Goal: Task Accomplishment & Management: Manage account settings

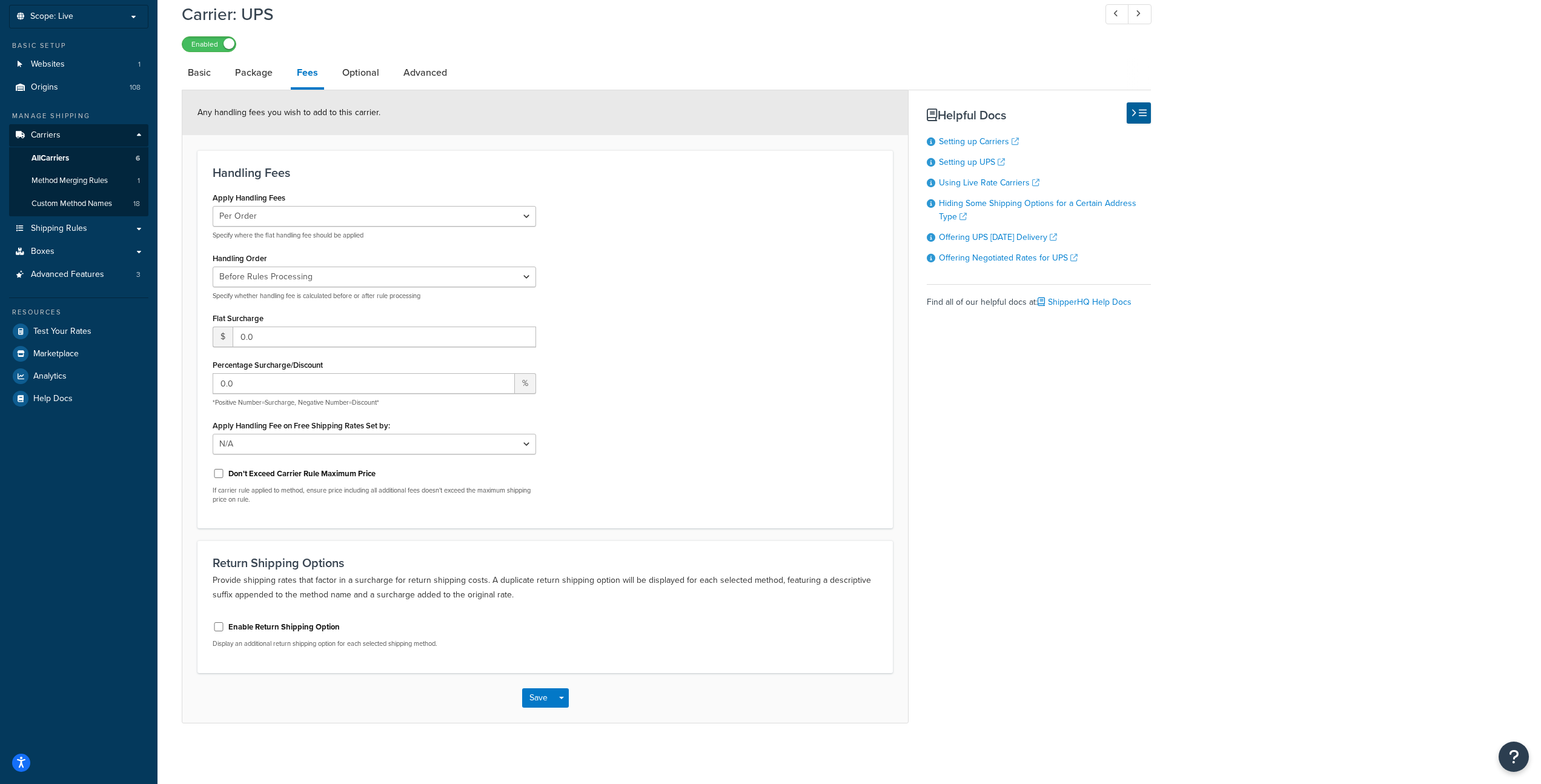
click at [874, 33] on div "Carrier: UPS Enabled" at bounding box center [666, 24] width 970 height 56
click at [85, 331] on span "Test Your Rates" at bounding box center [63, 331] width 58 height 10
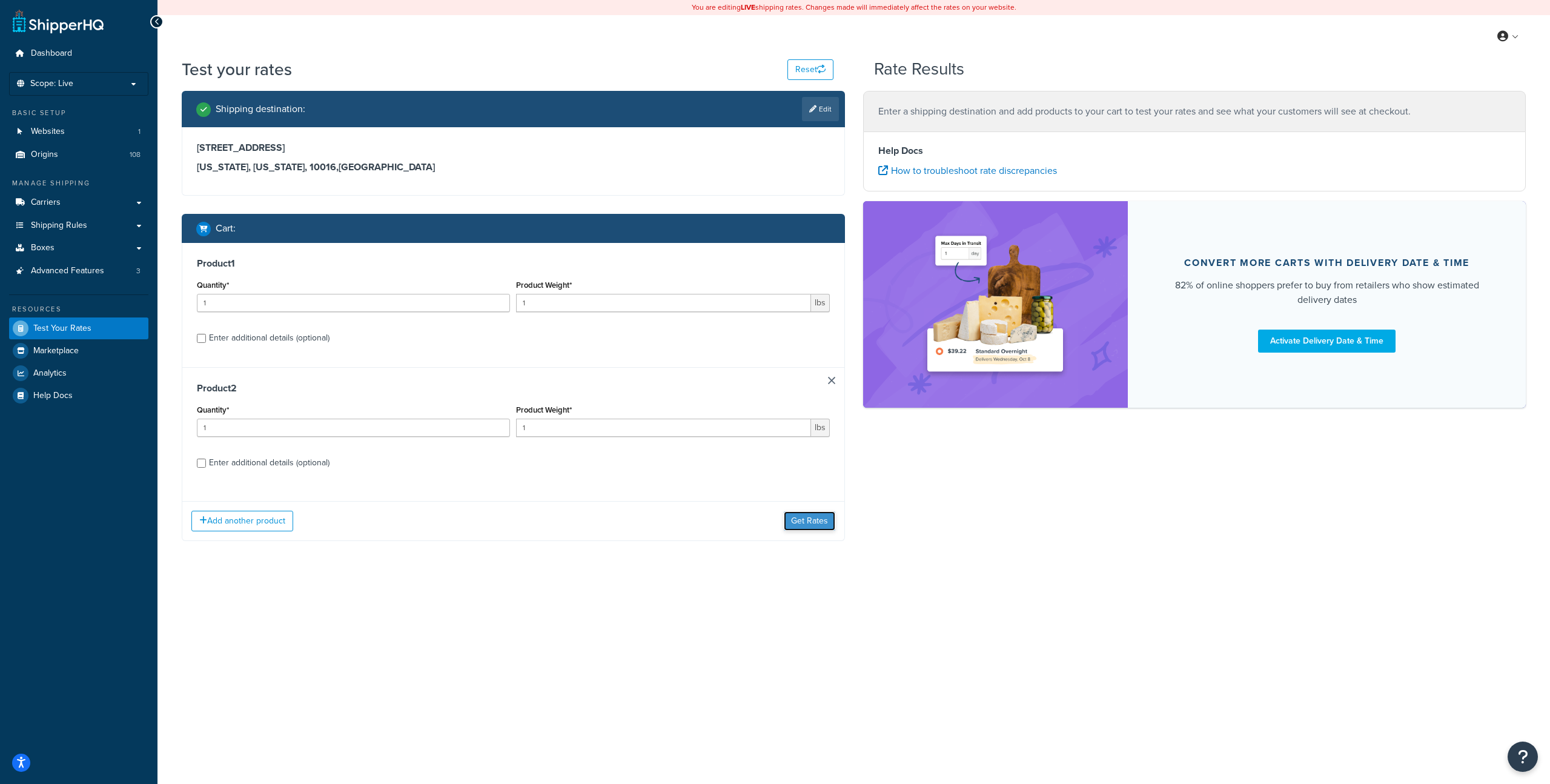
click at [810, 524] on button "Get Rates" at bounding box center [810, 521] width 52 height 19
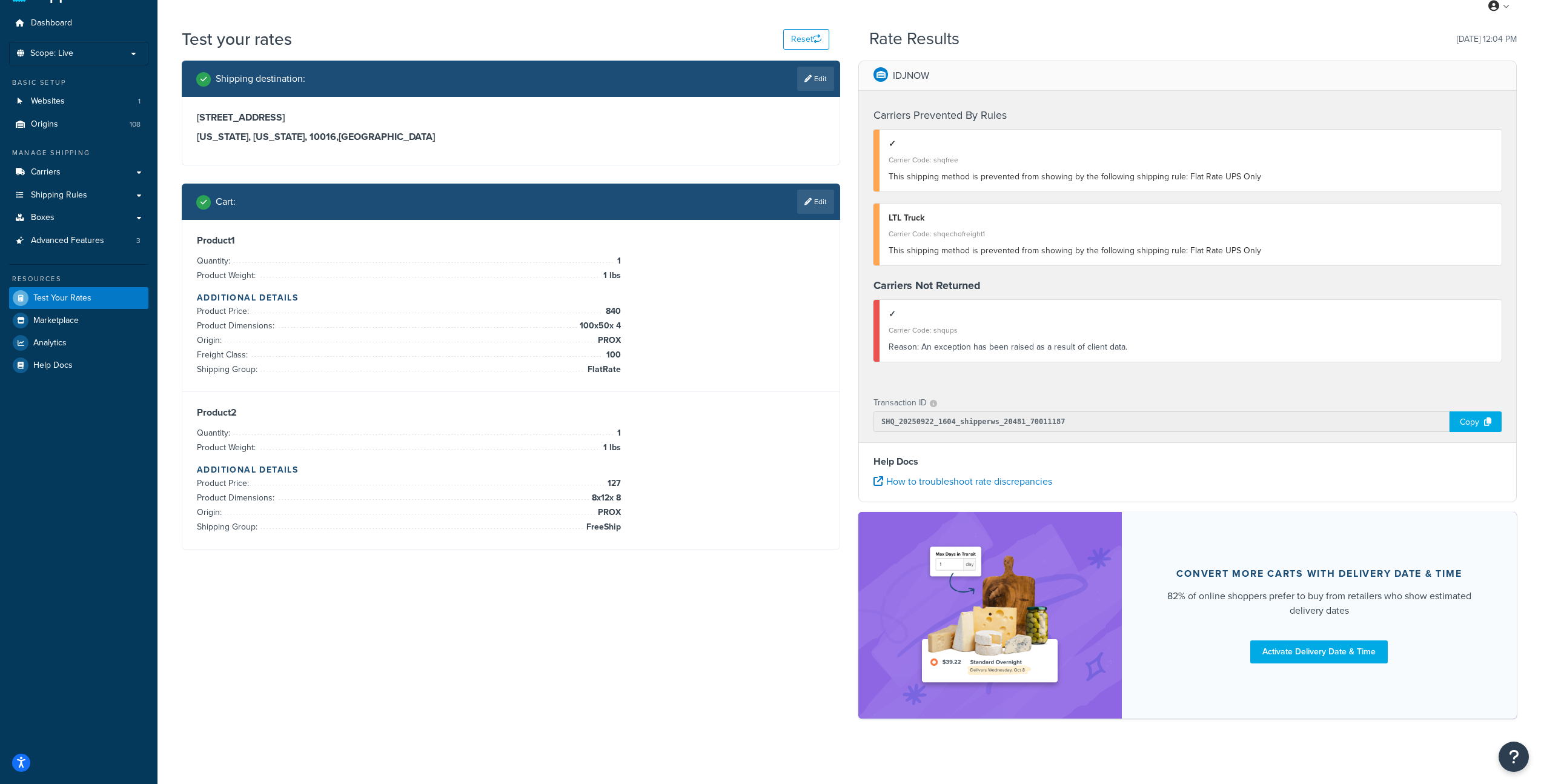
scroll to position [38, 0]
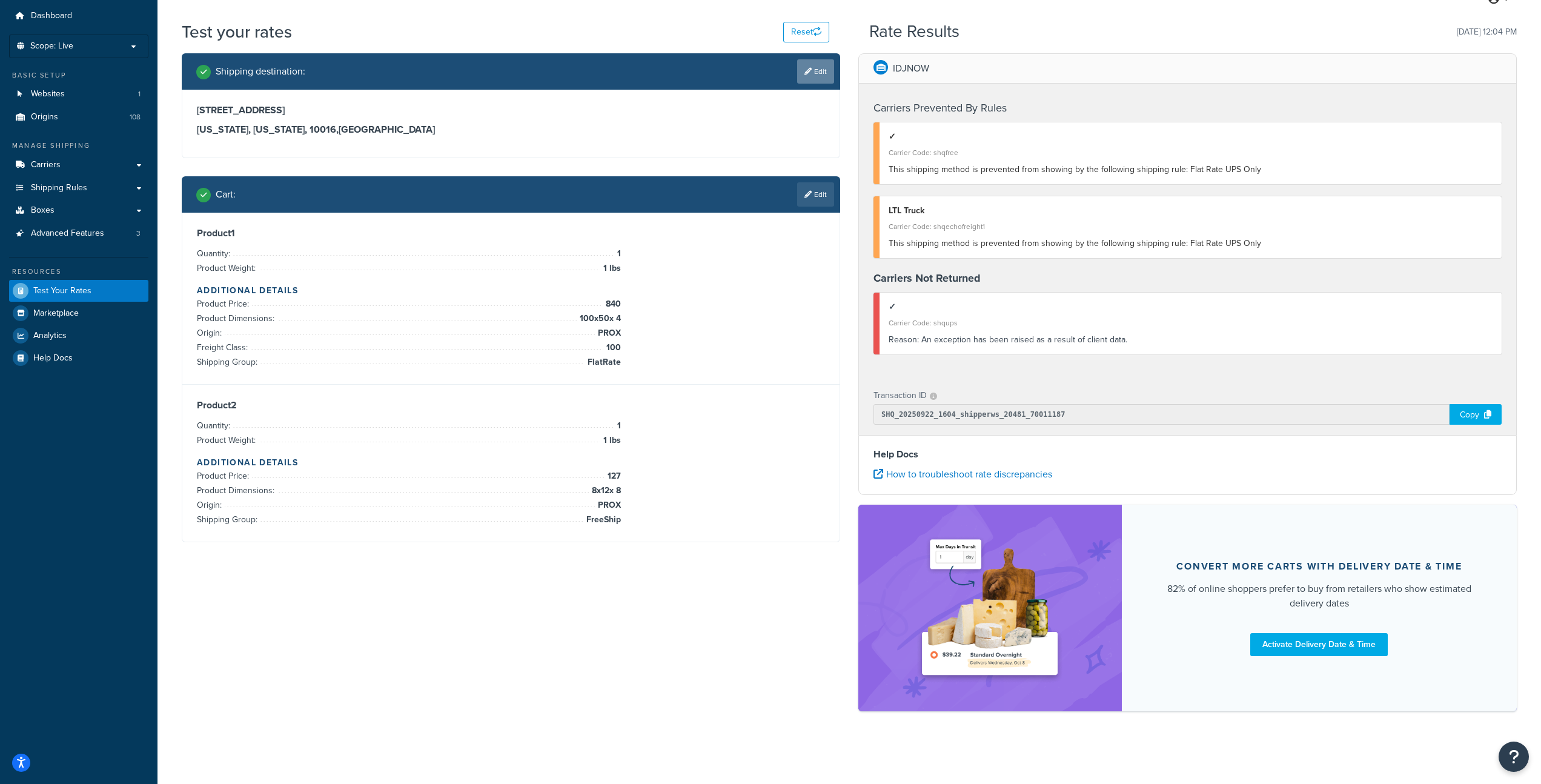
click at [822, 74] on link "Edit" at bounding box center [816, 72] width 37 height 24
select select "NY"
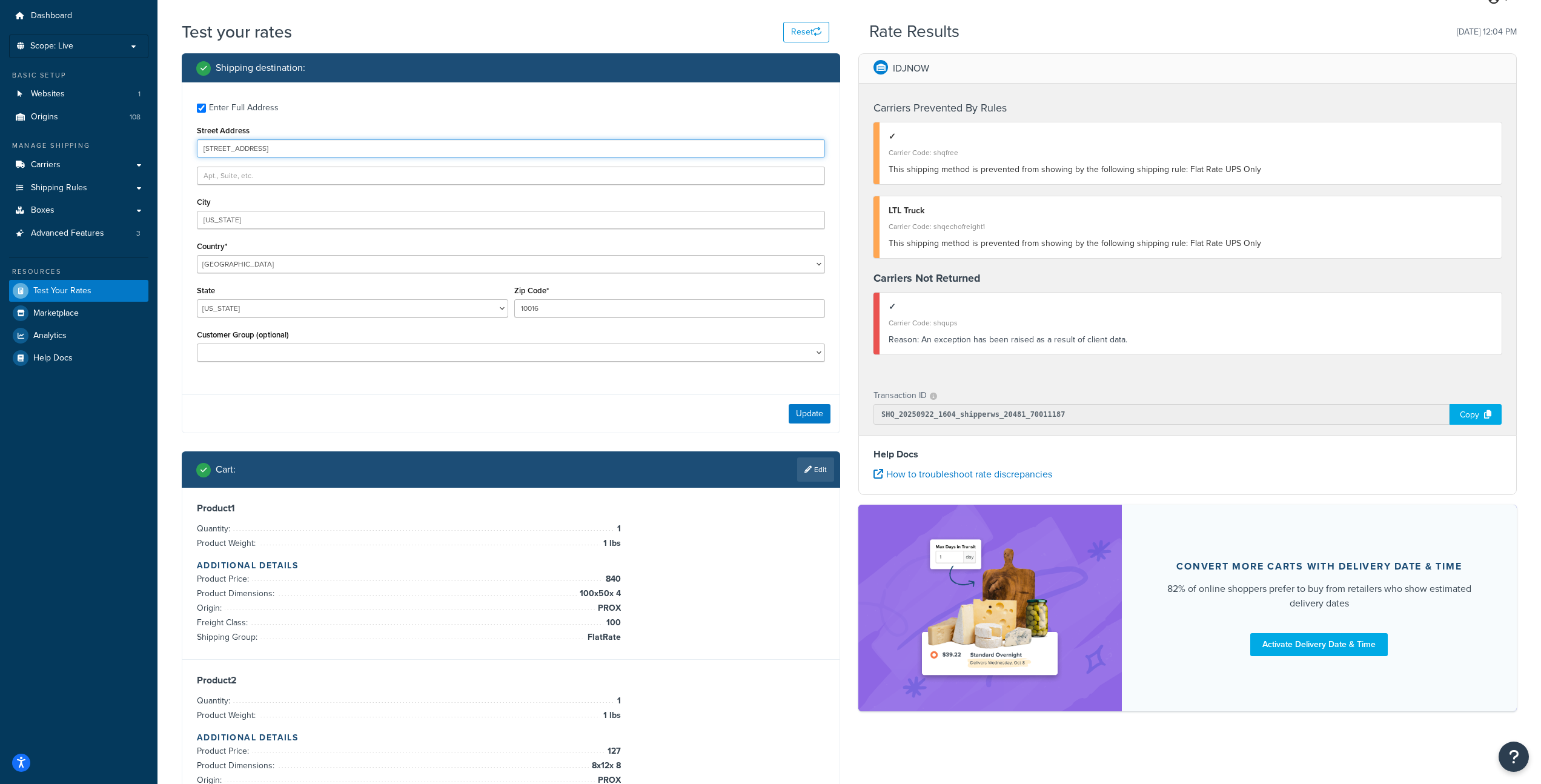
drag, startPoint x: 293, startPoint y: 146, endPoint x: 91, endPoint y: 136, distance: 202.2
click at [91, 136] on div "Dashboard Scope: Live Basic Setup Websites 1 Origins 108 Manage Shipping Carrie…" at bounding box center [770, 429] width 1541 height 934
type input "100 christopher street"
drag, startPoint x: 251, startPoint y: 221, endPoint x: 140, endPoint y: 209, distance: 111.6
click at [140, 209] on div "Dashboard Scope: Live Basic Setup Websites 1 Origins 108 Manage Shipping Carrie…" at bounding box center [770, 429] width 1541 height 934
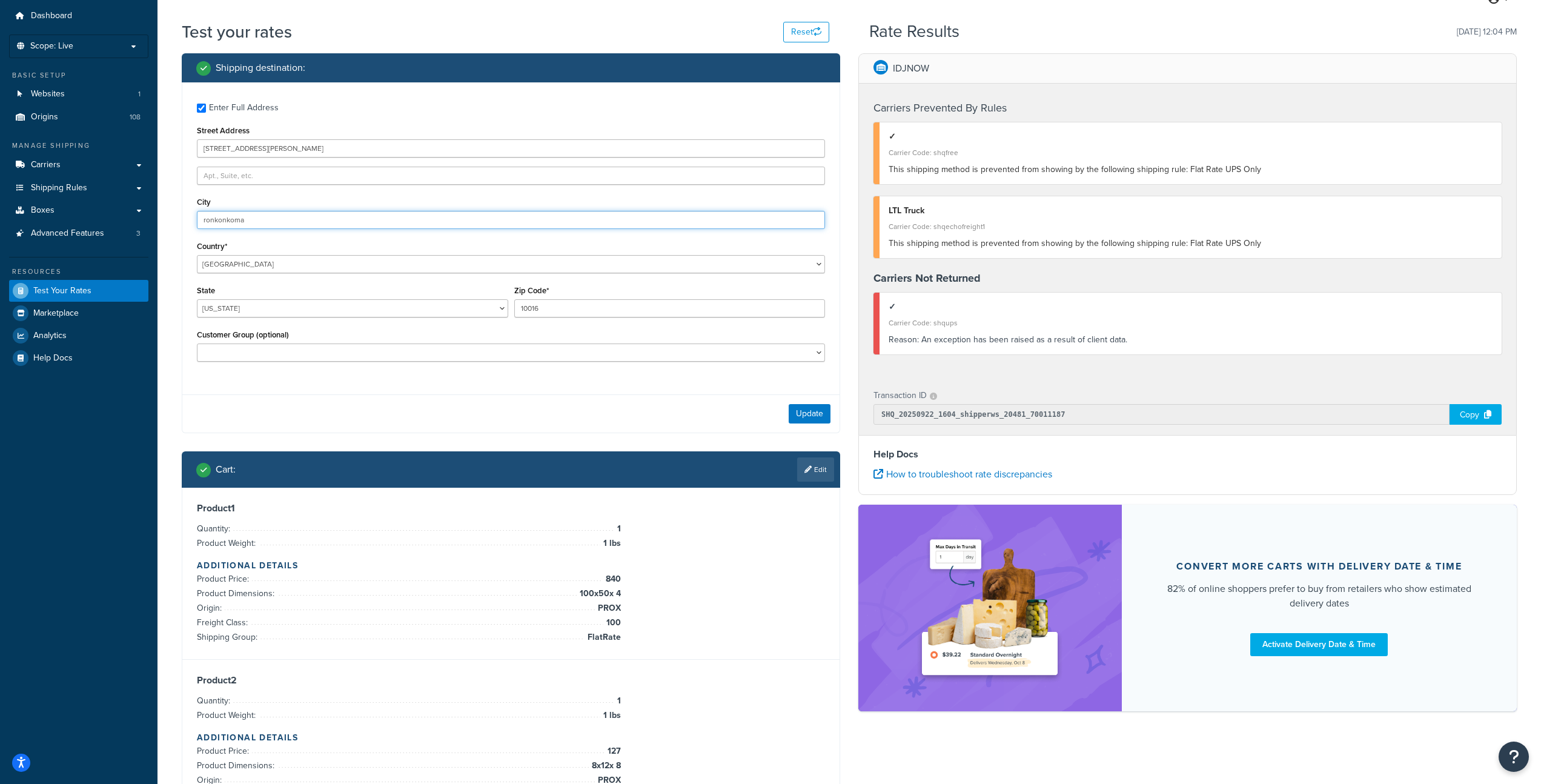
type input "ronkonkoma"
drag, startPoint x: 588, startPoint y: 312, endPoint x: 444, endPoint y: 288, distance: 146.0
click at [444, 288] on div "State Alabama Alaska American Samoa Arizona Arkansas Armed Forces Americas Arme…" at bounding box center [511, 304] width 635 height 44
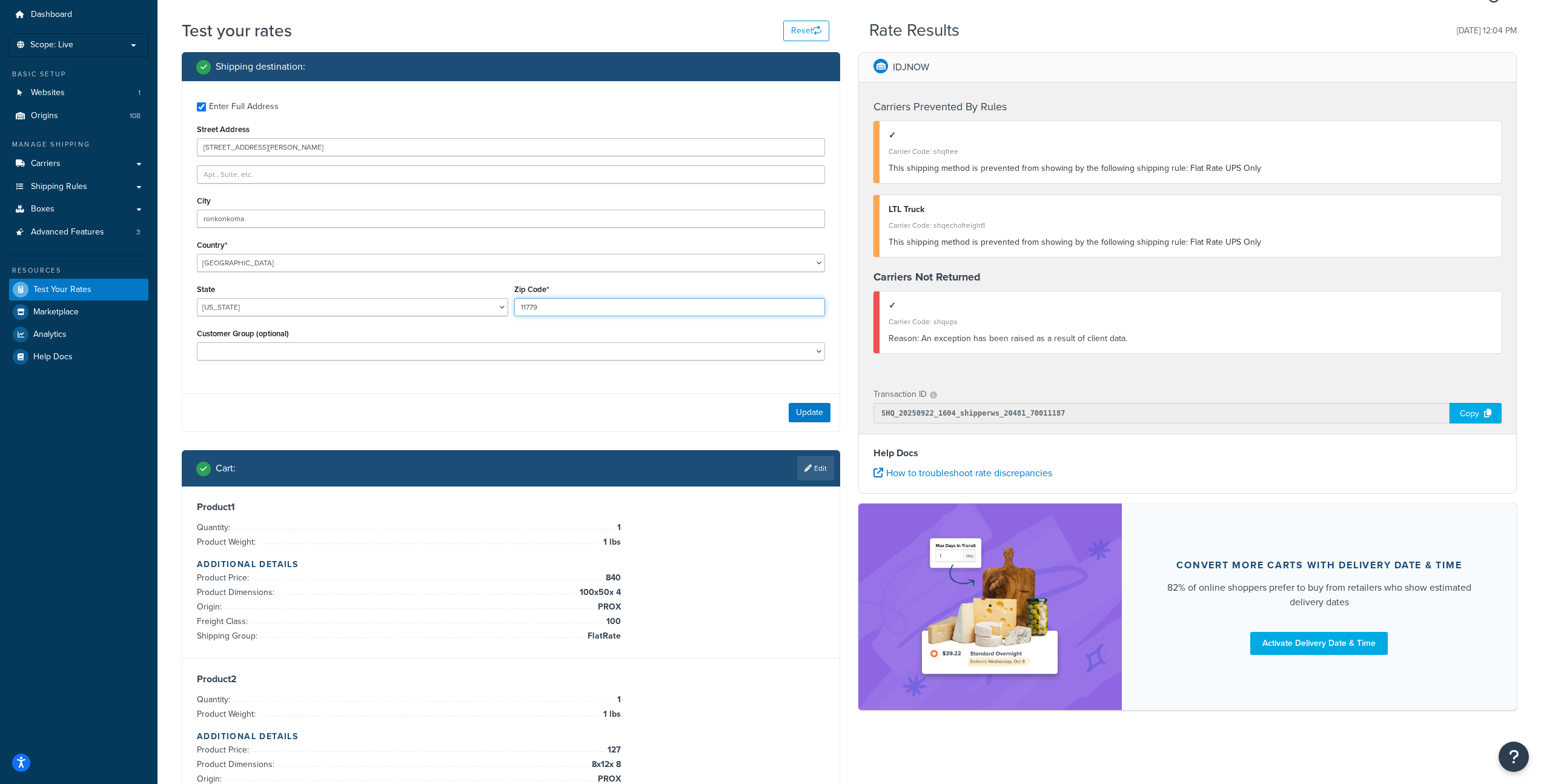
scroll to position [40, 0]
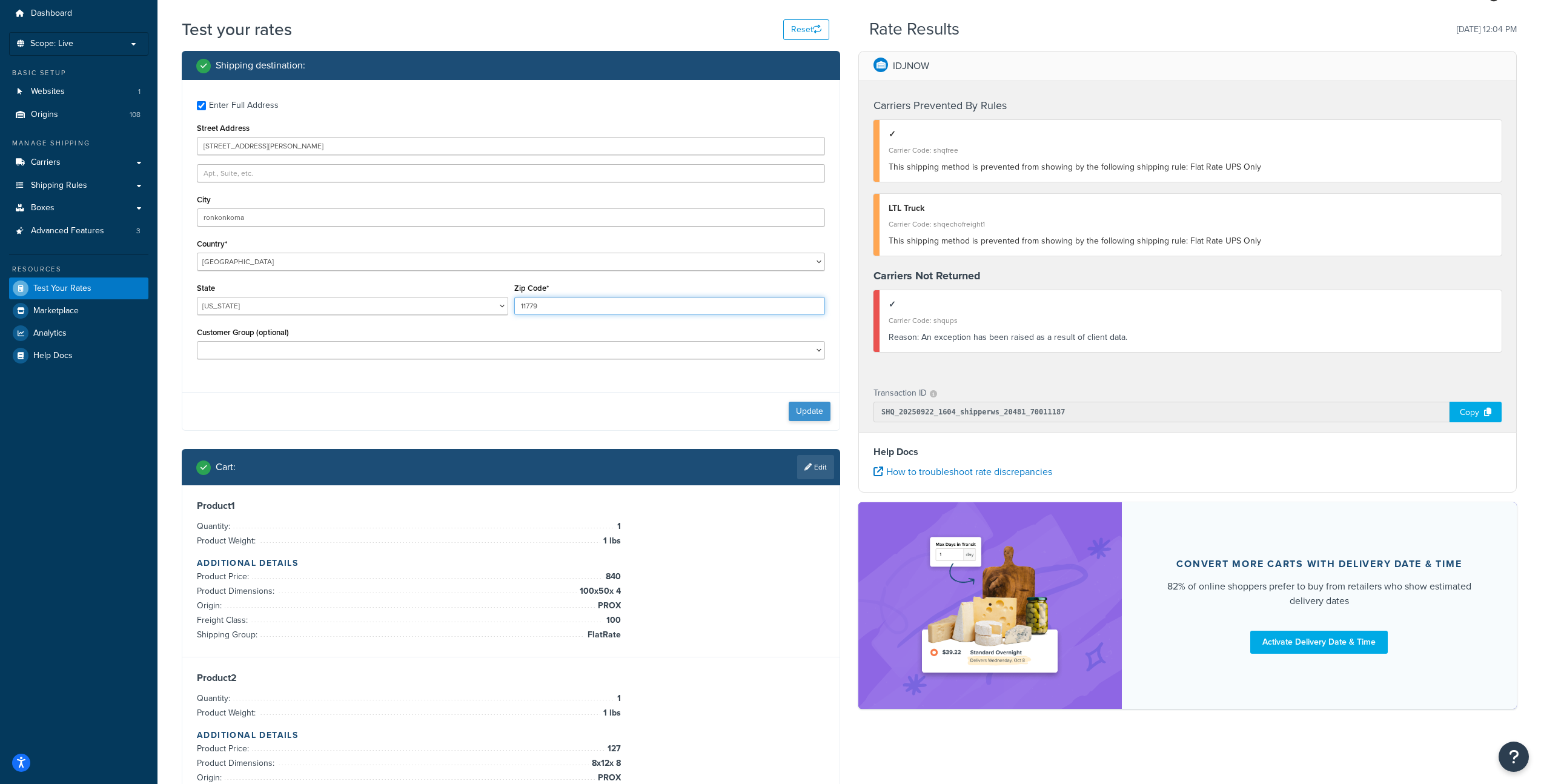
type input "11779"
click at [813, 404] on button "Update" at bounding box center [810, 411] width 42 height 19
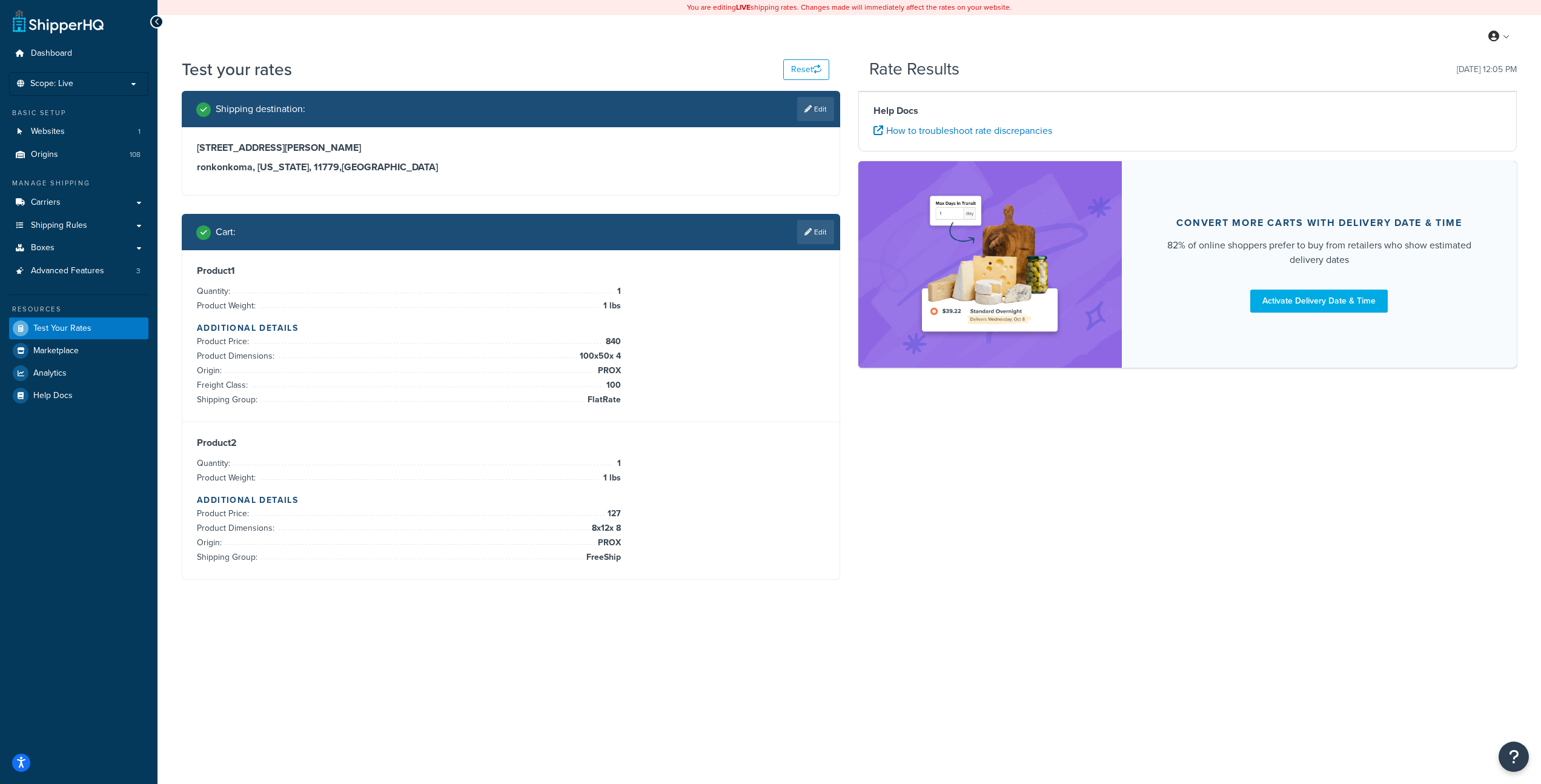
scroll to position [0, 0]
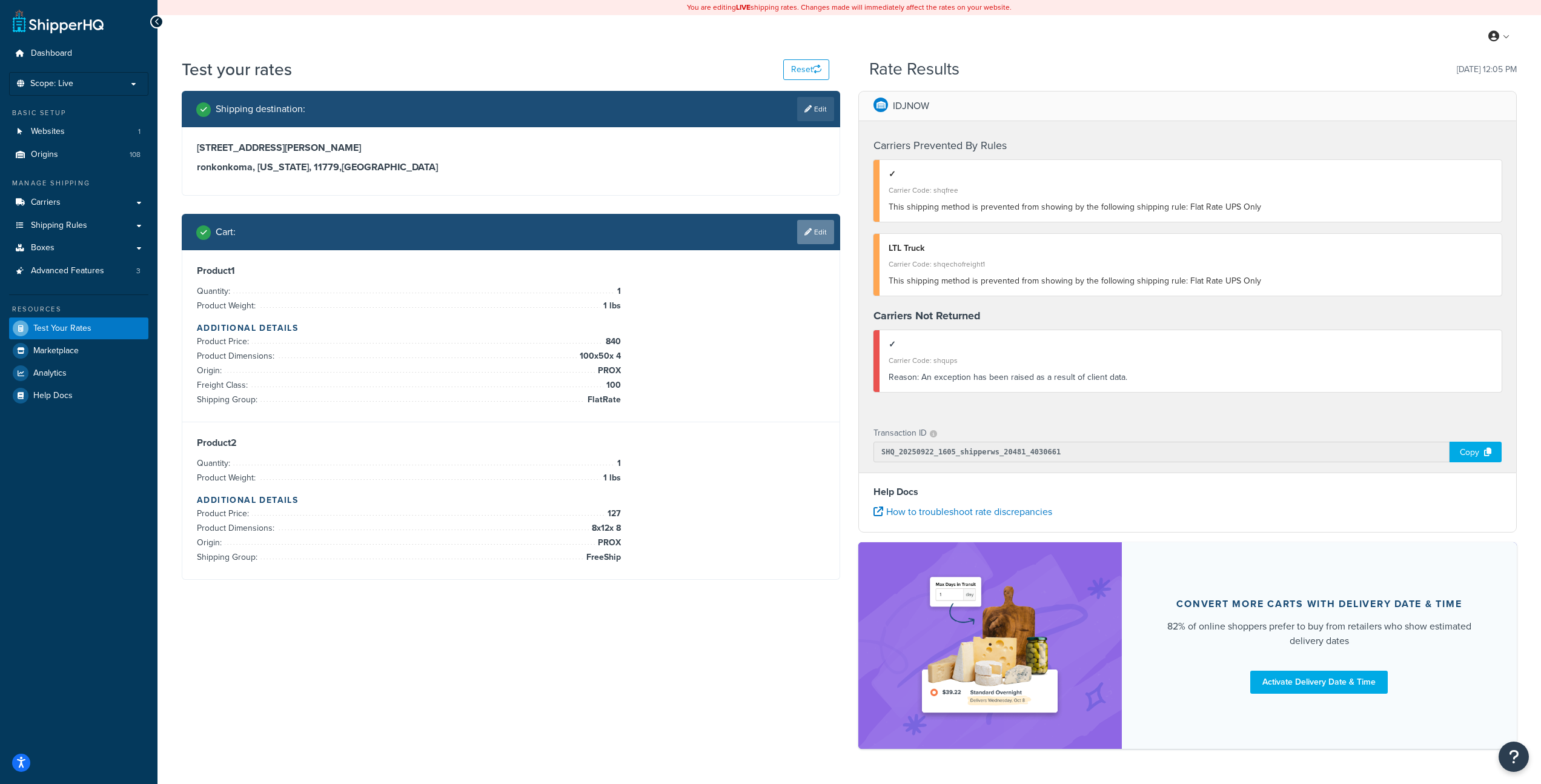
click at [823, 233] on link "Edit" at bounding box center [816, 232] width 37 height 24
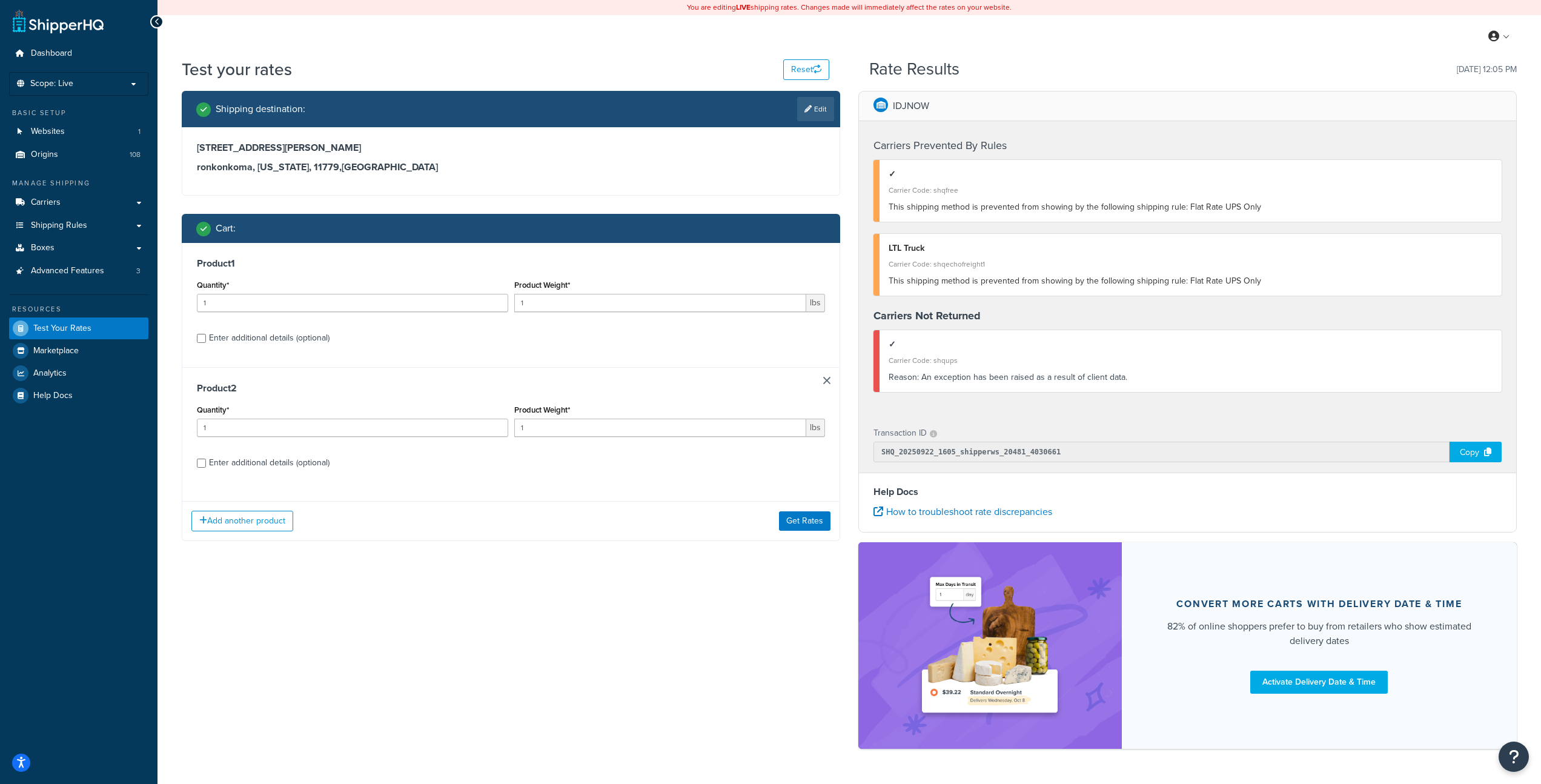
click at [827, 380] on link at bounding box center [827, 380] width 7 height 7
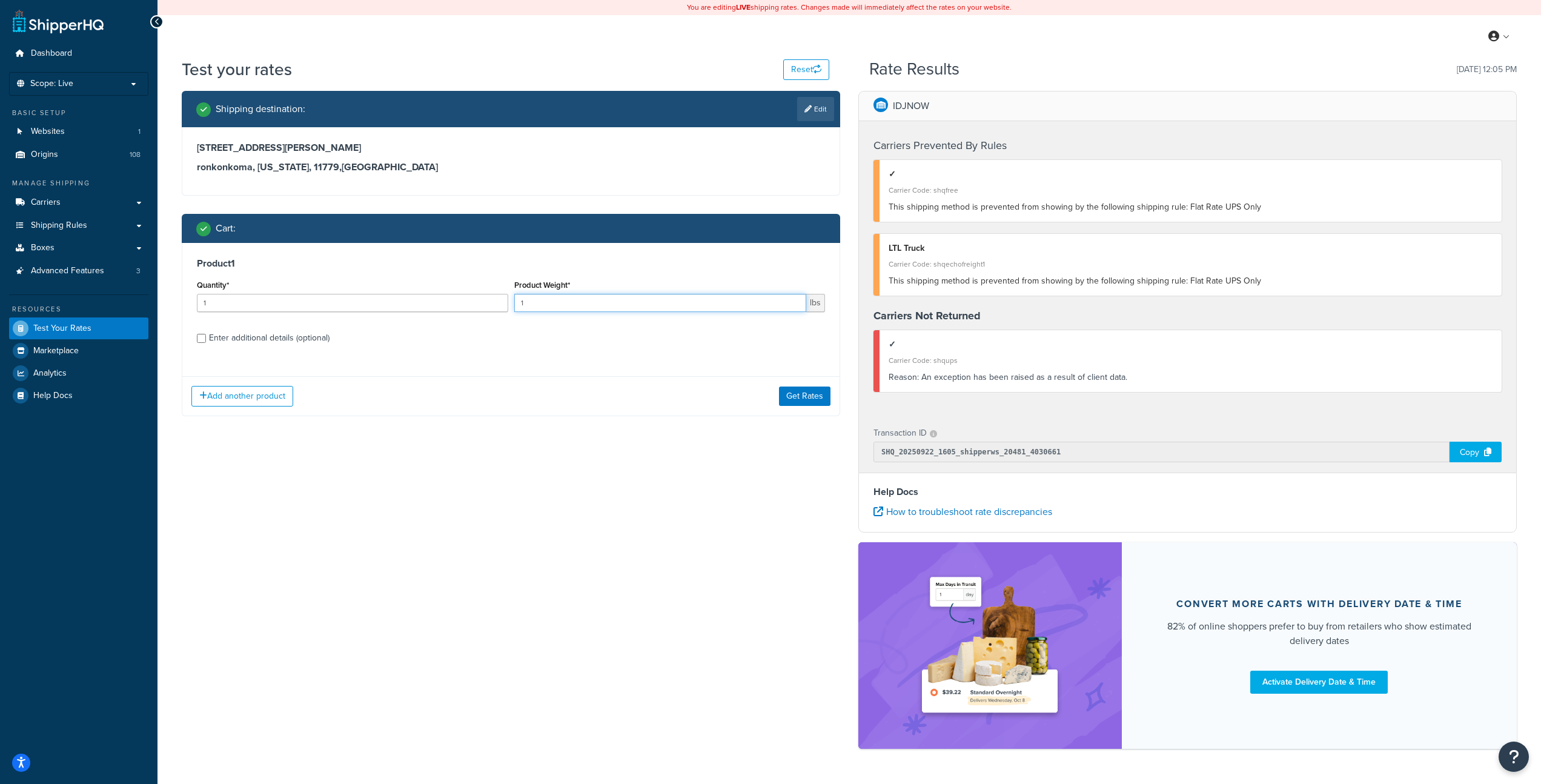
drag, startPoint x: 564, startPoint y: 308, endPoint x: 477, endPoint y: 294, distance: 88.1
click at [477, 294] on div "Quantity* 1 Product Weight* 1 lbs" at bounding box center [511, 298] width 635 height 44
type input "10"
click at [804, 397] on button "Get Rates" at bounding box center [805, 396] width 52 height 19
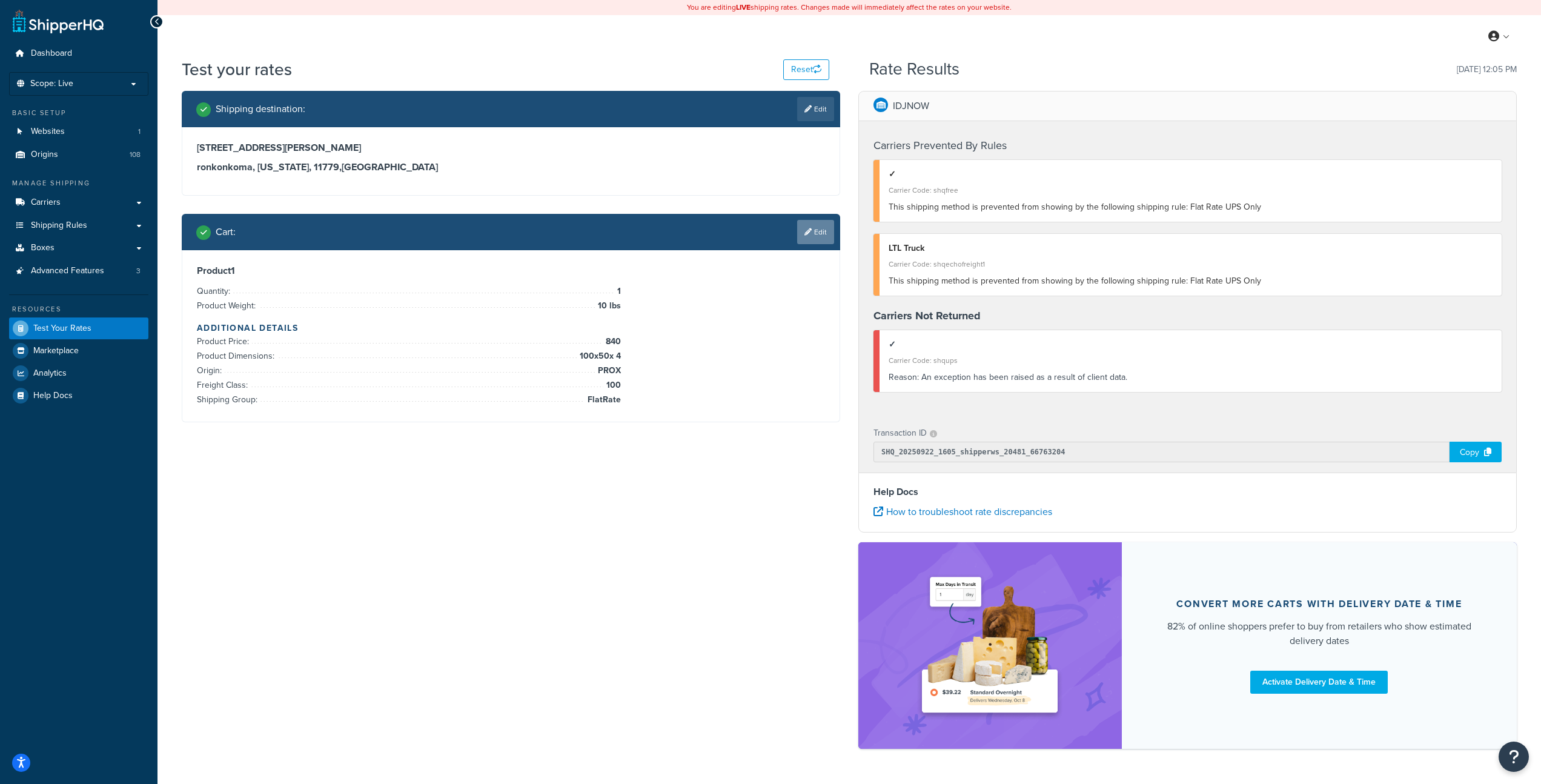
click at [822, 235] on link "Edit" at bounding box center [816, 232] width 37 height 24
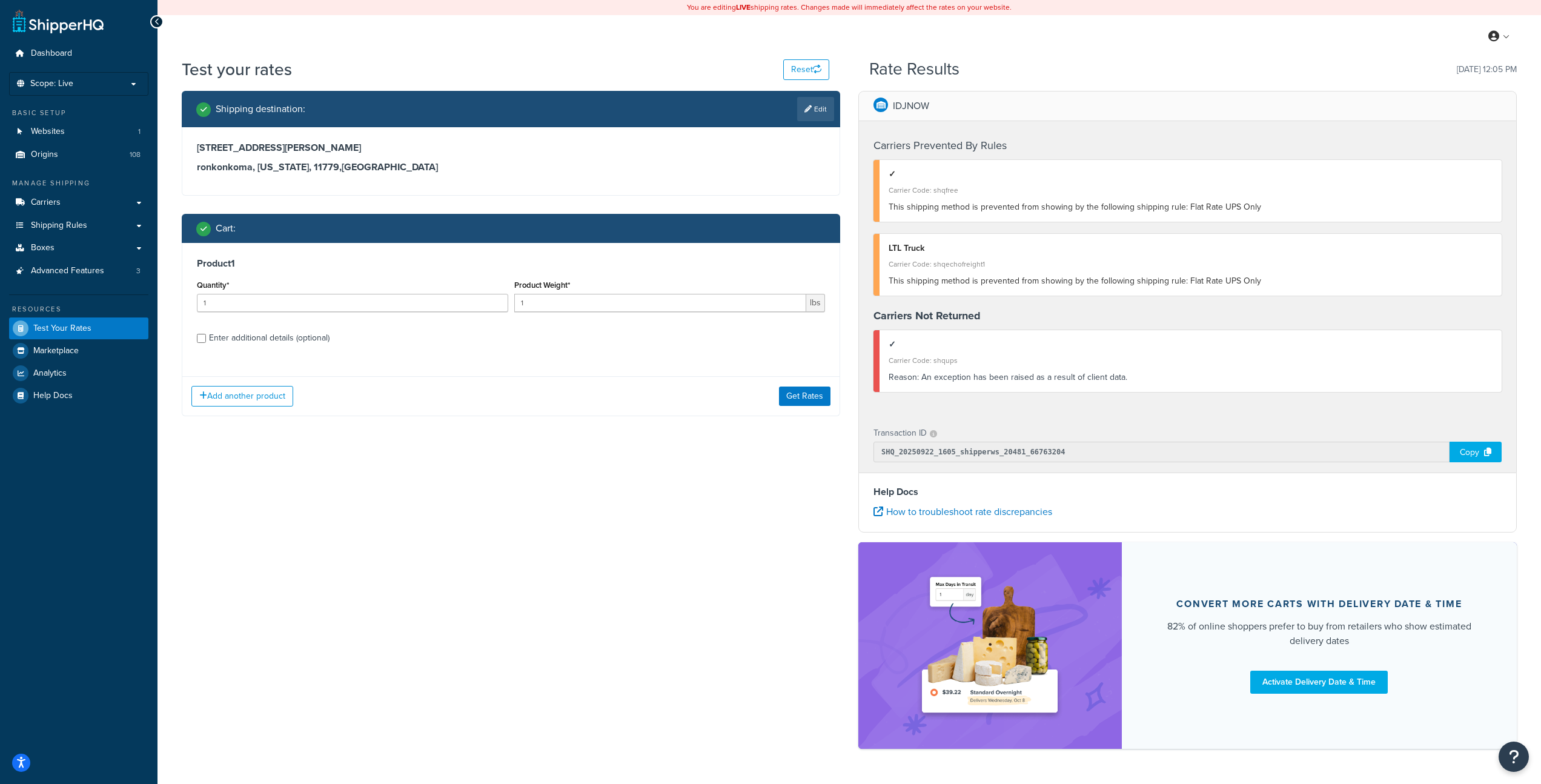
click at [260, 341] on div "Enter additional details (optional)" at bounding box center [269, 338] width 120 height 17
click at [206, 341] on input "Enter additional details (optional)" at bounding box center [201, 338] width 9 height 9
checkbox input "true"
select select "100"
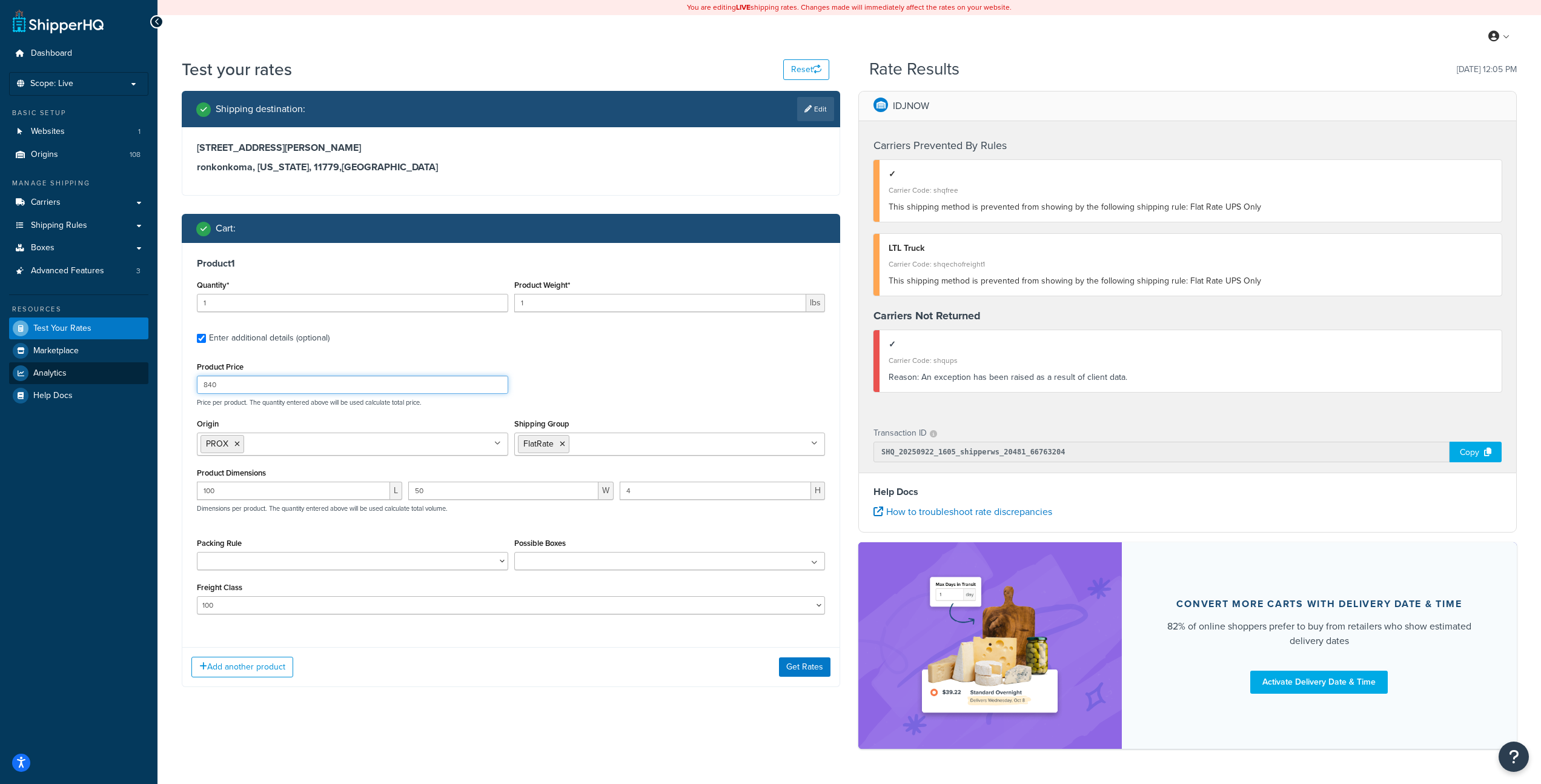
drag, startPoint x: 309, startPoint y: 387, endPoint x: 98, endPoint y: 373, distance: 211.5
click at [98, 373] on div "Dashboard Scope: Live Basic Setup Websites 1 Origins 108 Manage Shipping Carrie…" at bounding box center [770, 410] width 1541 height 821
click at [236, 444] on icon at bounding box center [237, 444] width 5 height 7
click at [564, 445] on icon at bounding box center [562, 444] width 5 height 7
click at [564, 404] on p "Price per product. The quantity entered above will be used calculate total pric…" at bounding box center [511, 402] width 635 height 9
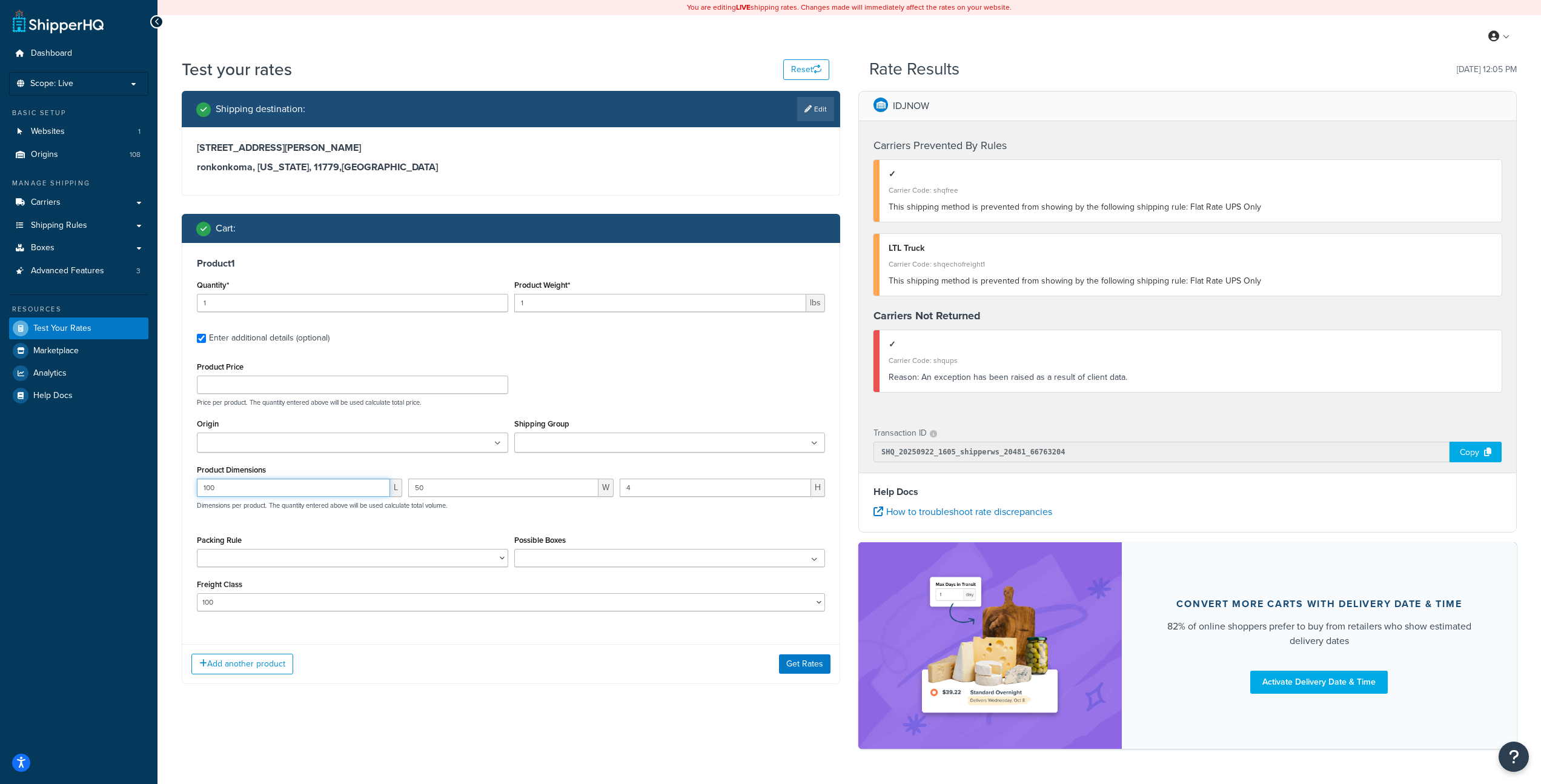
drag, startPoint x: 224, startPoint y: 486, endPoint x: 120, endPoint y: 466, distance: 105.9
click at [120, 466] on div "Dashboard Scope: Live Basic Setup Websites 1 Origins 108 Manage Shipping Carrie…" at bounding box center [770, 410] width 1541 height 821
drag, startPoint x: 464, startPoint y: 487, endPoint x: 298, endPoint y: 466, distance: 167.3
click at [298, 466] on div "Product Dimensions L 50 W 4 H Dimensions per product. The quantity entered abov…" at bounding box center [511, 492] width 629 height 61
drag, startPoint x: 663, startPoint y: 486, endPoint x: 506, endPoint y: 482, distance: 157.1
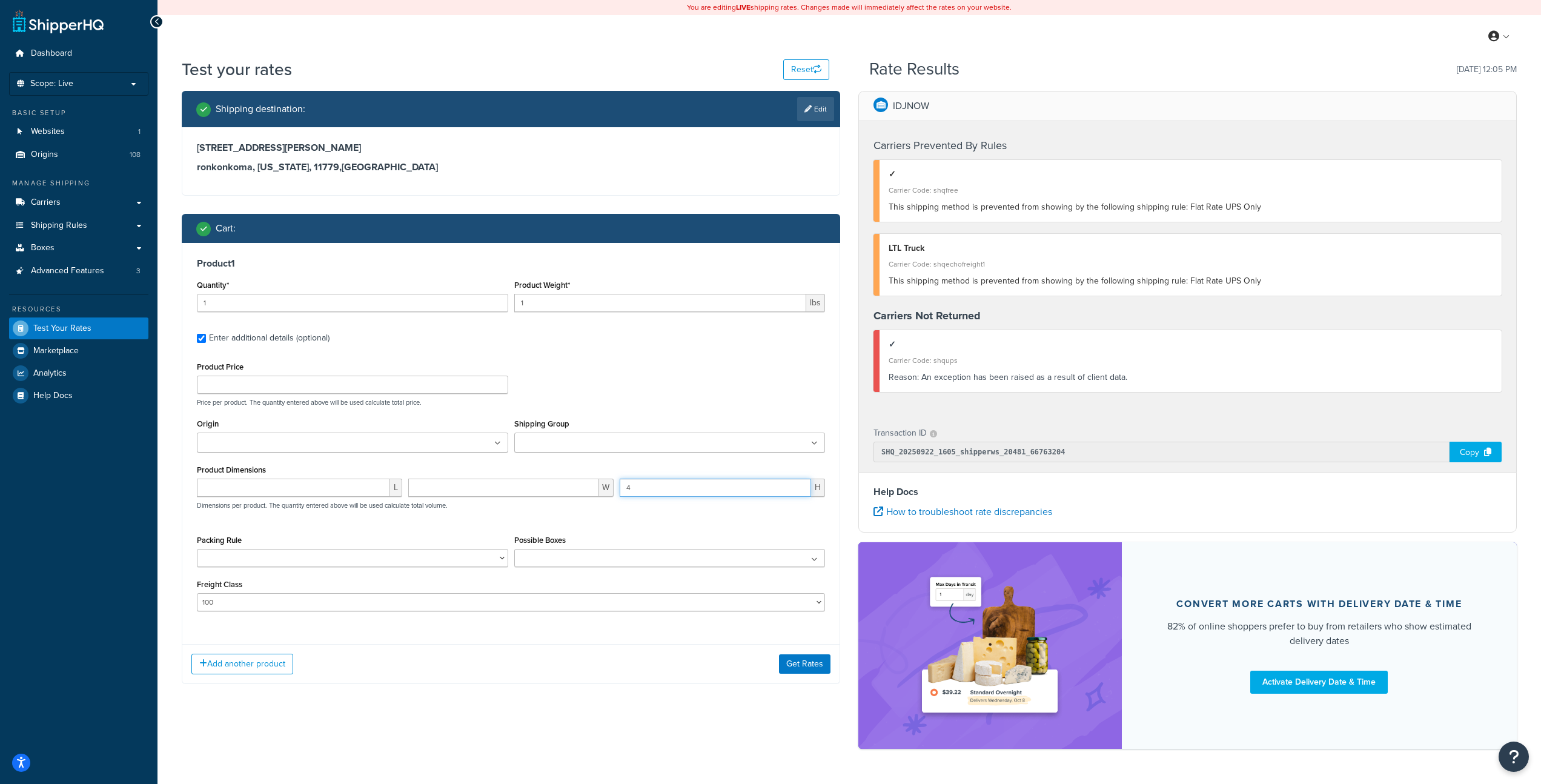
click at [493, 474] on div "Product Dimensions L W 4 H Dimensions per product. The quantity entered above w…" at bounding box center [511, 492] width 629 height 61
click at [226, 606] on select "50 55 60 65 70 77.5 85 92.5 100 110 125 150 175 200 250 300 400 500" at bounding box center [511, 602] width 629 height 18
select select
click at [197, 593] on select "50 55 60 65 70 77.5 85 92.5 100 110 125 150 175 200 250 300 400 500" at bounding box center [511, 602] width 629 height 18
drag, startPoint x: 437, startPoint y: 633, endPoint x: 472, endPoint y: 637, distance: 35.2
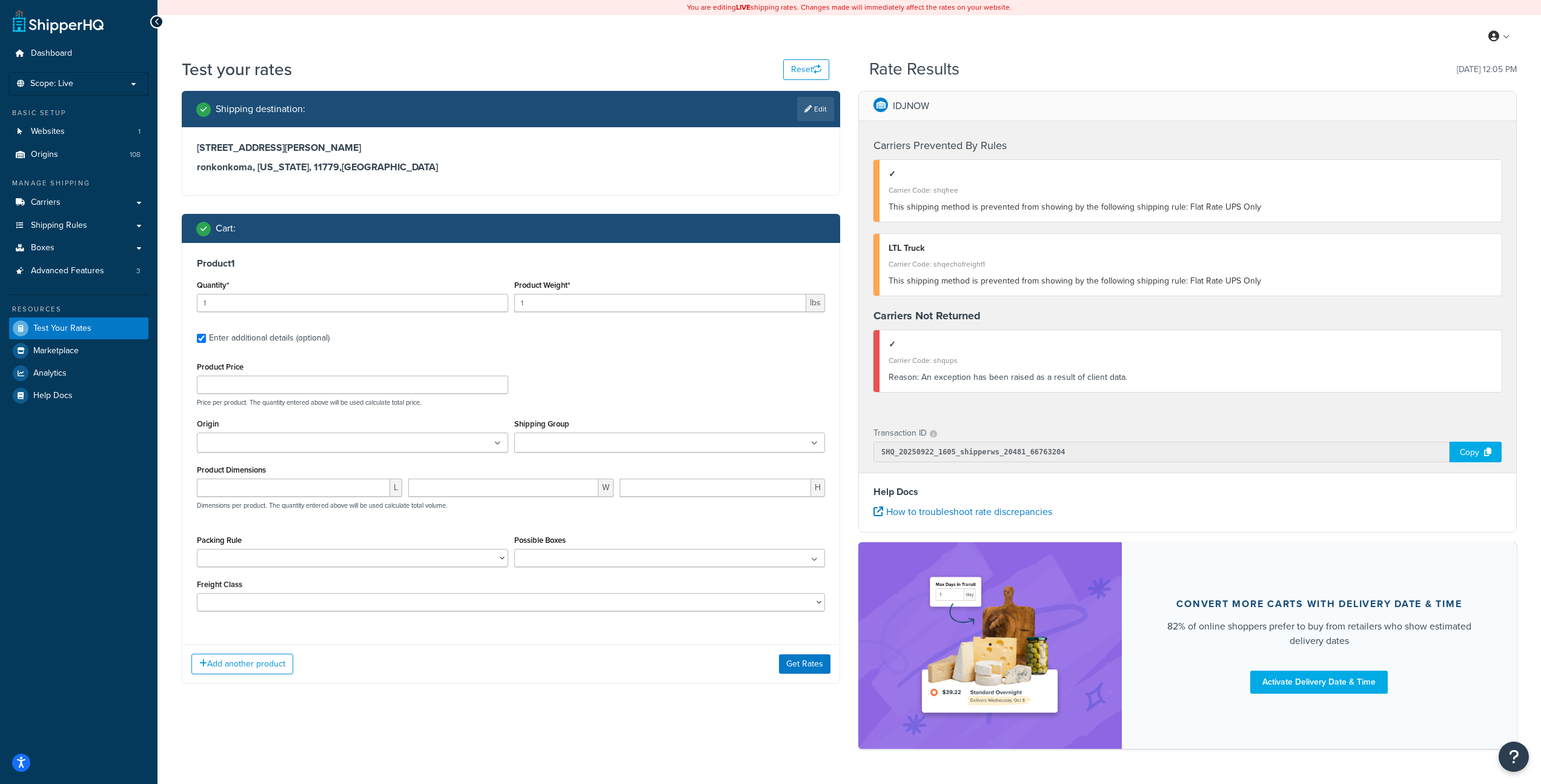
click at [452, 633] on div "Product 1 Quantity* 1 Product Weight* 1 lbs Enter additional details (optional)…" at bounding box center [511, 439] width 657 height 392
click at [818, 665] on button "Get Rates" at bounding box center [805, 664] width 52 height 19
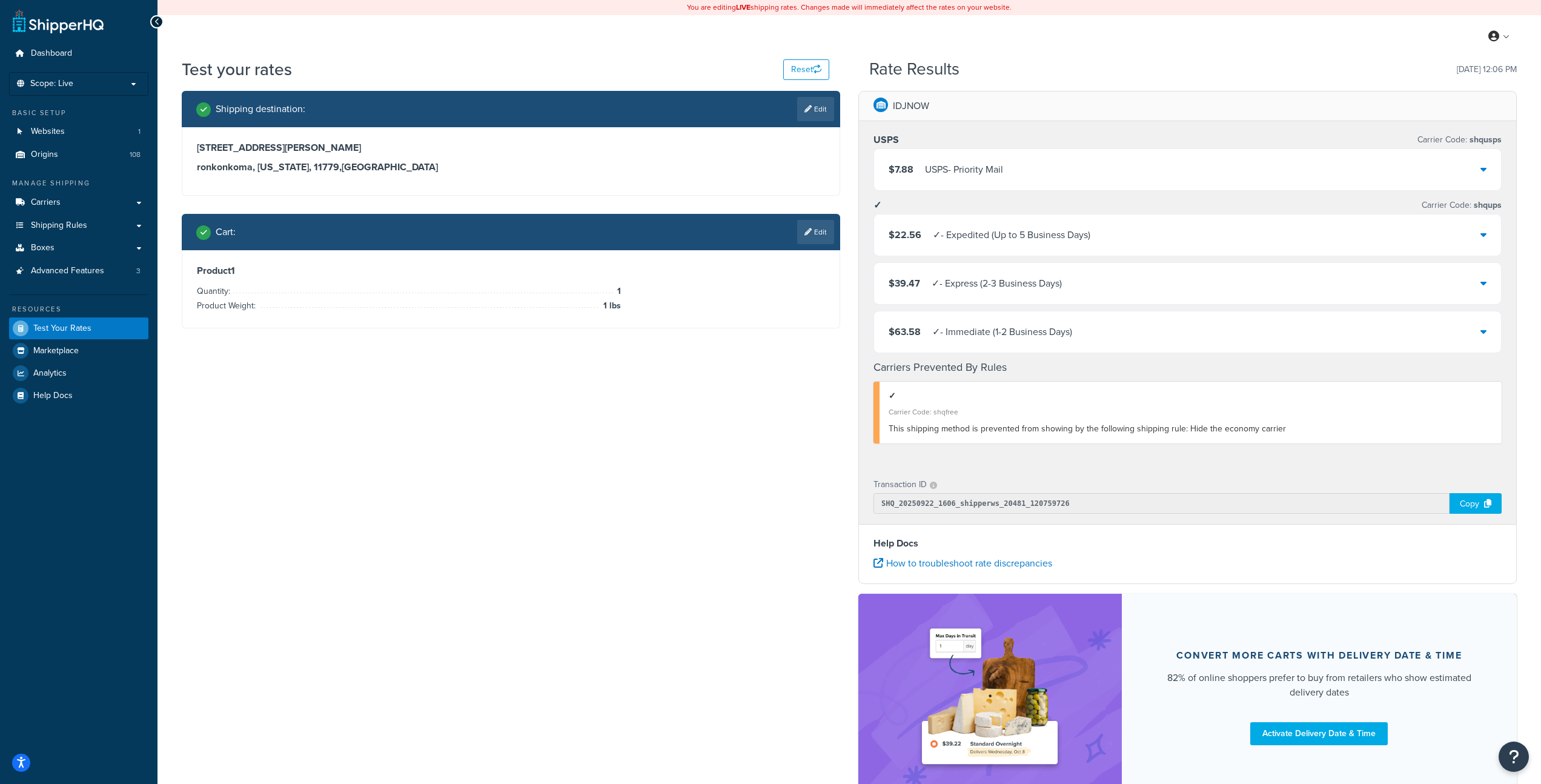
click at [1489, 234] on div "$22.56 ✓ - Expedited (Up to 5 Business Days)" at bounding box center [1188, 235] width 627 height 41
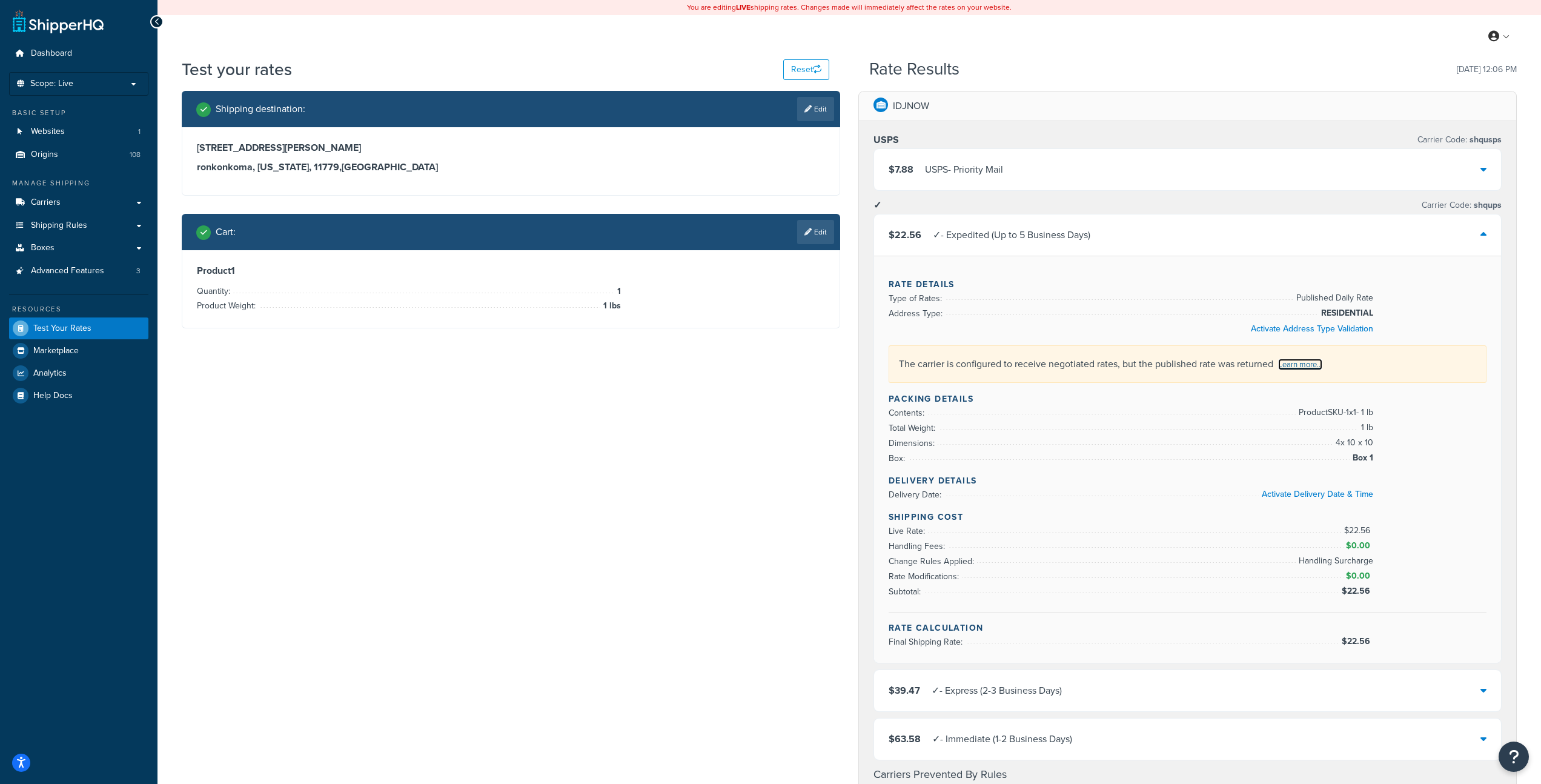
click at [1307, 366] on link "Learn more..." at bounding box center [1300, 364] width 44 height 12
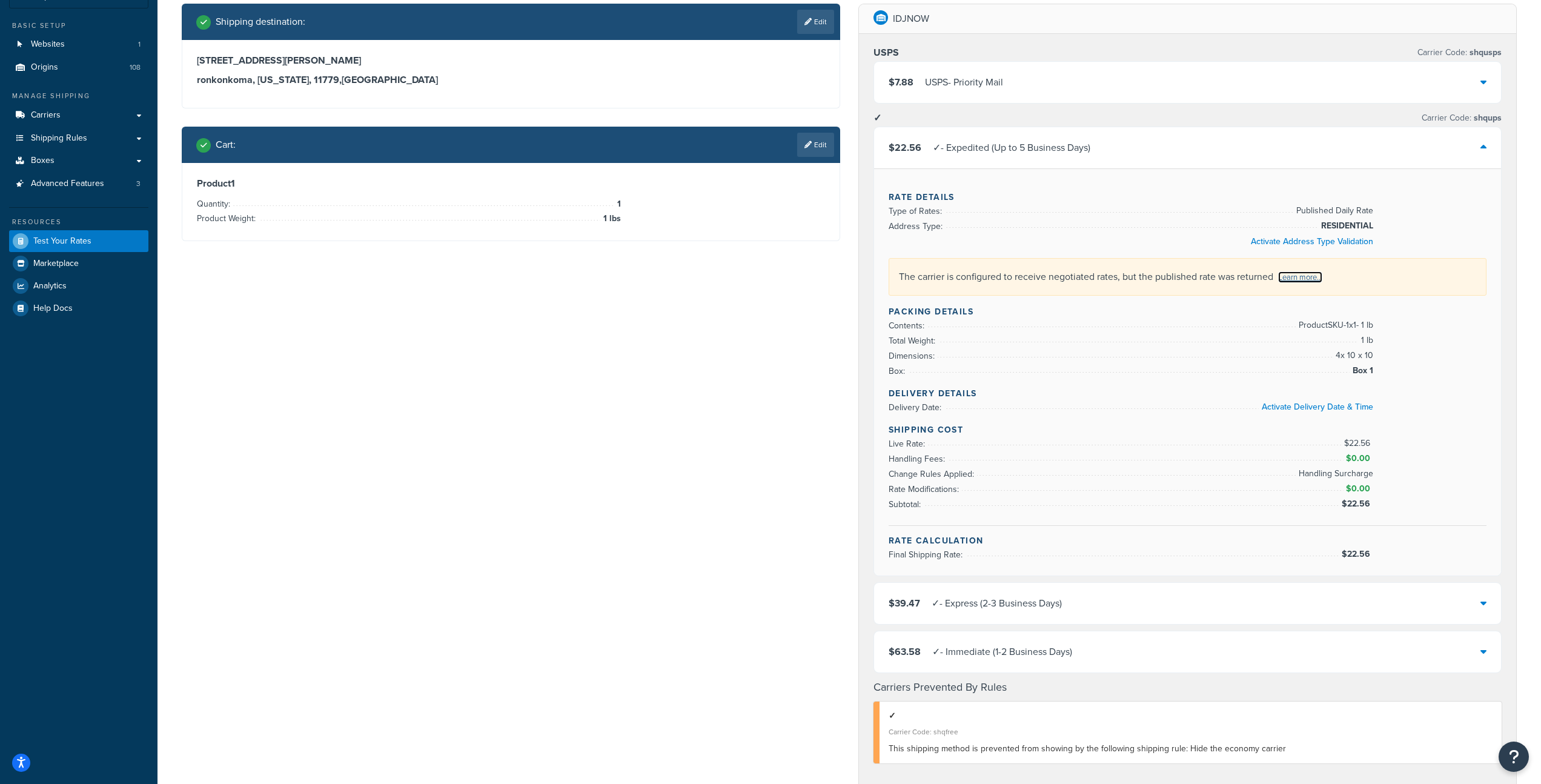
scroll to position [108, 0]
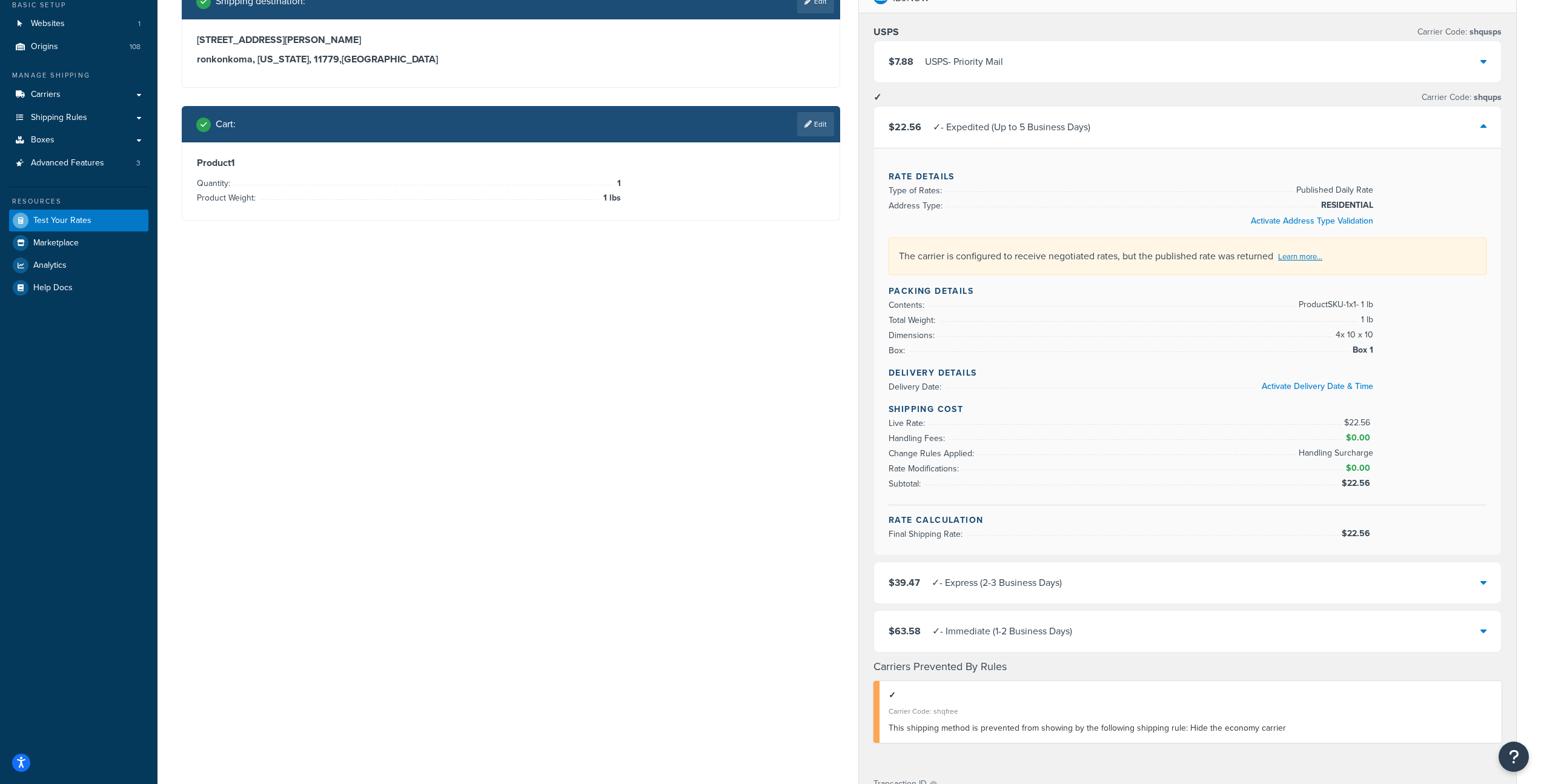
click at [1048, 588] on div "✓ - Express (2-3 Business Days)" at bounding box center [997, 583] width 130 height 17
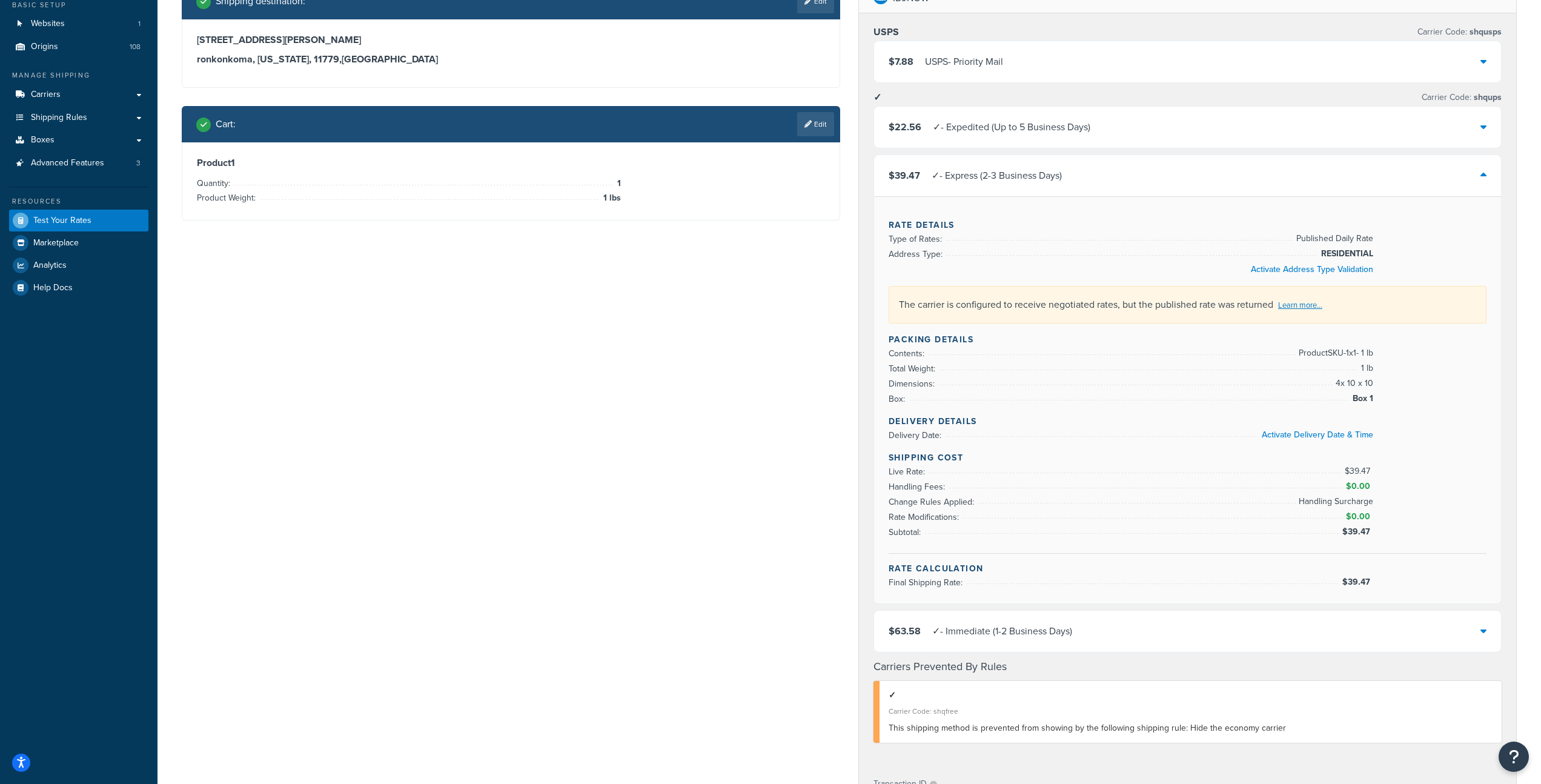
click at [1109, 178] on div "$39.47 ✓ - Express (2-3 Business Days)" at bounding box center [1188, 176] width 627 height 41
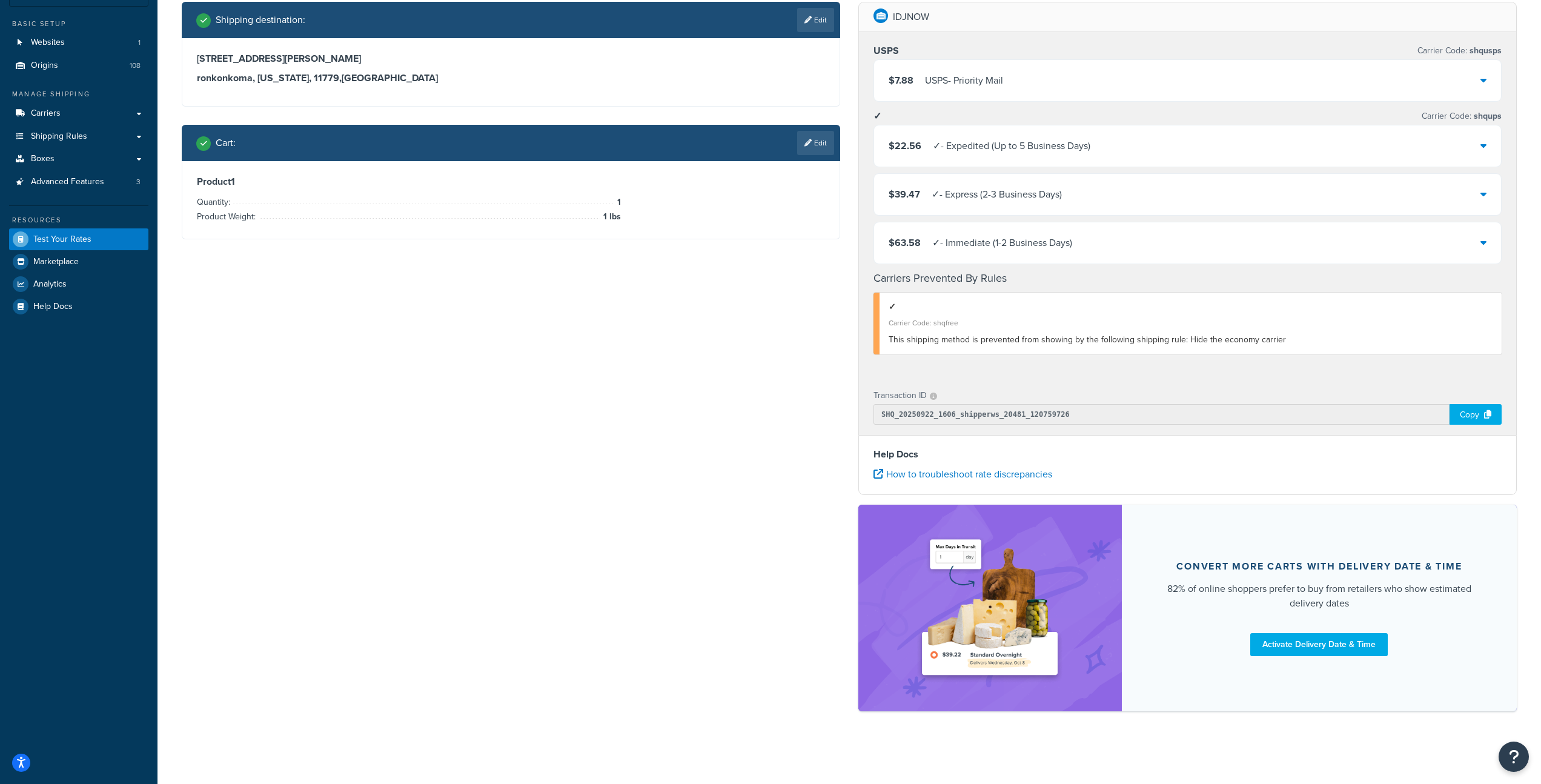
click at [1082, 128] on div "$22.56 ✓ - Expedited (Up to 5 Business Days)" at bounding box center [1188, 146] width 627 height 41
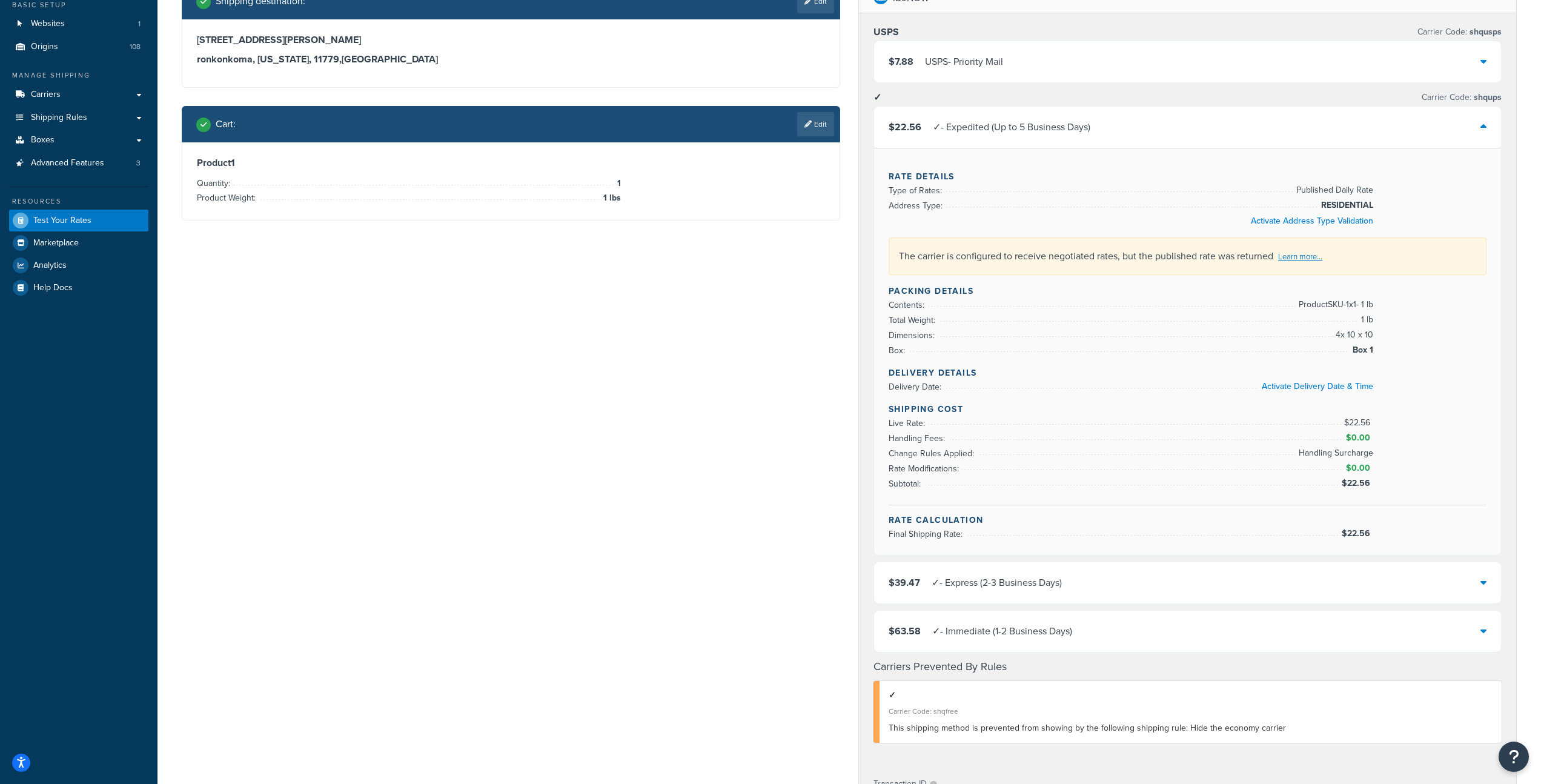
click at [759, 411] on div "Shipping destination : Edit 100 christopher street ronkonkoma, New York, 11779 …" at bounding box center [849, 547] width 1354 height 1129
click at [1058, 133] on div "✓ - Expedited (Up to 5 Business Days)" at bounding box center [1012, 127] width 157 height 17
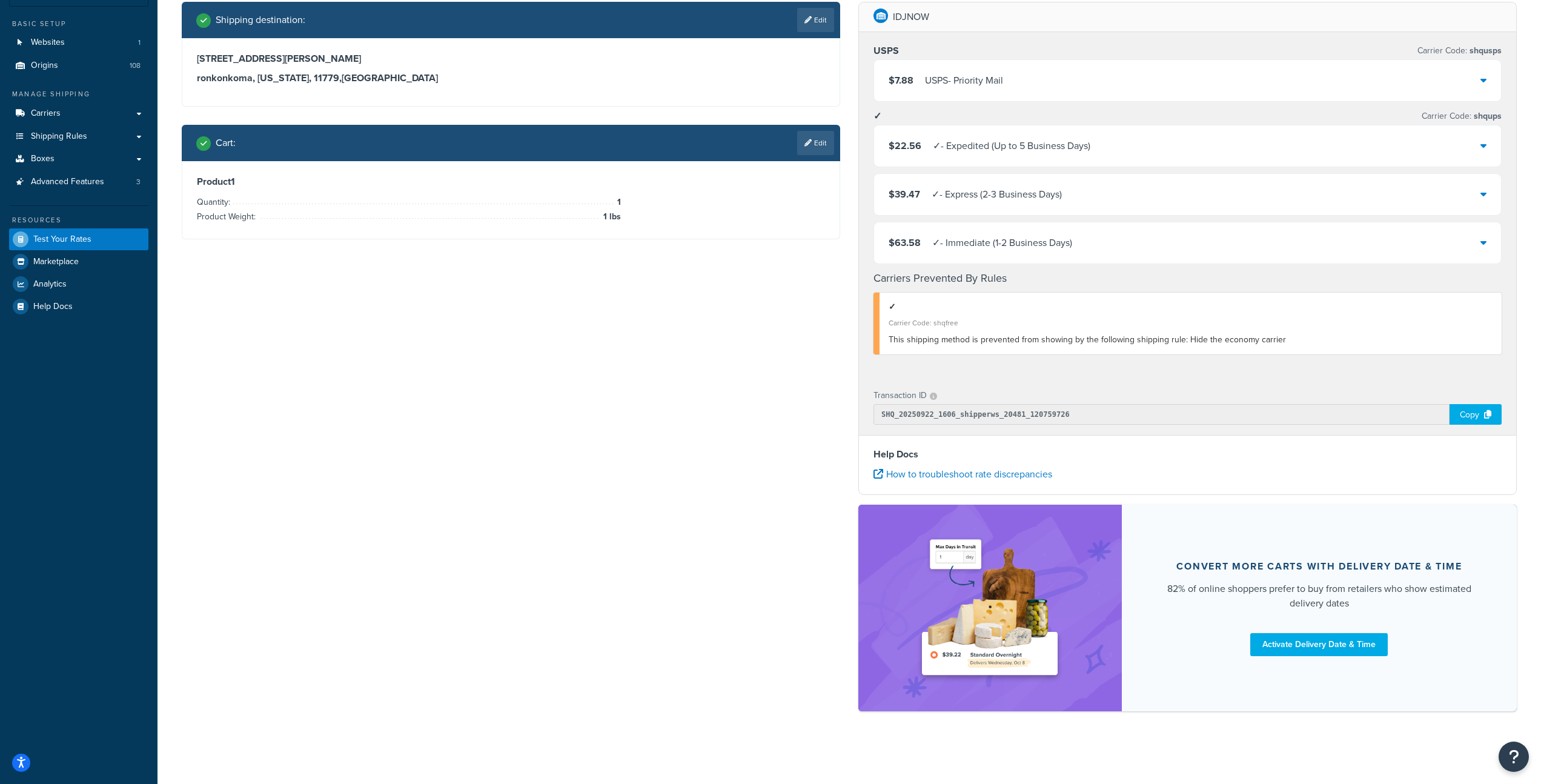
click at [1048, 146] on div "✓ - Expedited (Up to 5 Business Days)" at bounding box center [1012, 146] width 157 height 17
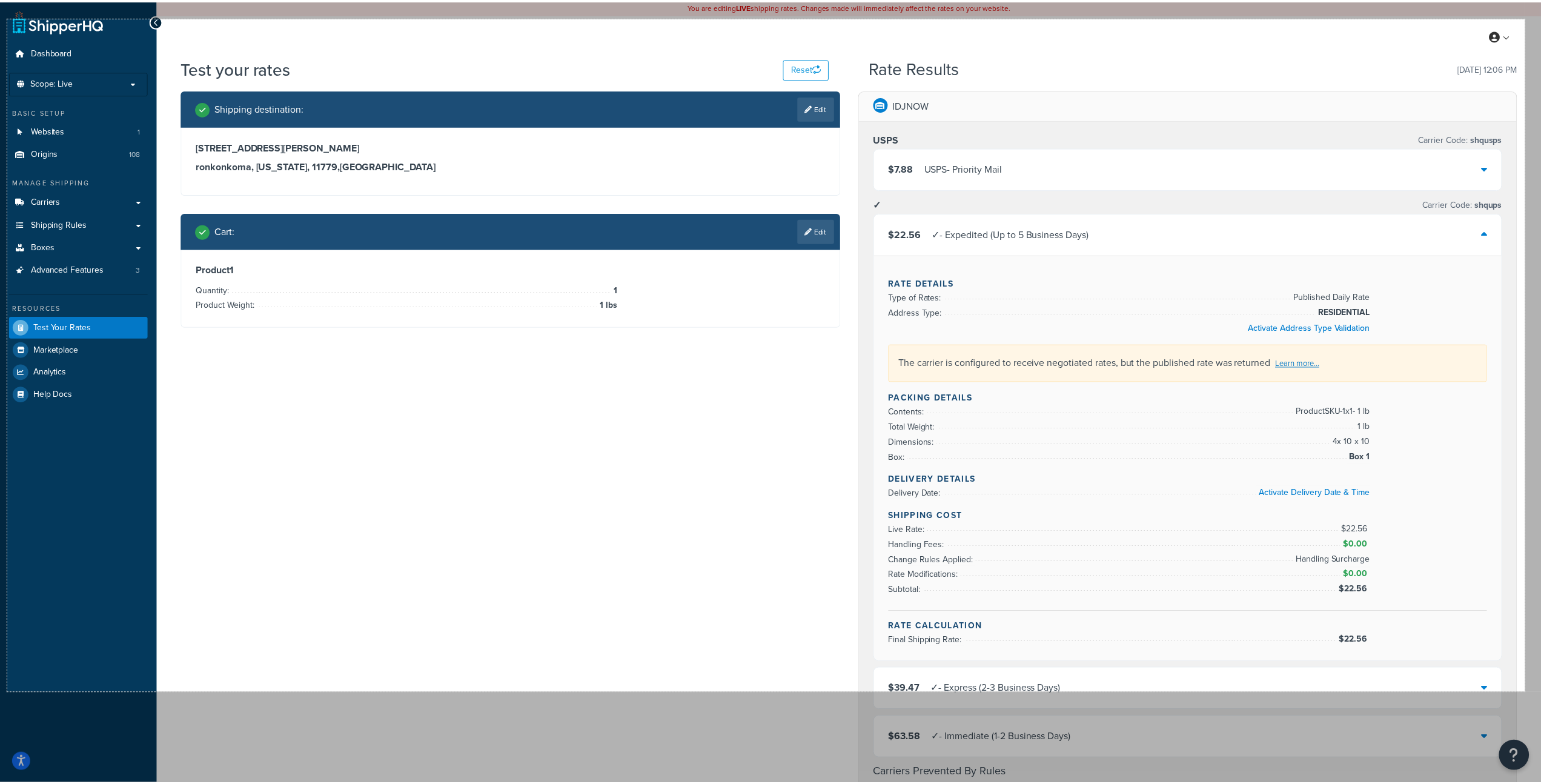
scroll to position [0, 0]
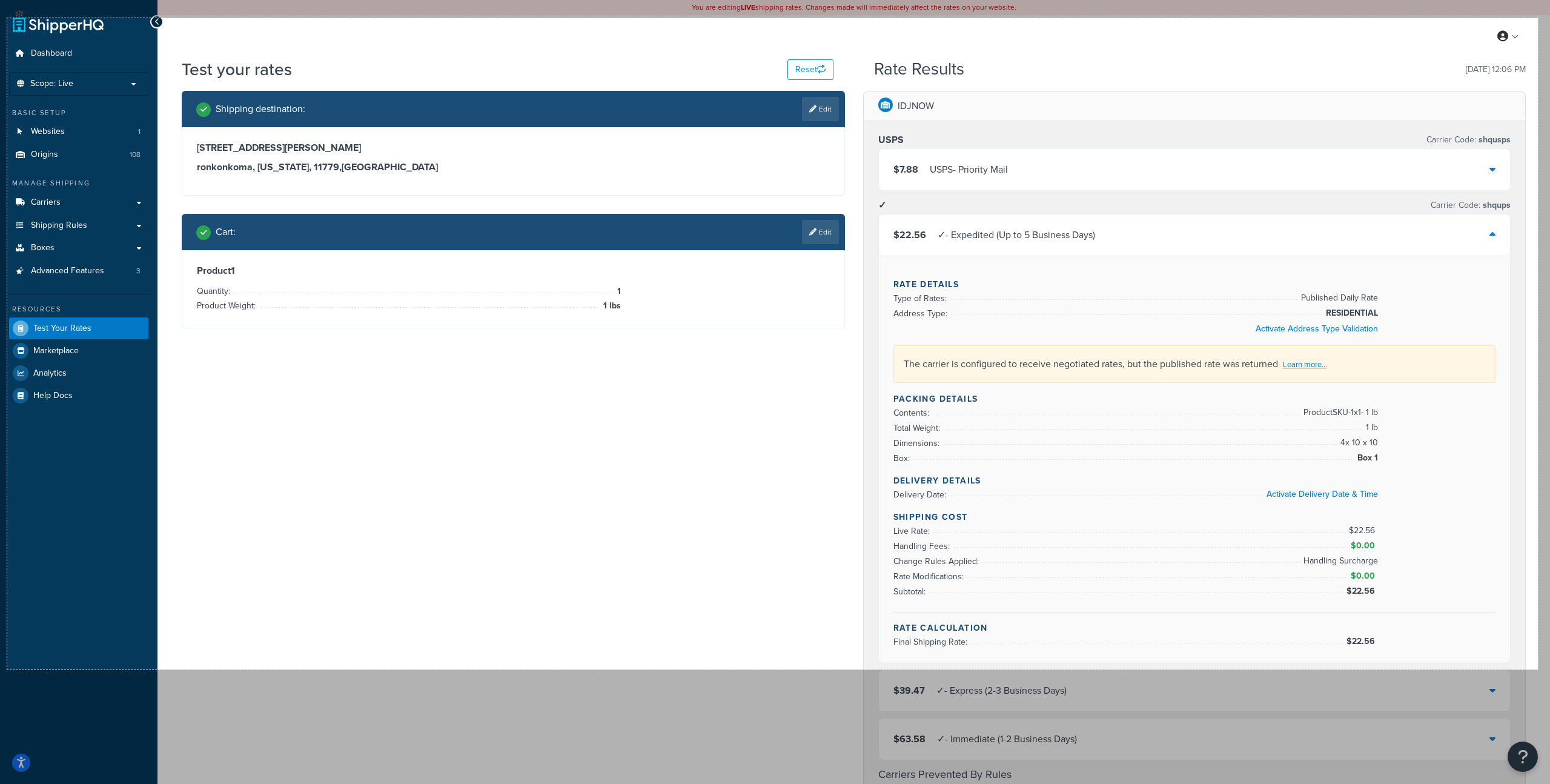
drag, startPoint x: 16, startPoint y: 19, endPoint x: 1538, endPoint y: 669, distance: 1655.0
click at [1538, 669] on div "2527 X 1075" at bounding box center [775, 640] width 1550 height 1281
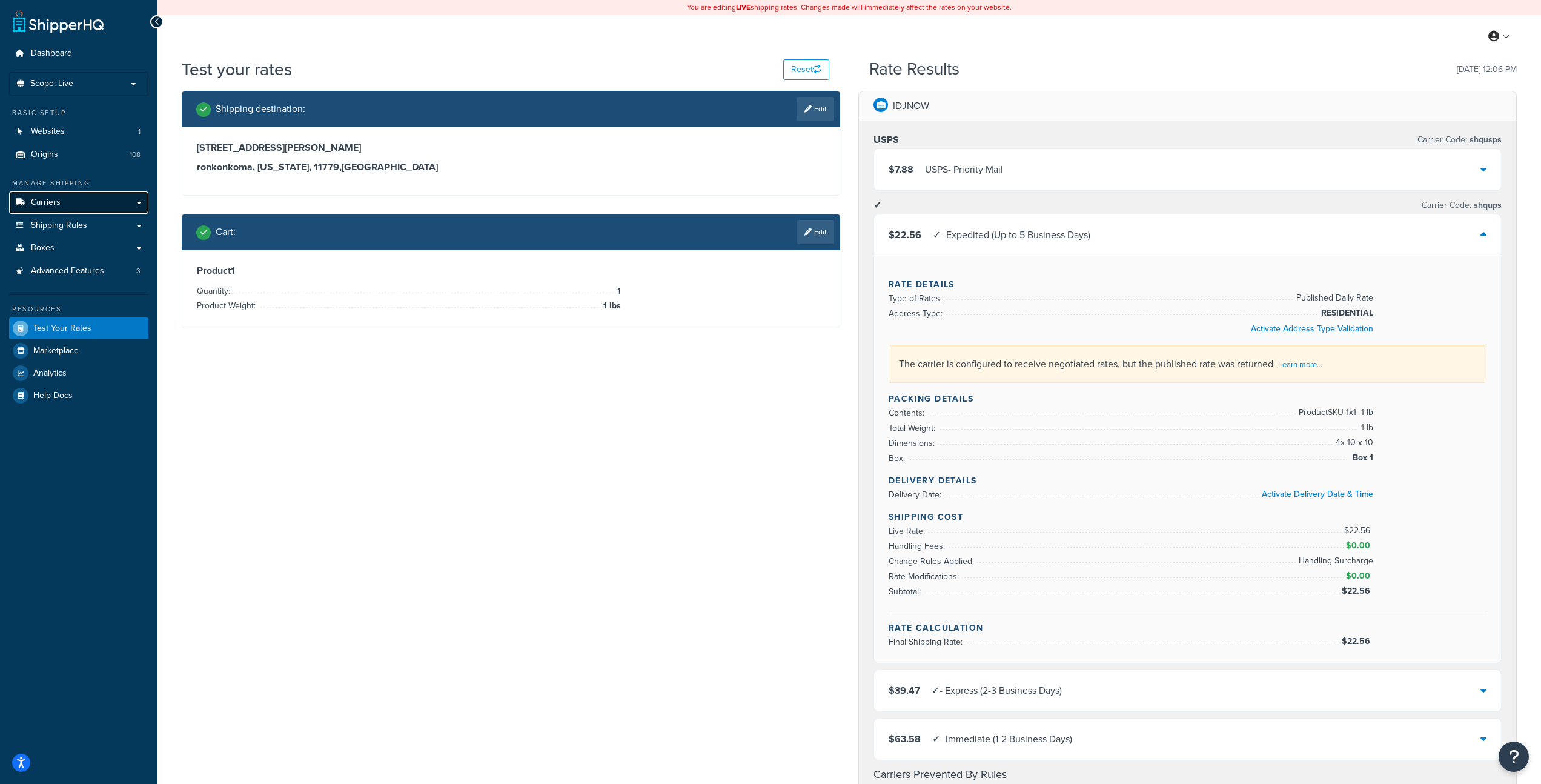
click at [59, 201] on span "Carriers" at bounding box center [46, 202] width 30 height 10
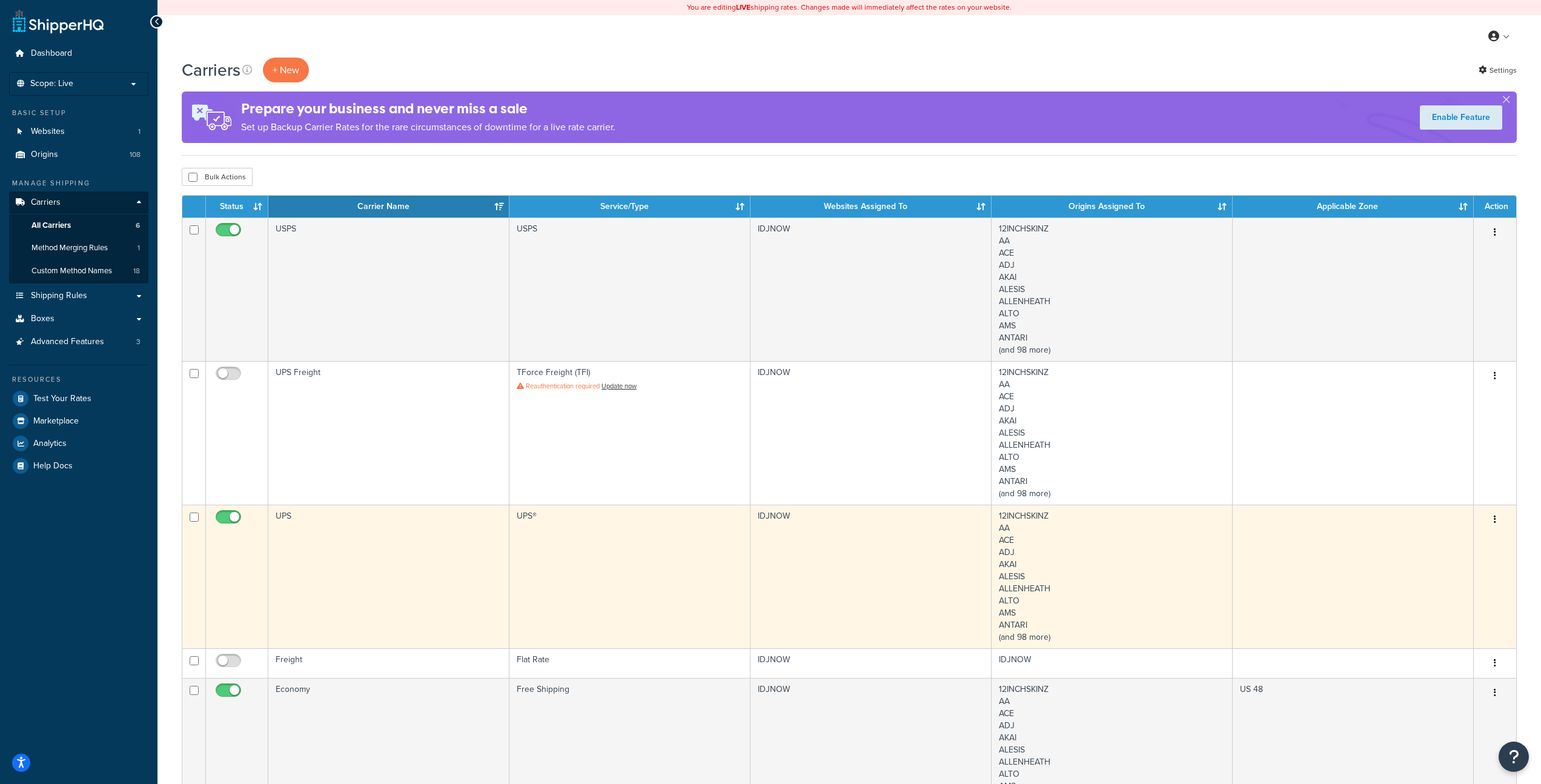
click at [333, 559] on td "UPS" at bounding box center [389, 576] width 241 height 143
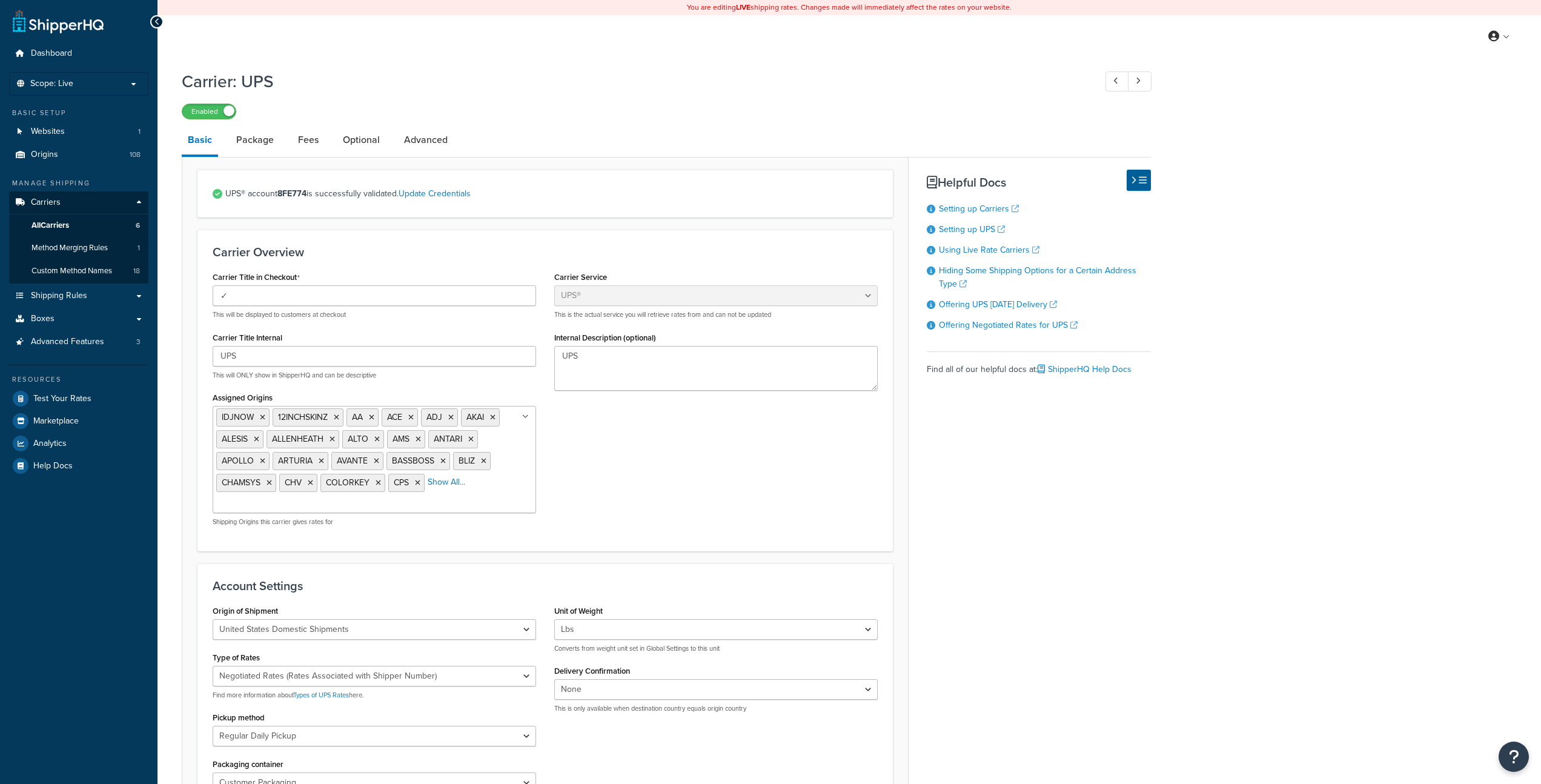
select select "ups"
click at [72, 403] on span "Test Your Rates" at bounding box center [63, 399] width 58 height 10
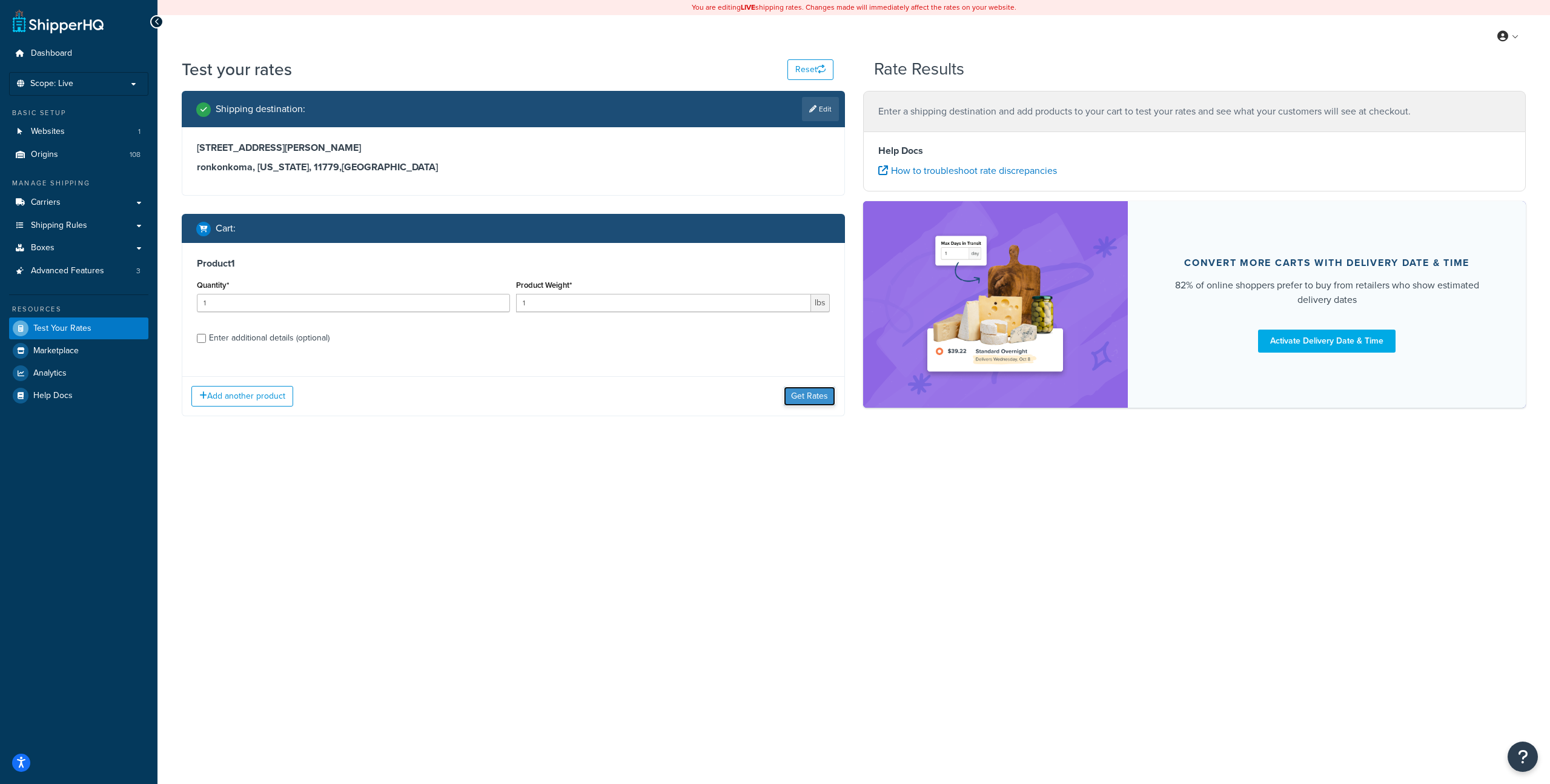
click at [799, 397] on button "Get Rates" at bounding box center [810, 396] width 52 height 19
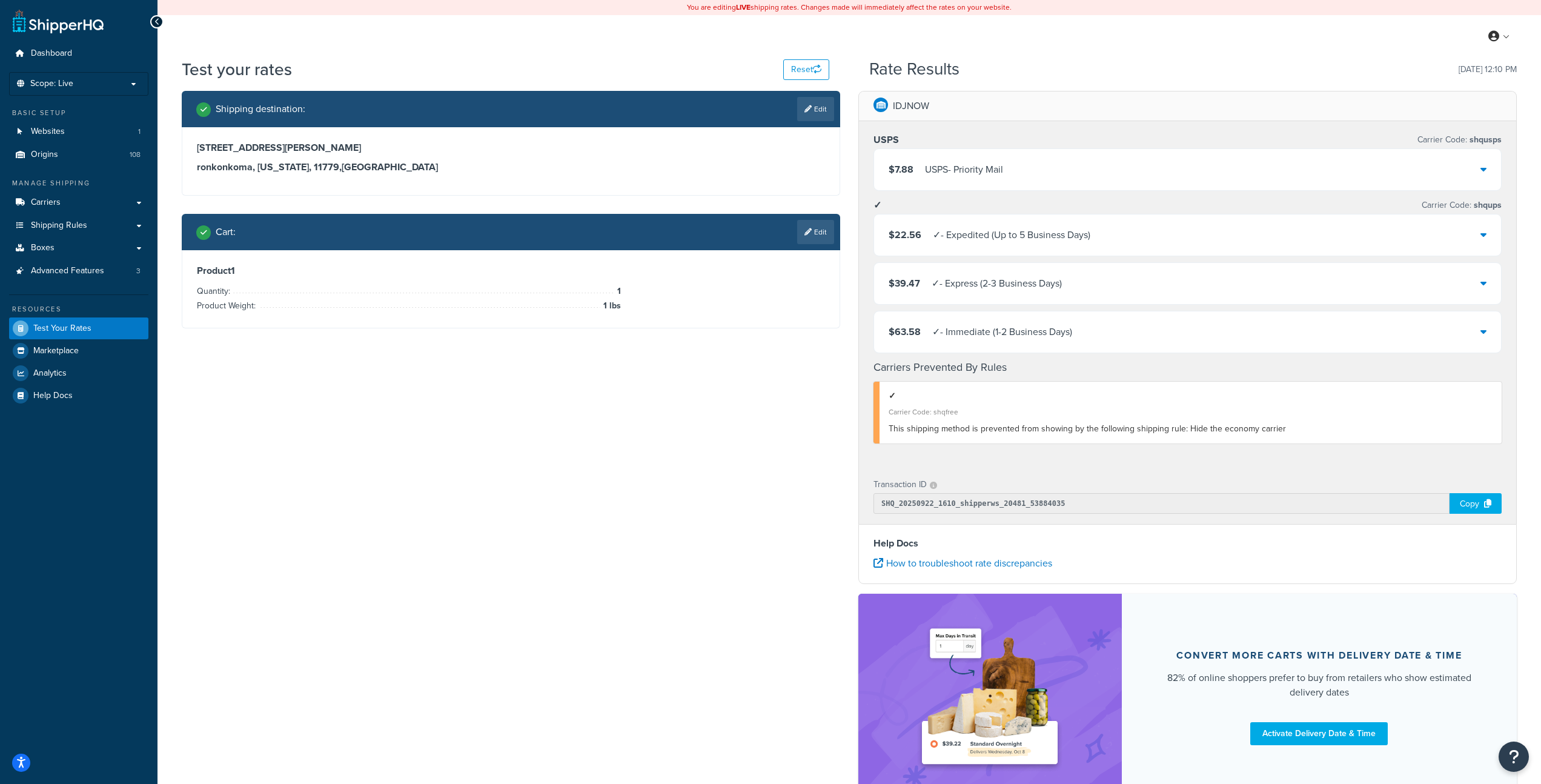
click at [1019, 236] on div "✓ - Expedited (Up to 5 Business Days)" at bounding box center [1012, 235] width 157 height 17
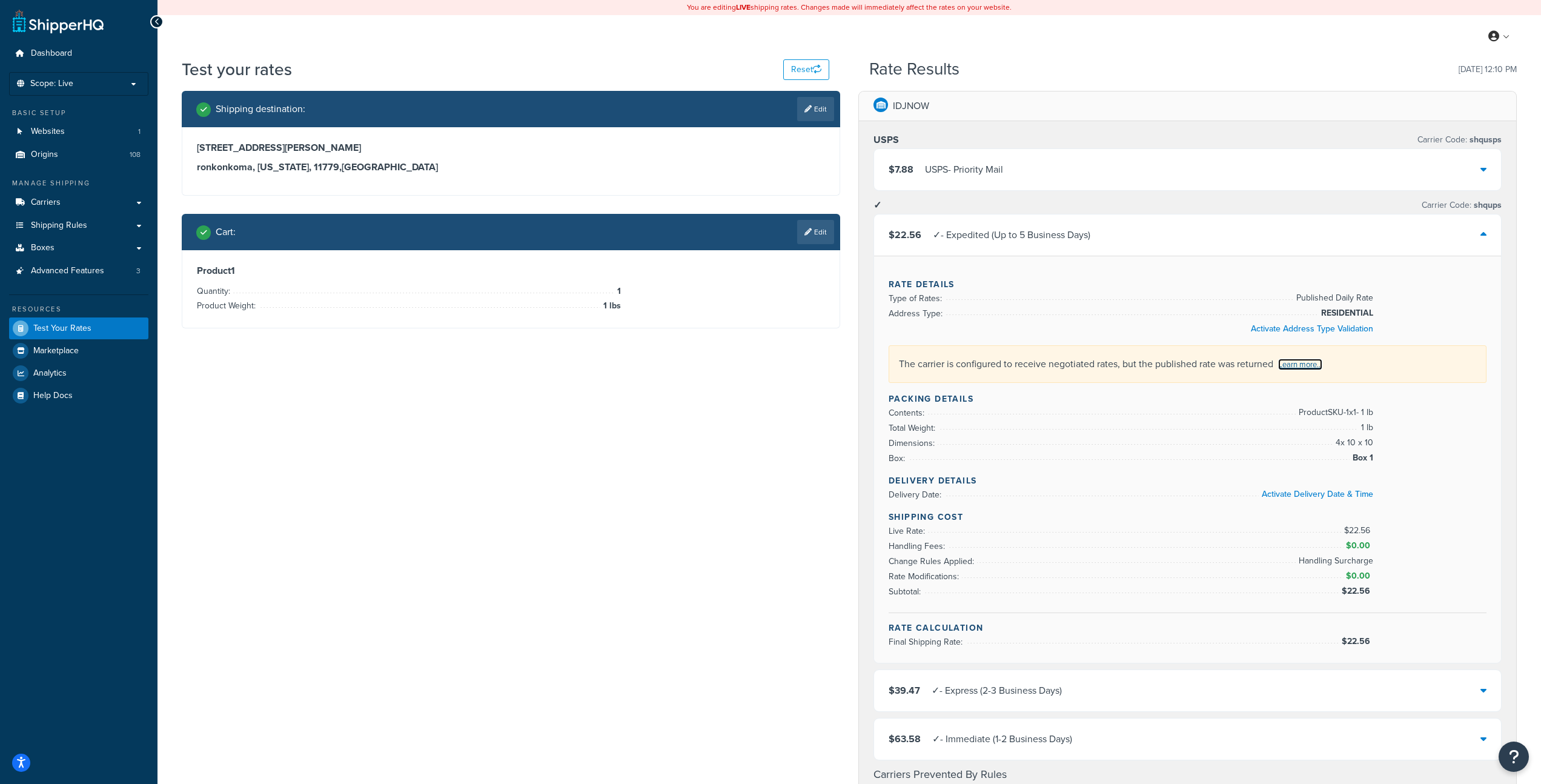
click at [1305, 362] on link "Learn more..." at bounding box center [1300, 364] width 44 height 12
click at [55, 57] on span "Dashboard" at bounding box center [52, 53] width 41 height 10
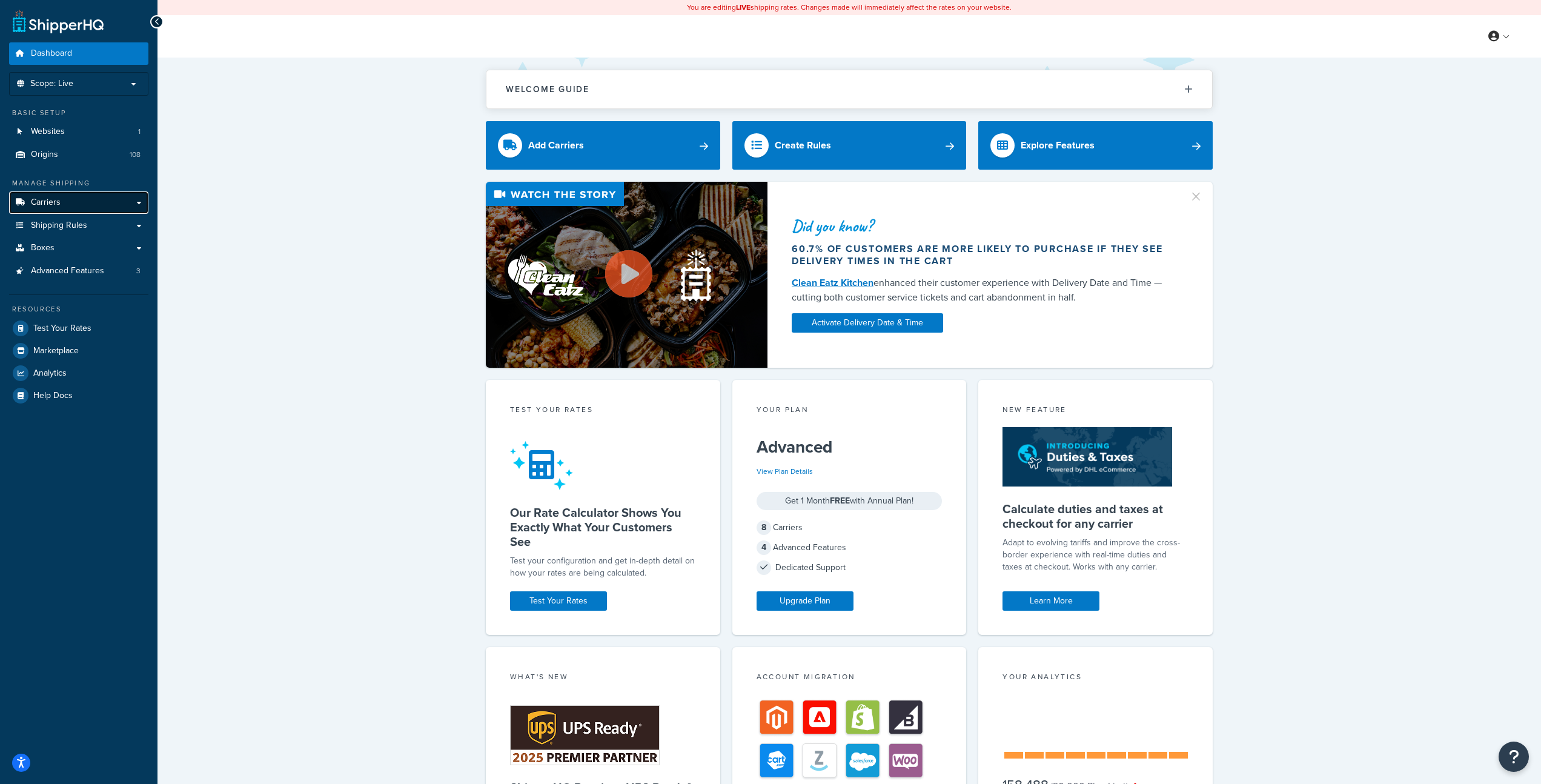
click at [56, 201] on span "Carriers" at bounding box center [46, 202] width 30 height 10
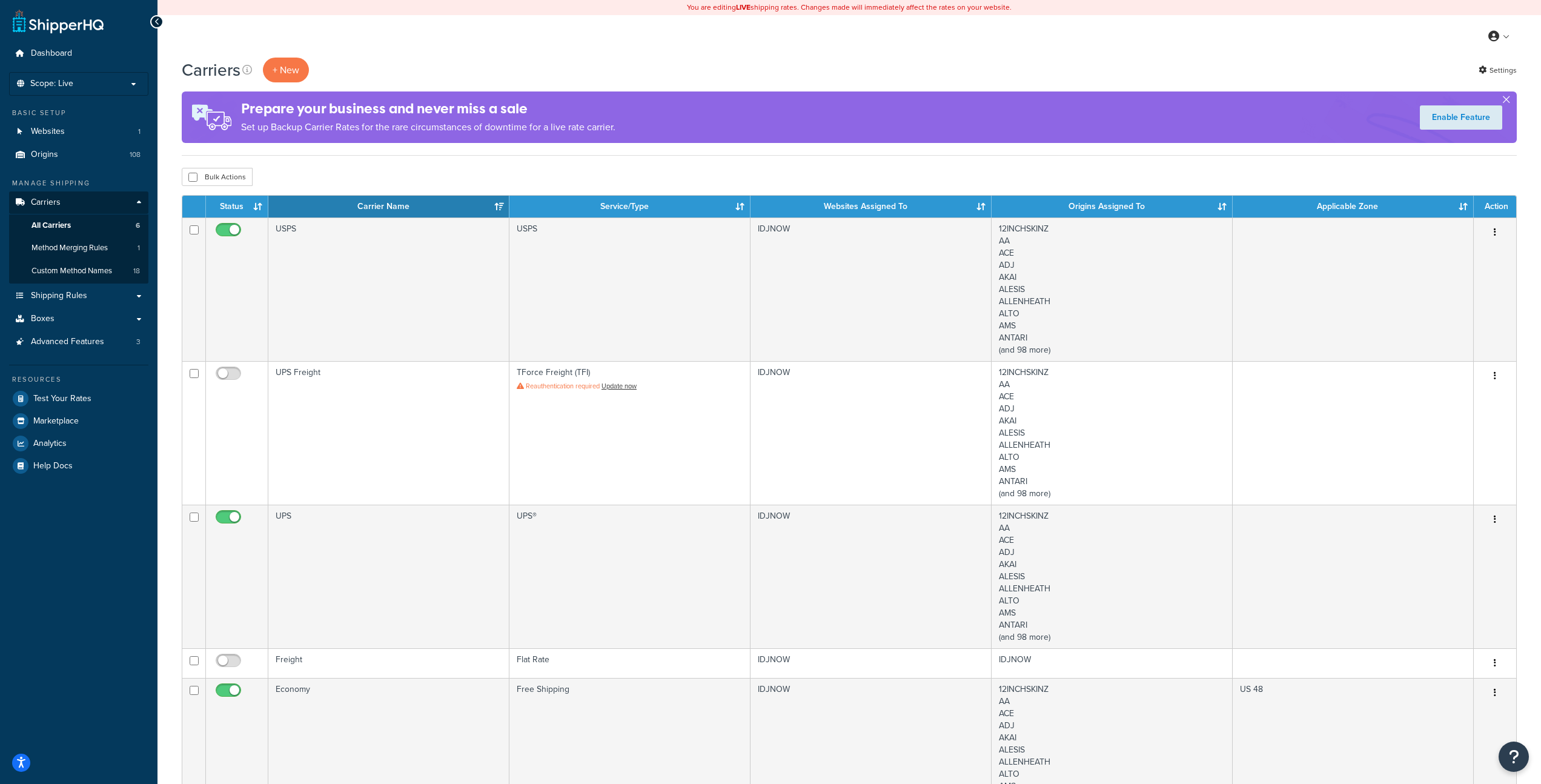
click at [1508, 100] on button "button" at bounding box center [1506, 101] width 3 height 3
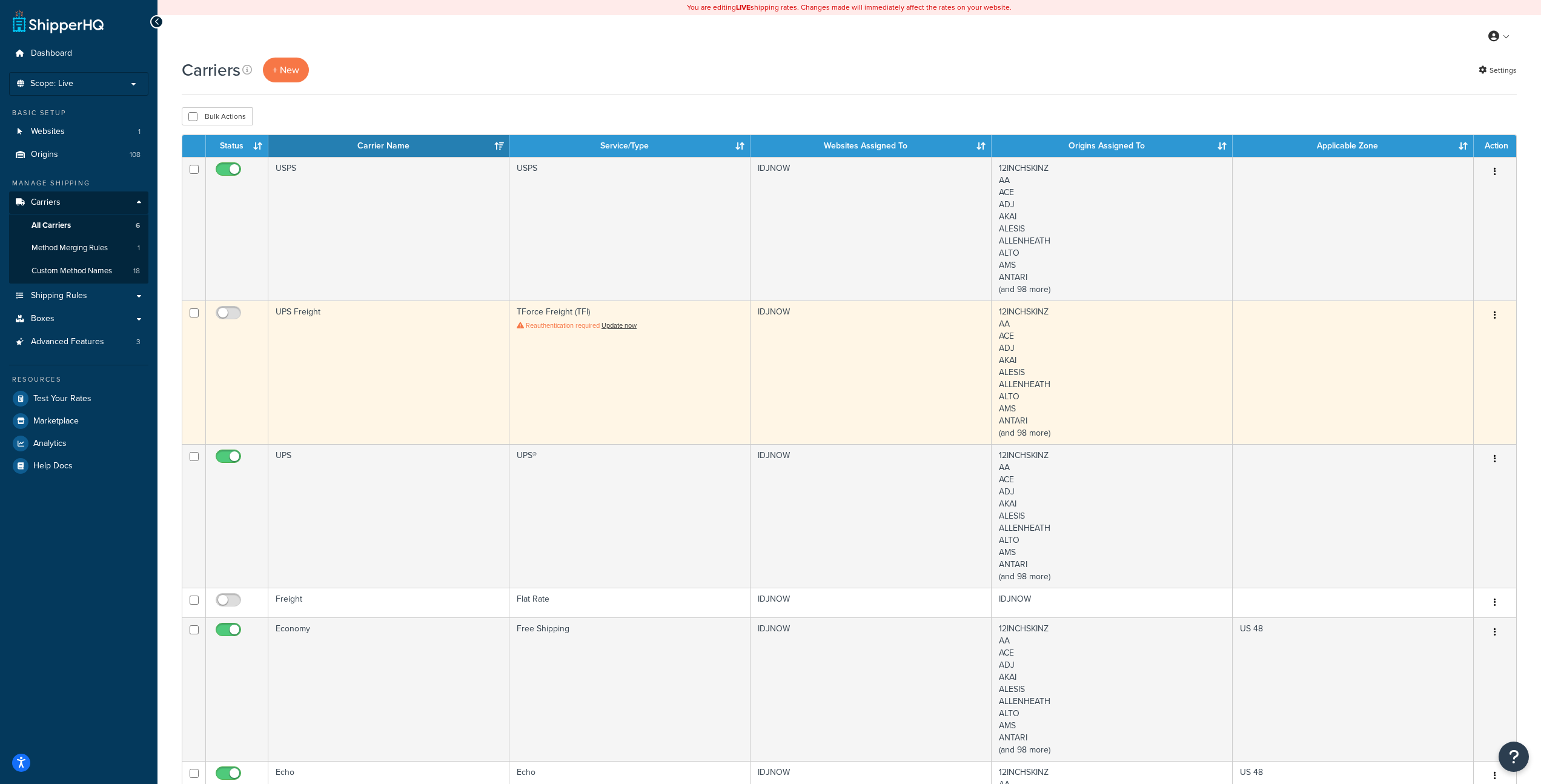
click at [1503, 312] on button "button" at bounding box center [1495, 315] width 17 height 19
click at [1431, 388] on link "Delete" at bounding box center [1446, 390] width 95 height 25
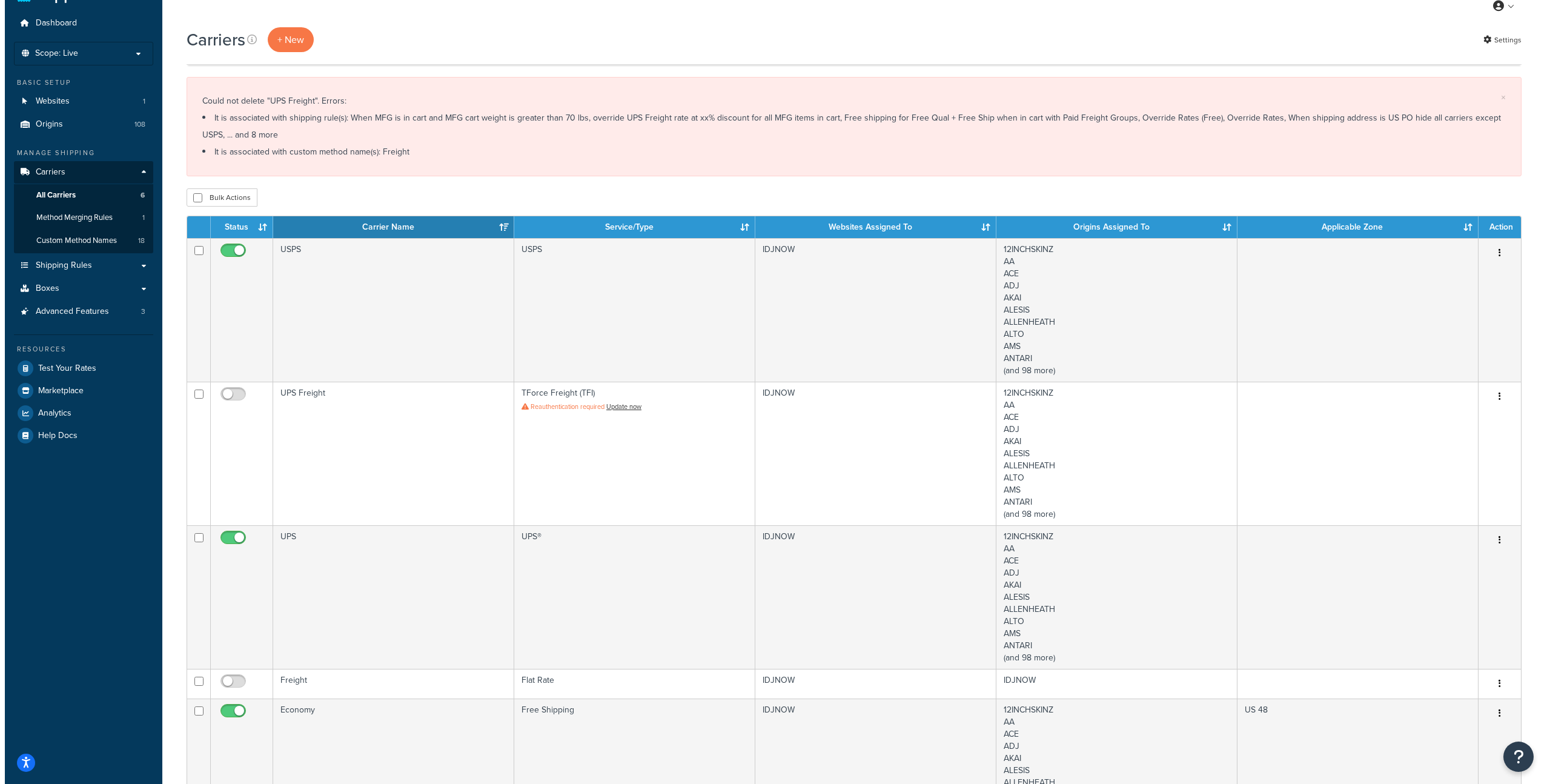
scroll to position [28, 0]
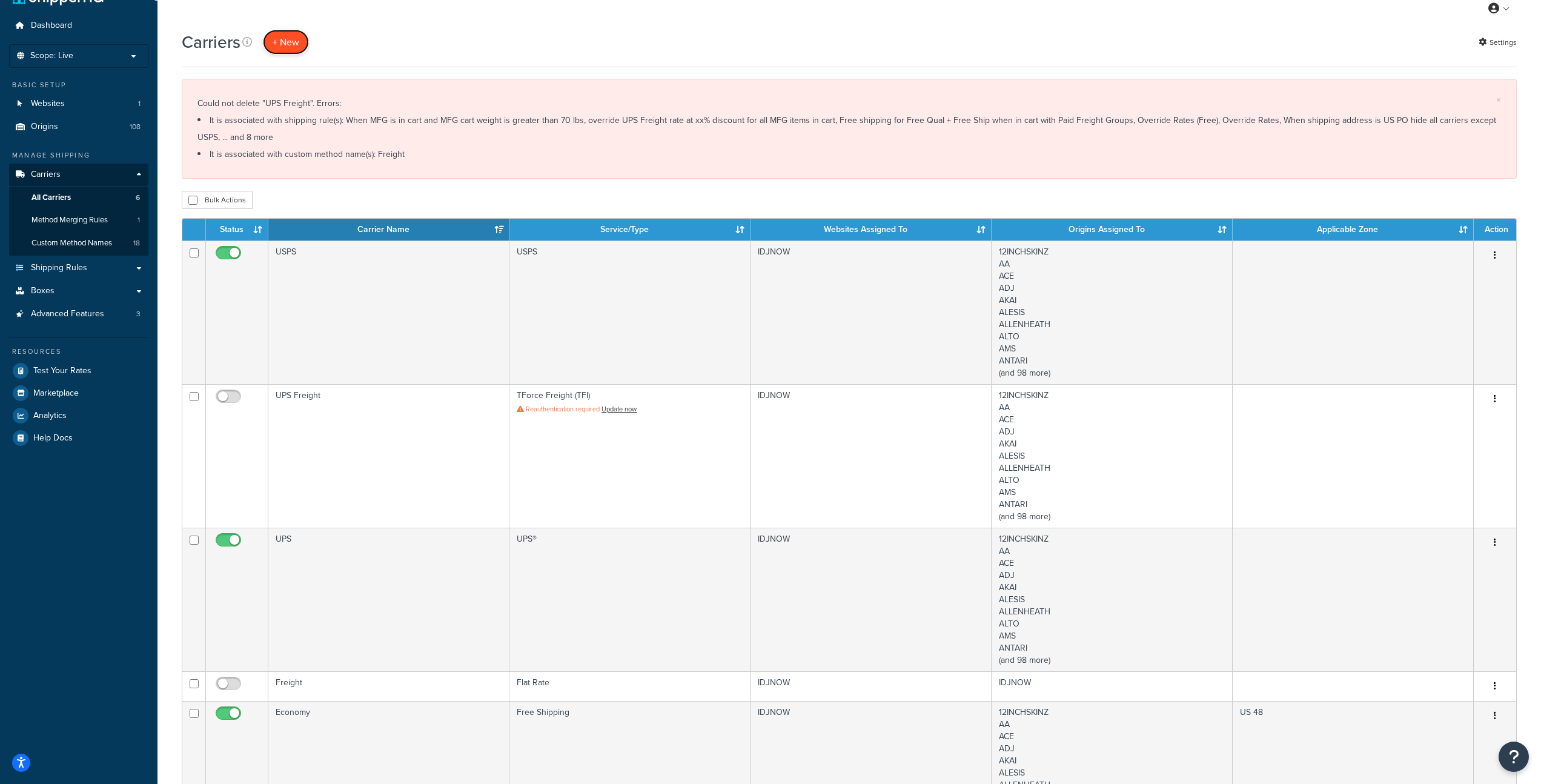
click at [279, 50] on button "+ New" at bounding box center [286, 42] width 46 height 25
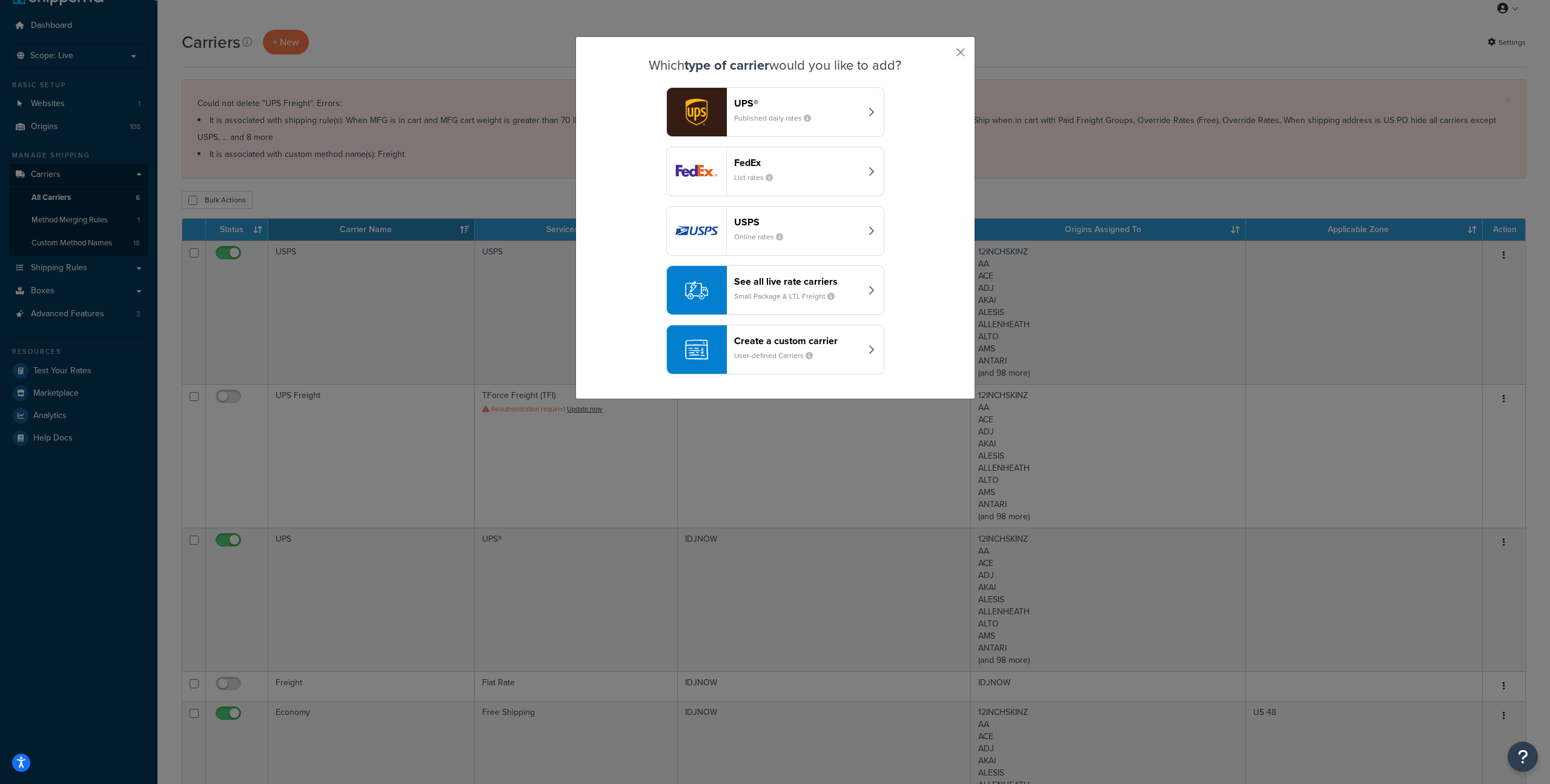
click at [751, 162] on header "FedEx" at bounding box center [797, 162] width 126 height 12
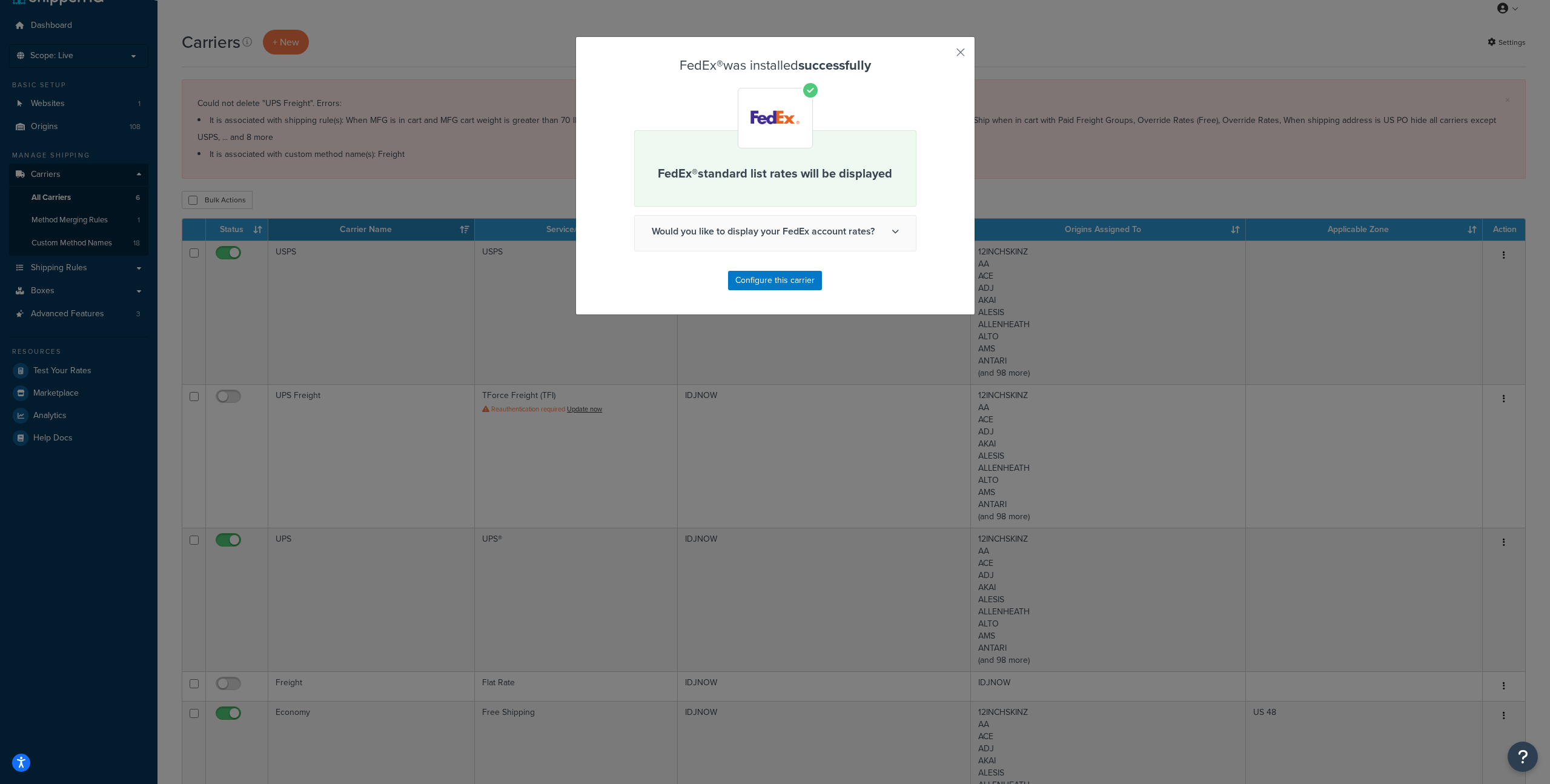
click at [833, 235] on span "Would you like to display your FedEx account rates?" at bounding box center [775, 232] width 281 height 32
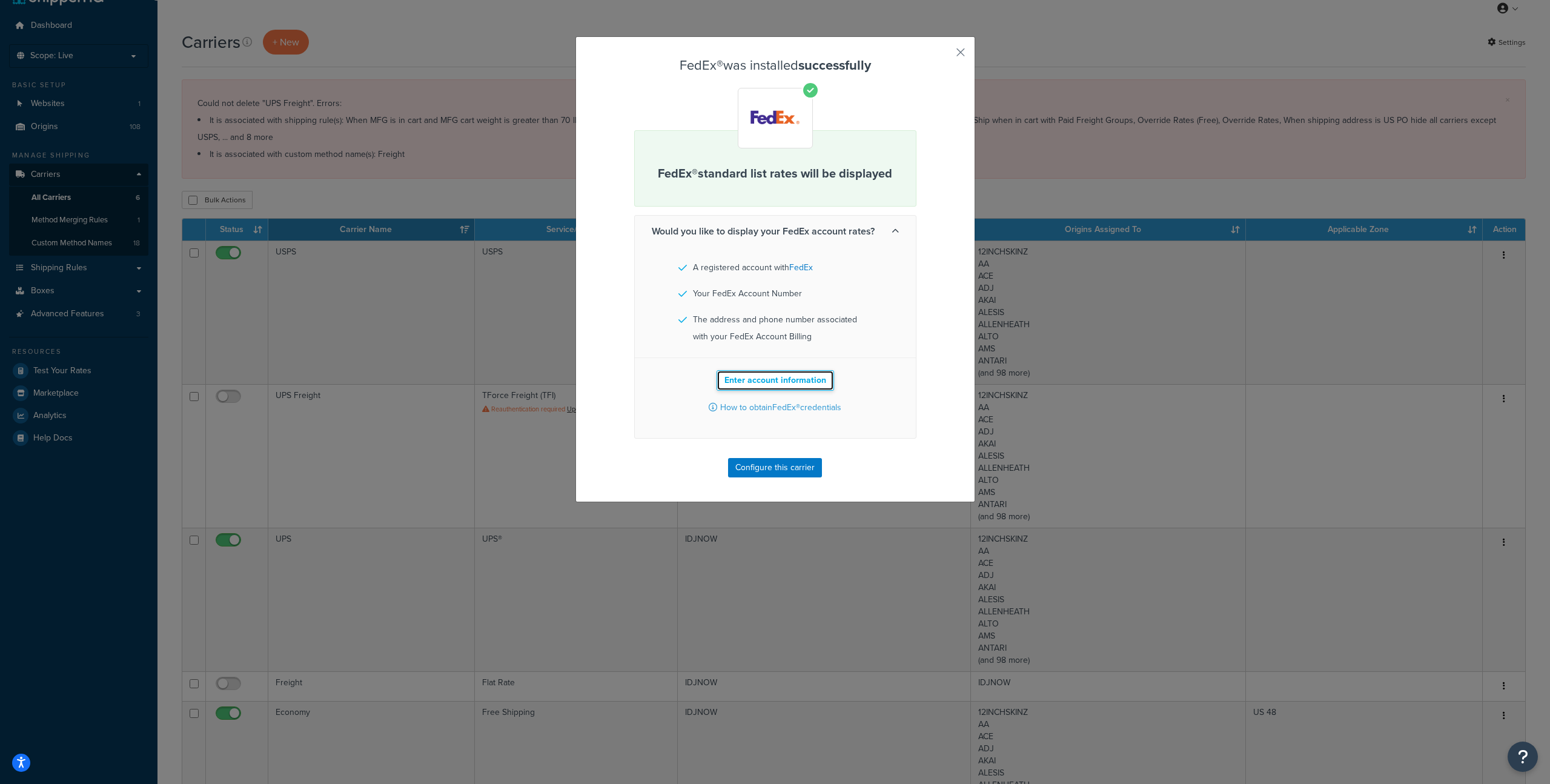
click at [763, 380] on button "Enter account information" at bounding box center [775, 380] width 117 height 21
select select "US"
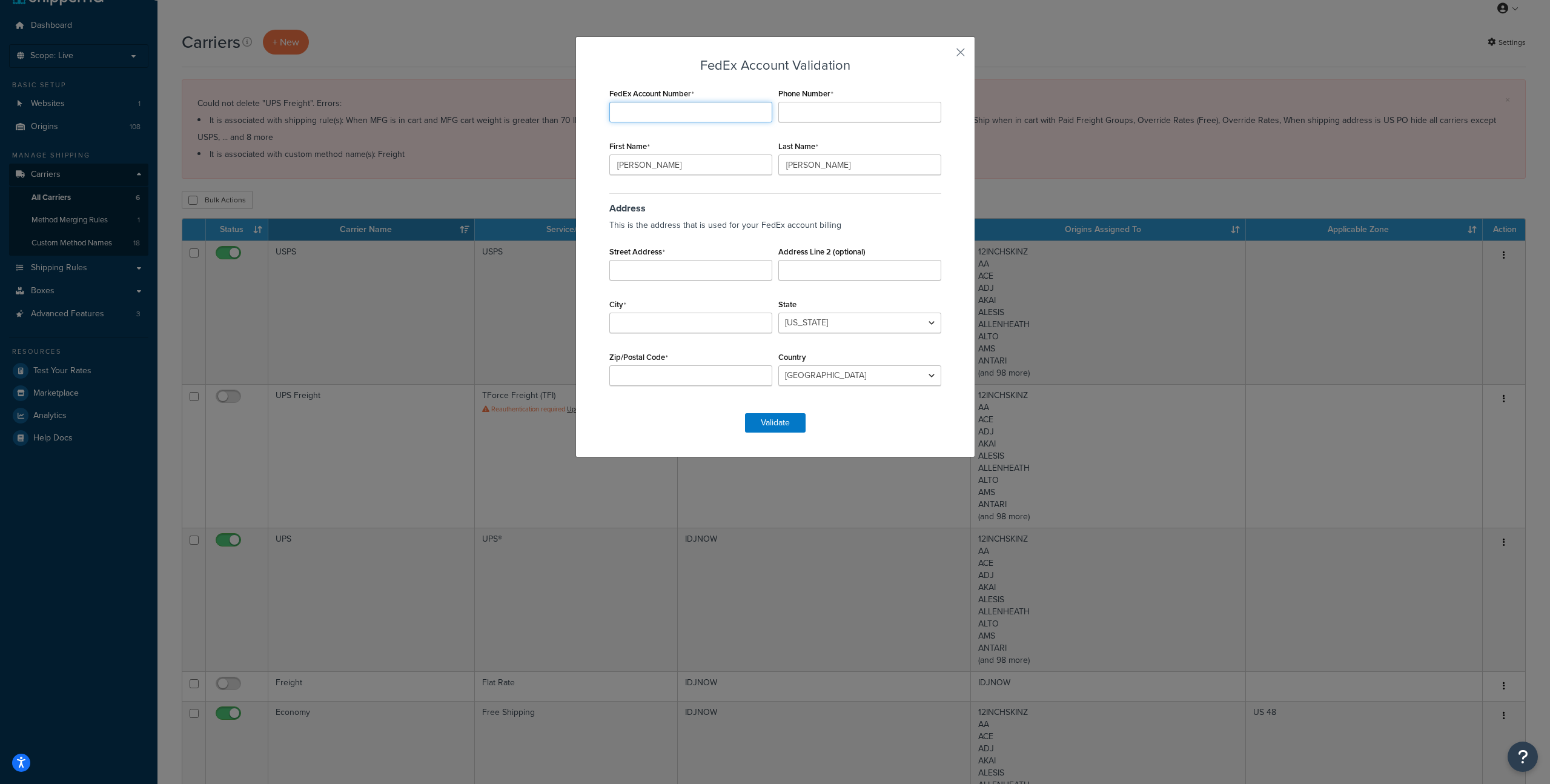
click at [680, 108] on input "FedEx Account Number" at bounding box center [691, 112] width 163 height 21
click at [644, 111] on input "FedEx Account Number" at bounding box center [691, 112] width 163 height 21
type input "2011-0388-5"
click at [841, 111] on input "Phone Number" at bounding box center [860, 112] width 163 height 21
click at [678, 169] on input "Evan" at bounding box center [691, 165] width 163 height 21
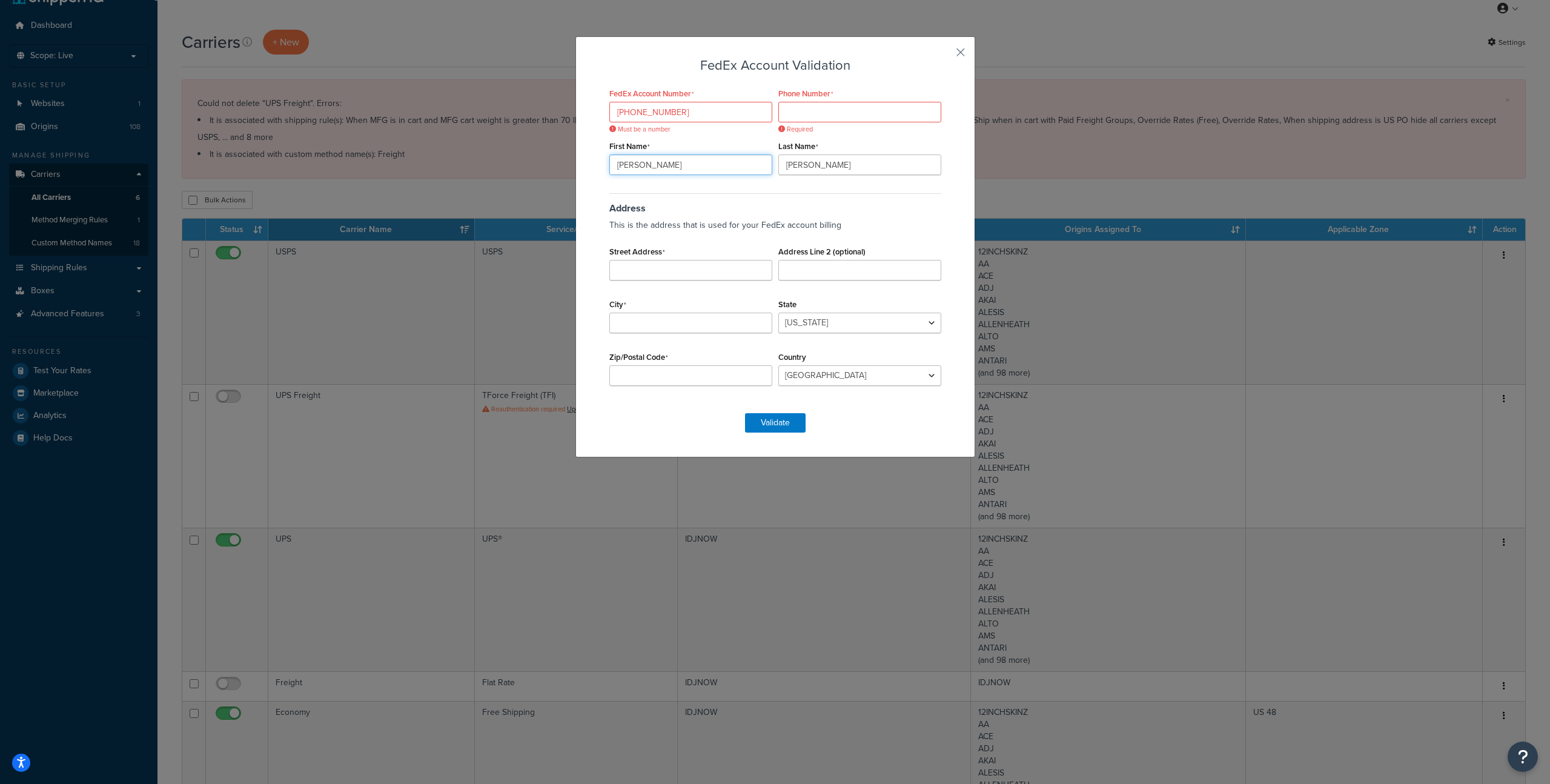
drag, startPoint x: 678, startPoint y: 169, endPoint x: 472, endPoint y: 165, distance: 206.0
click at [472, 165] on div "FedEx Account Validation FedEx Account Number 2011-0388-5 Must be a number Phon…" at bounding box center [775, 392] width 1550 height 784
type input "Gabriek"
click at [821, 175] on div "FedEx Account Number 2011-0388-5 Must be a number Phone Number Required First N…" at bounding box center [776, 243] width 338 height 316
click at [827, 168] on input "Marsh" at bounding box center [860, 165] width 163 height 21
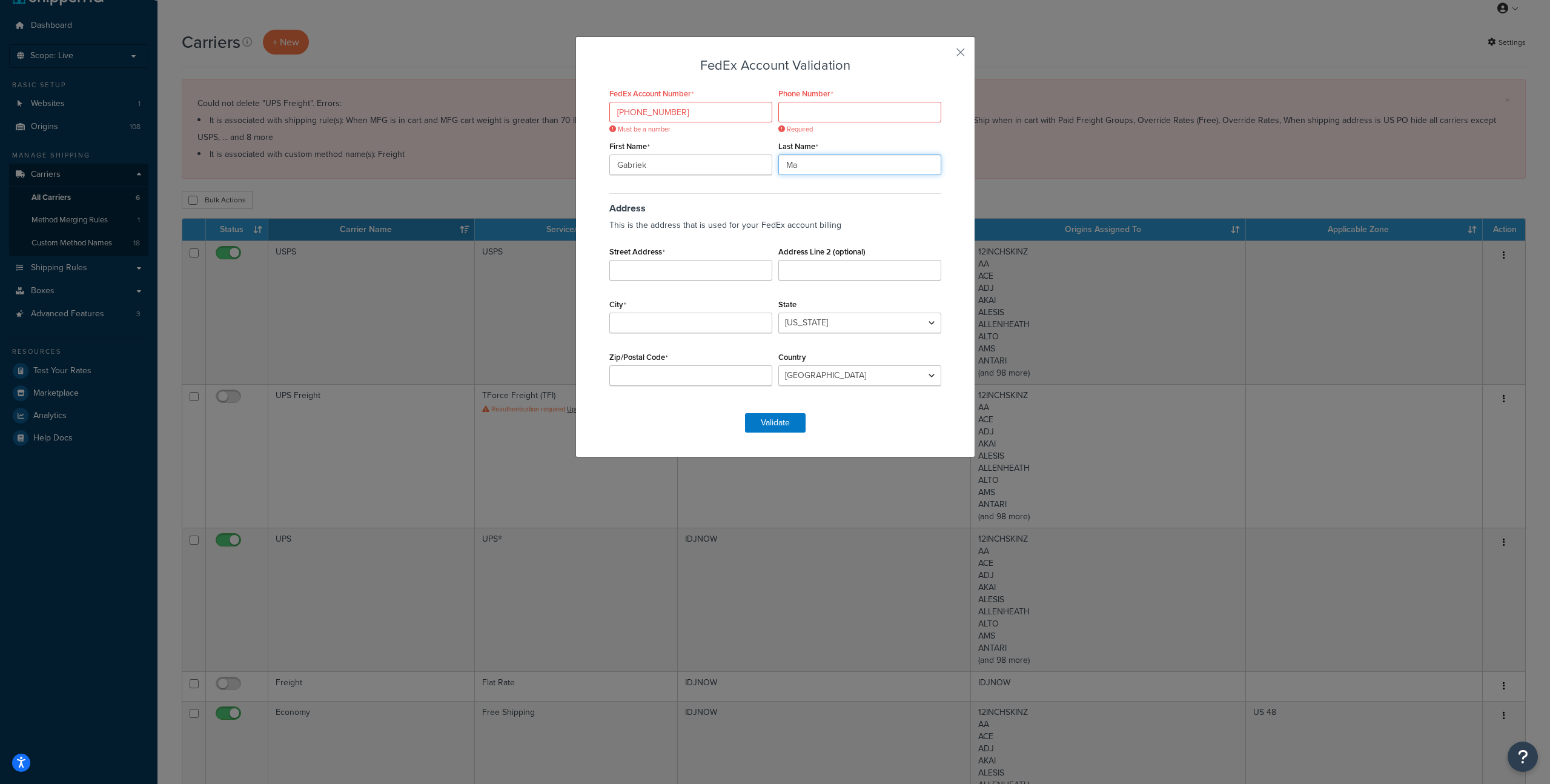
type input "M"
type input "Menashe"
click at [810, 114] on input "Phone Number" at bounding box center [860, 112] width 163 height 21
click at [672, 170] on input "Gabriek" at bounding box center [691, 165] width 163 height 21
type input "Gabriel"
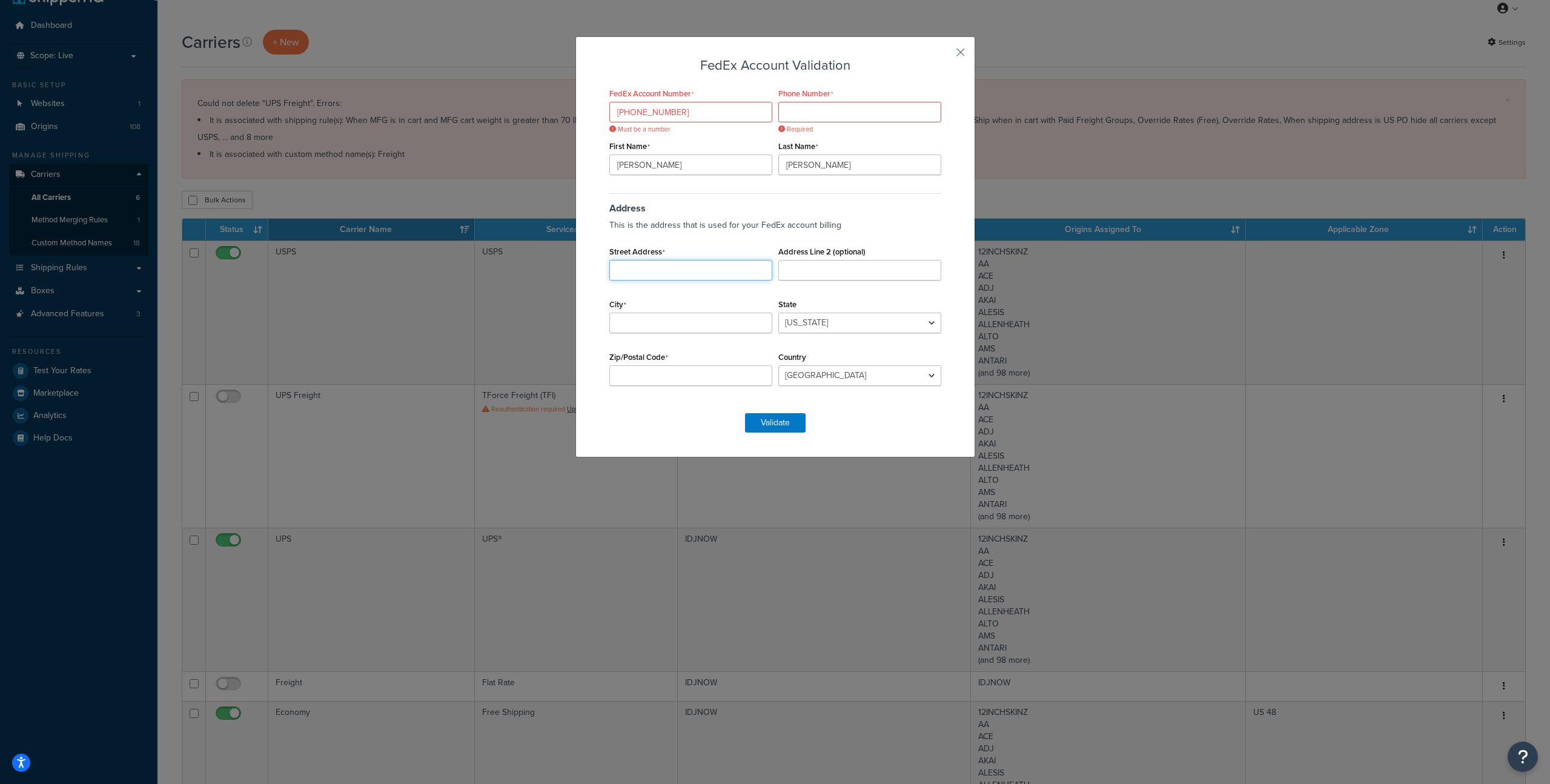
click at [656, 268] on input "Street Address" at bounding box center [691, 270] width 163 height 21
type input "55 Red Hook Rd"
click at [822, 264] on input "Address Line 2 (optional)" at bounding box center [860, 270] width 163 height 21
type input "STE 46"
click at [697, 319] on input "City" at bounding box center [691, 323] width 163 height 21
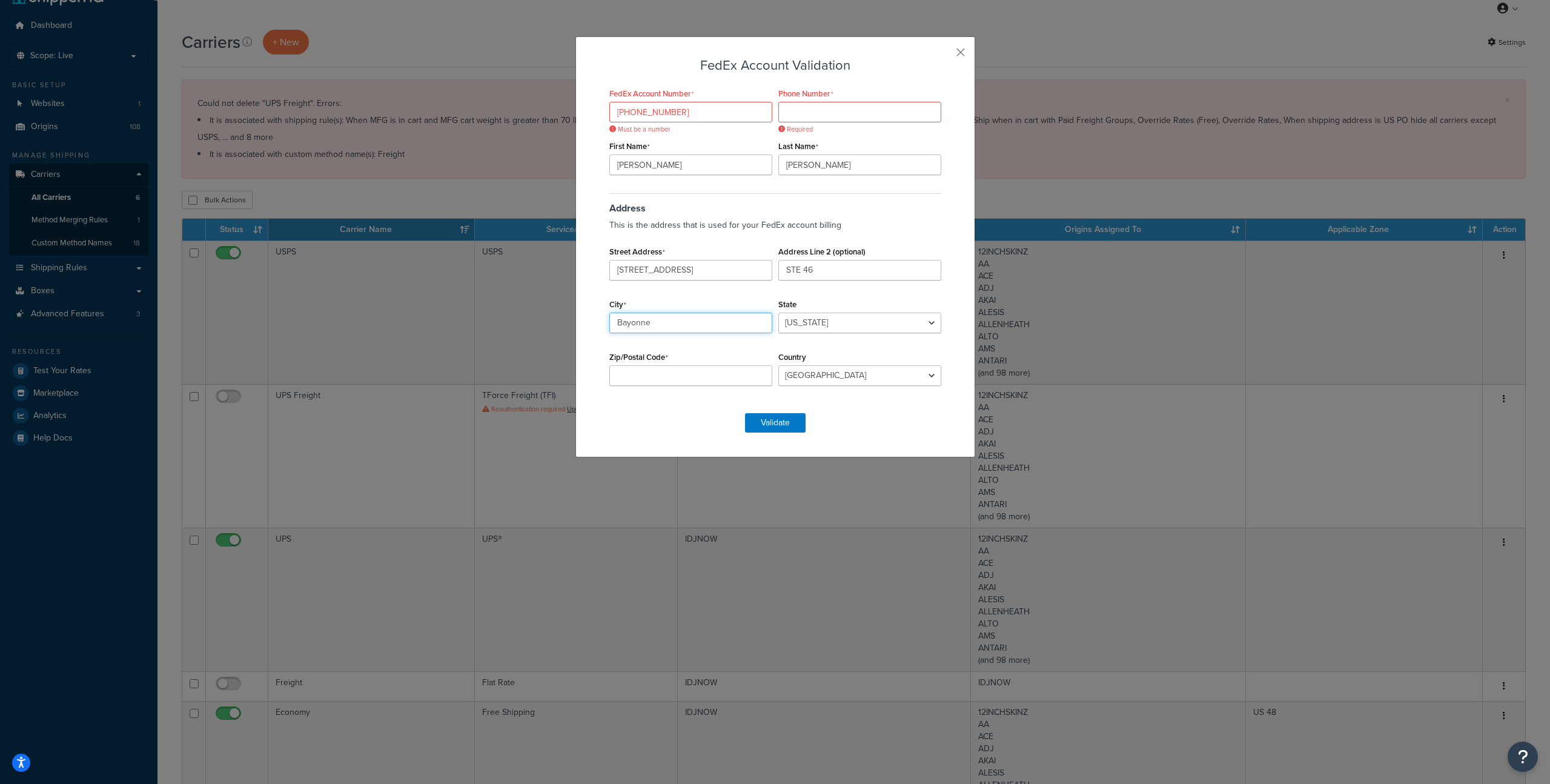
type input "Bayonne"
select select "NJ"
click at [652, 376] on input "Zip/Postal Code" at bounding box center [691, 376] width 163 height 21
type input "07002-5006"
click at [852, 109] on input "Phone Number" at bounding box center [860, 112] width 163 height 21
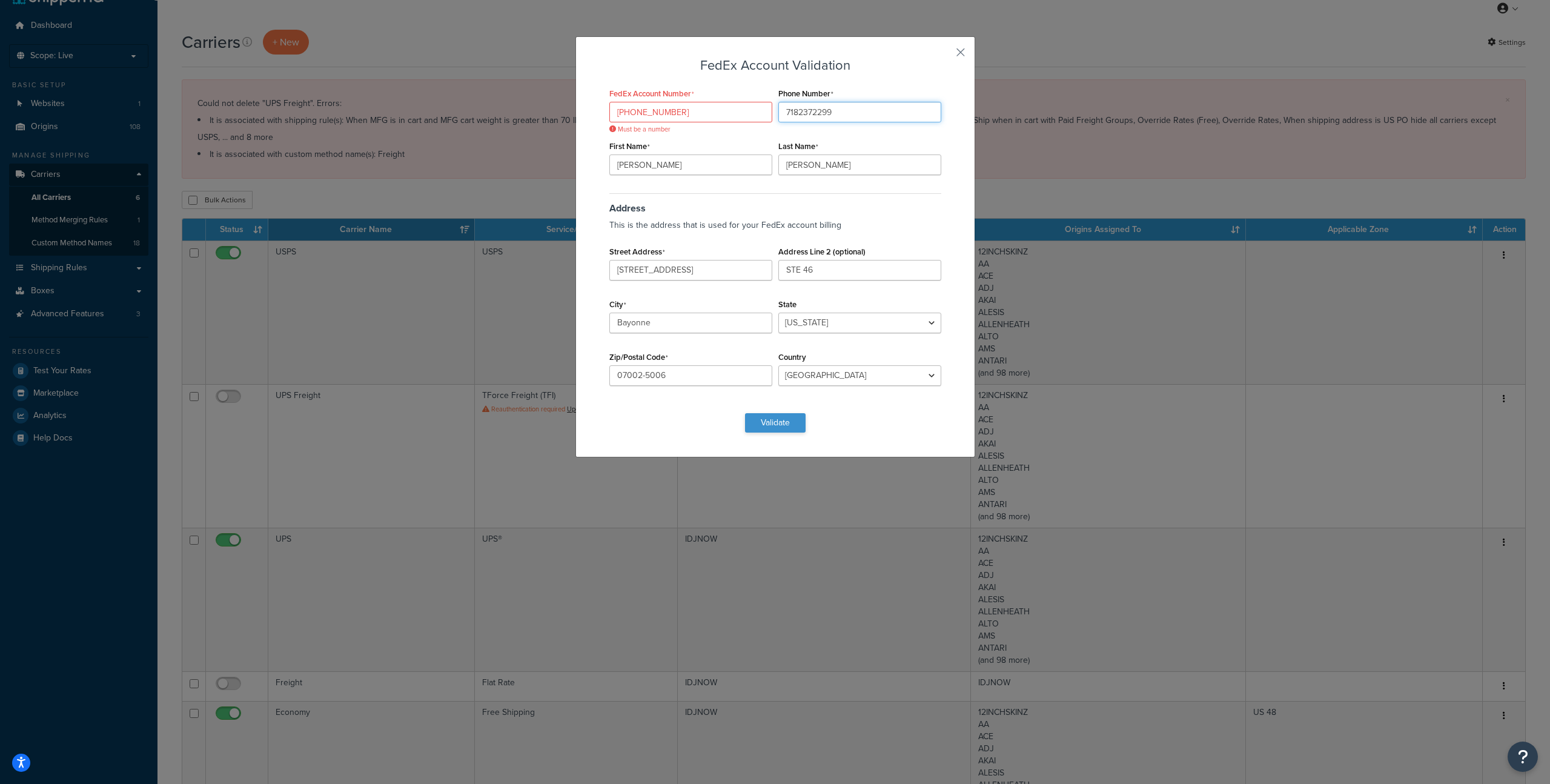
type input "7182372299"
click at [769, 424] on button "Validate" at bounding box center [776, 423] width 61 height 19
click at [697, 110] on input "2011-0388-5" at bounding box center [691, 112] width 163 height 21
drag, startPoint x: 651, startPoint y: 112, endPoint x: 500, endPoint y: 85, distance: 153.4
click at [500, 85] on div "FedEx Account Validation FedEx Account Number 2011-0388-5 Must be a number Phon…" at bounding box center [775, 392] width 1550 height 784
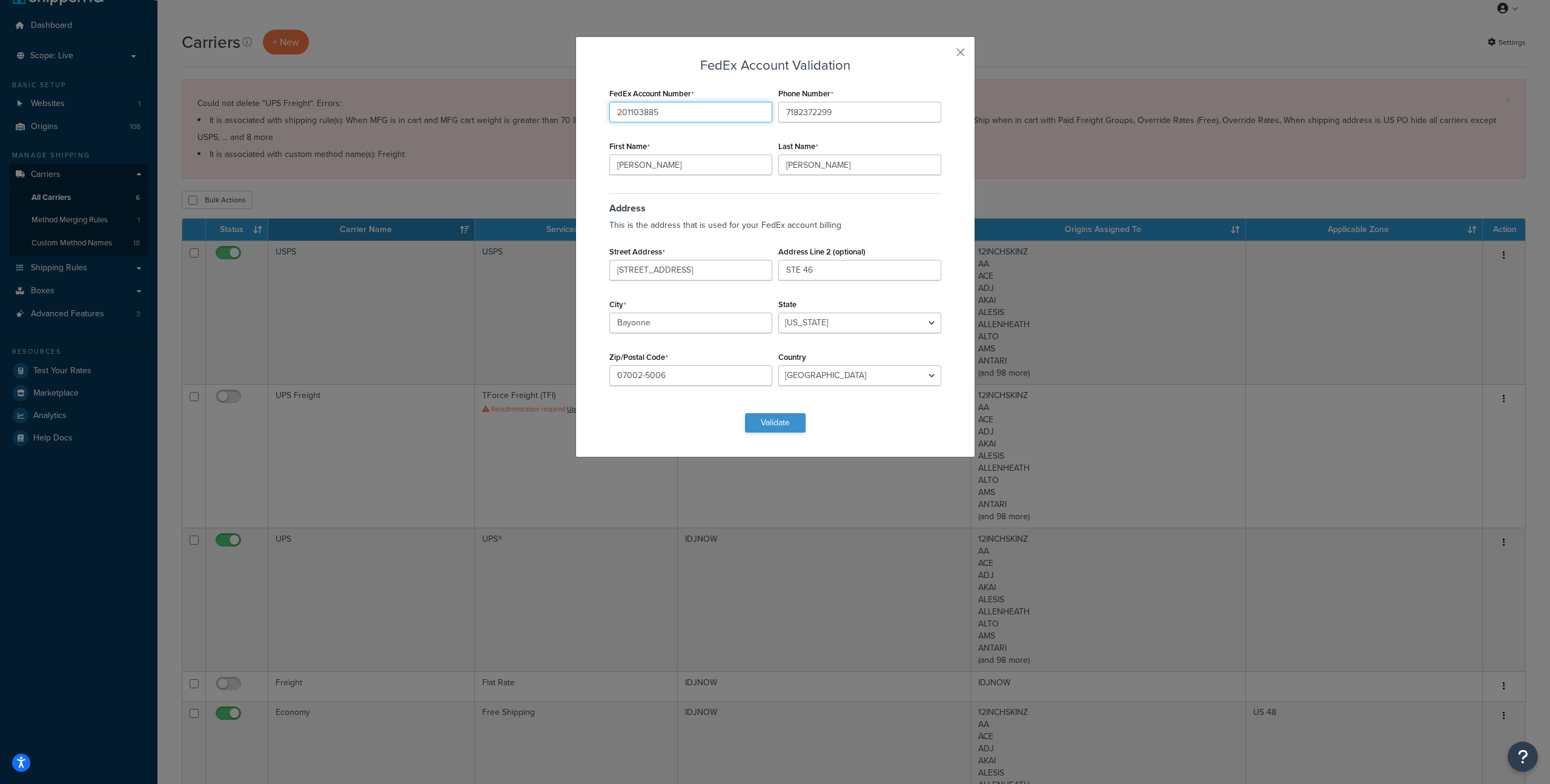
type input "201103885"
click at [791, 424] on button "Validate" at bounding box center [776, 423] width 61 height 19
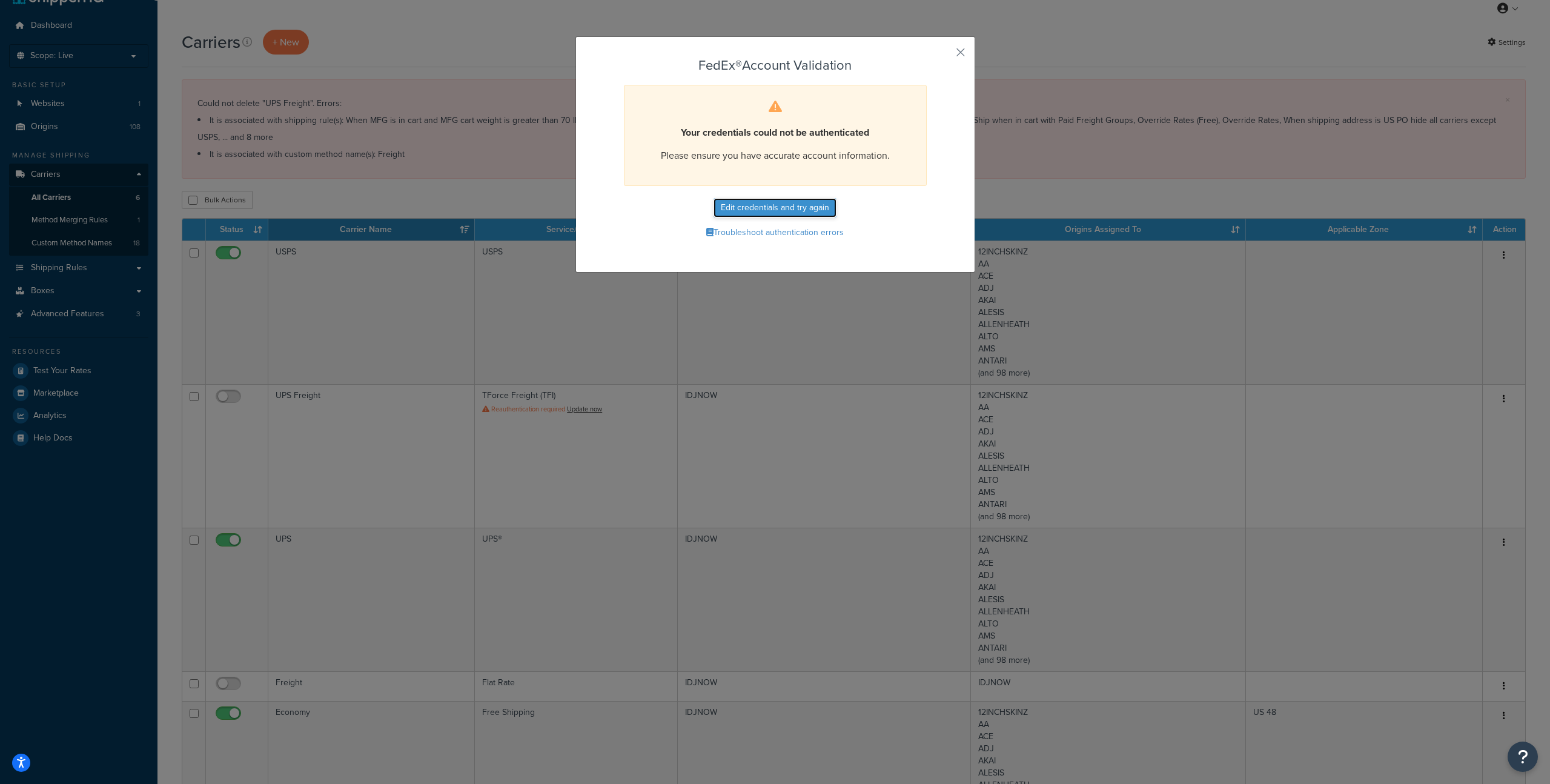
click at [790, 208] on button "Edit credentials and try again" at bounding box center [775, 208] width 123 height 19
select select "NJ"
select select "US"
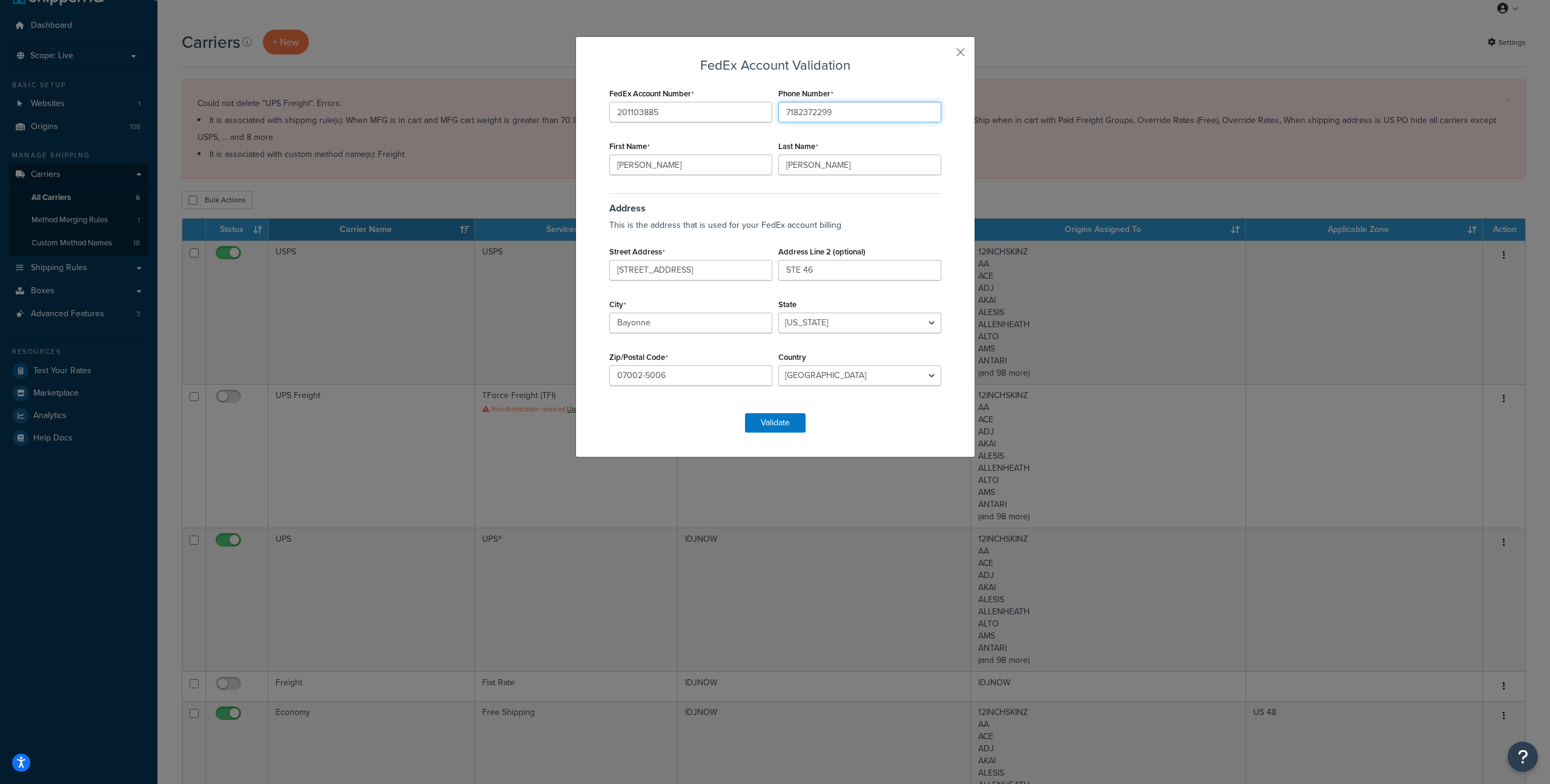
drag, startPoint x: 898, startPoint y: 109, endPoint x: 688, endPoint y: 98, distance: 210.3
click at [688, 98] on div "FedEx Account Number 201103885 Phone Number 7182372299 First Name Gabriel Last …" at bounding box center [776, 243] width 338 height 316
type input "3107709049"
click at [774, 422] on button "Validate" at bounding box center [776, 423] width 61 height 19
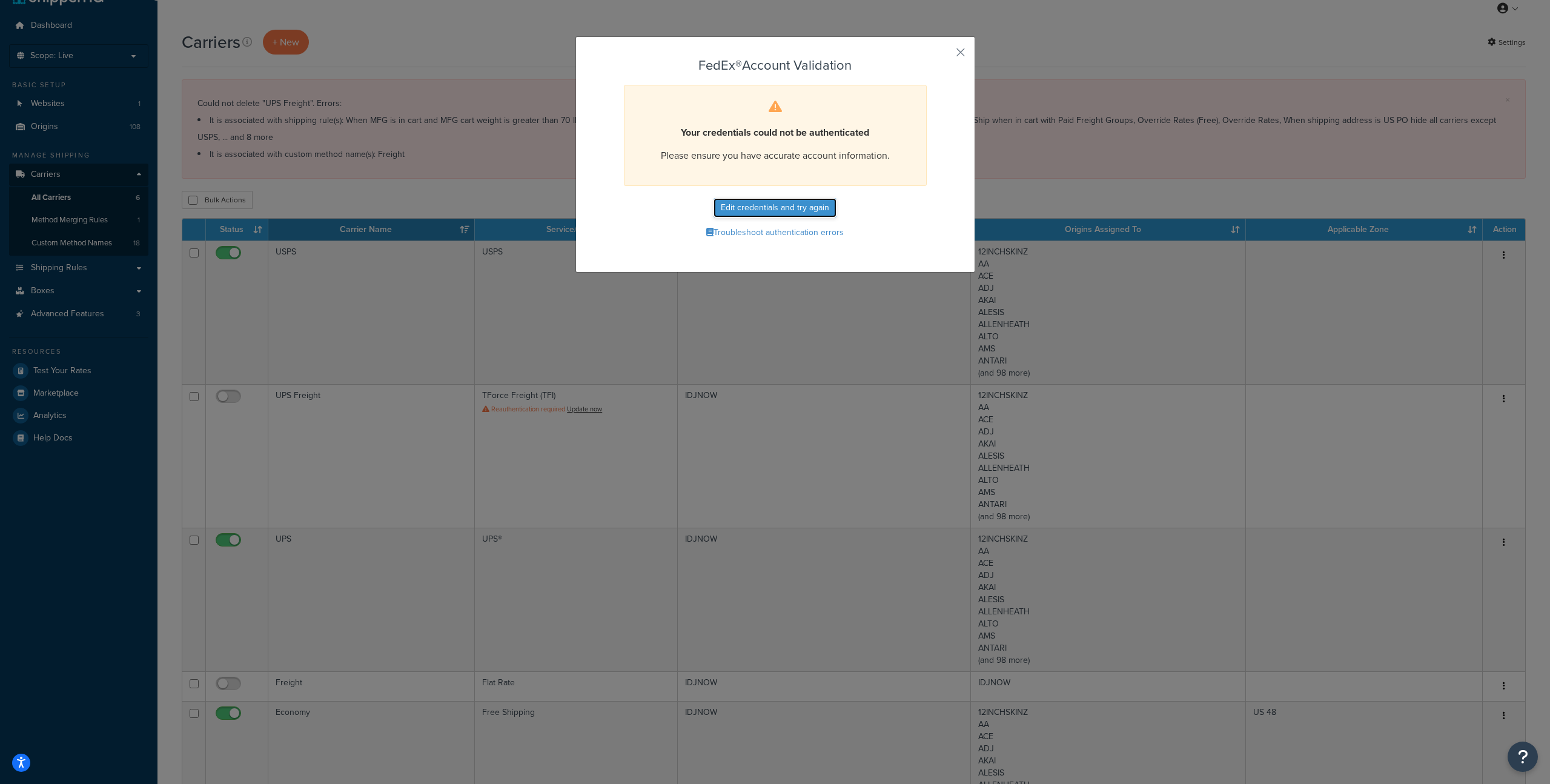
click at [773, 207] on button "Edit credentials and try again" at bounding box center [775, 208] width 123 height 19
select select "NJ"
select select "US"
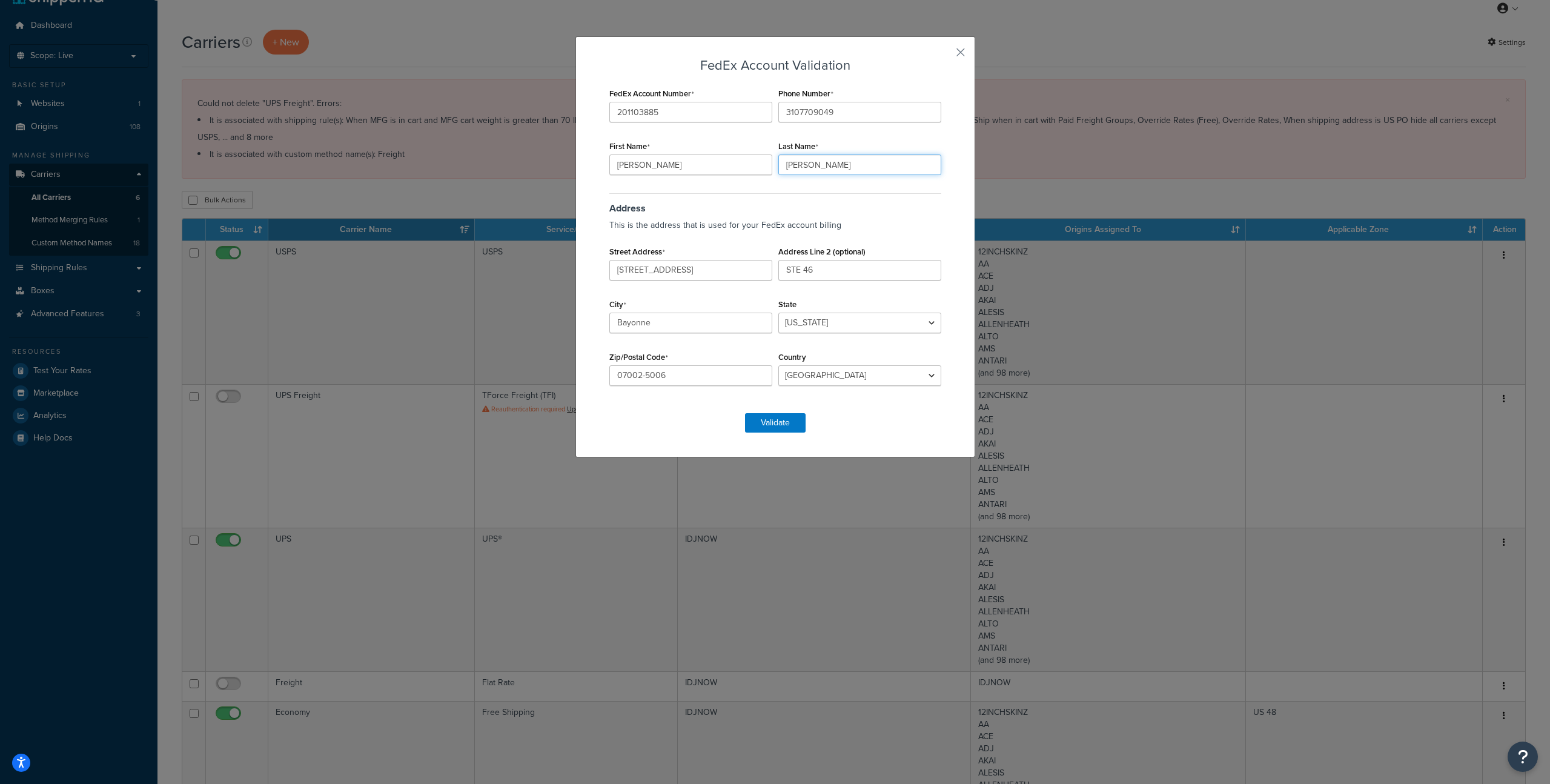
drag, startPoint x: 790, startPoint y: 159, endPoint x: 758, endPoint y: 154, distance: 32.4
click at [754, 151] on div "FedEx Account Number 201103885 Phone Number 3107709049 First Name Gabriel Last …" at bounding box center [776, 243] width 338 height 316
drag, startPoint x: 652, startPoint y: 167, endPoint x: 498, endPoint y: 145, distance: 155.6
click at [498, 144] on div "FedEx Account Validation FedEx Account Number 201103885 Phone Number 3107709049…" at bounding box center [775, 392] width 1550 height 784
click at [804, 163] on input "Menashe" at bounding box center [860, 165] width 163 height 21
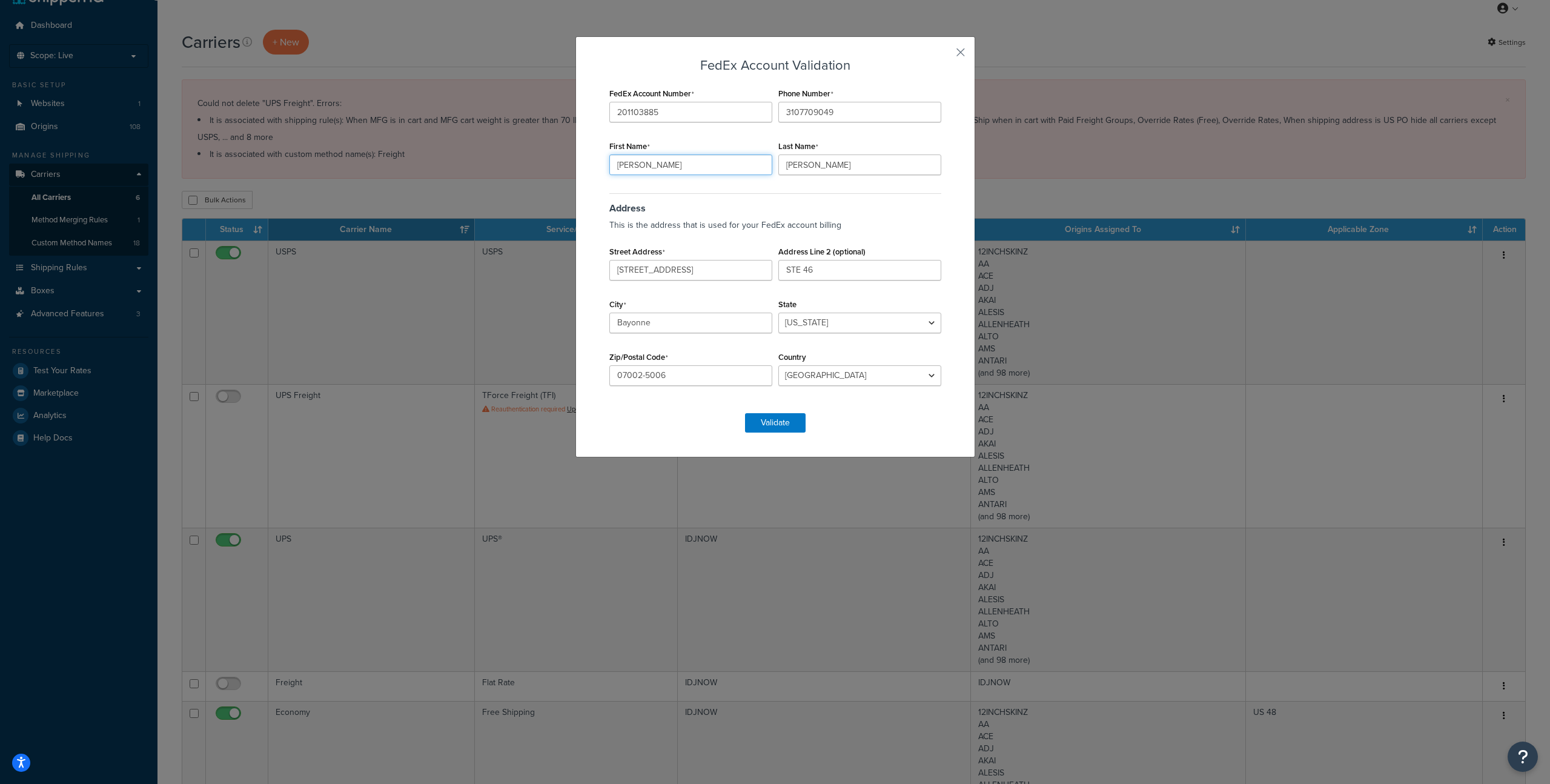
drag, startPoint x: 641, startPoint y: 167, endPoint x: 559, endPoint y: 153, distance: 83.2
click at [559, 153] on div "FedEx Account Validation FedEx Account Number 201103885 Phone Number 3107709049…" at bounding box center [775, 392] width 1550 height 784
type input "GABRIEL"
drag, startPoint x: 857, startPoint y: 166, endPoint x: 739, endPoint y: 152, distance: 118.8
click at [739, 152] on div "FedEx Account Number 201103885 Phone Number 3107709049 First Name GABRIEL Last …" at bounding box center [776, 243] width 338 height 316
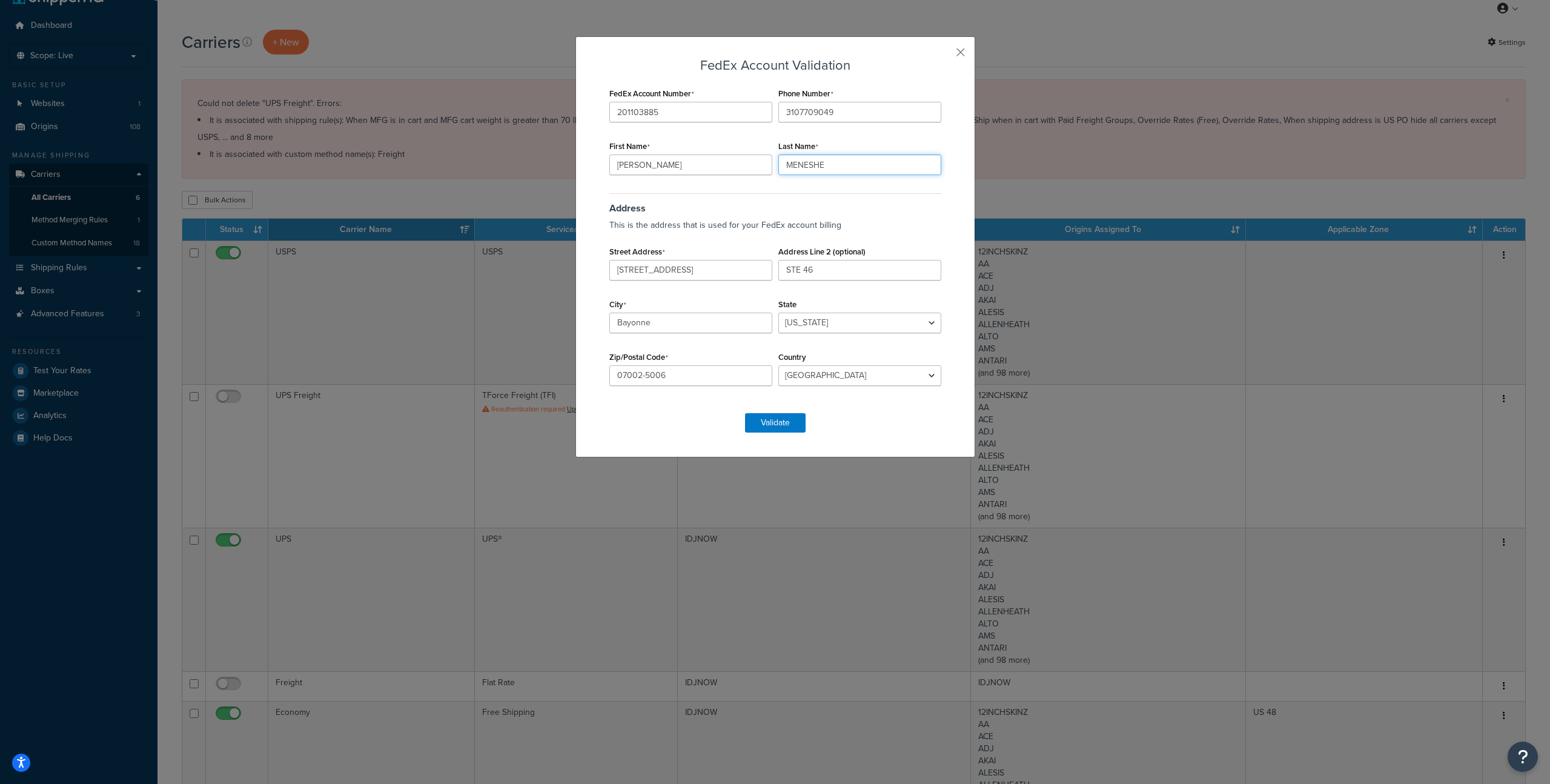
type input "MENESHE"
drag, startPoint x: 709, startPoint y: 273, endPoint x: 533, endPoint y: 256, distance: 176.8
click at [530, 253] on div "FedEx Account Validation FedEx Account Number 201103885 Phone Number 3107709049…" at bounding box center [775, 392] width 1550 height 784
paste input "HOOK RD STE 46"
type input "55 HOOK RD STE 46"
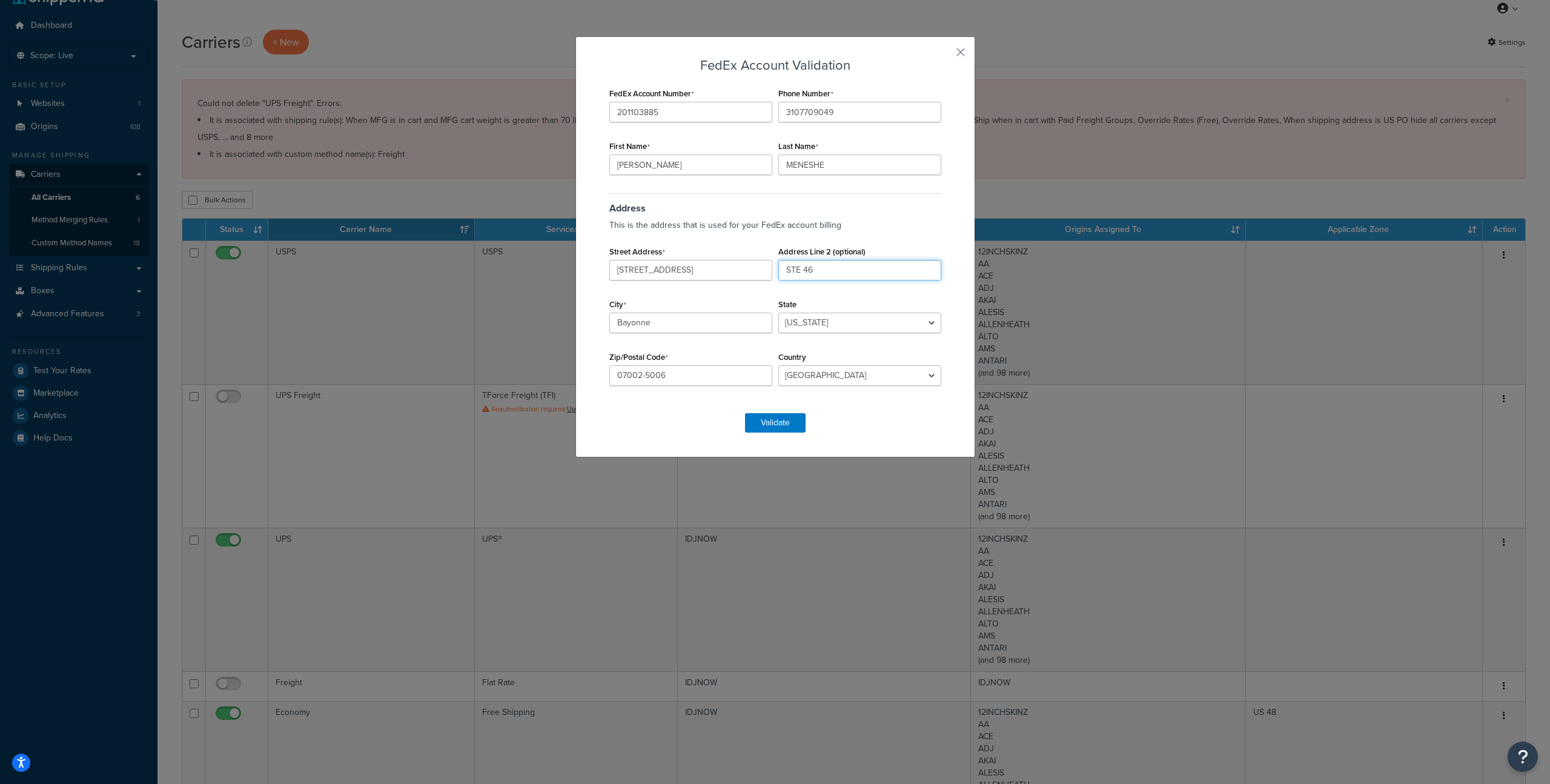
drag, startPoint x: 828, startPoint y: 275, endPoint x: 737, endPoint y: 261, distance: 92.1
click at [736, 243] on div "Street Address 55 HOOK RD STE 46 Address Line 2 (optional) STE 46 City Bayonne …" at bounding box center [776, 243] width 338 height 0
drag, startPoint x: 669, startPoint y: 320, endPoint x: 570, endPoint y: 306, distance: 100.0
click at [570, 306] on div "FedEx Account Validation FedEx Account Number 201103885 Phone Number 3107709049…" at bounding box center [775, 392] width 1550 height 784
type input "BAYONNE"
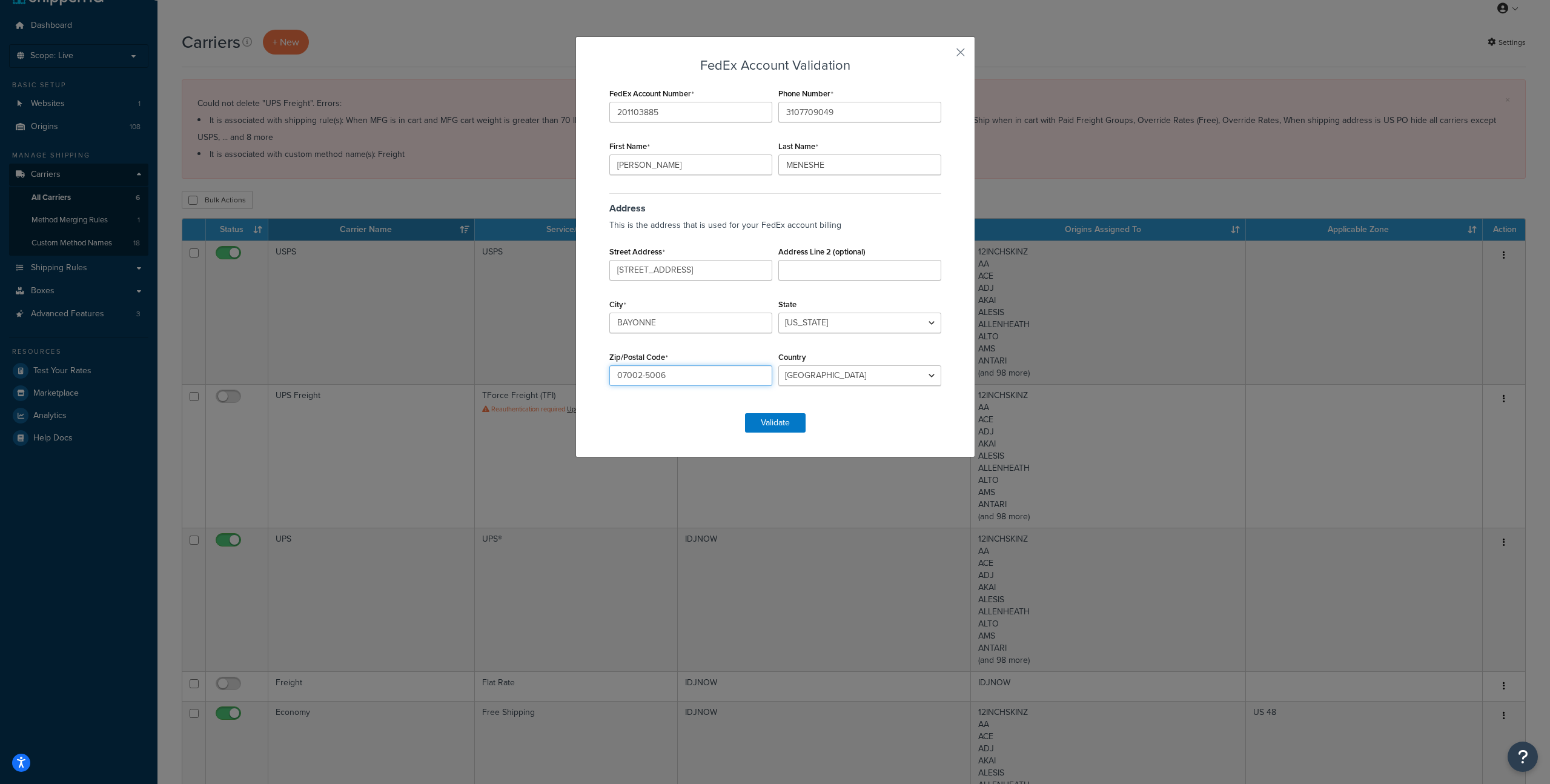
drag, startPoint x: 669, startPoint y: 376, endPoint x: 497, endPoint y: 366, distance: 172.3
click at [497, 366] on div "FedEx Account Validation FedEx Account Number 201103885 Phone Number 3107709049…" at bounding box center [775, 392] width 1550 height 784
paste input "text"
type input "070025006"
click at [878, 401] on div "FedEx Account Validation FedEx Account Number 201103885 Phone Number 3107709049…" at bounding box center [776, 246] width 338 height 374
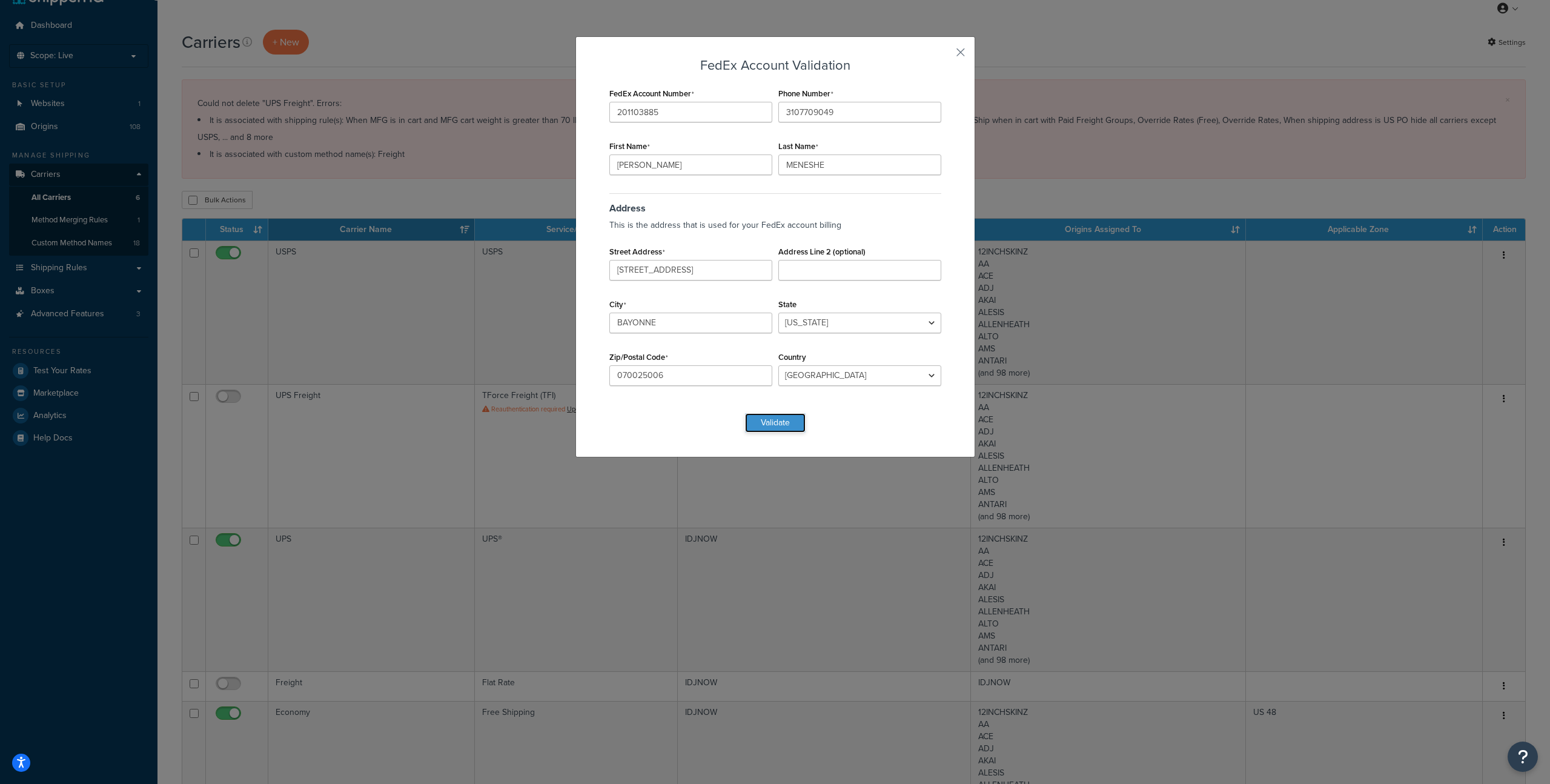
click at [787, 422] on button "Validate" at bounding box center [776, 423] width 61 height 19
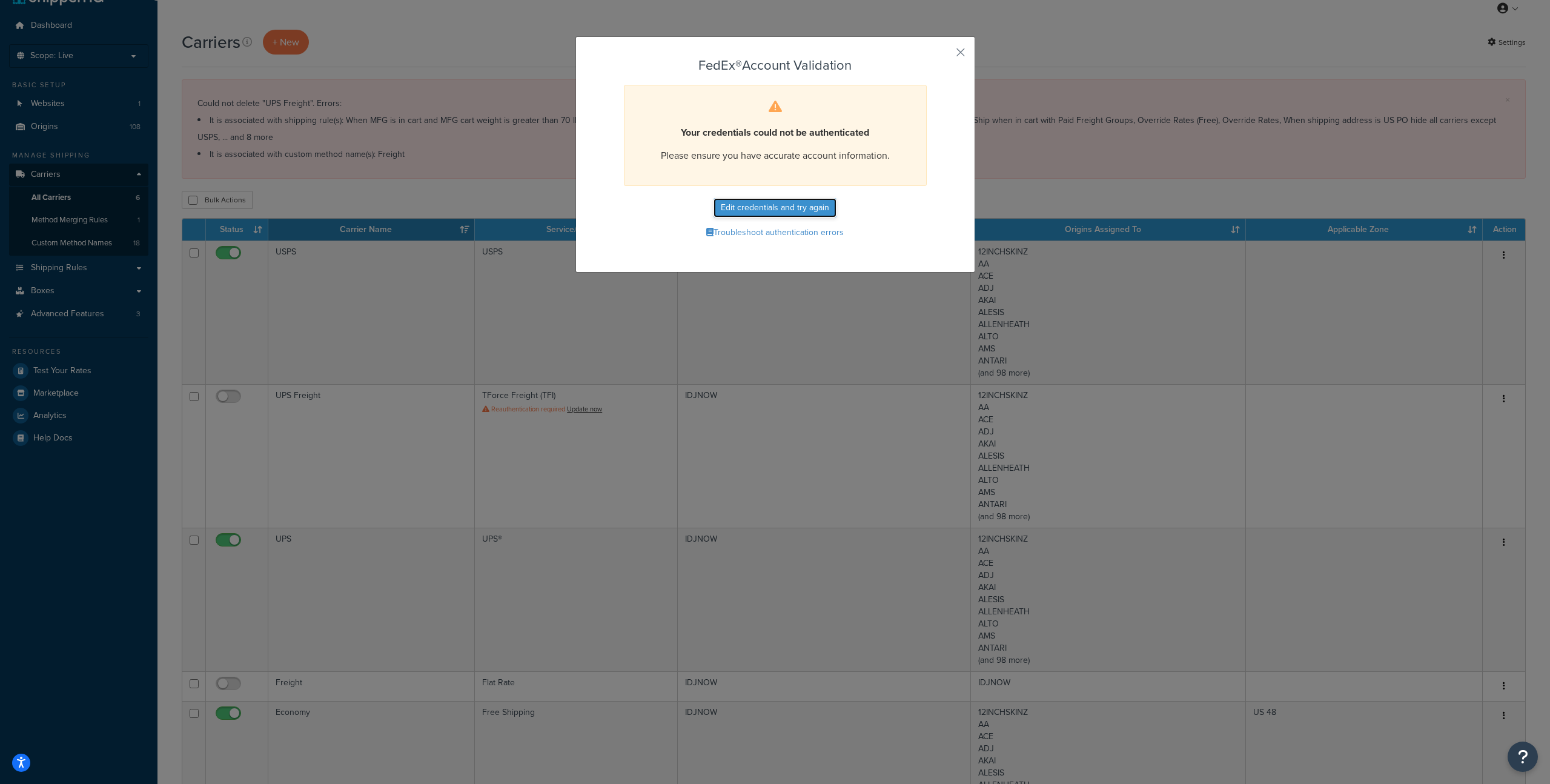
click at [791, 205] on button "Edit credentials and try again" at bounding box center [775, 208] width 123 height 19
select select "NJ"
select select "US"
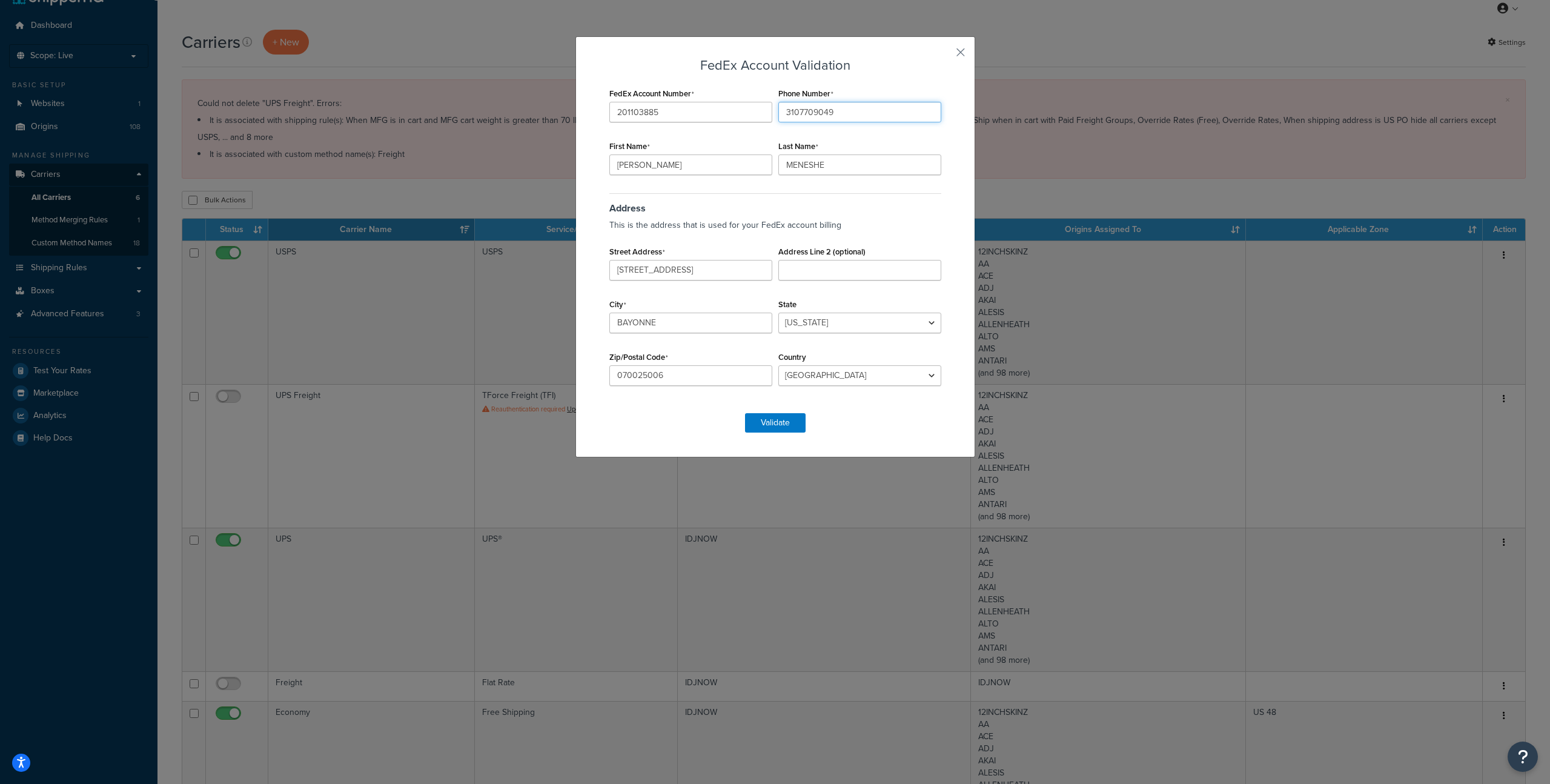
drag, startPoint x: 826, startPoint y: 114, endPoint x: 742, endPoint y: 102, distance: 84.9
click at [742, 102] on div "FedEx Account Number 201103885 Phone Number 3107709049 First Name GABRIEL Last …" at bounding box center [776, 243] width 338 height 316
type input "7182372299"
click at [787, 423] on button "Validate" at bounding box center [776, 423] width 61 height 19
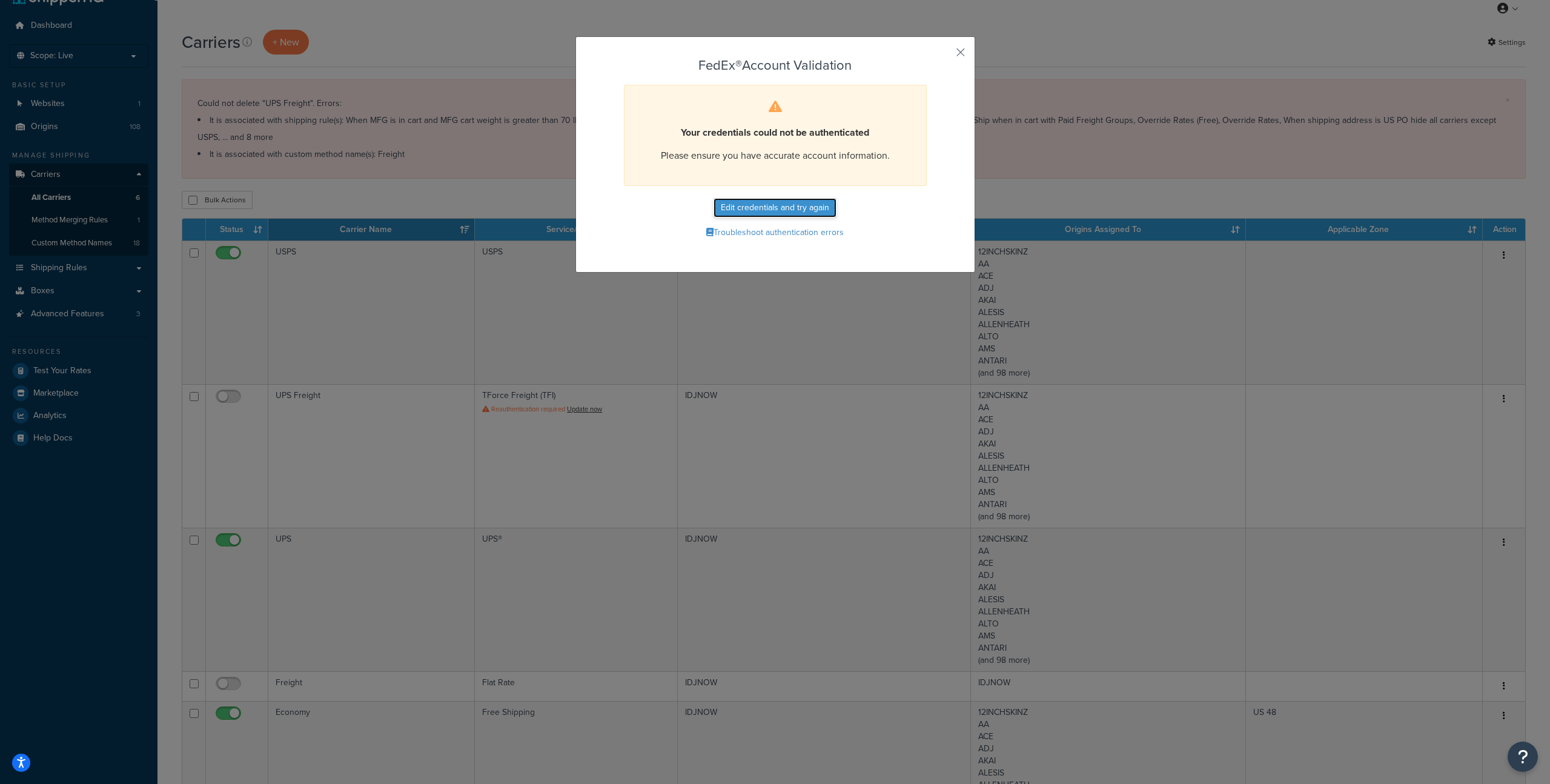
click at [782, 206] on button "Edit credentials and try again" at bounding box center [775, 208] width 123 height 19
select select "NJ"
select select "US"
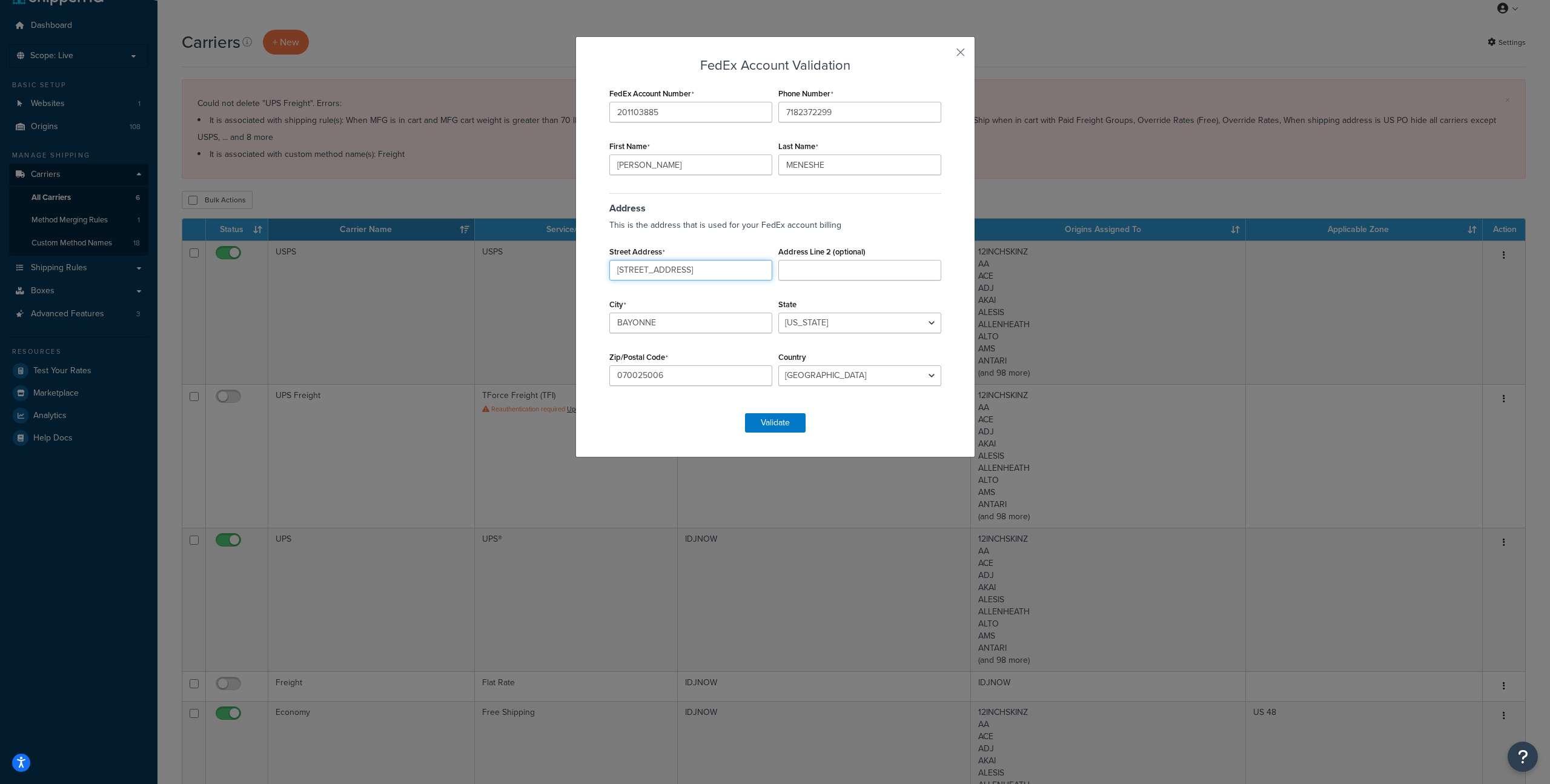
drag, startPoint x: 706, startPoint y: 275, endPoint x: 570, endPoint y: 261, distance: 136.7
click at [557, 253] on div "FedEx Account Validation FedEx Account Number 201103885 Phone Number 7182372299…" at bounding box center [775, 392] width 1550 height 784
click at [808, 233] on p "This is the address that is used for your FedEx account billing" at bounding box center [776, 225] width 332 height 17
click at [694, 380] on input "070025006" at bounding box center [691, 376] width 163 height 21
type input "07002"
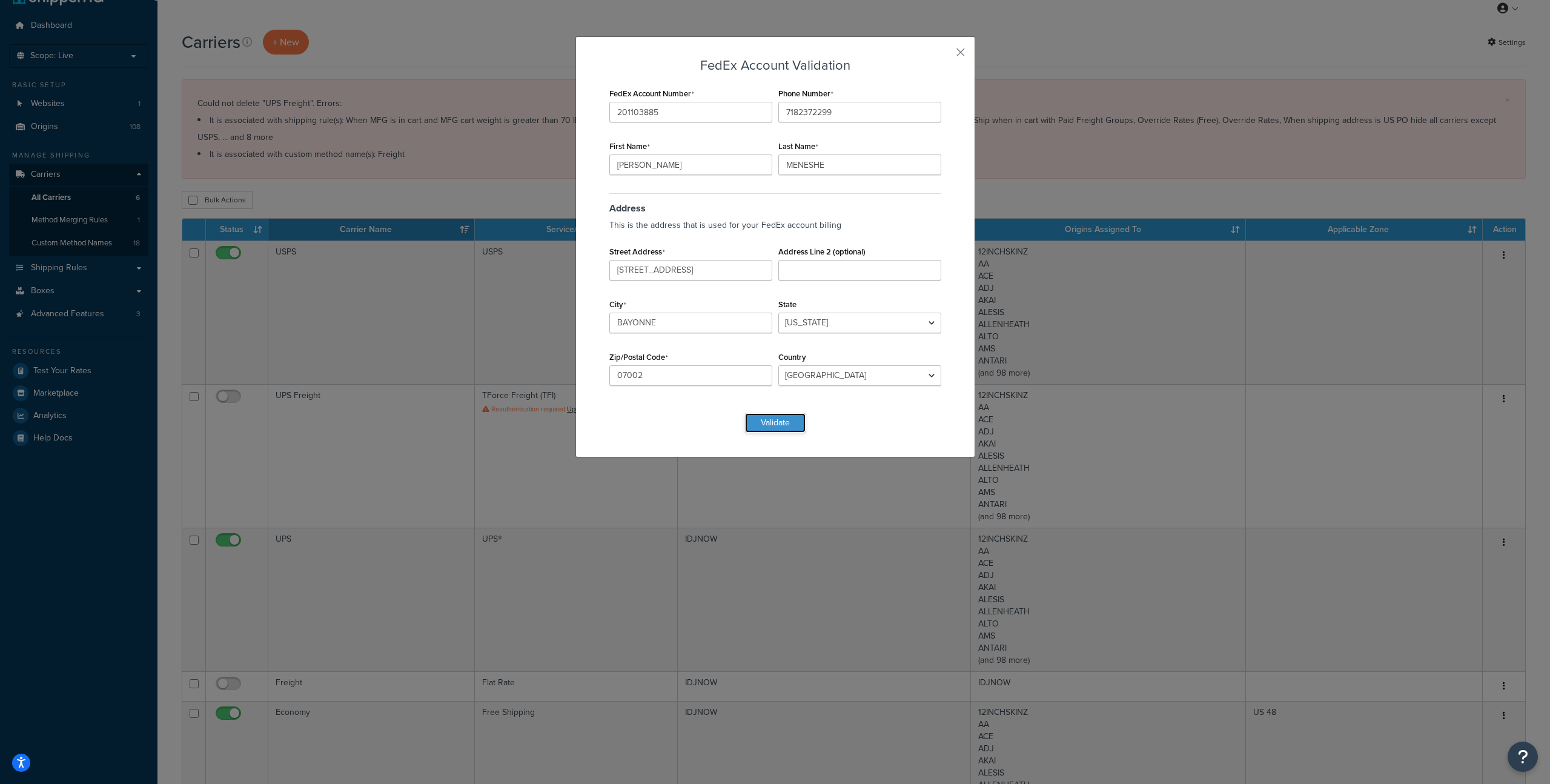
click at [753, 425] on button "Validate" at bounding box center [776, 423] width 61 height 19
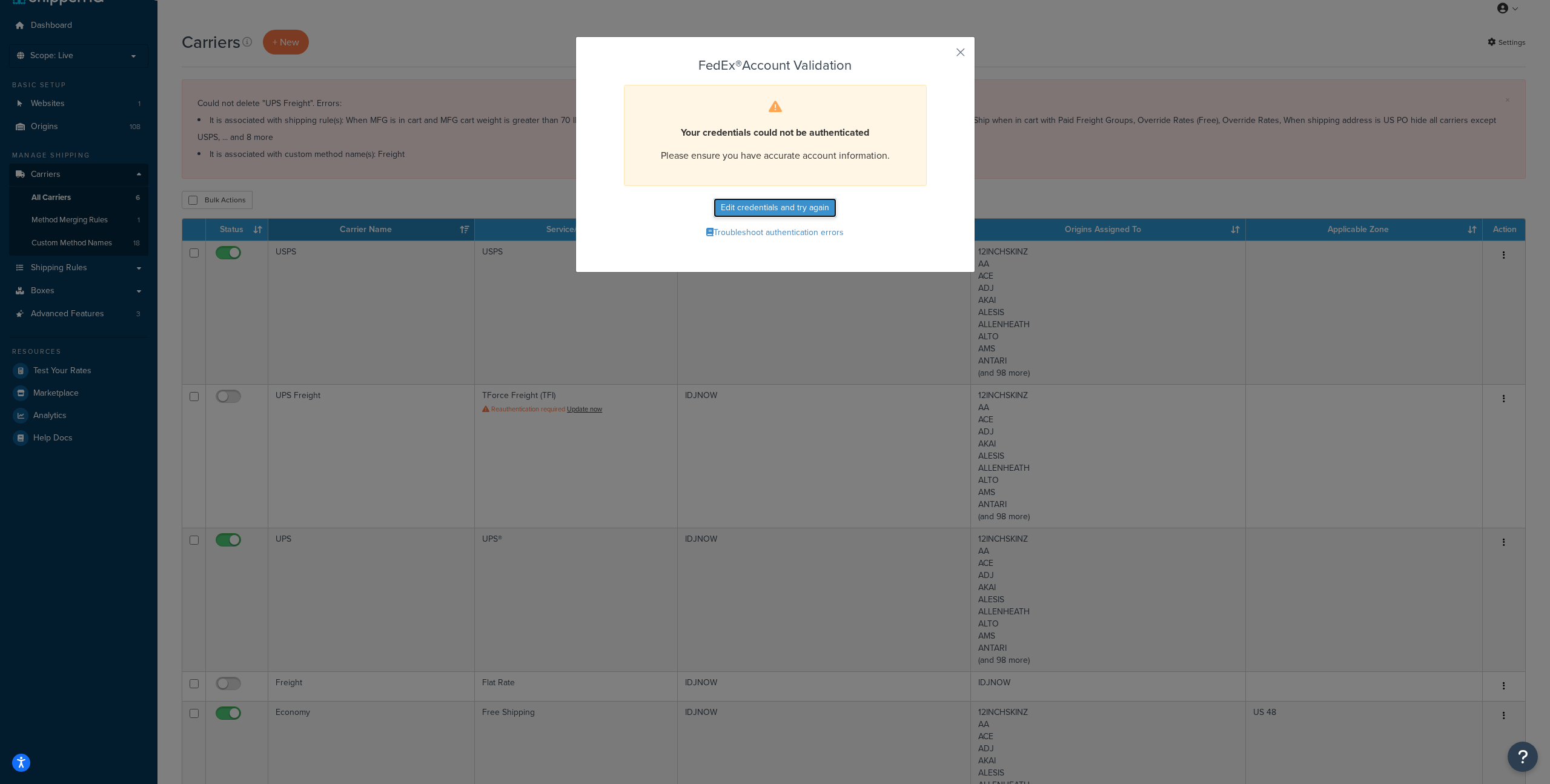
click at [795, 210] on button "Edit credentials and try again" at bounding box center [775, 208] width 123 height 19
select select "NJ"
select select "US"
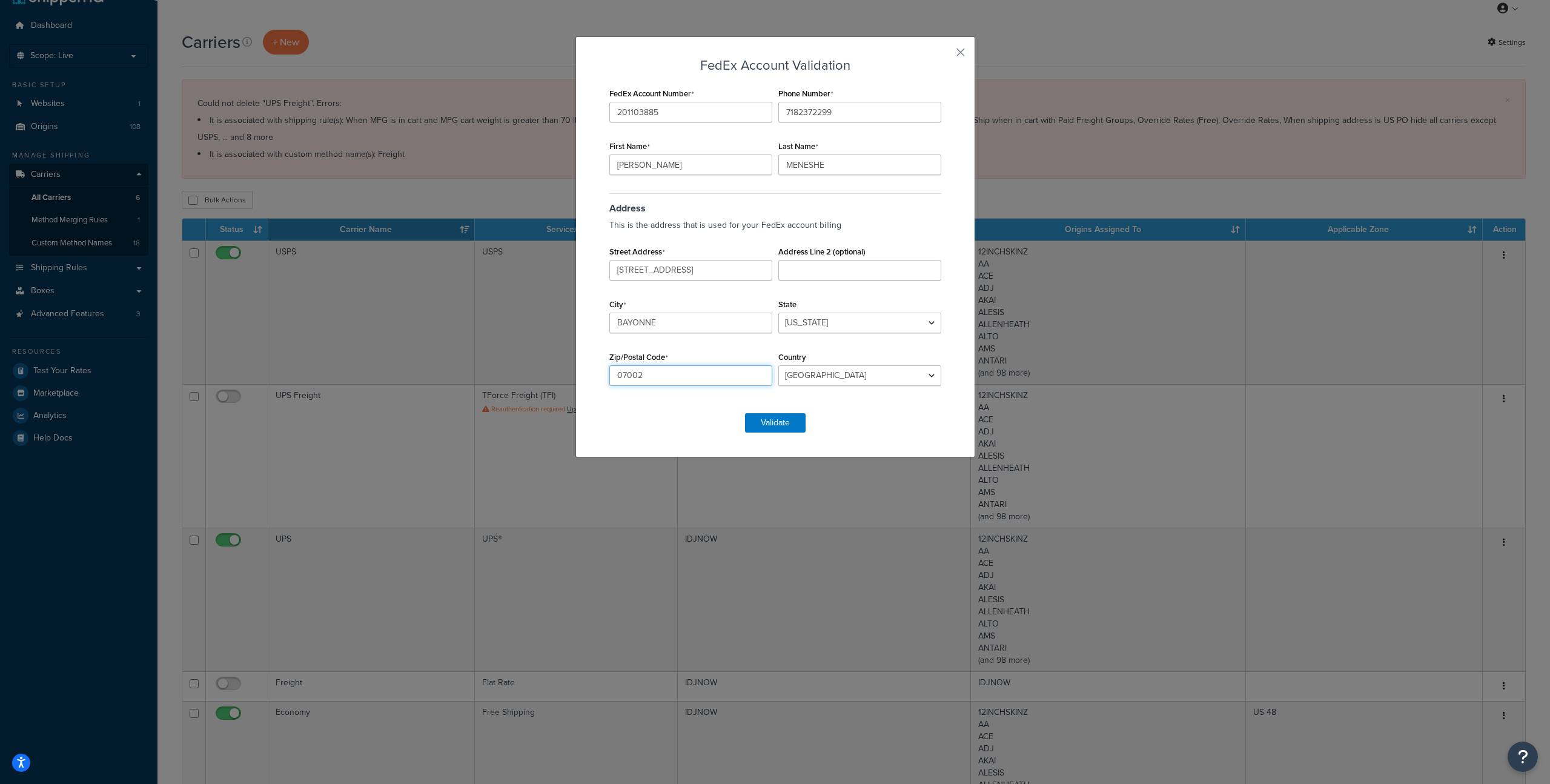
click at [675, 379] on input "07002" at bounding box center [691, 376] width 163 height 21
type input "07002-5006"
click at [771, 423] on button "Validate" at bounding box center [776, 423] width 61 height 19
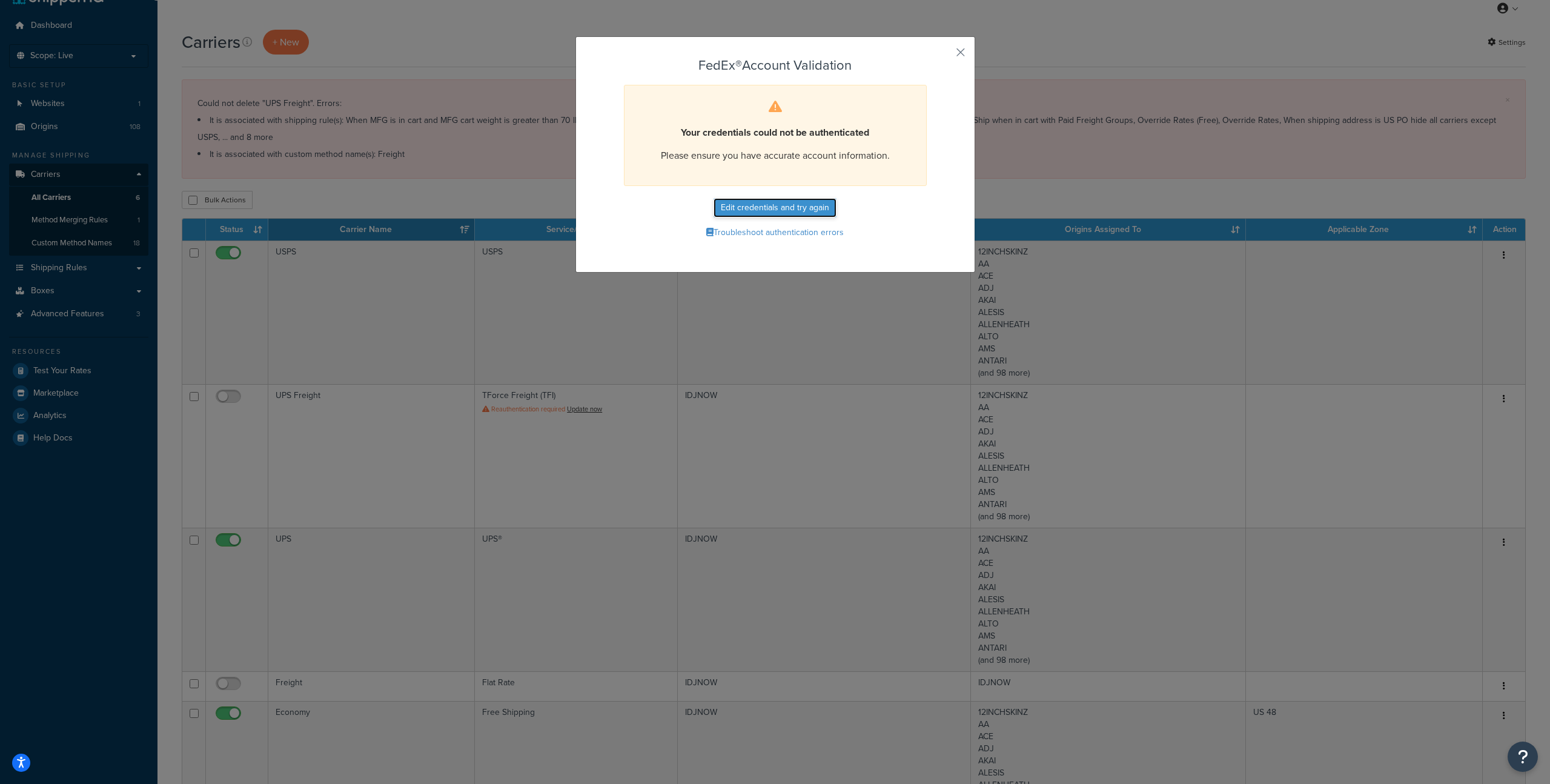
click at [787, 209] on button "Edit credentials and try again" at bounding box center [775, 208] width 123 height 19
select select "NJ"
select select "US"
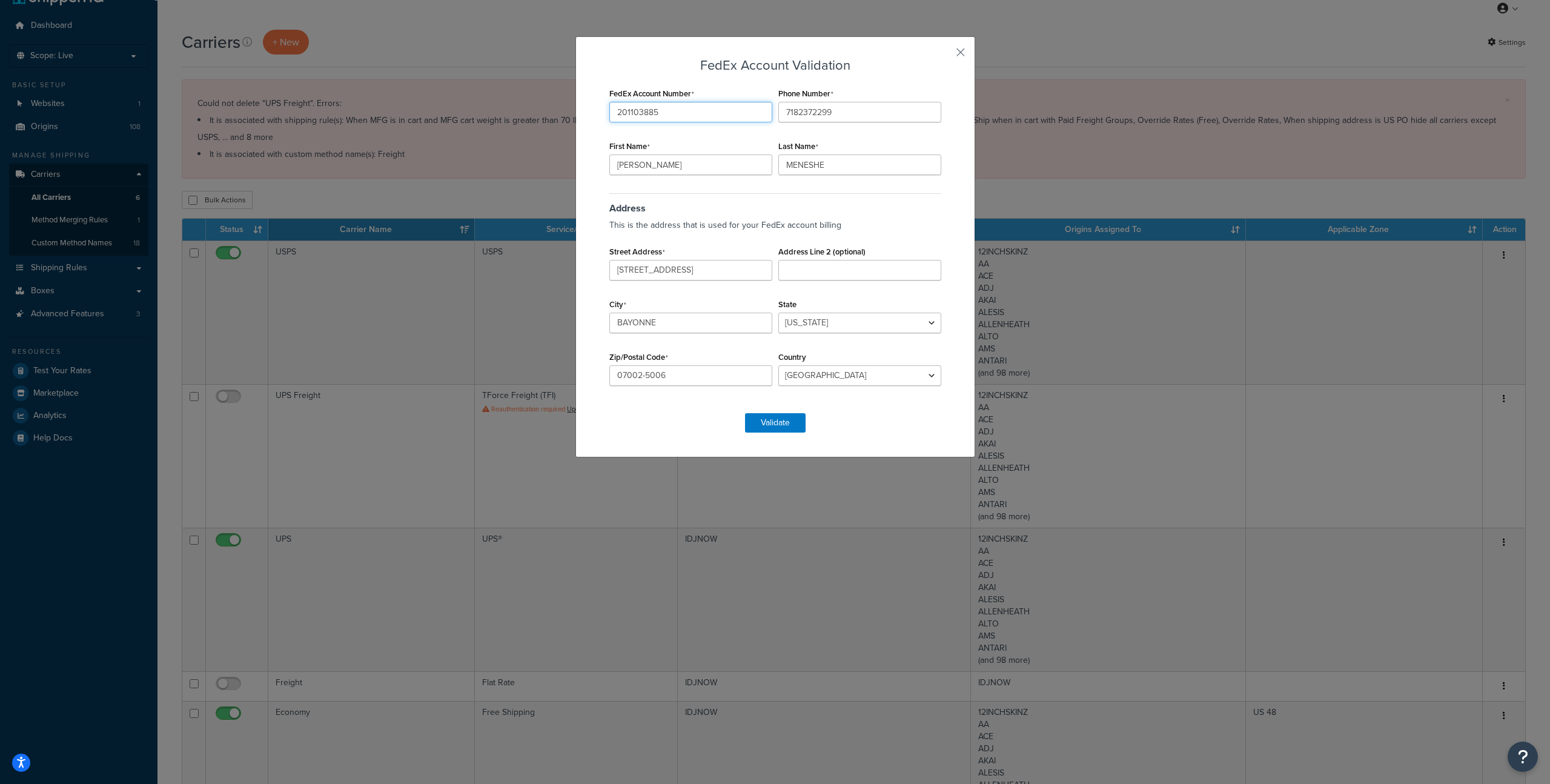
click at [685, 111] on input "201103885" at bounding box center [691, 112] width 163 height 21
drag, startPoint x: 838, startPoint y: 116, endPoint x: 678, endPoint y: 99, distance: 160.9
click at [678, 99] on div "FedEx Account Number 201103885 Phone Number 7182372299 First Name GABRIEL Last …" at bounding box center [776, 243] width 338 height 316
type input "6316156604"
drag, startPoint x: 647, startPoint y: 165, endPoint x: 532, endPoint y: 159, distance: 115.2
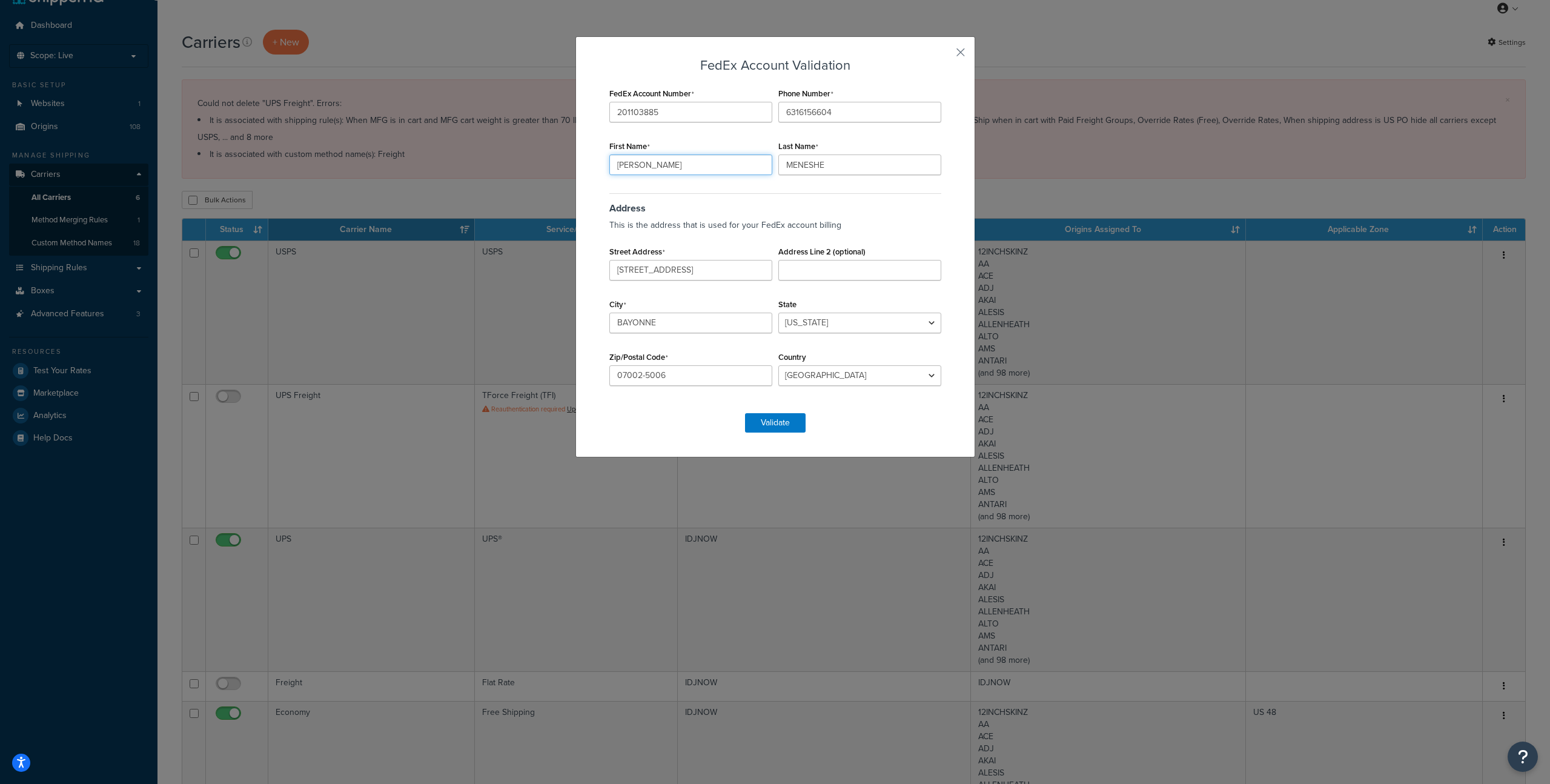
click at [532, 159] on div "FedEx Account Validation FedEx Account Number 201103885 Phone Number 6316156604…" at bounding box center [775, 392] width 1550 height 784
type input "shipping"
type input "department"
drag, startPoint x: 704, startPoint y: 275, endPoint x: 542, endPoint y: 242, distance: 165.3
click at [542, 242] on div "FedEx Account Validation FedEx Account Number 201103885 Phone Number 6316156604…" at bounding box center [775, 392] width 1550 height 784
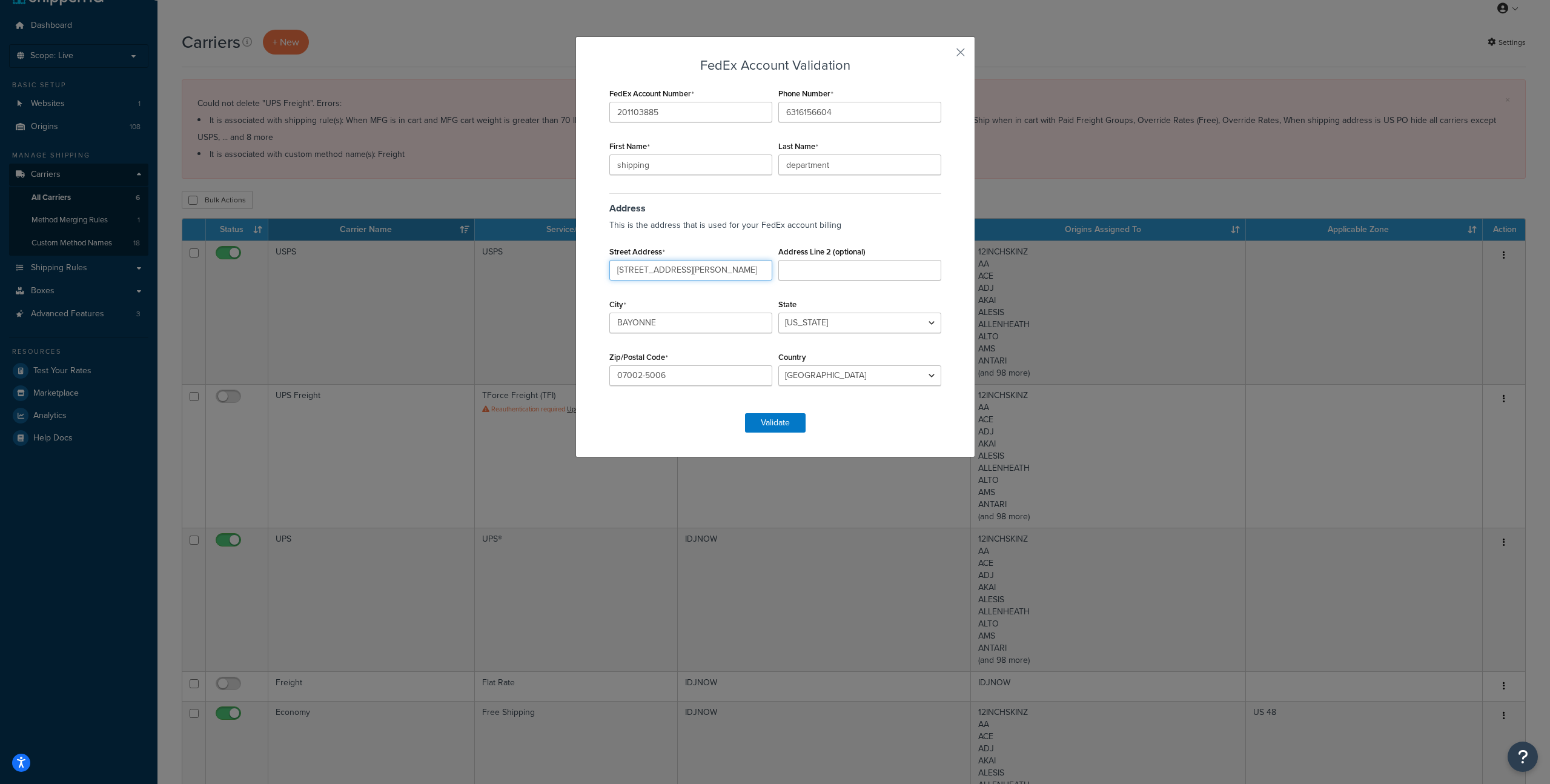
type input "100 christopher st"
drag, startPoint x: 705, startPoint y: 325, endPoint x: 567, endPoint y: 297, distance: 140.8
click at [567, 297] on div "FedEx Account Validation FedEx Account Number 201103885 Phone Number 6316156604…" at bounding box center [775, 392] width 1550 height 784
click at [637, 325] on input "Ronkokoma" at bounding box center [691, 323] width 163 height 21
type input "Ronkonkoma"
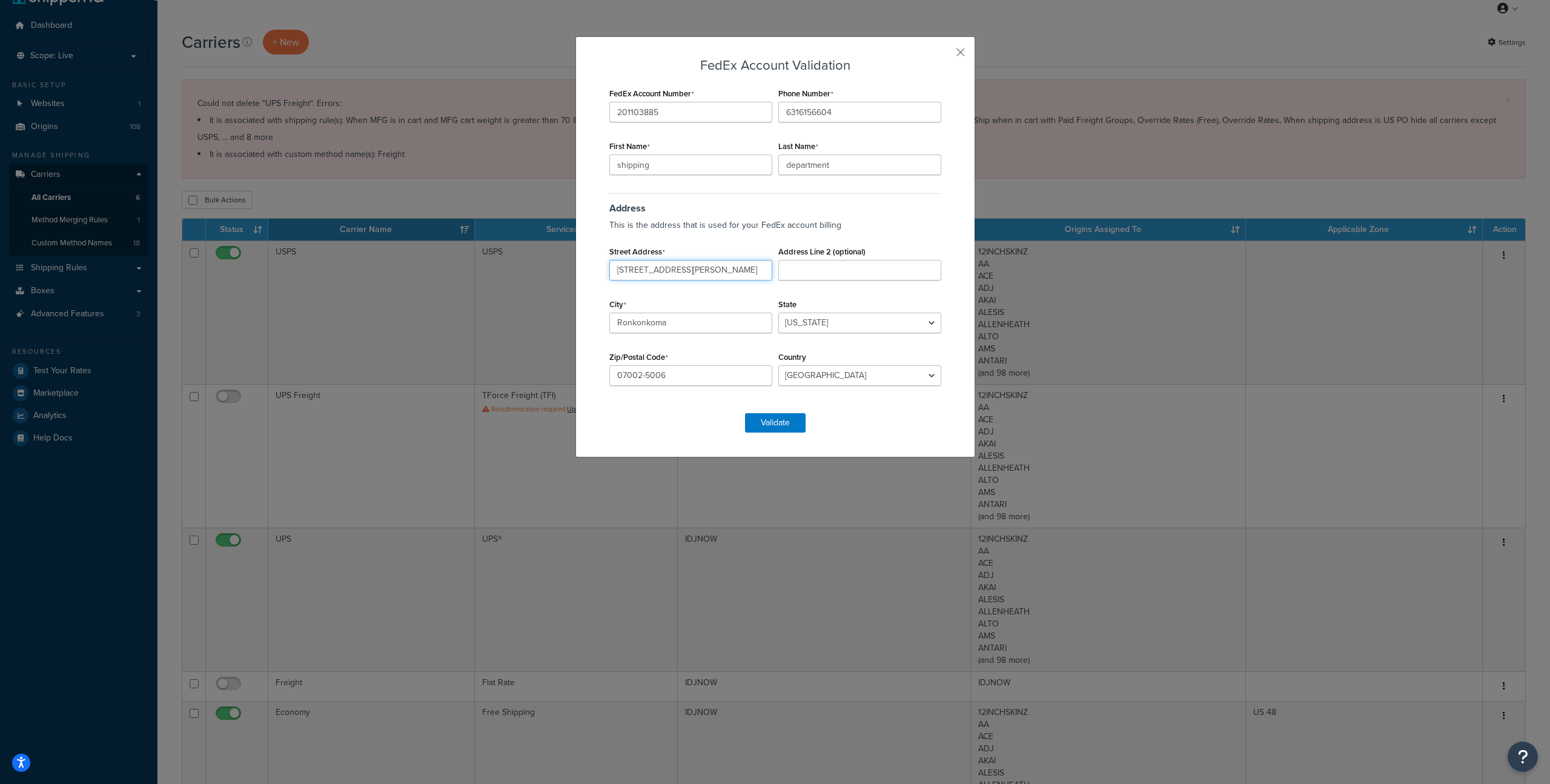
click at [633, 271] on input "100 christopher st" at bounding box center [691, 270] width 163 height 21
click at [677, 271] on input "100 Christopher st" at bounding box center [691, 270] width 163 height 21
type input "100 Christopher St"
click at [914, 316] on select "Alabama Alaska American Samoa Arizona Arkansas Armed Forces Americas Armed Forc…" at bounding box center [860, 323] width 163 height 21
select select "NY"
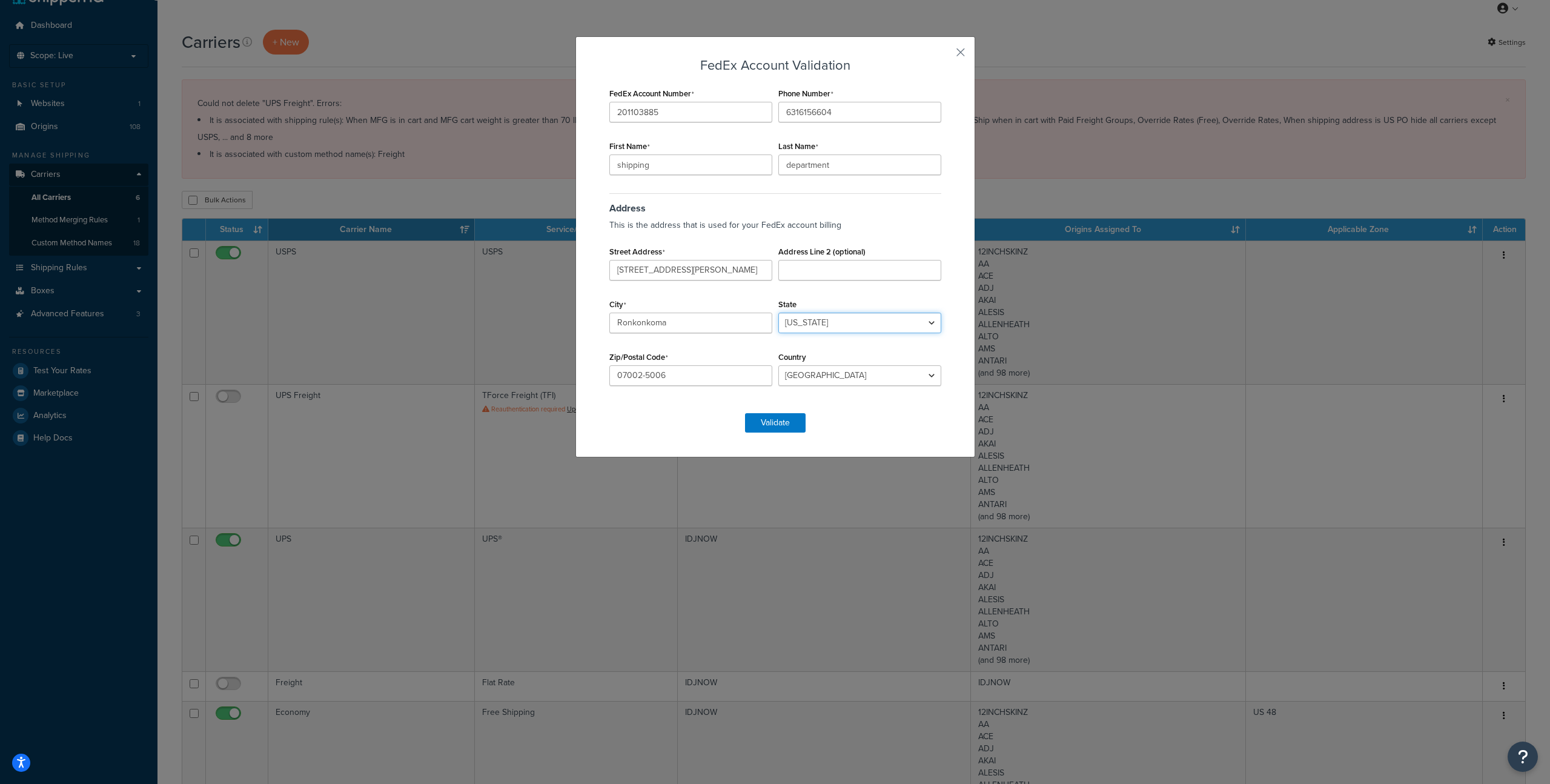
click at [779, 312] on select "Alabama Alaska American Samoa Arizona Arkansas Armed Forces Americas Armed Forc…" at bounding box center [860, 323] width 163 height 21
drag, startPoint x: 677, startPoint y: 375, endPoint x: 512, endPoint y: 353, distance: 166.5
click at [512, 353] on div "FedEx Account Validation FedEx Account Number 201103885 Phone Number 6316156604…" at bounding box center [775, 392] width 1550 height 784
type input "11779-6955"
drag, startPoint x: 615, startPoint y: 163, endPoint x: 621, endPoint y: 198, distance: 35.5
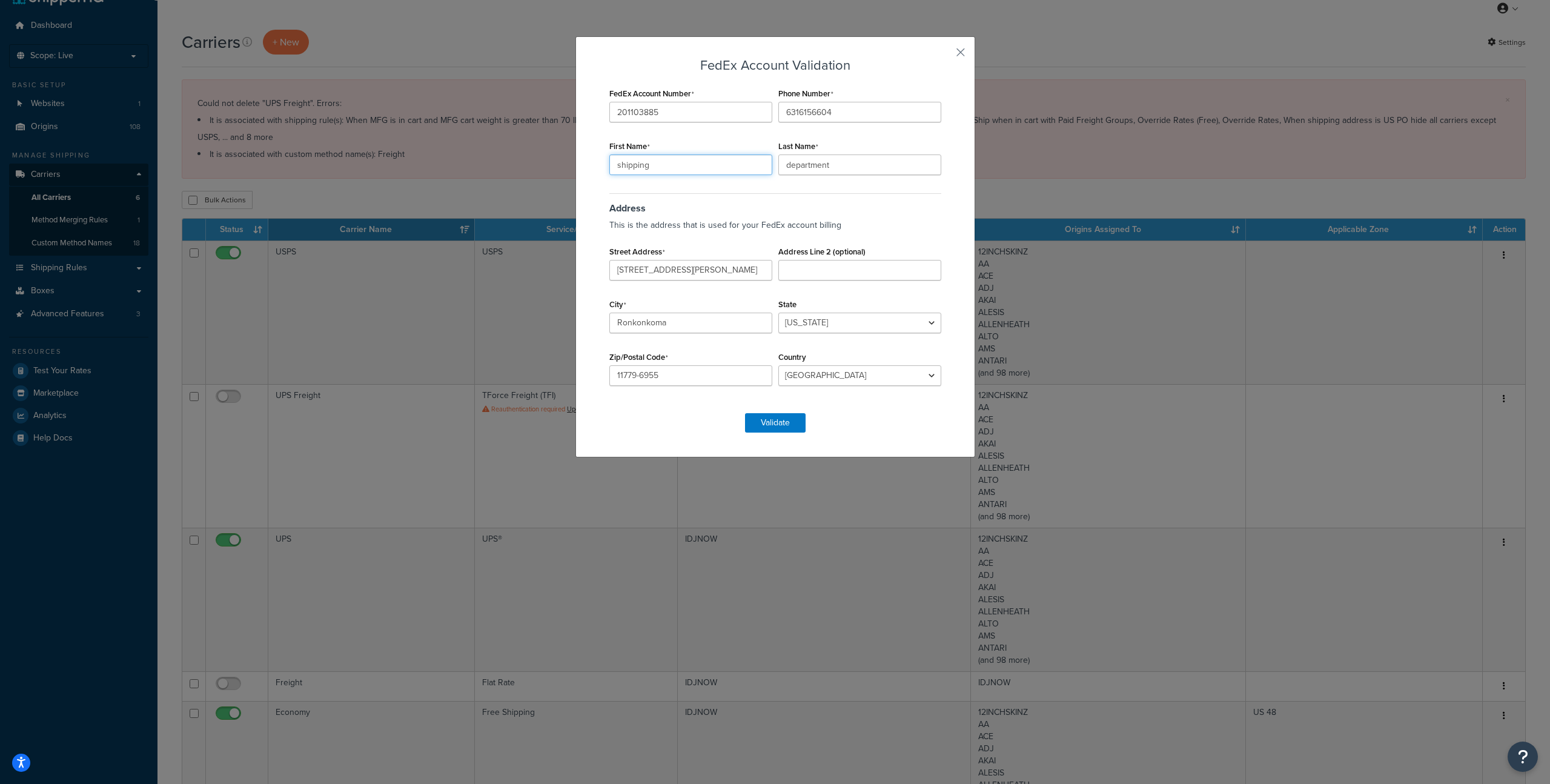
click at [615, 163] on input "shipping" at bounding box center [691, 165] width 163 height 21
type input "Shipping"
drag, startPoint x: 785, startPoint y: 162, endPoint x: 795, endPoint y: 229, distance: 67.7
click at [788, 167] on input "department" at bounding box center [860, 165] width 163 height 21
type input "Department"
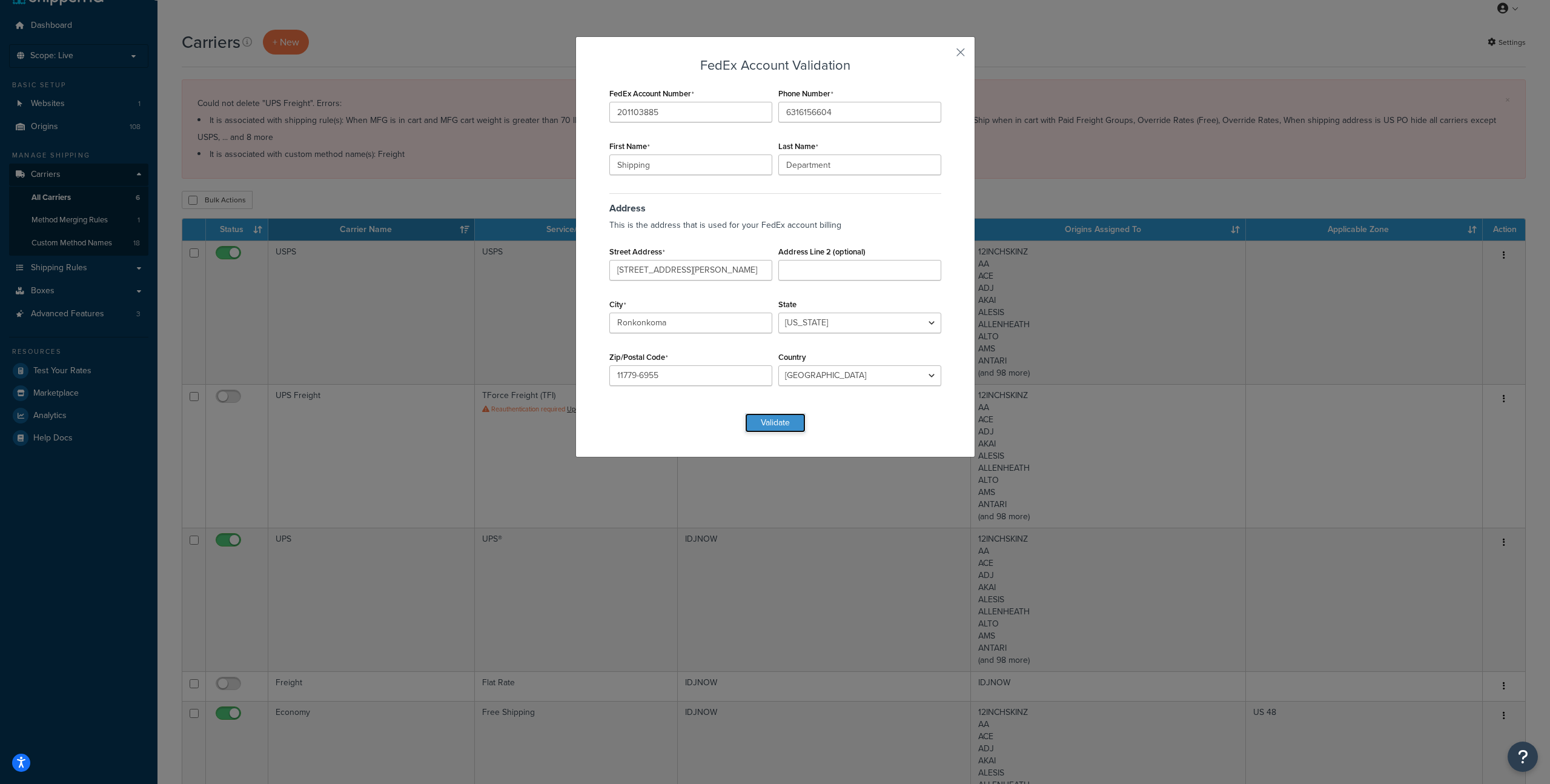
click at [786, 421] on button "Validate" at bounding box center [776, 423] width 61 height 19
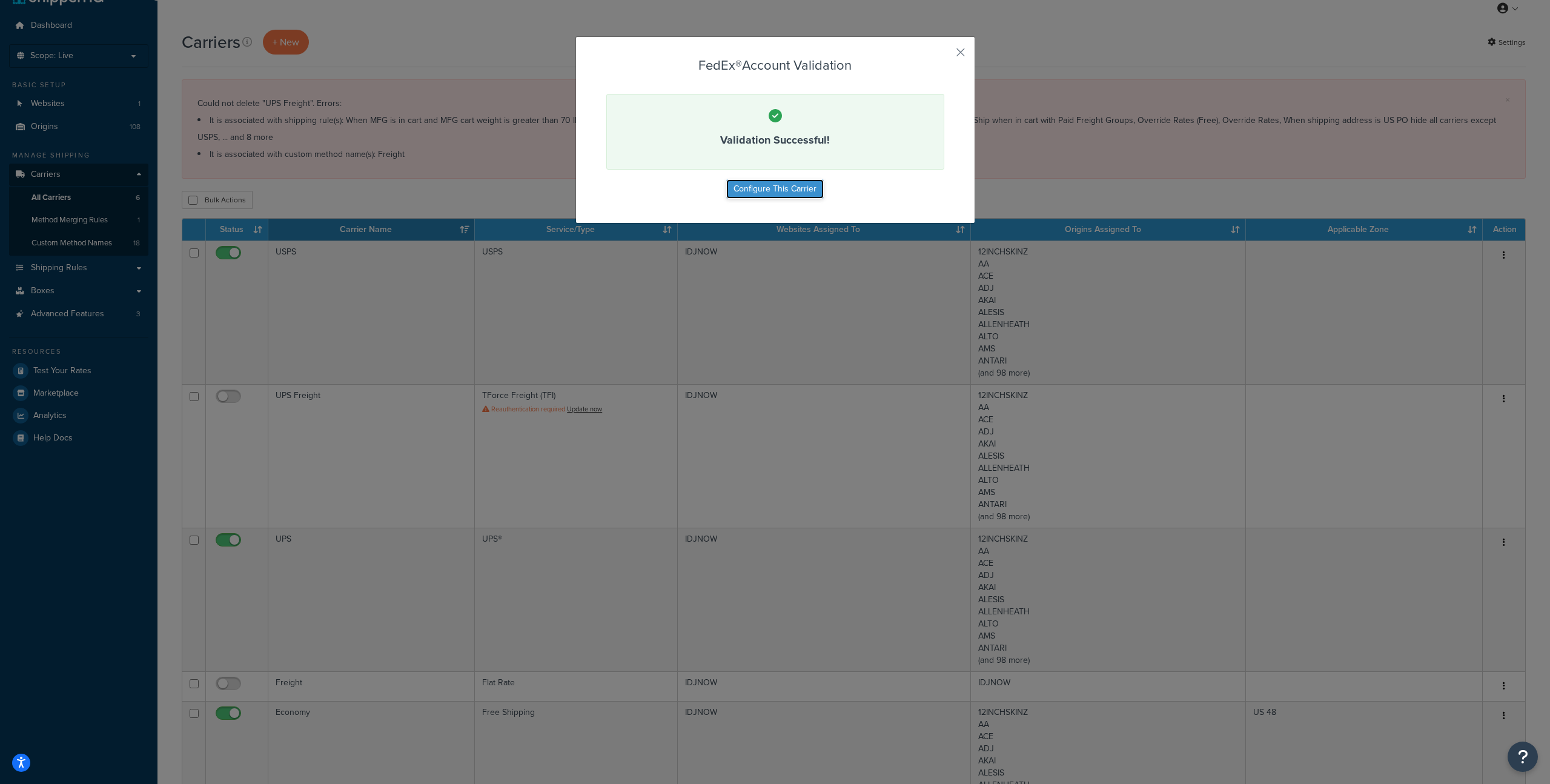
click at [800, 185] on button "Configure This Carrier" at bounding box center [775, 189] width 97 height 19
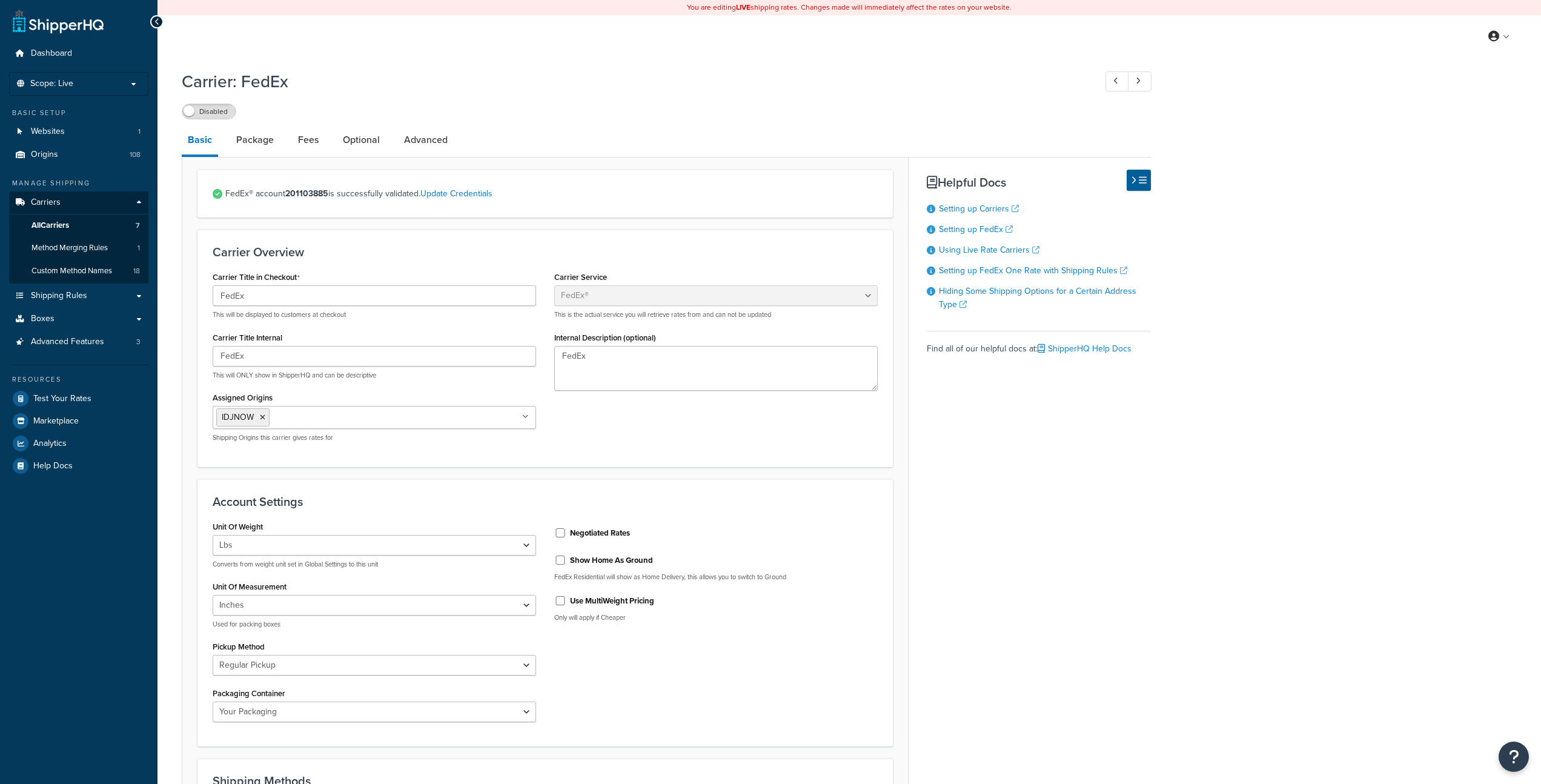
select select "fedEx"
select select "REGULAR_PICKUP"
select select "YOUR_PACKAGING"
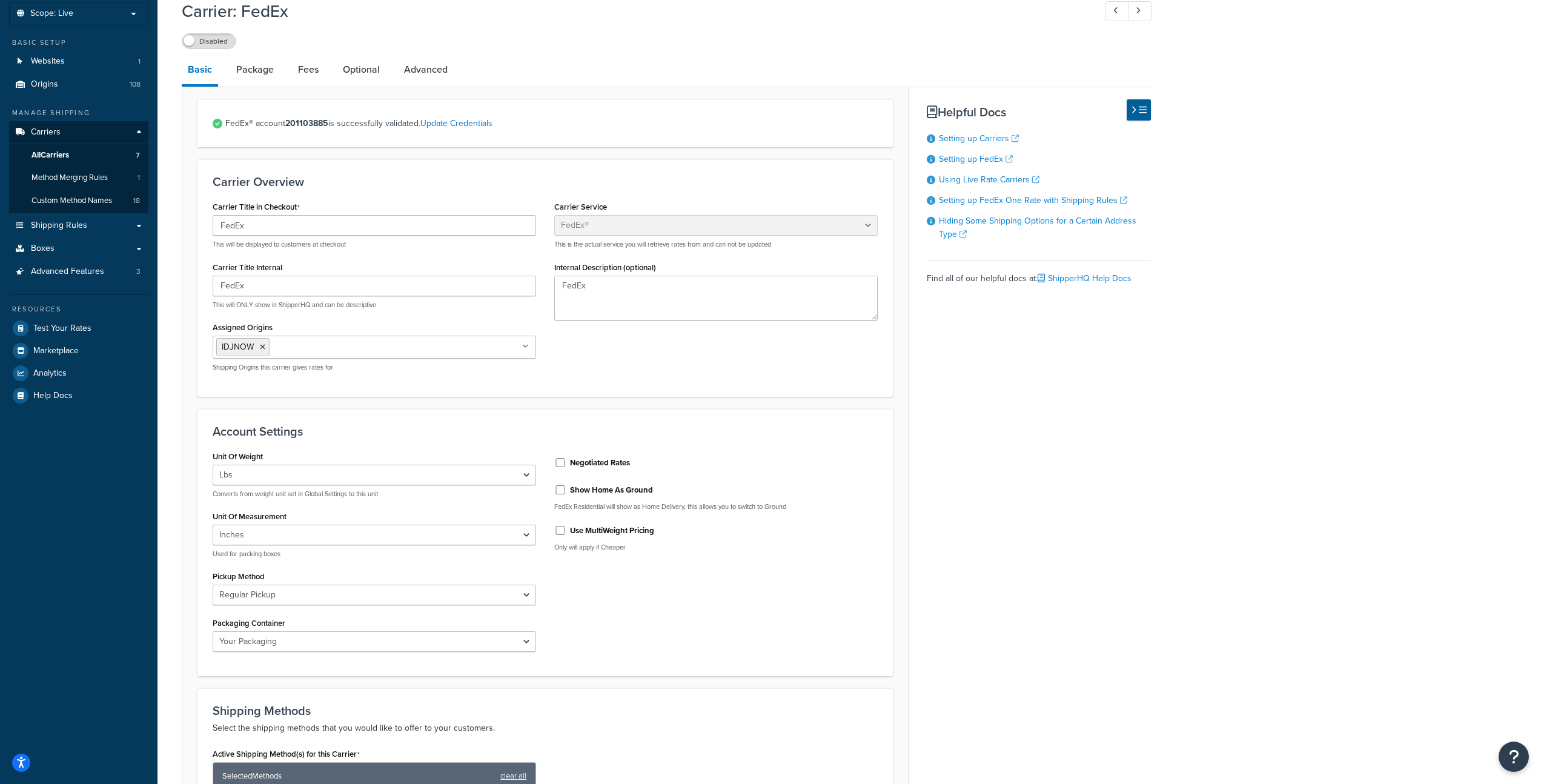
scroll to position [98, 0]
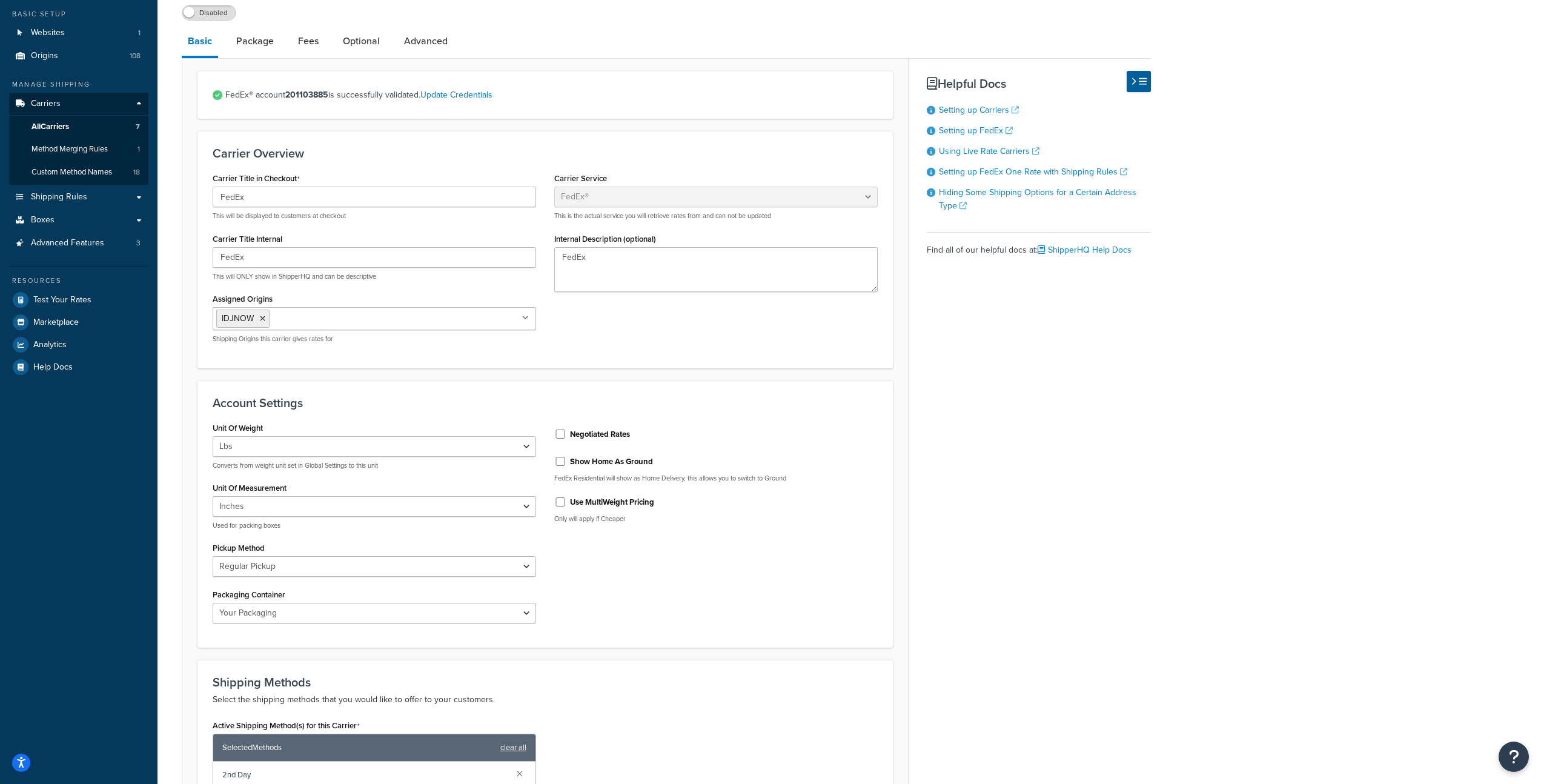
click at [514, 317] on ul "IDJNOW" at bounding box center [374, 318] width 323 height 23
click at [1036, 396] on div "Basic Package Fees Optional Advanced FedEx® account 201103885 is successfully v…" at bounding box center [666, 632] width 970 height 1211
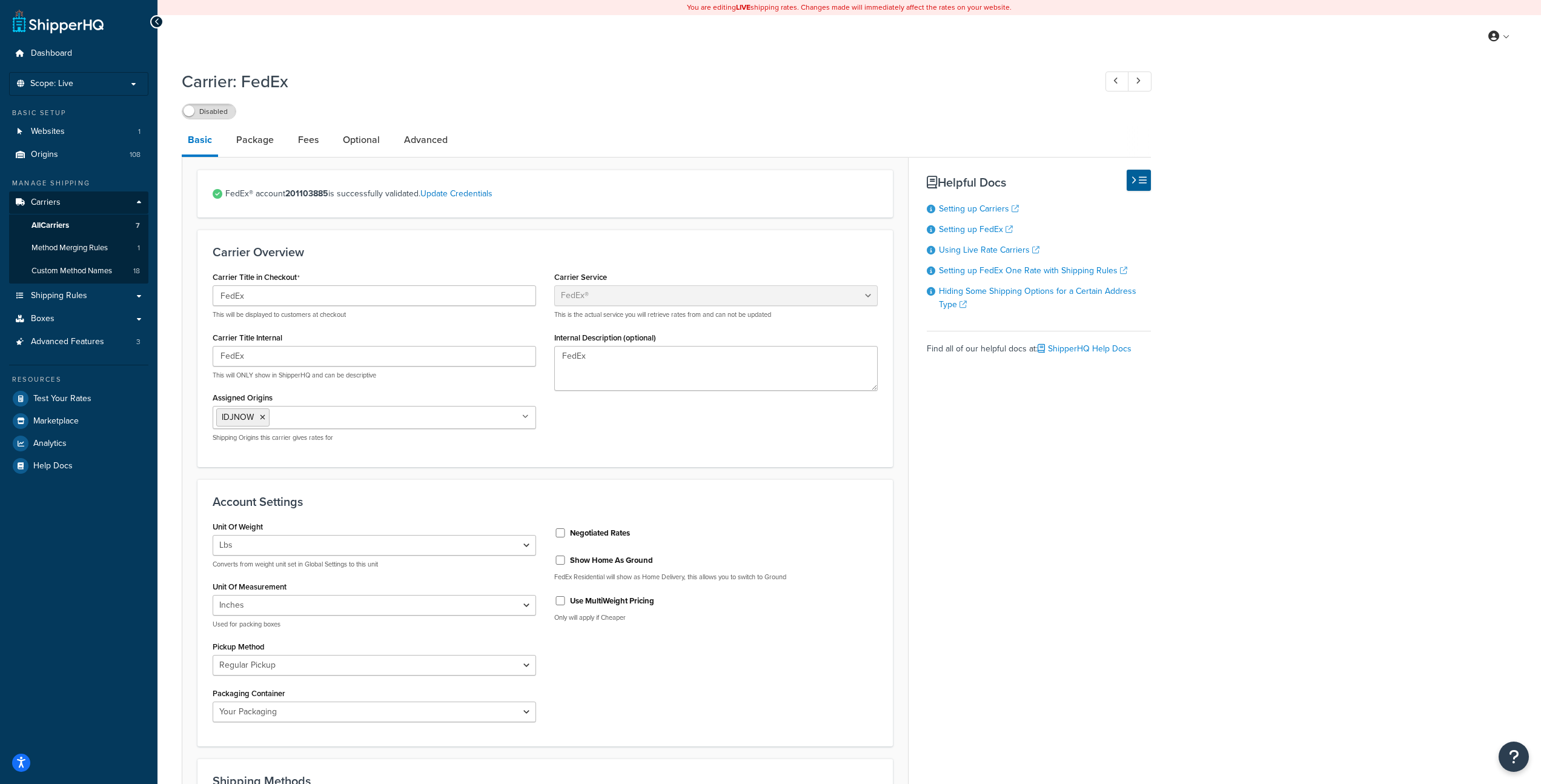
scroll to position [614, 0]
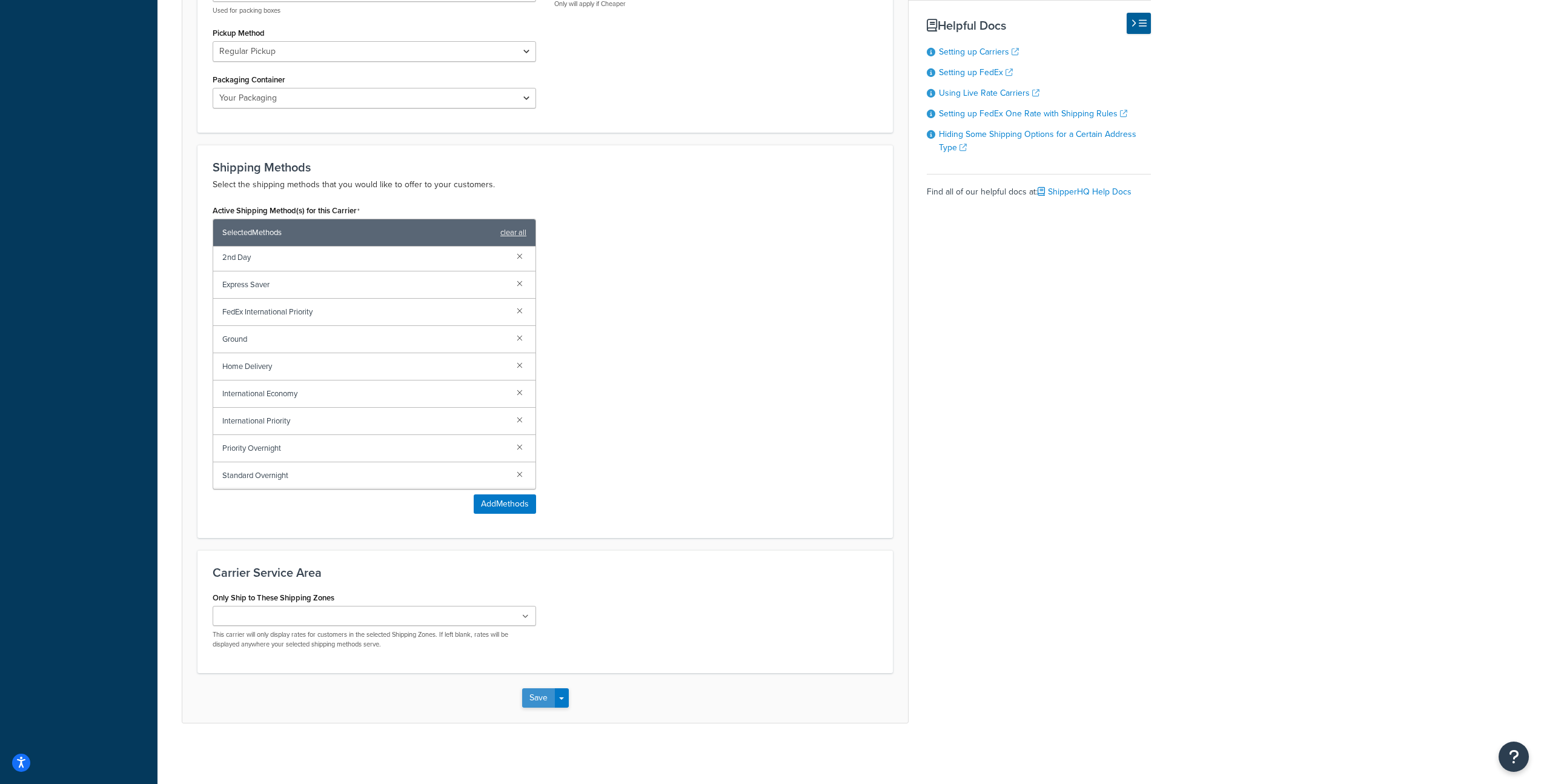
click at [540, 698] on button "Save" at bounding box center [539, 698] width 33 height 19
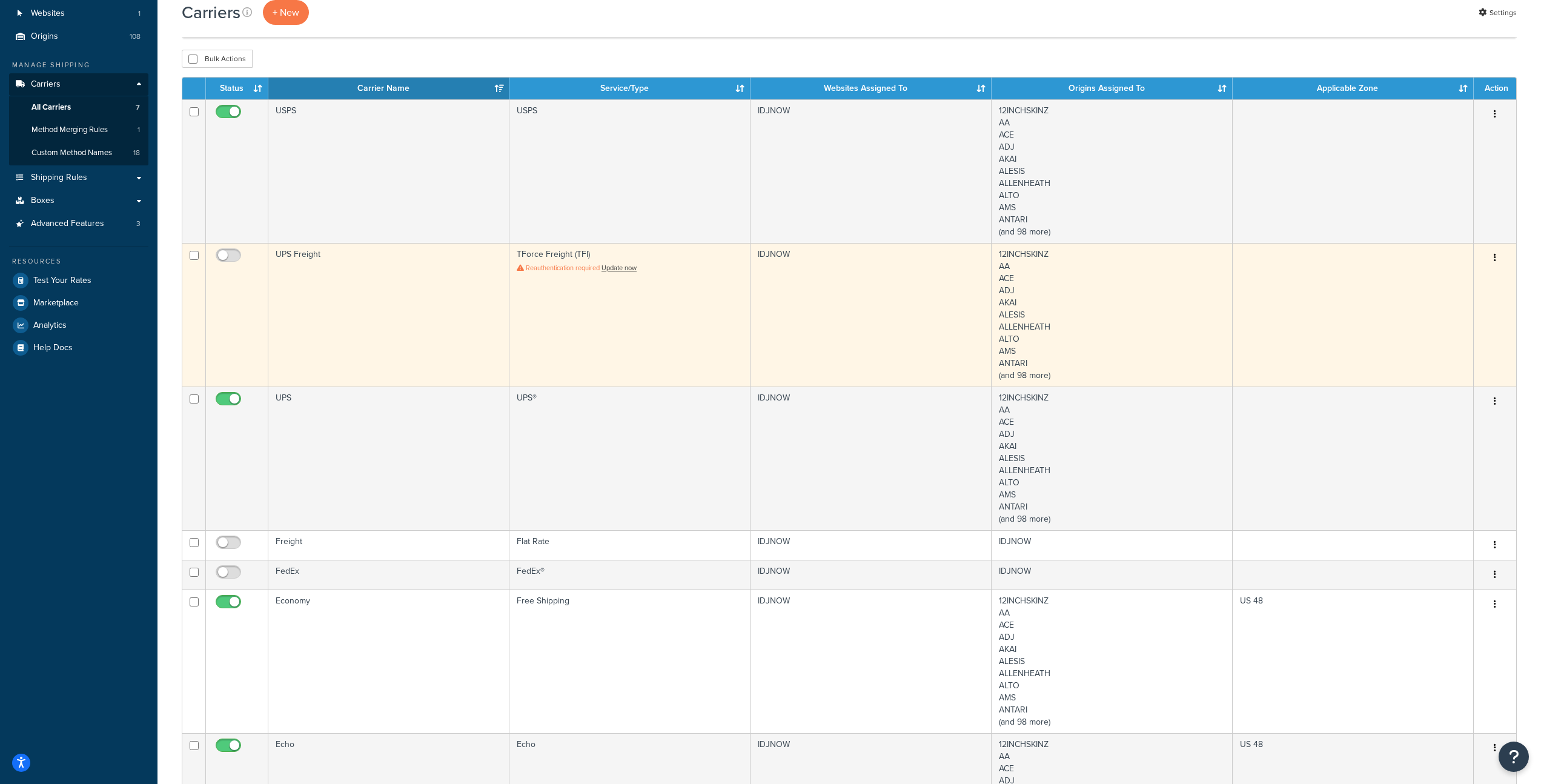
scroll to position [119, 0]
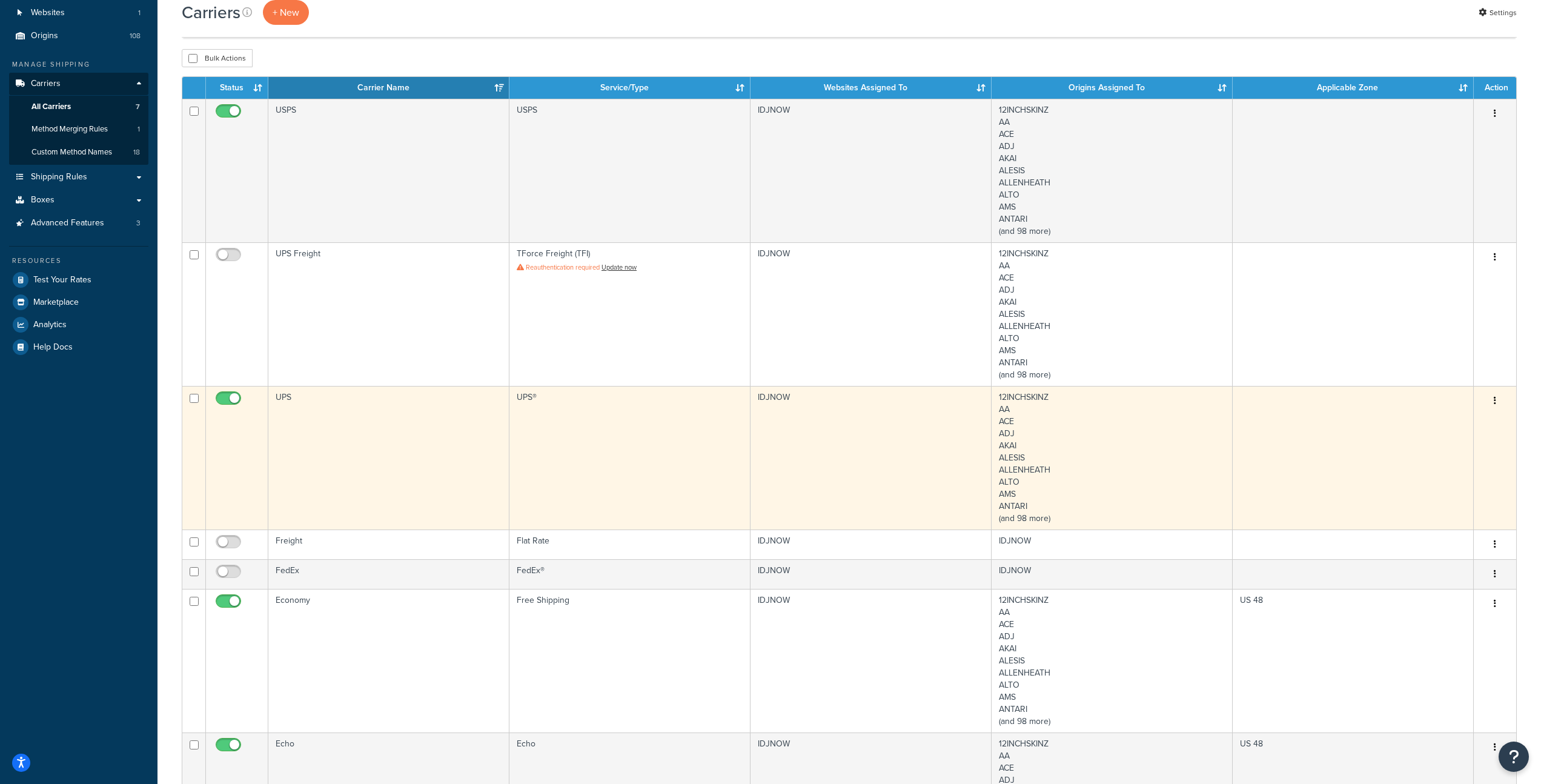
click at [420, 450] on td "UPS" at bounding box center [389, 458] width 241 height 143
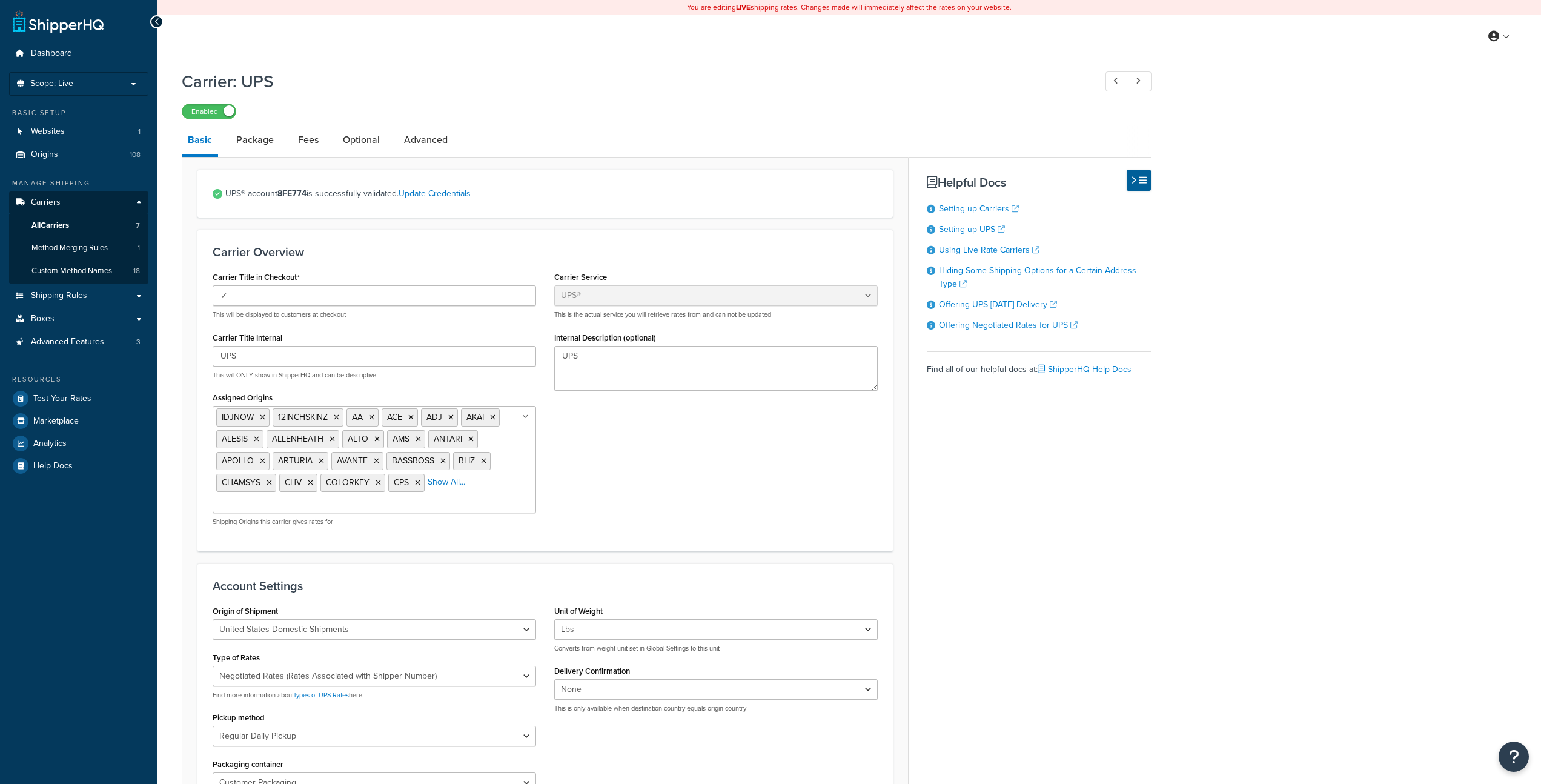
select select "ups"
click at [263, 140] on link "Package" at bounding box center [255, 140] width 50 height 29
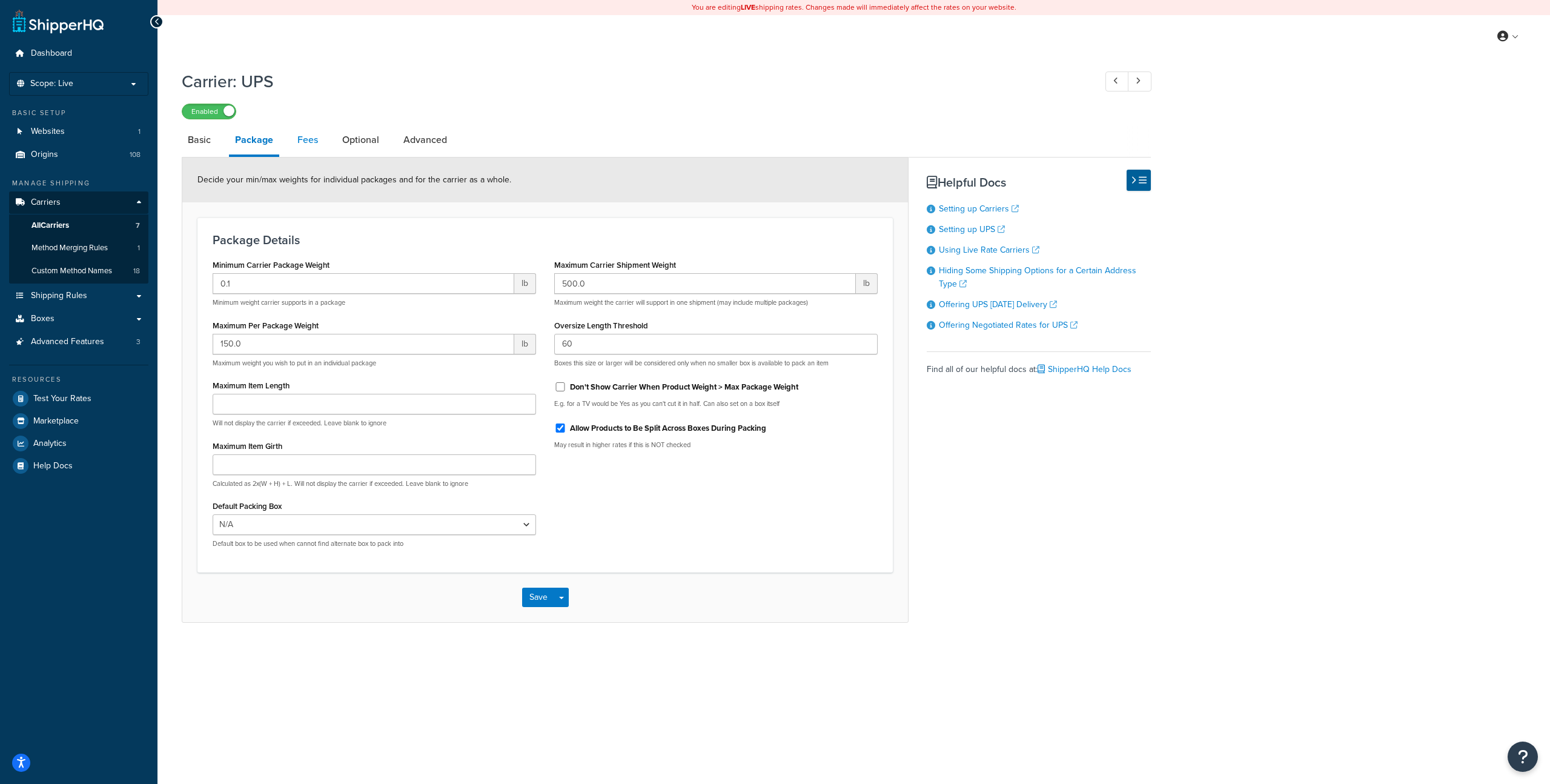
click at [306, 137] on link "Fees" at bounding box center [308, 140] width 33 height 29
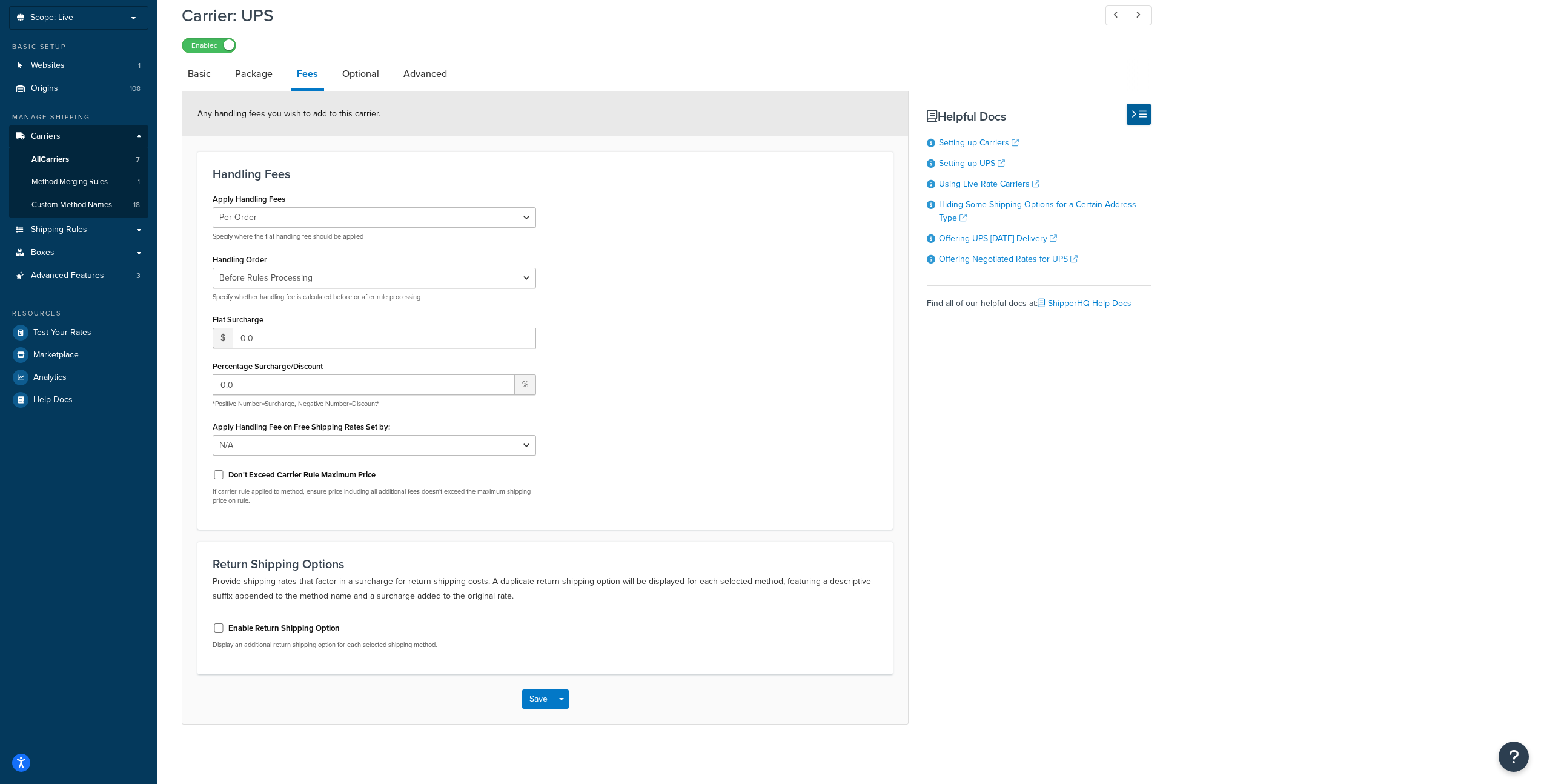
scroll to position [67, 0]
click at [353, 72] on link "Optional" at bounding box center [360, 73] width 49 height 29
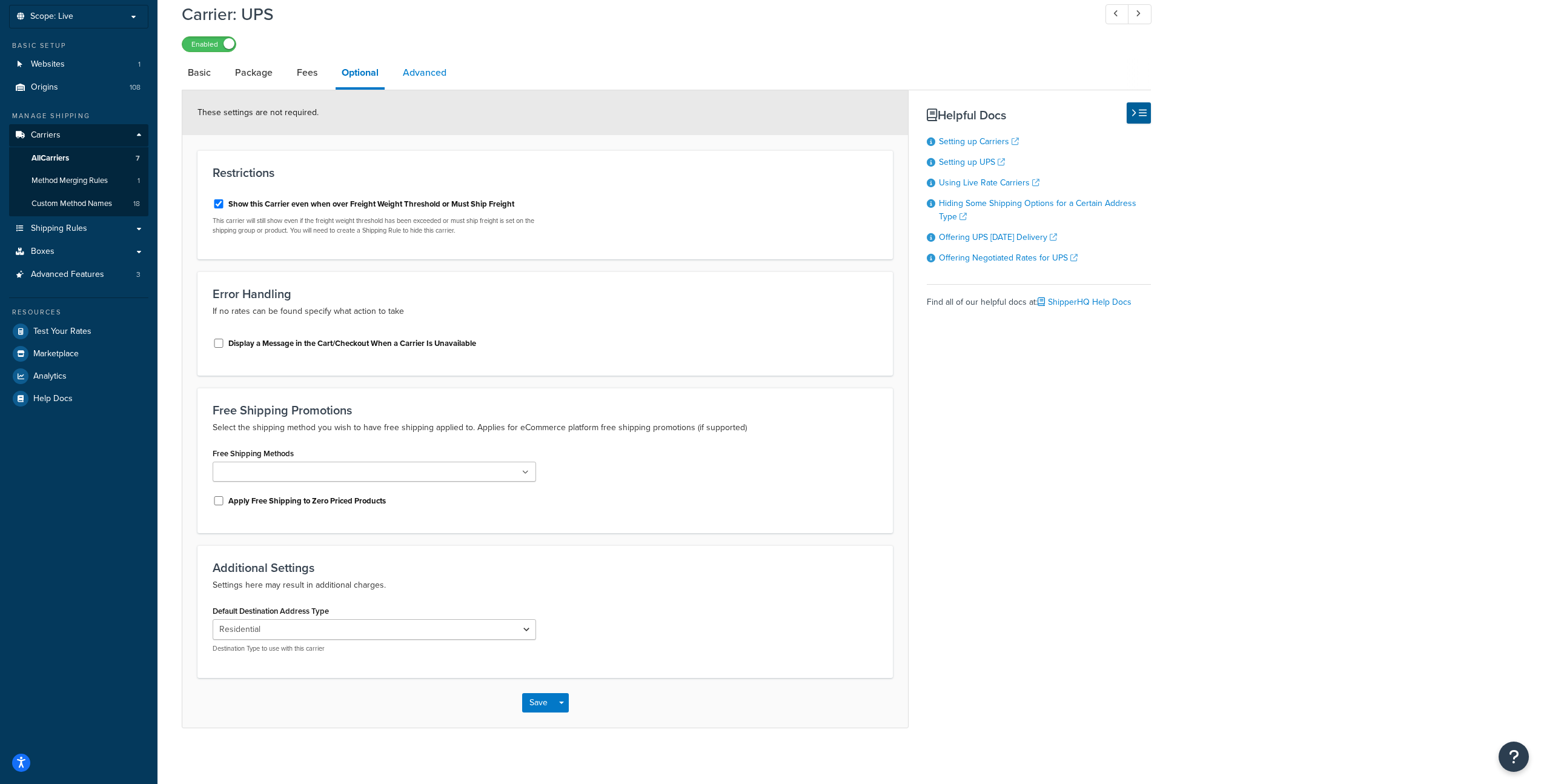
click at [441, 69] on link "Advanced" at bounding box center [425, 73] width 56 height 29
select select "false"
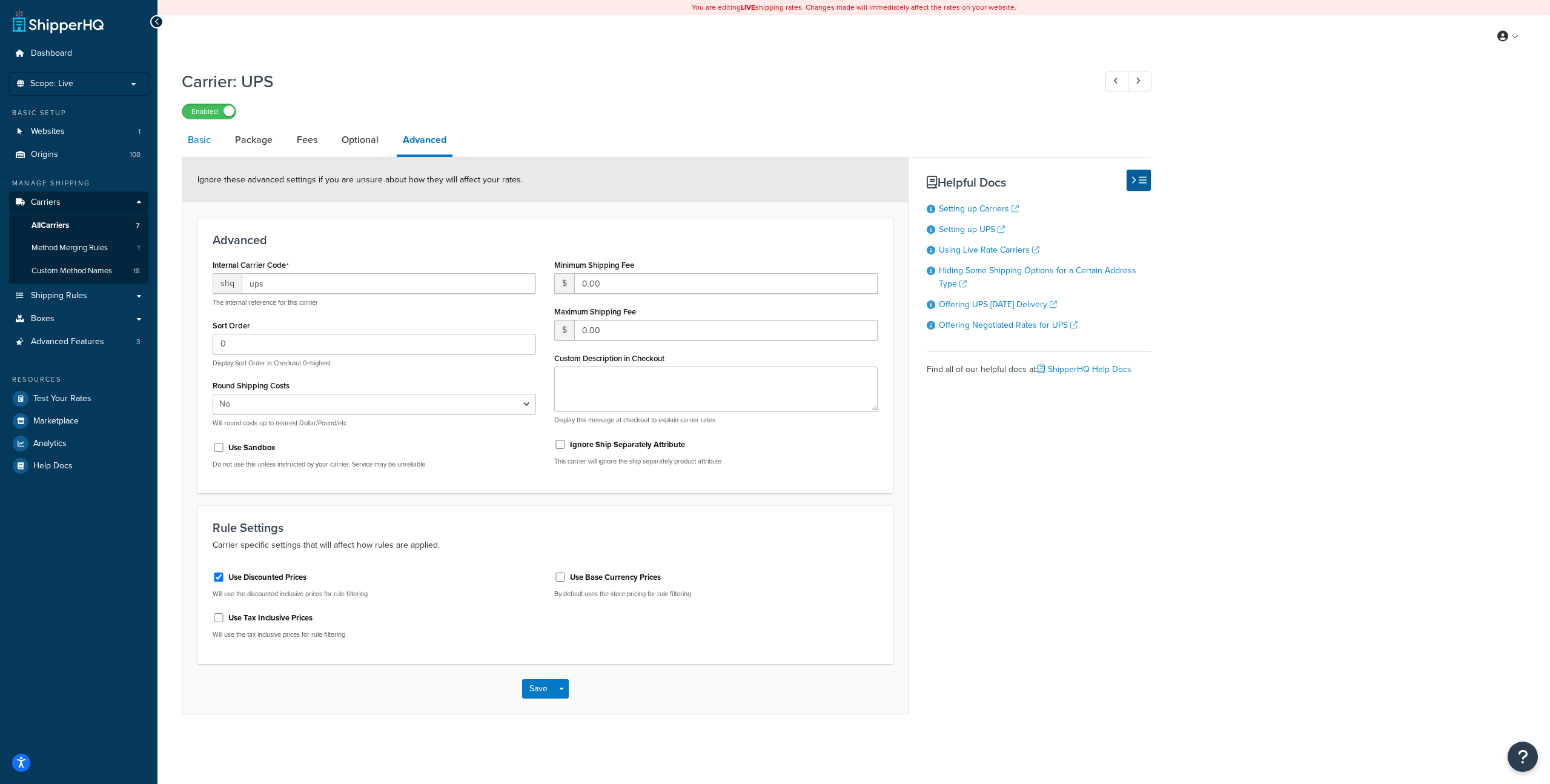
click at [200, 139] on link "Basic" at bounding box center [199, 140] width 35 height 29
select select "ups"
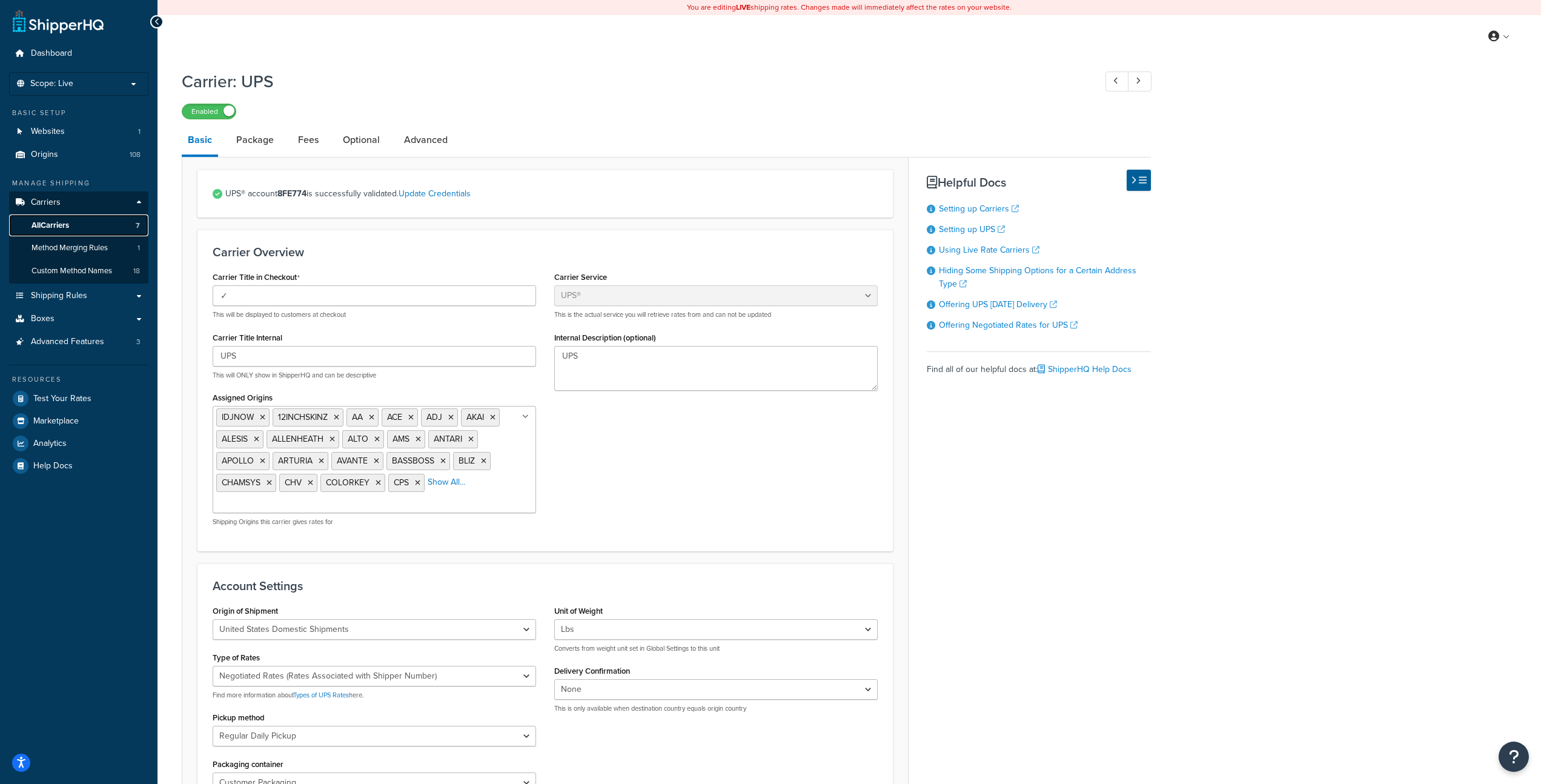
click at [62, 221] on span "All Carriers" at bounding box center [50, 225] width 38 height 10
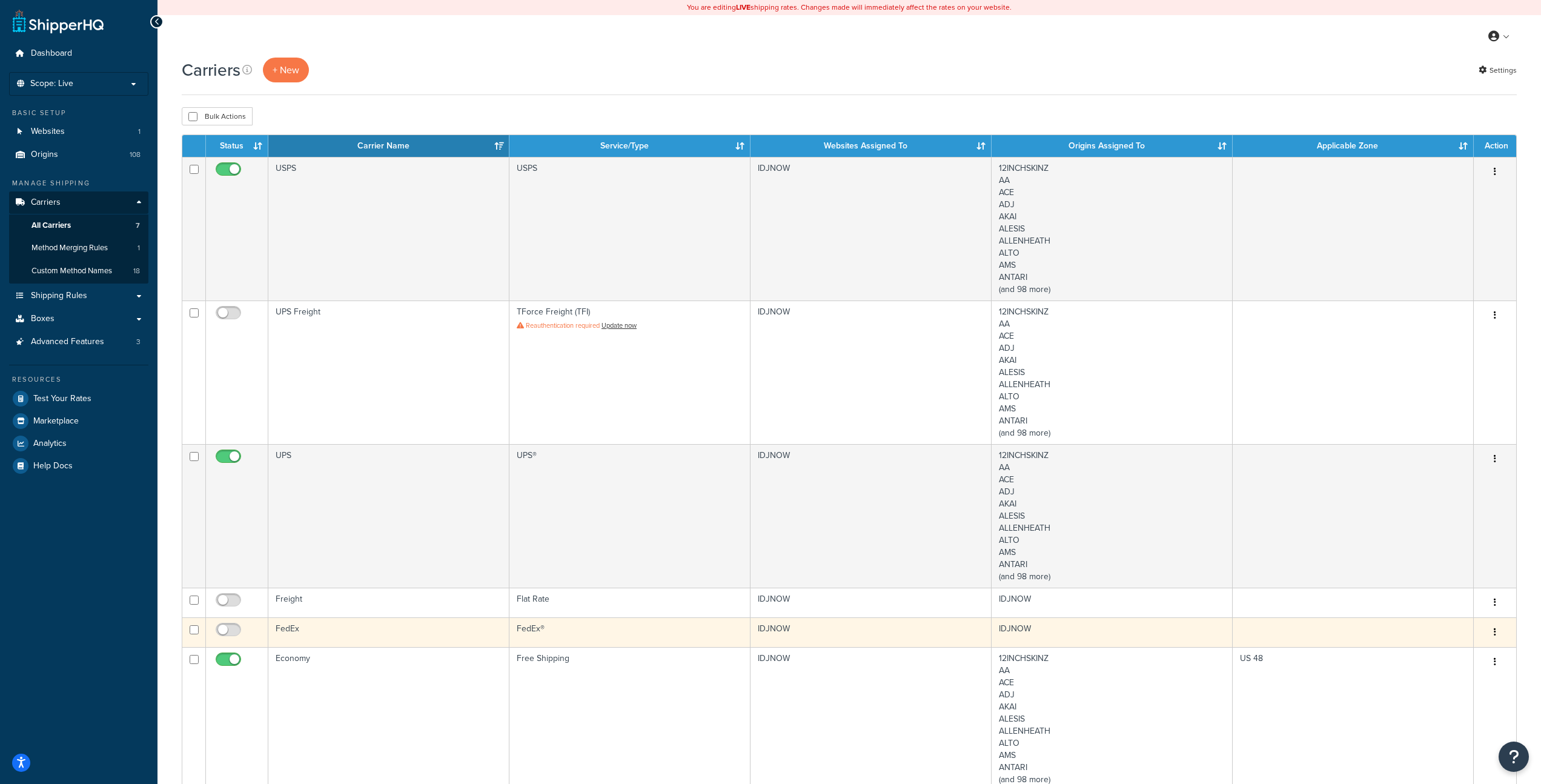
click at [374, 633] on td "FedEx" at bounding box center [389, 632] width 241 height 30
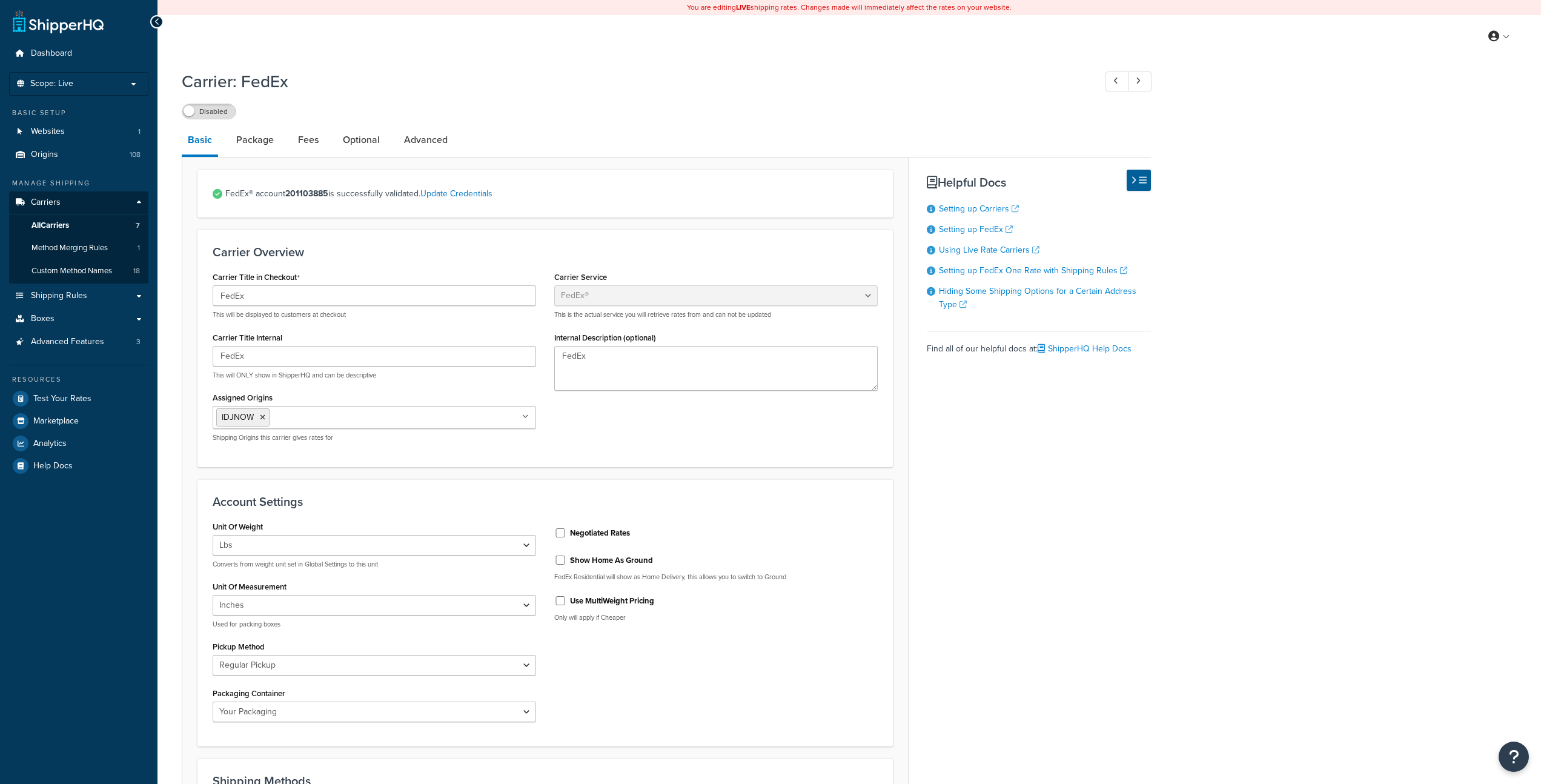
select select "fedEx"
select select "REGULAR_PICKUP"
select select "YOUR_PACKAGING"
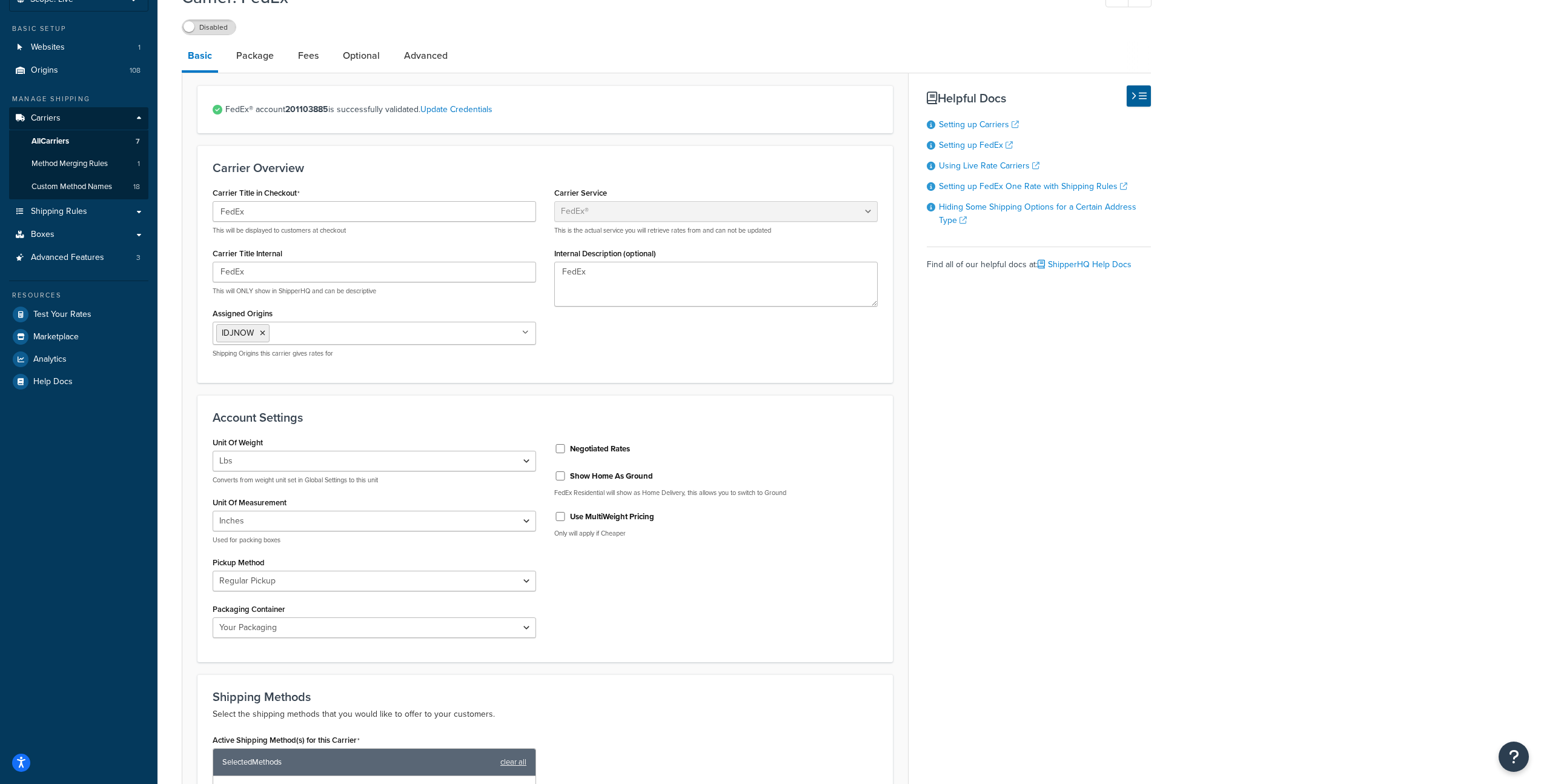
scroll to position [156, 0]
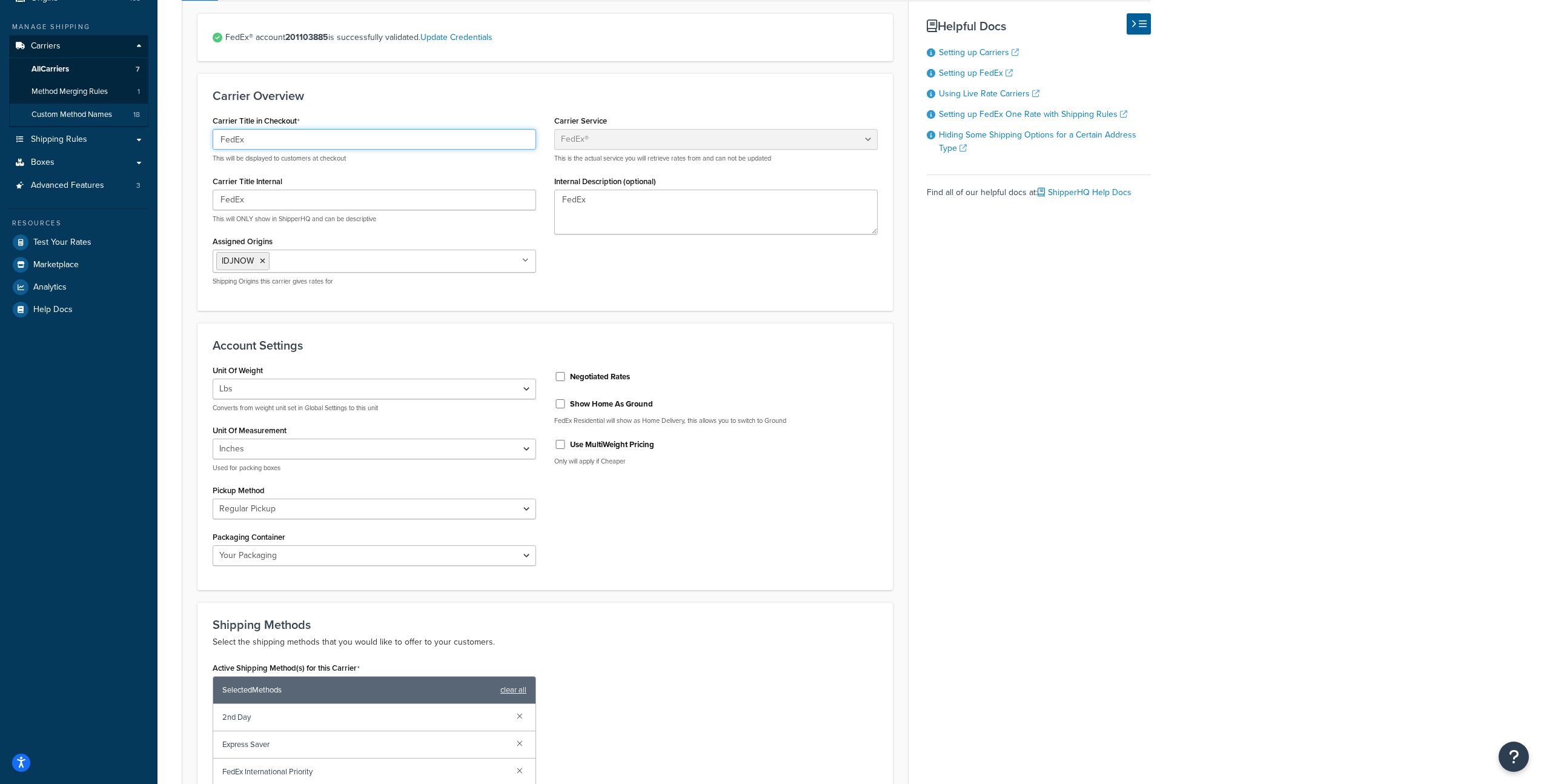
drag, startPoint x: 269, startPoint y: 143, endPoint x: 148, endPoint y: 123, distance: 122.6
click at [148, 123] on div "Dashboard Scope: Live Basic Setup Websites 1 Origins 108 Manage Shipping Carrie…" at bounding box center [770, 542] width 1541 height 1397
type input "✓"
click at [522, 263] on ul "IDJNOW" at bounding box center [374, 261] width 323 height 23
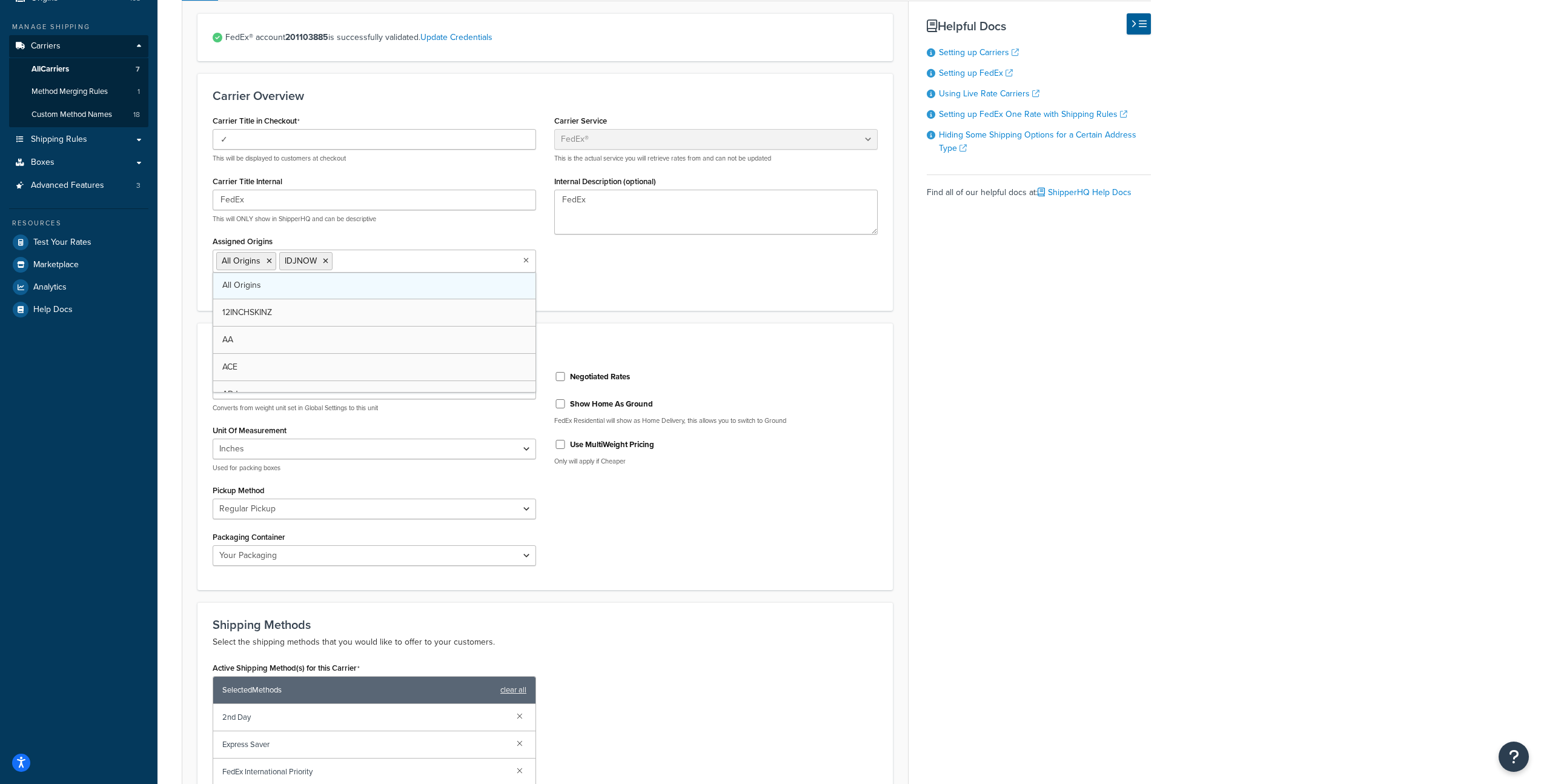
click at [325, 289] on link "All Origins" at bounding box center [374, 285] width 322 height 27
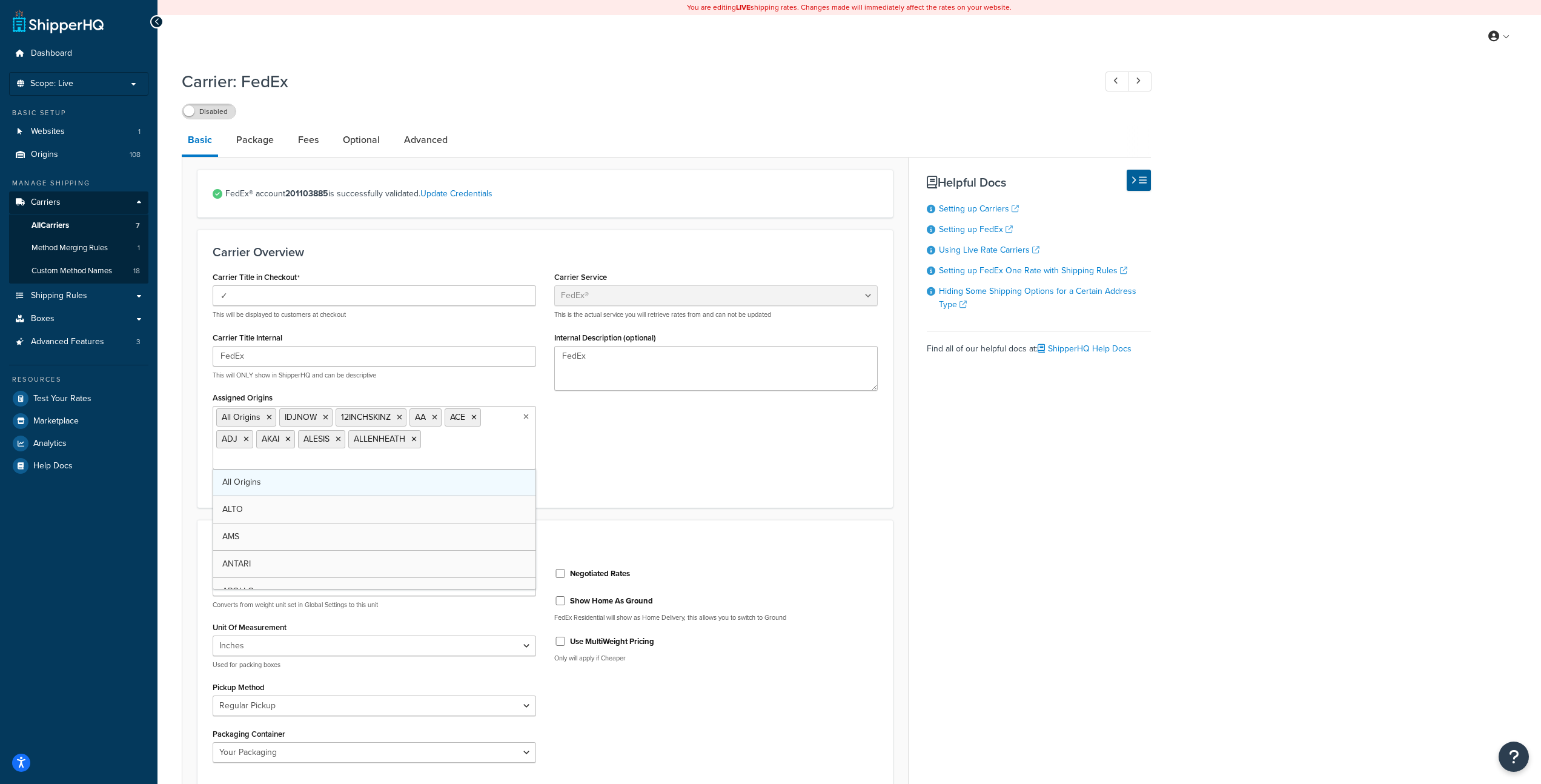
click at [297, 489] on link "All Origins" at bounding box center [374, 482] width 322 height 27
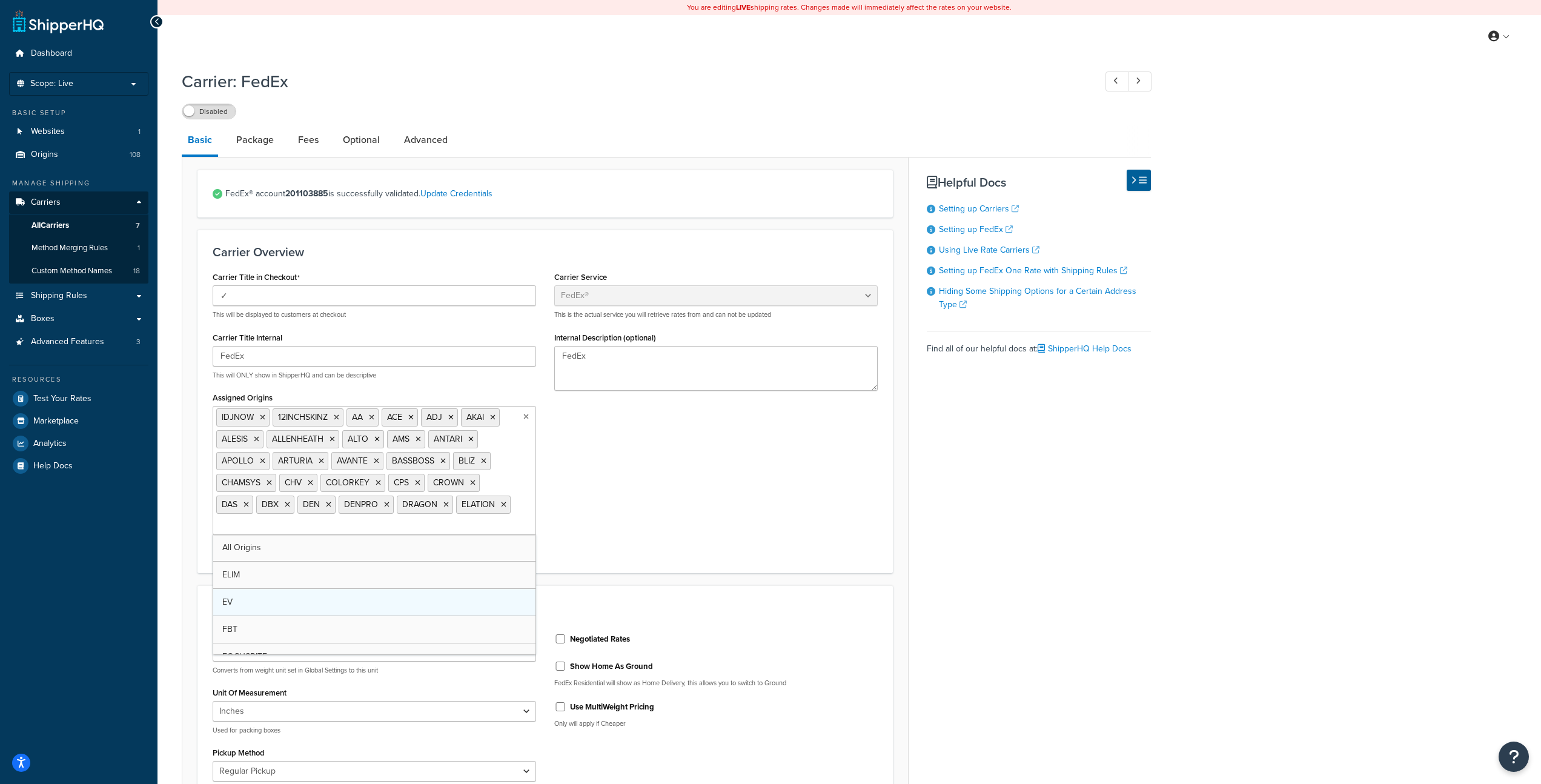
drag, startPoint x: 298, startPoint y: 569, endPoint x: 300, endPoint y: 577, distance: 8.2
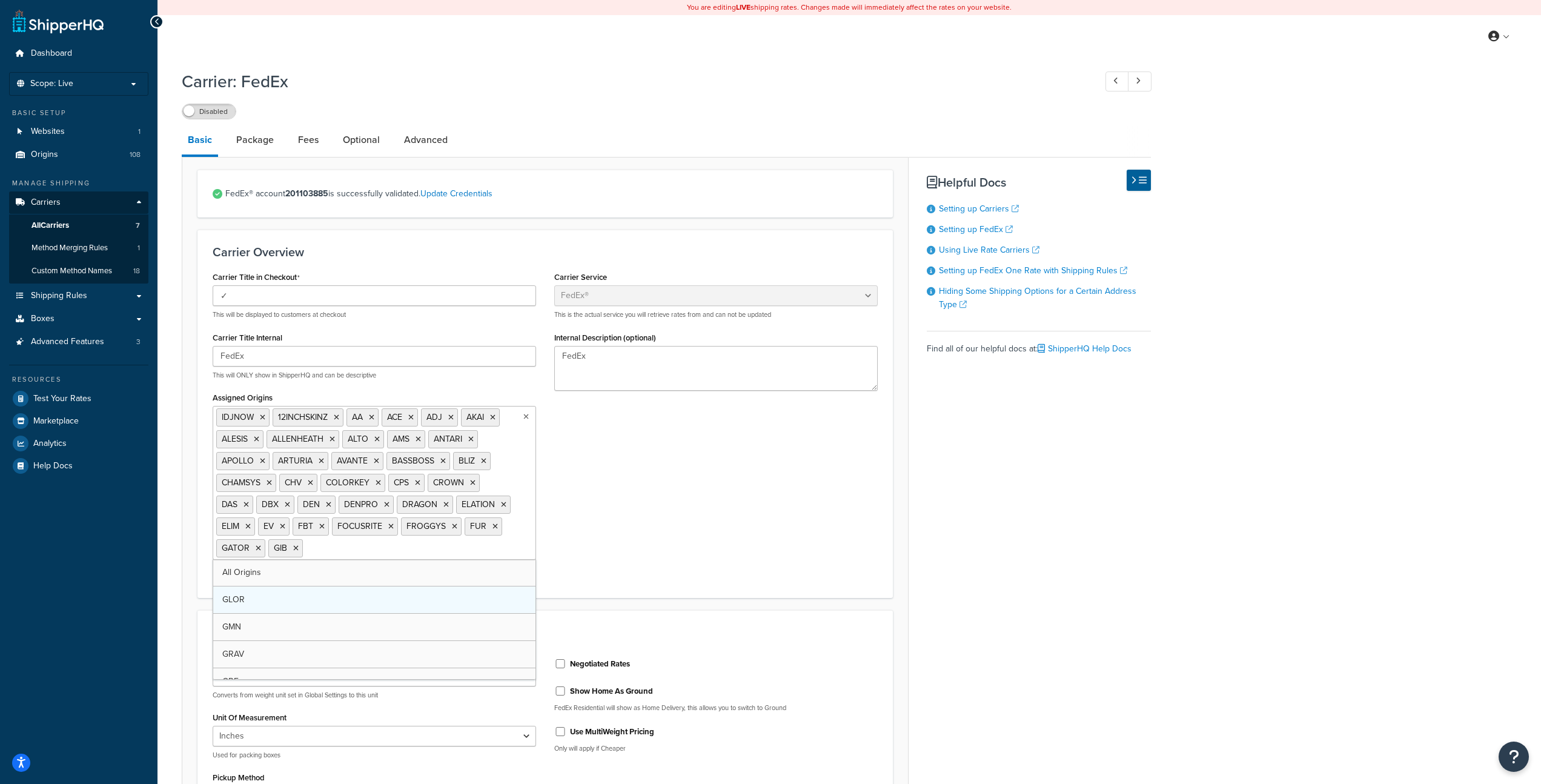
drag, startPoint x: 299, startPoint y: 591, endPoint x: 297, endPoint y: 597, distance: 6.3
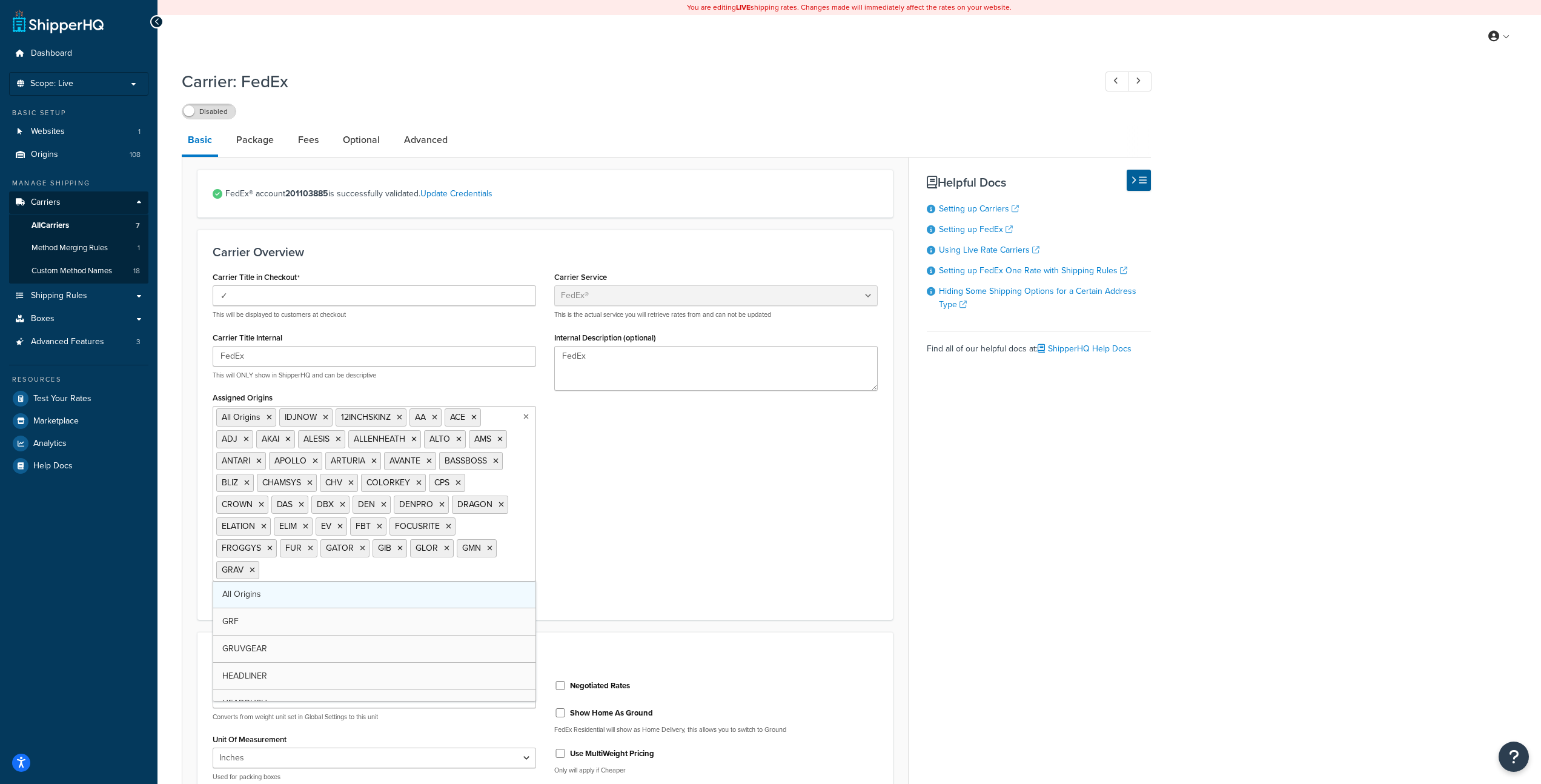
click at [293, 605] on link "All Origins" at bounding box center [374, 594] width 322 height 27
drag, startPoint x: 314, startPoint y: 631, endPoint x: 312, endPoint y: 655, distance: 24.1
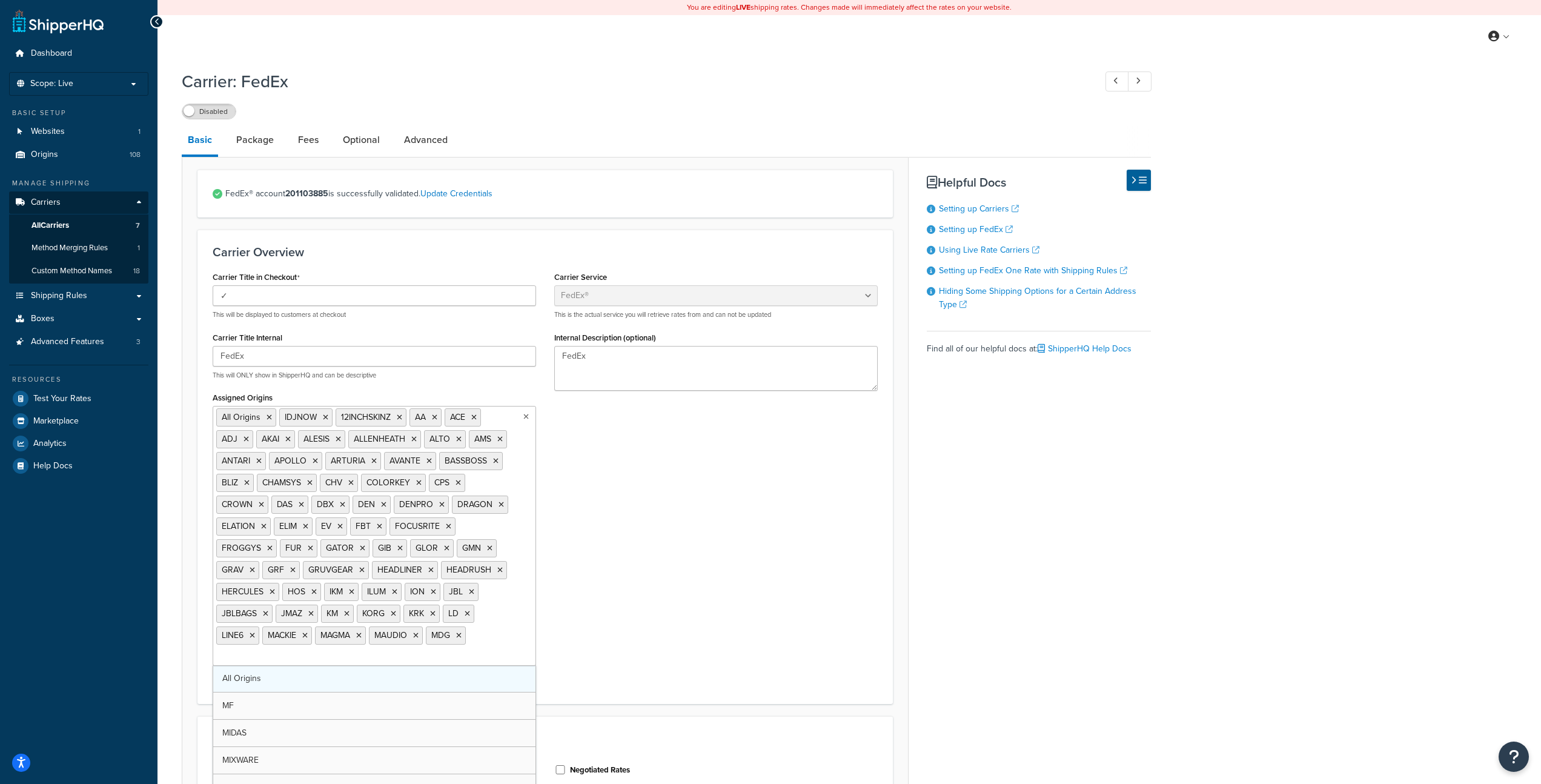
click at [321, 687] on link "All Origins" at bounding box center [374, 678] width 322 height 27
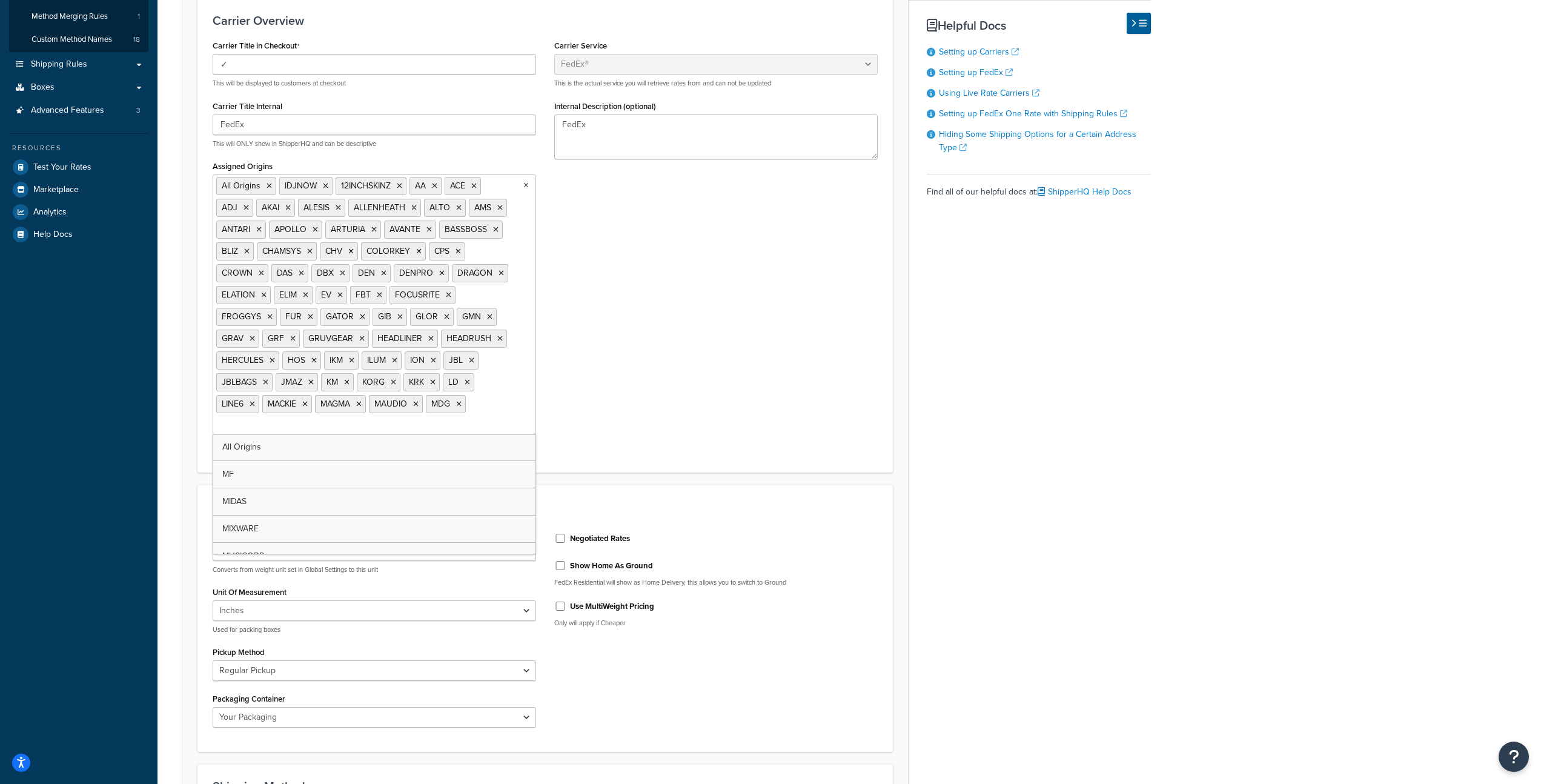
scroll to position [247, 0]
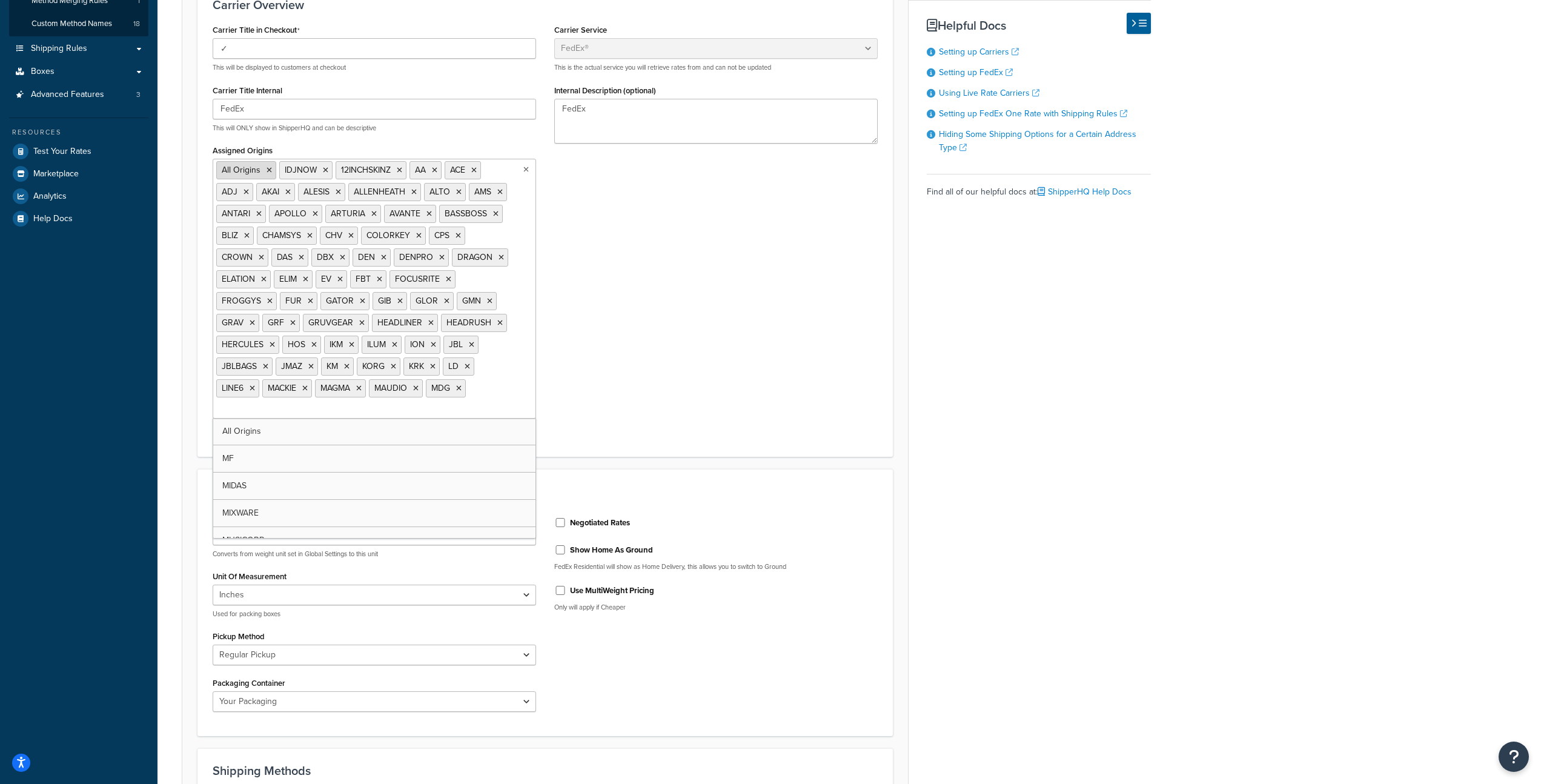
click at [269, 174] on icon at bounding box center [269, 170] width 5 height 7
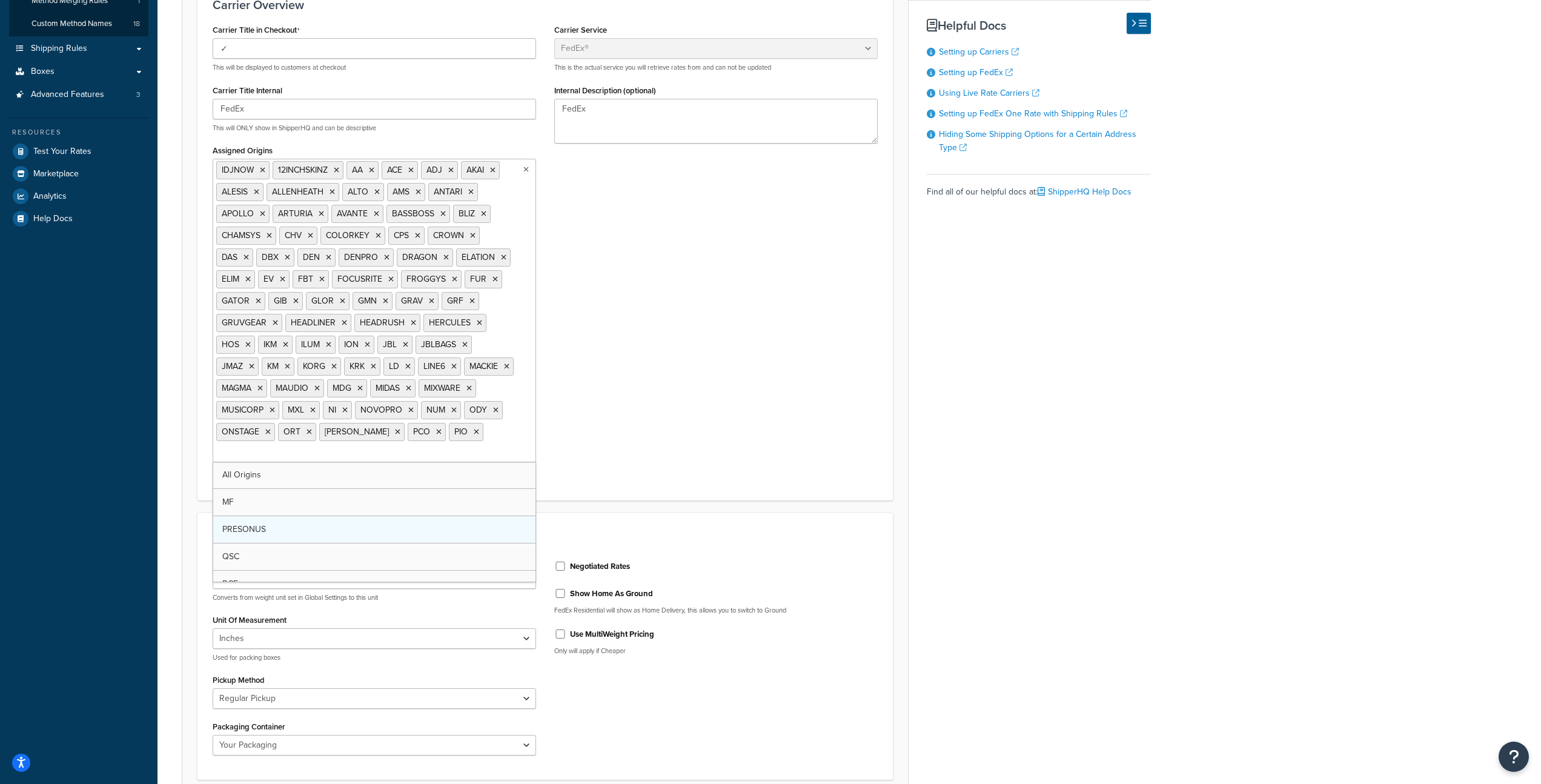
drag, startPoint x: 343, startPoint y: 519, endPoint x: 344, endPoint y: 532, distance: 13.0
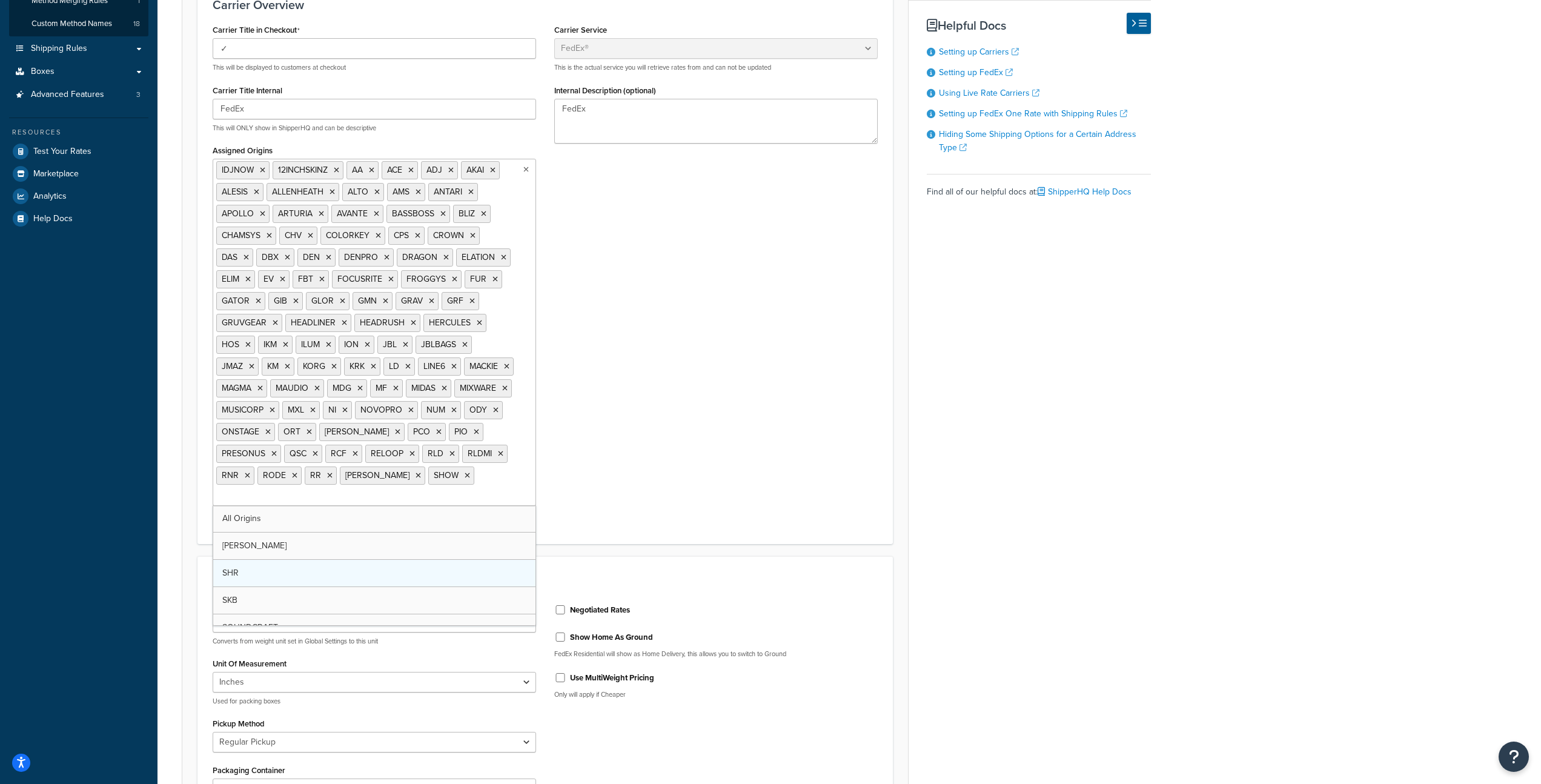
drag, startPoint x: 357, startPoint y: 563, endPoint x: 359, endPoint y: 569, distance: 6.3
drag, startPoint x: 365, startPoint y: 574, endPoint x: 373, endPoint y: 580, distance: 10.0
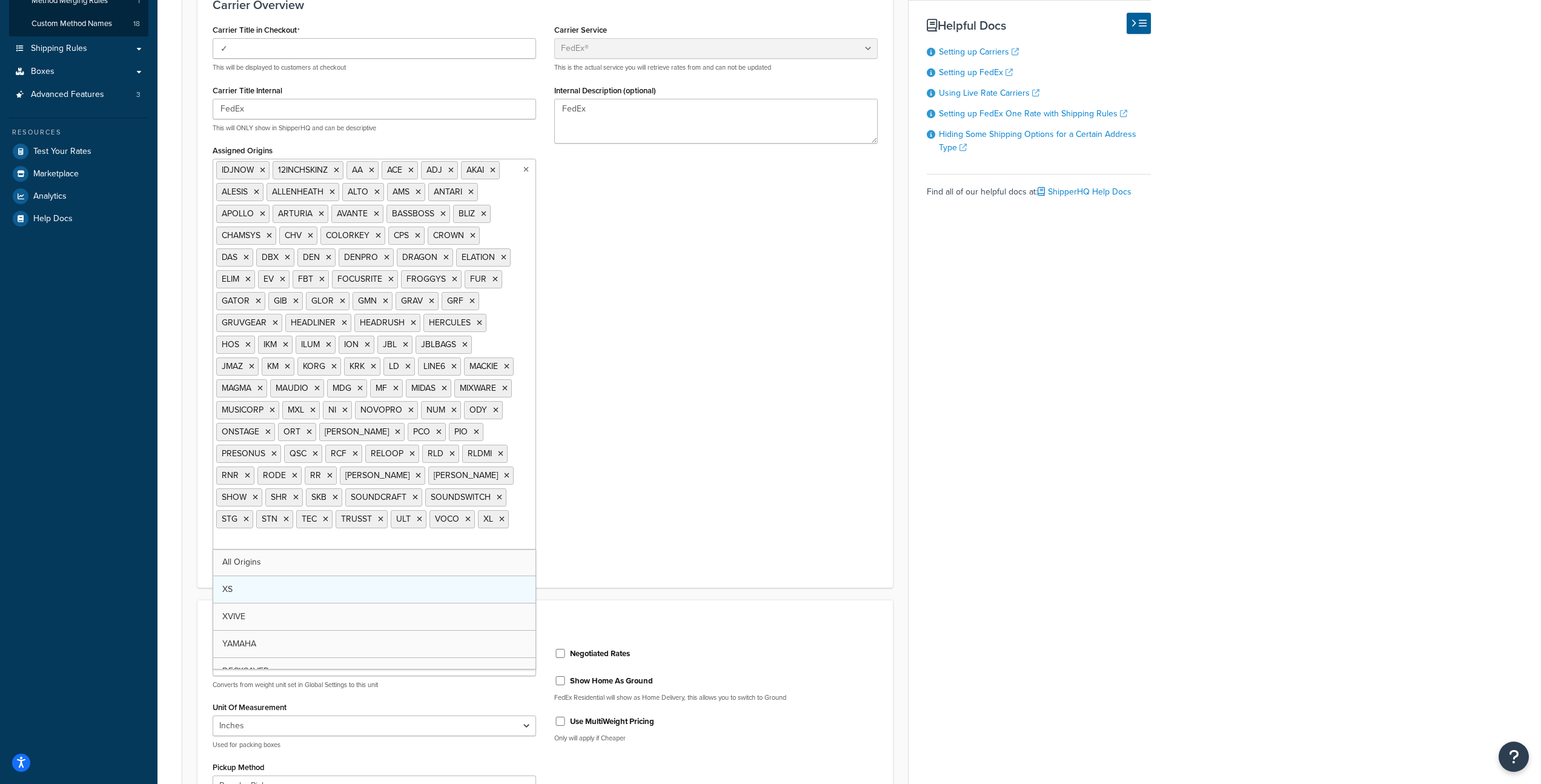
drag, startPoint x: 381, startPoint y: 591, endPoint x: 386, endPoint y: 597, distance: 7.8
drag, startPoint x: 385, startPoint y: 625, endPoint x: 384, endPoint y: 633, distance: 8.1
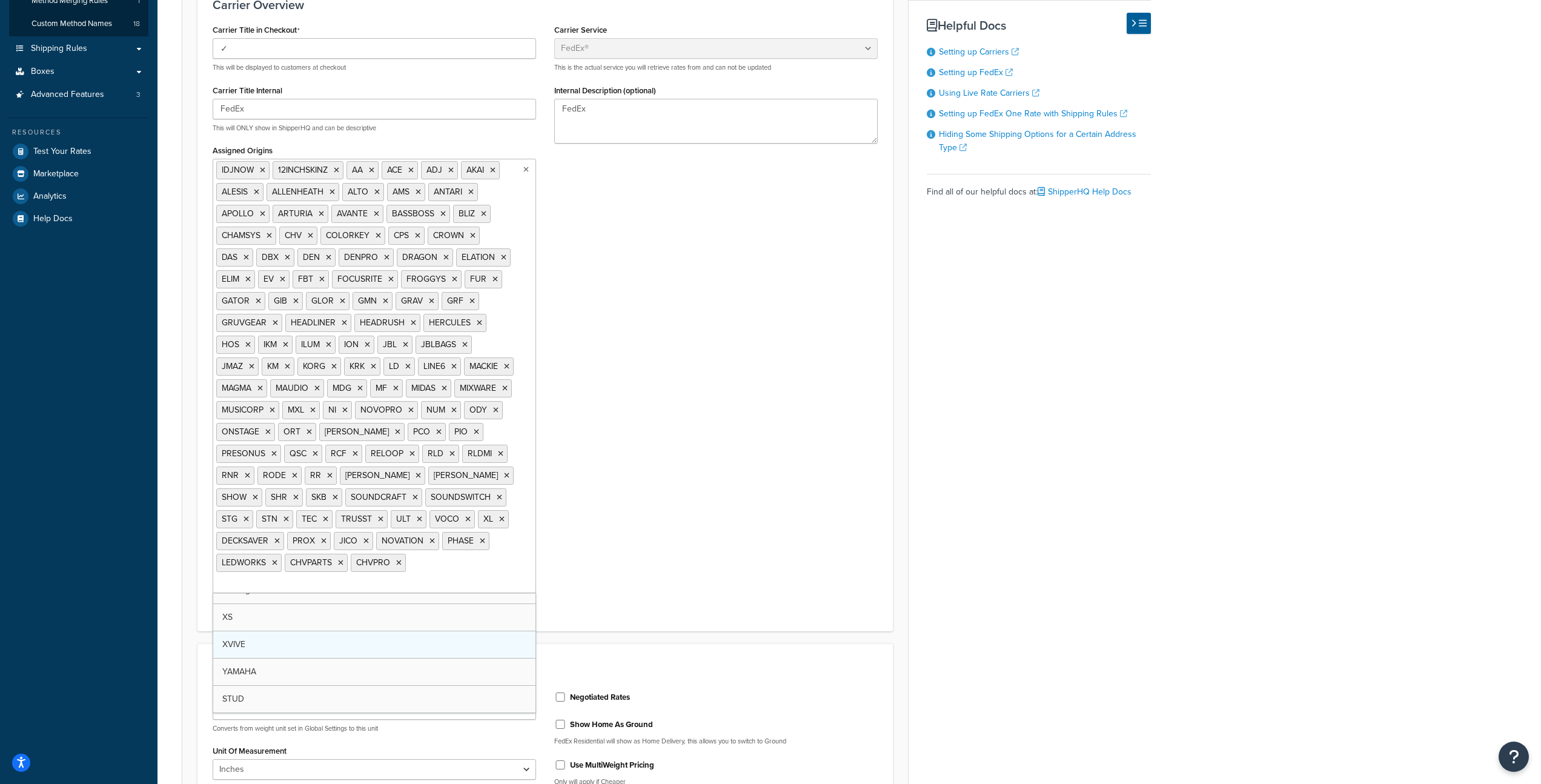
scroll to position [0, 0]
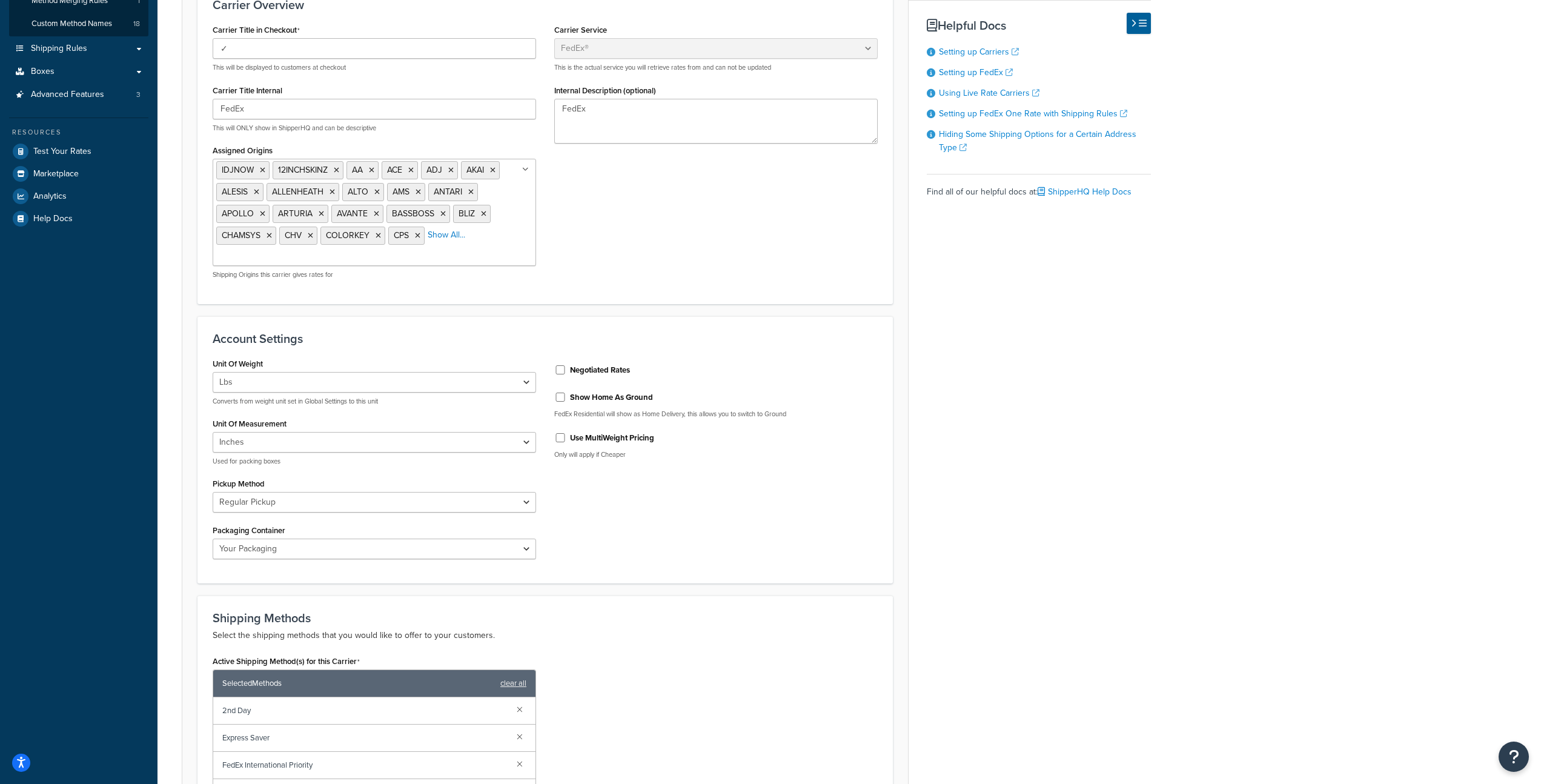
click at [702, 325] on form "FedEx® account 201103885 is successfully validated. Update Credentials Carrier …" at bounding box center [545, 548] width 726 height 1251
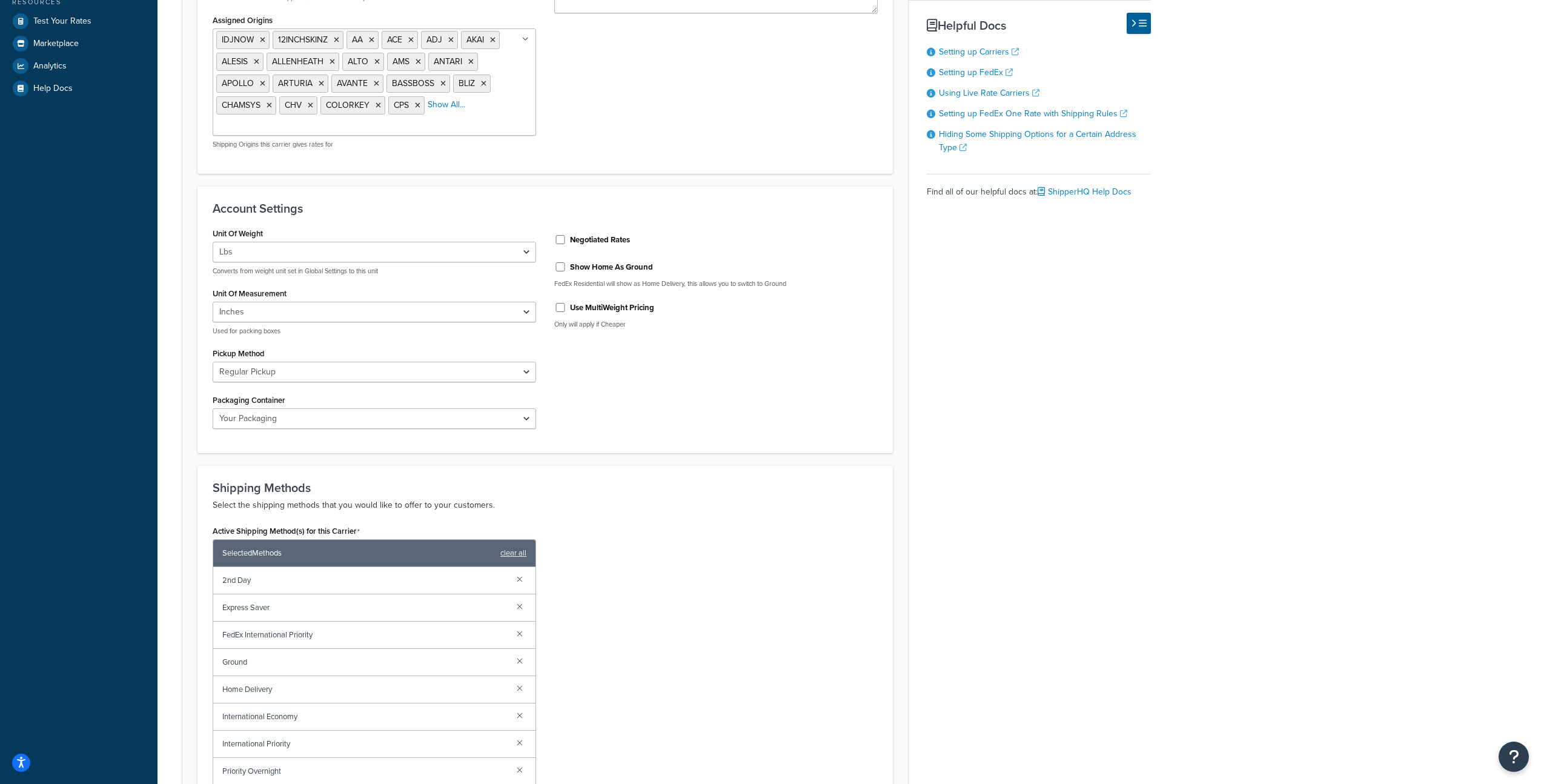
scroll to position [413, 0]
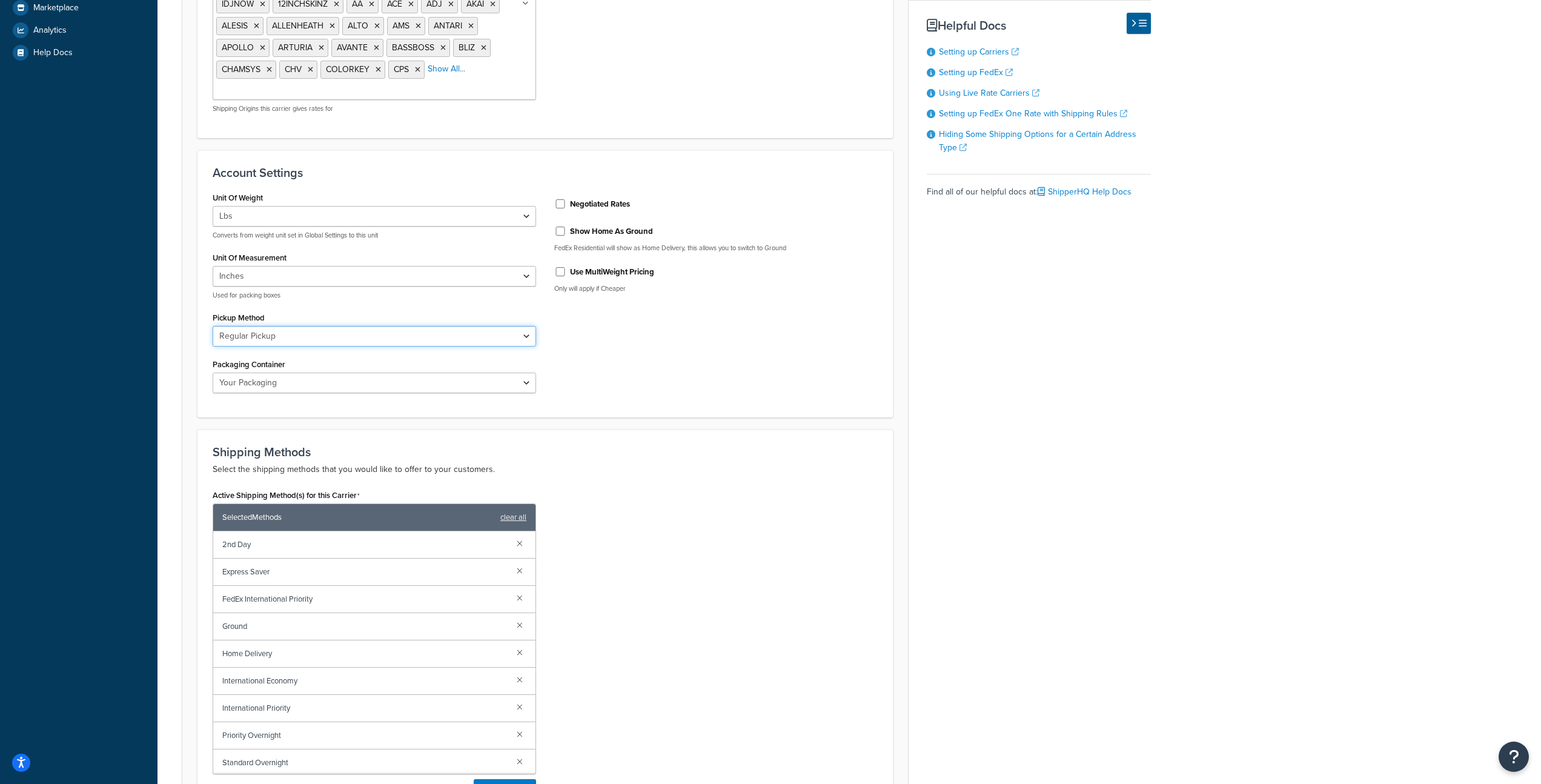
click at [367, 346] on select "Business Service Center Drop Box Regular Pickup Request Courier Station" at bounding box center [374, 336] width 323 height 21
click at [213, 326] on select "Business Service Center Drop Box Regular Pickup Request Courier Station" at bounding box center [374, 336] width 323 height 21
click at [328, 388] on select "FedEx 10kg Box FedEx 25kg Box FedEx Box FedEx Envelope FedEx Pak FedEx Tube You…" at bounding box center [374, 383] width 323 height 21
click at [213, 373] on select "FedEx 10kg Box FedEx 25kg Box FedEx Box FedEx Envelope FedEx Pak FedEx Tube You…" at bounding box center [374, 383] width 323 height 21
click at [688, 376] on div "Unit Of Weight Lbs Kgs Convert LBS to KG Converts from weight unit set in Globa…" at bounding box center [545, 296] width 683 height 214
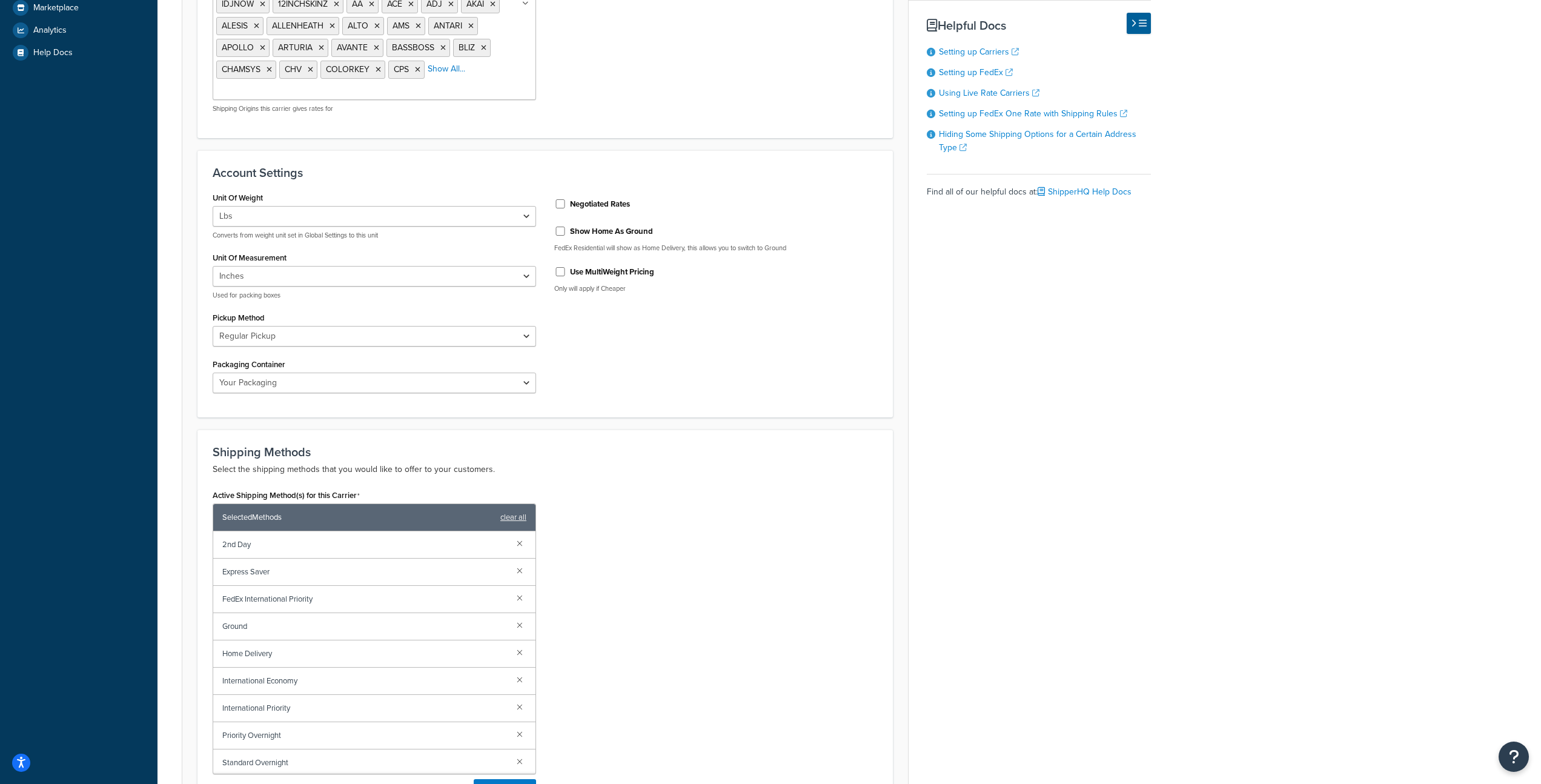
click at [594, 205] on label "Negotiated Rates" at bounding box center [600, 204] width 60 height 11
click at [567, 205] on input "Negotiated Rates" at bounding box center [560, 204] width 12 height 9
checkbox input "true"
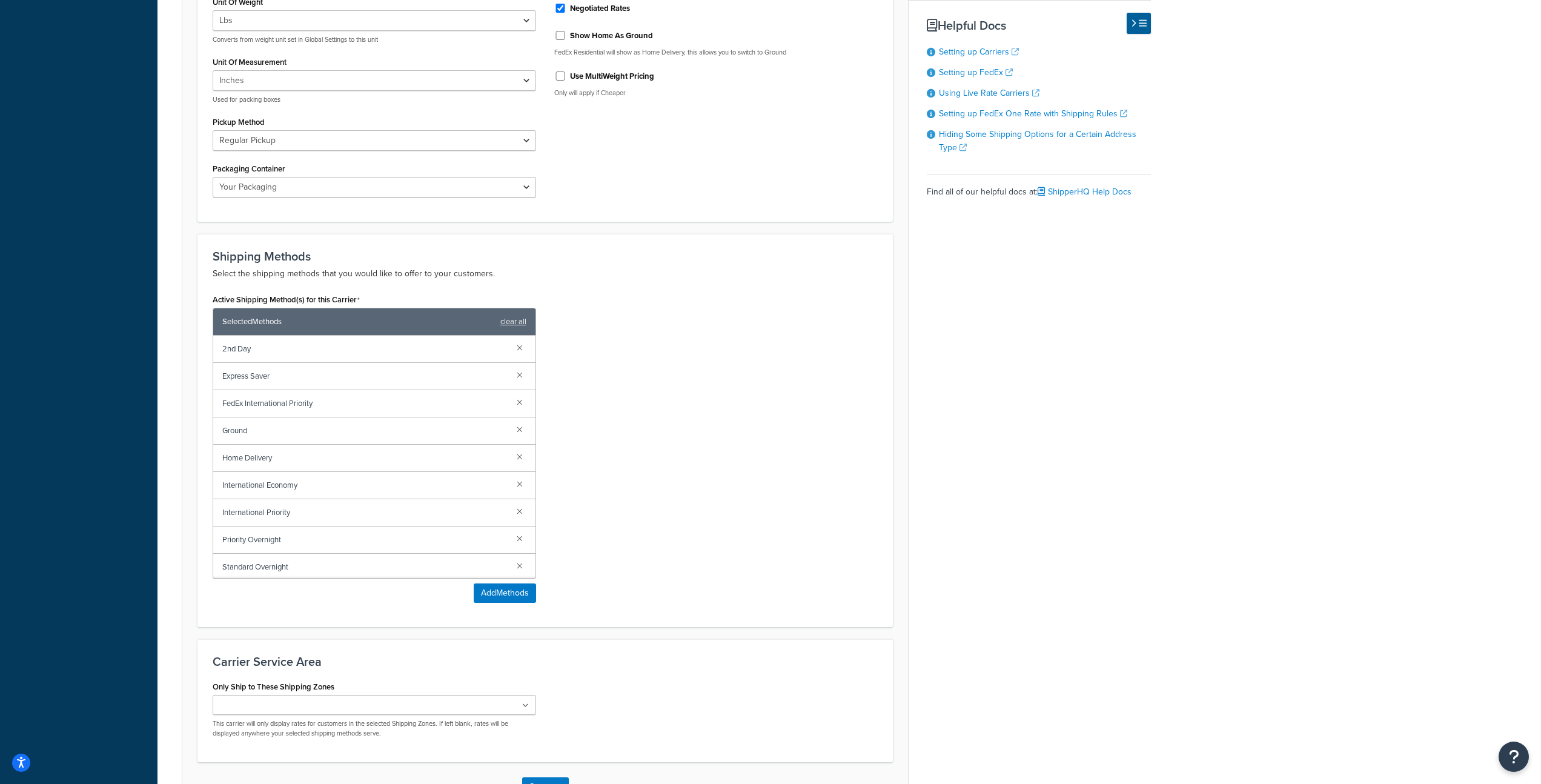
scroll to position [698, 0]
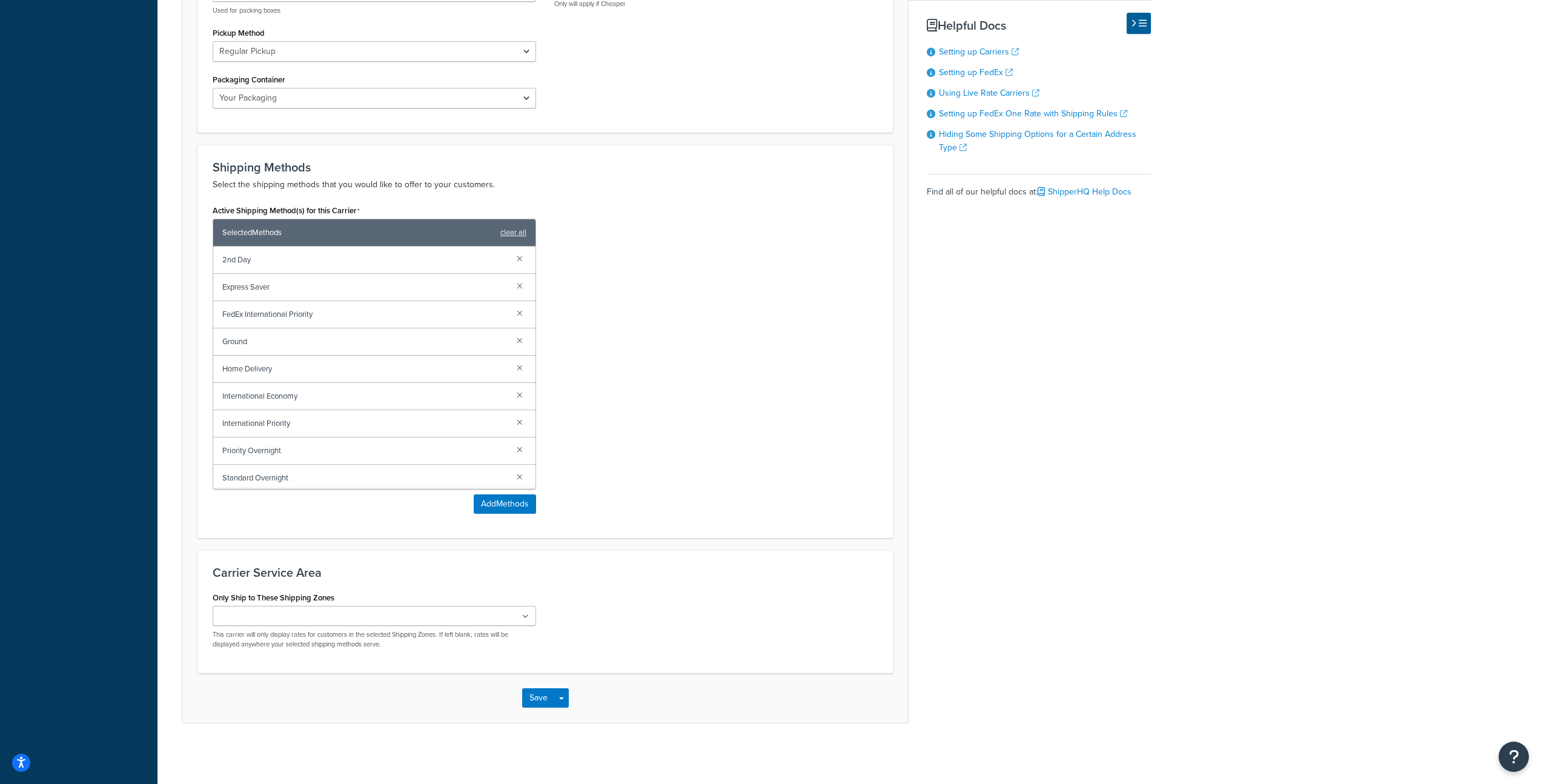
click at [288, 260] on span "2nd Day" at bounding box center [365, 260] width 284 height 17
drag, startPoint x: 261, startPoint y: 256, endPoint x: 235, endPoint y: 270, distance: 29.5
click at [258, 260] on span "2nd Day" at bounding box center [365, 260] width 284 height 17
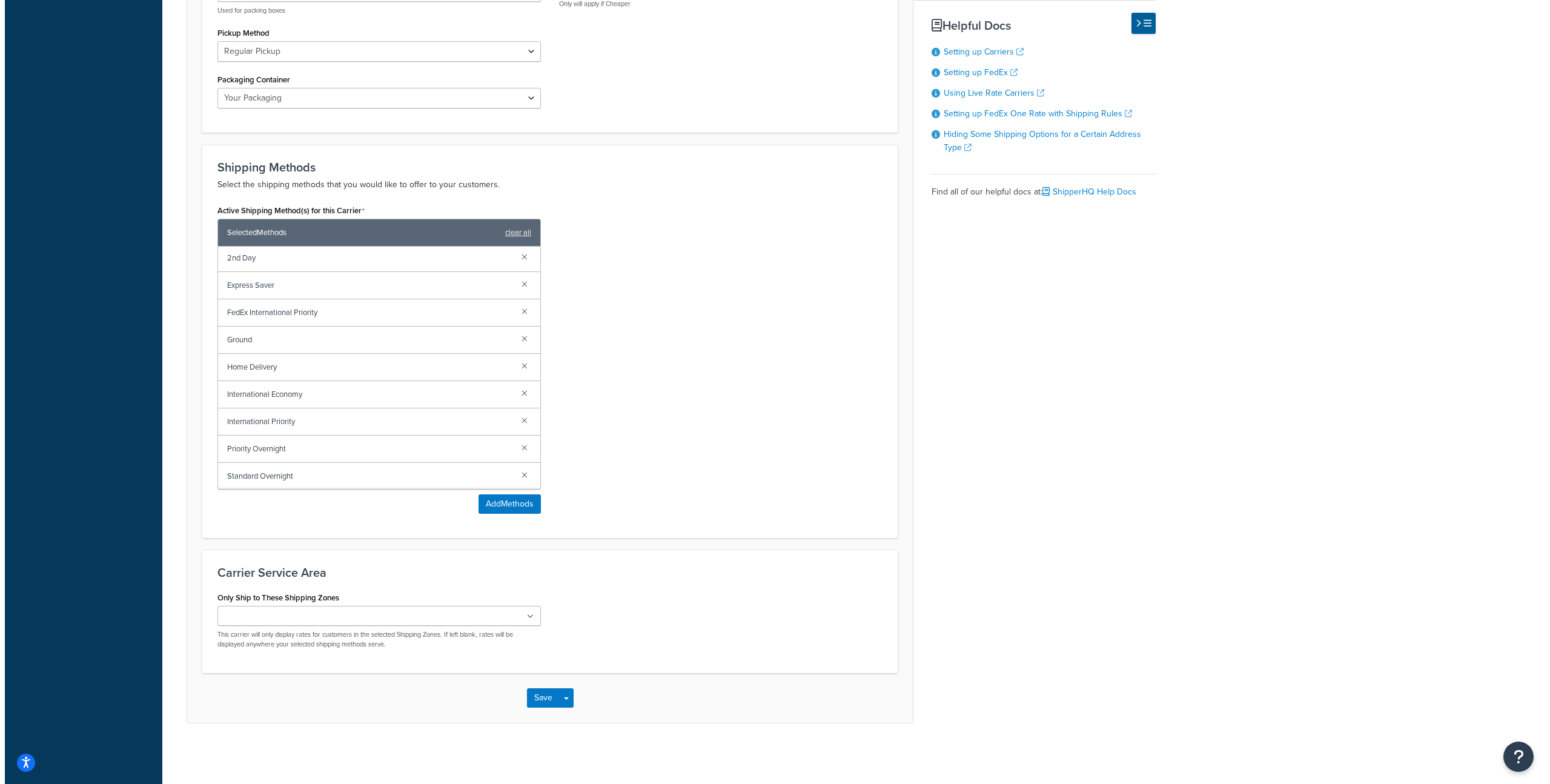
scroll to position [2, 0]
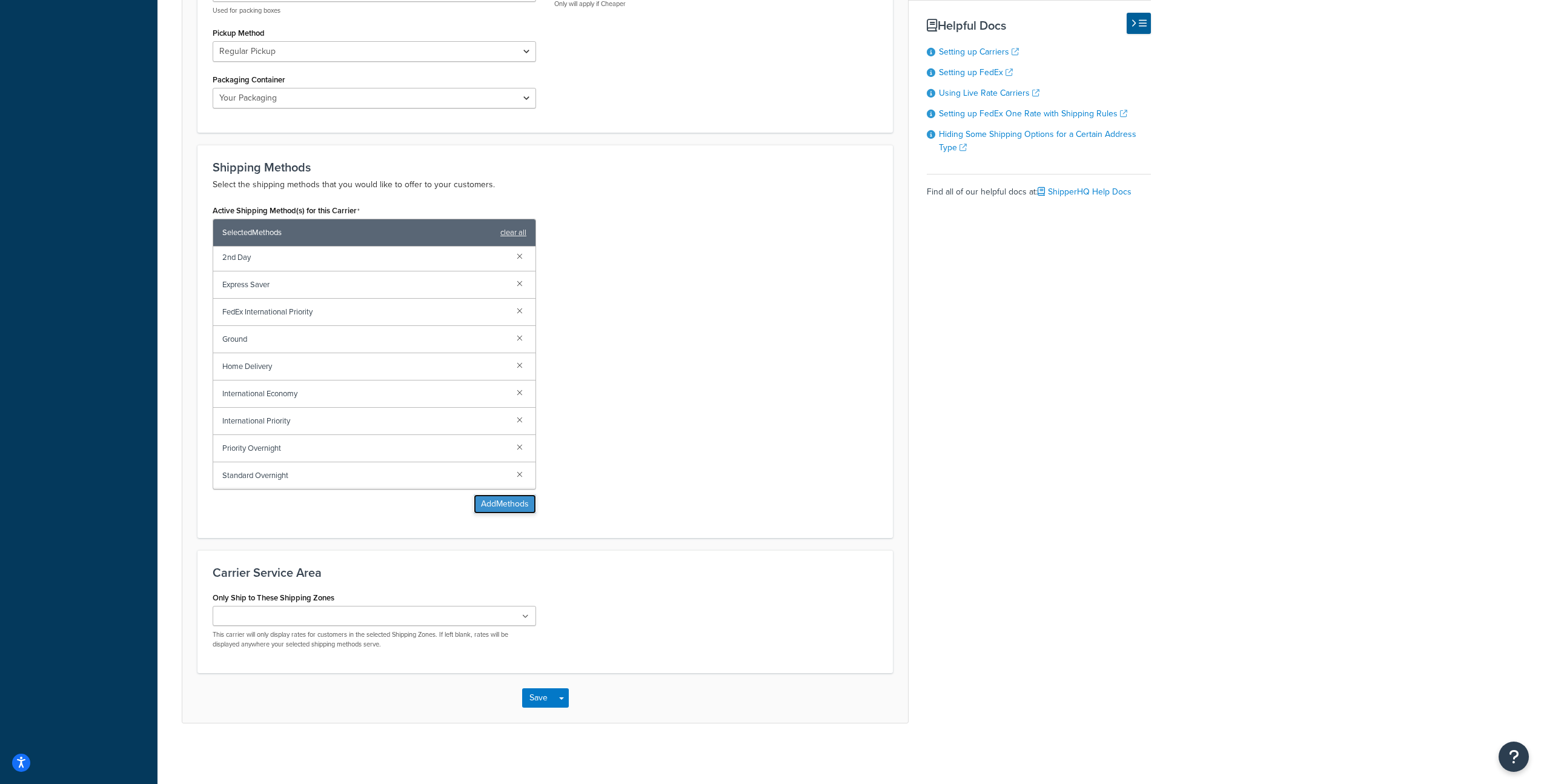
click at [515, 508] on button "Add Methods" at bounding box center [505, 504] width 63 height 19
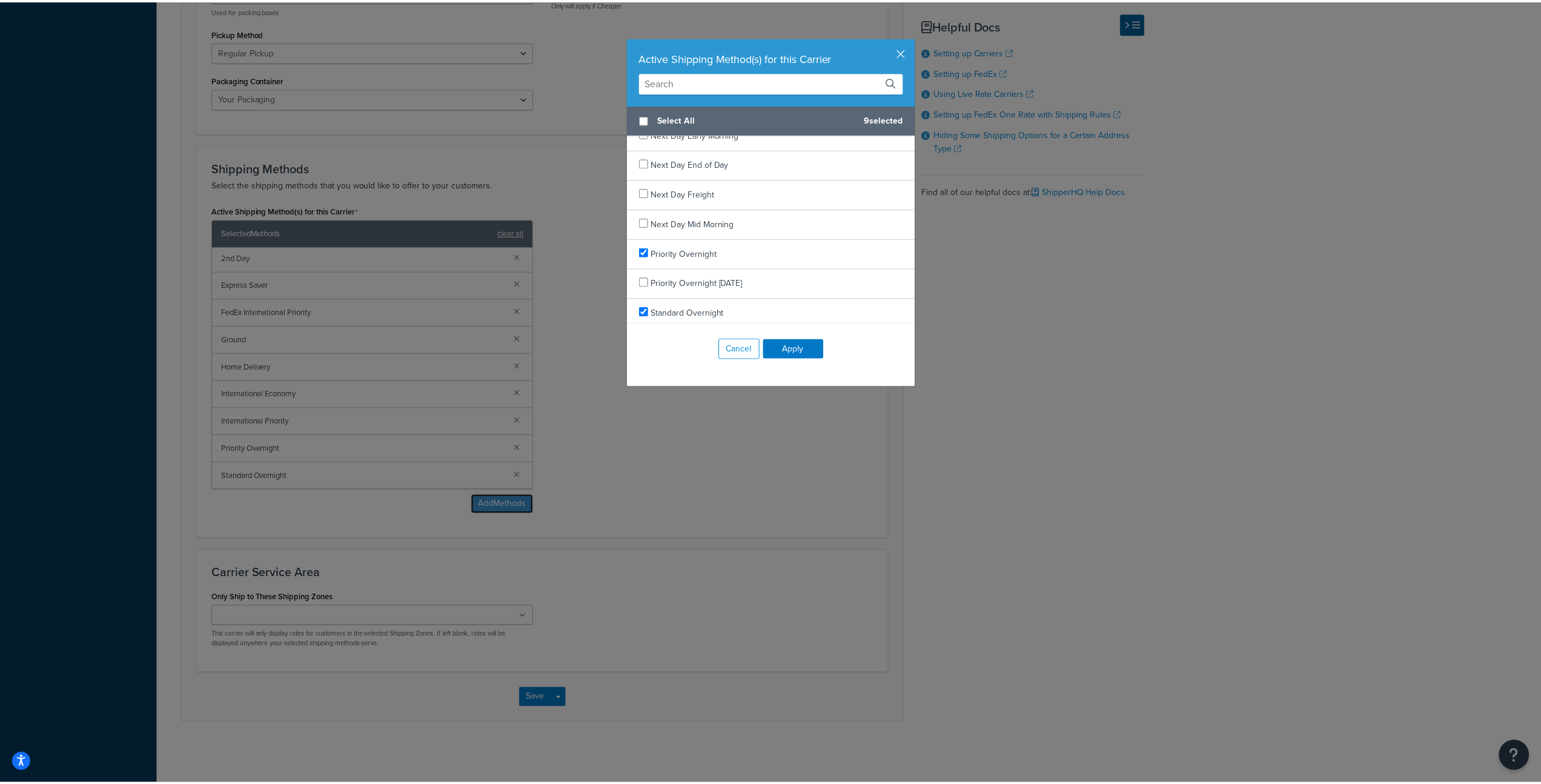
scroll to position [1057, 0]
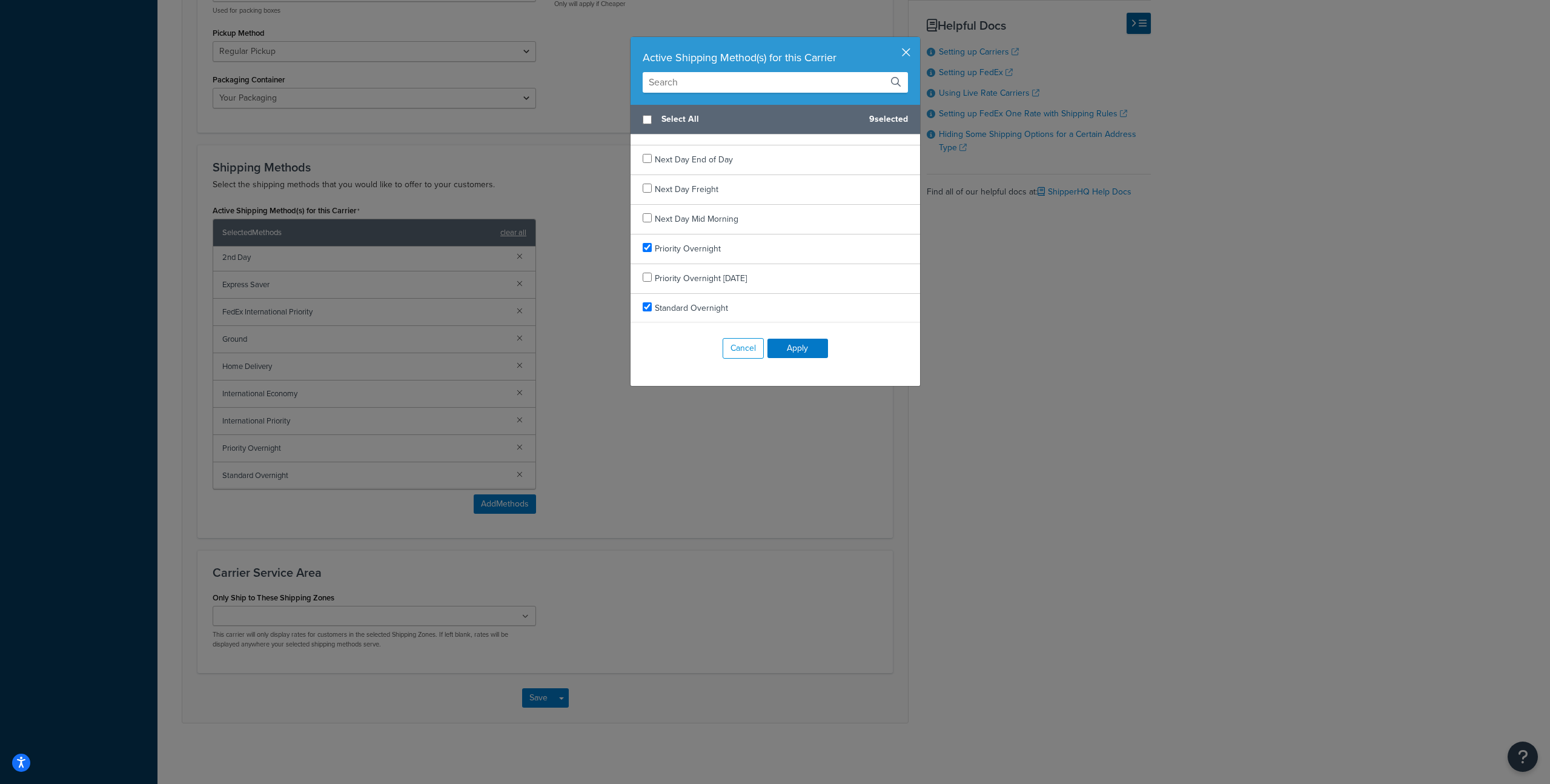
click at [917, 40] on button "button" at bounding box center [918, 38] width 3 height 3
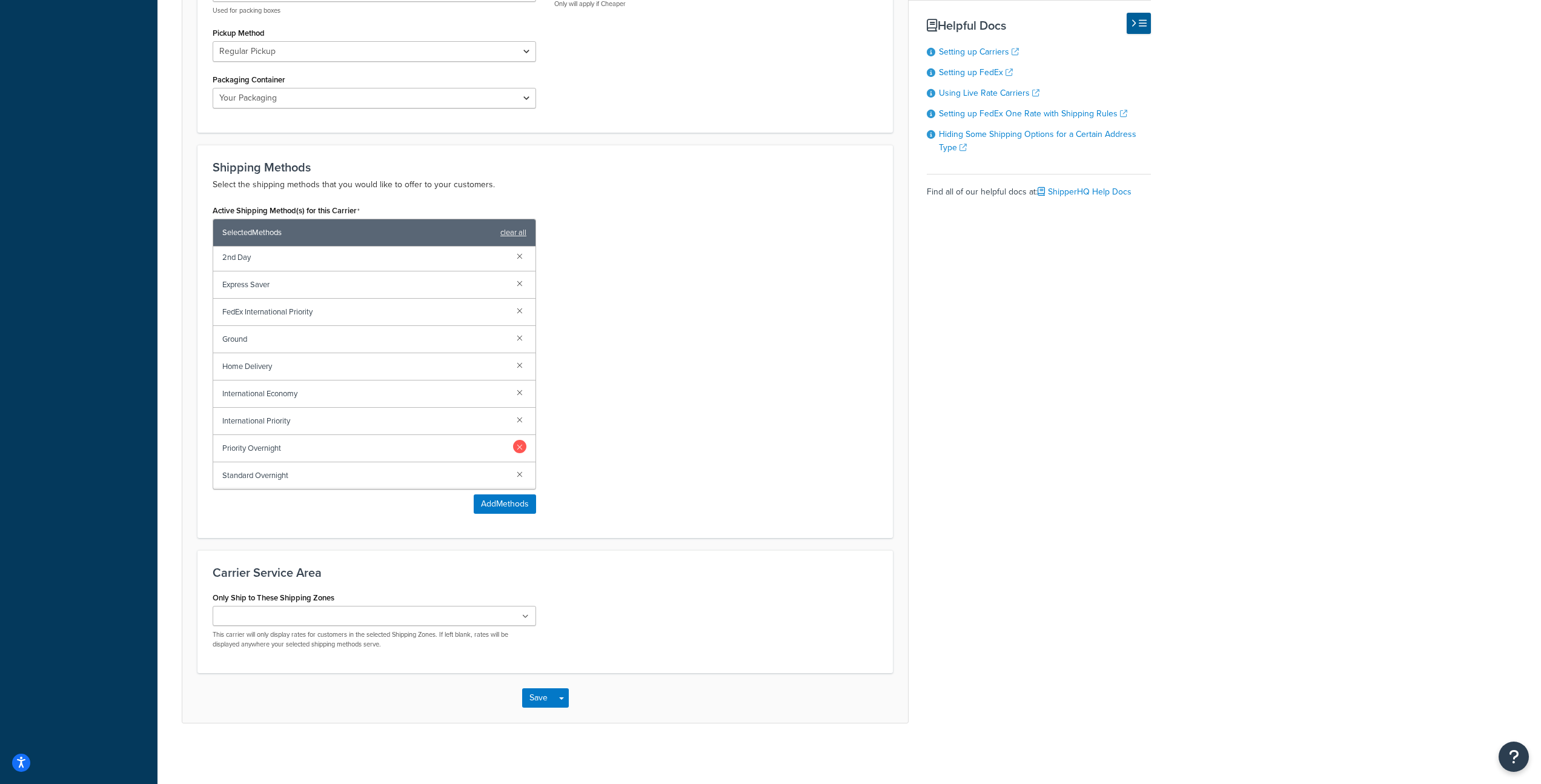
click at [513, 447] on link at bounding box center [520, 447] width 13 height 13
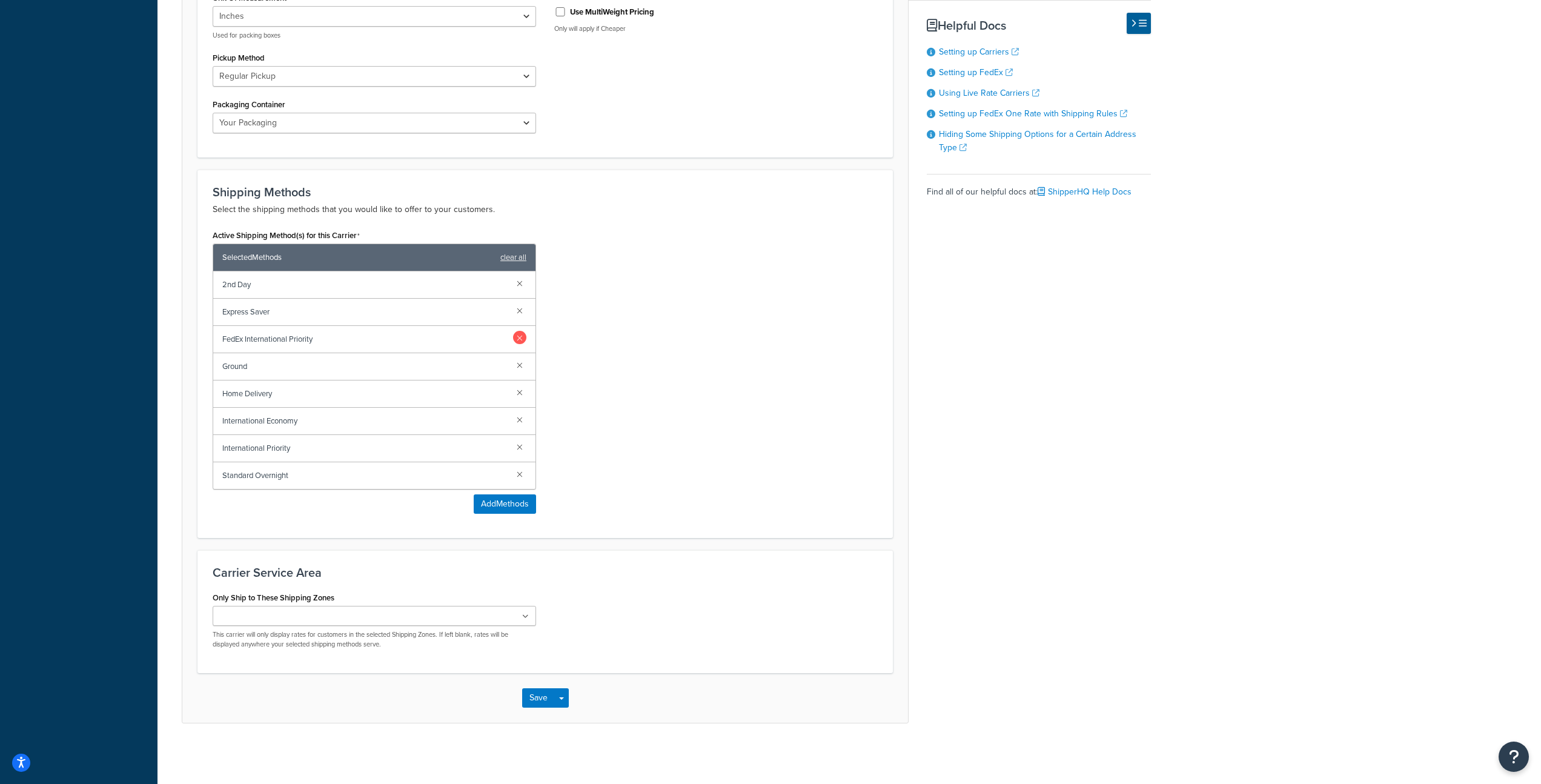
click at [519, 340] on link at bounding box center [520, 337] width 13 height 13
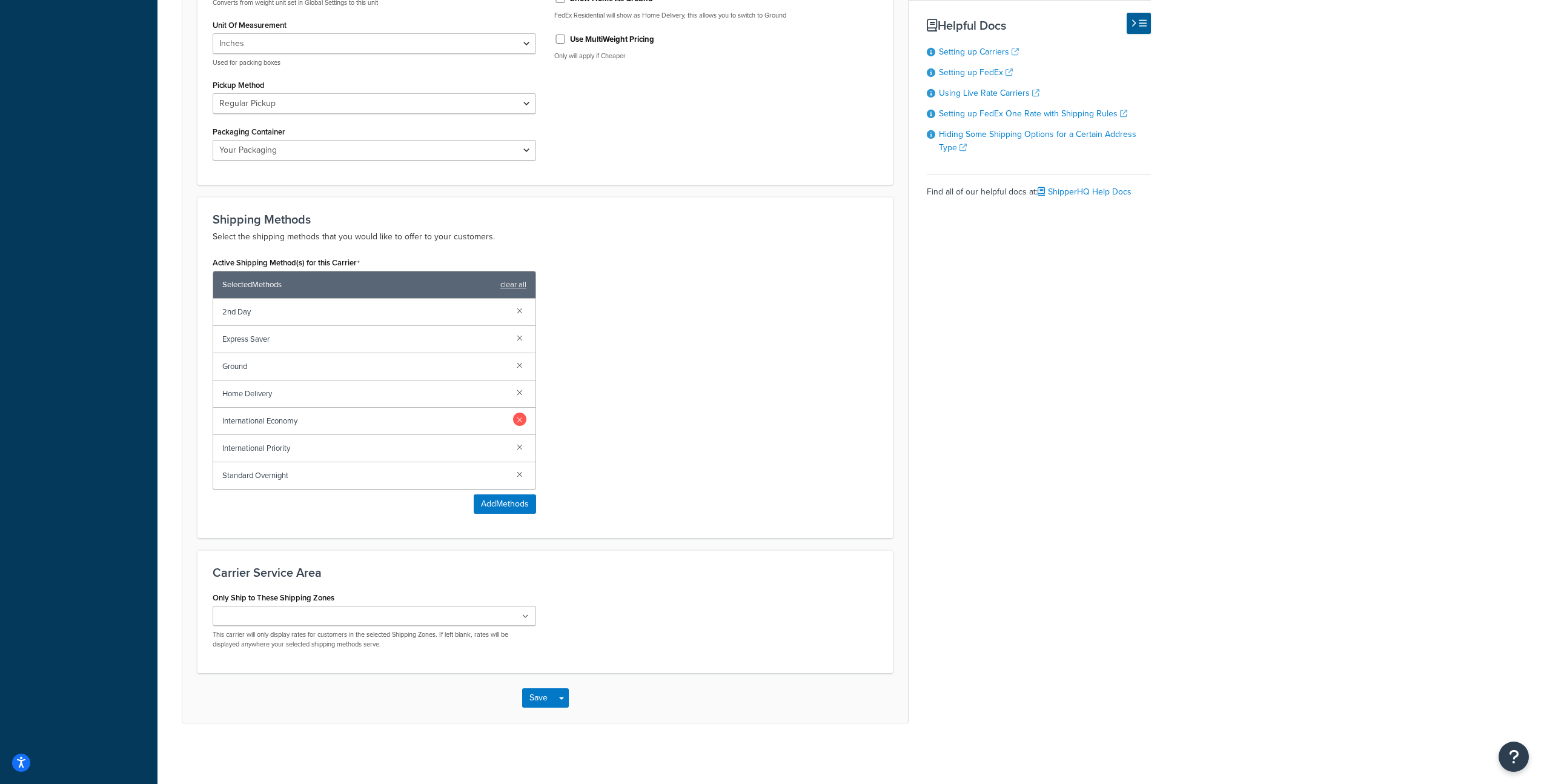
click at [522, 419] on link at bounding box center [520, 419] width 13 height 13
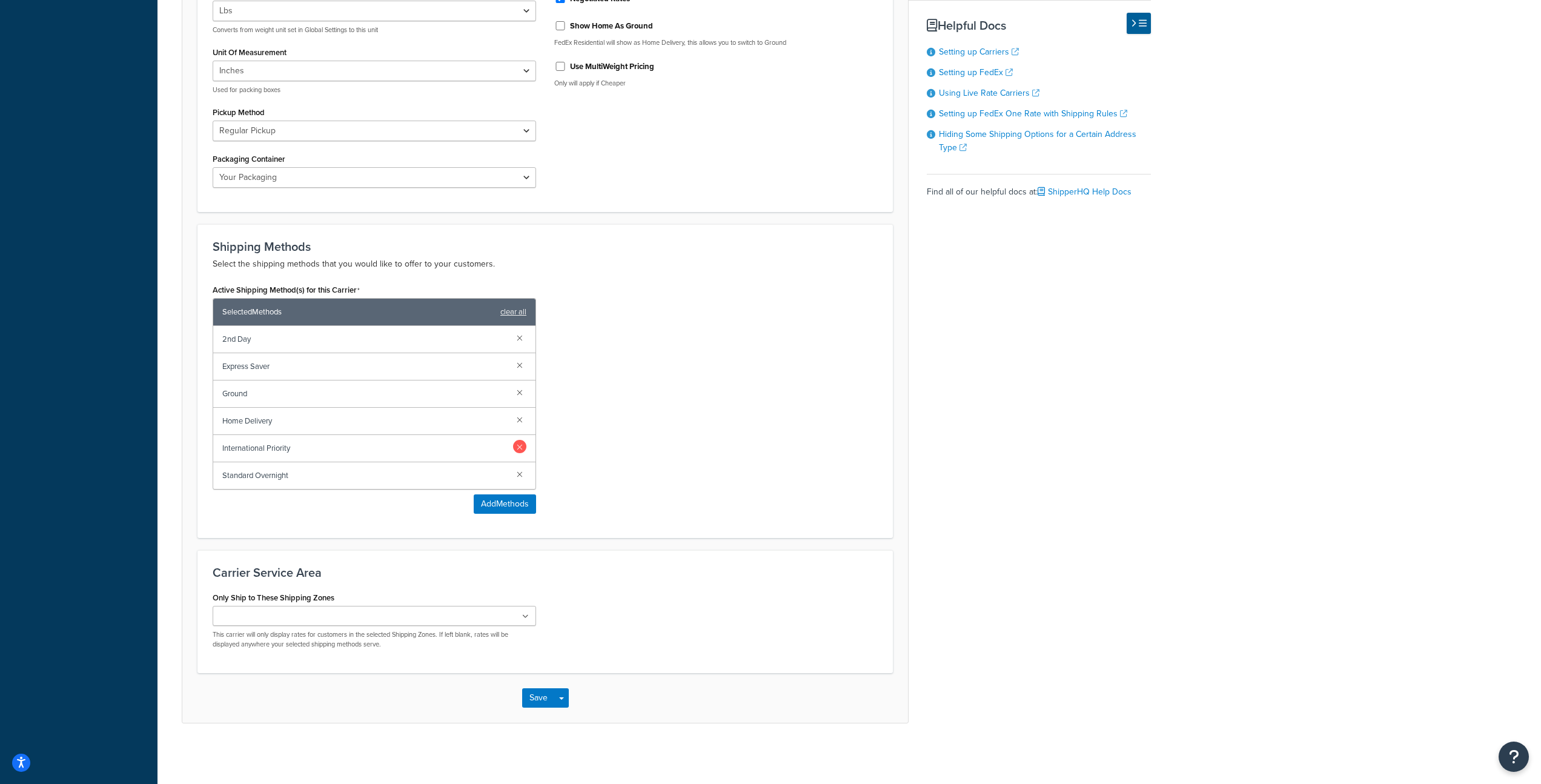
click at [522, 448] on link at bounding box center [520, 447] width 13 height 13
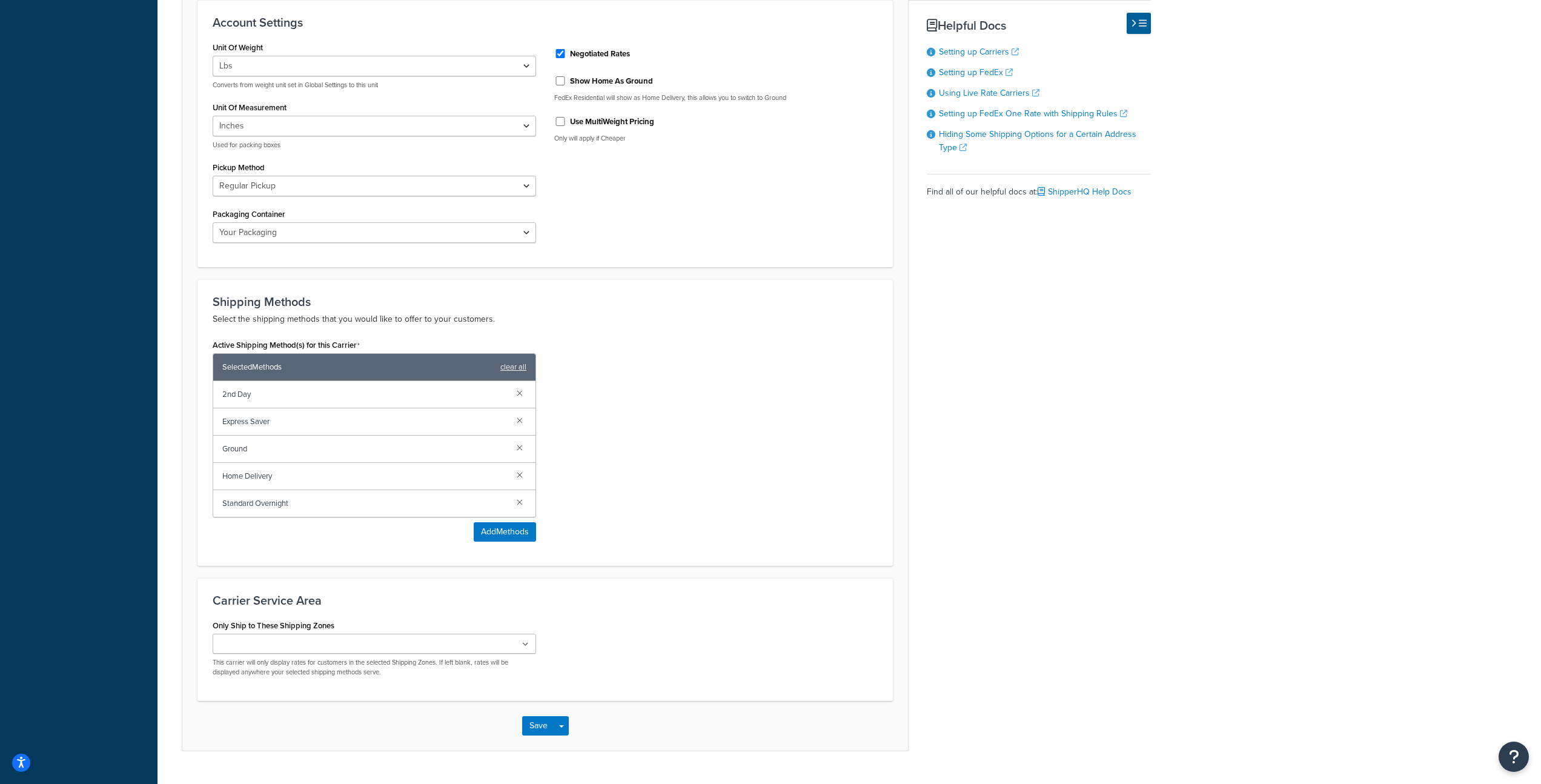
scroll to position [590, 0]
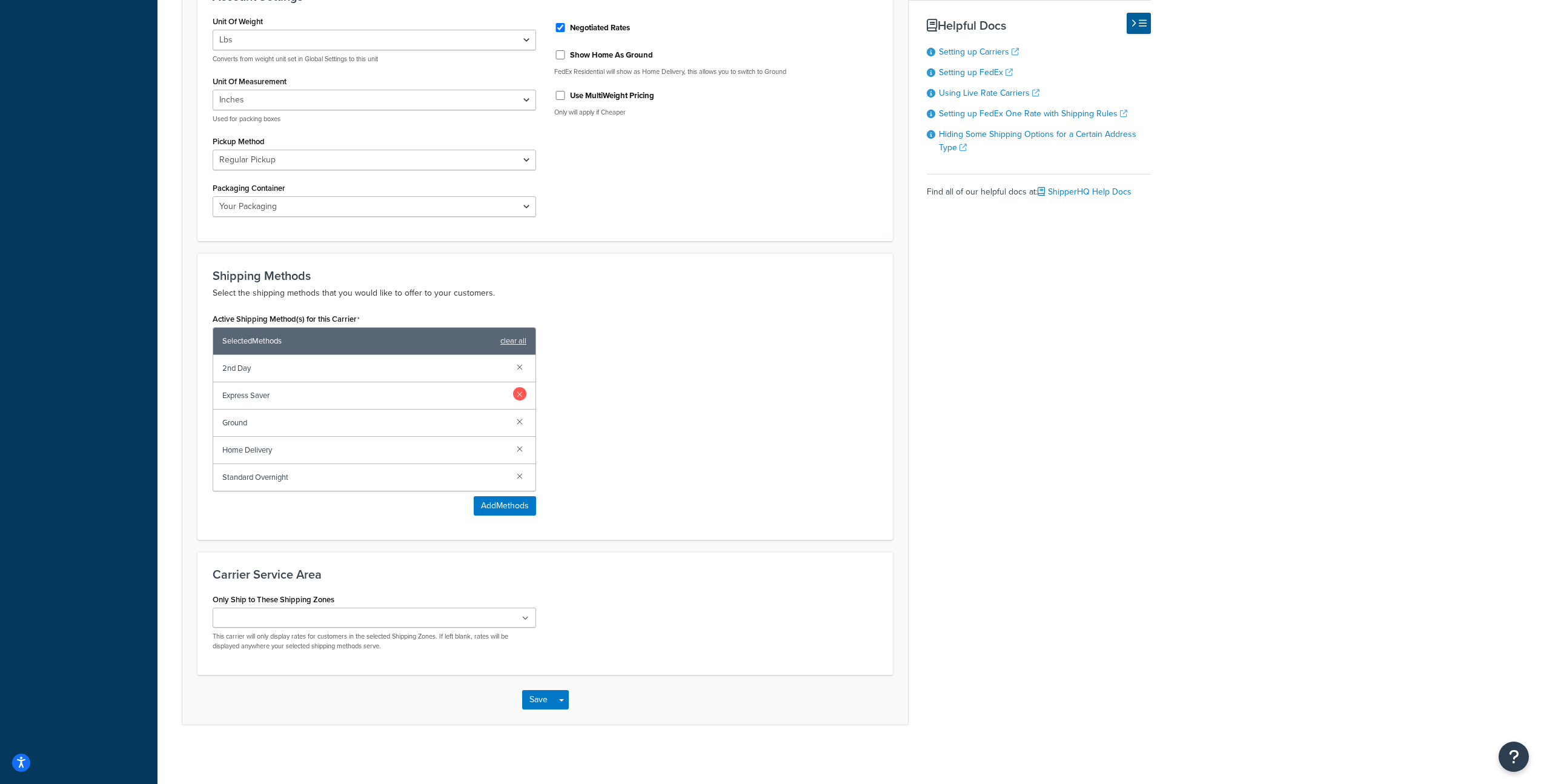
click at [519, 397] on link at bounding box center [520, 394] width 13 height 13
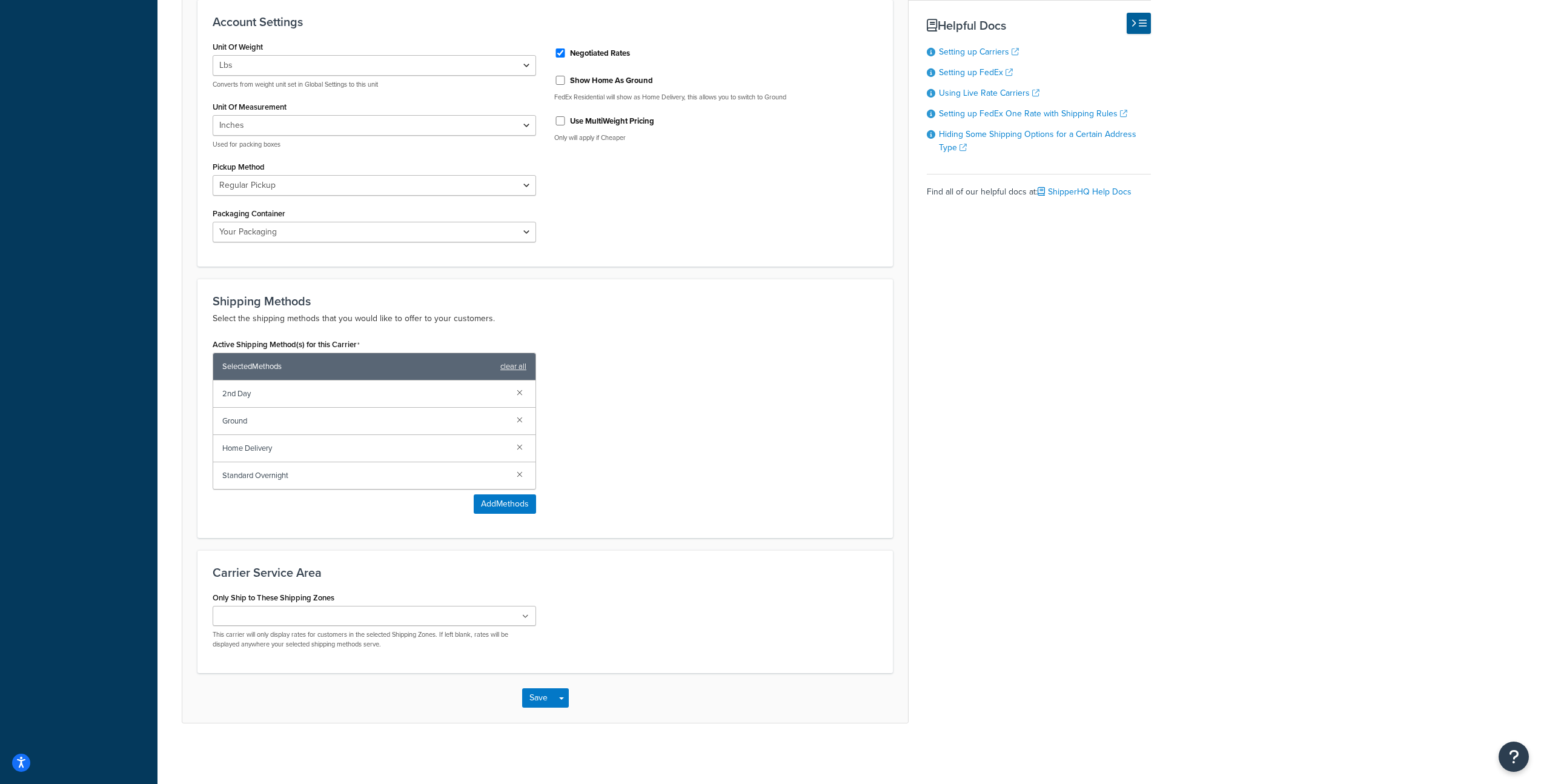
scroll to position [565, 0]
click at [518, 449] on link at bounding box center [520, 447] width 13 height 13
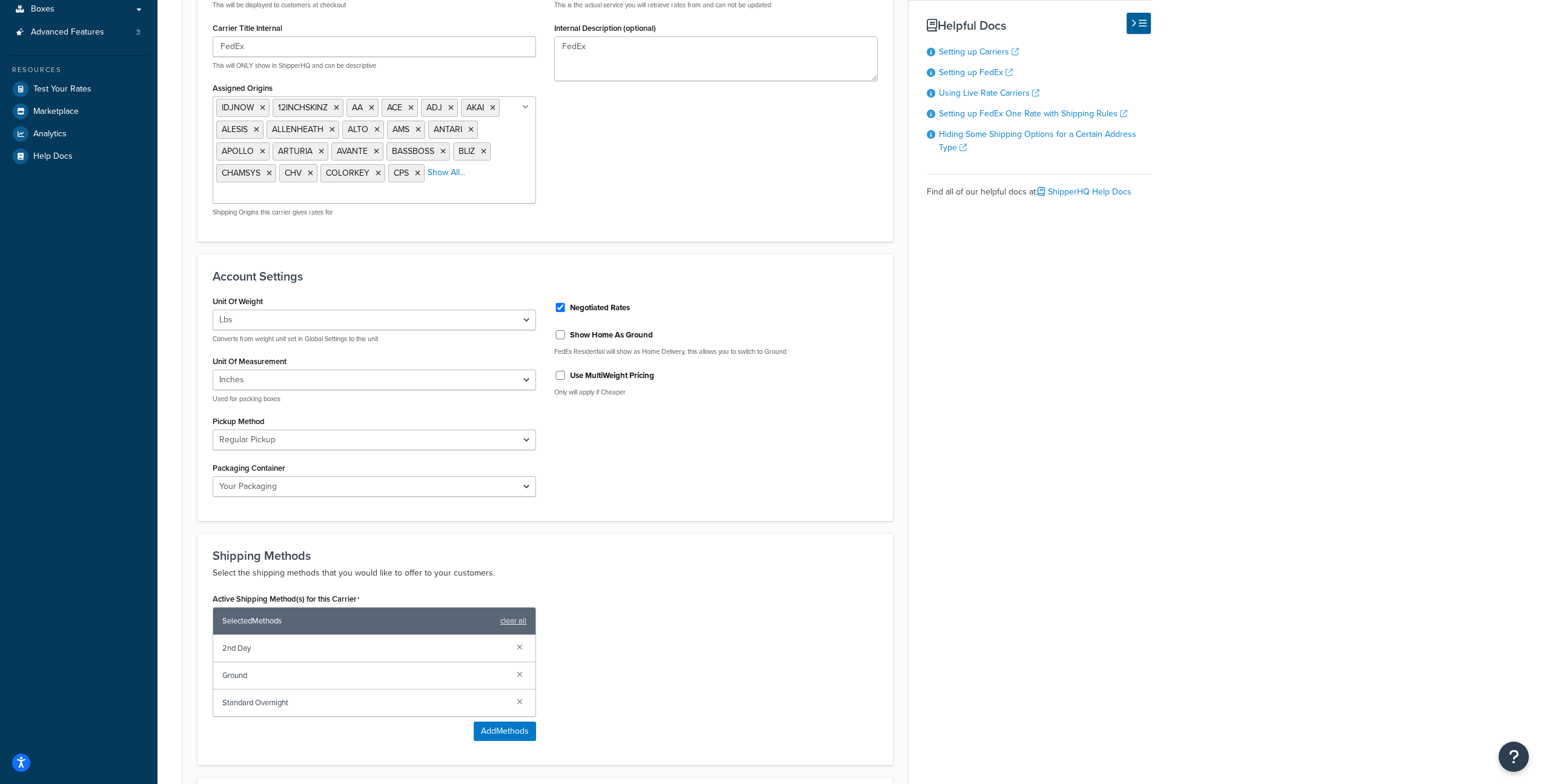
scroll to position [0, 0]
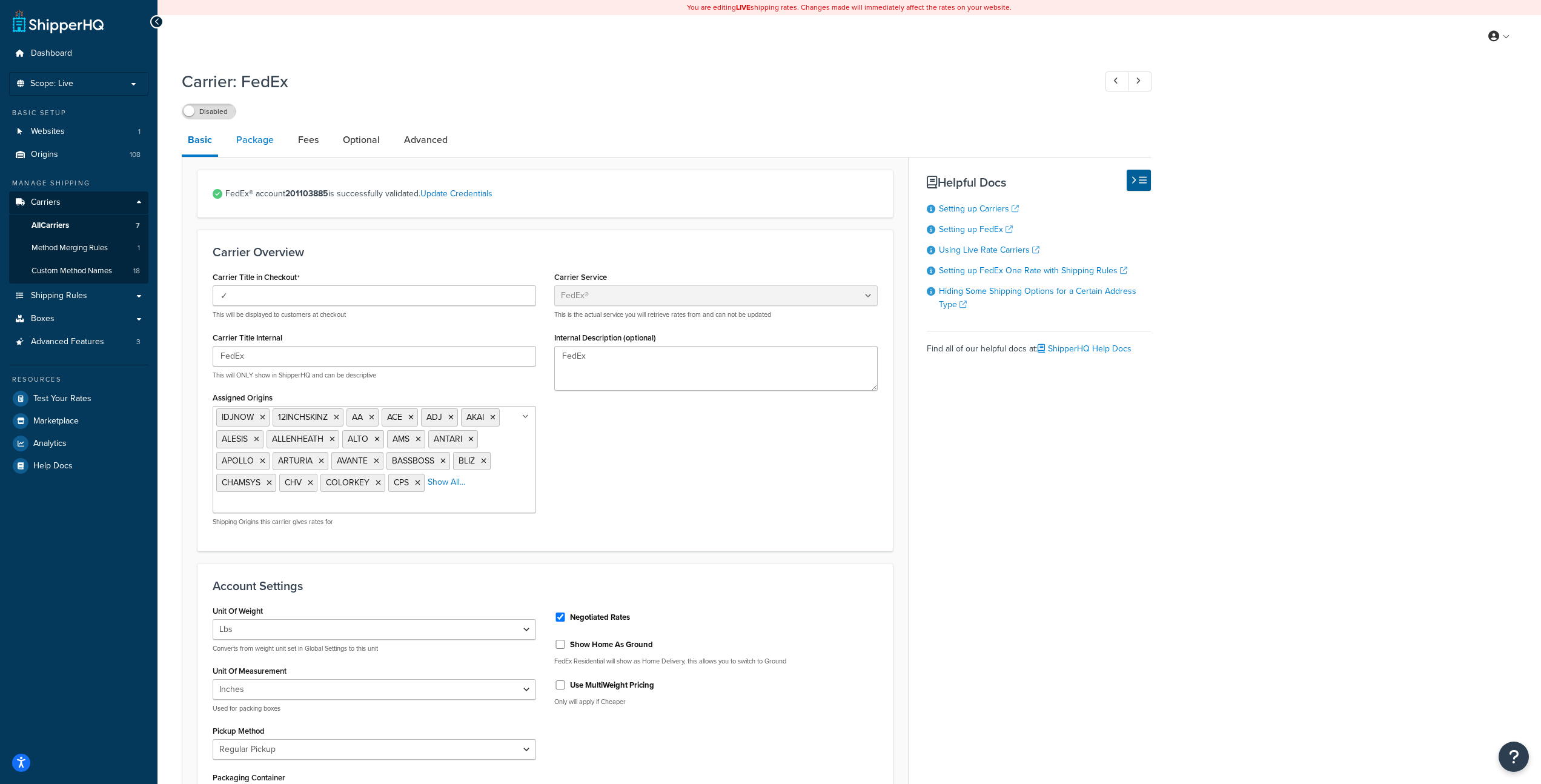
click at [253, 139] on link "Package" at bounding box center [255, 140] width 50 height 29
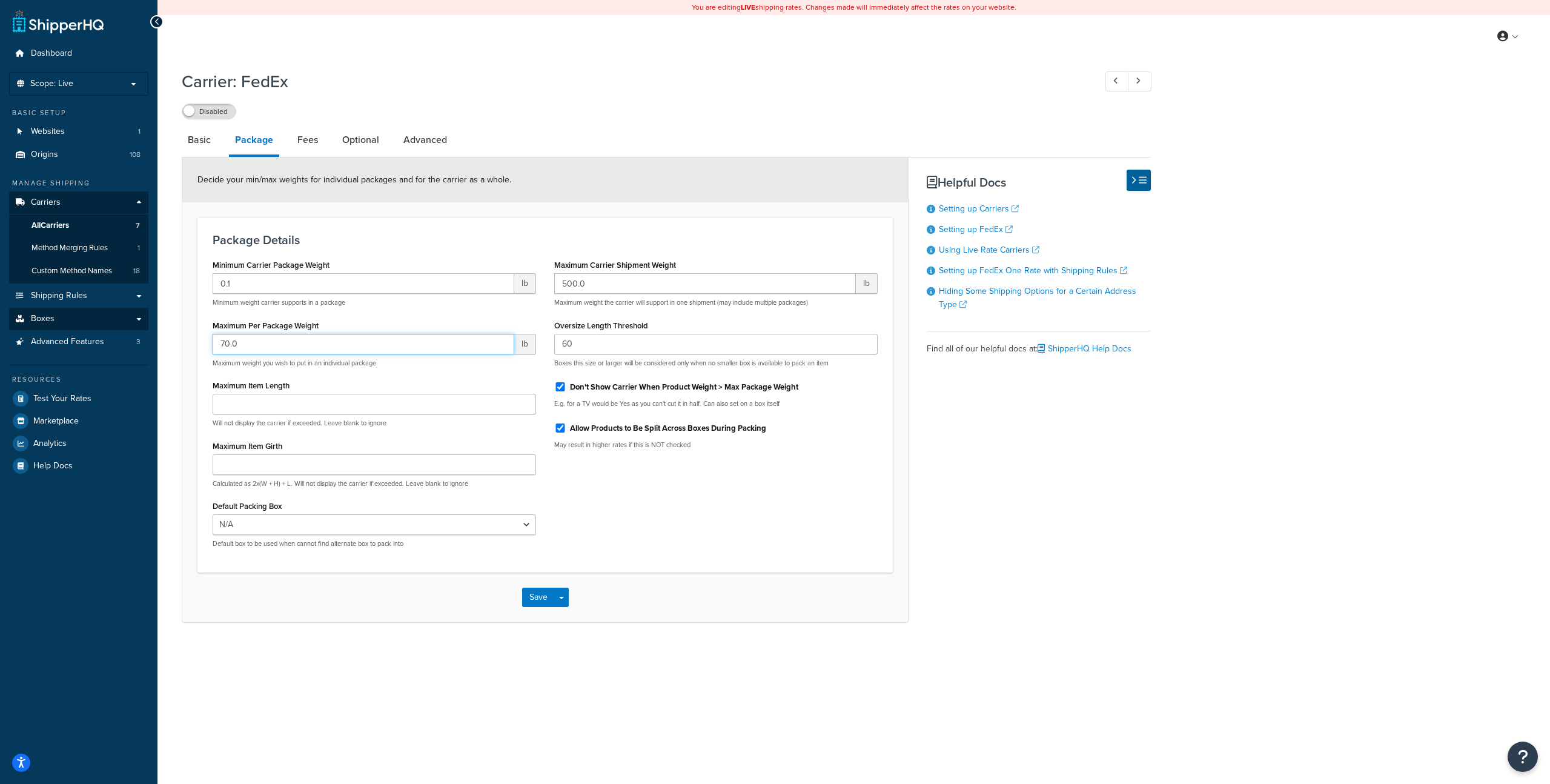
drag, startPoint x: 204, startPoint y: 334, endPoint x: 138, endPoint y: 328, distance: 66.3
click at [139, 328] on div "Dashboard Scope: Live Basic Setup Websites 1 Origins 108 Manage Shipping Carrie…" at bounding box center [775, 392] width 1550 height 784
type input "150"
drag, startPoint x: 560, startPoint y: 382, endPoint x: 563, endPoint y: 389, distance: 7.6
click at [560, 383] on div "Don't Show Carrier When Product Weight > Max Package Weight" at bounding box center [716, 386] width 323 height 18
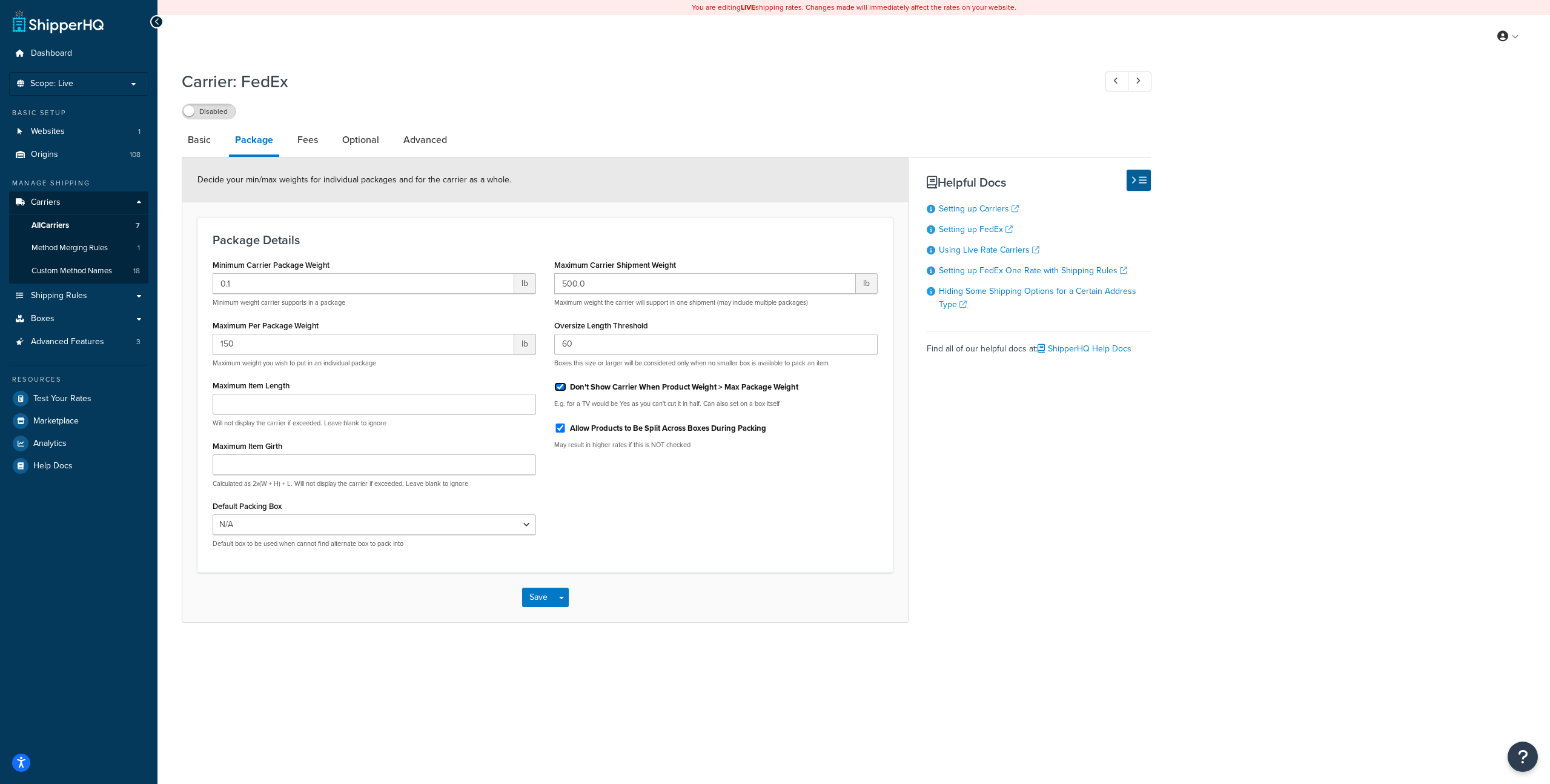
click at [563, 388] on input "Don't Show Carrier When Product Weight > Max Package Weight" at bounding box center [560, 387] width 12 height 9
checkbox input "false"
click at [298, 139] on link "Fees" at bounding box center [308, 140] width 33 height 29
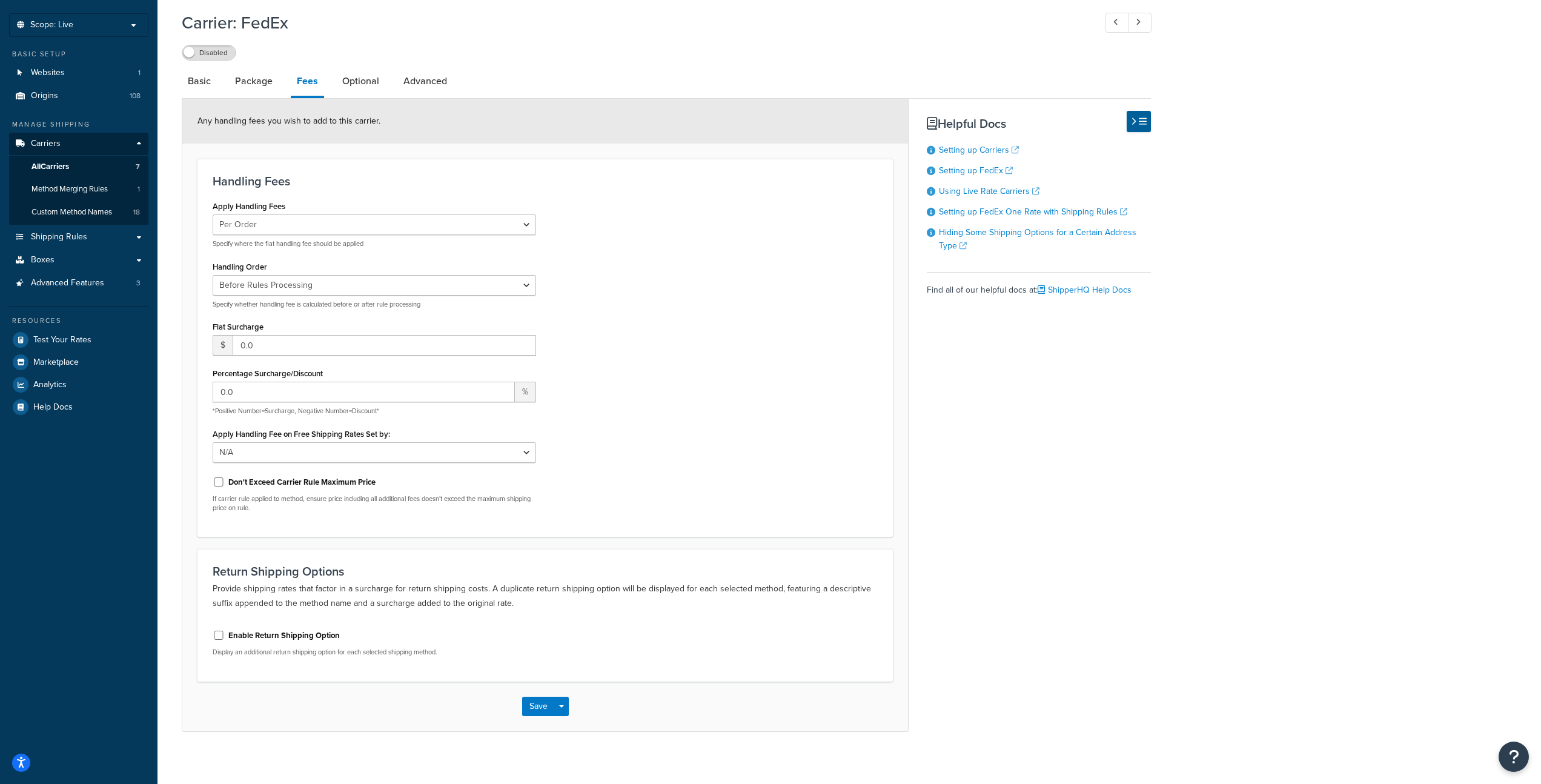
scroll to position [67, 0]
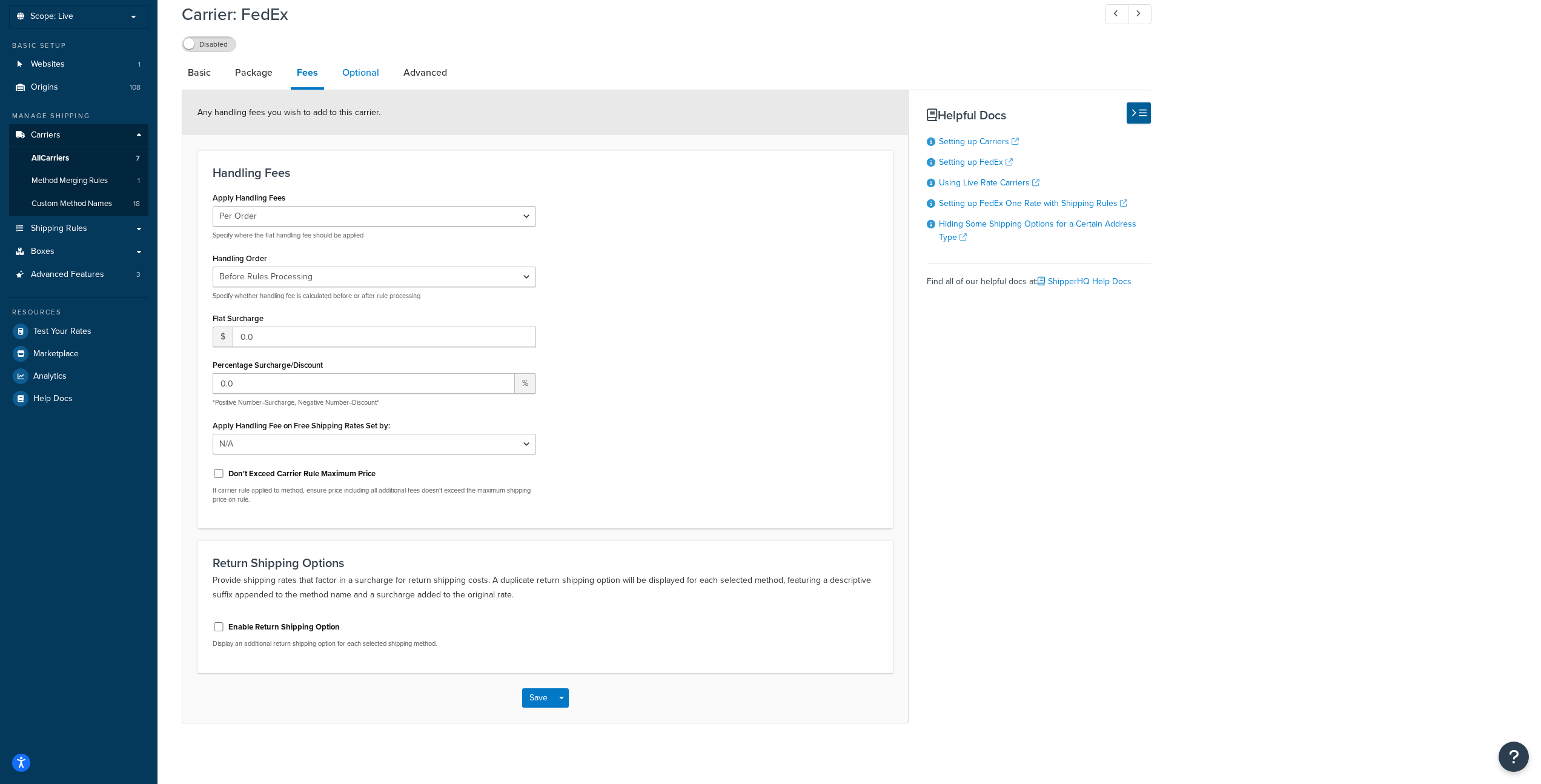
click at [361, 74] on link "Optional" at bounding box center [360, 73] width 49 height 29
select select "business"
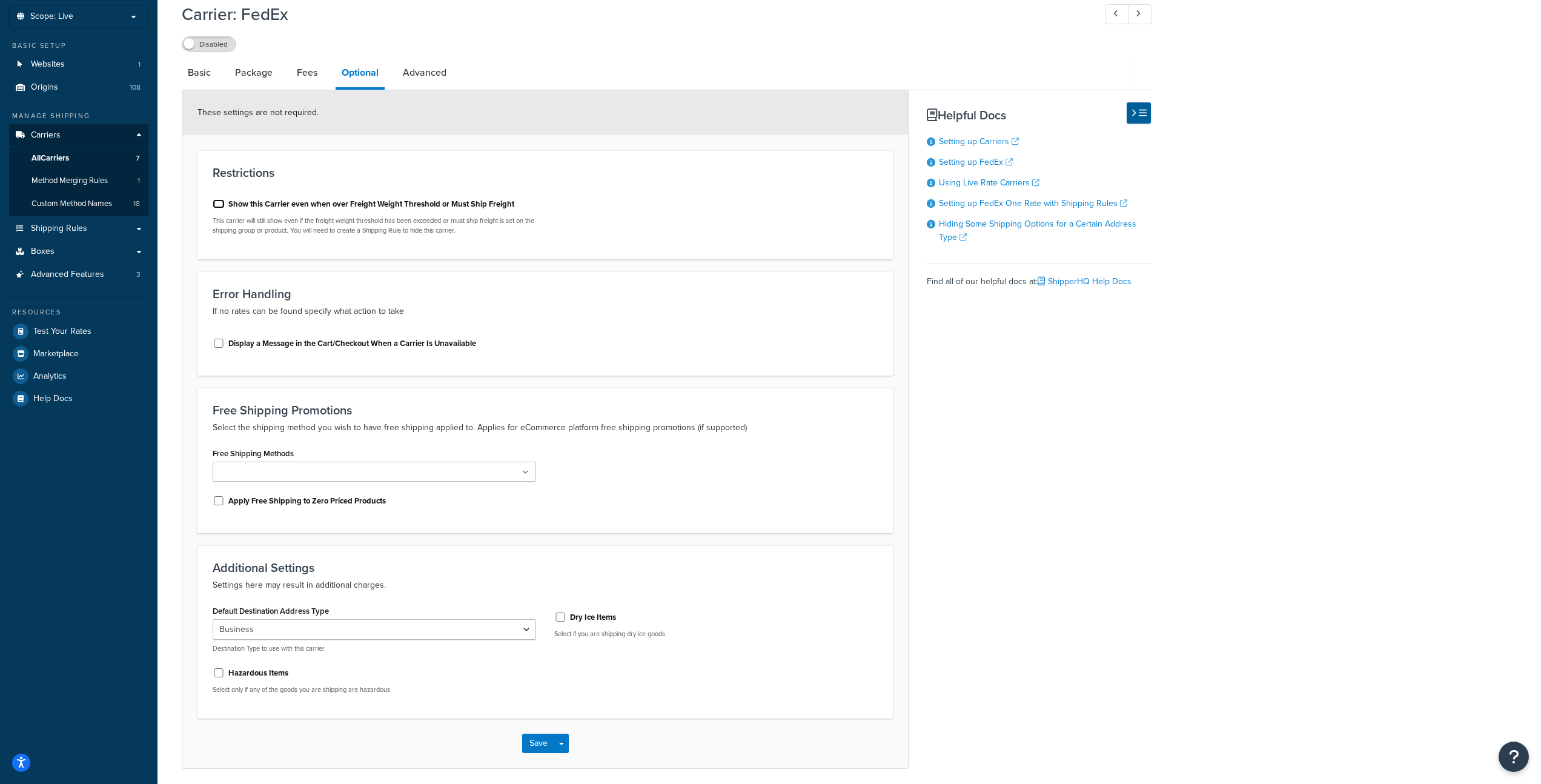
drag, startPoint x: 219, startPoint y: 205, endPoint x: 229, endPoint y: 212, distance: 12.2
click at [219, 205] on input "Show this Carrier even when over Freight Weight Threshold or Must Ship Freight" at bounding box center [219, 204] width 12 height 9
checkbox input "true"
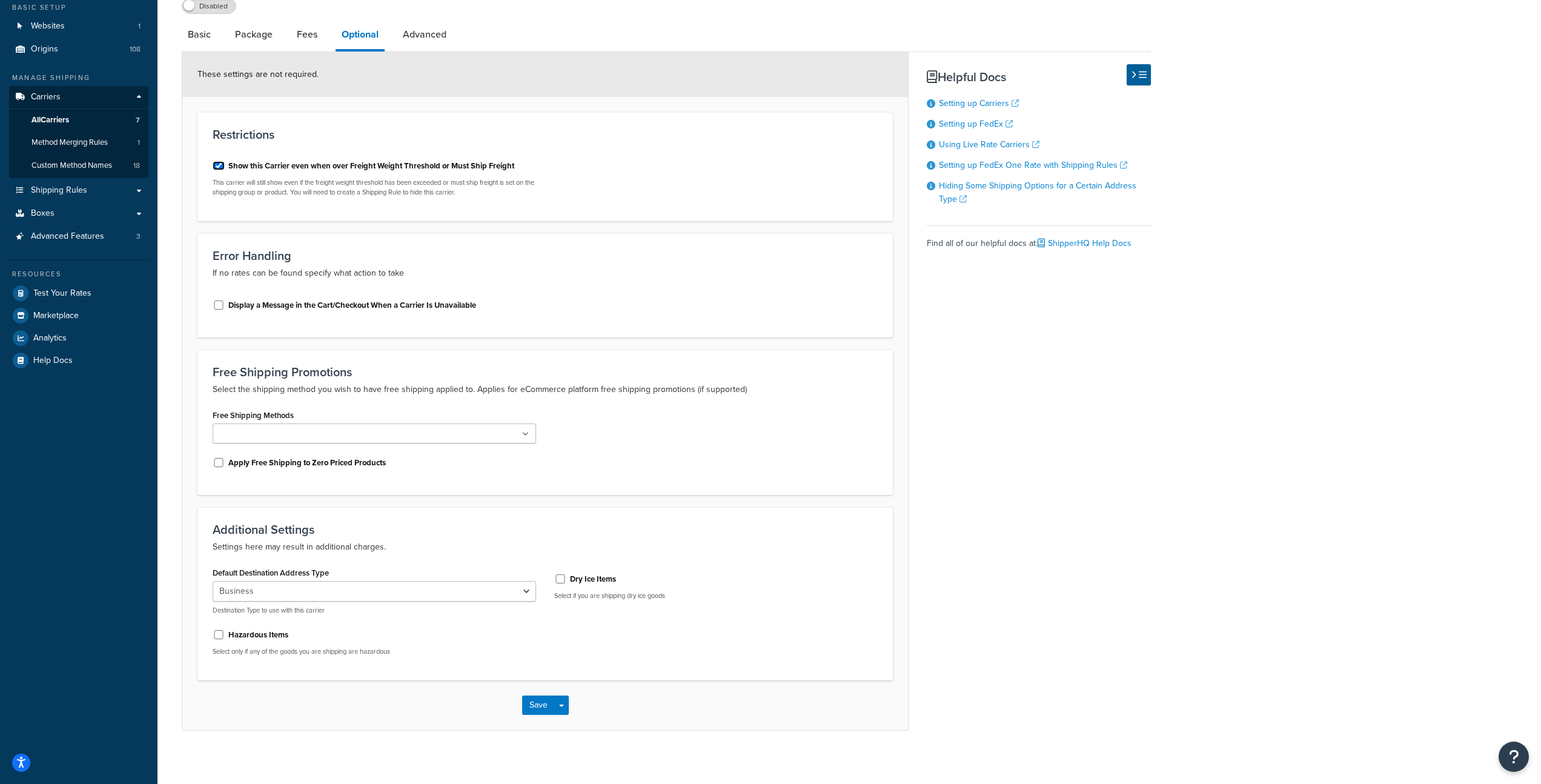
scroll to position [112, 0]
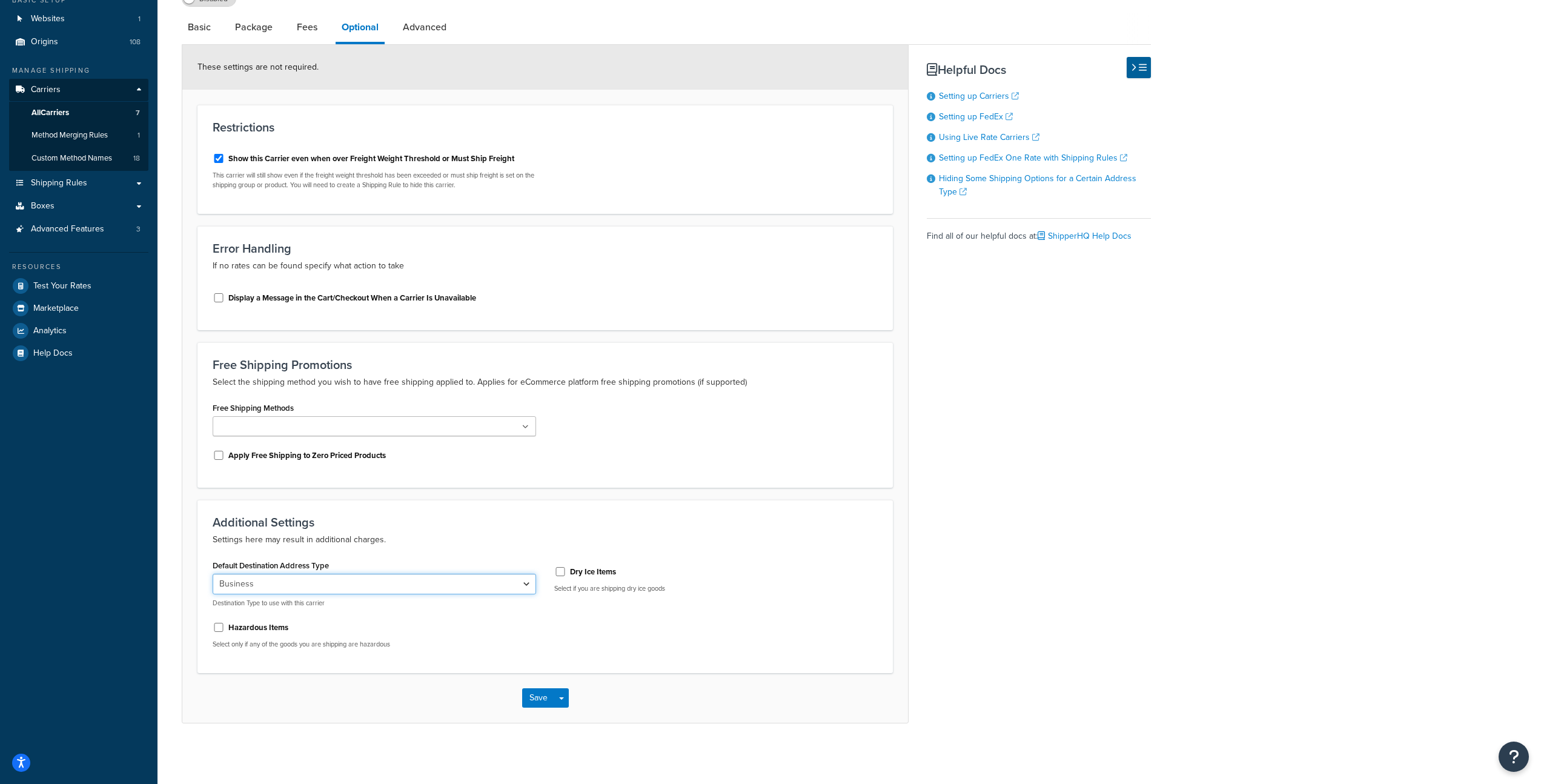
click at [286, 587] on select "Residential Business" at bounding box center [374, 584] width 323 height 21
select select "residential"
click at [213, 574] on select "Residential Business" at bounding box center [374, 584] width 323 height 21
click at [426, 24] on link "Advanced" at bounding box center [425, 27] width 56 height 29
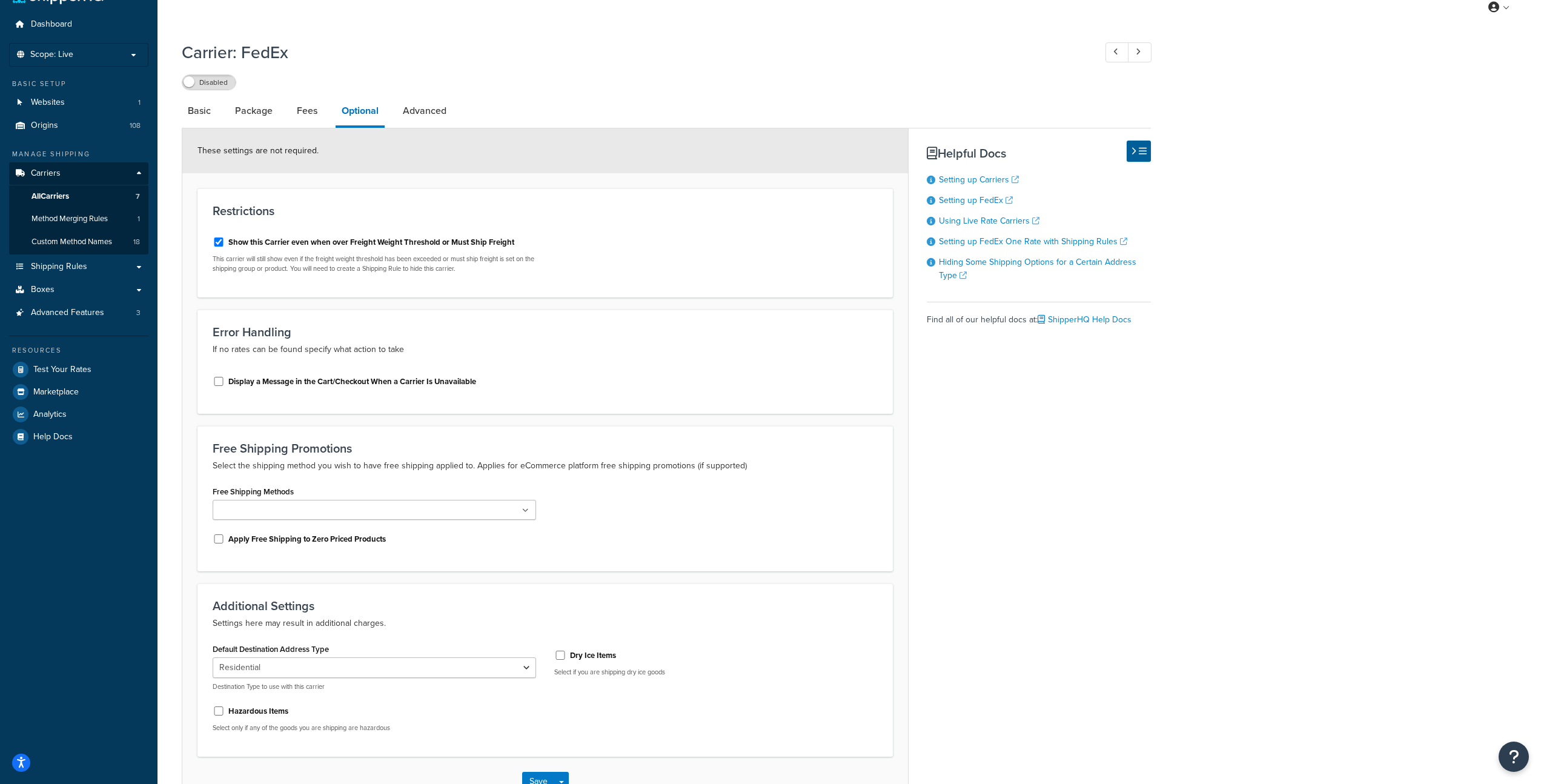
select select "false"
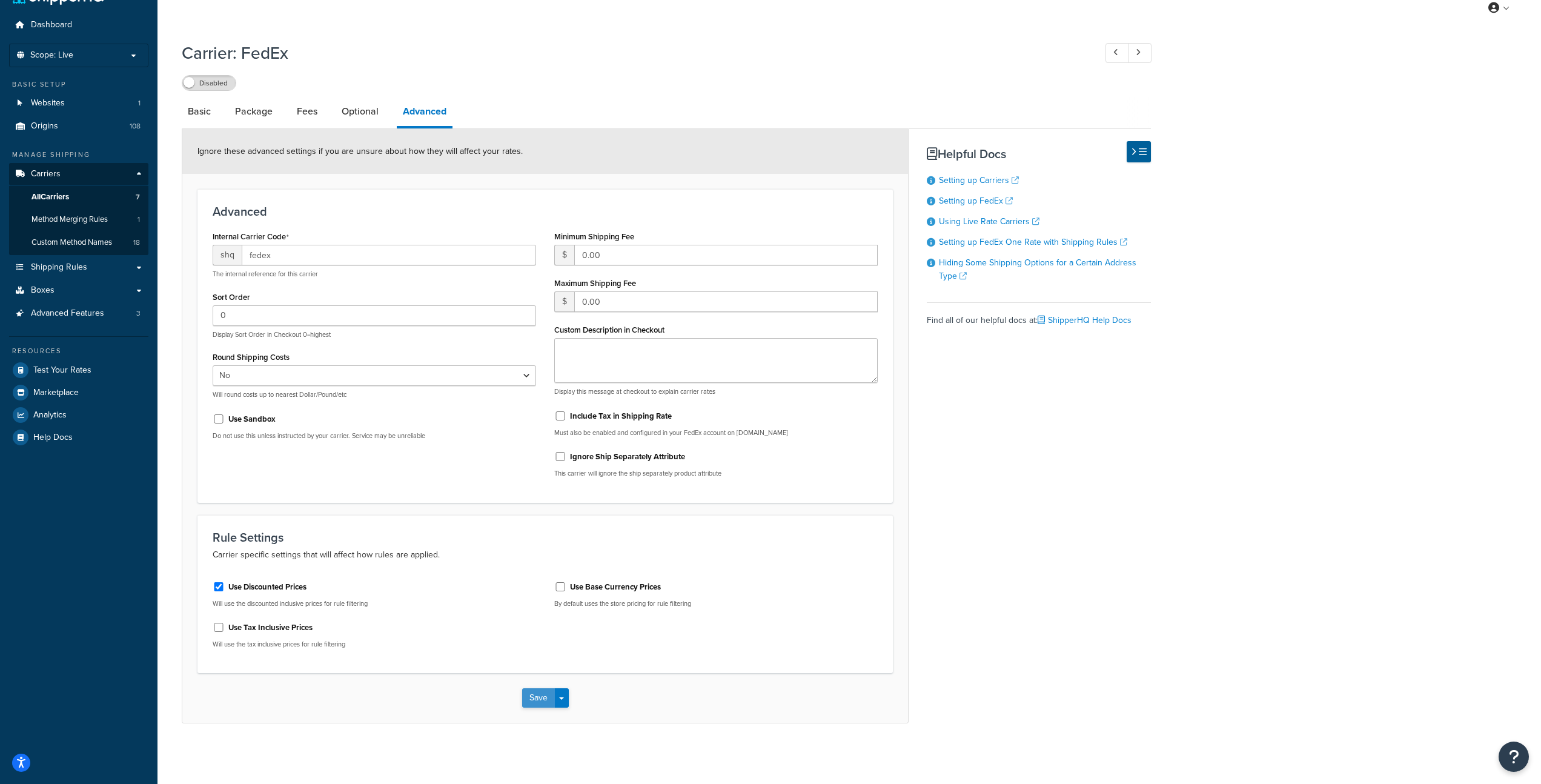
click at [538, 698] on button "Save" at bounding box center [539, 698] width 33 height 19
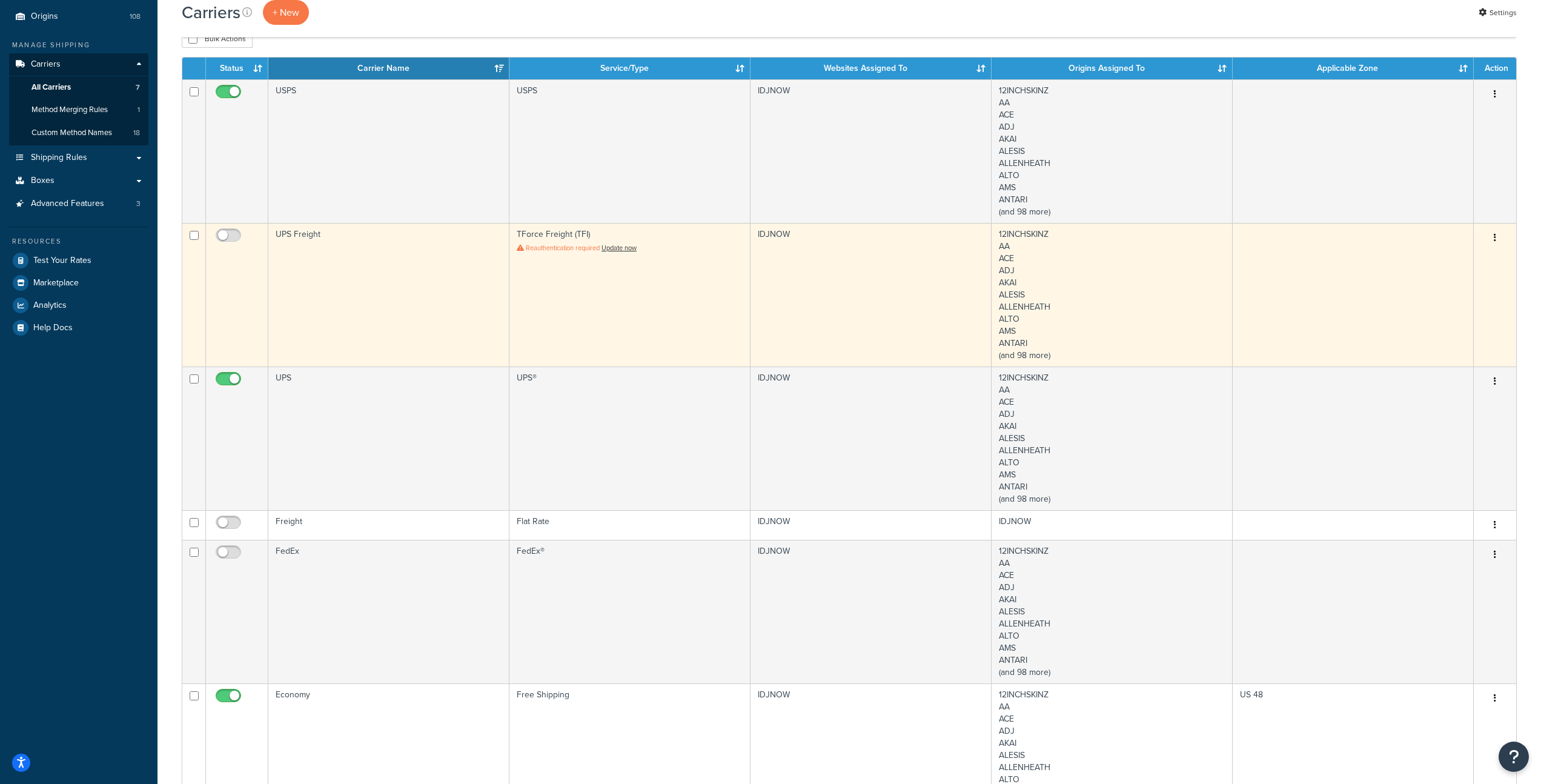
scroll to position [146, 0]
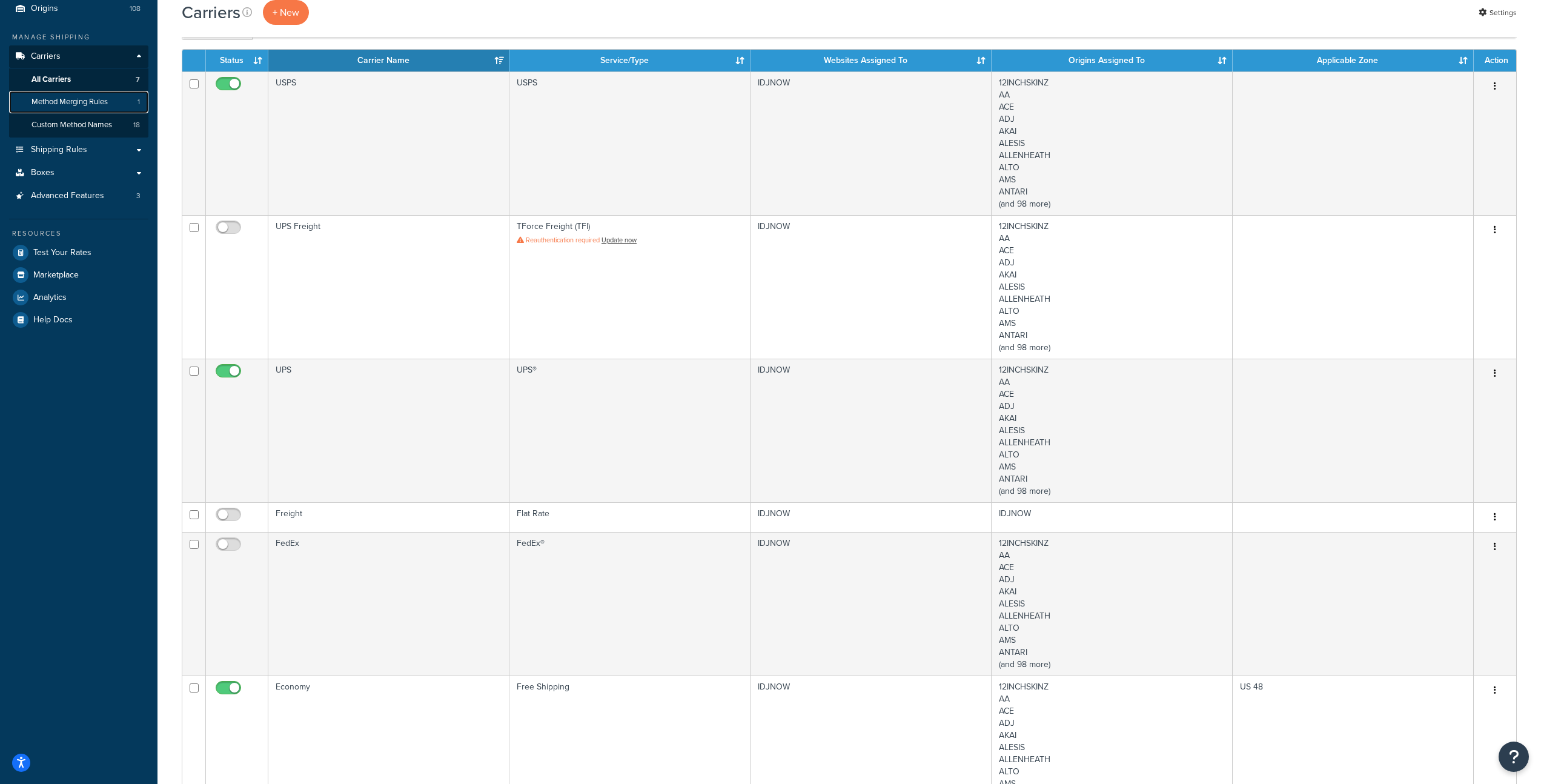
click at [83, 102] on span "Method Merging Rules" at bounding box center [70, 101] width 77 height 10
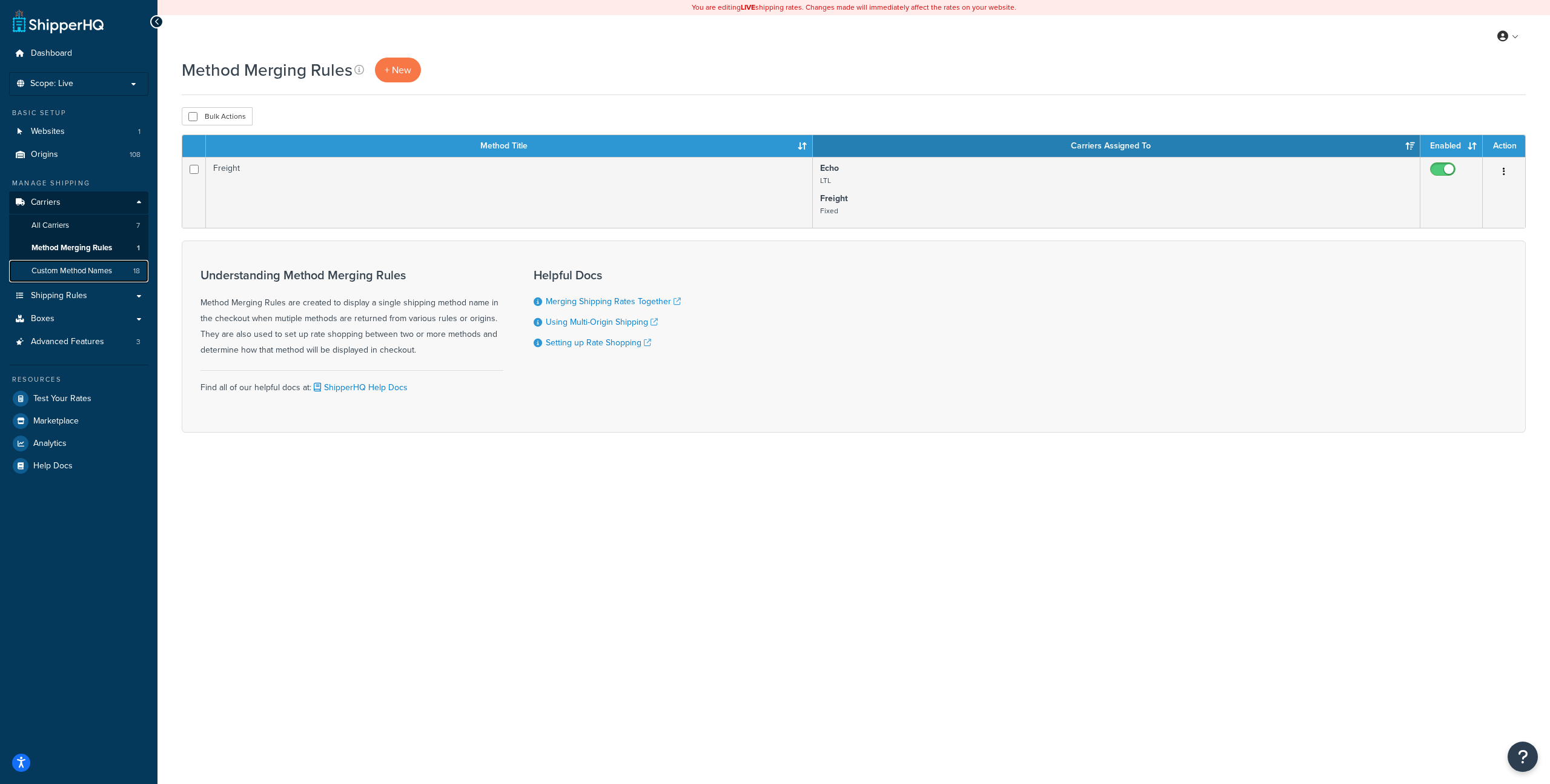
click at [81, 271] on span "Custom Method Names" at bounding box center [72, 271] width 81 height 10
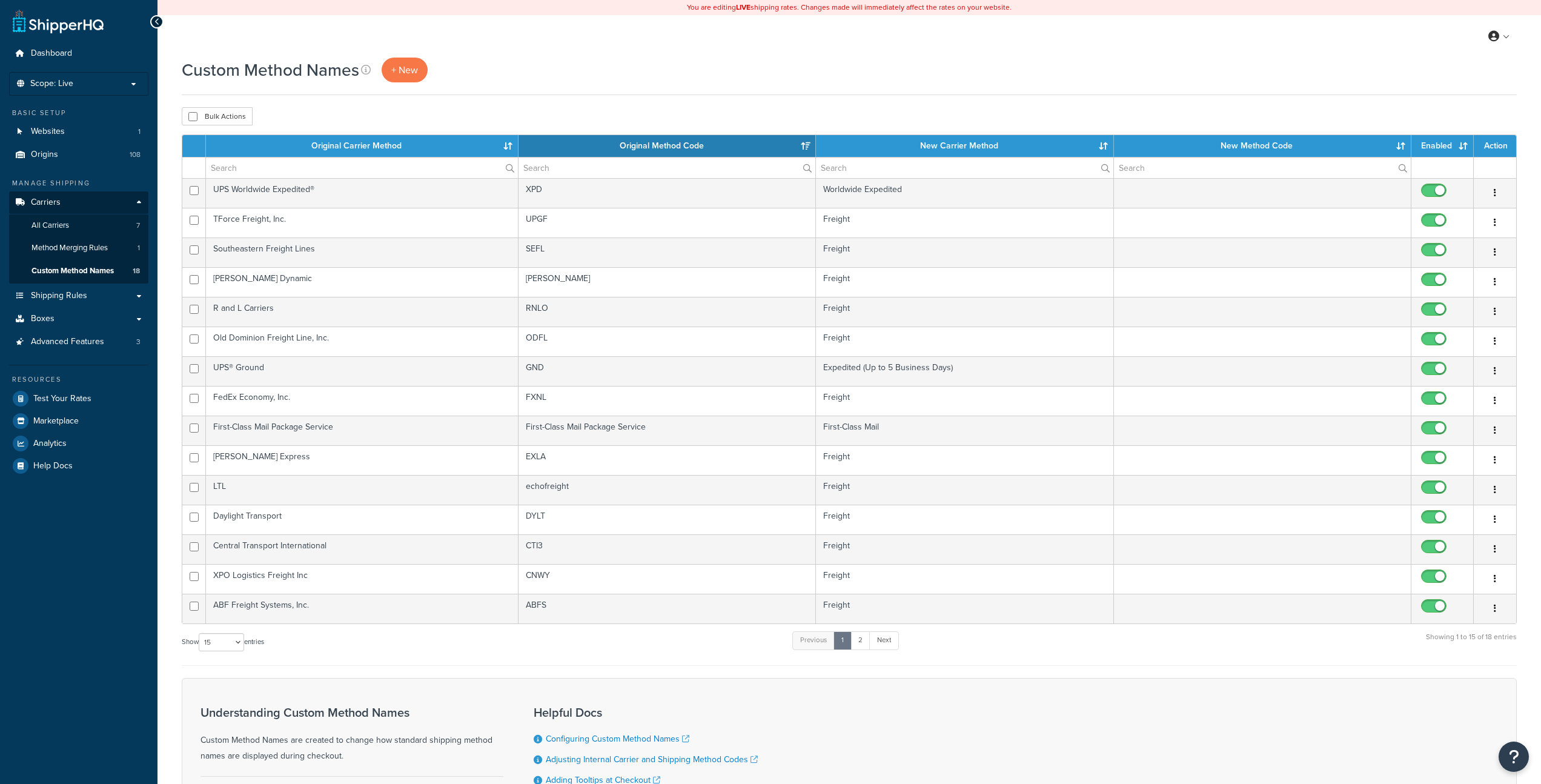
select select "15"
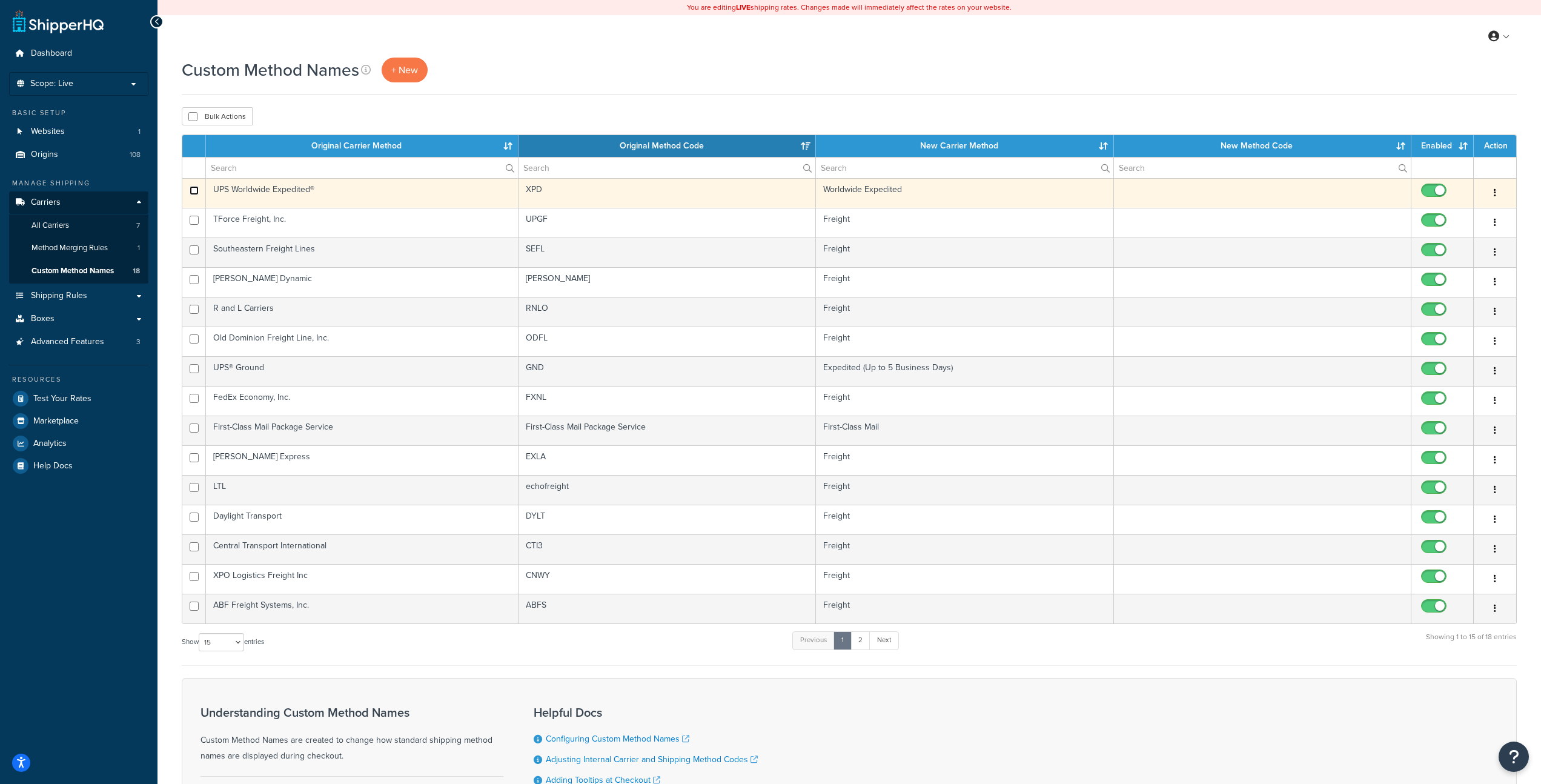
click at [196, 188] on input "checkbox" at bounding box center [194, 190] width 9 height 9
checkbox input "true"
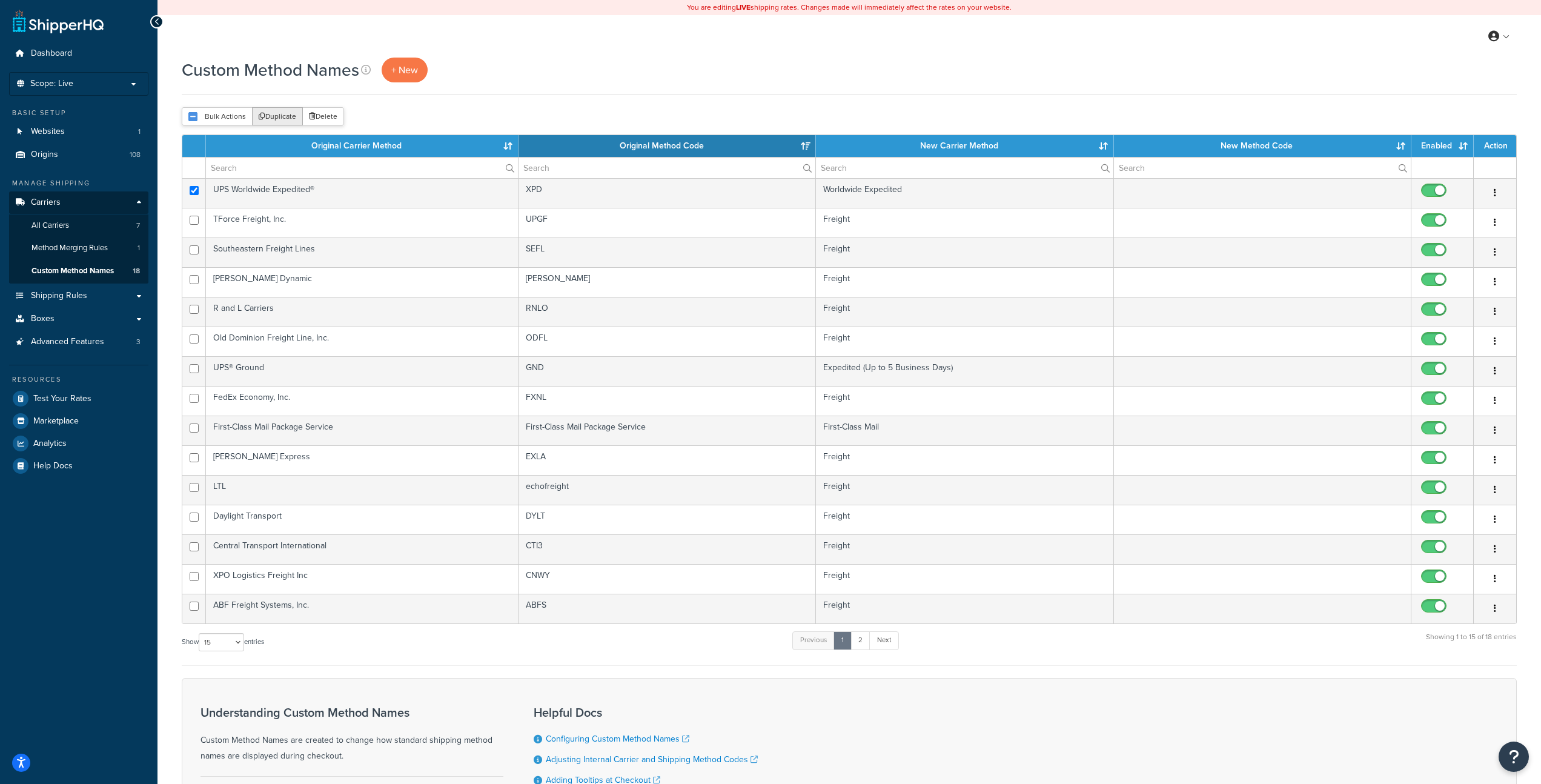
click at [275, 112] on button "Duplicate" at bounding box center [278, 116] width 51 height 18
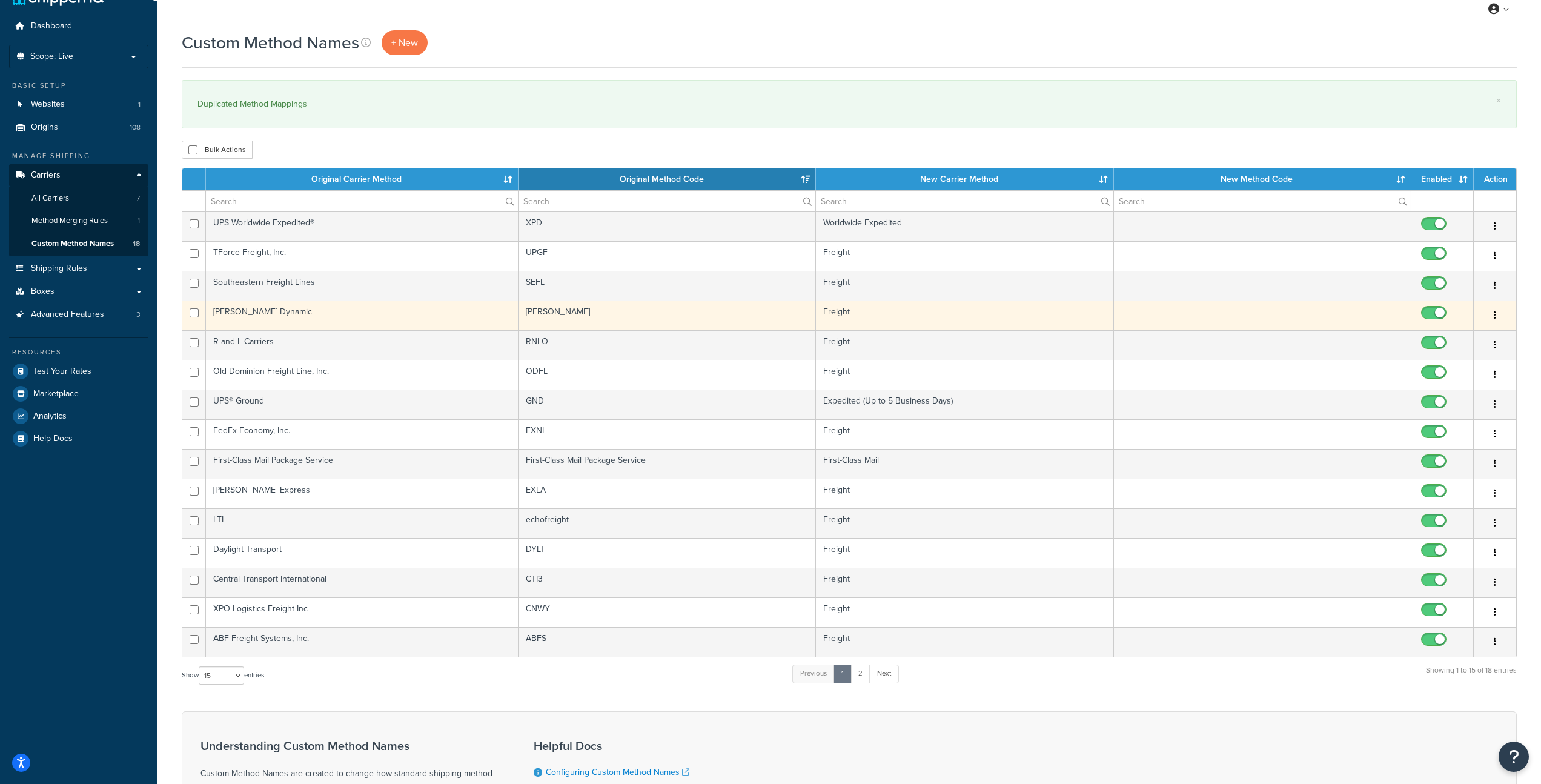
scroll to position [187, 0]
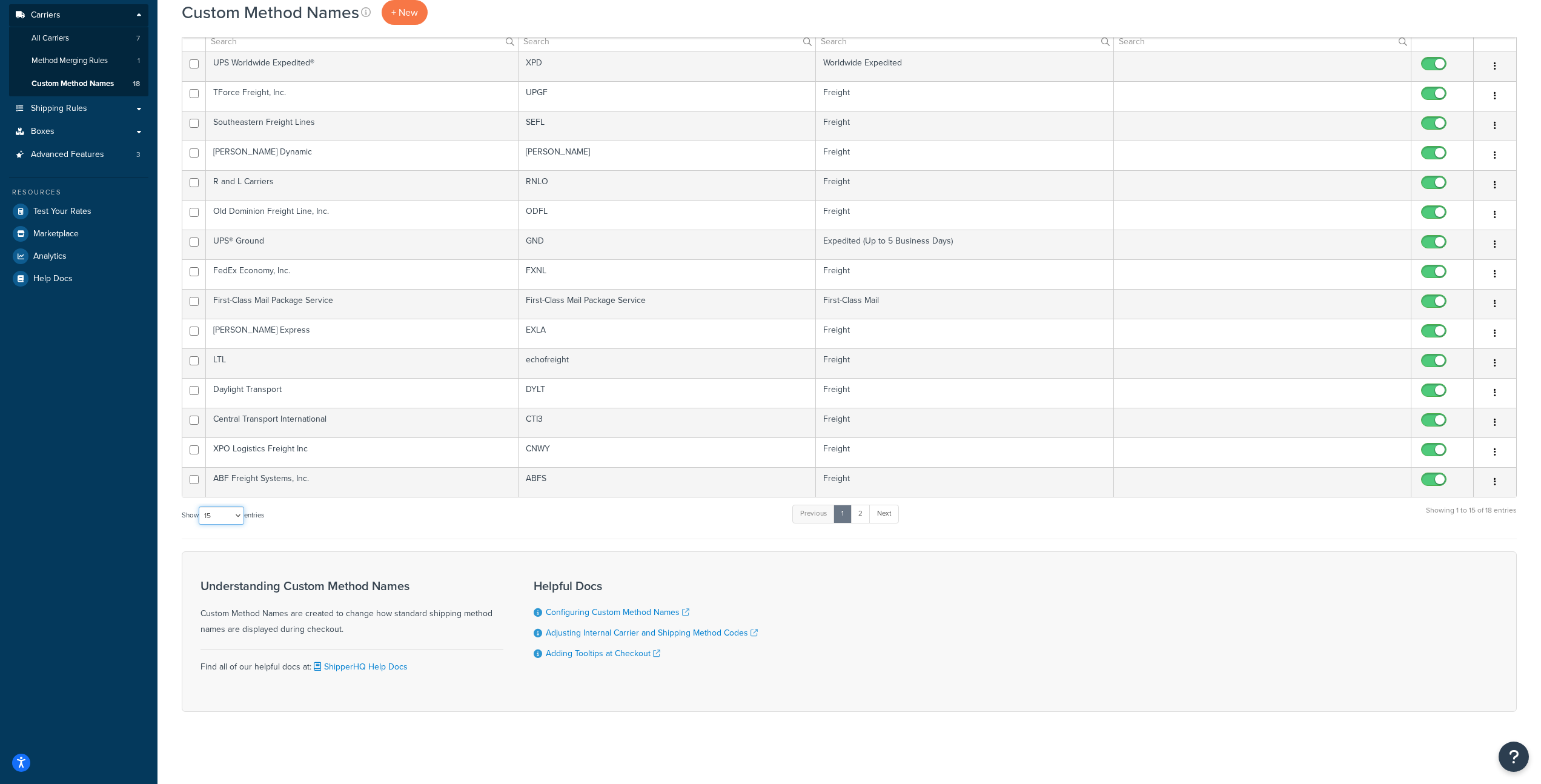
click at [236, 521] on select "10 15 25 50 100" at bounding box center [221, 515] width 46 height 18
select select "100"
click at [200, 524] on select "10 15 25 50 100" at bounding box center [221, 515] width 46 height 18
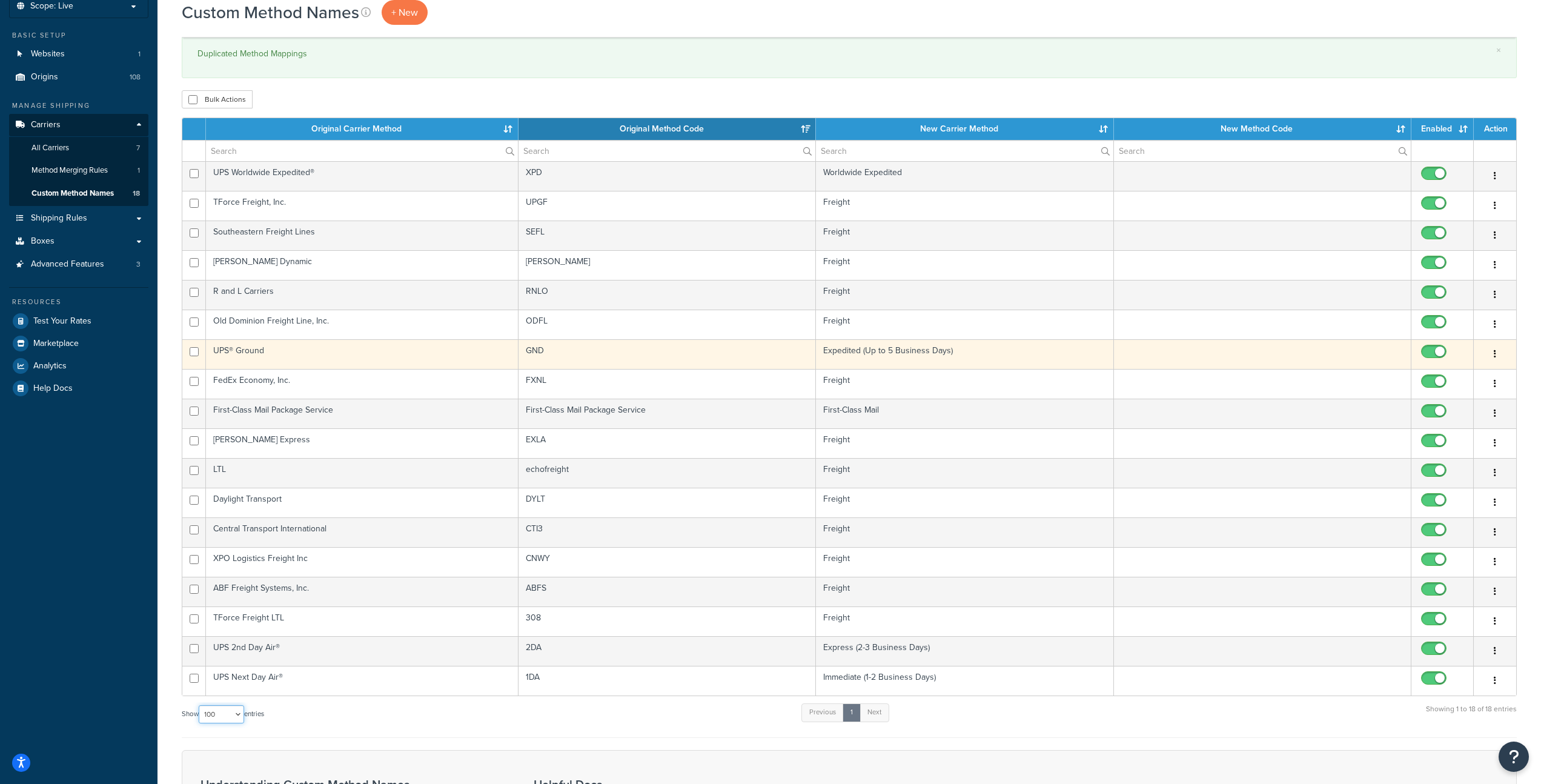
scroll to position [103, 0]
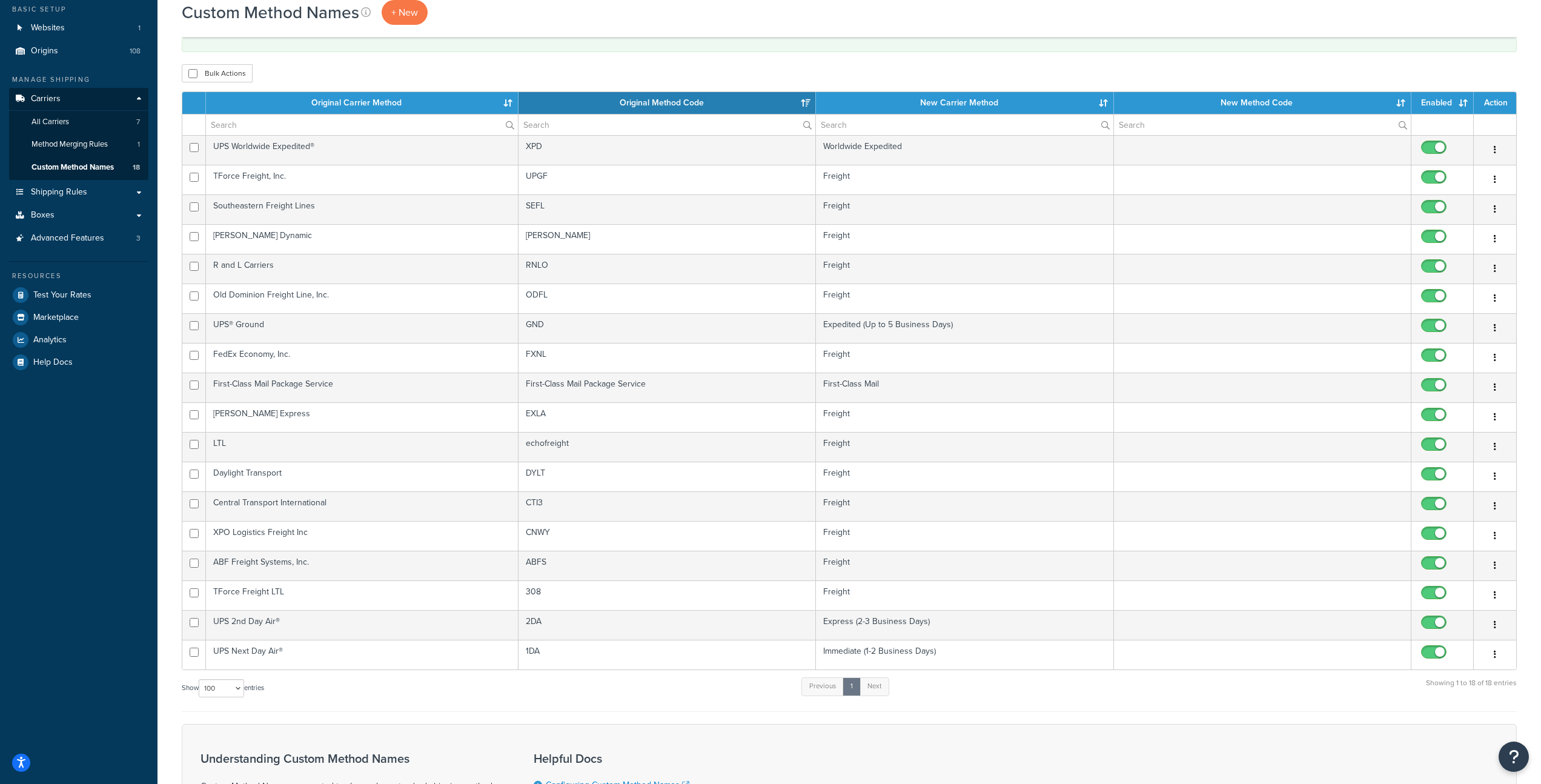
click at [905, 104] on th "New Carrier Method" at bounding box center [964, 103] width 297 height 22
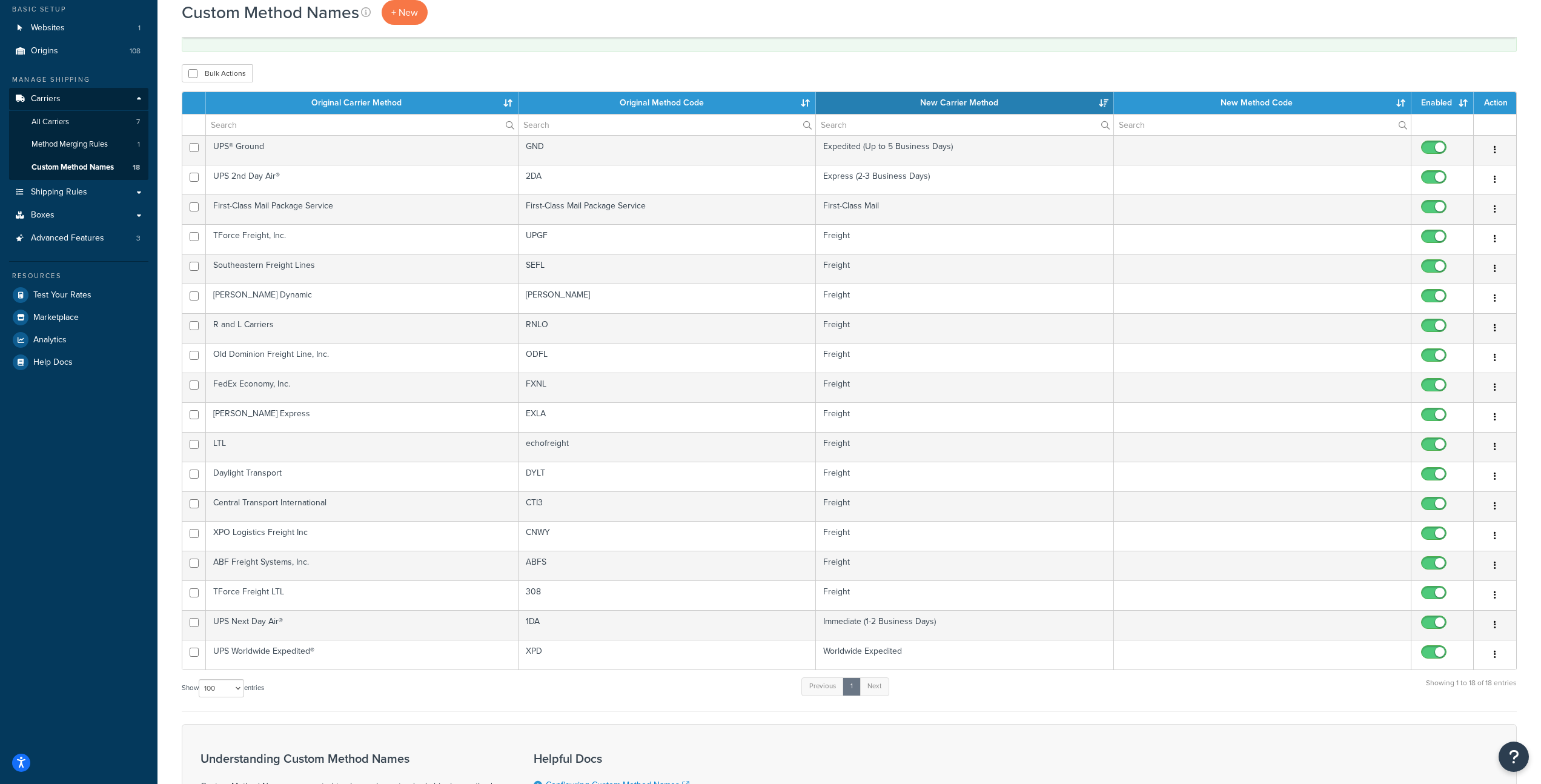
click at [905, 105] on th "New Carrier Method" at bounding box center [964, 103] width 297 height 22
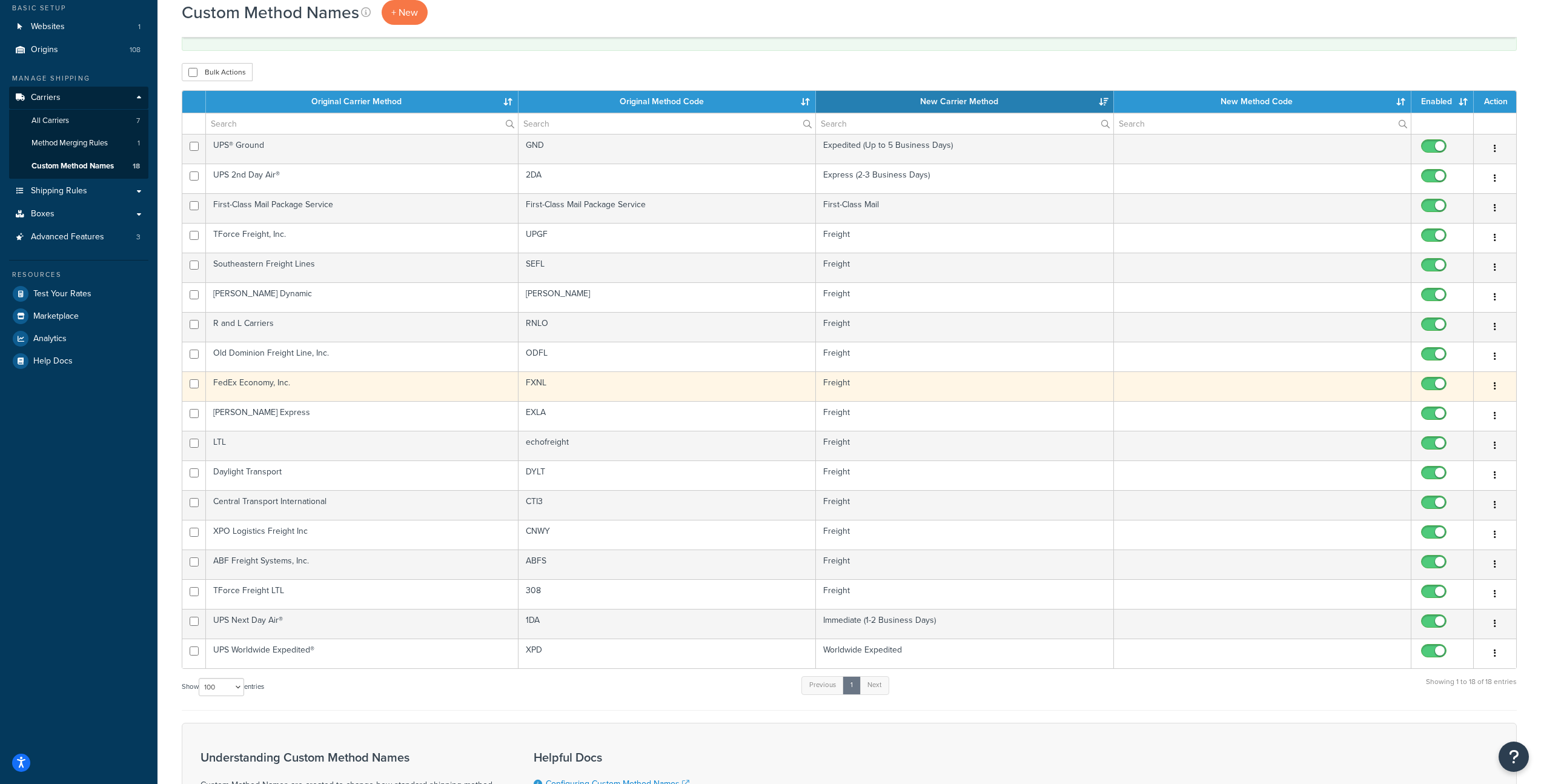
scroll to position [276, 0]
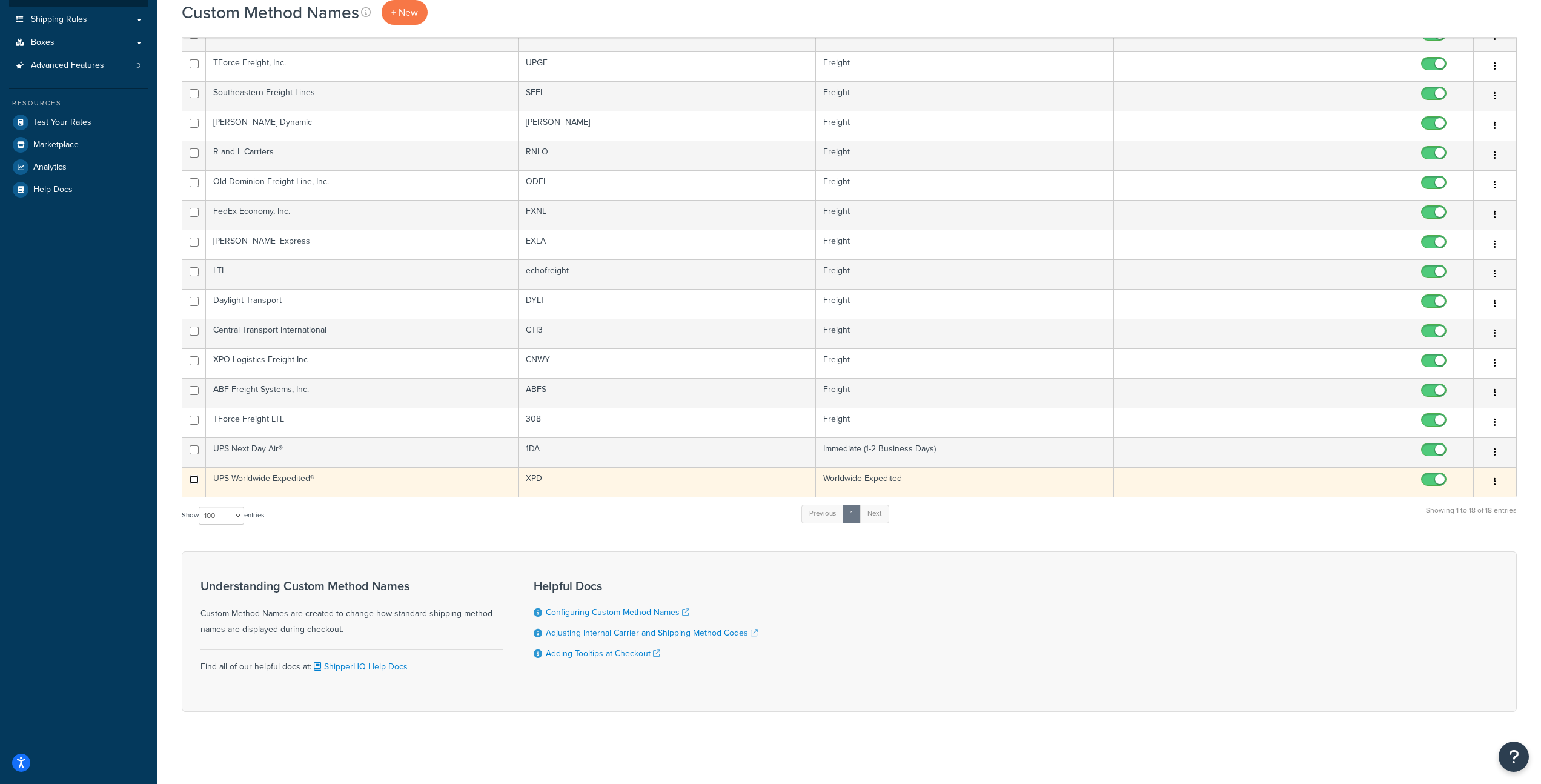
click at [190, 479] on input "checkbox" at bounding box center [194, 479] width 9 height 9
checkbox input "true"
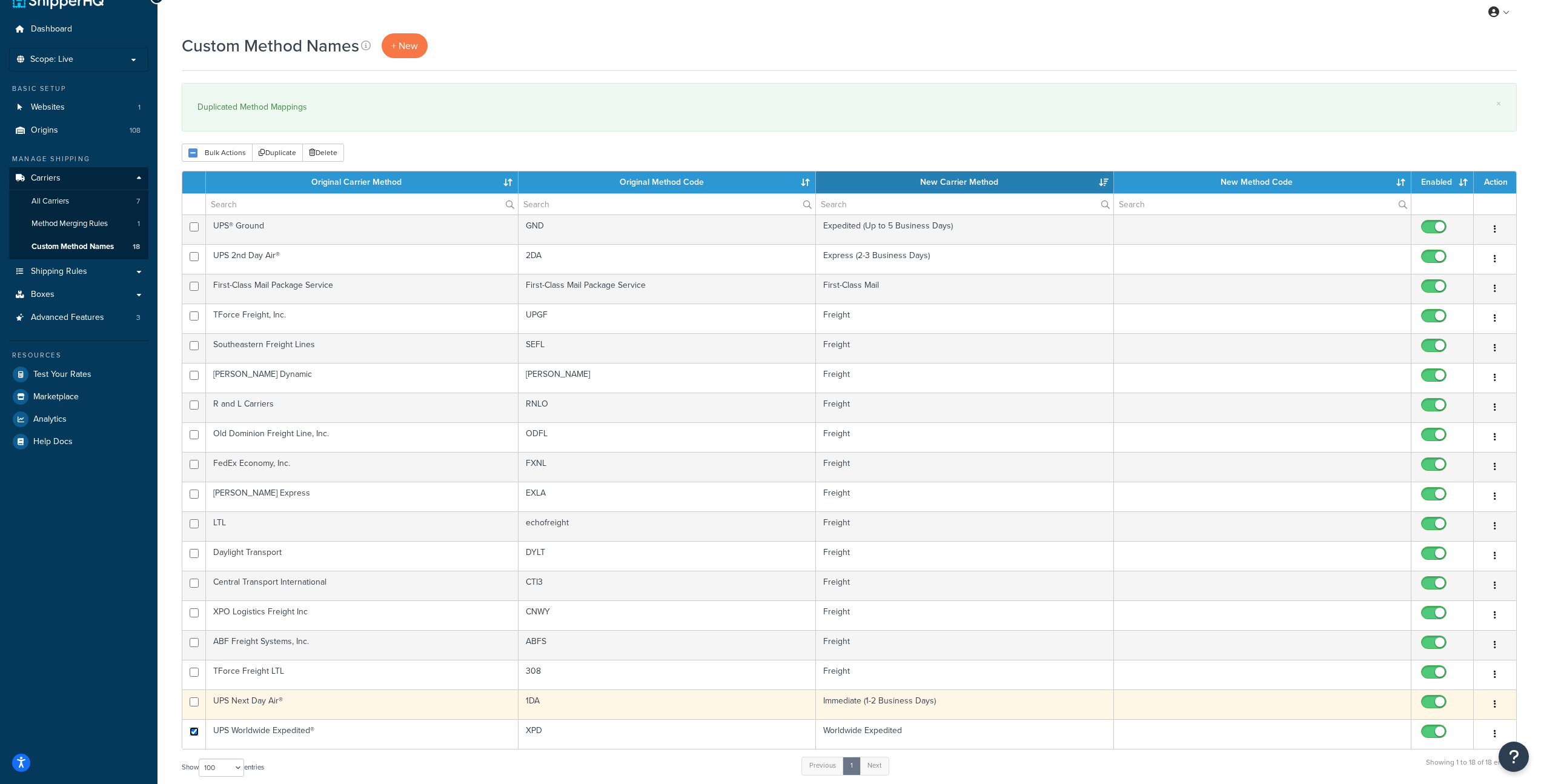
scroll to position [0, 0]
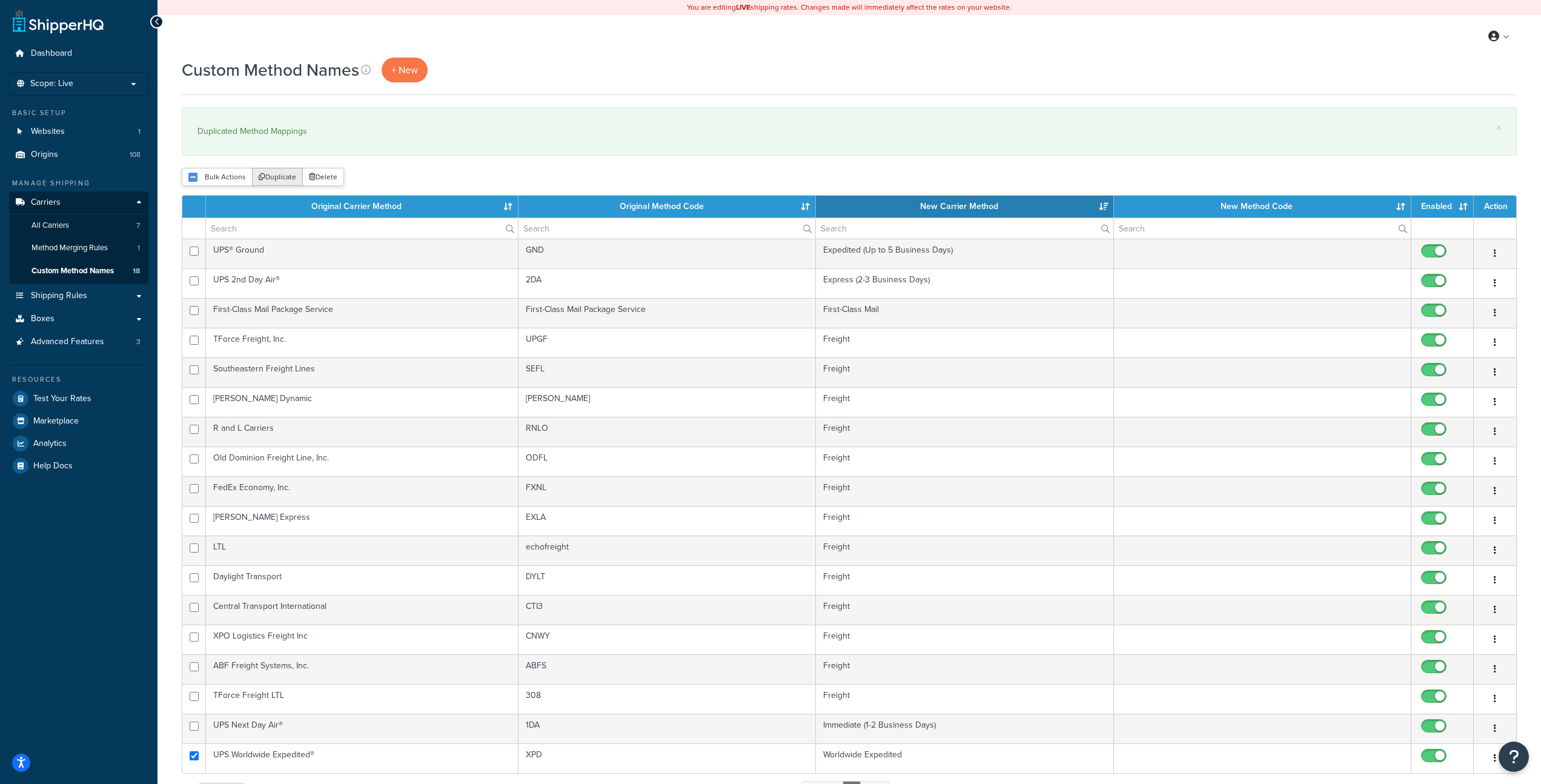
click at [288, 178] on button "Duplicate" at bounding box center [278, 177] width 51 height 18
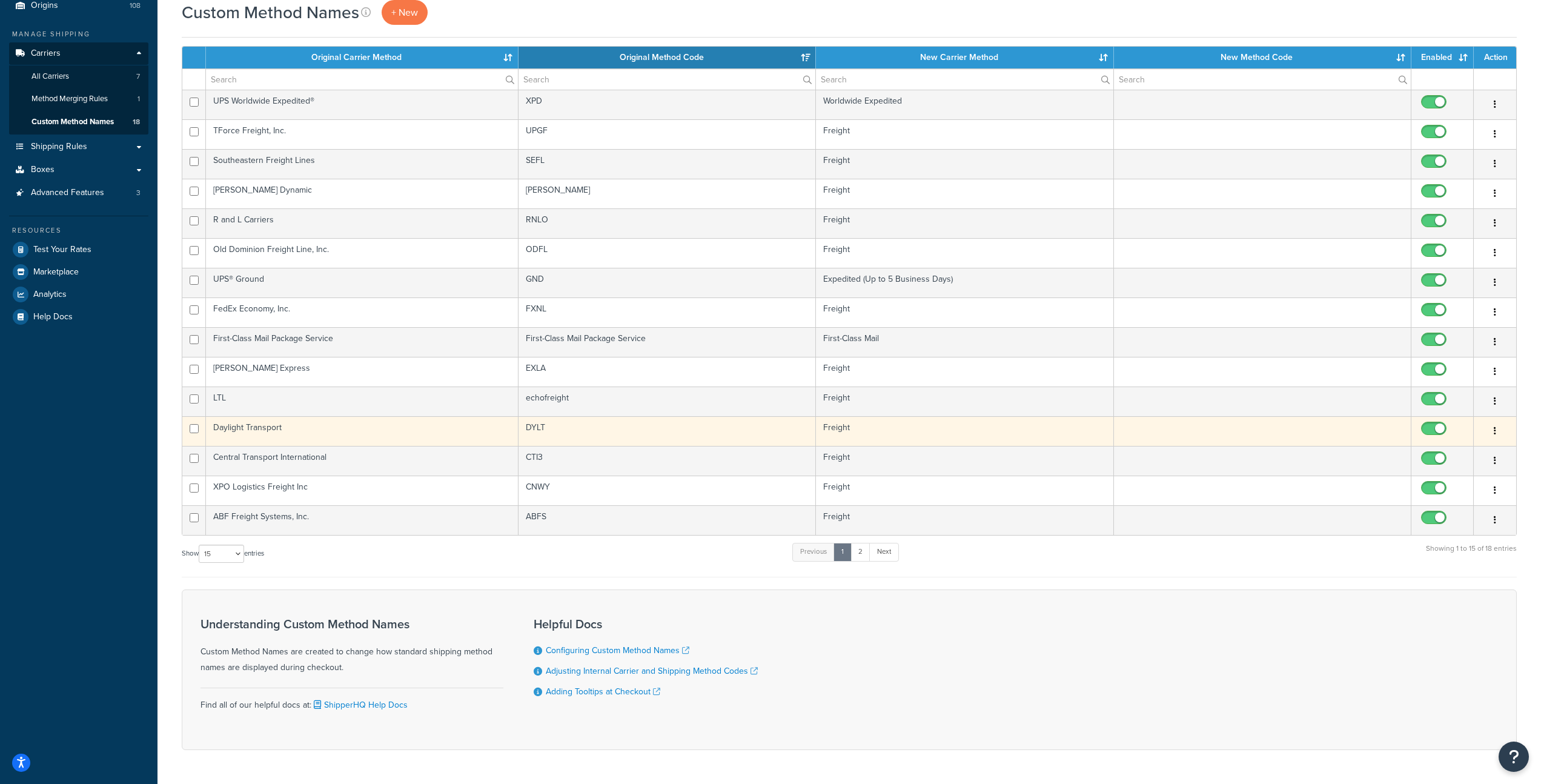
scroll to position [187, 0]
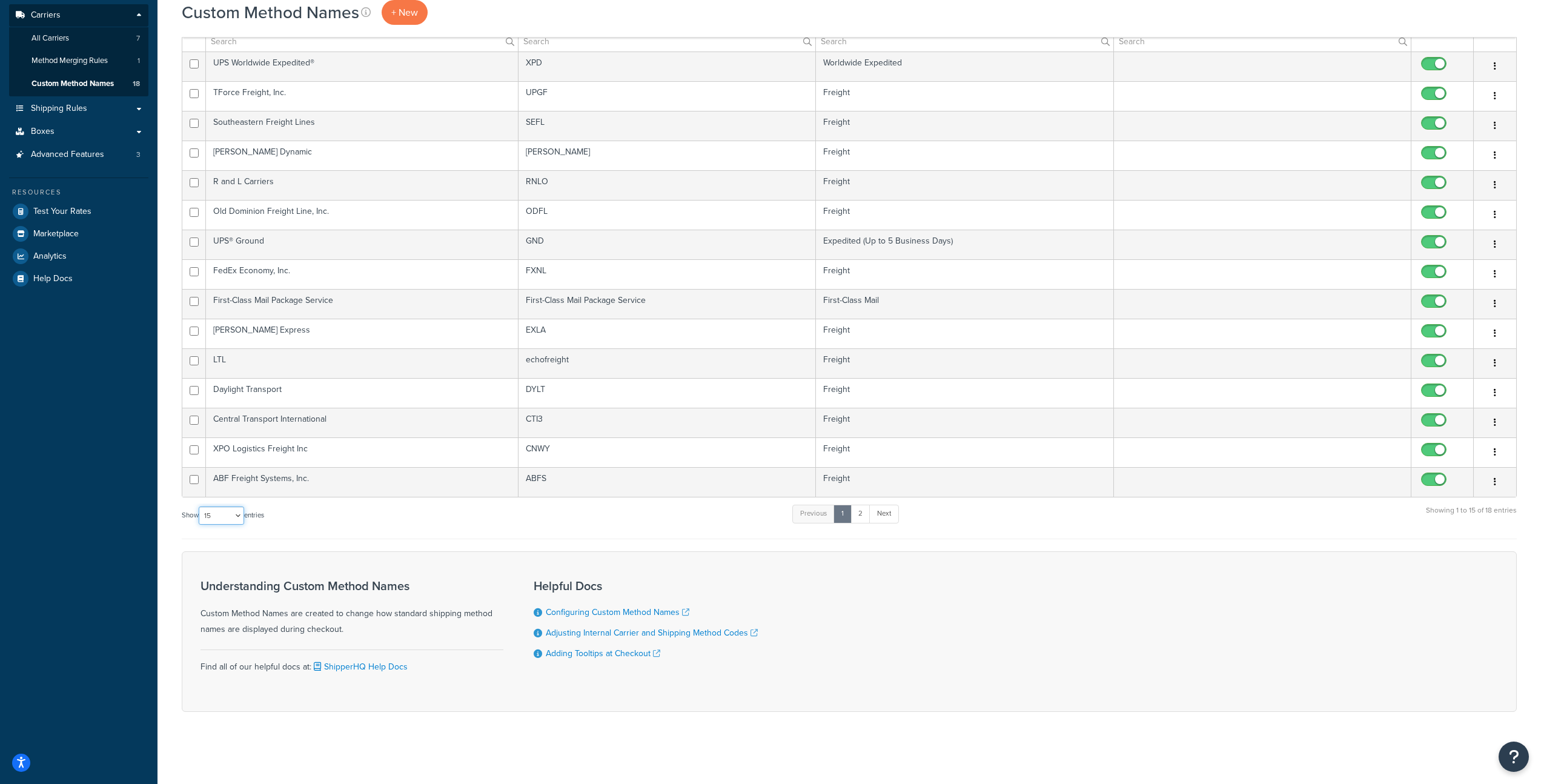
click at [235, 512] on select "10 15 25 50 100" at bounding box center [221, 515] width 46 height 18
select select "100"
click at [200, 524] on select "10 15 25 50 100" at bounding box center [221, 515] width 46 height 18
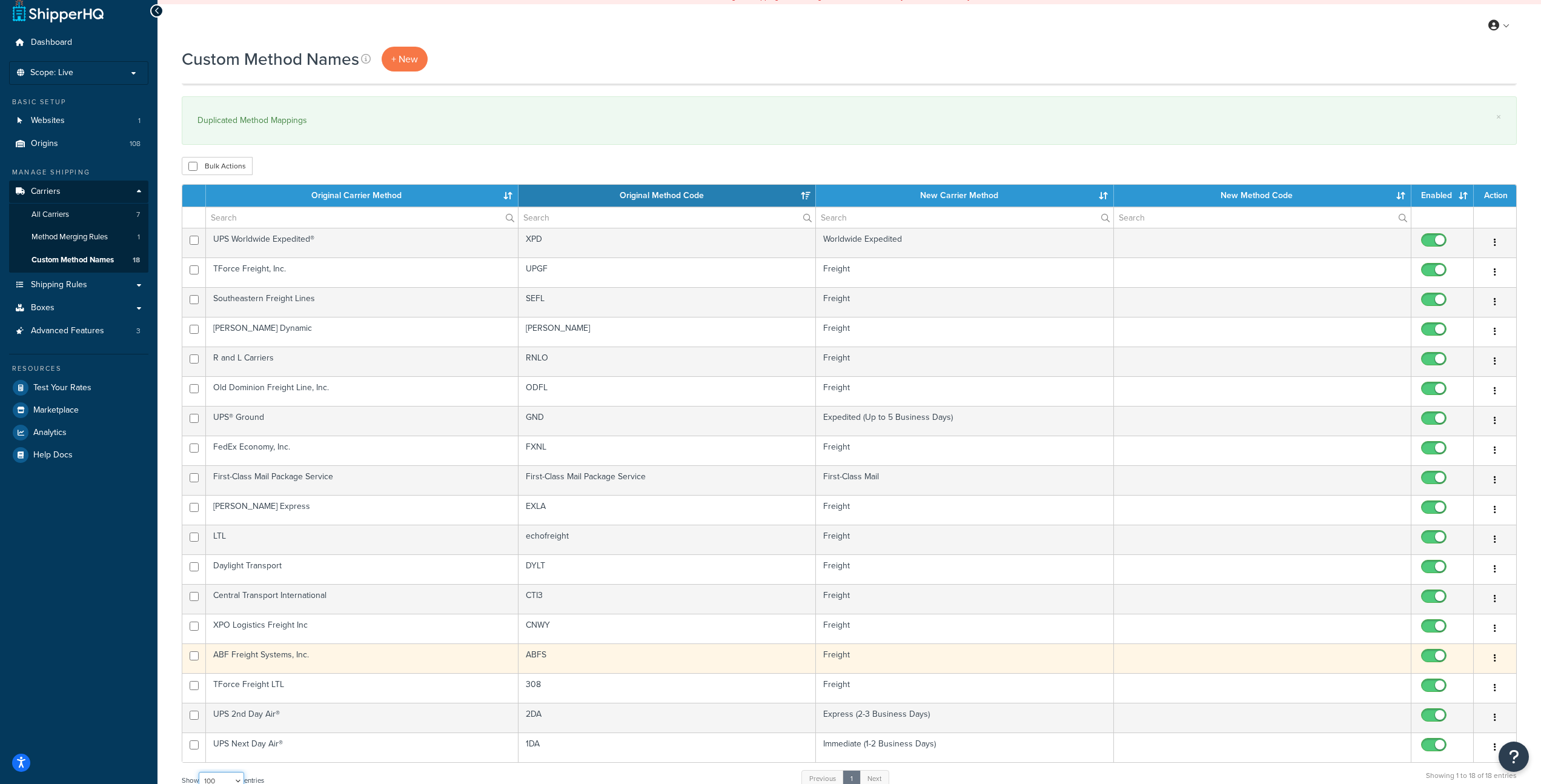
scroll to position [0, 0]
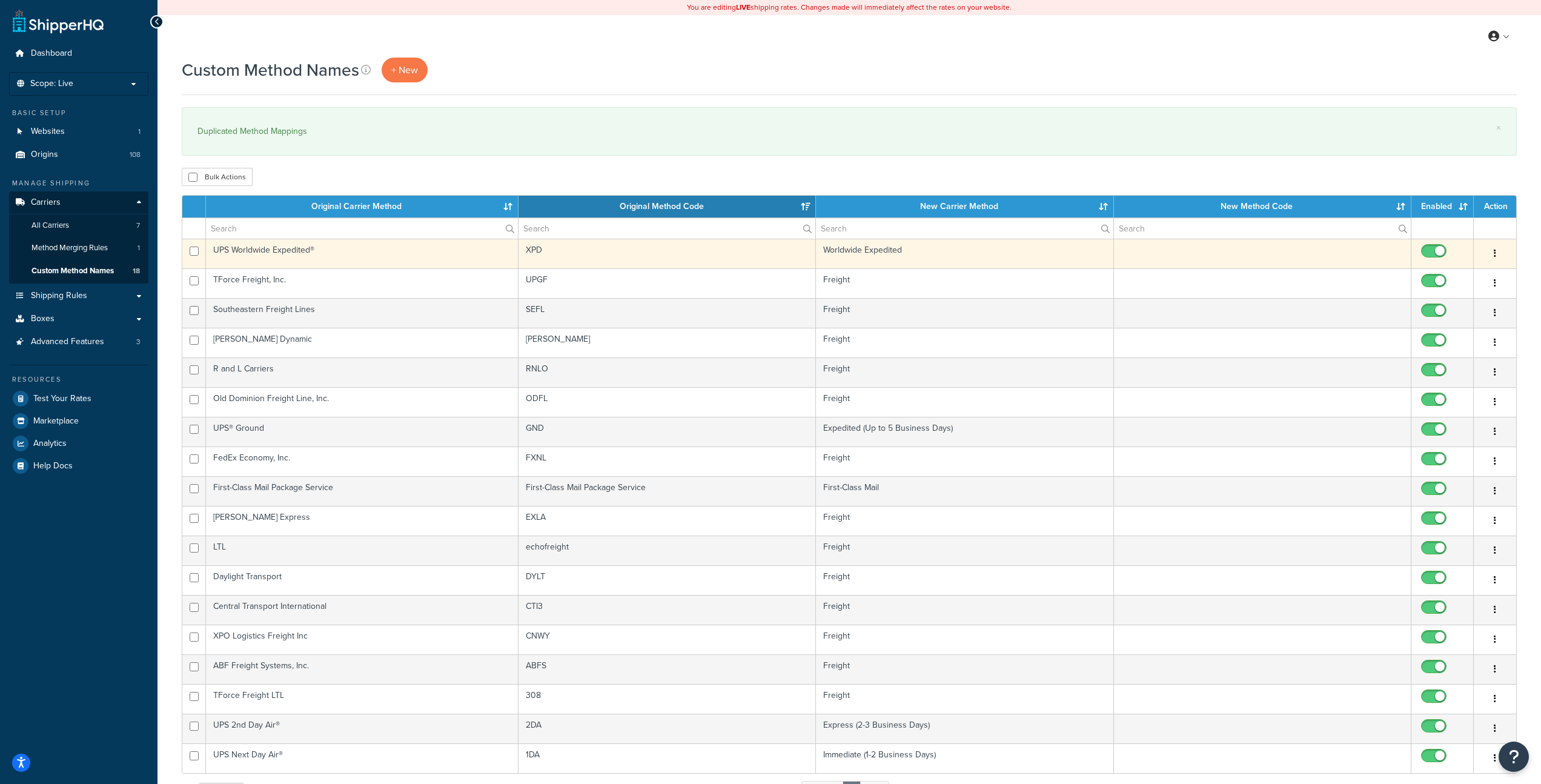
click at [1495, 252] on icon "button" at bounding box center [1495, 253] width 2 height 9
click at [1424, 302] on link "Duplicate" at bounding box center [1446, 303] width 95 height 25
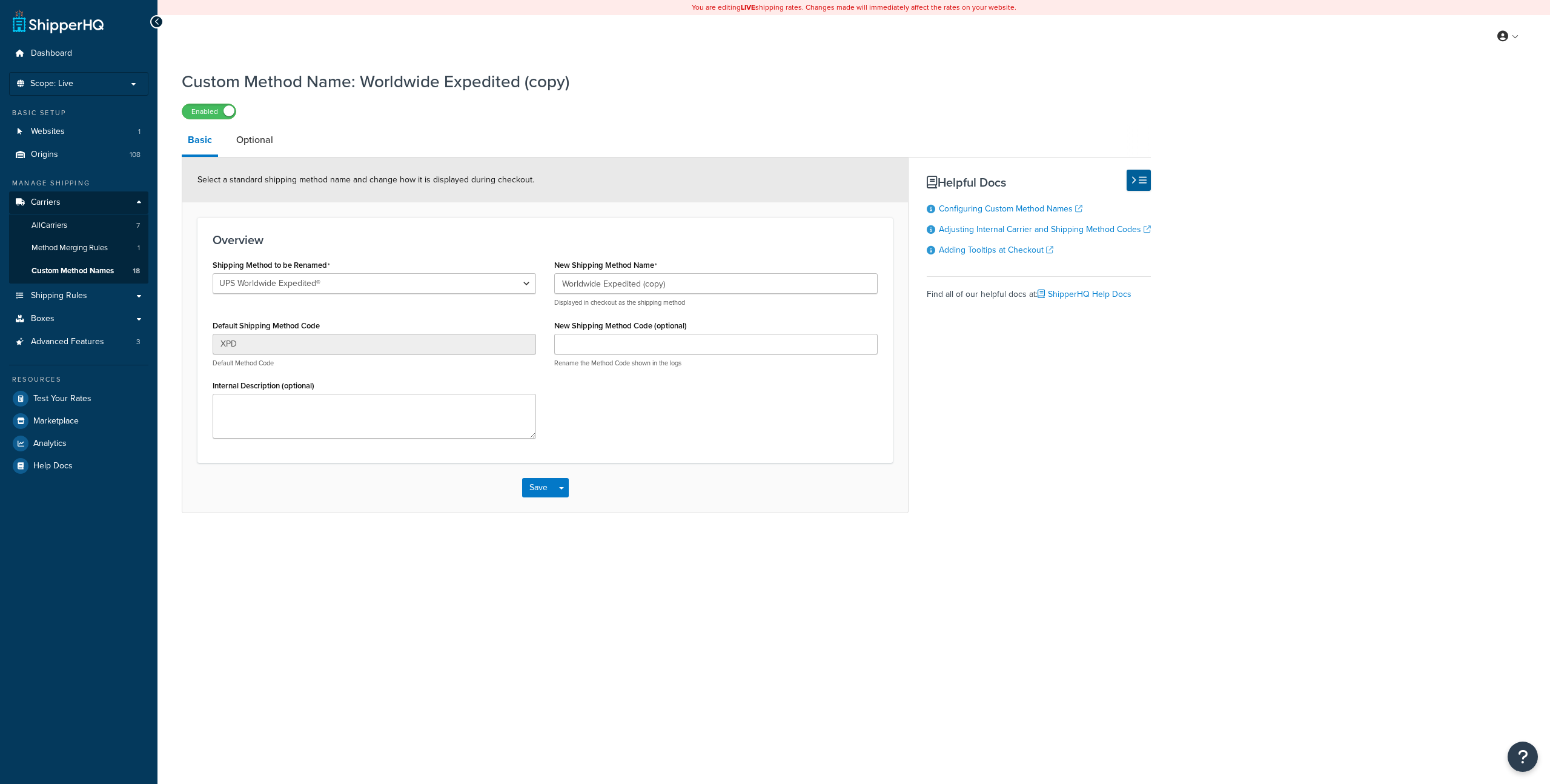
select select "423977"
click at [441, 287] on select "LTL Ground 2nd Day Standard Overnight UPS® Ground UPS Next Day Air® UPS 2nd Day…" at bounding box center [374, 283] width 323 height 21
click at [153, 21] on div at bounding box center [157, 22] width 13 height 13
click at [157, 20] on icon at bounding box center [157, 22] width 5 height 9
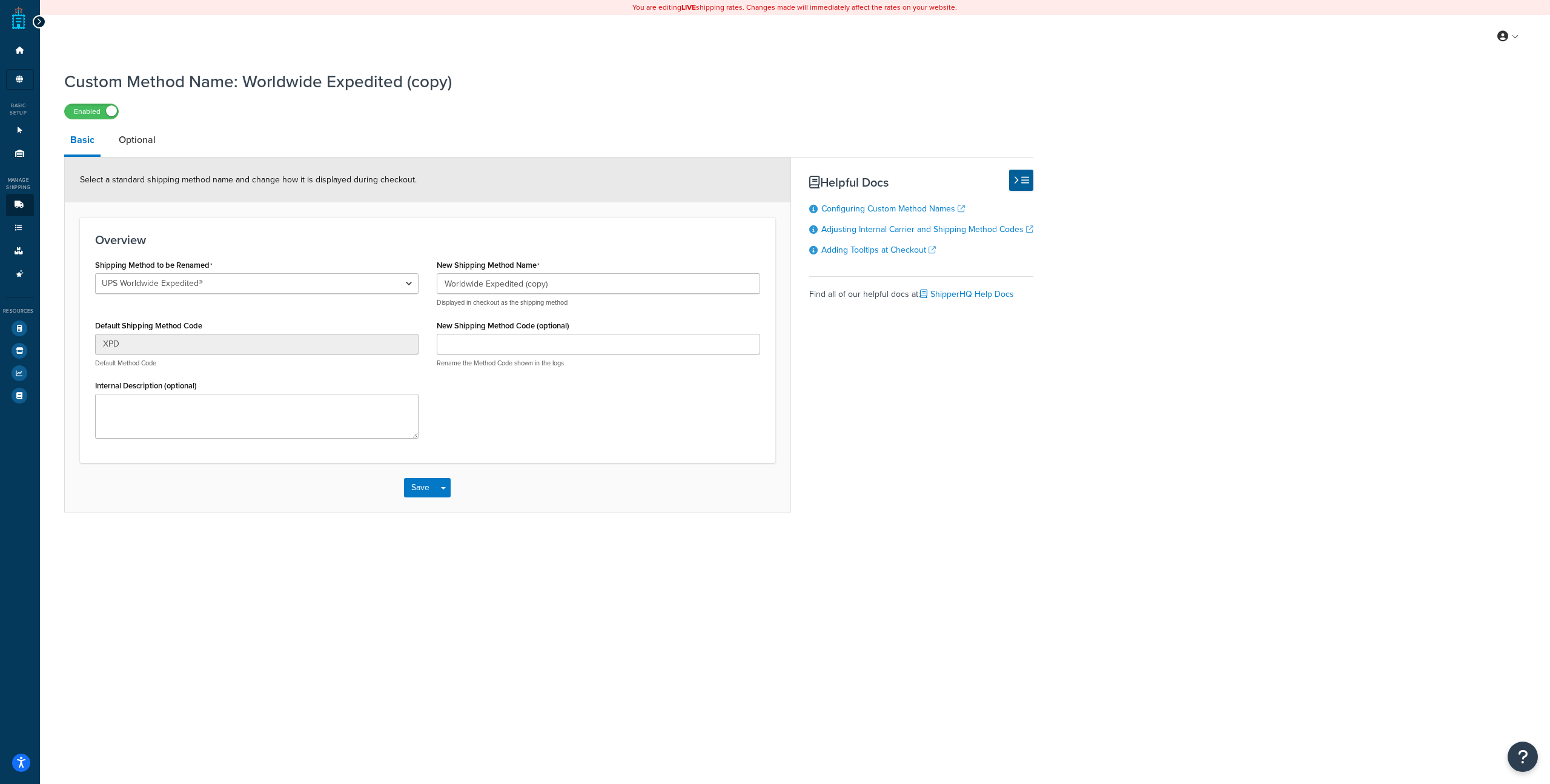
click at [33, 19] on div at bounding box center [40, 22] width 13 height 13
click at [36, 19] on icon at bounding box center [39, 22] width 5 height 9
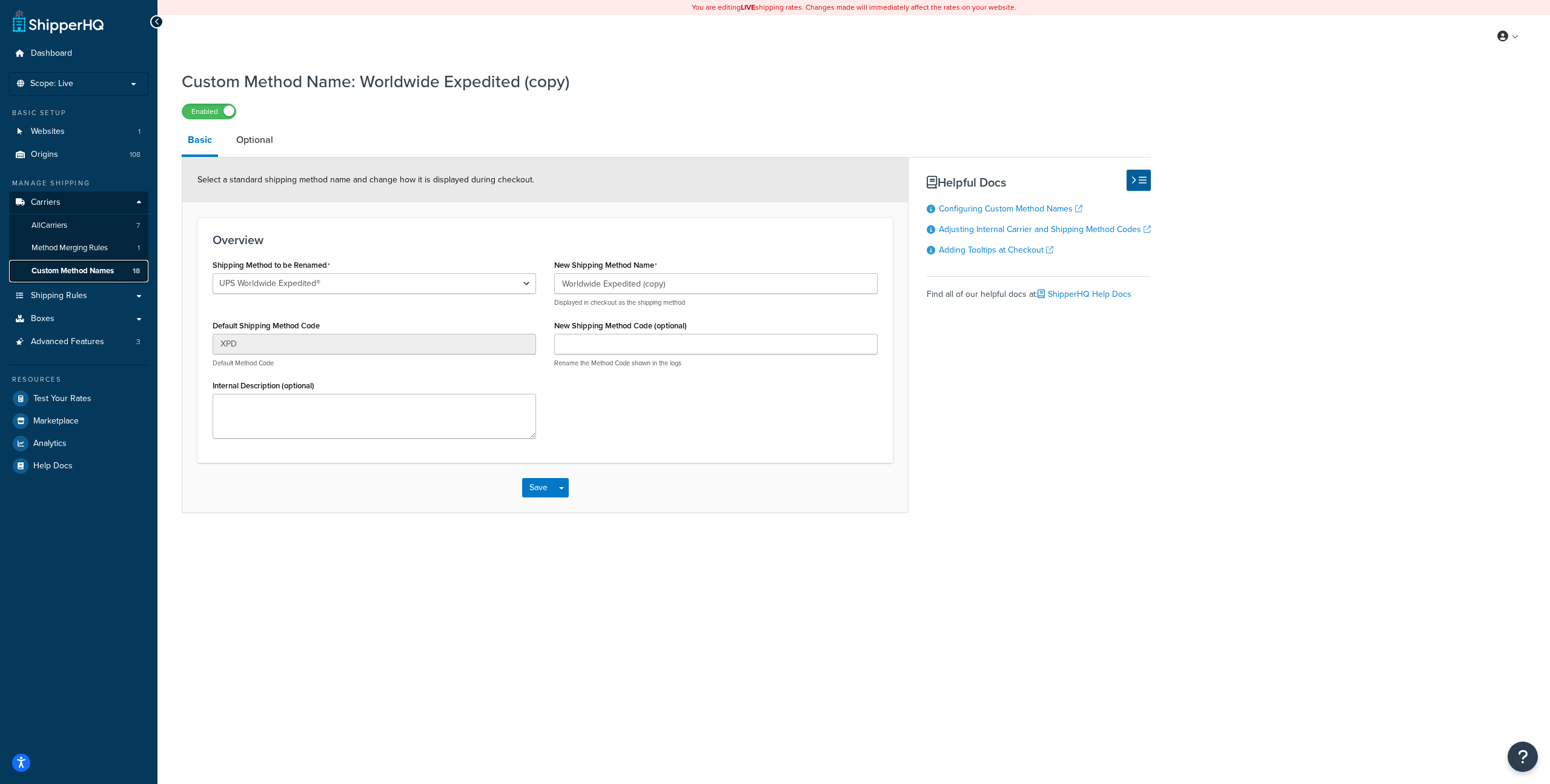
click at [78, 269] on span "Custom Method Names" at bounding box center [73, 271] width 83 height 10
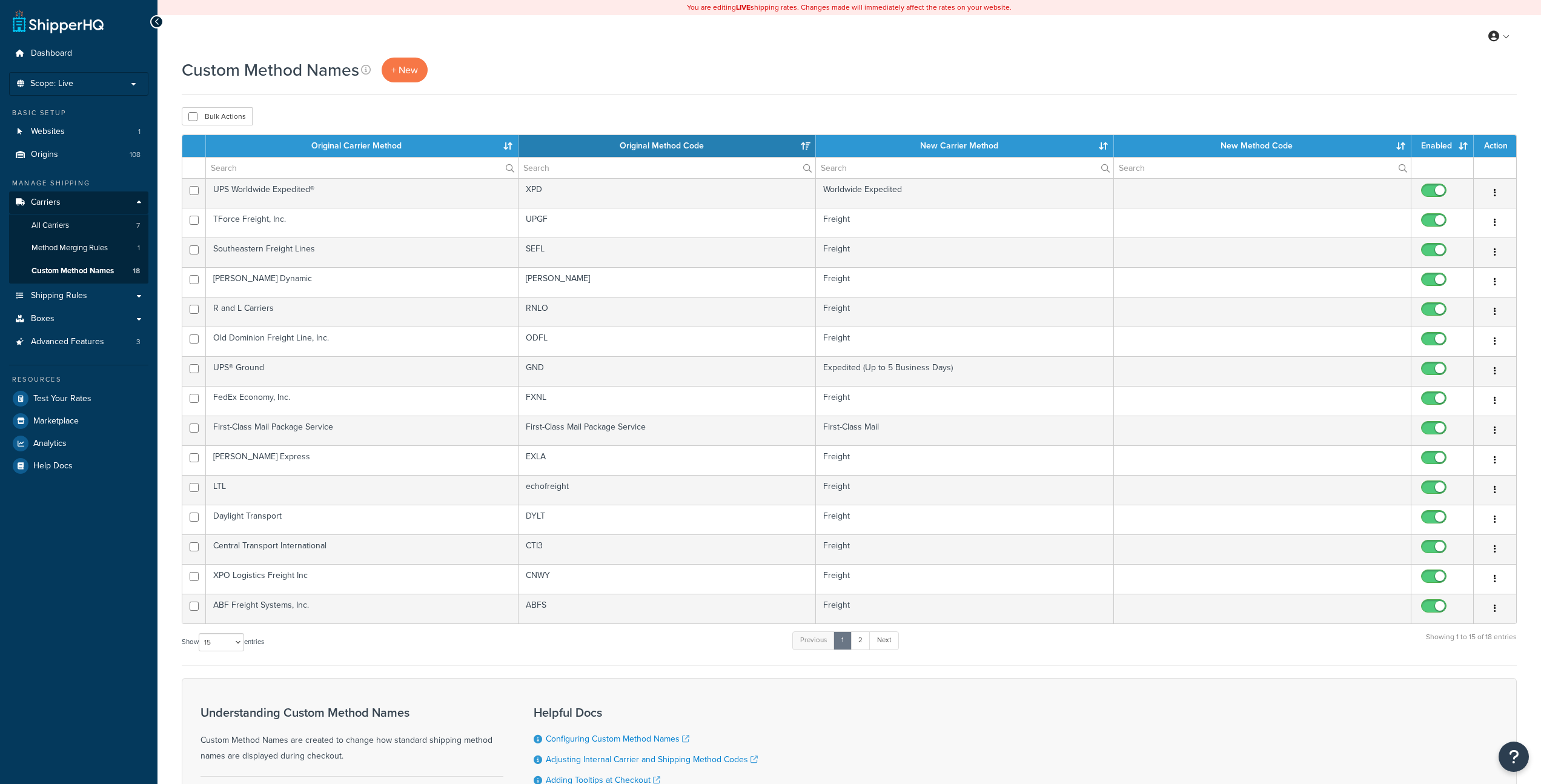
select select "15"
click at [942, 146] on th "New Carrier Method" at bounding box center [964, 146] width 297 height 22
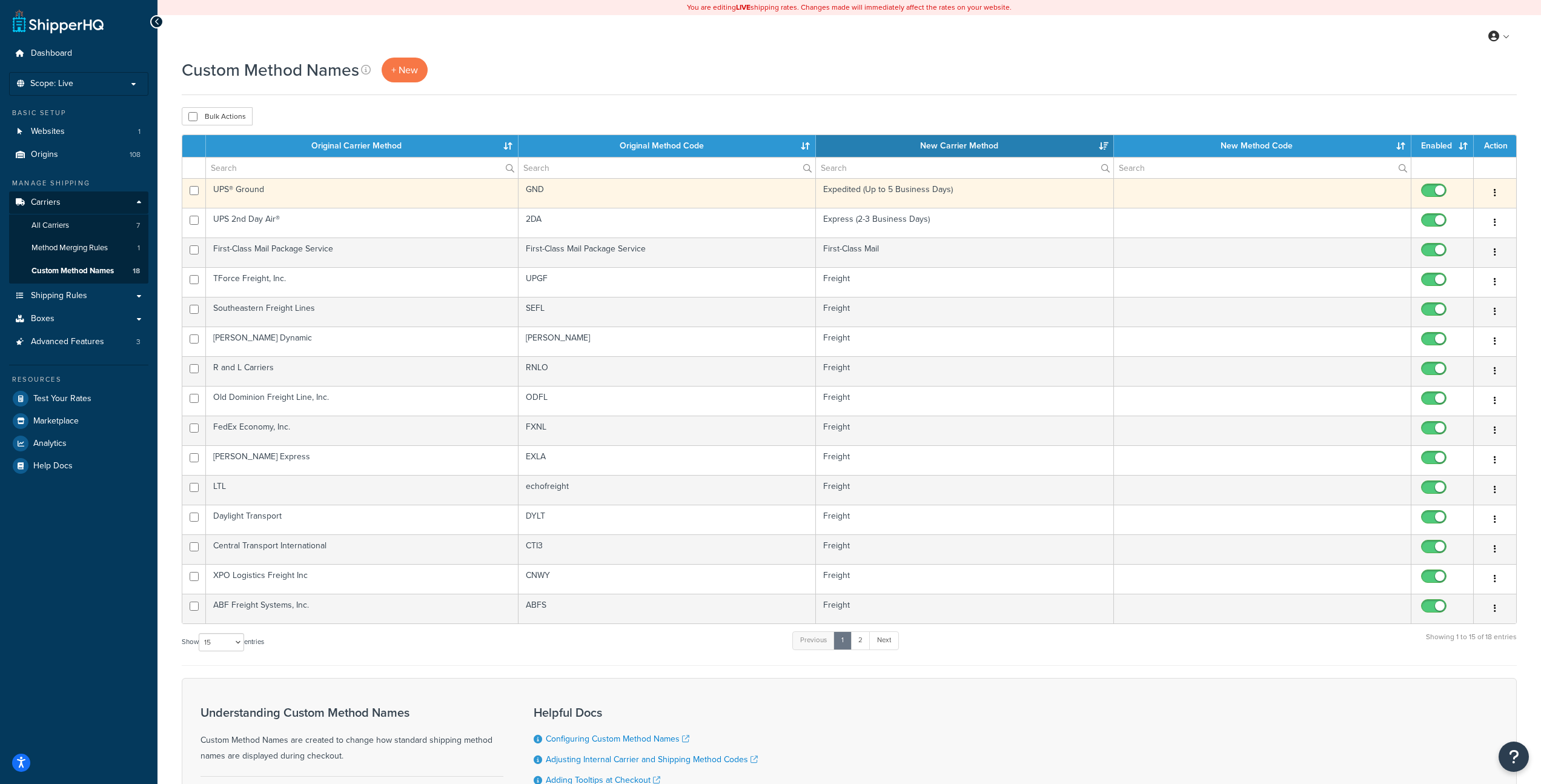
click at [1496, 191] on button "button" at bounding box center [1495, 193] width 17 height 19
click at [1446, 244] on link "Duplicate" at bounding box center [1446, 242] width 95 height 25
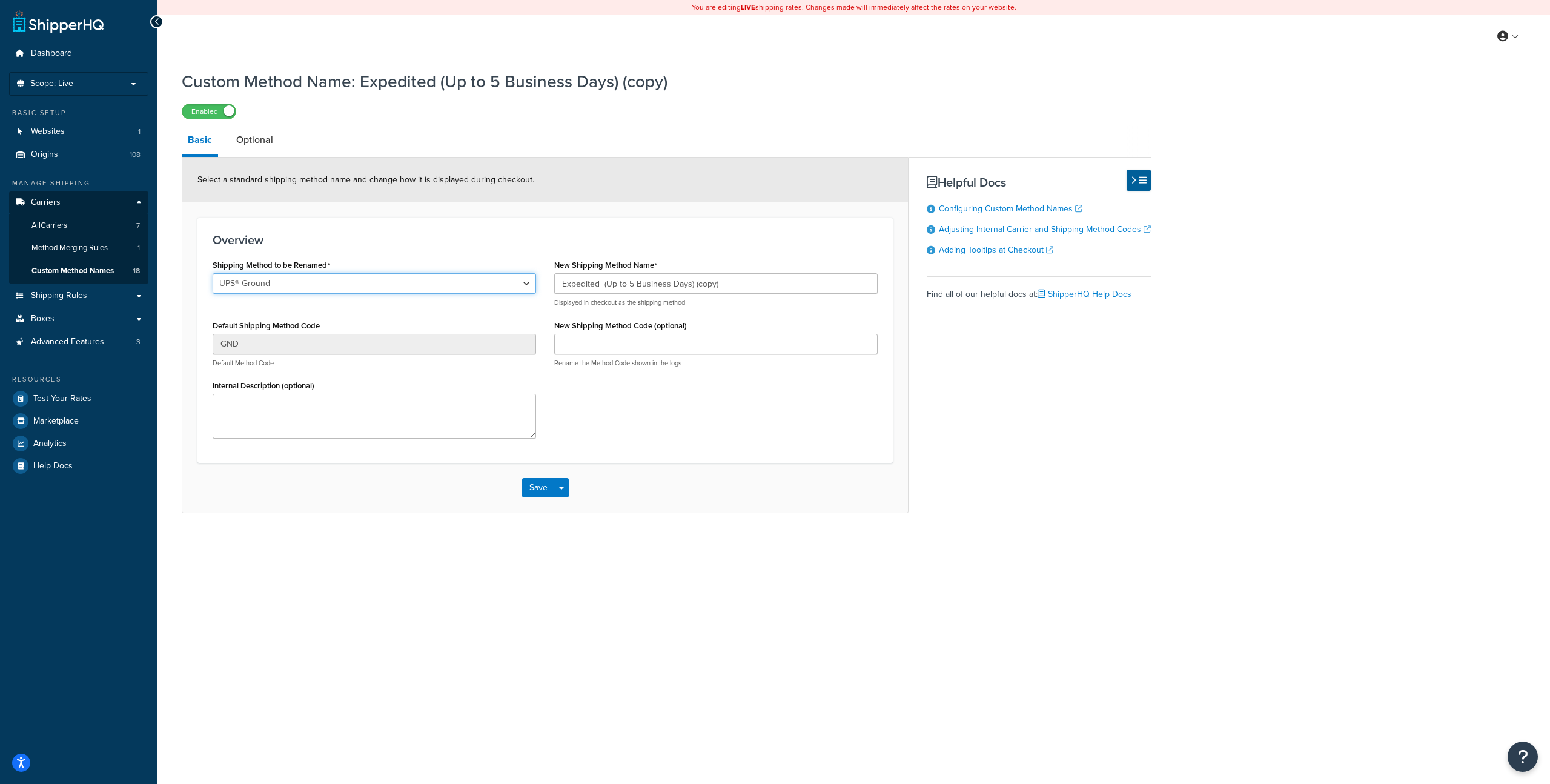
click at [438, 287] on select "LTL Ground 2nd Day Standard Overnight UPS® Ground UPS Next Day Air® UPS 2nd Day…" at bounding box center [374, 283] width 323 height 21
select select "705918"
click at [213, 273] on select "LTL Ground 2nd Day Standard Overnight UPS® Ground UPS Next Day Air® UPS 2nd Day…" at bounding box center [374, 283] width 323 height 21
type input "FEDEX_GROUND"
click at [737, 290] on input "Expedited (Up to 5 Business Days) (copy)" at bounding box center [716, 283] width 323 height 21
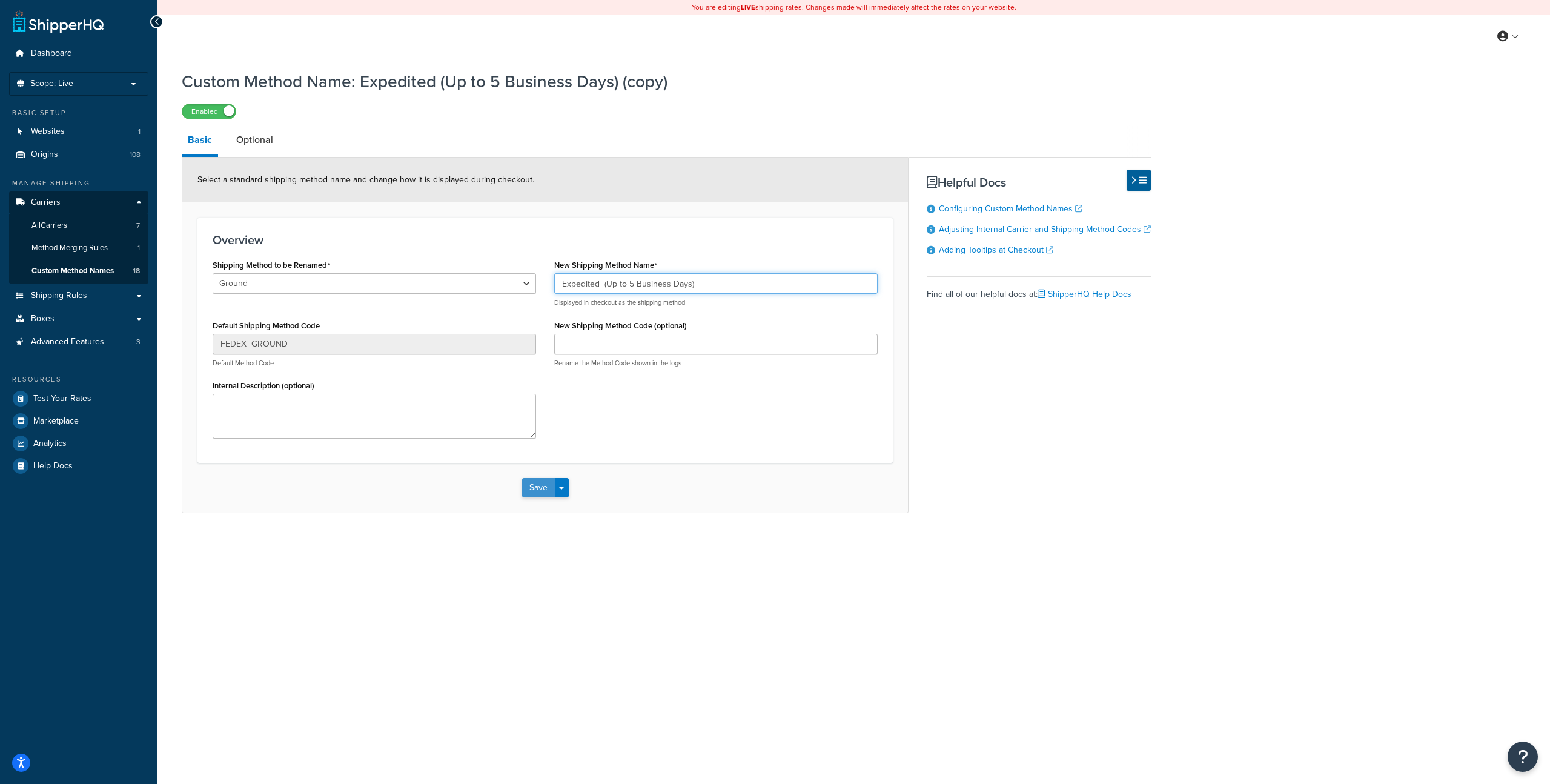
type input "Expedited (Up to 5 Business Days)"
click at [540, 487] on button "Save" at bounding box center [539, 487] width 33 height 19
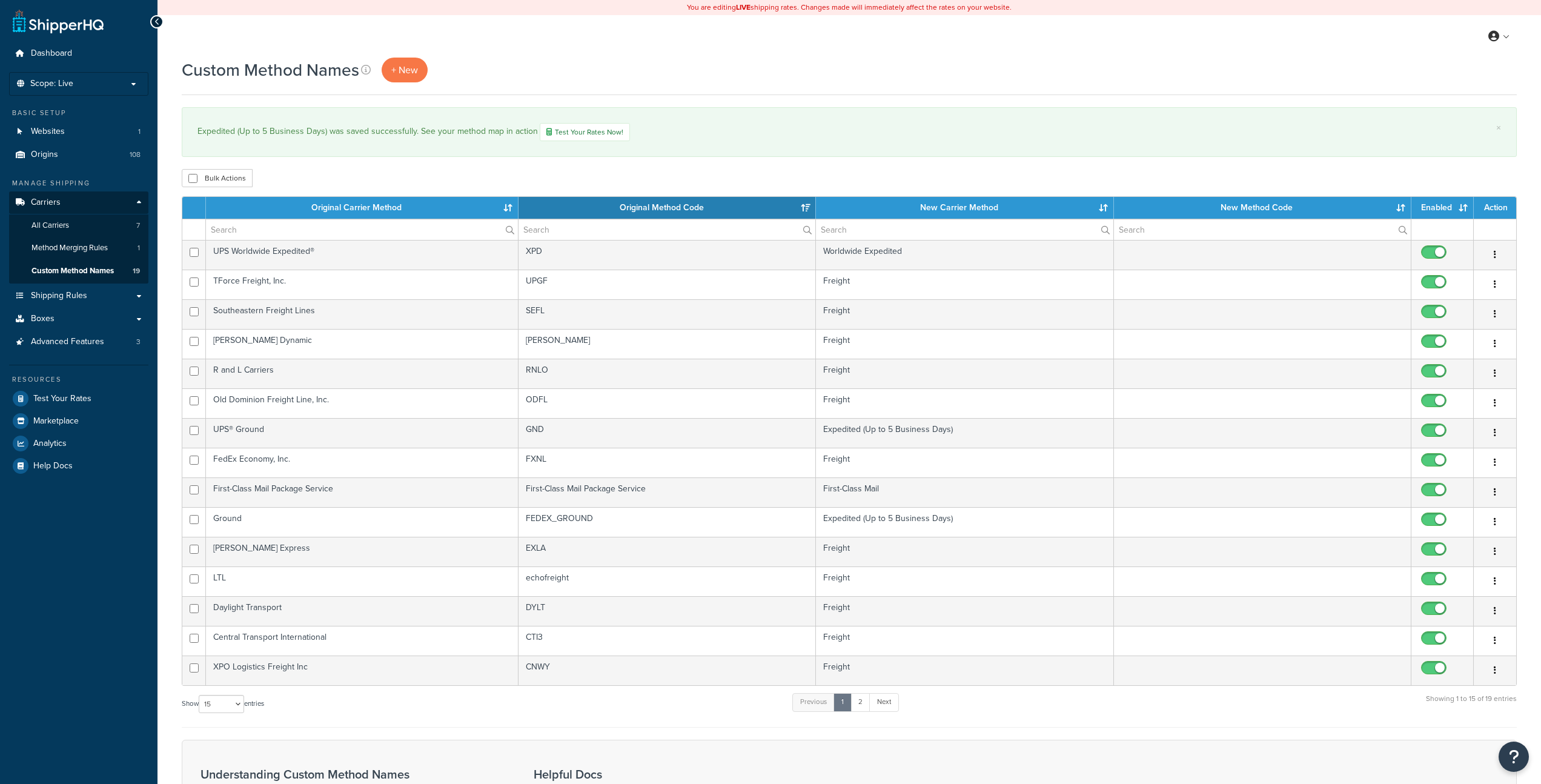
select select "15"
click at [991, 206] on th "New Carrier Method" at bounding box center [964, 208] width 297 height 22
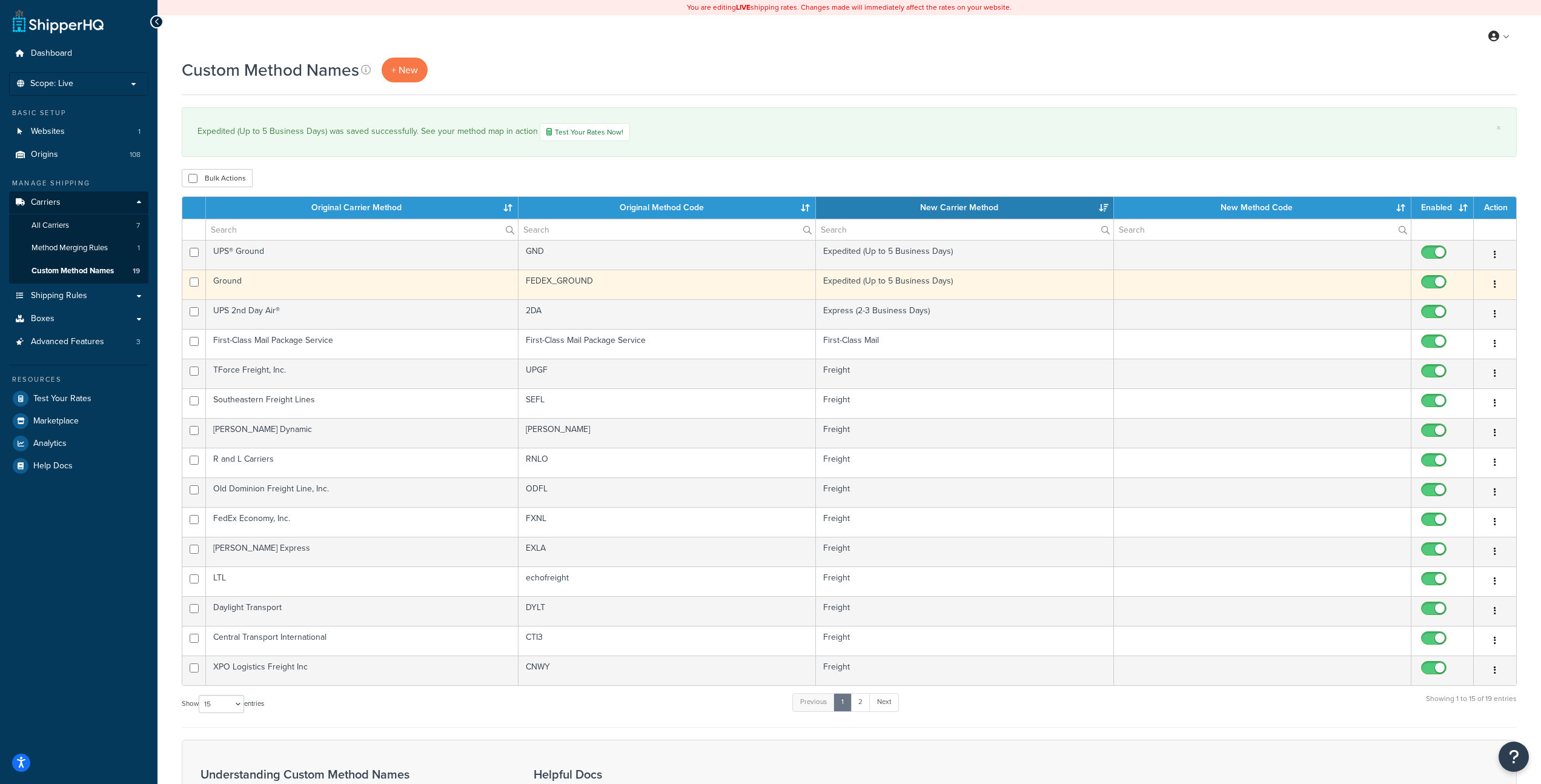
click at [967, 281] on td "Expedited (Up to 5 Business Days)" at bounding box center [964, 284] width 297 height 30
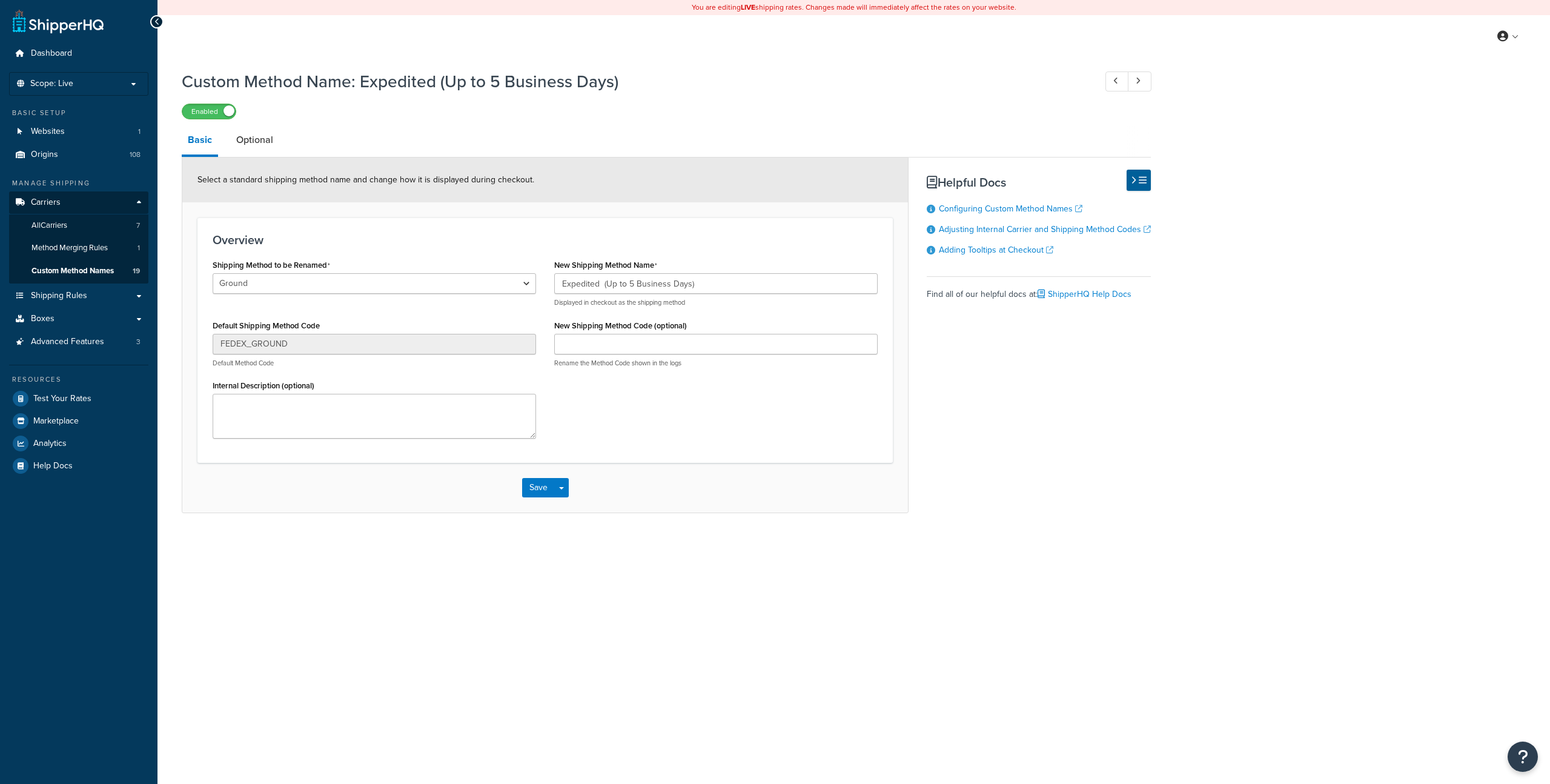
select select "705918"
click at [261, 139] on link "Optional" at bounding box center [255, 140] width 49 height 29
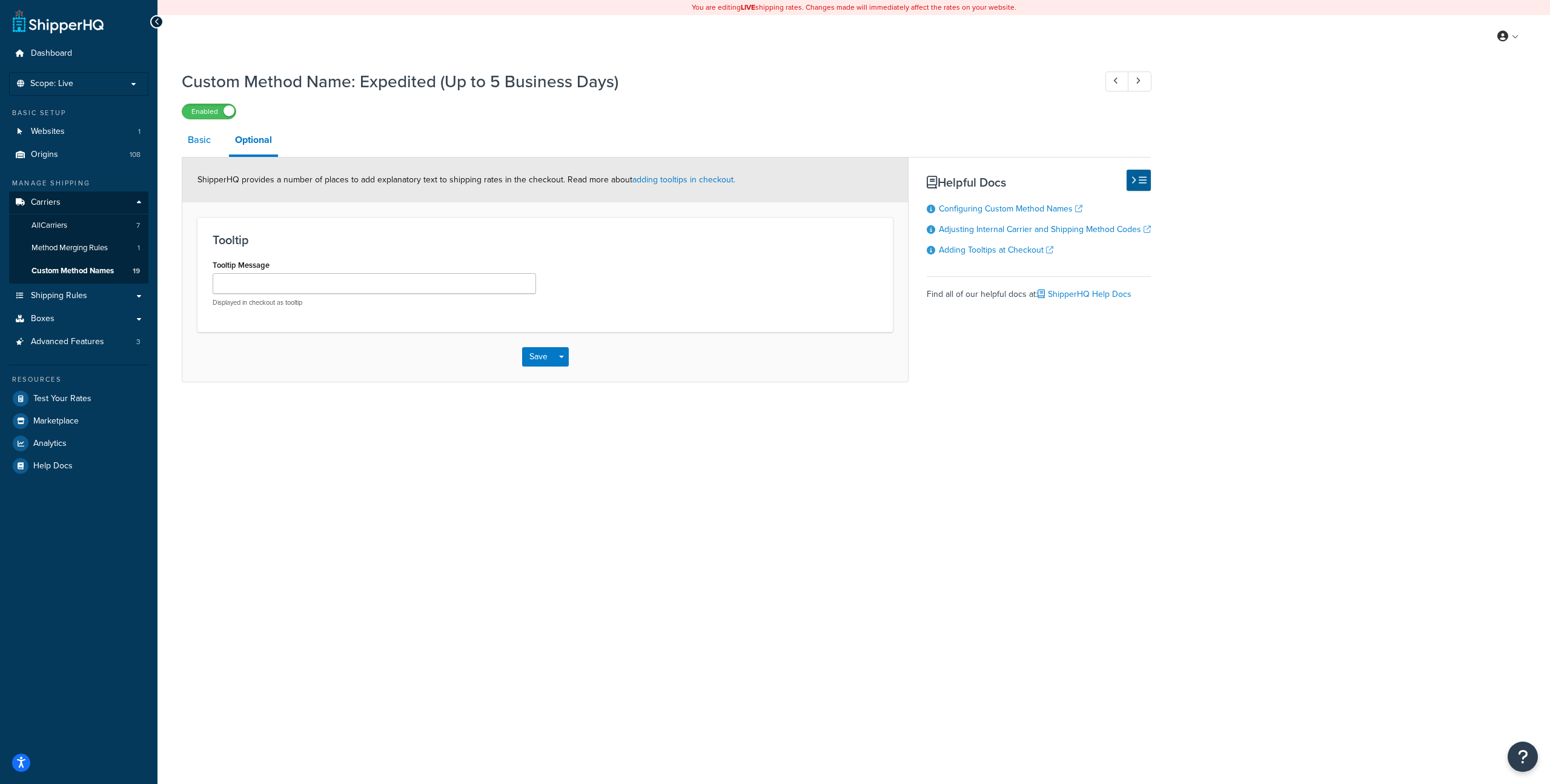
click at [201, 137] on link "Basic" at bounding box center [199, 140] width 35 height 29
select select "705918"
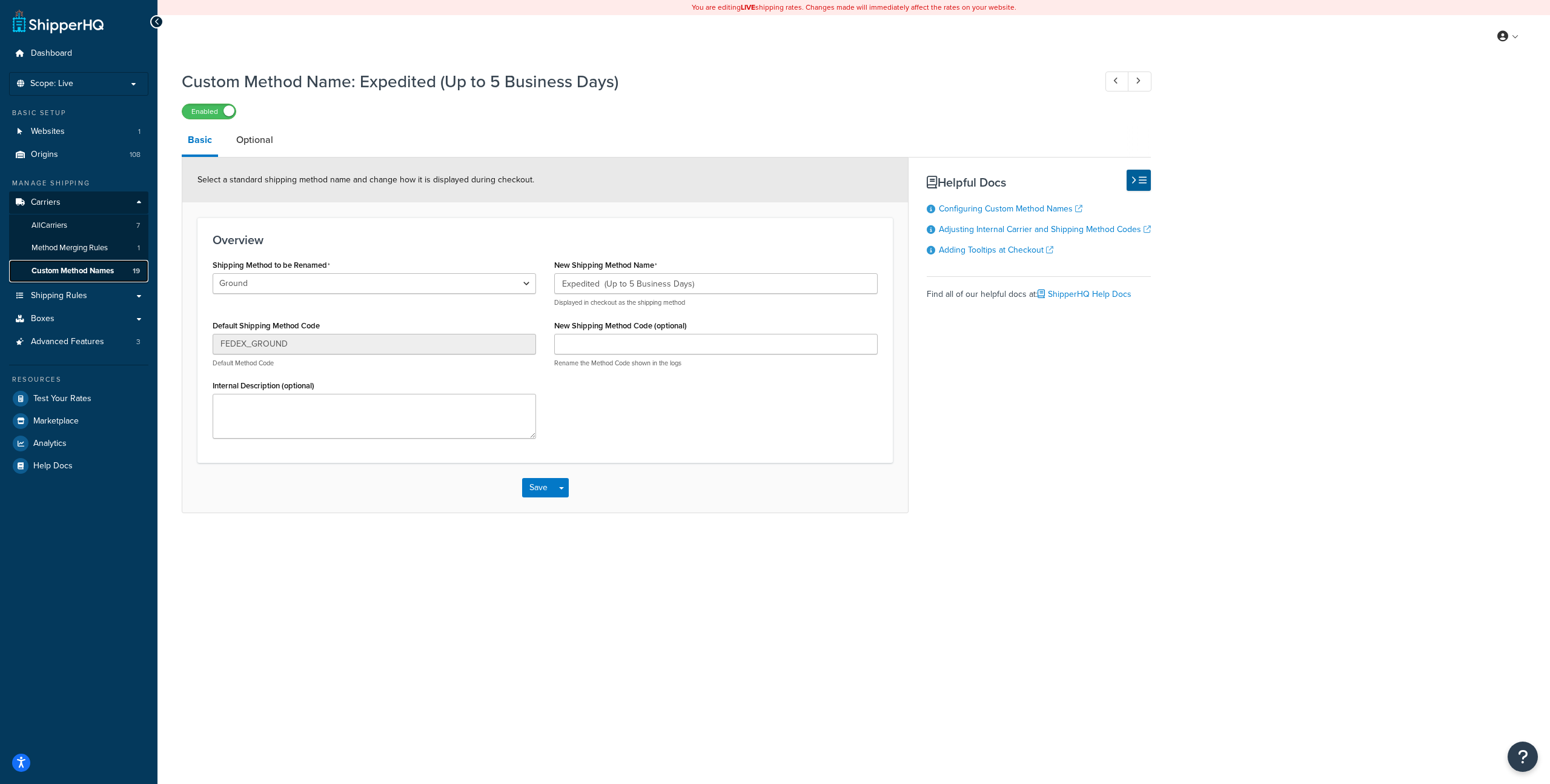
click at [70, 272] on span "Custom Method Names" at bounding box center [73, 271] width 83 height 10
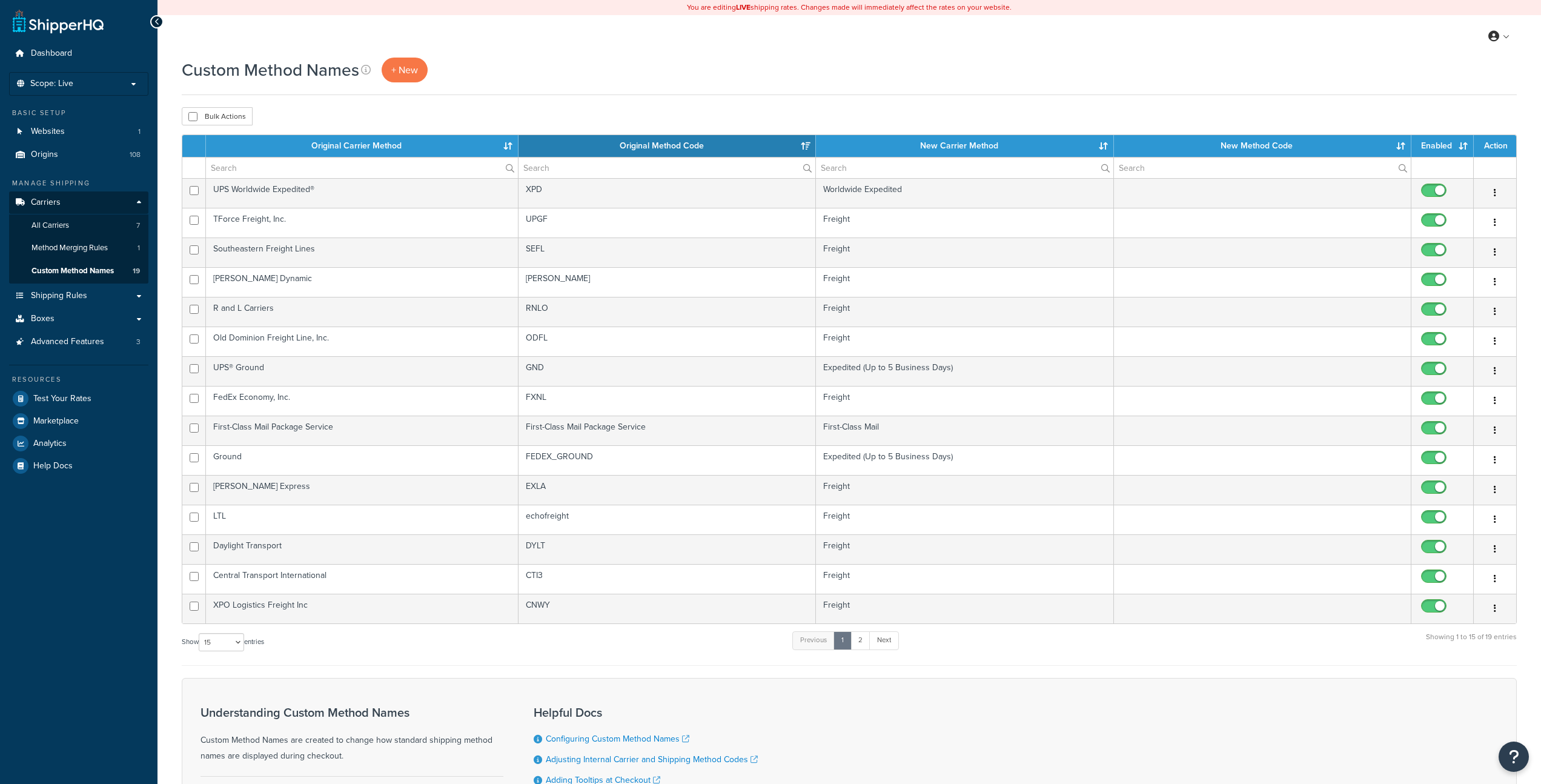
select select "15"
click at [929, 152] on th "New Carrier Method" at bounding box center [964, 146] width 297 height 22
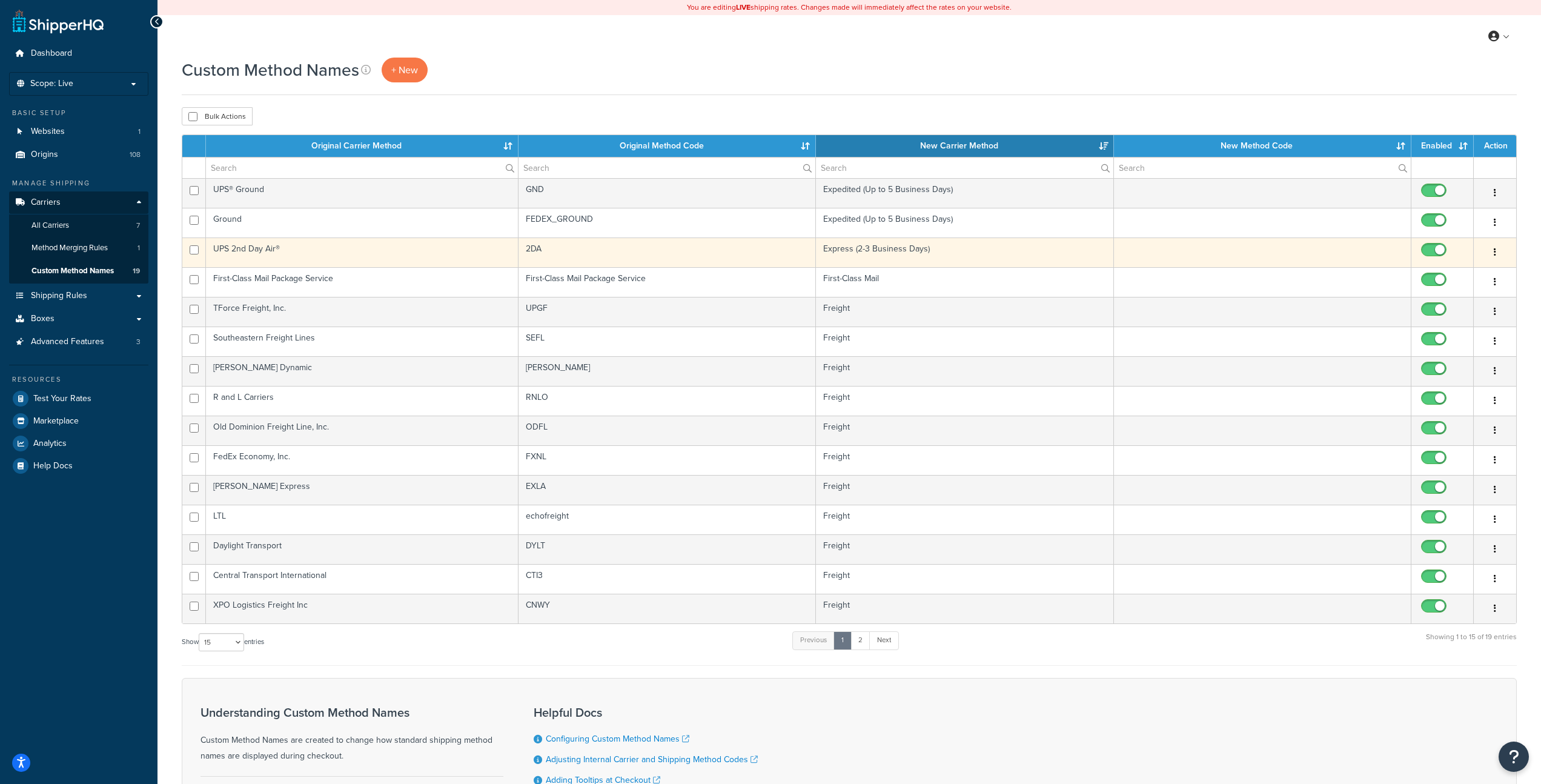
click at [1501, 252] on button "button" at bounding box center [1495, 253] width 17 height 19
click at [1431, 274] on link "Edit" at bounding box center [1446, 277] width 95 height 25
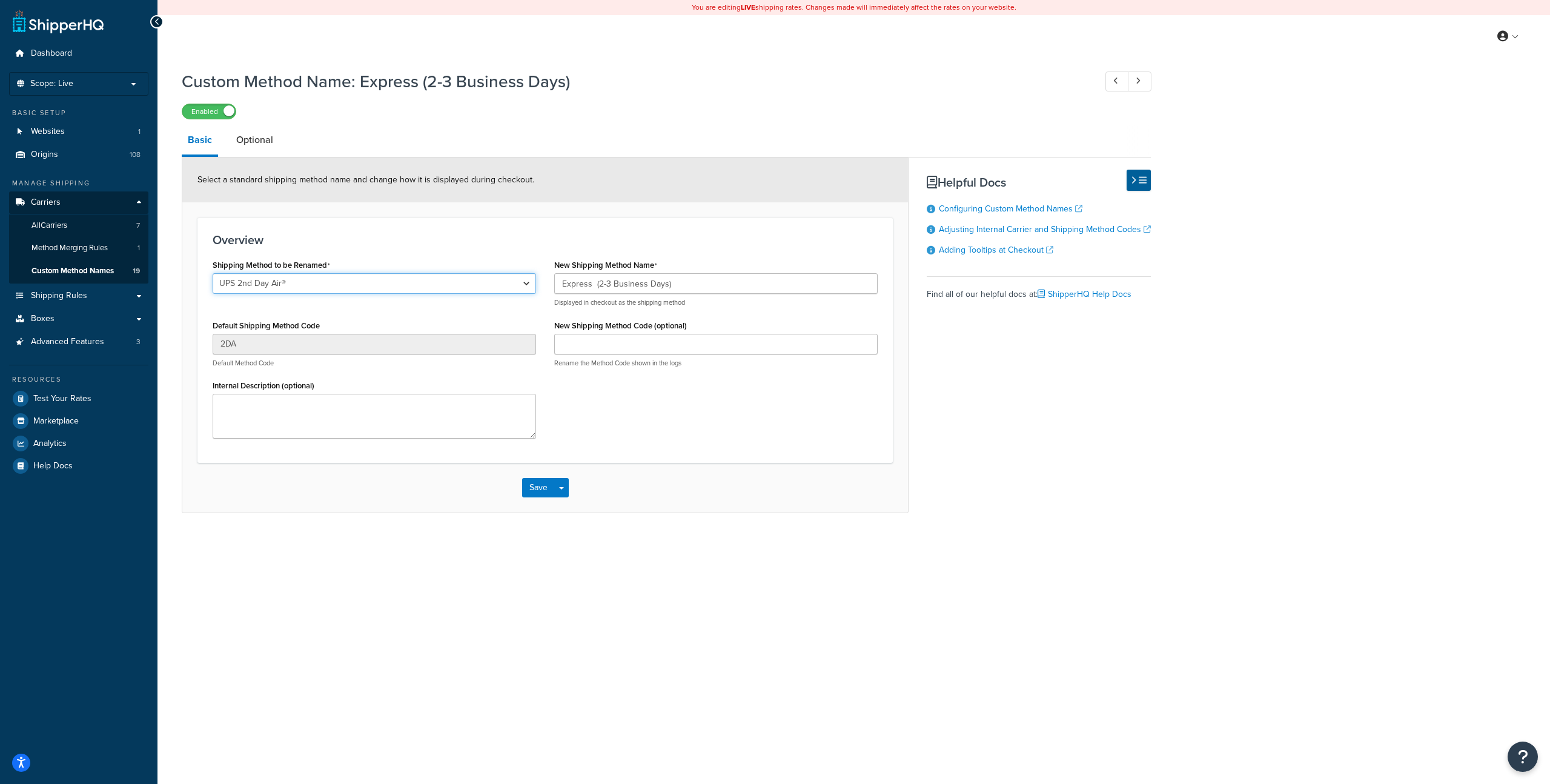
click at [506, 282] on select "LTL Ground 2nd Day Standard Overnight UPS® Ground UPS Next Day Air® UPS 2nd Day…" at bounding box center [374, 283] width 323 height 21
select select "705919"
click at [213, 273] on select "LTL Ground 2nd Day Standard Overnight UPS® Ground UPS Next Day Air® UPS 2nd Day…" at bounding box center [374, 283] width 323 height 21
type input "FEDEX_2_DAY"
click at [542, 484] on button "Save" at bounding box center [539, 487] width 33 height 19
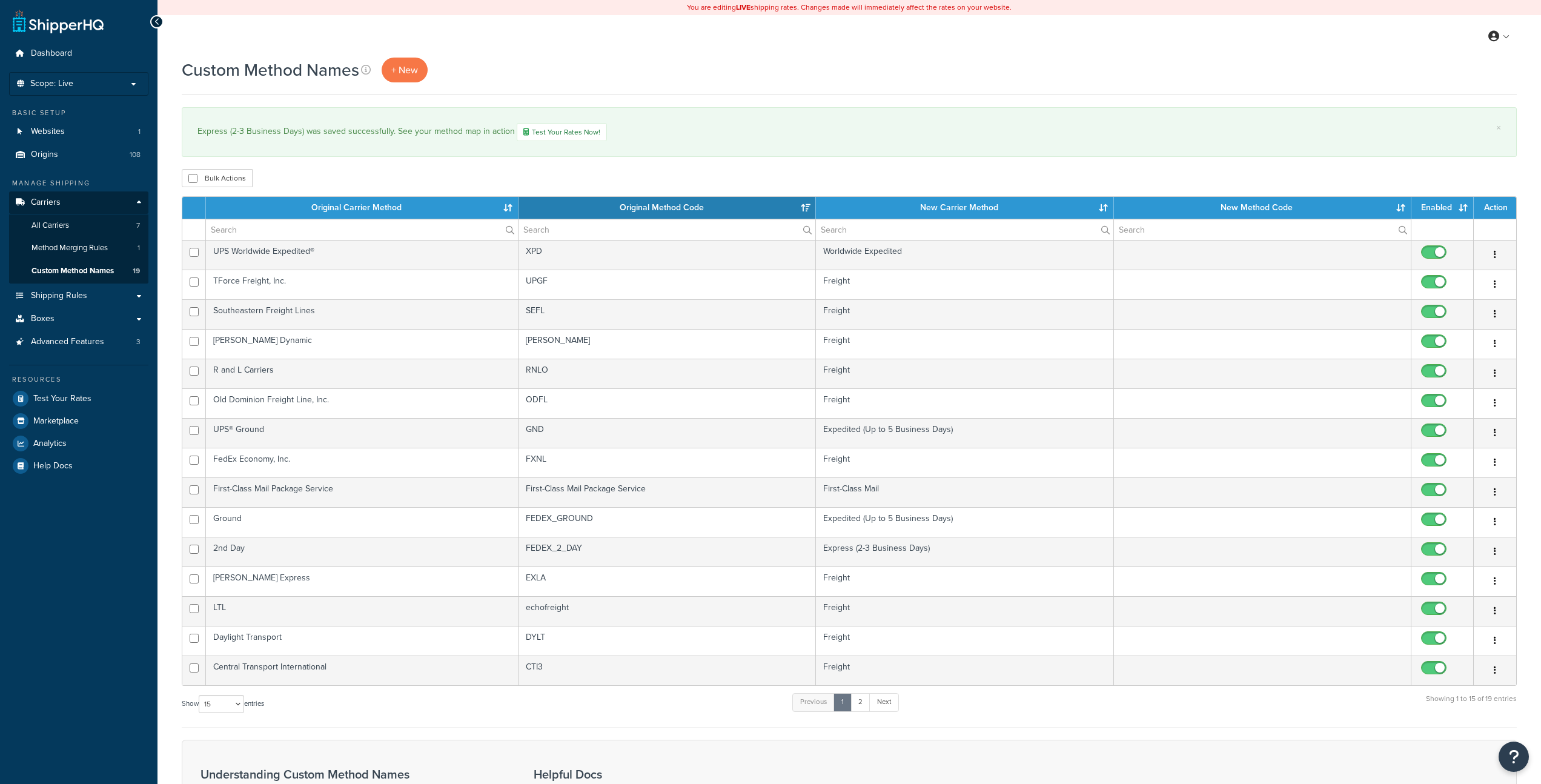
select select "15"
click at [907, 207] on th "New Carrier Method" at bounding box center [964, 208] width 297 height 22
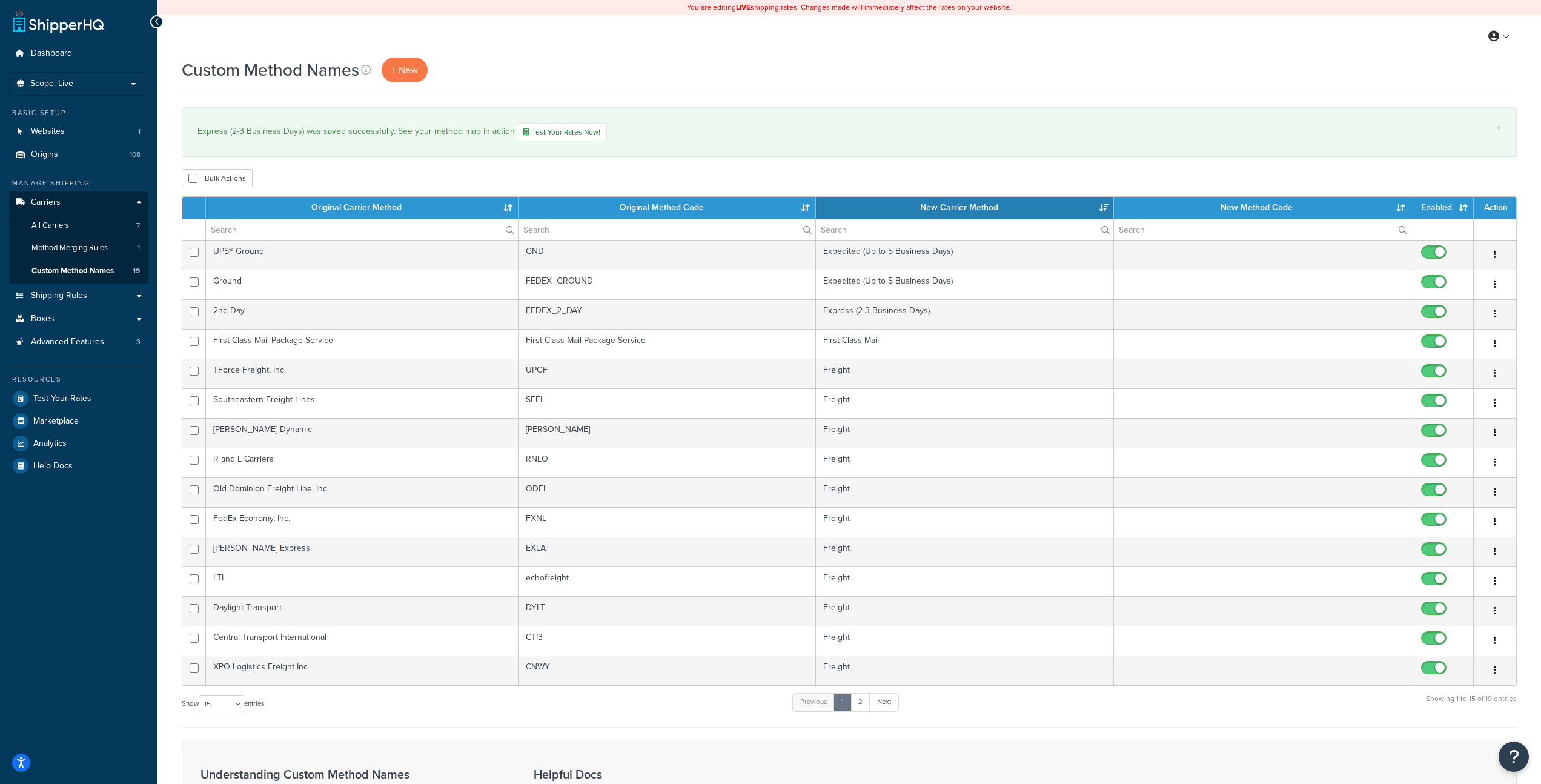
click at [934, 211] on th "New Carrier Method" at bounding box center [964, 208] width 297 height 22
click at [935, 208] on th "New Carrier Method" at bounding box center [964, 208] width 297 height 22
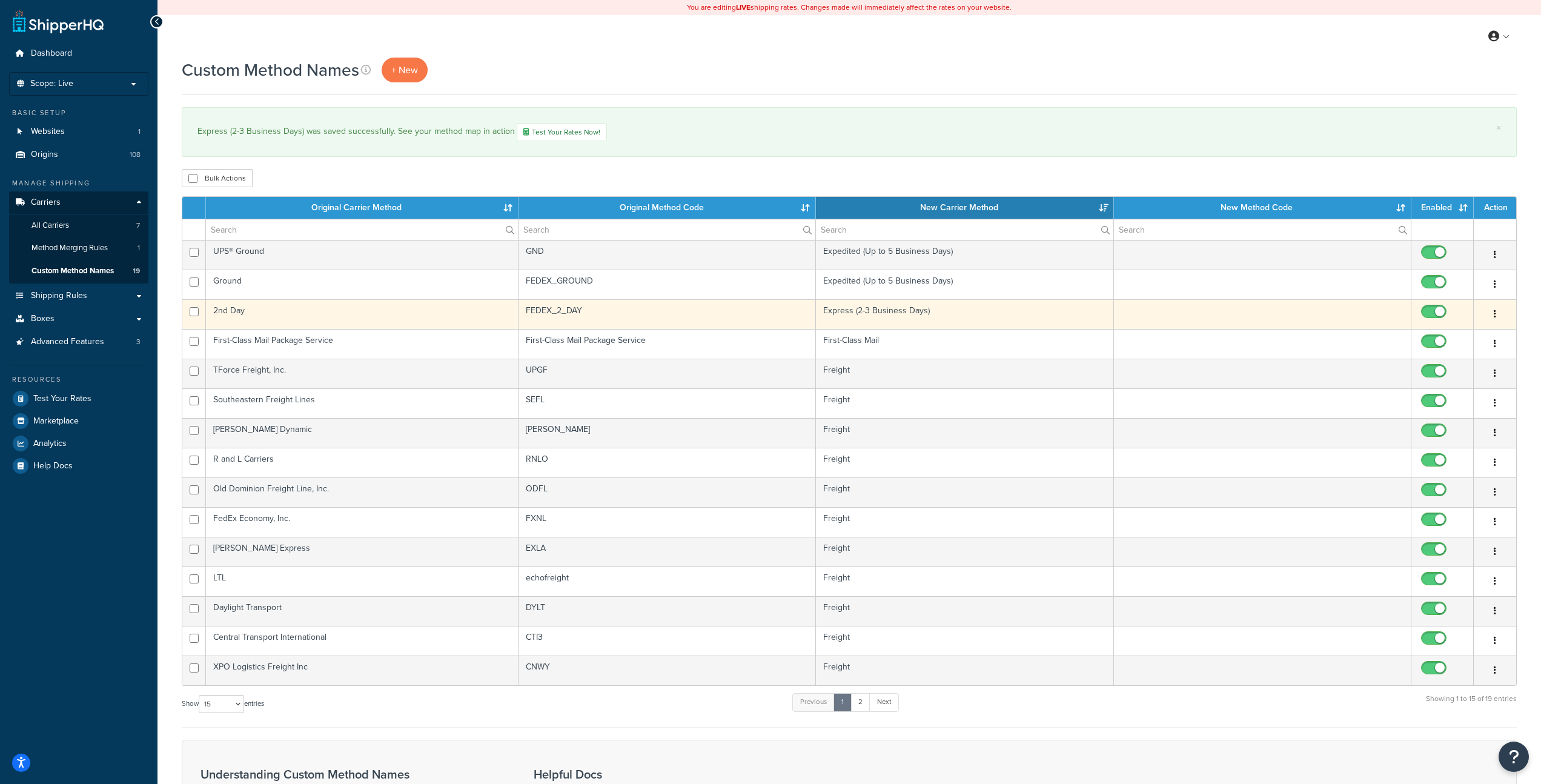
click at [1496, 311] on icon "button" at bounding box center [1495, 314] width 2 height 9
click at [1455, 359] on link "Duplicate" at bounding box center [1446, 363] width 95 height 25
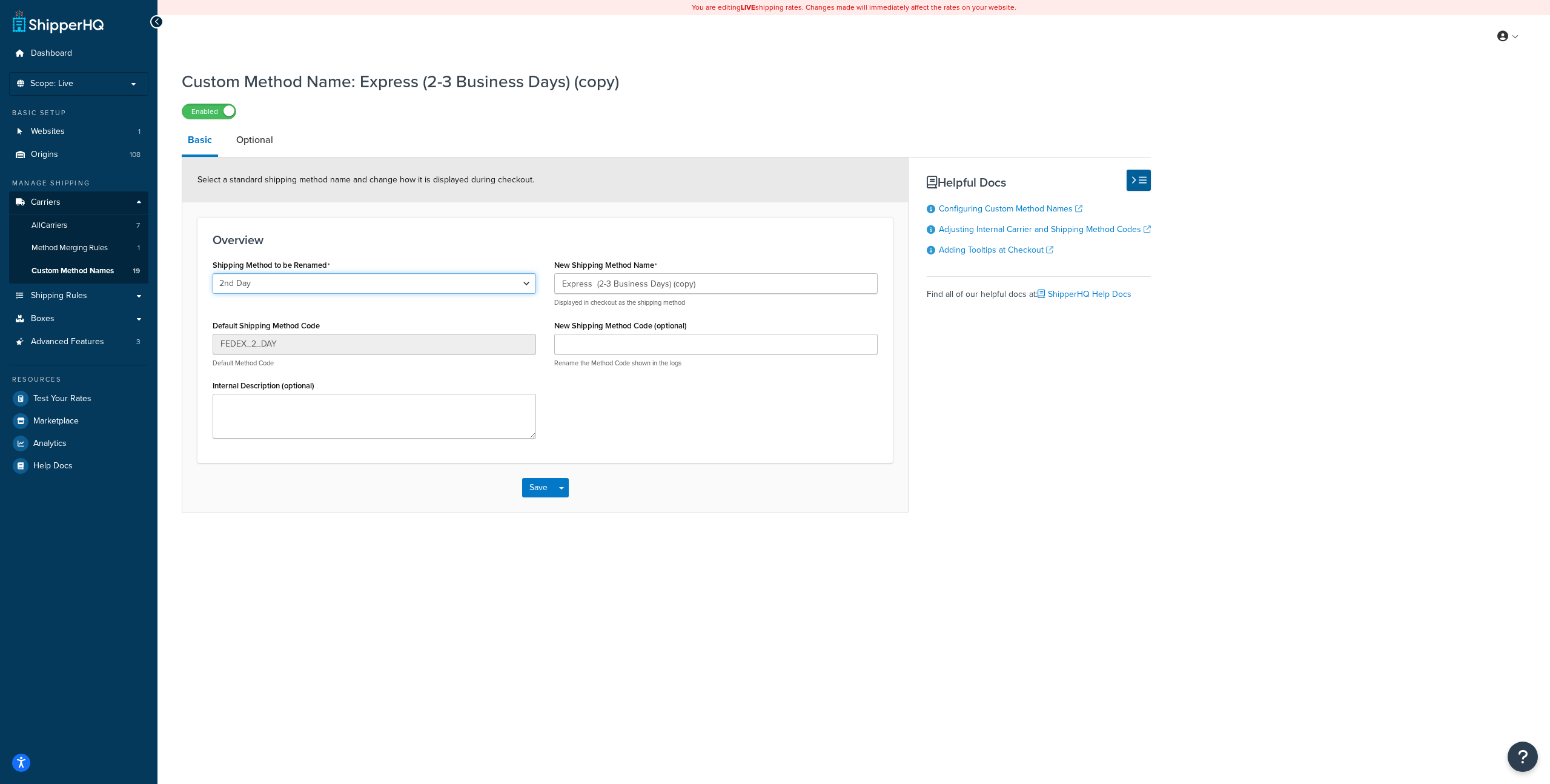
click at [421, 279] on select "LTL Ground 2nd Day Standard Overnight UPS® Ground UPS Next Day Air® UPS 2nd Day…" at bounding box center [374, 283] width 323 height 21
select select "140102"
click at [213, 273] on select "LTL Ground 2nd Day Standard Overnight UPS® Ground UPS Next Day Air® UPS 2nd Day…" at bounding box center [374, 283] width 323 height 21
type input "2DA"
click at [725, 281] on input "Express (2-3 Business Days) (copy)" at bounding box center [716, 283] width 323 height 21
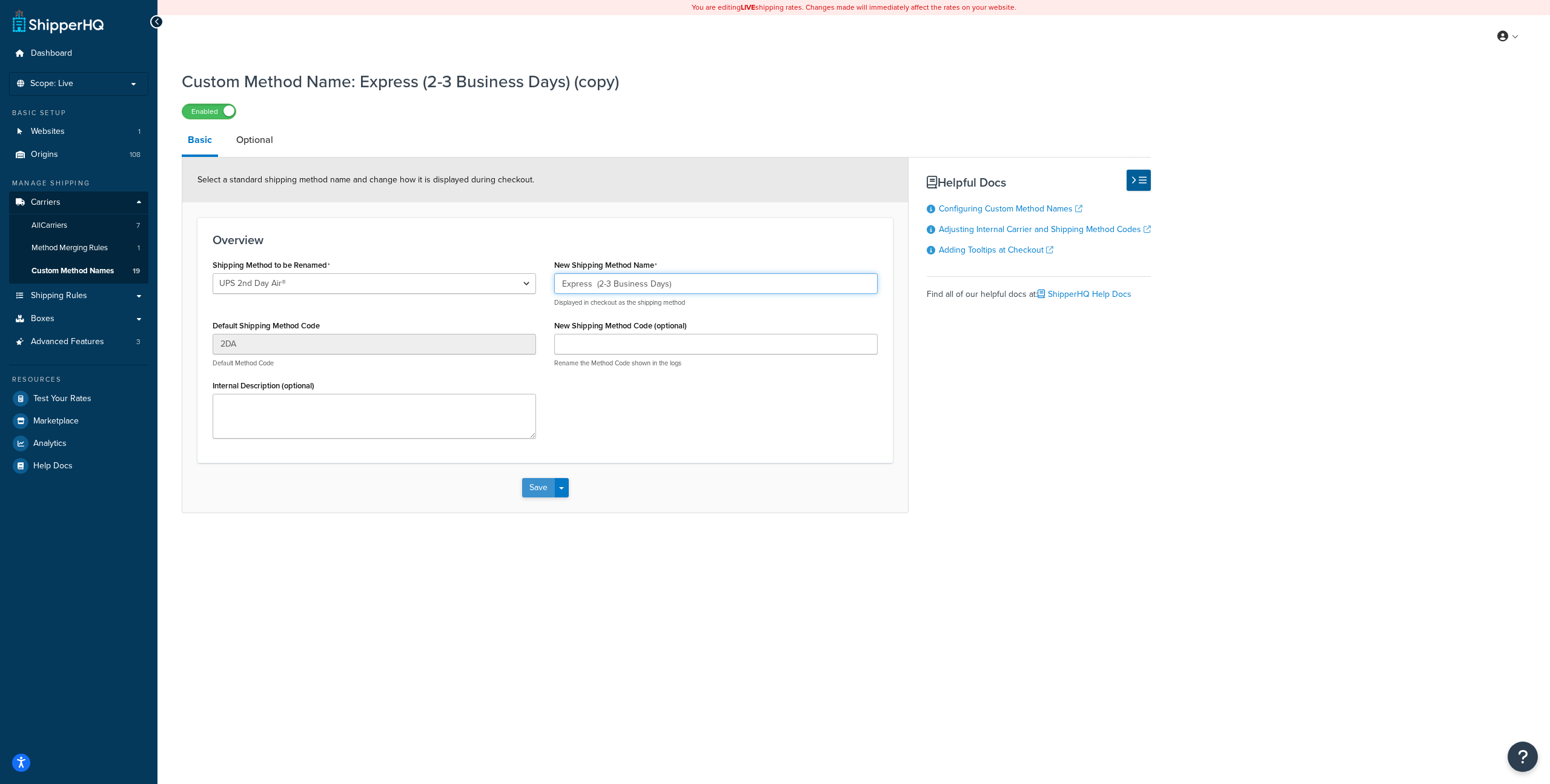
type input "Express (2-3 Business Days)"
click at [545, 487] on button "Save" at bounding box center [539, 487] width 33 height 19
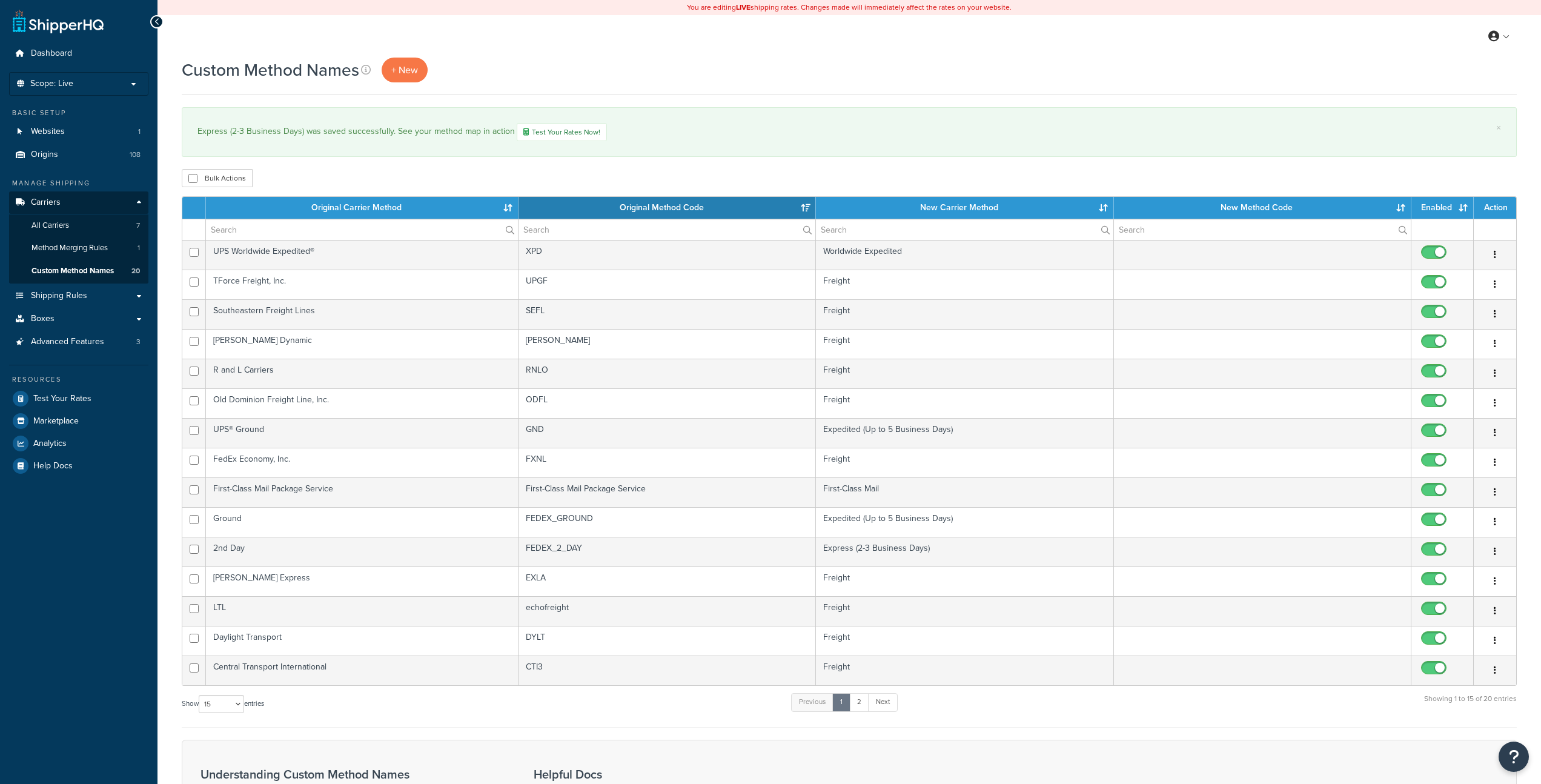
select select "15"
click at [964, 200] on th "New Carrier Method" at bounding box center [964, 208] width 297 height 22
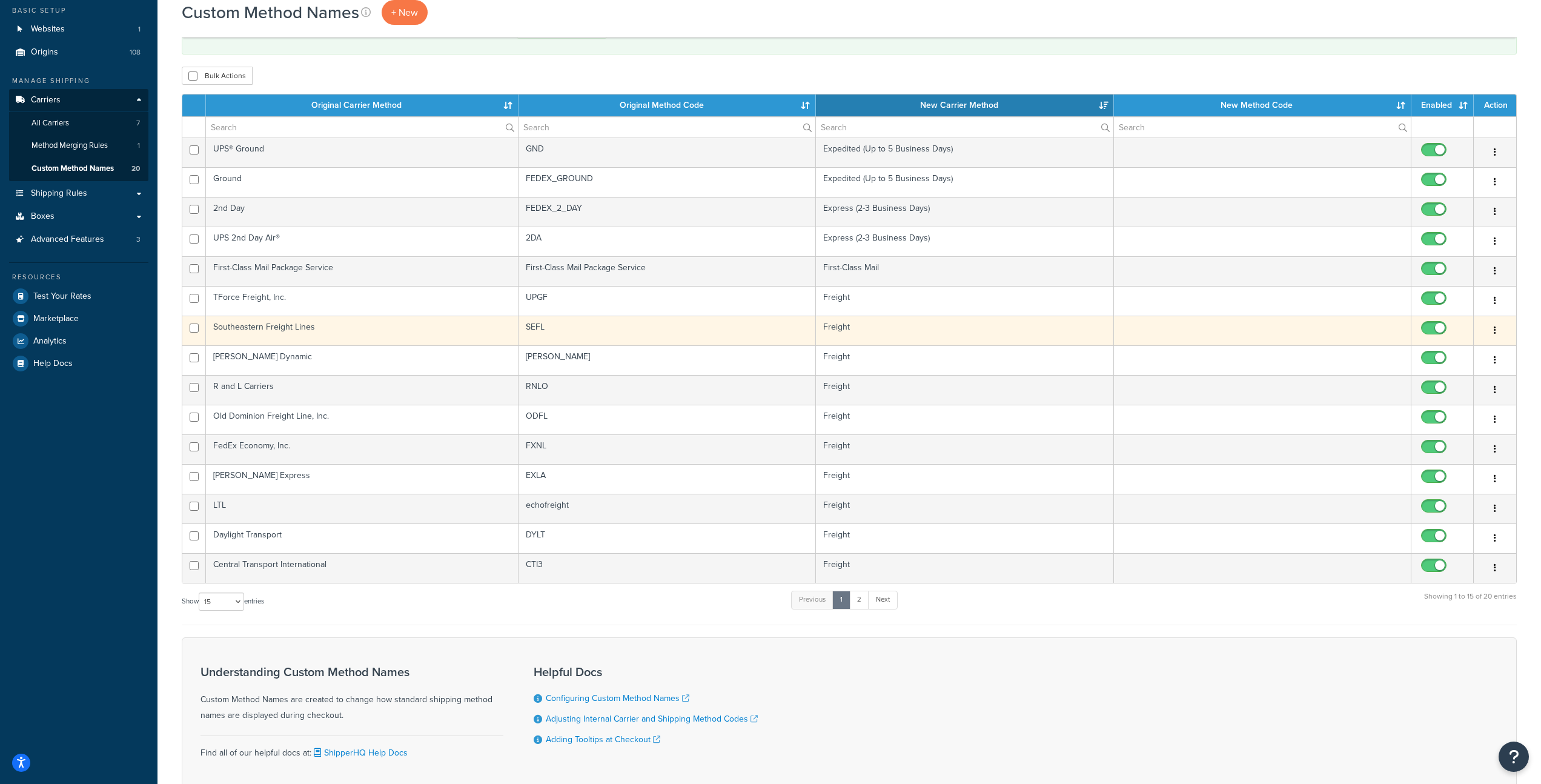
scroll to position [103, 0]
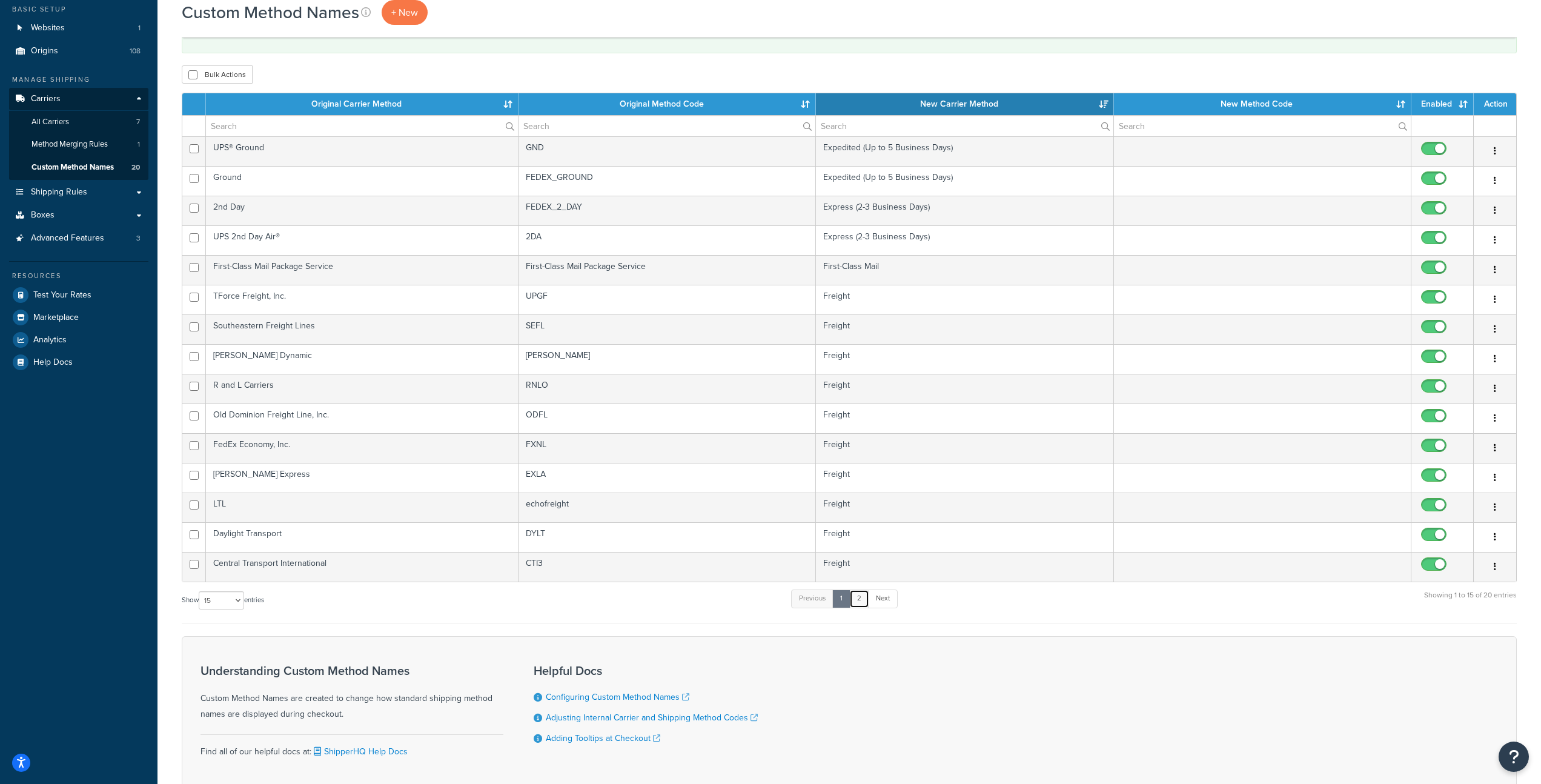
click at [863, 604] on link "2" at bounding box center [859, 599] width 20 height 18
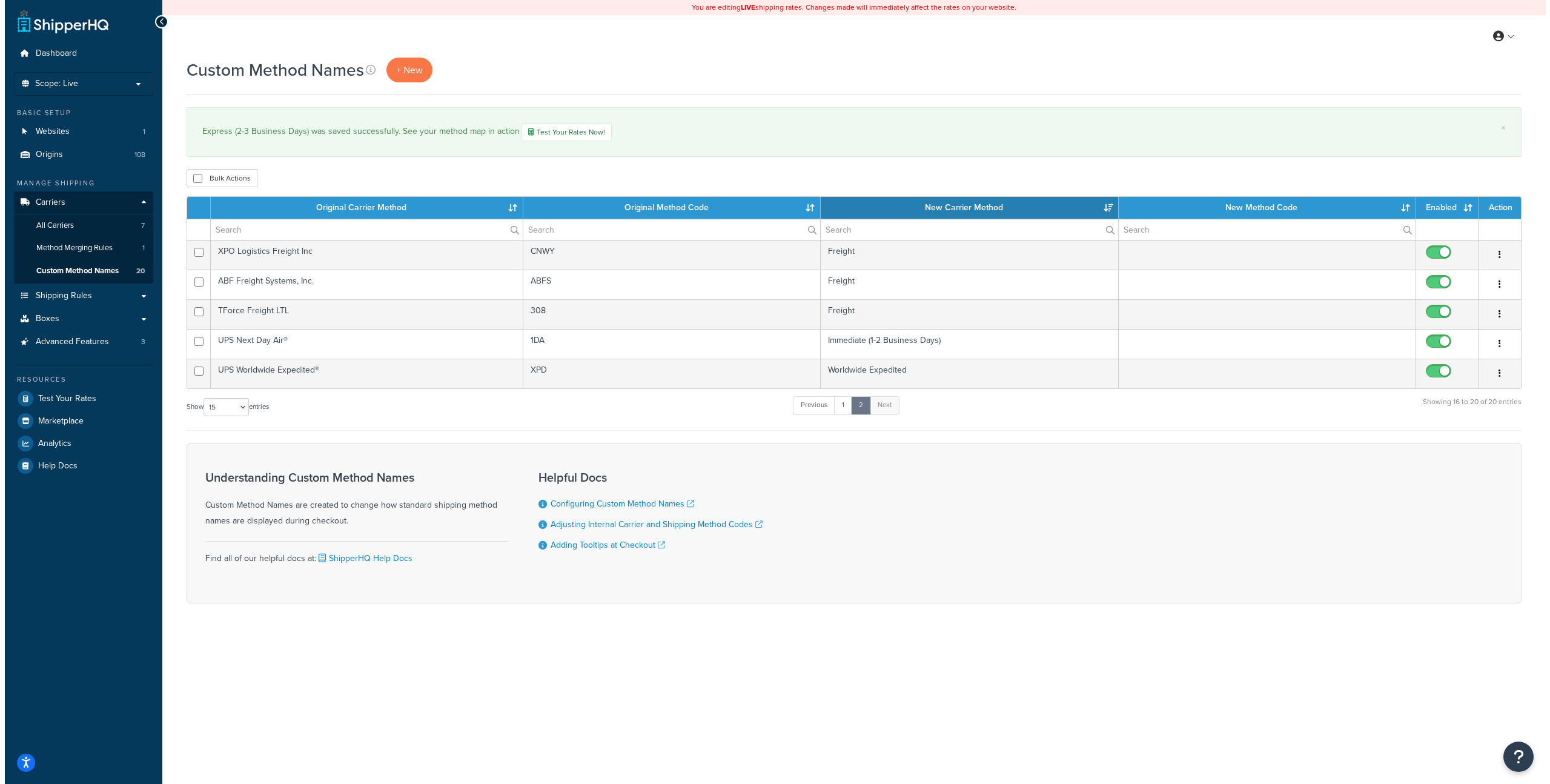
scroll to position [0, 0]
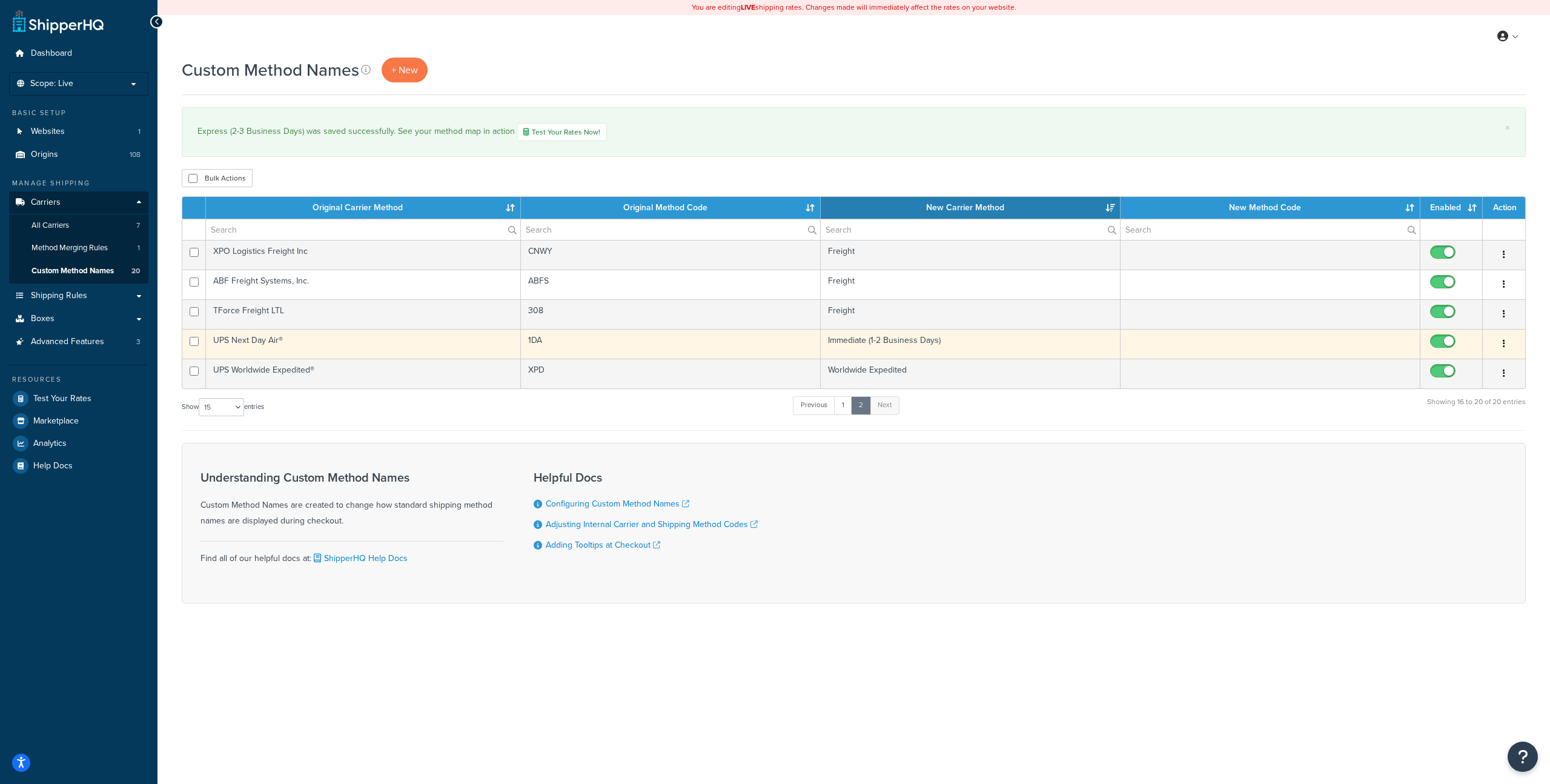
click at [1503, 343] on button "button" at bounding box center [1504, 344] width 17 height 19
click at [1435, 393] on link "Duplicate" at bounding box center [1455, 393] width 95 height 25
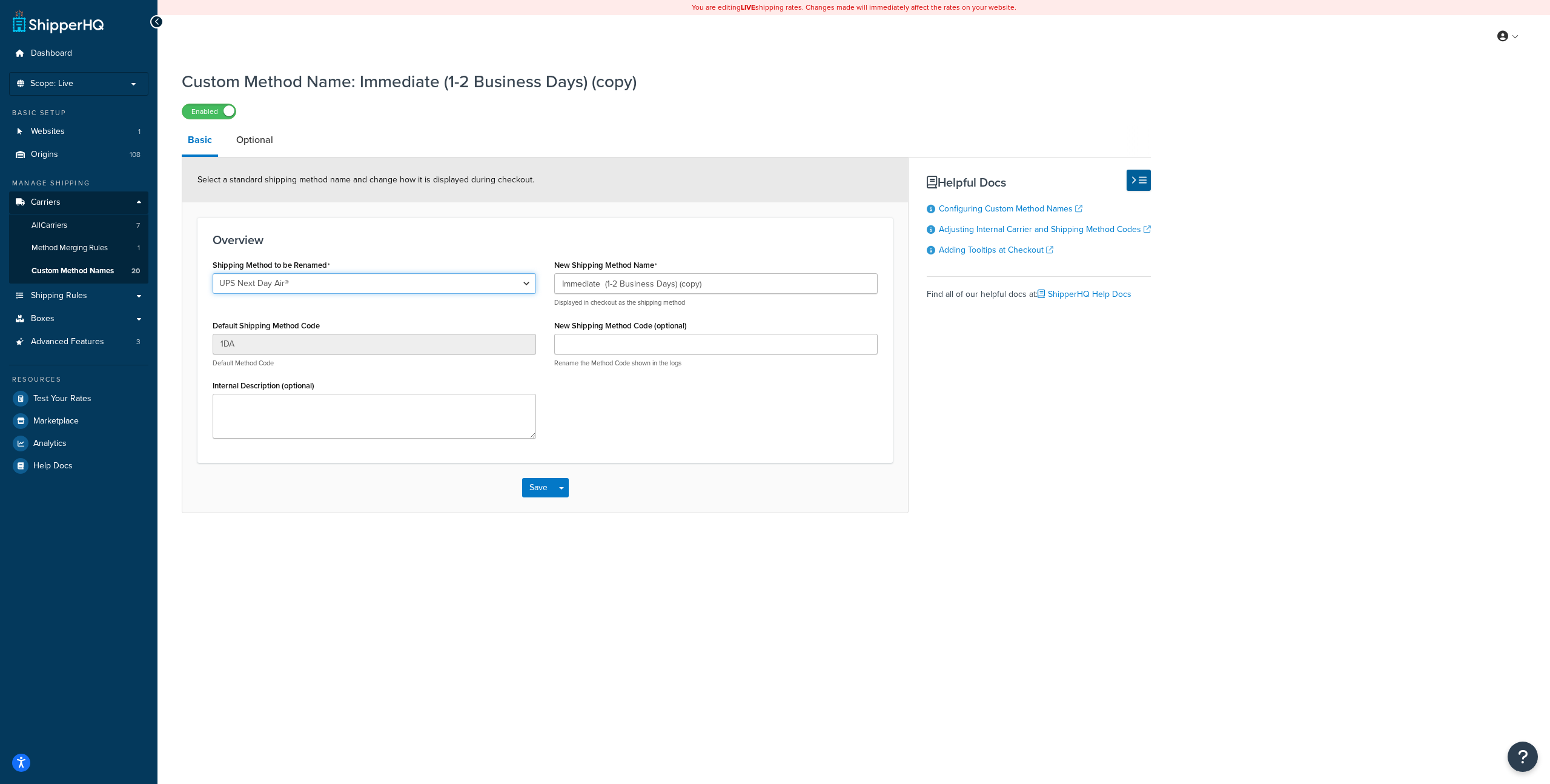
click at [420, 287] on select "LTL Ground 2nd Day Standard Overnight UPS® Ground UPS Next Day Air® UPS 2nd Day…" at bounding box center [374, 283] width 323 height 21
select select "705922"
click at [213, 273] on select "LTL Ground 2nd Day Standard Overnight UPS® Ground UPS Next Day Air® UPS 2nd Day…" at bounding box center [374, 283] width 323 height 21
type input "STANDARD_OVERNIGHT"
click at [712, 285] on input "Immediate (1-2 Business Days) (copy)" at bounding box center [716, 283] width 323 height 21
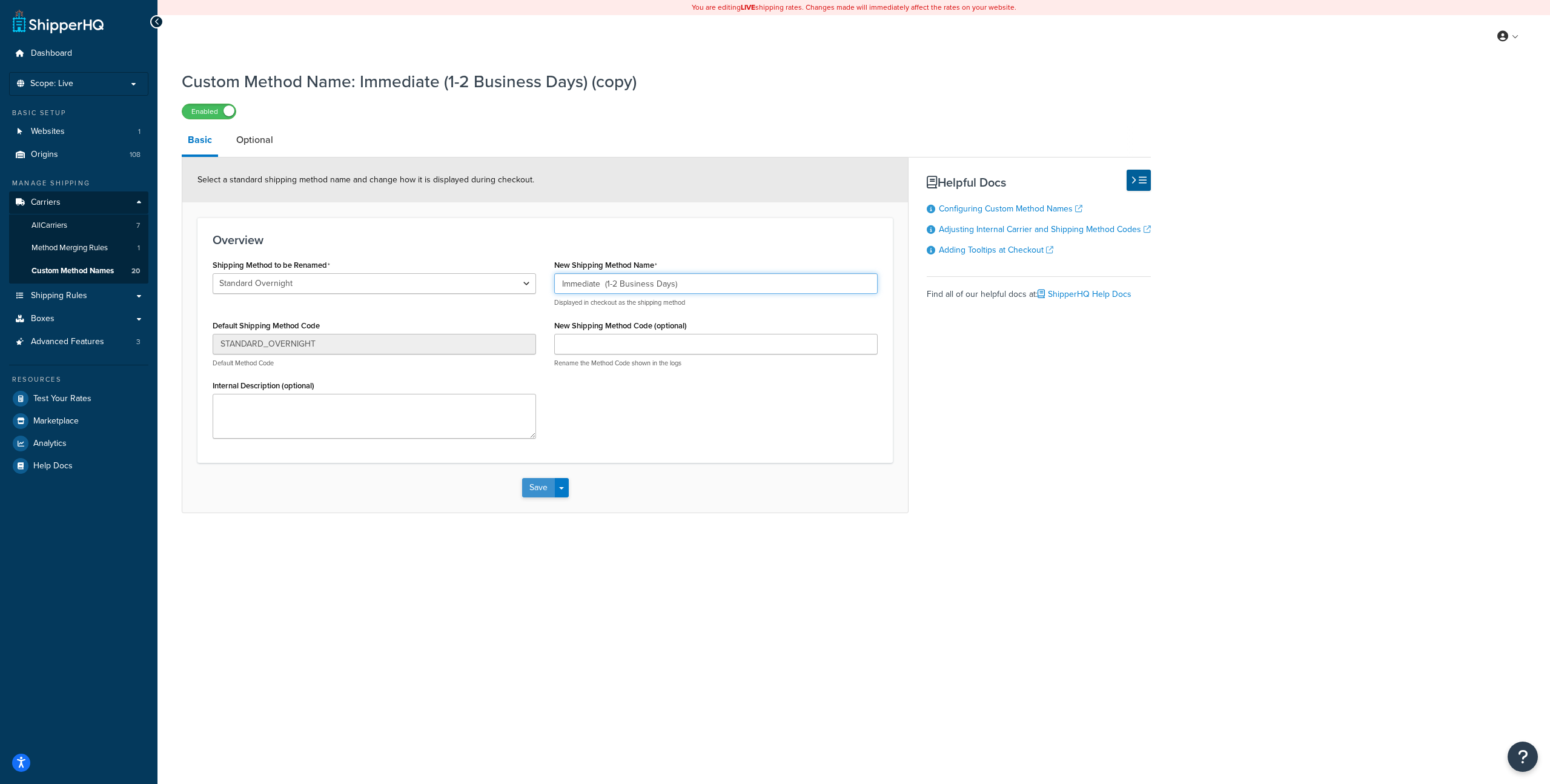
type input "Immediate (1-2 Business Days)"
click at [540, 486] on button "Save" at bounding box center [539, 487] width 33 height 19
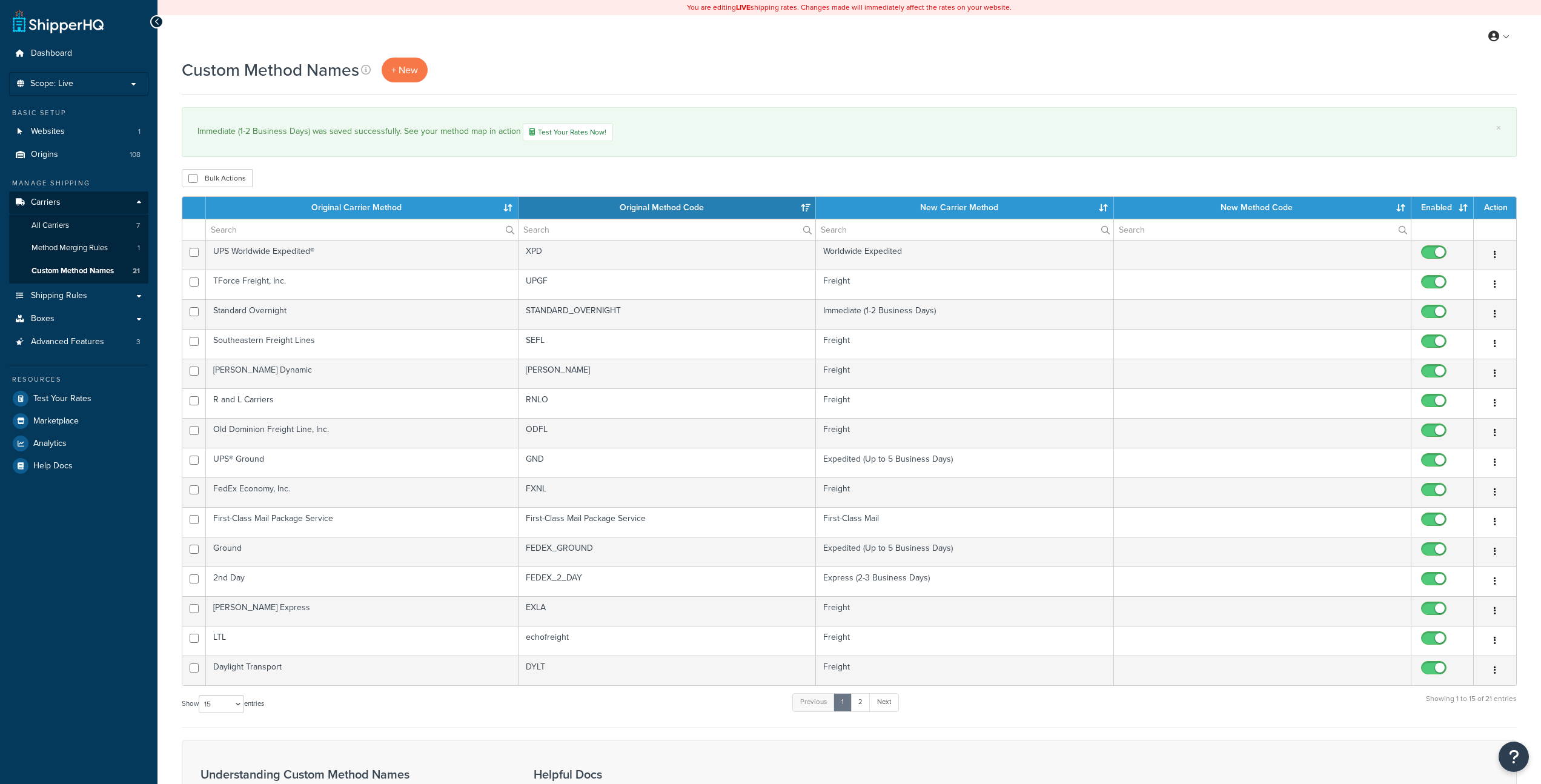
select select "15"
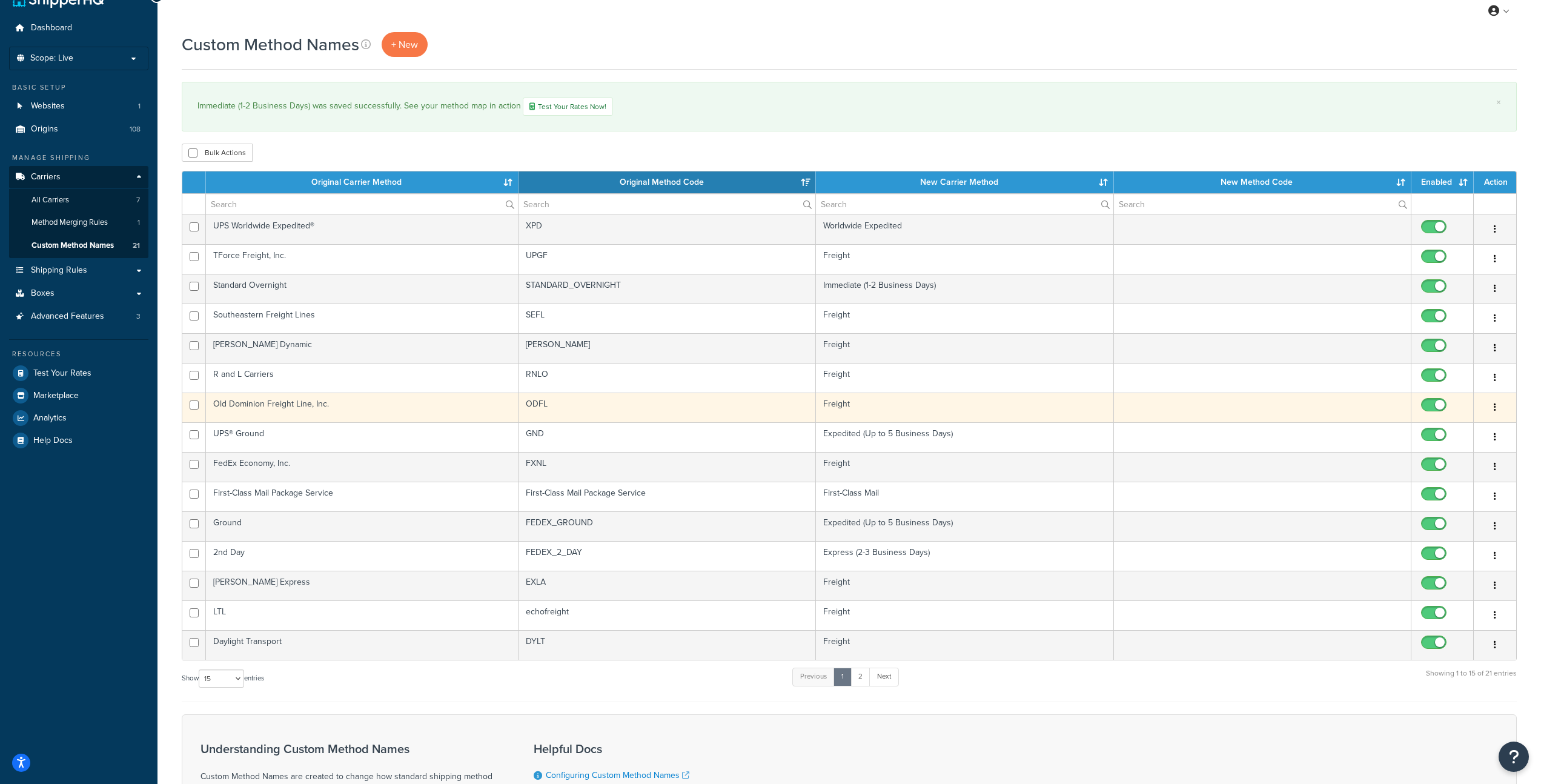
scroll to position [54, 0]
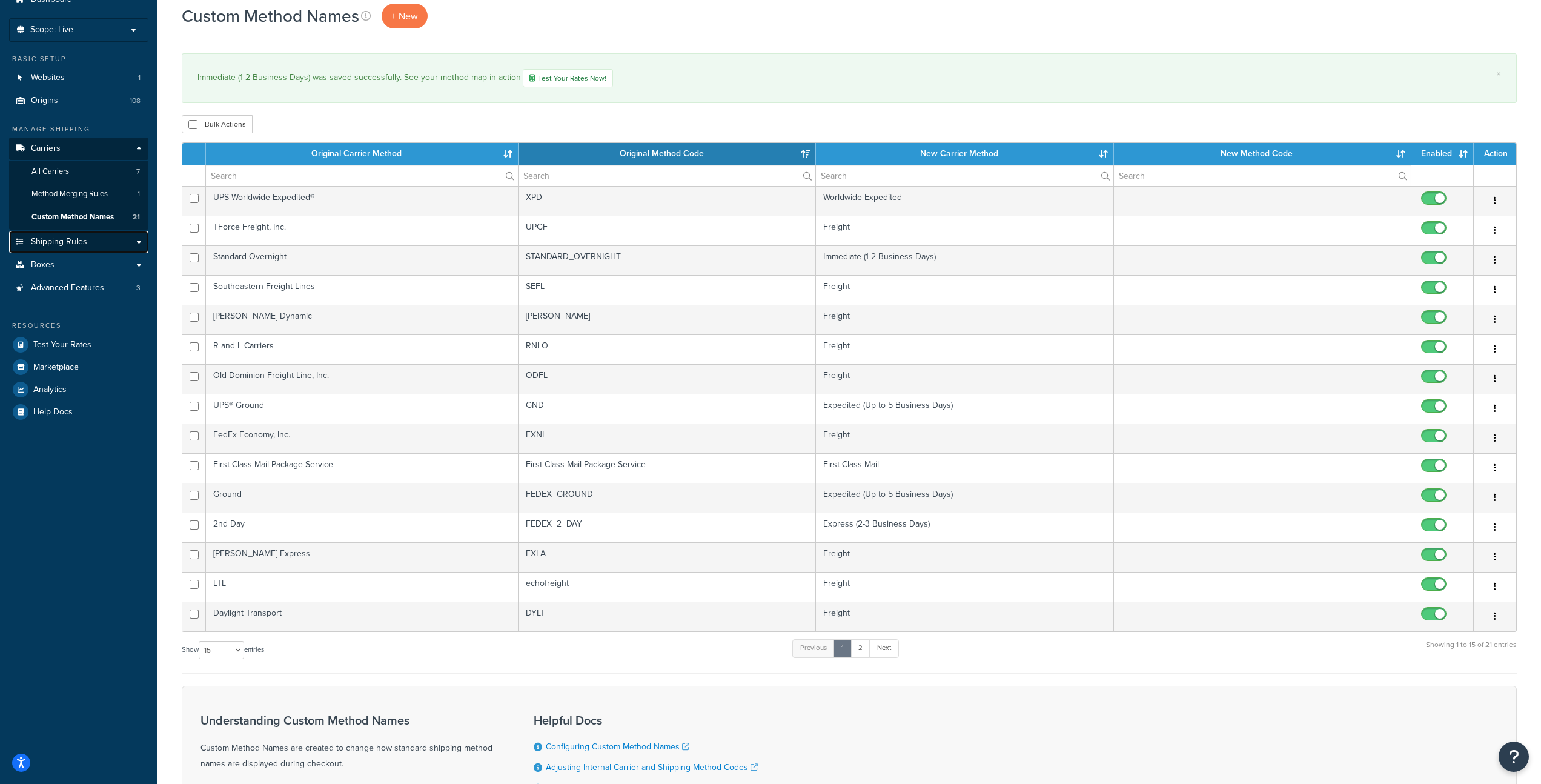
click at [89, 242] on link "Shipping Rules" at bounding box center [78, 242] width 139 height 22
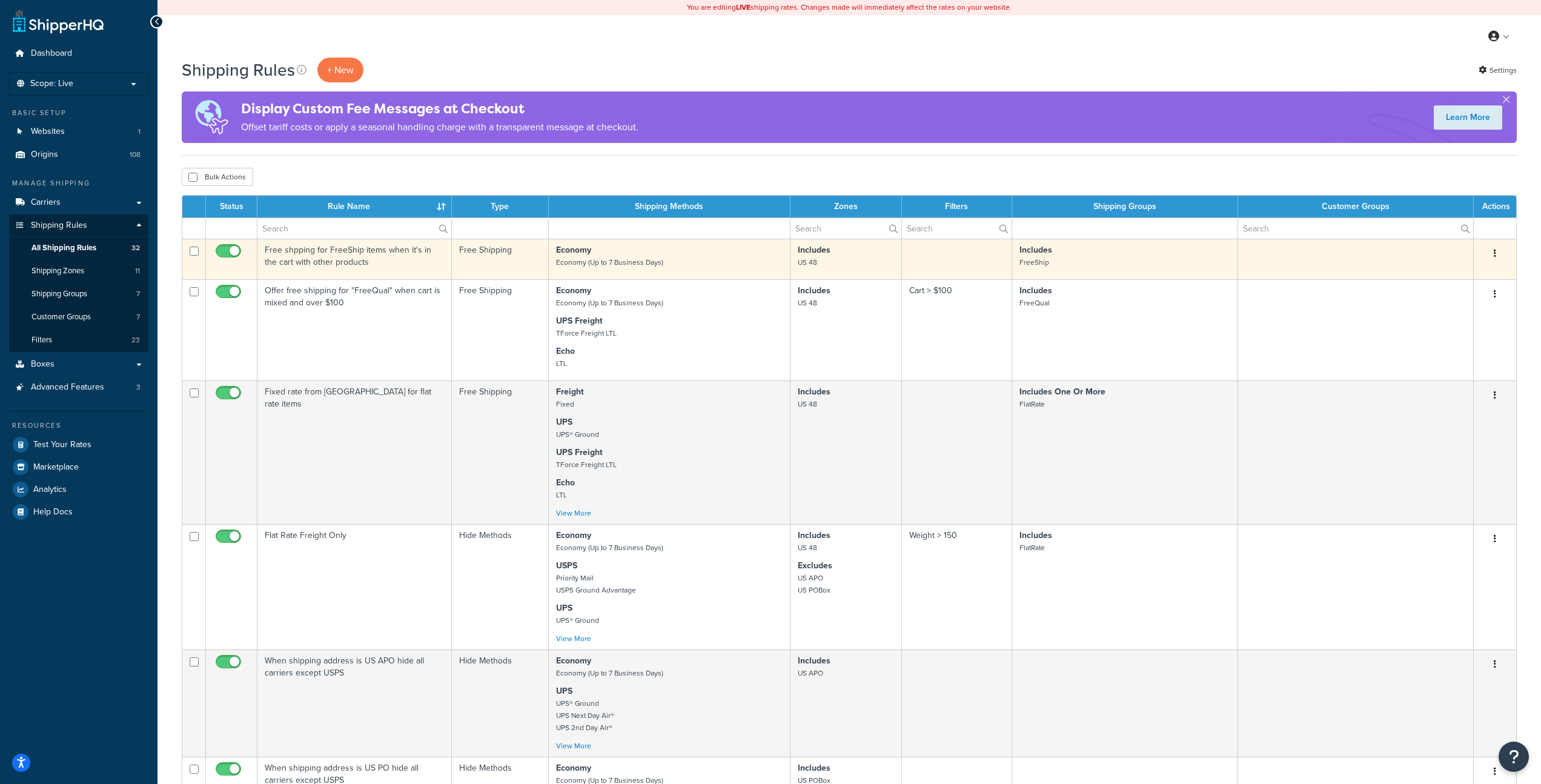
click at [740, 260] on p "Economy Economy (Up to 7 Business Days)" at bounding box center [669, 256] width 227 height 24
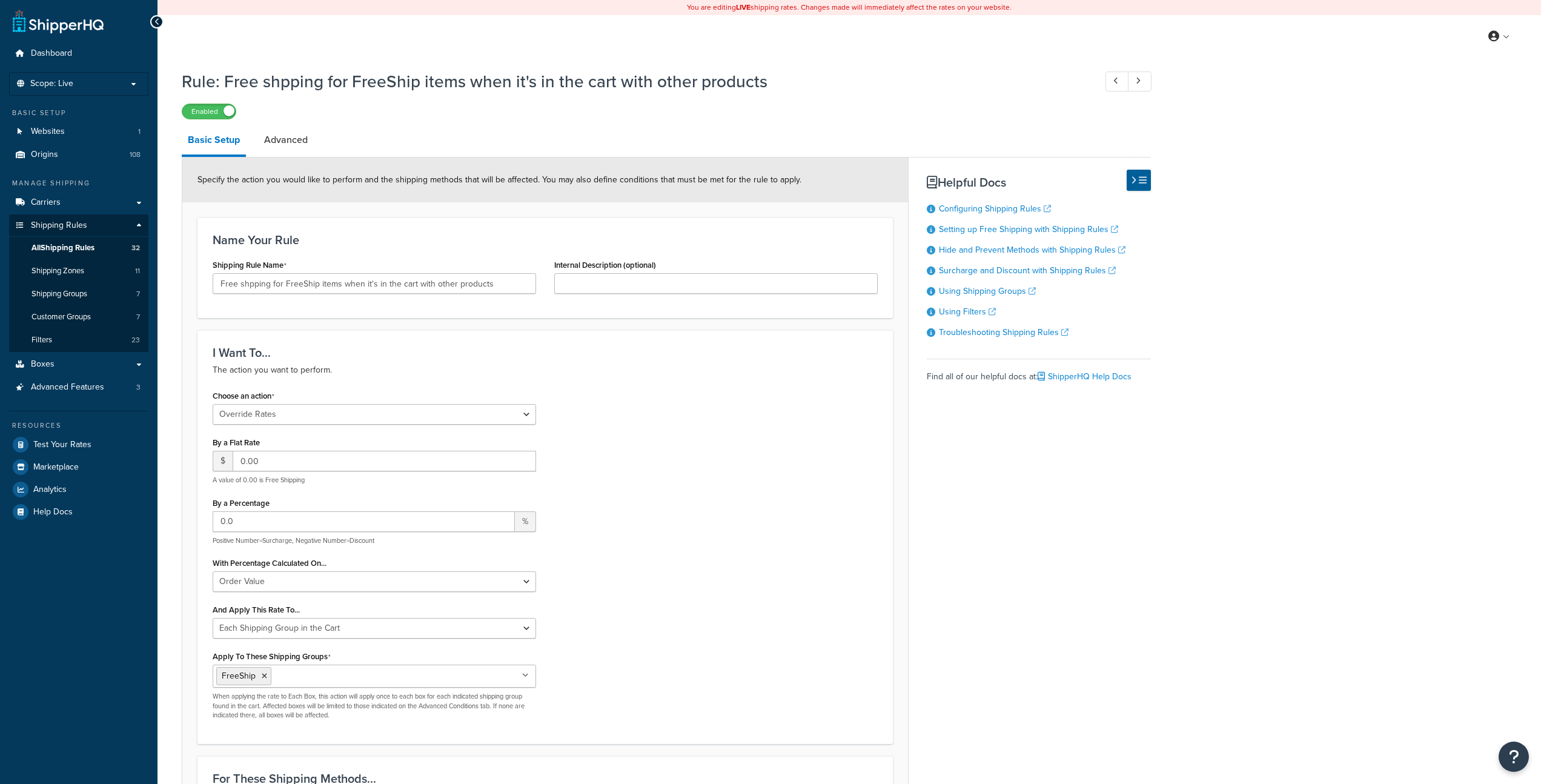
select select "OVERRIDE"
select select "SHIPPING_GROUP"
click at [1142, 83] on link at bounding box center [1140, 81] width 24 height 20
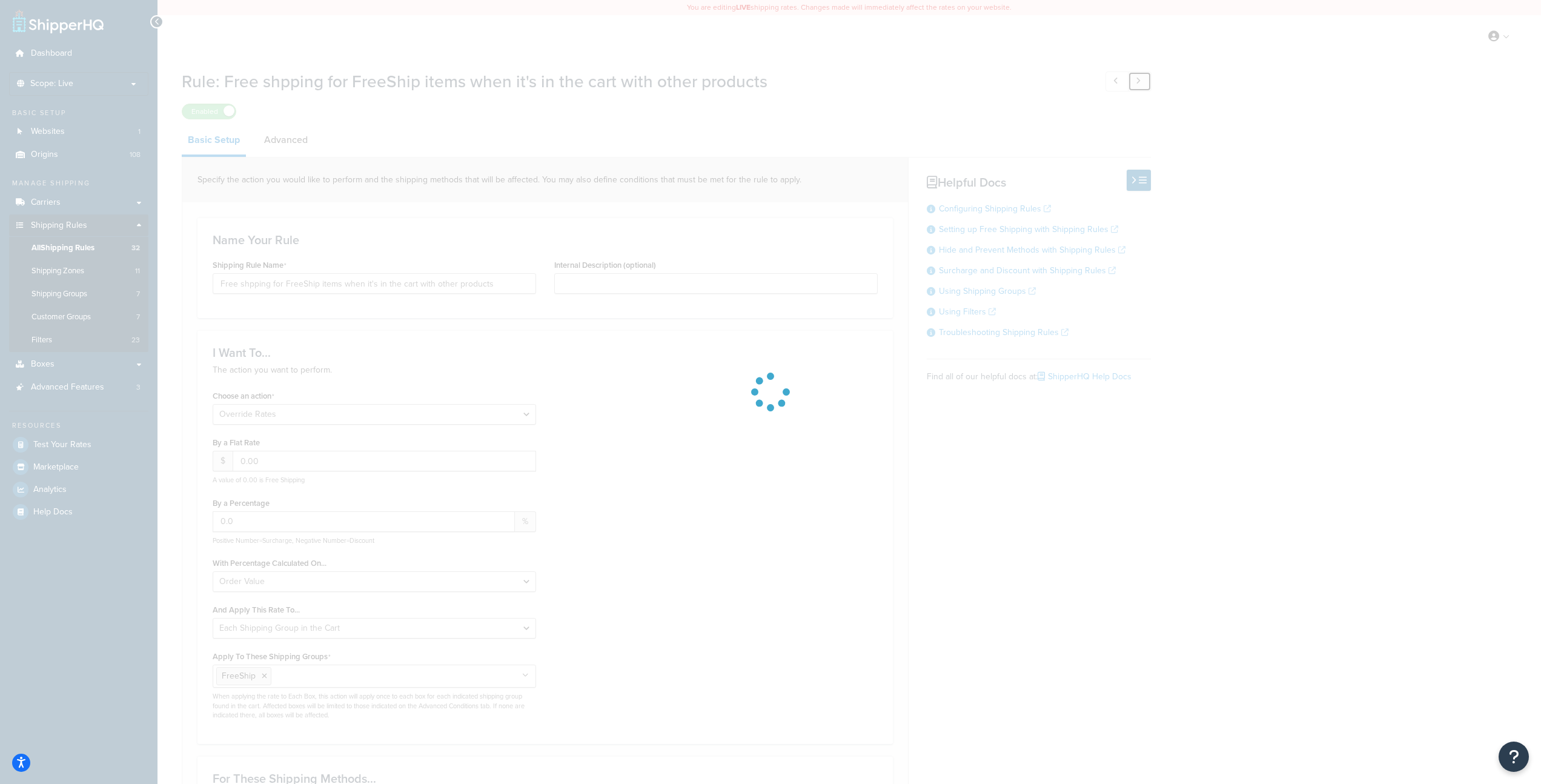
type input "Offer free shipping for "FreeQual" when cart is mixed and over $100"
select select "ORDER"
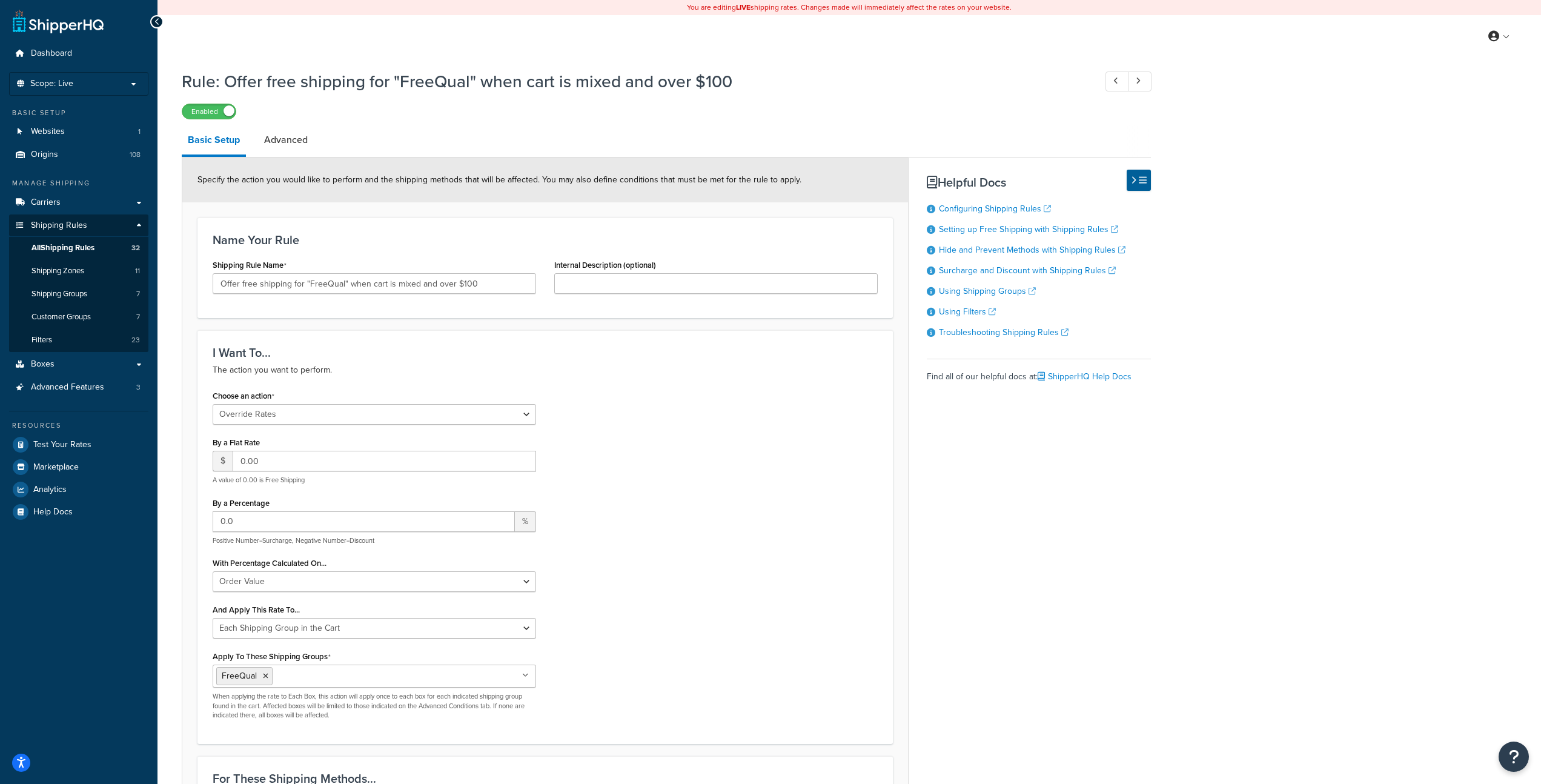
drag, startPoint x: 1220, startPoint y: 89, endPoint x: 1178, endPoint y: 89, distance: 42.0
click at [1145, 77] on link at bounding box center [1140, 81] width 24 height 20
type input "Fixed rate from Magento for flat rate items"
select select "ITEM"
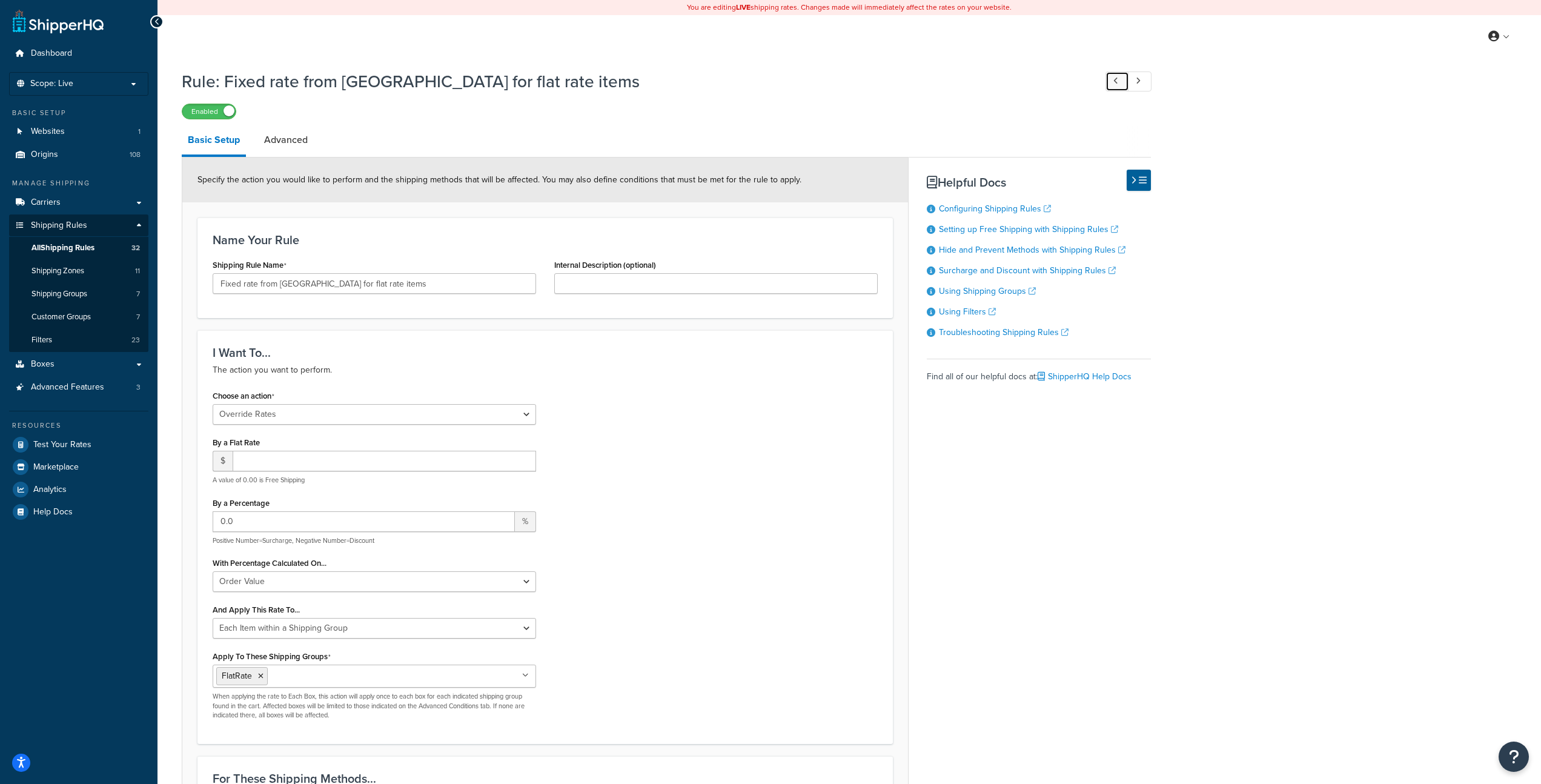
click at [1117, 81] on icon at bounding box center [1116, 81] width 5 height 8
type input "Offer free shipping for "FreeQual" when cart is mixed and over $100"
type input "0.00"
select select "SHIPPING_GROUP"
click at [1115, 80] on icon at bounding box center [1116, 81] width 5 height 8
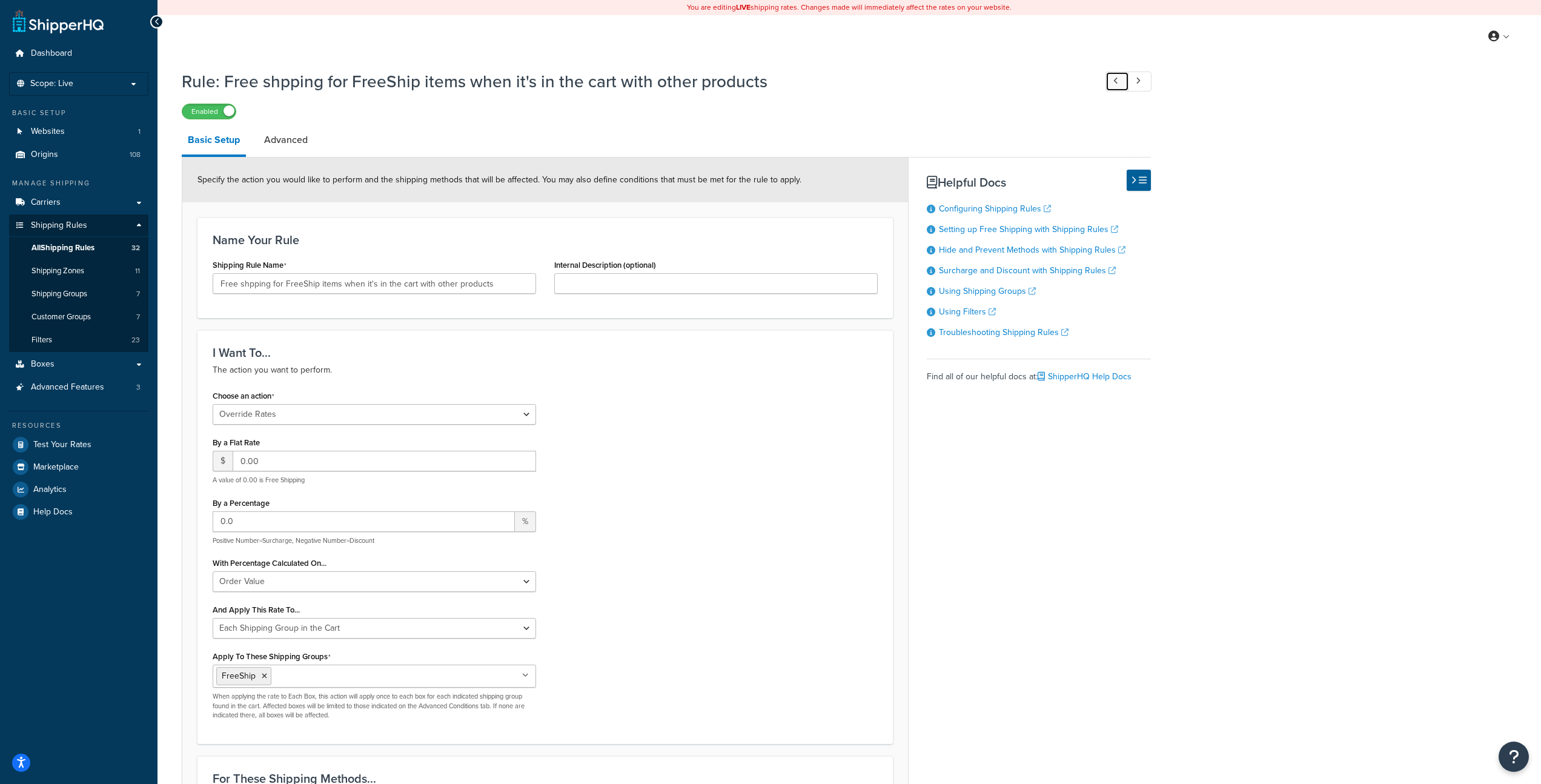
click at [1114, 82] on icon at bounding box center [1116, 81] width 5 height 8
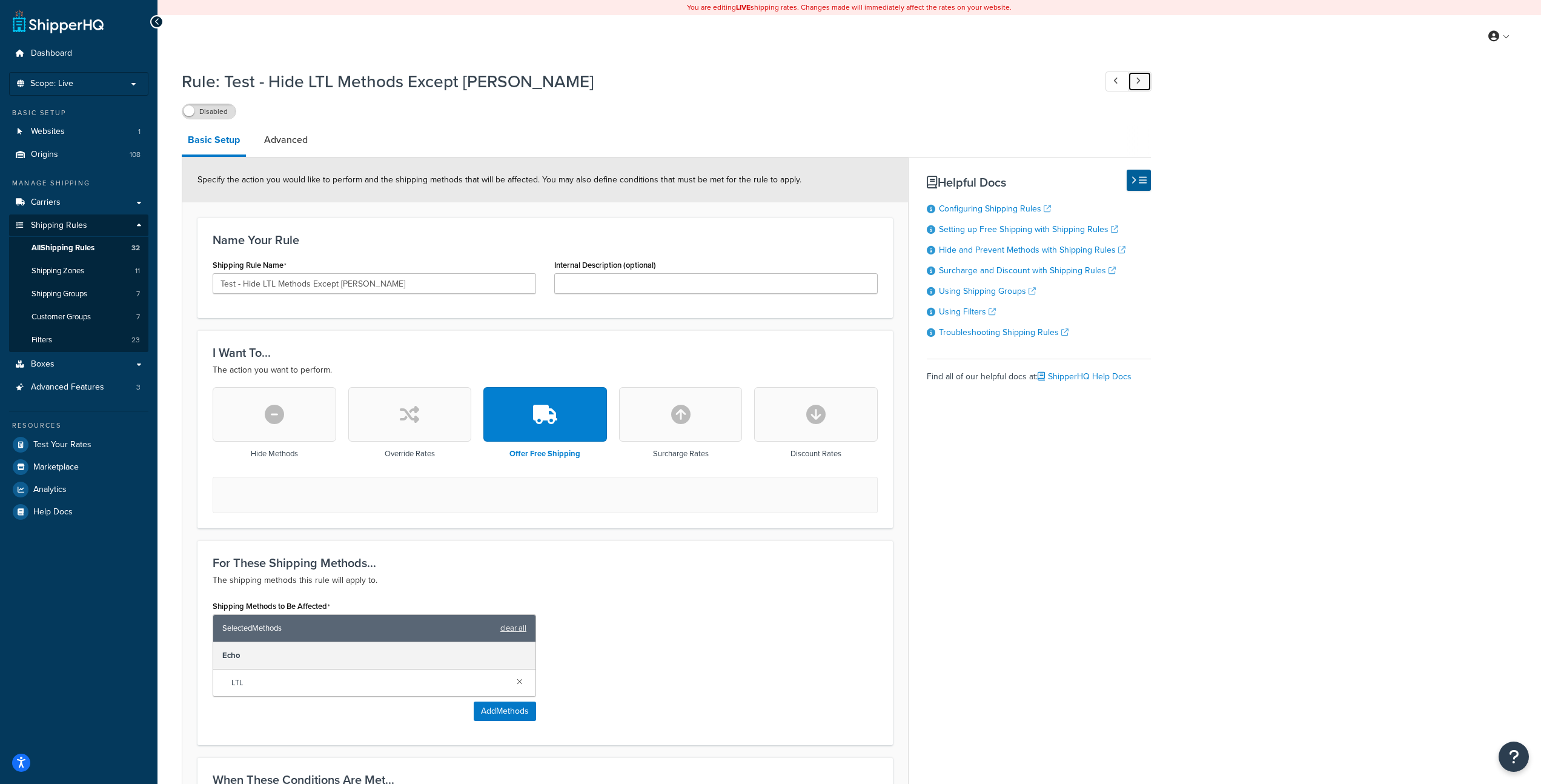
click at [1139, 81] on icon at bounding box center [1139, 81] width 5 height 8
type input "Free shpping for FreeShip items when it's in the cart with other products"
select select "OVERRIDE"
select select "SHIPPING_GROUP"
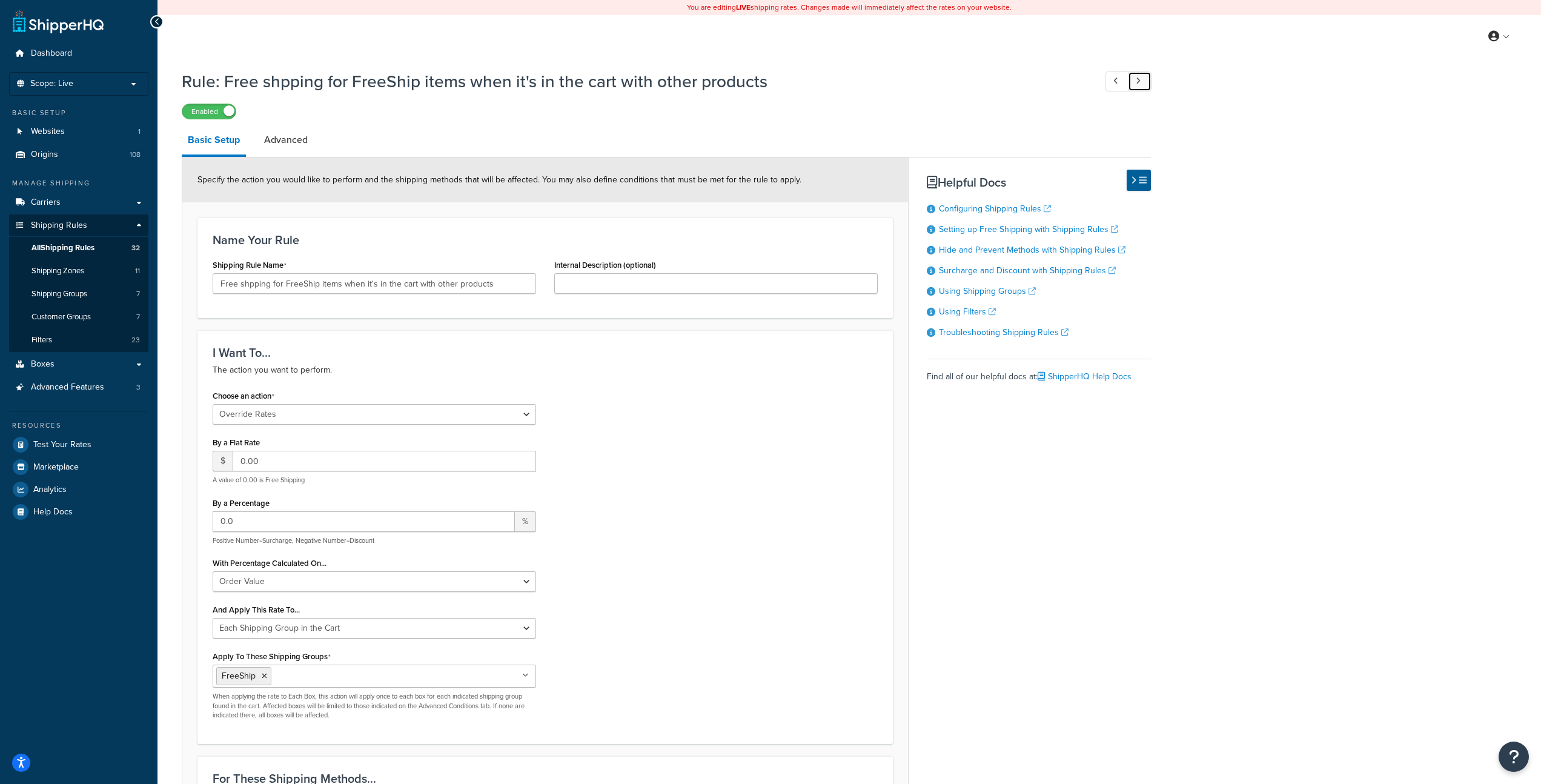
click at [1143, 75] on link at bounding box center [1140, 81] width 24 height 20
select select "ORDER"
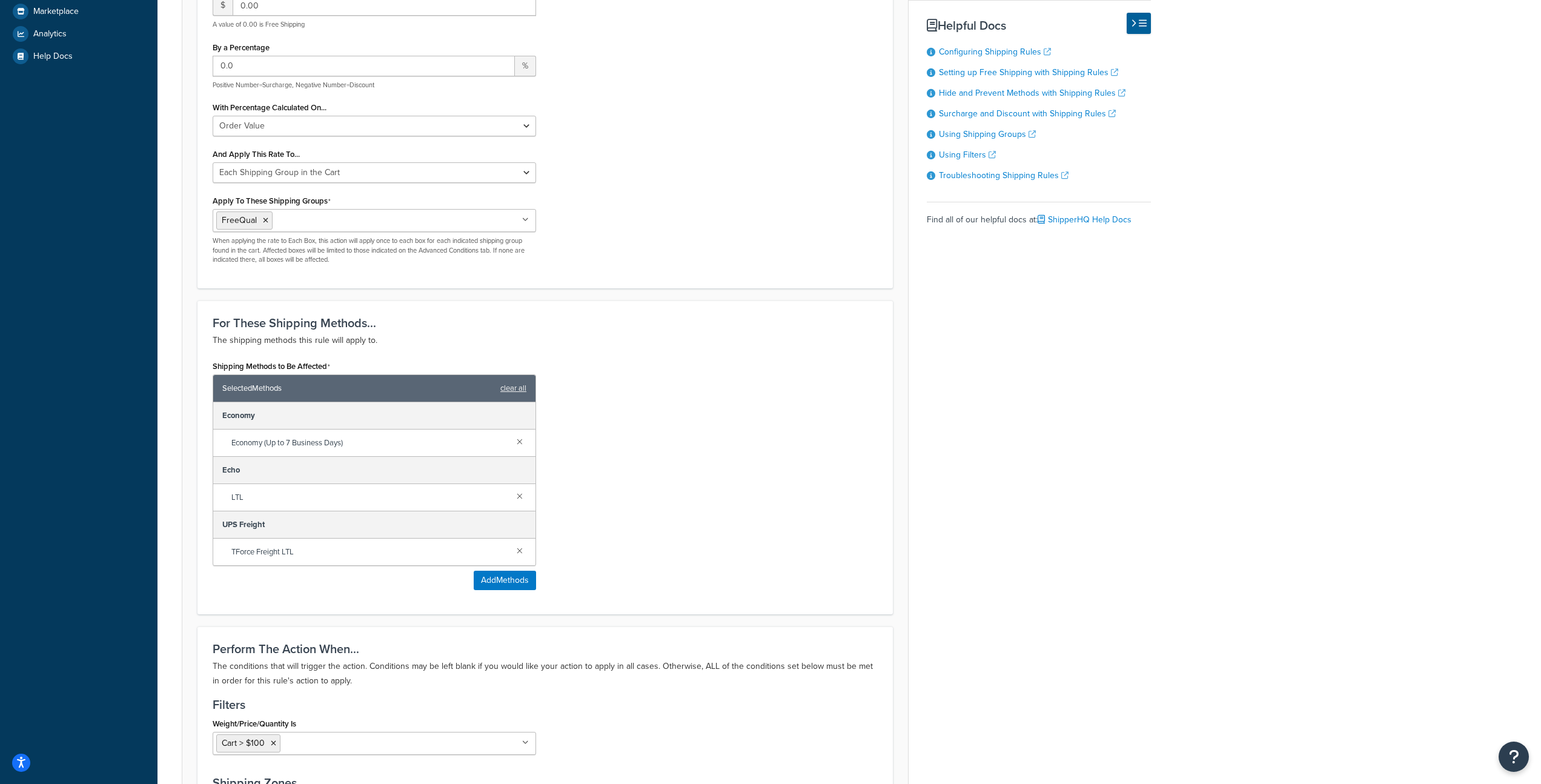
scroll to position [639, 0]
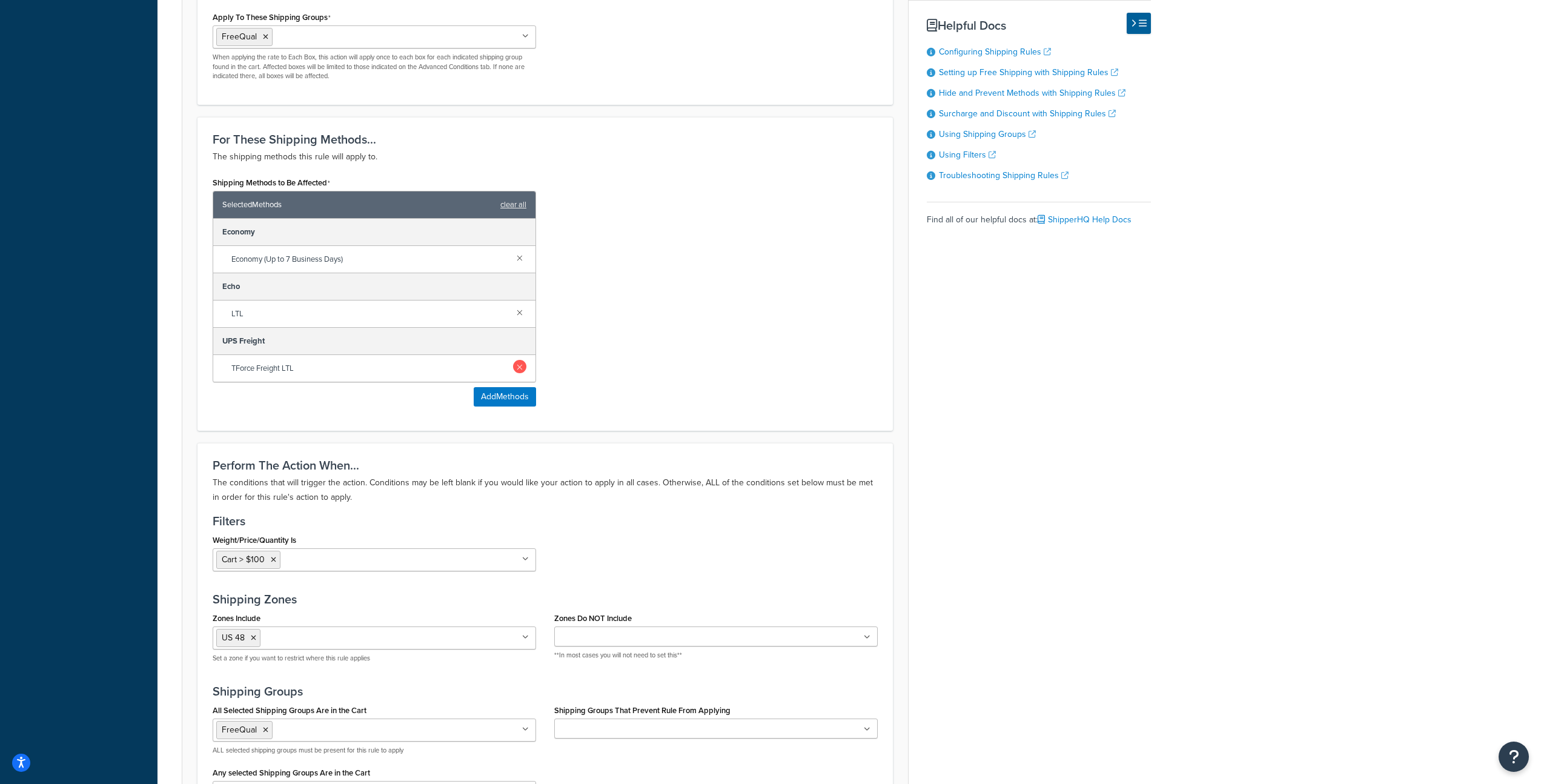
click at [519, 368] on link at bounding box center [520, 366] width 13 height 13
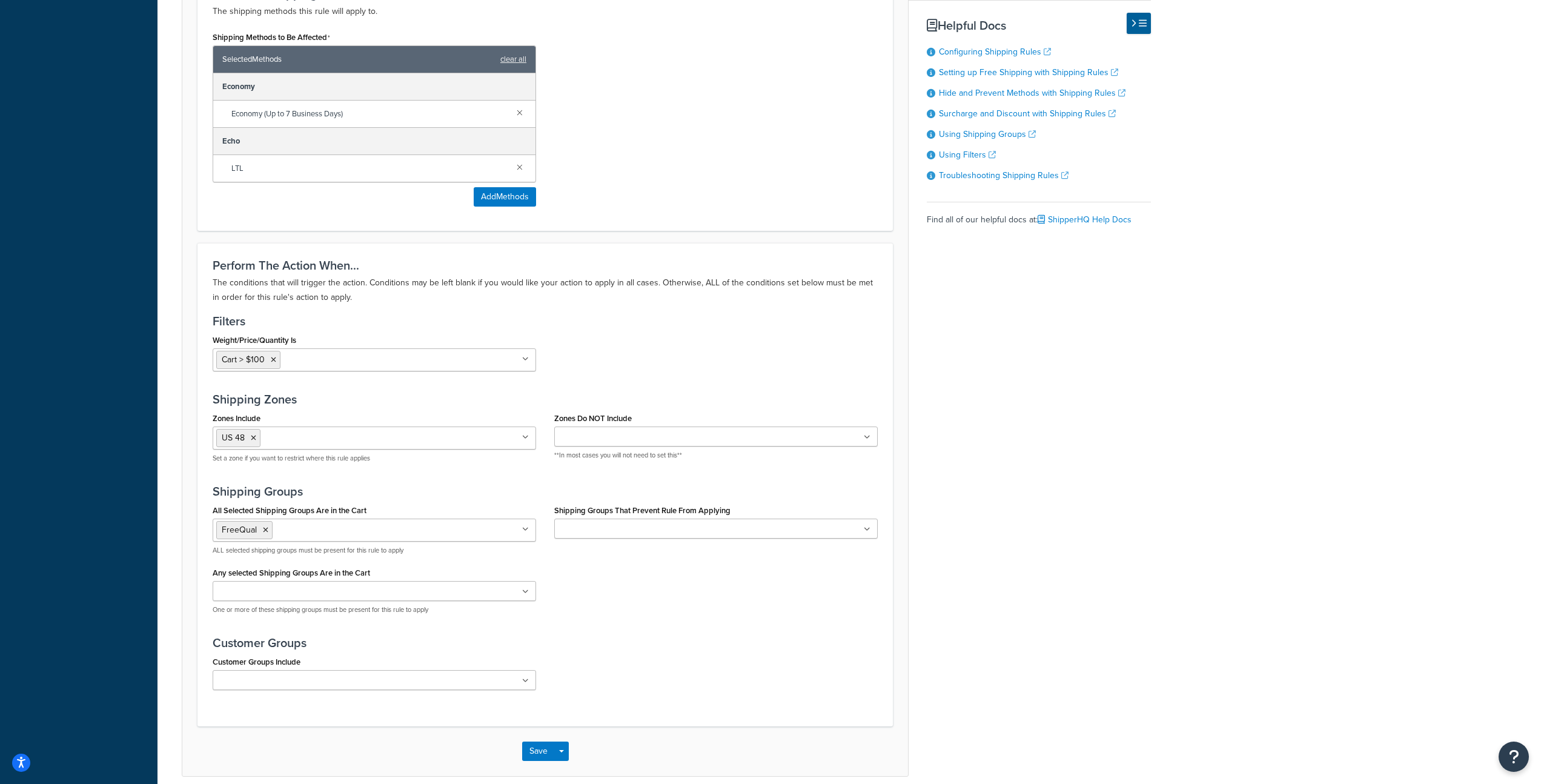
scroll to position [837, 0]
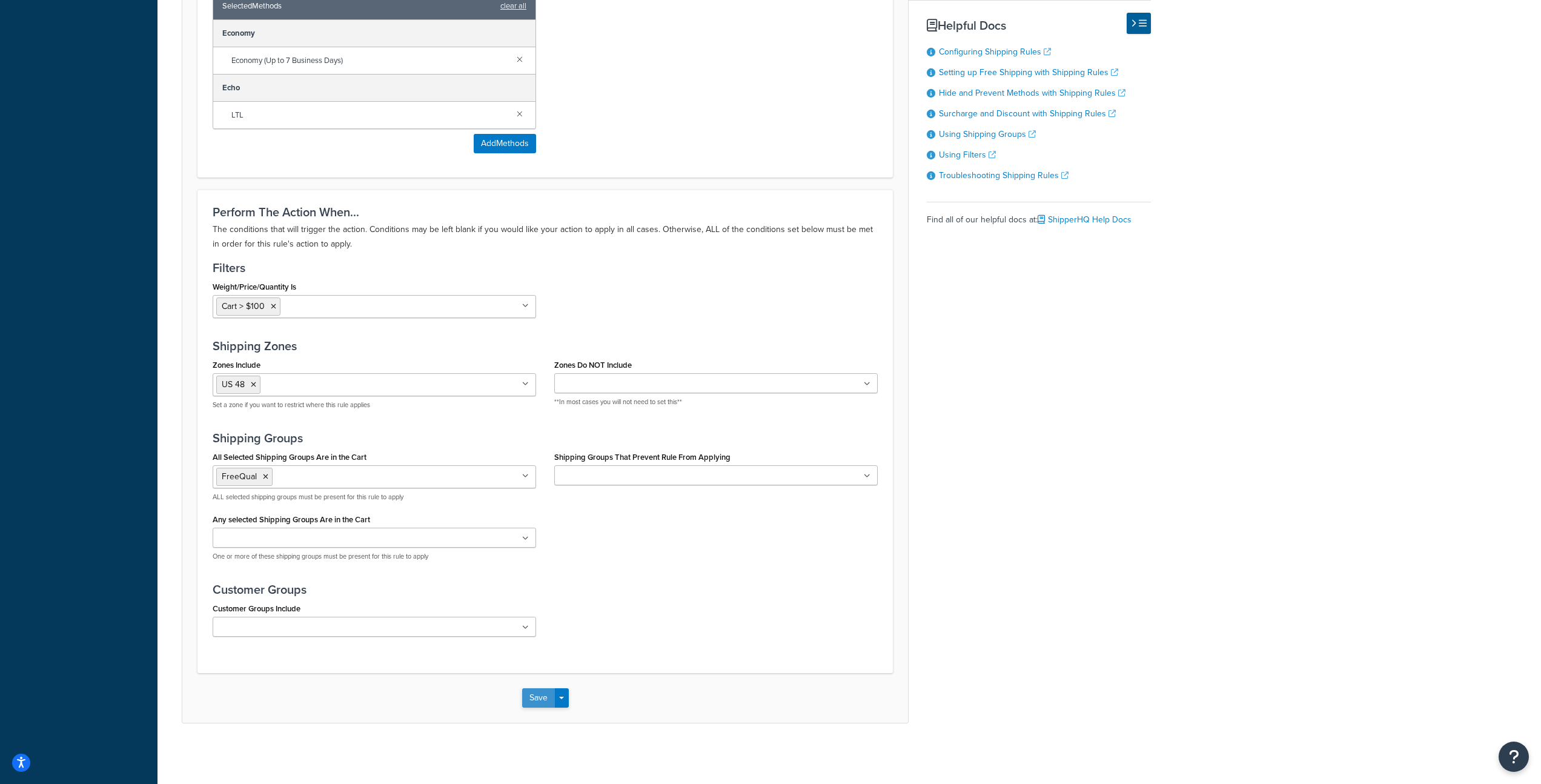
click at [535, 701] on button "Save" at bounding box center [539, 698] width 33 height 19
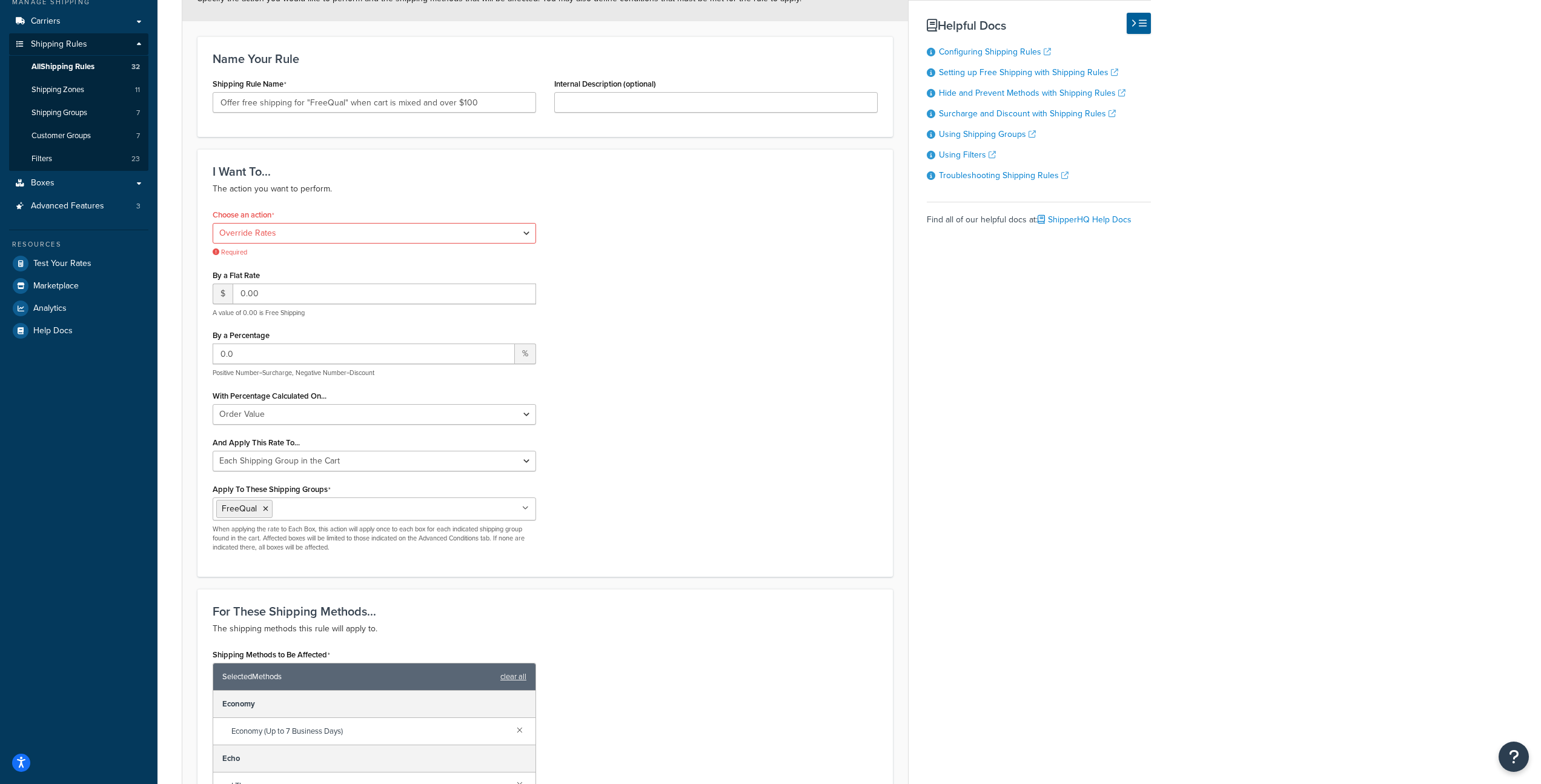
scroll to position [0, 0]
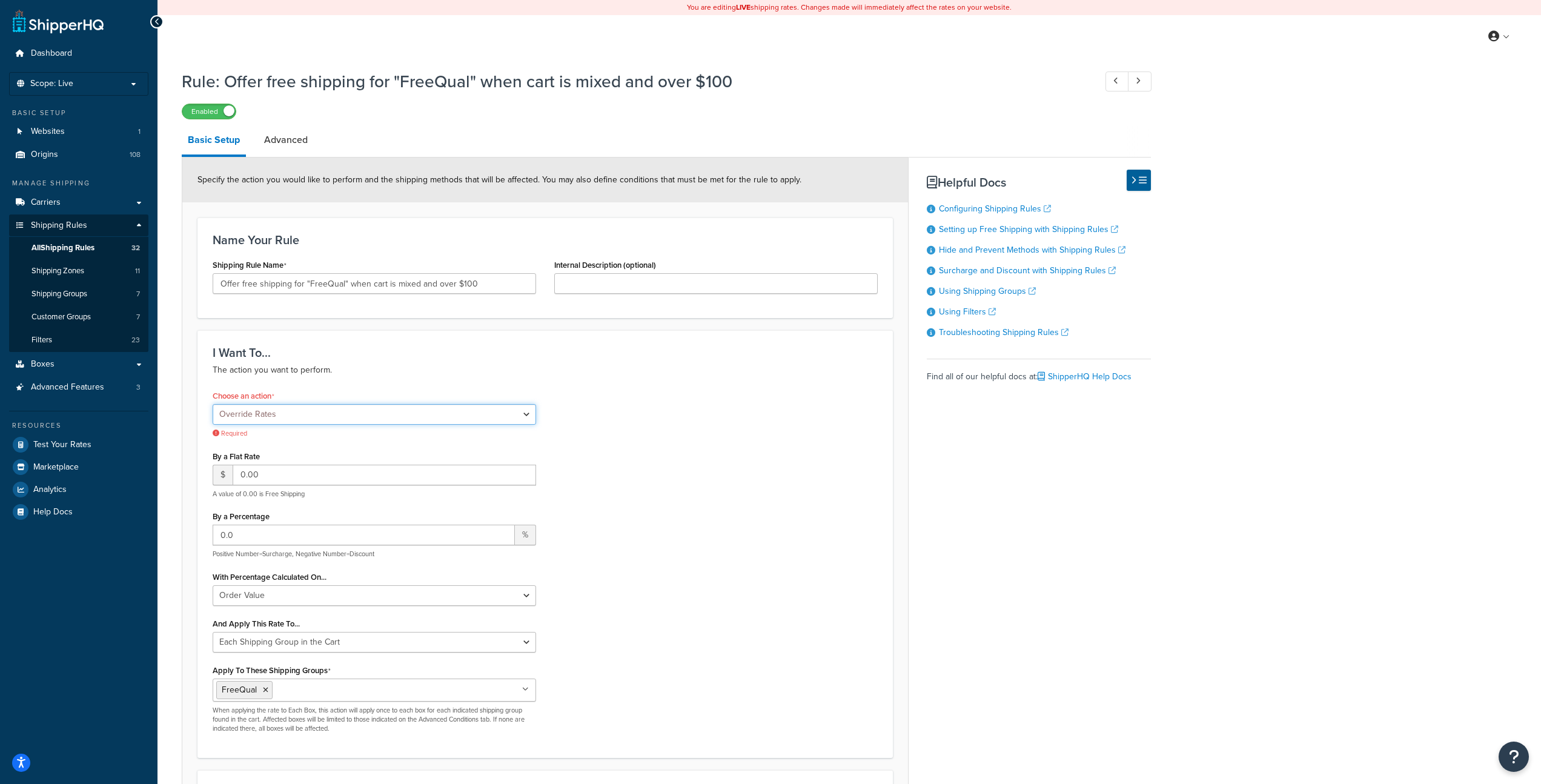
click at [523, 413] on select "Choose an action Override Rates Surcharge or discount rates Hide a shipping met…" at bounding box center [374, 414] width 323 height 21
click at [1121, 81] on link at bounding box center [1117, 81] width 24 height 20
type input "Free shpping for FreeShip items when it's in the cart with other products"
click at [63, 246] on span "All Shipping Rules" at bounding box center [63, 248] width 63 height 10
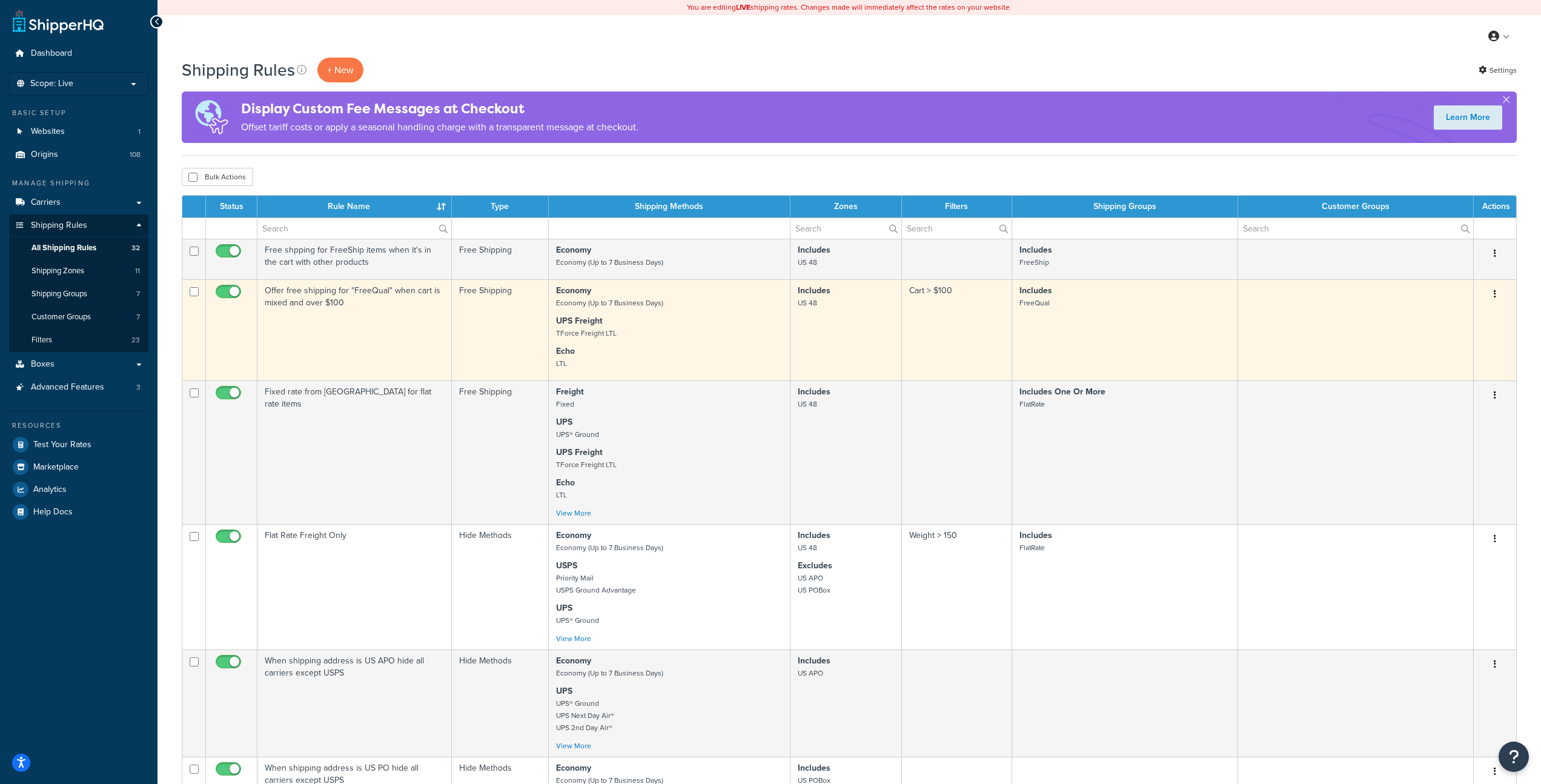
click at [678, 329] on p "UPS Freight TForce Freight LTL" at bounding box center [669, 327] width 227 height 24
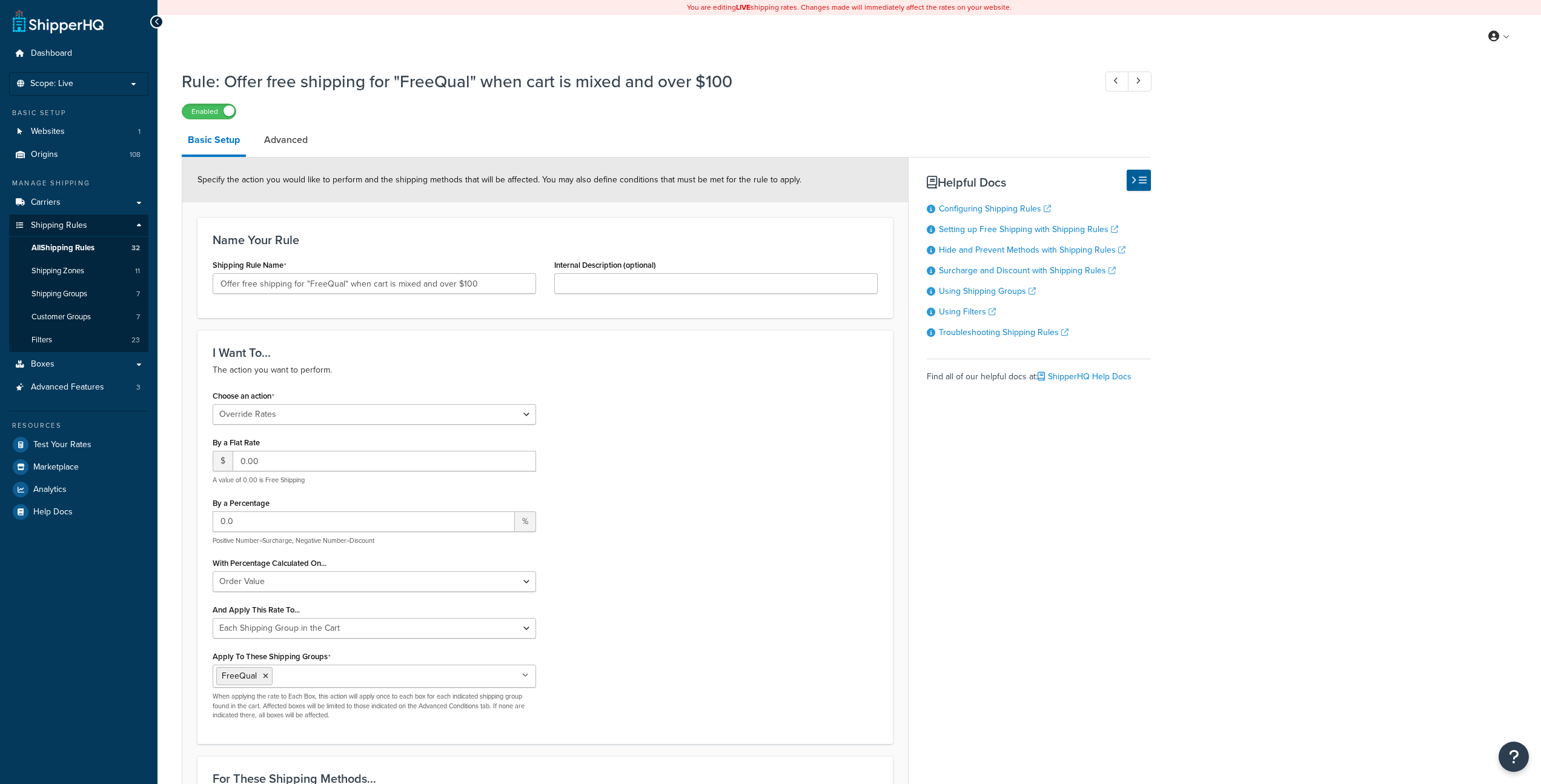
select select "OVERRIDE"
select select "SHIPPING_GROUP"
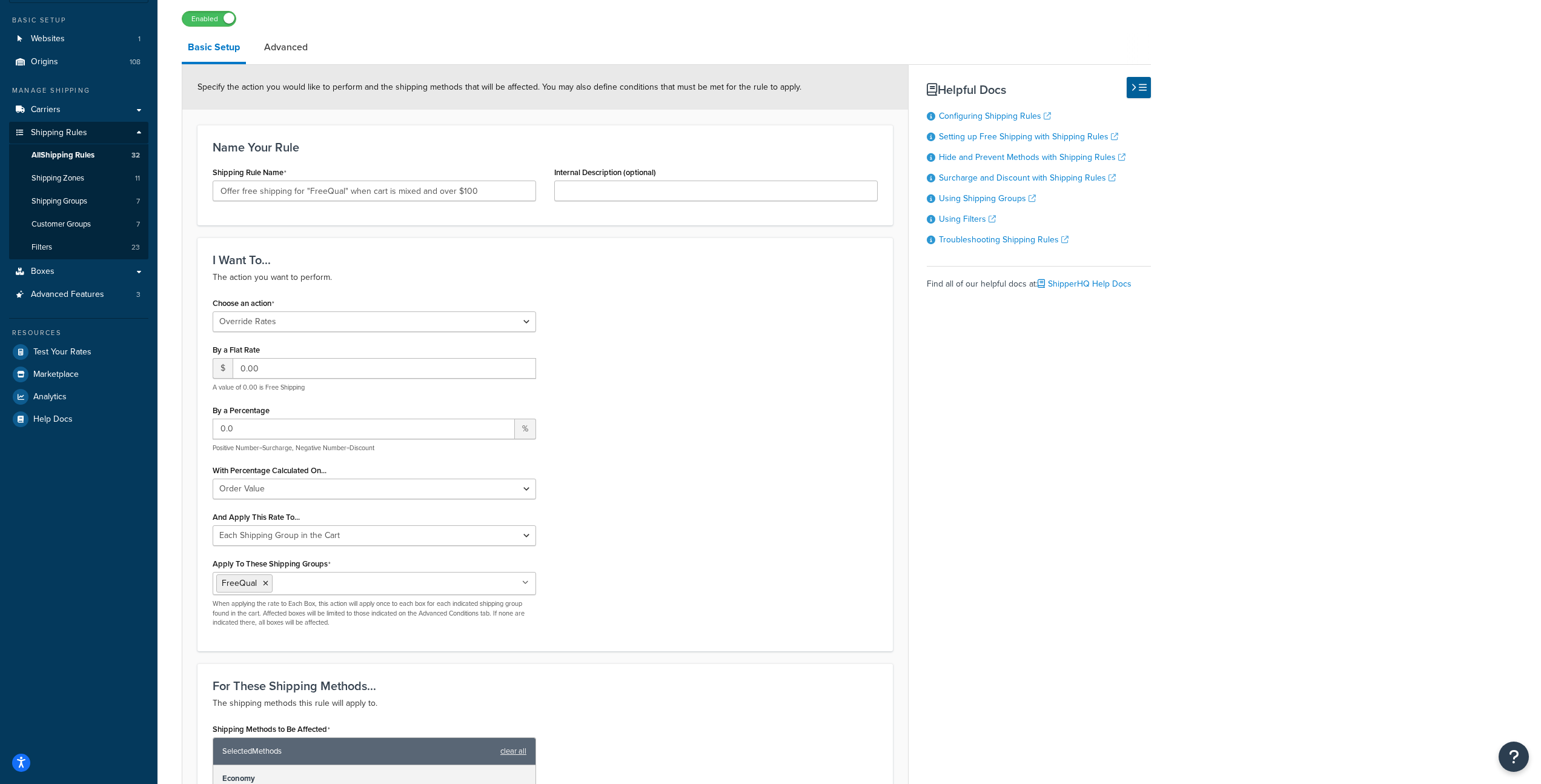
scroll to position [461, 0]
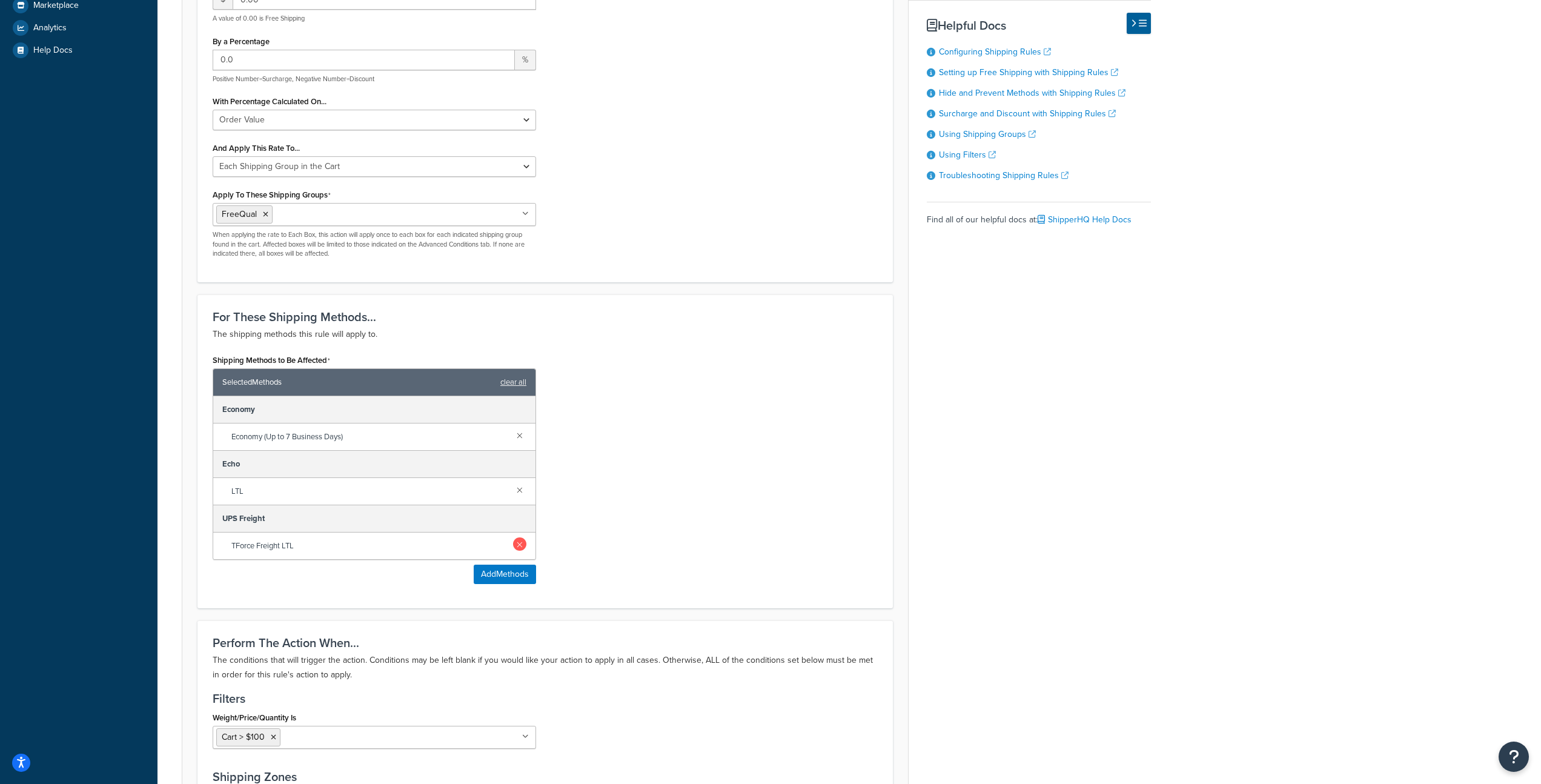
click at [517, 545] on link at bounding box center [520, 544] width 13 height 13
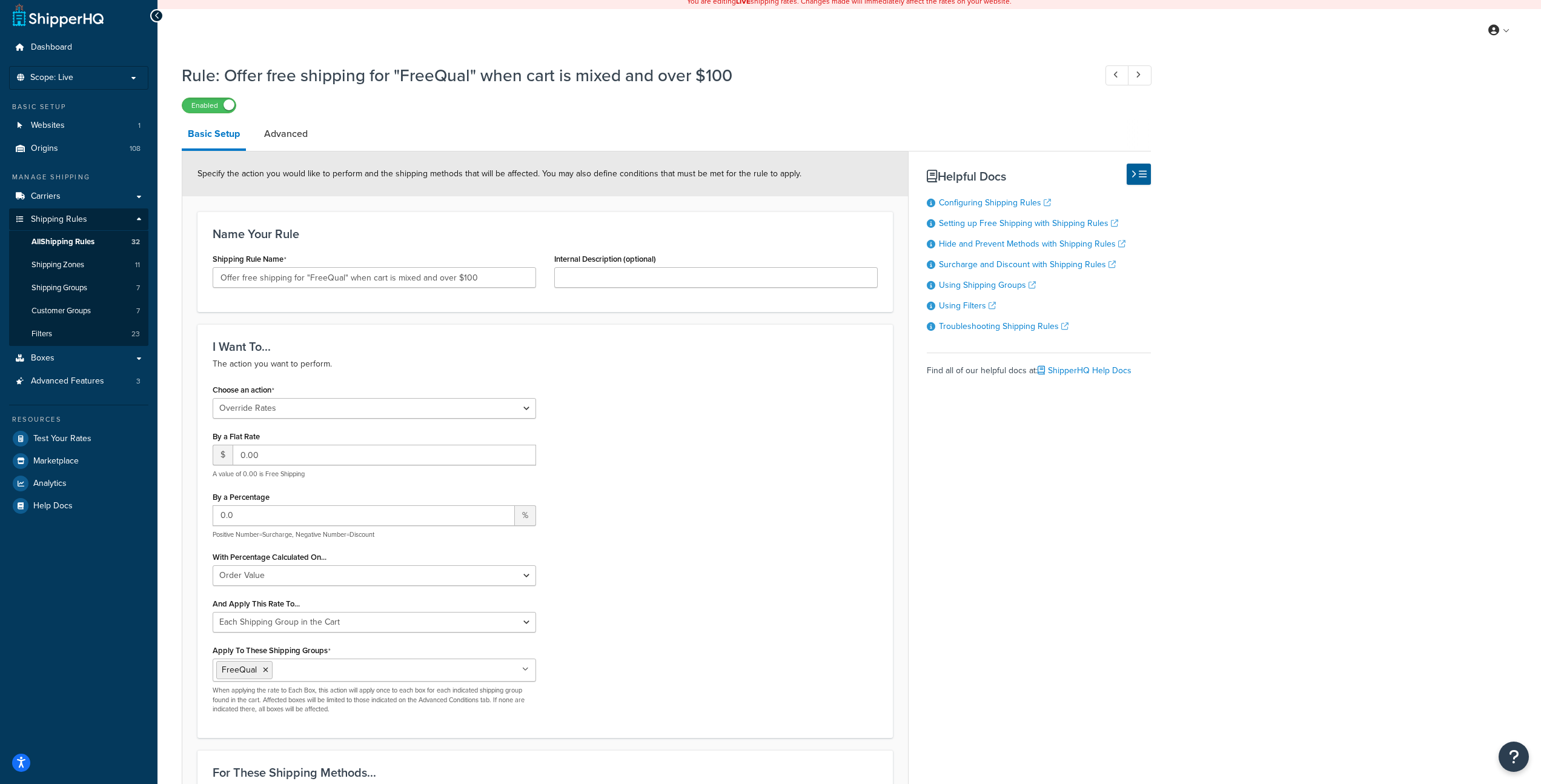
scroll to position [0, 0]
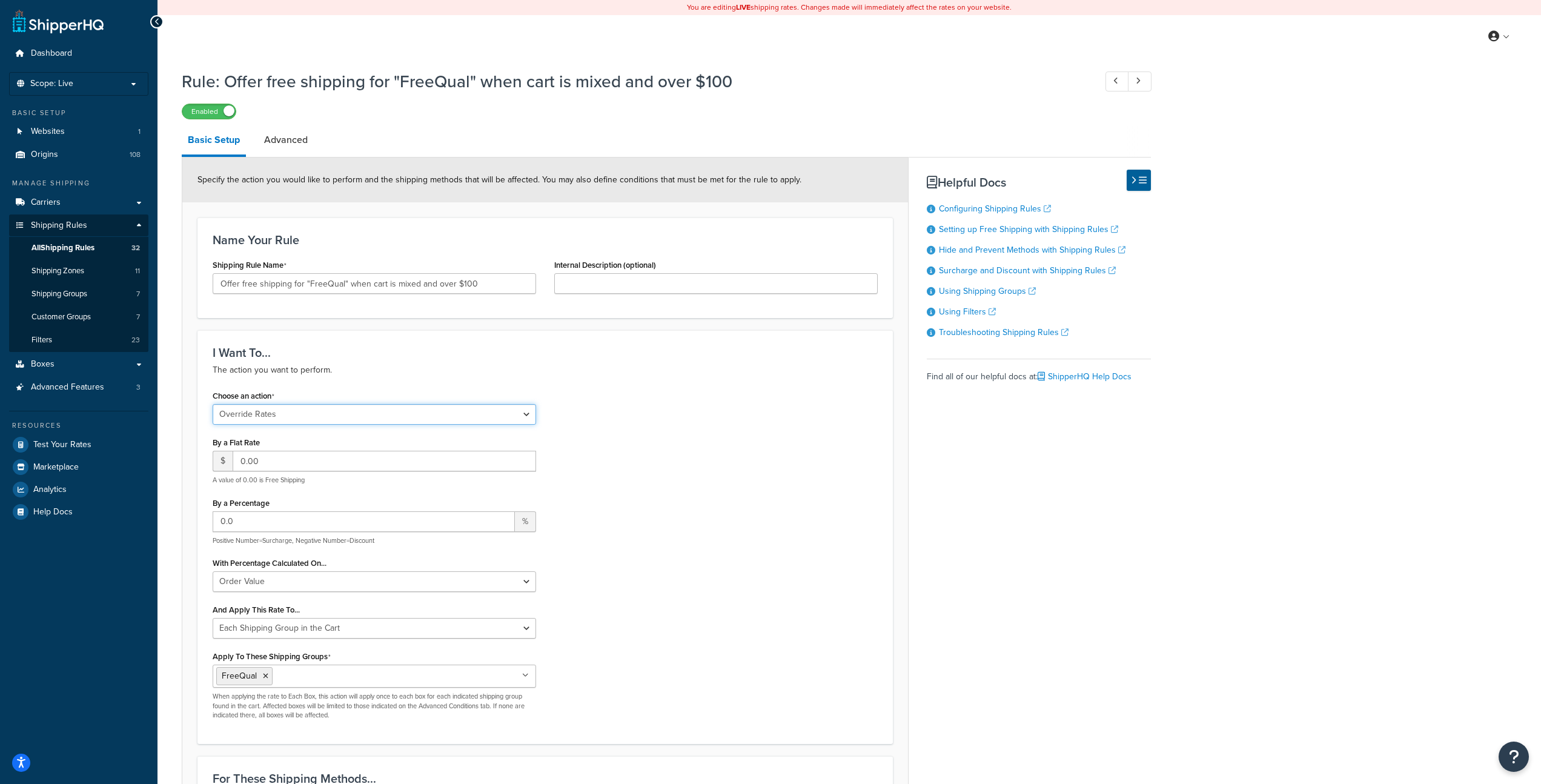
click at [413, 420] on select "Choose an action Override Rates Surcharge or discount rates Hide a shipping met…" at bounding box center [374, 414] width 323 height 21
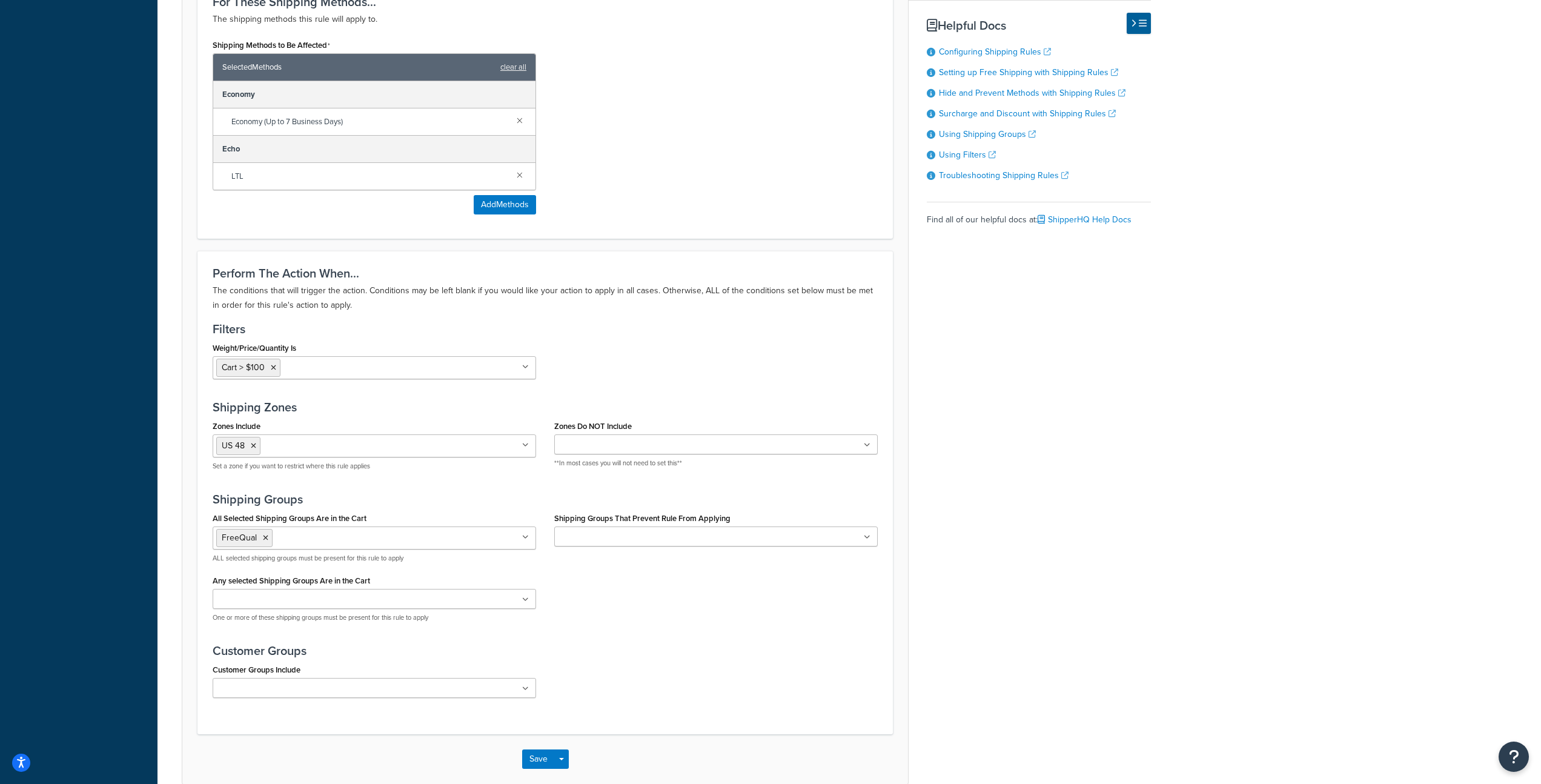
scroll to position [837, 0]
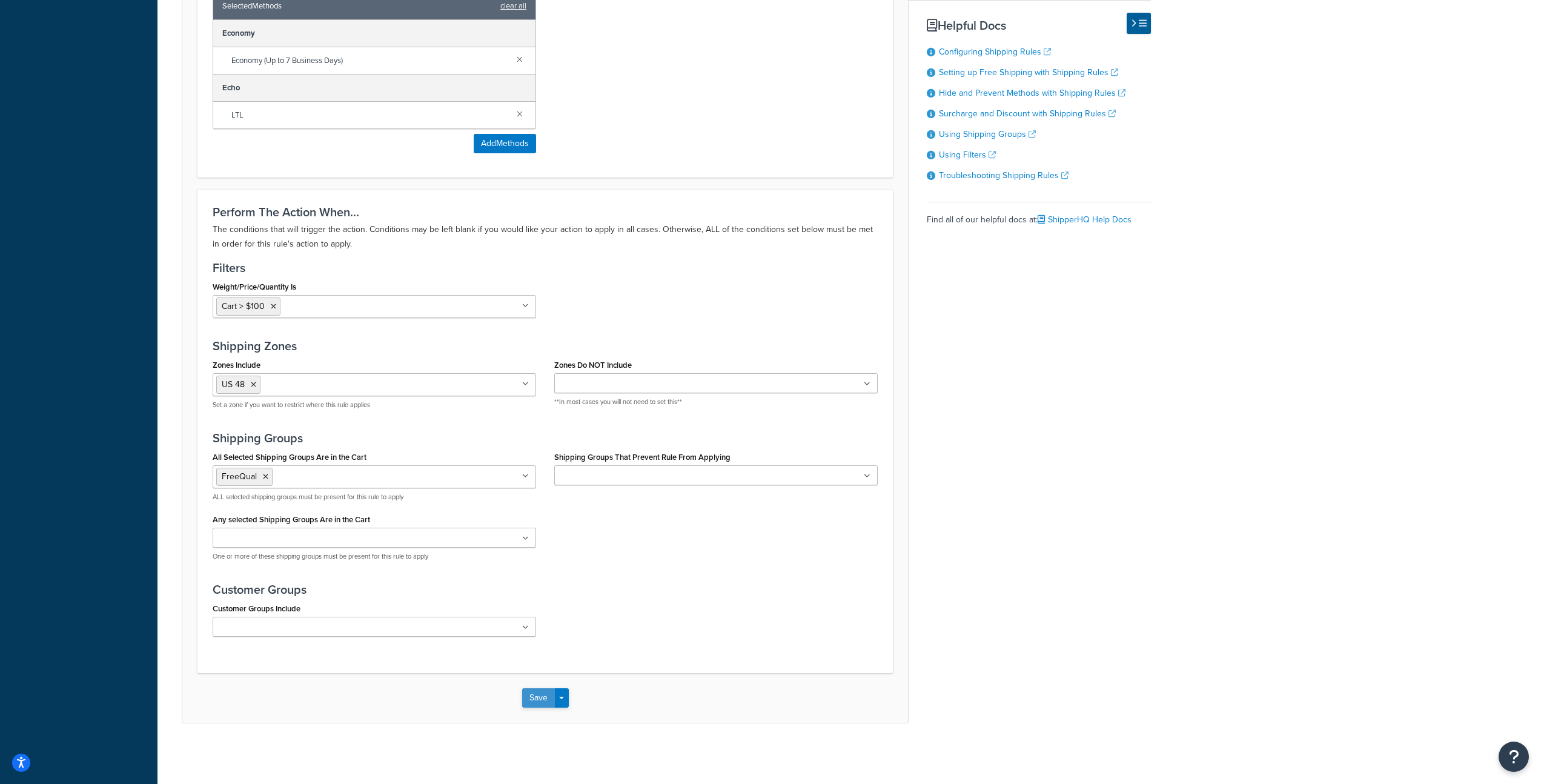
click at [540, 693] on button "Save" at bounding box center [539, 698] width 33 height 19
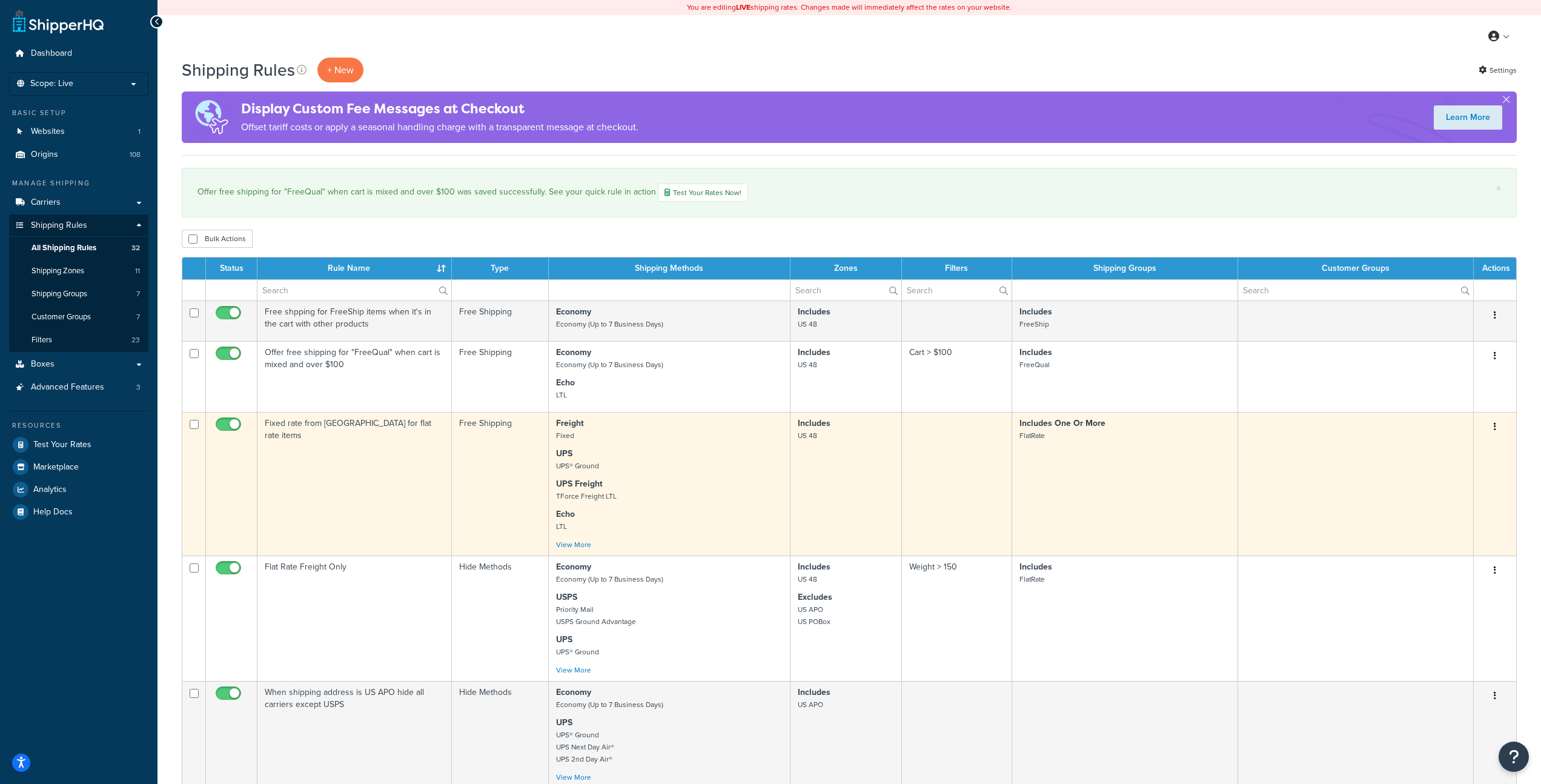
click at [374, 477] on td "Fixed rate from [GEOGRAPHIC_DATA] for flat rate items" at bounding box center [355, 484] width 195 height 143
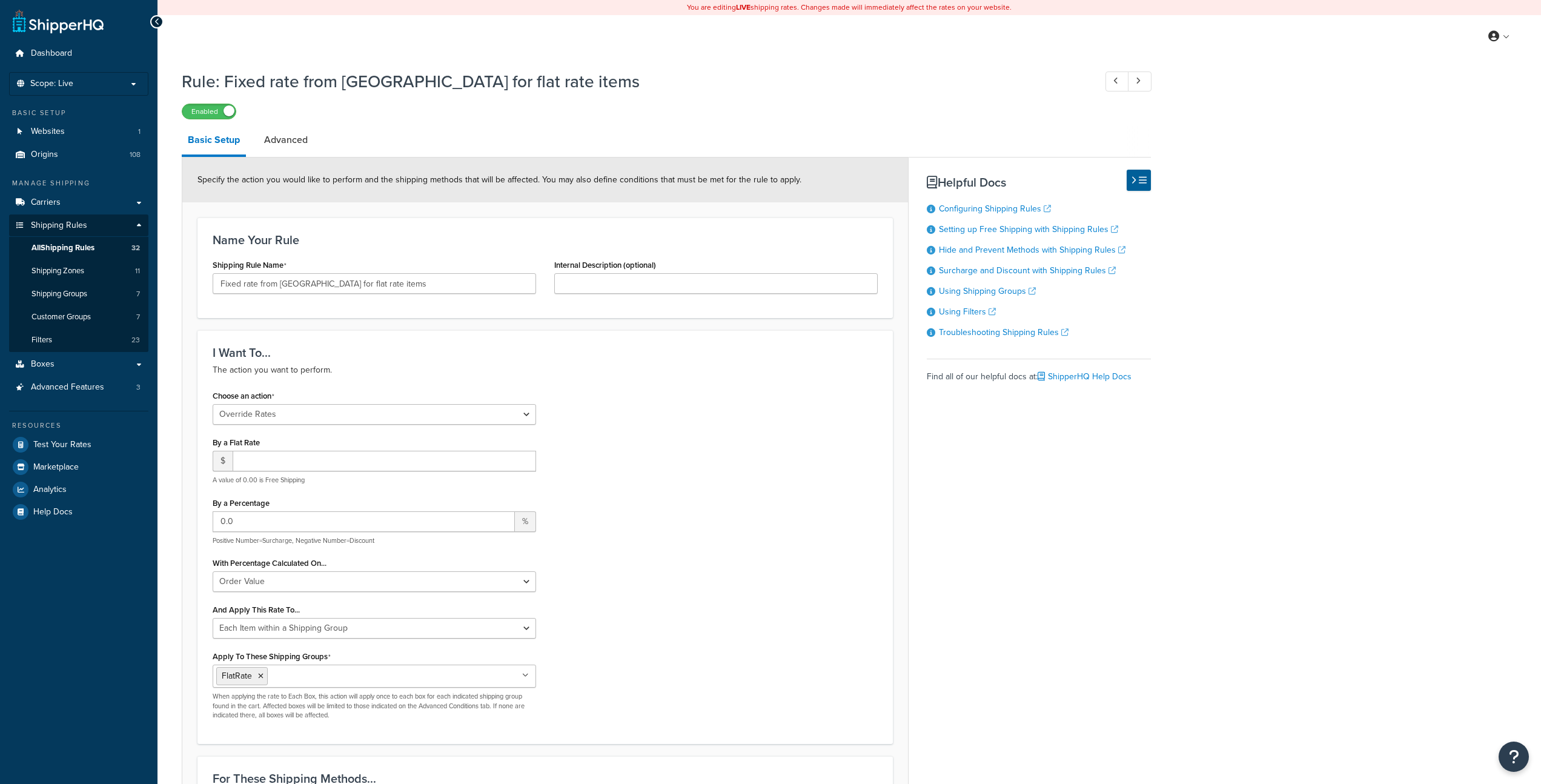
select select "OVERRIDE"
select select "ITEM"
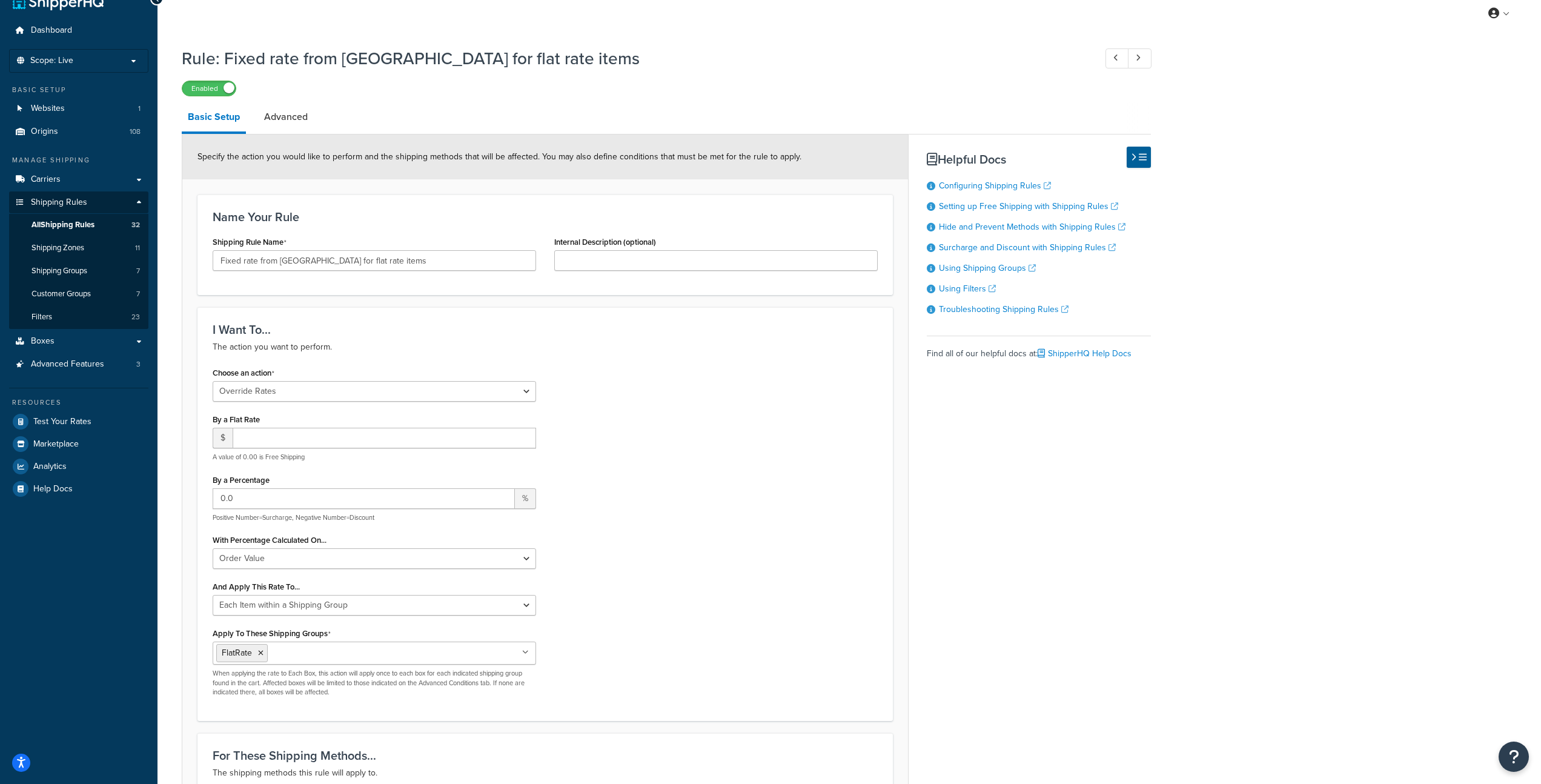
scroll to position [576, 0]
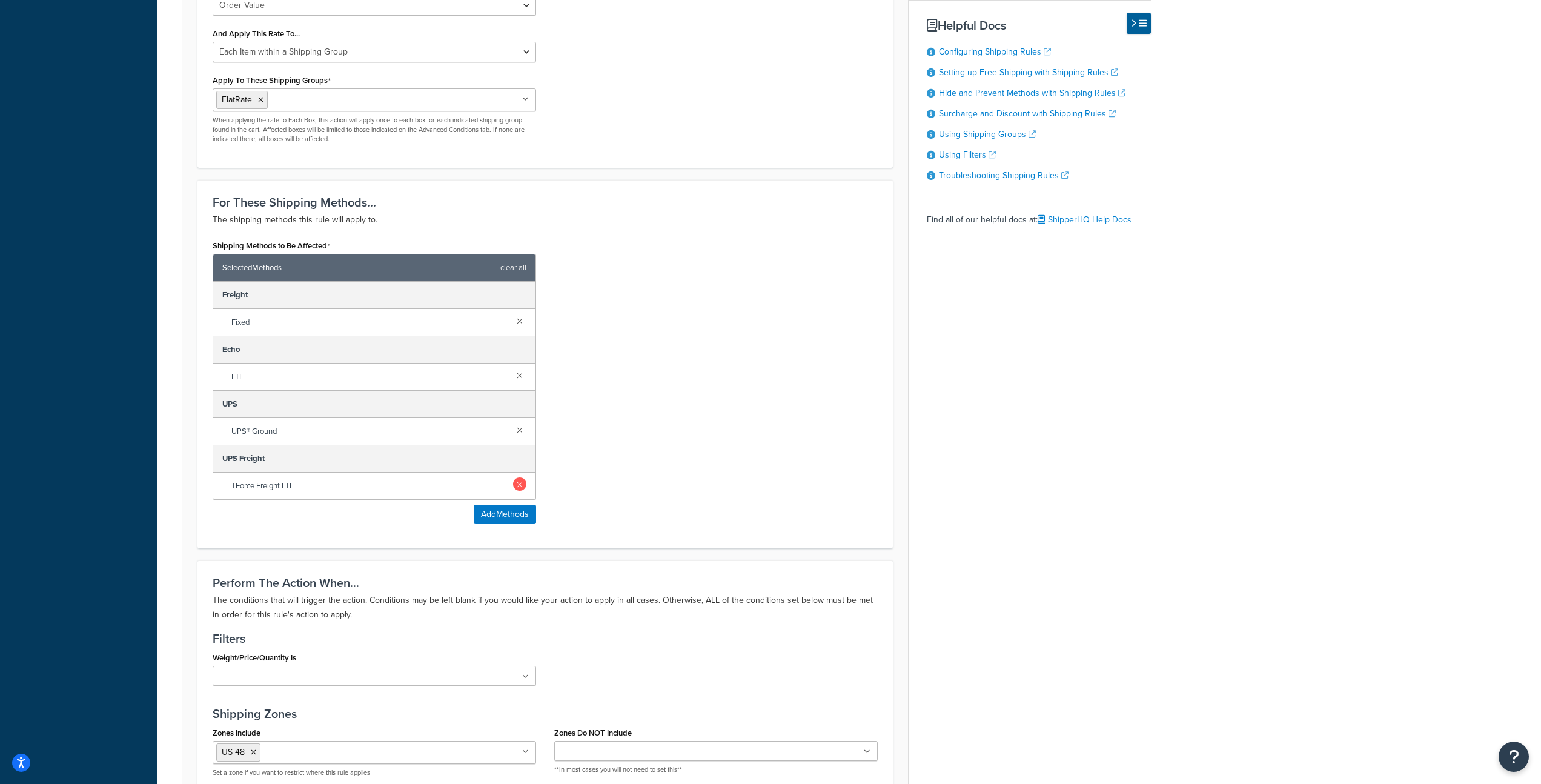
click at [517, 486] on link at bounding box center [520, 484] width 13 height 13
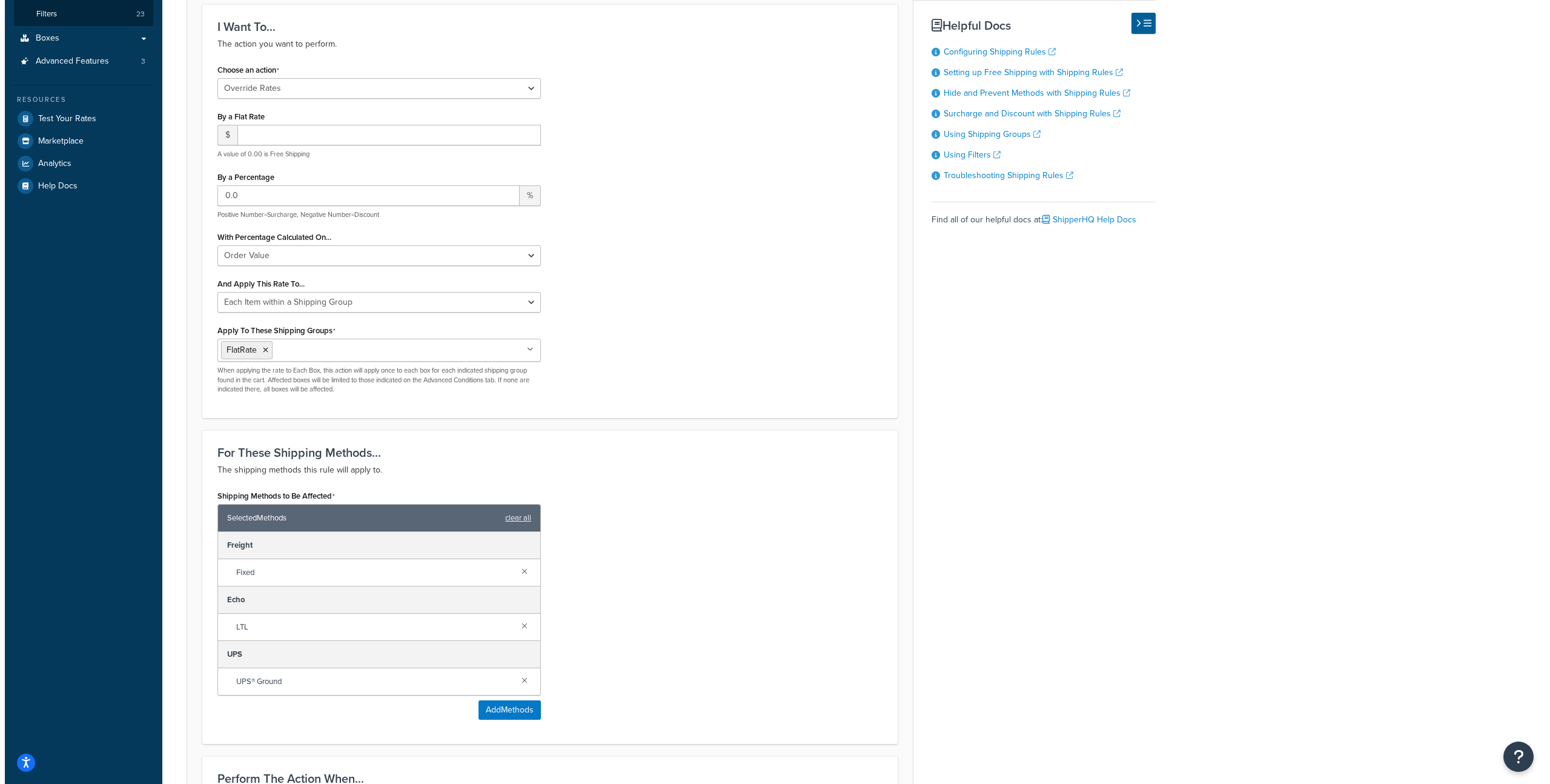
scroll to position [487, 0]
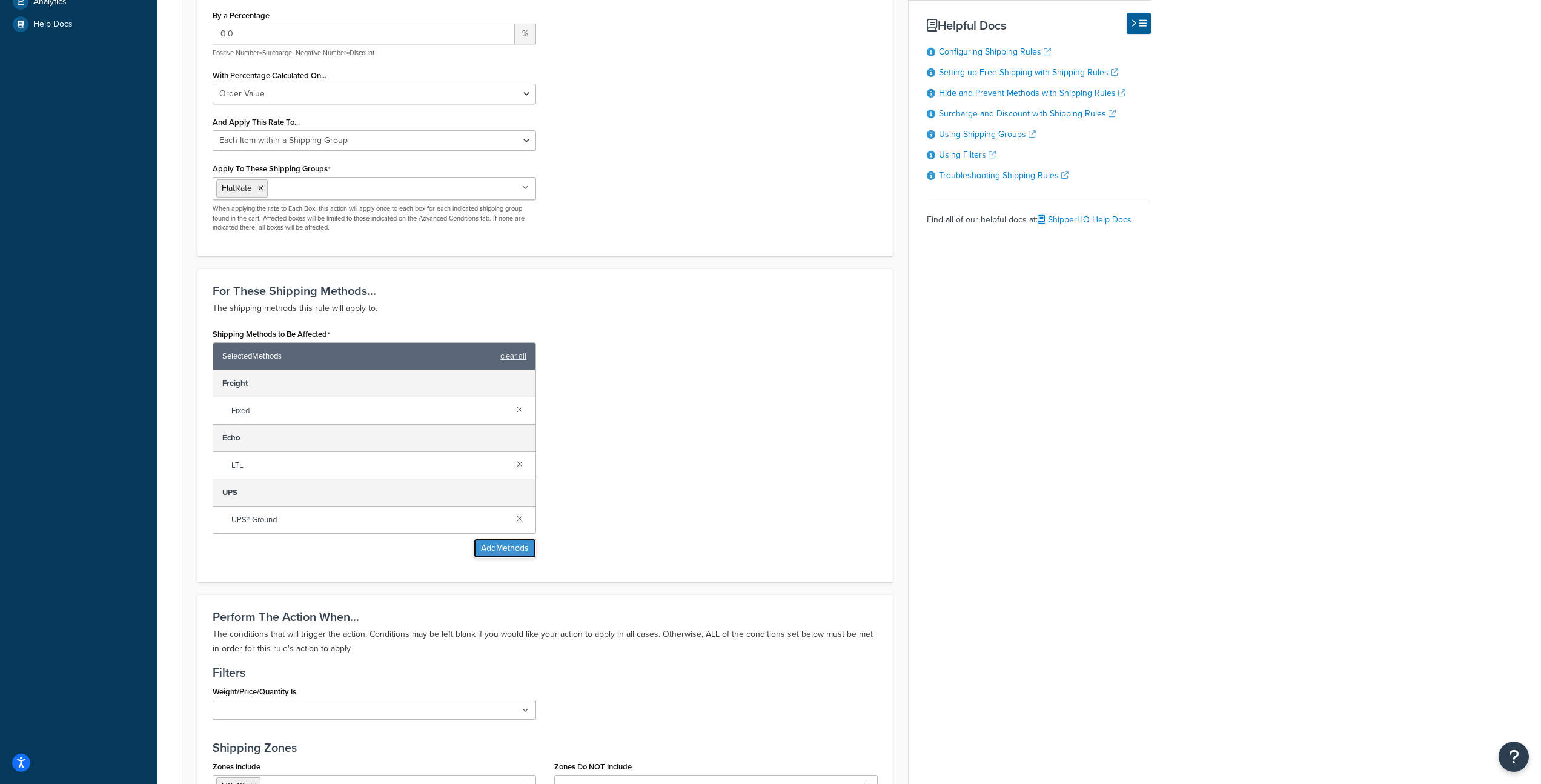
click at [517, 551] on button "Add Methods" at bounding box center [505, 548] width 63 height 19
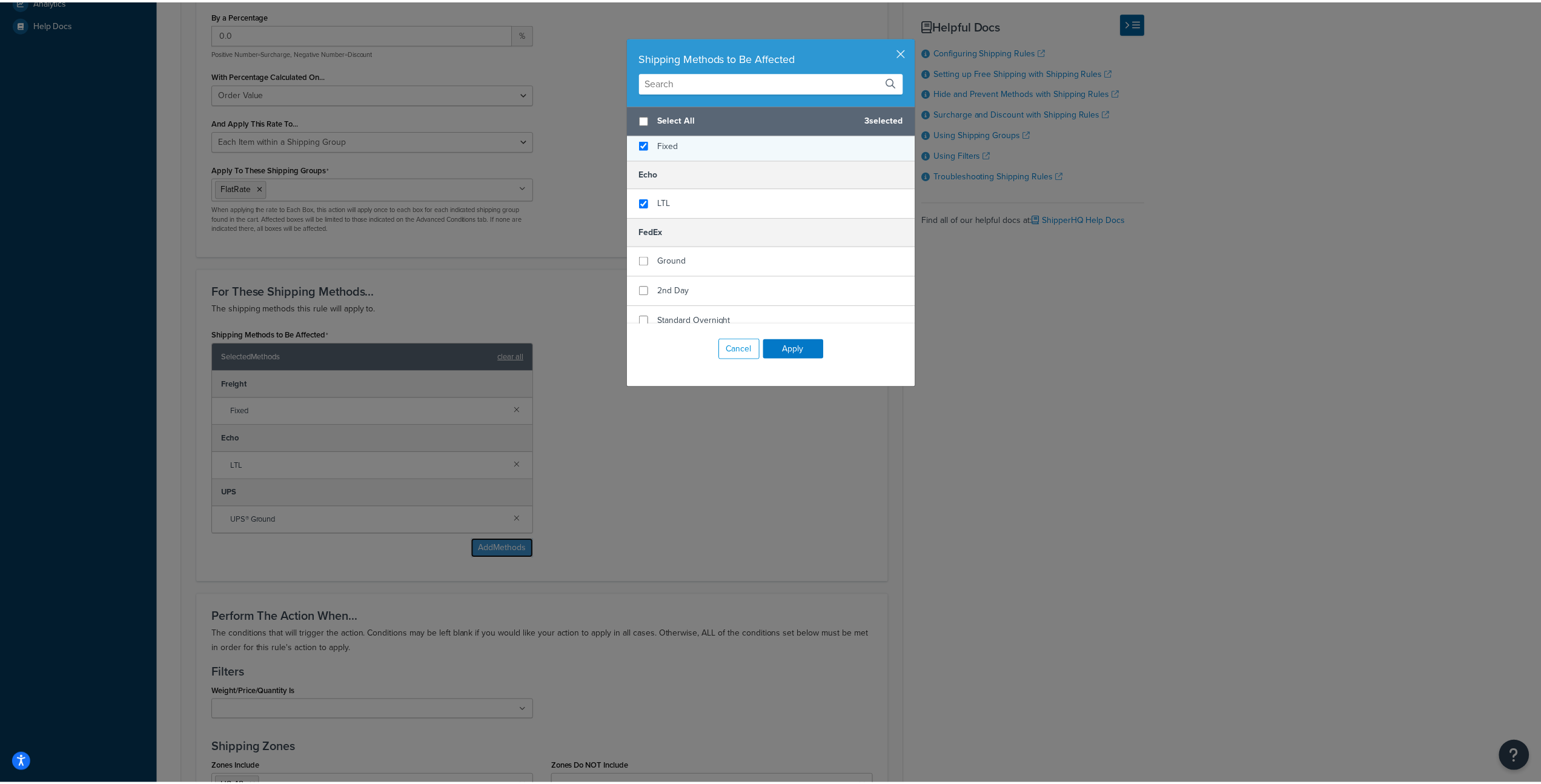
scroll to position [158, 0]
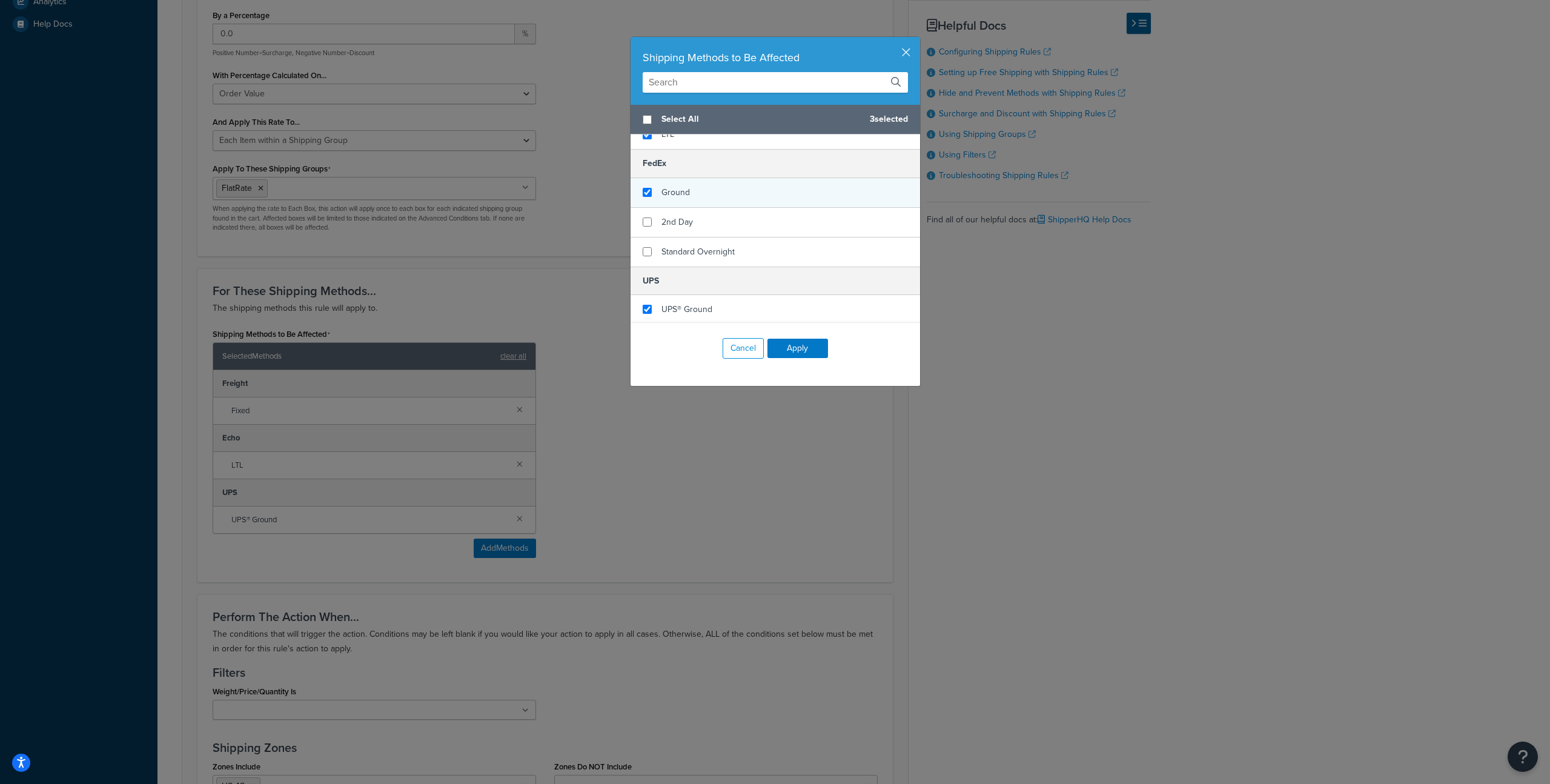
checkbox input "true"
click at [700, 197] on div "Ground" at bounding box center [776, 193] width 289 height 30
click at [796, 349] on button "Apply" at bounding box center [798, 348] width 61 height 19
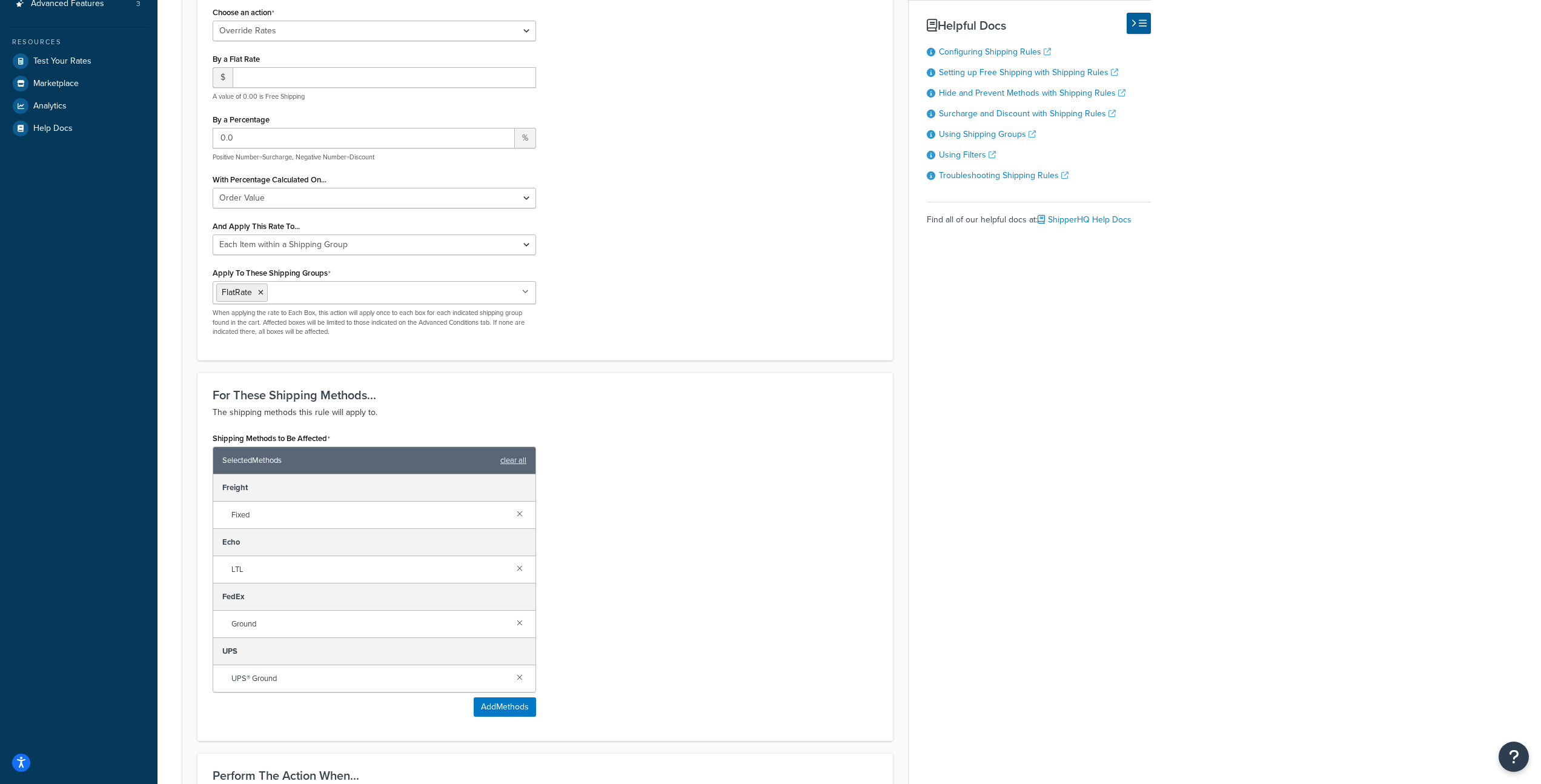
scroll to position [0, 0]
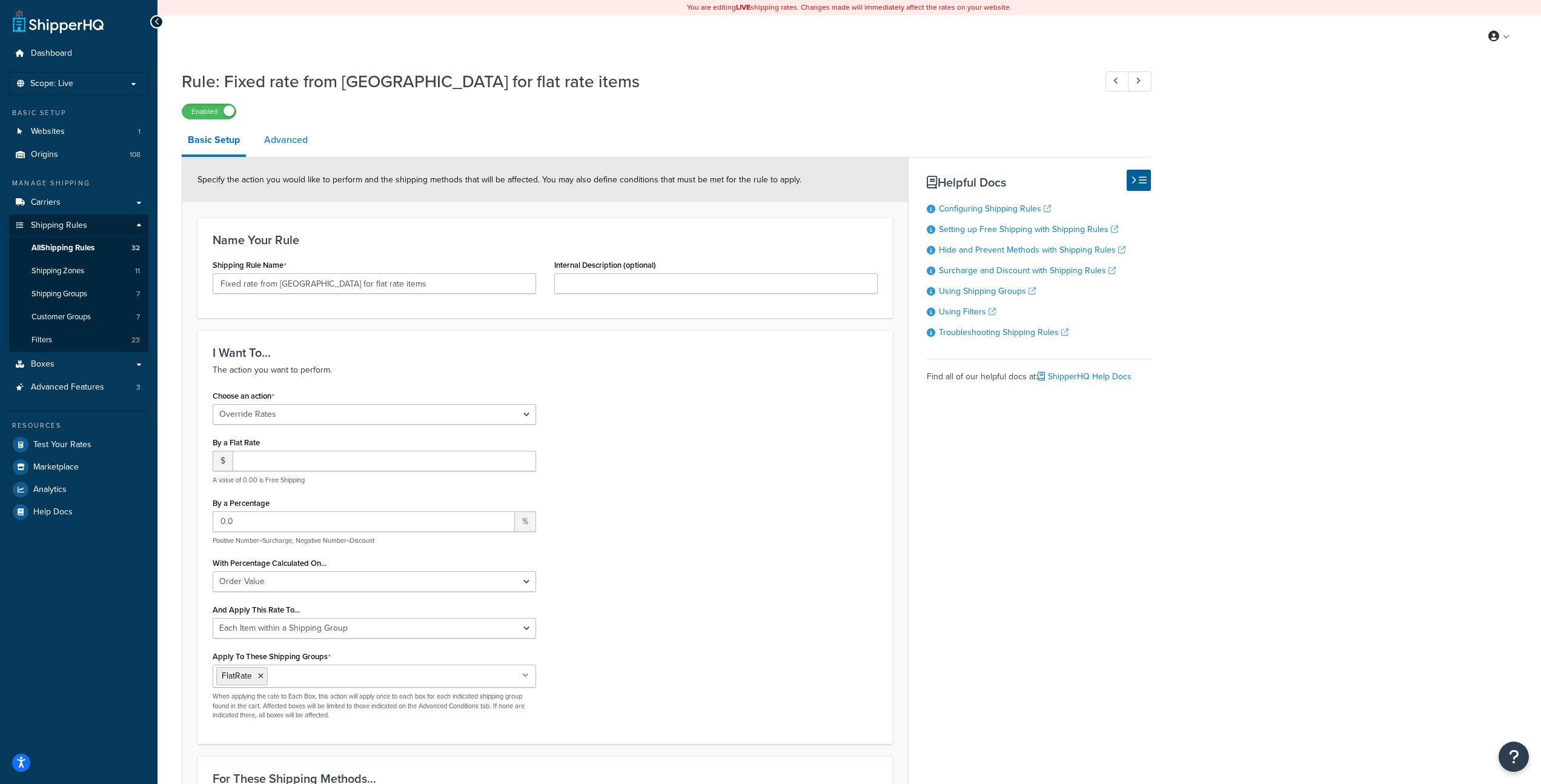
click at [302, 142] on link "Advanced" at bounding box center [286, 140] width 56 height 29
select select "shipping_price"
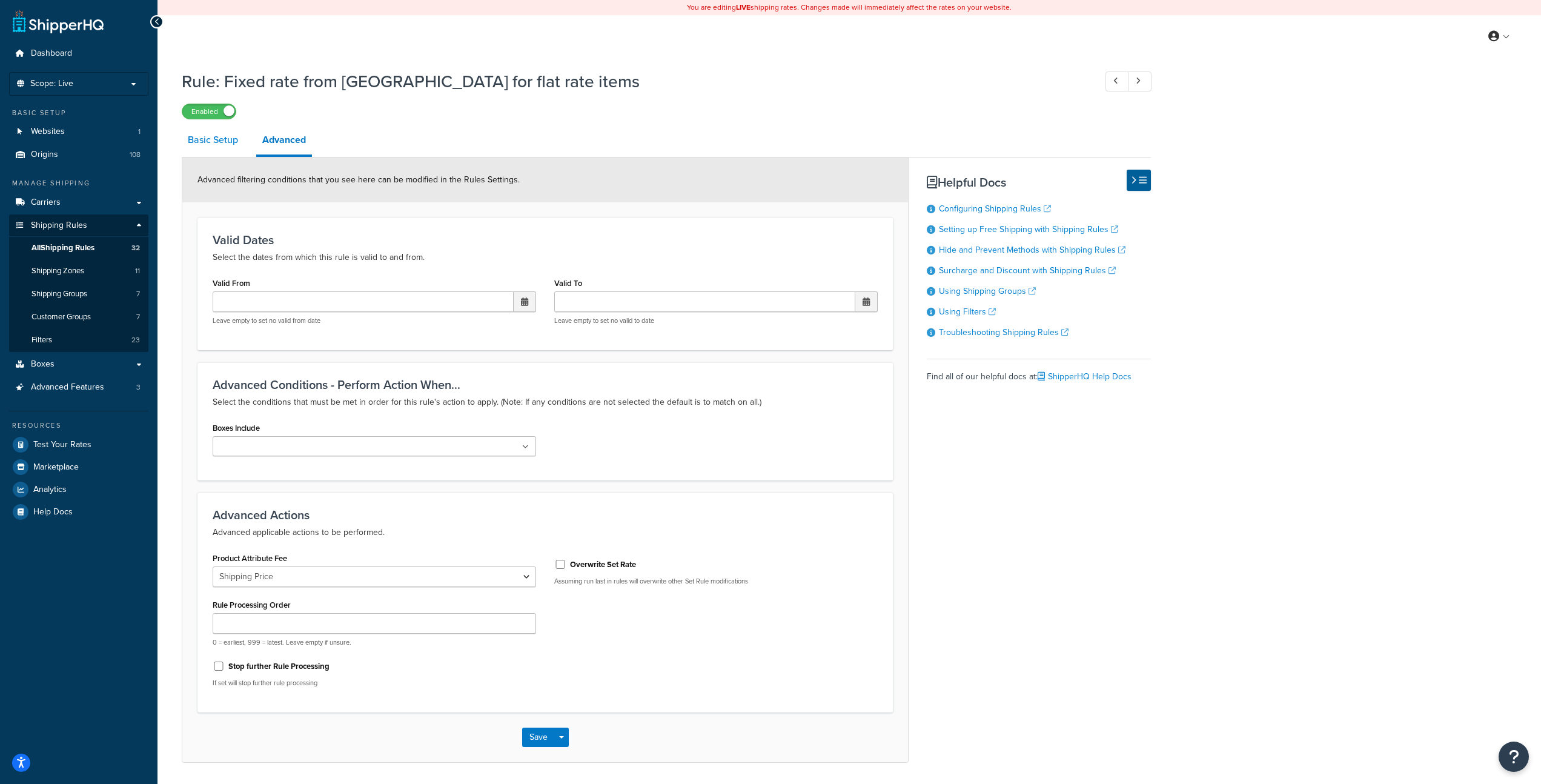
click at [218, 145] on link "Basic Setup" at bounding box center [213, 140] width 63 height 29
select select "OVERRIDE"
select select "ITEM"
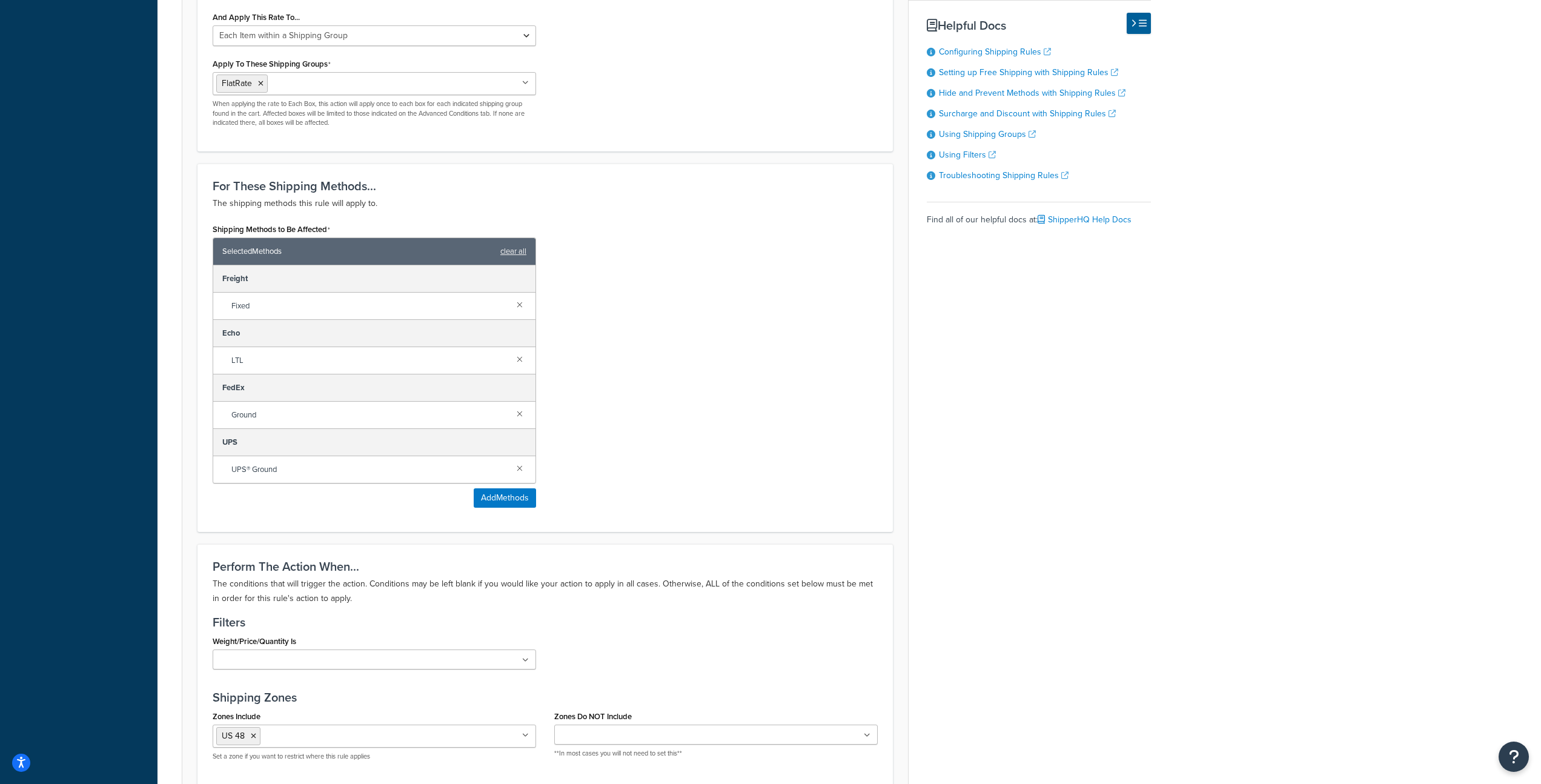
scroll to position [944, 0]
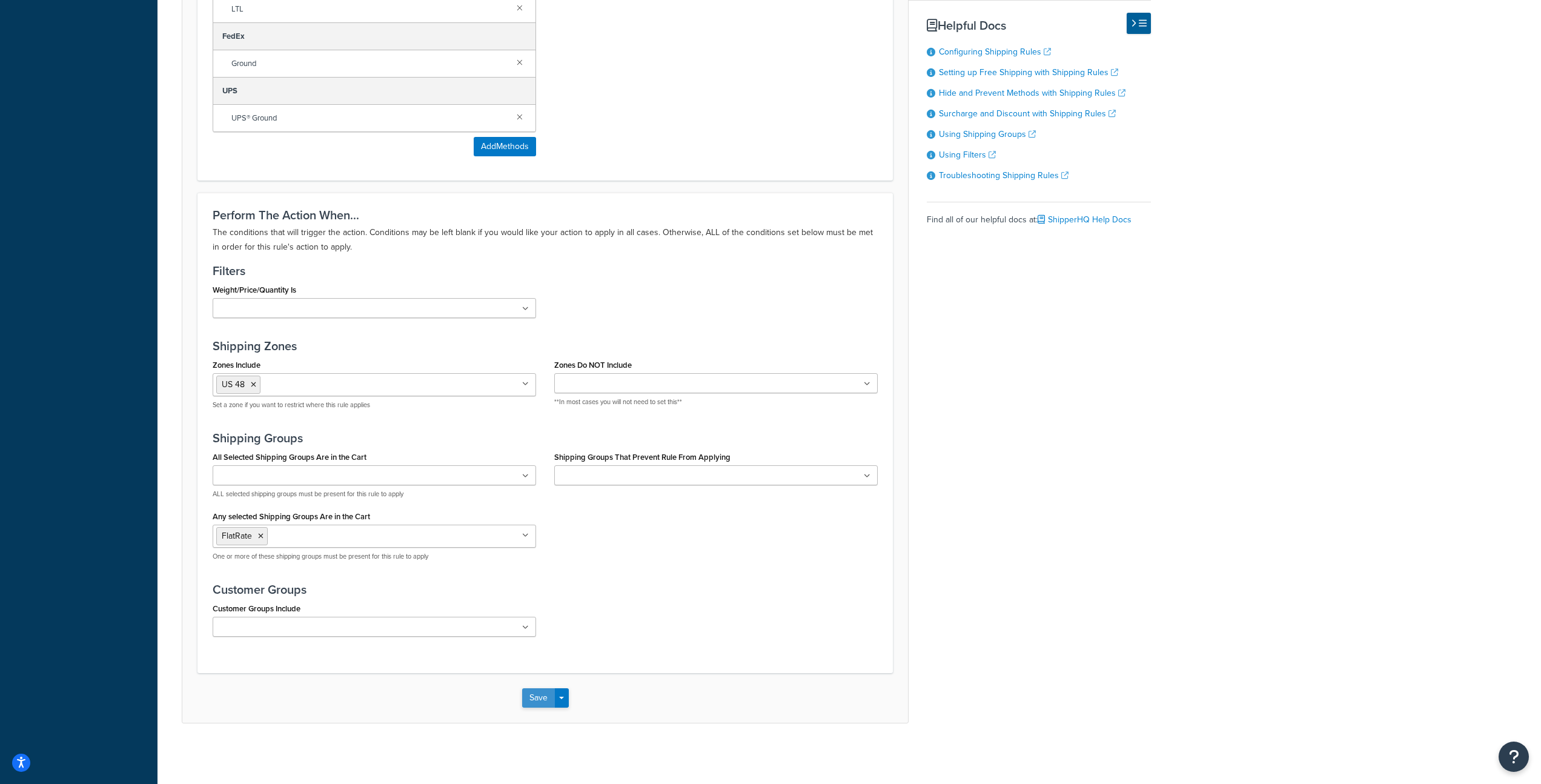
click at [537, 697] on button "Save" at bounding box center [539, 698] width 33 height 19
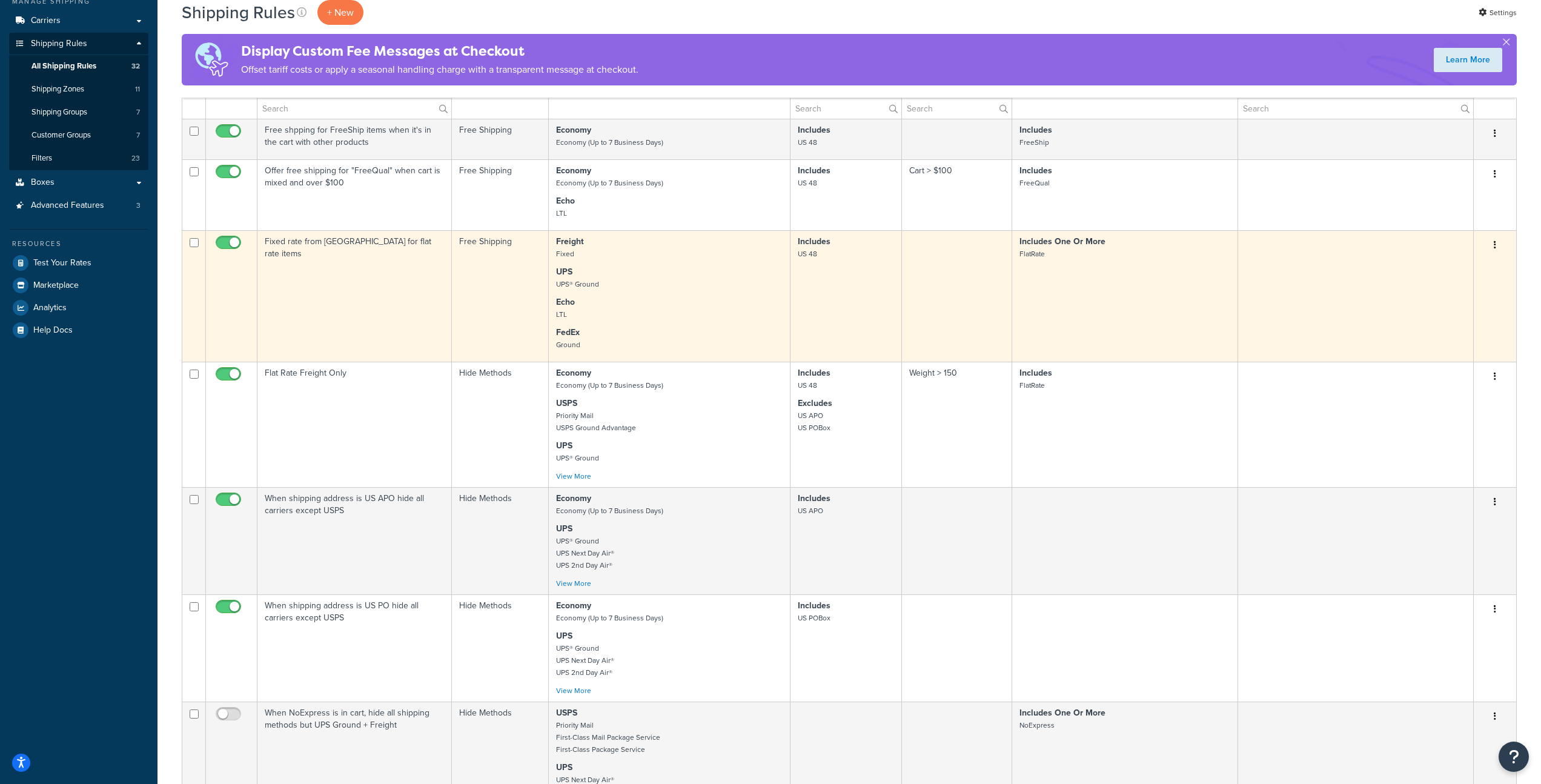
scroll to position [314, 0]
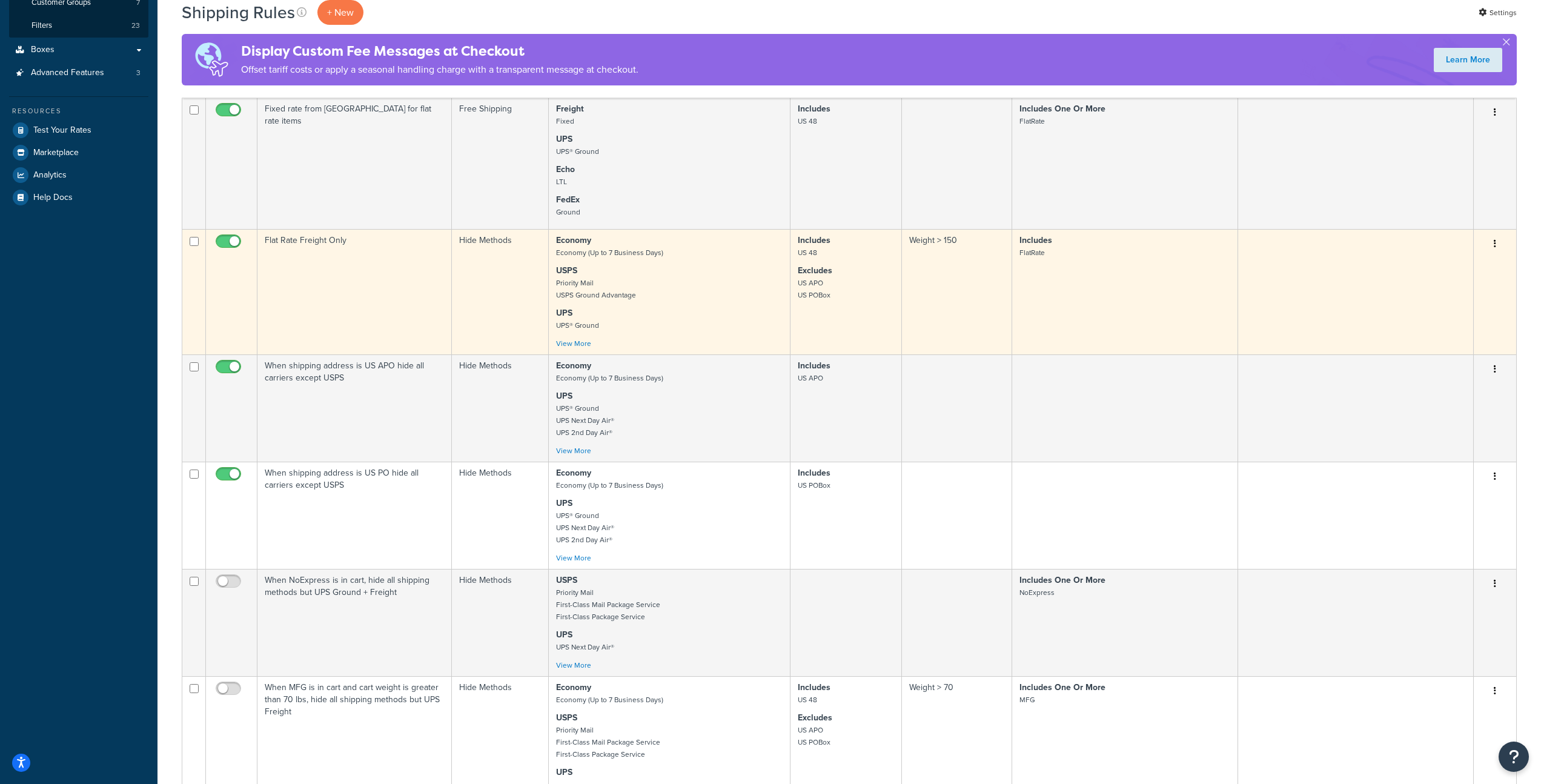
click at [753, 311] on p "UPS UPS® Ground" at bounding box center [669, 319] width 227 height 24
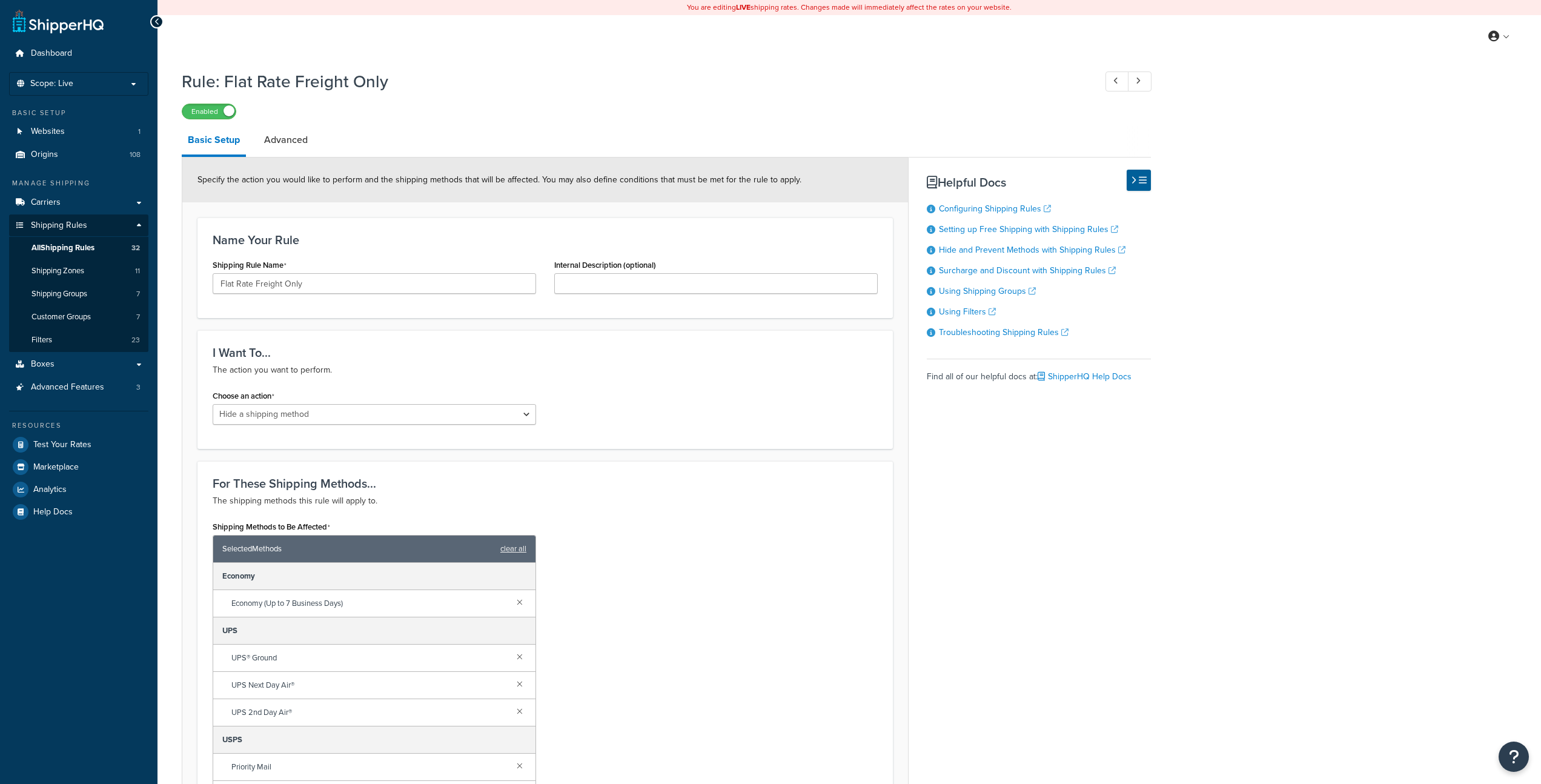
select select "HIDE"
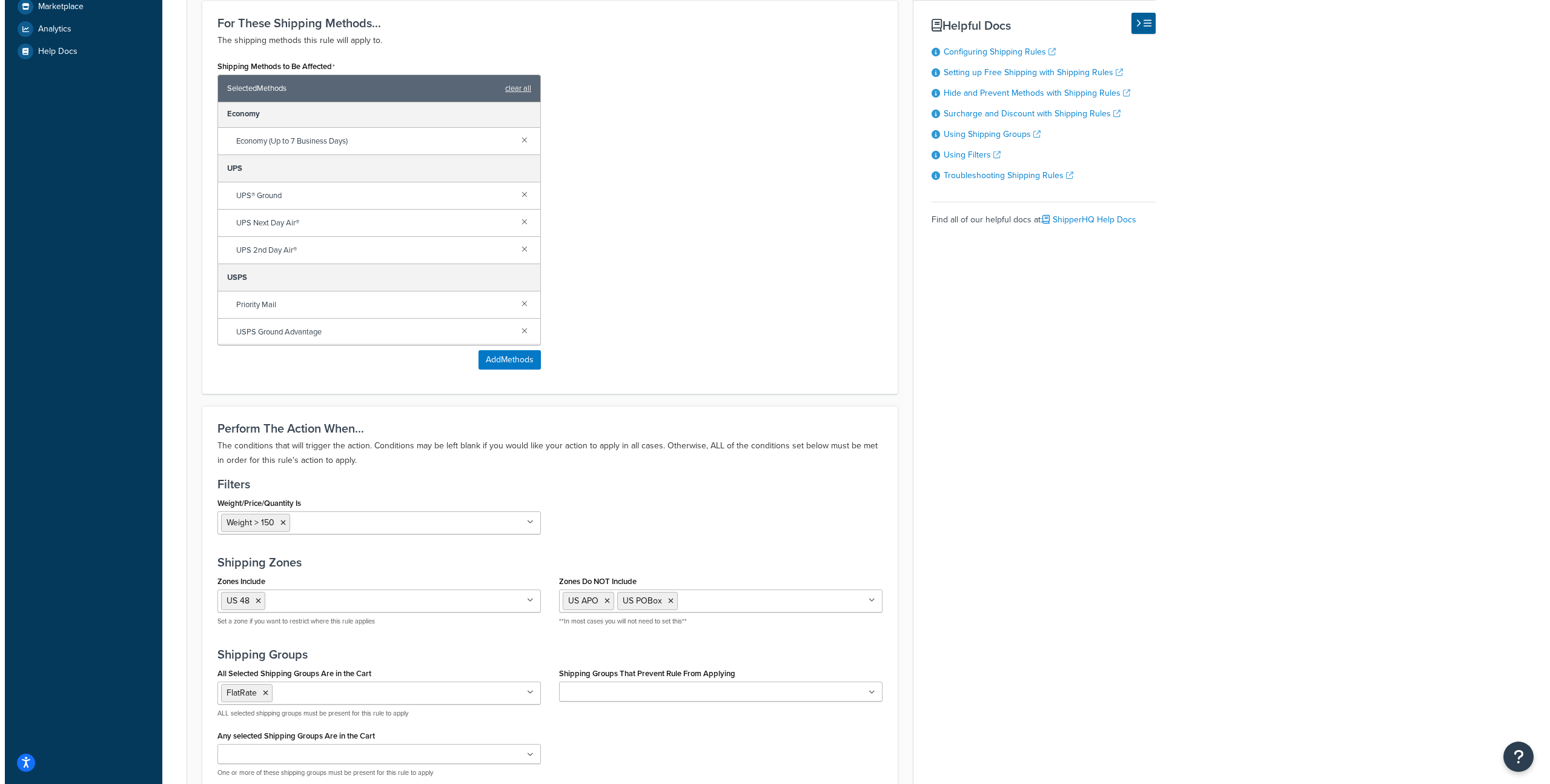
scroll to position [2, 0]
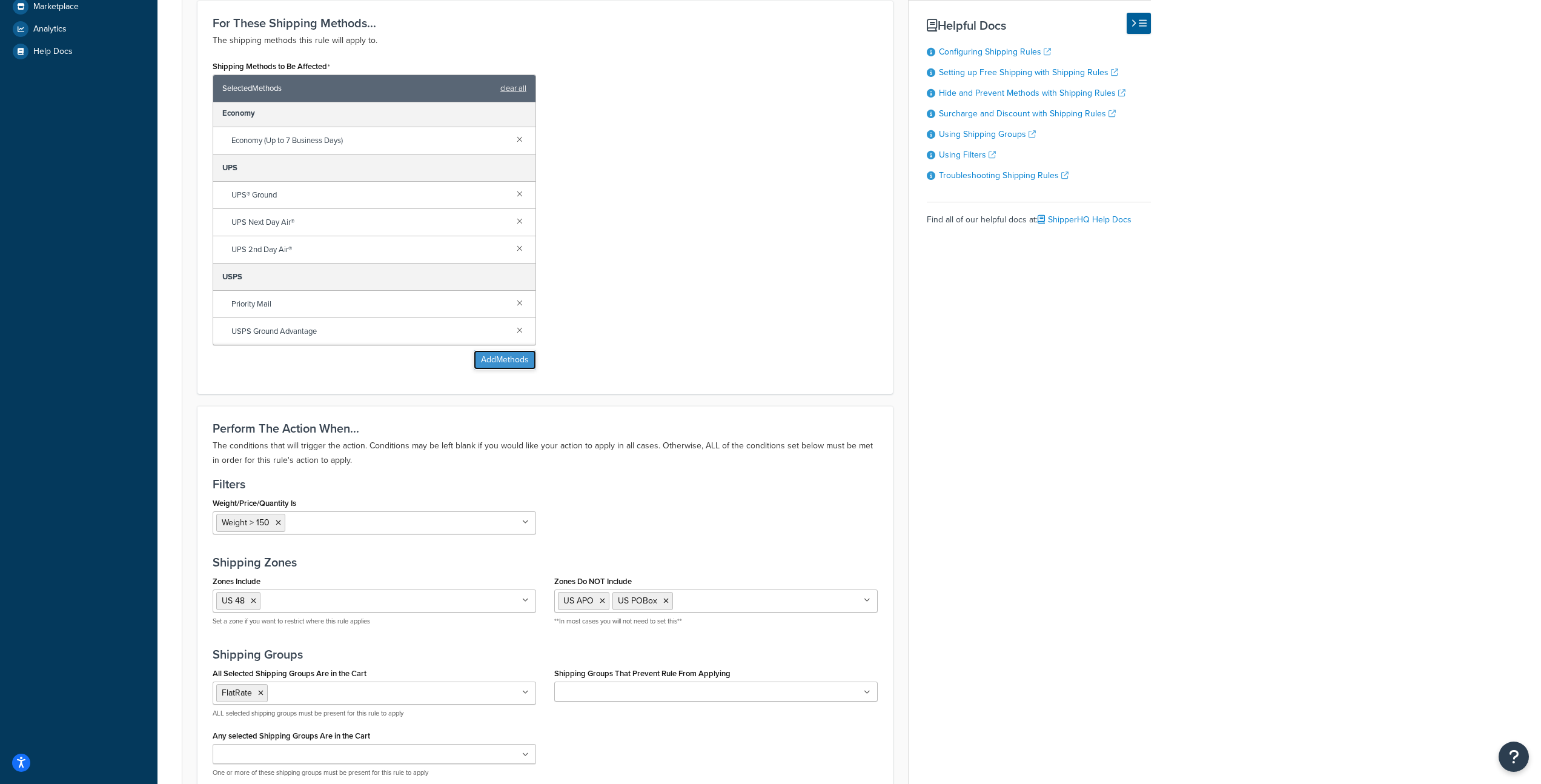
click at [524, 362] on button "Add Methods" at bounding box center [505, 360] width 63 height 19
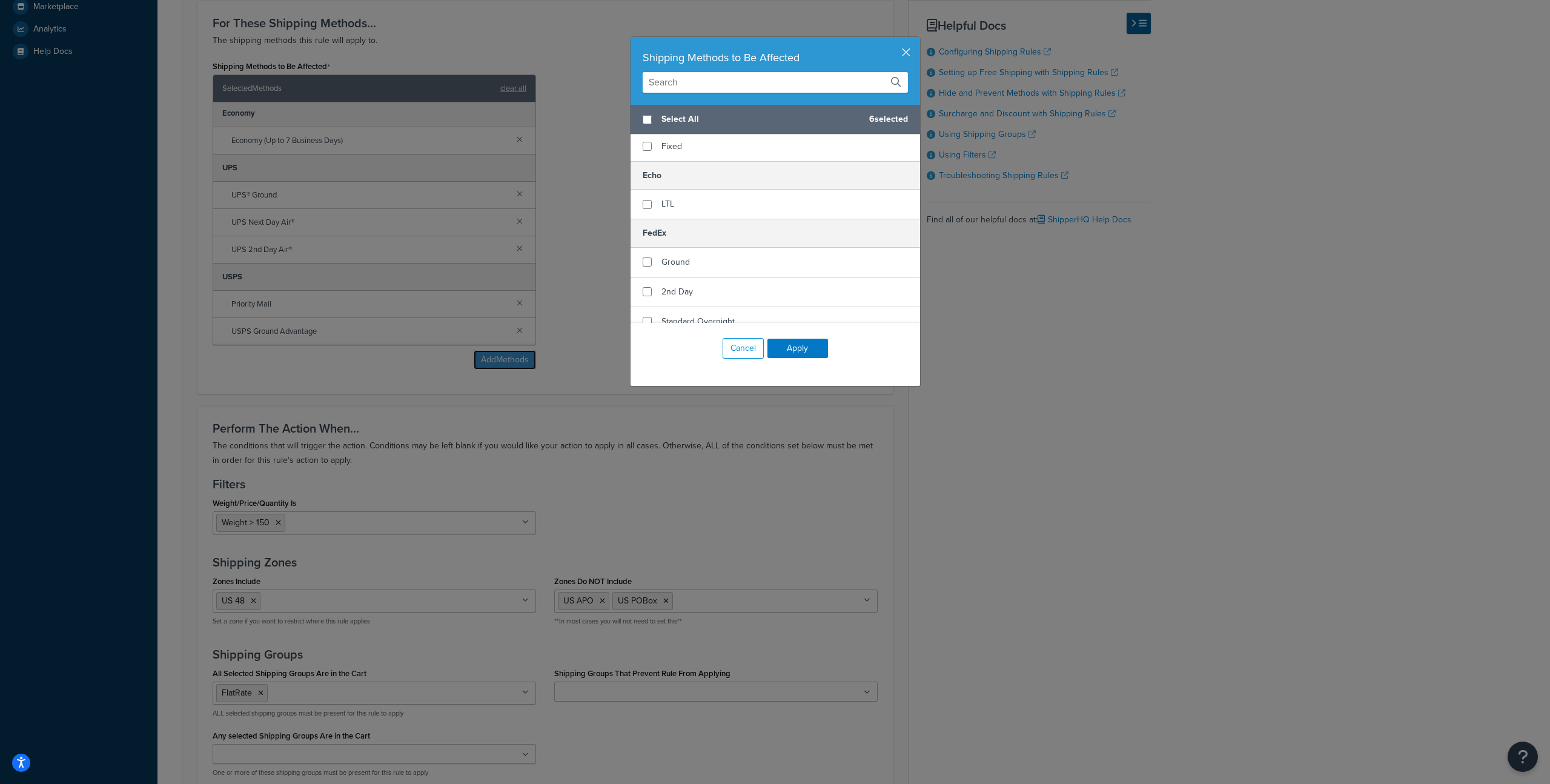
scroll to position [91, 0]
checkbox input "true"
click at [692, 263] on div "Ground" at bounding box center [776, 261] width 289 height 30
checkbox input "false"
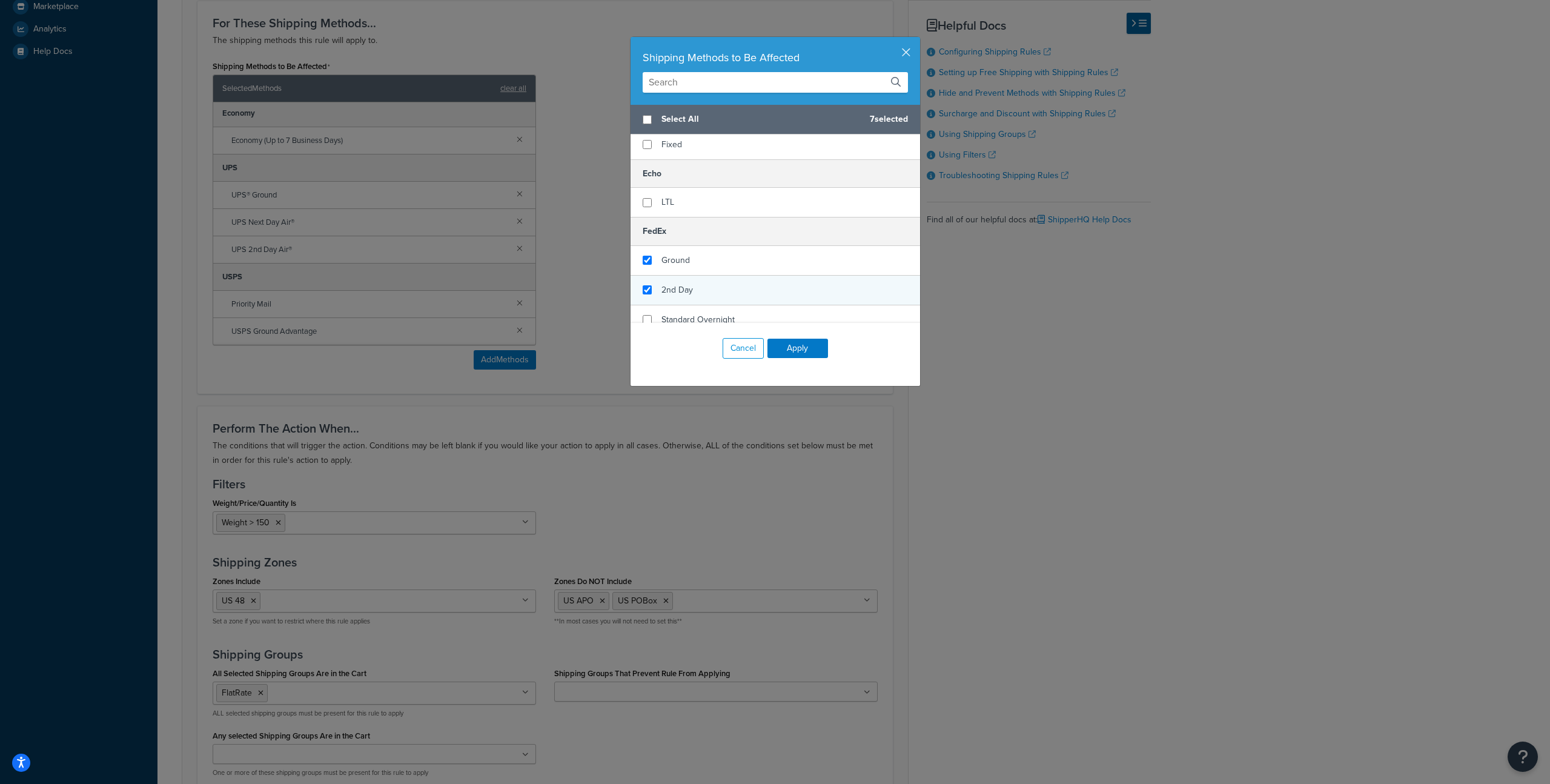
checkbox input "true"
click at [691, 286] on div "2nd Day" at bounding box center [776, 290] width 289 height 30
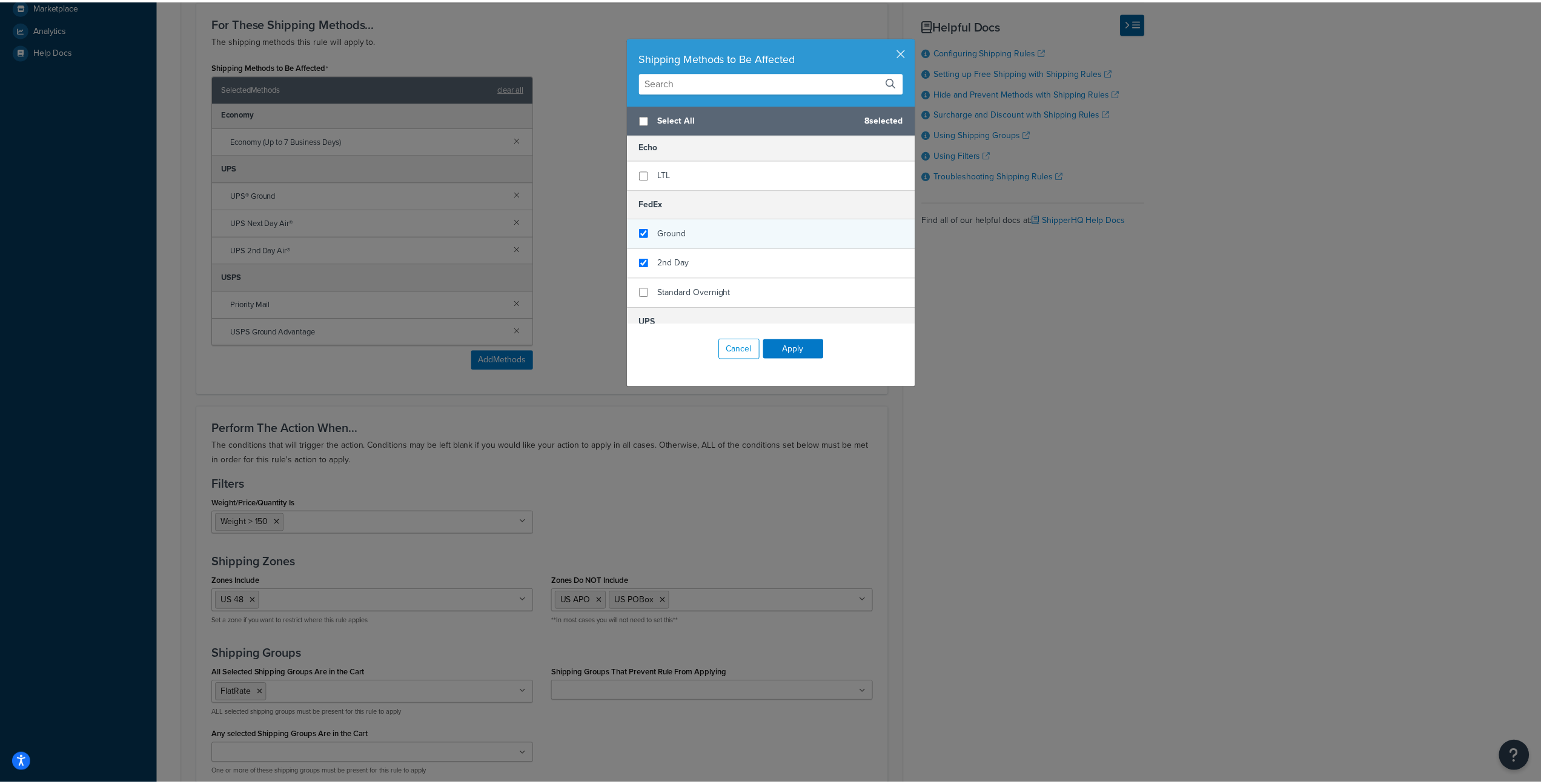
scroll to position [150, 0]
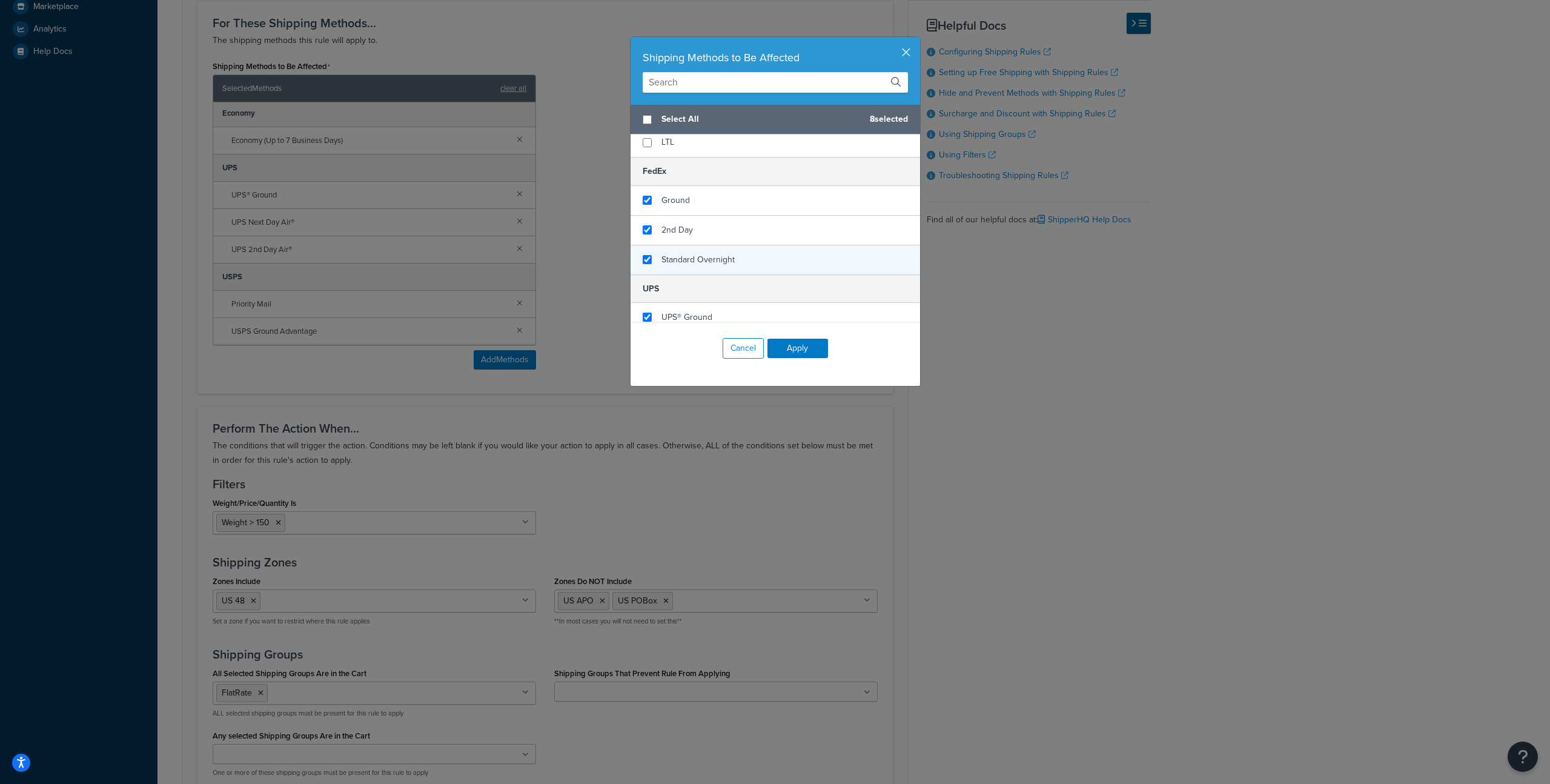
checkbox input "true"
click at [728, 265] on span "Standard Overnight" at bounding box center [698, 260] width 74 height 13
click at [805, 348] on button "Apply" at bounding box center [798, 348] width 61 height 19
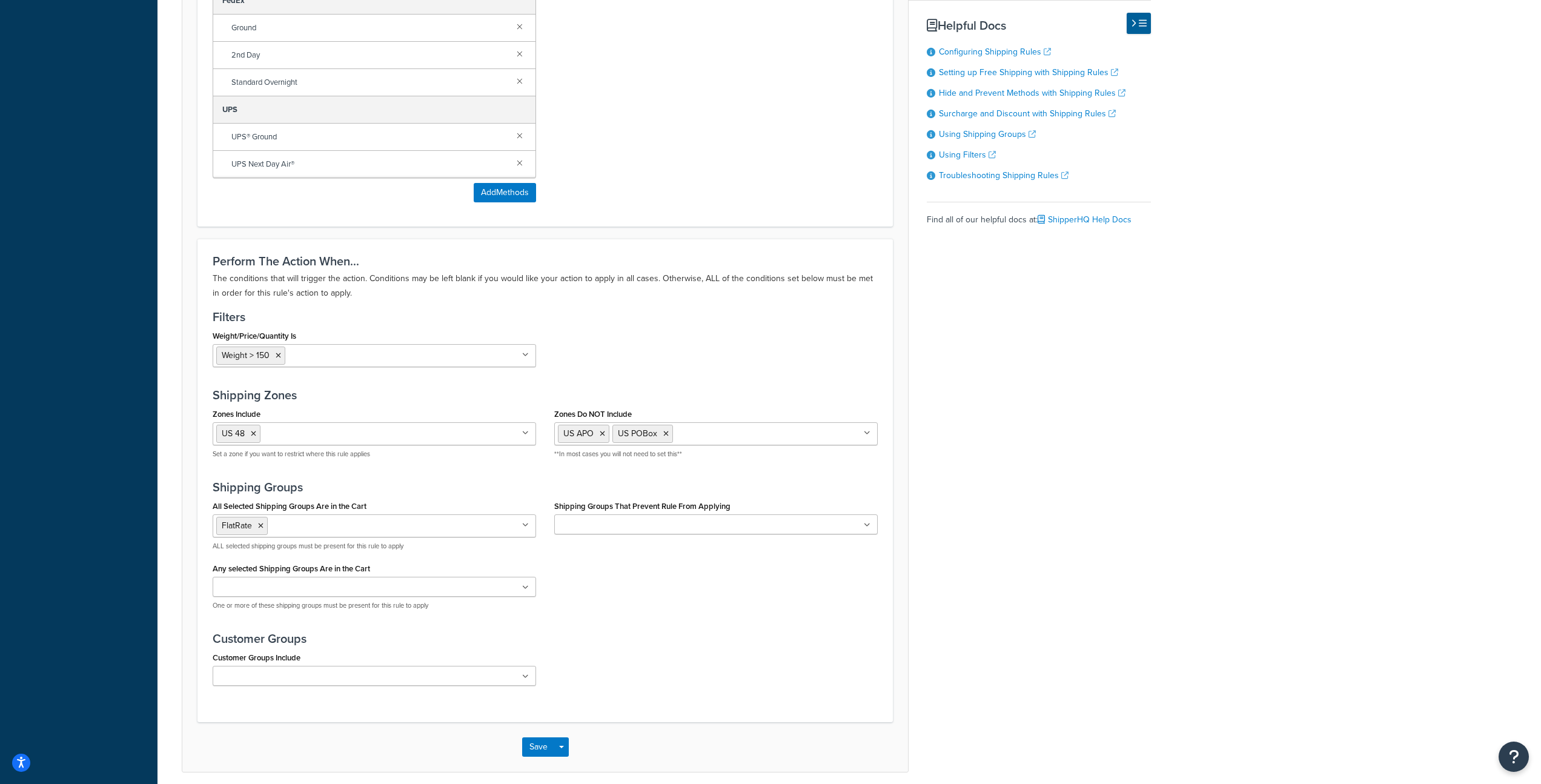
scroll to position [638, 0]
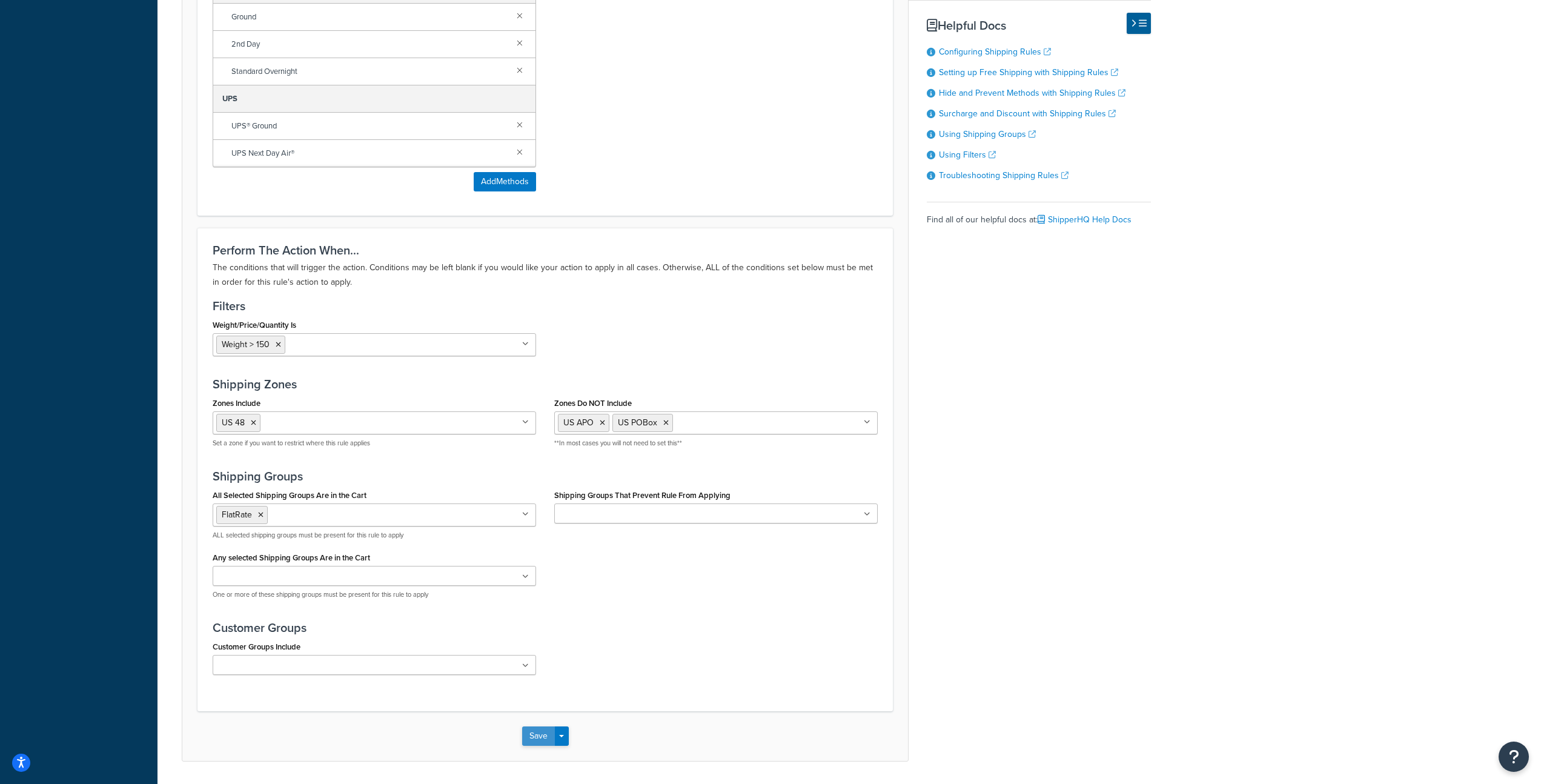
click at [550, 737] on button "Save" at bounding box center [539, 736] width 33 height 19
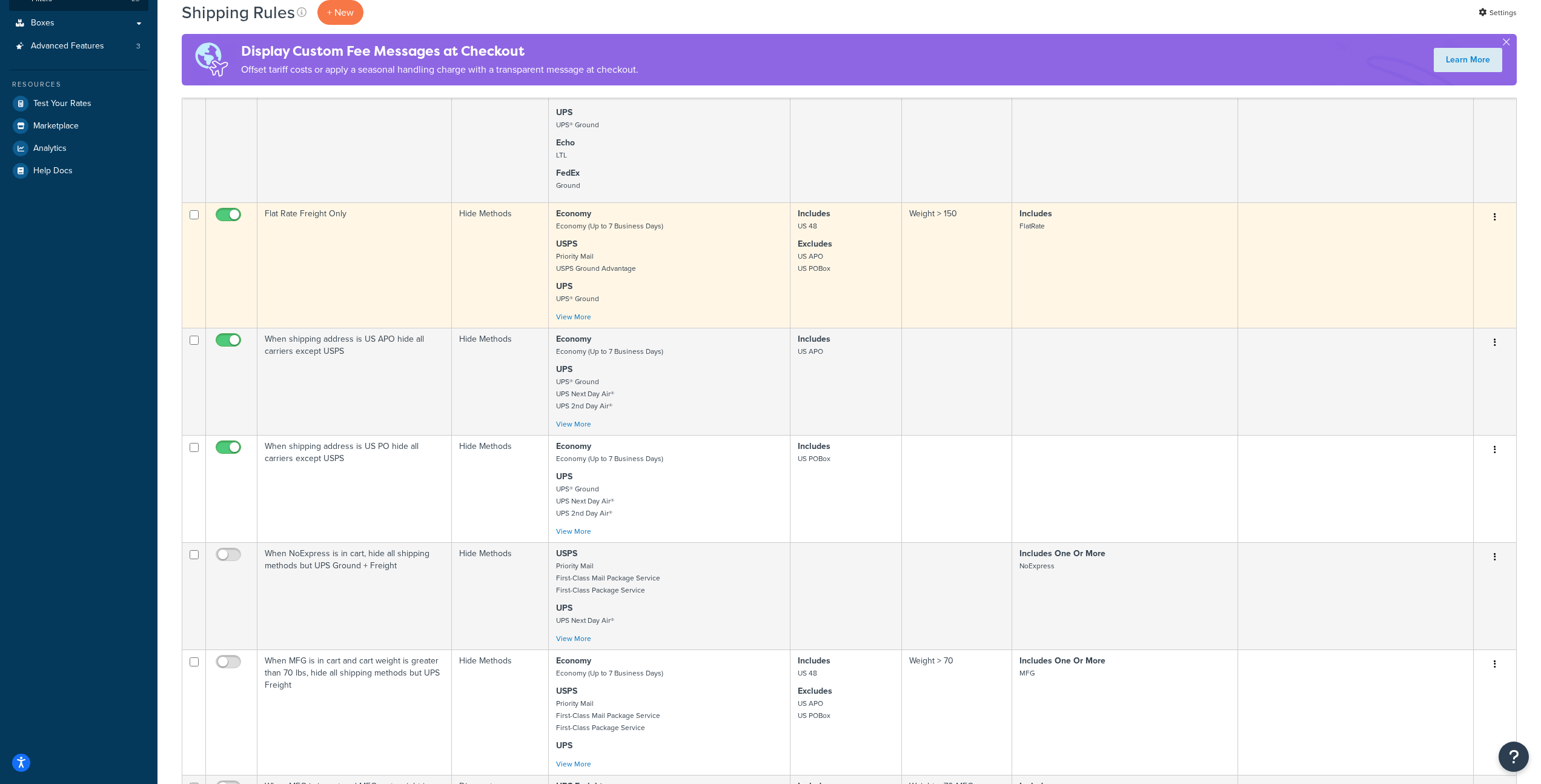
scroll to position [342, 0]
click at [571, 322] on link "View More" at bounding box center [574, 316] width 35 height 11
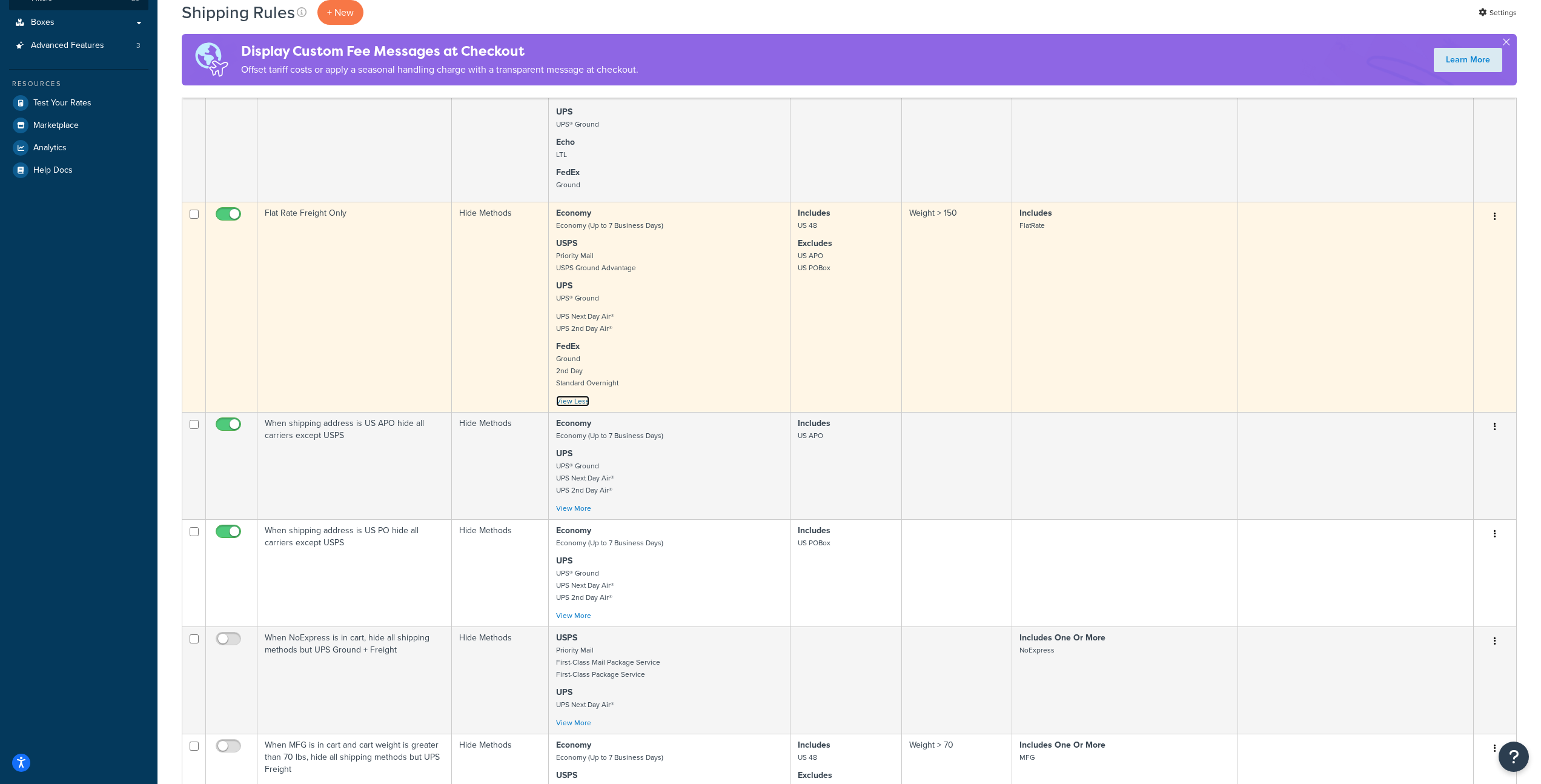
click at [582, 405] on link "View Less" at bounding box center [573, 401] width 33 height 11
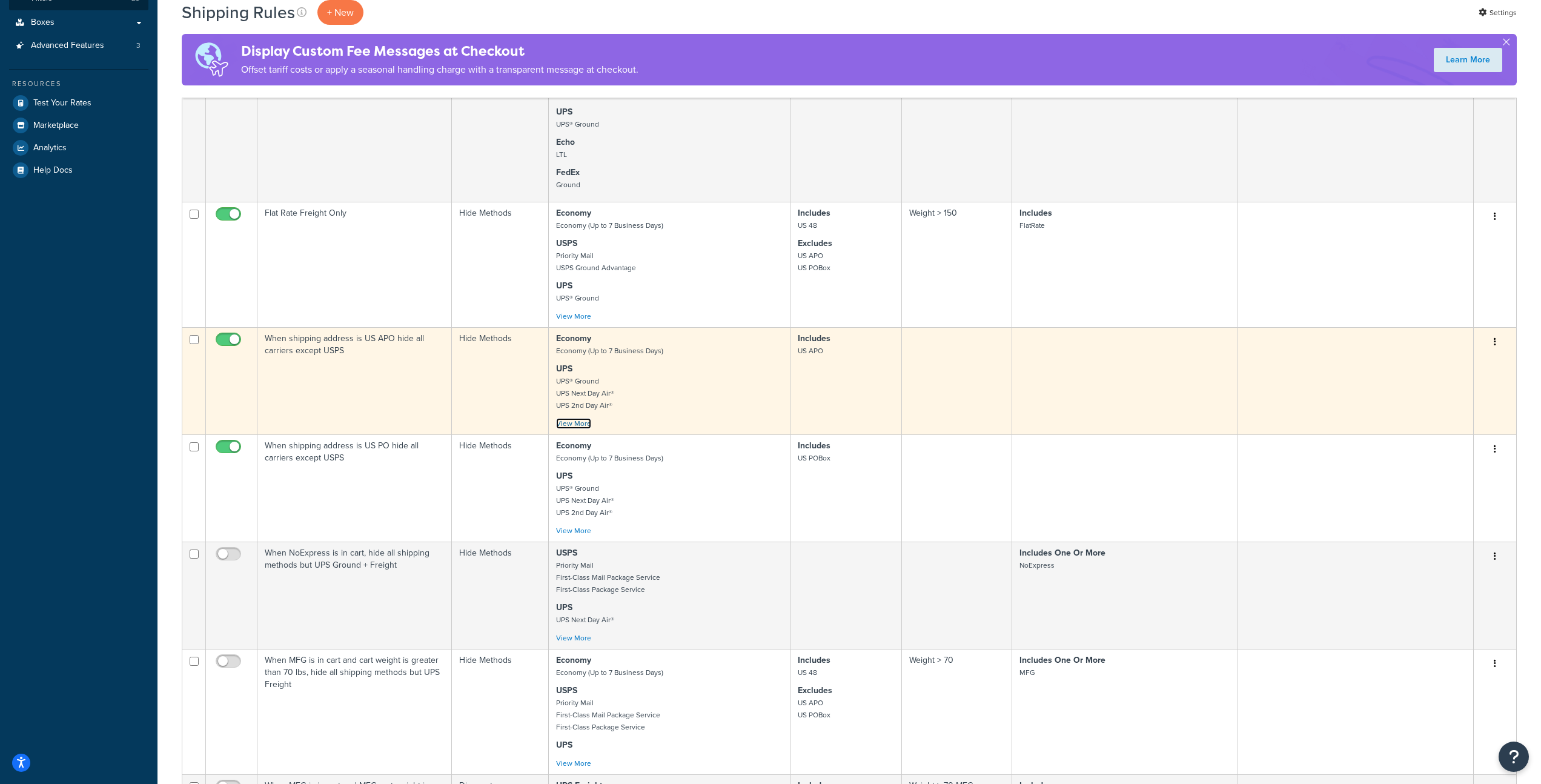
click at [584, 426] on link "View More" at bounding box center [574, 424] width 35 height 11
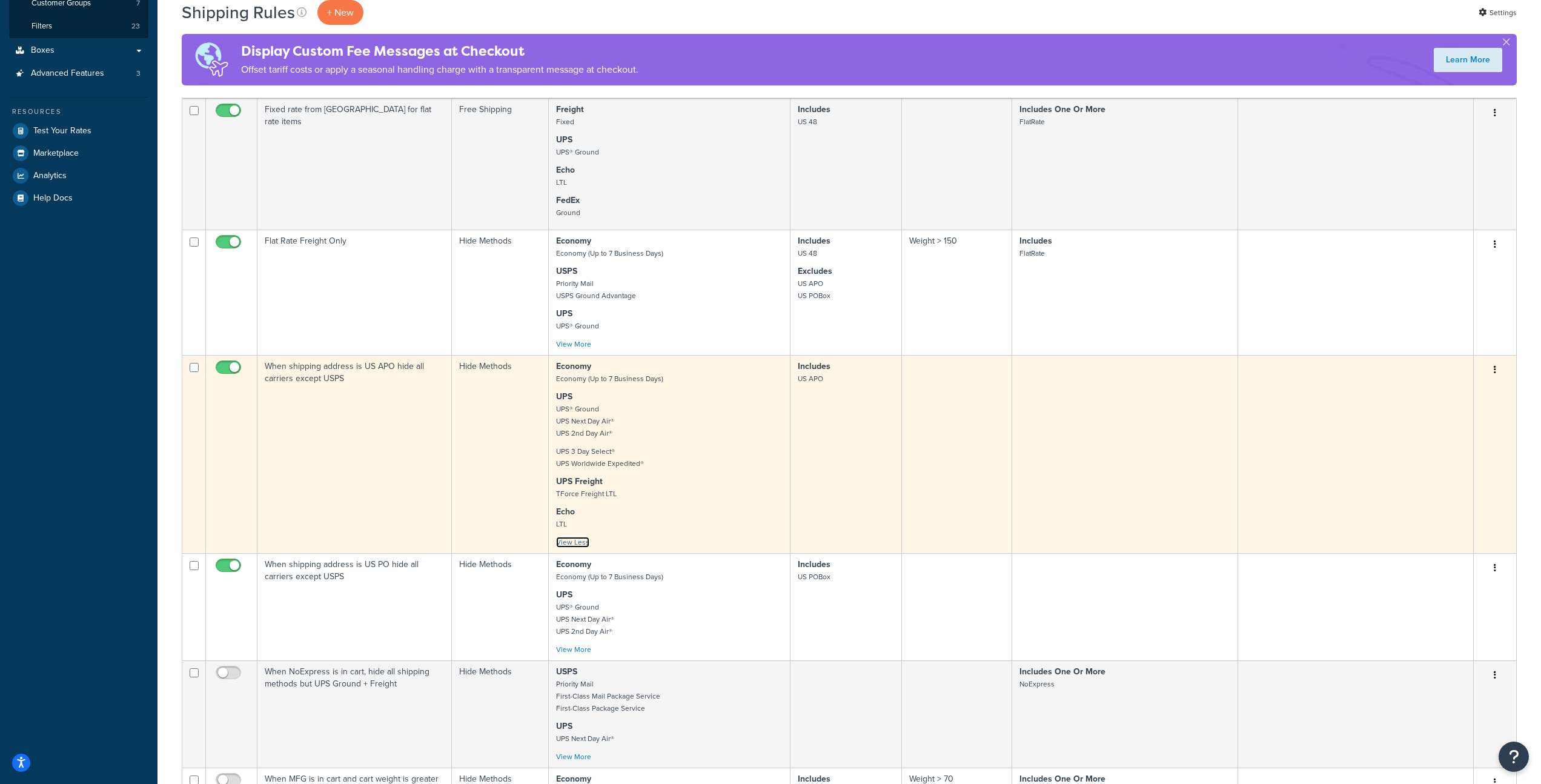
scroll to position [313, 0]
click at [516, 455] on td "Hide Methods" at bounding box center [500, 455] width 96 height 198
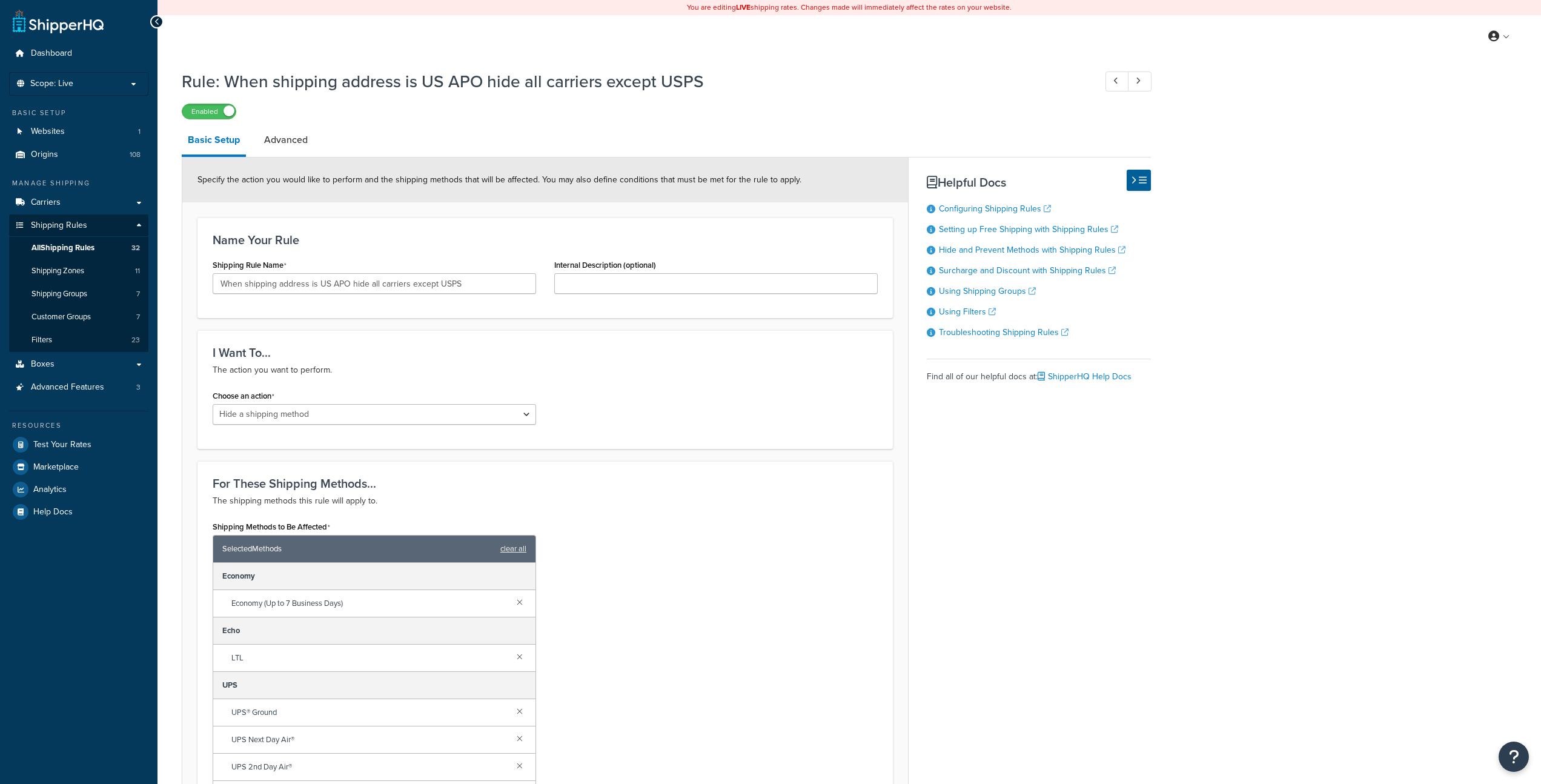
select select "HIDE"
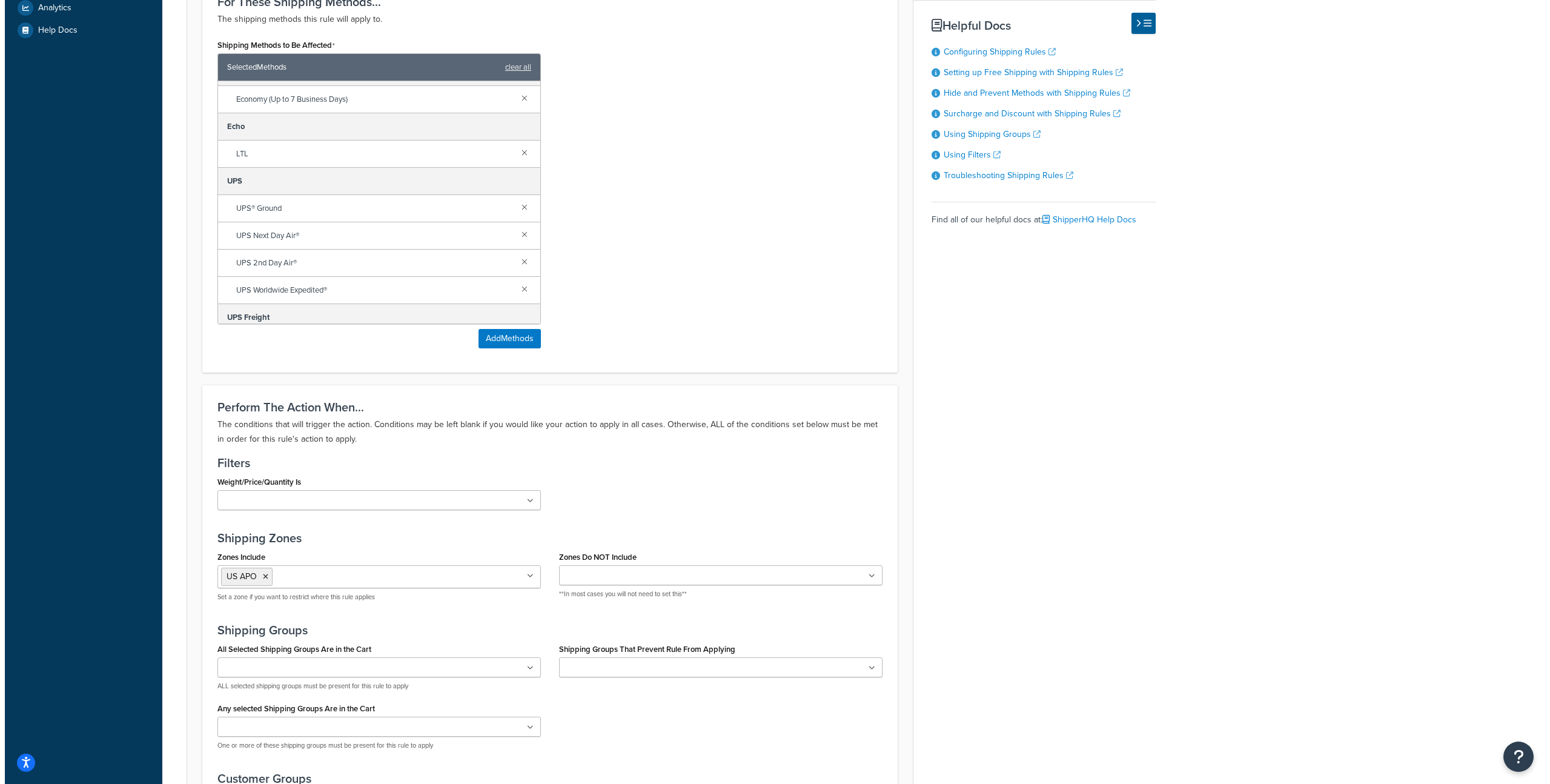
scroll to position [57, 0]
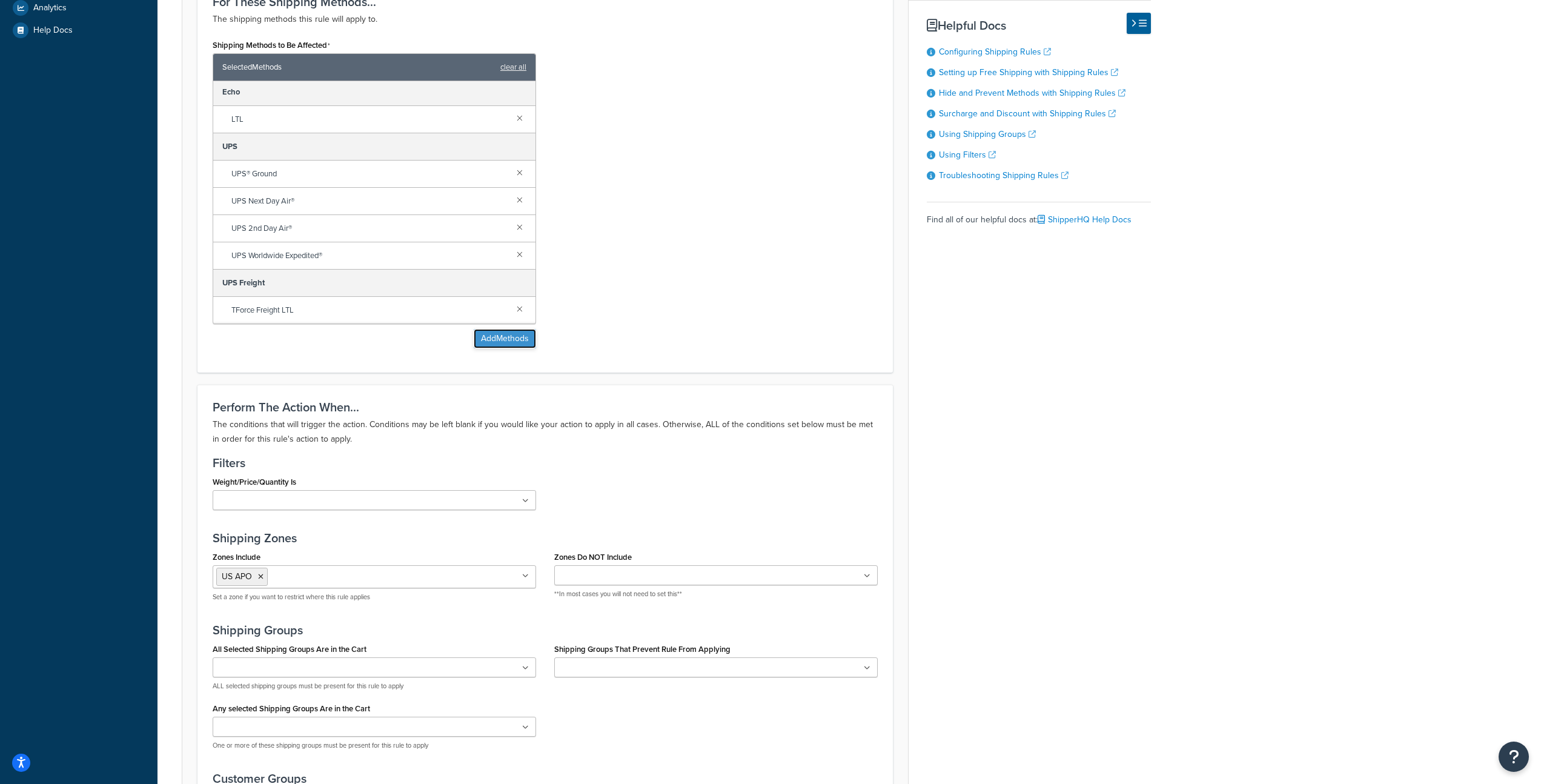
click at [505, 342] on button "Add Methods" at bounding box center [505, 339] width 63 height 19
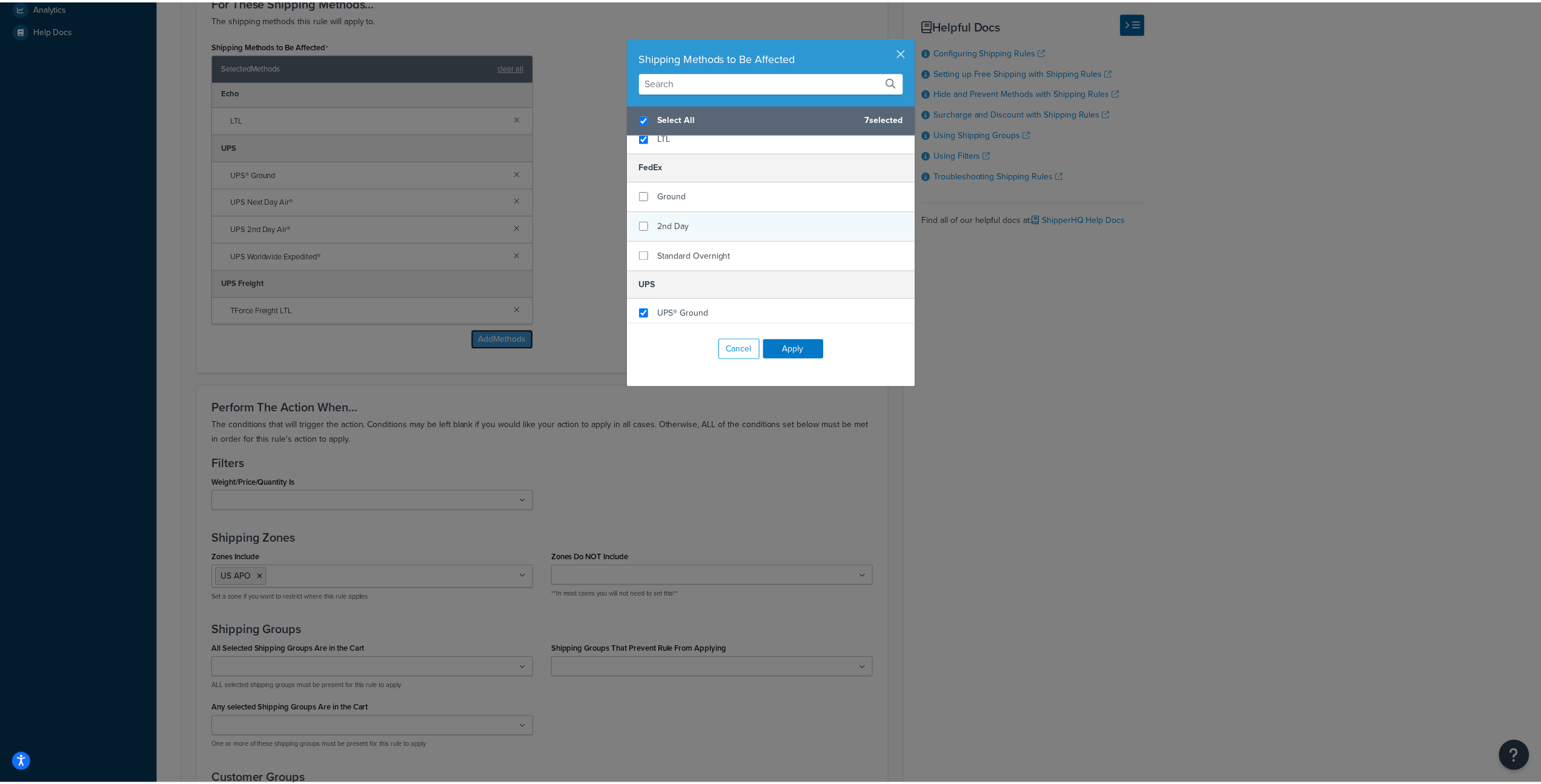
scroll to position [117, 0]
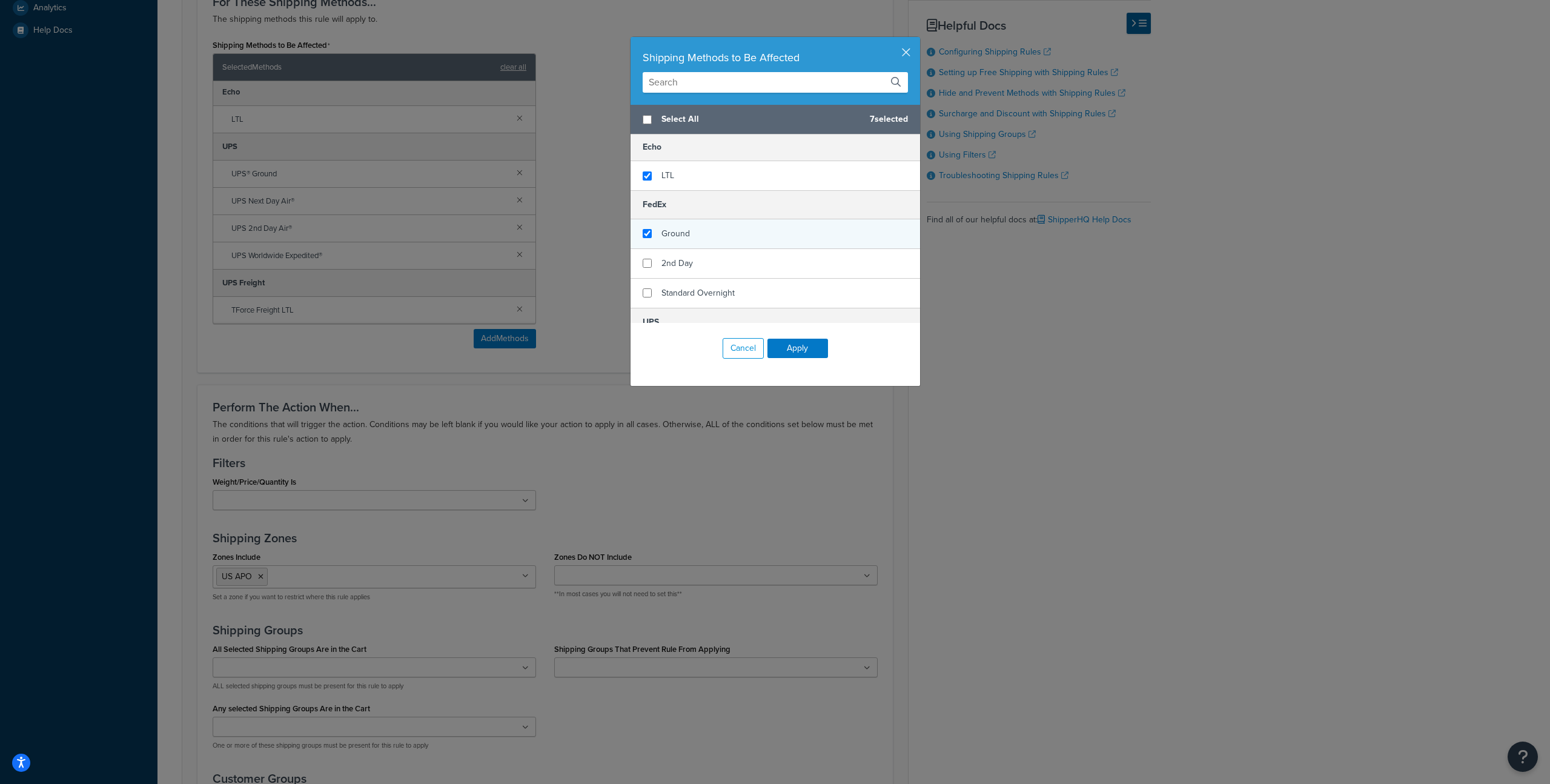
checkbox input "false"
checkbox input "true"
click at [669, 235] on span "Ground" at bounding box center [675, 233] width 29 height 13
checkbox input "true"
click at [671, 260] on span "2nd Day" at bounding box center [677, 263] width 32 height 13
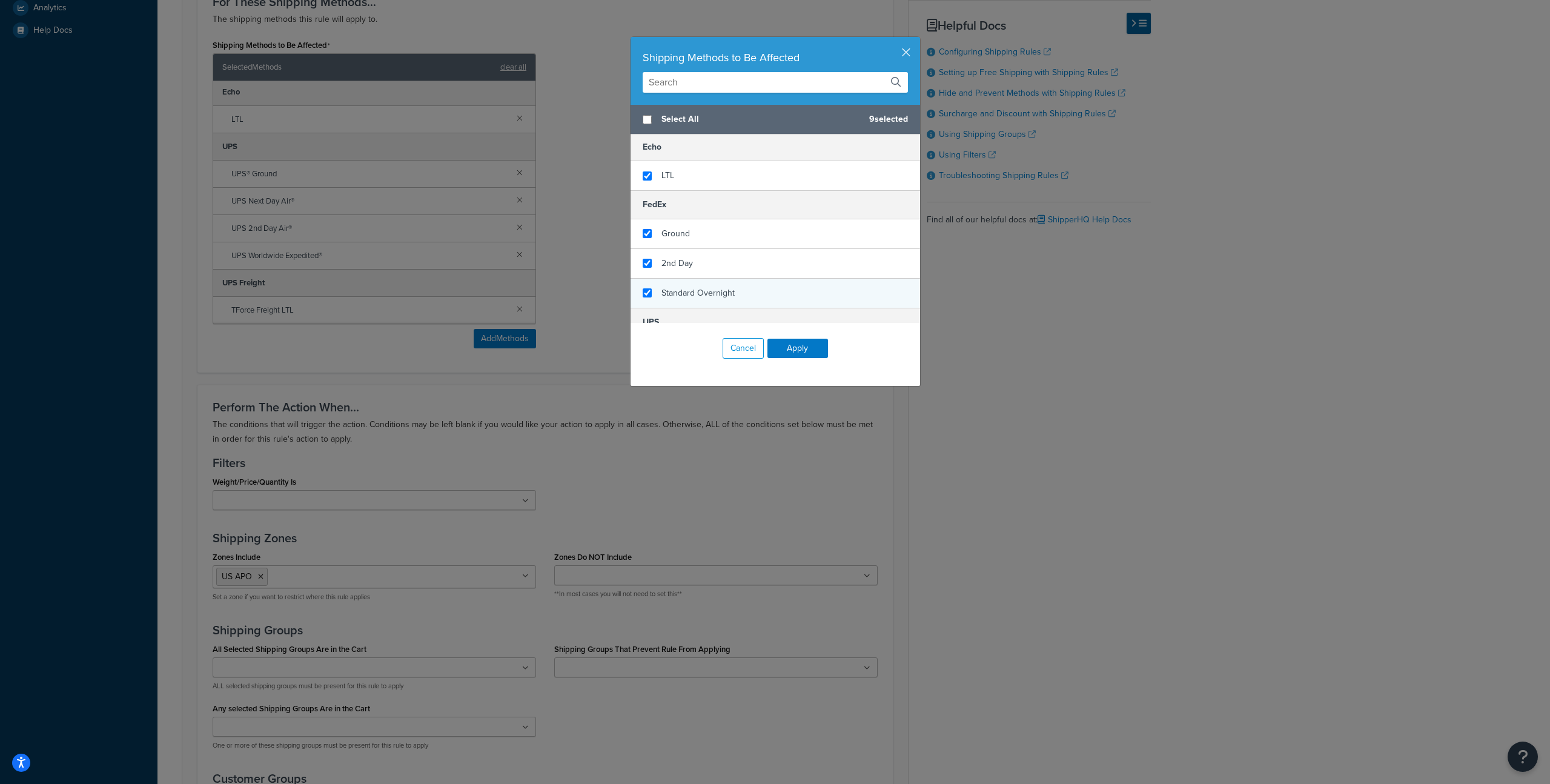
checkbox input "true"
click at [681, 288] on span "Standard Overnight" at bounding box center [698, 292] width 74 height 13
click at [802, 349] on button "Apply" at bounding box center [798, 348] width 61 height 19
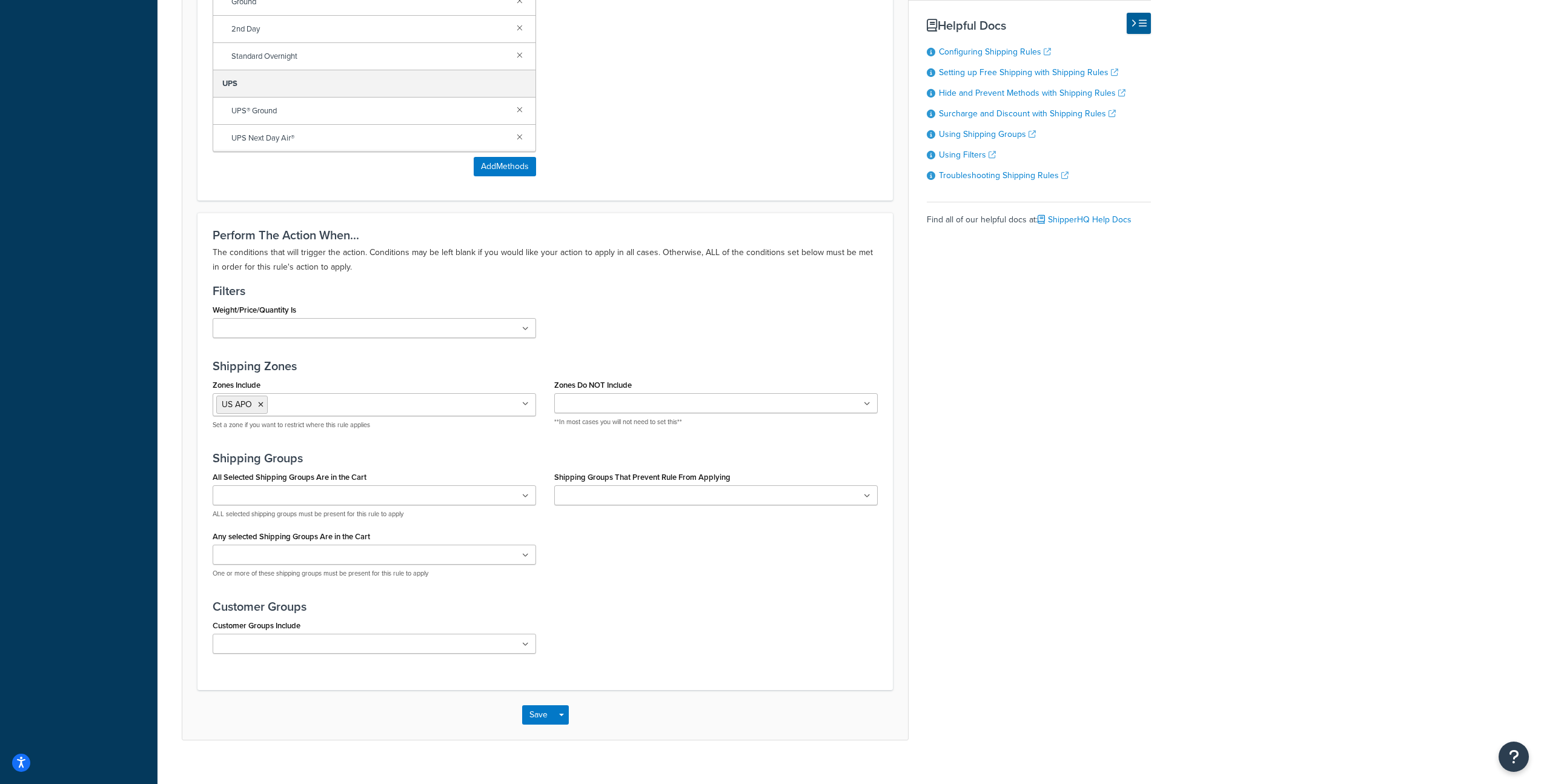
scroll to position [670, 0]
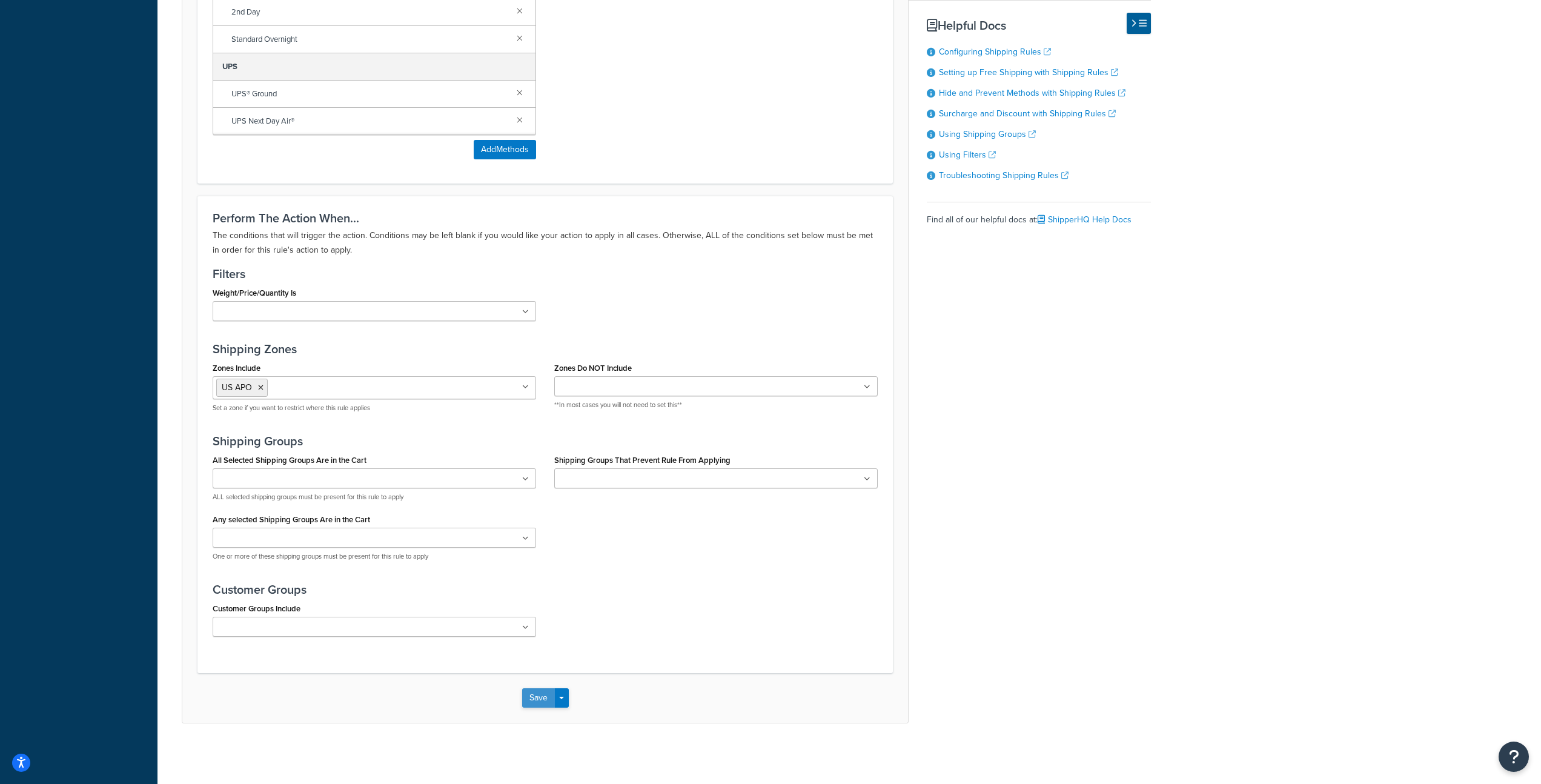
click at [538, 697] on button "Save" at bounding box center [539, 698] width 33 height 19
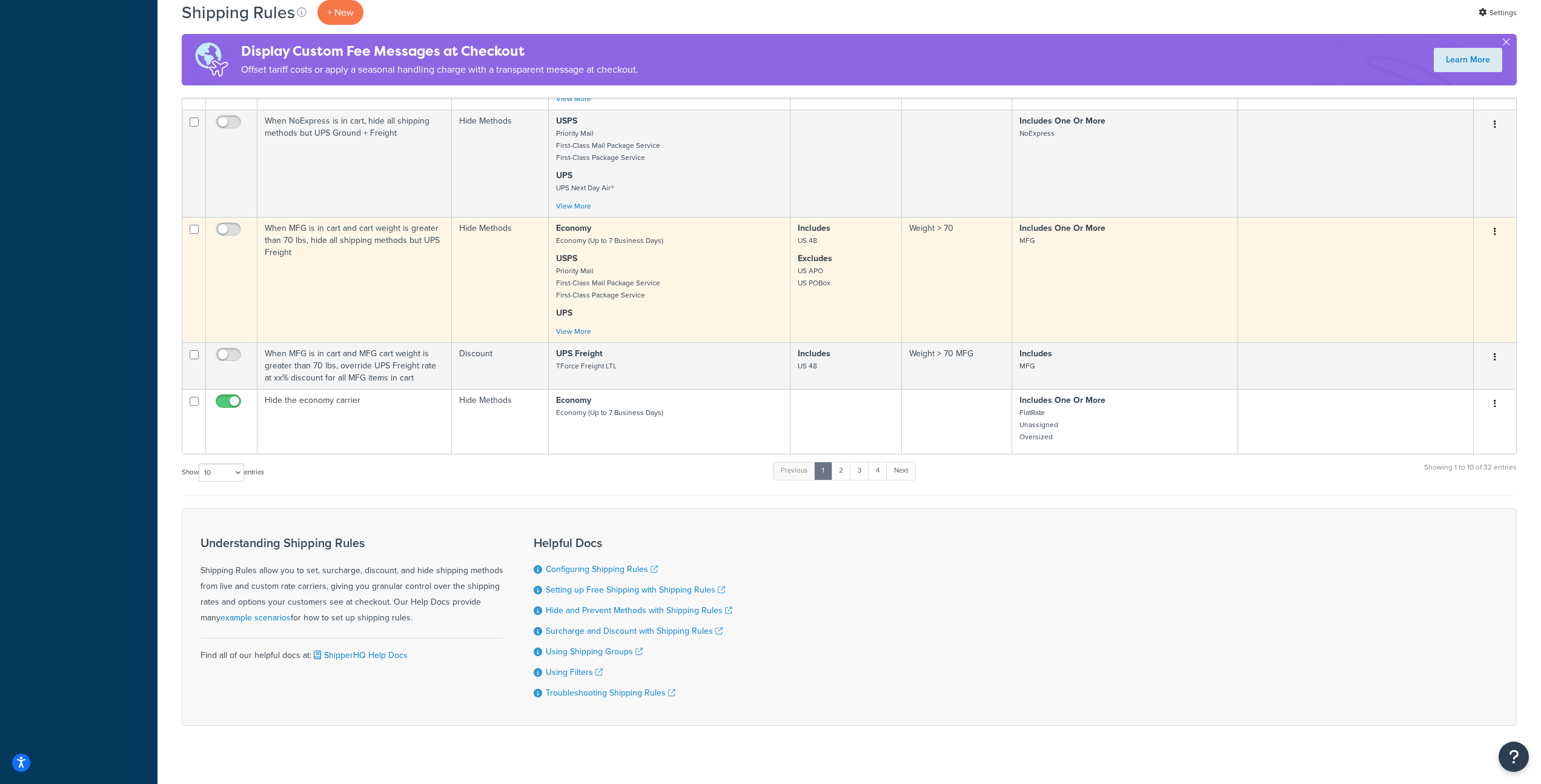
scroll to position [794, 0]
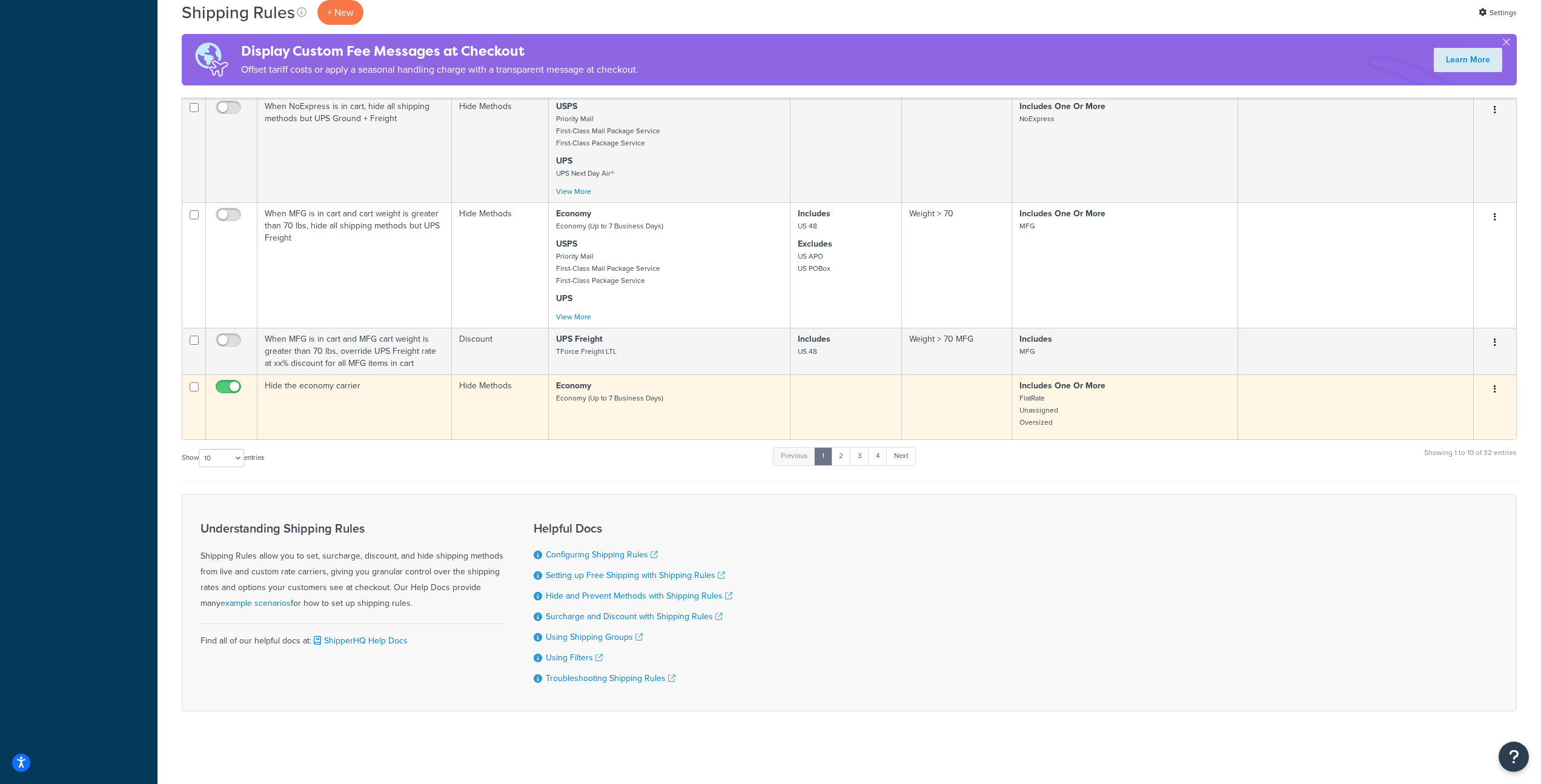
click at [726, 402] on p "Economy Economy (Up to 7 Business Days)" at bounding box center [669, 392] width 227 height 24
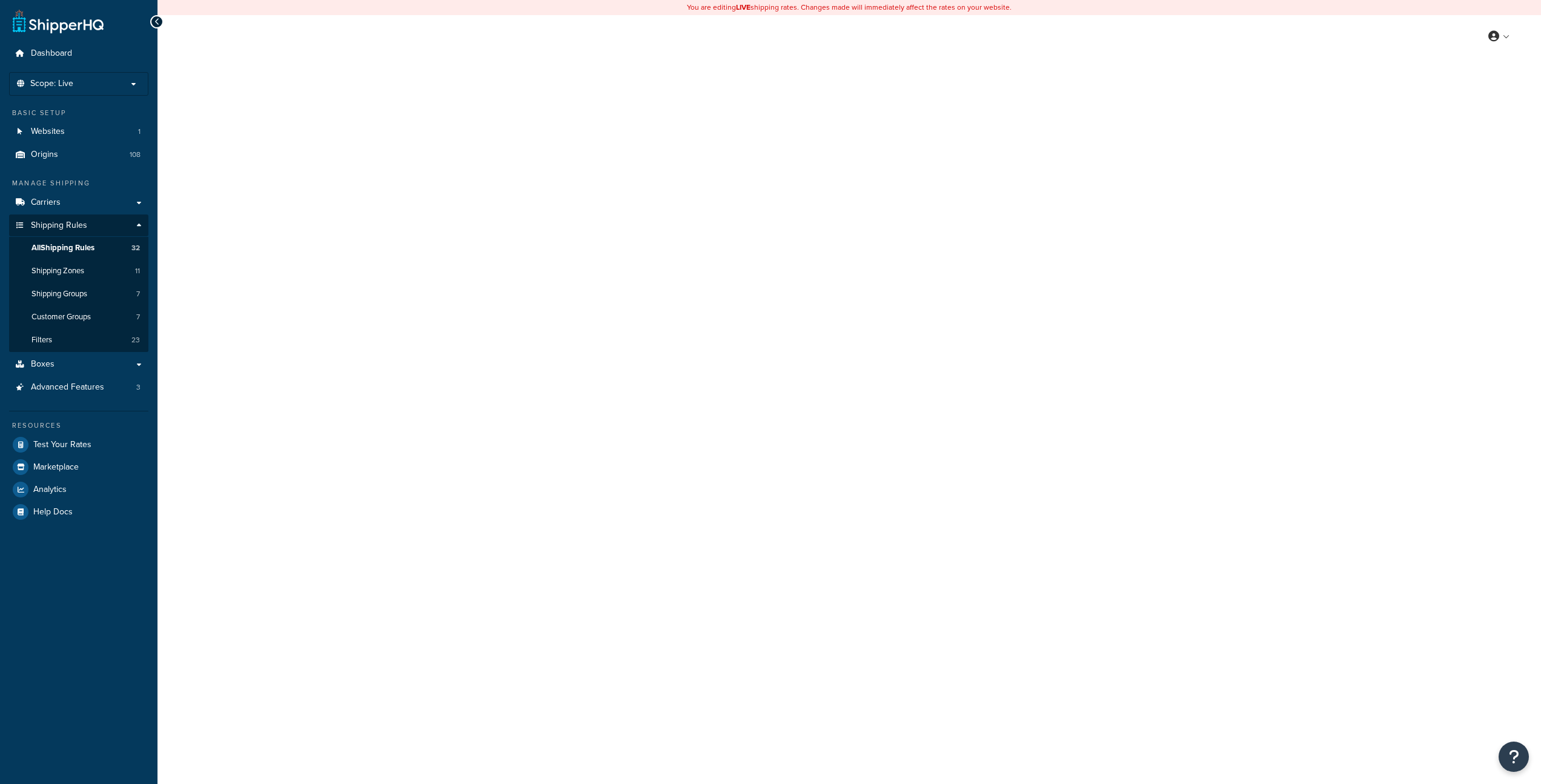
select select "HIDE"
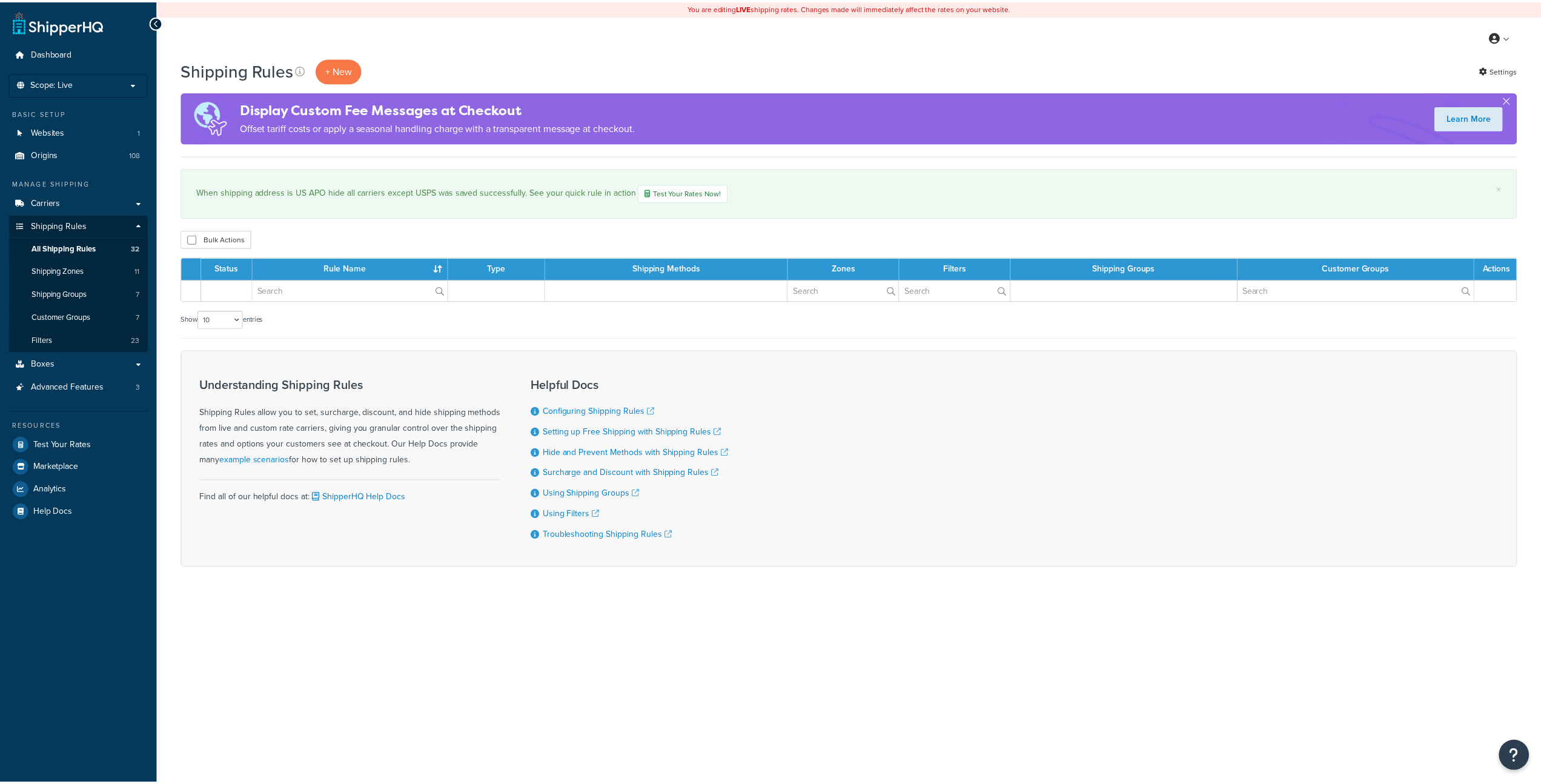
scroll to position [794, 0]
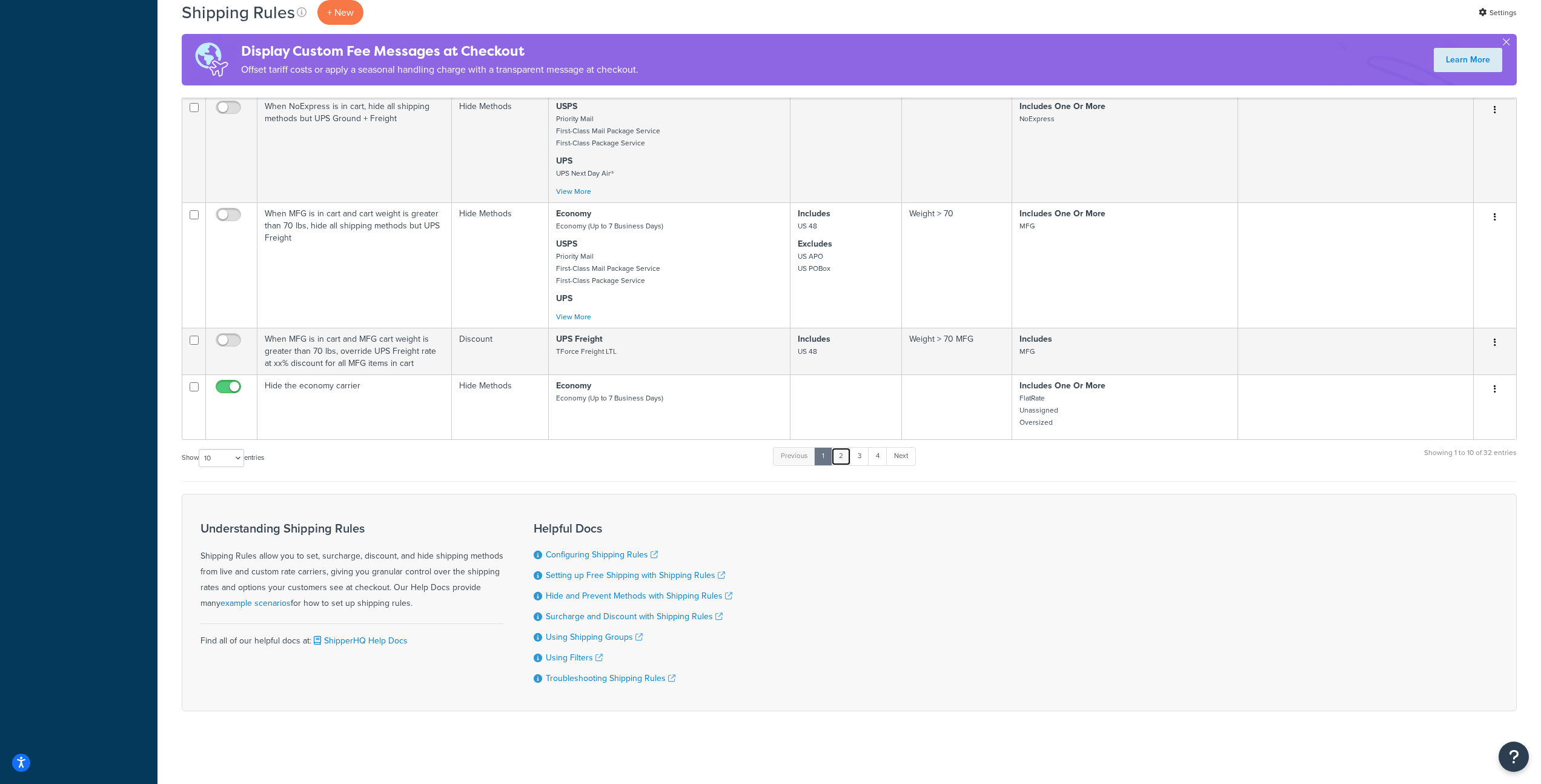
click at [844, 458] on link "2" at bounding box center [841, 456] width 20 height 18
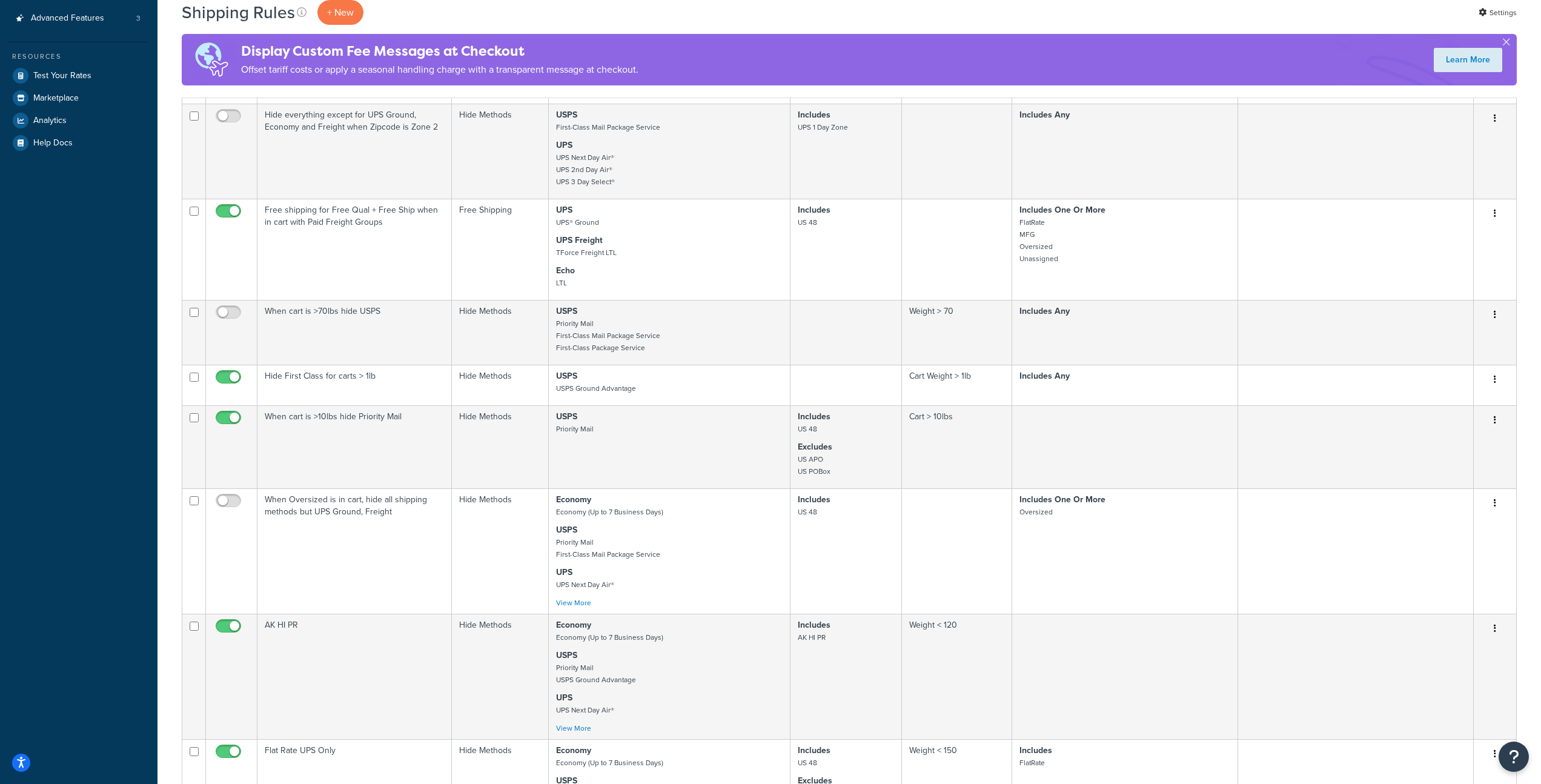
scroll to position [0, 0]
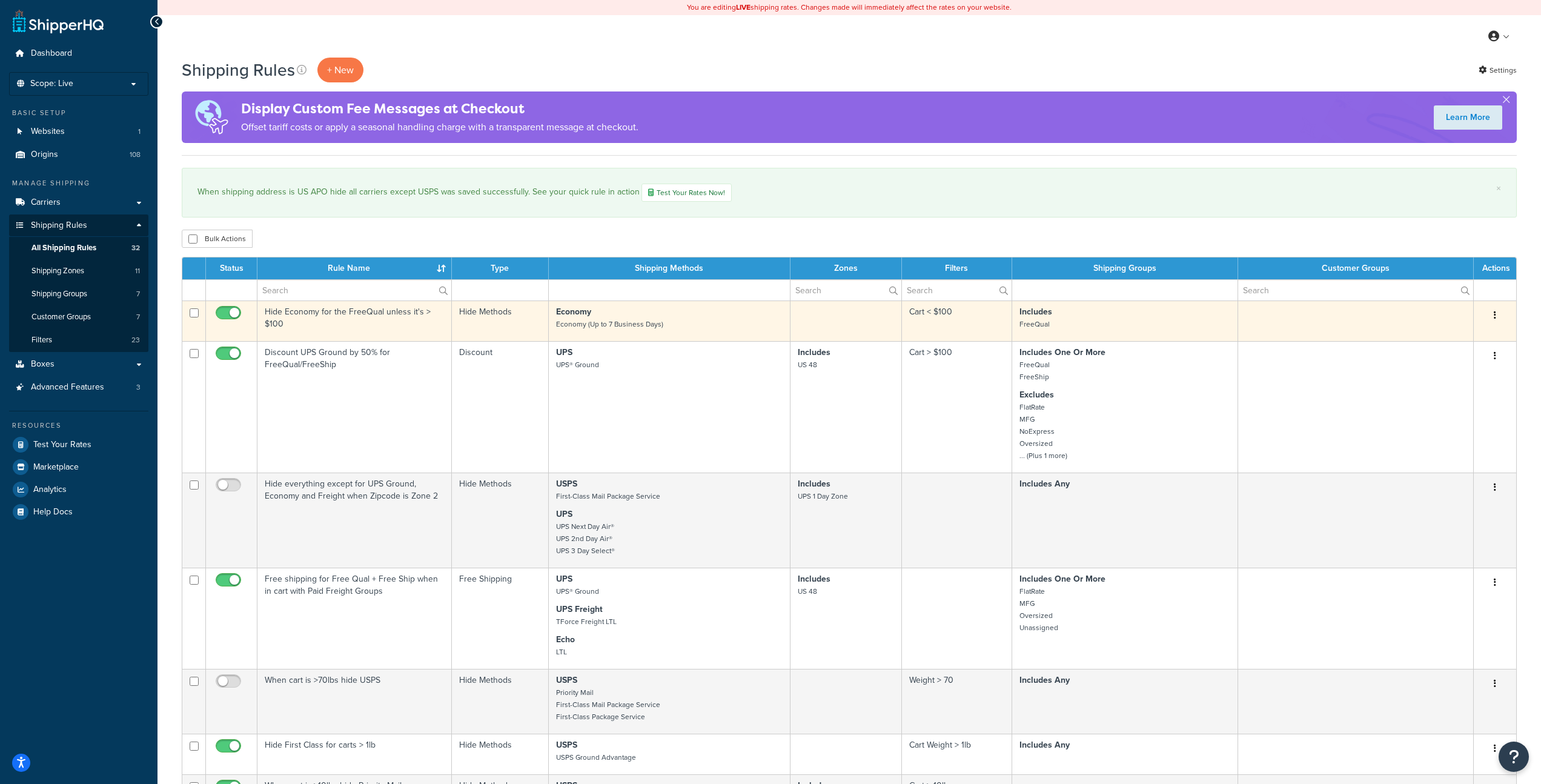
click at [722, 321] on p "Economy Economy (Up to 7 Business Days)" at bounding box center [669, 318] width 227 height 24
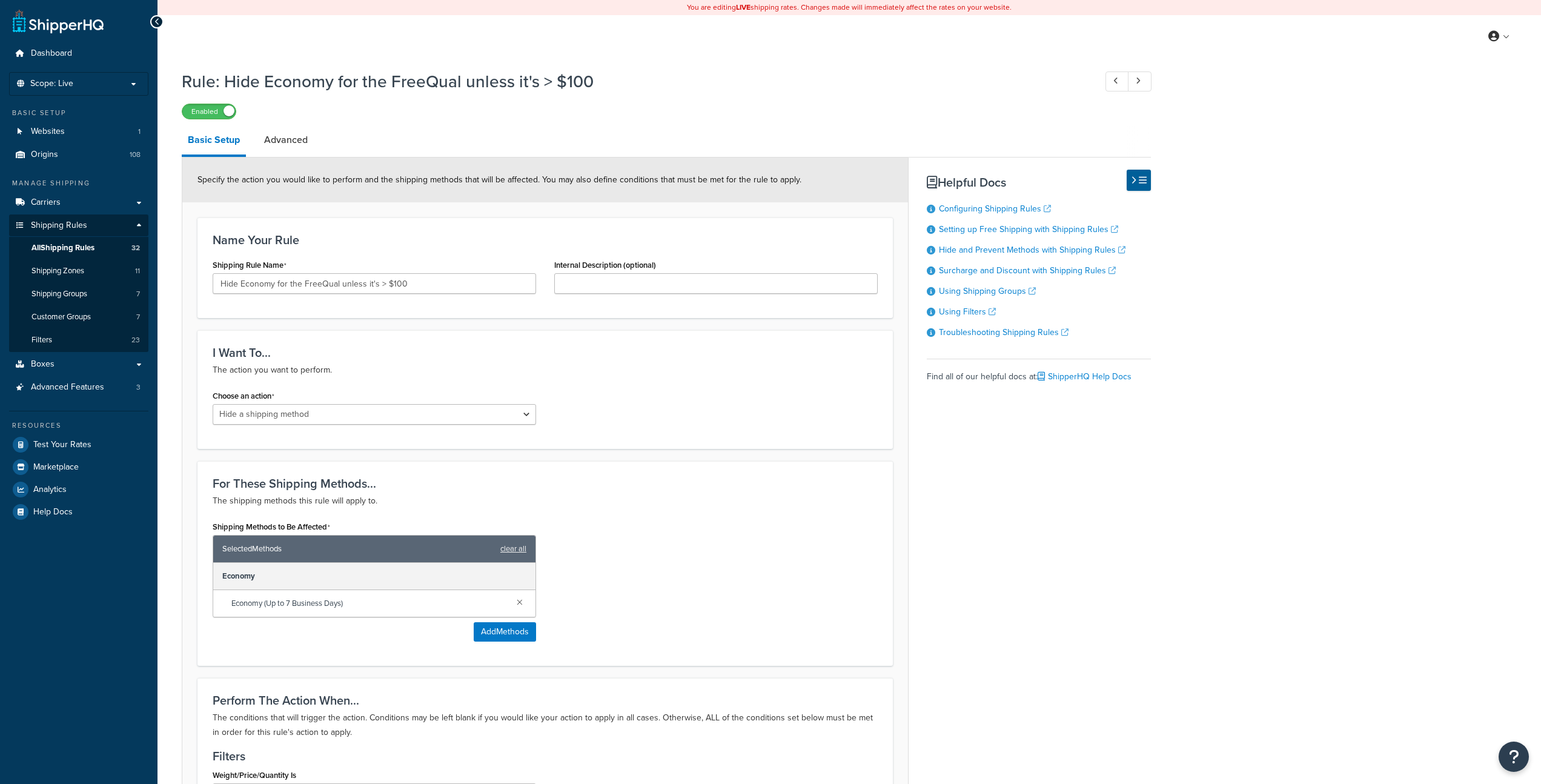
select select "HIDE"
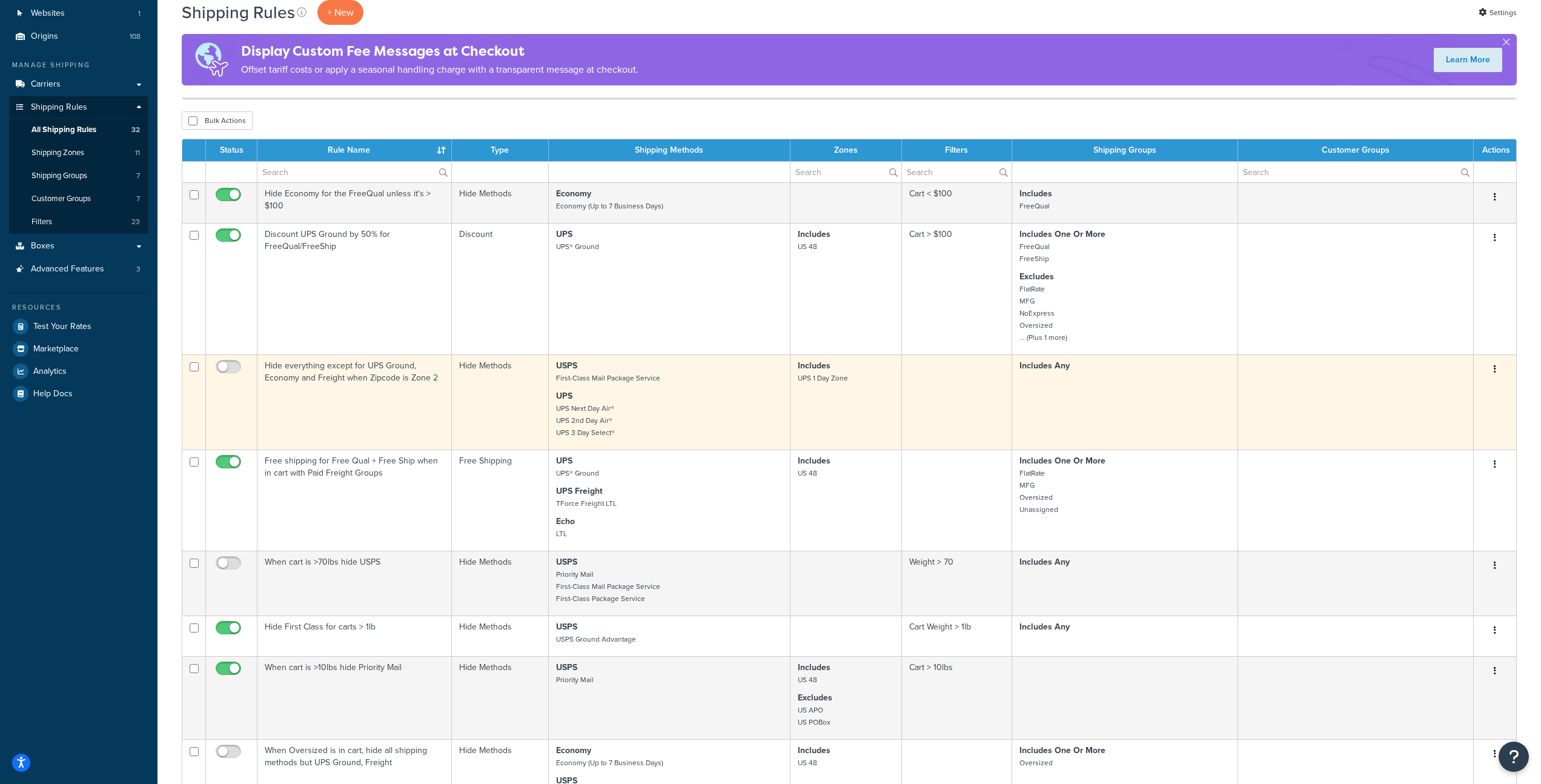
scroll to position [123, 0]
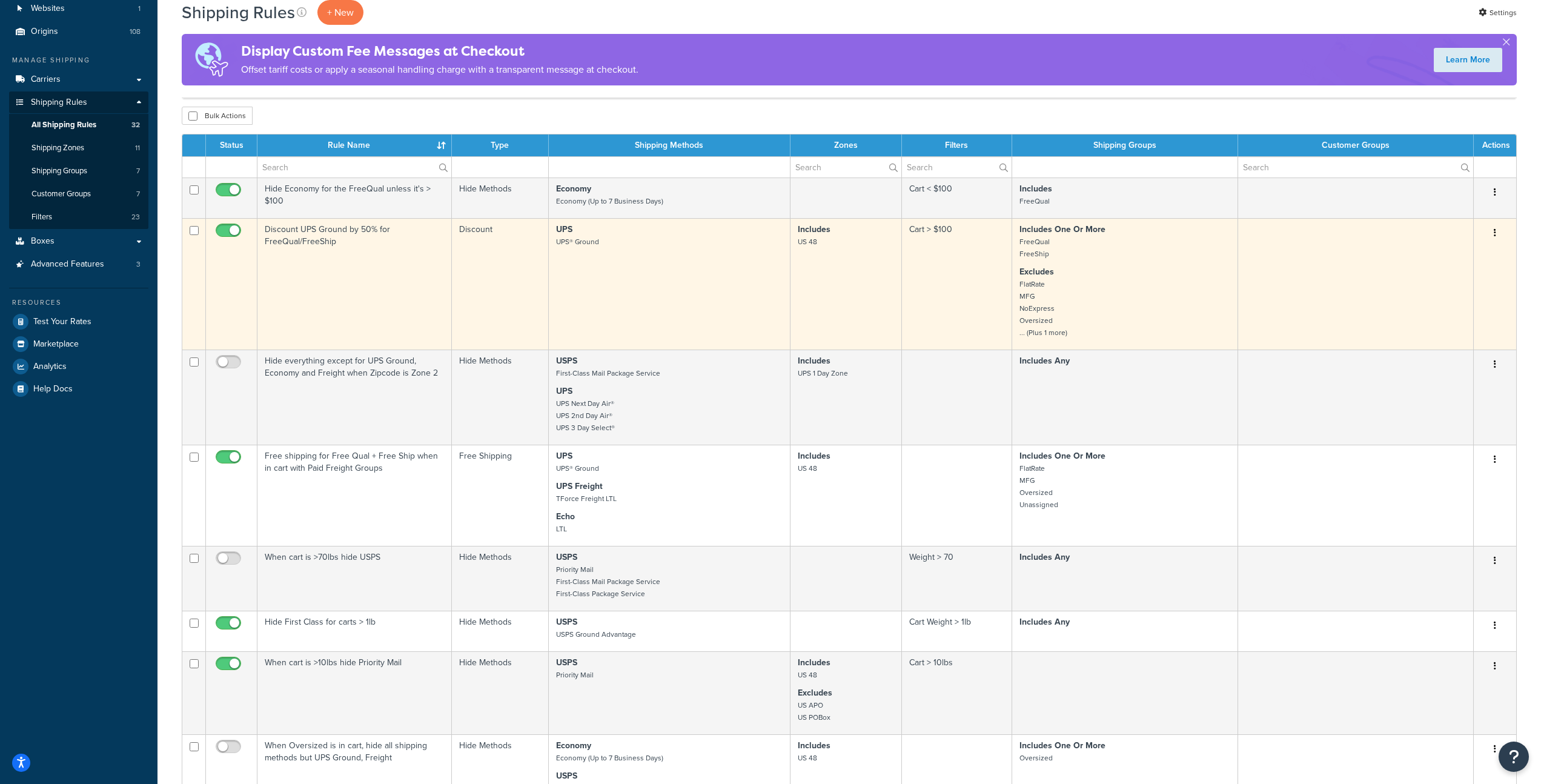
click at [711, 274] on td "UPS UPS® Ground" at bounding box center [670, 284] width 242 height 131
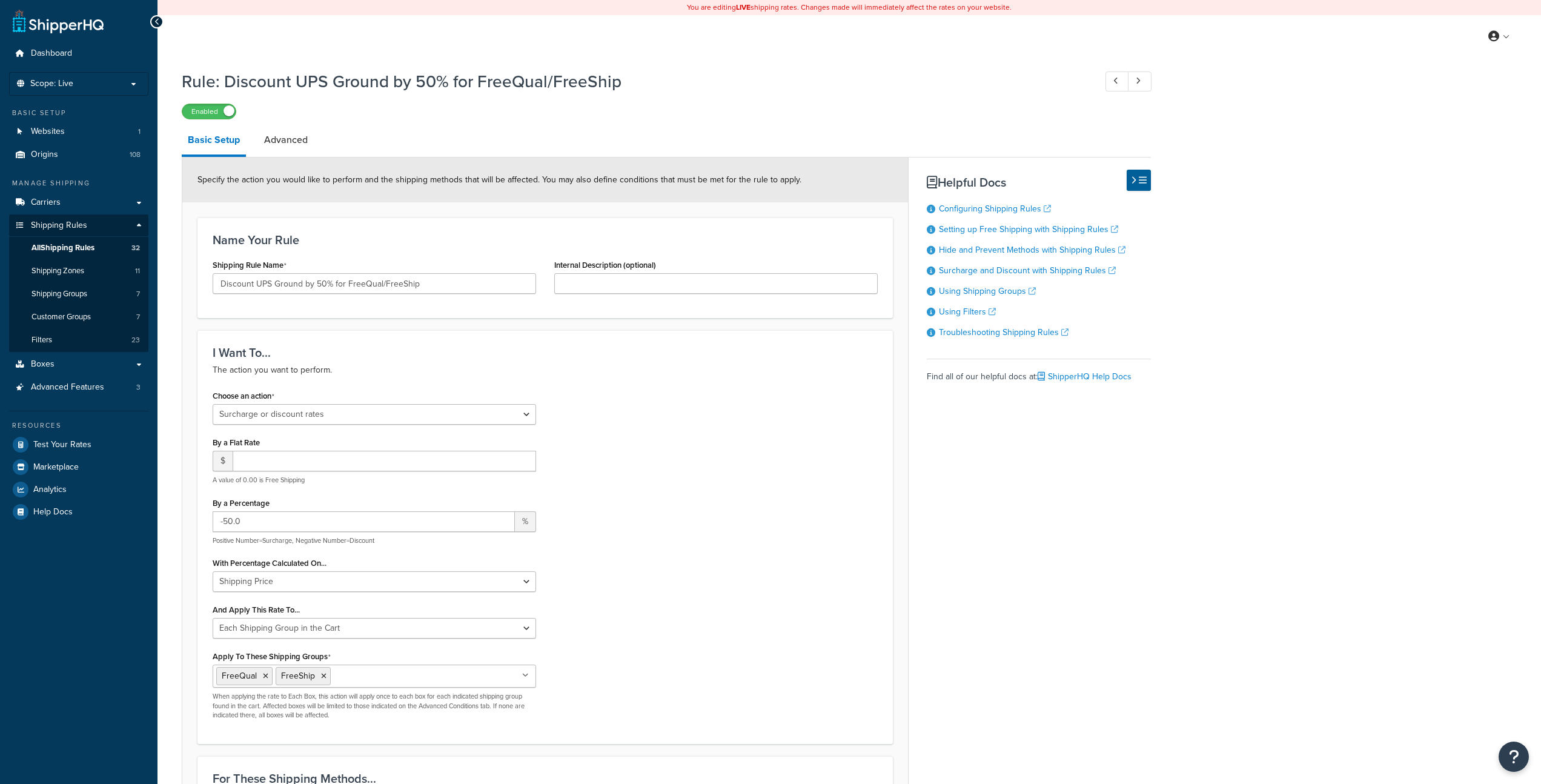
select select "SURCHARGE"
select select "SHIPPING_GROUP"
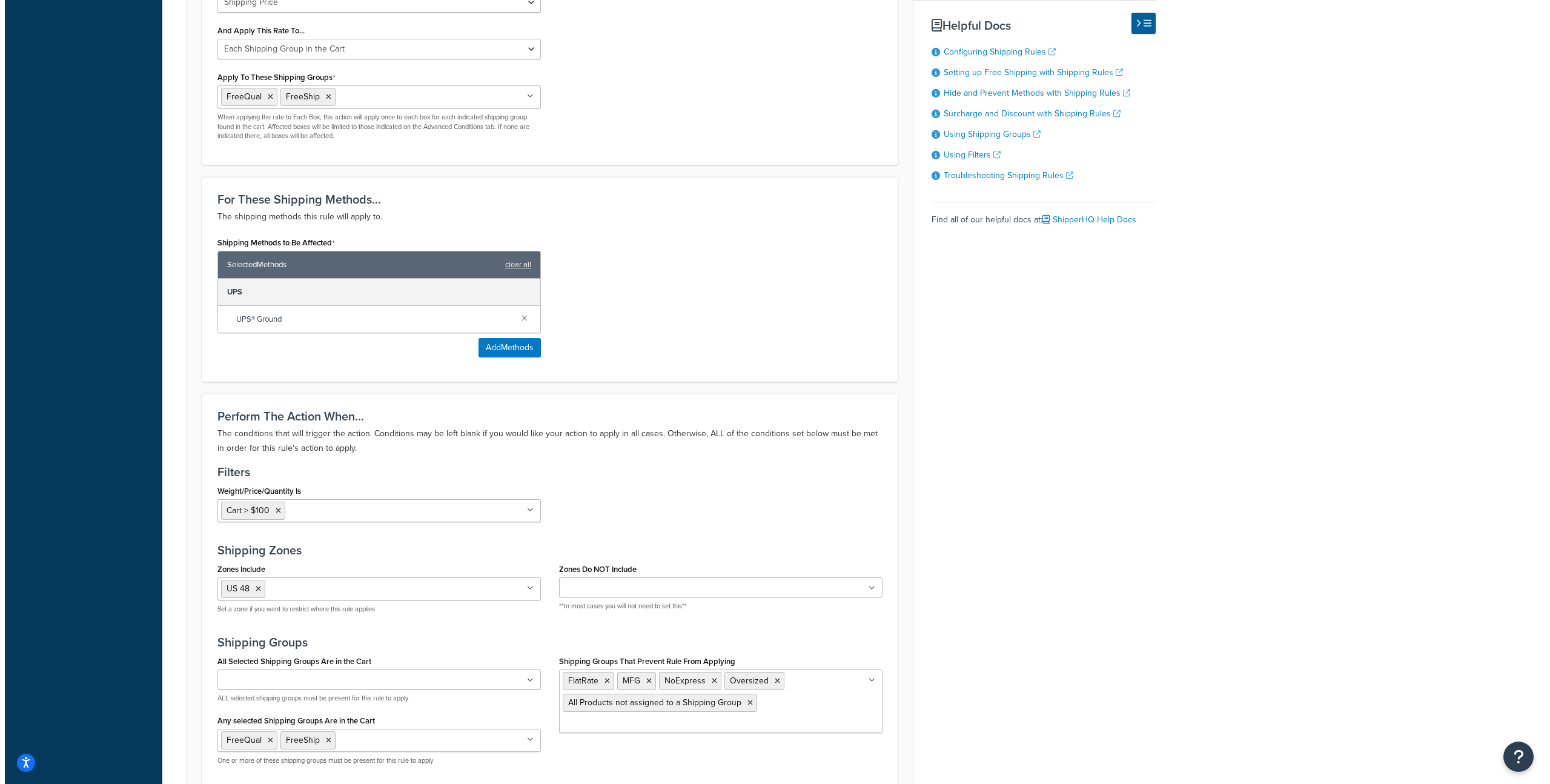
scroll to position [583, 0]
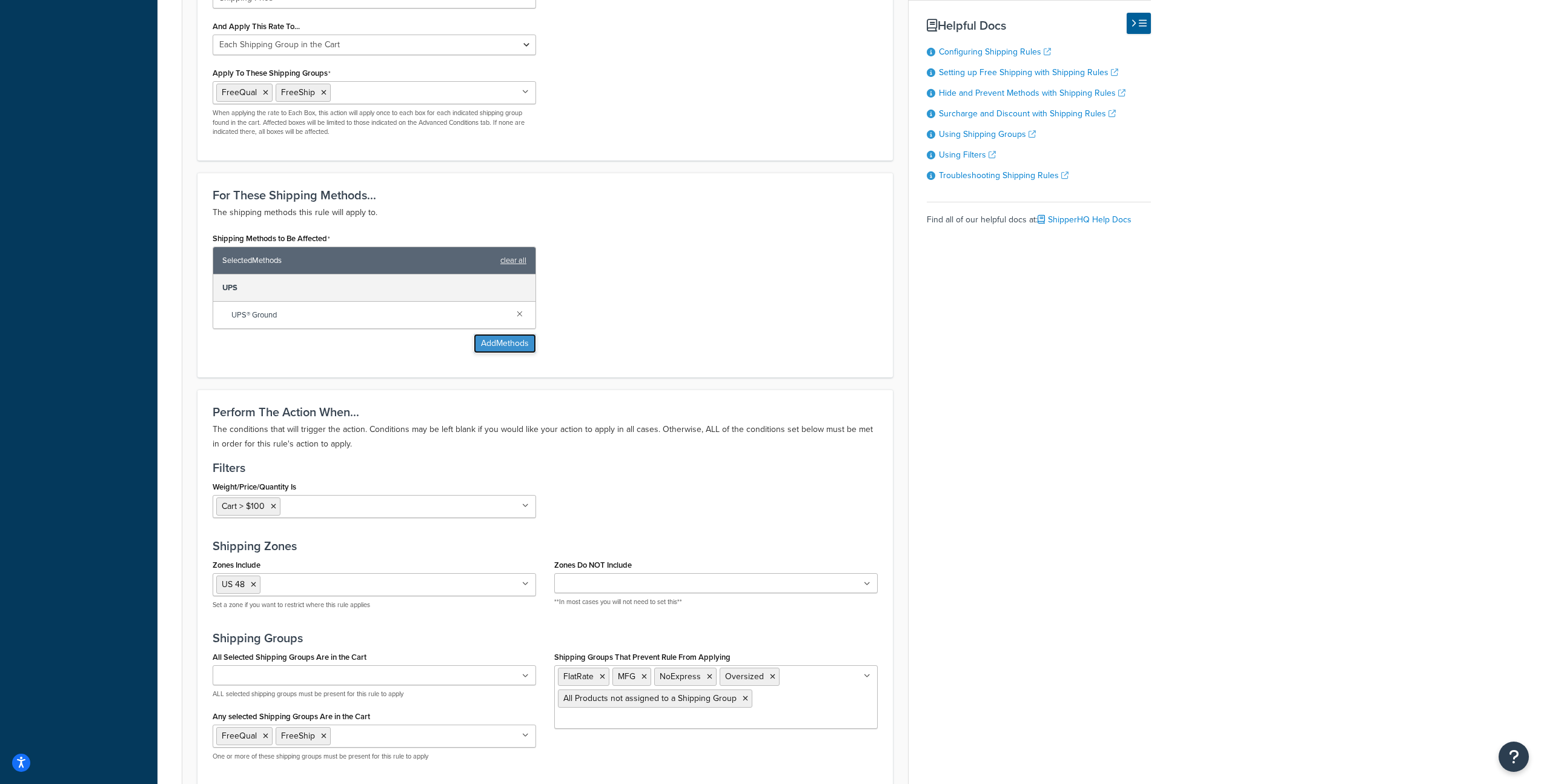
click at [507, 347] on button "Add Methods" at bounding box center [505, 343] width 63 height 19
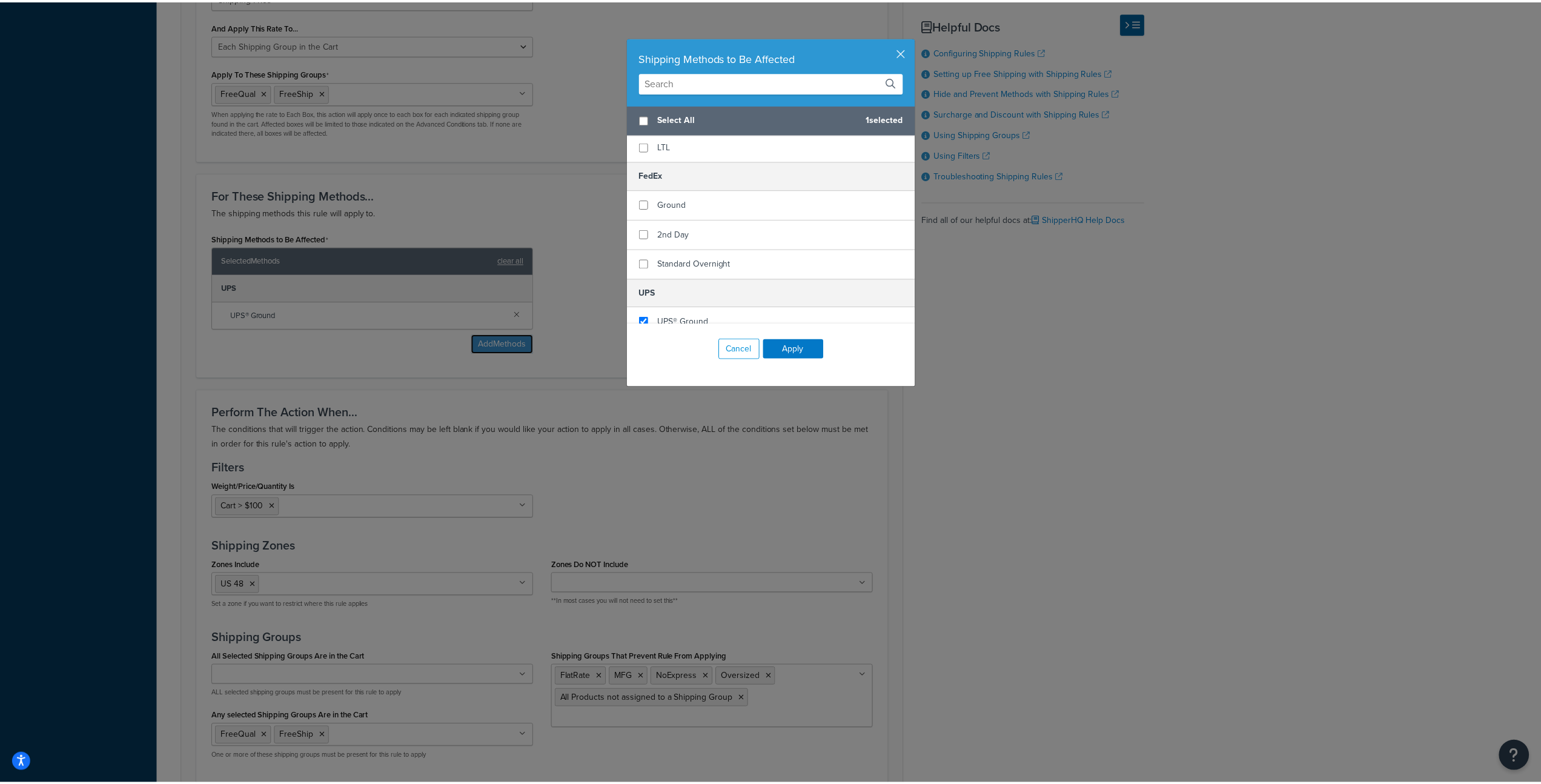
scroll to position [140, 0]
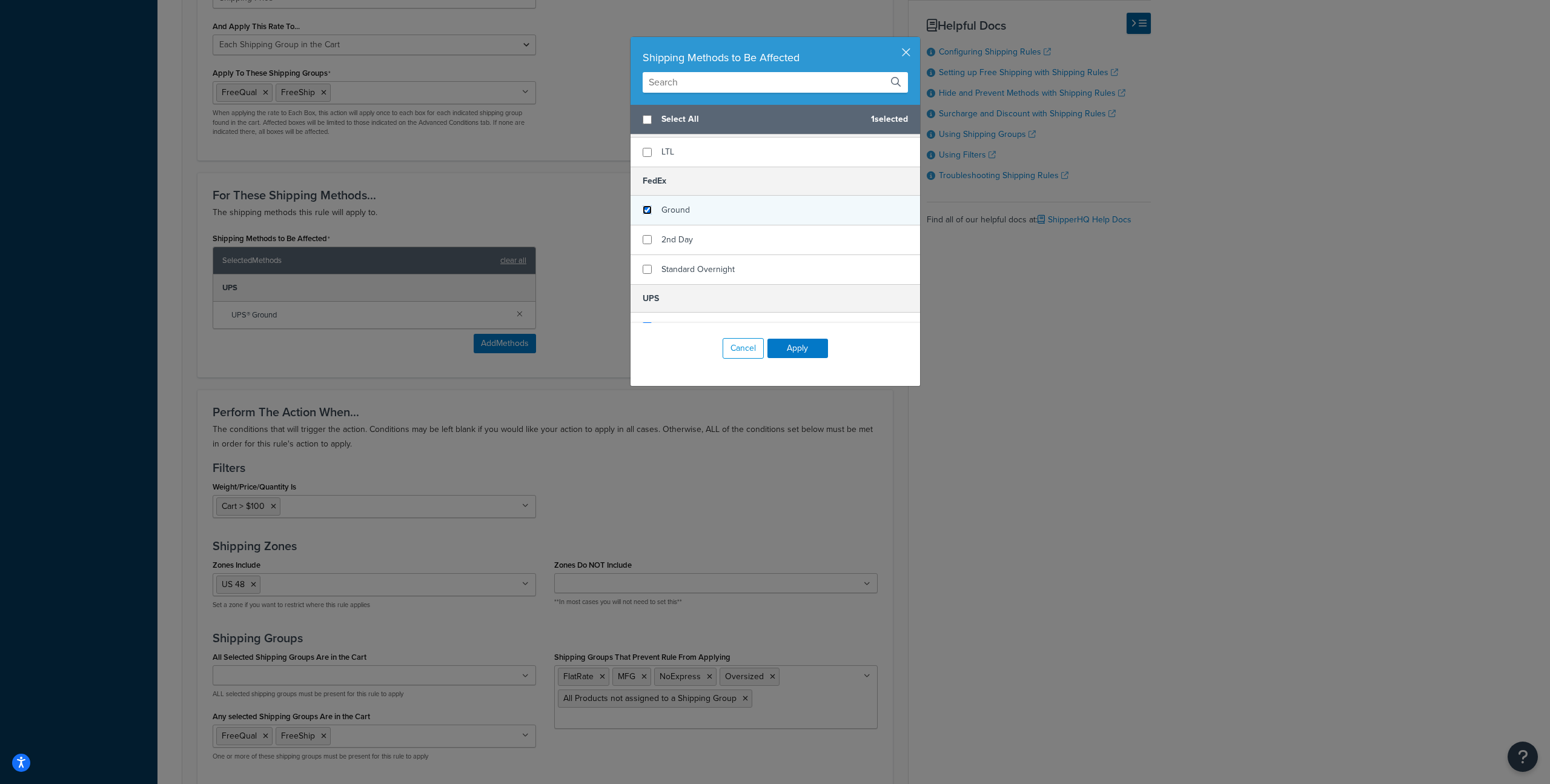
click at [642, 208] on input "checkbox" at bounding box center [647, 210] width 9 height 9
checkbox input "true"
click at [797, 347] on button "Apply" at bounding box center [798, 348] width 61 height 19
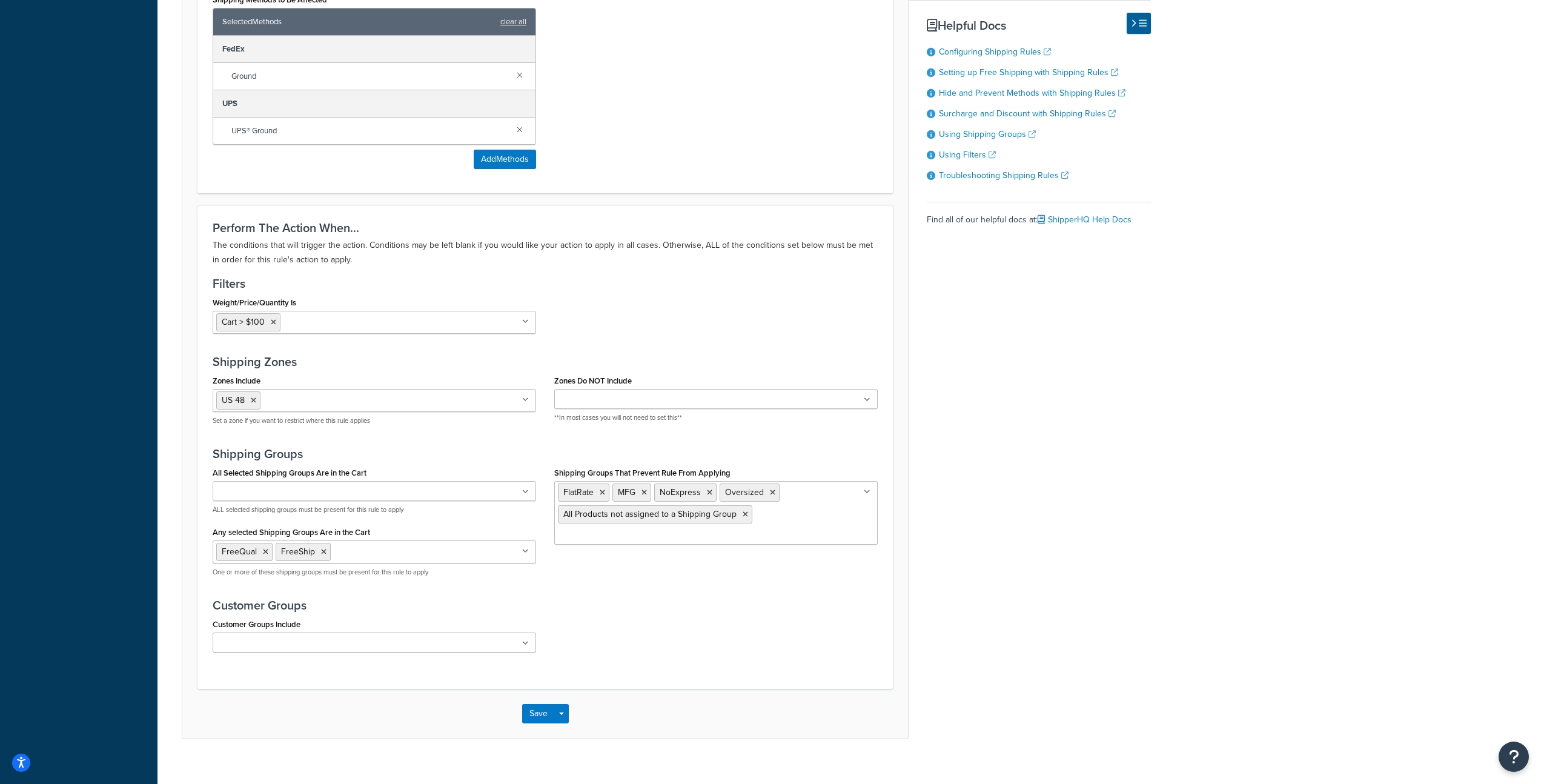
scroll to position [837, 0]
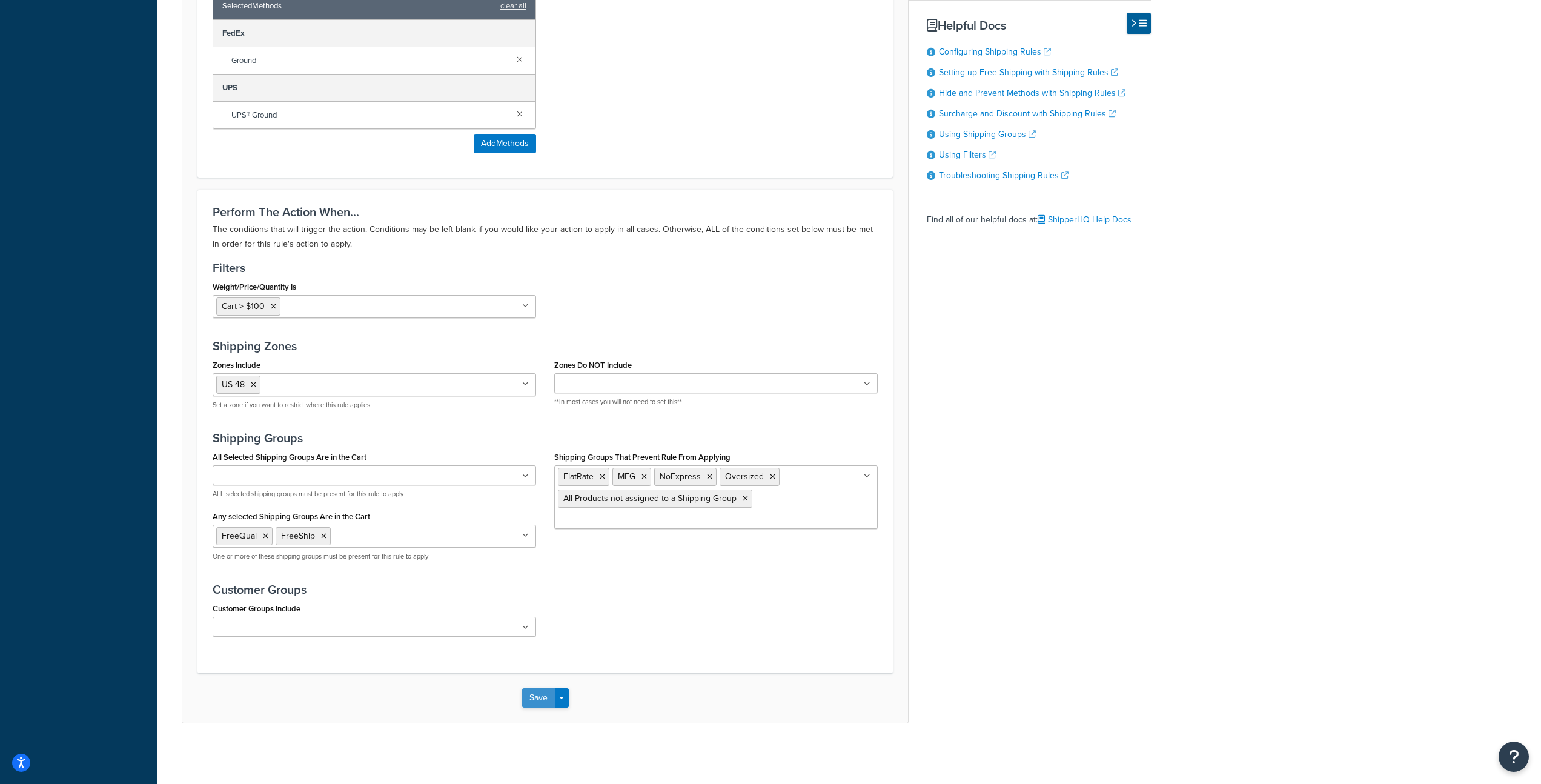
click at [539, 695] on button "Save" at bounding box center [539, 698] width 33 height 19
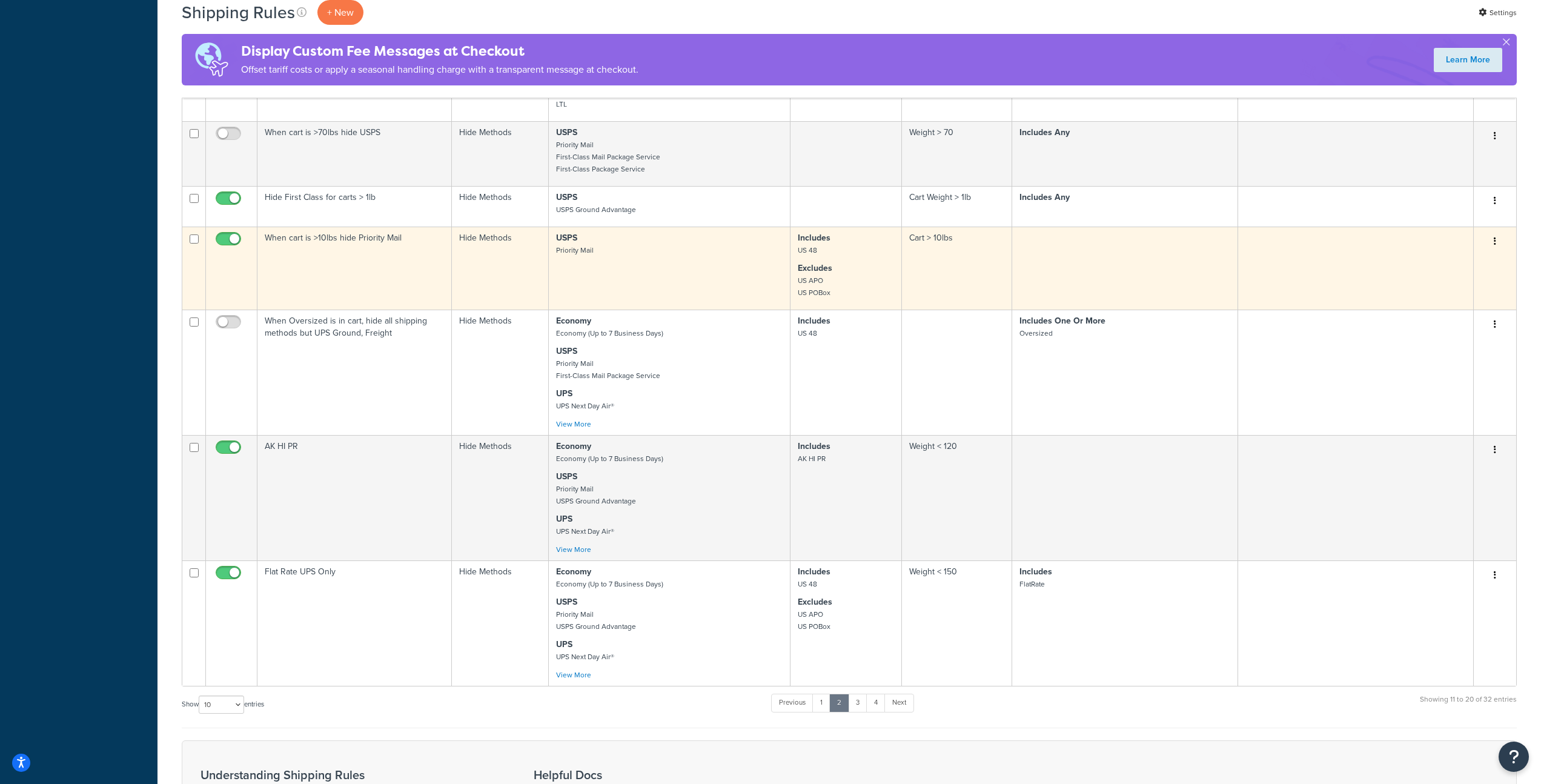
scroll to position [616, 0]
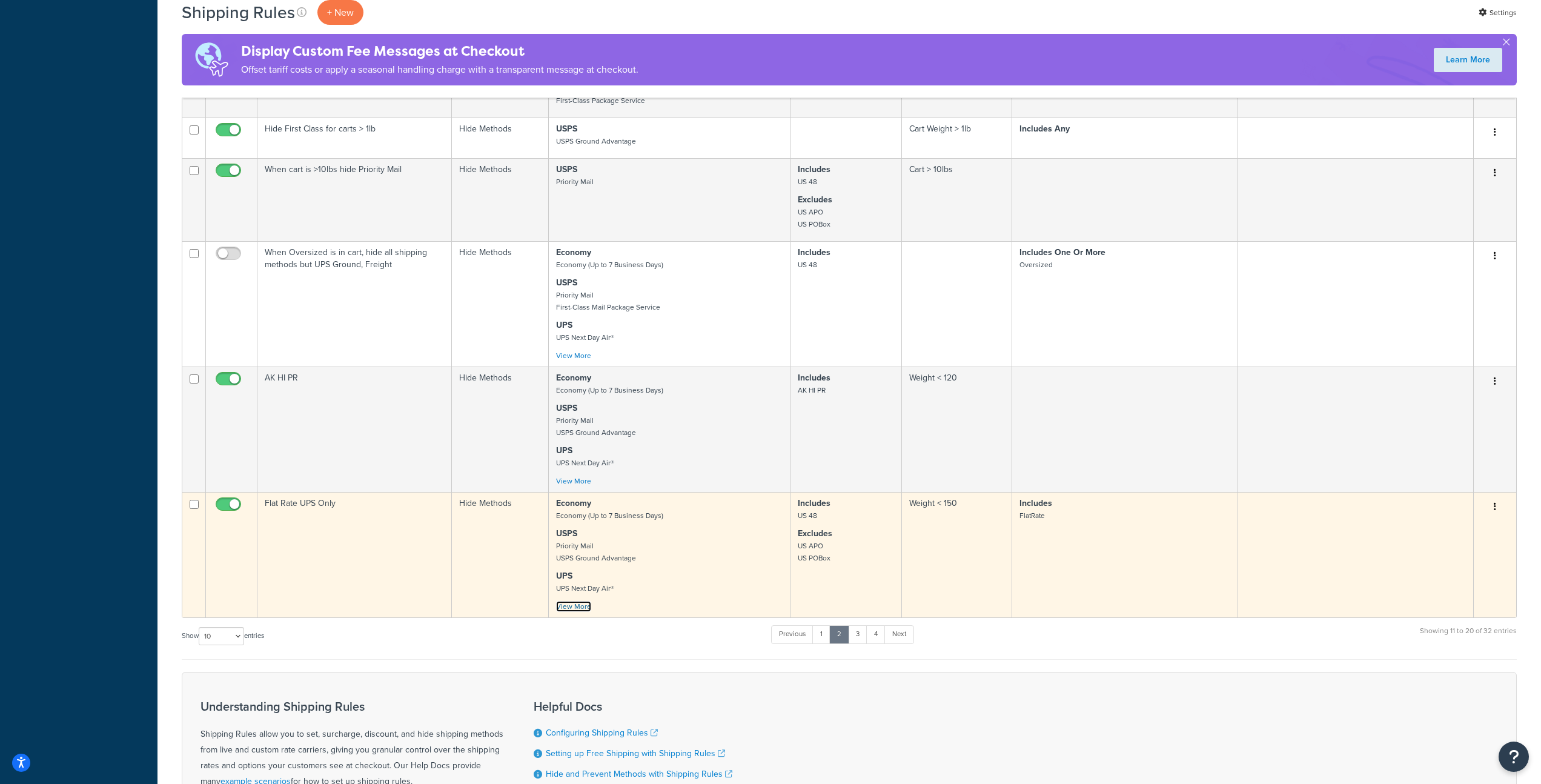
click at [570, 612] on link "View More" at bounding box center [574, 607] width 35 height 11
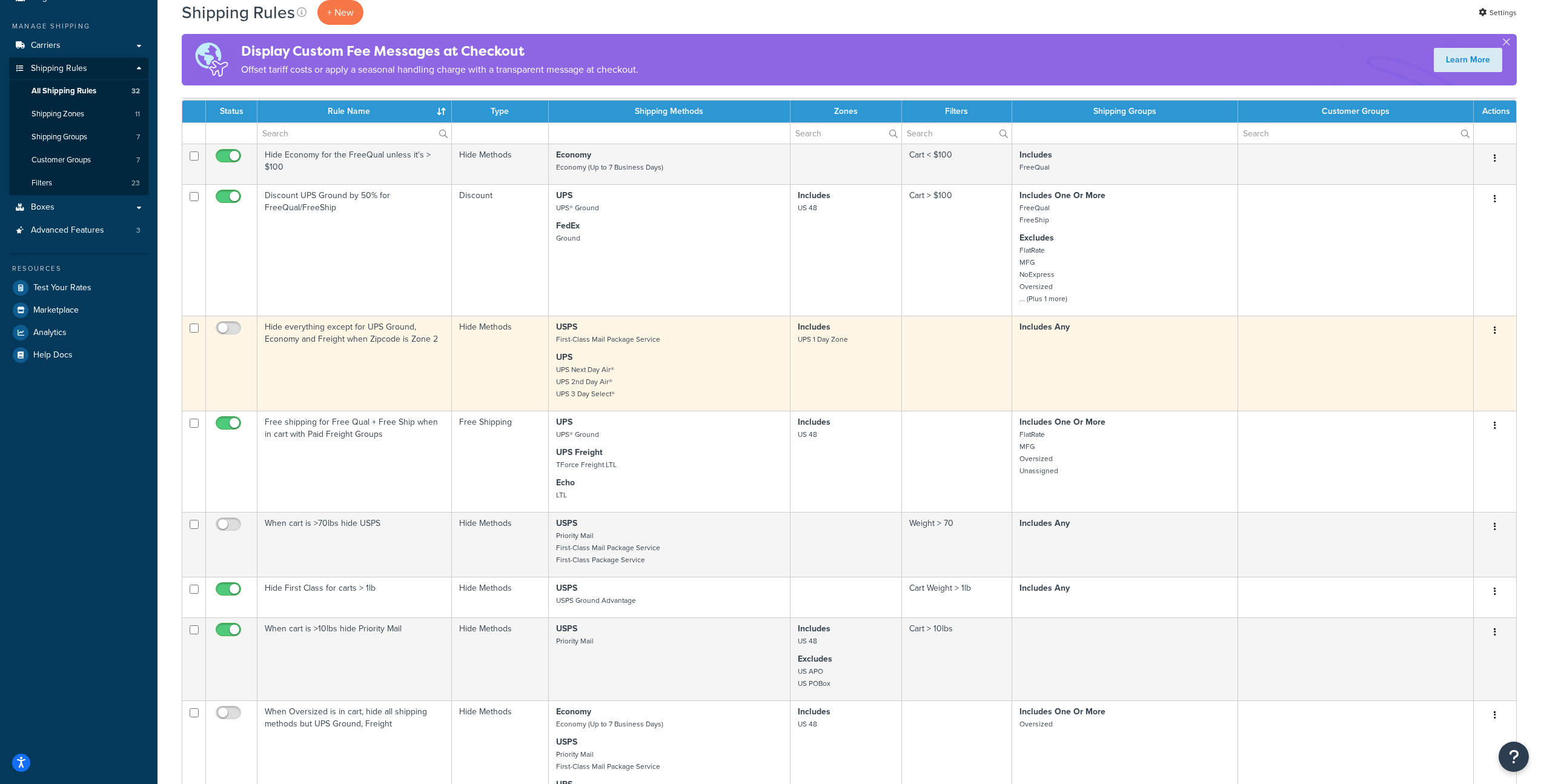
scroll to position [285, 0]
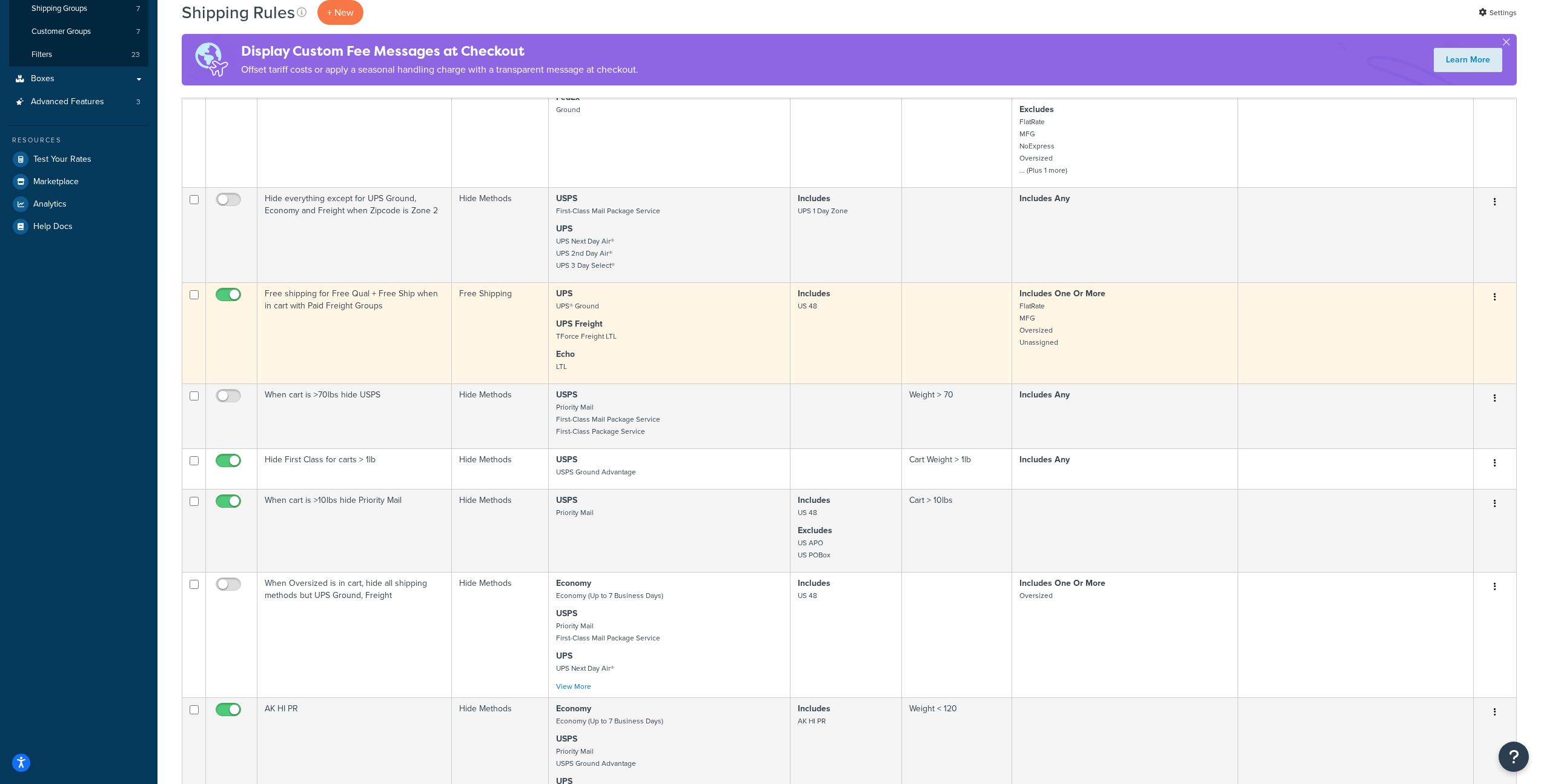
click at [711, 349] on td "UPS UPS® Ground UPS Freight TForce Freight LTL Echo LTL" at bounding box center [670, 332] width 242 height 101
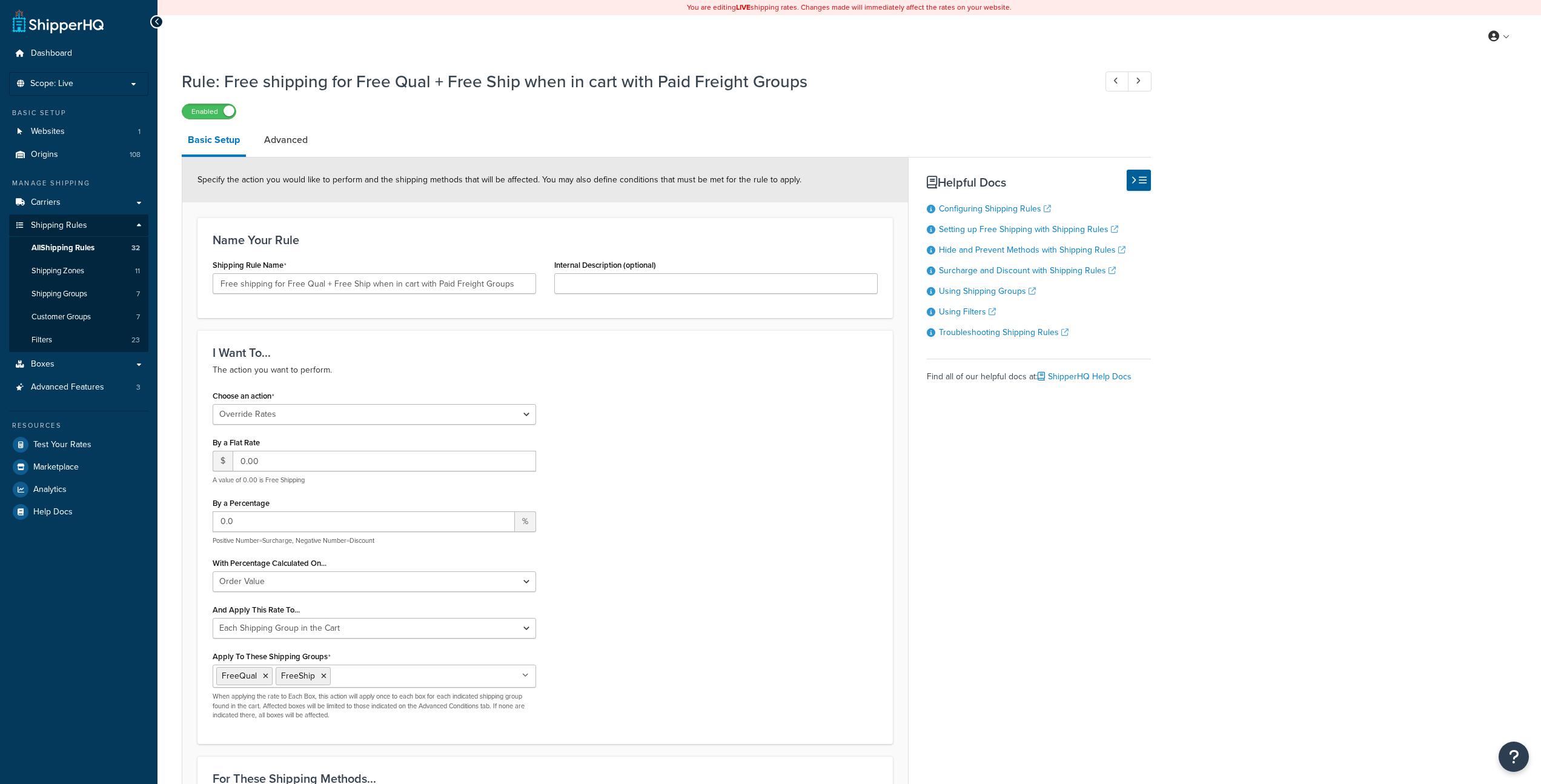
select select "OVERRIDE"
select select "SHIPPING_GROUP"
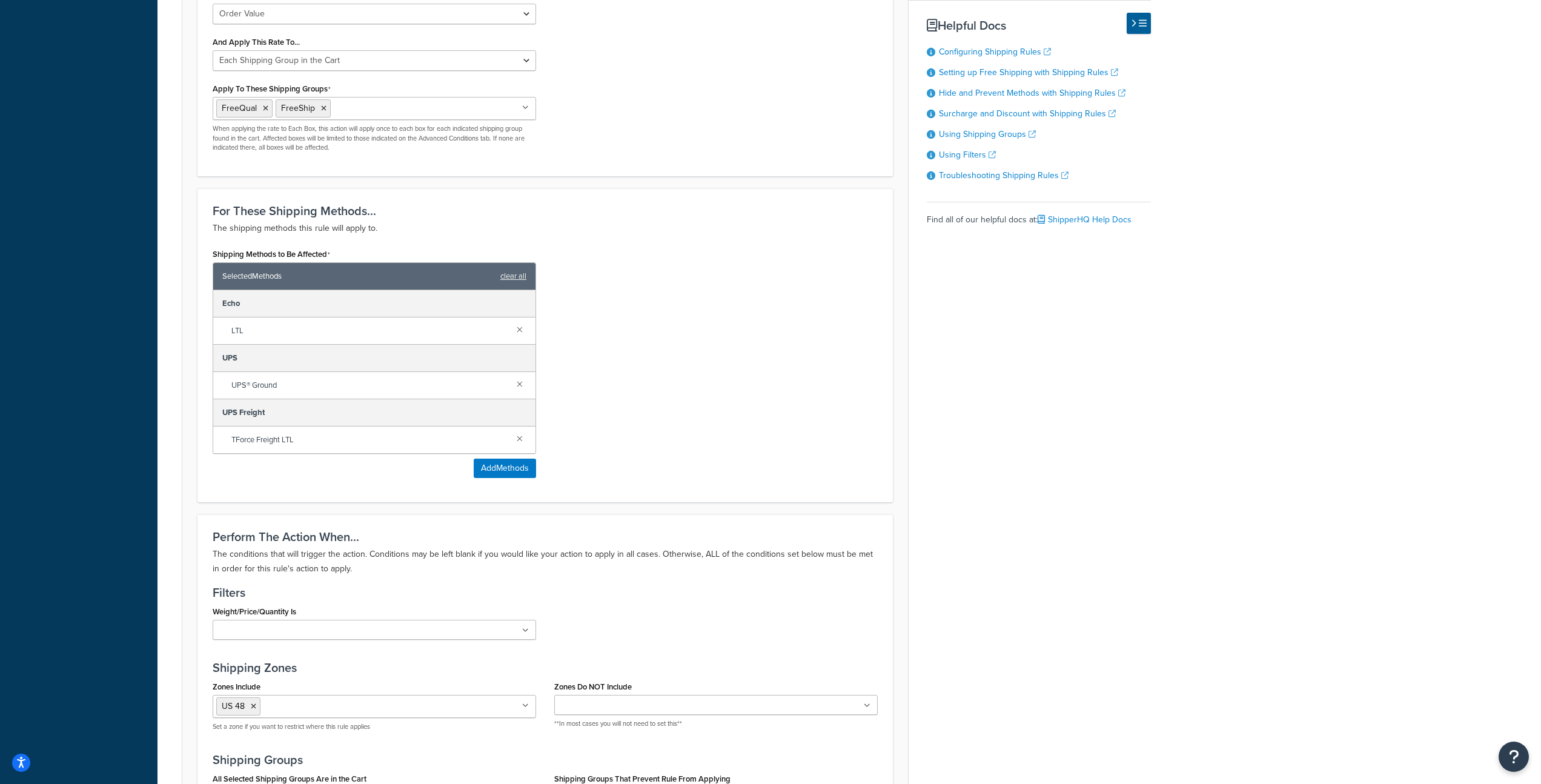
scroll to position [569, 0]
click at [522, 436] on link at bounding box center [520, 436] width 13 height 13
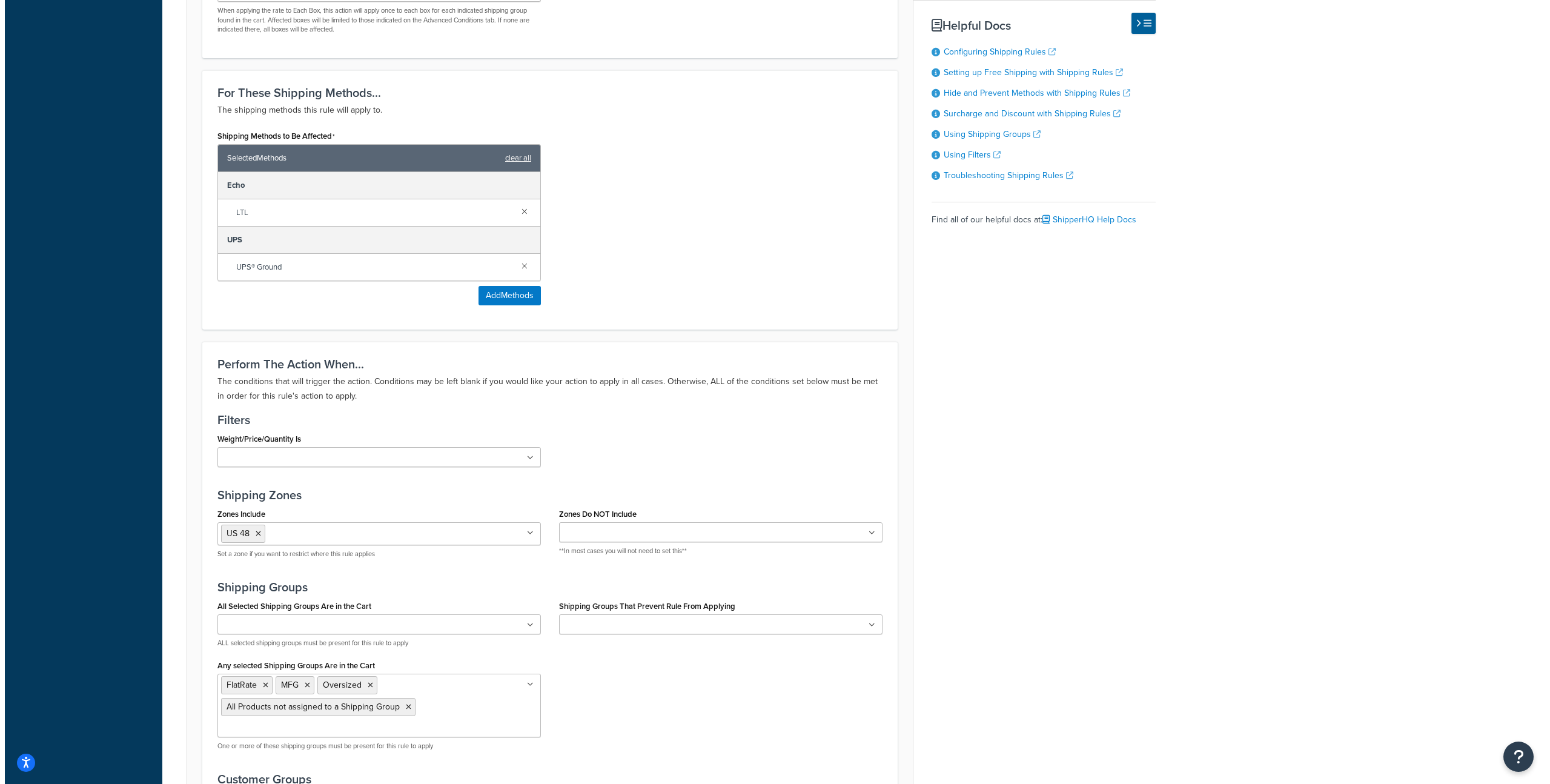
scroll to position [688, 0]
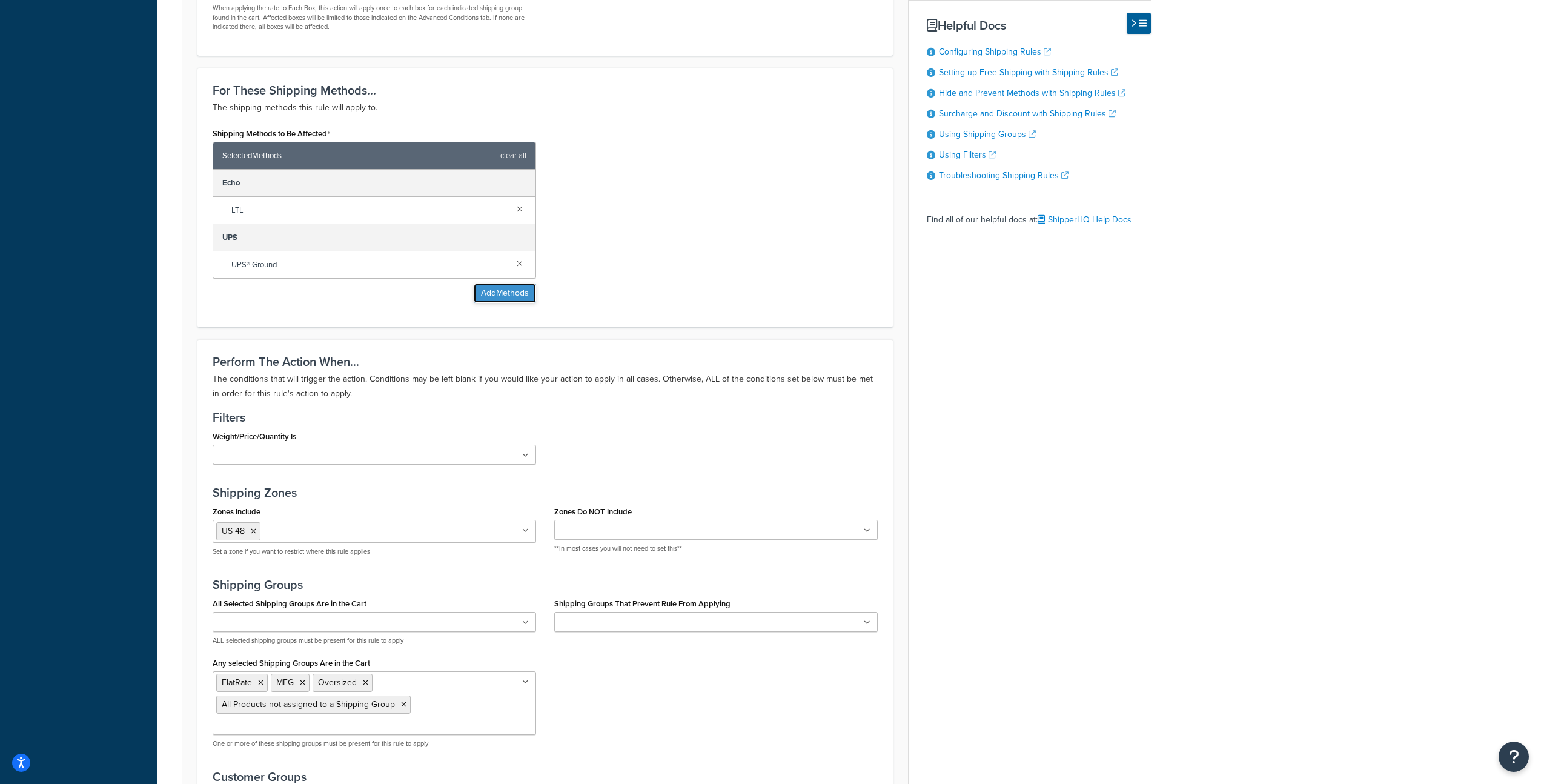
click at [502, 291] on button "Add Methods" at bounding box center [505, 293] width 63 height 19
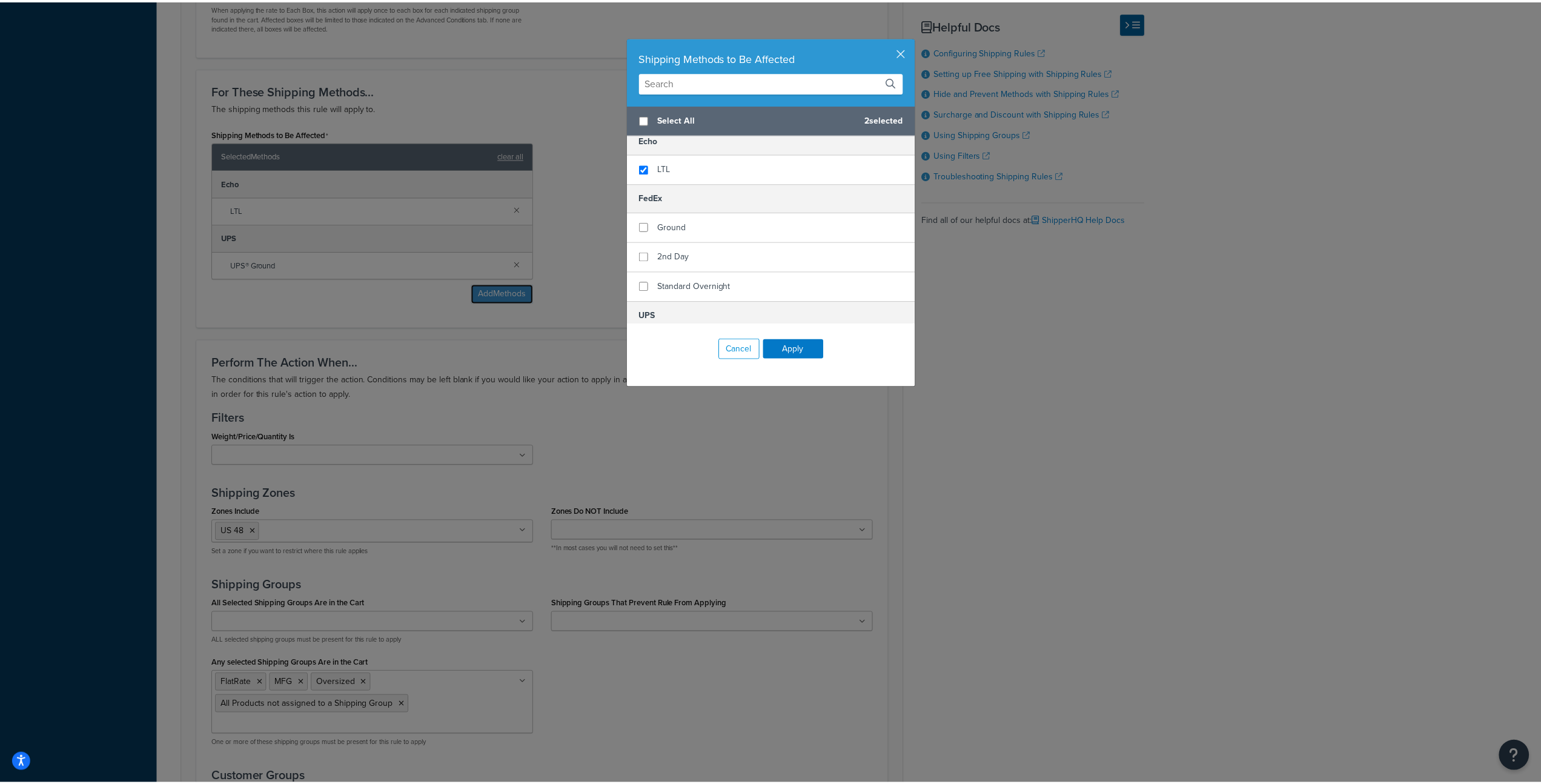
scroll to position [150, 0]
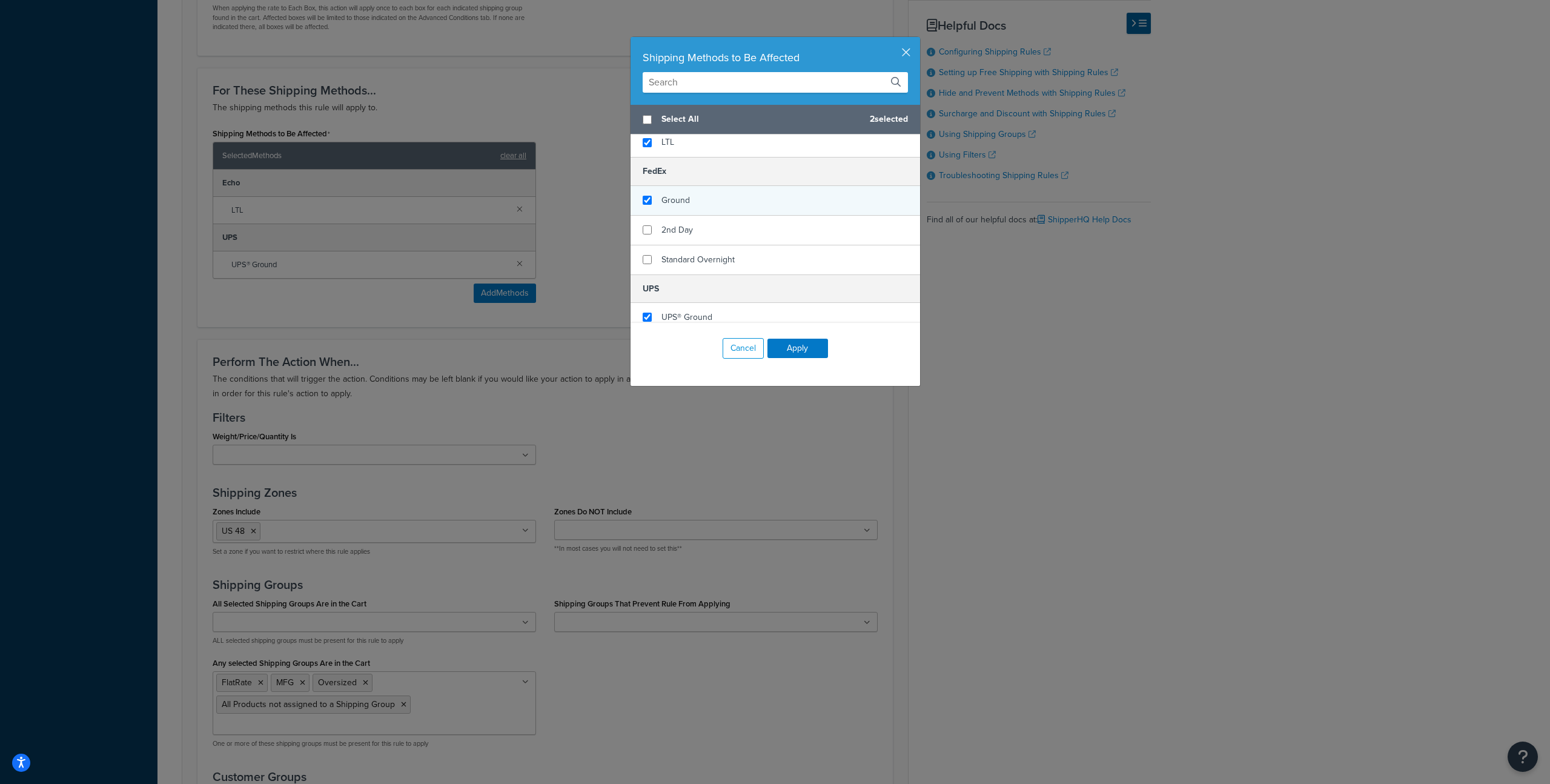
checkbox input "true"
click at [681, 202] on span "Ground" at bounding box center [675, 200] width 29 height 13
click at [797, 348] on button "Apply" at bounding box center [798, 348] width 61 height 19
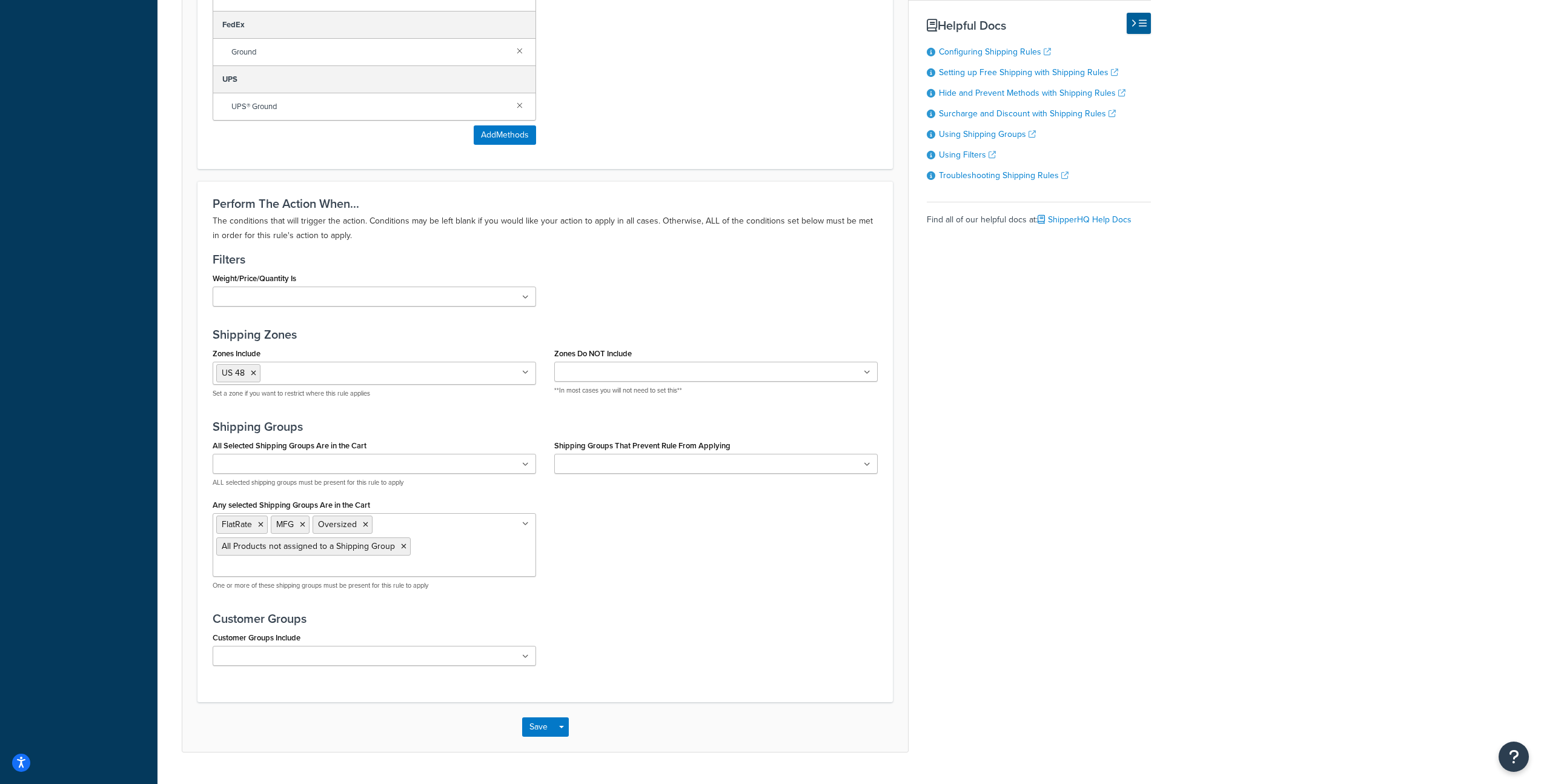
scroll to position [911, 0]
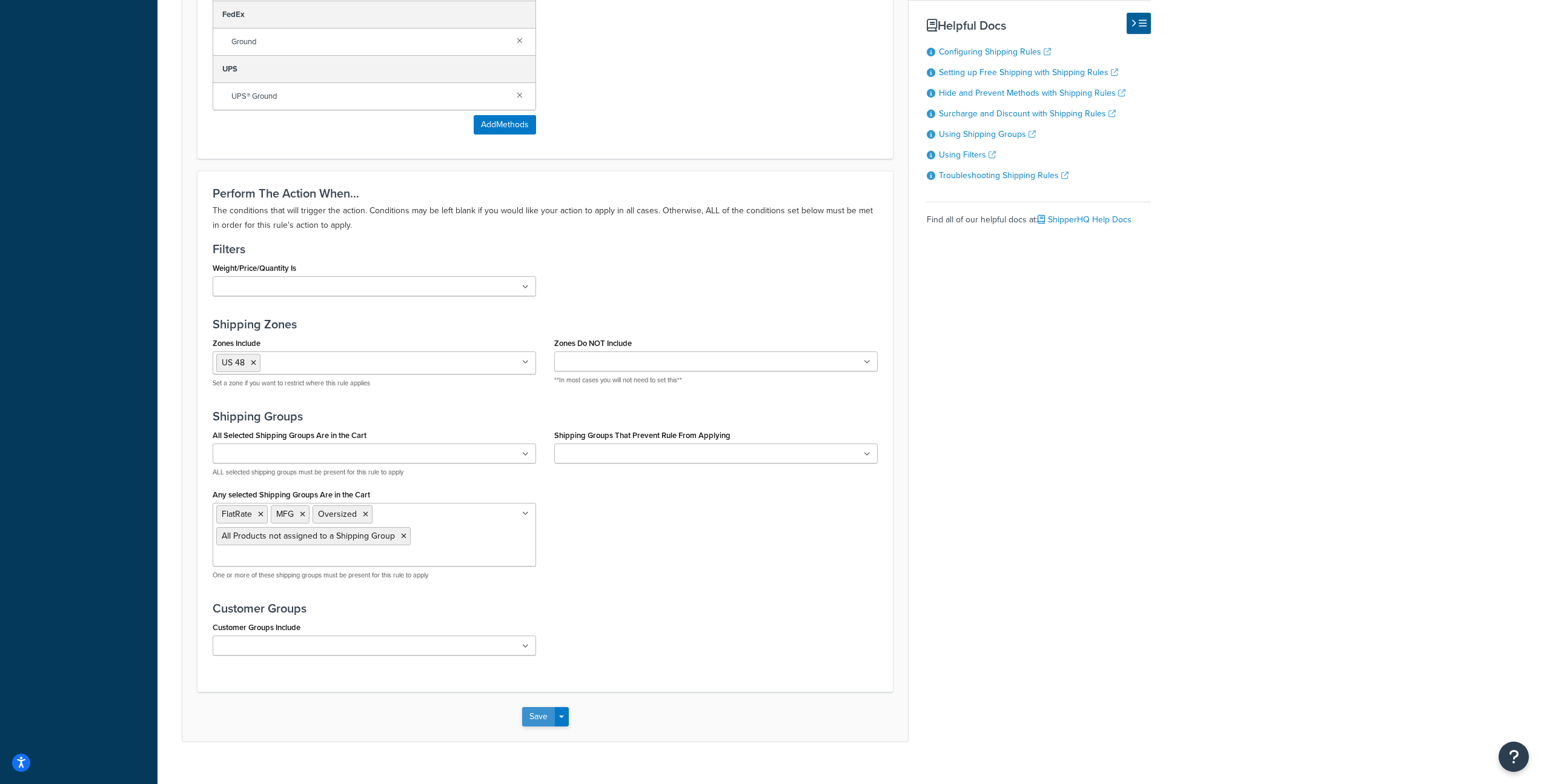
click at [533, 707] on button "Save" at bounding box center [539, 717] width 33 height 19
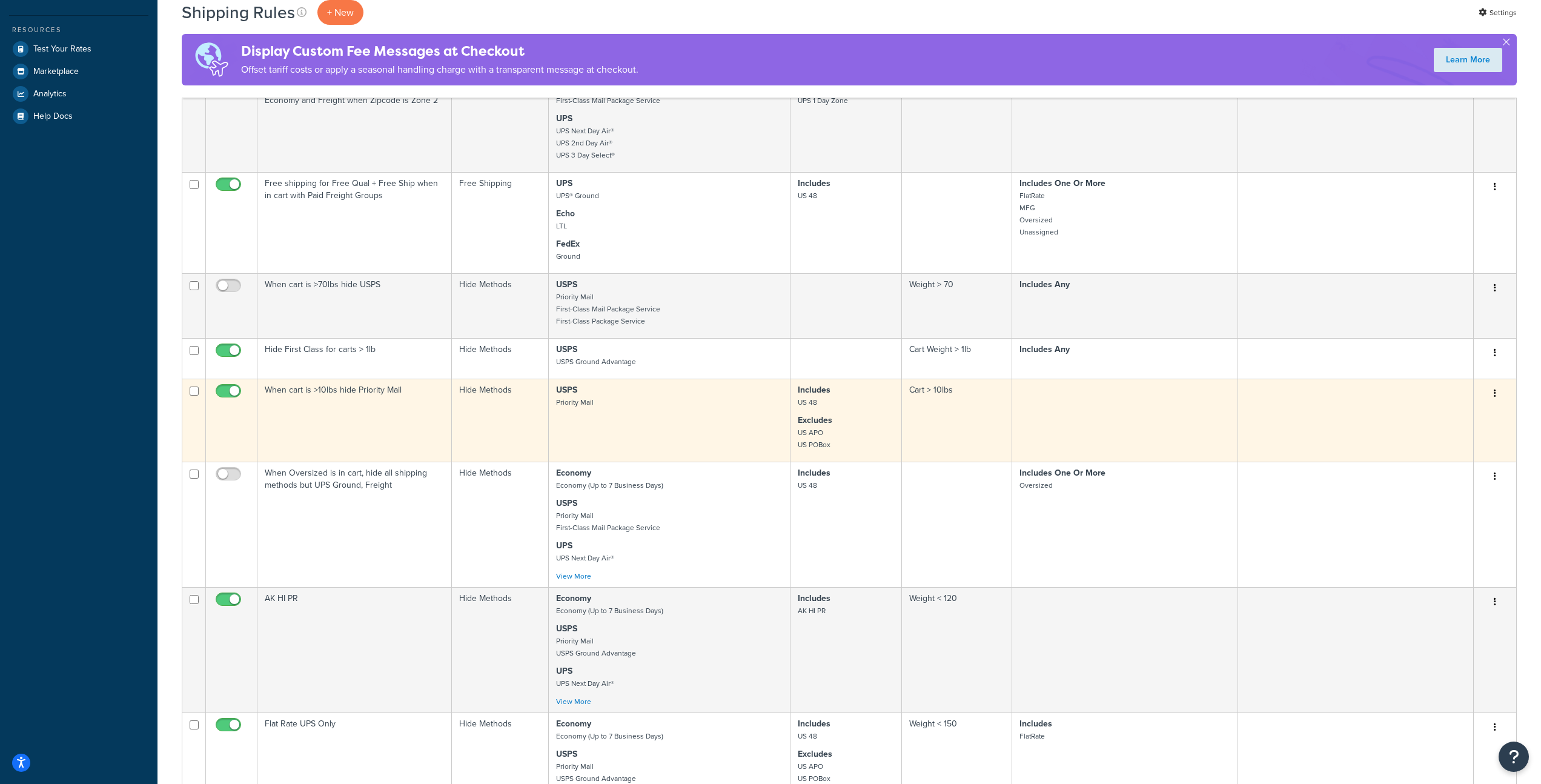
scroll to position [426, 0]
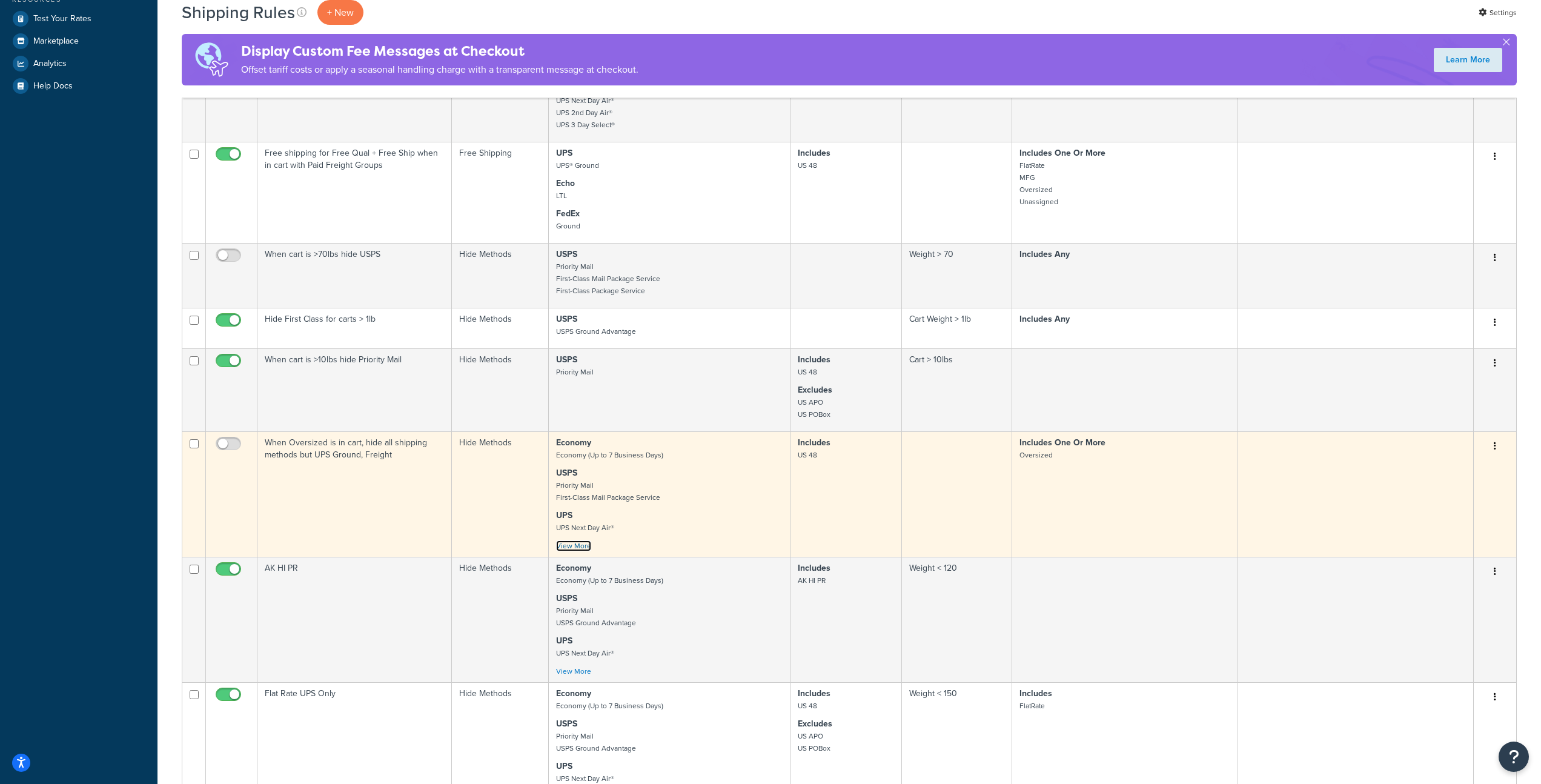
click at [572, 551] on link "View More" at bounding box center [574, 546] width 35 height 11
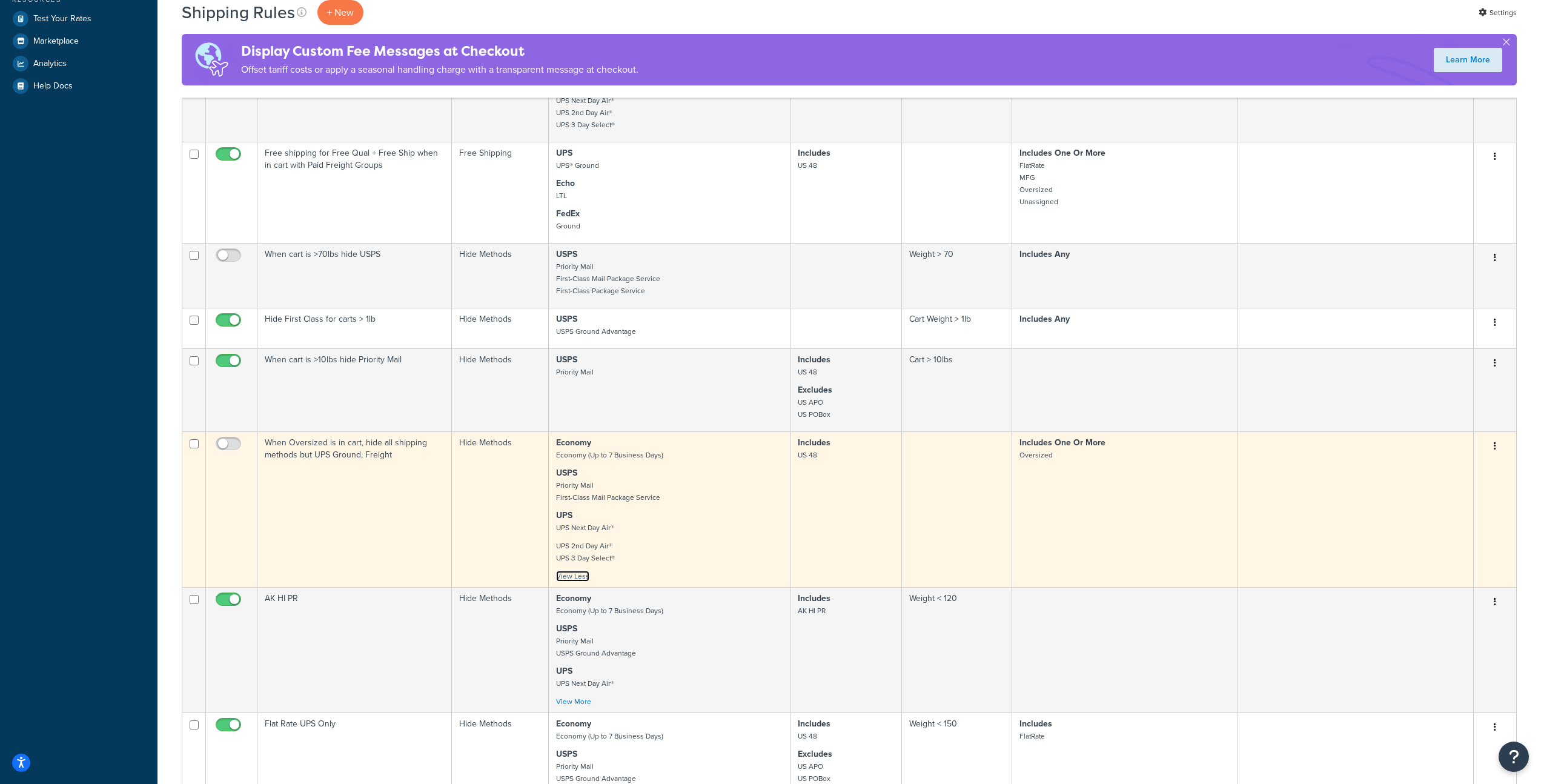
scroll to position [563, 0]
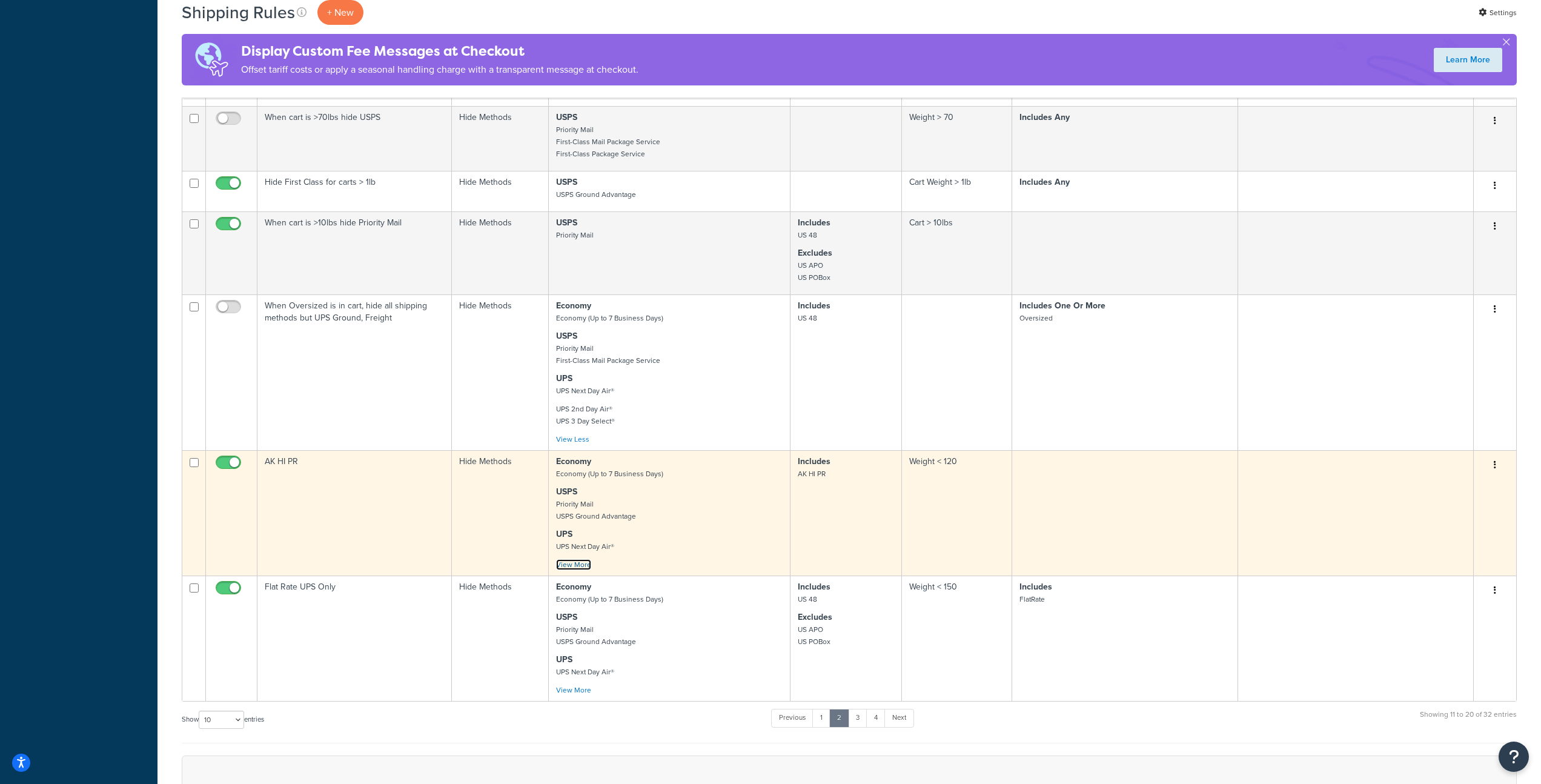
click at [585, 568] on link "View More" at bounding box center [574, 565] width 35 height 11
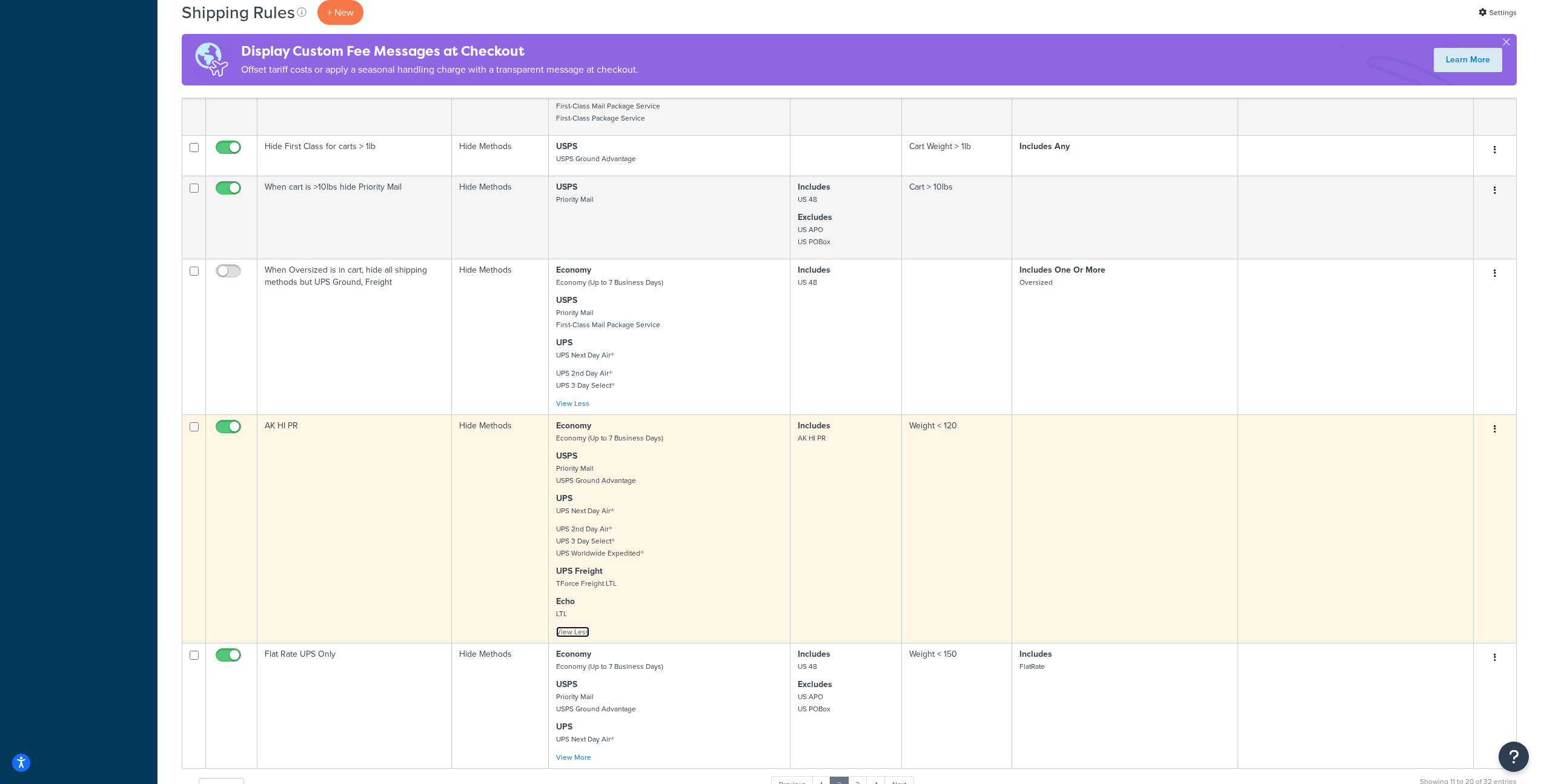
scroll to position [635, 0]
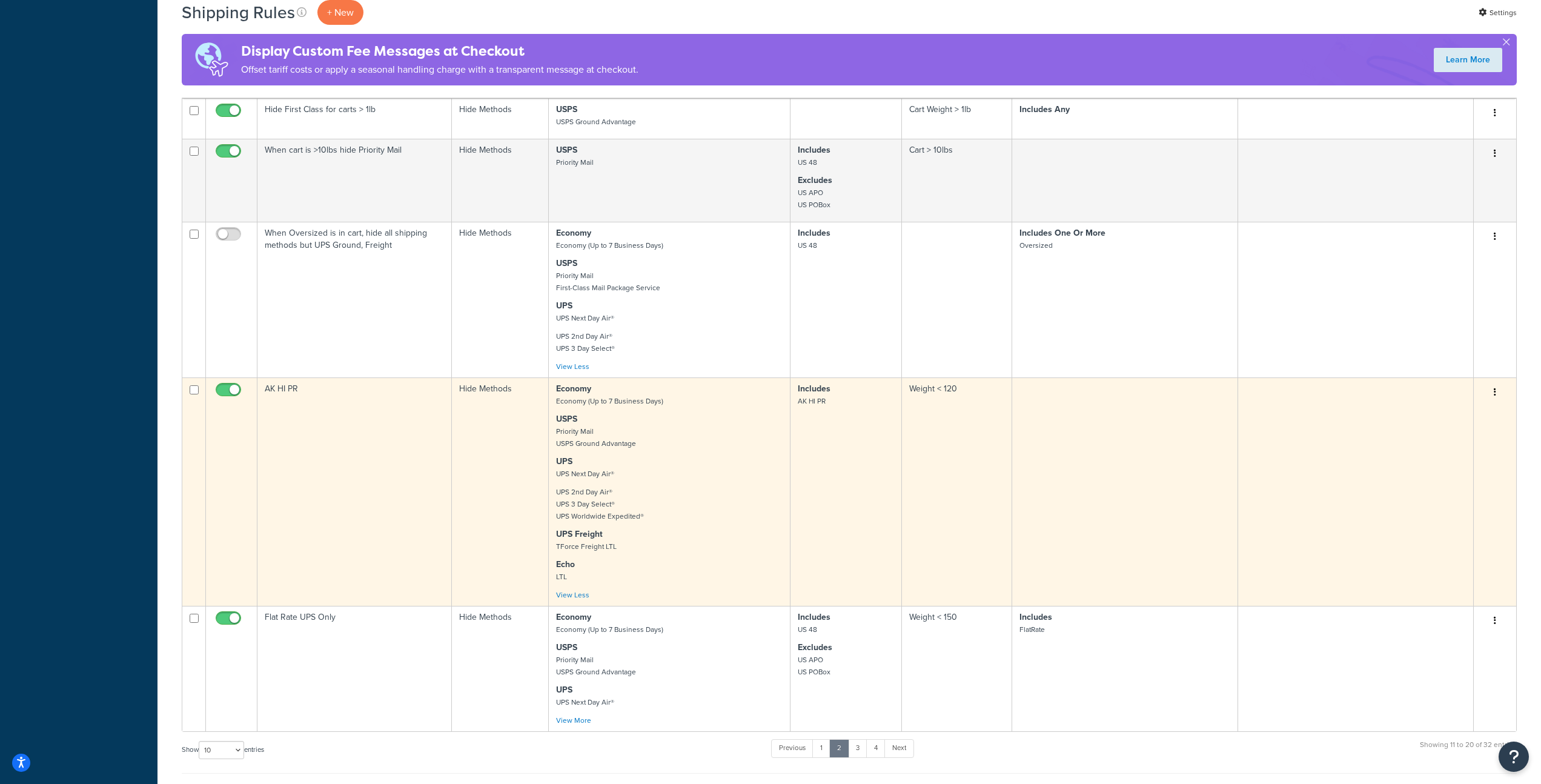
click at [666, 522] on p "UPS 2nd Day Air® UPS 3 Day Select® UPS Worldwide Expedited®" at bounding box center [669, 504] width 227 height 36
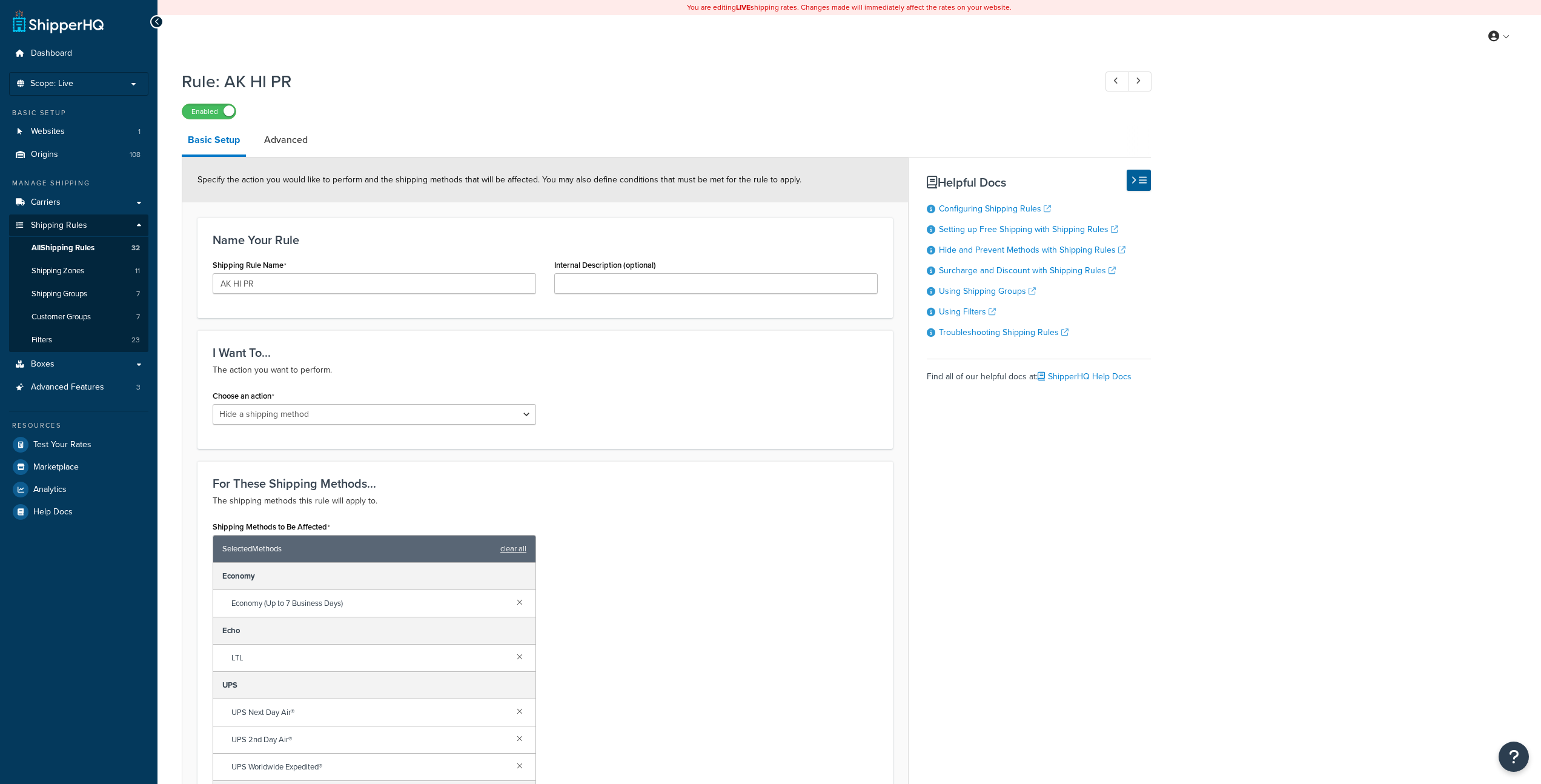
select select "HIDE"
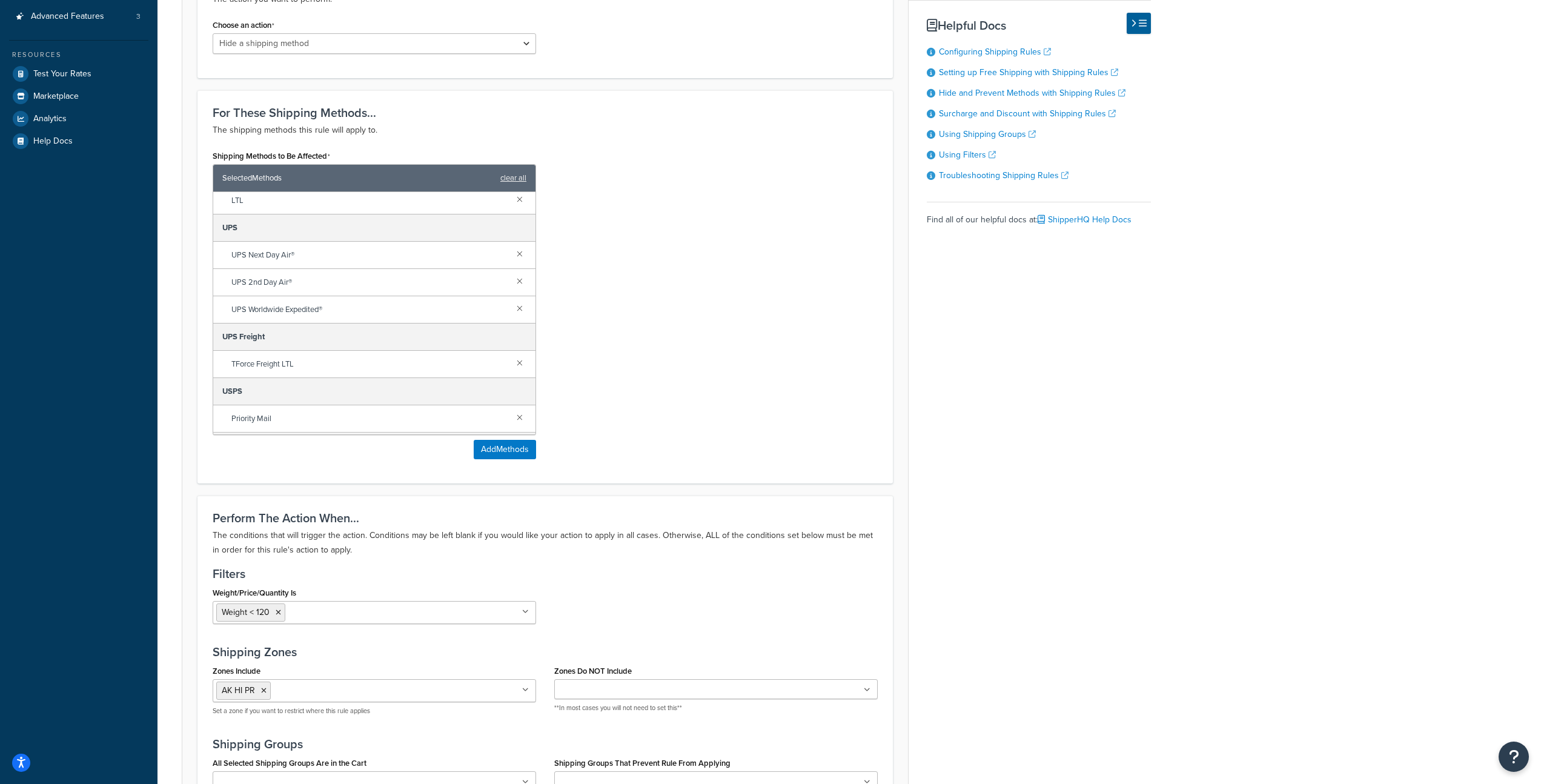
scroll to position [101, 0]
click at [513, 349] on link at bounding box center [520, 348] width 13 height 13
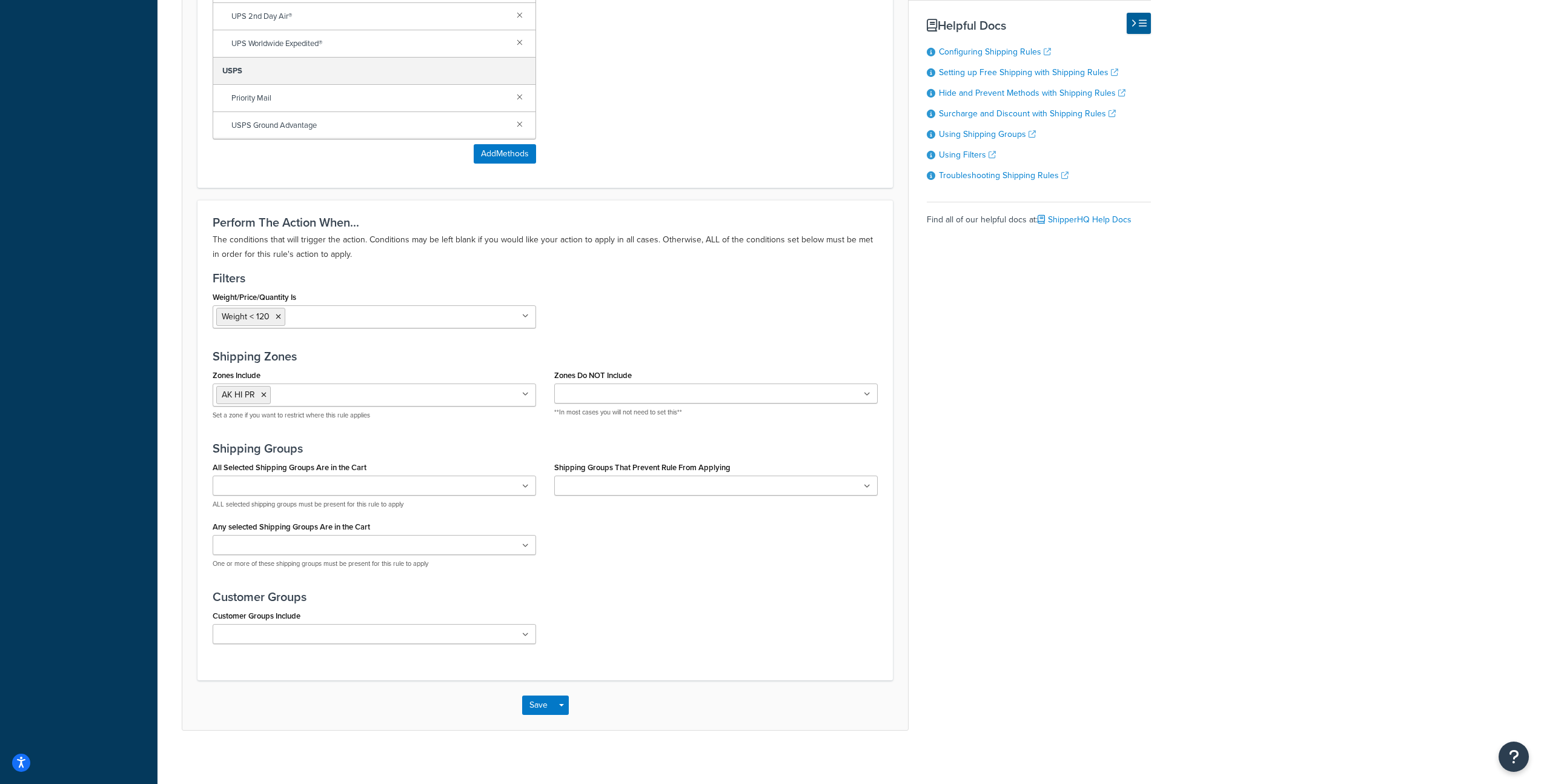
scroll to position [673, 0]
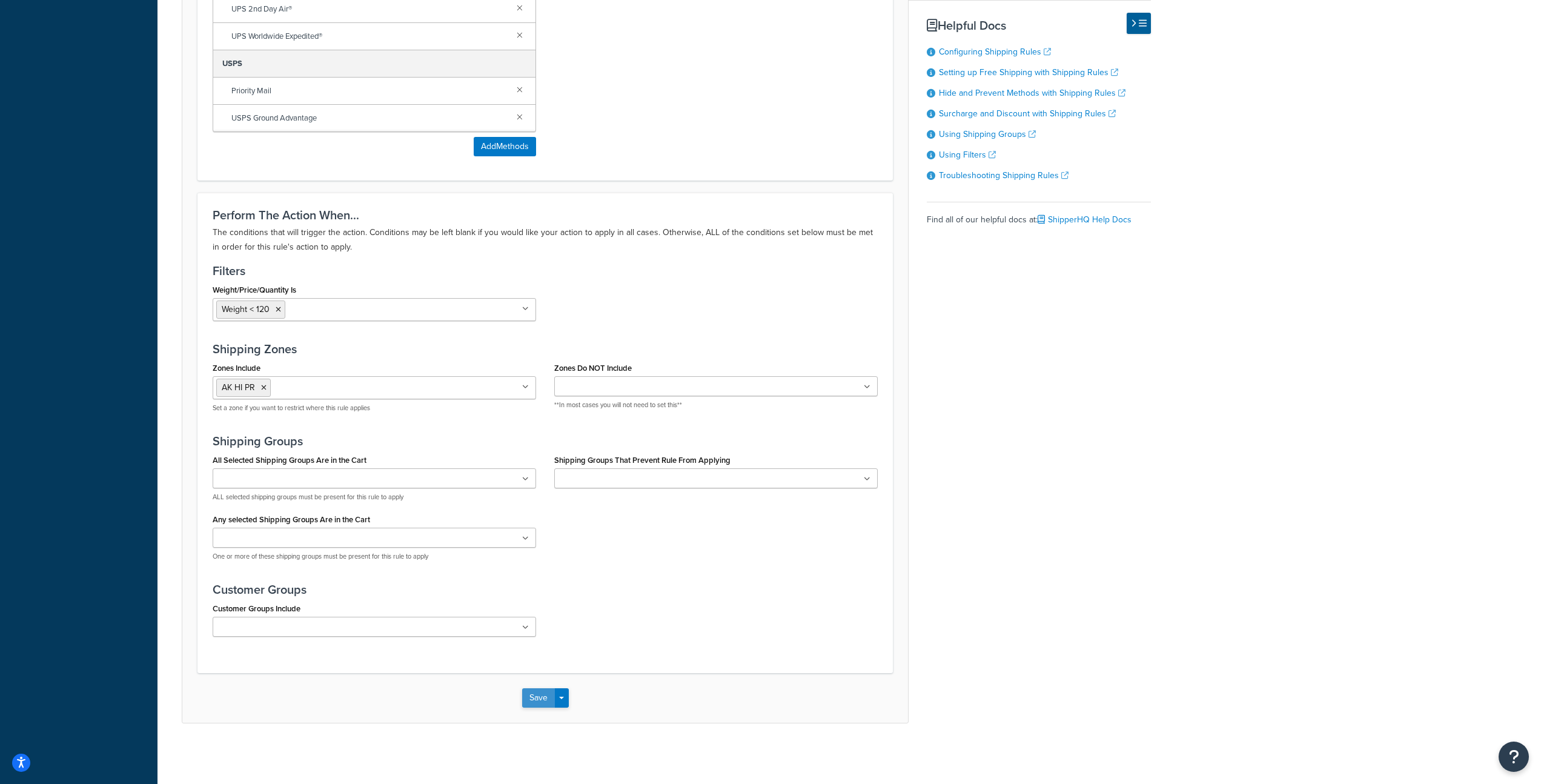
click at [528, 701] on button "Save" at bounding box center [539, 698] width 33 height 19
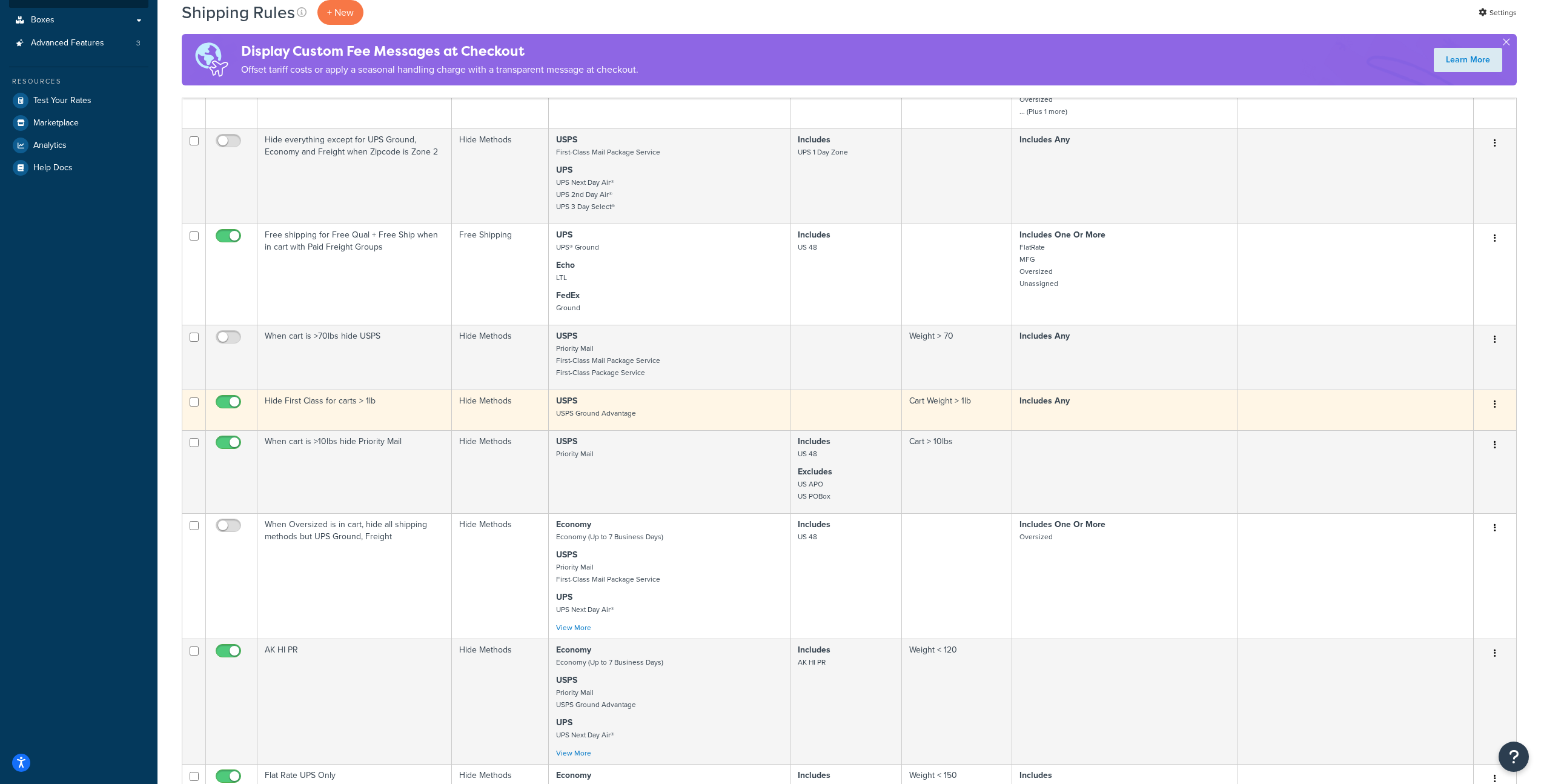
scroll to position [424, 0]
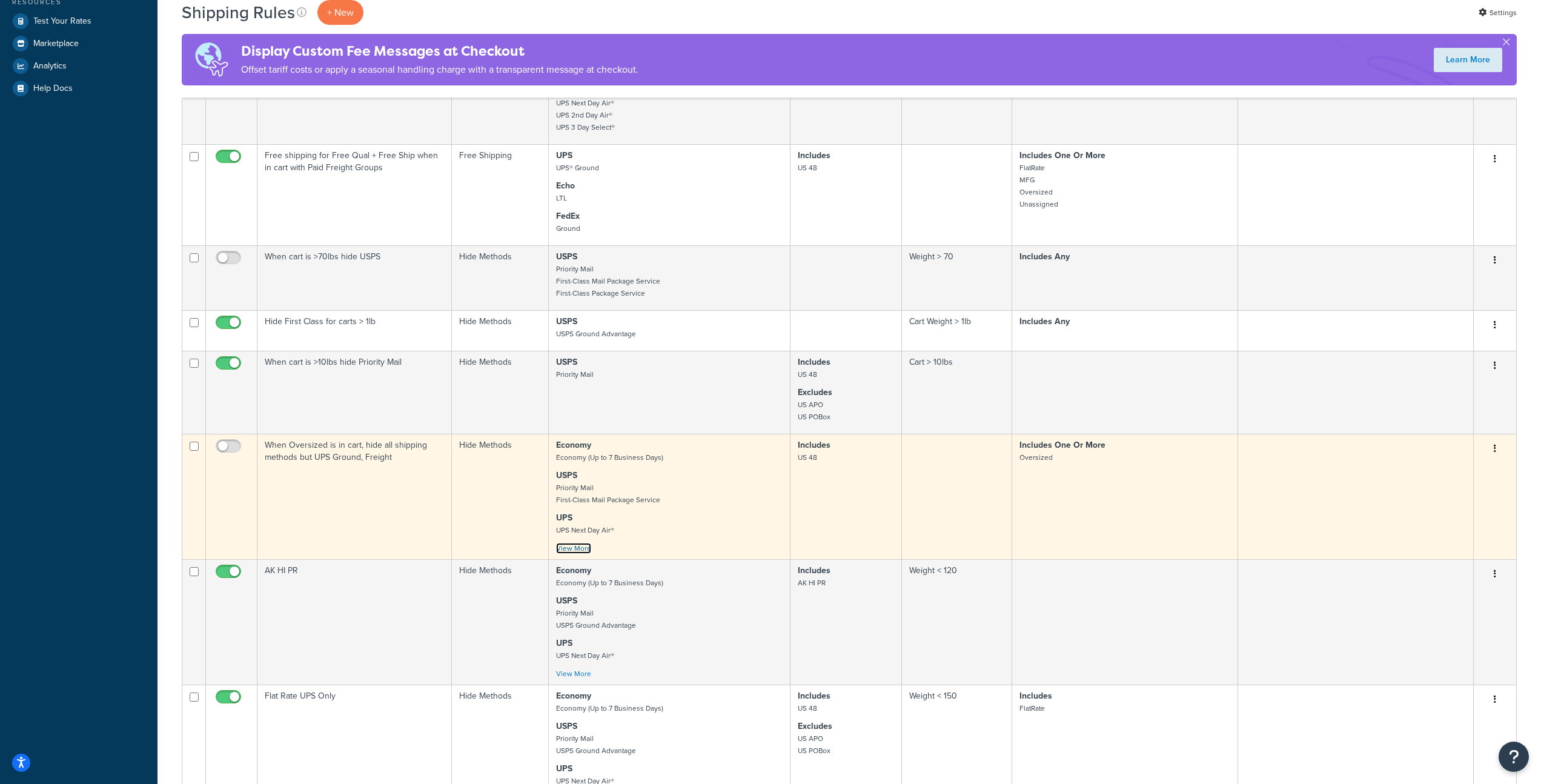
click at [583, 554] on link "View More" at bounding box center [574, 548] width 35 height 11
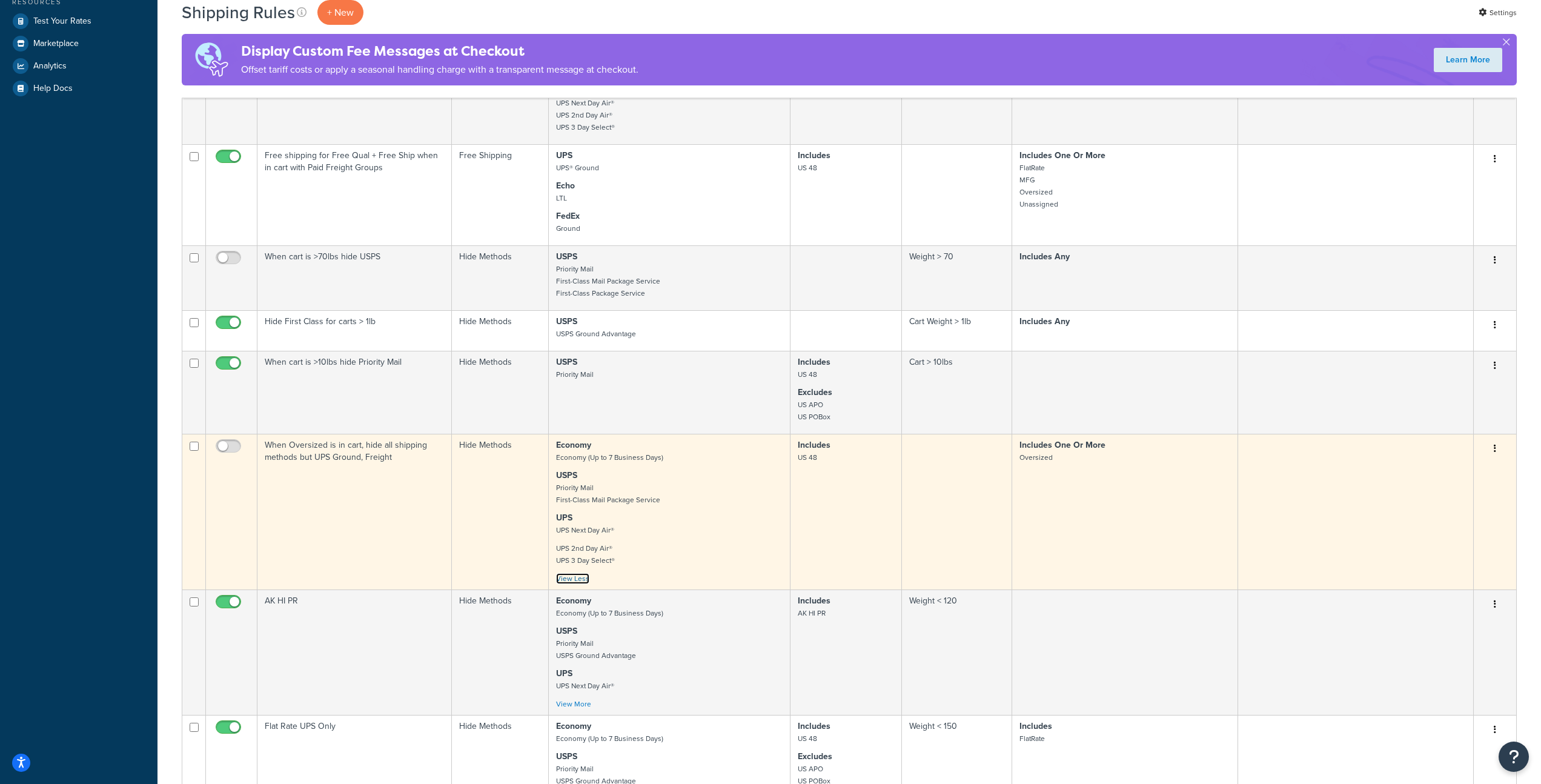
click at [582, 582] on link "View Less" at bounding box center [573, 579] width 33 height 11
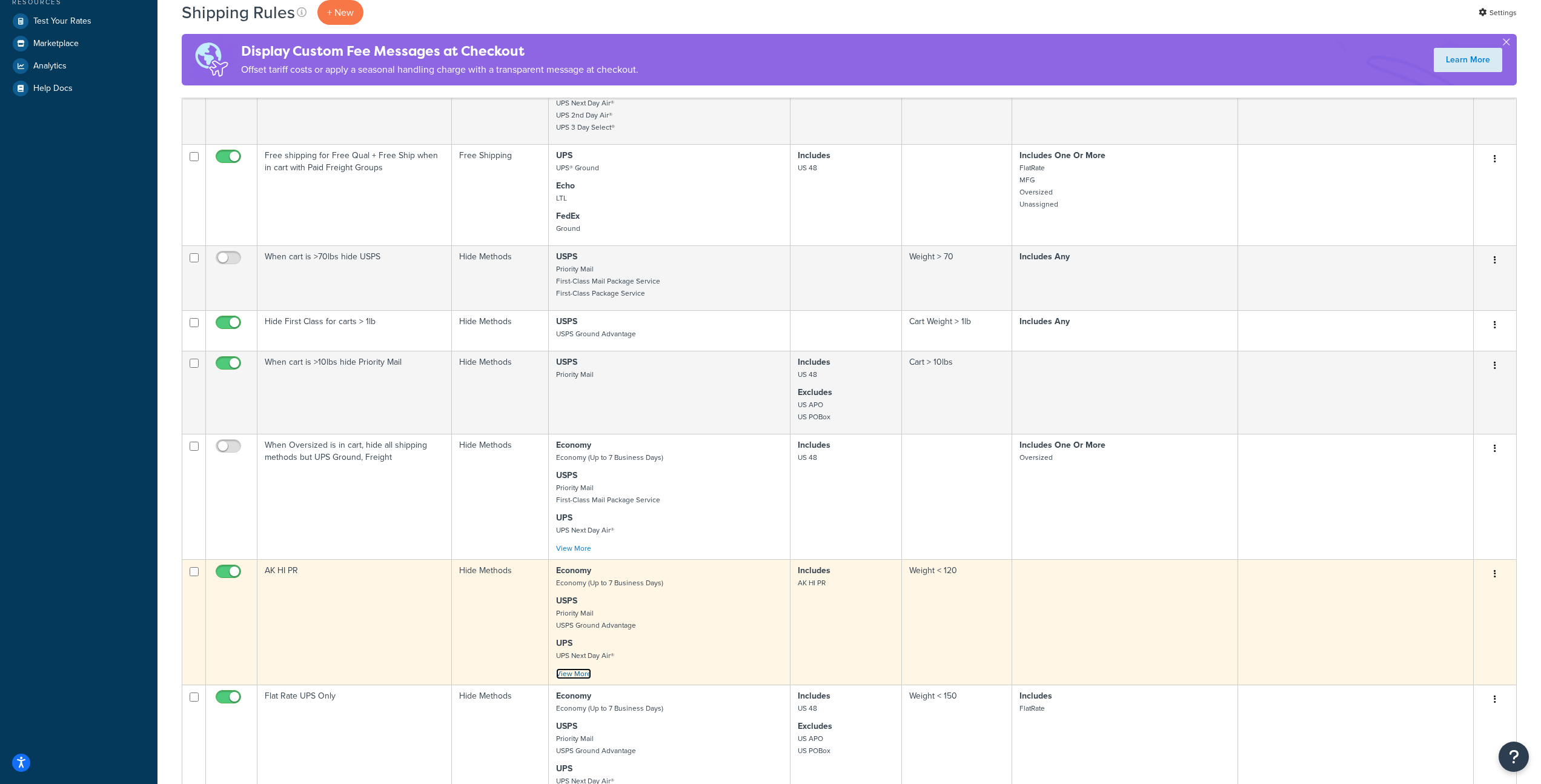
click at [585, 679] on link "View More" at bounding box center [574, 673] width 35 height 11
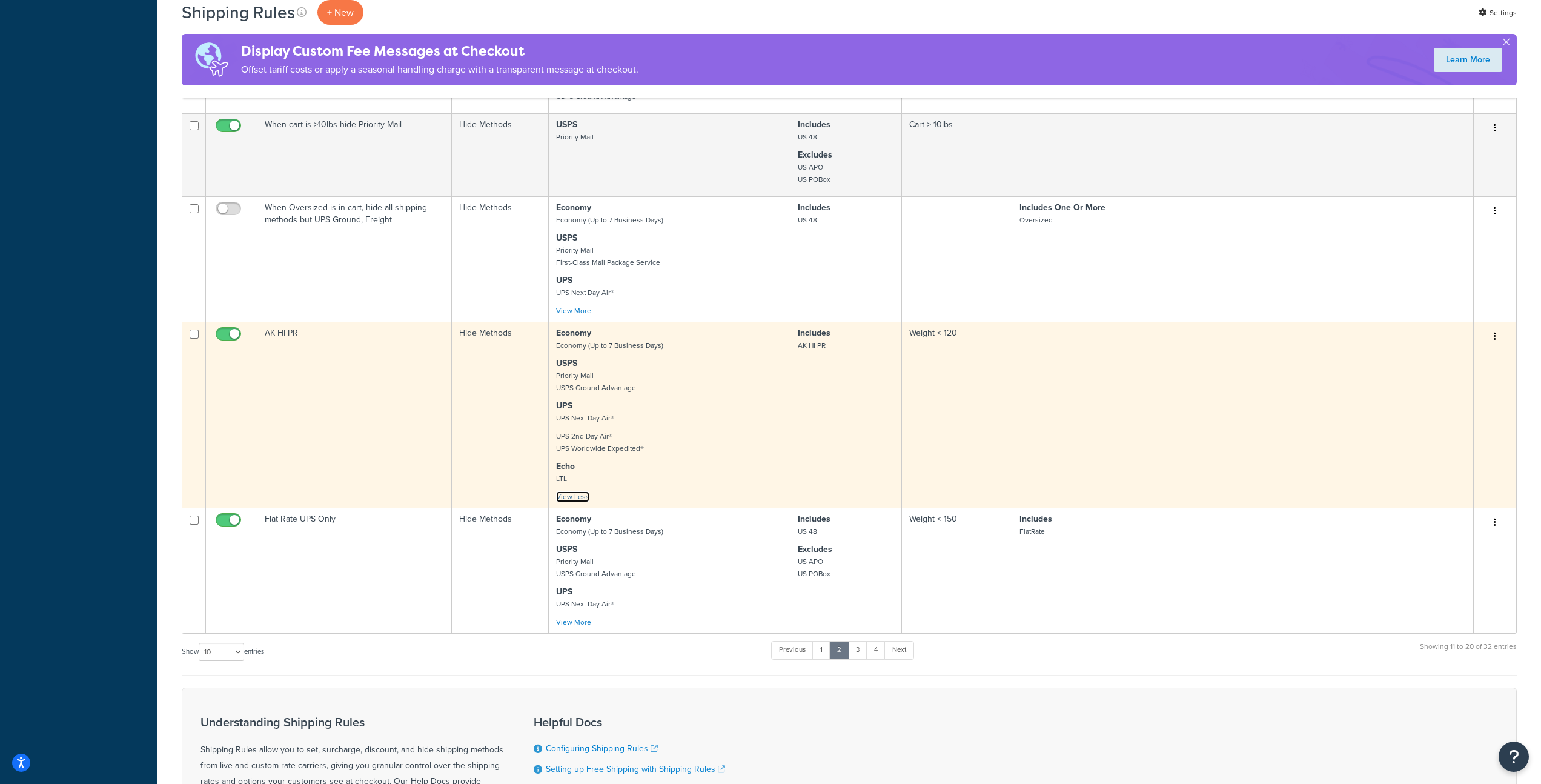
scroll to position [718, 0]
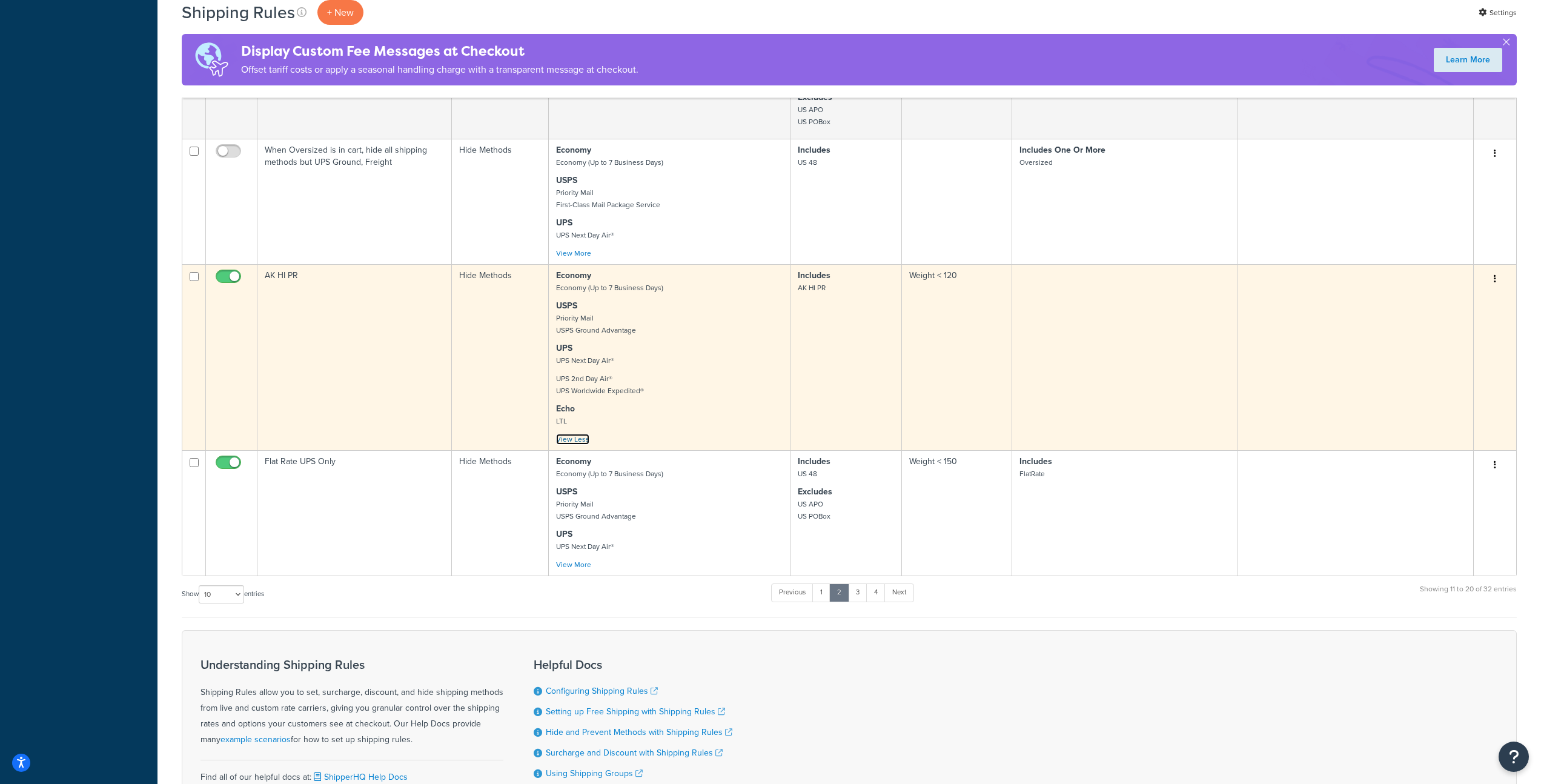
click at [577, 445] on link "View Less" at bounding box center [573, 439] width 33 height 11
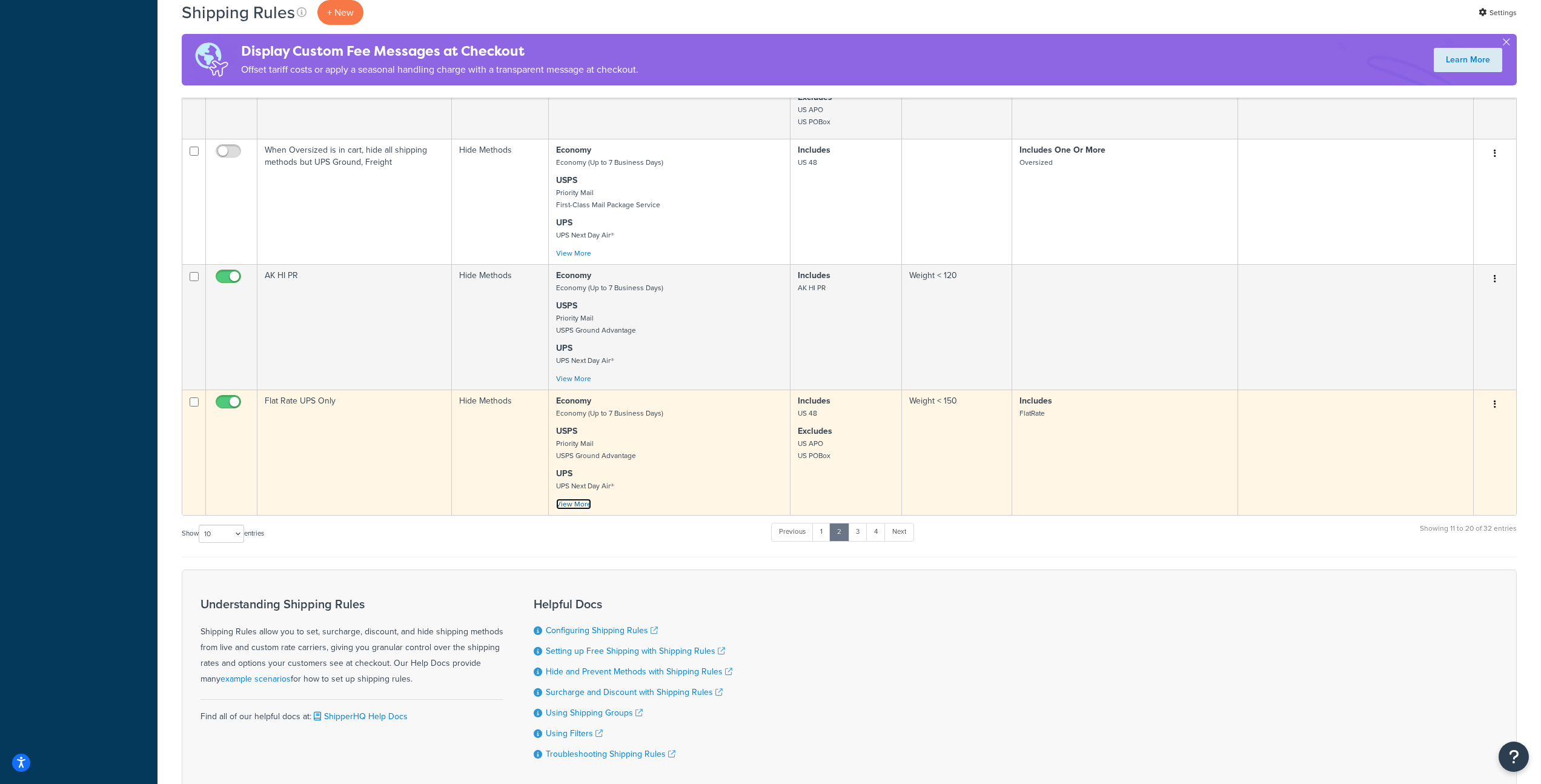
click at [579, 509] on link "View More" at bounding box center [574, 504] width 35 height 11
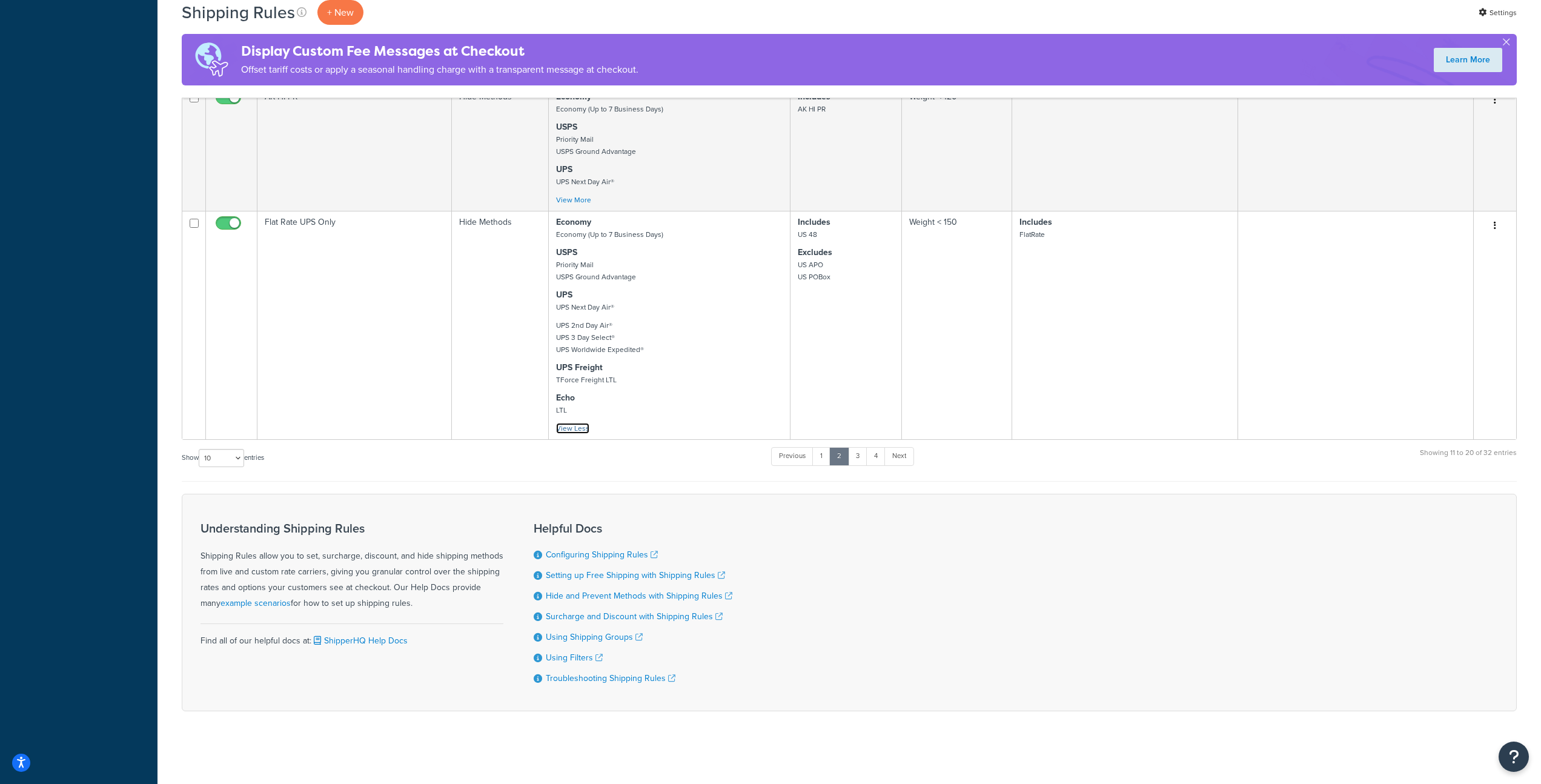
scroll to position [904, 0]
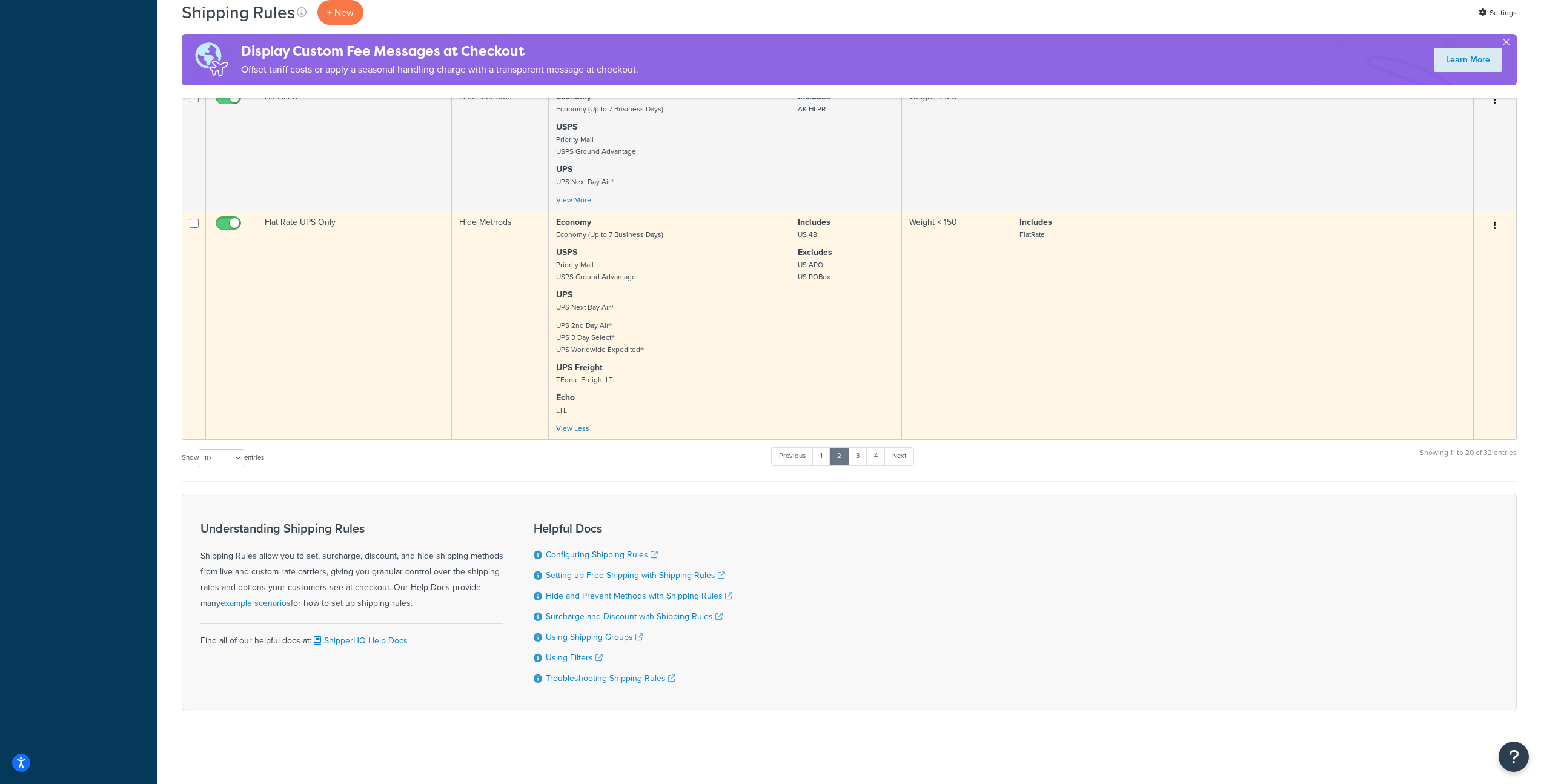
click at [674, 338] on p "UPS 2nd Day Air® UPS 3 Day Select® UPS Worldwide Expedited®" at bounding box center [669, 337] width 227 height 36
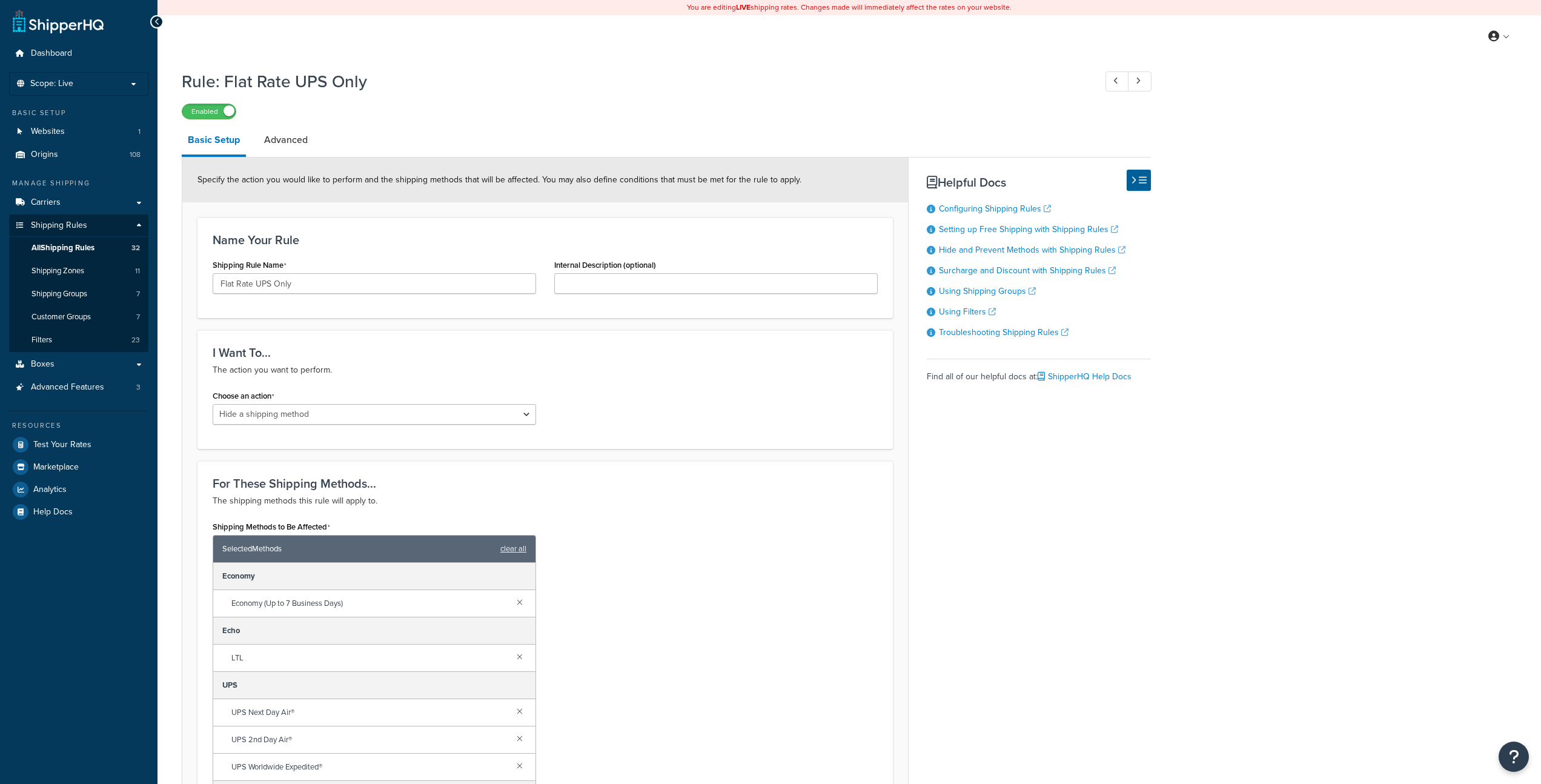
select select "HIDE"
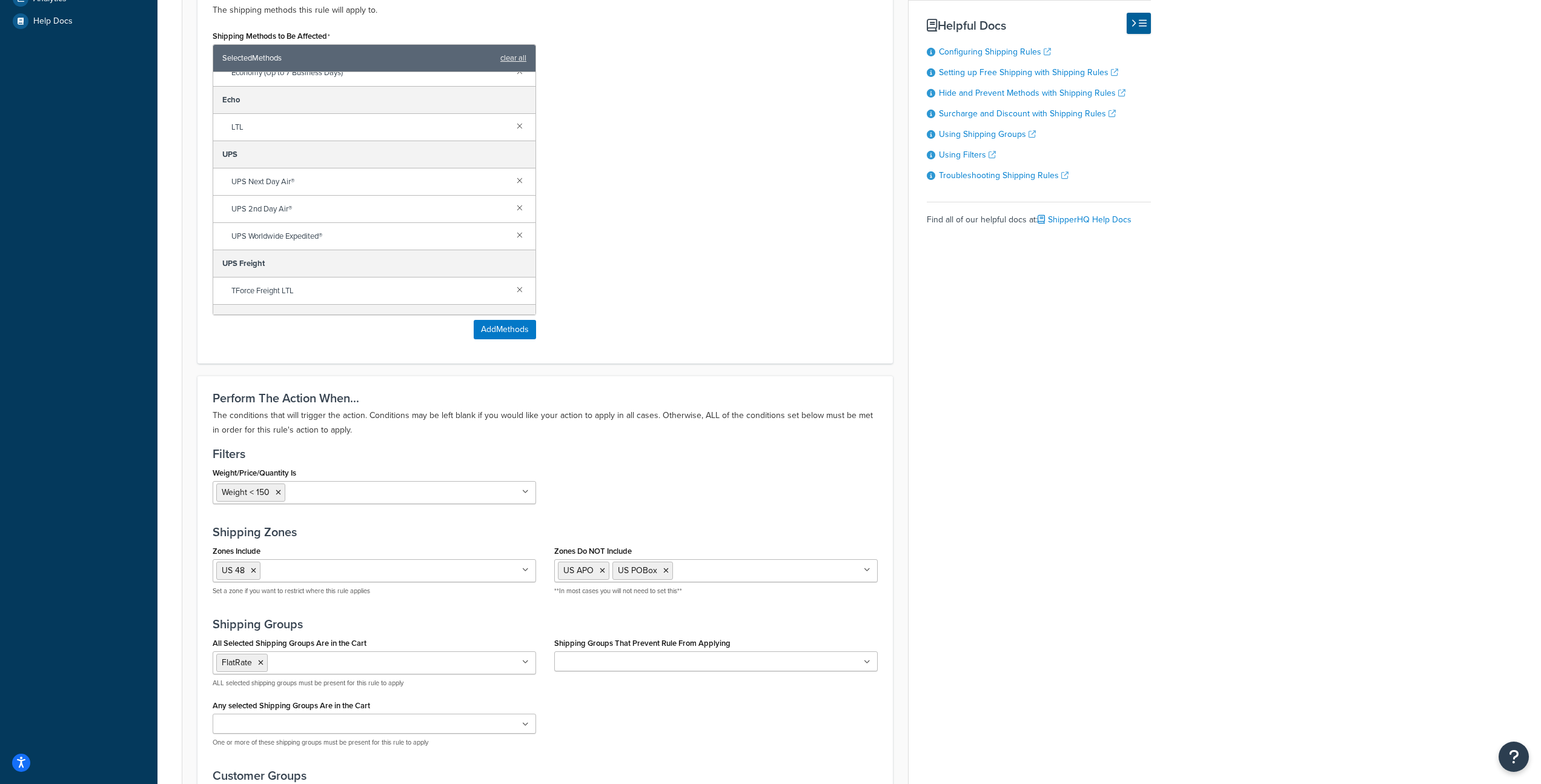
scroll to position [111, 0]
click at [513, 219] on link at bounding box center [520, 218] width 13 height 13
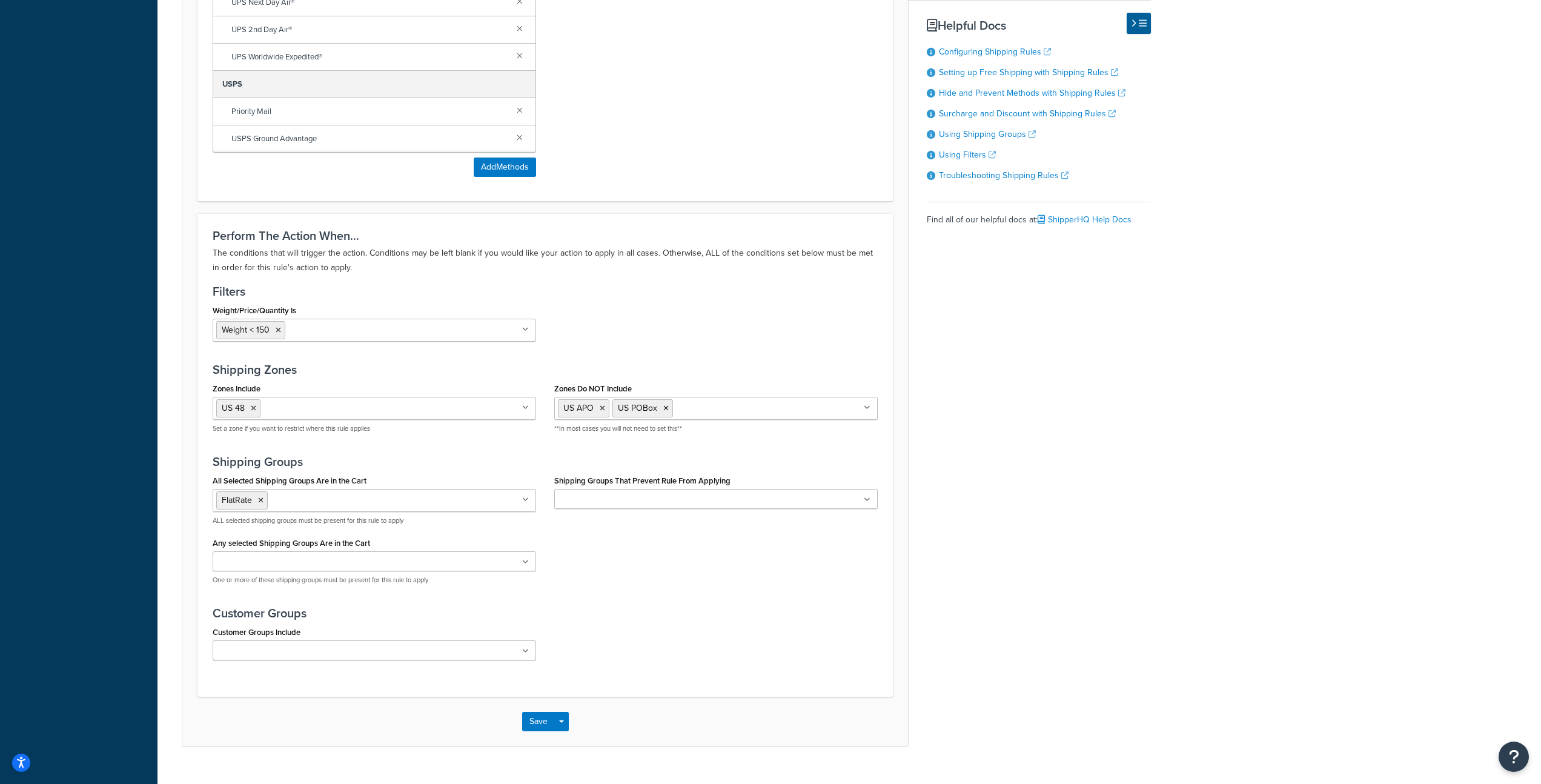
scroll to position [676, 0]
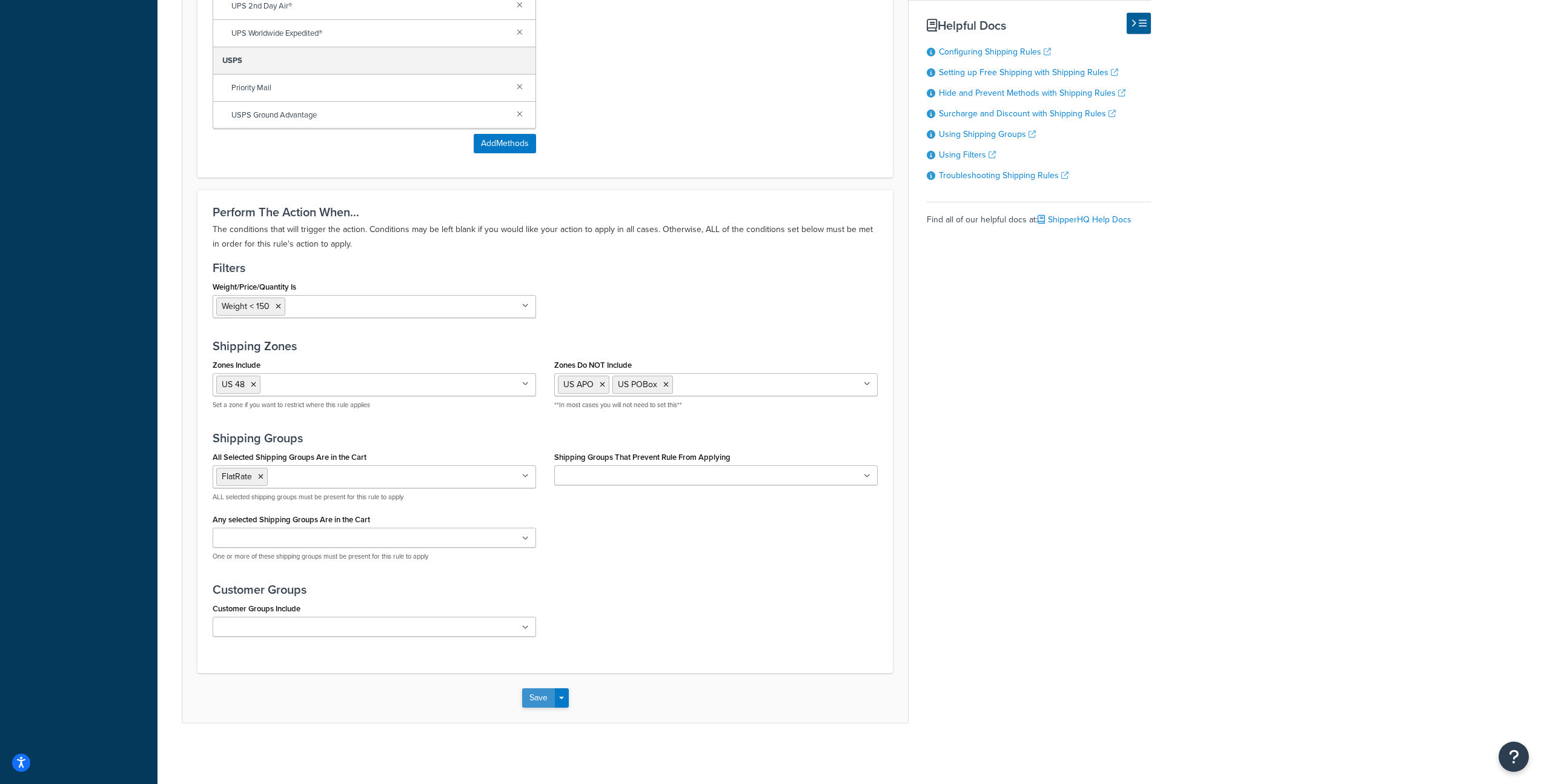
click at [535, 695] on button "Save" at bounding box center [539, 698] width 33 height 19
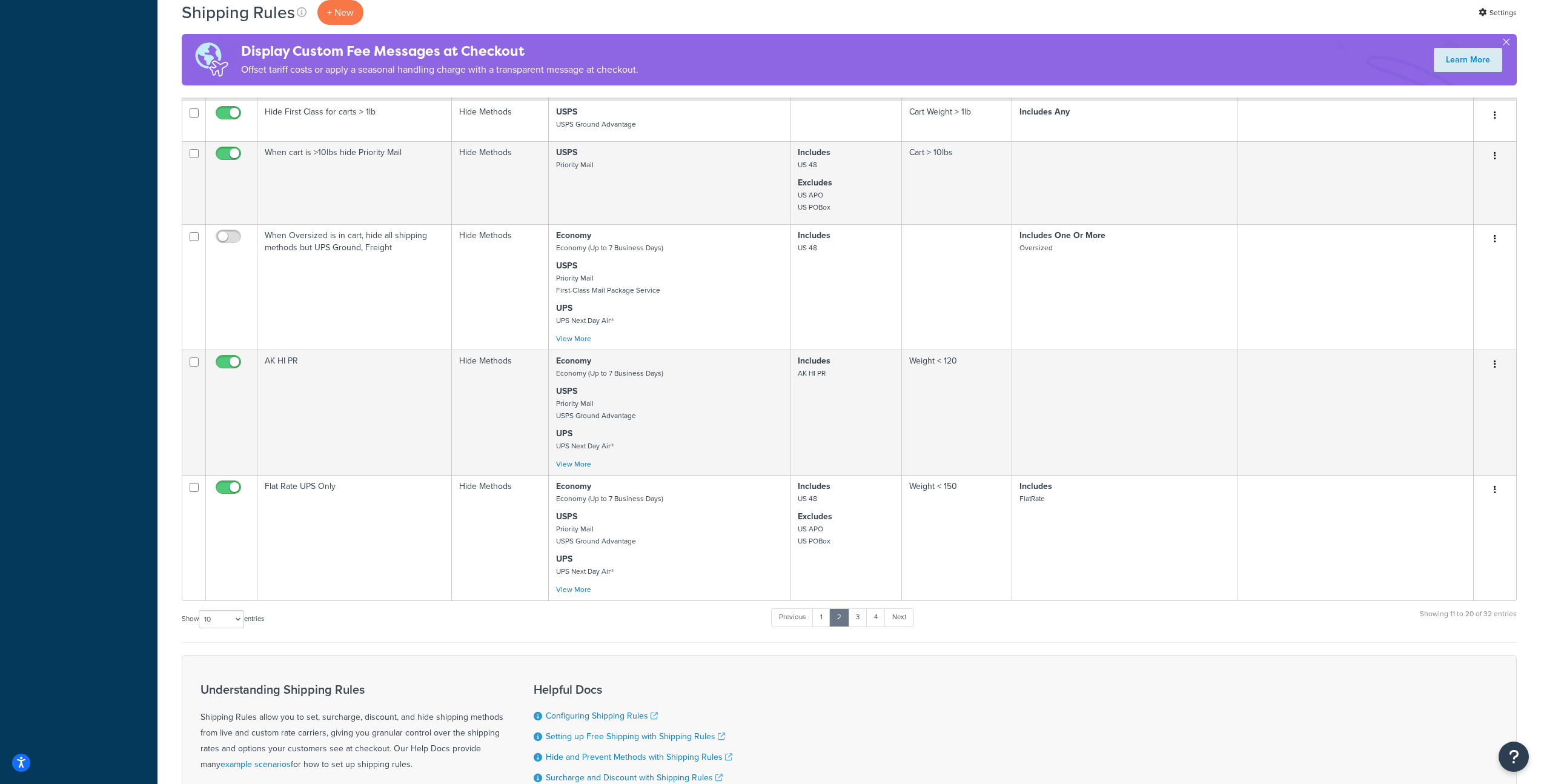
scroll to position [800, 0]
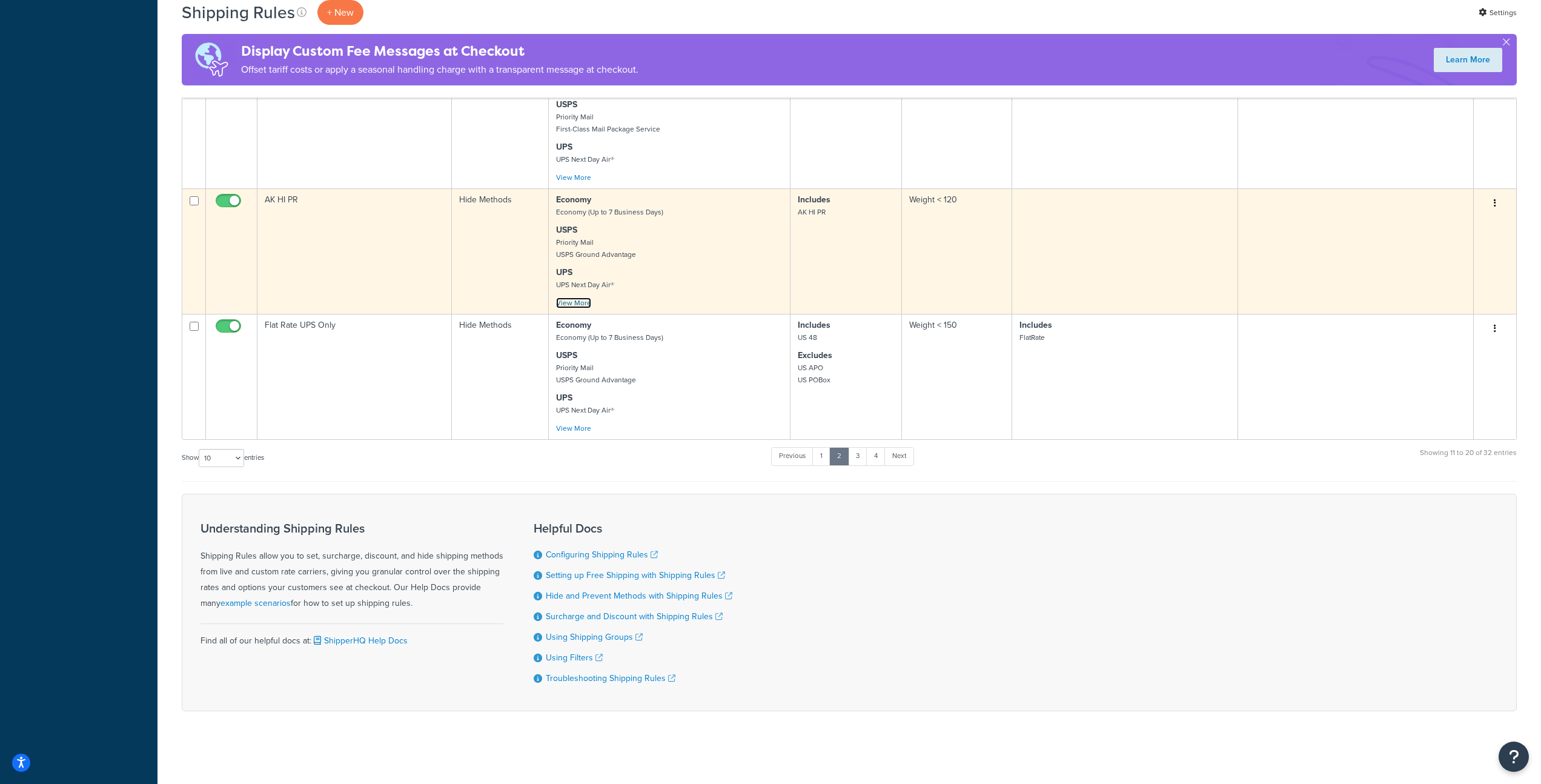
click at [576, 300] on link "View More" at bounding box center [574, 303] width 35 height 11
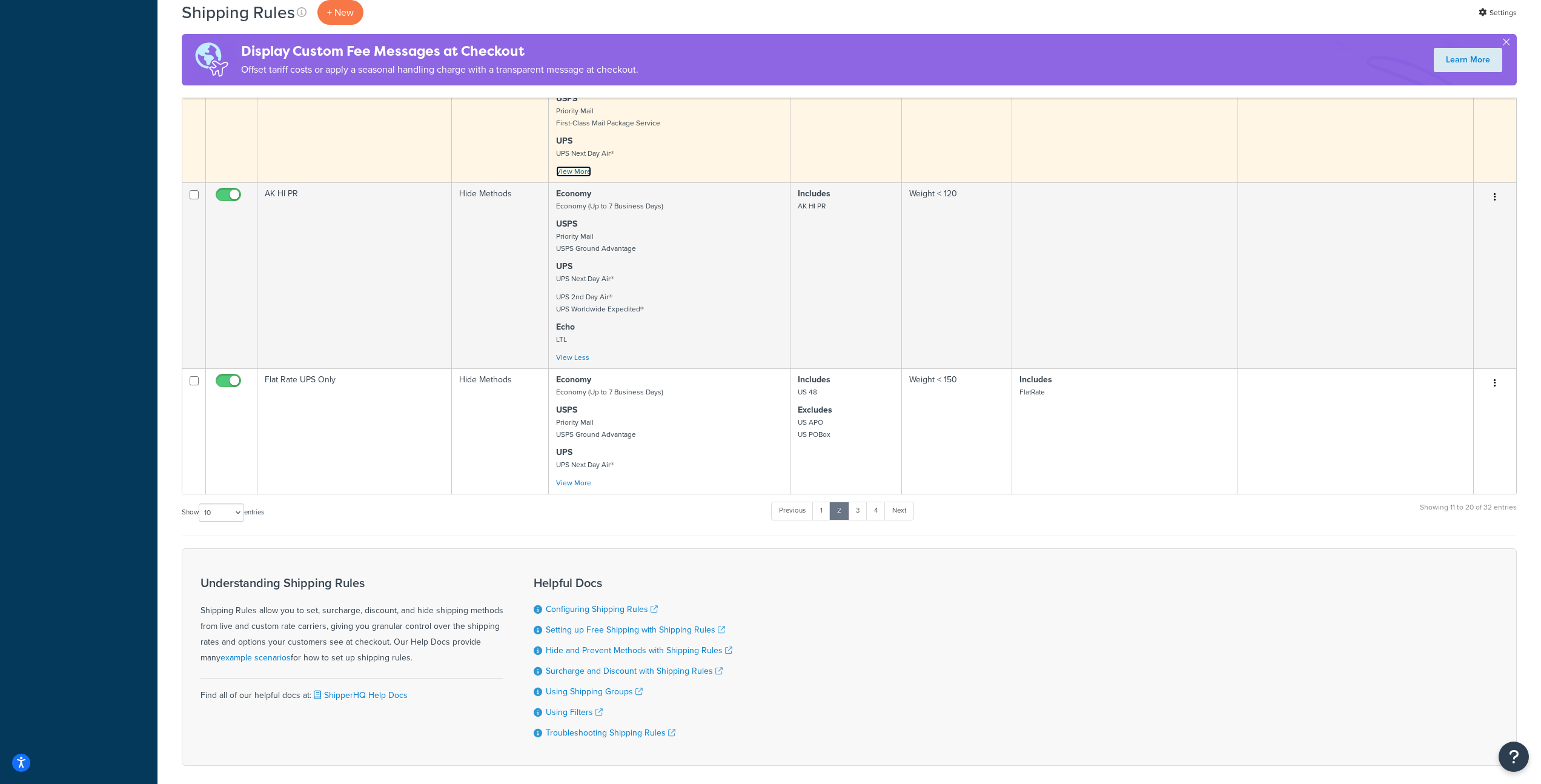
click at [579, 177] on link "View More" at bounding box center [574, 171] width 35 height 11
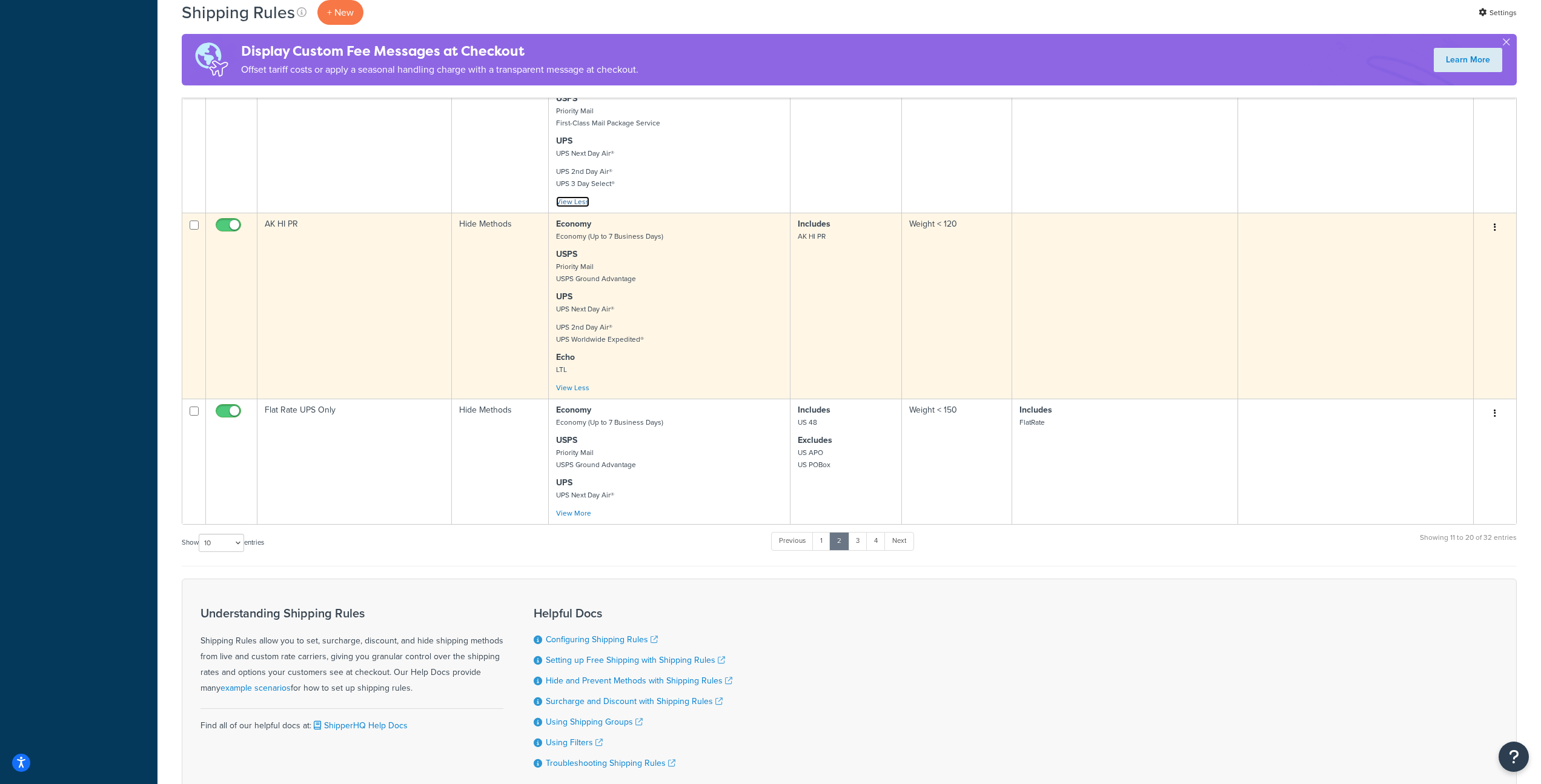
scroll to position [612, 0]
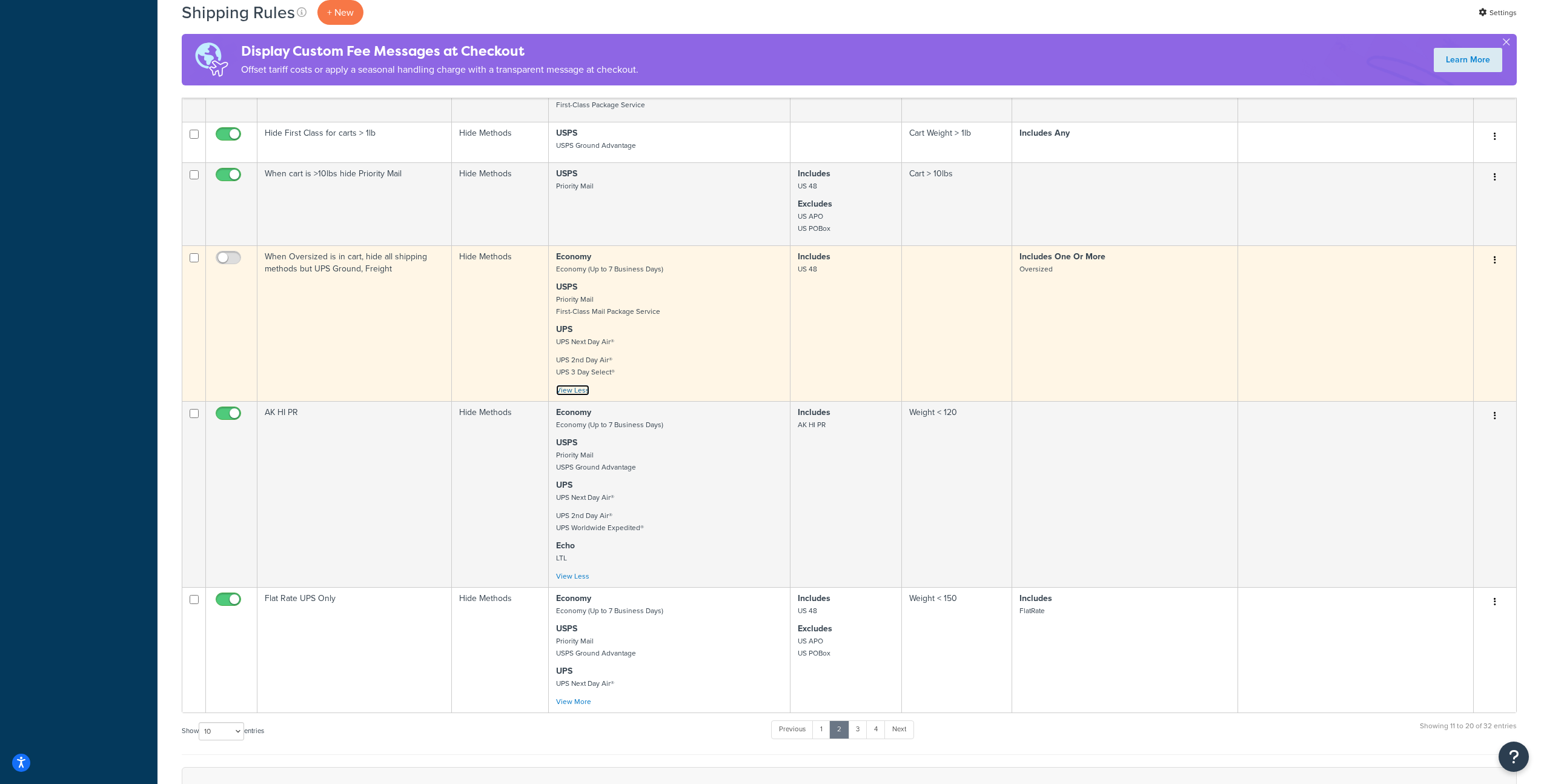
click at [572, 396] on link "View Less" at bounding box center [573, 390] width 33 height 11
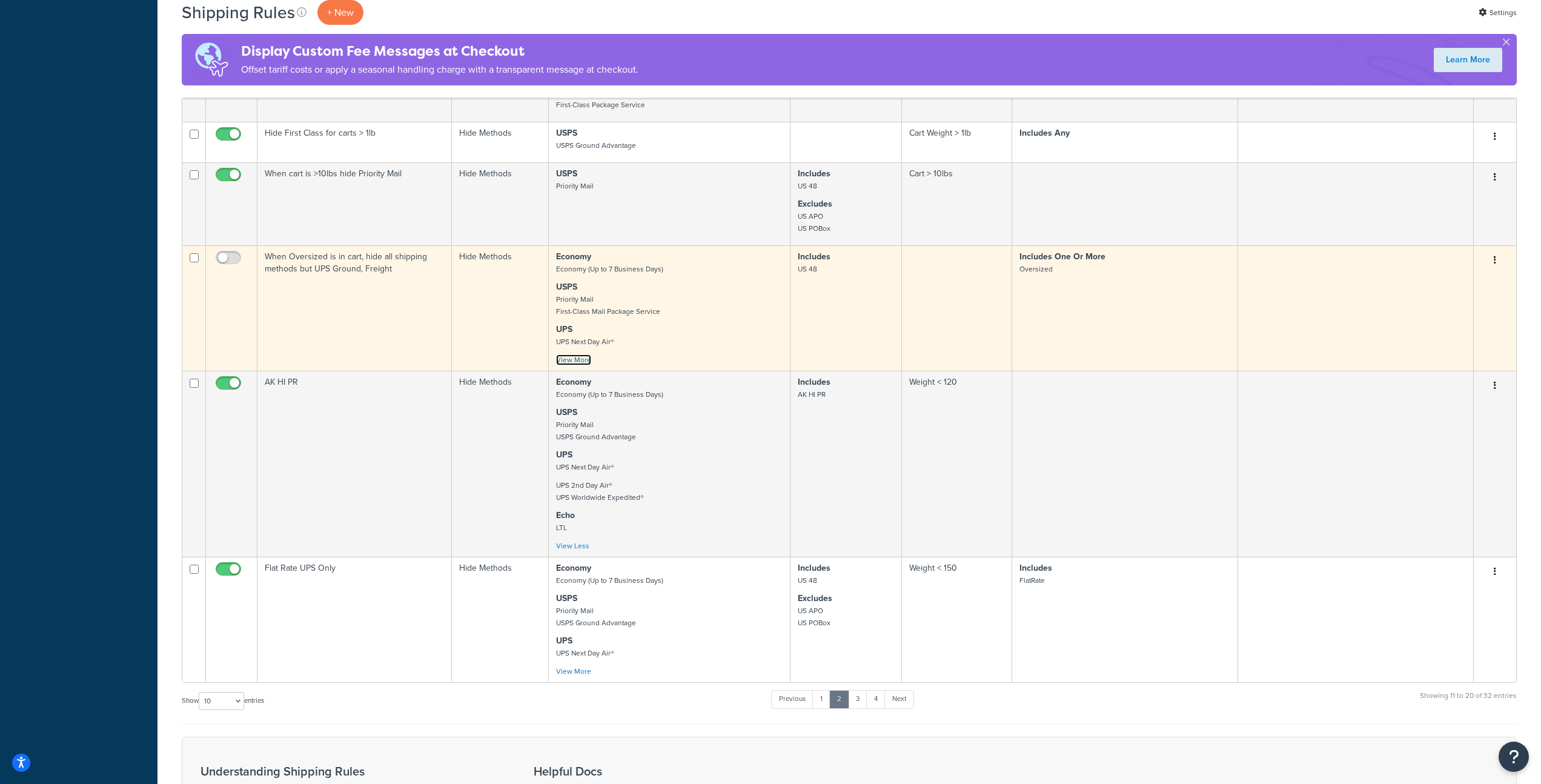
click at [567, 365] on link "View More" at bounding box center [574, 360] width 35 height 11
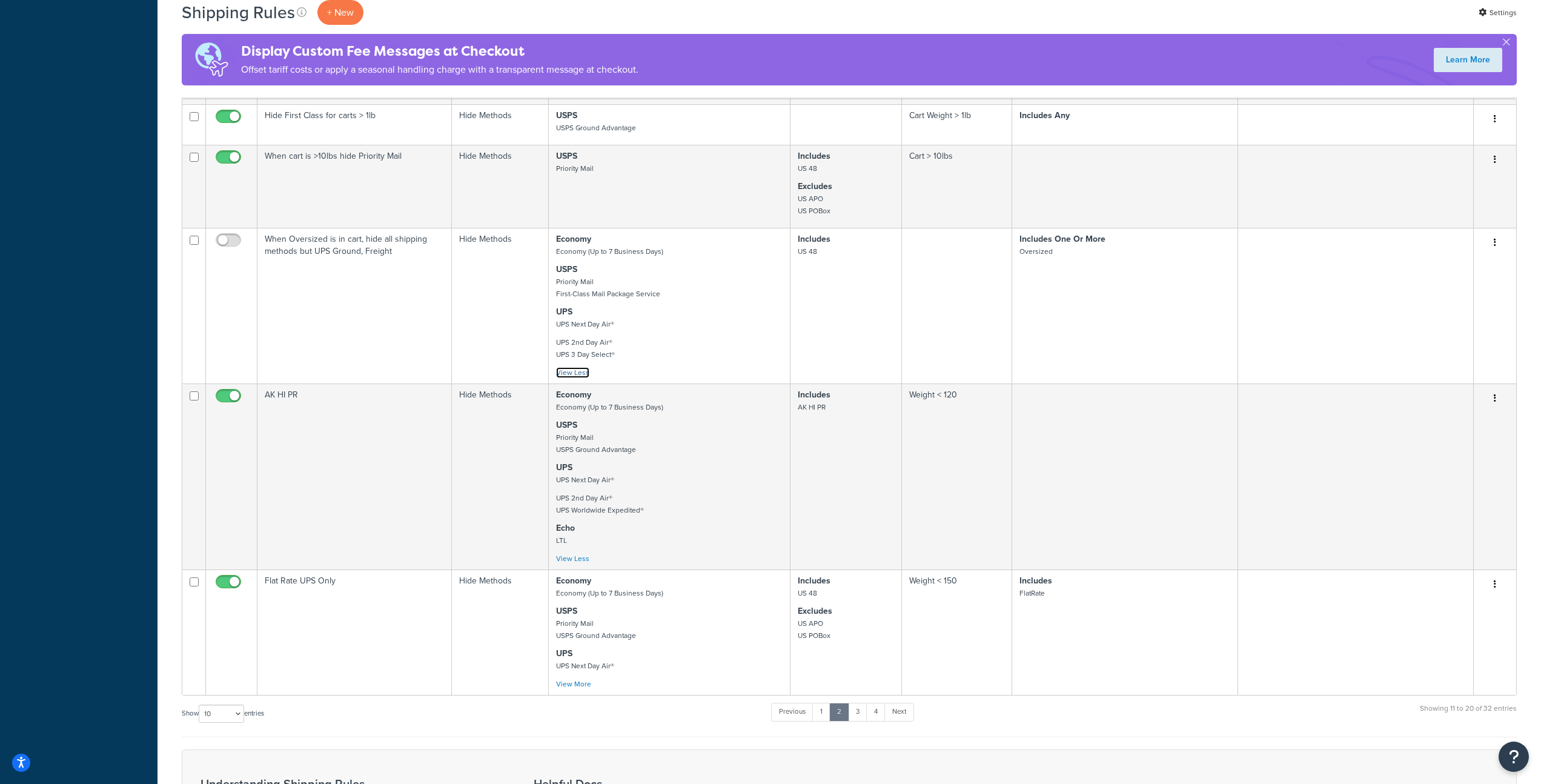
scroll to position [891, 0]
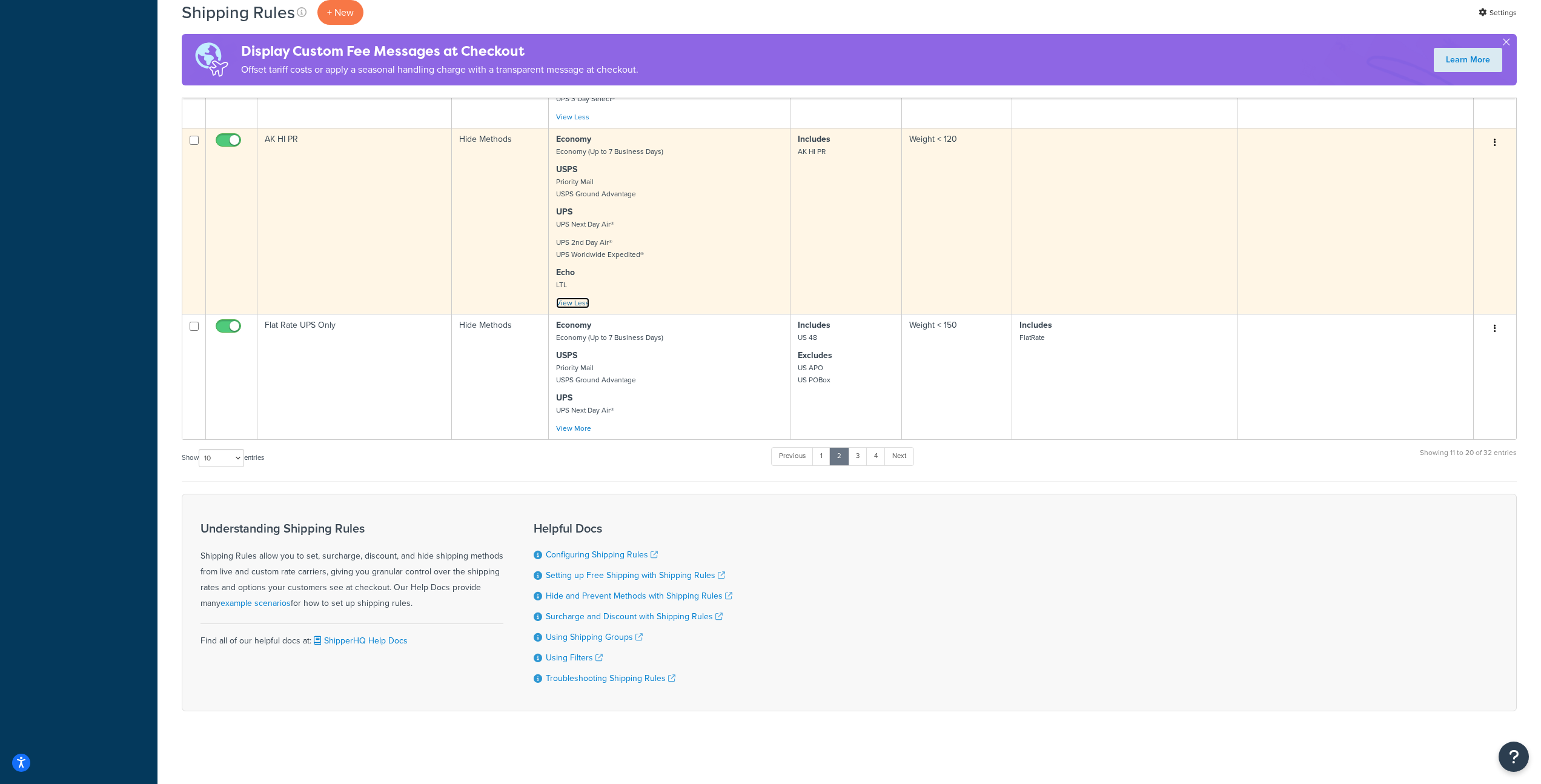
click at [577, 304] on link "View Less" at bounding box center [573, 303] width 33 height 11
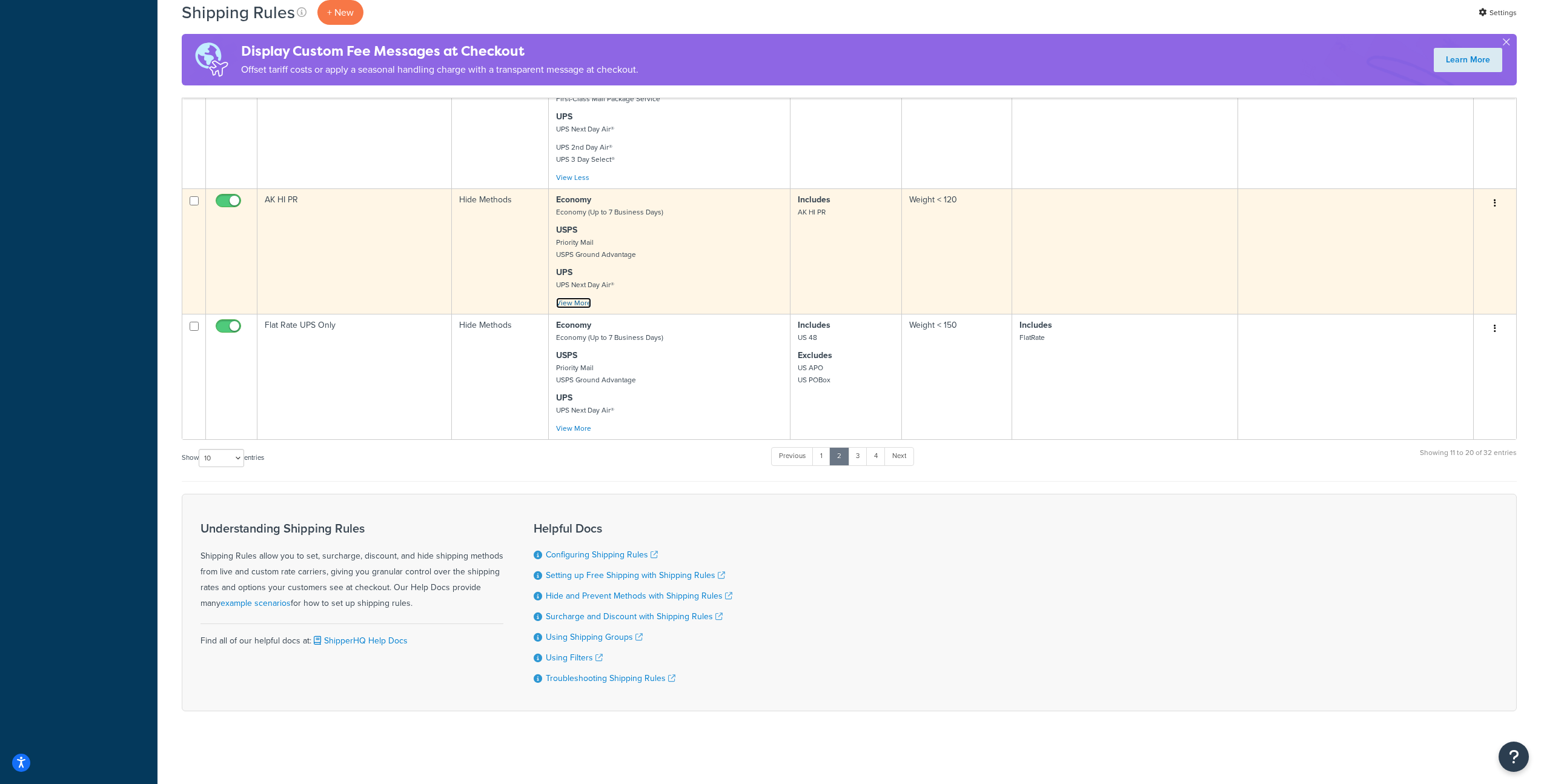
click at [580, 304] on link "View More" at bounding box center [574, 303] width 35 height 11
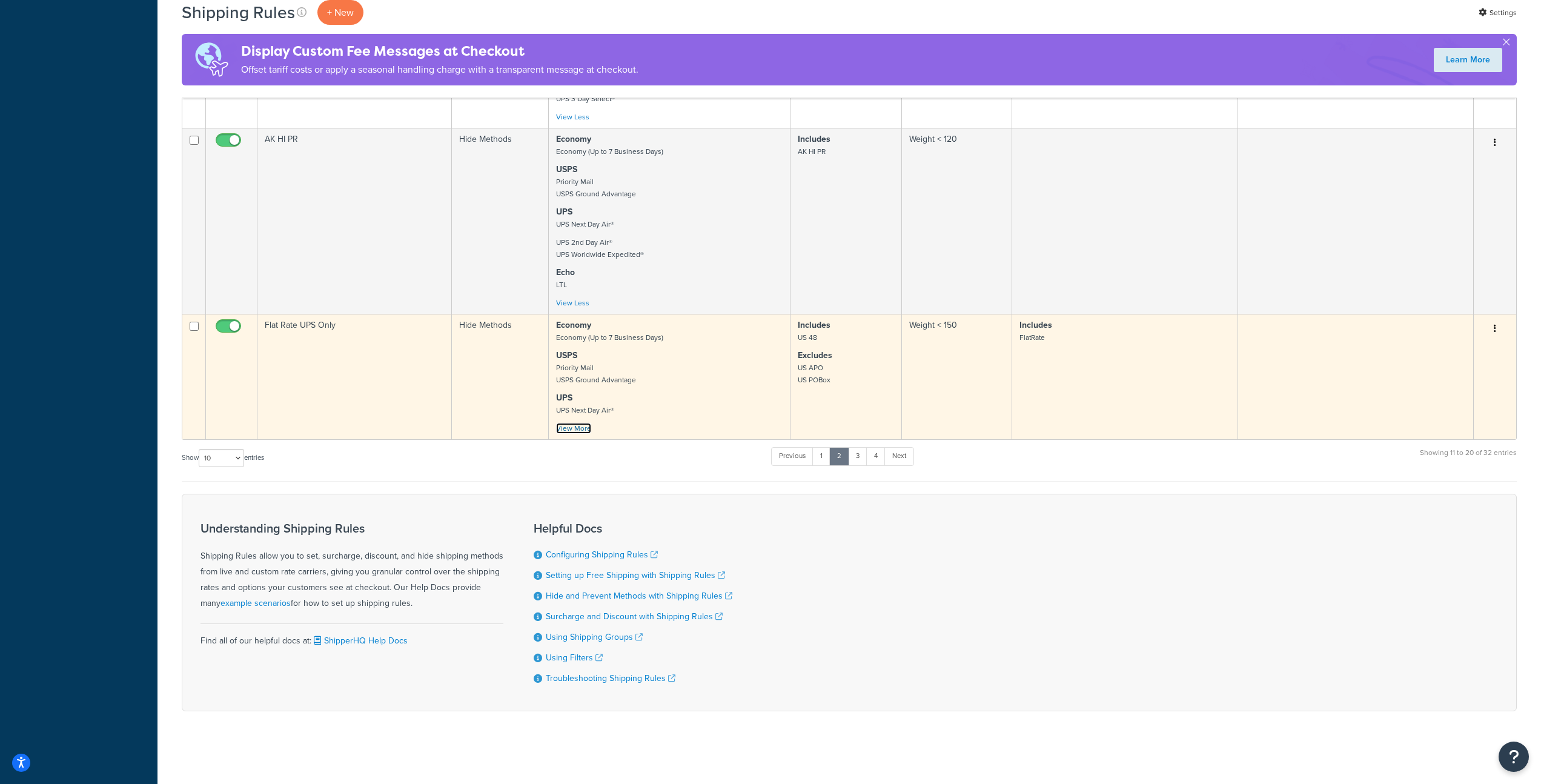
click at [576, 430] on link "View More" at bounding box center [574, 428] width 35 height 11
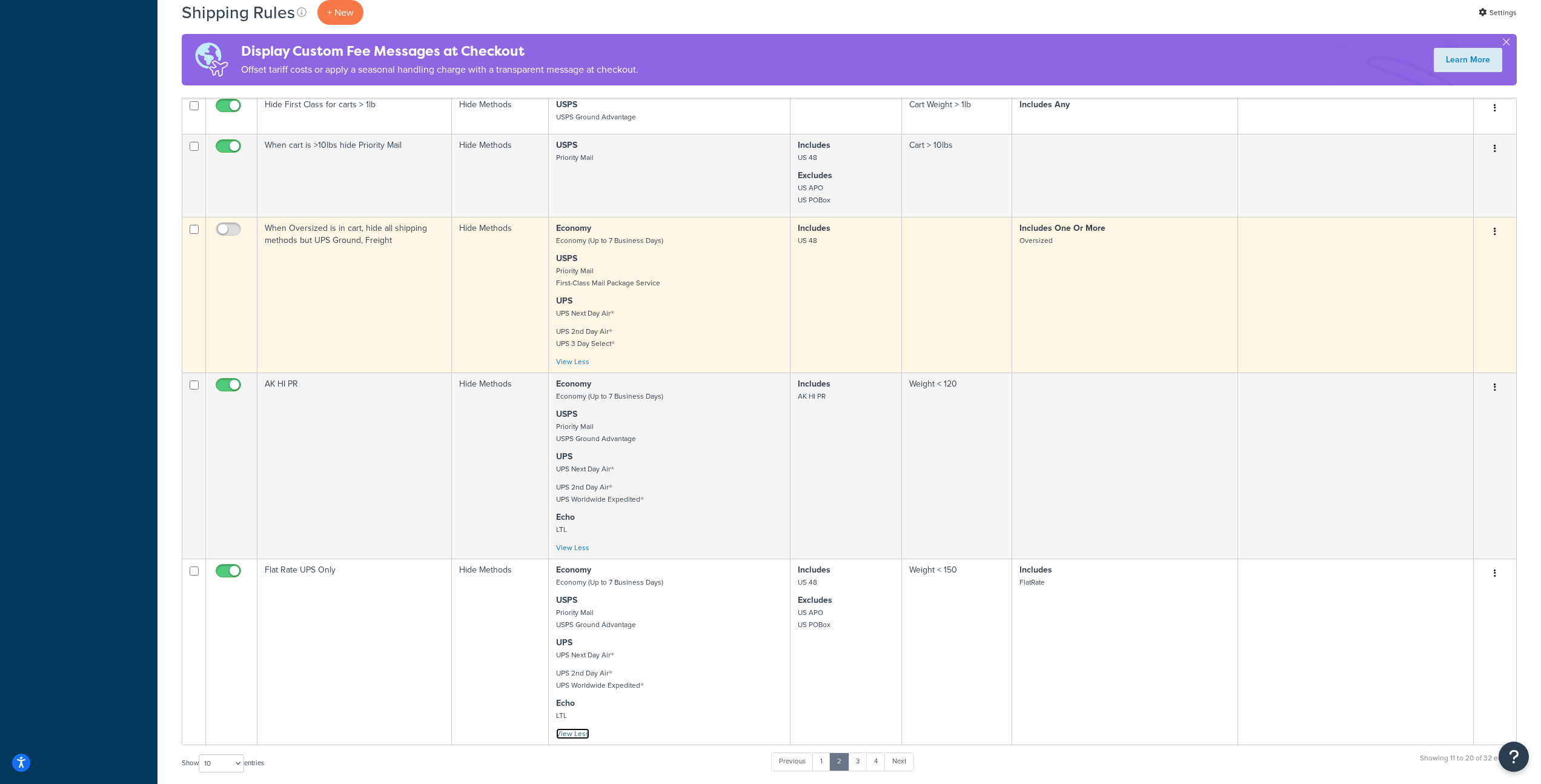
scroll to position [644, 0]
click at [563, 363] on link "View Less" at bounding box center [573, 357] width 33 height 11
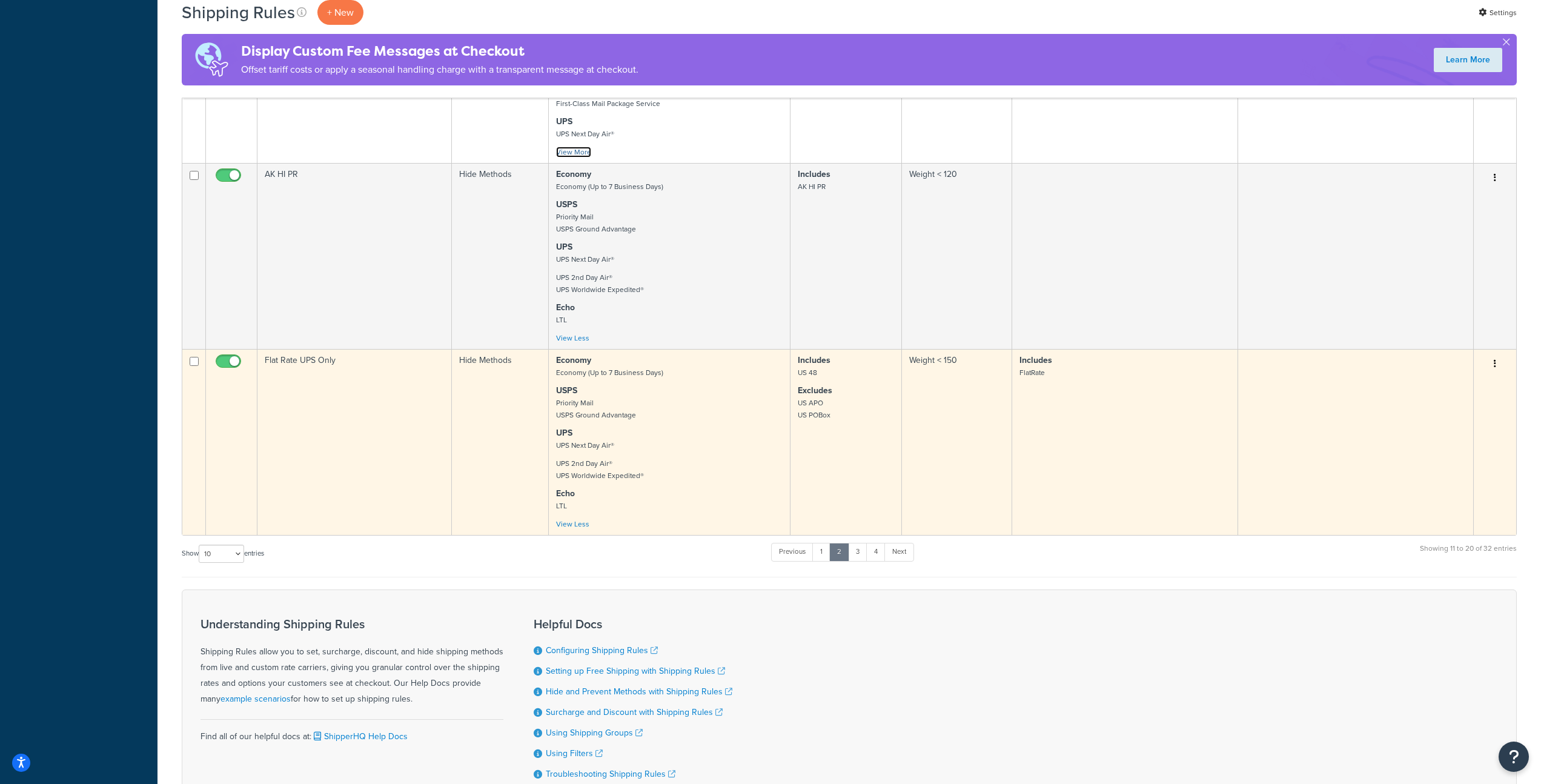
scroll to position [814, 0]
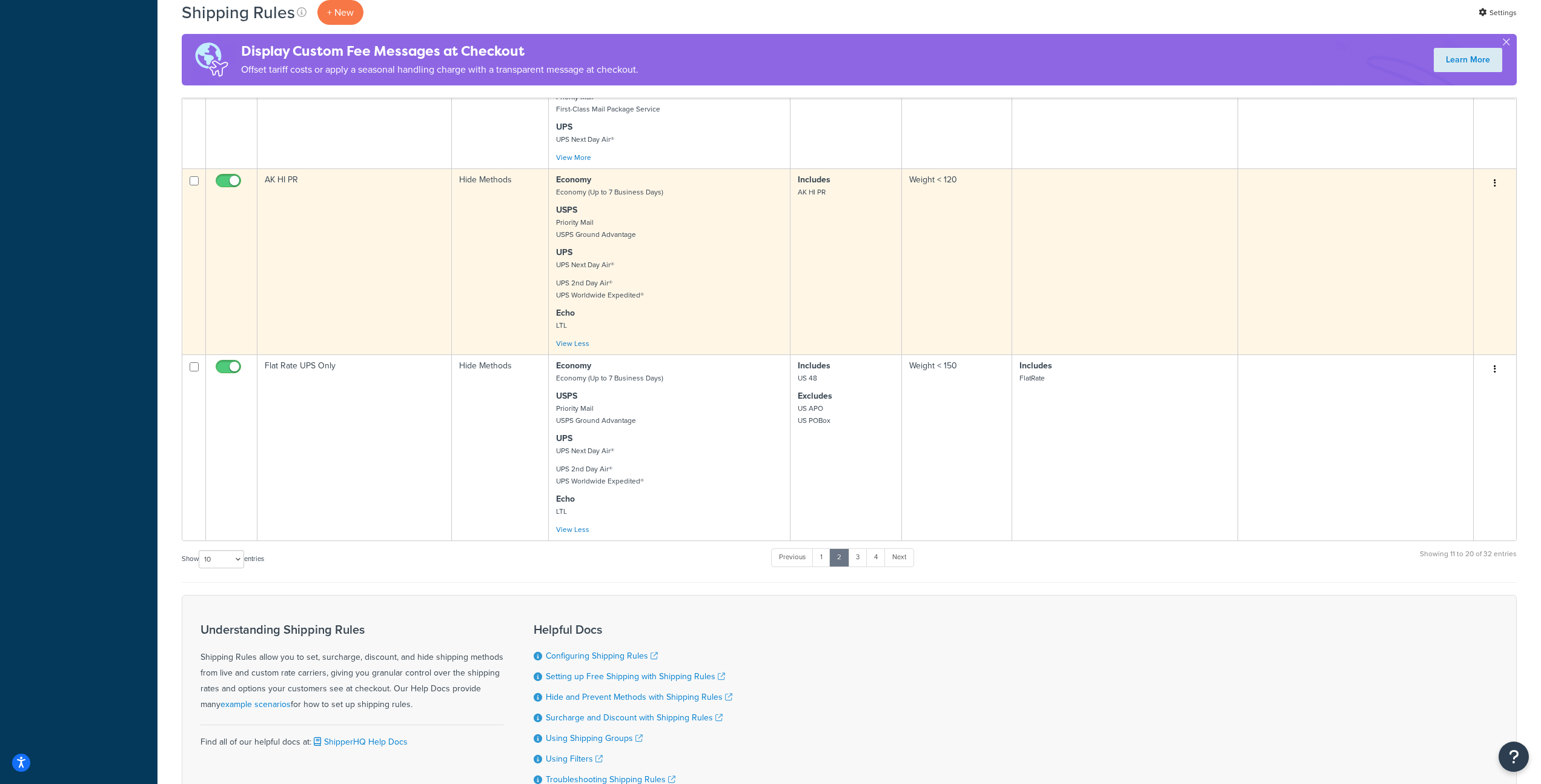
click at [715, 299] on p "UPS 2nd Day Air® UPS Worldwide Expedited®" at bounding box center [669, 289] width 227 height 24
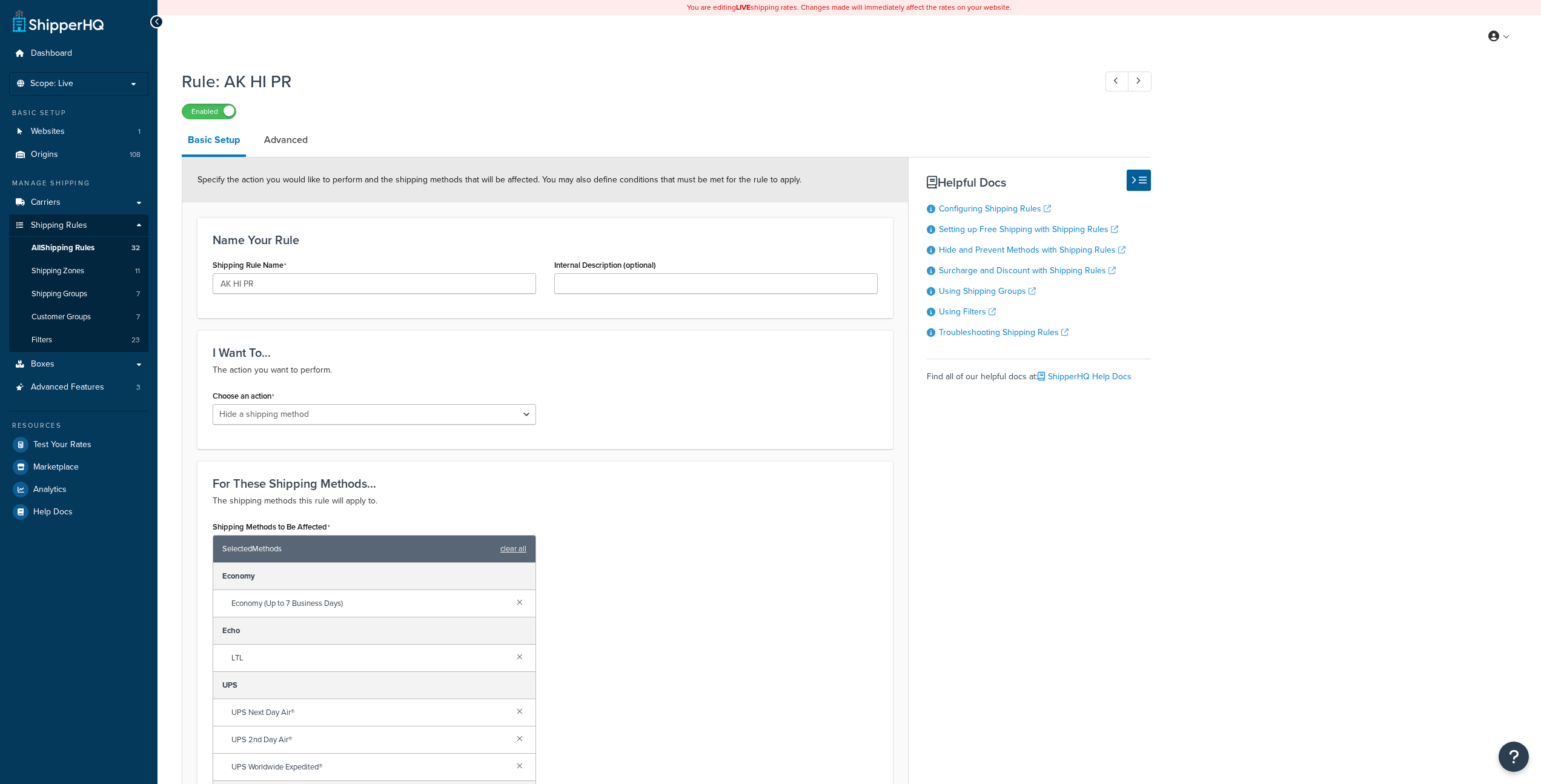
select select "HIDE"
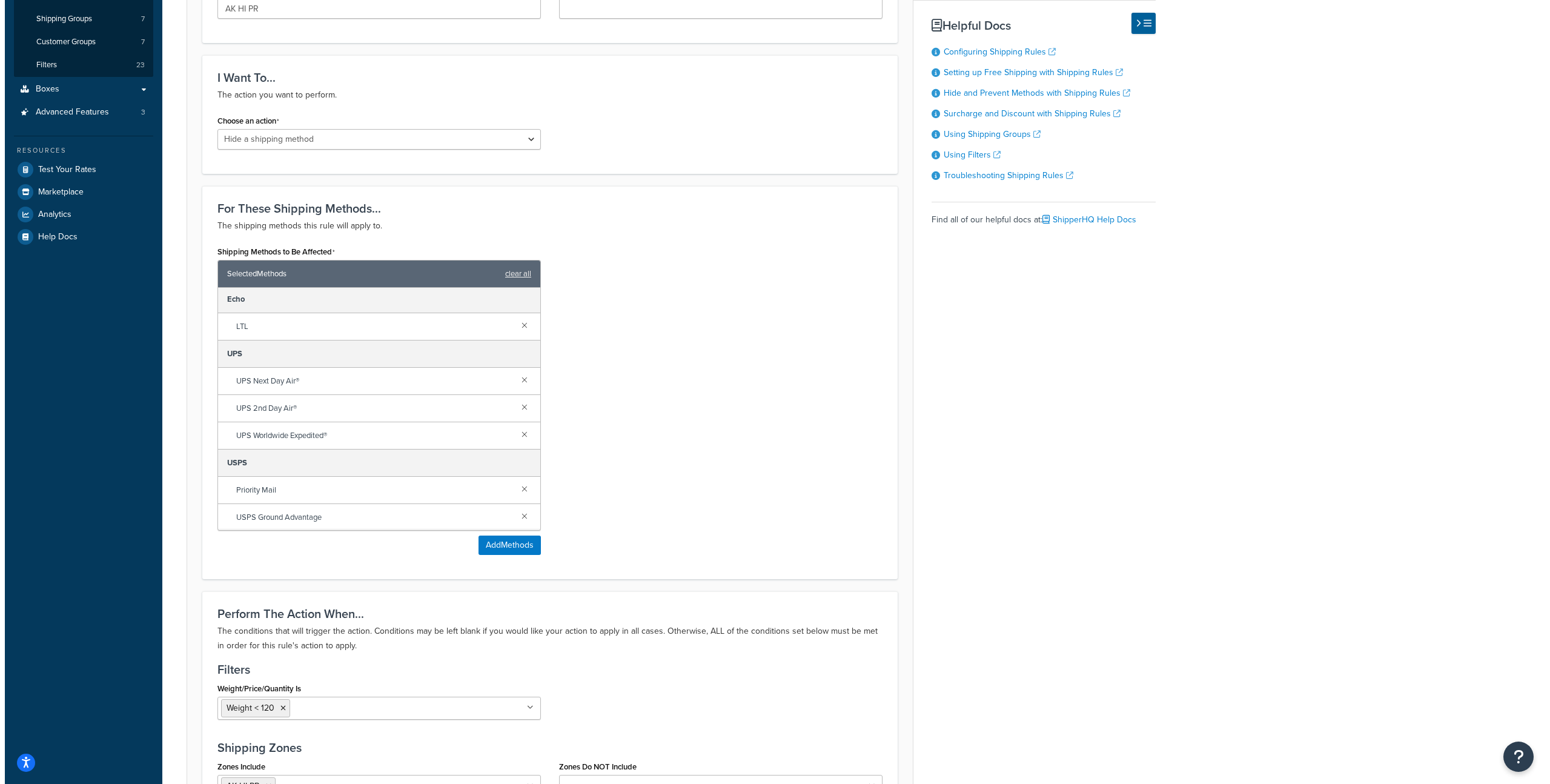
scroll to position [57, 0]
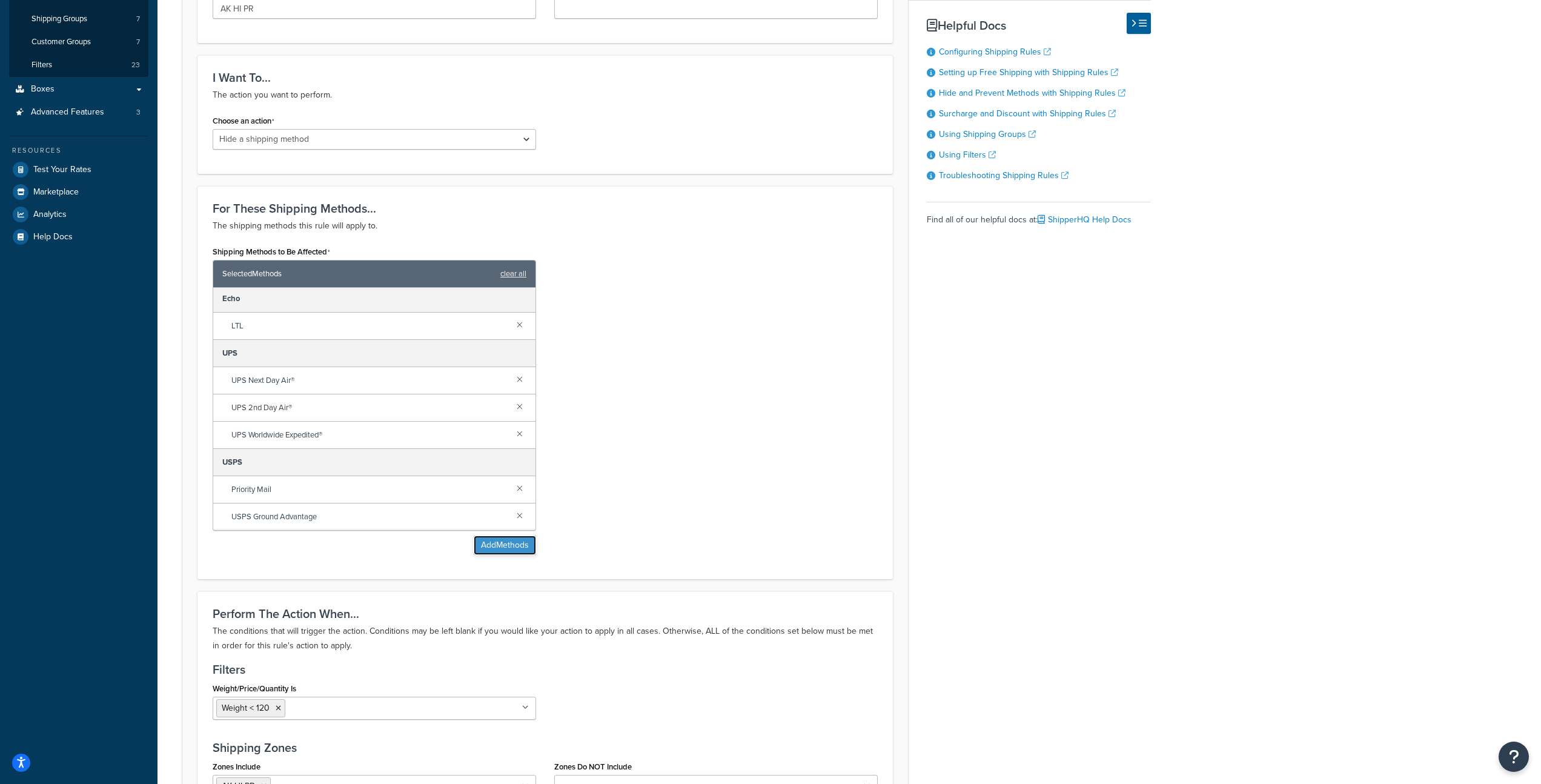
click at [508, 545] on button "Add Methods" at bounding box center [505, 545] width 63 height 19
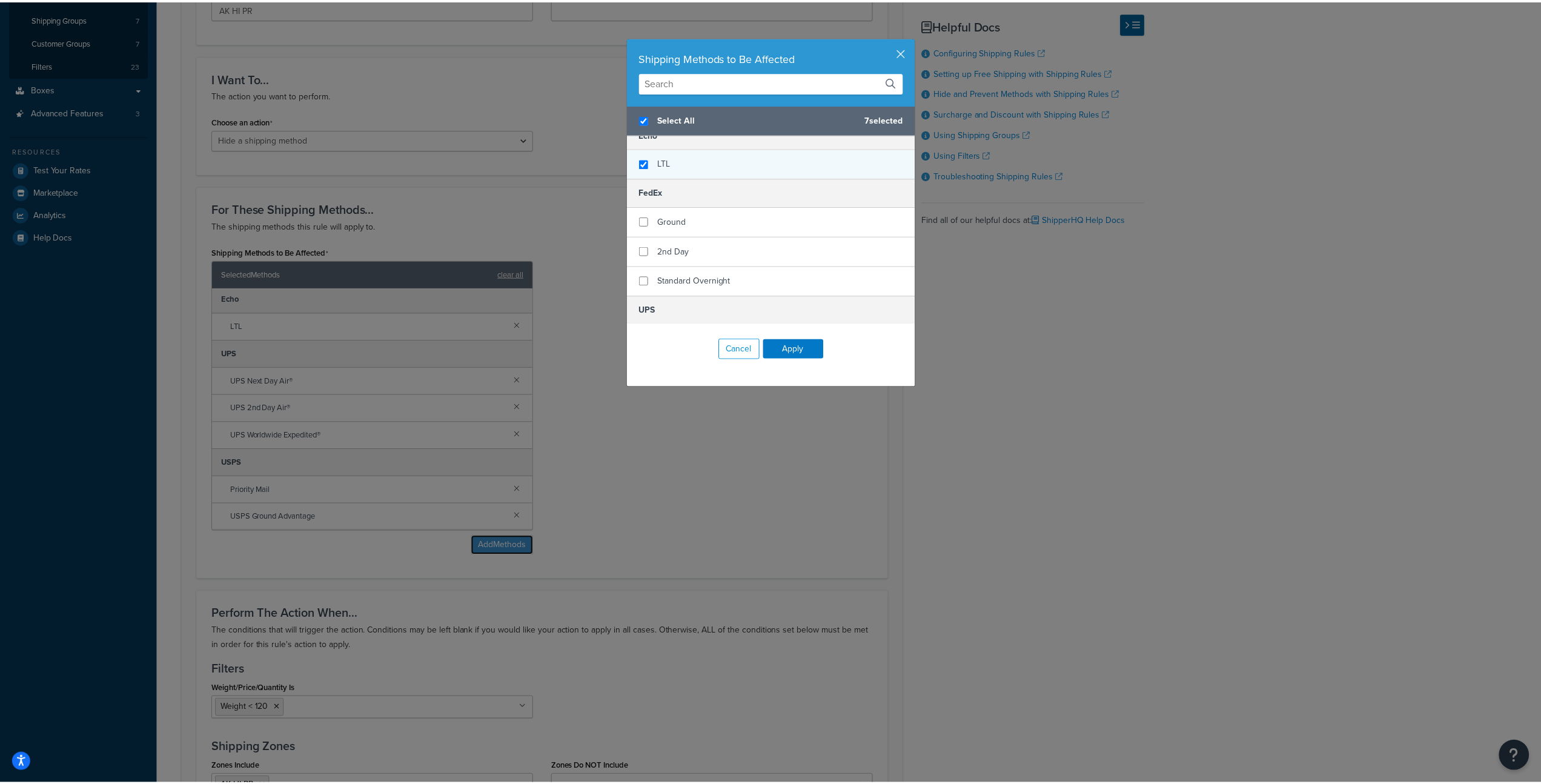
scroll to position [168, 0]
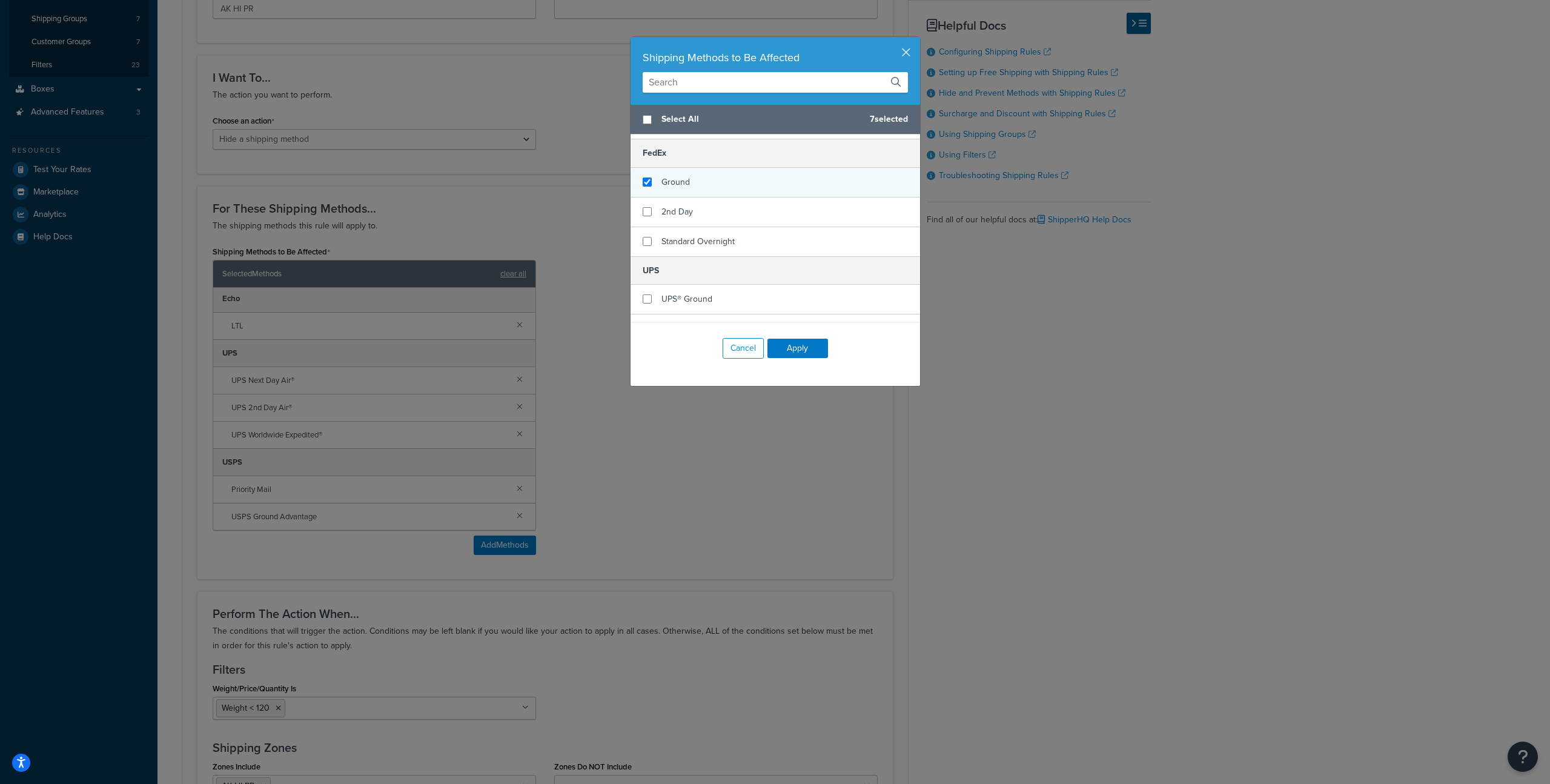
checkbox input "false"
checkbox input "true"
click at [686, 184] on div "Ground" at bounding box center [776, 182] width 289 height 30
checkbox input "true"
click at [686, 207] on span "2nd Day" at bounding box center [677, 211] width 32 height 13
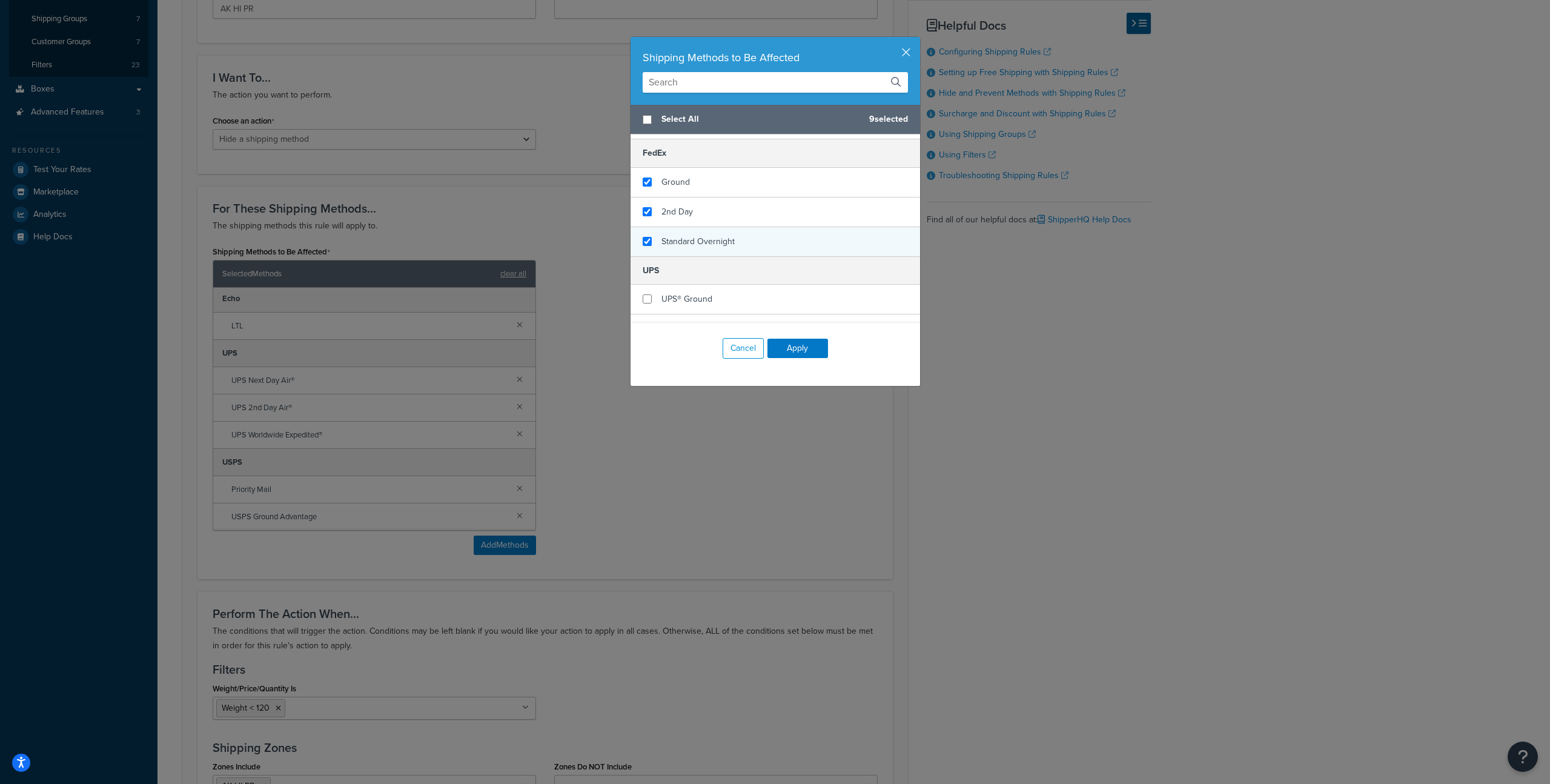
checkbox input "true"
drag, startPoint x: 689, startPoint y: 238, endPoint x: 705, endPoint y: 269, distance: 34.9
click at [689, 238] on span "Standard Overnight" at bounding box center [698, 241] width 74 height 13
click at [801, 348] on button "Apply" at bounding box center [798, 348] width 61 height 19
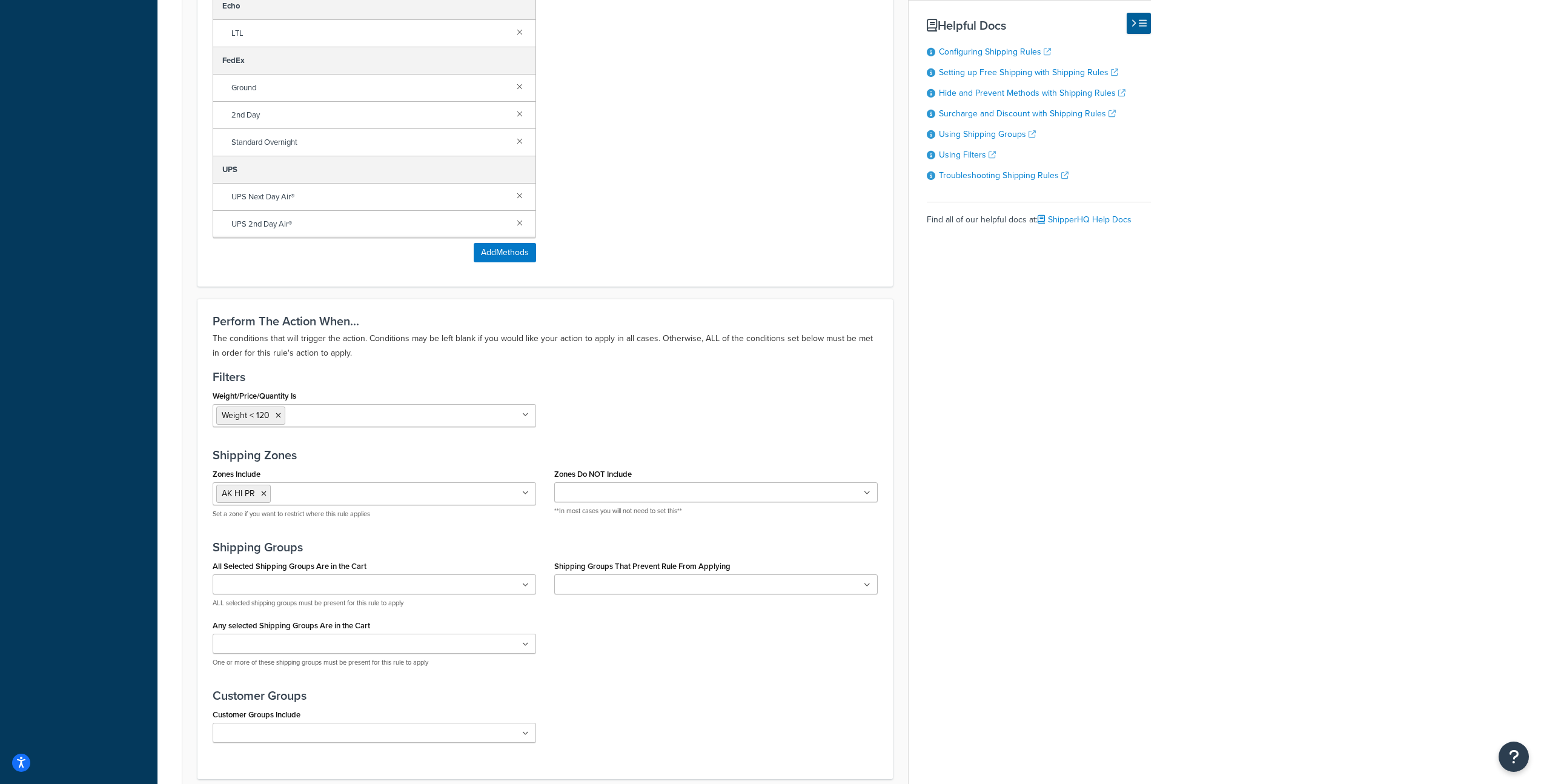
scroll to position [673, 0]
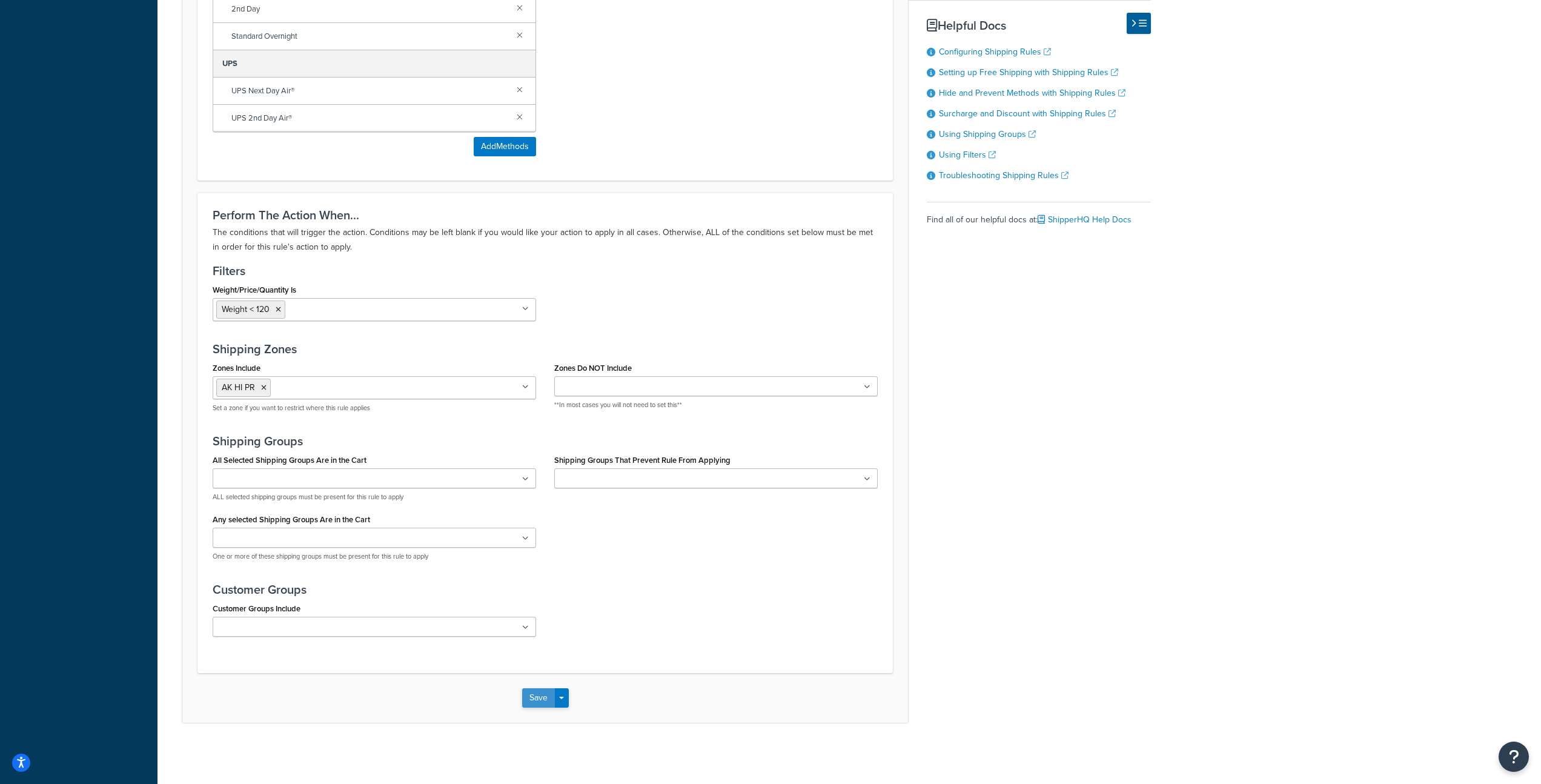
click at [531, 696] on button "Save" at bounding box center [539, 698] width 33 height 19
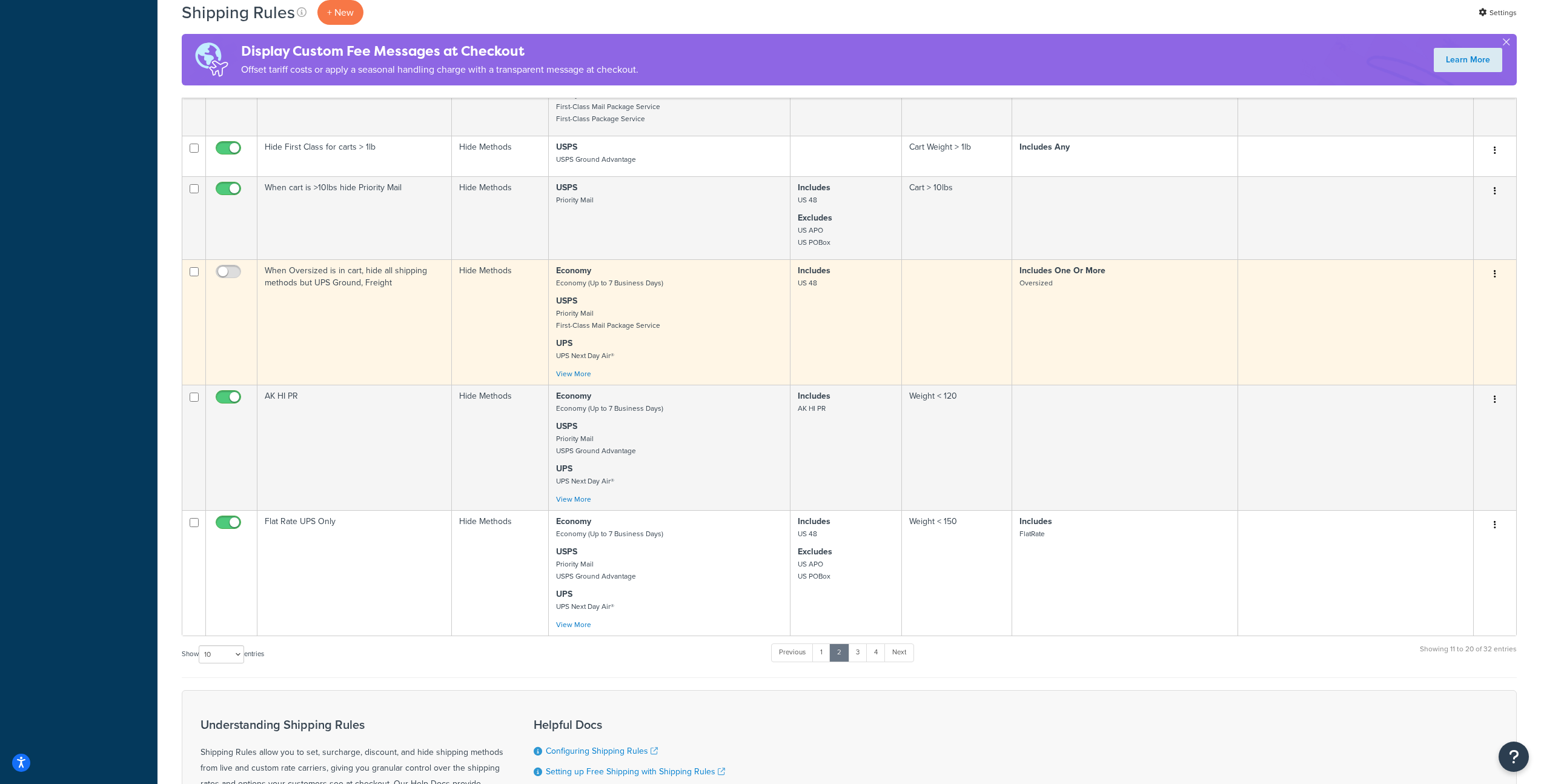
scroll to position [625, 0]
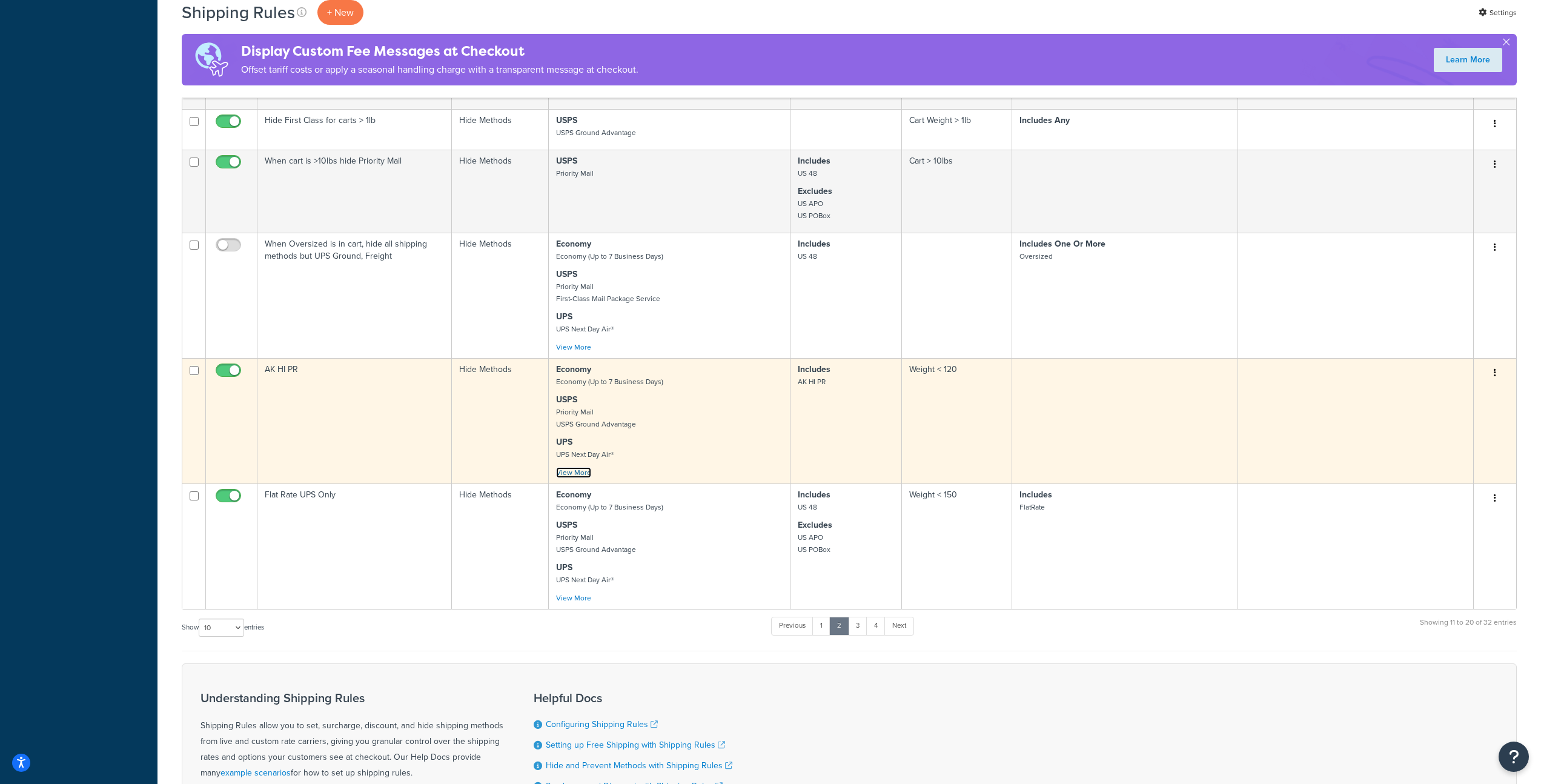
click at [577, 478] on link "View More" at bounding box center [574, 472] width 35 height 11
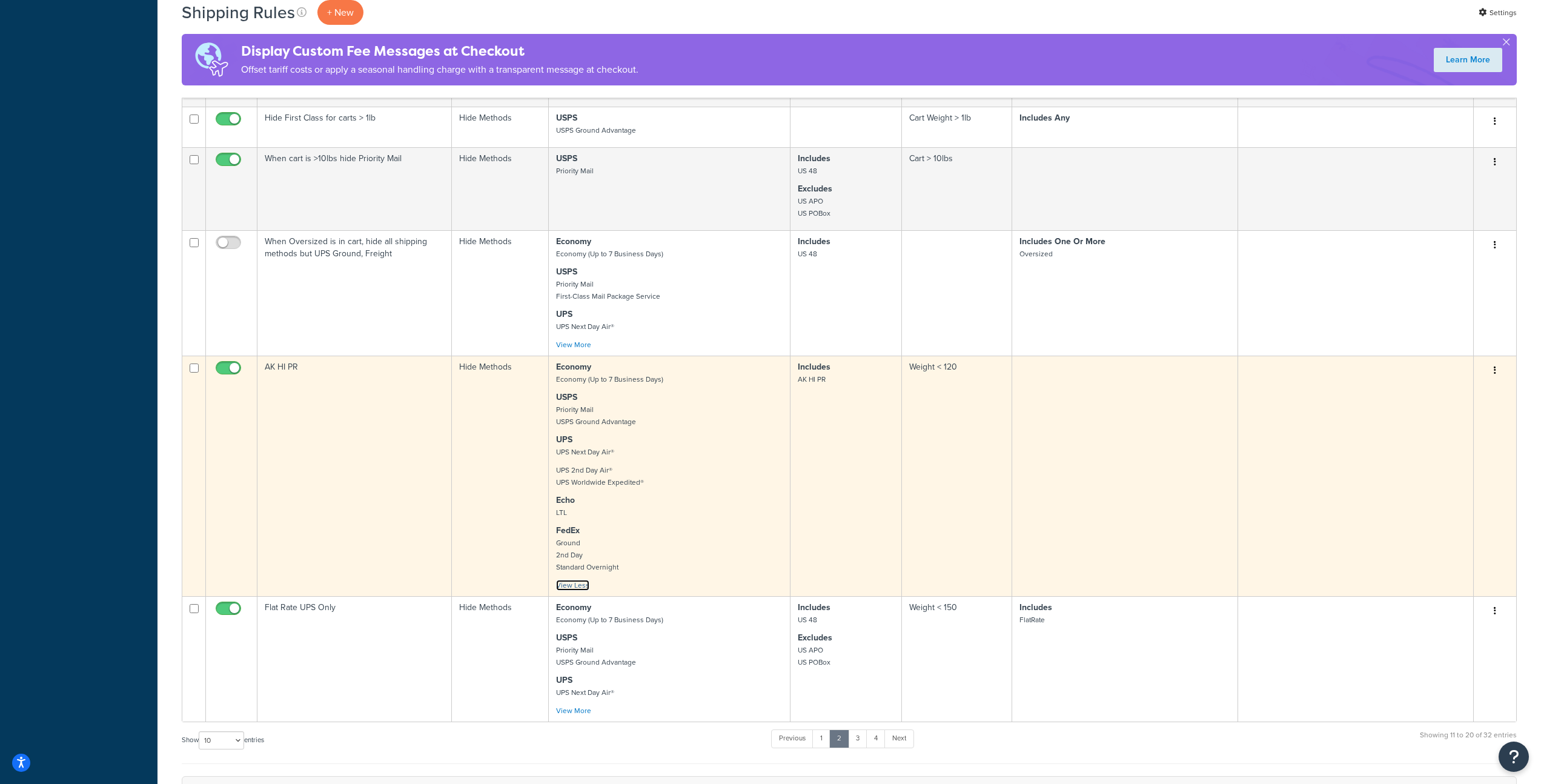
scroll to position [916, 0]
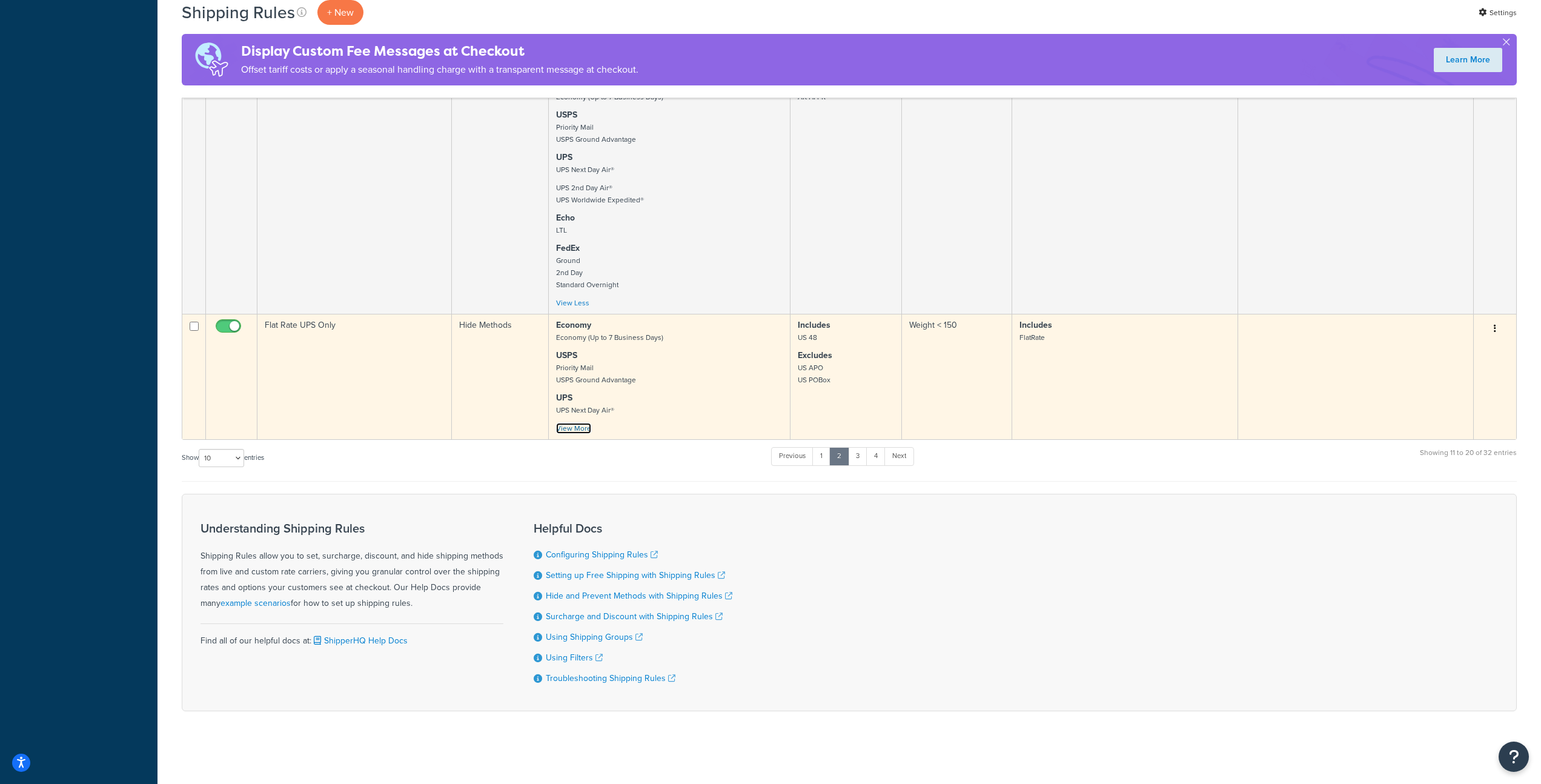
click at [587, 429] on link "View More" at bounding box center [574, 428] width 35 height 11
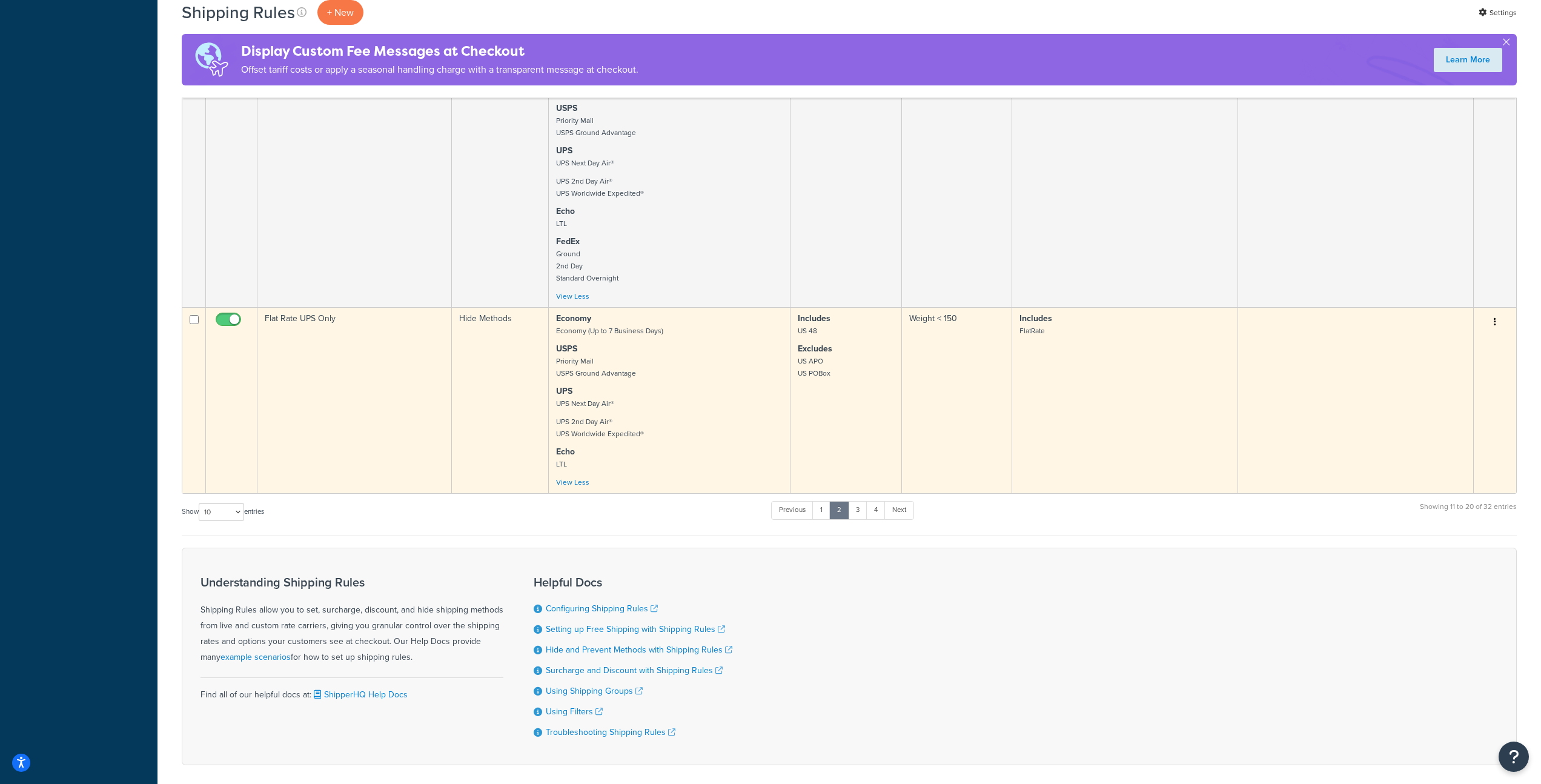
click at [708, 456] on p "Echo LTL" at bounding box center [669, 458] width 227 height 24
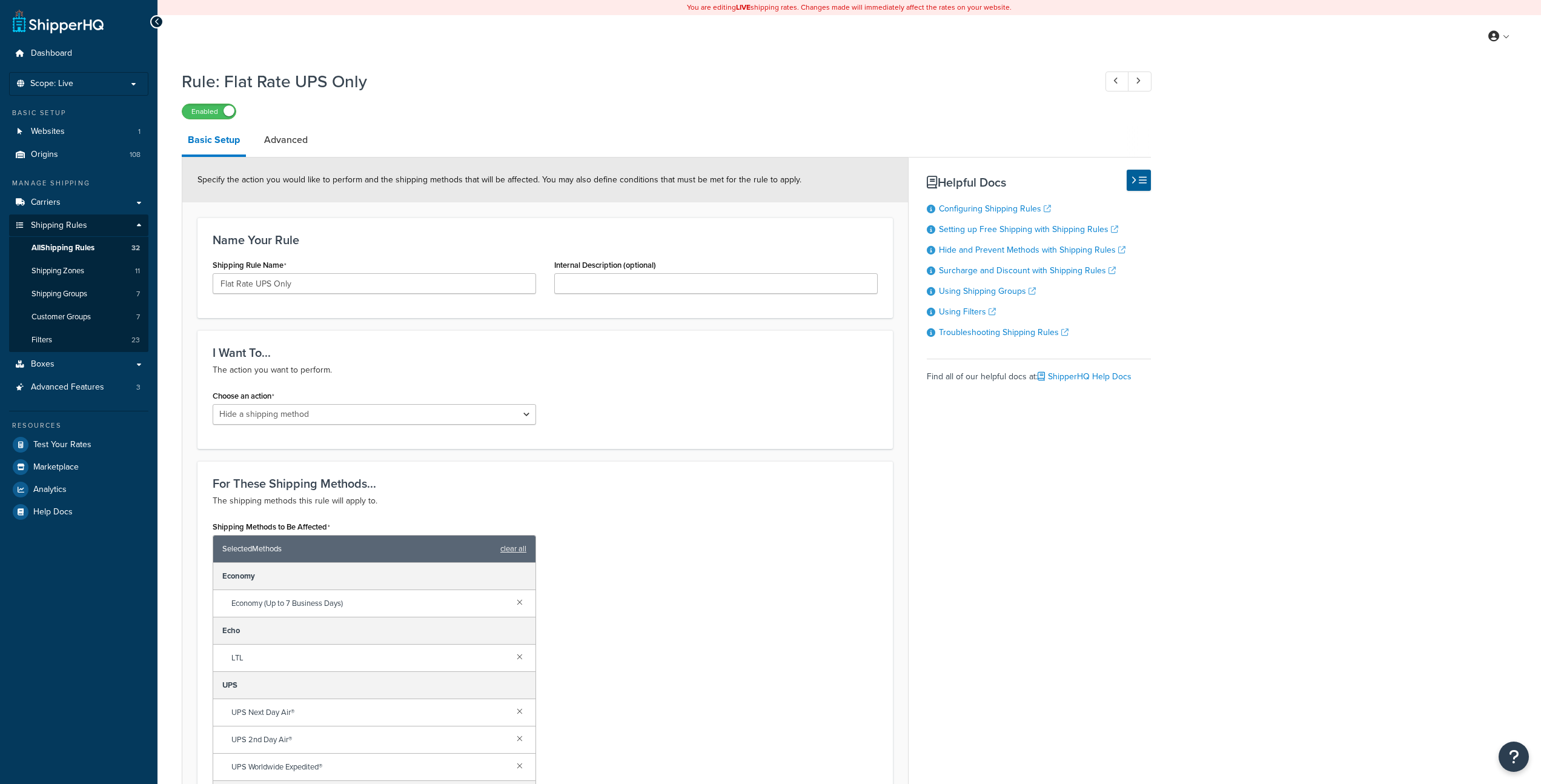
select select "HIDE"
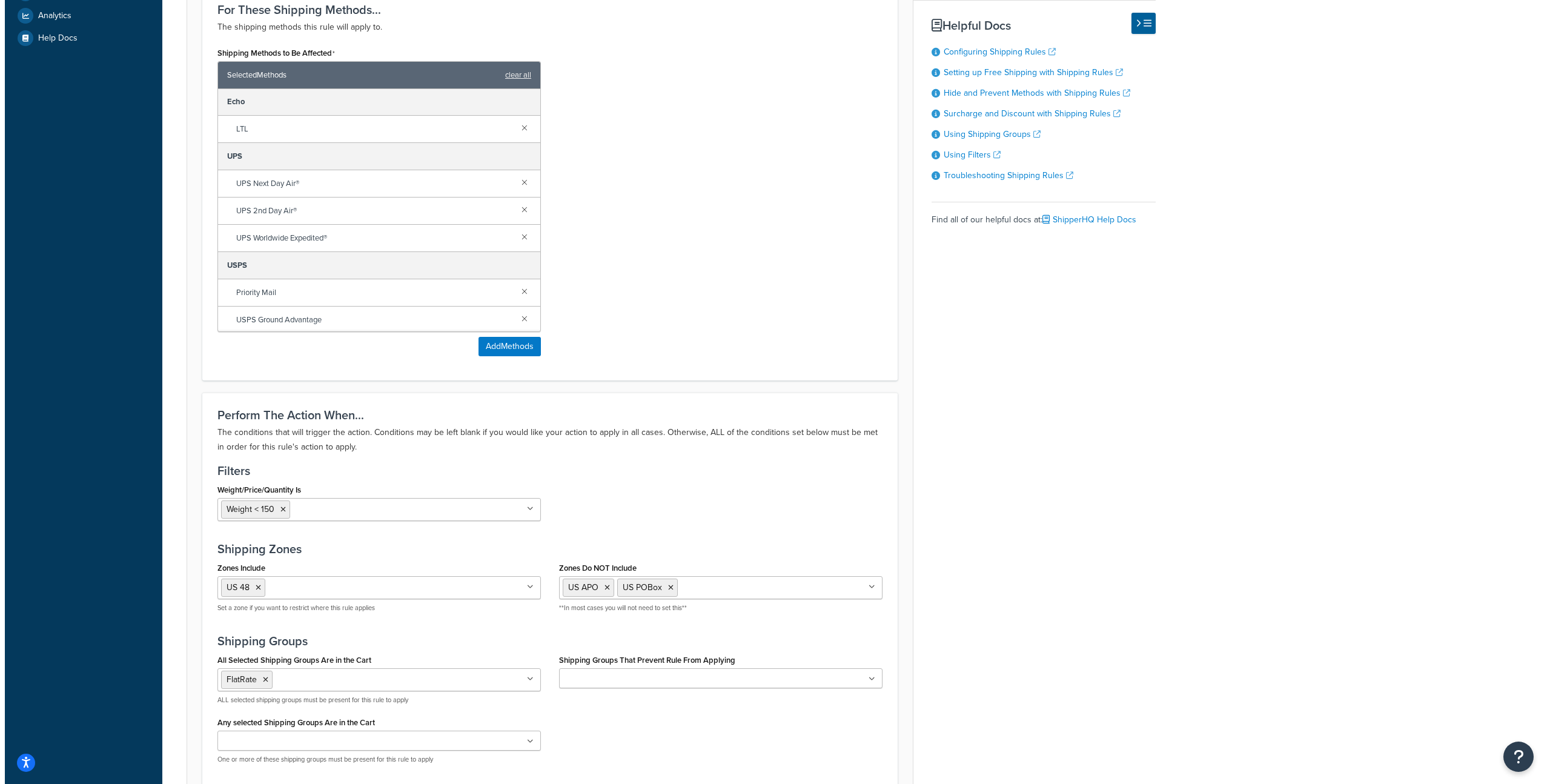
scroll to position [57, 0]
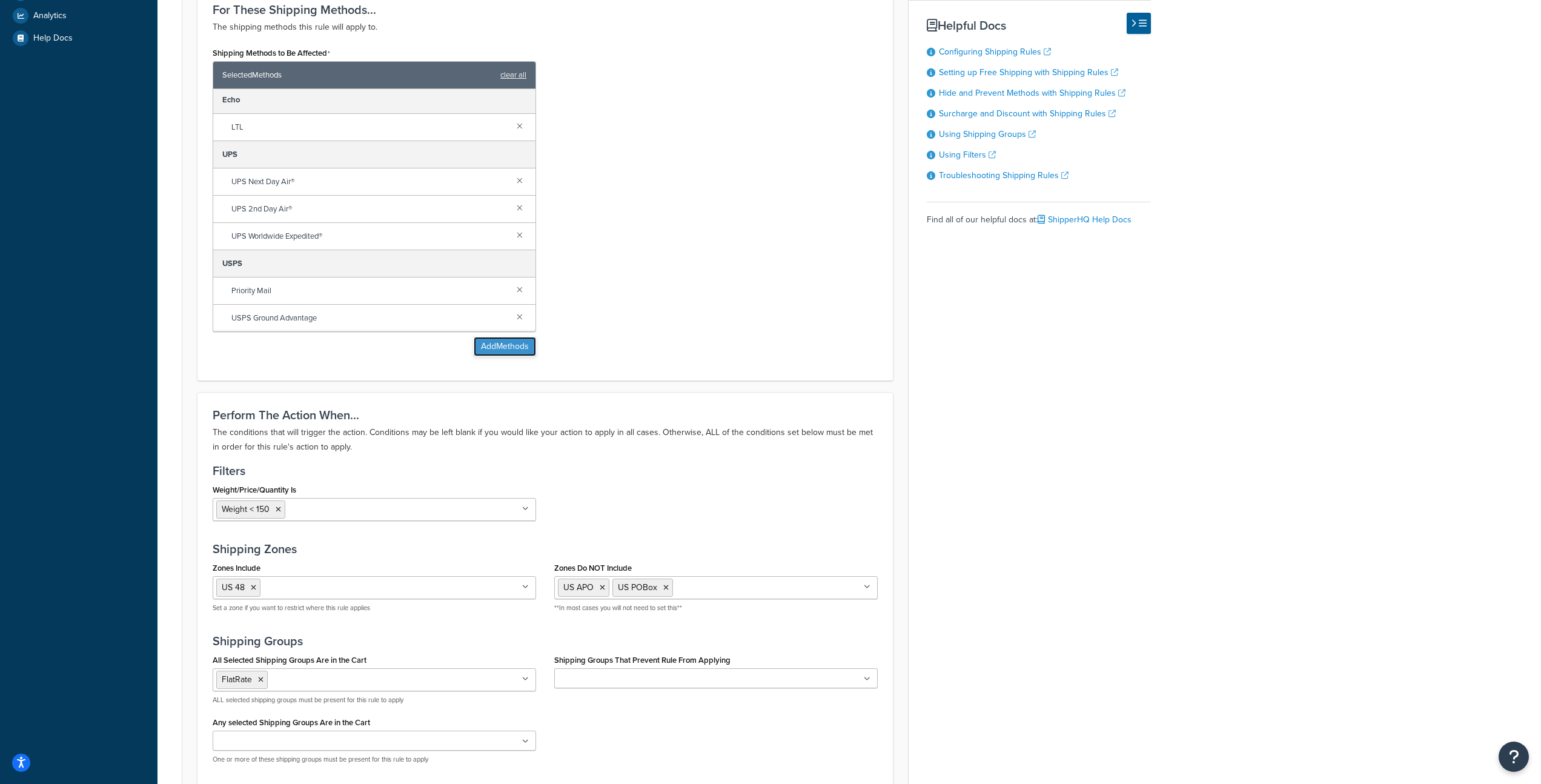
click at [502, 352] on button "Add Methods" at bounding box center [505, 346] width 63 height 19
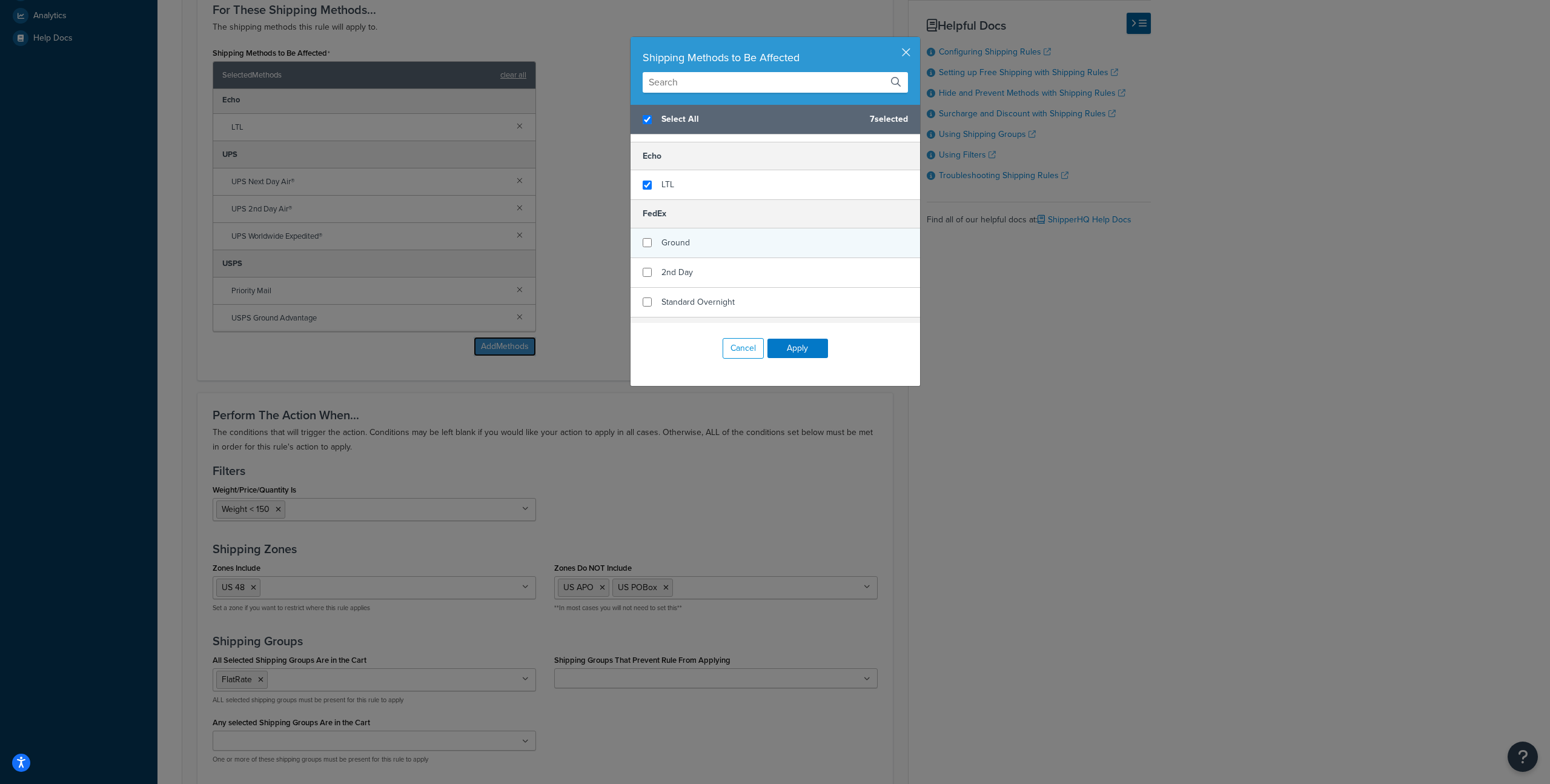
scroll to position [108, 0]
checkbox input "false"
checkbox input "true"
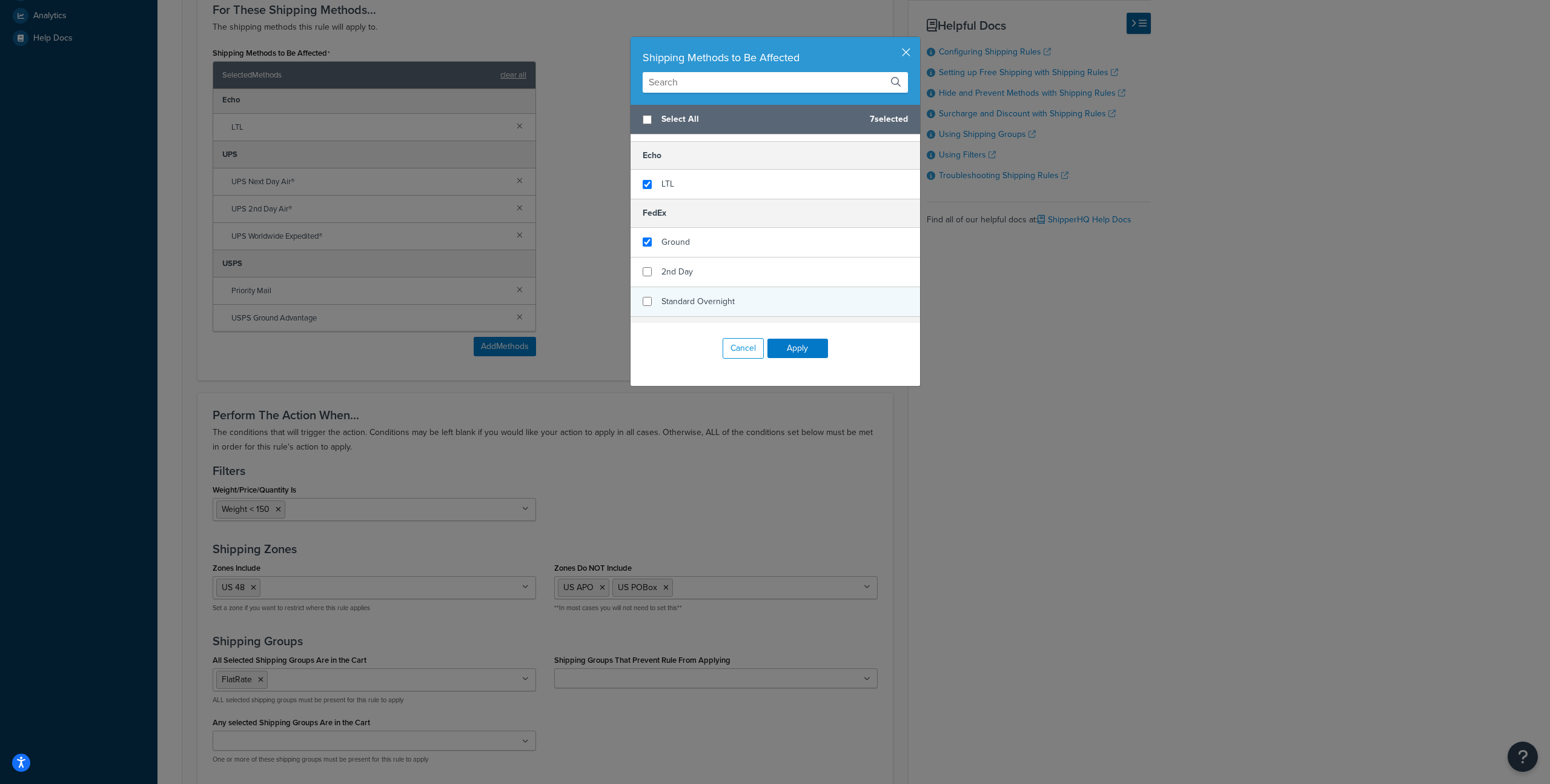
drag, startPoint x: 695, startPoint y: 243, endPoint x: 697, endPoint y: 292, distance: 49.0
click at [695, 248] on div "Ground" at bounding box center [776, 242] width 289 height 30
checkbox input "true"
click at [694, 281] on div "2nd Day" at bounding box center [776, 272] width 289 height 30
checkbox input "true"
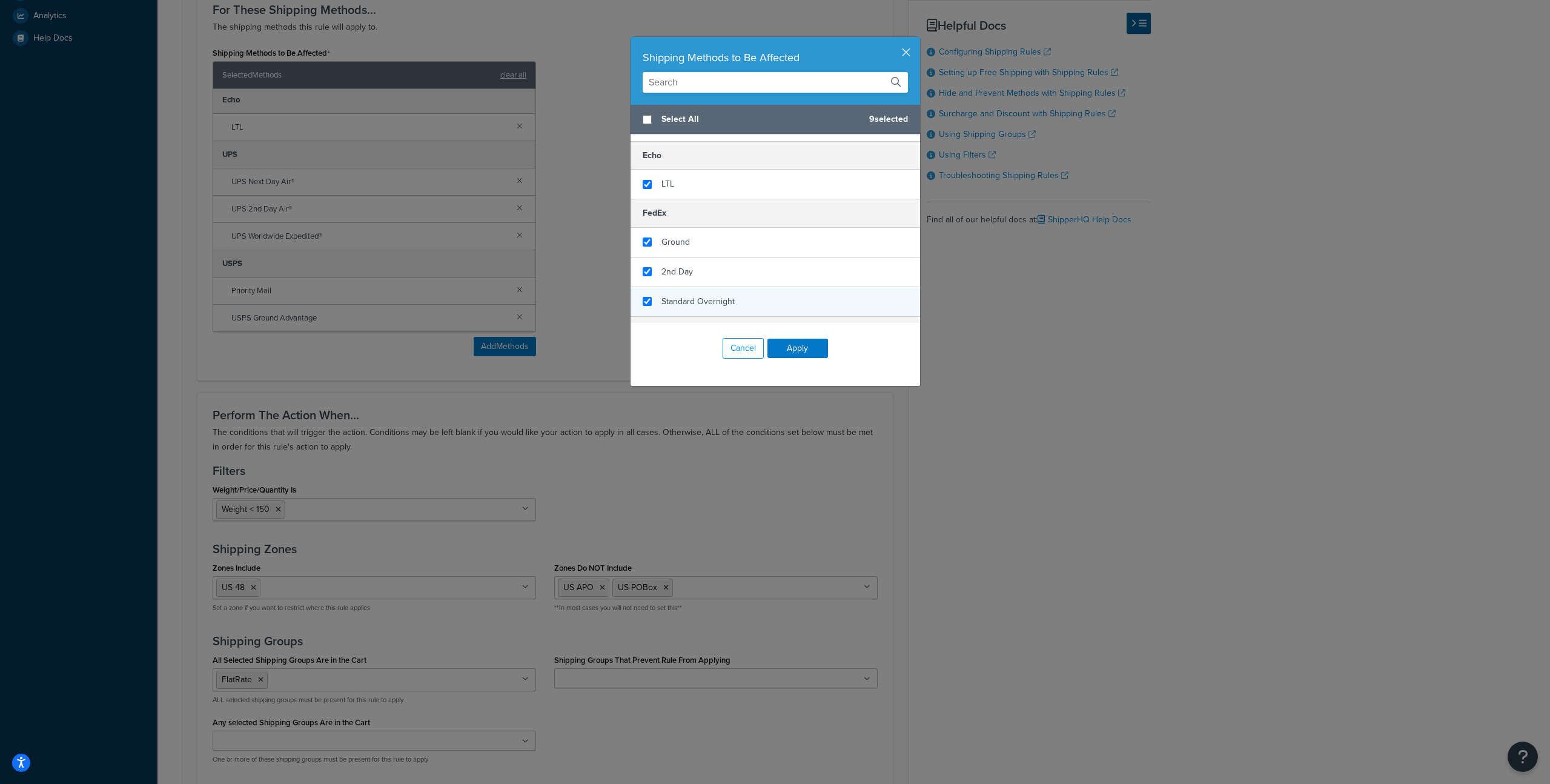
click at [695, 300] on span "Standard Overnight" at bounding box center [698, 301] width 74 height 13
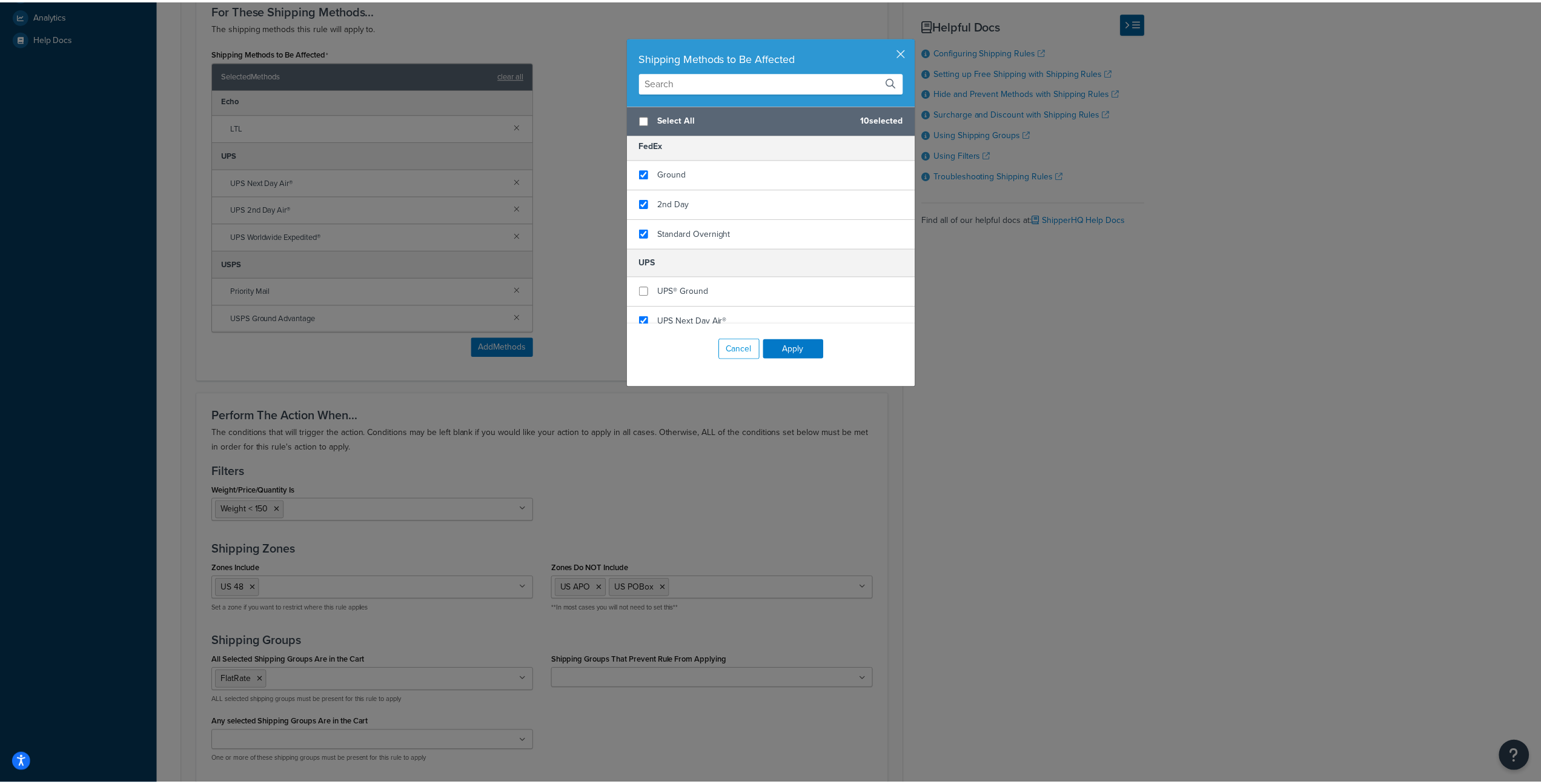
scroll to position [177, 0]
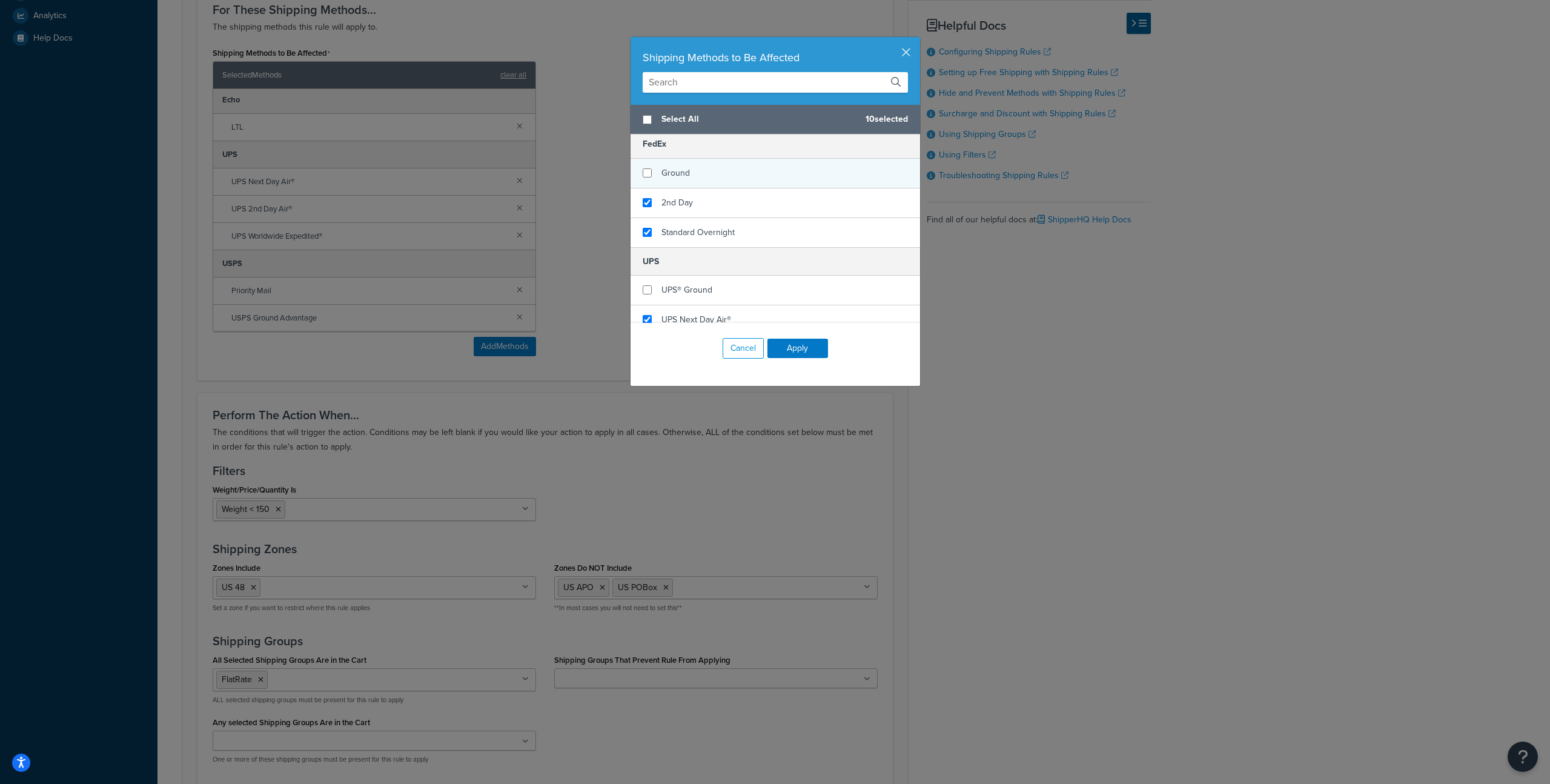
checkbox input "false"
click at [661, 175] on span "Ground" at bounding box center [675, 173] width 29 height 13
click at [799, 346] on button "Apply" at bounding box center [798, 348] width 61 height 19
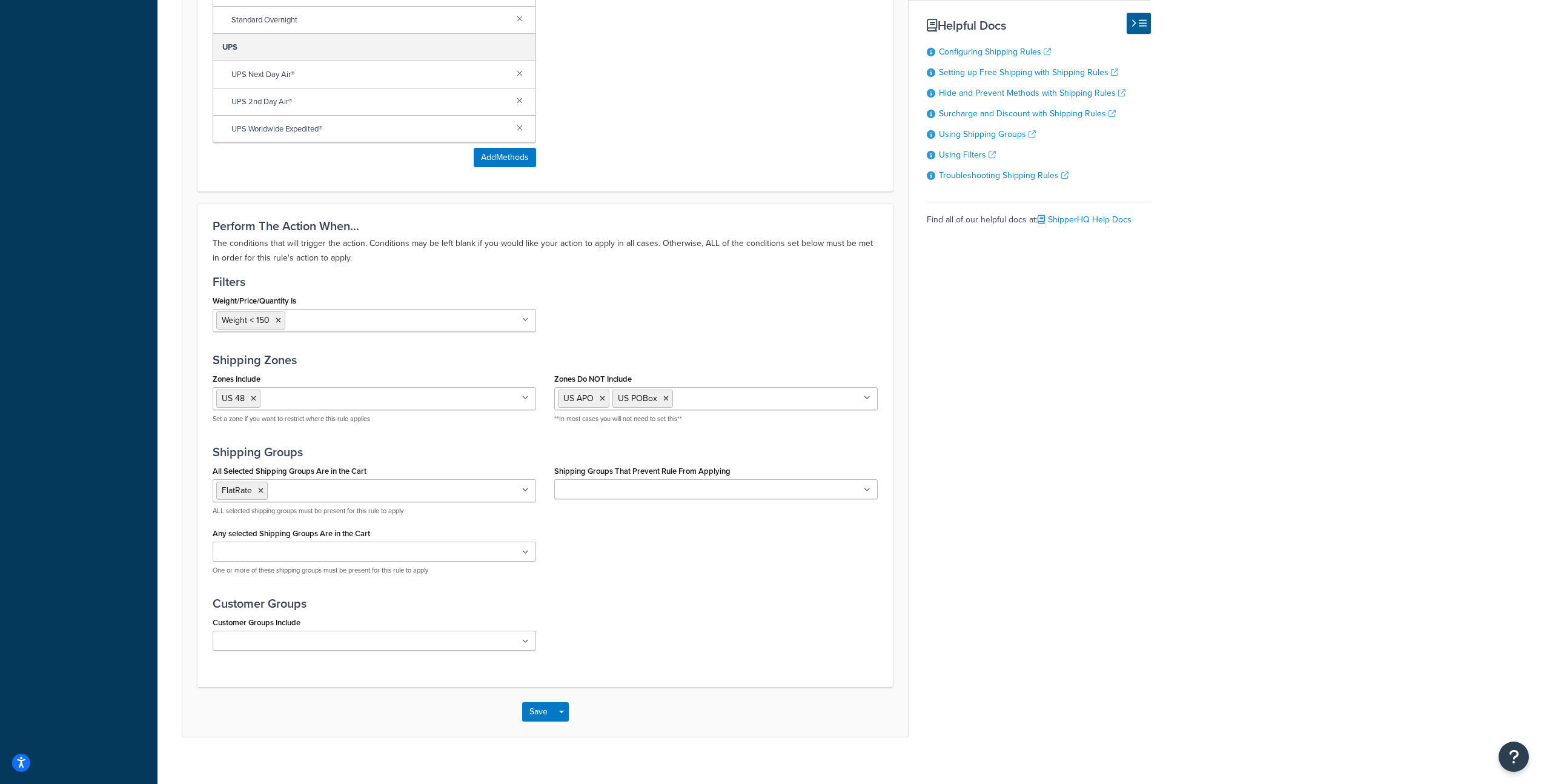
scroll to position [676, 0]
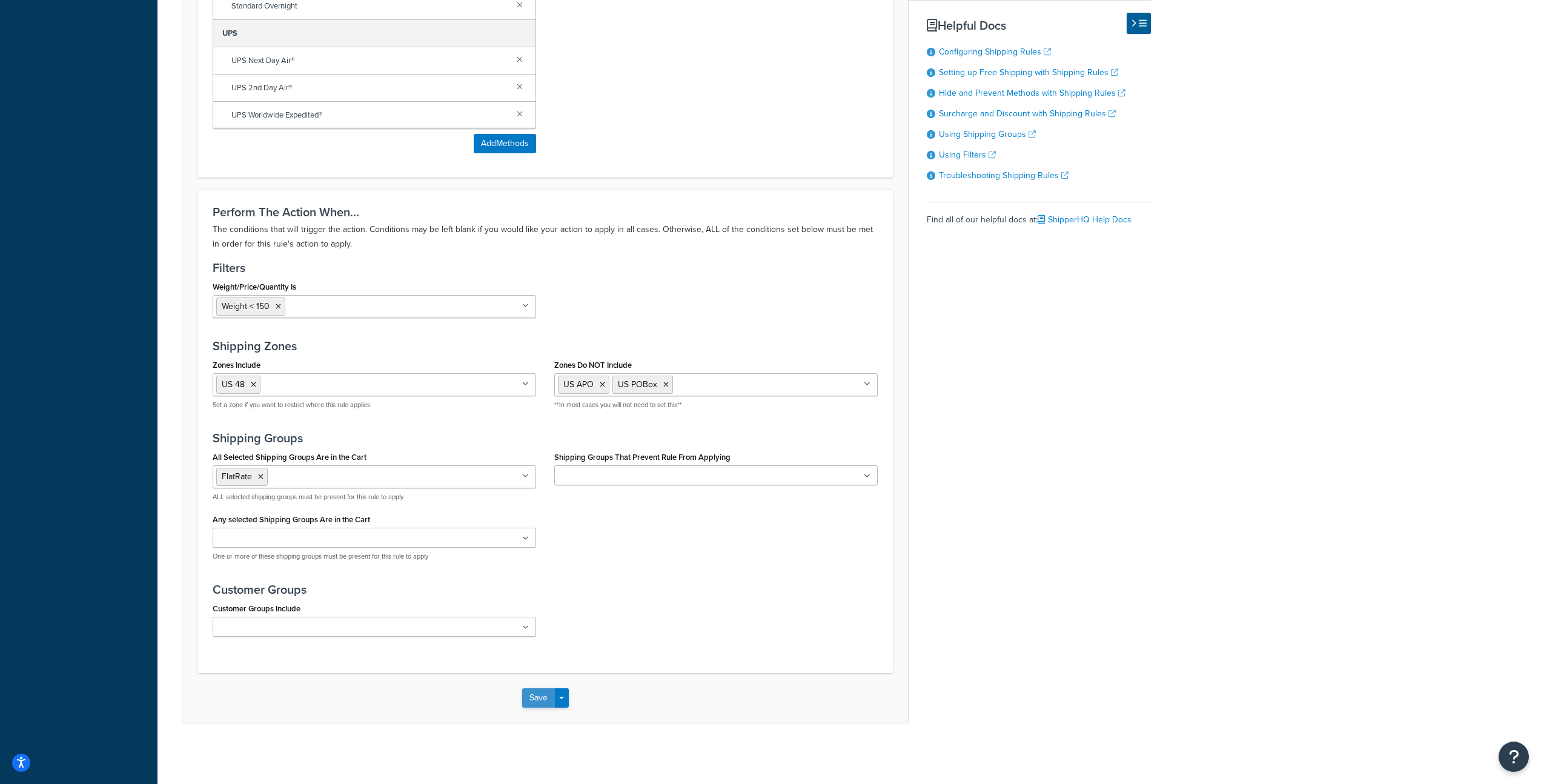
click at [543, 696] on button "Save" at bounding box center [539, 698] width 33 height 19
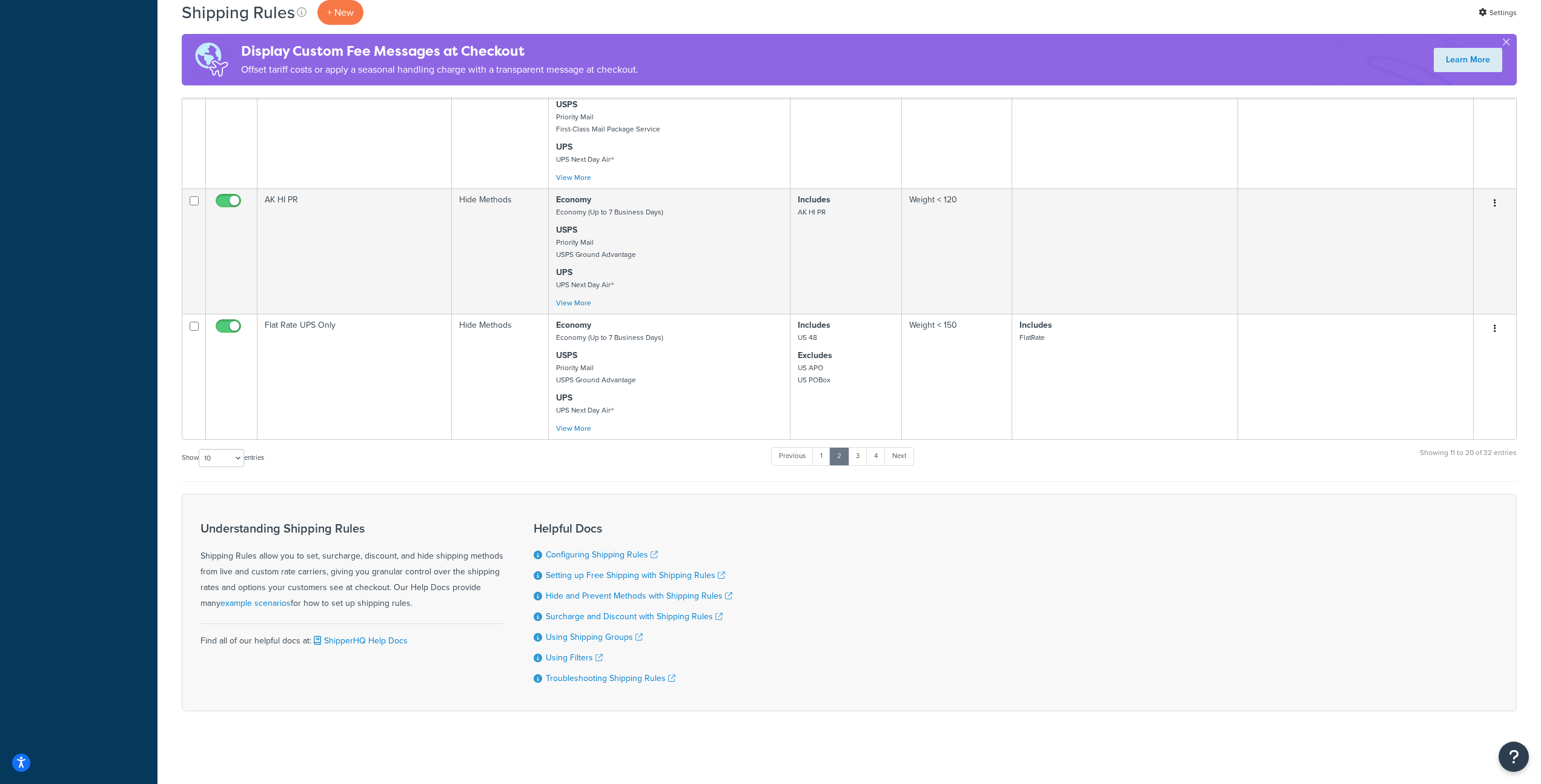
scroll to position [800, 0]
click at [863, 457] on link "3" at bounding box center [858, 456] width 19 height 18
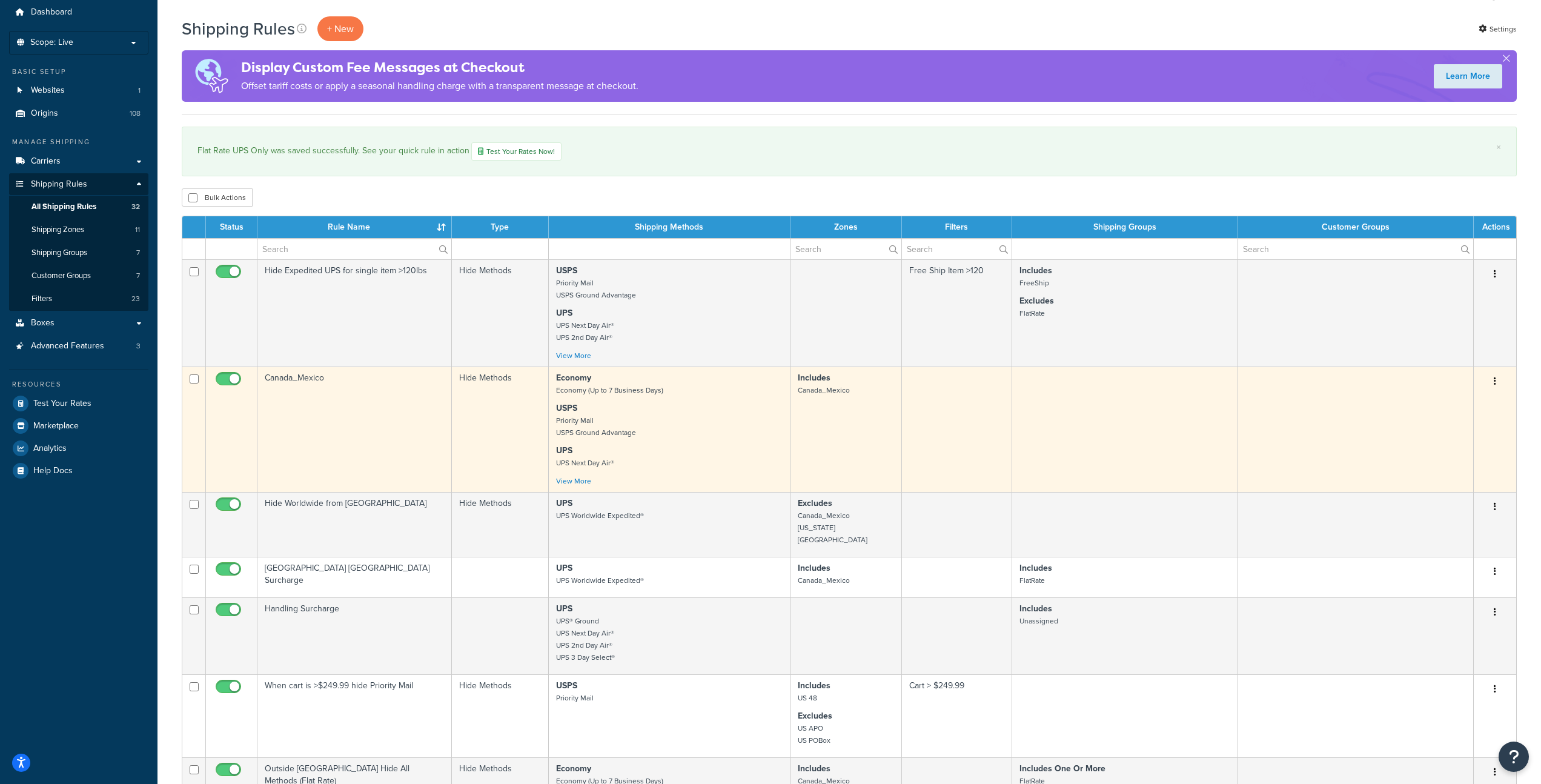
scroll to position [147, 0]
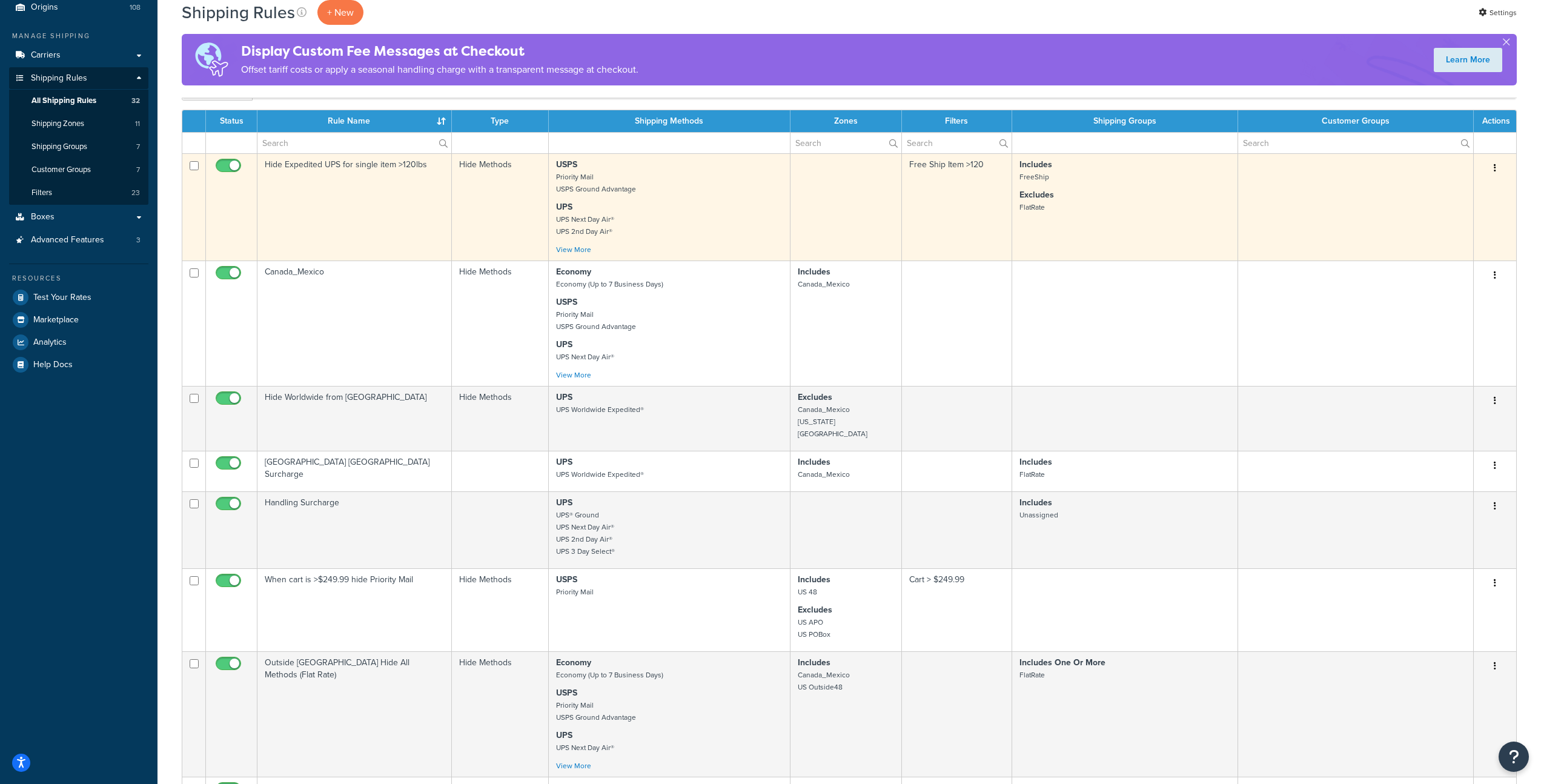
click at [679, 211] on p "UPS UPS Next Day Air® UPS 2nd Day Air®" at bounding box center [669, 219] width 227 height 36
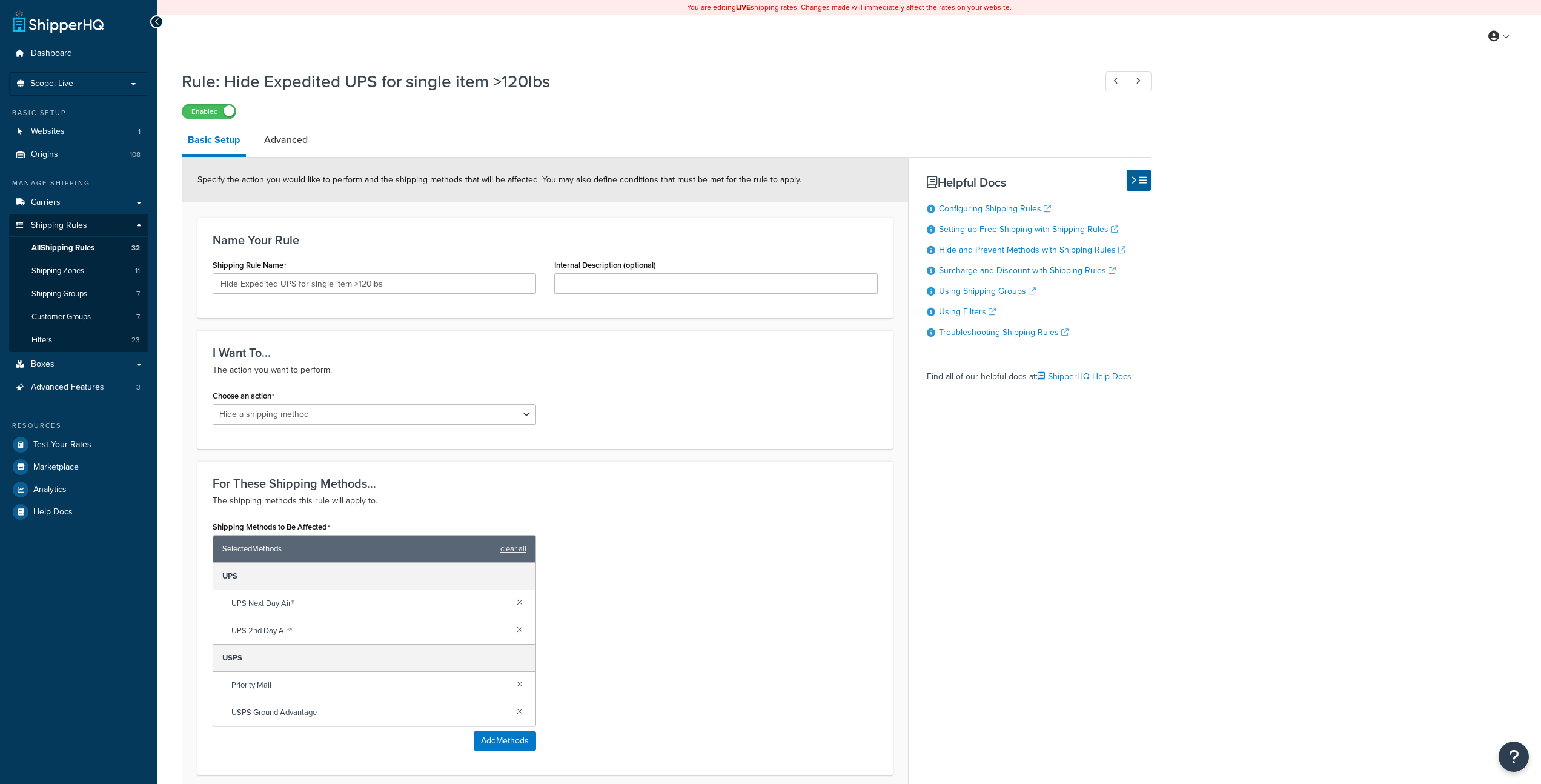
select select "HIDE"
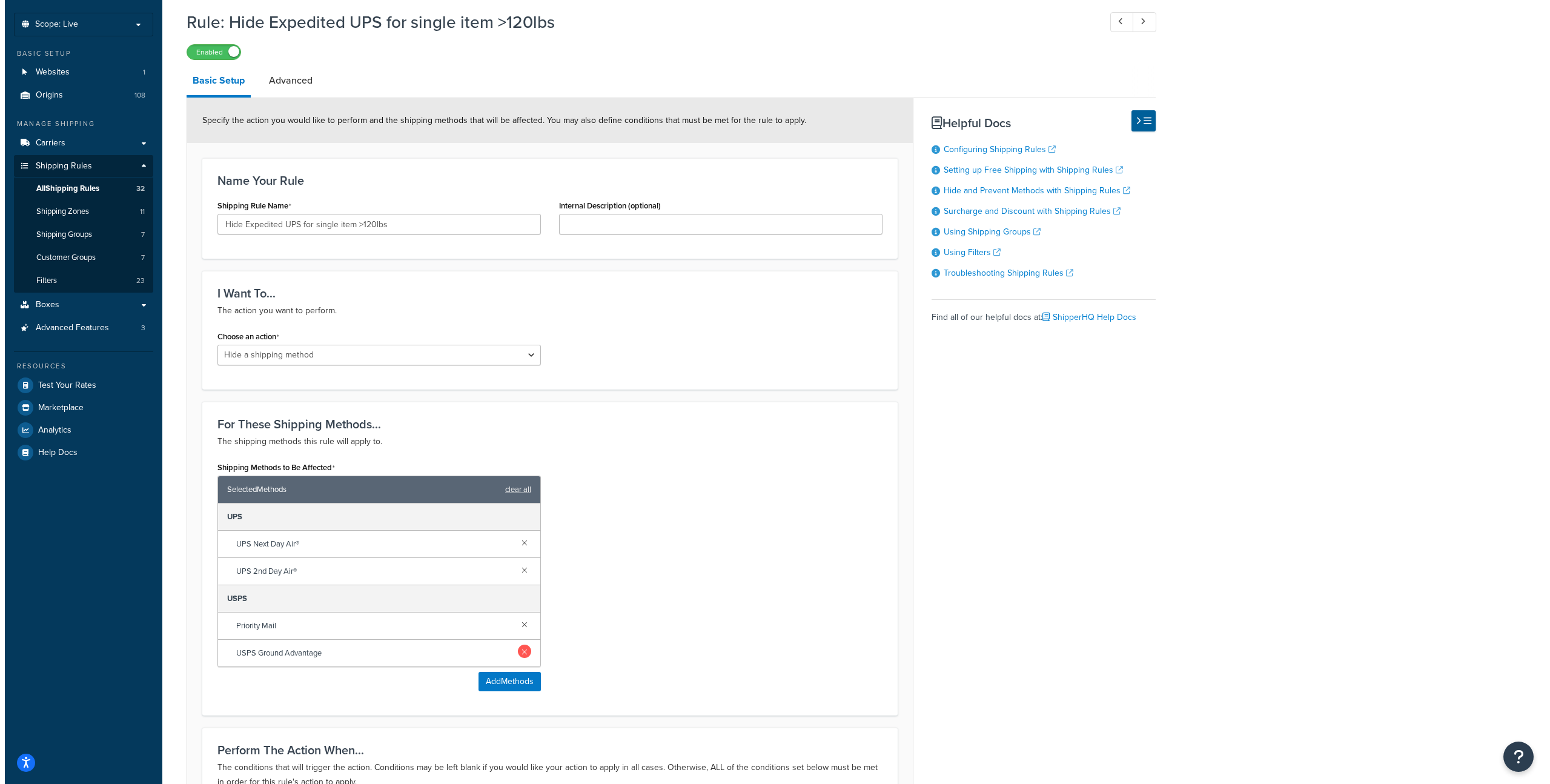
scroll to position [204, 0]
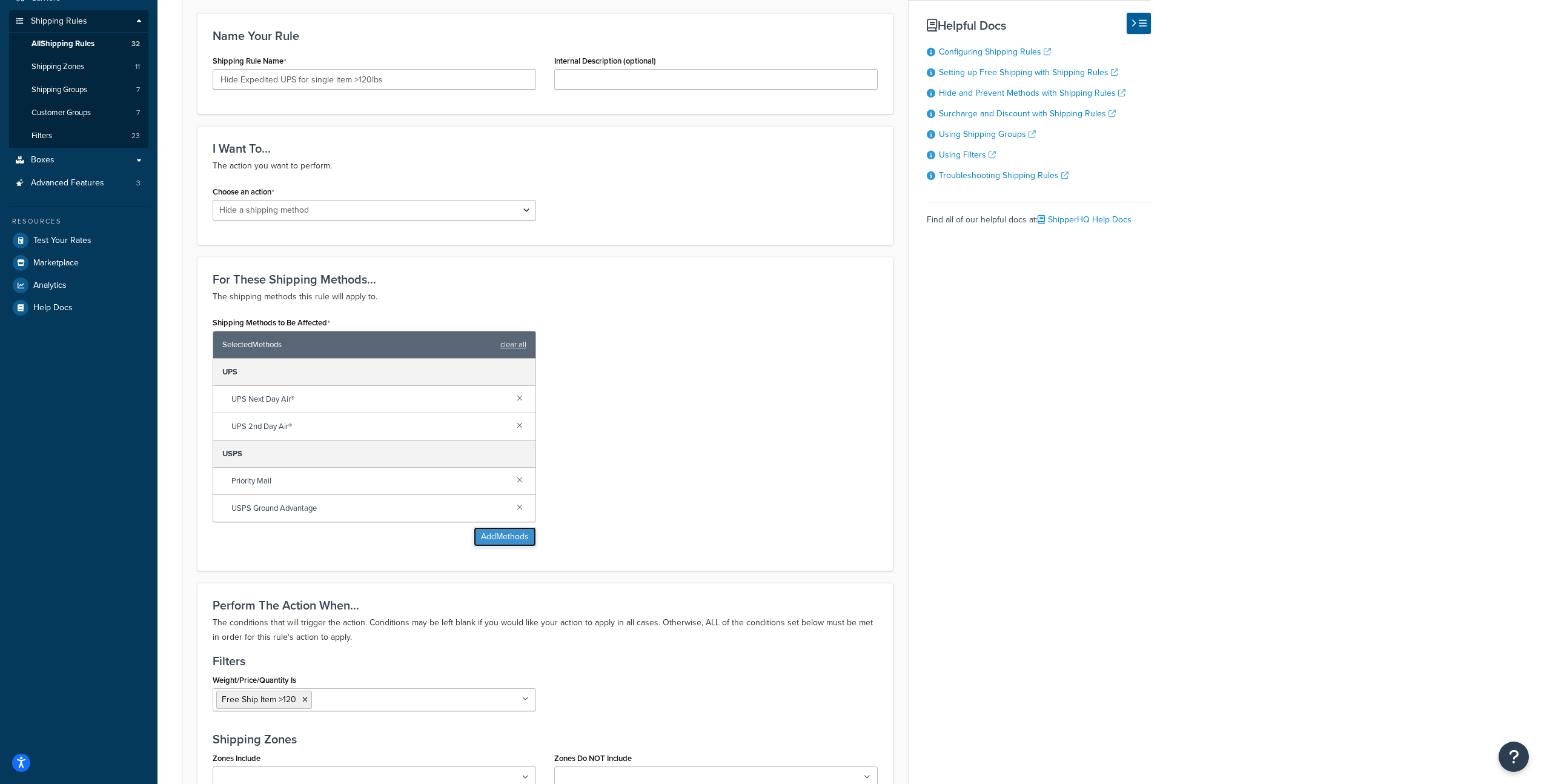
click at [519, 538] on button "Add Methods" at bounding box center [505, 537] width 63 height 19
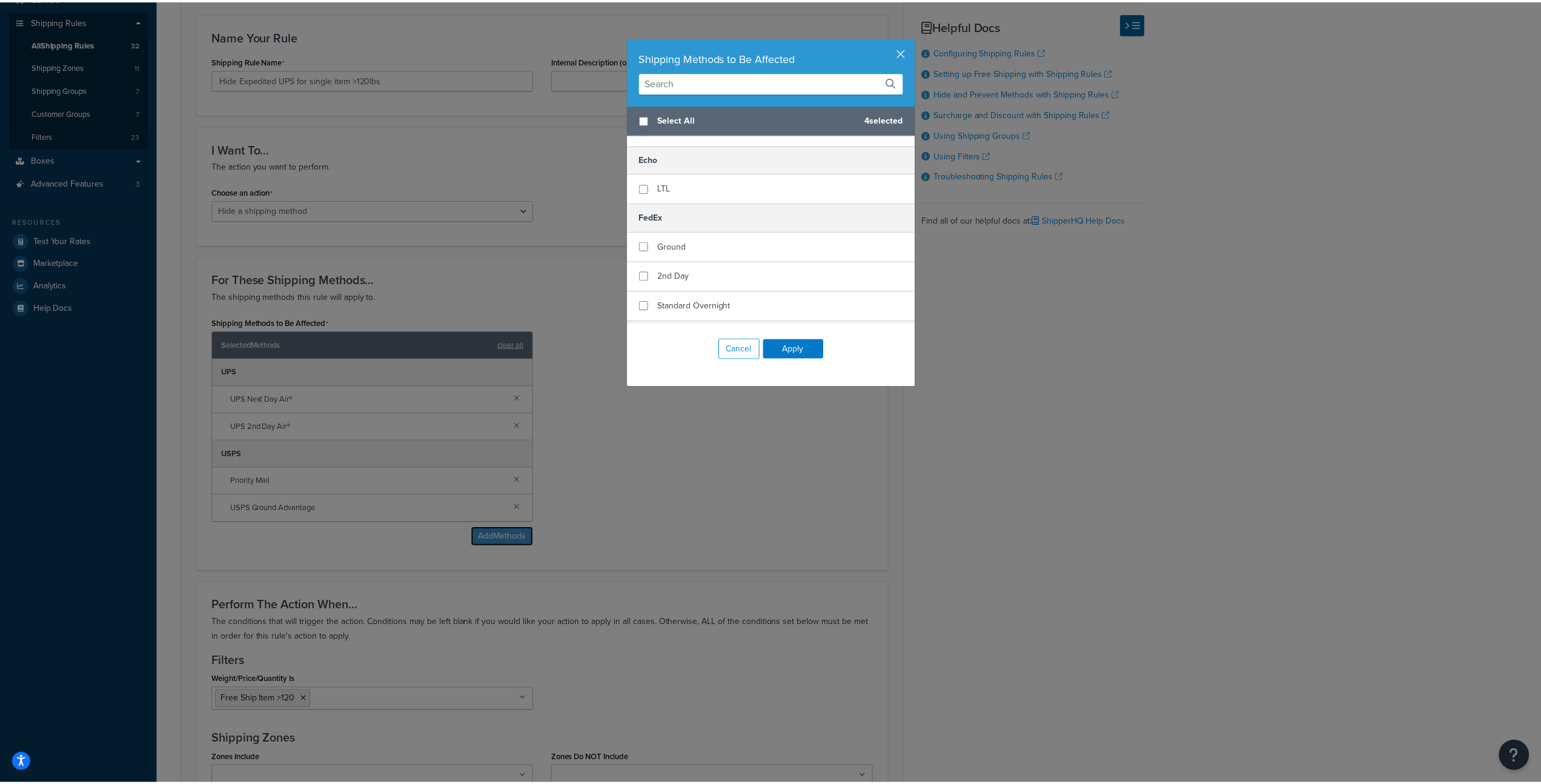
scroll to position [112, 0]
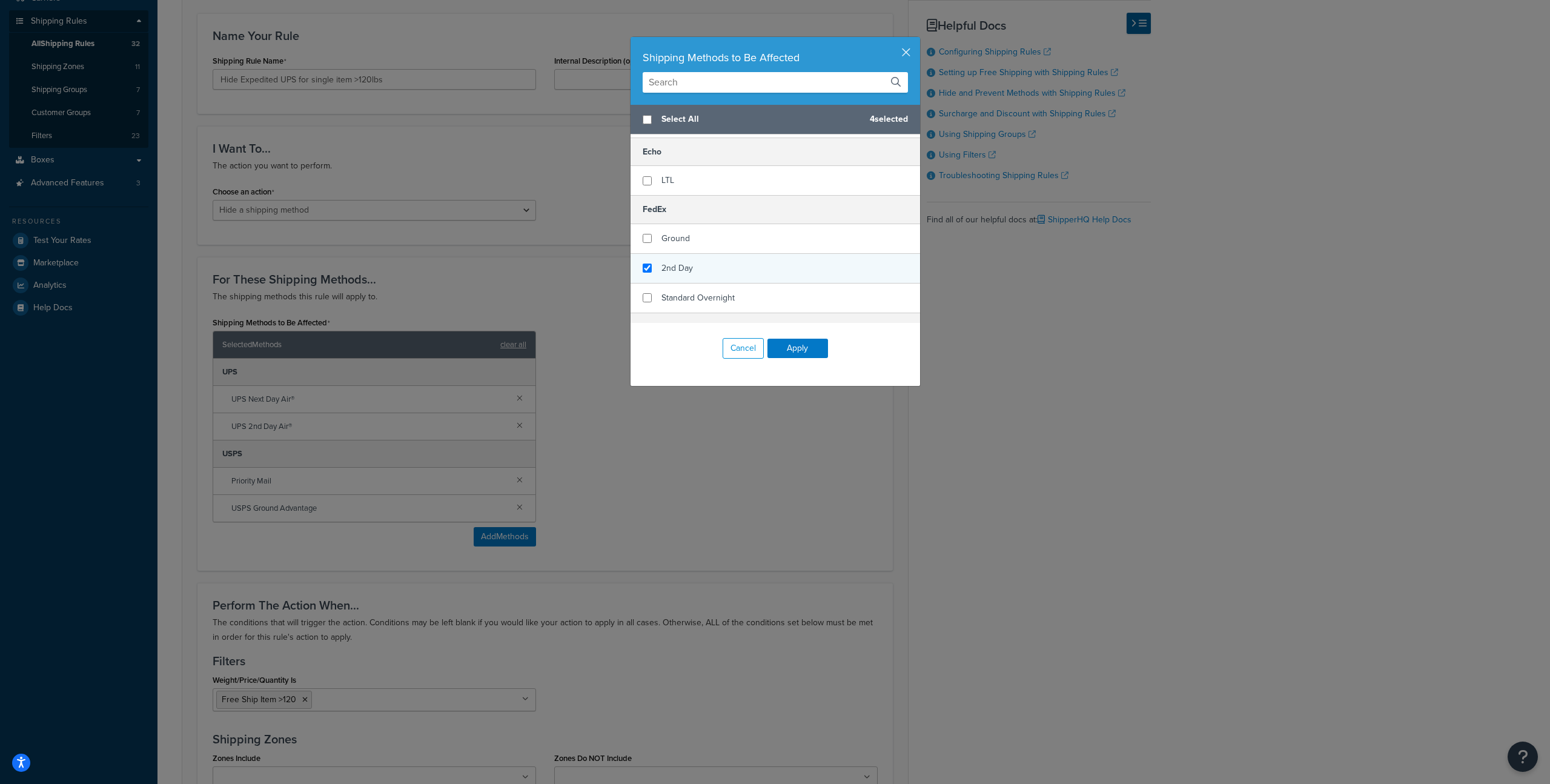
checkbox input "true"
click at [715, 266] on div "2nd Day" at bounding box center [776, 269] width 289 height 30
checkbox input "true"
click at [716, 295] on span "Standard Overnight" at bounding box center [698, 297] width 74 height 13
click at [784, 348] on button "Apply" at bounding box center [798, 348] width 61 height 19
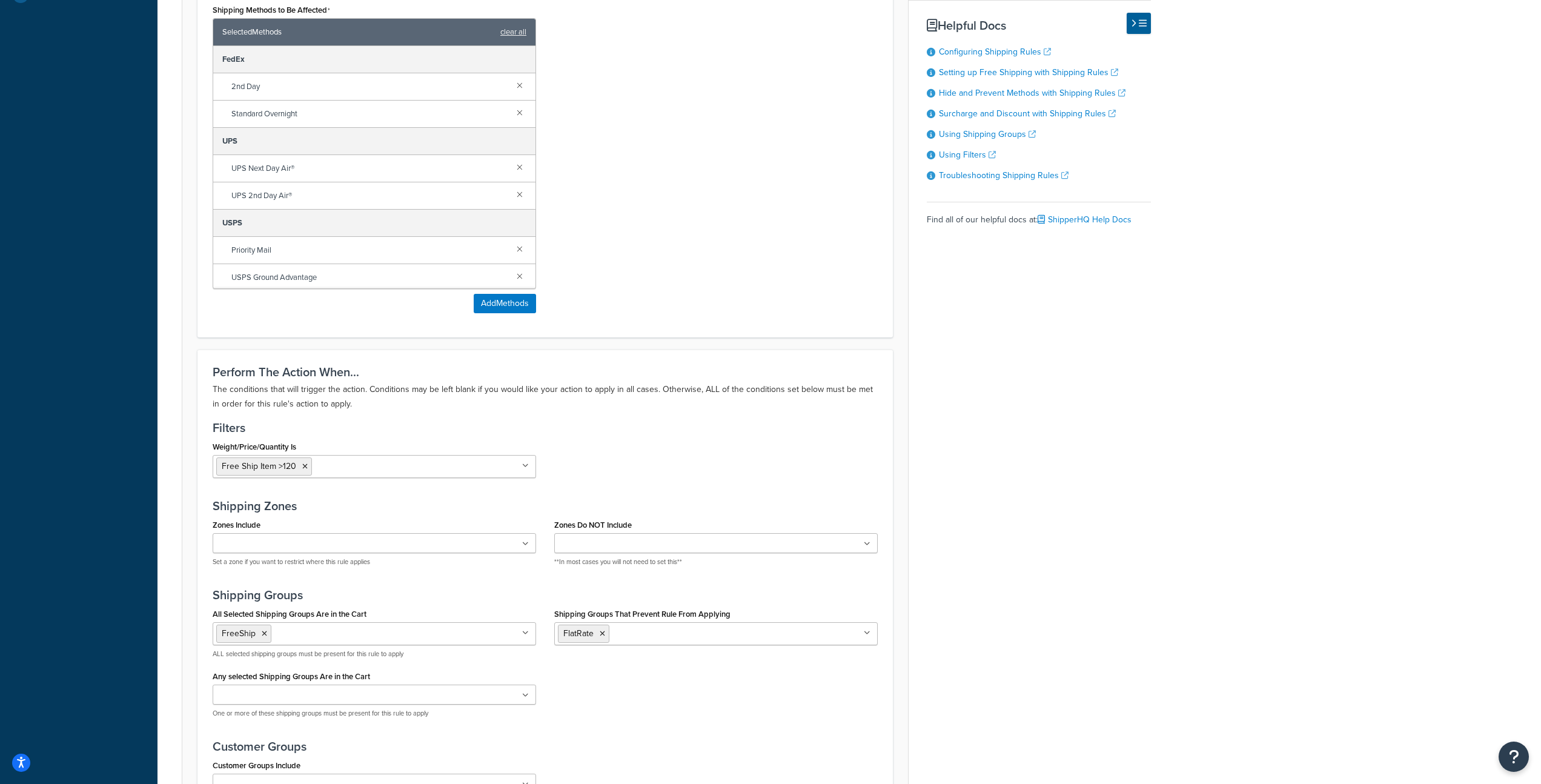
scroll to position [673, 0]
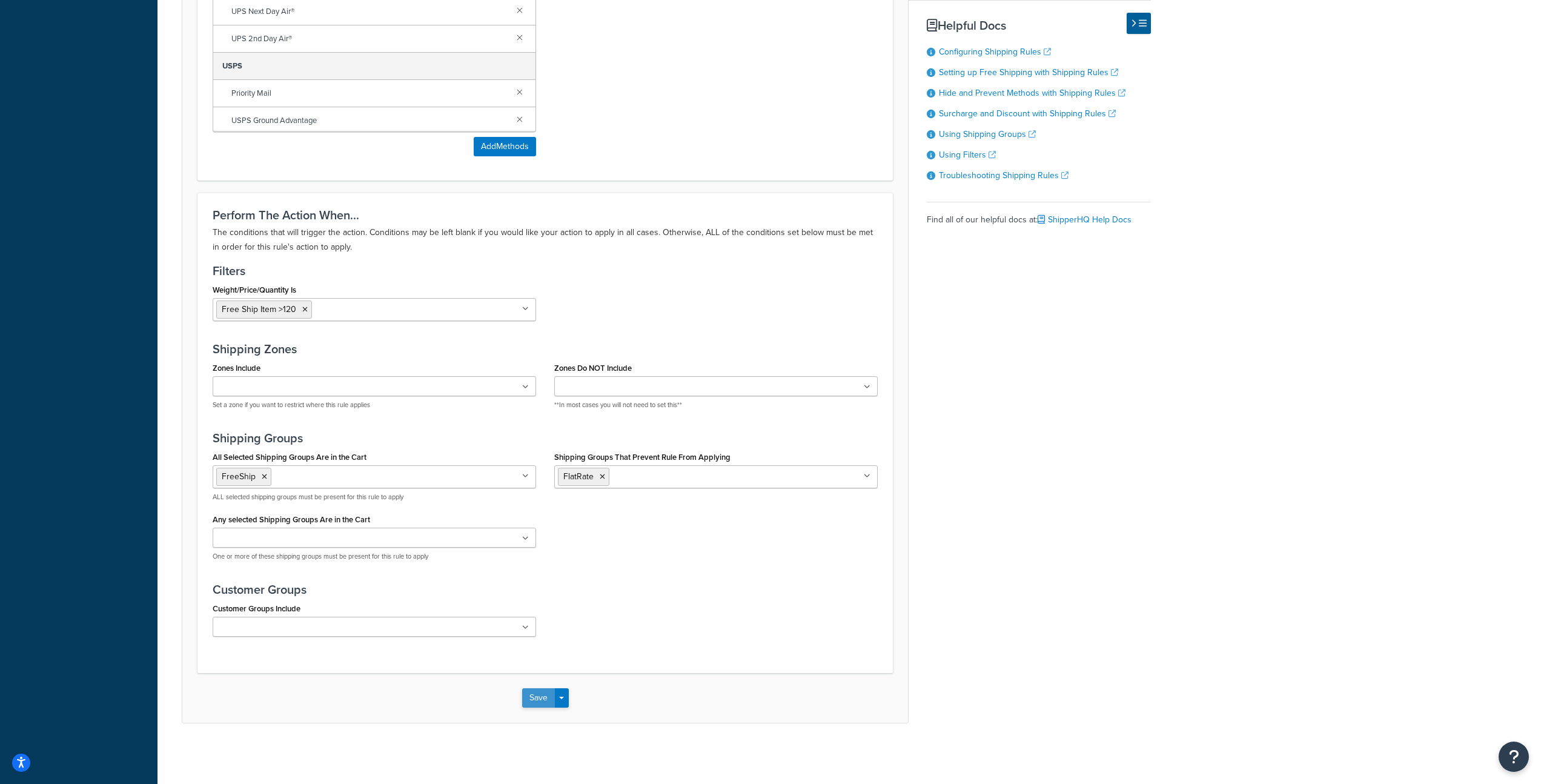
click at [536, 701] on button "Save" at bounding box center [539, 698] width 33 height 19
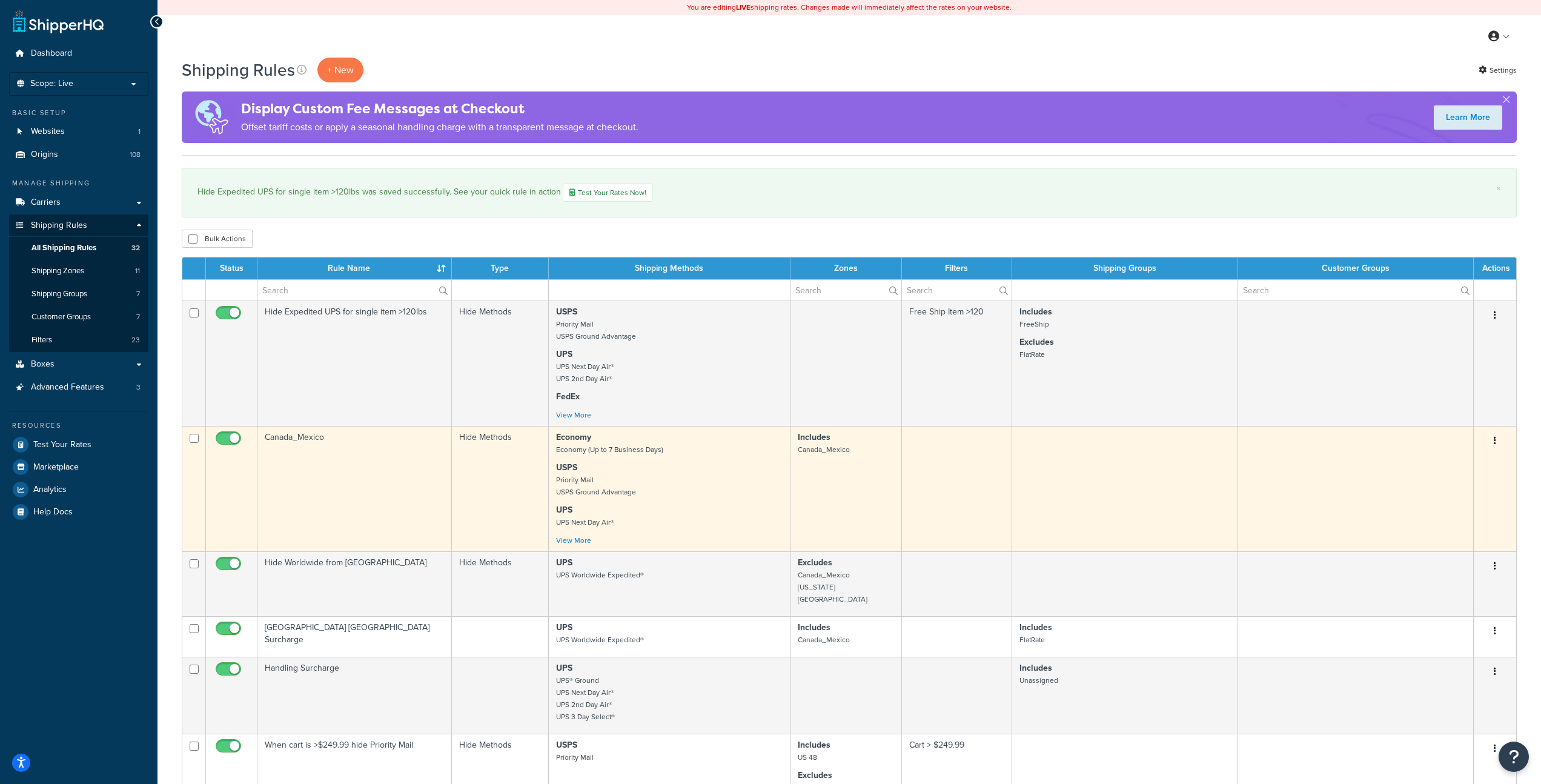
click at [670, 504] on div "Economy Economy (Up to 7 Business Days) USPS Priority Mail USPS Ground Advantag…" at bounding box center [669, 489] width 227 height 115
click at [689, 495] on p "USPS Priority Mail USPS Ground Advantage" at bounding box center [669, 480] width 227 height 36
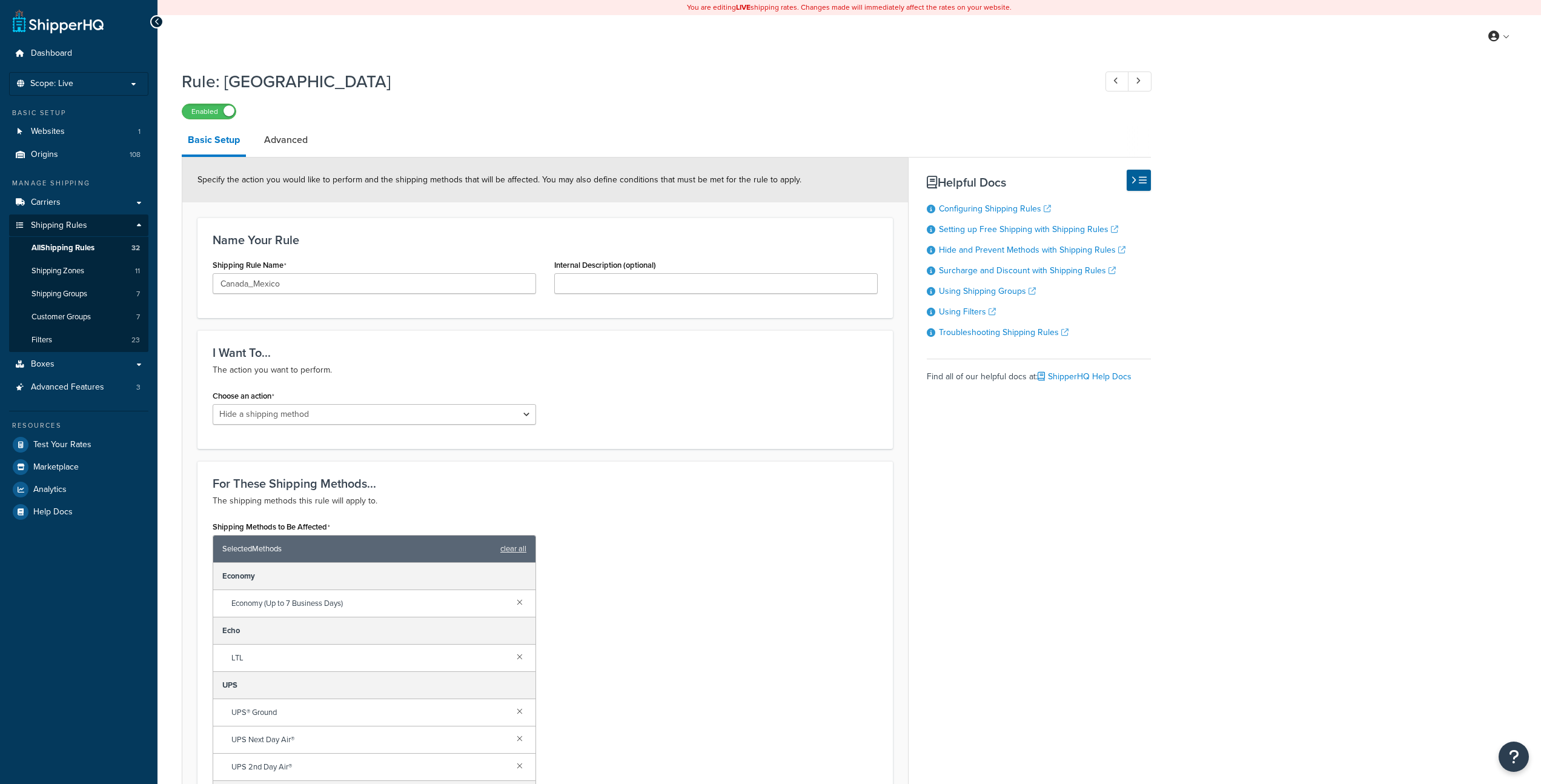
select select "HIDE"
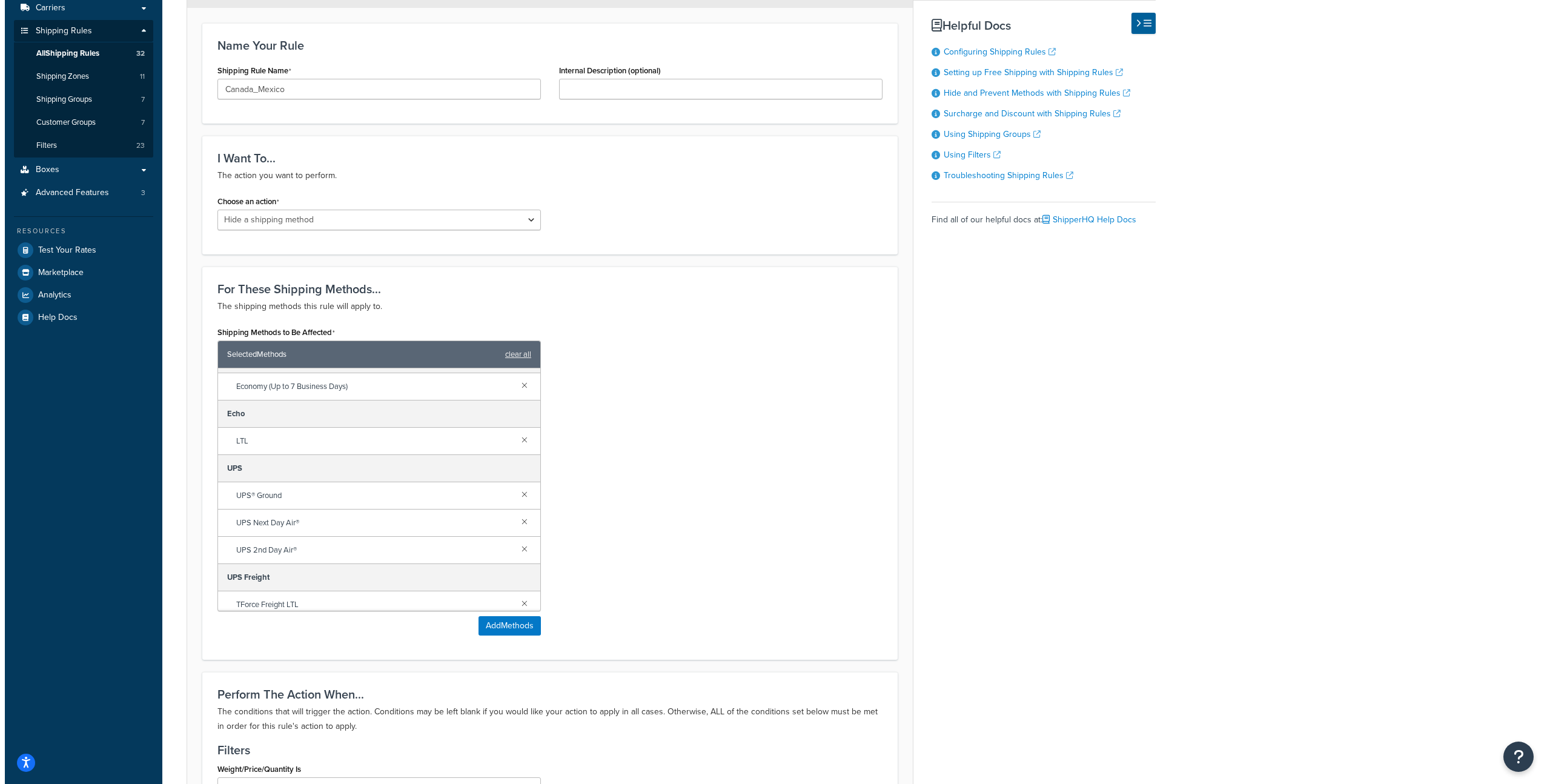
scroll to position [48, 0]
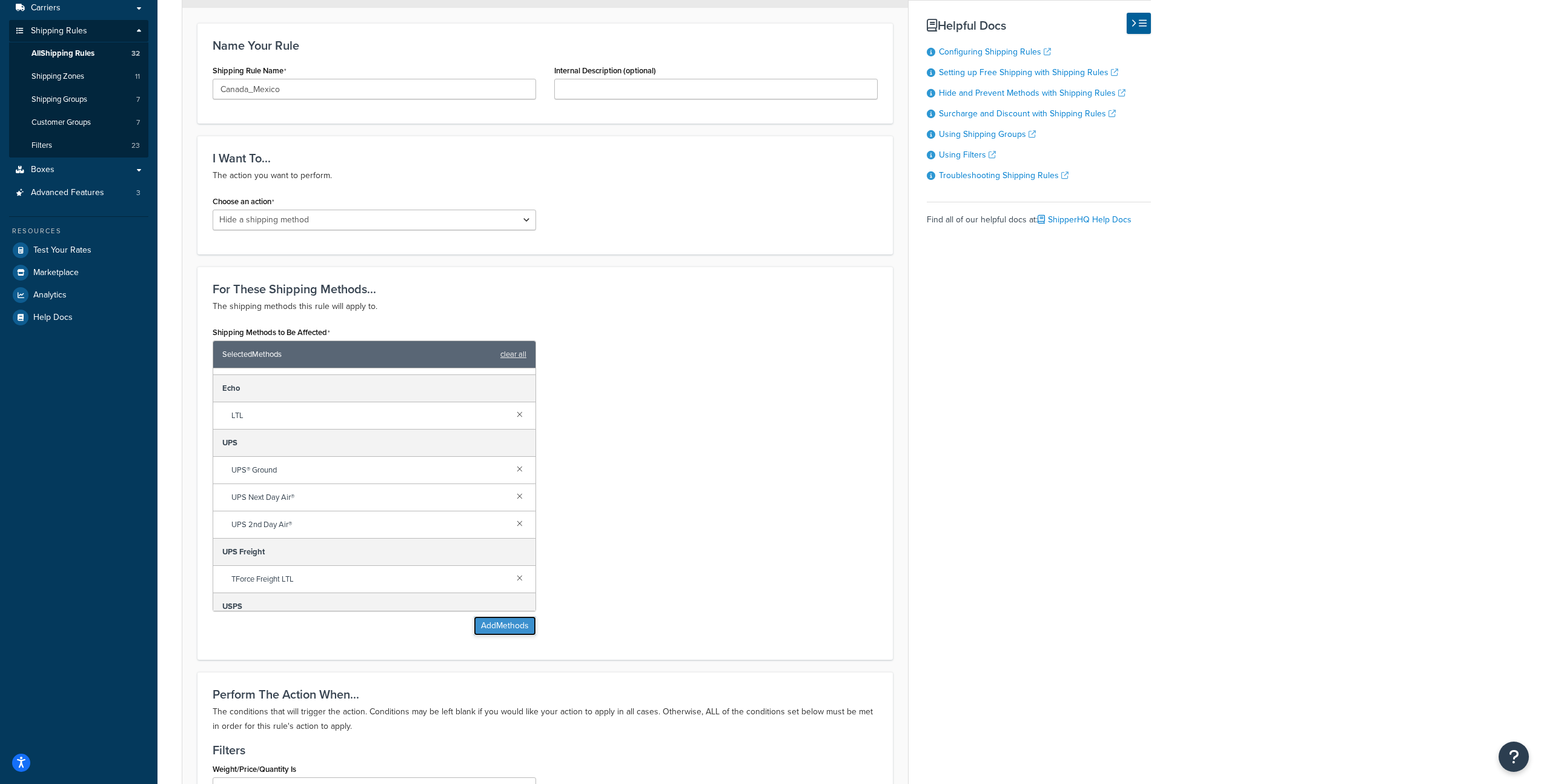
click at [496, 623] on button "Add Methods" at bounding box center [505, 626] width 63 height 19
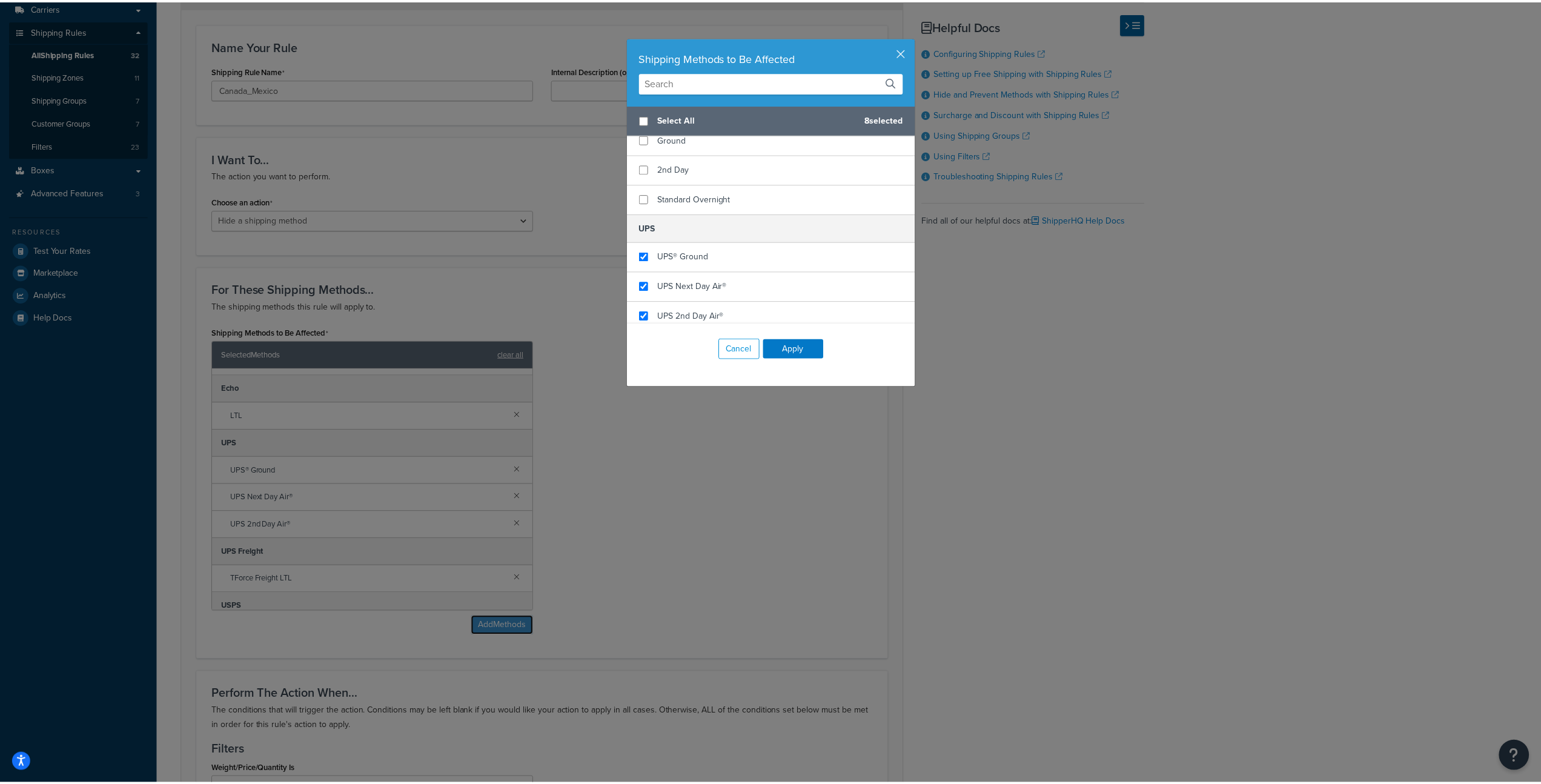
scroll to position [209, 0]
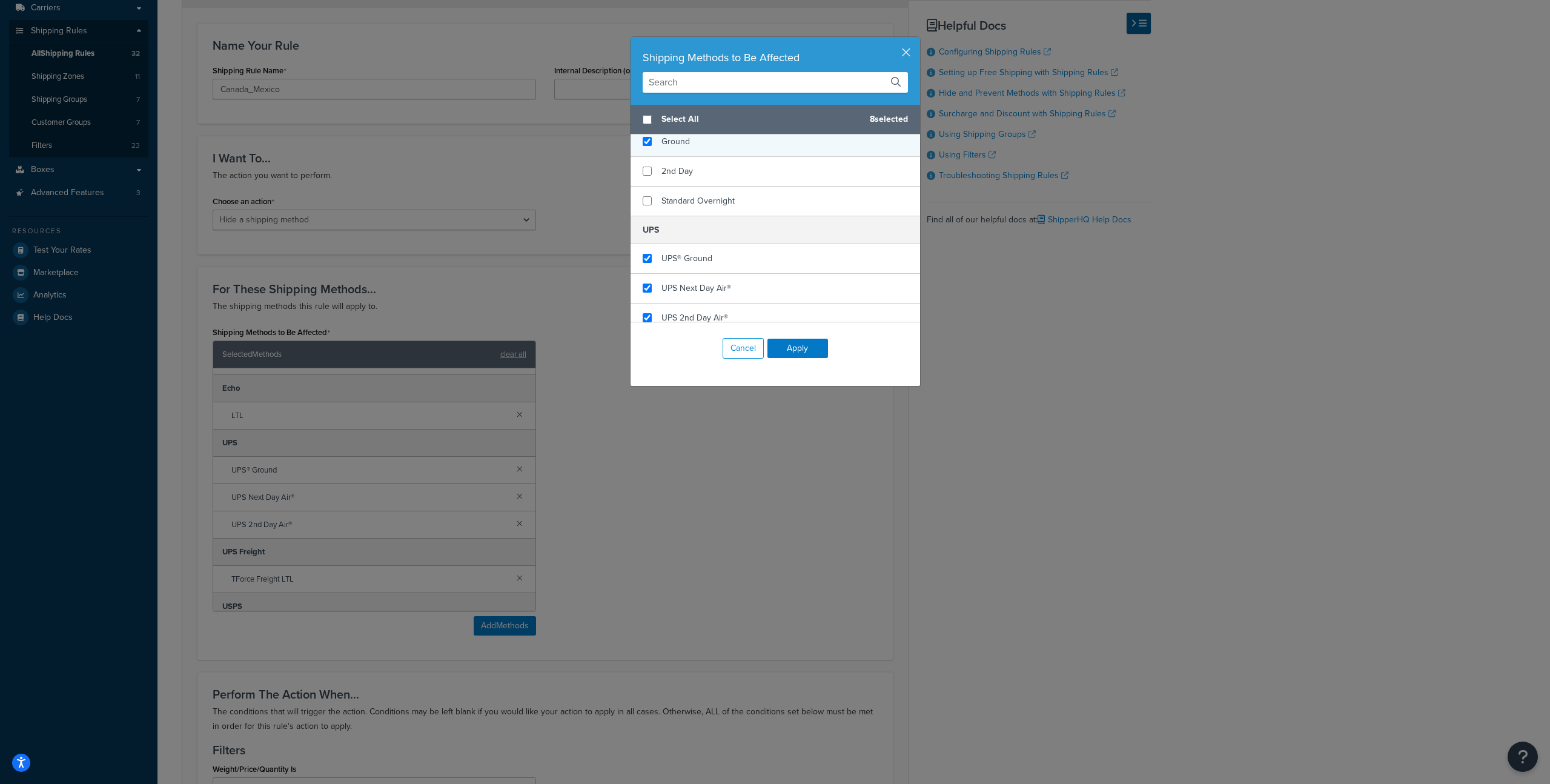
checkbox input "true"
click at [708, 145] on div "Ground" at bounding box center [776, 142] width 289 height 30
checkbox input "true"
click at [704, 171] on div "2nd Day" at bounding box center [776, 171] width 289 height 30
checkbox input "true"
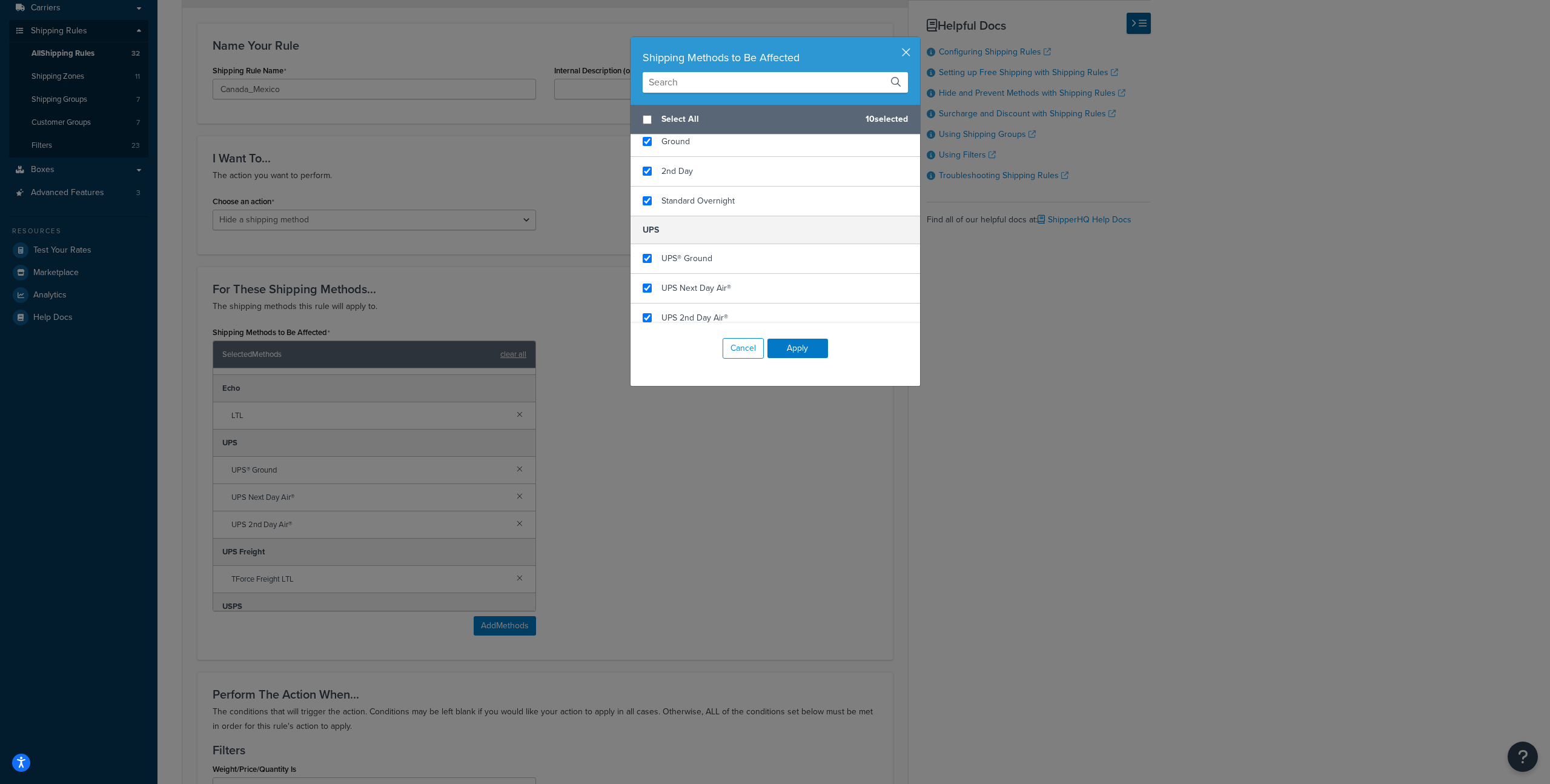
drag, startPoint x: 715, startPoint y: 203, endPoint x: 725, endPoint y: 234, distance: 32.6
click at [715, 203] on span "Standard Overnight" at bounding box center [698, 201] width 74 height 13
click at [810, 351] on button "Apply" at bounding box center [798, 348] width 61 height 19
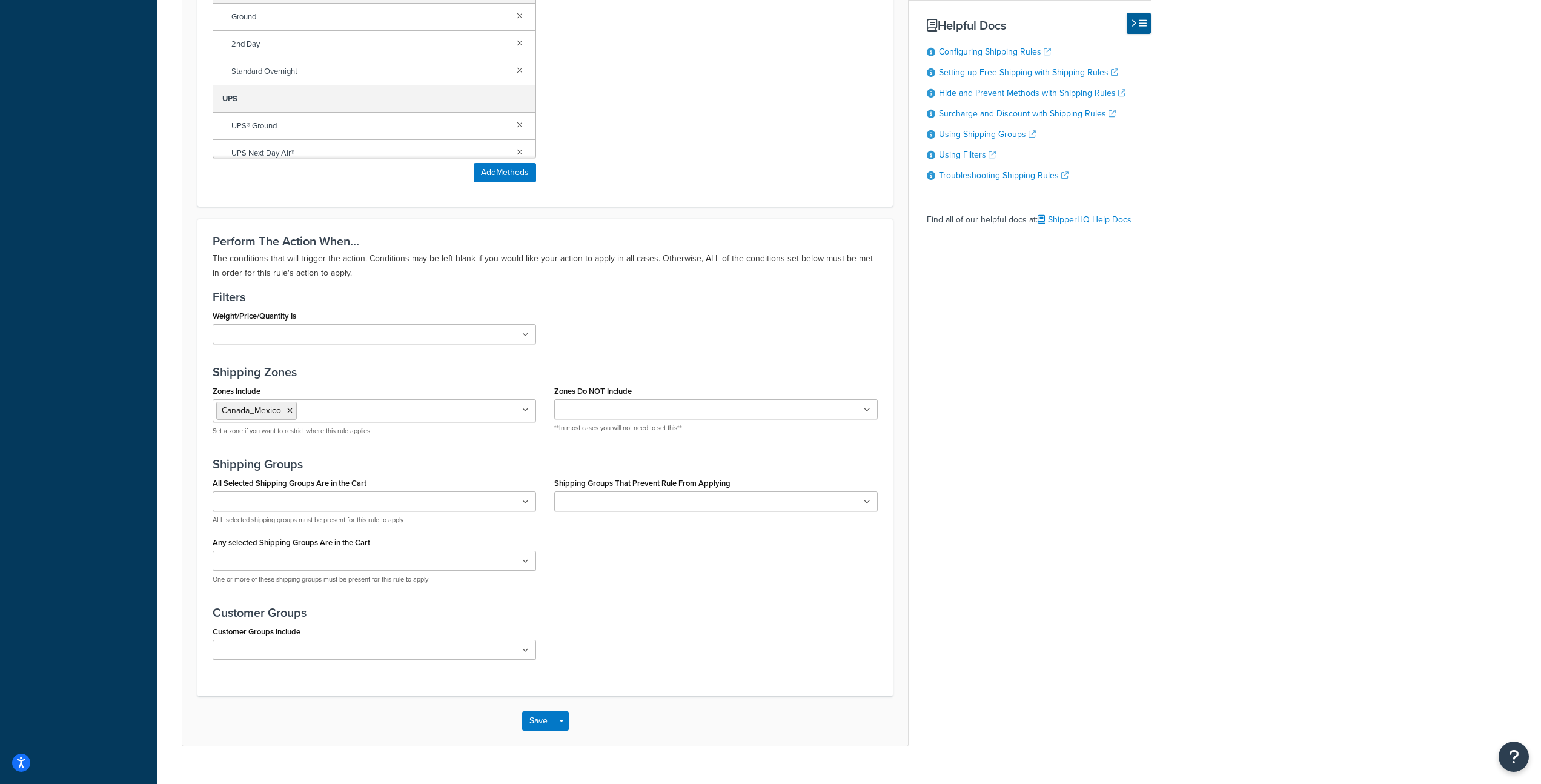
scroll to position [670, 0]
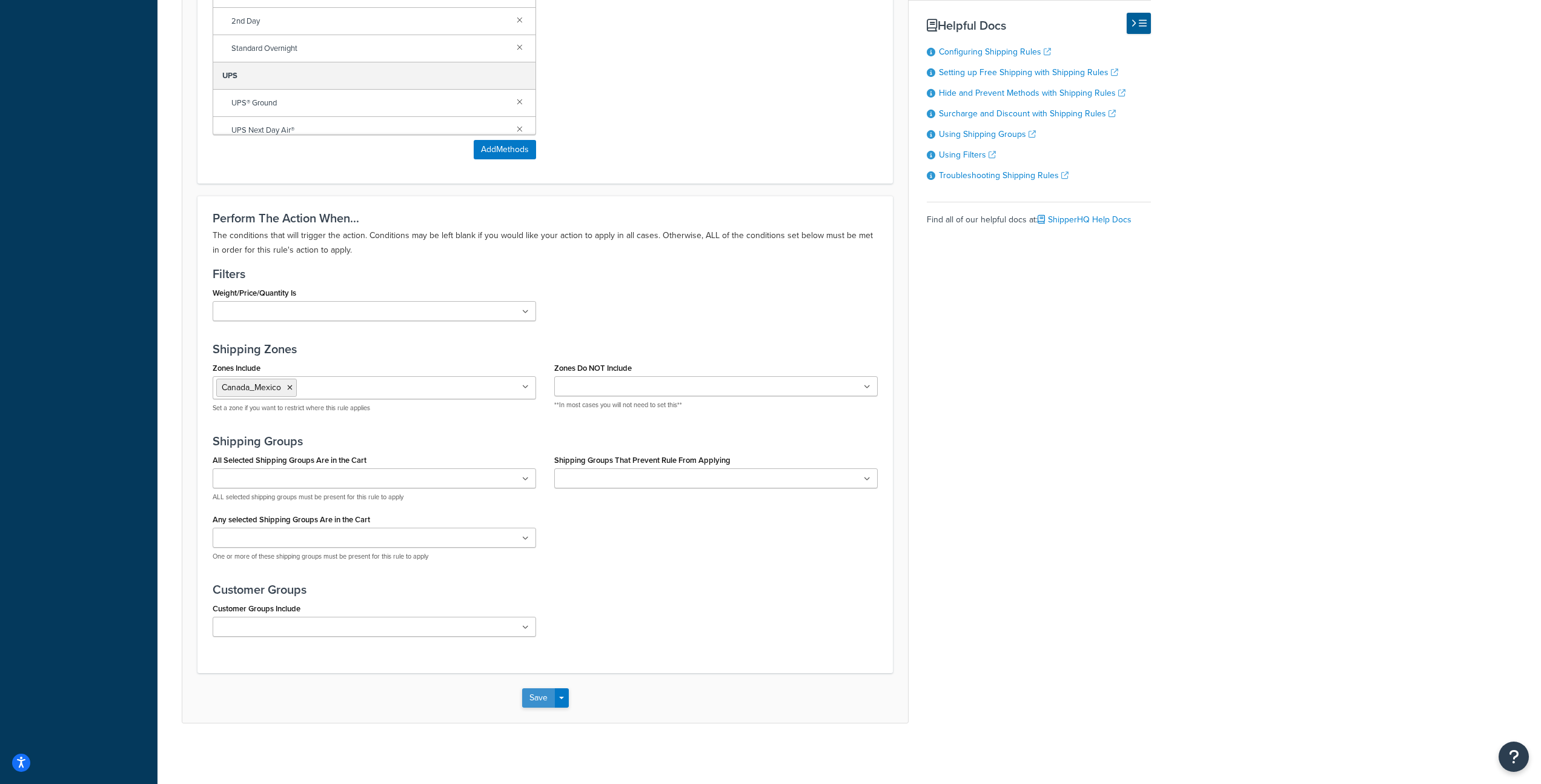
click at [542, 700] on button "Save" at bounding box center [539, 698] width 33 height 19
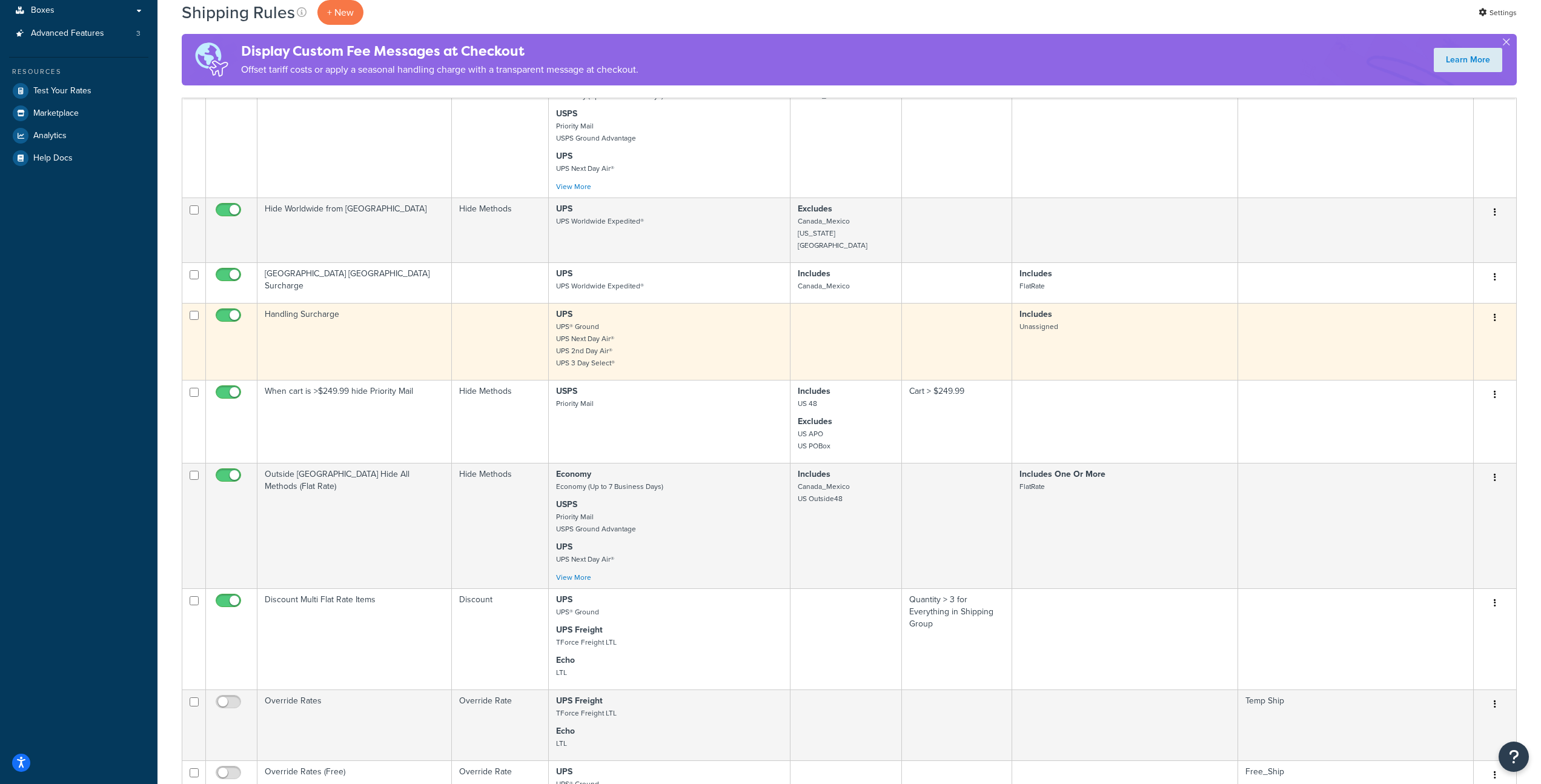
scroll to position [354, 0]
click at [672, 341] on p "UPS UPS® Ground UPS Next Day Air® UPS 2nd Day Air® UPS 3 Day Select®" at bounding box center [669, 338] width 227 height 61
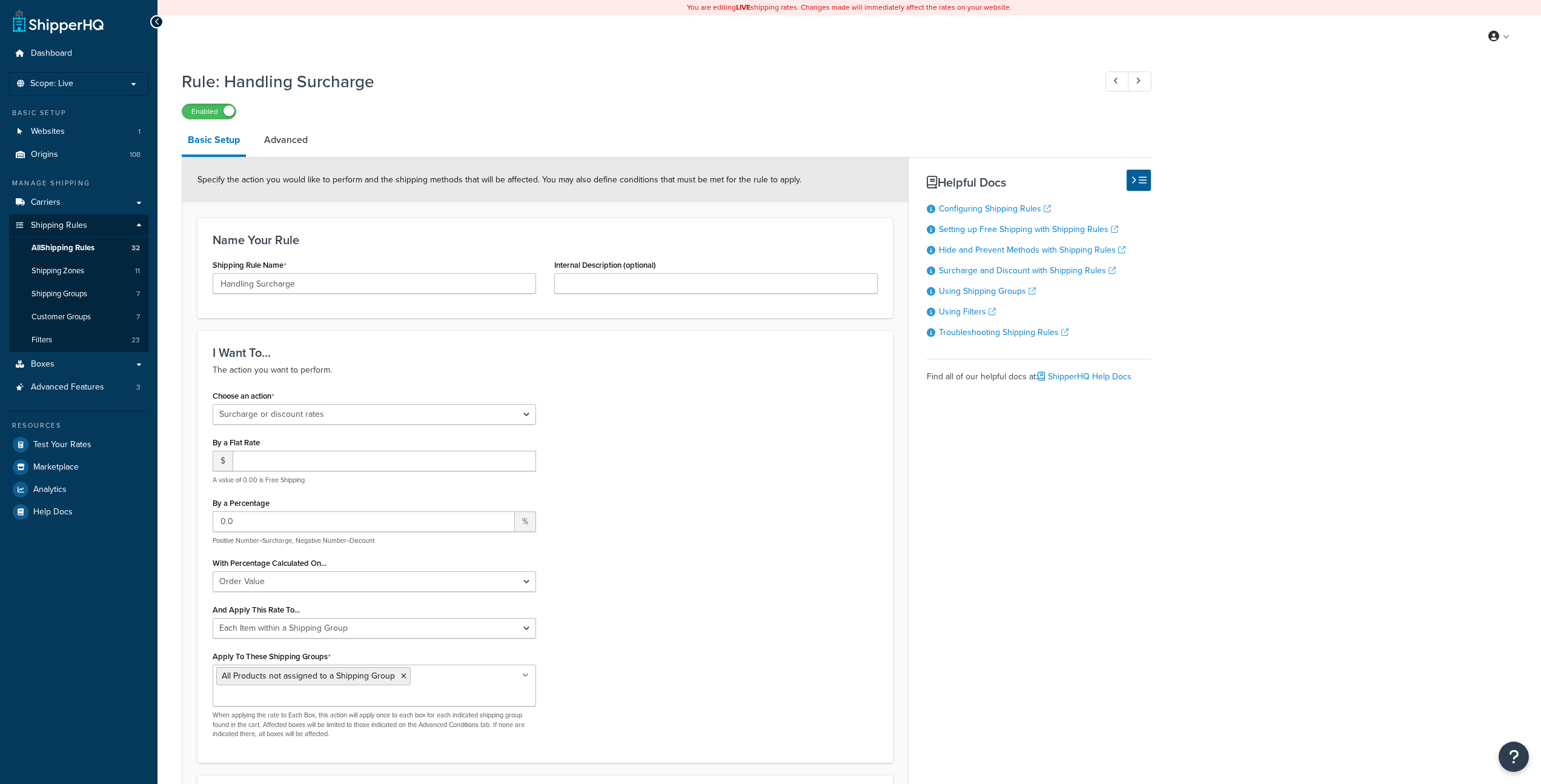
select select "SURCHARGE"
select select "ORDER"
select select "ITEM"
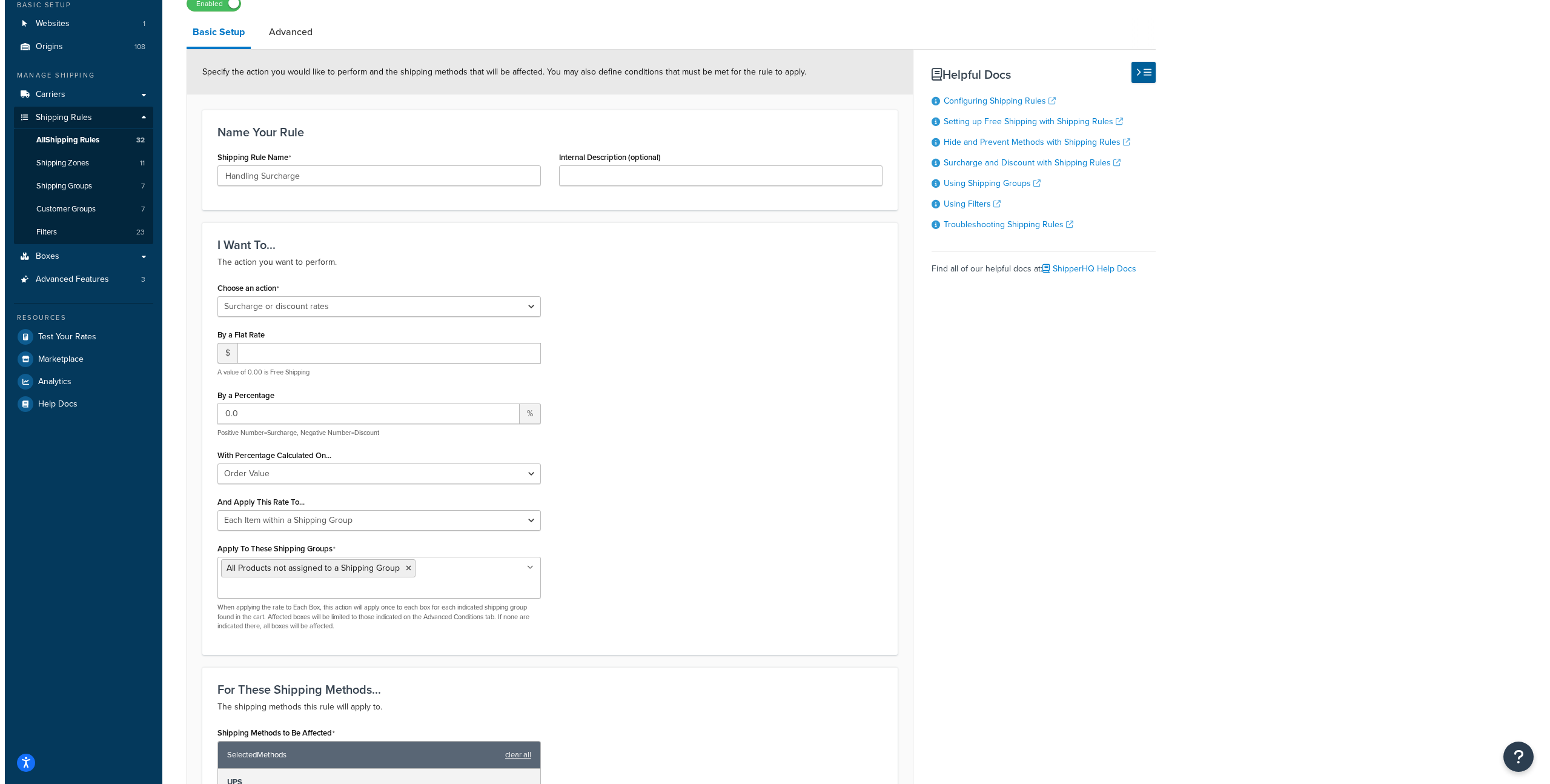
scroll to position [449, 0]
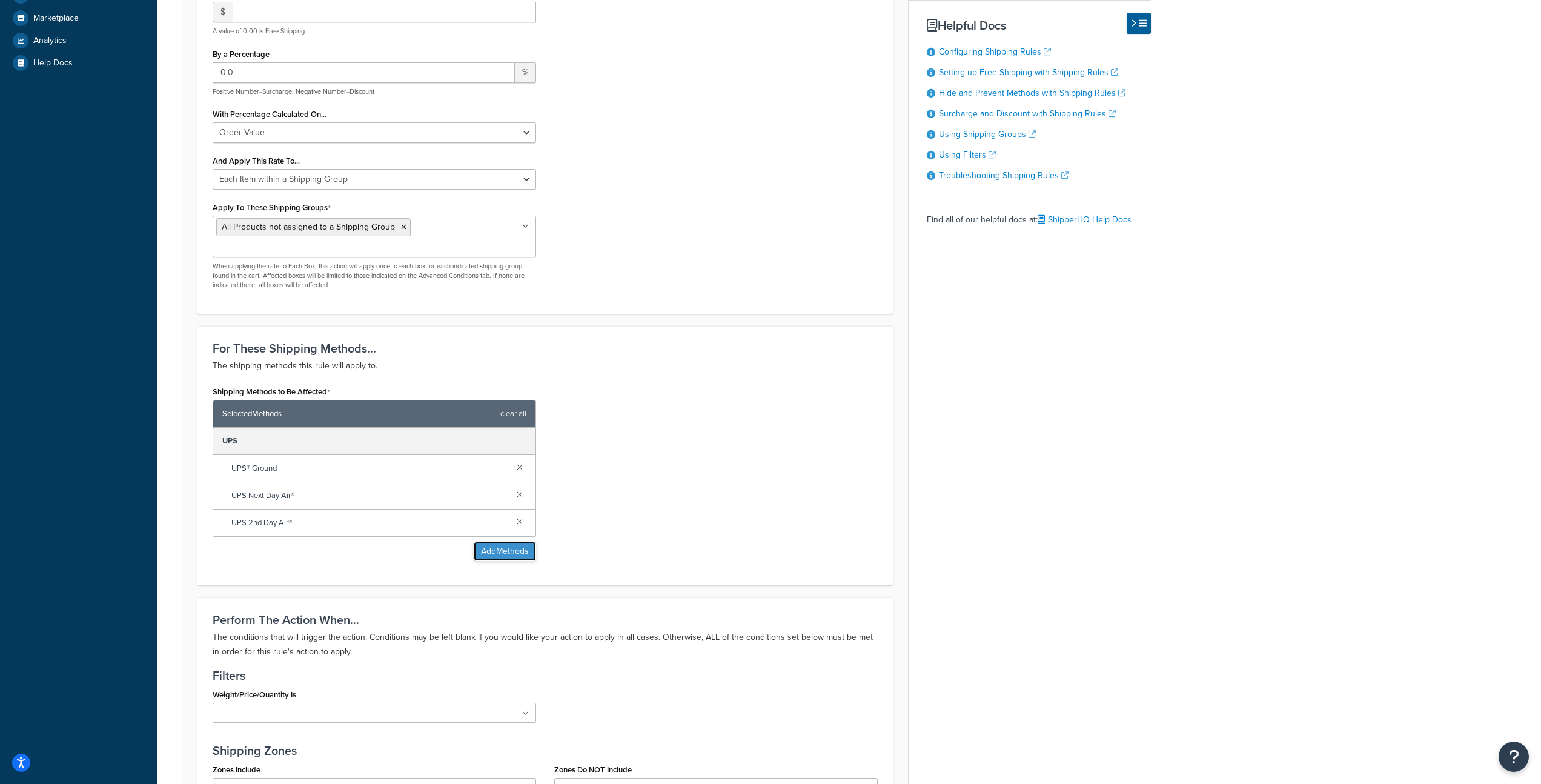
click at [509, 542] on button "Add Methods" at bounding box center [505, 551] width 63 height 19
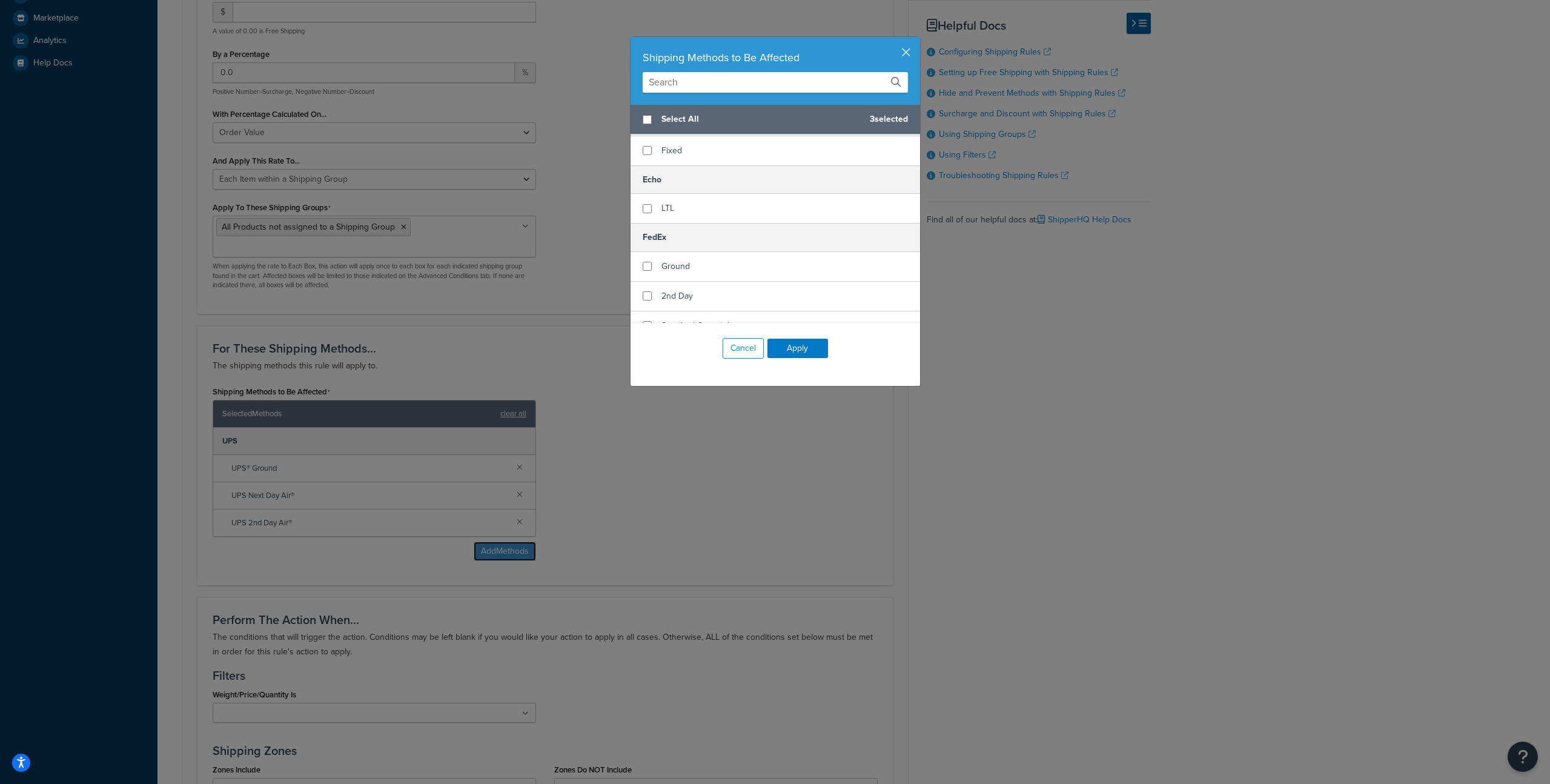
scroll to position [89, 0]
checkbox input "true"
click at [746, 261] on div "Ground" at bounding box center [776, 262] width 289 height 30
checkbox input "true"
click at [739, 288] on div "2nd Day" at bounding box center [776, 291] width 289 height 30
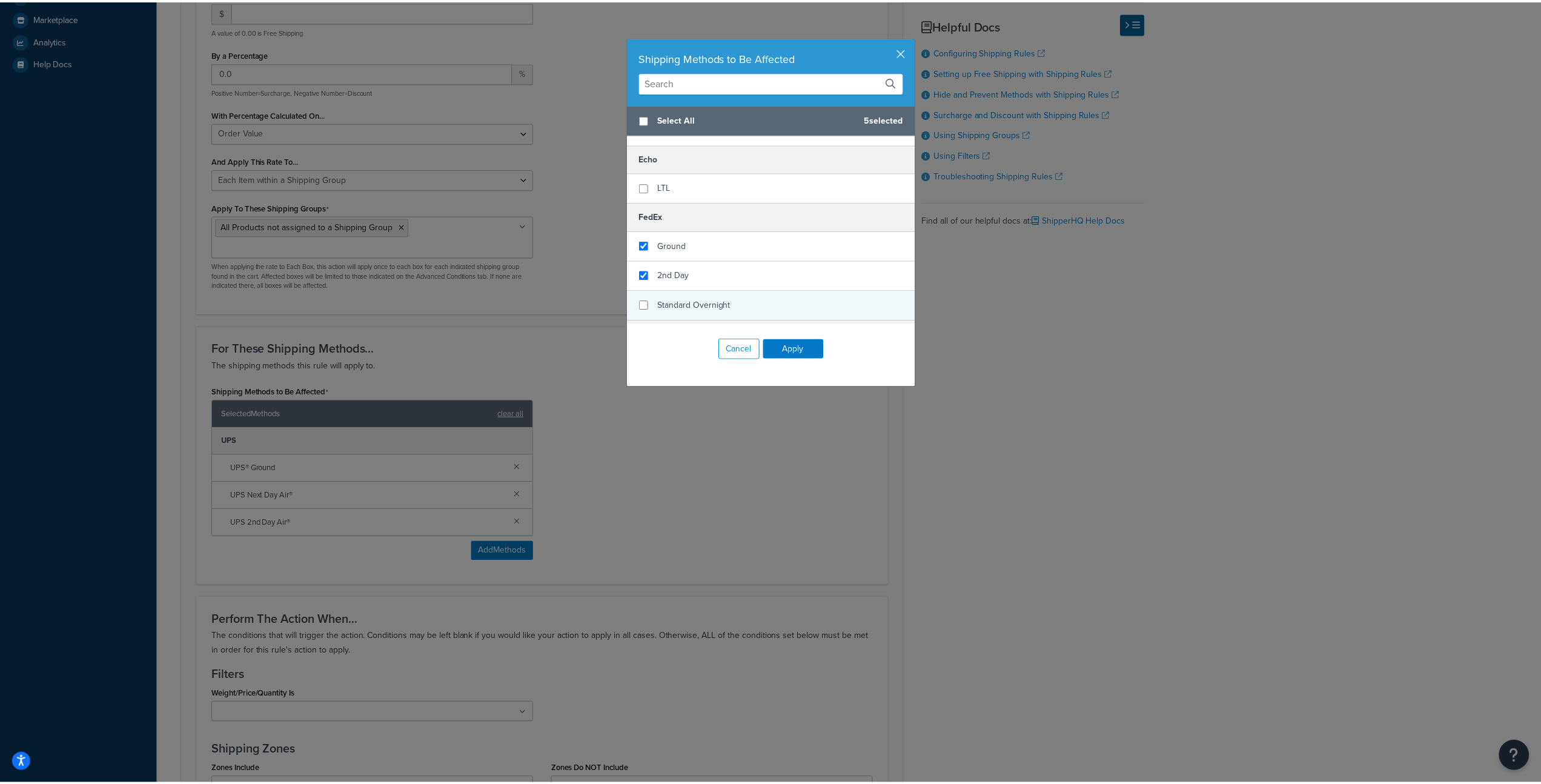
scroll to position [108, 0]
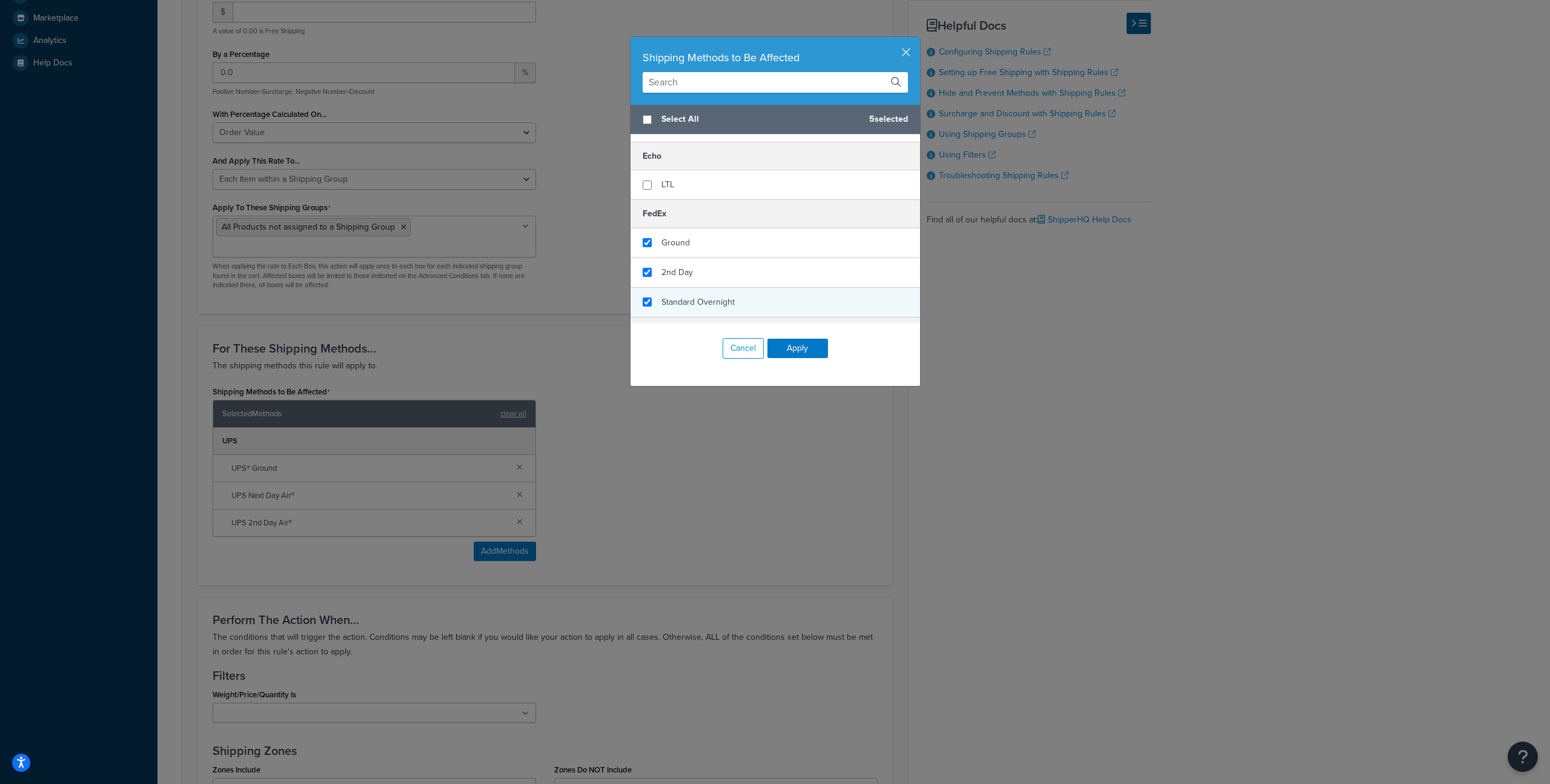
checkbox input "true"
click at [747, 298] on div "Standard Overnight" at bounding box center [776, 302] width 289 height 29
click at [793, 349] on button "Apply" at bounding box center [798, 348] width 61 height 19
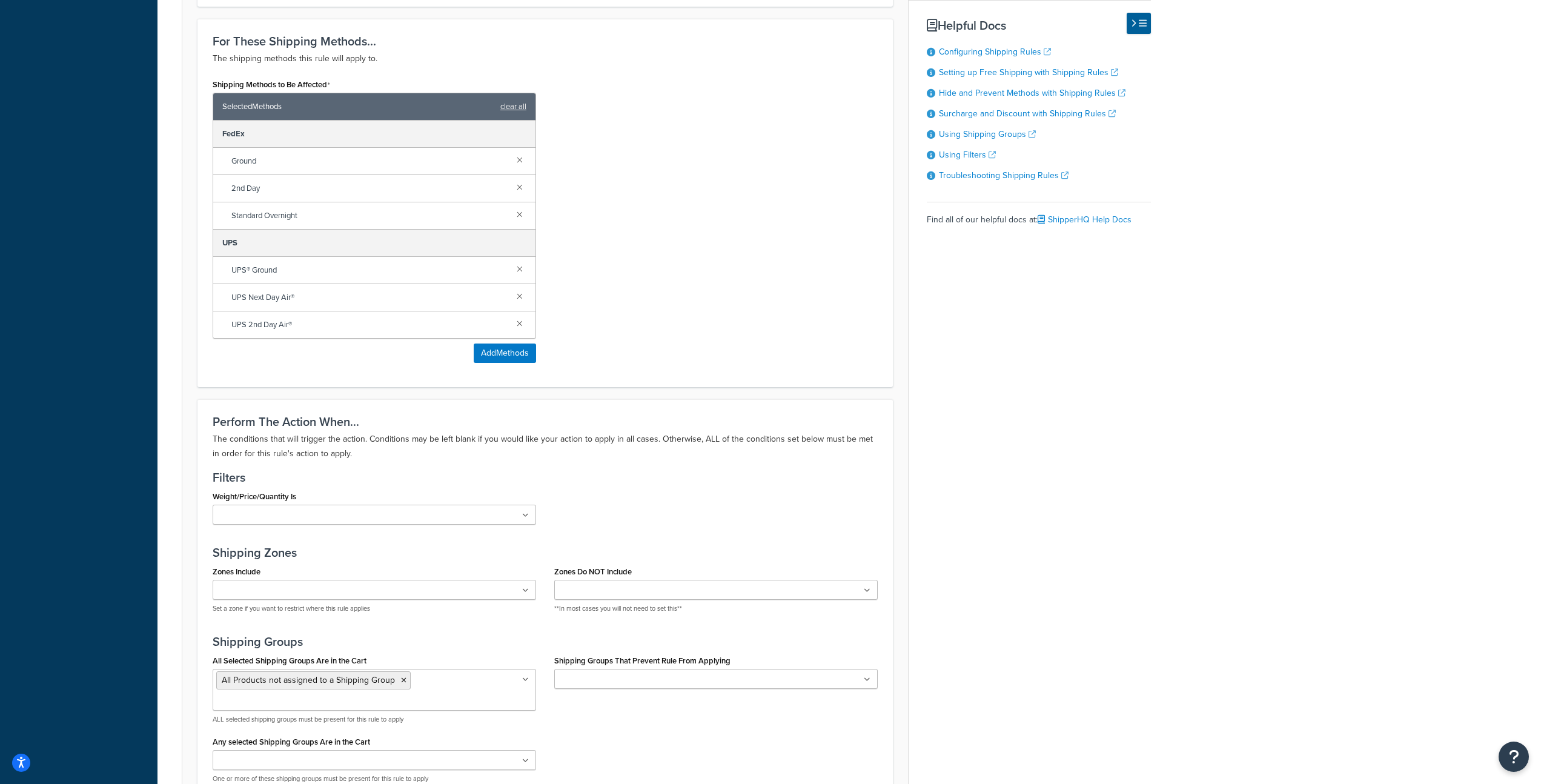
scroll to position [941, 0]
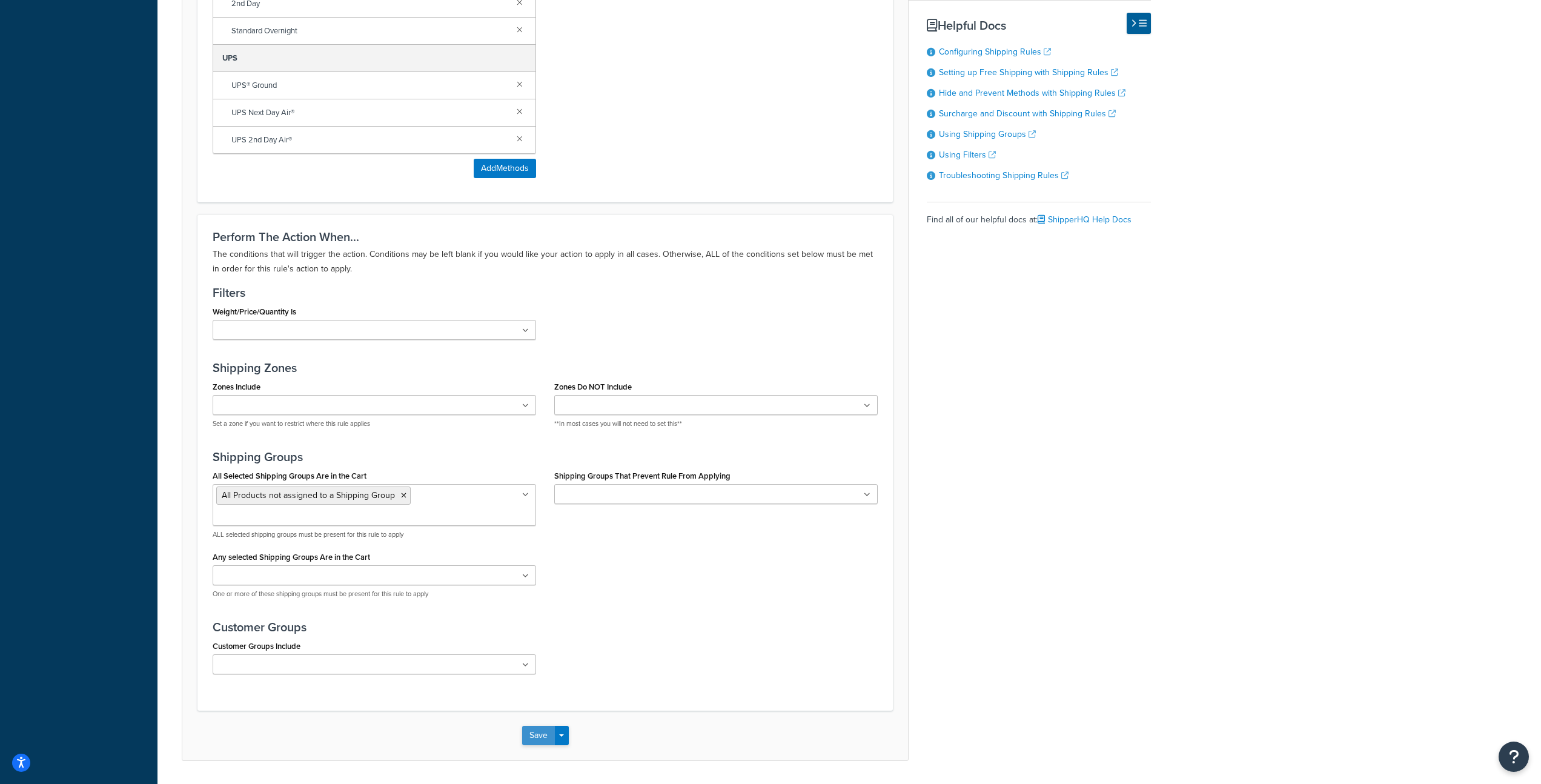
click at [539, 726] on button "Save" at bounding box center [539, 735] width 33 height 19
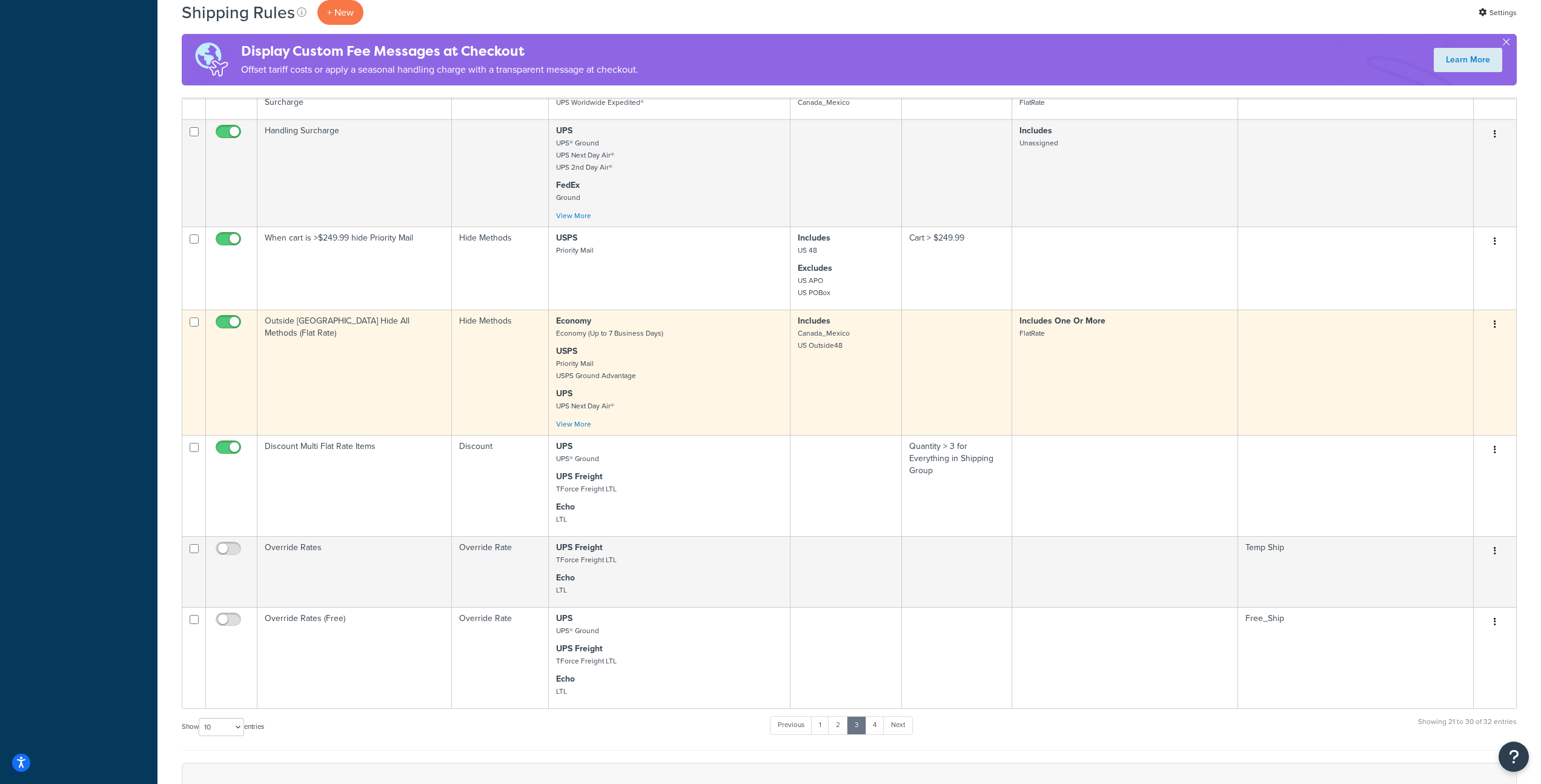
scroll to position [568, 0]
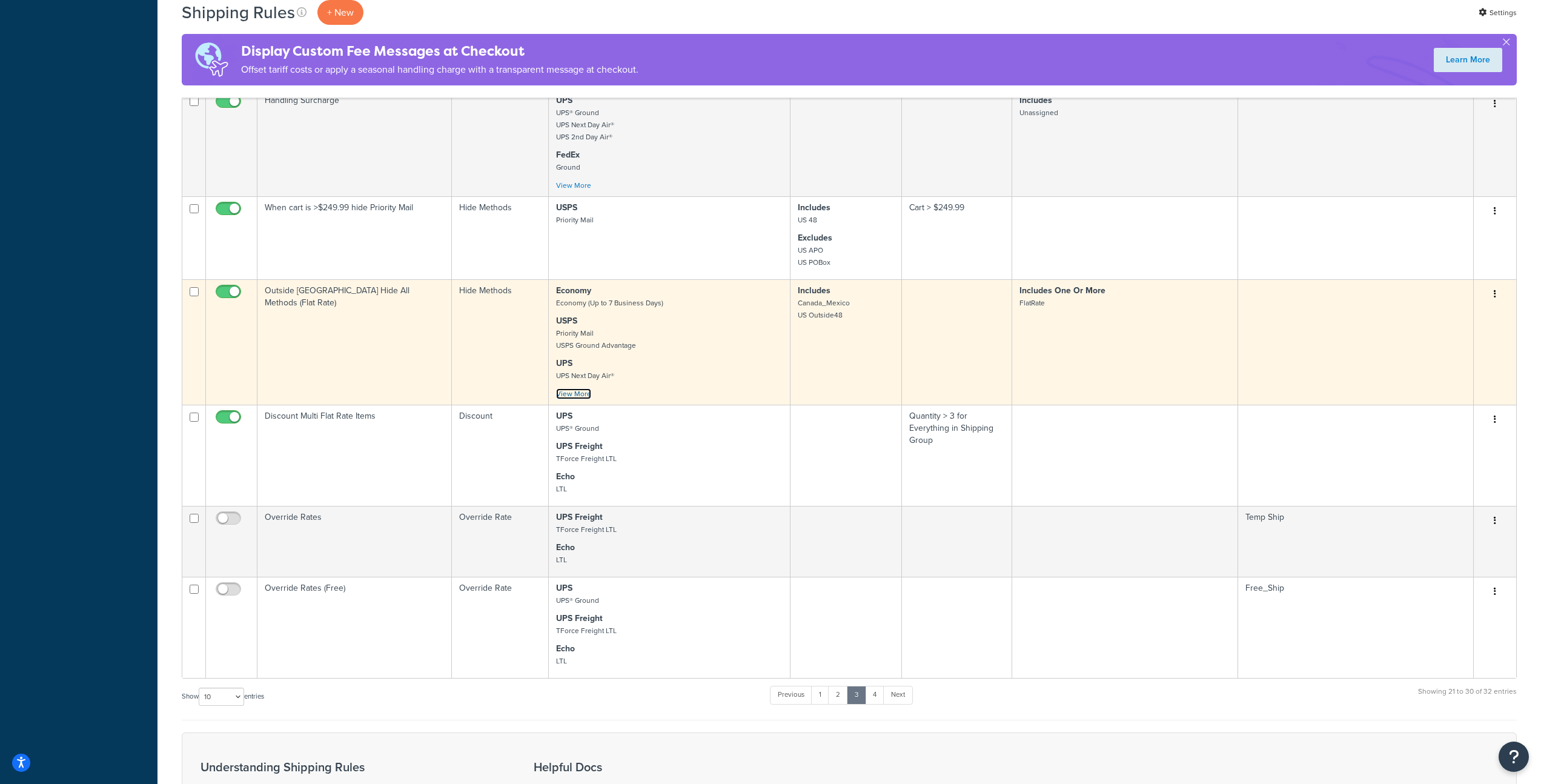
click at [586, 388] on link "View More" at bounding box center [574, 394] width 35 height 11
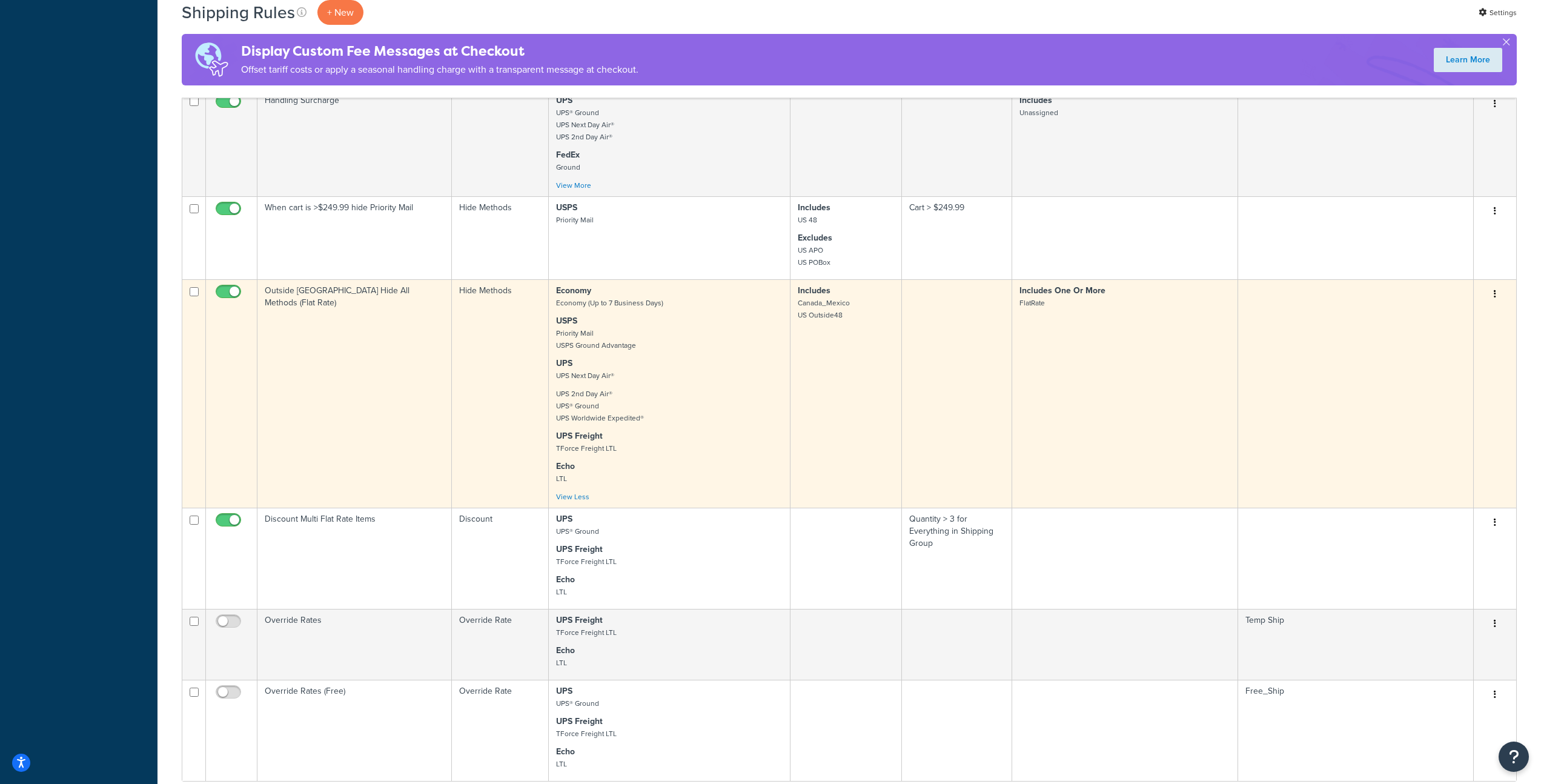
click at [702, 376] on div "Economy Economy (Up to 7 Business Days) USPS Priority Mail USPS Ground Advantag…" at bounding box center [669, 393] width 227 height 218
click at [713, 388] on p "UPS 2nd Day Air® UPS® Ground UPS Worldwide Expedited®" at bounding box center [669, 406] width 227 height 36
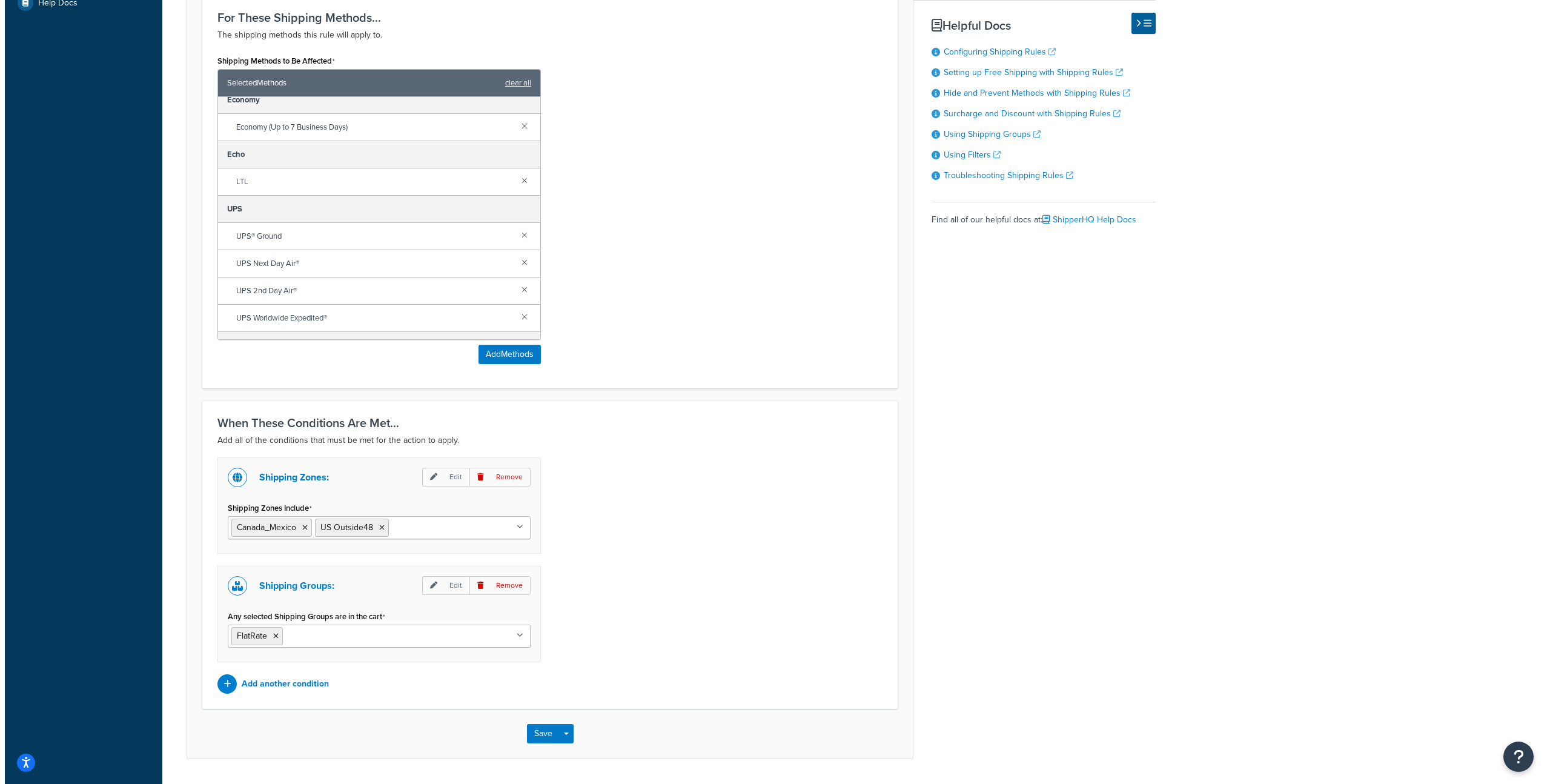
scroll to position [32, 0]
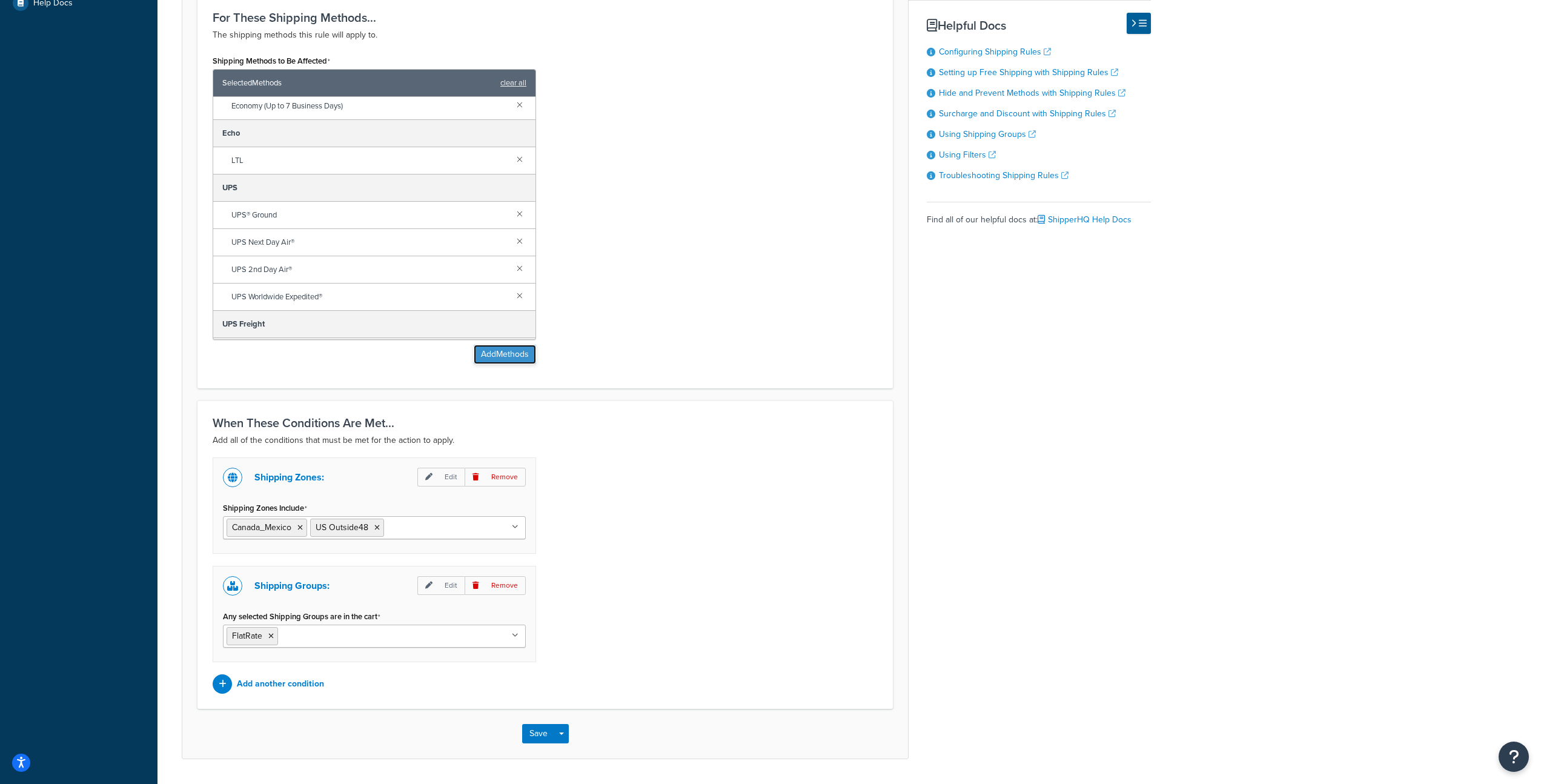
click at [494, 358] on button "Add Methods" at bounding box center [505, 354] width 63 height 19
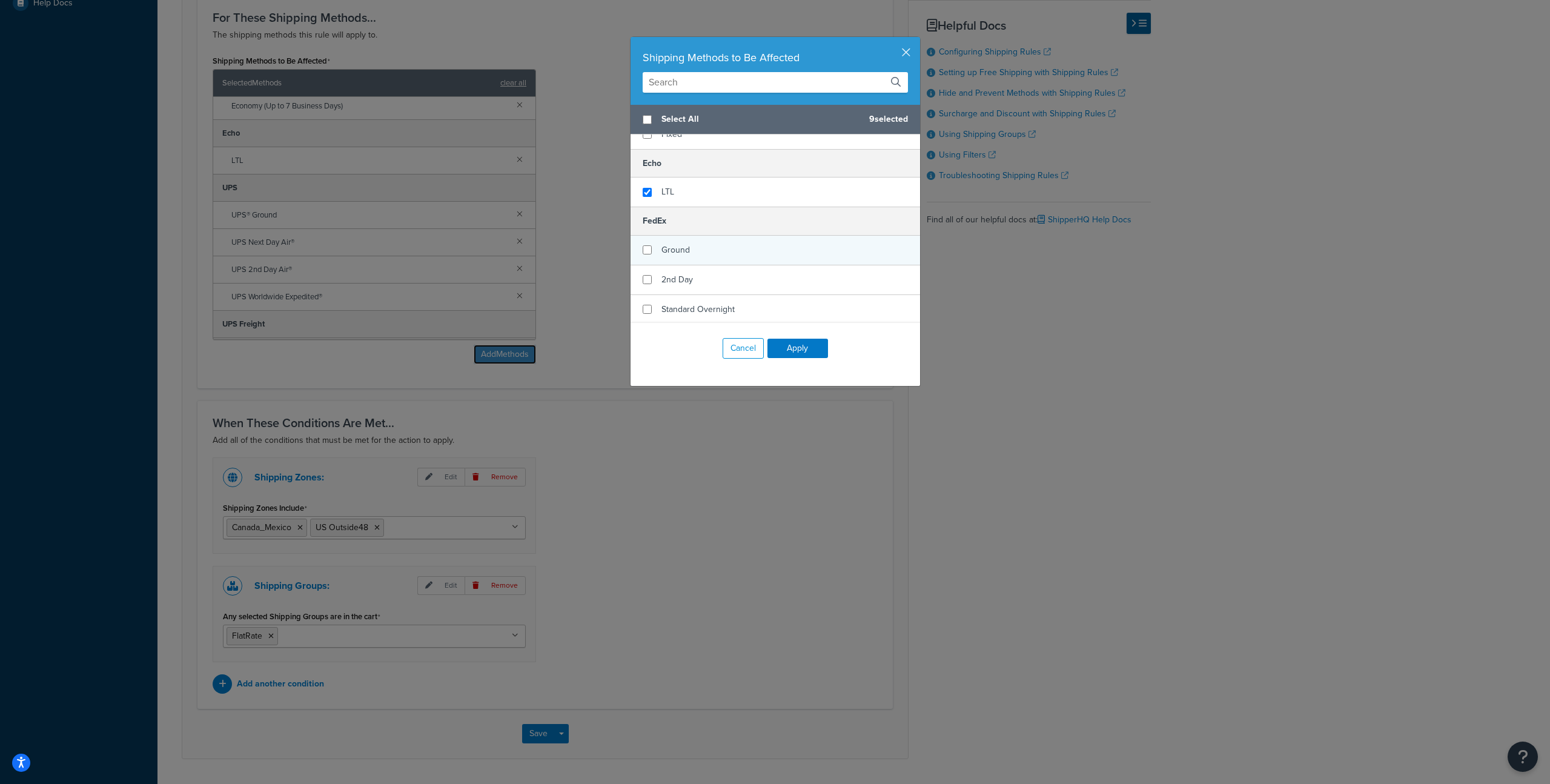
scroll to position [101, 0]
checkbox input "true"
click at [707, 249] on div "Ground" at bounding box center [776, 250] width 289 height 30
checkbox input "true"
drag, startPoint x: 701, startPoint y: 272, endPoint x: 701, endPoint y: 312, distance: 40.0
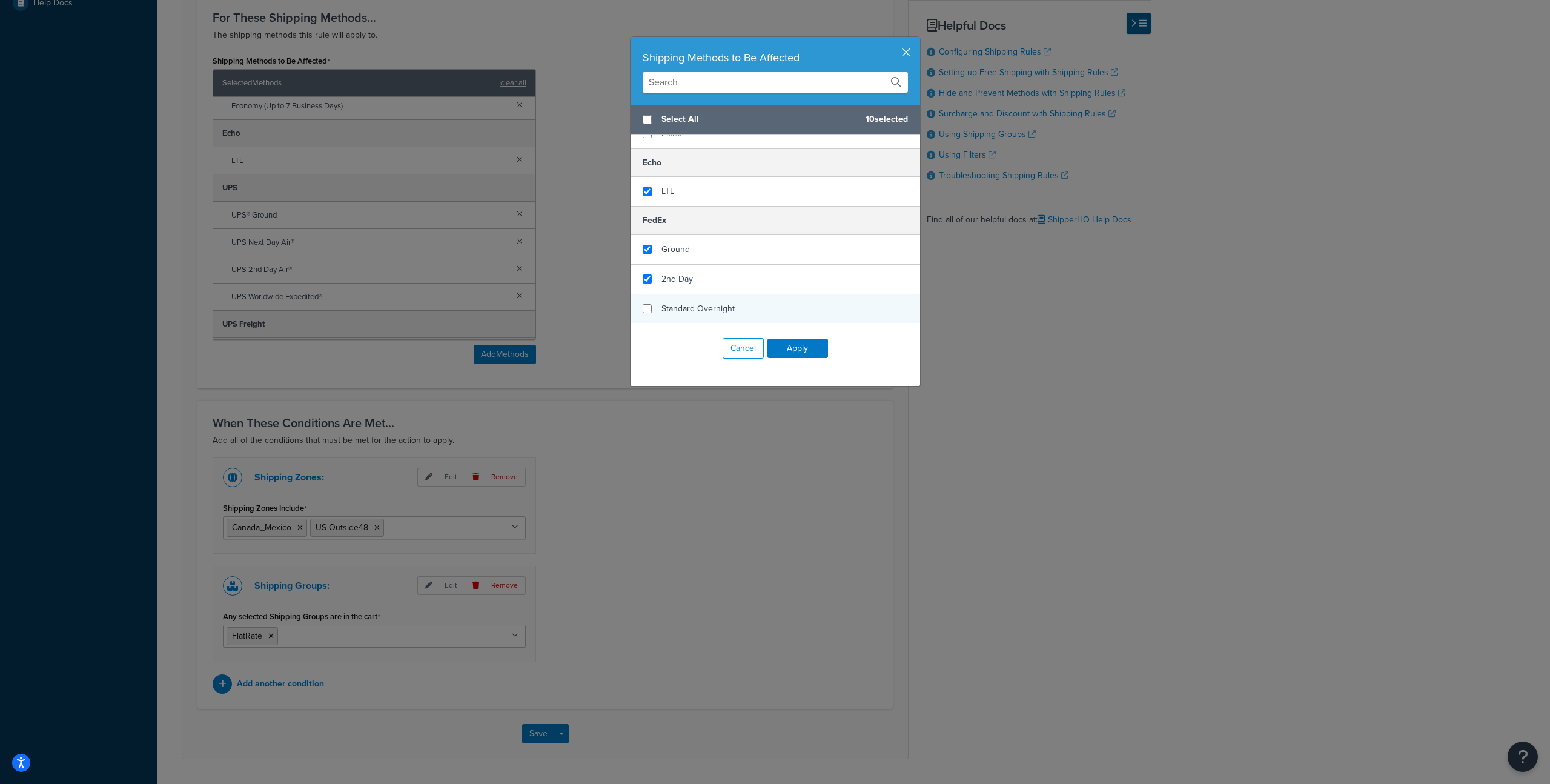
click at [700, 278] on div "2nd Day" at bounding box center [776, 280] width 289 height 30
checkbox input "true"
click at [708, 308] on span "Standard Overnight" at bounding box center [698, 308] width 74 height 13
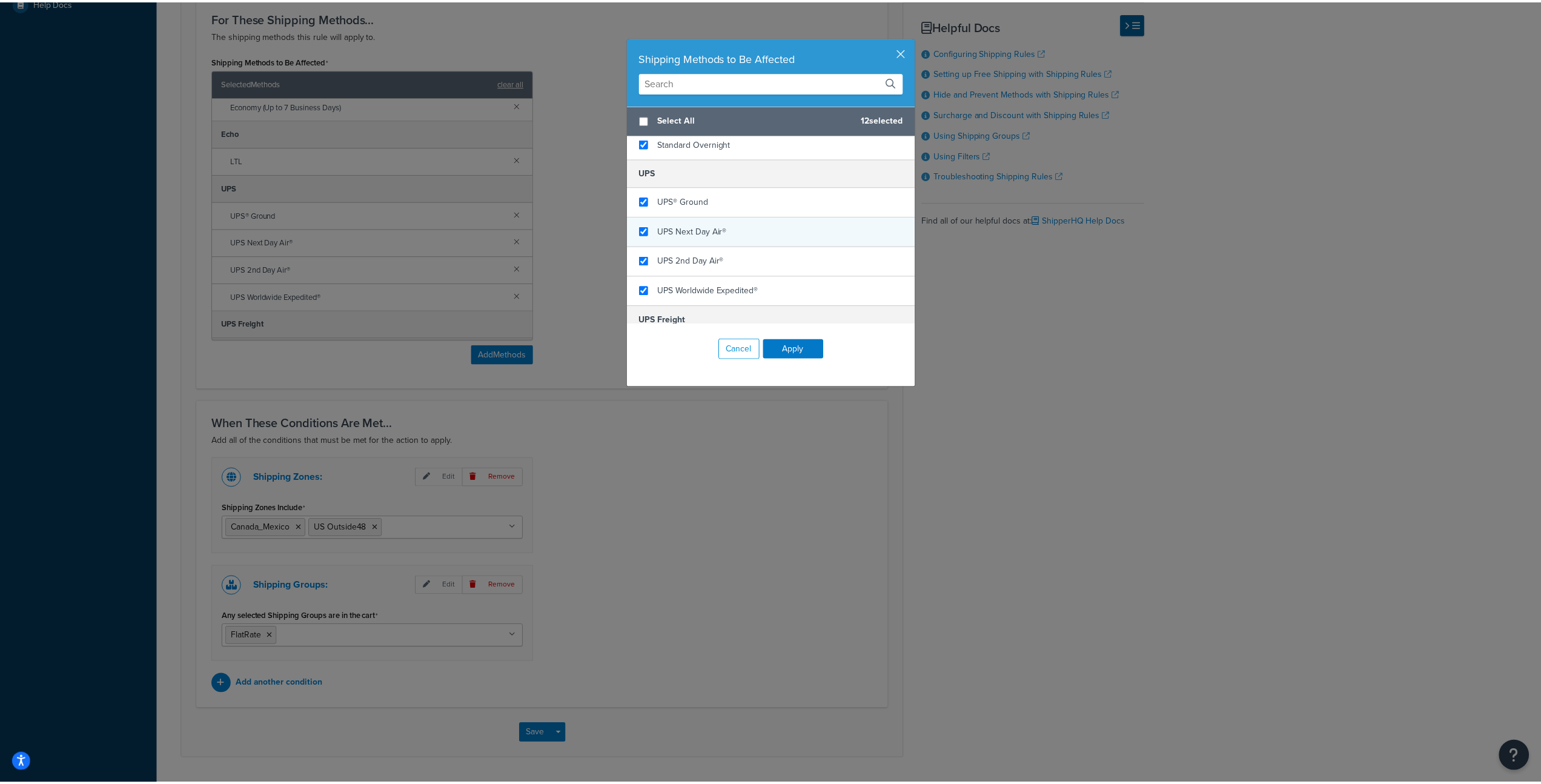
scroll to position [0, 0]
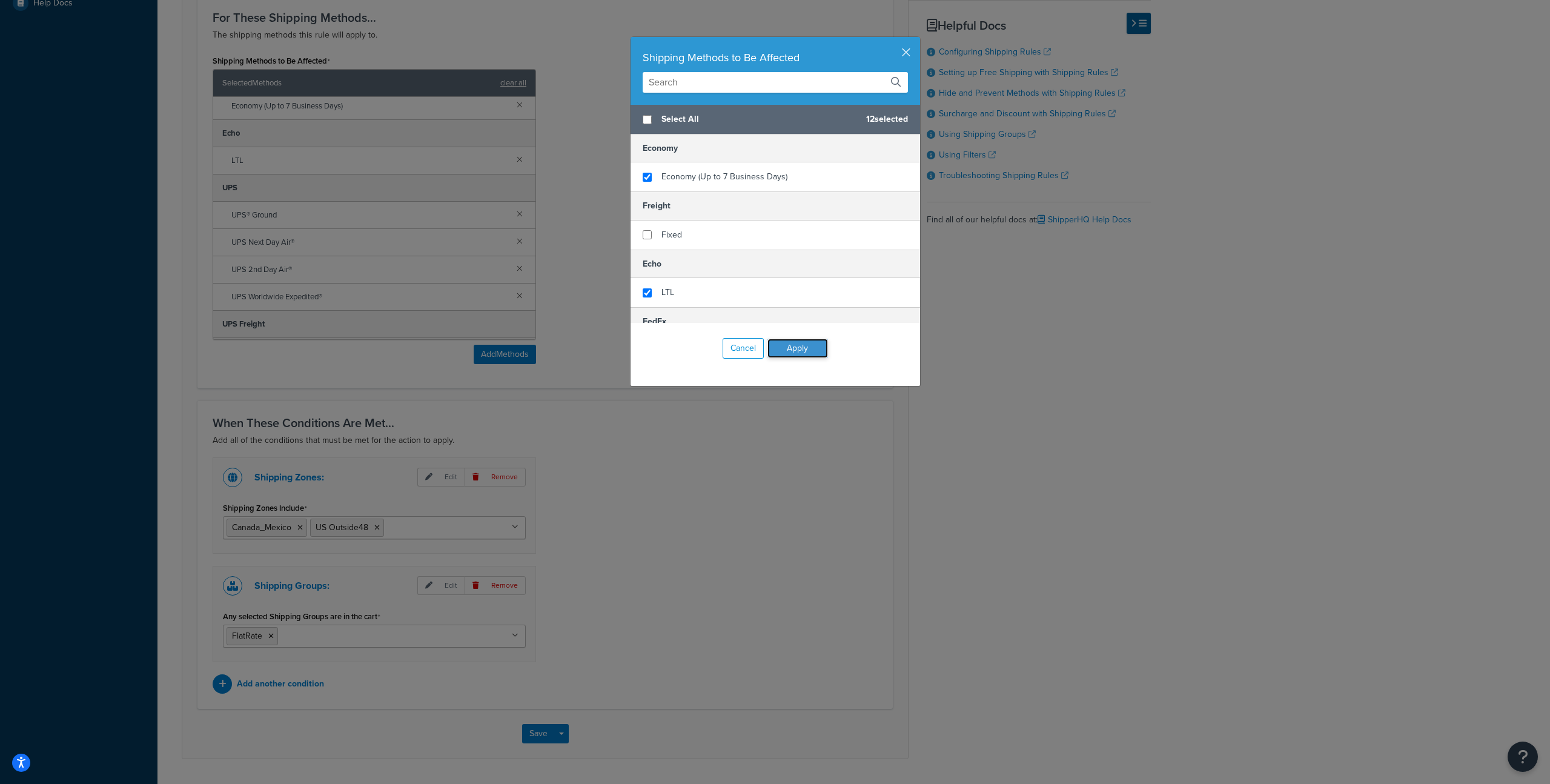
click at [799, 349] on button "Apply" at bounding box center [798, 348] width 61 height 19
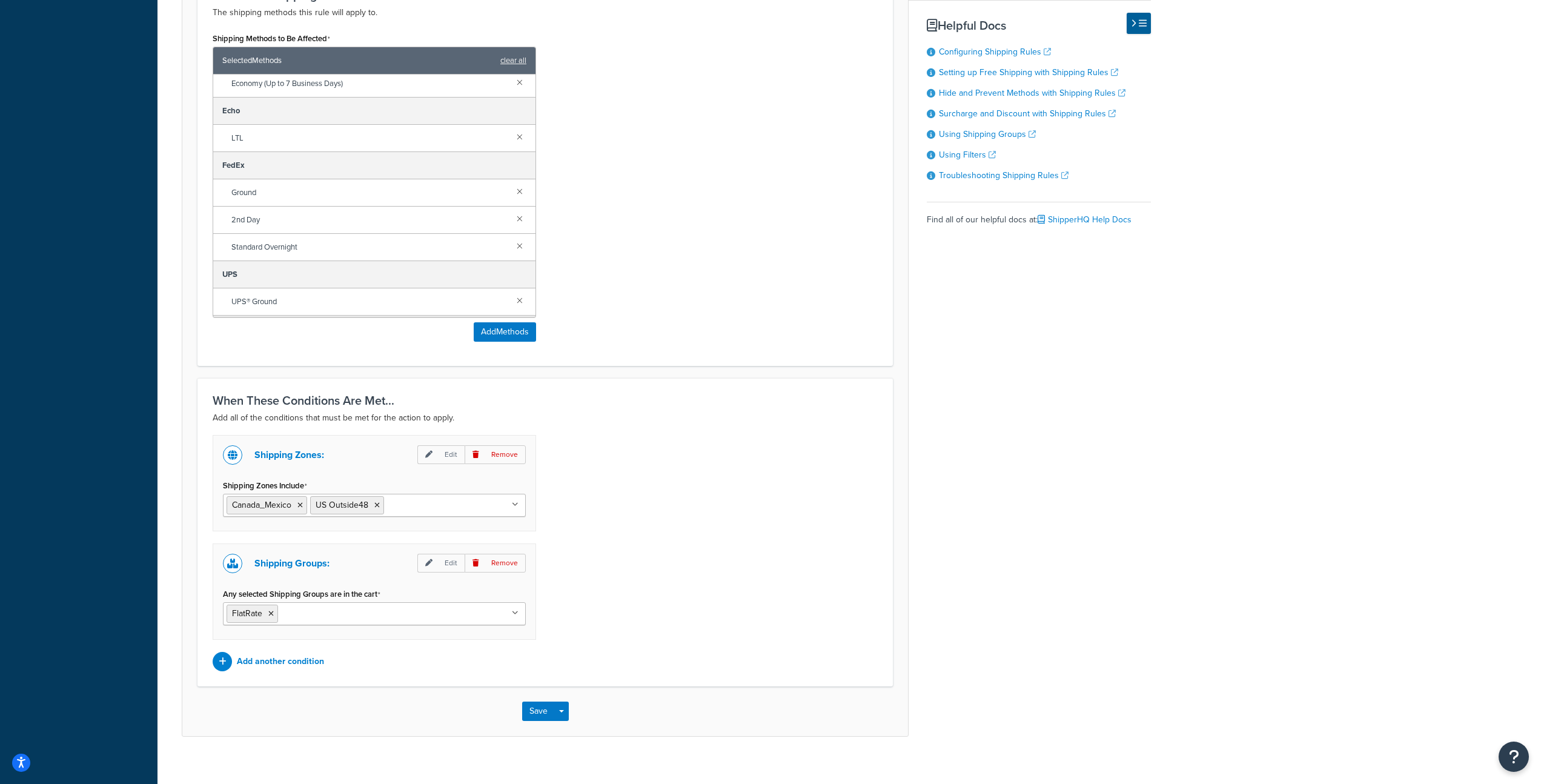
scroll to position [545, 0]
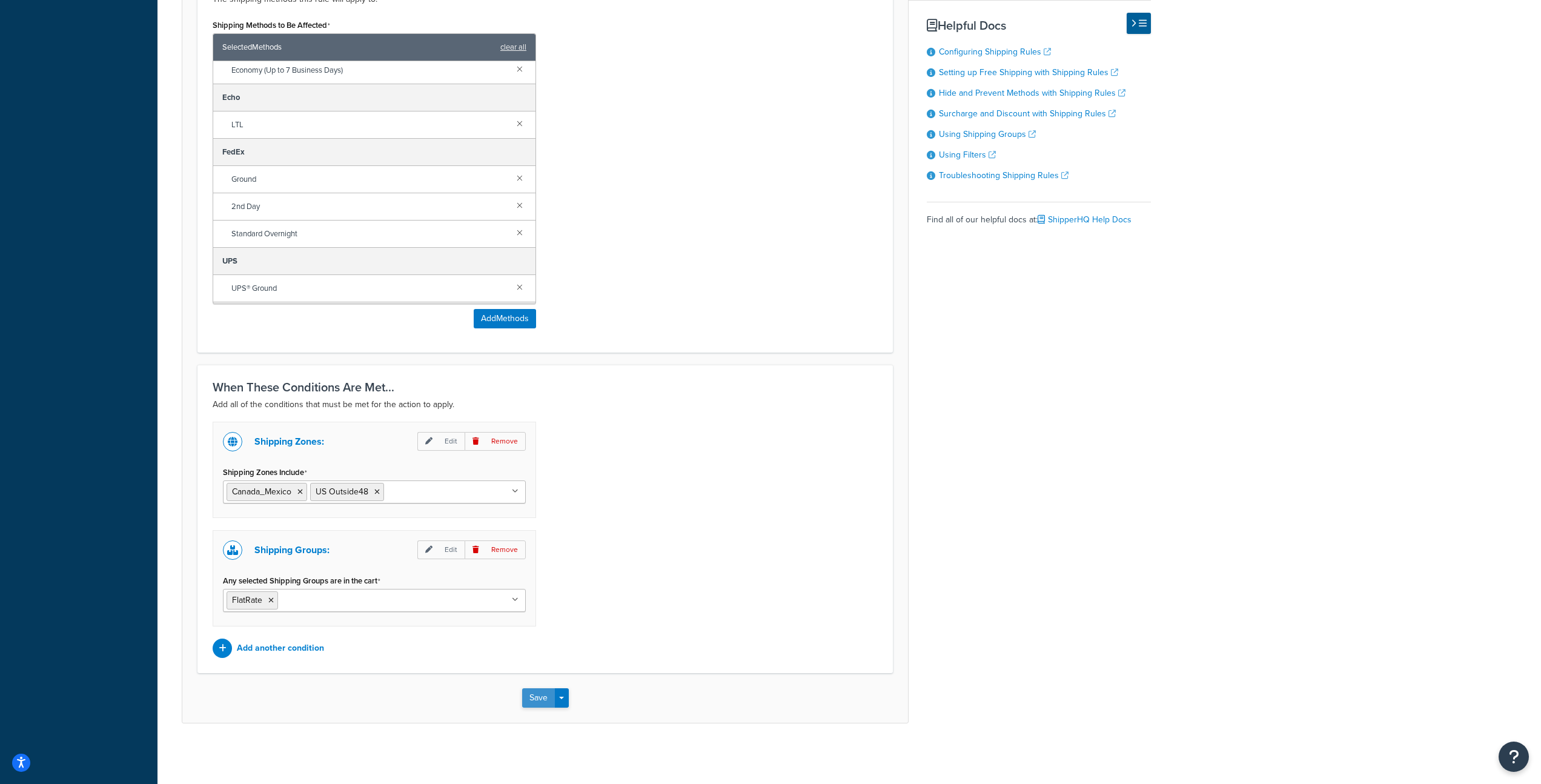
click at [531, 698] on button "Save" at bounding box center [539, 698] width 33 height 19
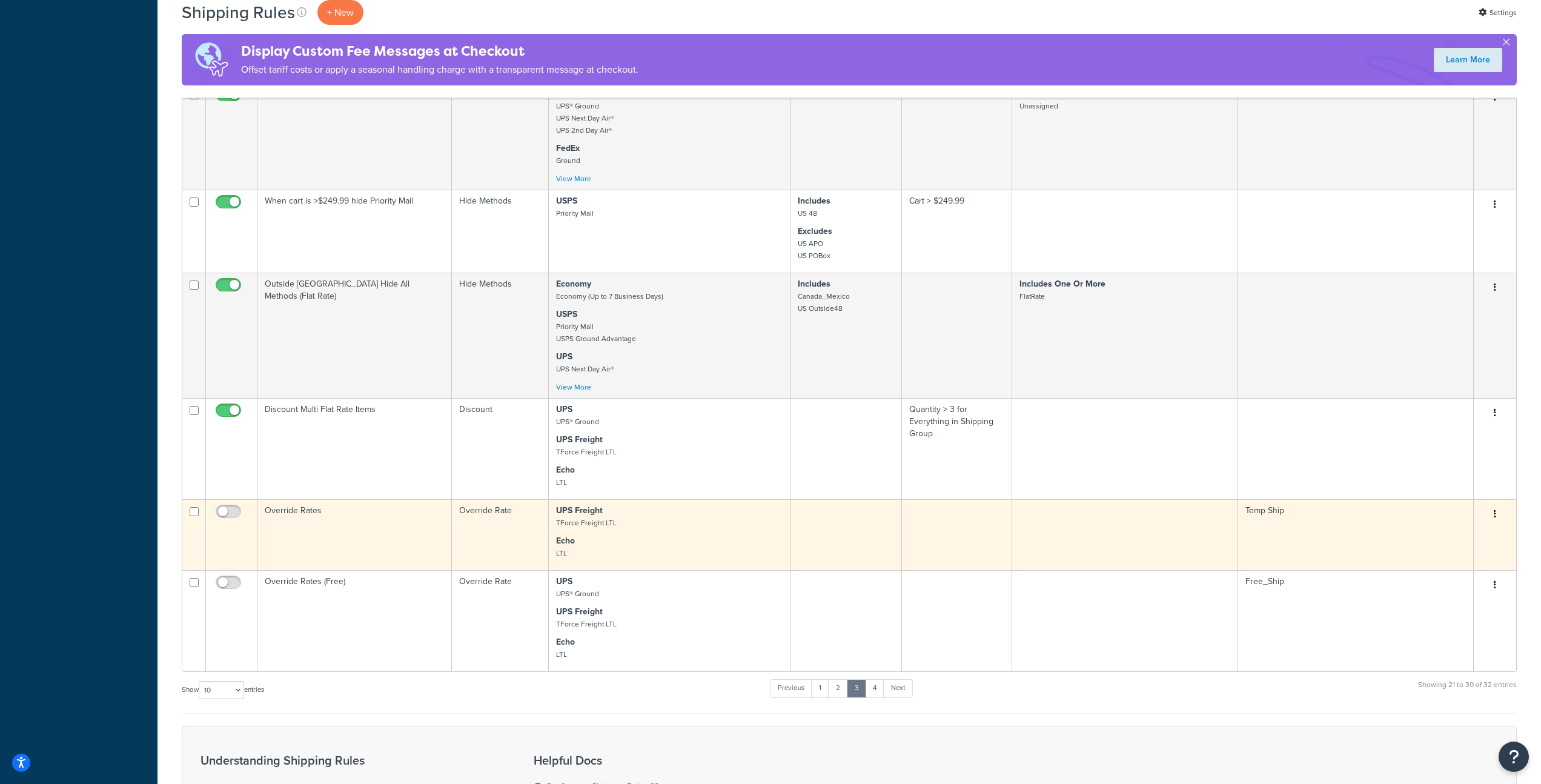
scroll to position [546, 0]
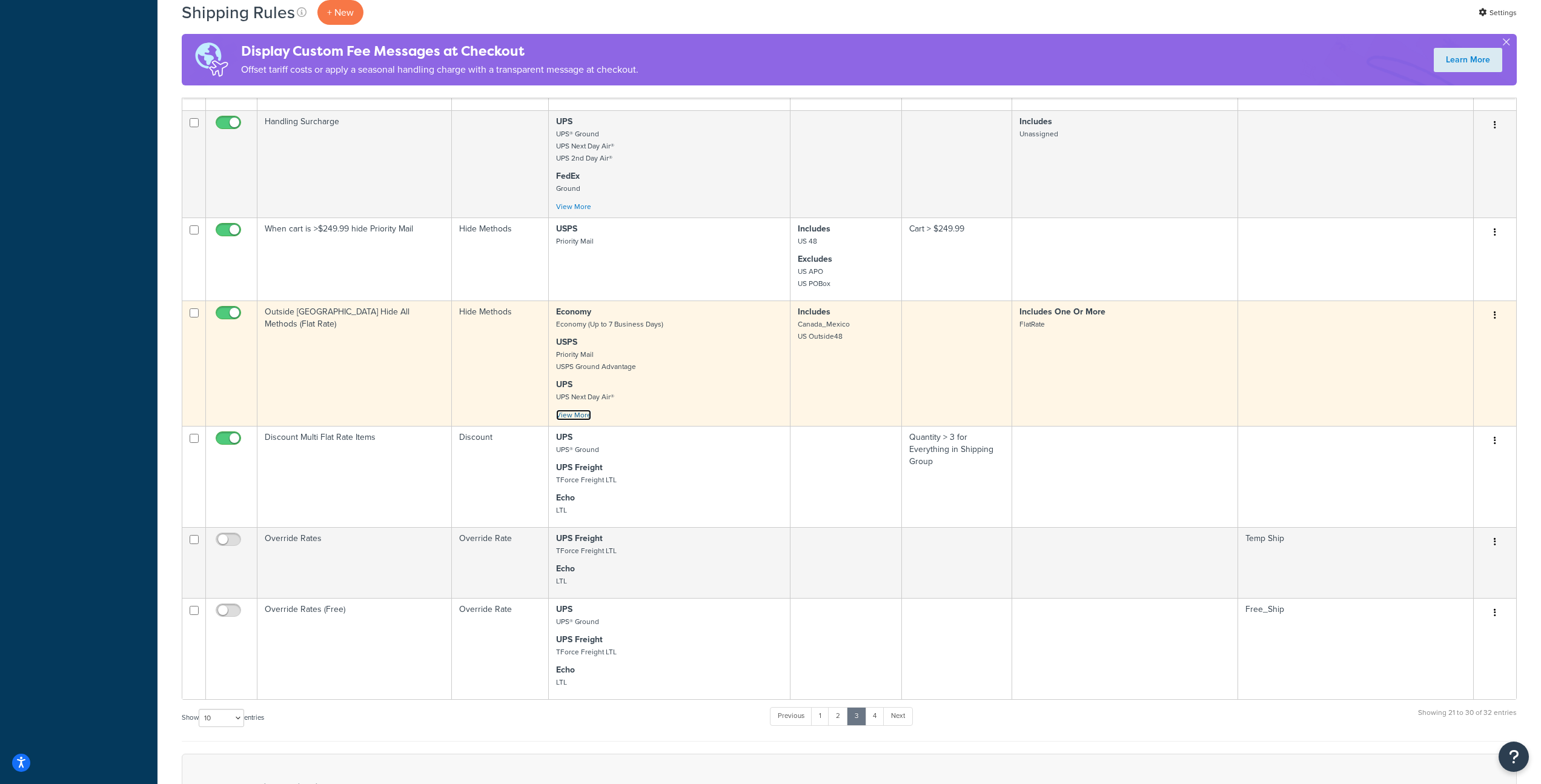
click at [584, 410] on link "View More" at bounding box center [574, 415] width 35 height 11
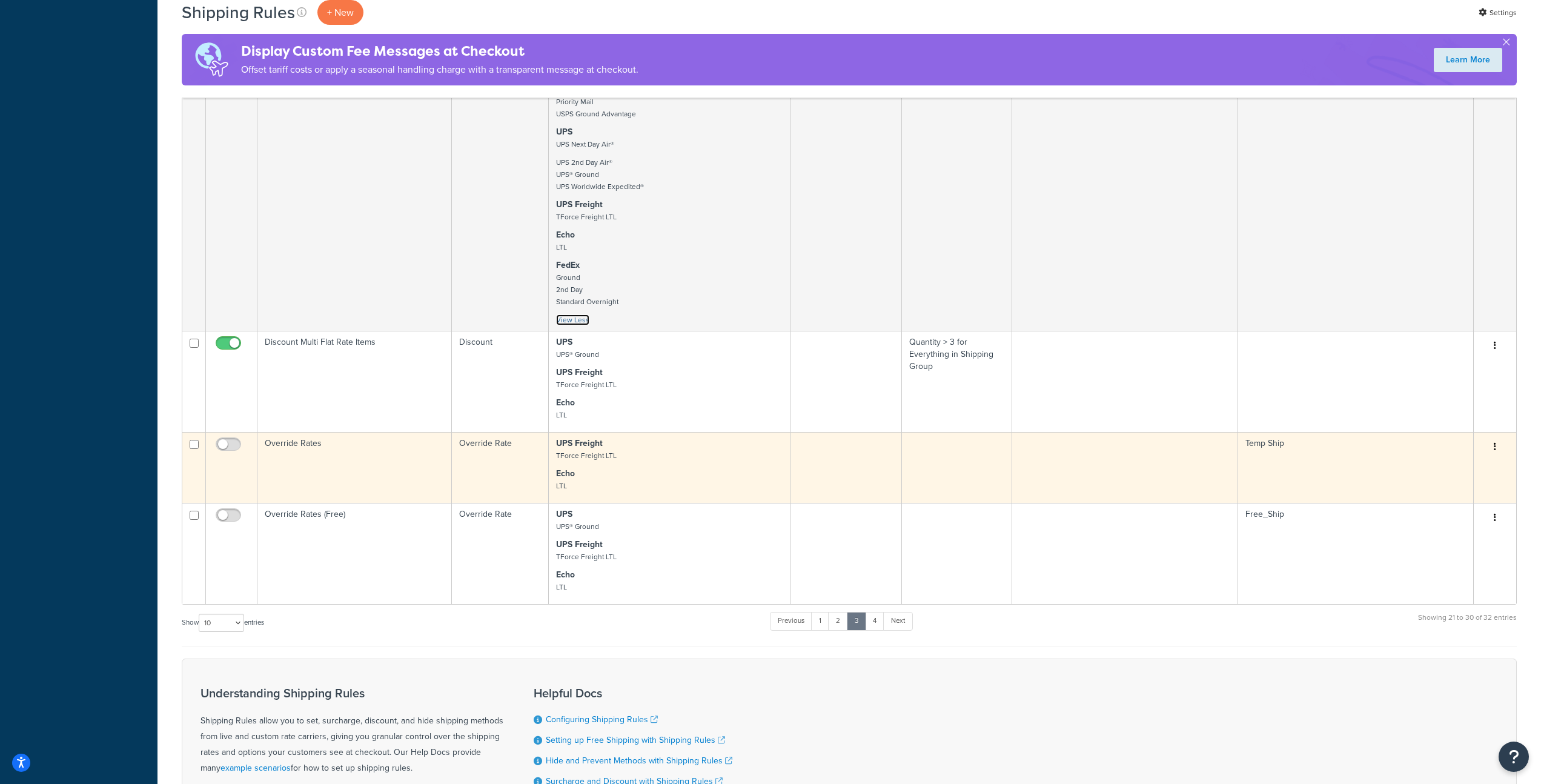
scroll to position [931, 0]
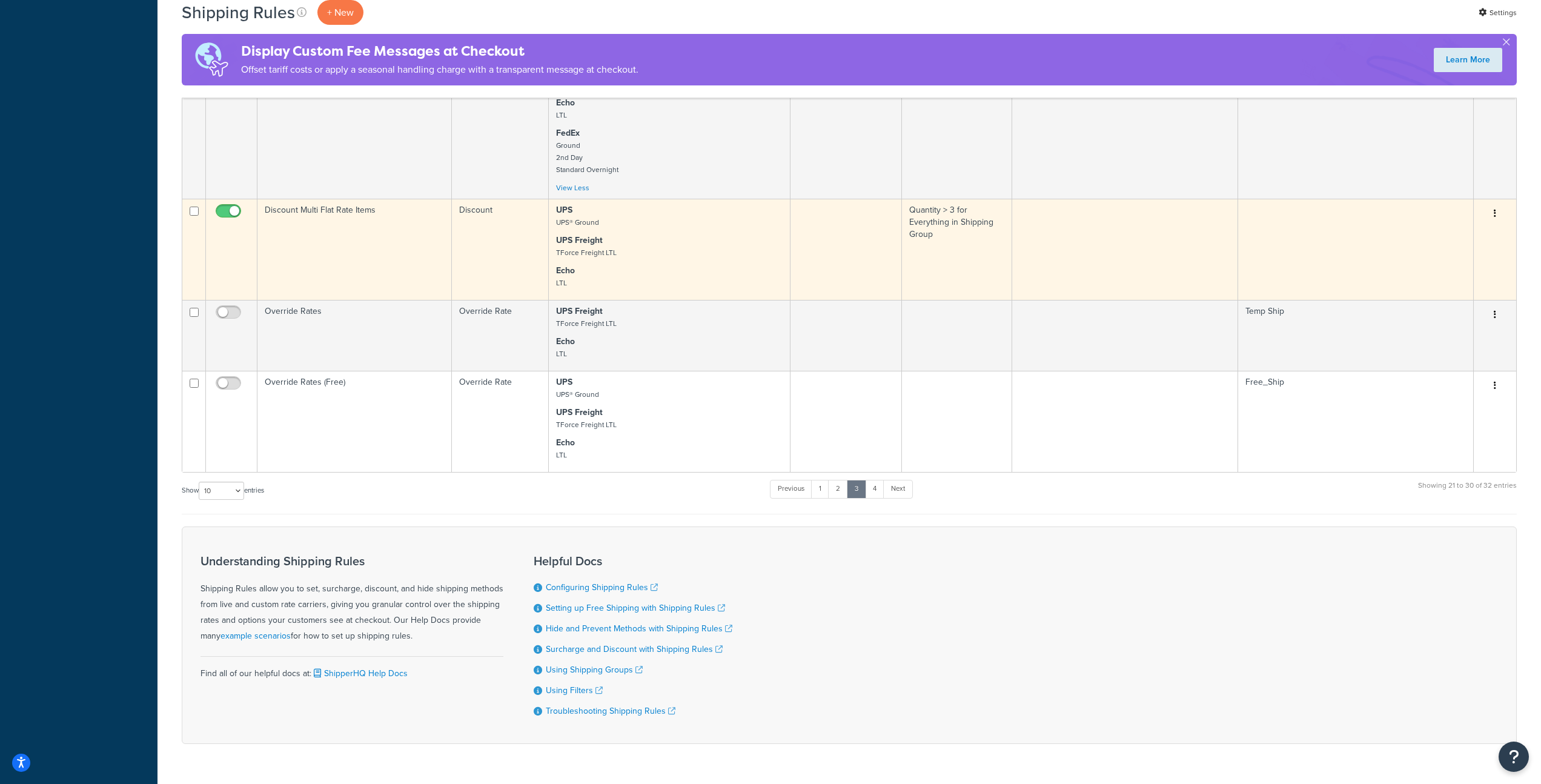
click at [666, 242] on p "UPS Freight TForce Freight LTL" at bounding box center [669, 247] width 227 height 24
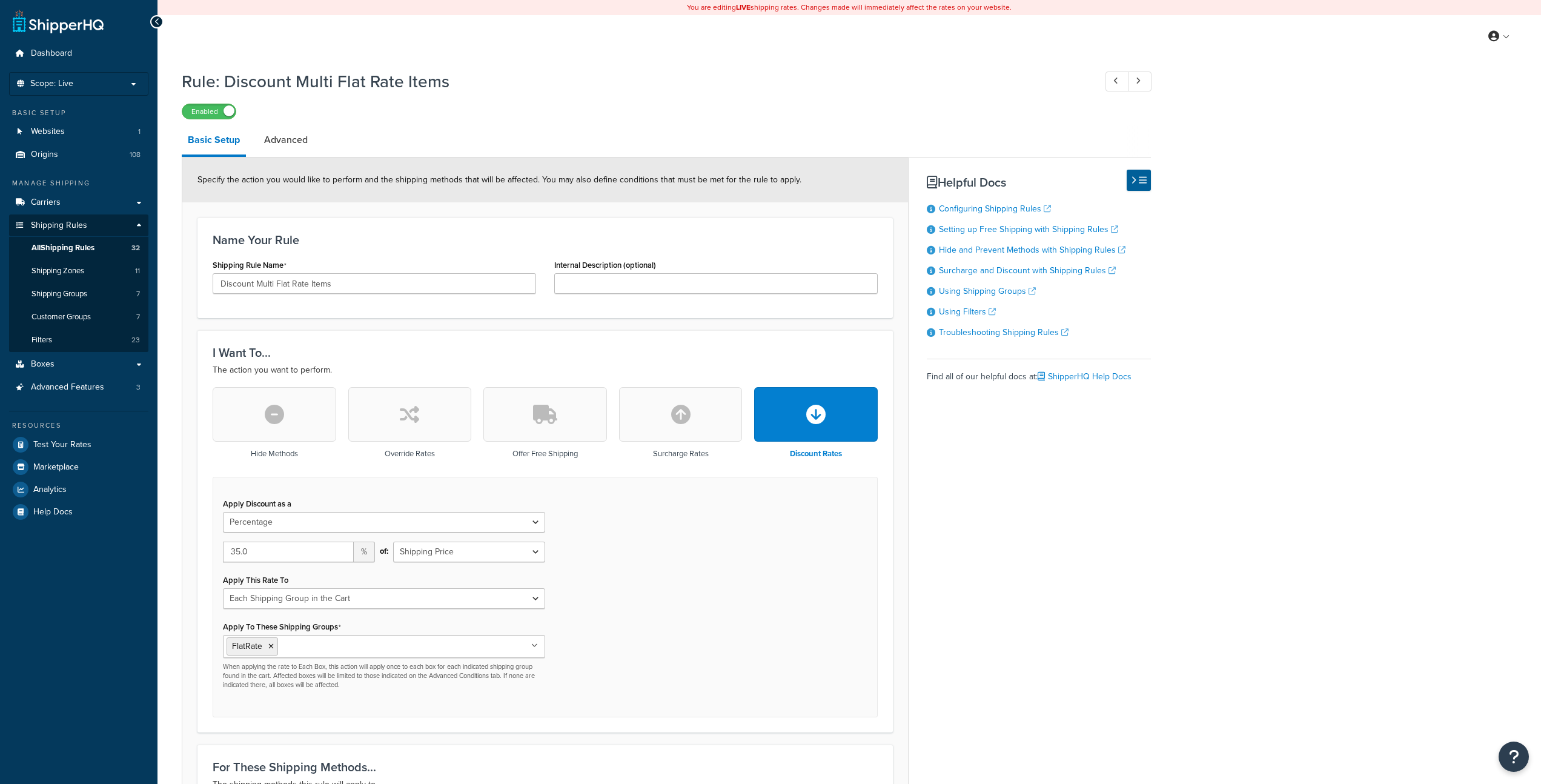
select select "PERCENTAGE"
select select "SHIPPING_GROUP"
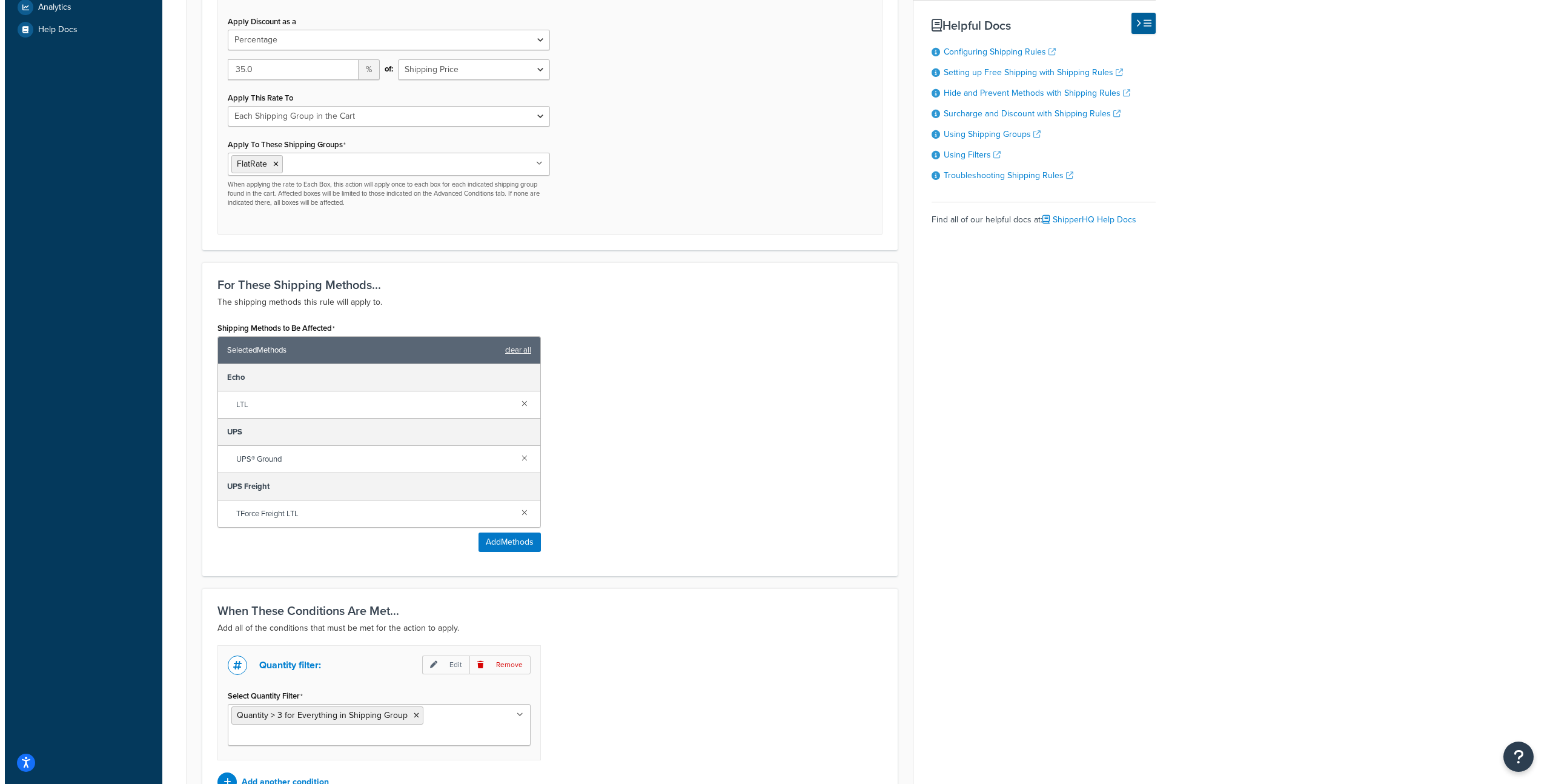
scroll to position [509, 0]
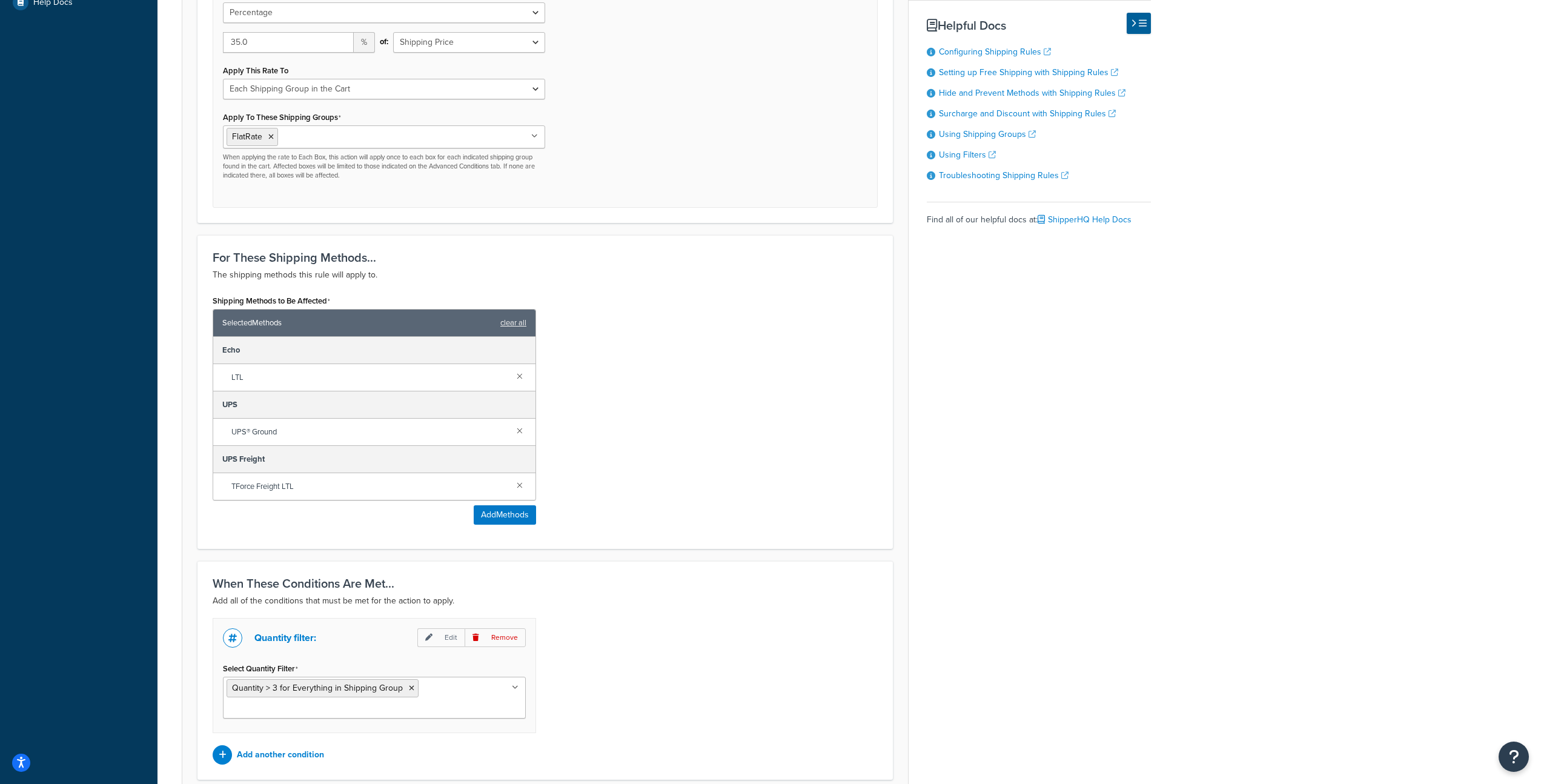
click at [518, 487] on link at bounding box center [520, 484] width 13 height 13
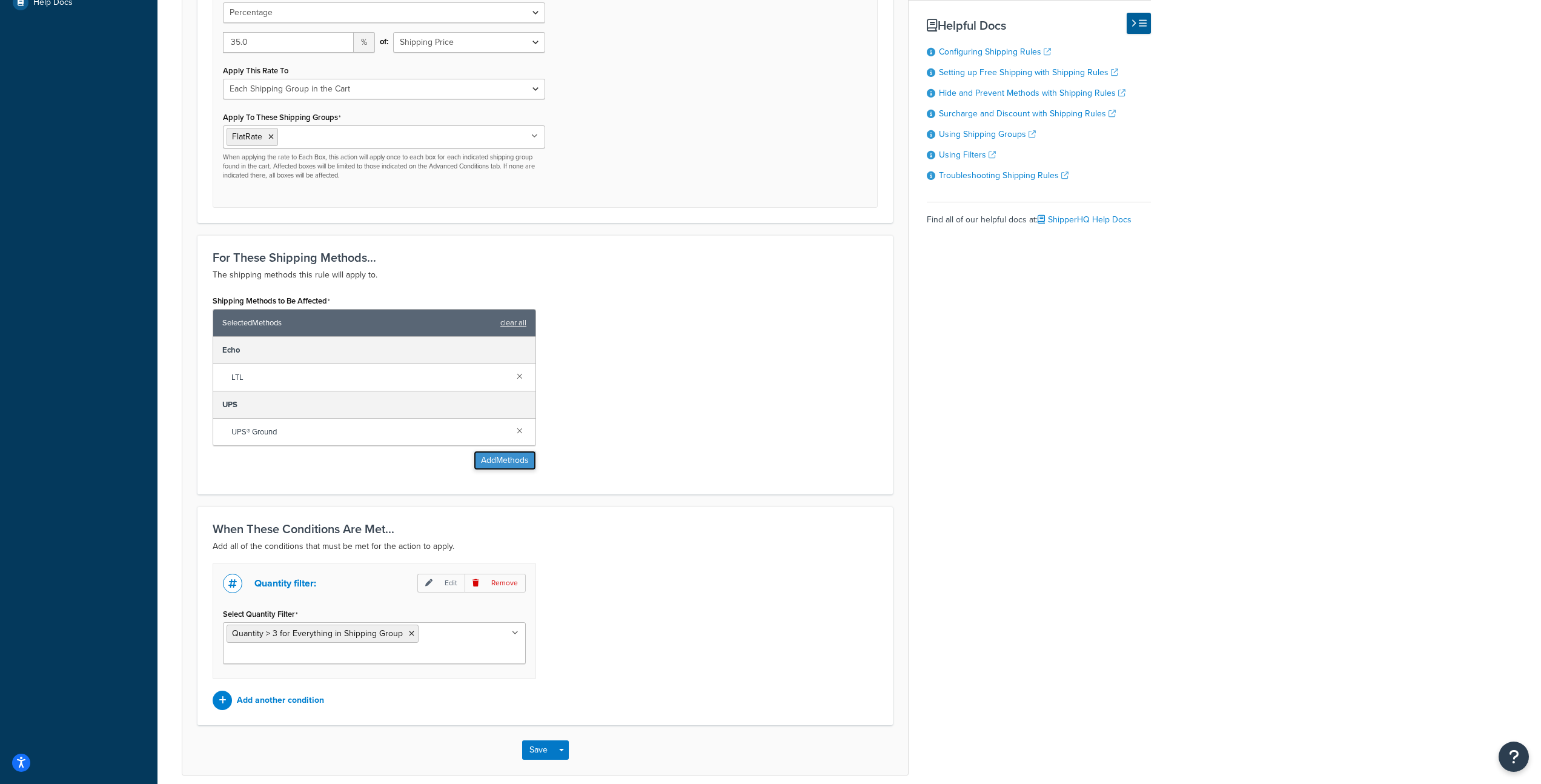
click at [509, 458] on button "Add Methods" at bounding box center [505, 461] width 63 height 19
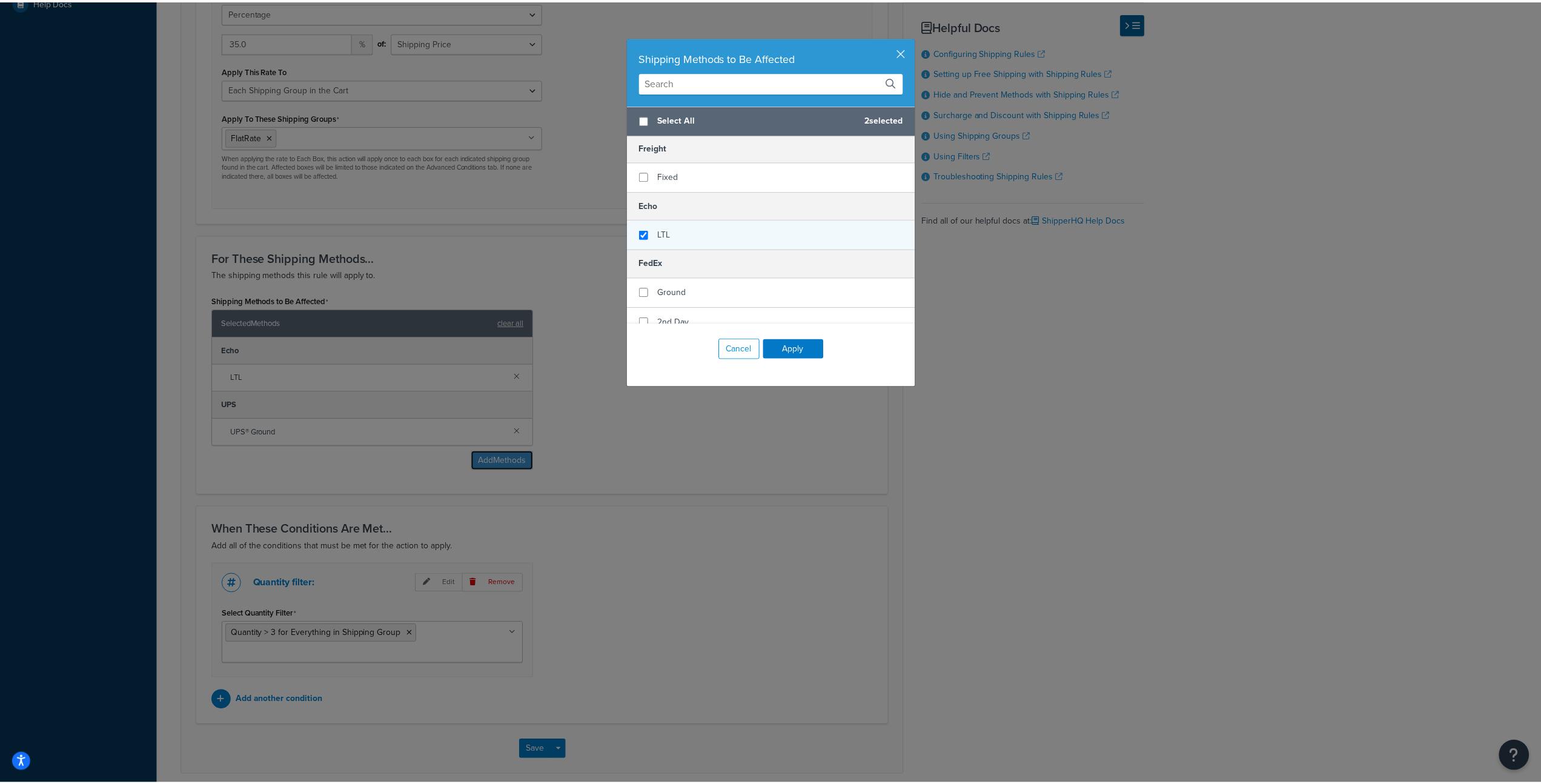
scroll to position [62, 0]
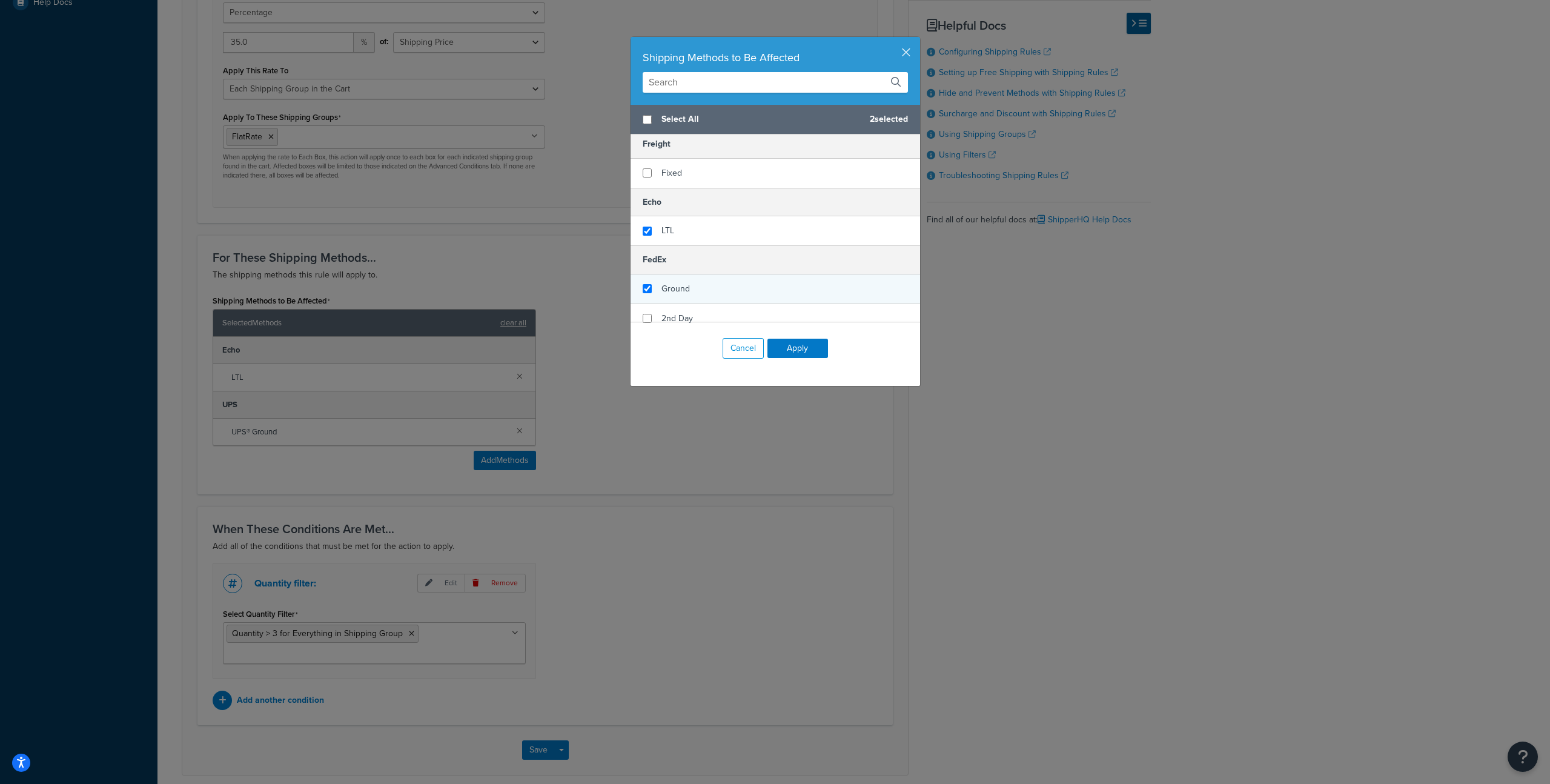
checkbox input "true"
click at [686, 291] on div "Ground" at bounding box center [776, 289] width 289 height 30
click at [789, 348] on button "Apply" at bounding box center [798, 348] width 61 height 19
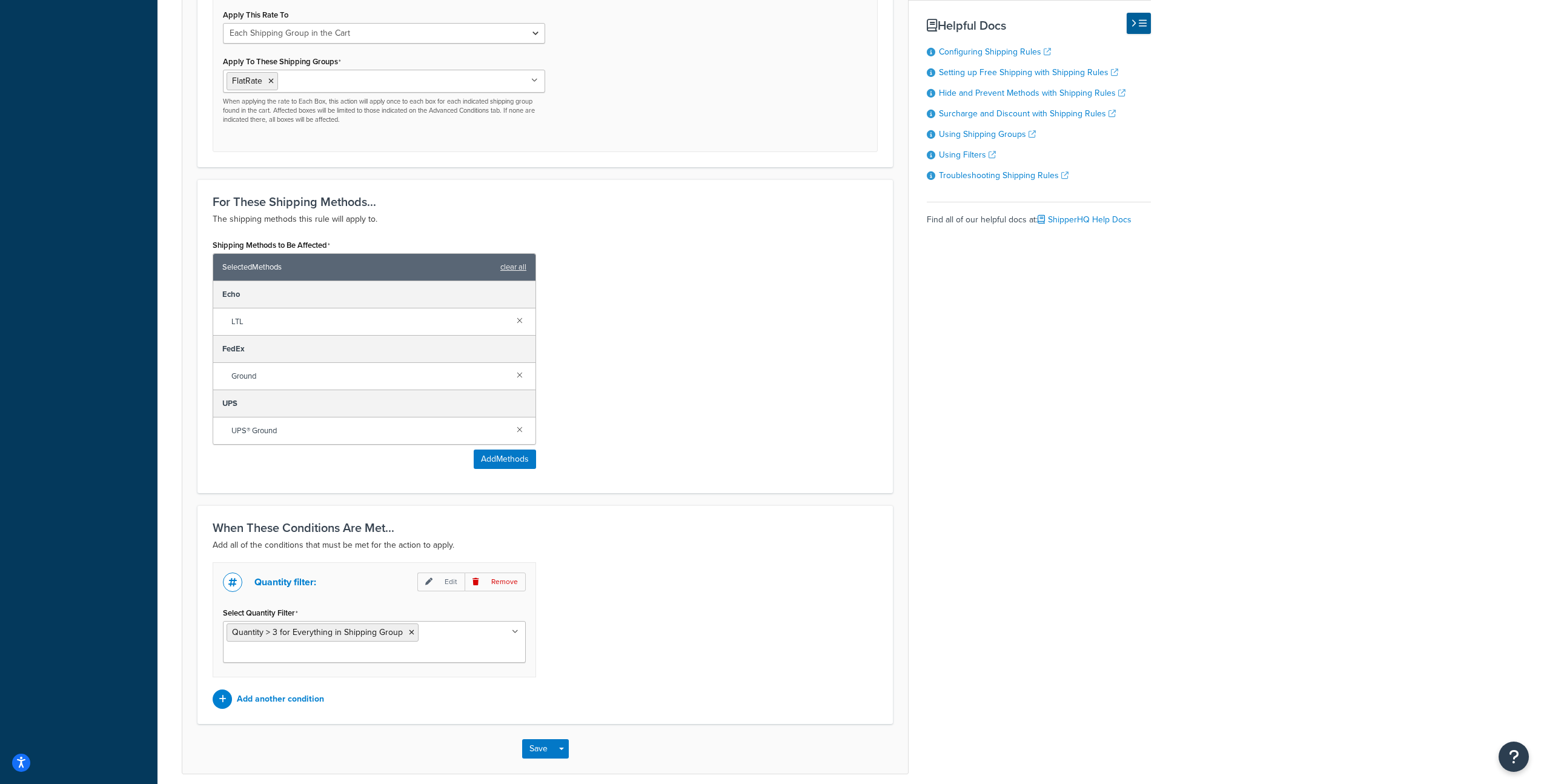
scroll to position [616, 0]
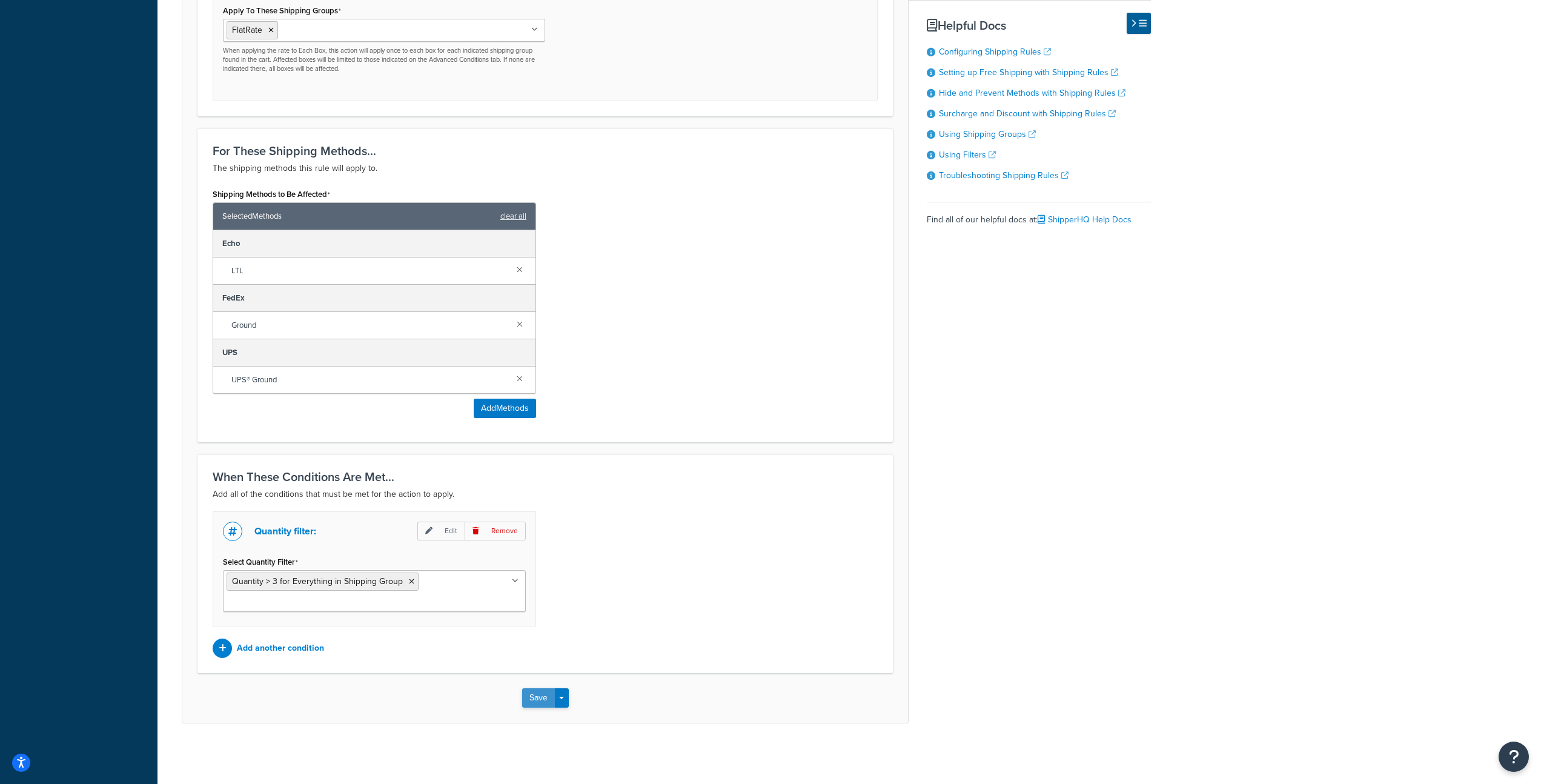
click at [540, 699] on button "Save" at bounding box center [539, 698] width 33 height 19
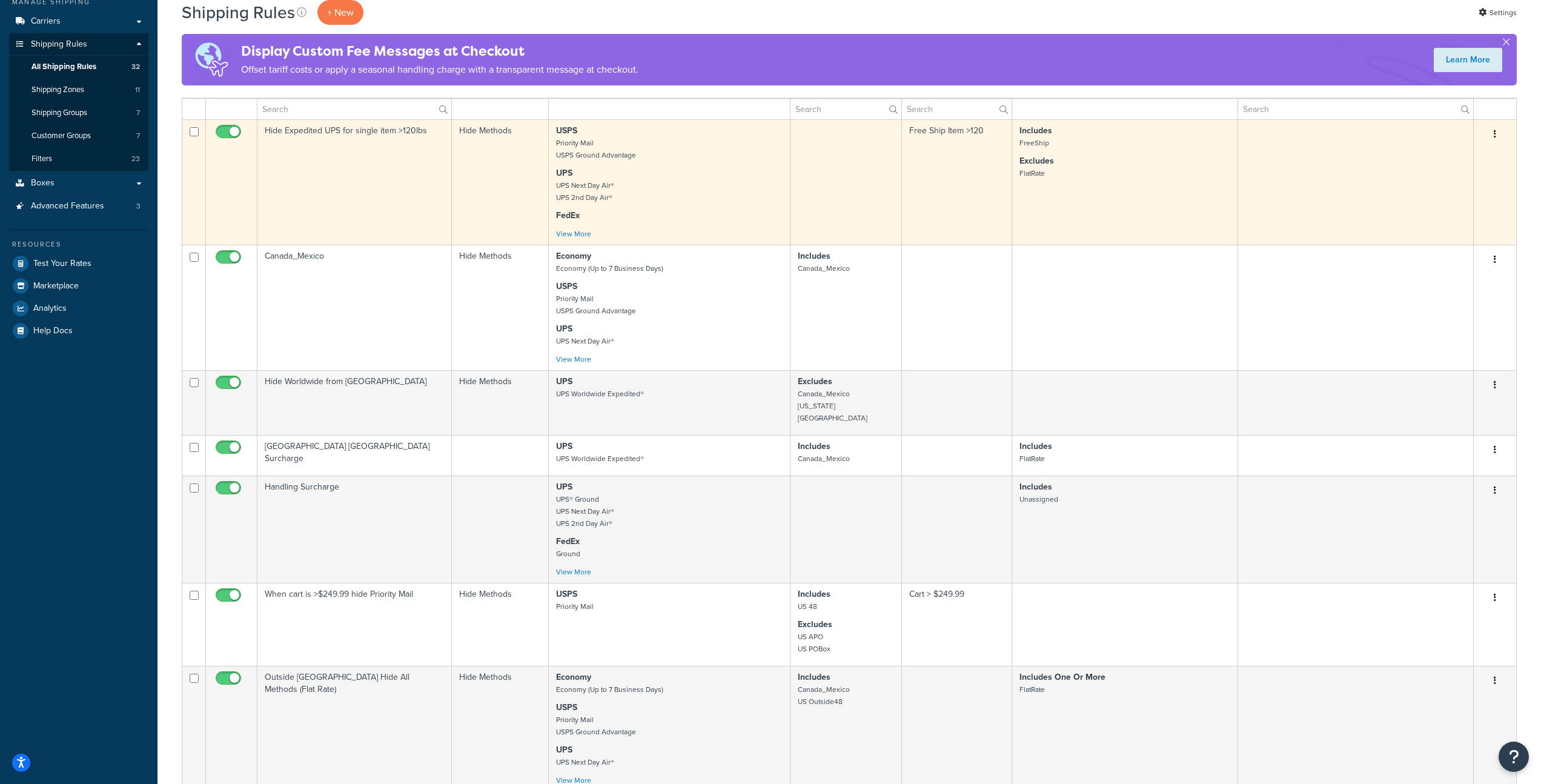
scroll to position [801, 0]
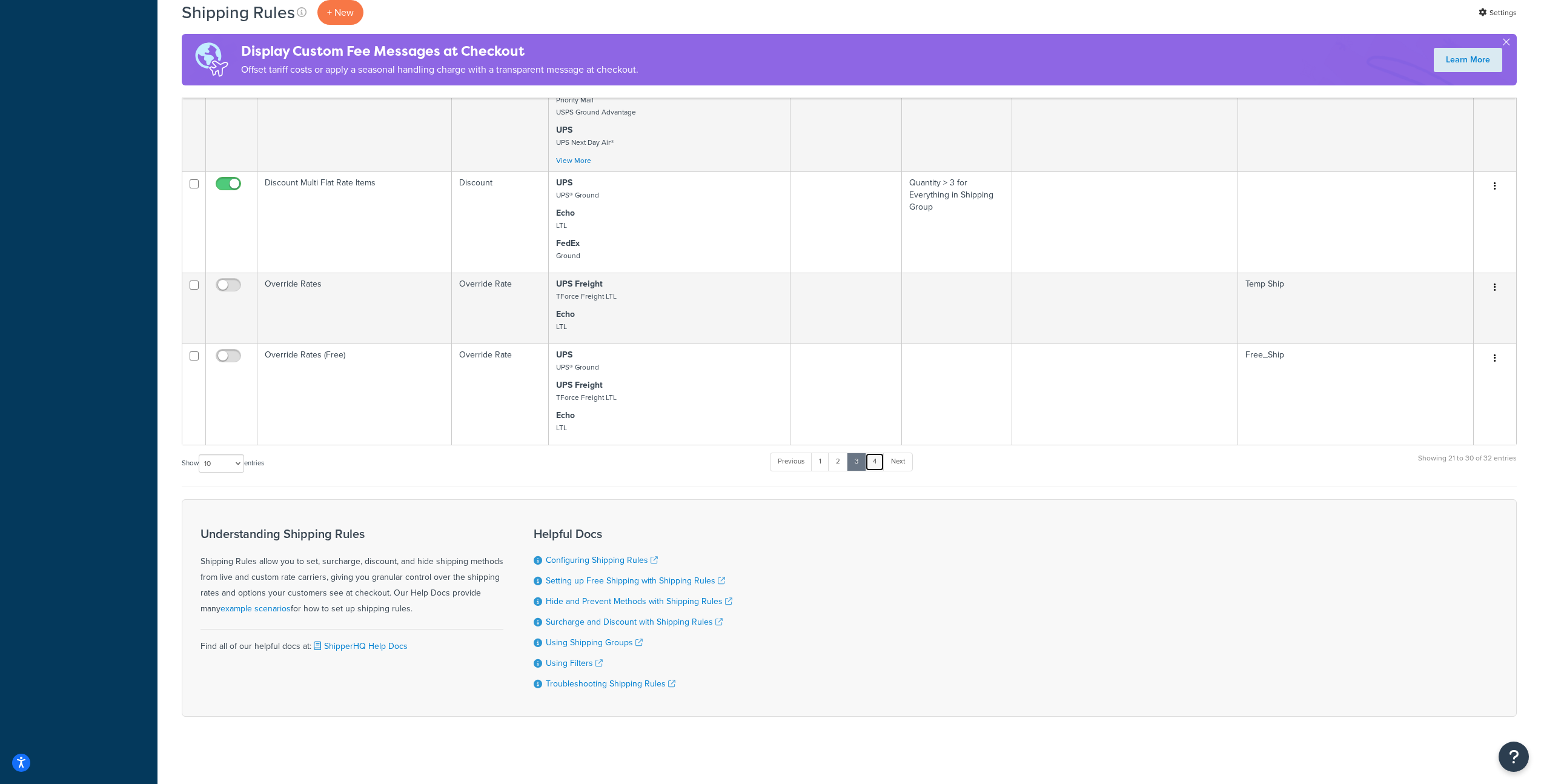
click at [875, 458] on link "4" at bounding box center [875, 462] width 19 height 18
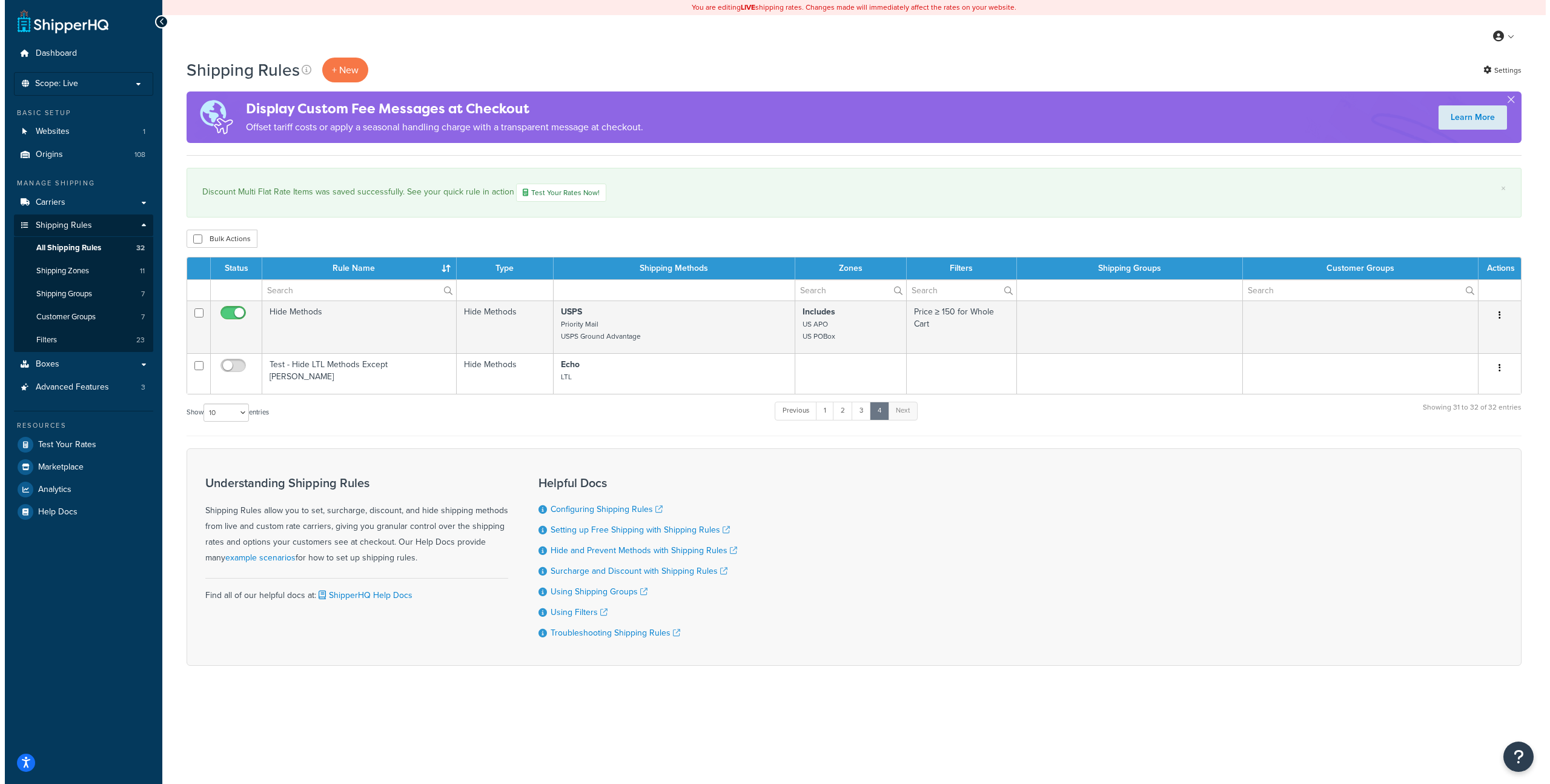
scroll to position [0, 0]
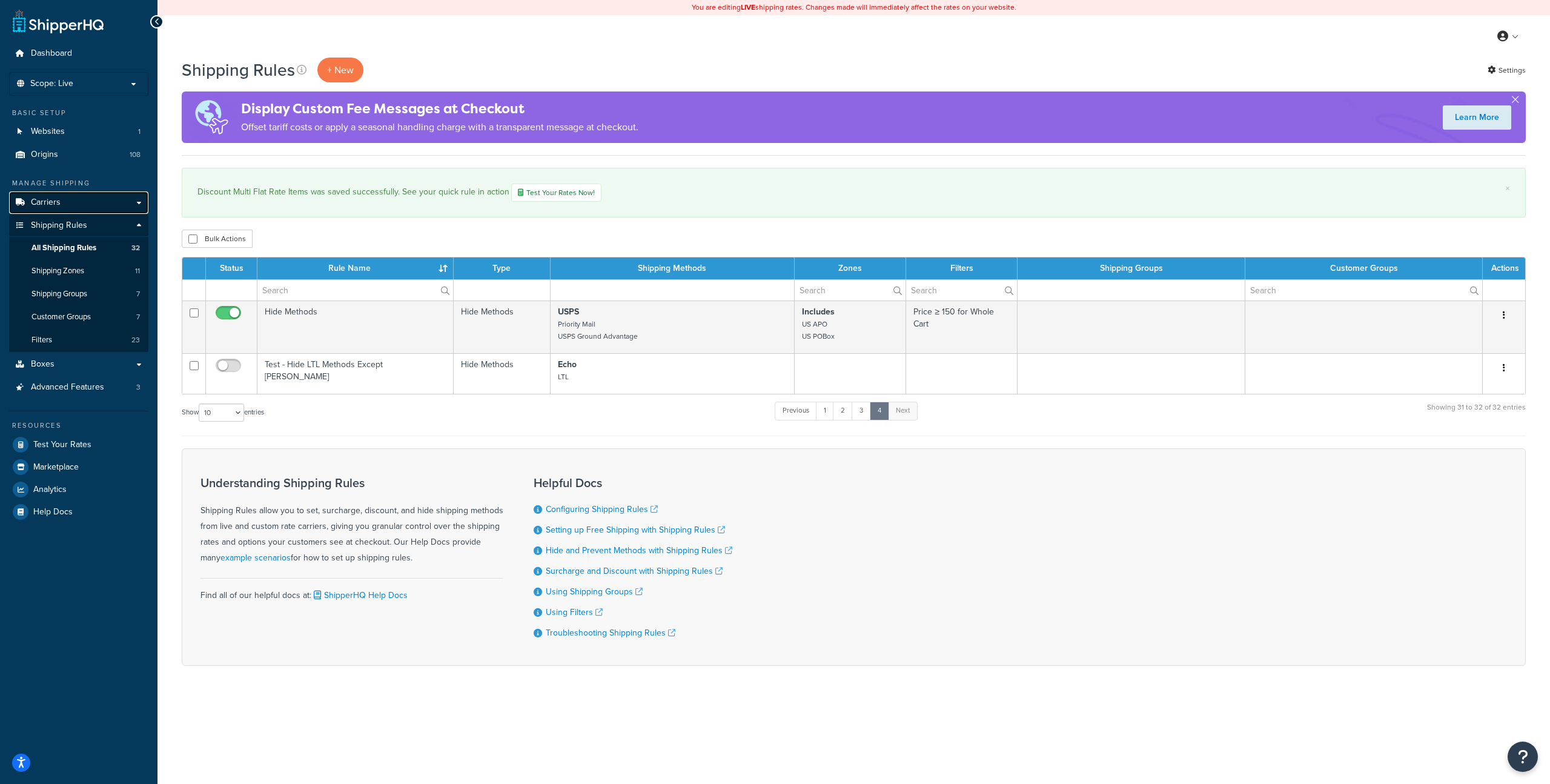
click at [50, 202] on span "Carriers" at bounding box center [46, 202] width 30 height 10
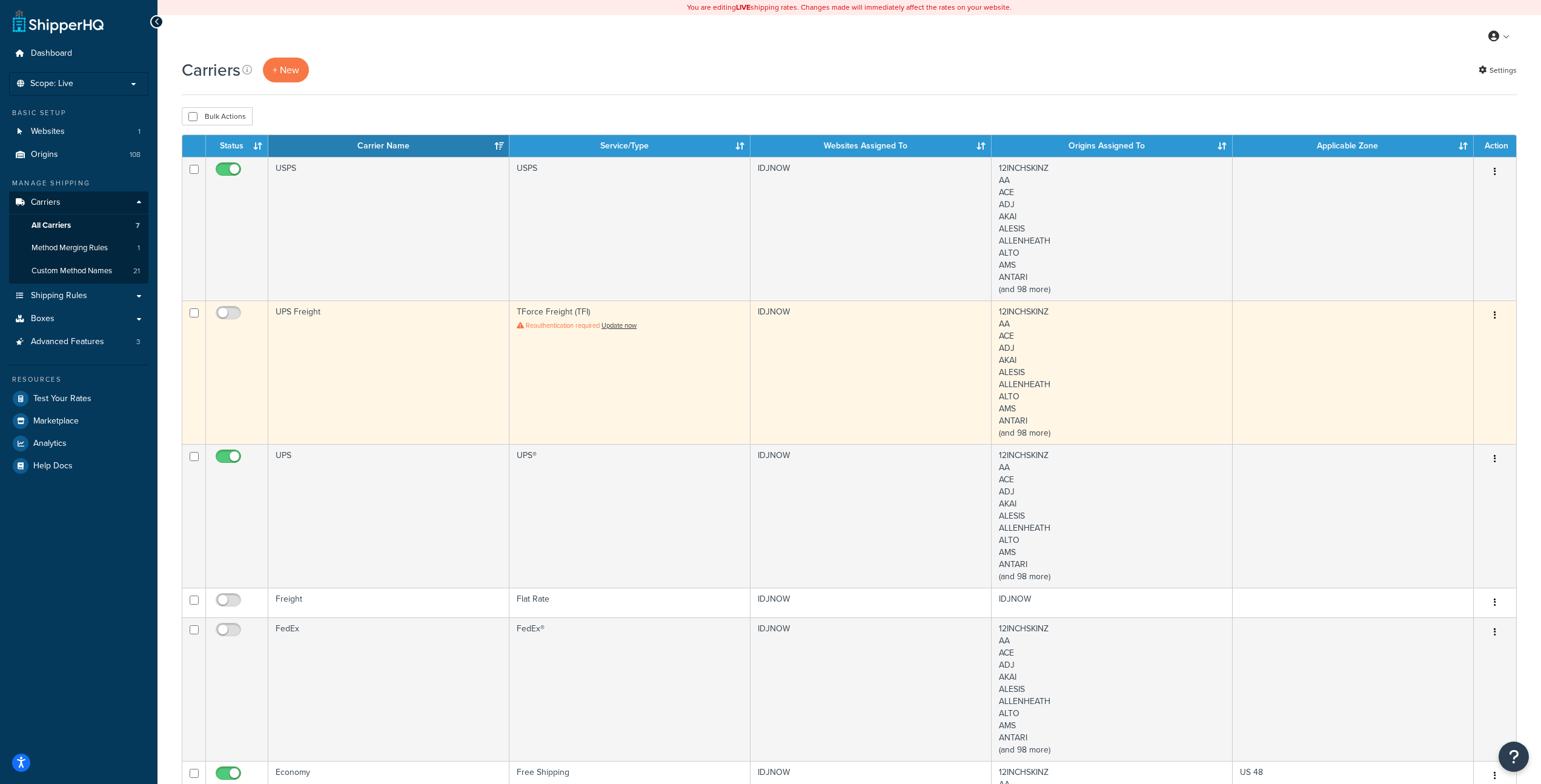
click at [1495, 315] on icon "button" at bounding box center [1495, 315] width 2 height 9
click at [1438, 387] on link "Delete" at bounding box center [1446, 390] width 95 height 25
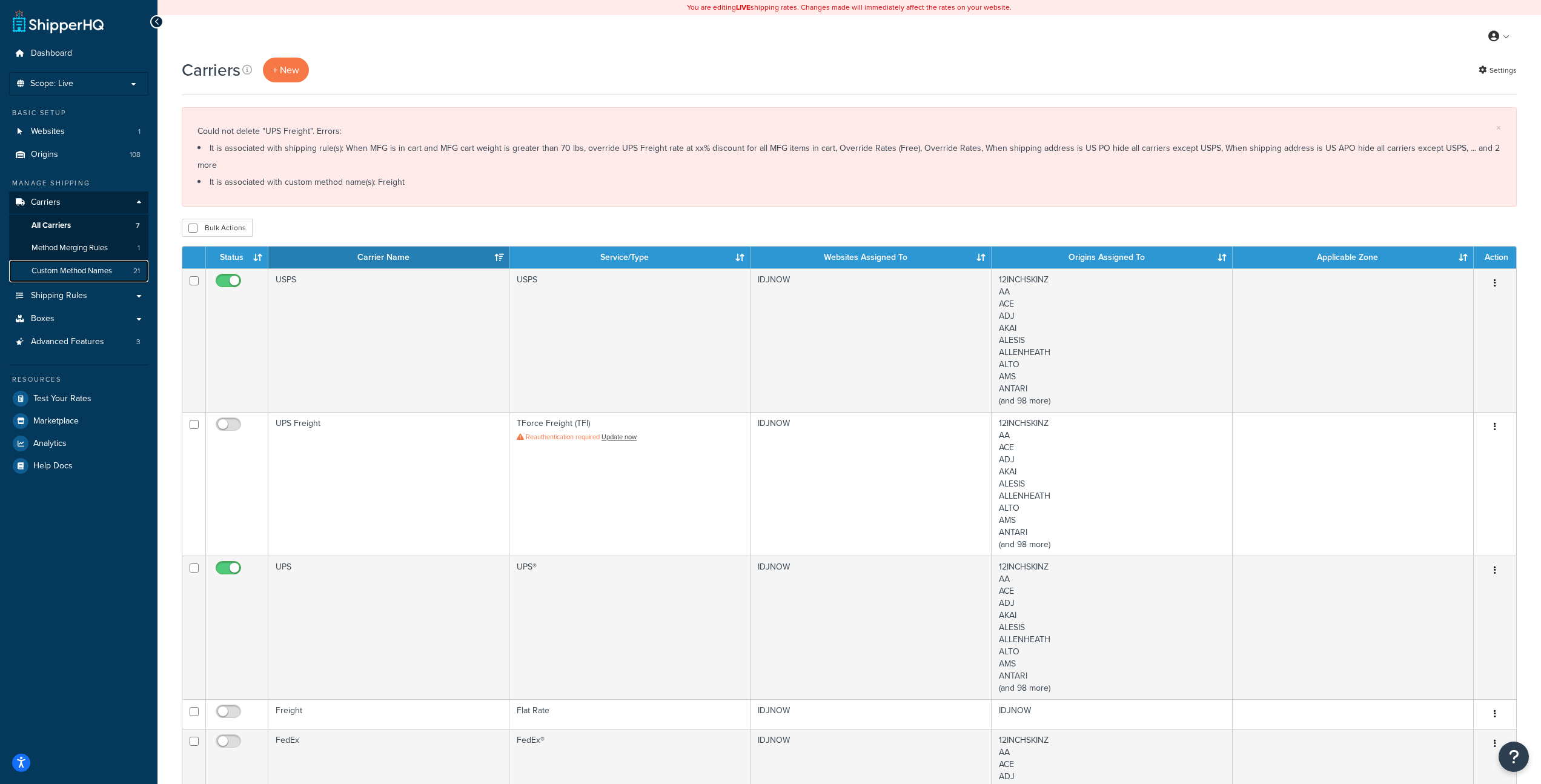
drag, startPoint x: 77, startPoint y: 272, endPoint x: 84, endPoint y: 269, distance: 7.6
click at [84, 269] on span "Custom Method Names" at bounding box center [72, 271] width 81 height 10
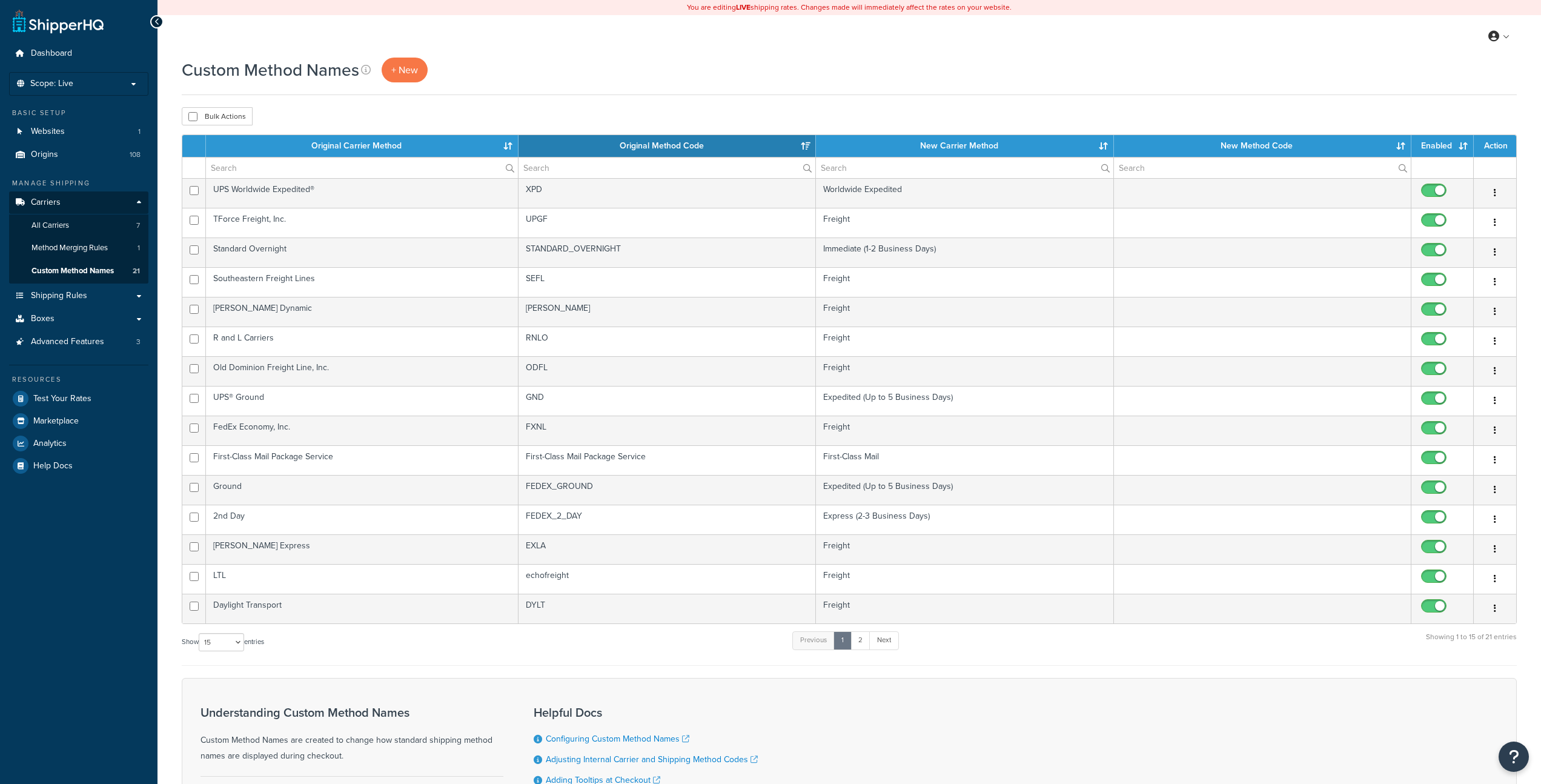
select select "15"
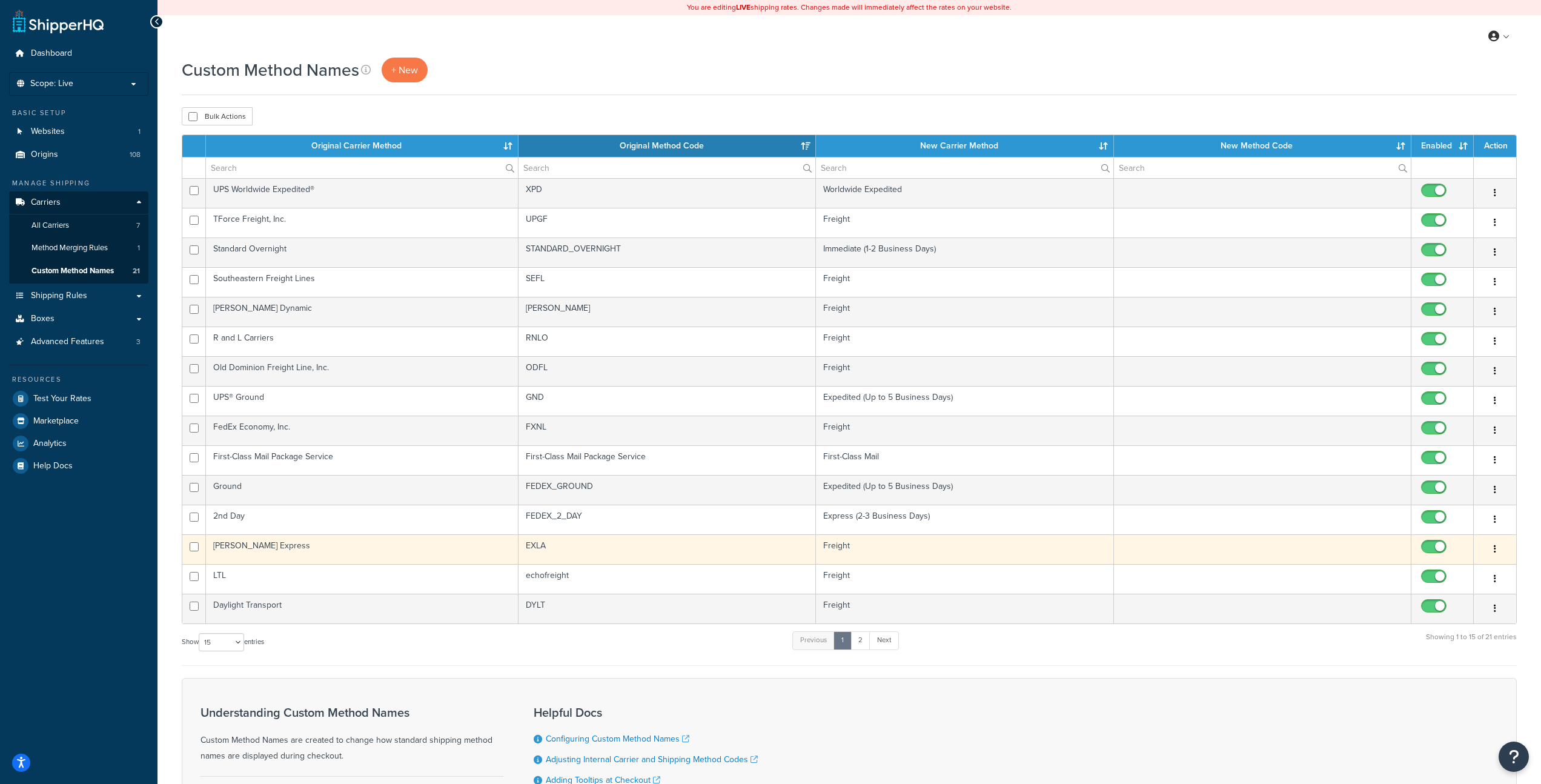
click at [867, 548] on td "Freight" at bounding box center [964, 549] width 297 height 30
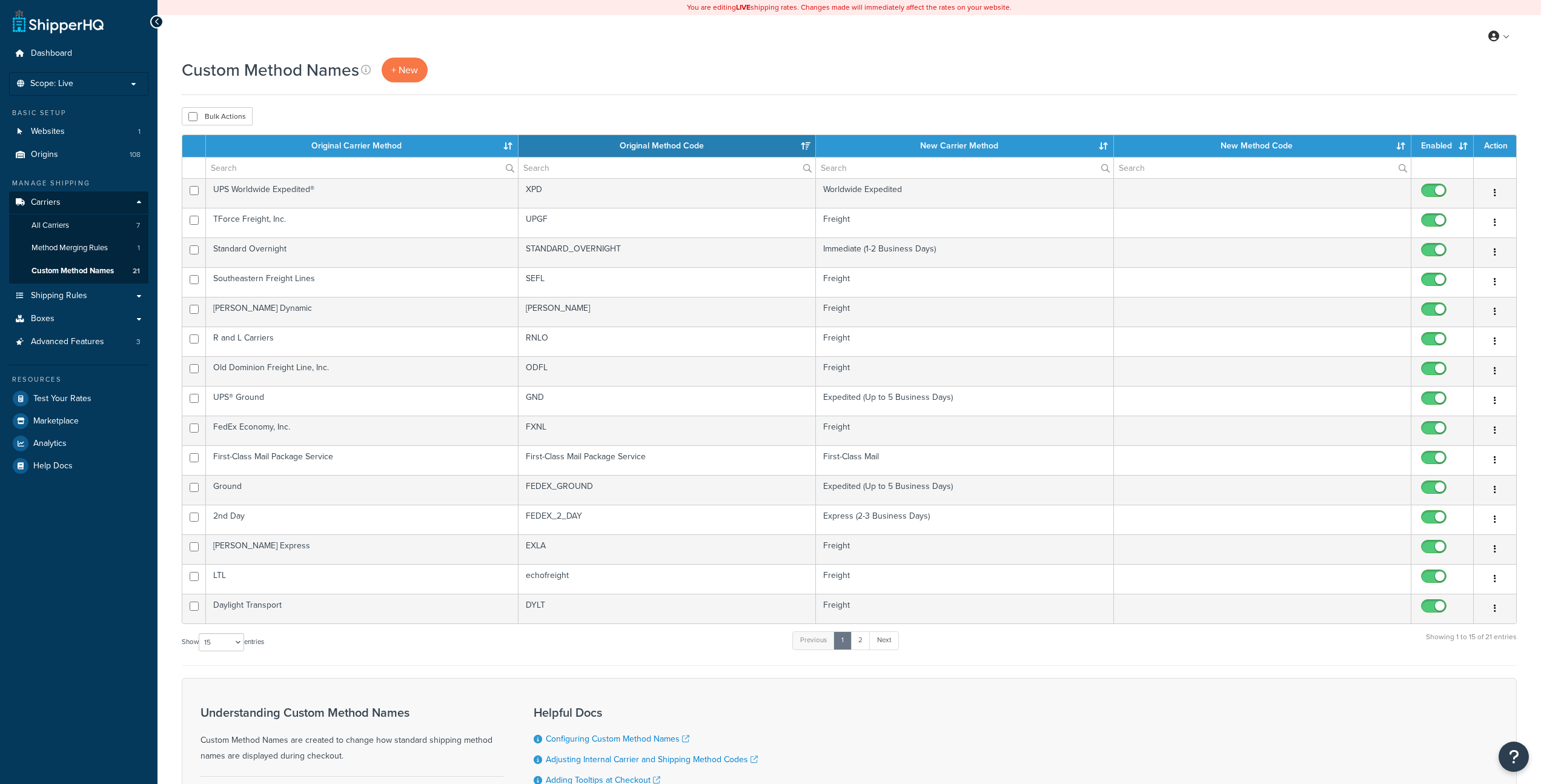
select select "15"
click at [894, 172] on input "text" at bounding box center [964, 168] width 297 height 21
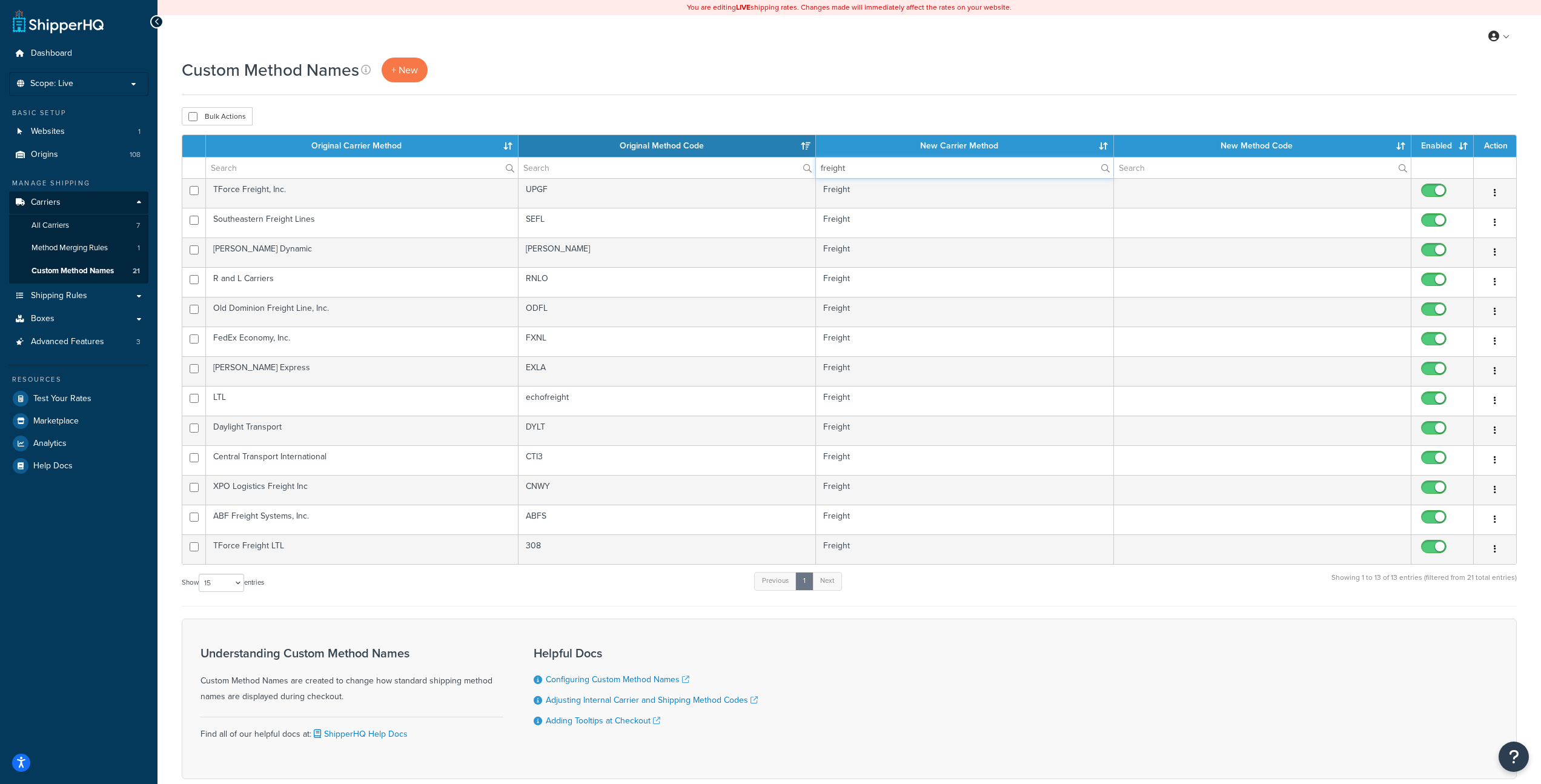
type input "freight"
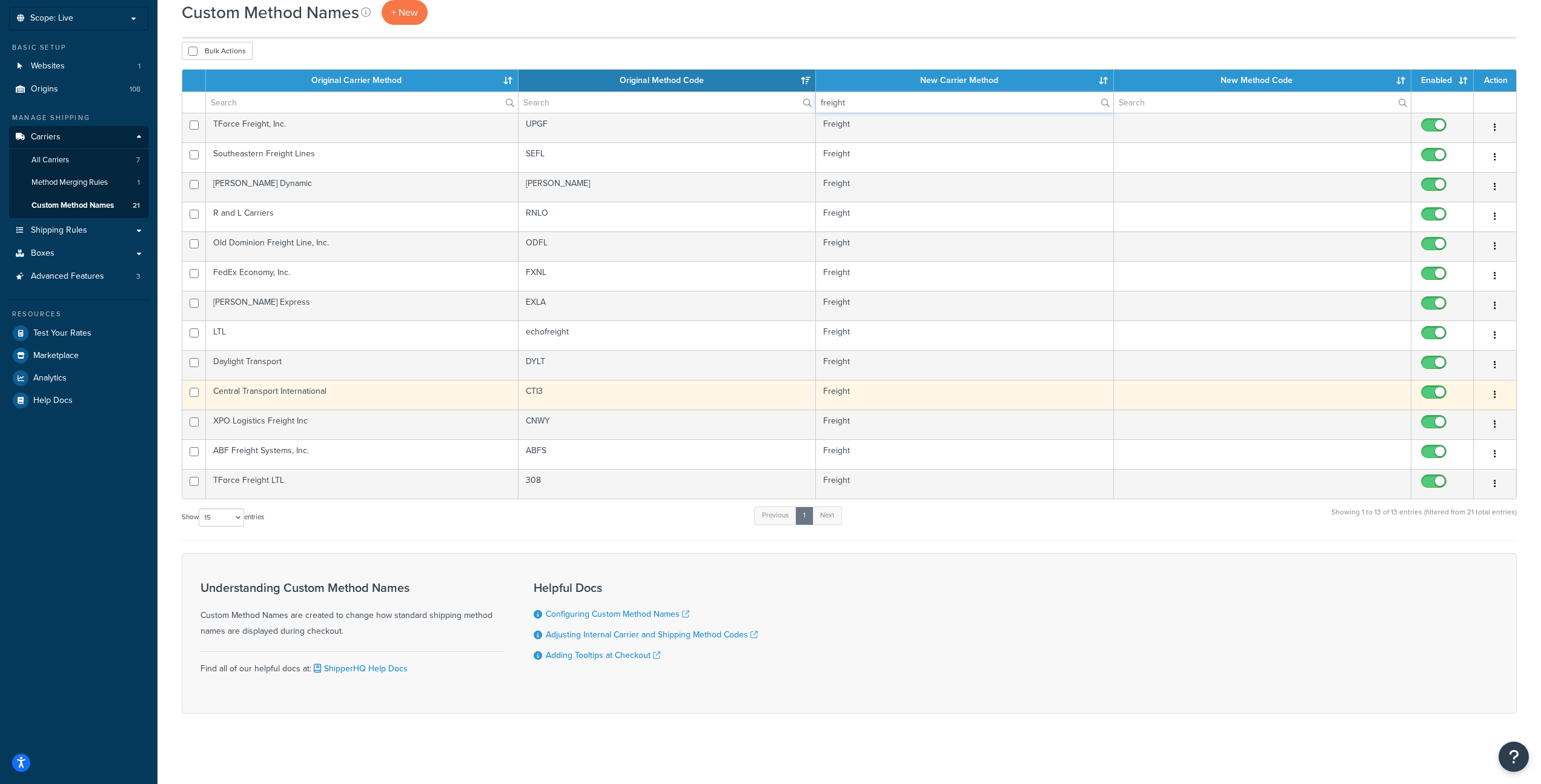
scroll to position [67, 0]
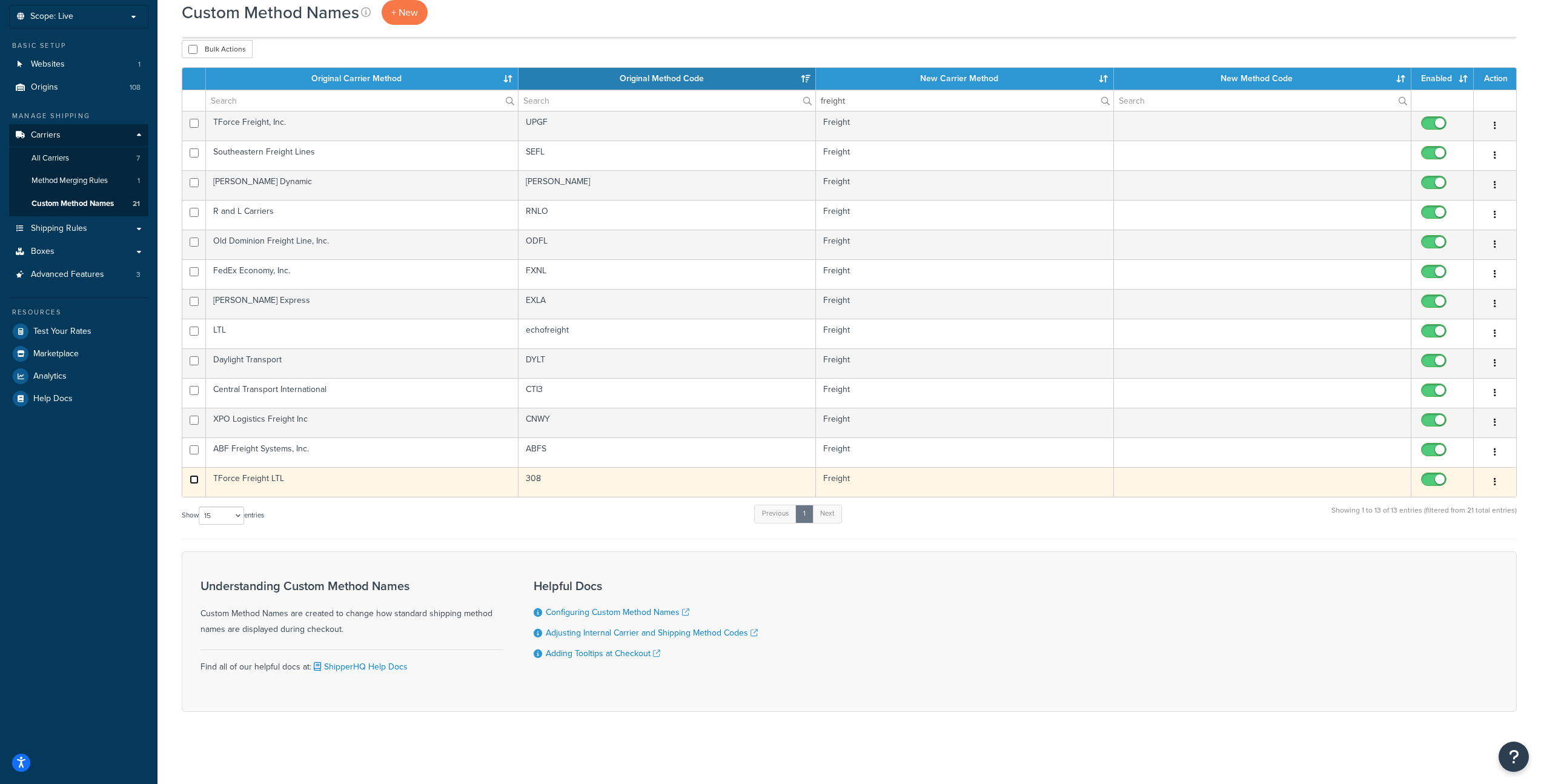
click at [196, 478] on input "checkbox" at bounding box center [194, 479] width 9 height 9
checkbox input "true"
click at [1496, 480] on button "button" at bounding box center [1495, 482] width 17 height 19
click at [1441, 555] on link "Delete" at bounding box center [1446, 555] width 95 height 25
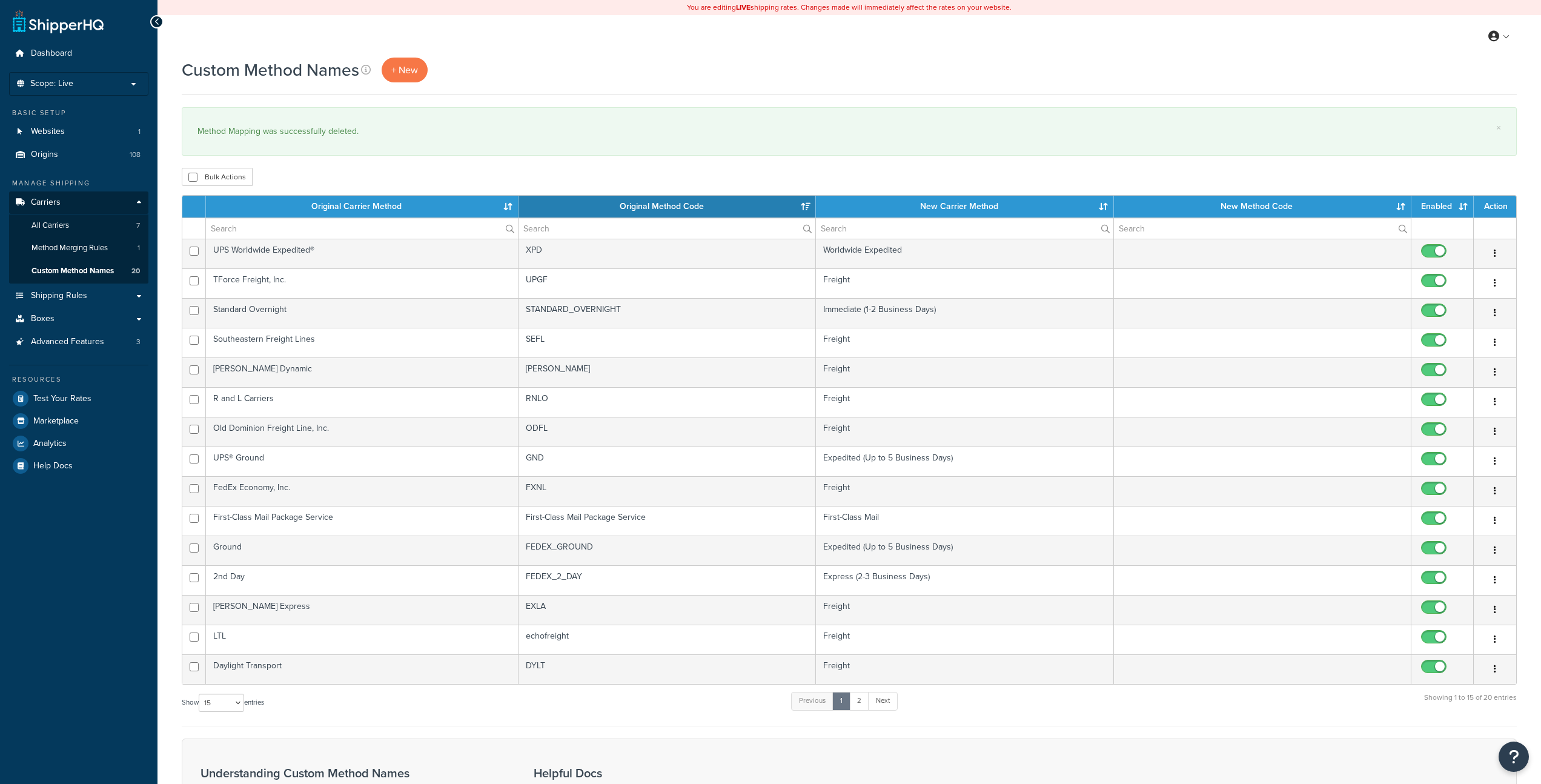
select select "15"
click at [70, 292] on span "Shipping Rules" at bounding box center [59, 295] width 57 height 10
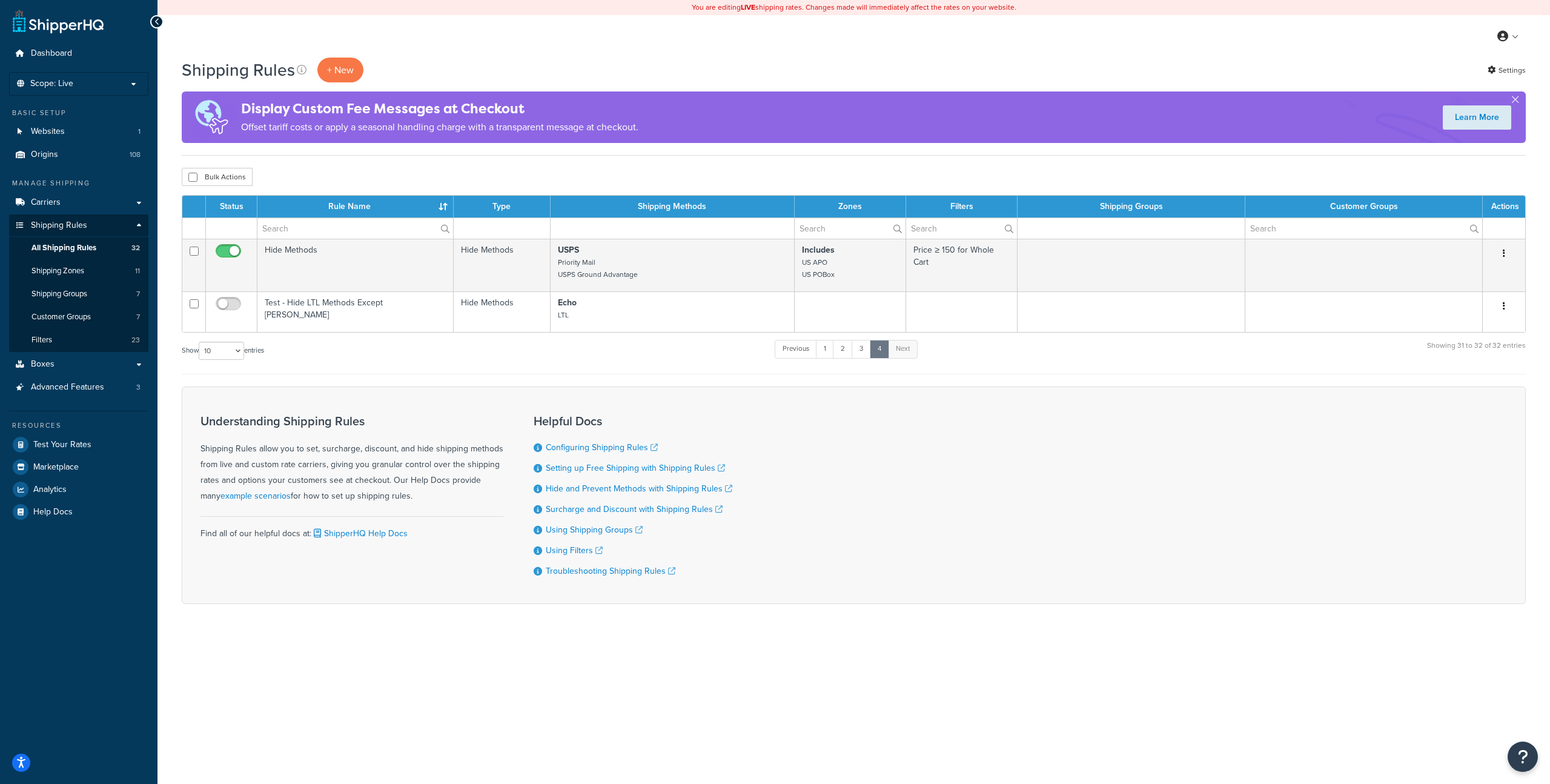
click at [655, 205] on th "Shipping Methods" at bounding box center [672, 207] width 244 height 22
click at [867, 348] on link "3" at bounding box center [861, 349] width 19 height 18
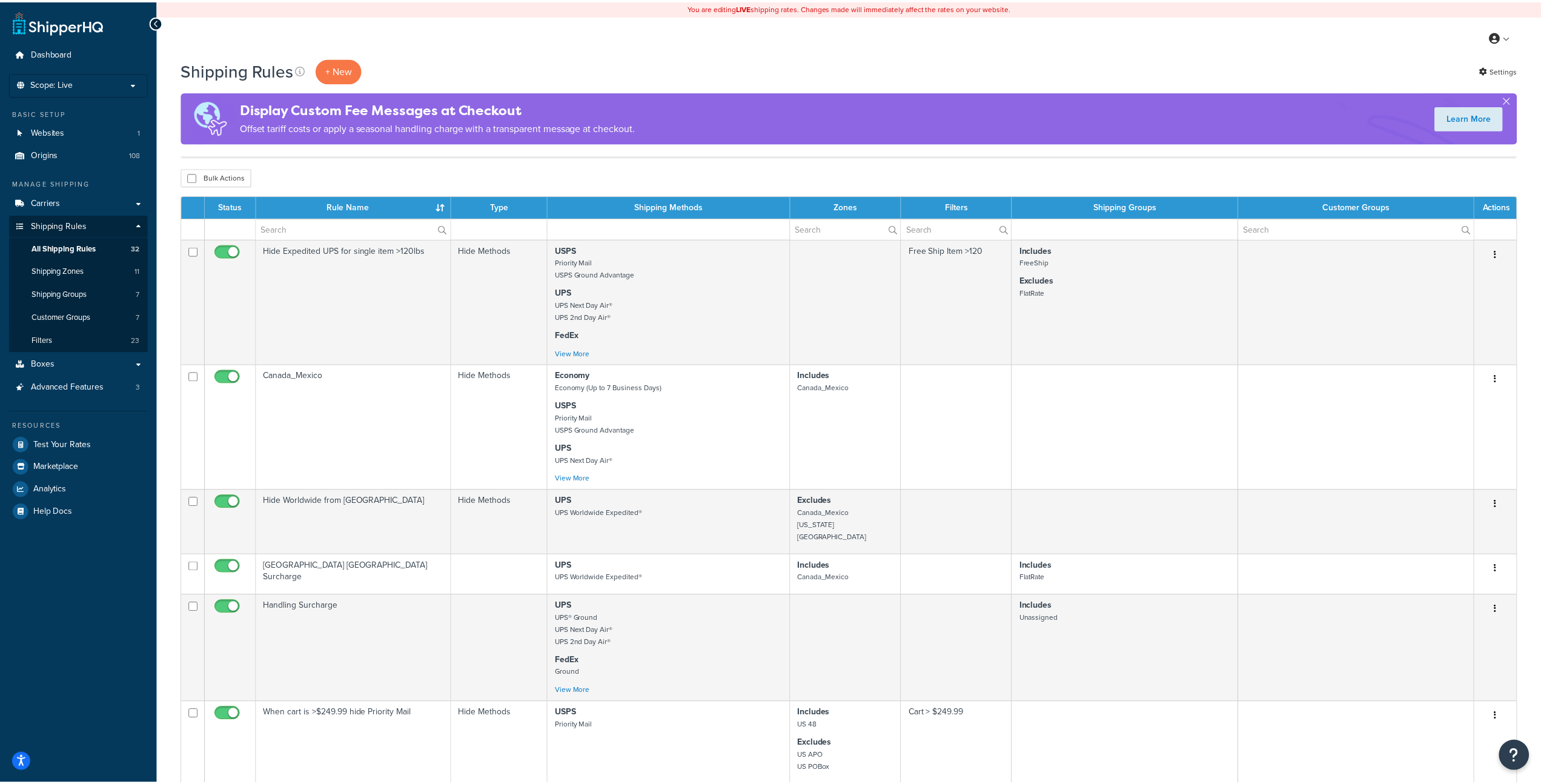
scroll to position [739, 0]
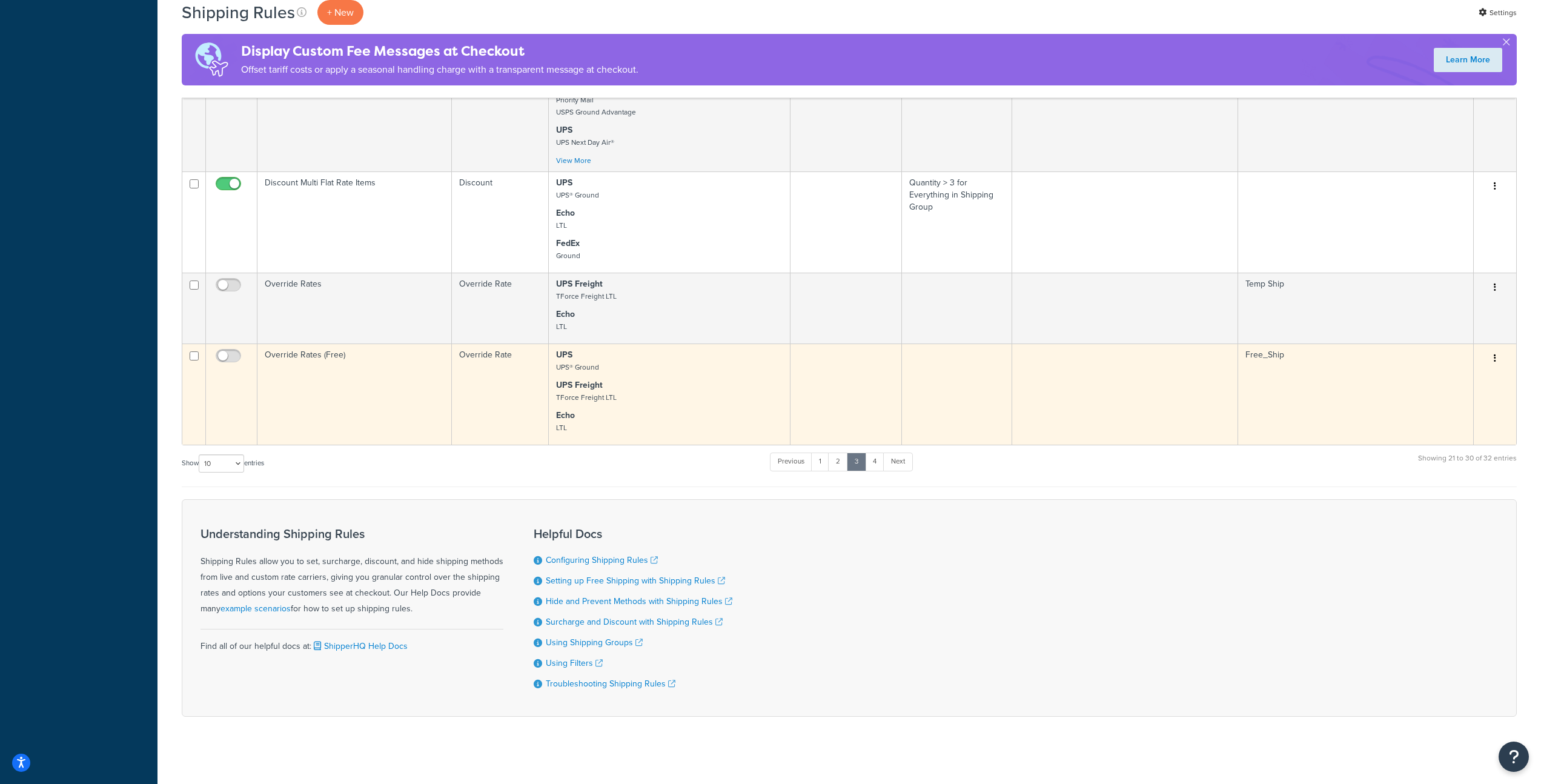
click at [710, 389] on p "UPS Freight TForce Freight LTL" at bounding box center [669, 391] width 227 height 24
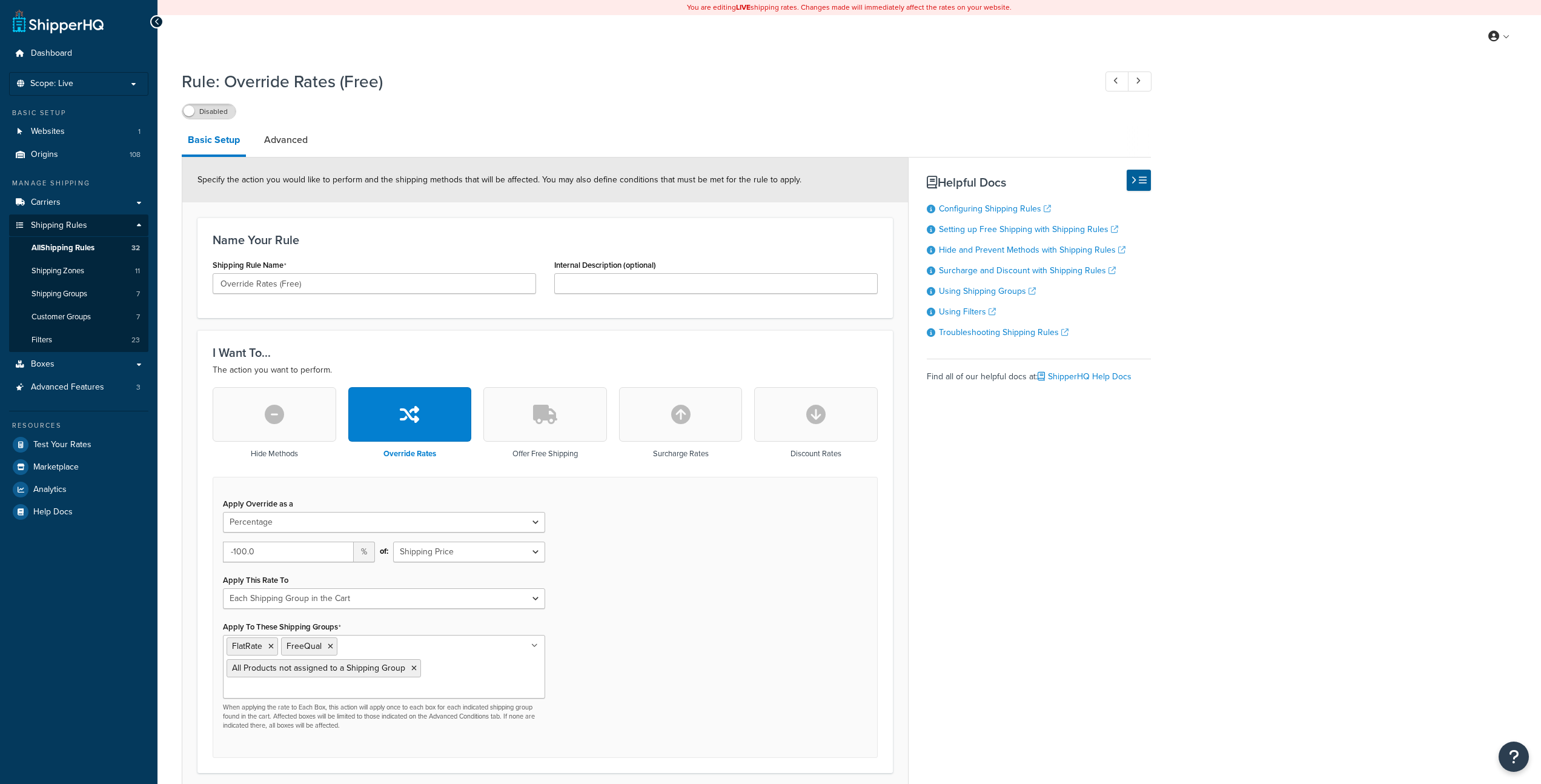
select select "PERCENTAGE"
select select "SHIPPING_GROUP"
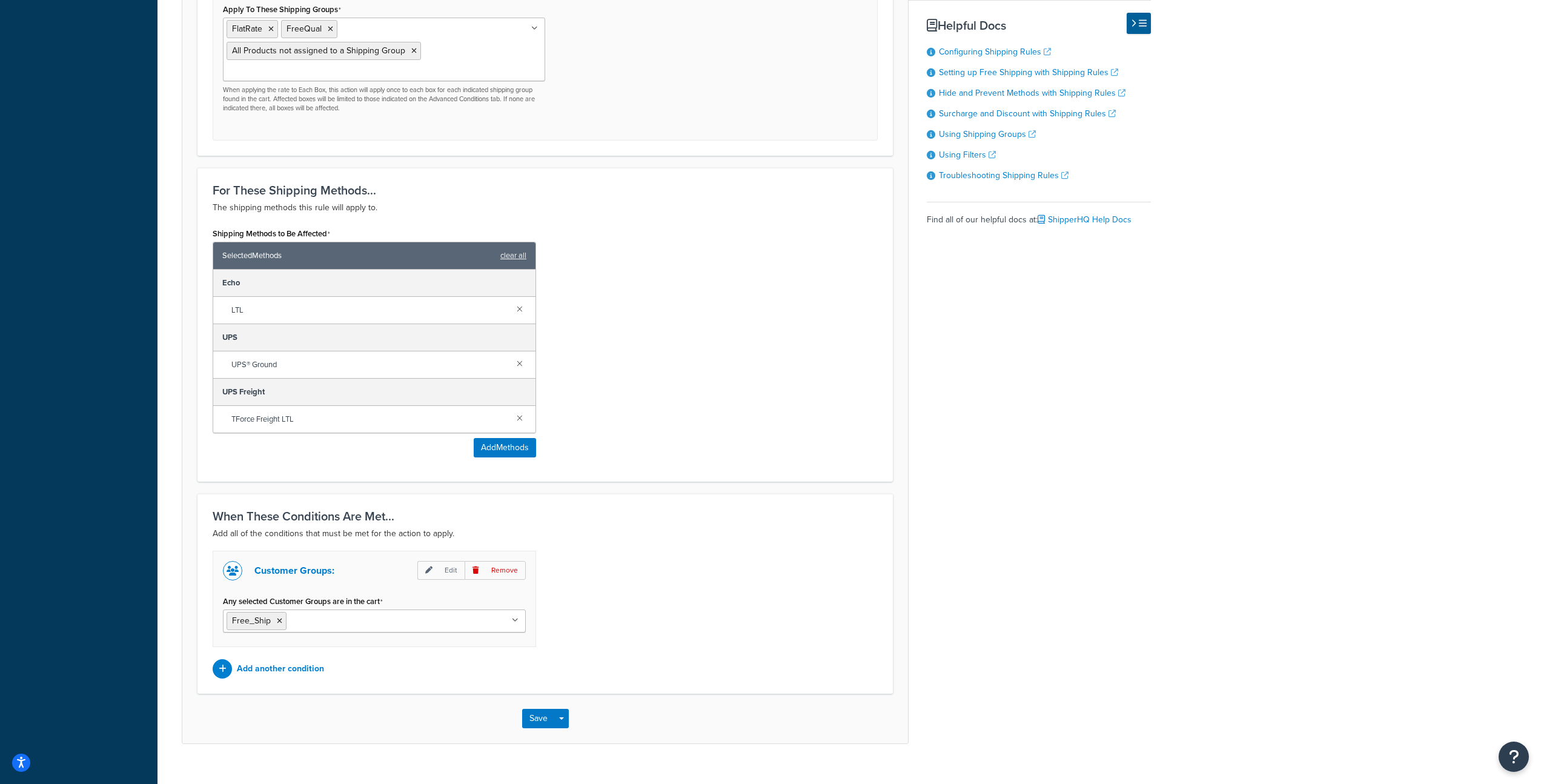
scroll to position [617, 0]
click at [519, 411] on link at bounding box center [520, 418] width 13 height 13
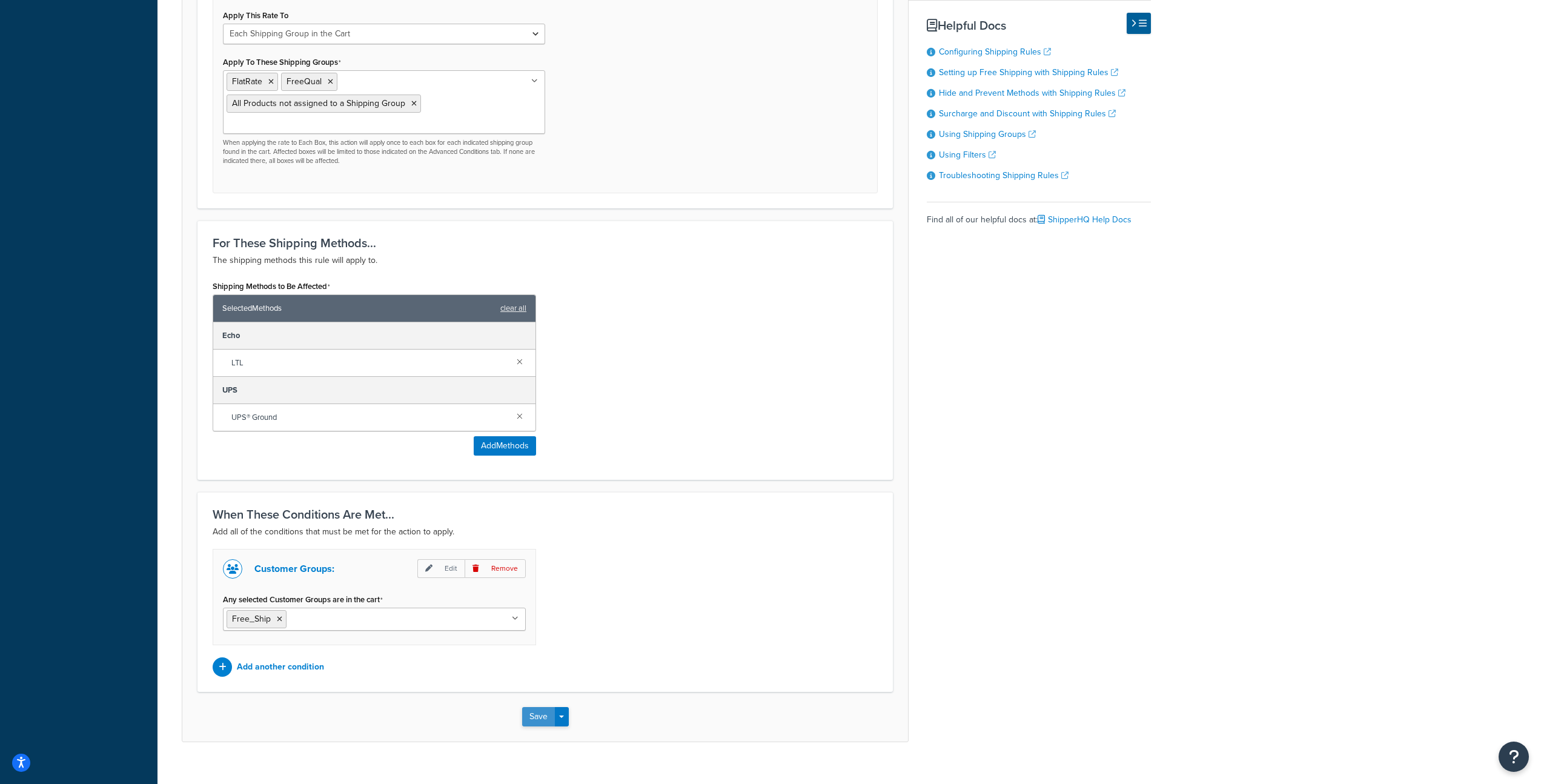
click at [529, 707] on button "Save" at bounding box center [539, 717] width 33 height 19
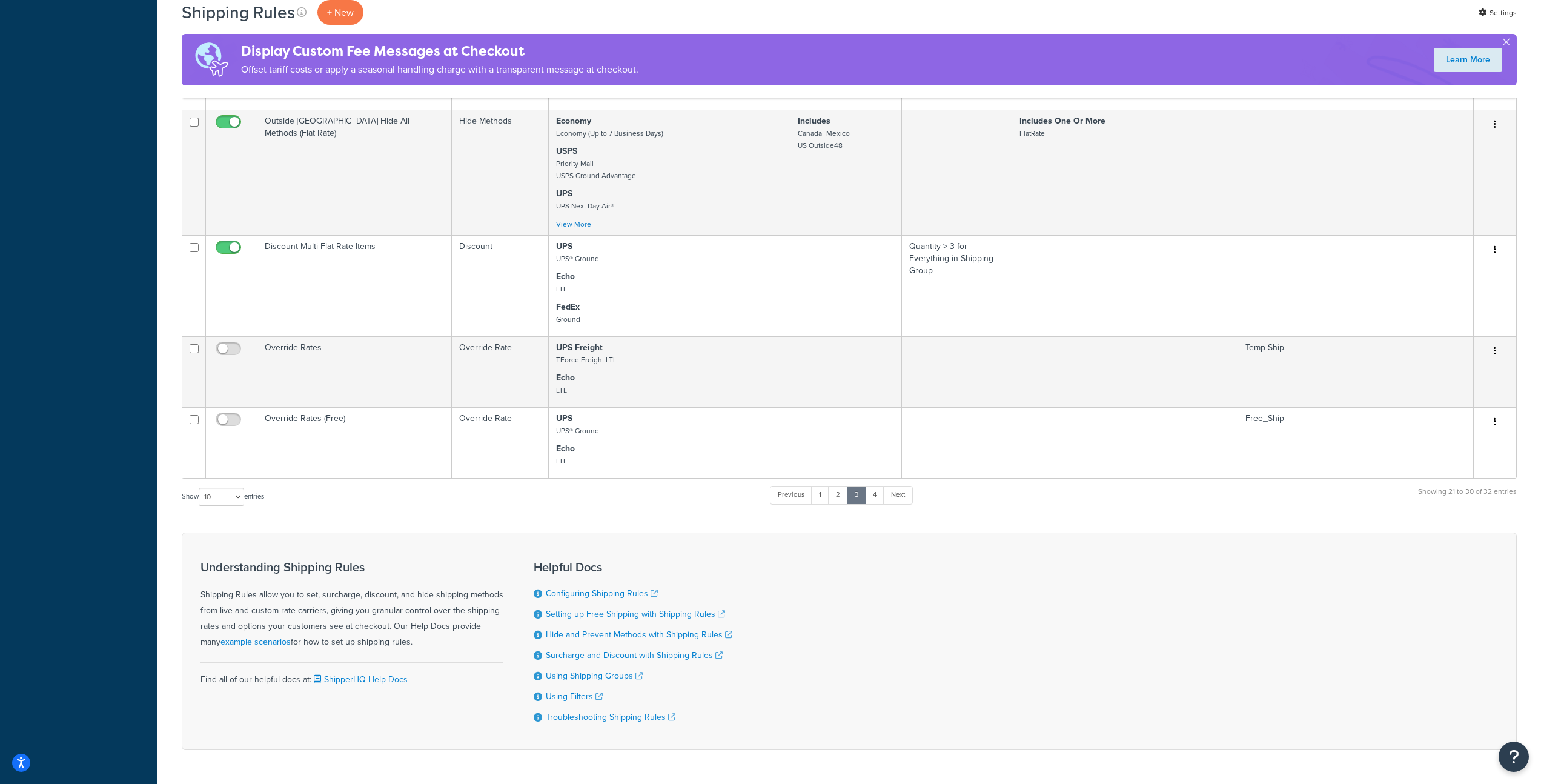
scroll to position [705, 0]
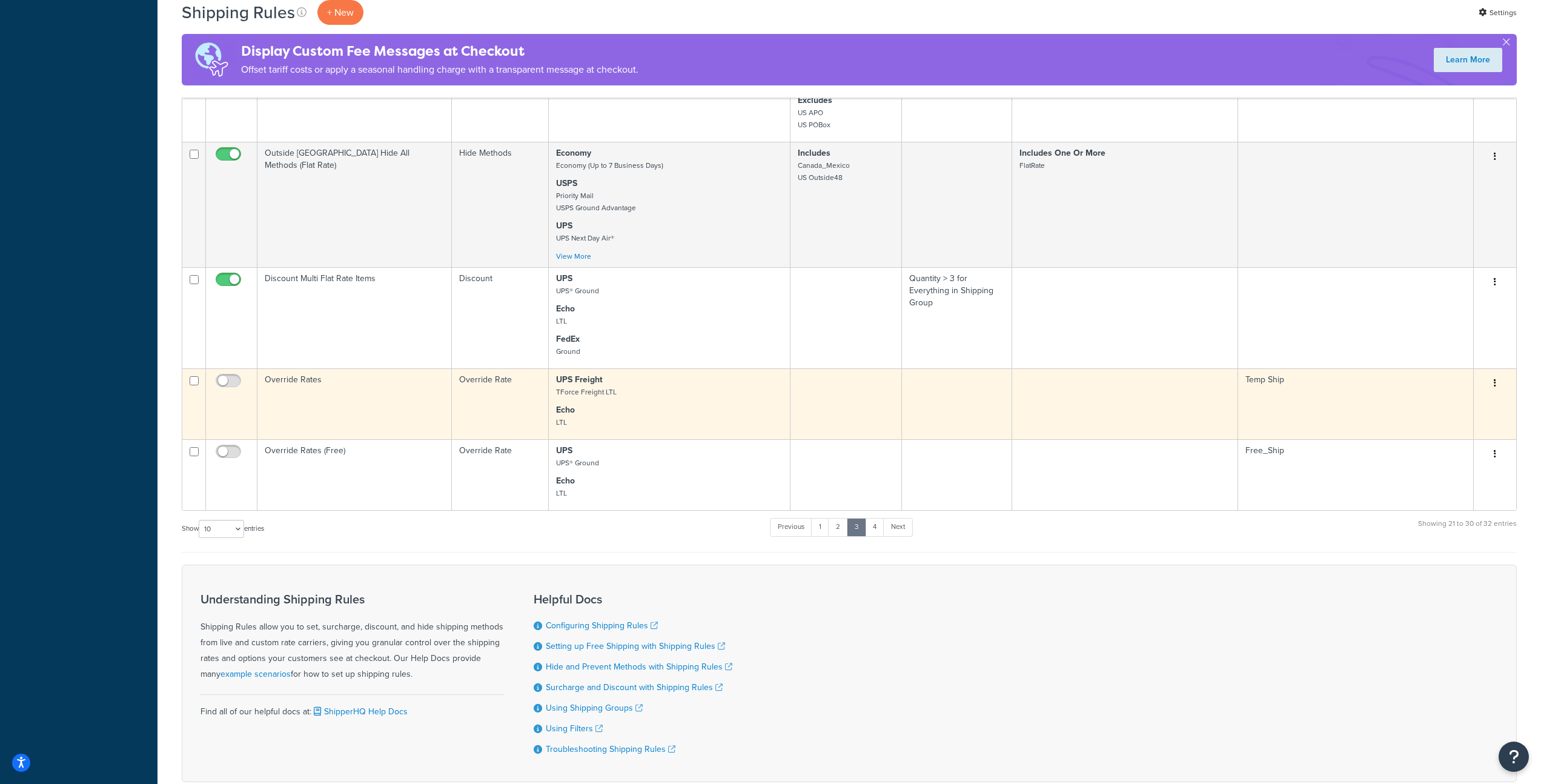
click at [648, 404] on p "Echo LTL" at bounding box center [669, 416] width 227 height 24
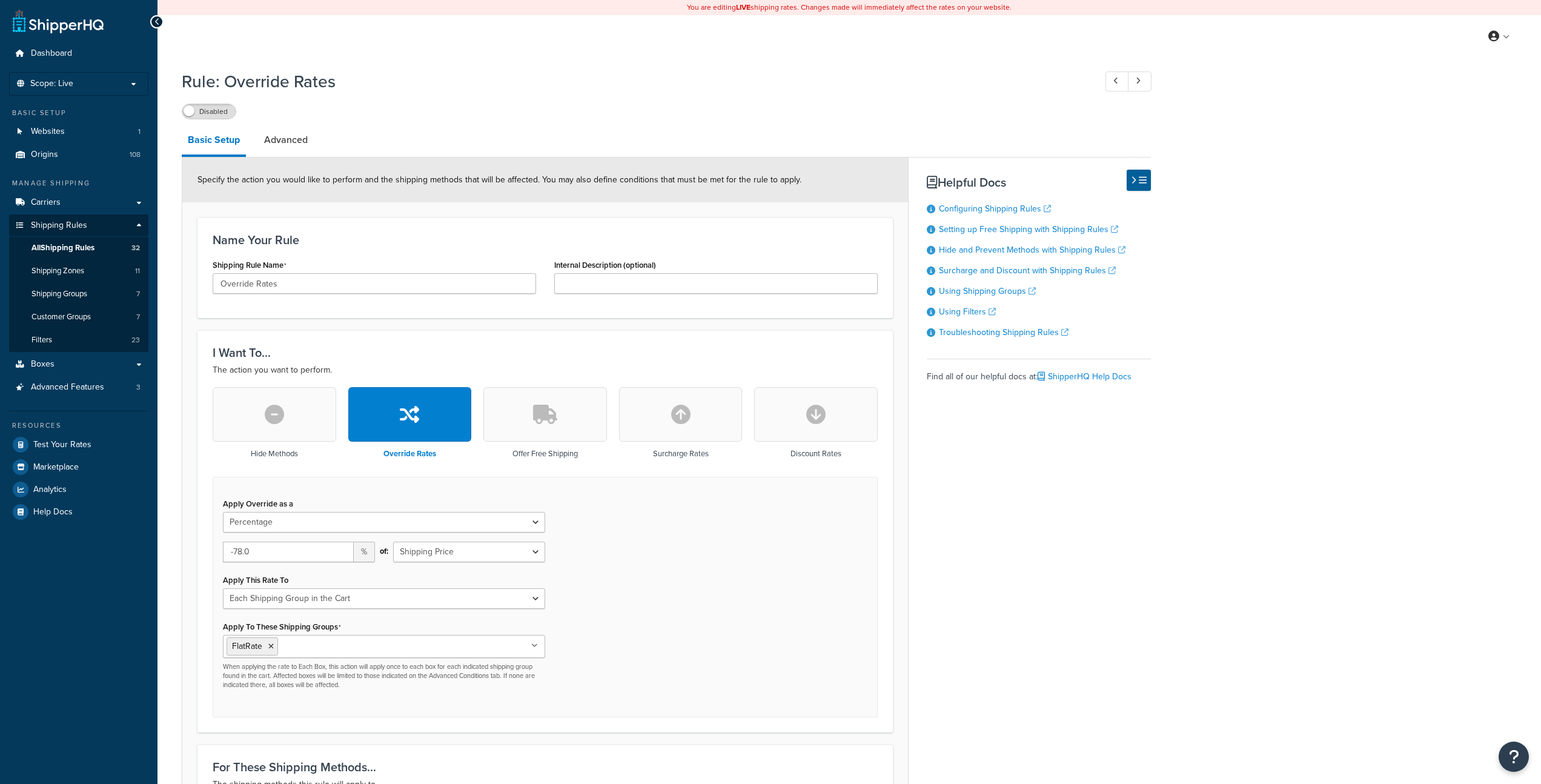
select select "PERCENTAGE"
select select "SHIPPING_GROUP"
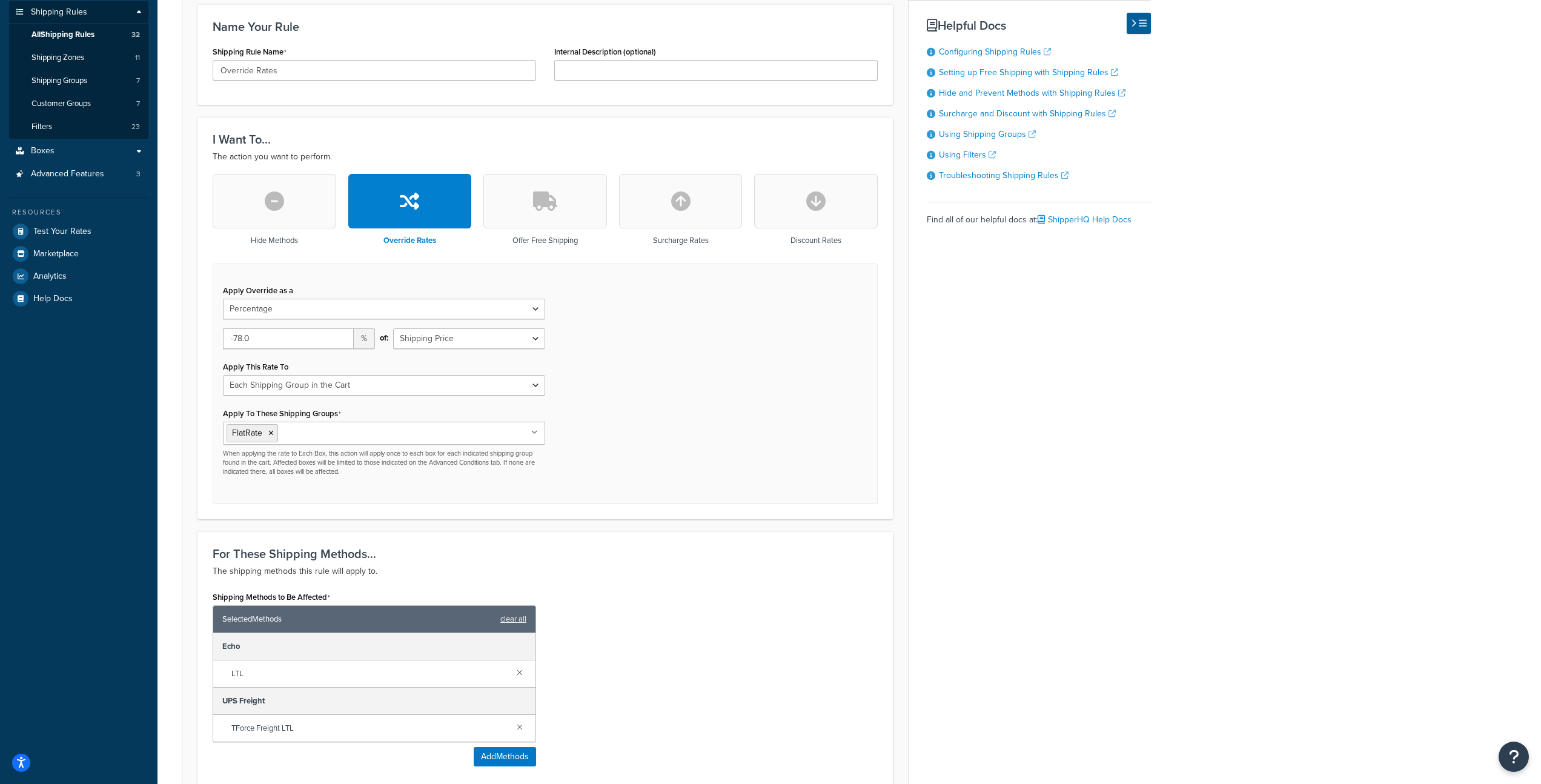
scroll to position [269, 0]
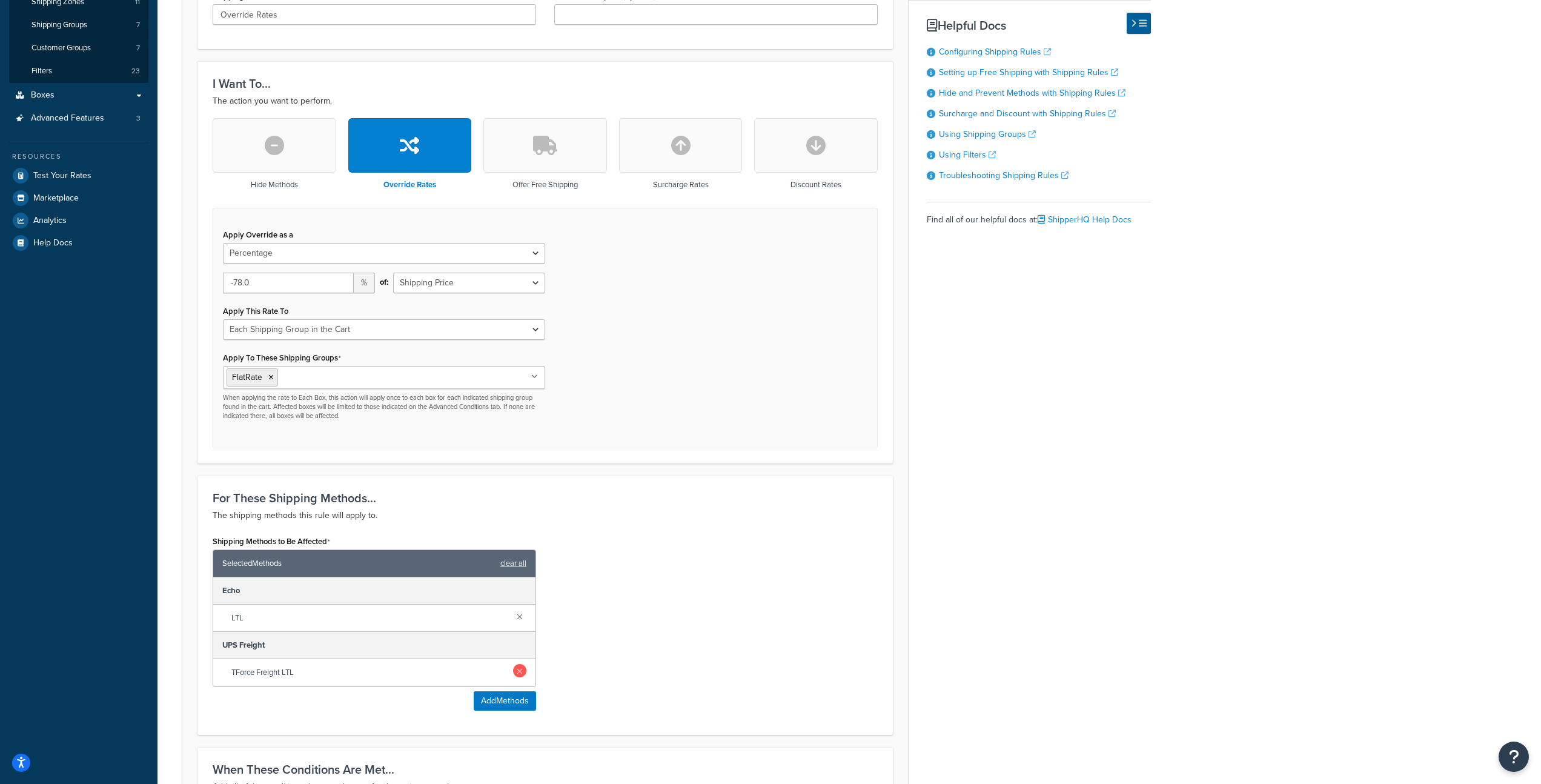
click at [514, 672] on link at bounding box center [520, 670] width 13 height 13
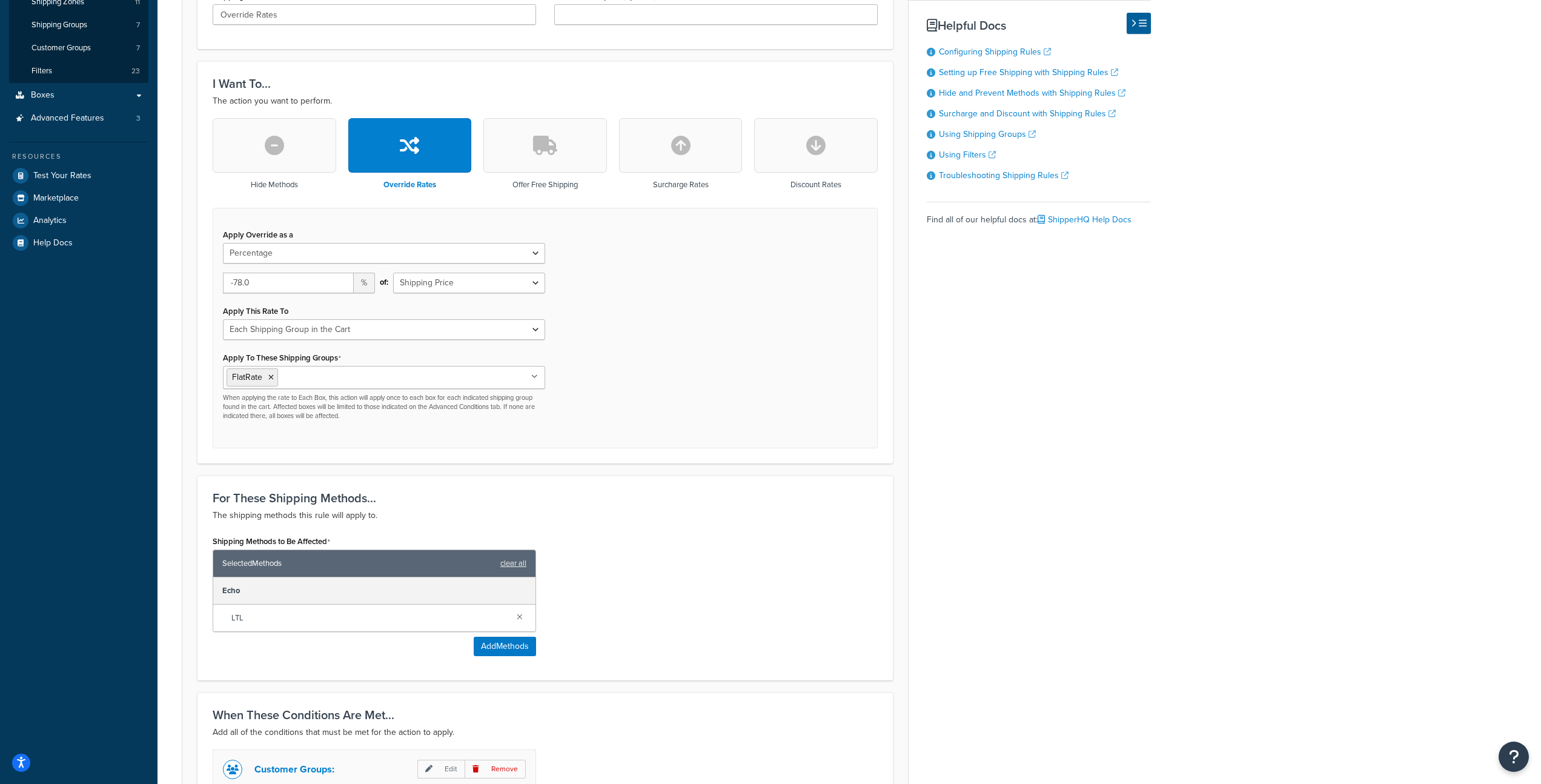
scroll to position [488, 0]
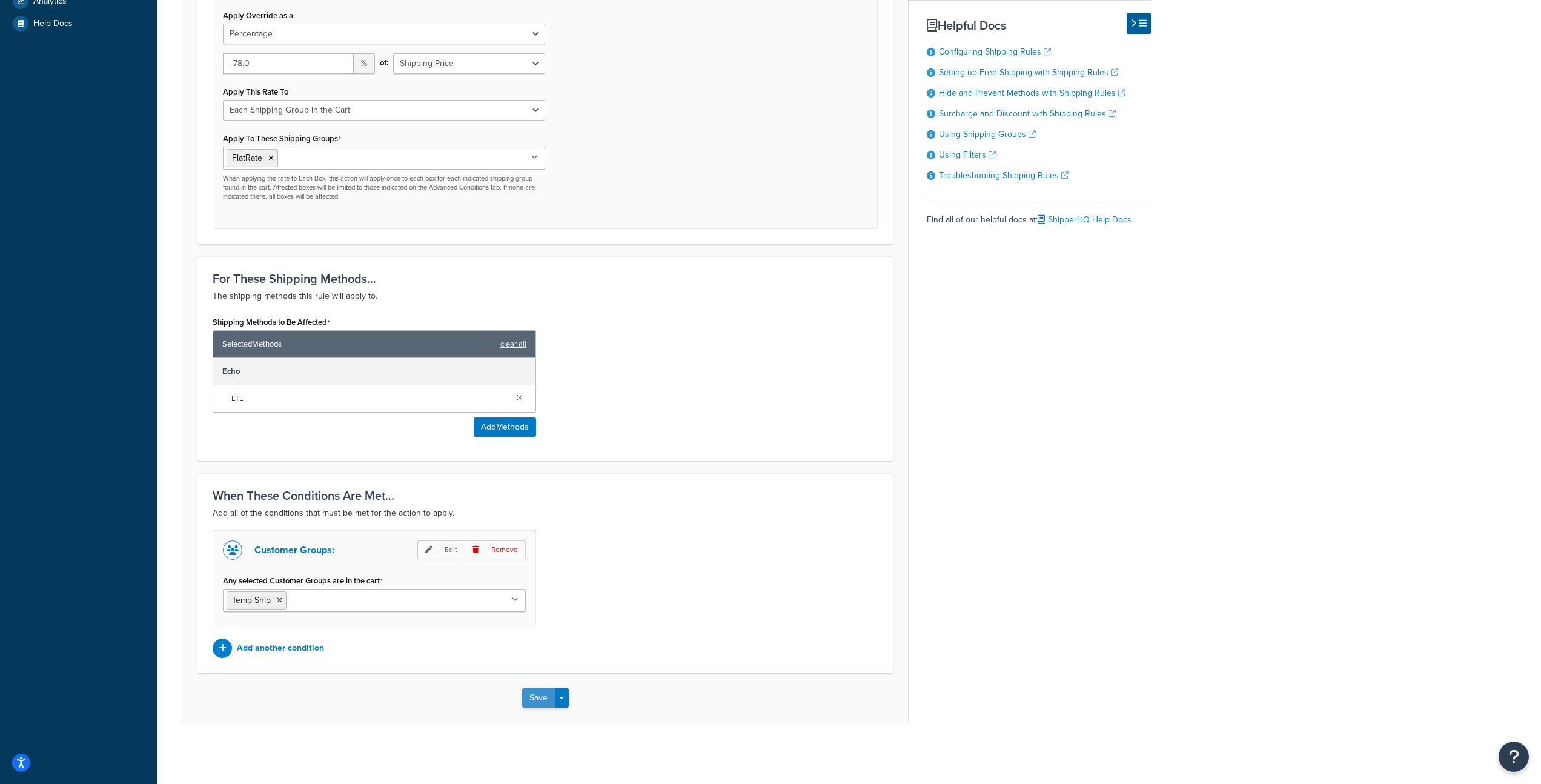
click at [539, 701] on button "Save" at bounding box center [539, 698] width 33 height 19
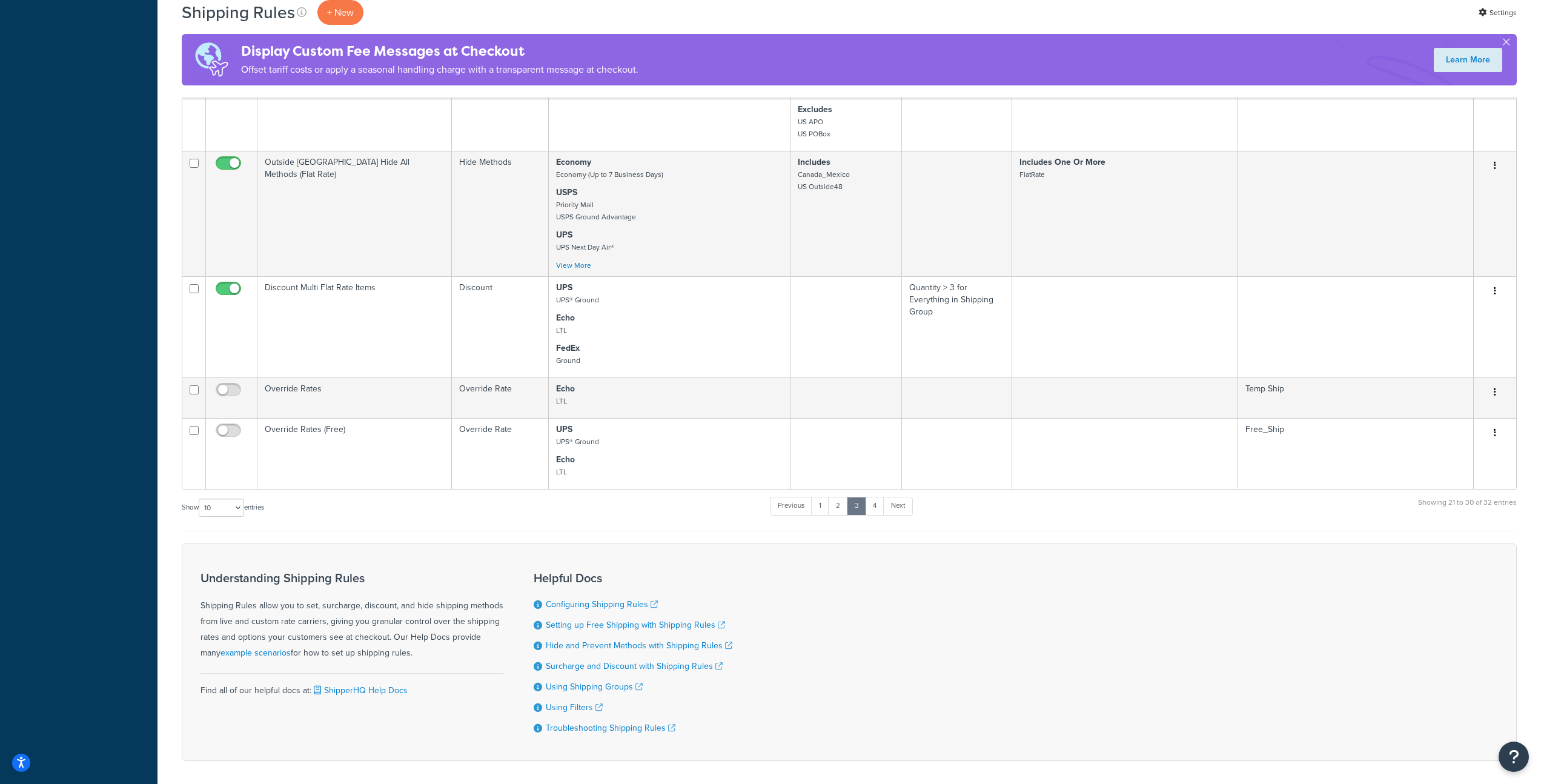
scroll to position [687, 0]
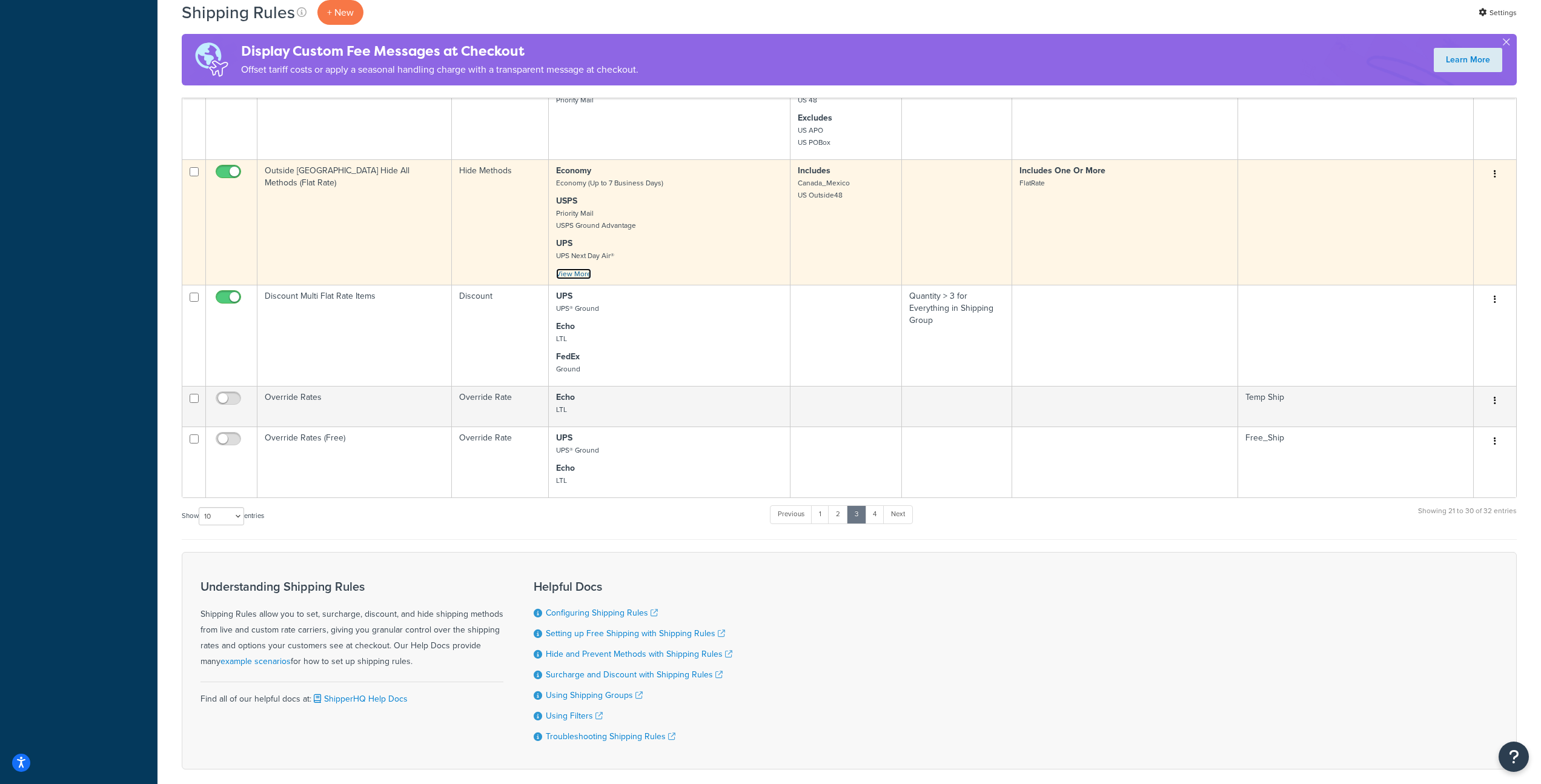
click at [586, 269] on link "View More" at bounding box center [574, 274] width 35 height 11
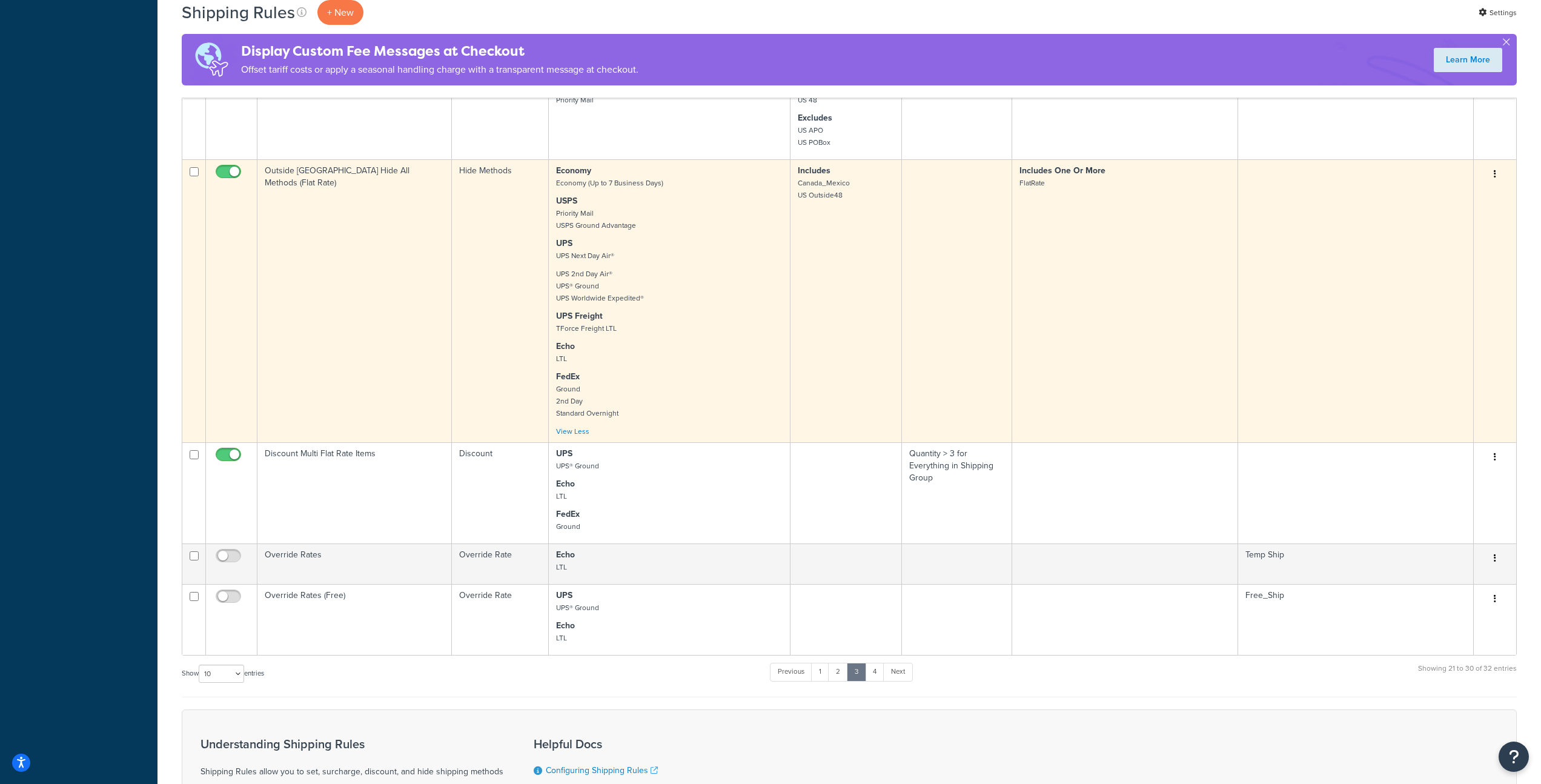
click at [650, 317] on p "UPS Freight TForce Freight LTL" at bounding box center [669, 322] width 227 height 24
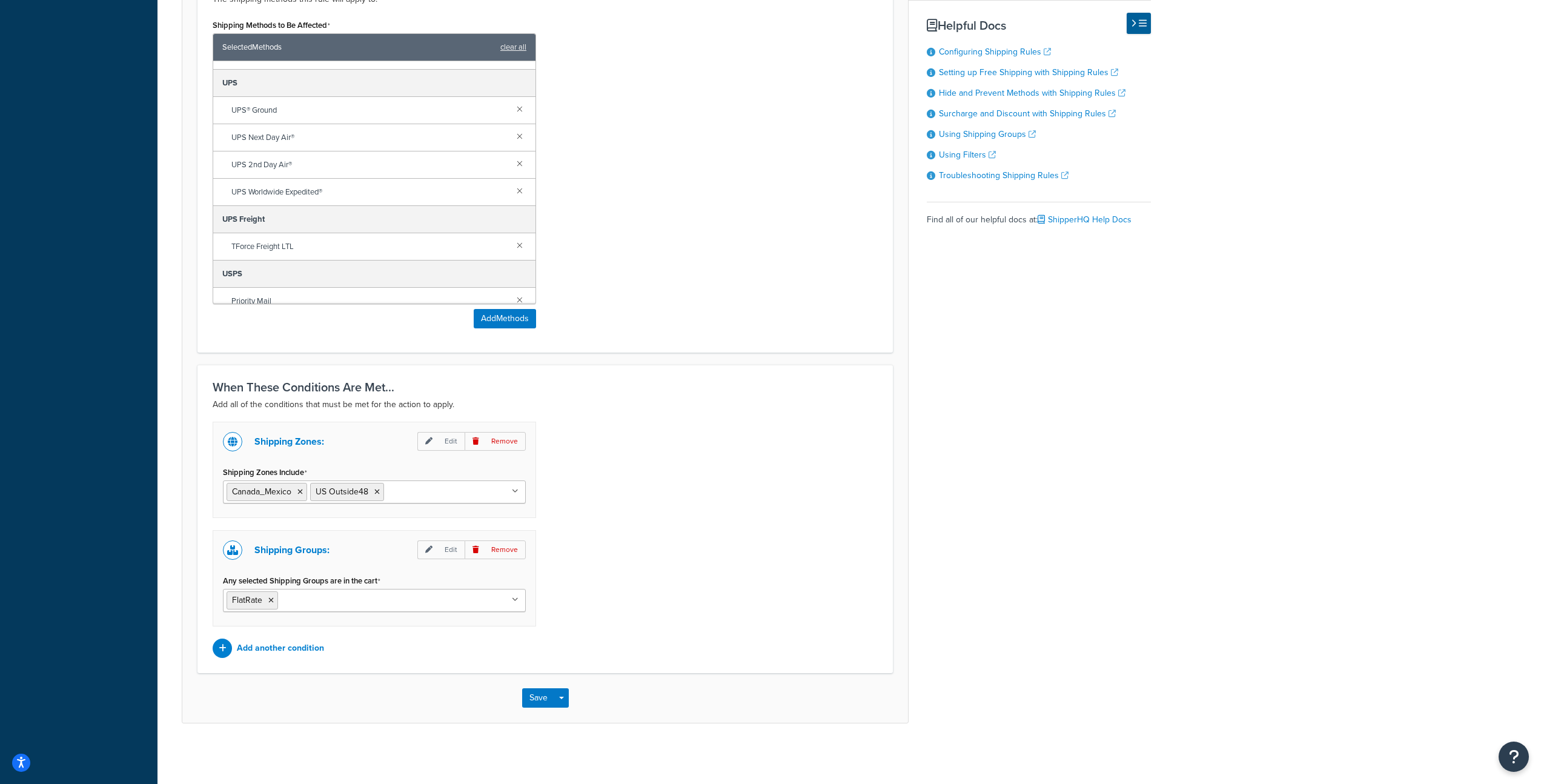
scroll to position [248, 0]
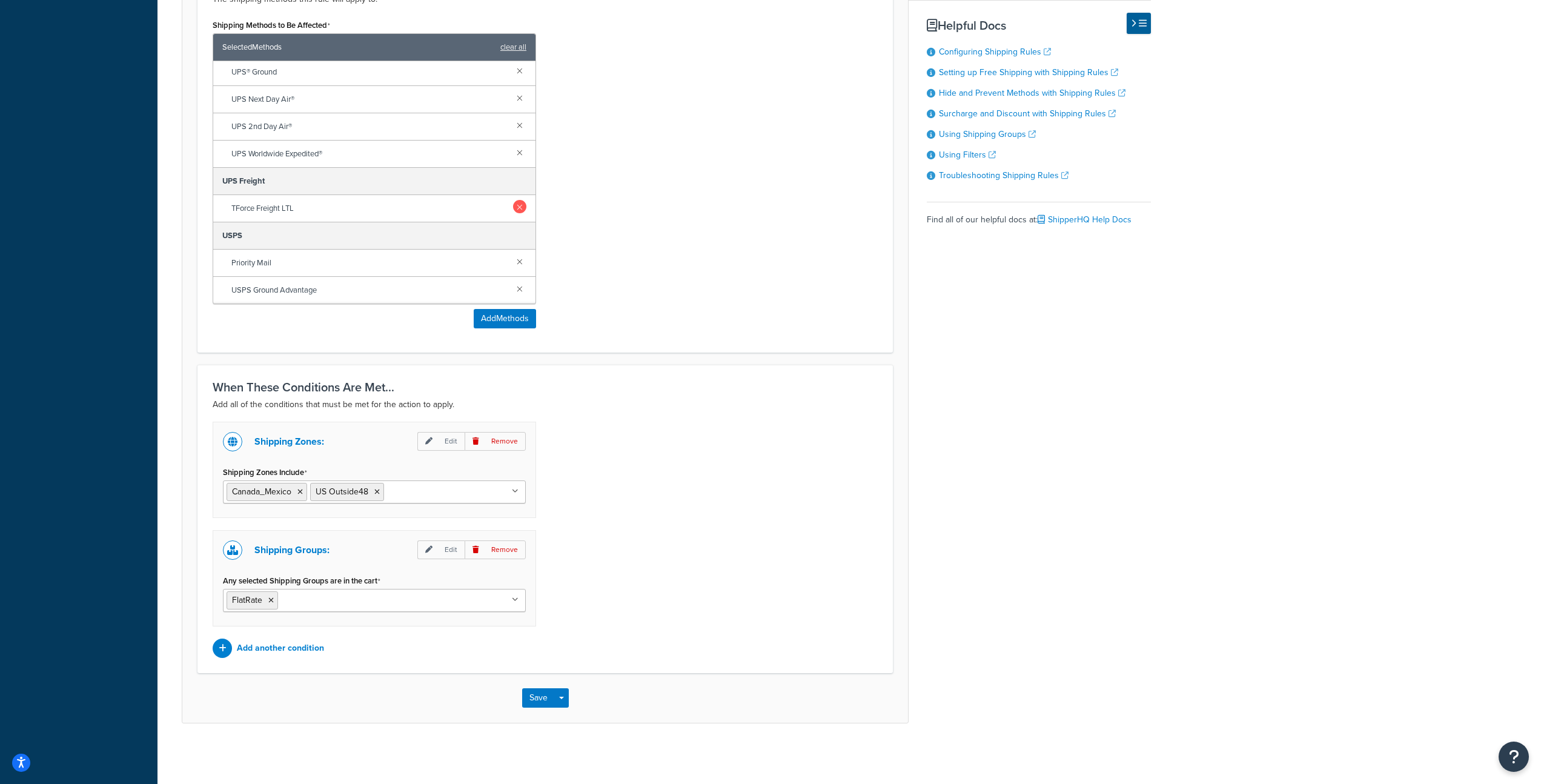
click at [513, 210] on link at bounding box center [520, 207] width 13 height 13
click at [534, 696] on button "Save" at bounding box center [539, 698] width 33 height 19
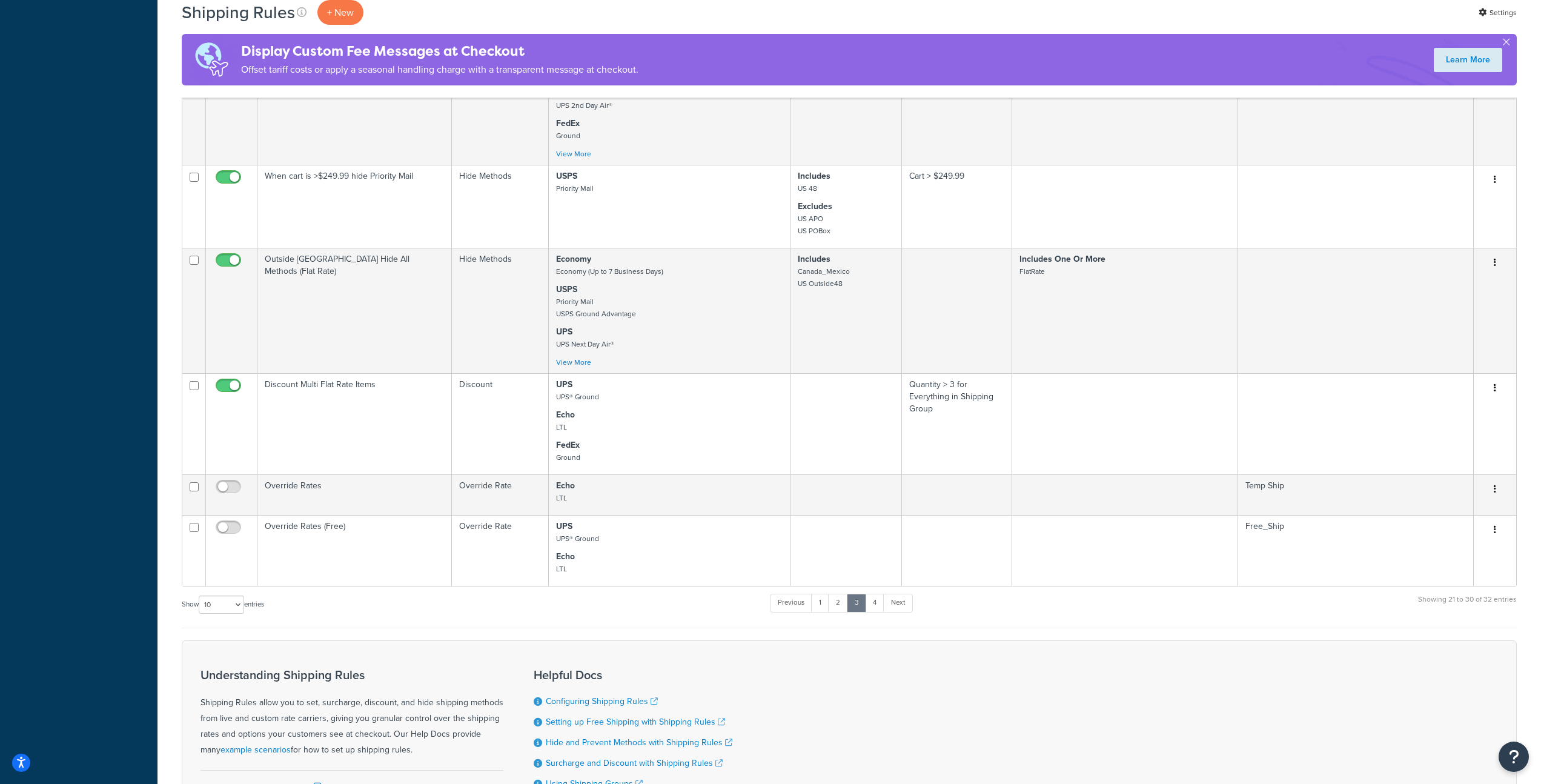
scroll to position [564, 0]
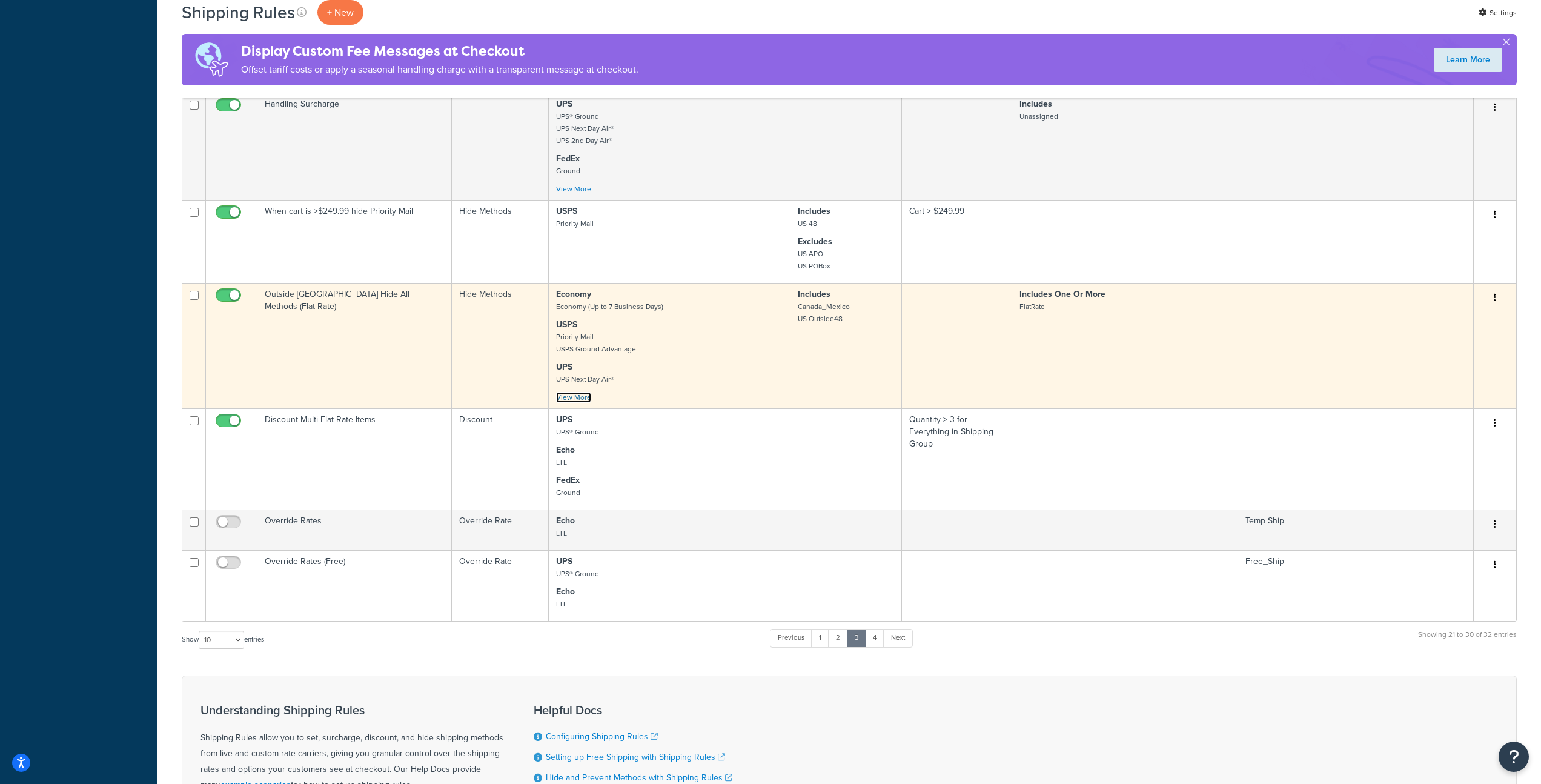
click at [586, 392] on link "View More" at bounding box center [574, 397] width 35 height 11
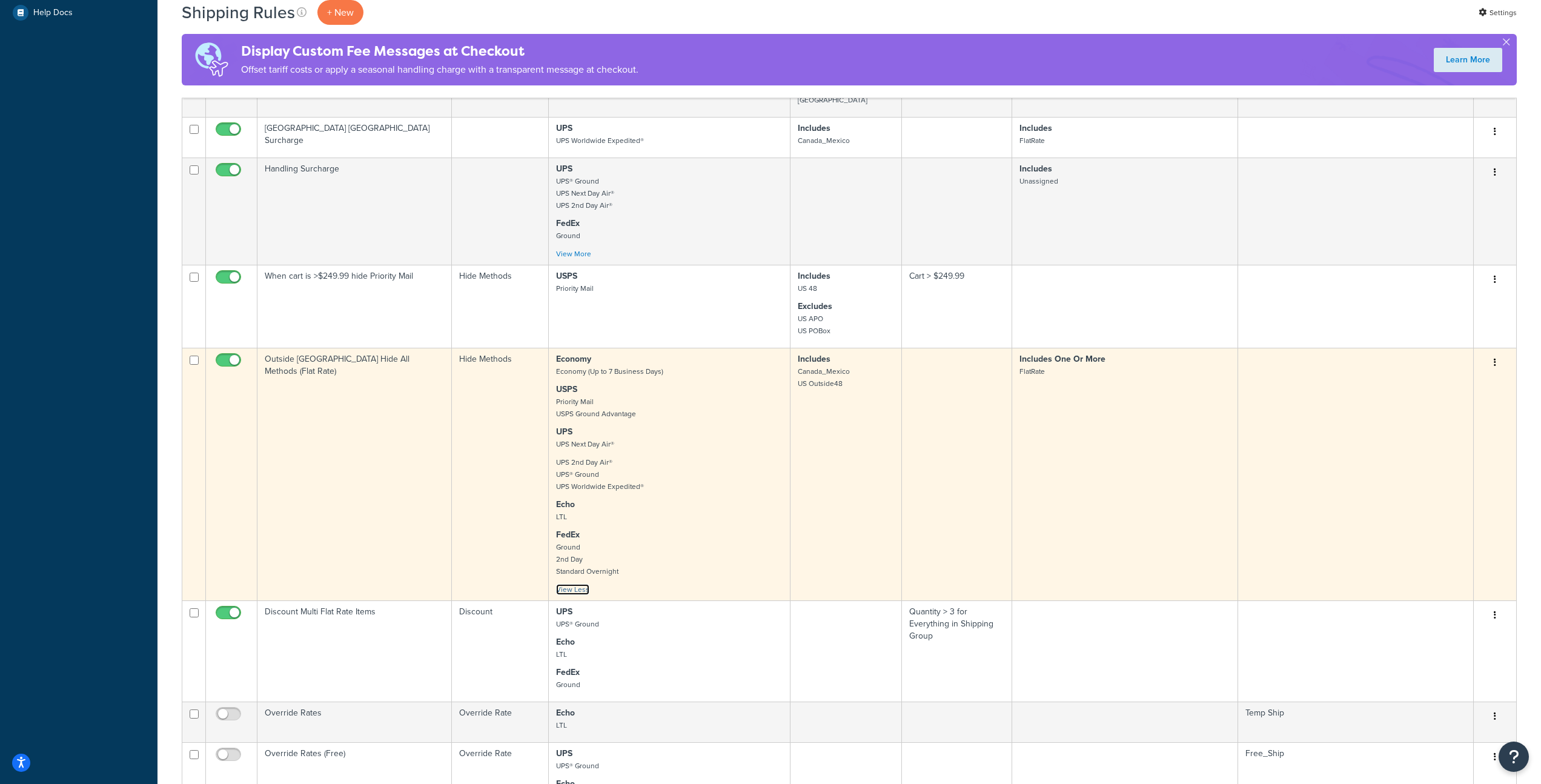
scroll to position [371, 0]
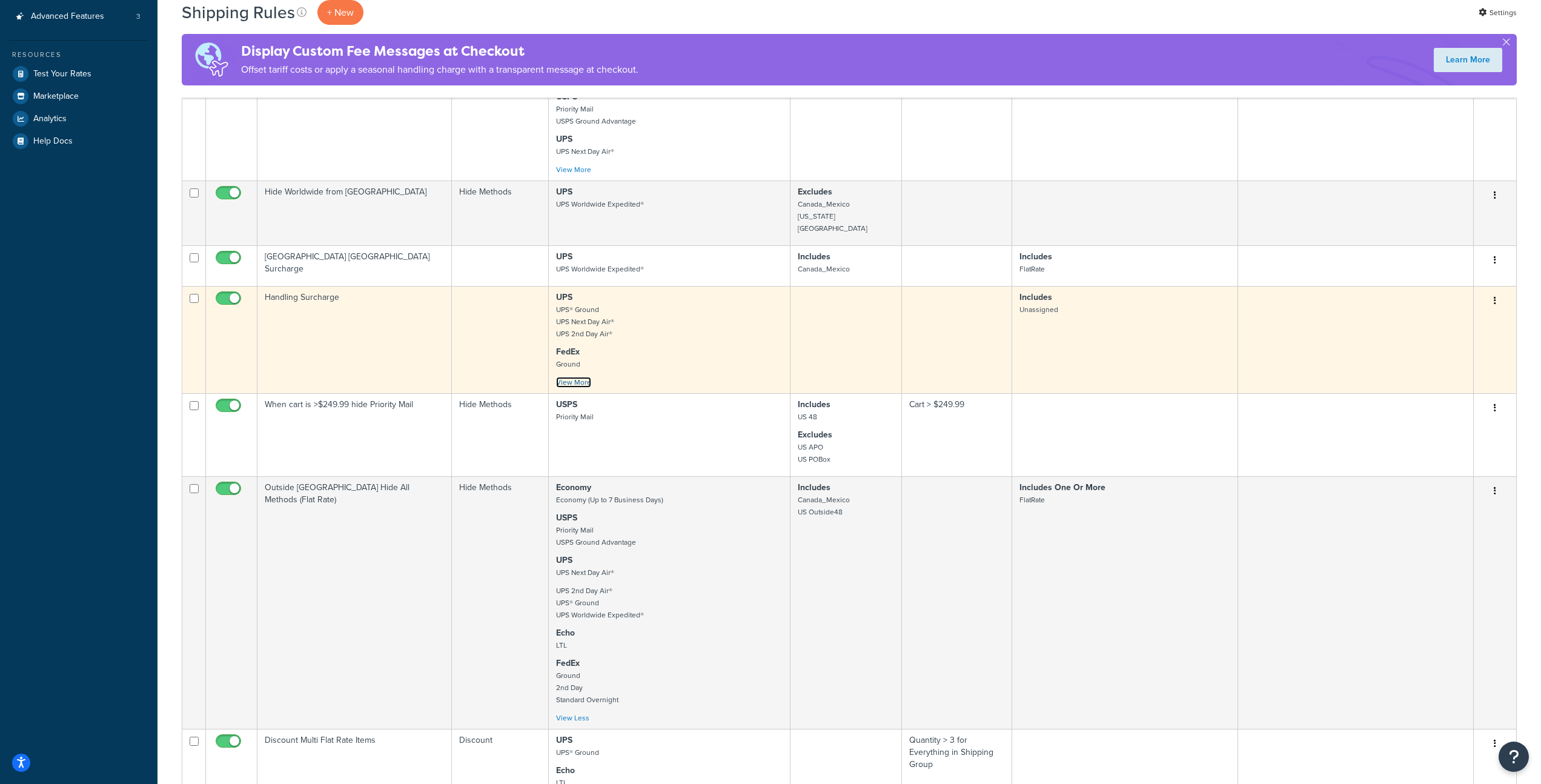
click at [581, 377] on link "View More" at bounding box center [574, 382] width 35 height 11
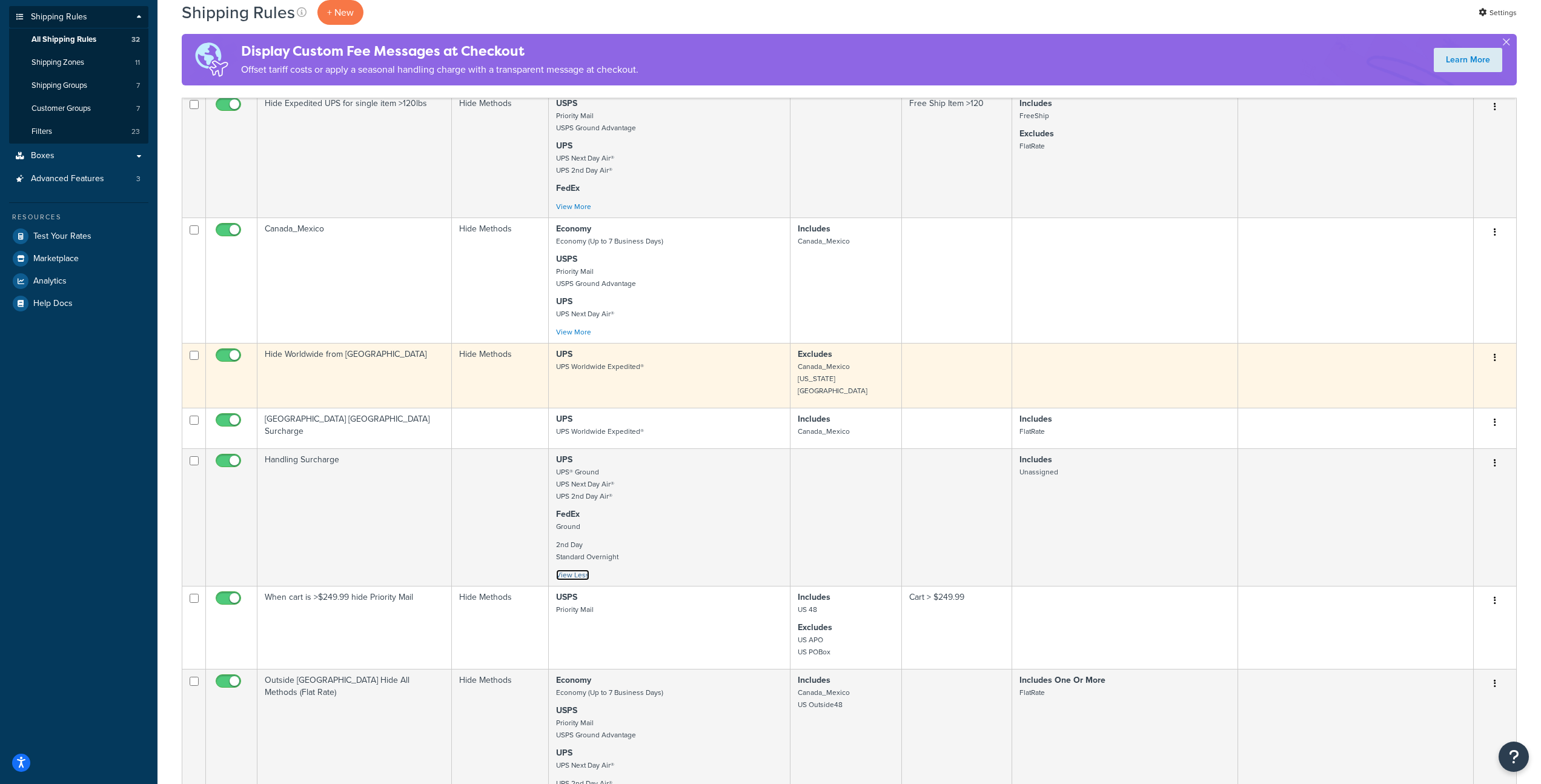
scroll to position [173, 0]
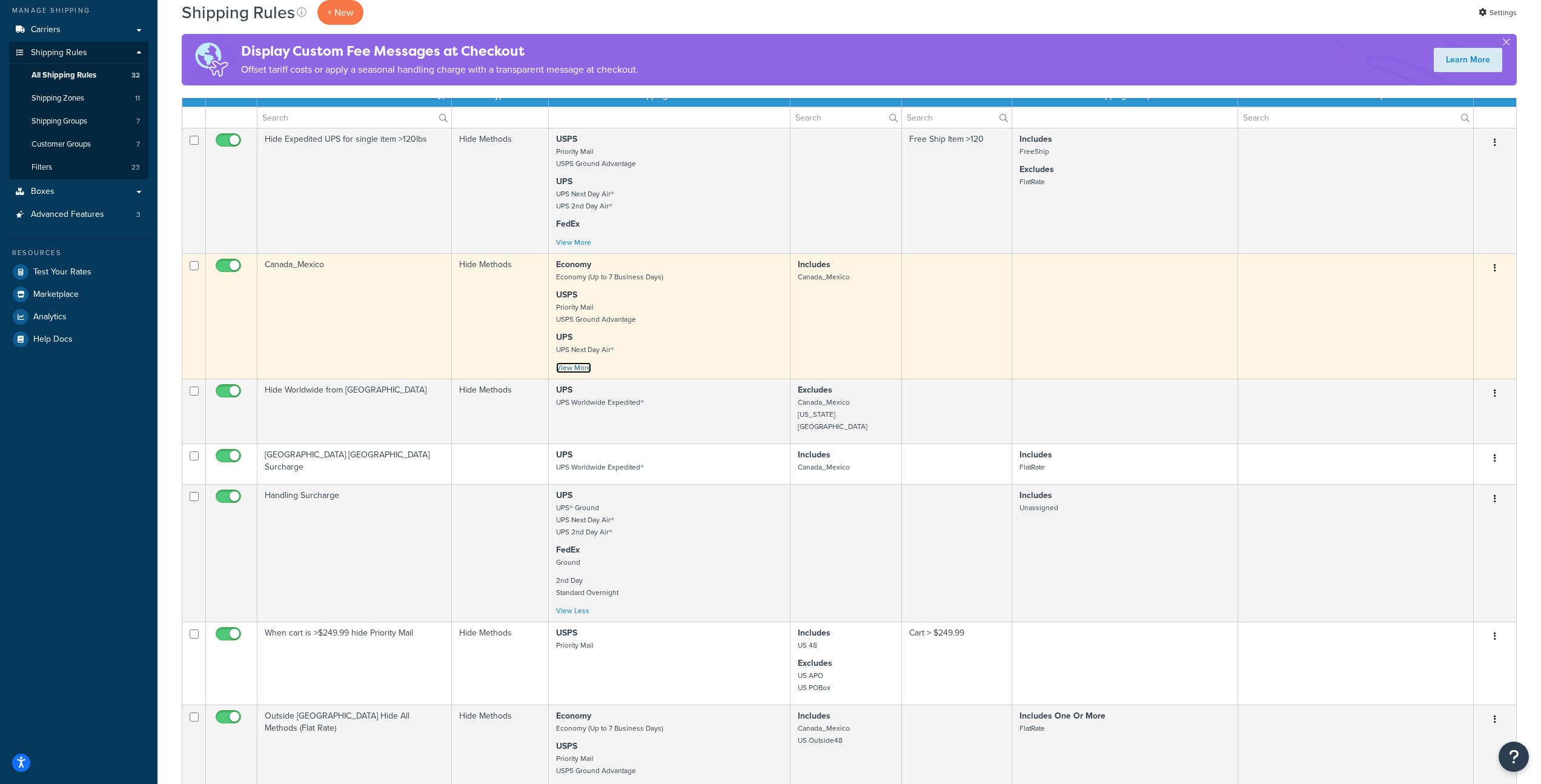
click at [585, 373] on link "View More" at bounding box center [574, 368] width 35 height 11
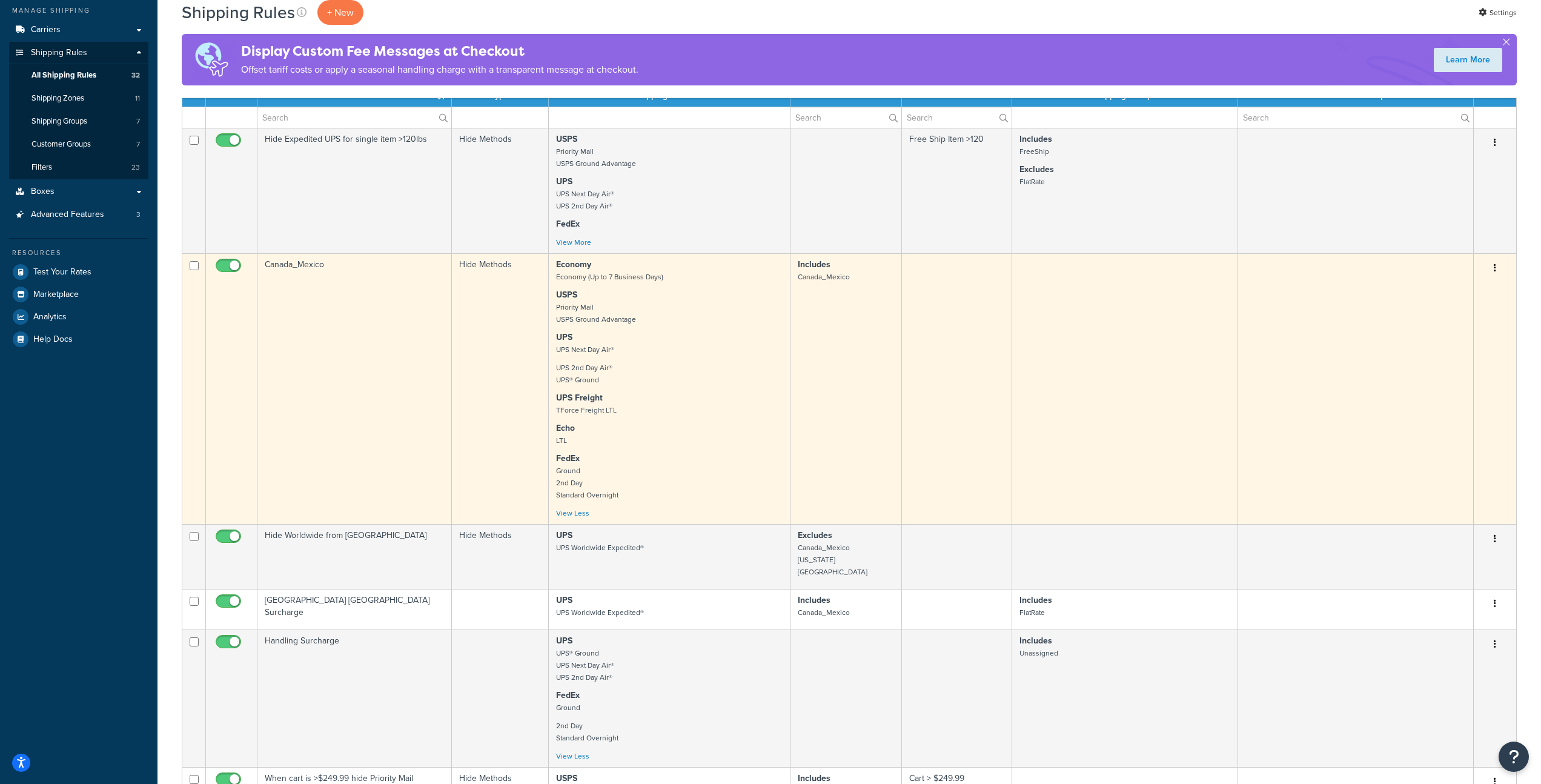
click at [667, 400] on p "UPS Freight TForce Freight LTL" at bounding box center [669, 404] width 227 height 24
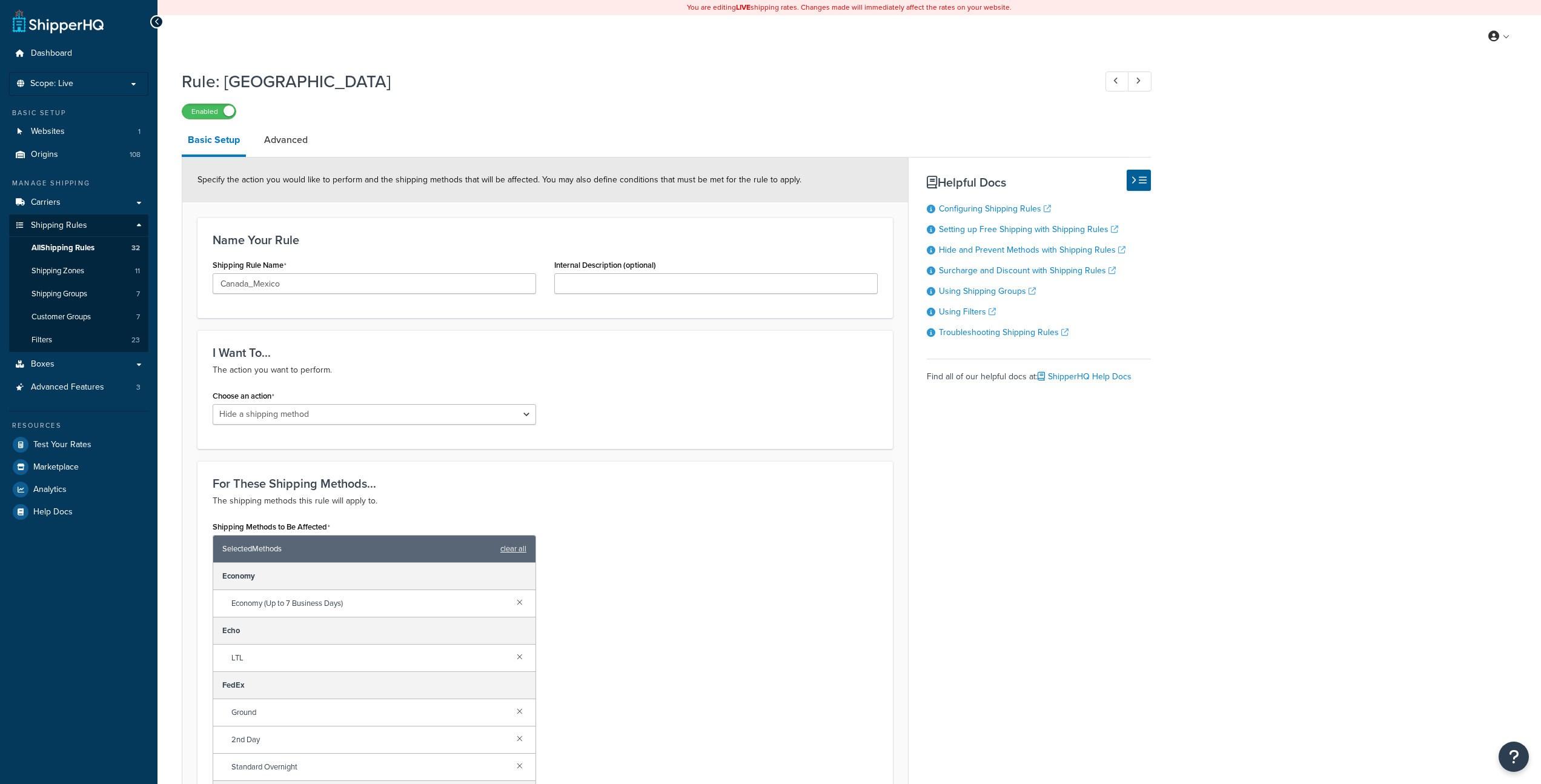
select select "HIDE"
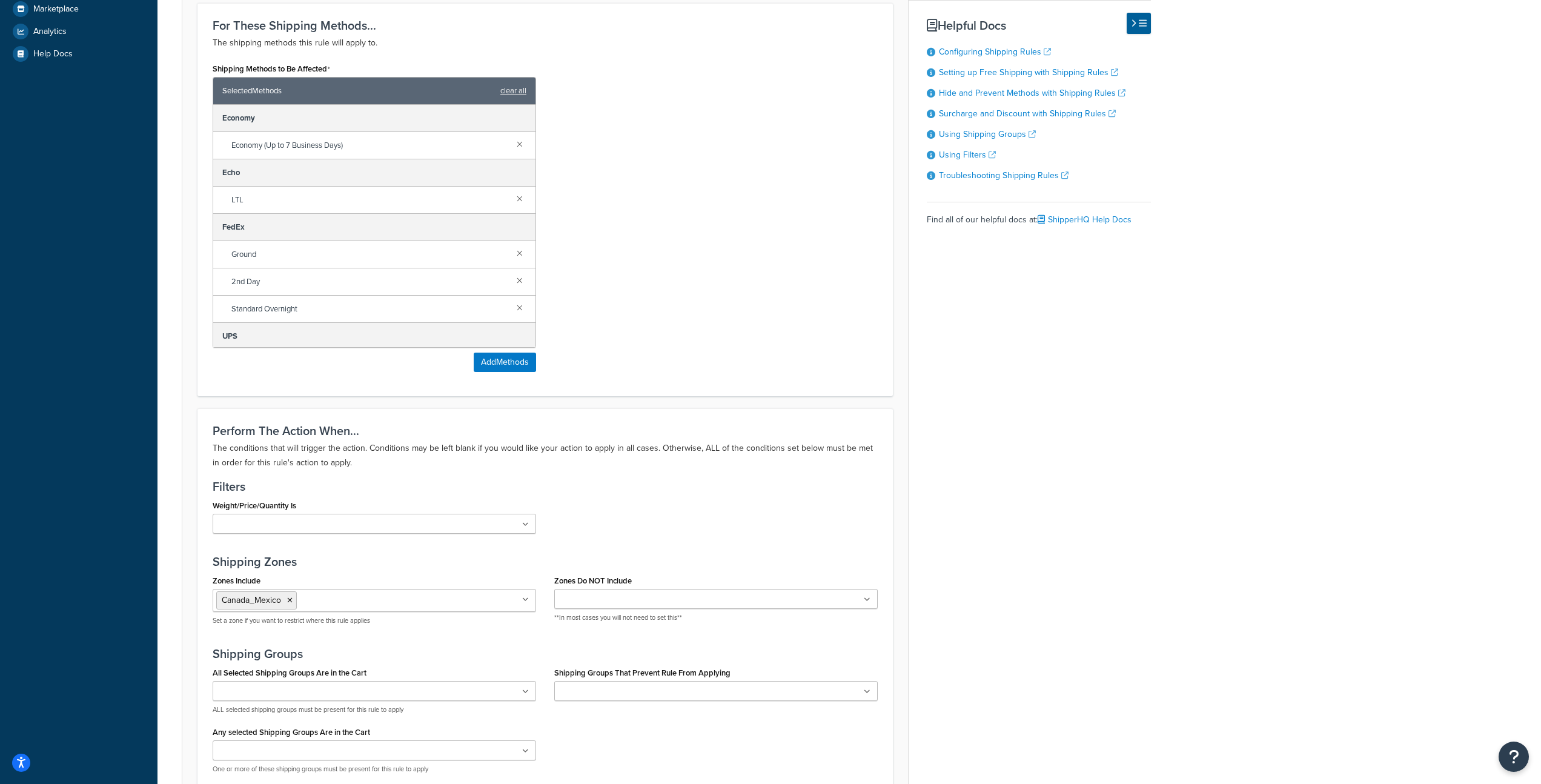
scroll to position [221, 0]
click at [513, 252] on link at bounding box center [520, 250] width 13 height 13
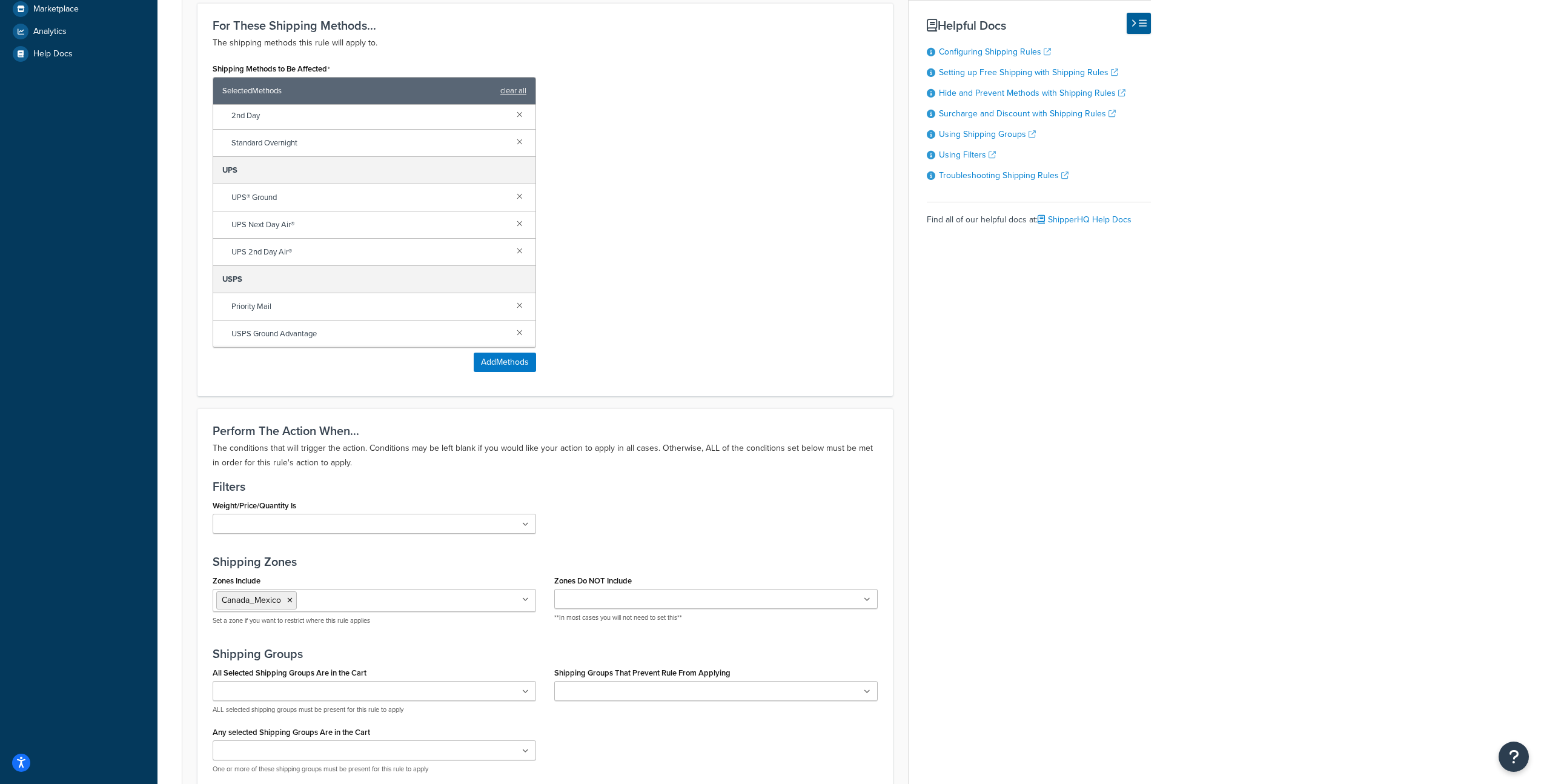
scroll to position [670, 0]
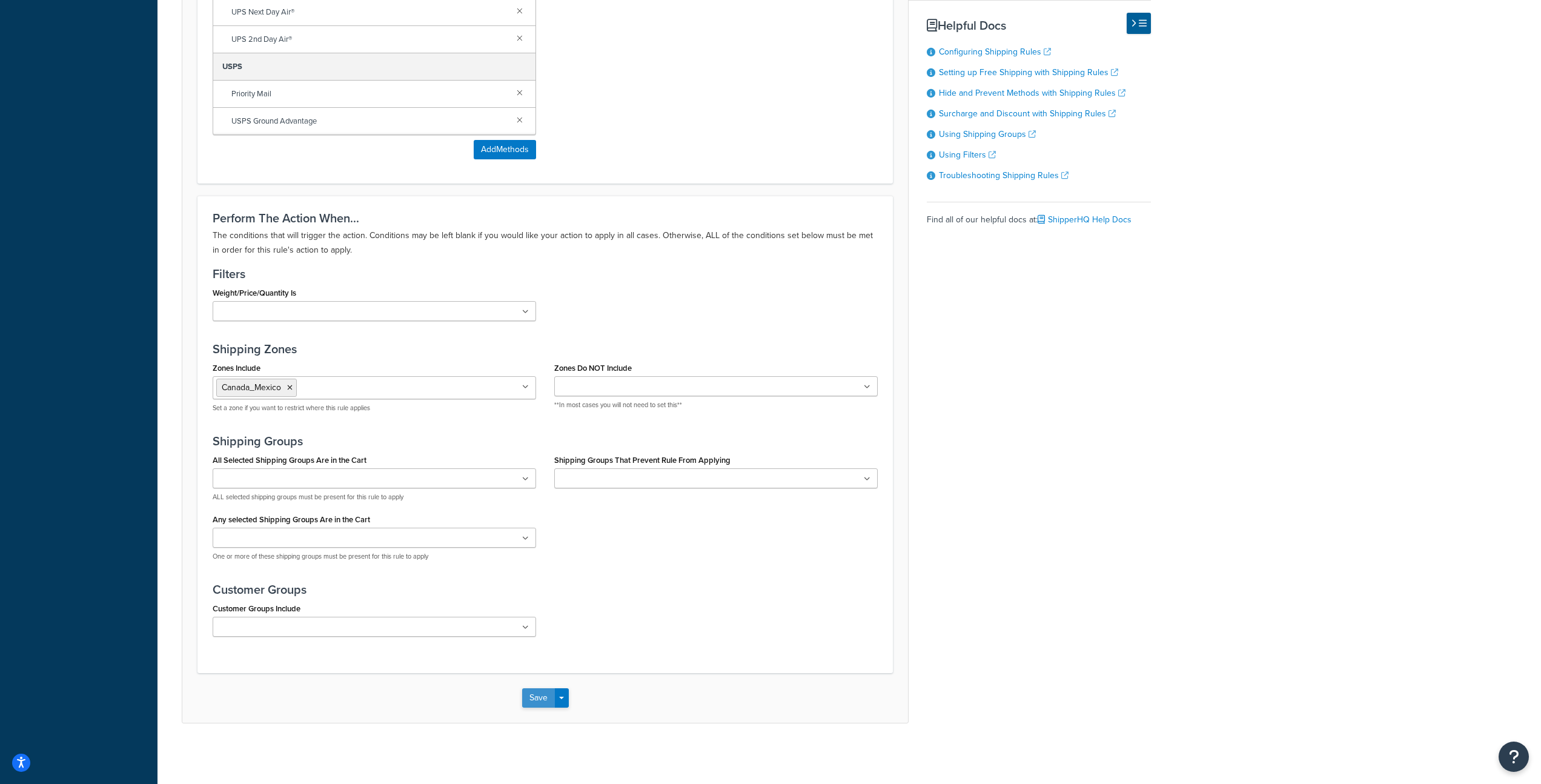
click at [539, 695] on button "Save" at bounding box center [539, 698] width 33 height 19
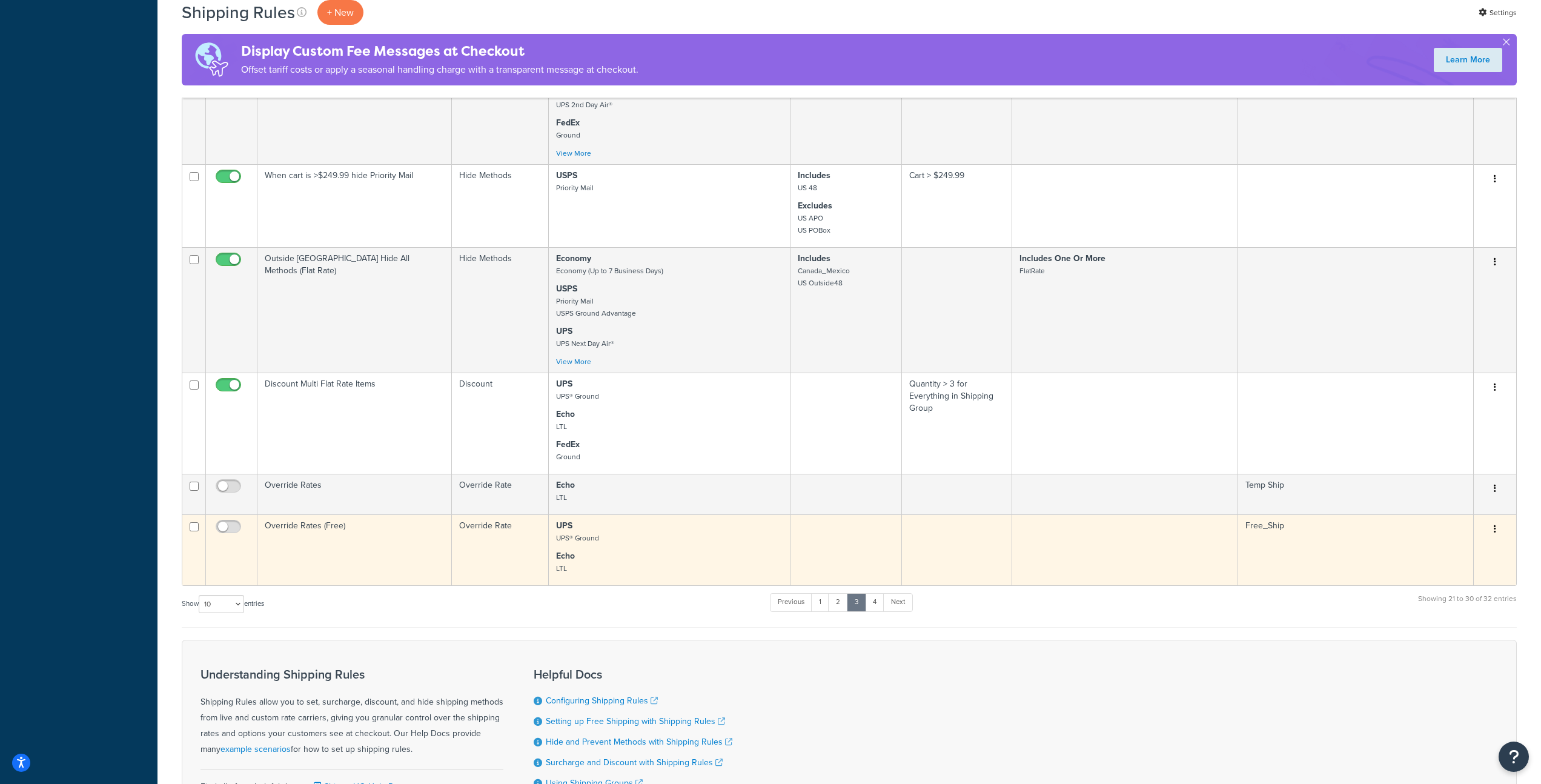
scroll to position [591, 0]
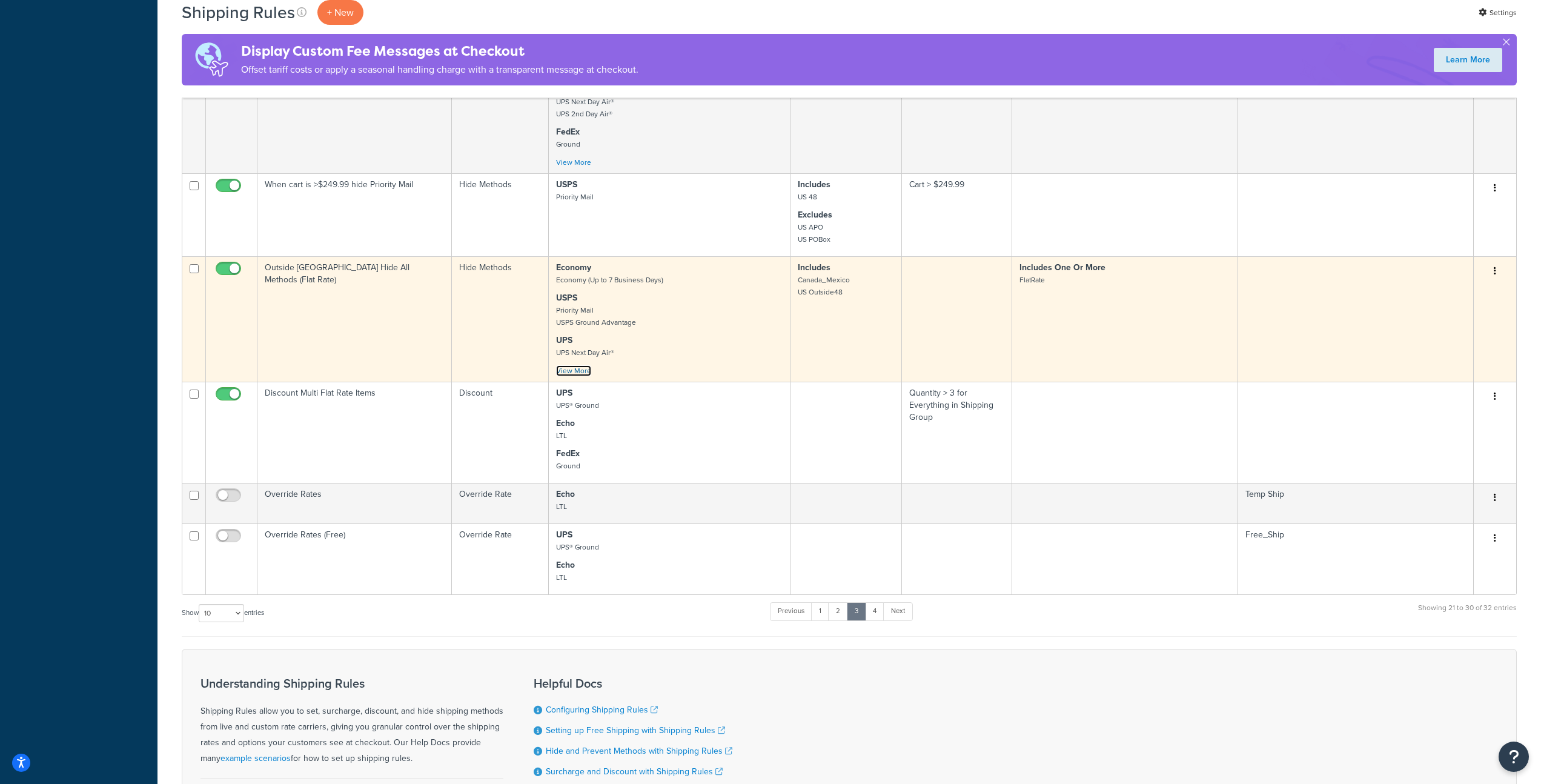
click at [579, 365] on link "View More" at bounding box center [574, 371] width 35 height 11
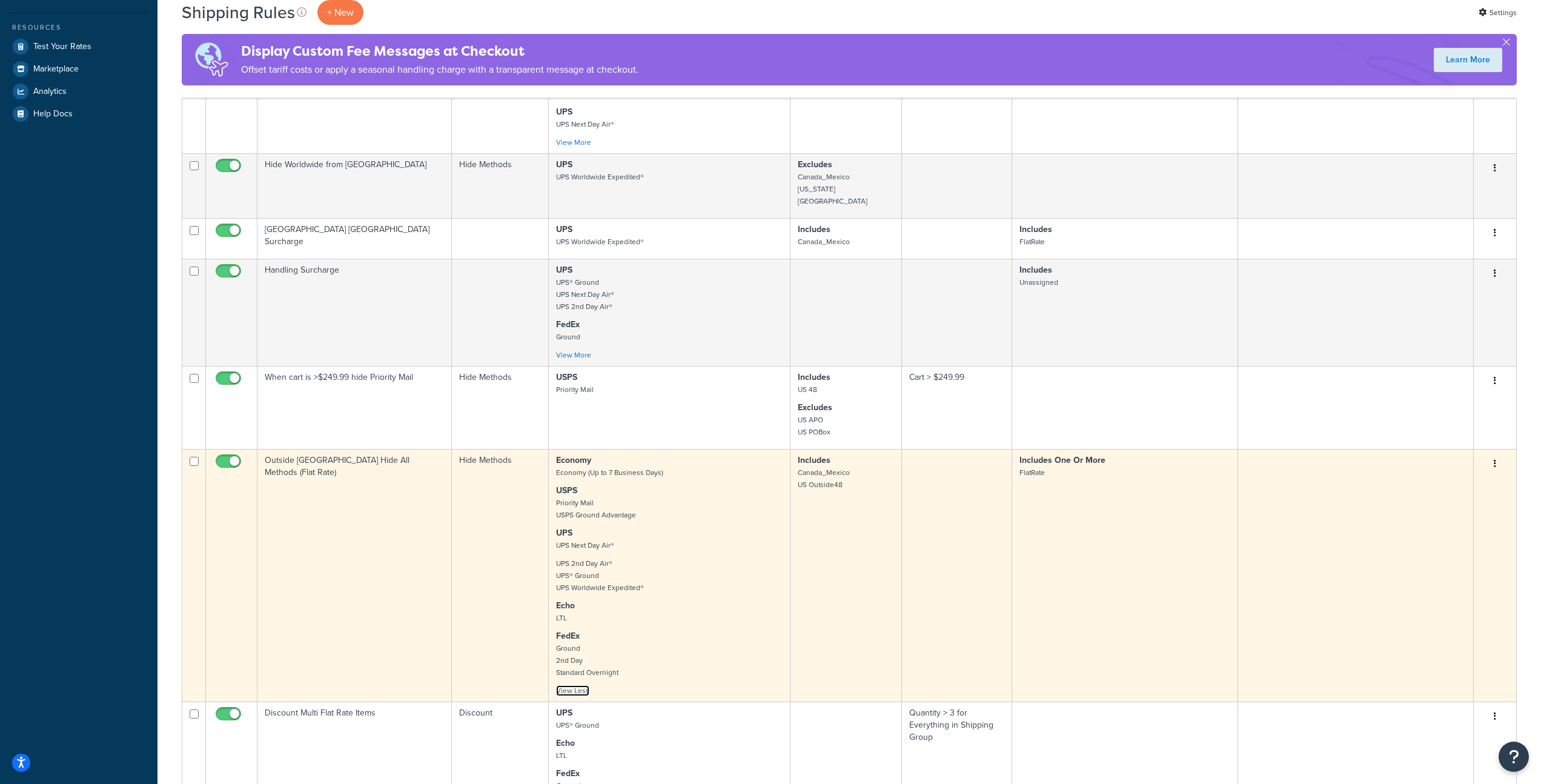
scroll to position [354, 0]
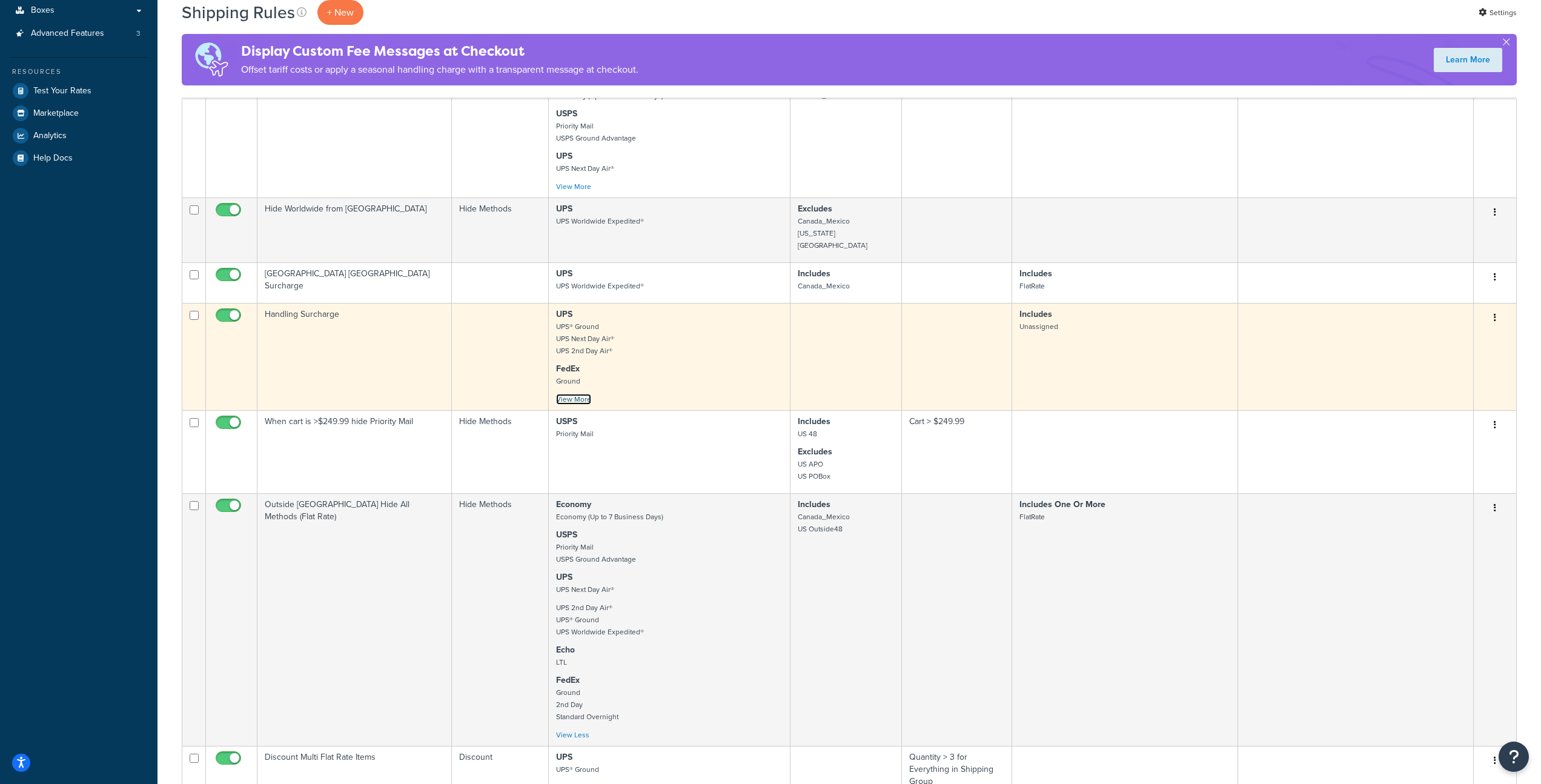
click at [568, 394] on link "View More" at bounding box center [574, 399] width 35 height 11
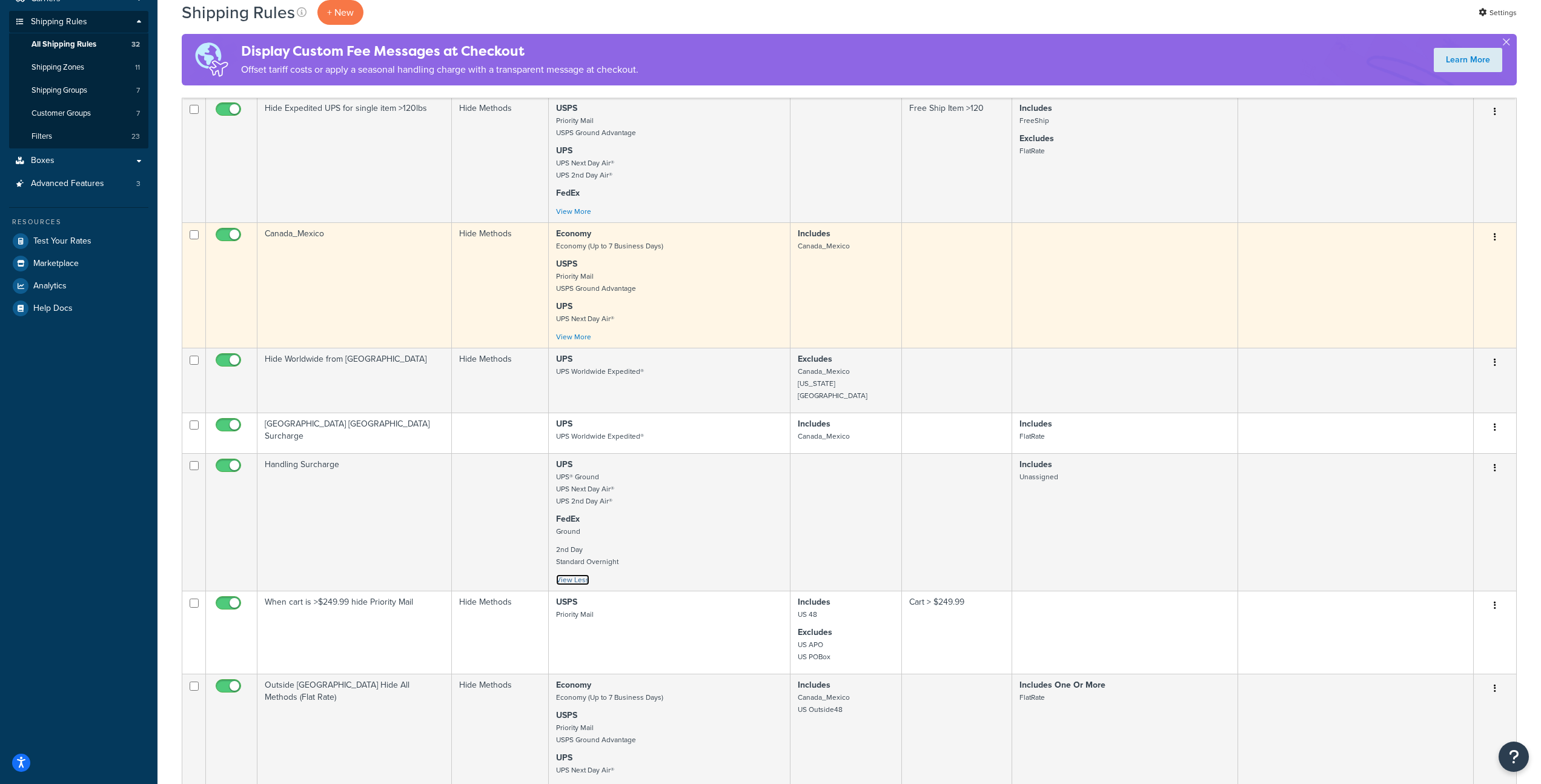
scroll to position [154, 0]
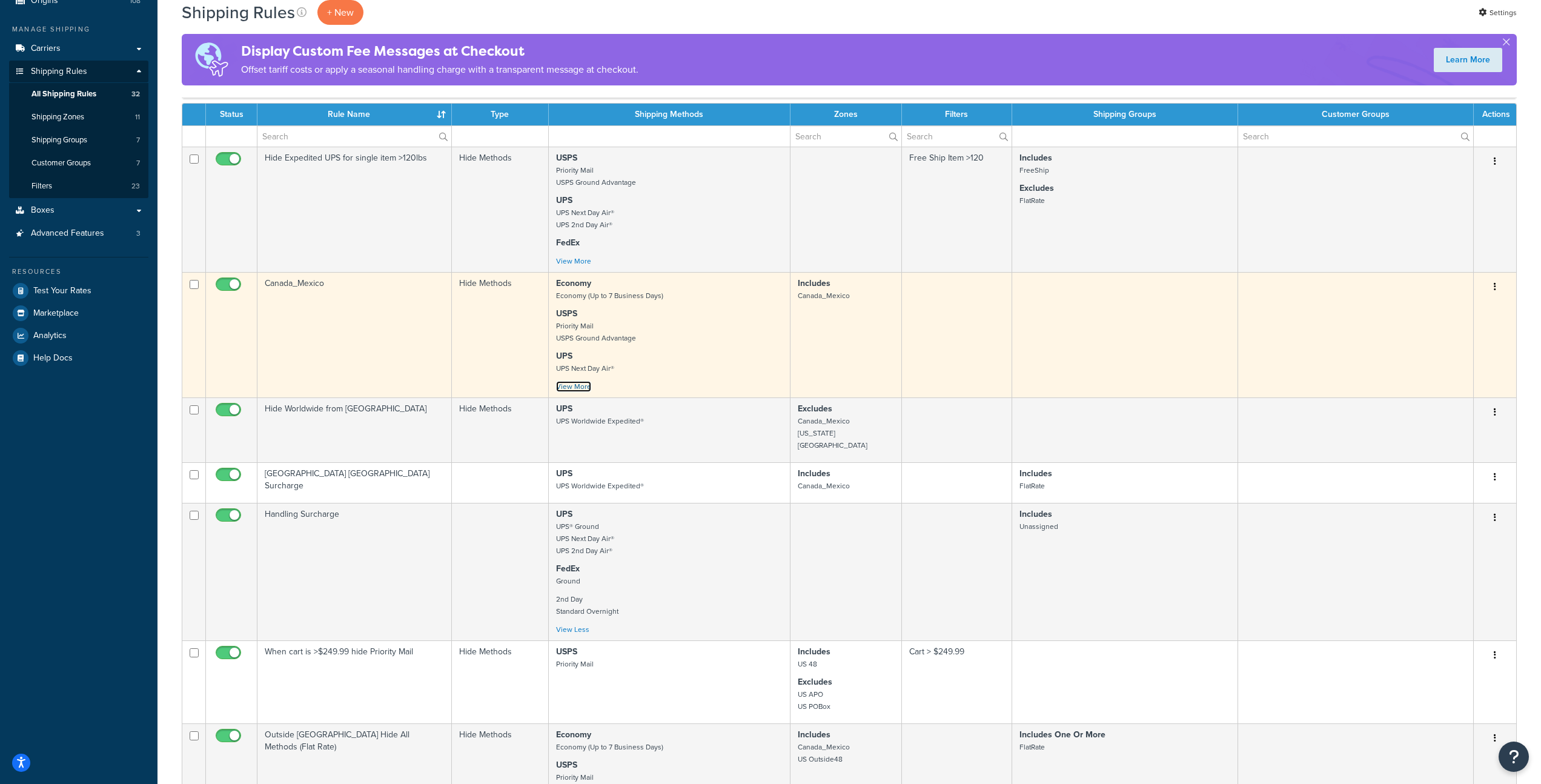
click at [580, 389] on link "View More" at bounding box center [574, 387] width 35 height 11
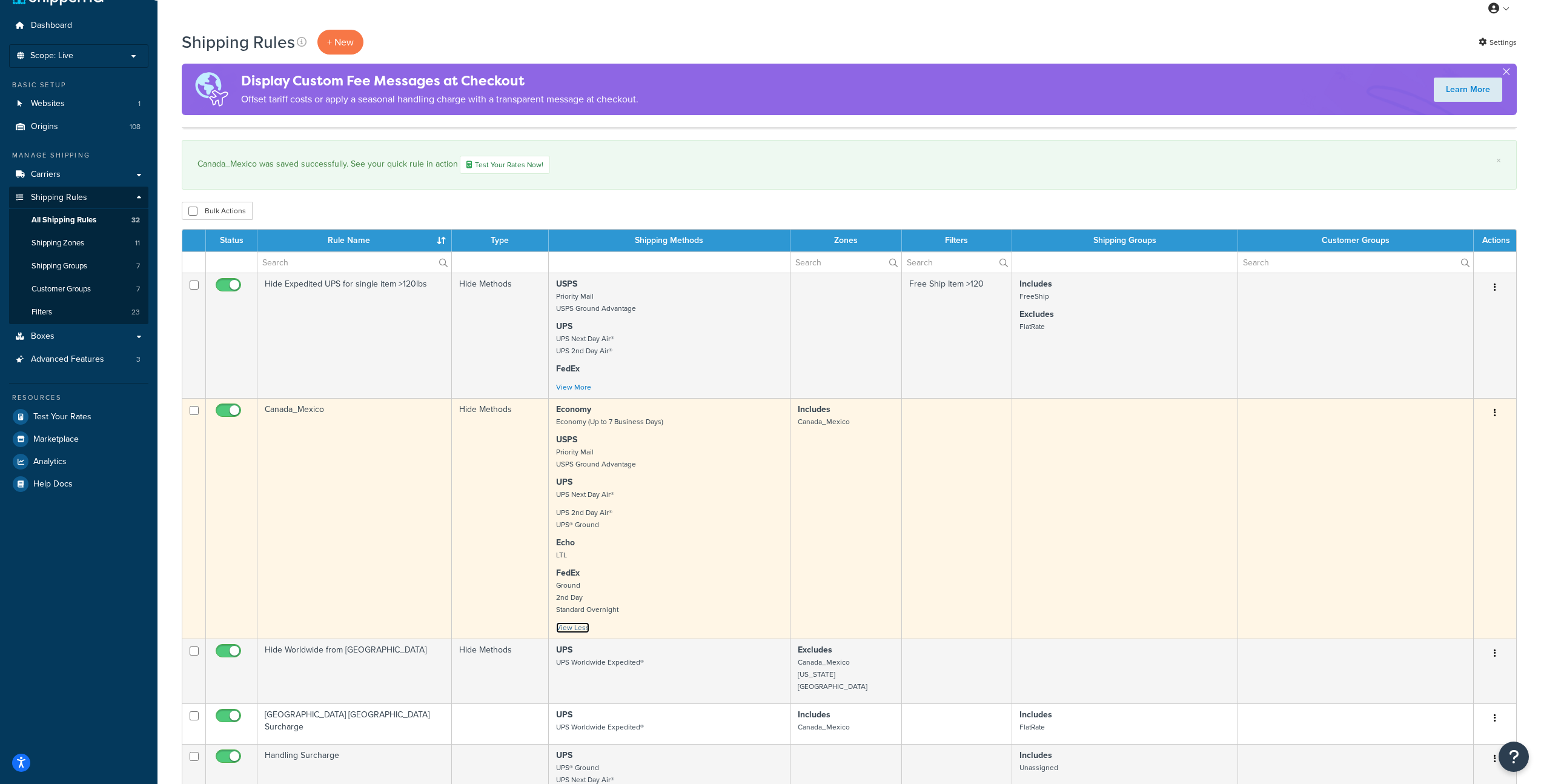
scroll to position [26, 0]
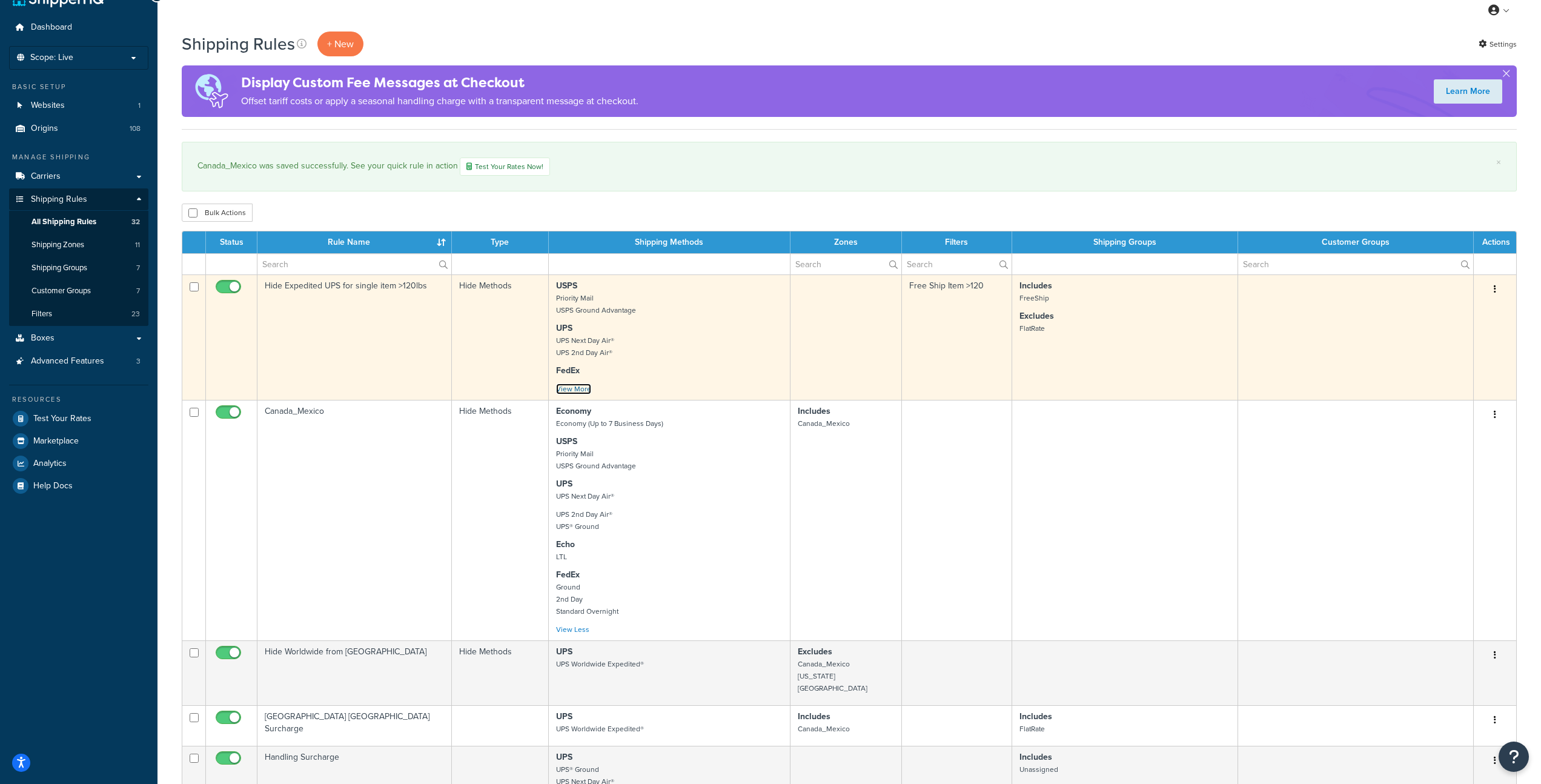
click at [575, 387] on link "View More" at bounding box center [574, 389] width 35 height 11
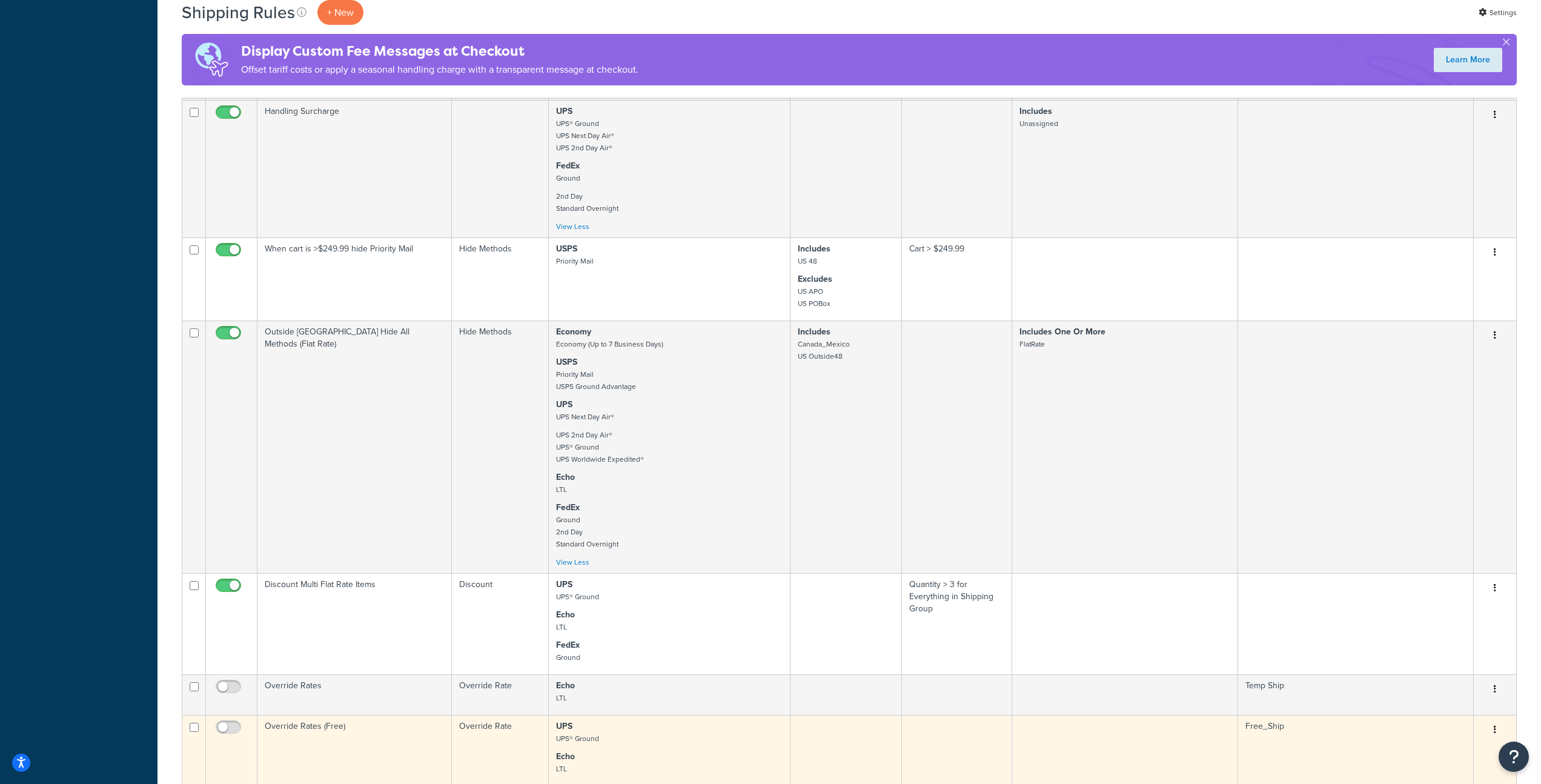
scroll to position [1044, 0]
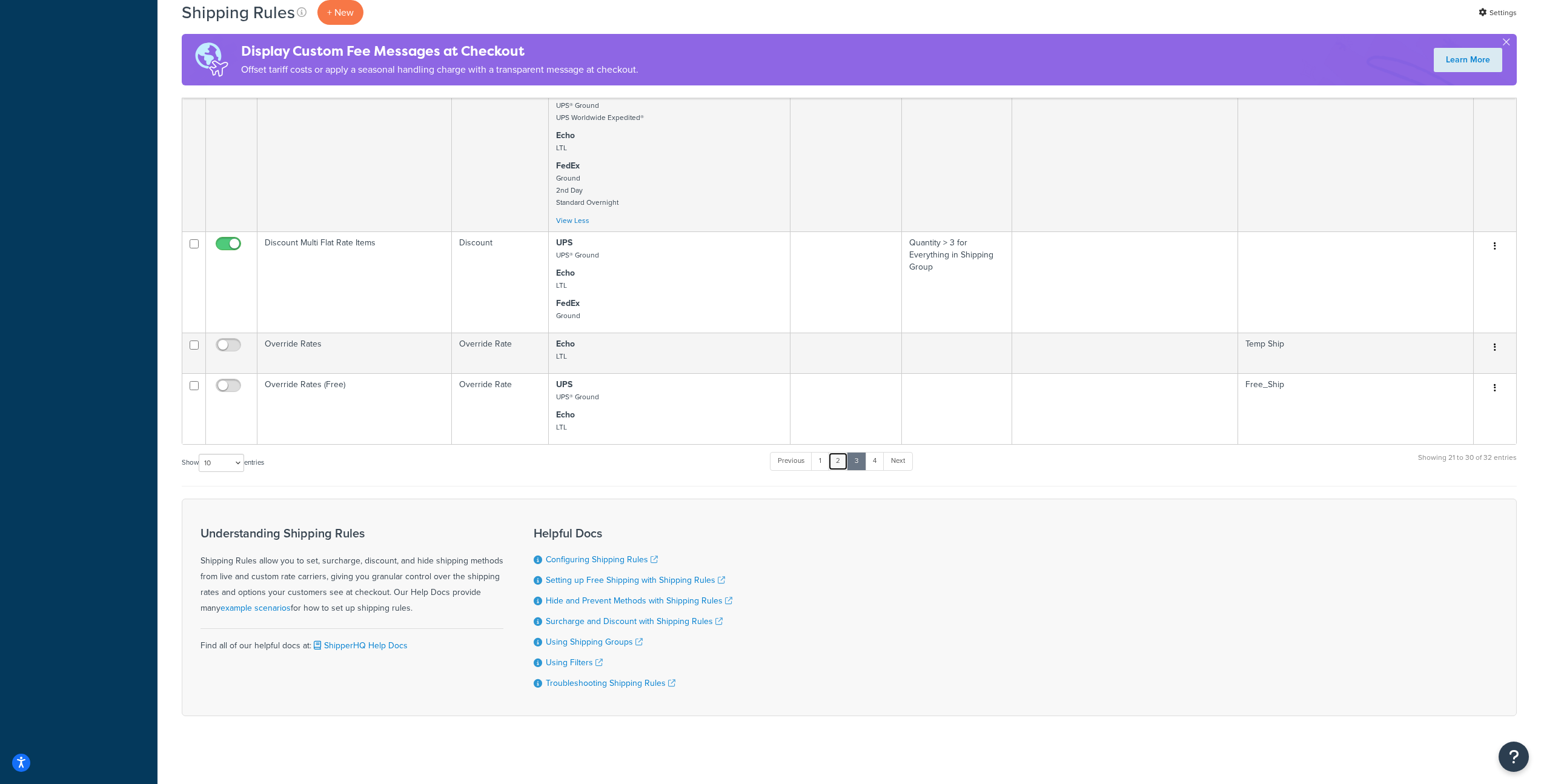
click at [839, 453] on link "2" at bounding box center [838, 461] width 20 height 18
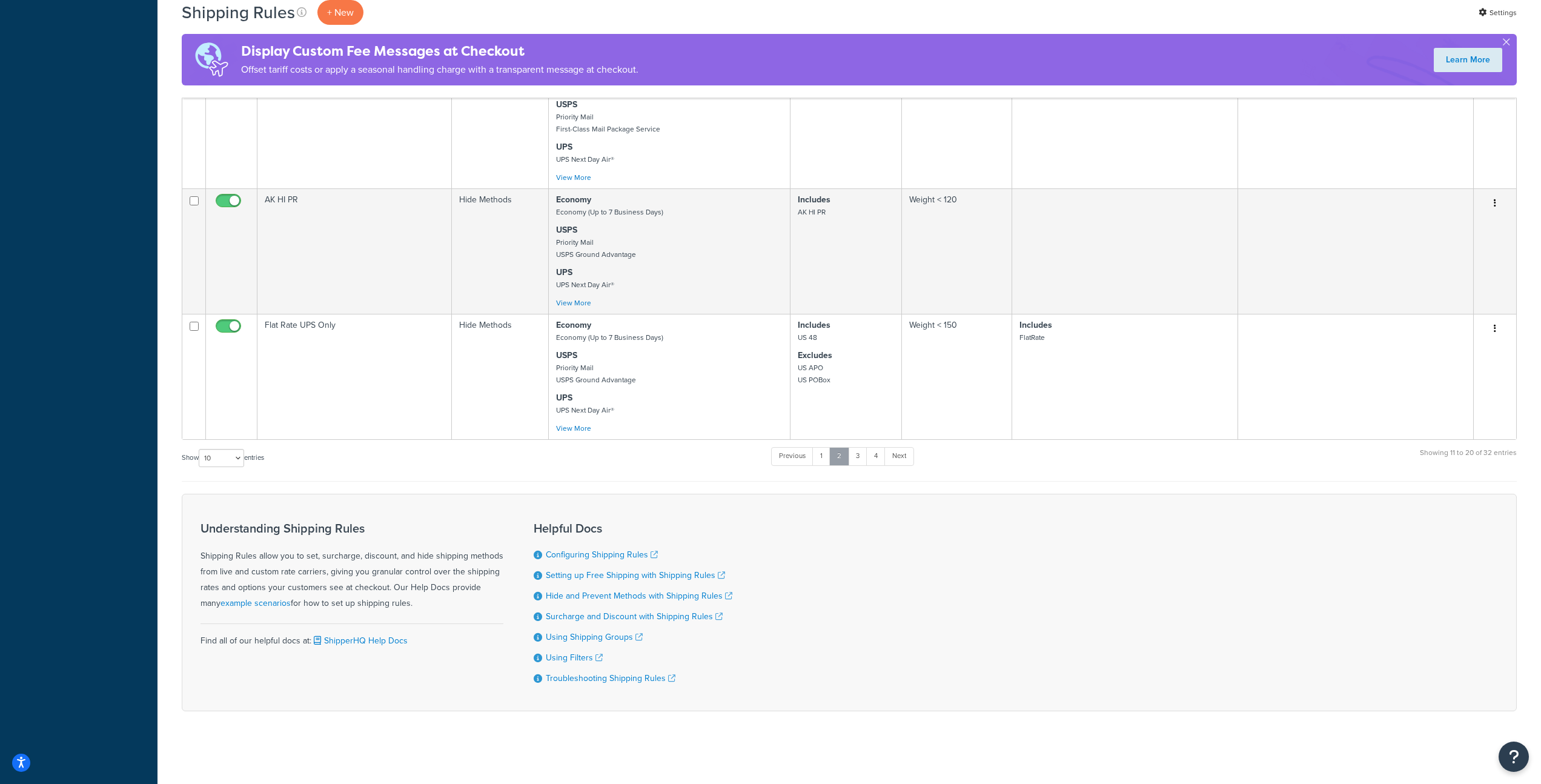
click at [845, 458] on link "2" at bounding box center [839, 456] width 20 height 18
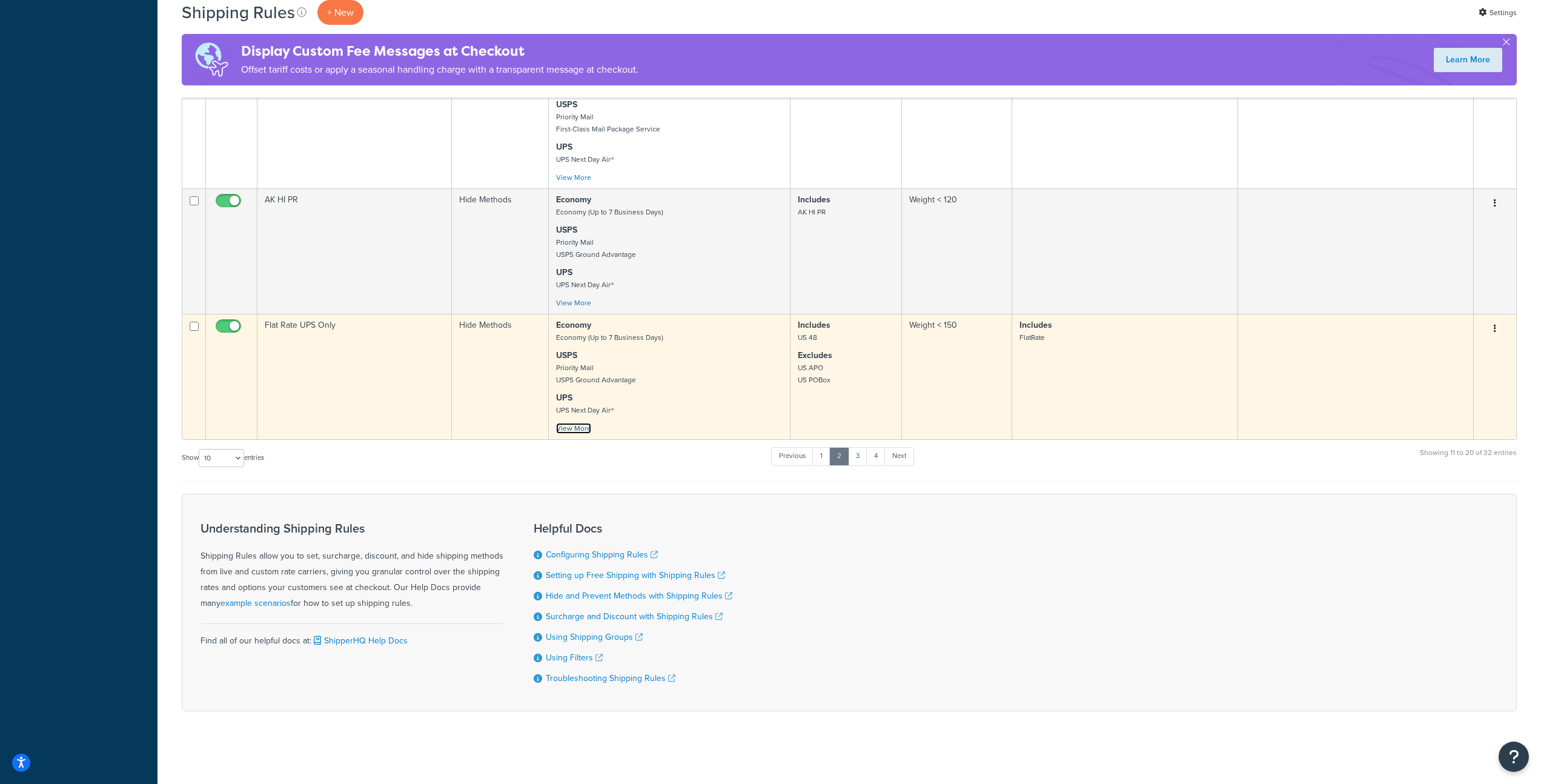
click at [572, 428] on link "View More" at bounding box center [574, 428] width 35 height 11
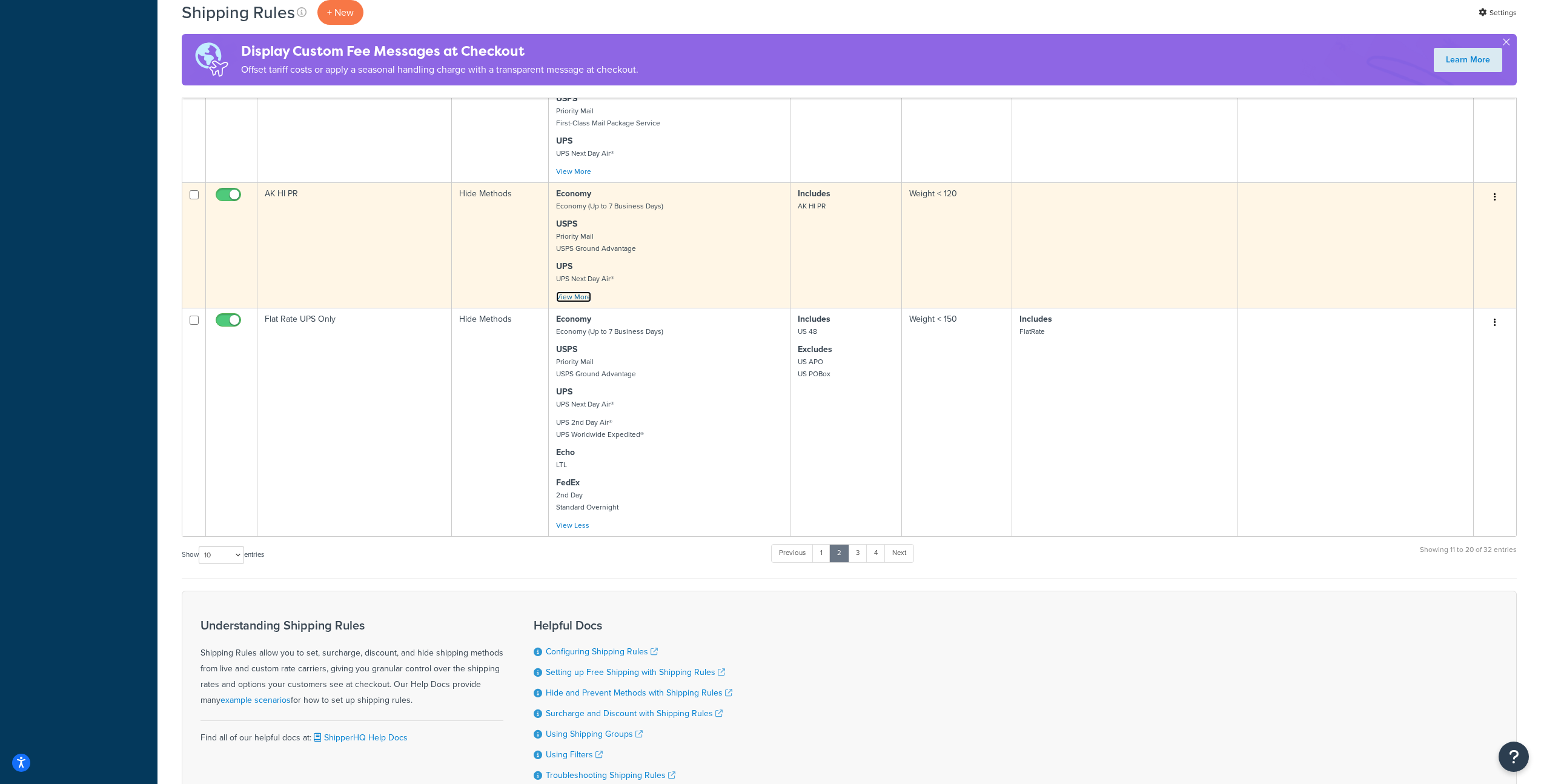
click at [585, 302] on link "View More" at bounding box center [574, 297] width 35 height 11
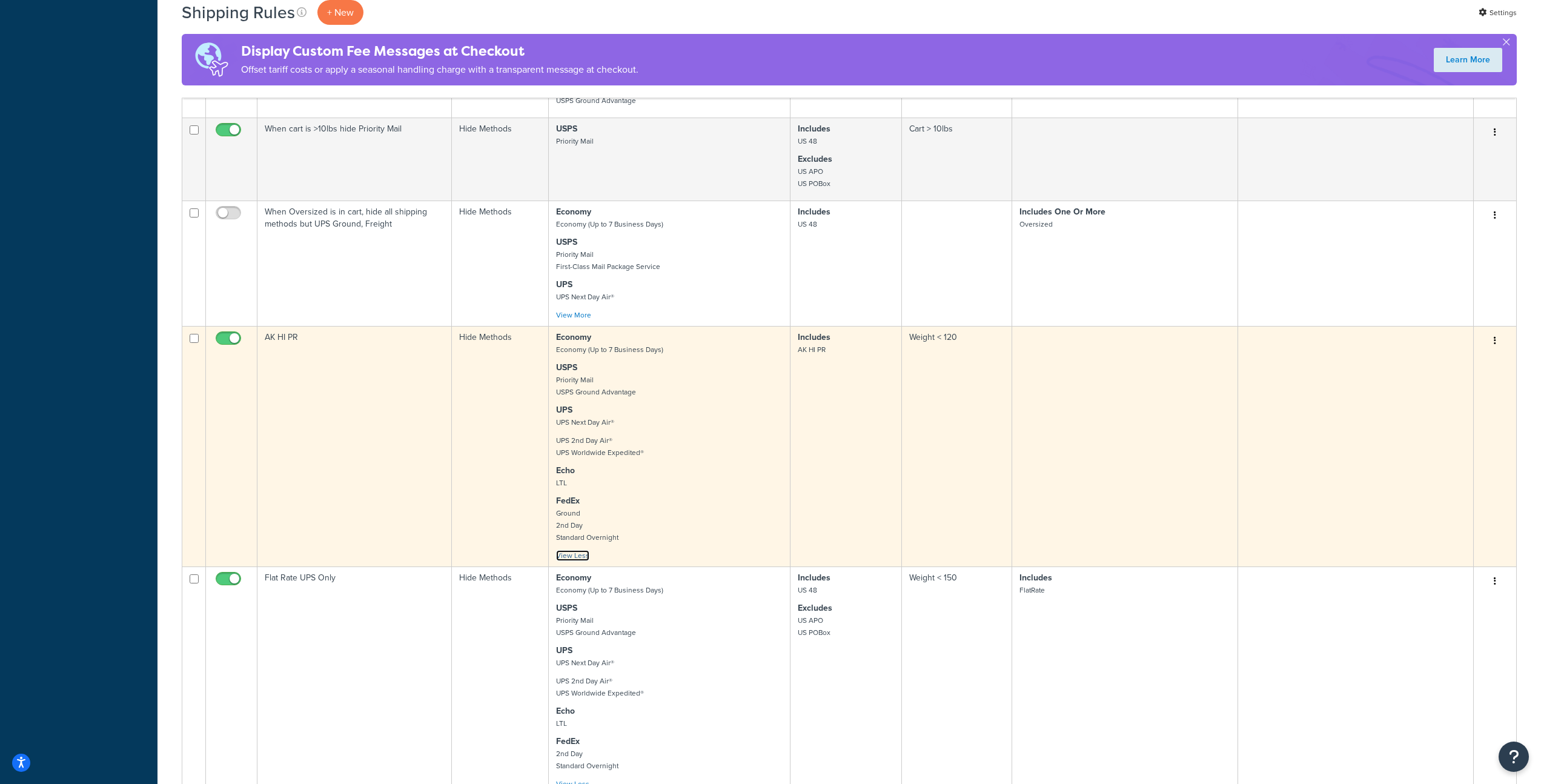
scroll to position [635, 0]
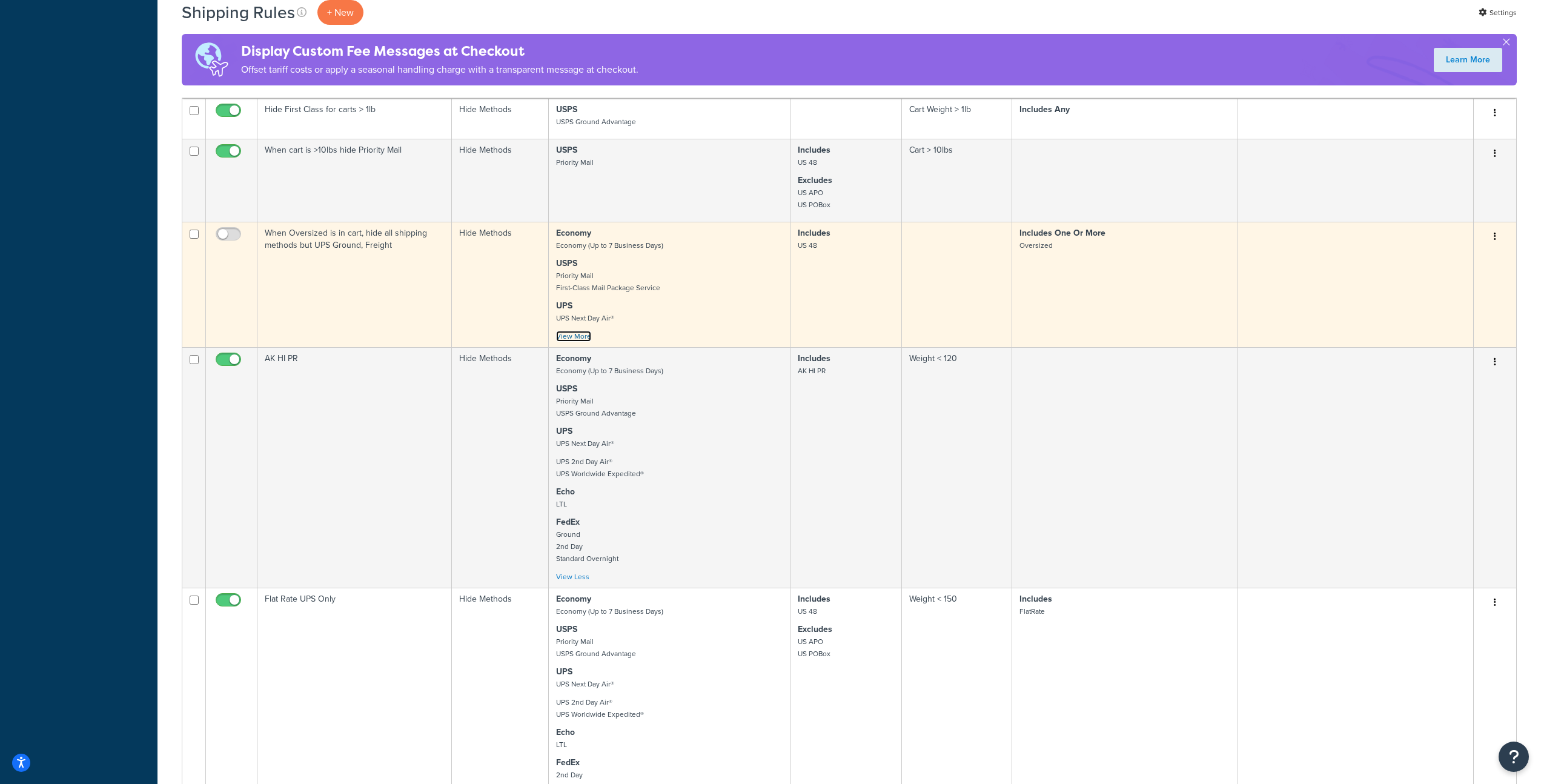
click at [580, 342] on link "View More" at bounding box center [574, 336] width 35 height 11
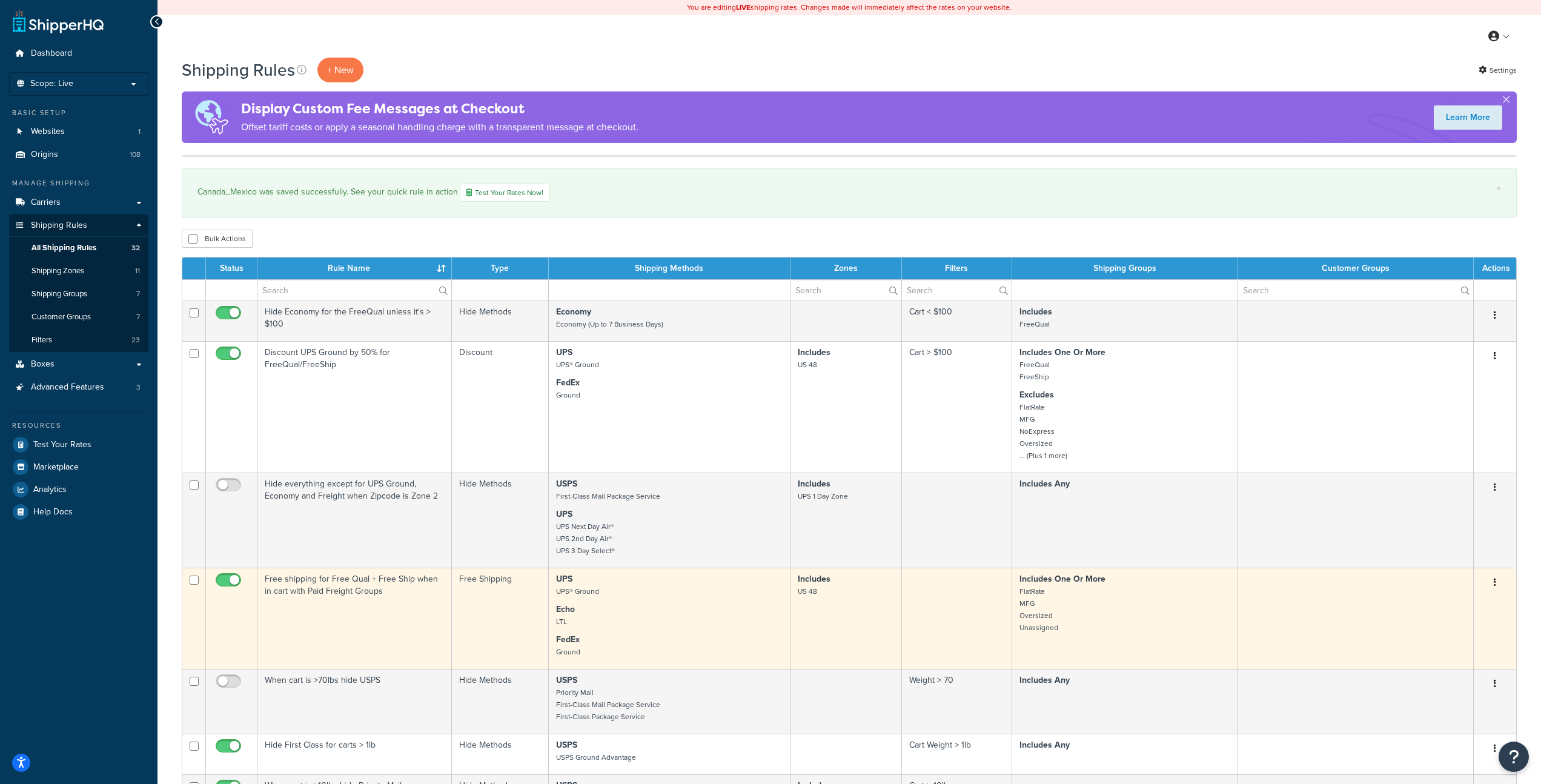
scroll to position [1050, 0]
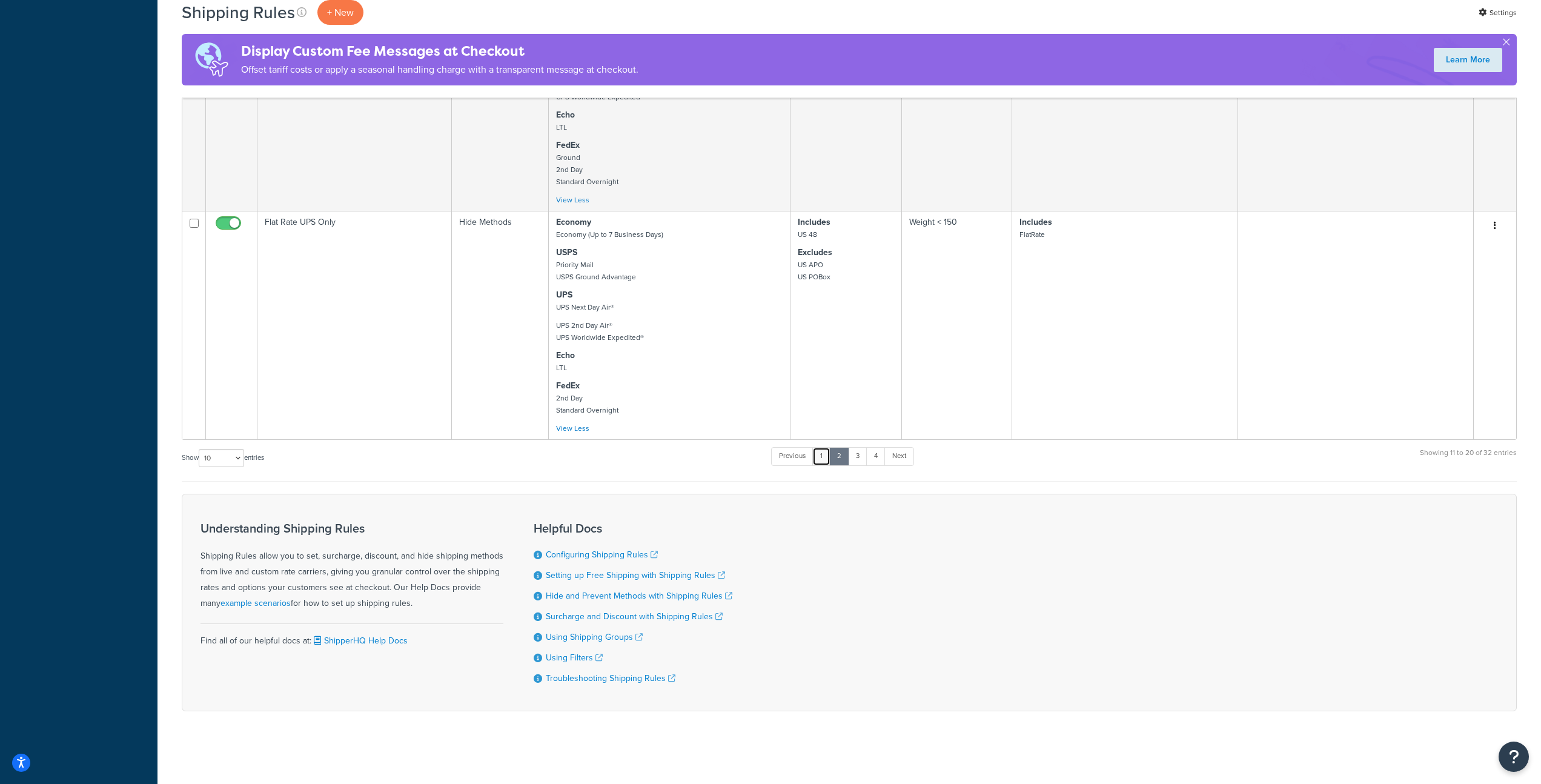
click at [824, 458] on link "1" at bounding box center [822, 456] width 18 height 18
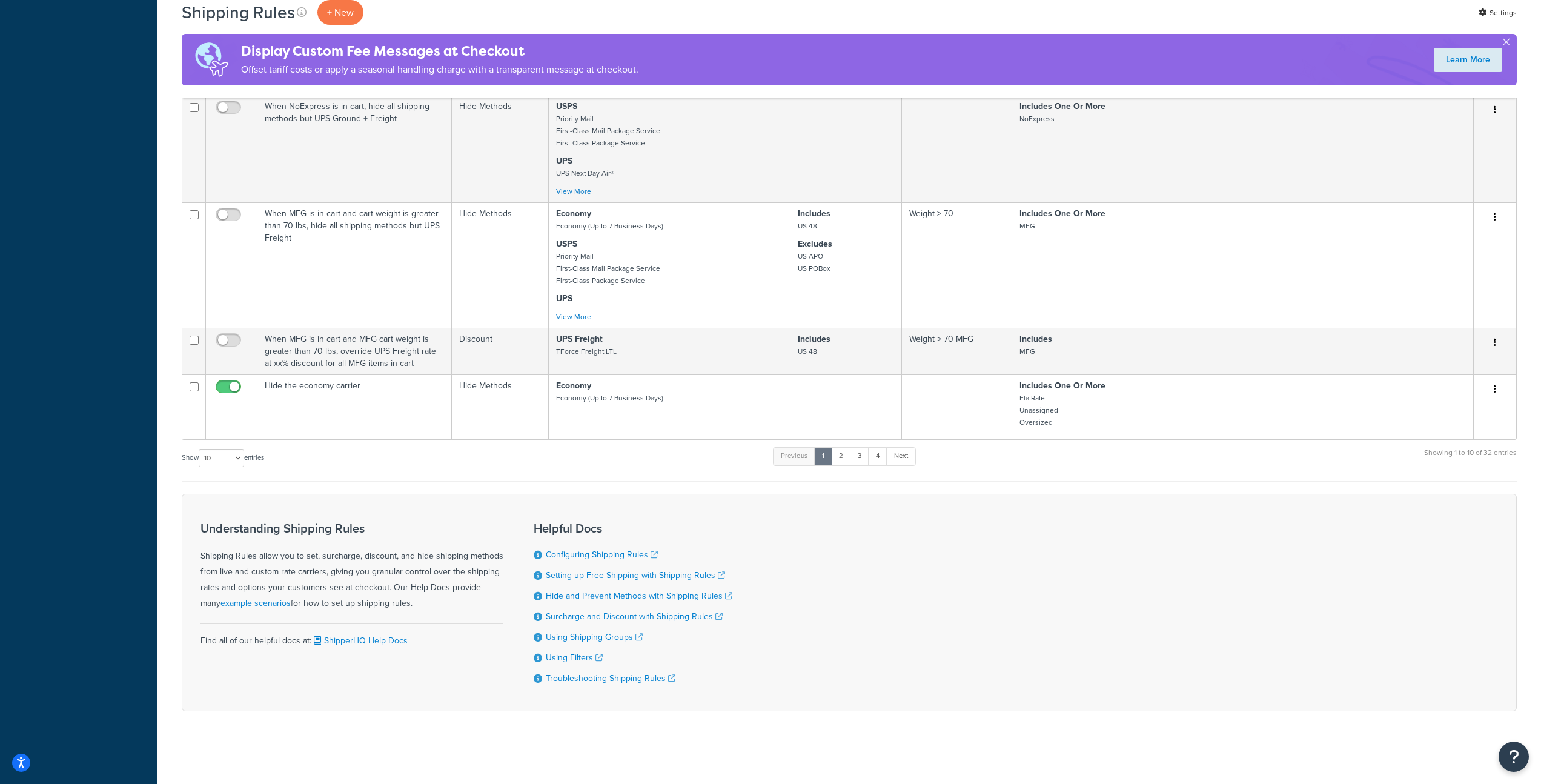
scroll to position [794, 0]
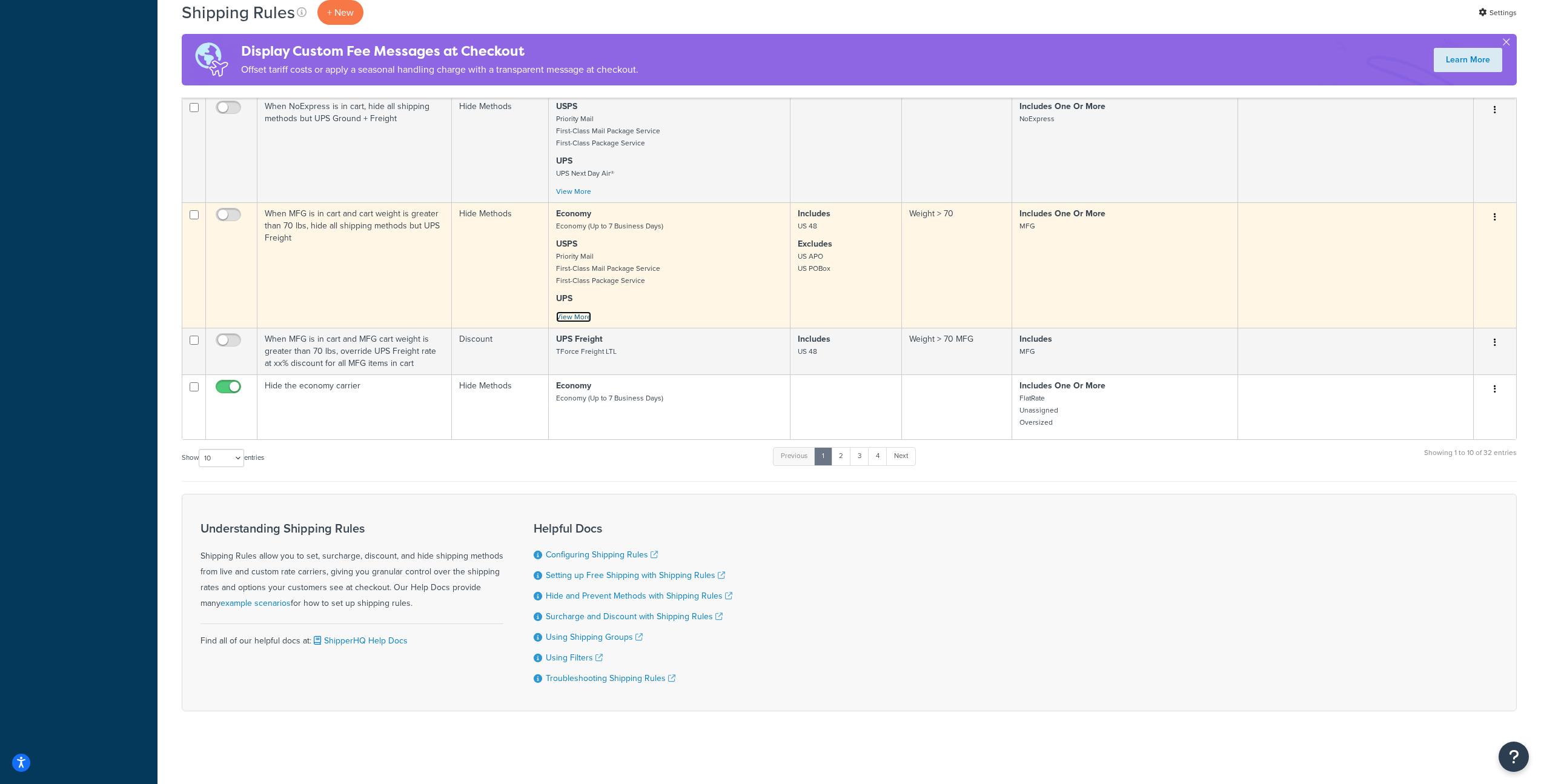
click at [587, 316] on link "View More" at bounding box center [574, 317] width 35 height 11
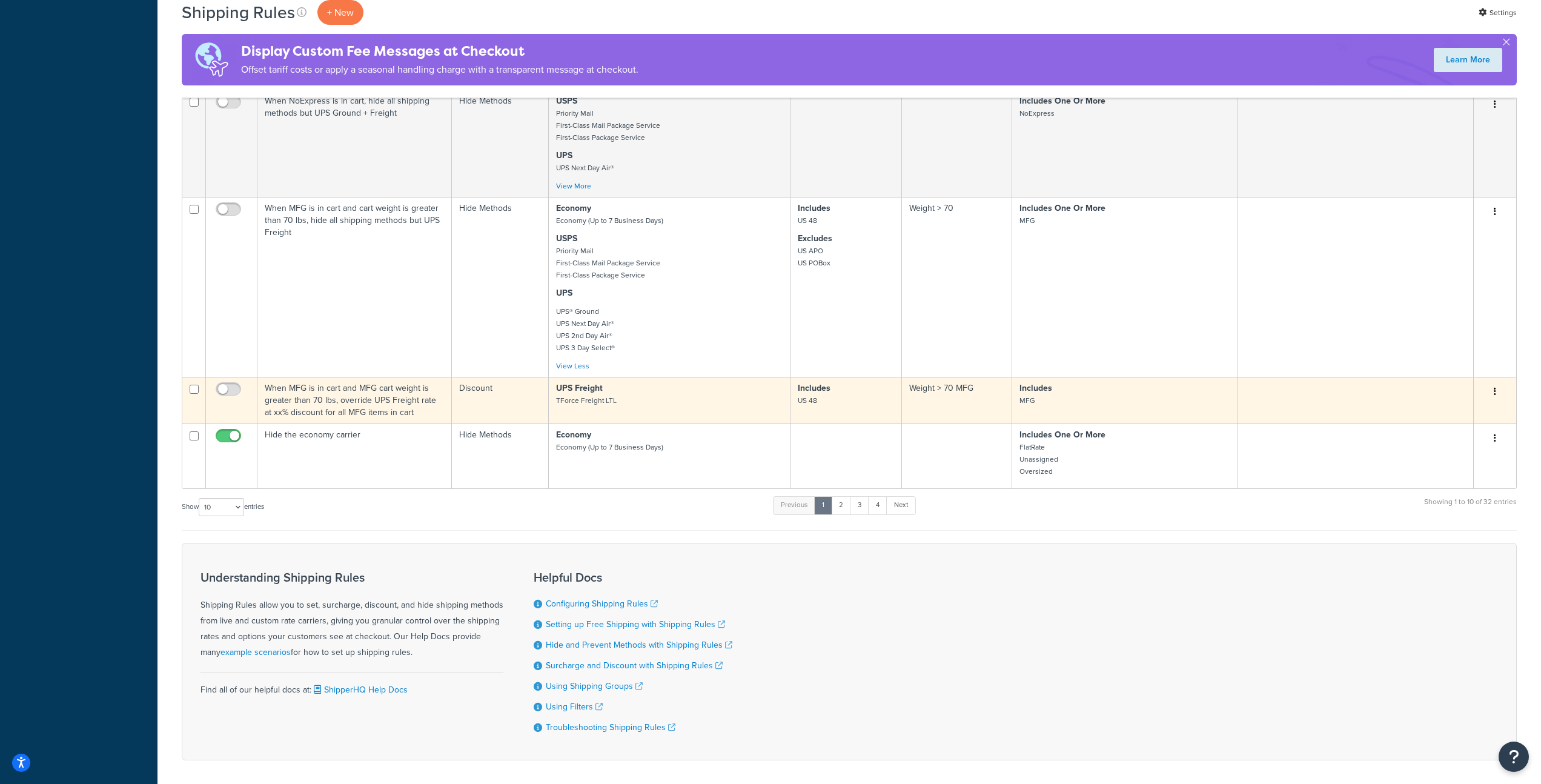
click at [712, 402] on p "UPS Freight TForce Freight LTL" at bounding box center [669, 394] width 227 height 24
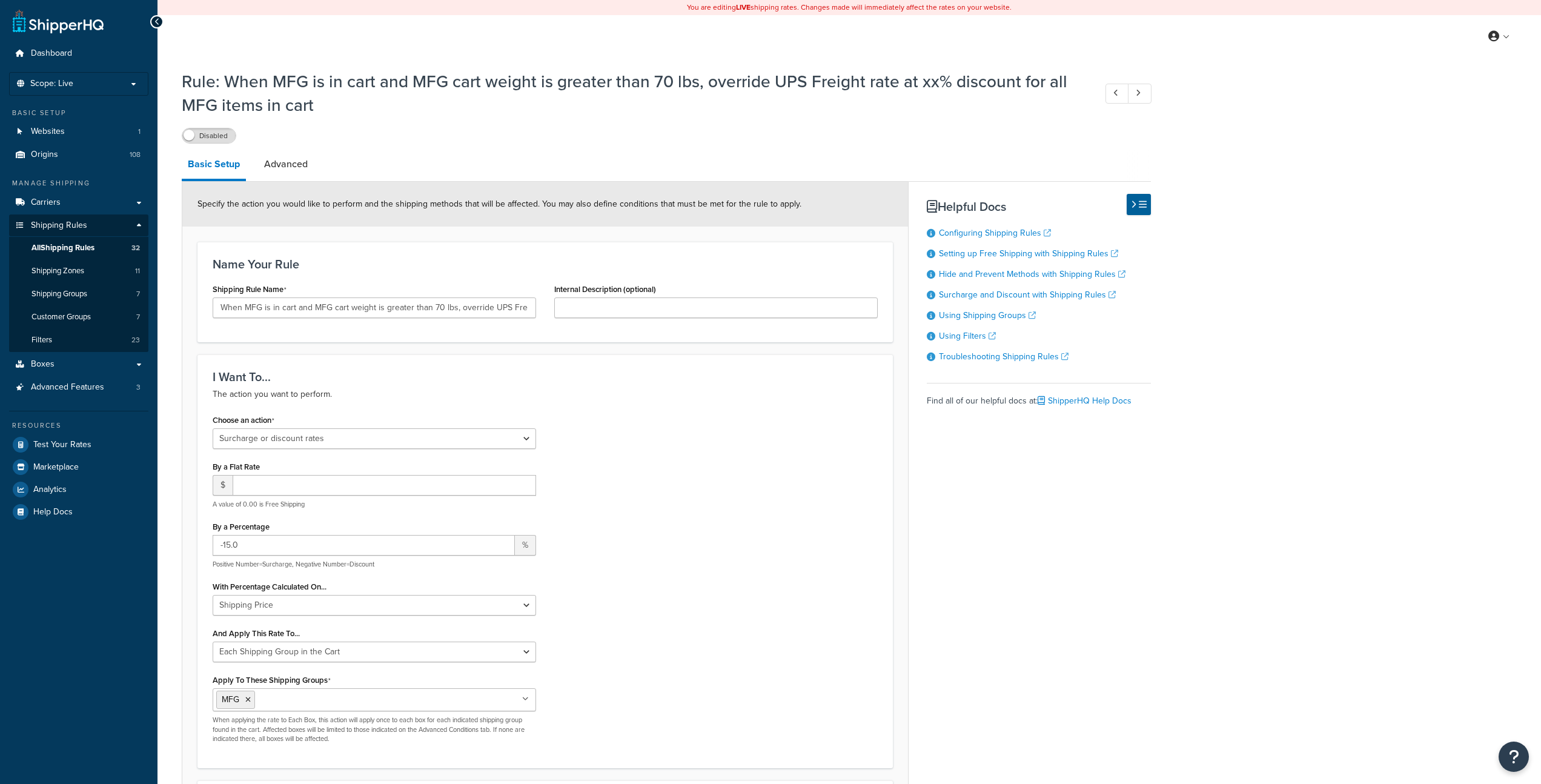
select select "SURCHARGE"
select select "SHIPPING_GROUP"
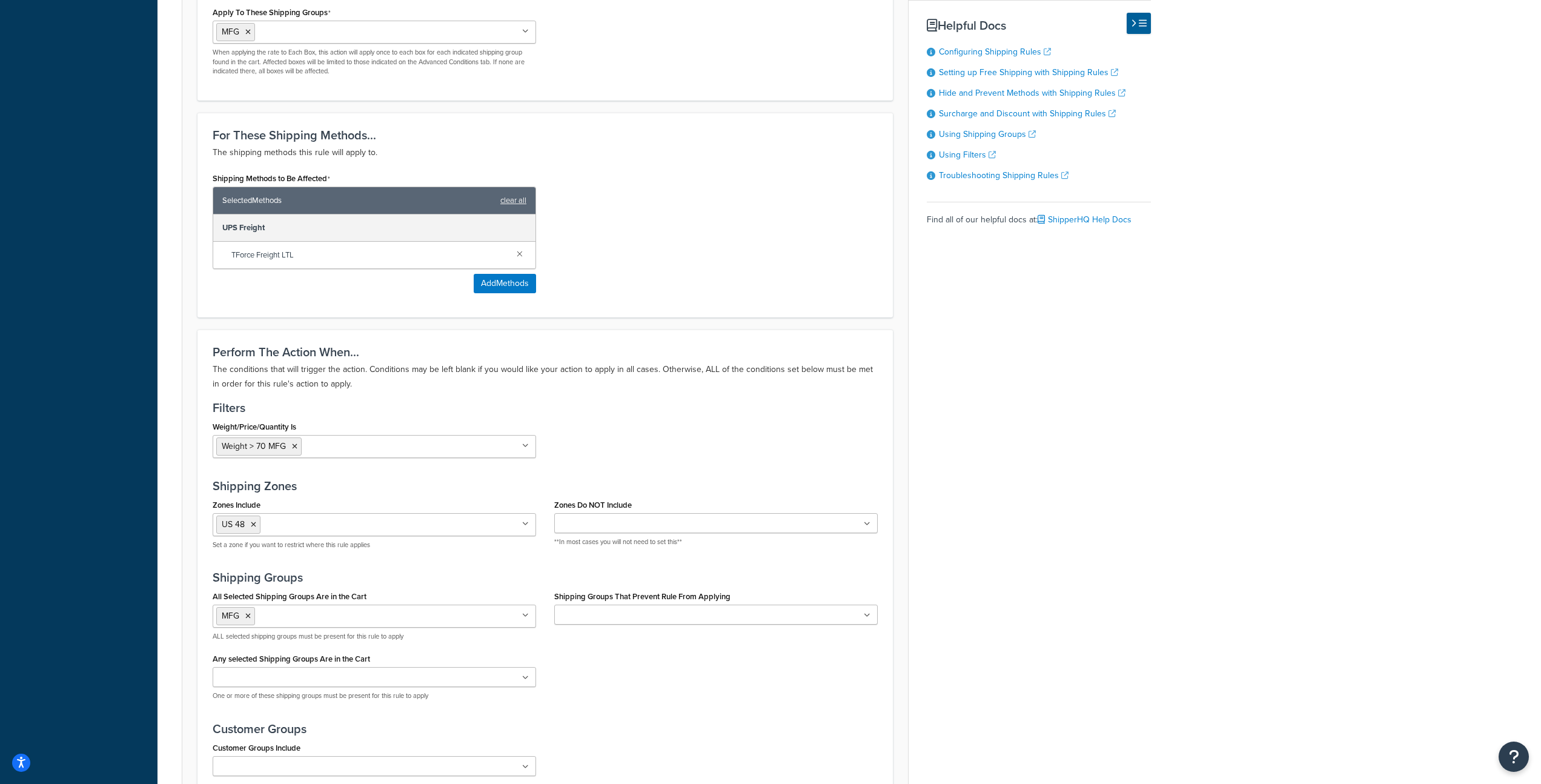
scroll to position [596, 0]
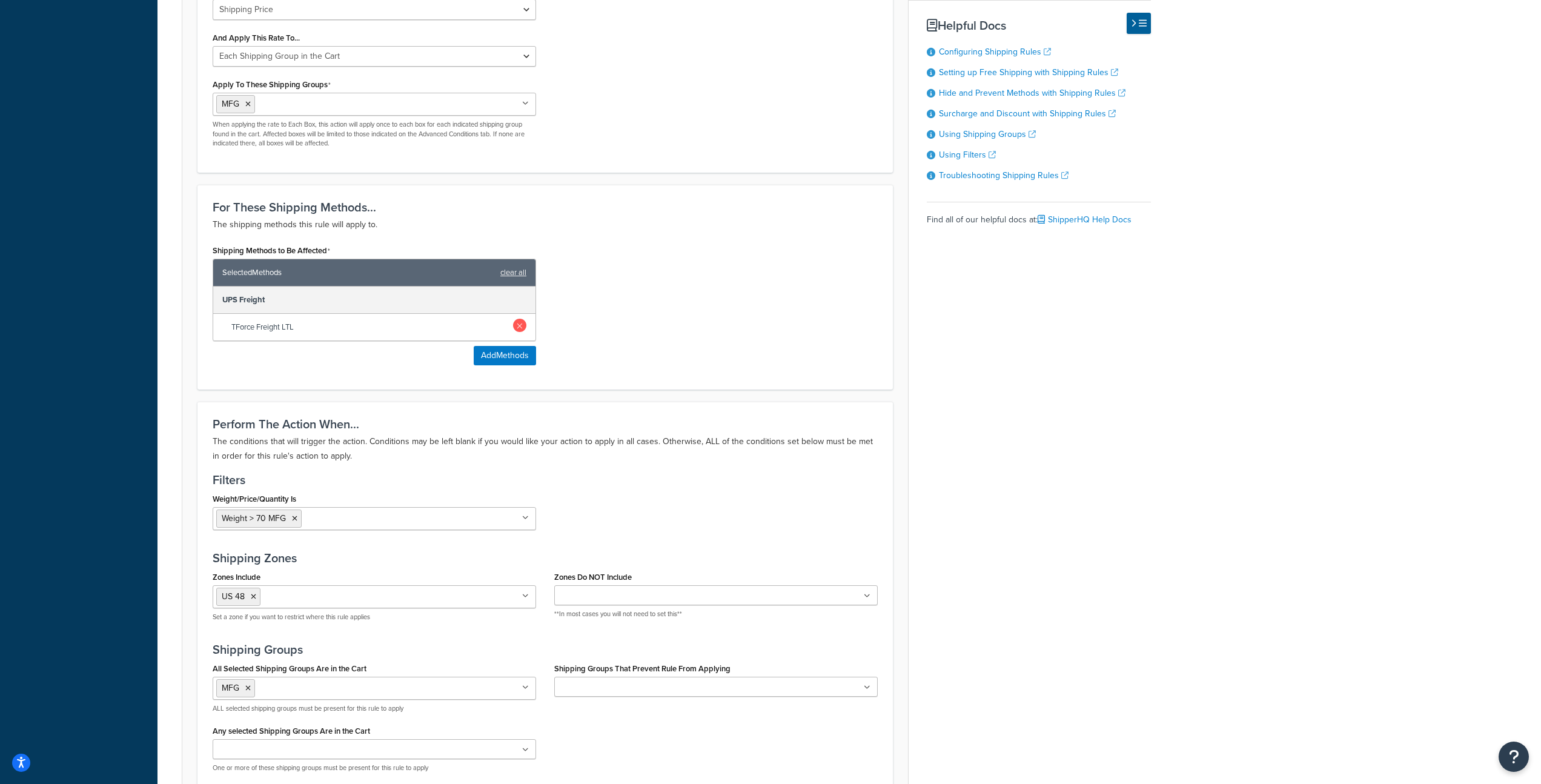
click at [517, 325] on link at bounding box center [520, 325] width 13 height 13
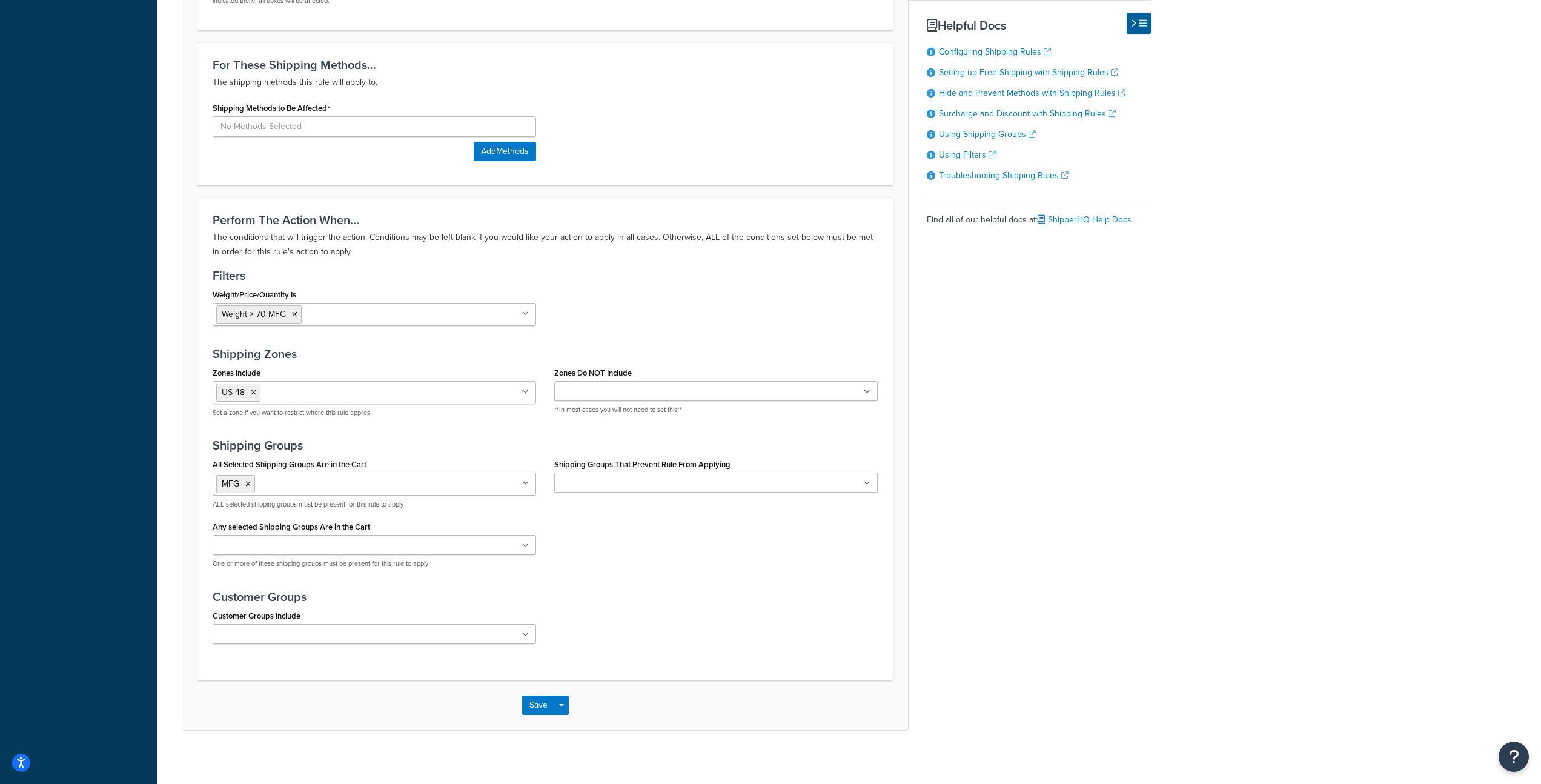
scroll to position [745, 0]
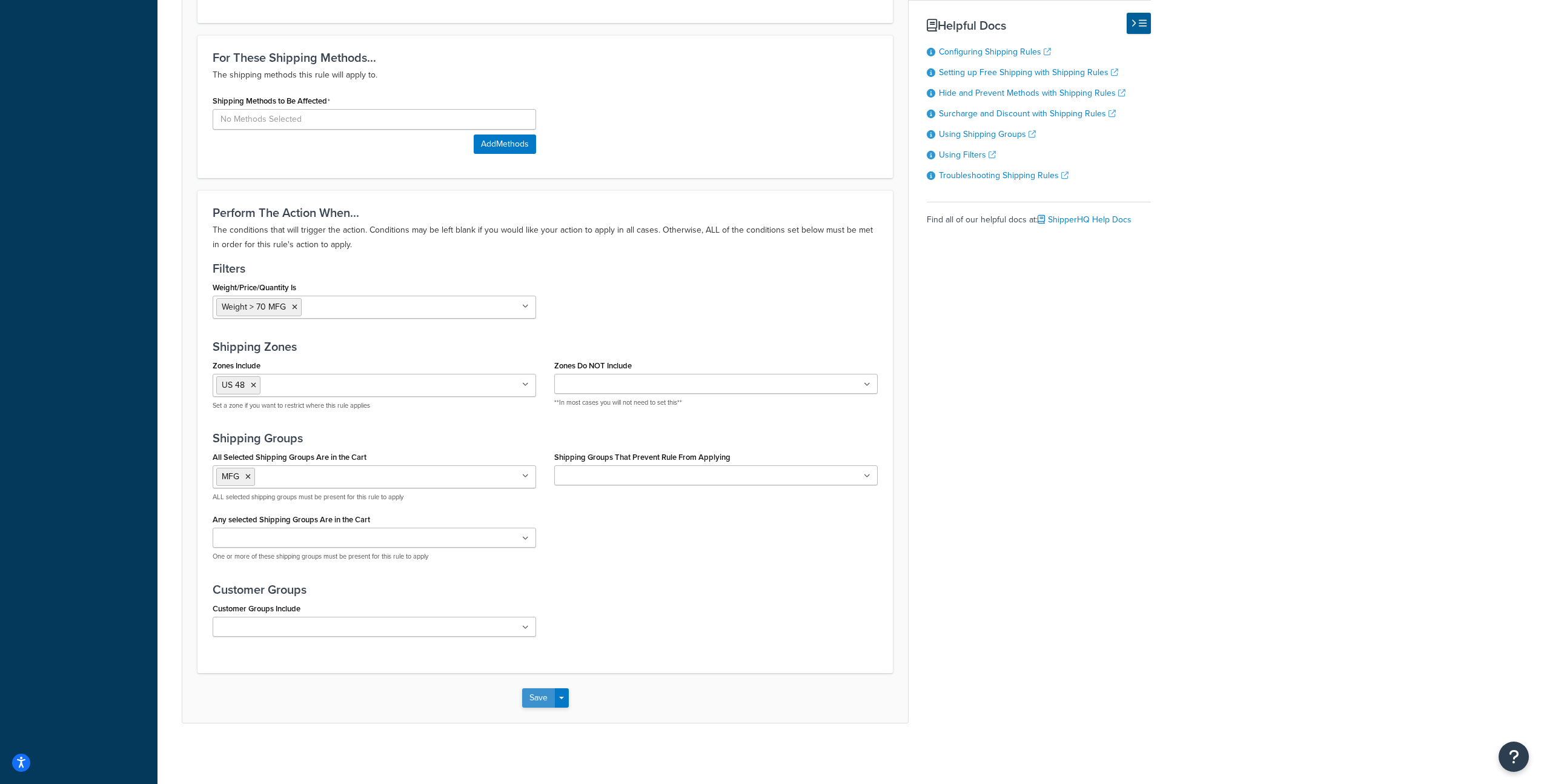
click at [533, 695] on button "Save" at bounding box center [539, 698] width 33 height 19
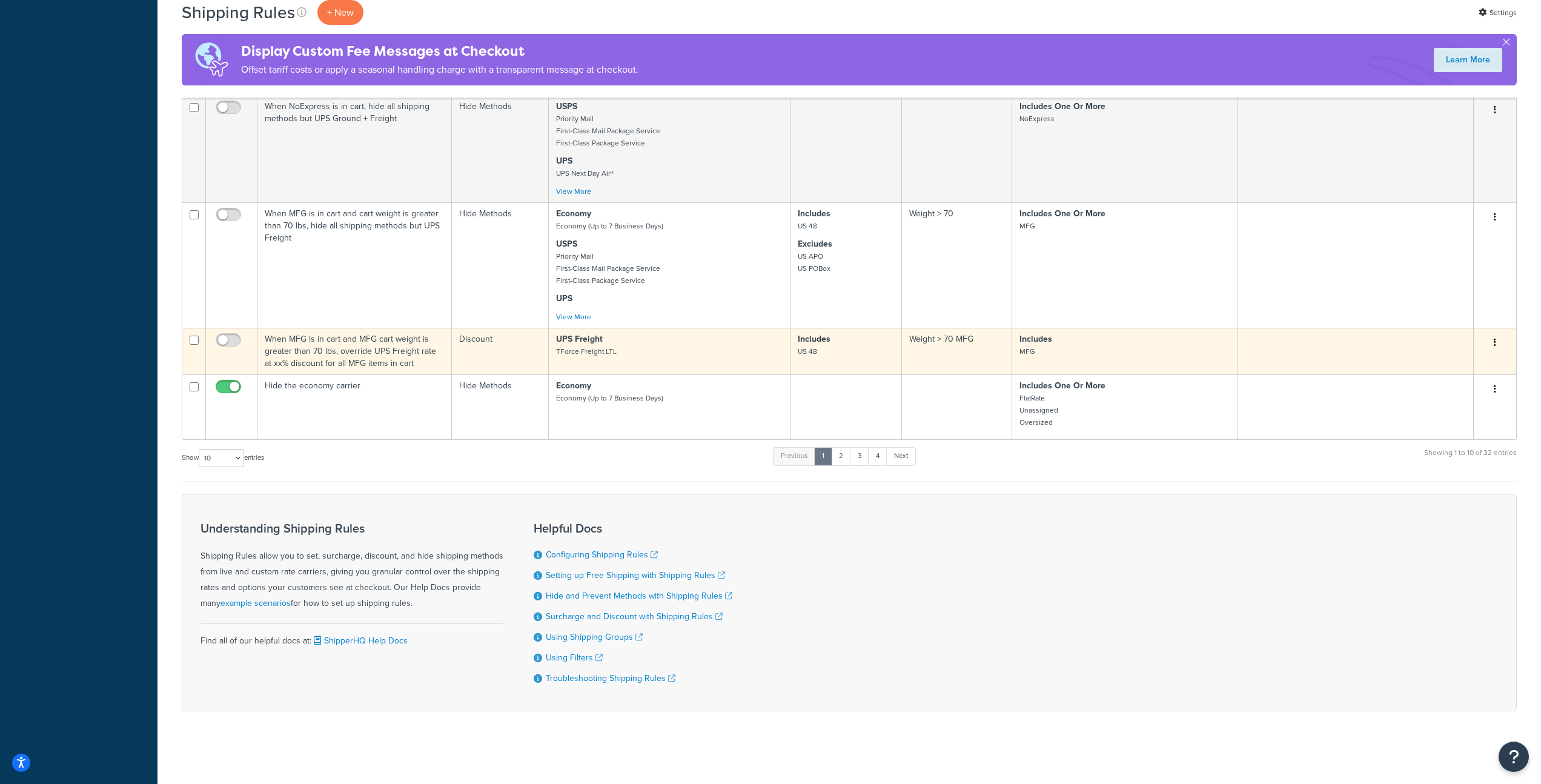
click at [193, 343] on input "checkbox" at bounding box center [194, 340] width 9 height 9
checkbox input "true"
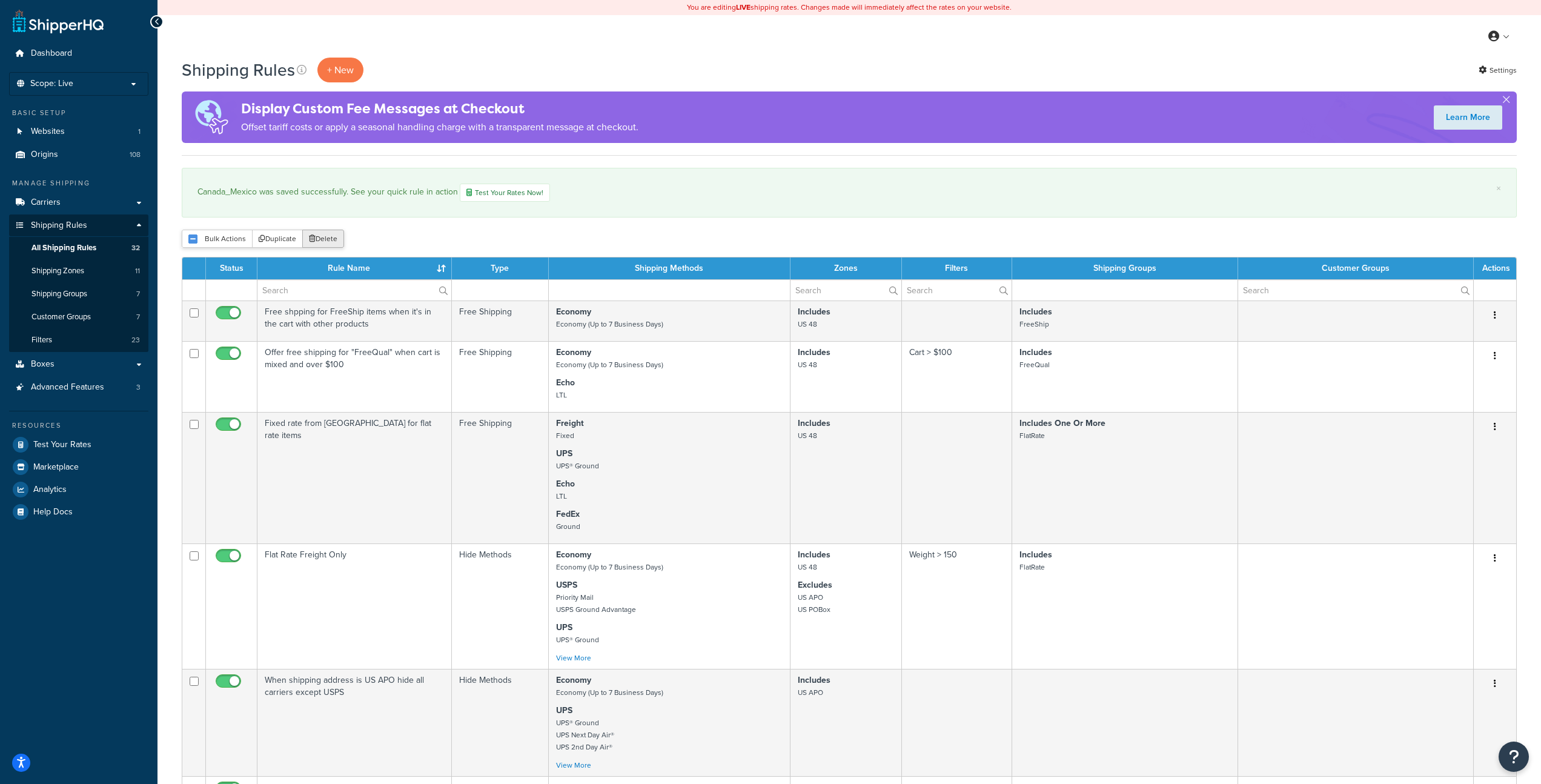
click at [324, 239] on button "Delete" at bounding box center [323, 239] width 42 height 18
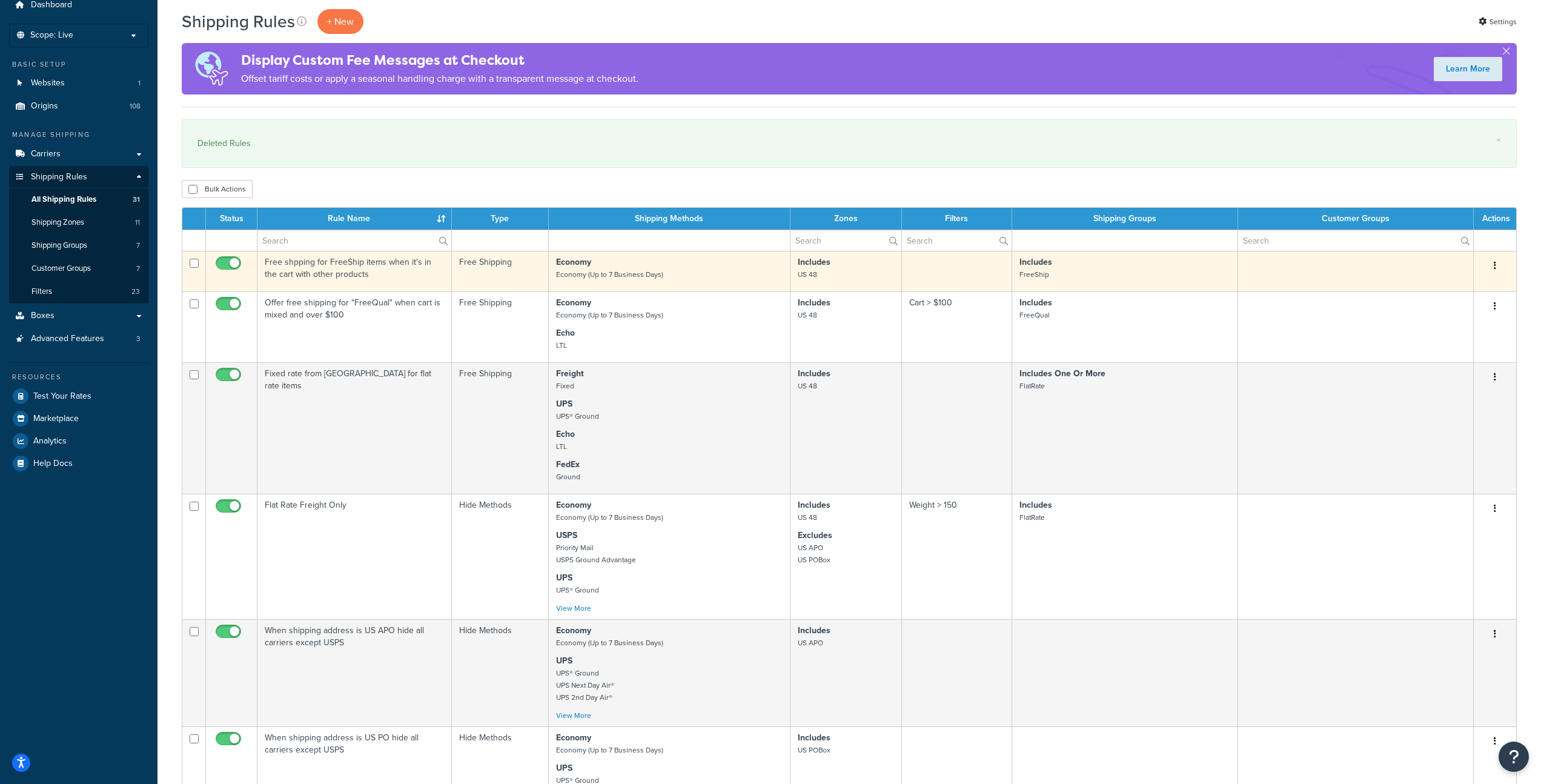
scroll to position [50, 0]
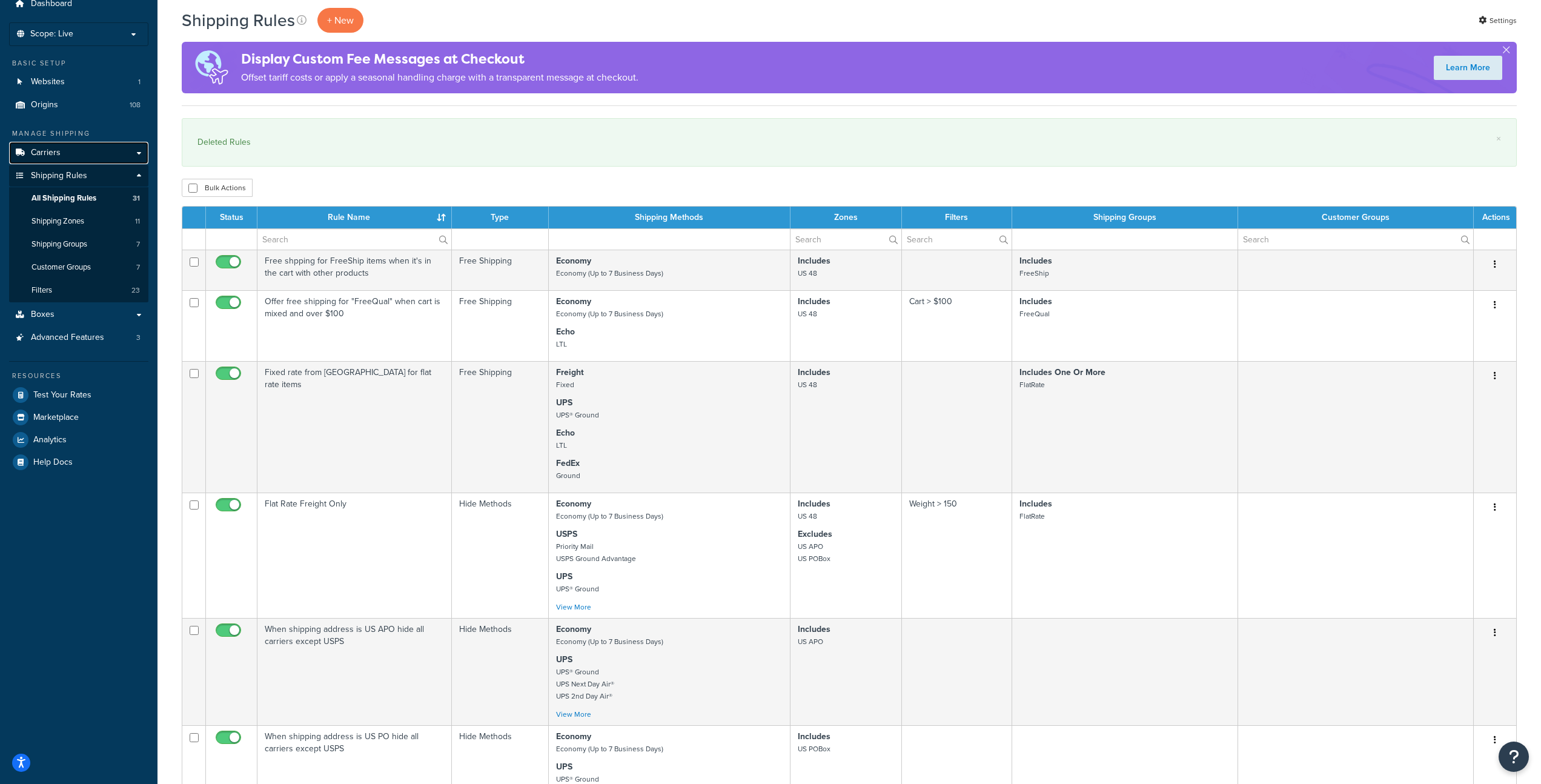
click at [60, 153] on span "Carriers" at bounding box center [46, 153] width 30 height 10
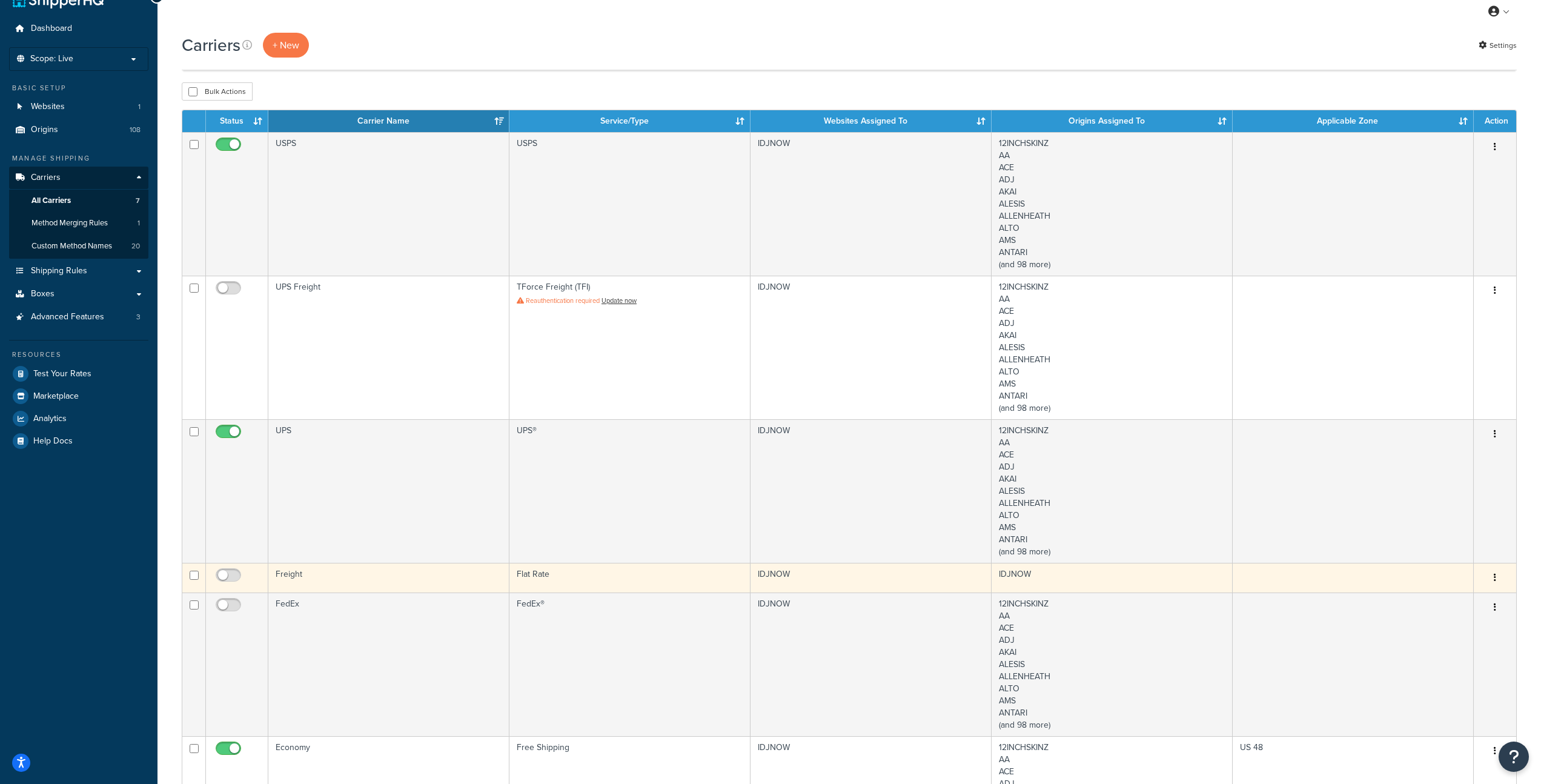
scroll to position [139, 0]
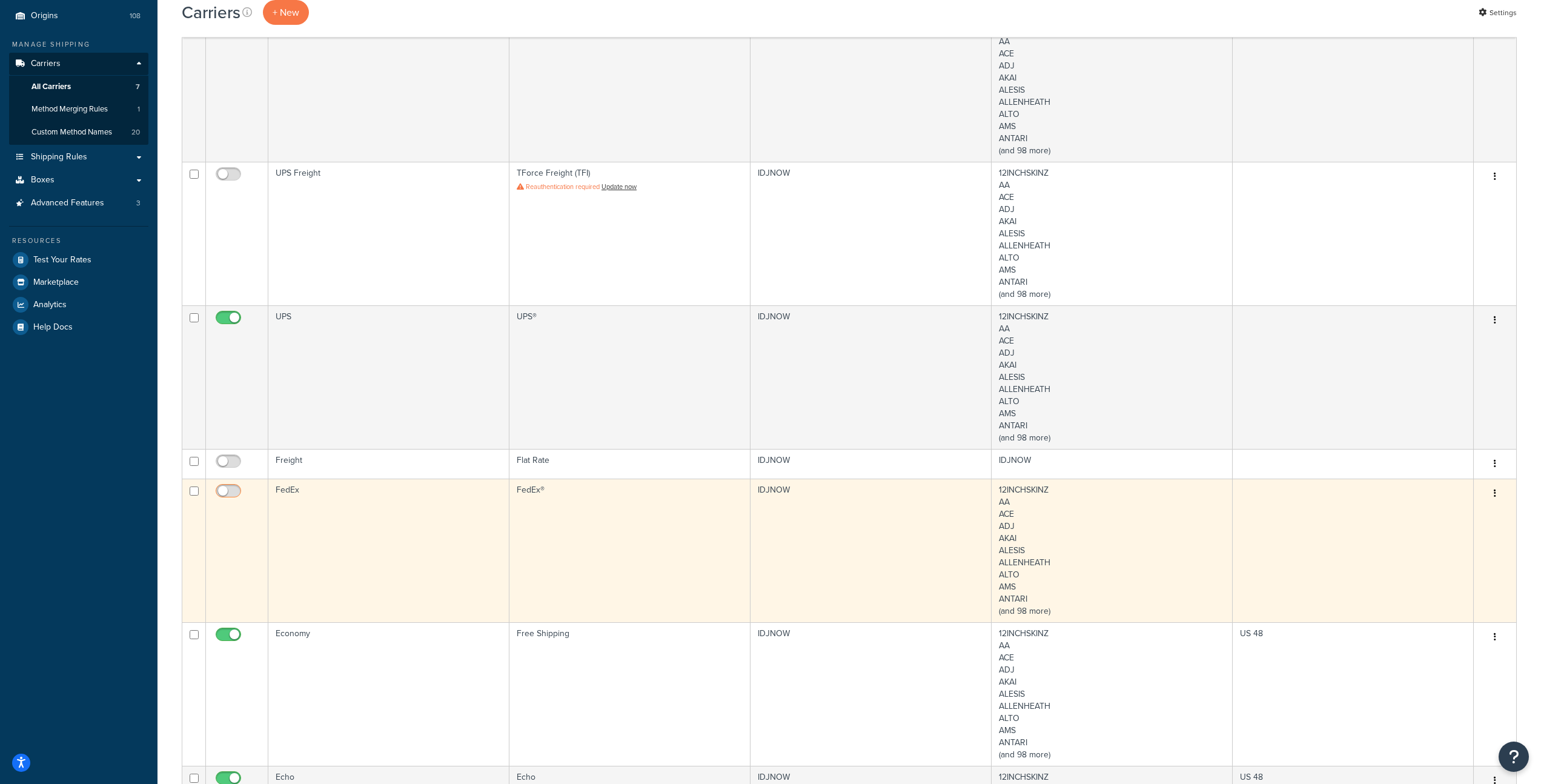
click at [227, 490] on input "checkbox" at bounding box center [230, 493] width 33 height 15
checkbox input "true"
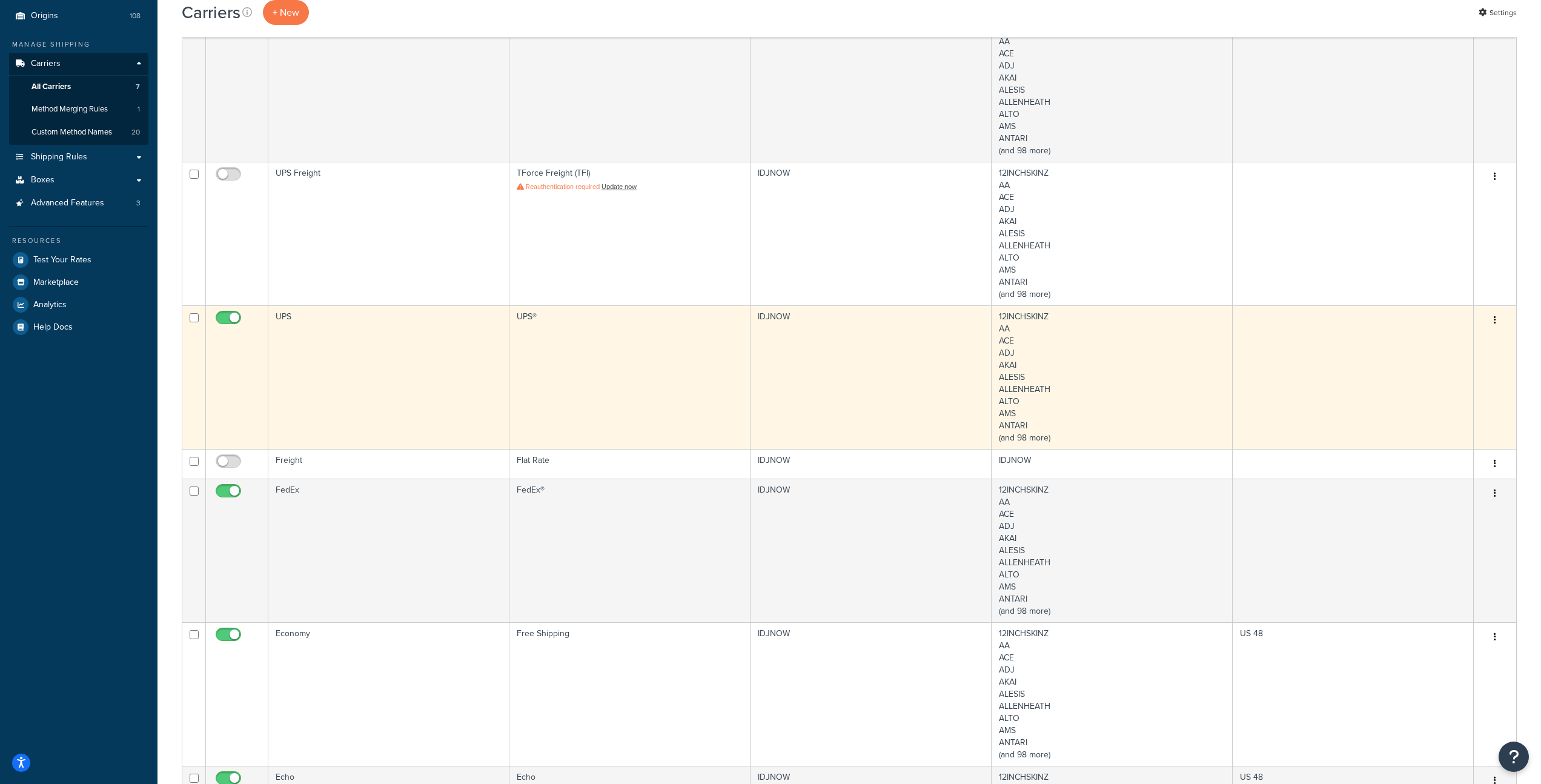
click at [234, 318] on input "checkbox" at bounding box center [230, 320] width 33 height 15
checkbox input "false"
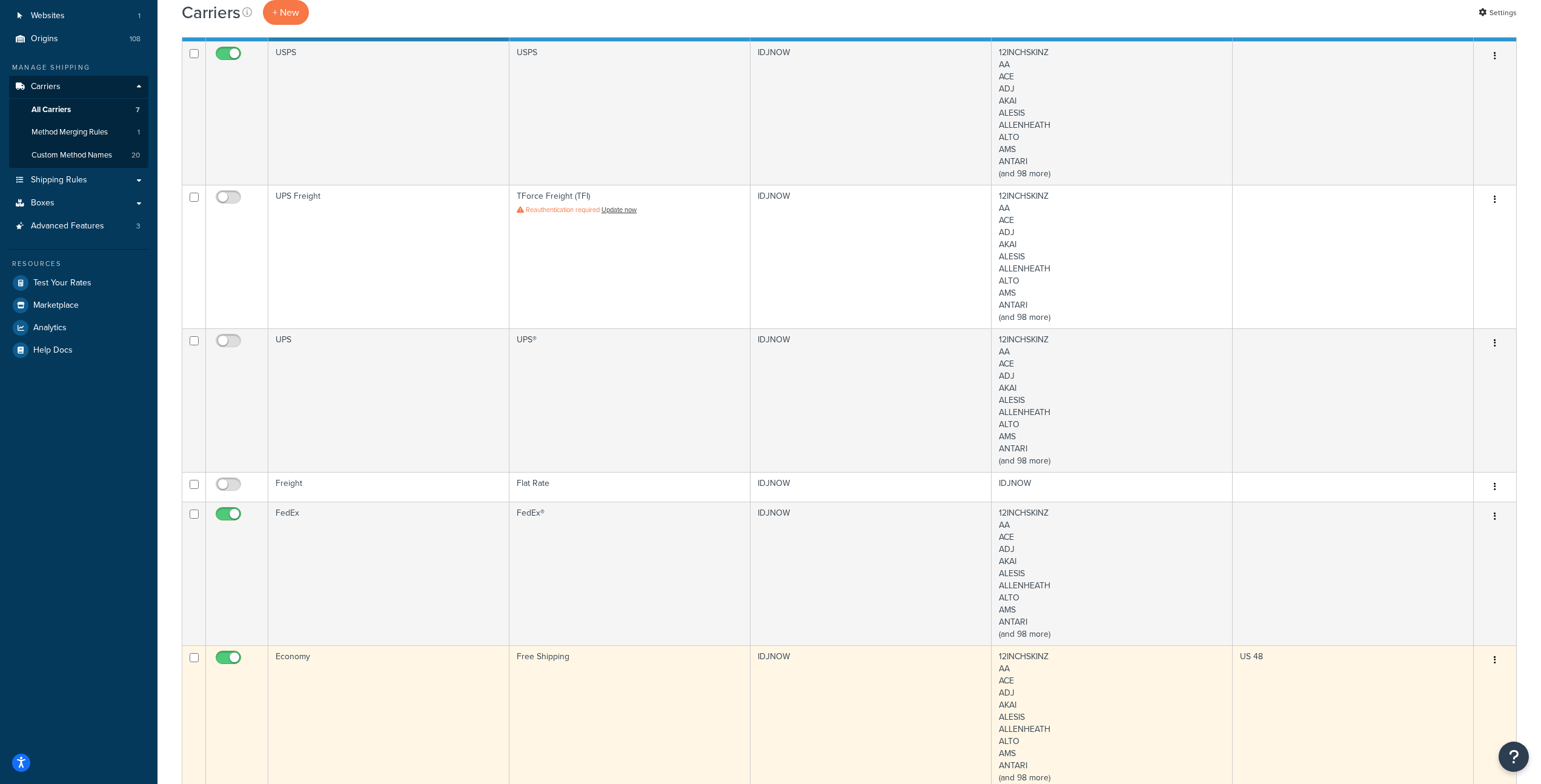
scroll to position [216, 0]
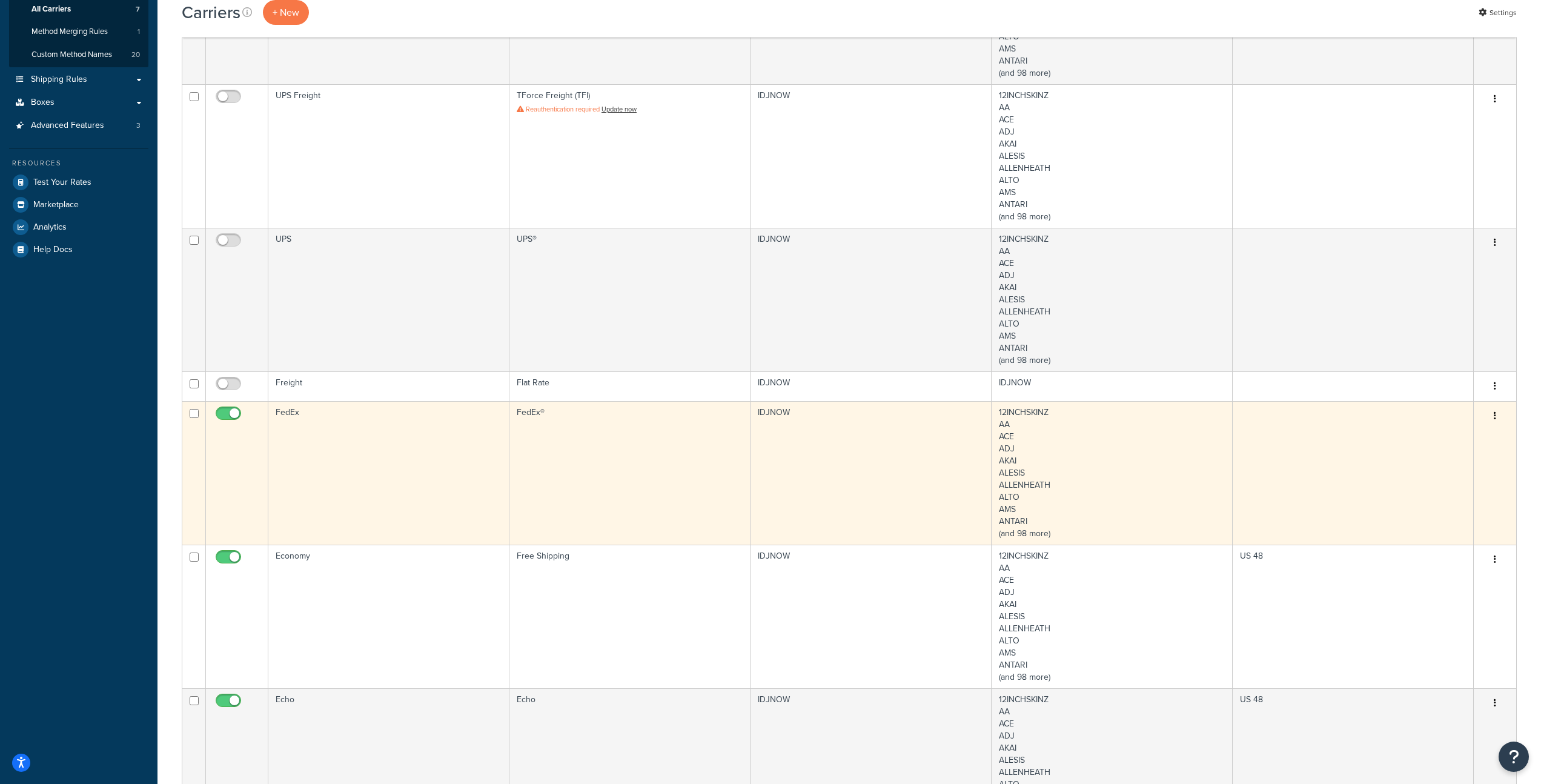
click at [478, 441] on td "FedEx" at bounding box center [389, 473] width 241 height 143
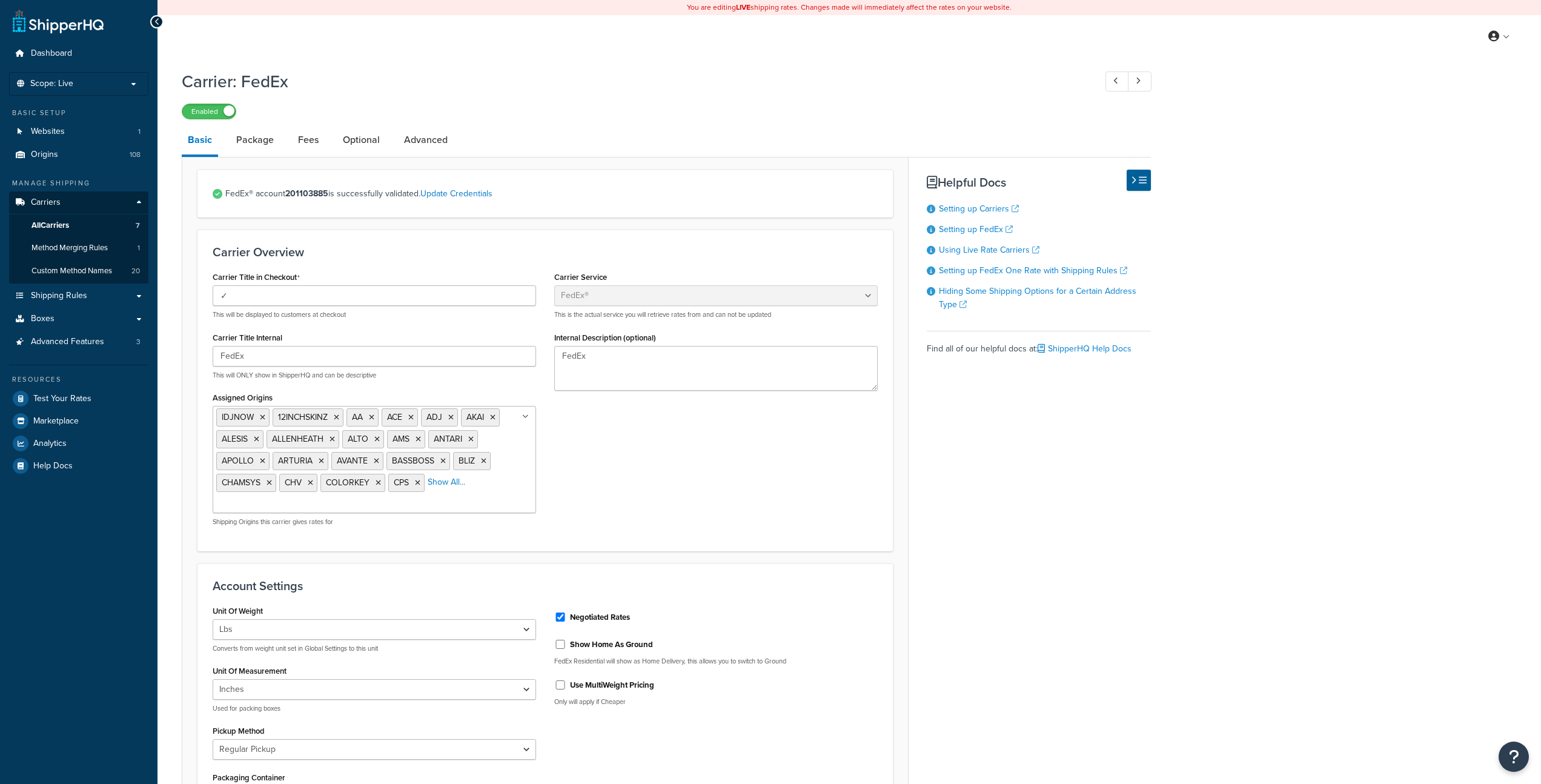
select select "fedEx"
select select "REGULAR_PICKUP"
select select "YOUR_PACKAGING"
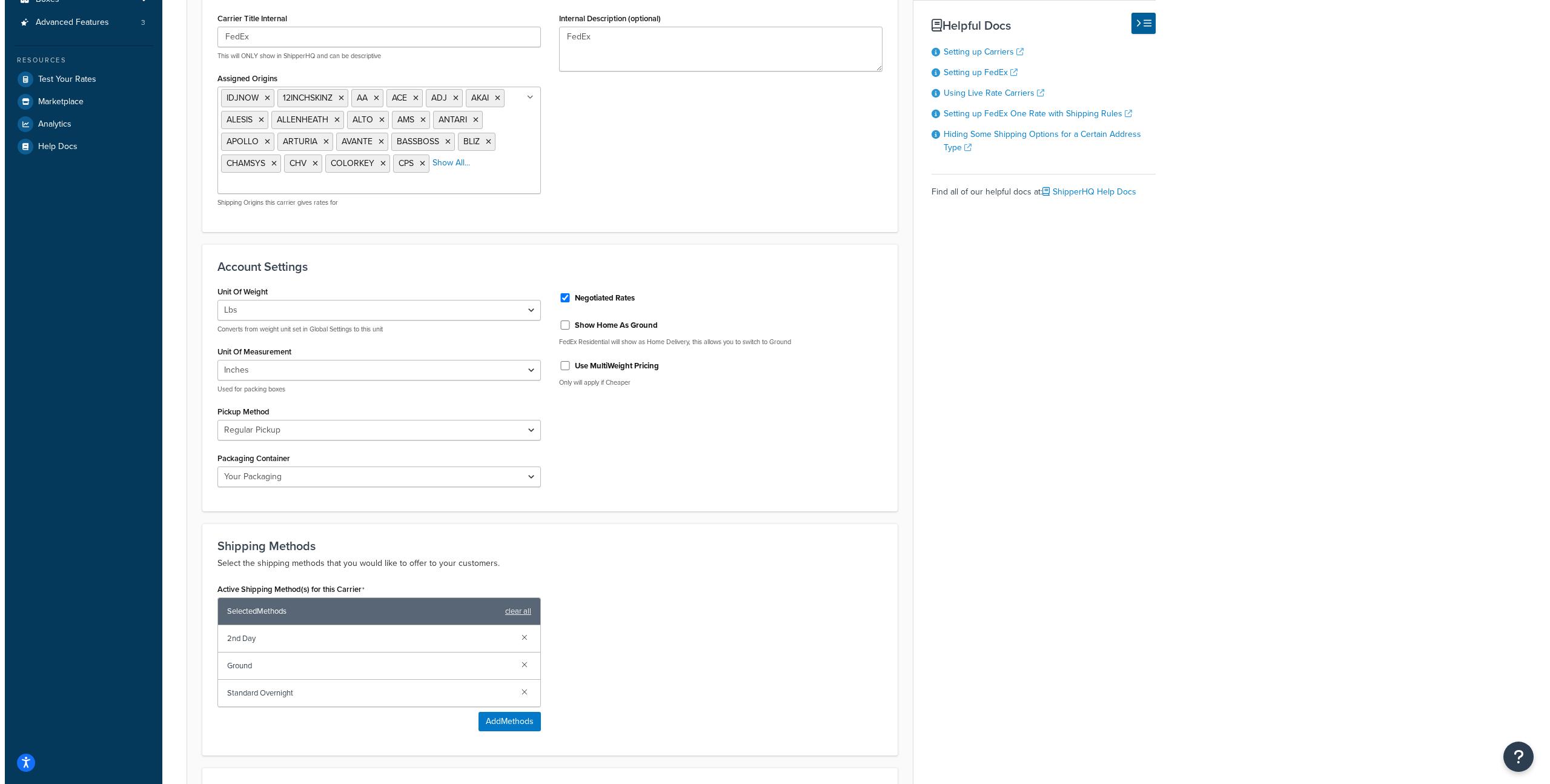
scroll to position [537, 0]
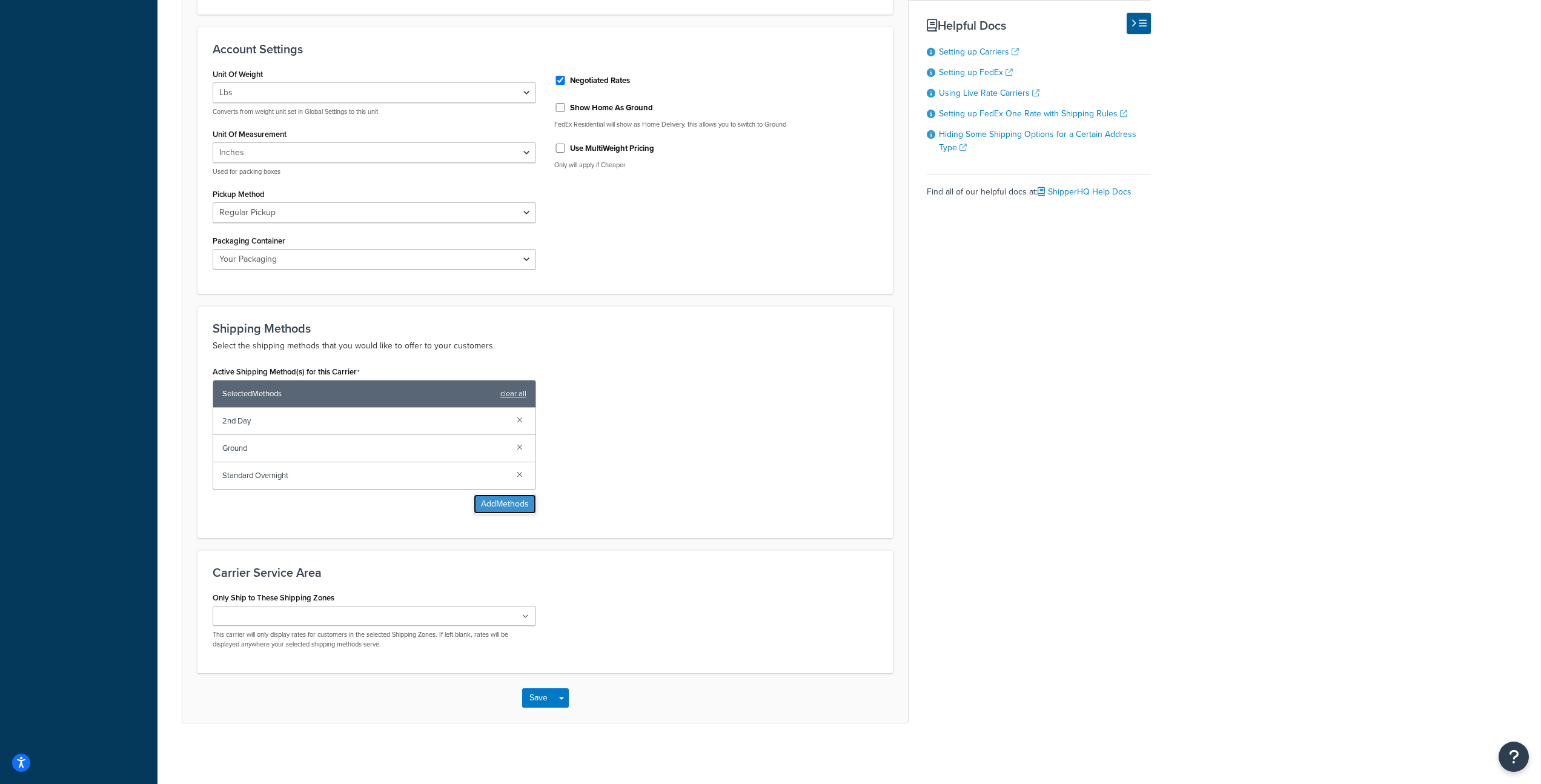
click at [503, 504] on button "Add Methods" at bounding box center [505, 504] width 63 height 19
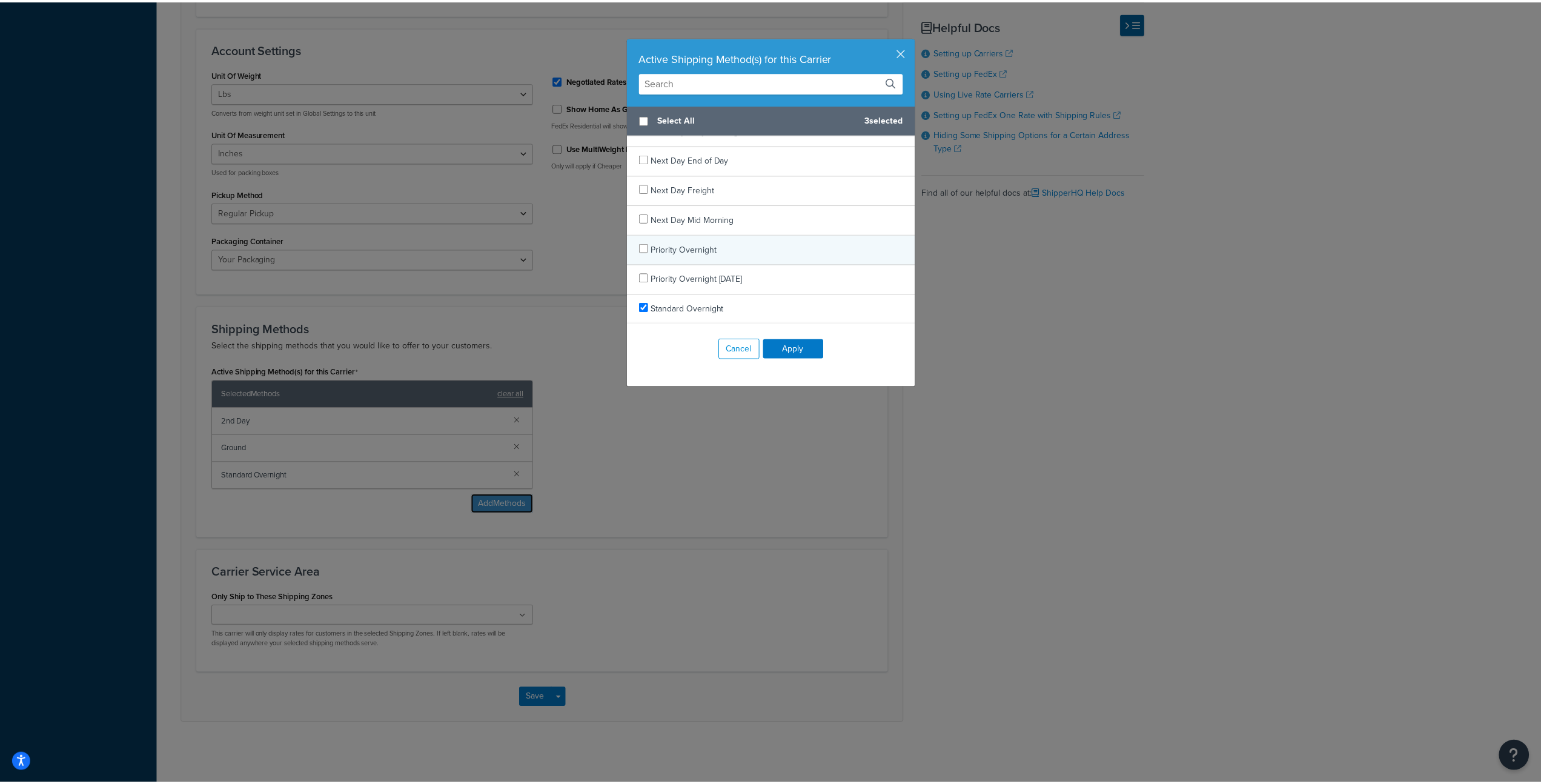
scroll to position [0, 0]
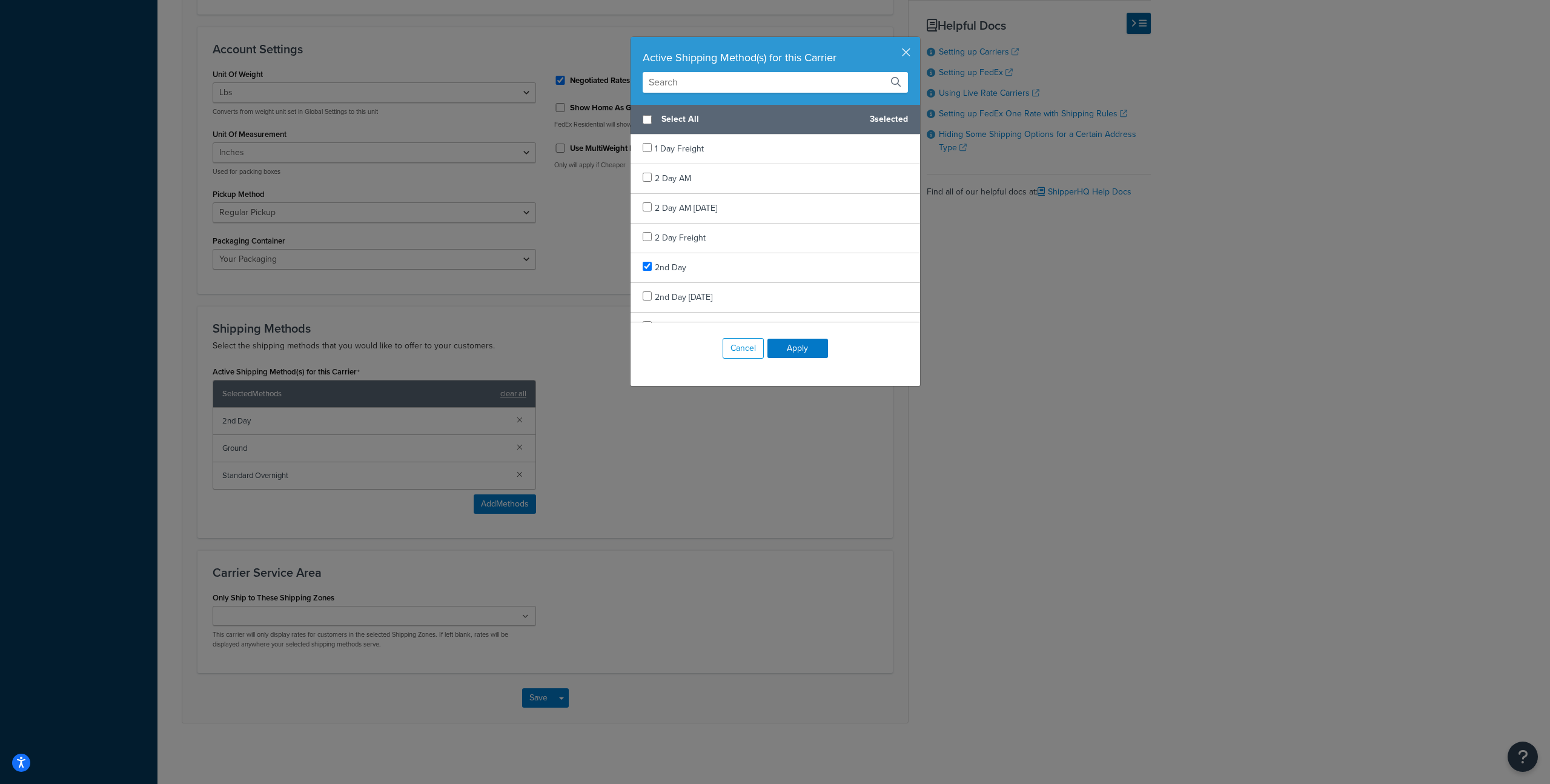
click at [907, 54] on div "Active Shipping Method(s) for this Carrier" at bounding box center [776, 71] width 289 height 68
click at [917, 40] on button "button" at bounding box center [918, 38] width 3 height 3
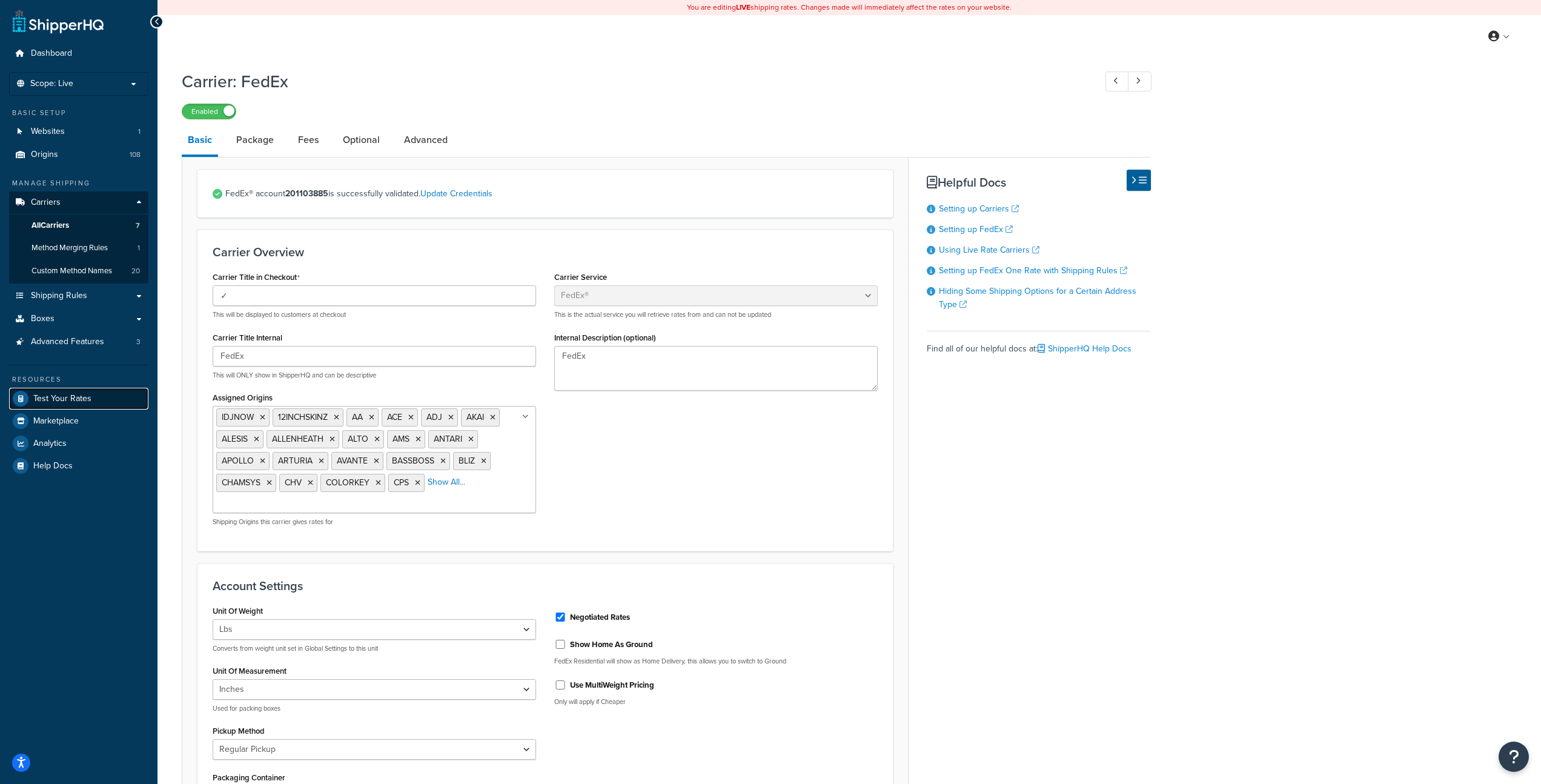
click at [68, 397] on span "Test Your Rates" at bounding box center [63, 399] width 58 height 10
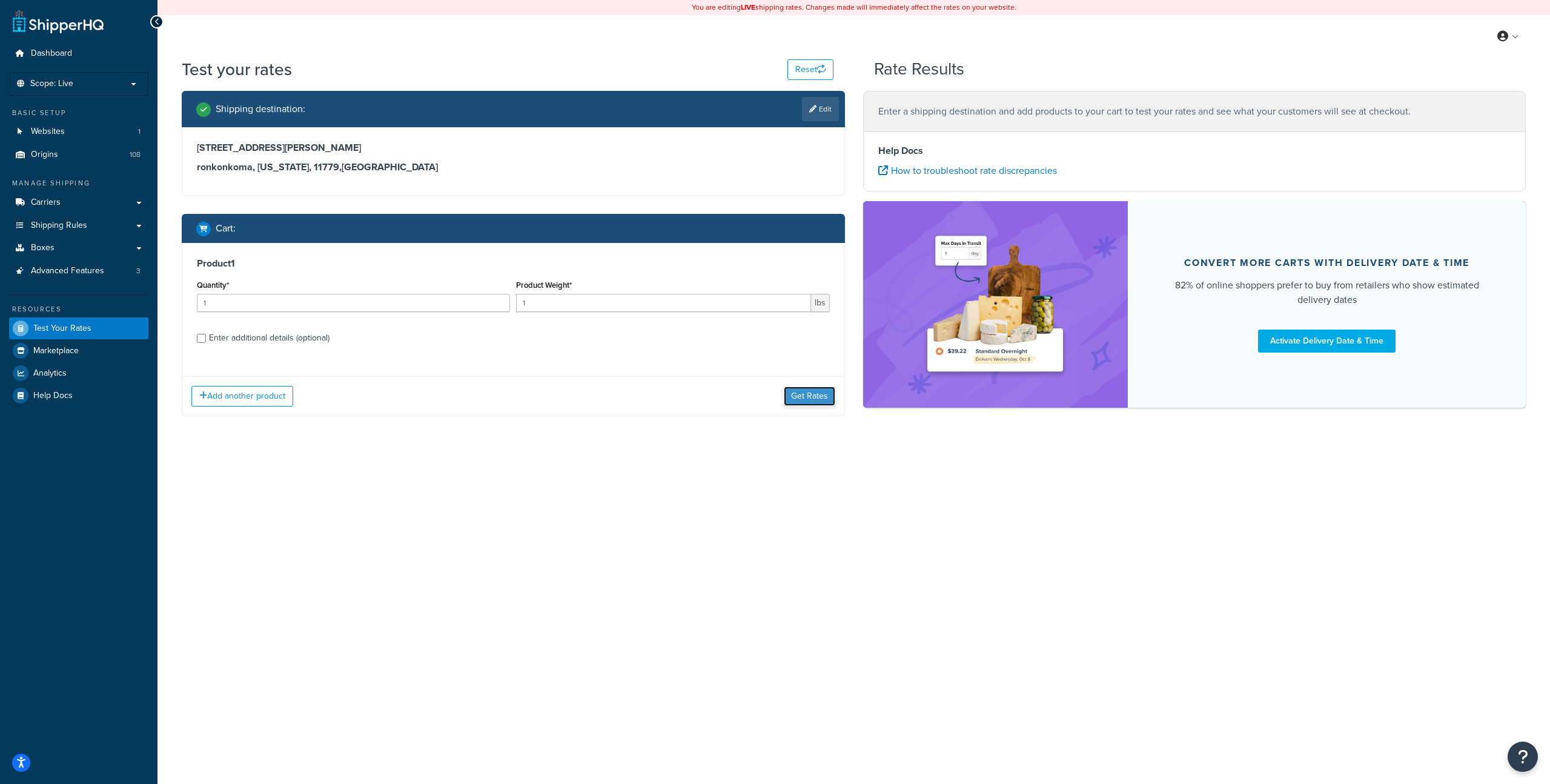
click at [822, 402] on button "Get Rates" at bounding box center [810, 396] width 52 height 19
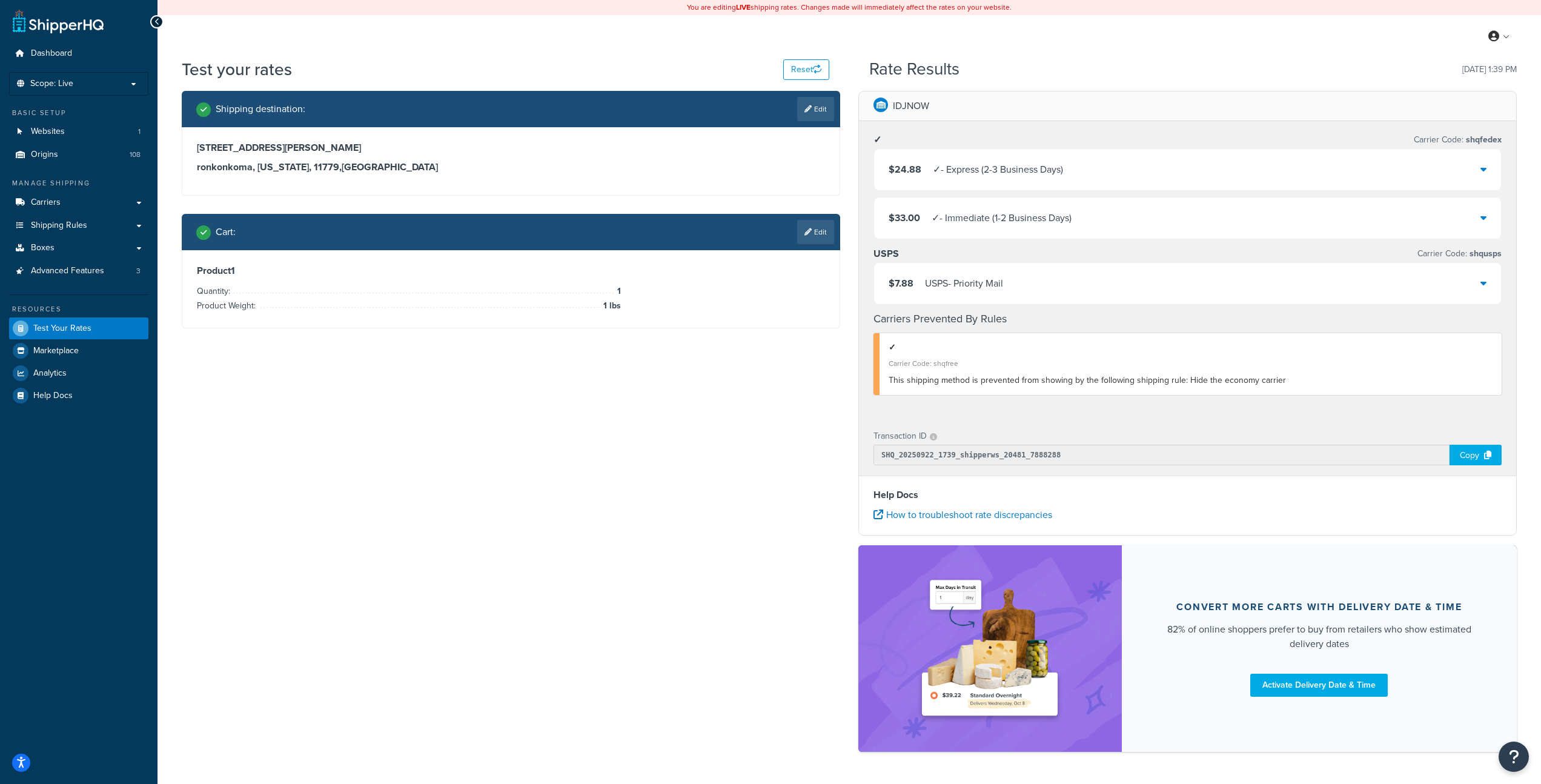
click at [567, 160] on div "100 christopher street ronkonkoma, New York, 11779 , United States" at bounding box center [511, 157] width 629 height 32
click at [821, 227] on link "Edit" at bounding box center [816, 232] width 37 height 24
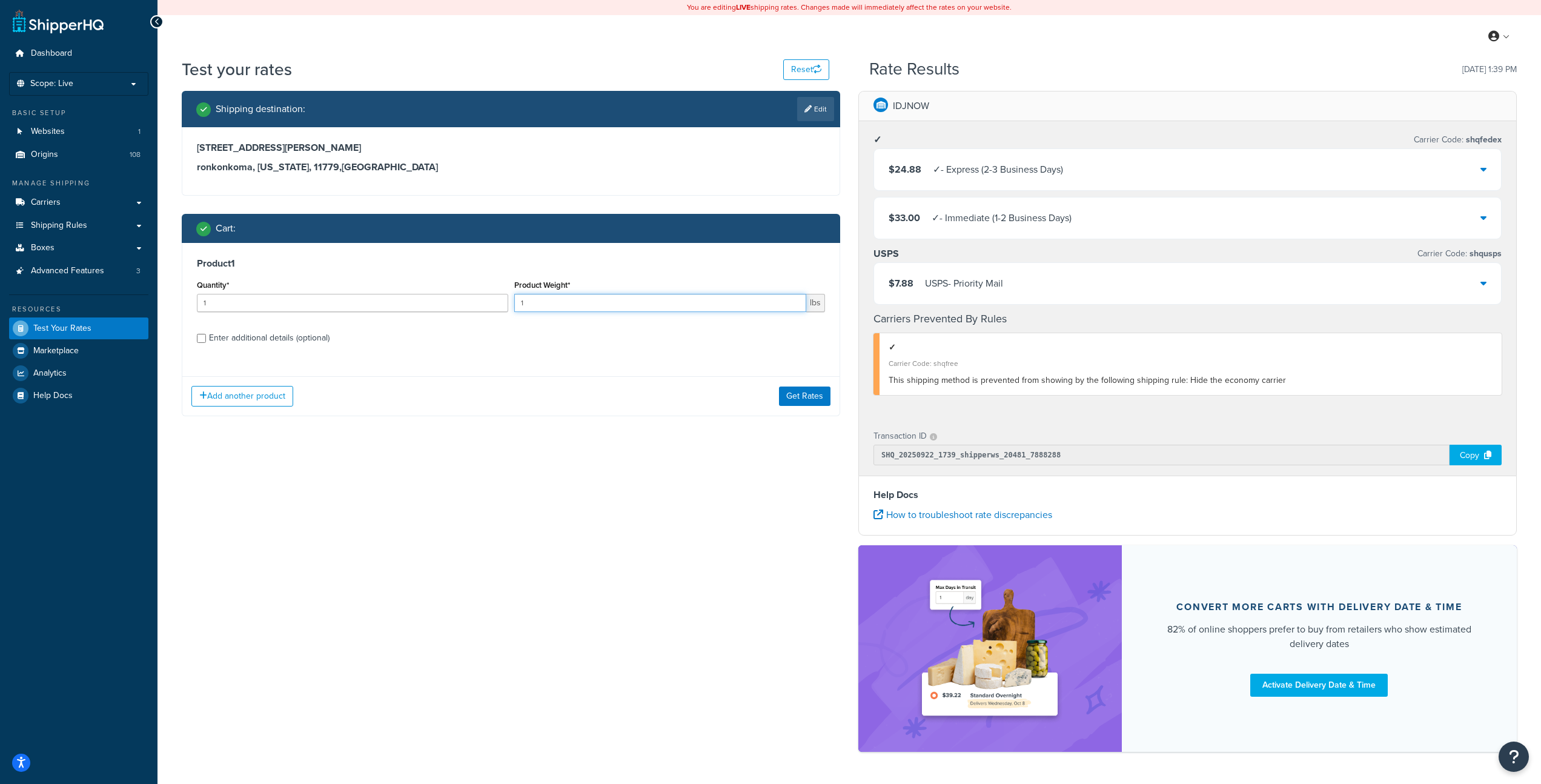
drag, startPoint x: 552, startPoint y: 305, endPoint x: 477, endPoint y: 278, distance: 79.7
click at [477, 278] on div "Quantity* 1 Product Weight* 1 lbs" at bounding box center [511, 298] width 635 height 44
type input "20"
click at [815, 393] on button "Get Rates" at bounding box center [805, 396] width 52 height 19
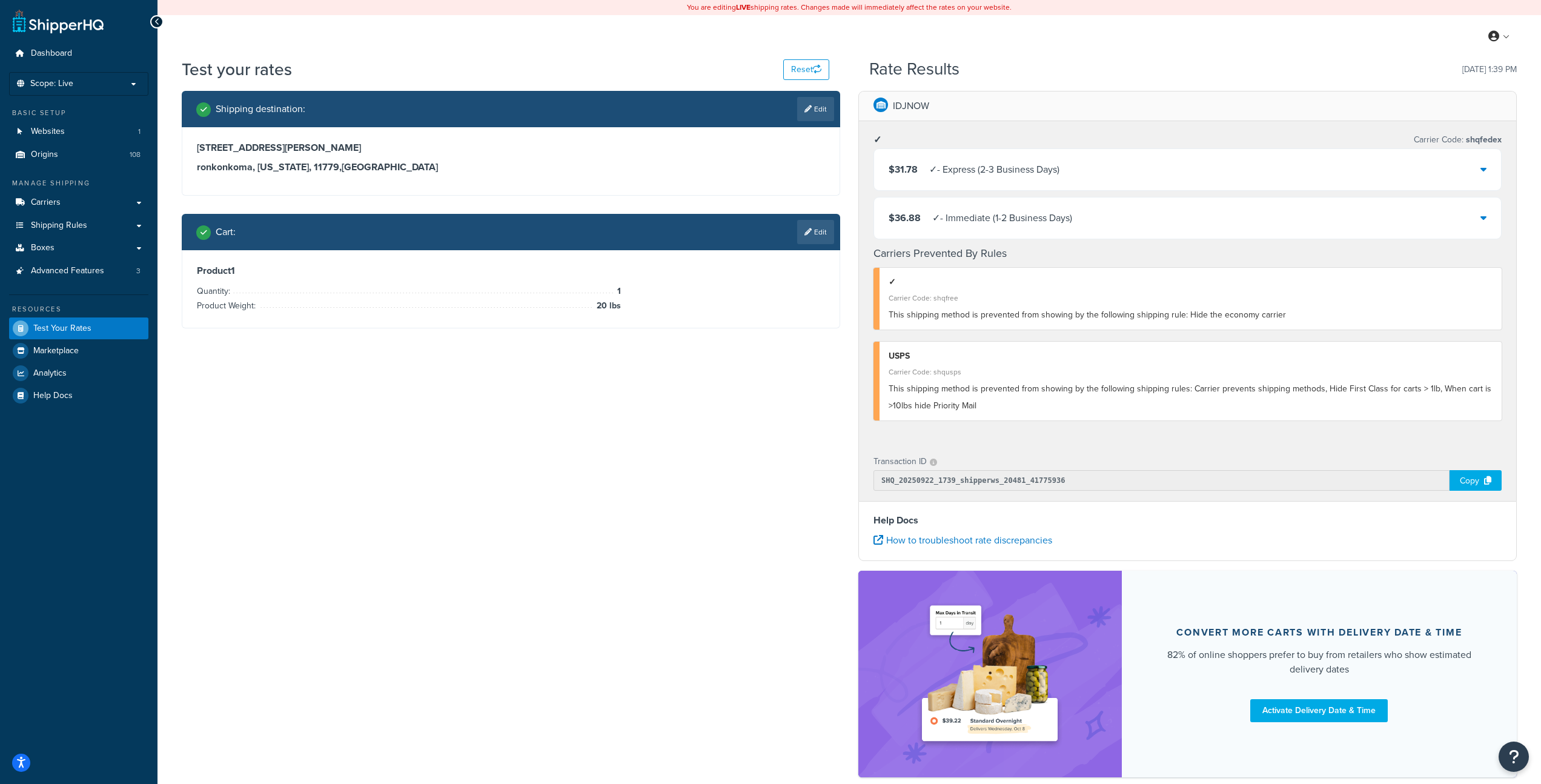
click at [1477, 166] on div "$31.78 ✓ - Express (2-3 Business Days)" at bounding box center [1188, 170] width 627 height 41
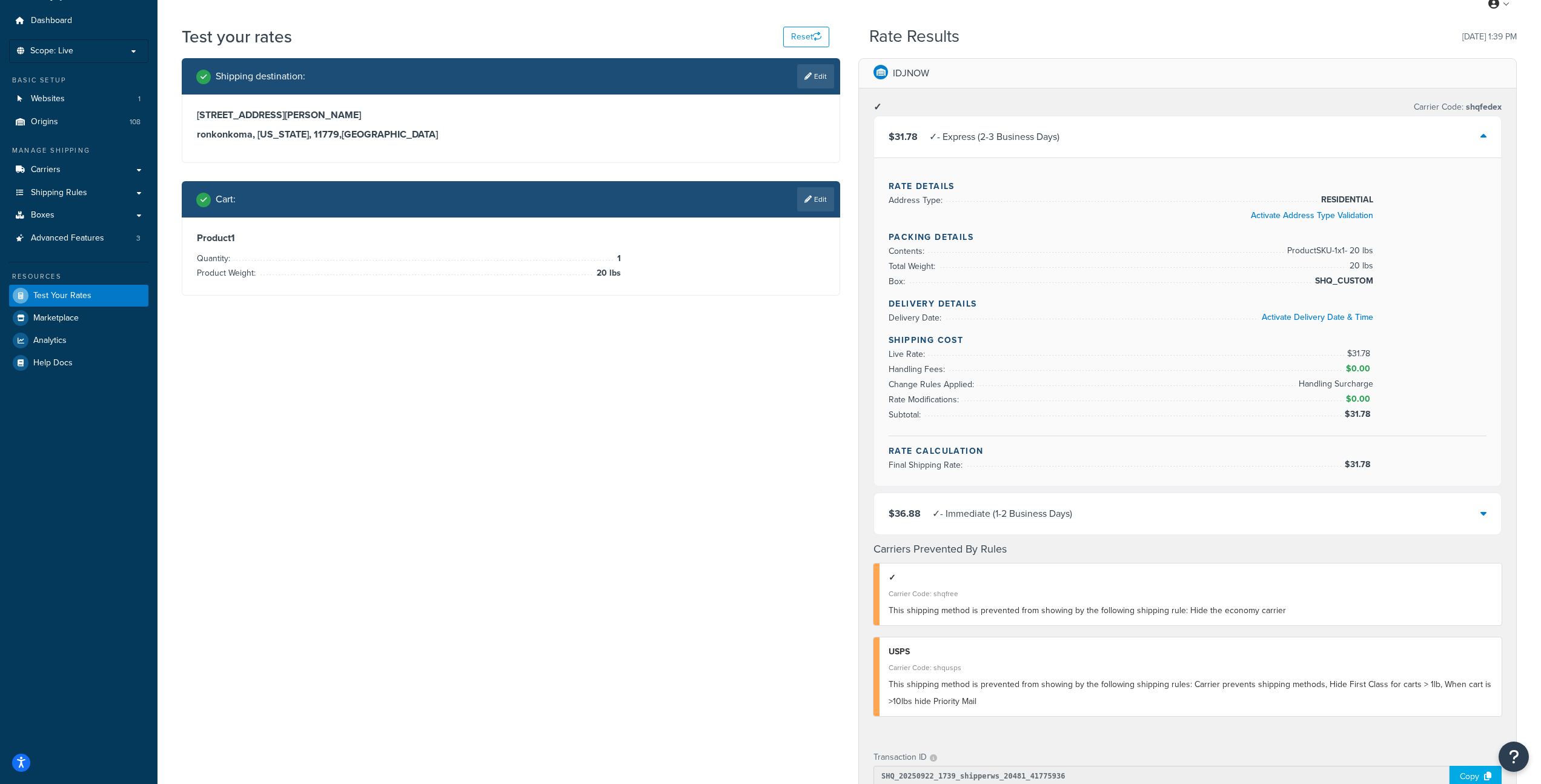
scroll to position [40, 0]
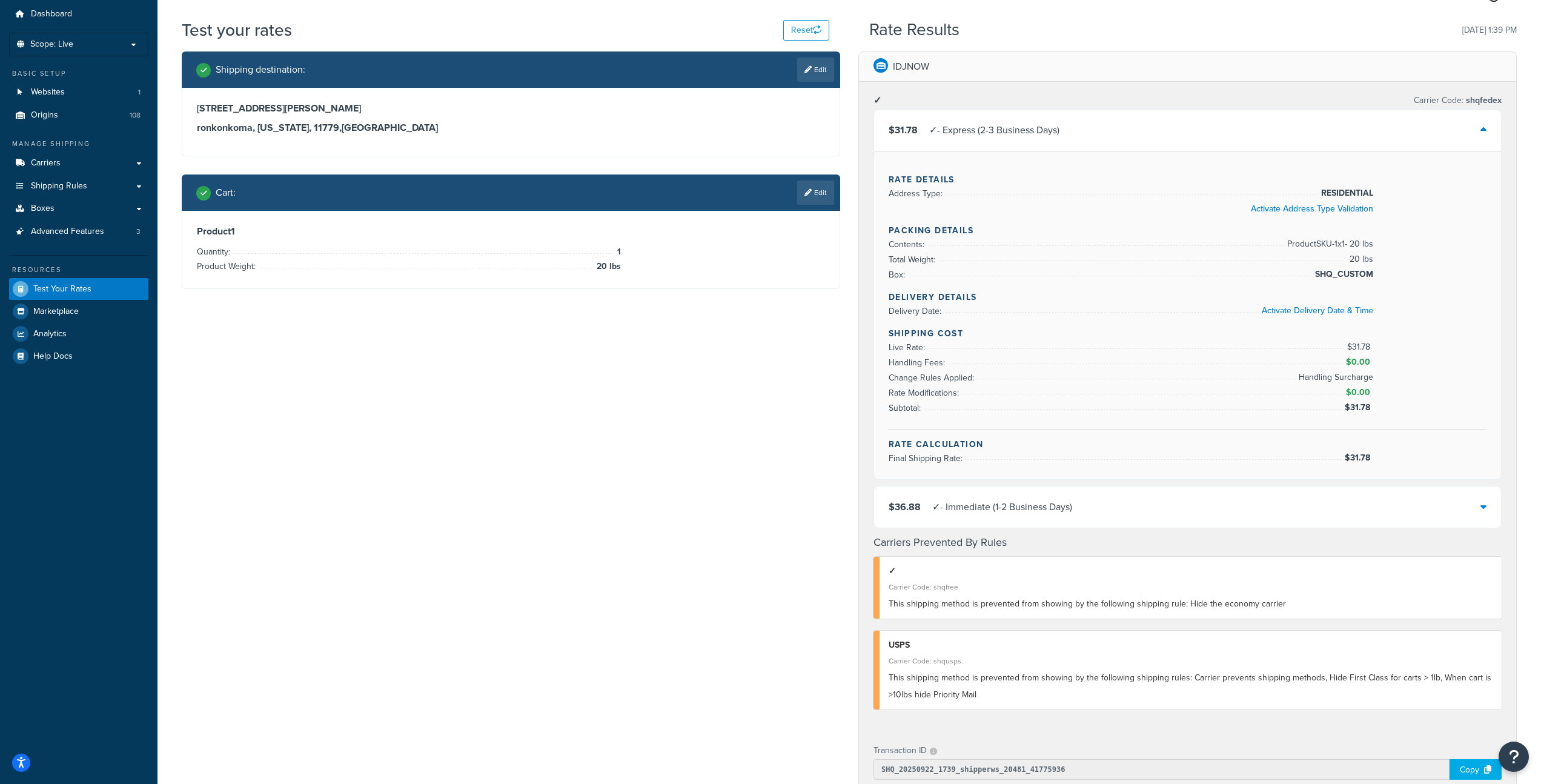
click at [1489, 515] on div "$36.88 ✓ - Immediate (1-2 Business Days)" at bounding box center [1188, 507] width 627 height 41
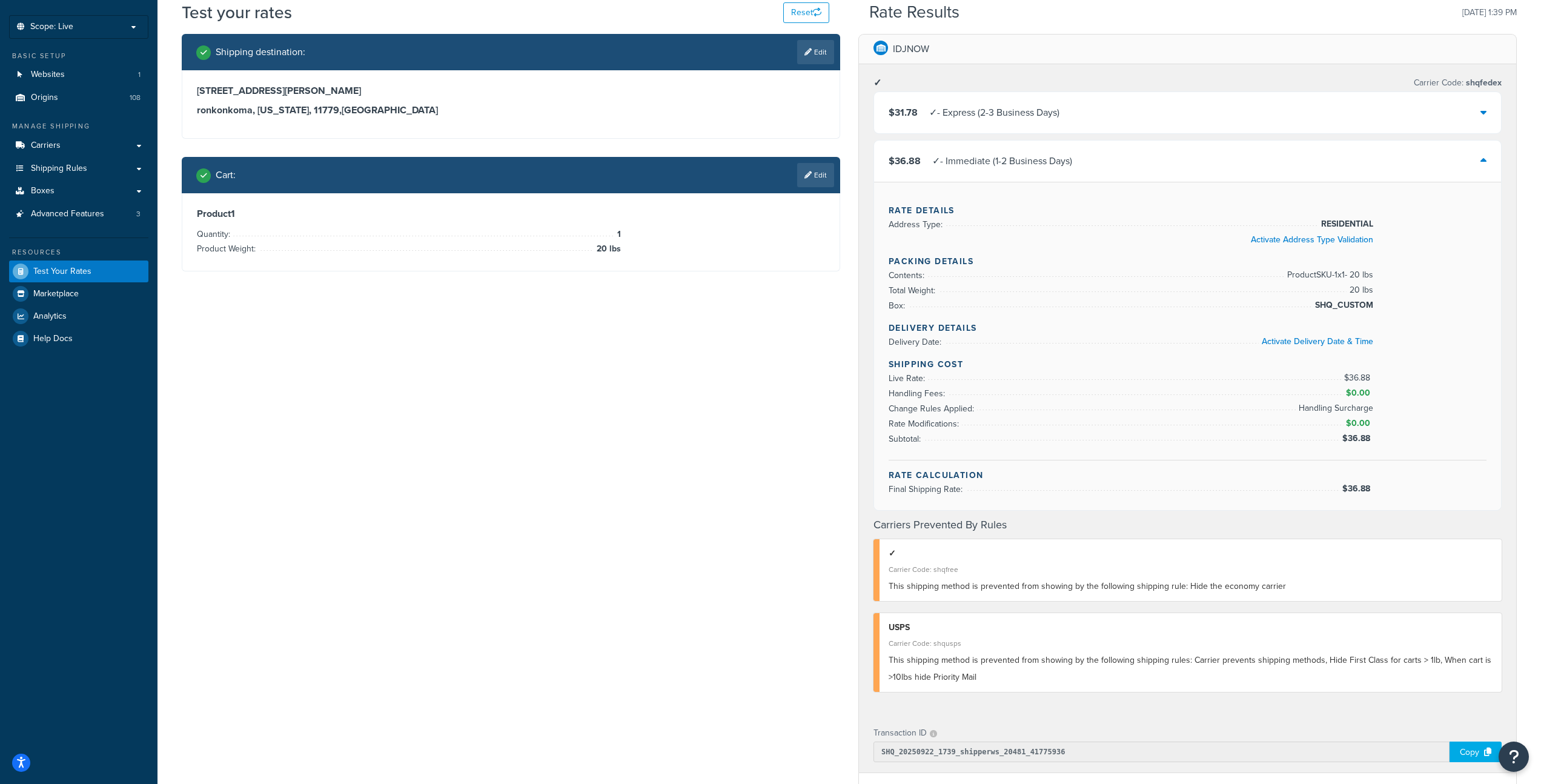
scroll to position [75, 0]
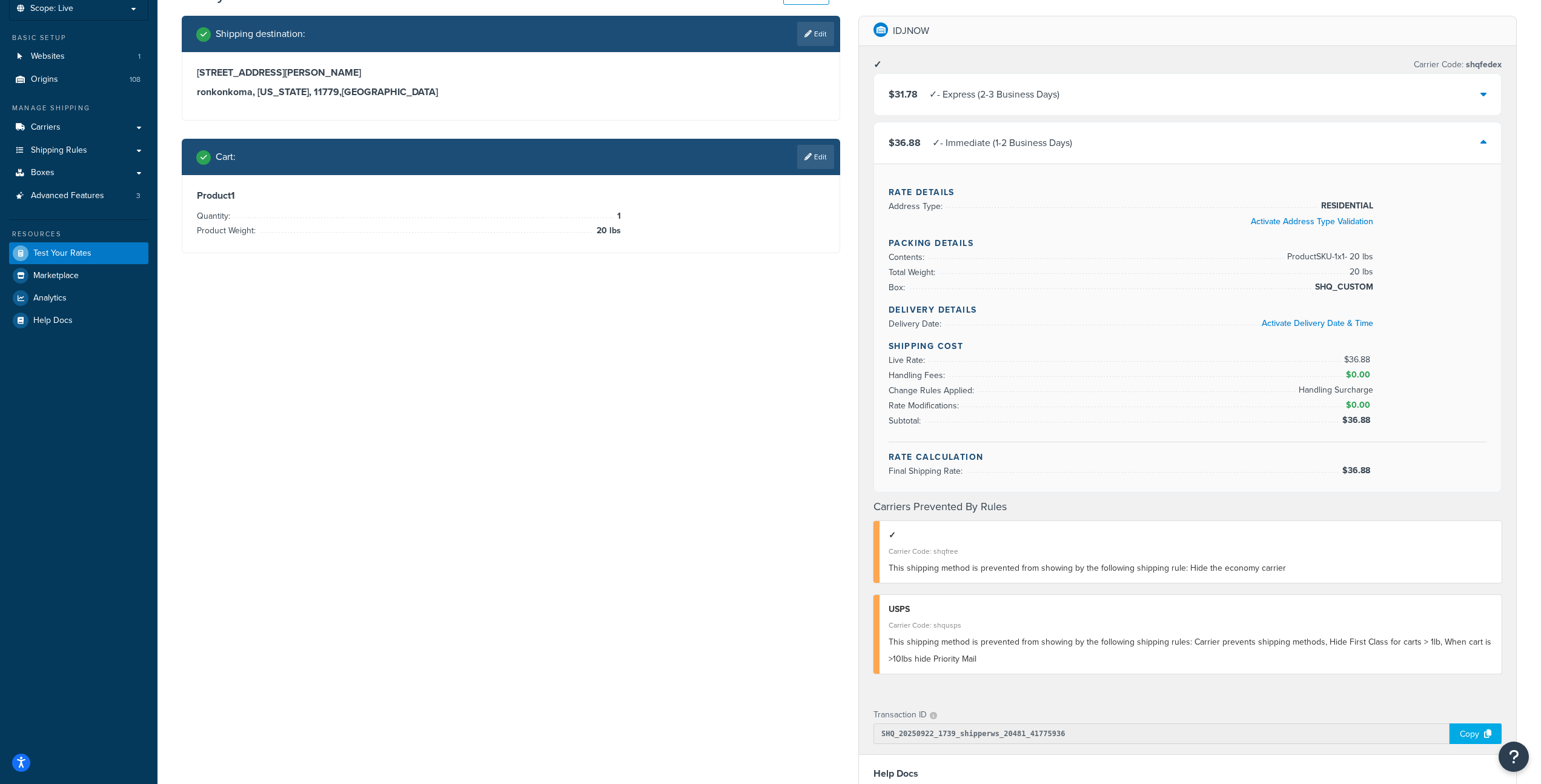
click at [1056, 100] on div "✓ - Express (2-3 Business Days)" at bounding box center [995, 95] width 130 height 17
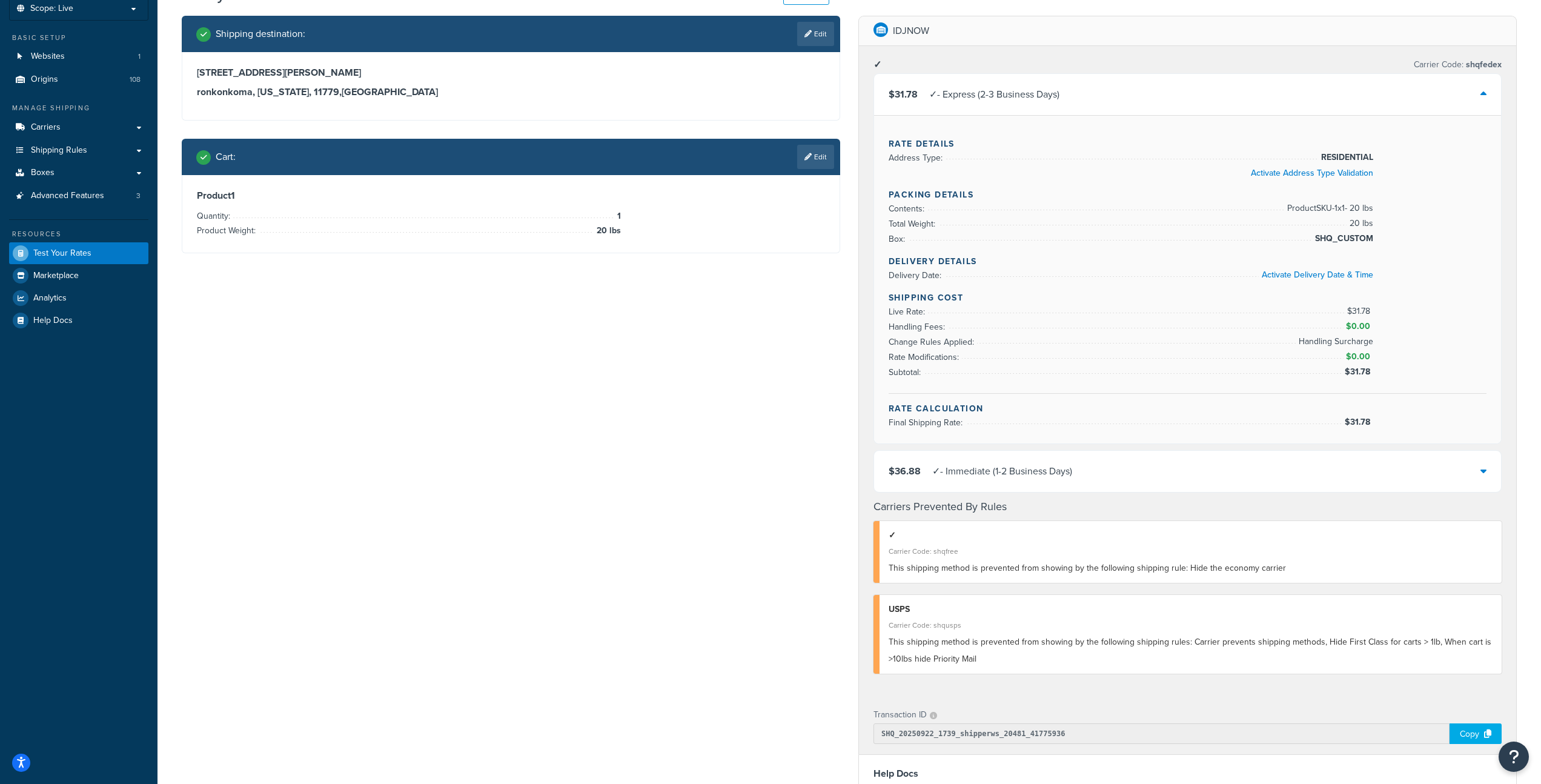
click at [1057, 98] on div "✓ - Express (2-3 Business Days)" at bounding box center [995, 95] width 130 height 17
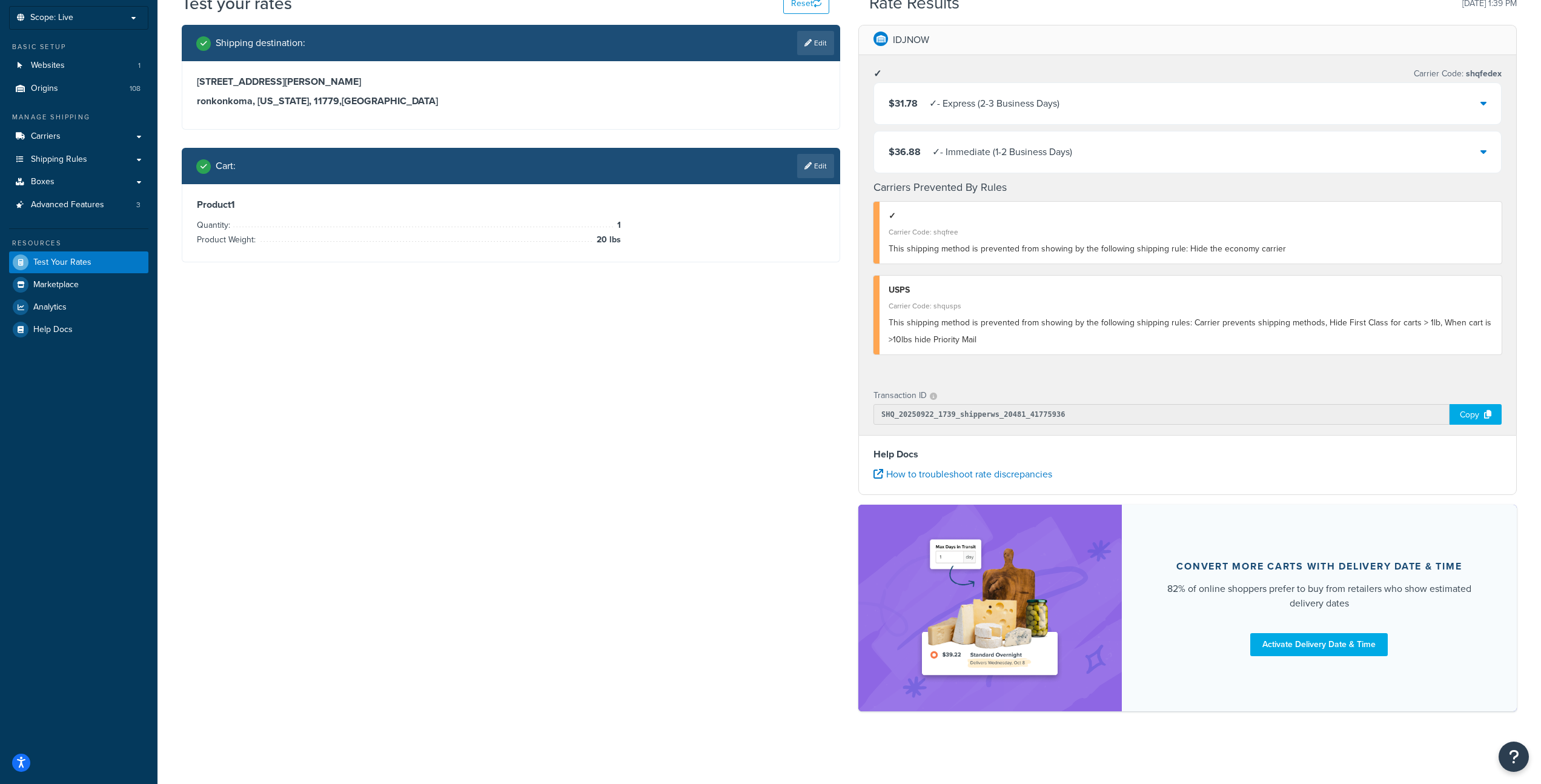
scroll to position [66, 0]
click at [56, 132] on span "Carriers" at bounding box center [46, 136] width 30 height 10
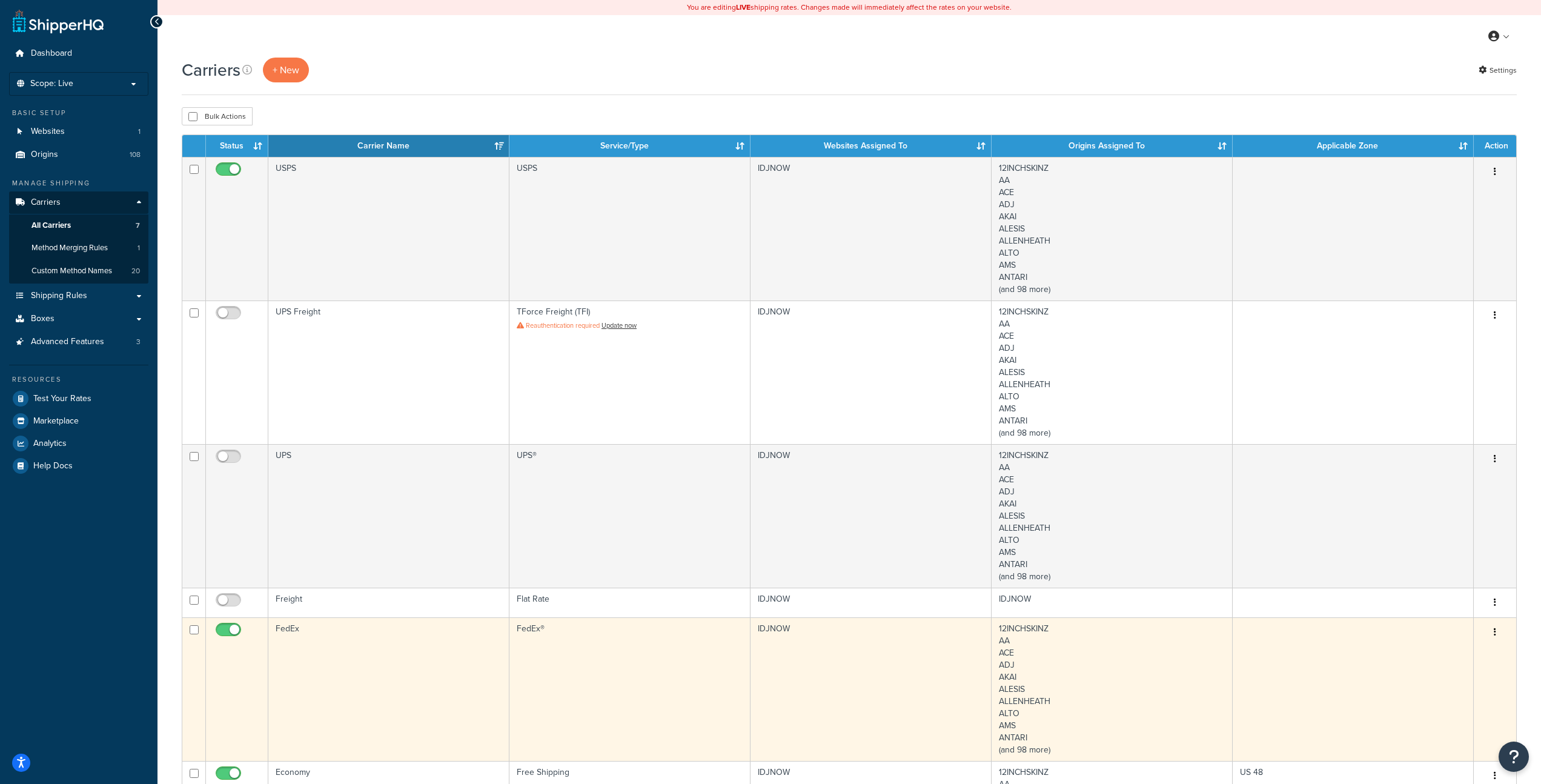
click at [402, 684] on td "FedEx" at bounding box center [389, 689] width 241 height 143
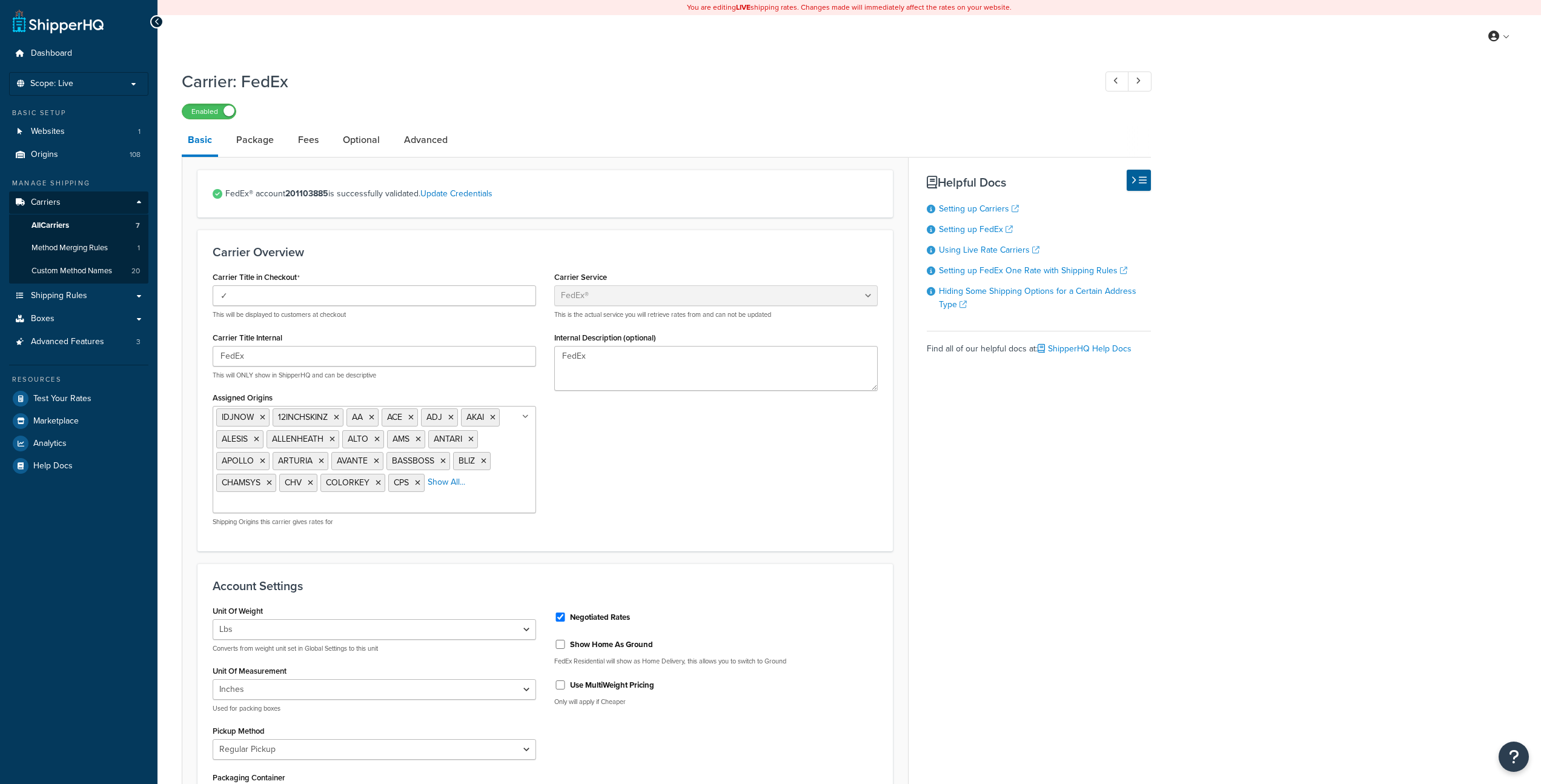
select select "fedEx"
select select "REGULAR_PICKUP"
select select "YOUR_PACKAGING"
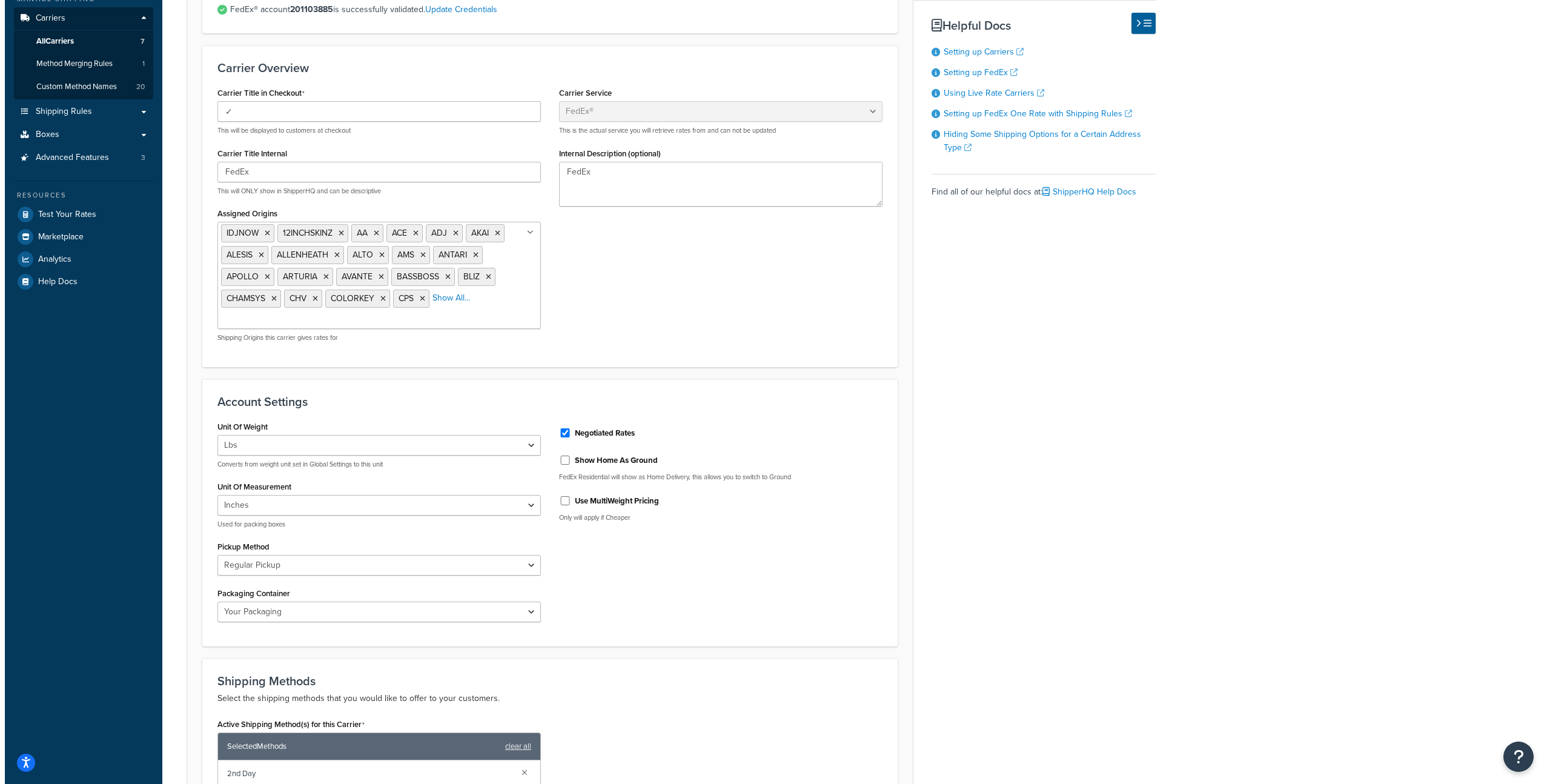
scroll to position [511, 0]
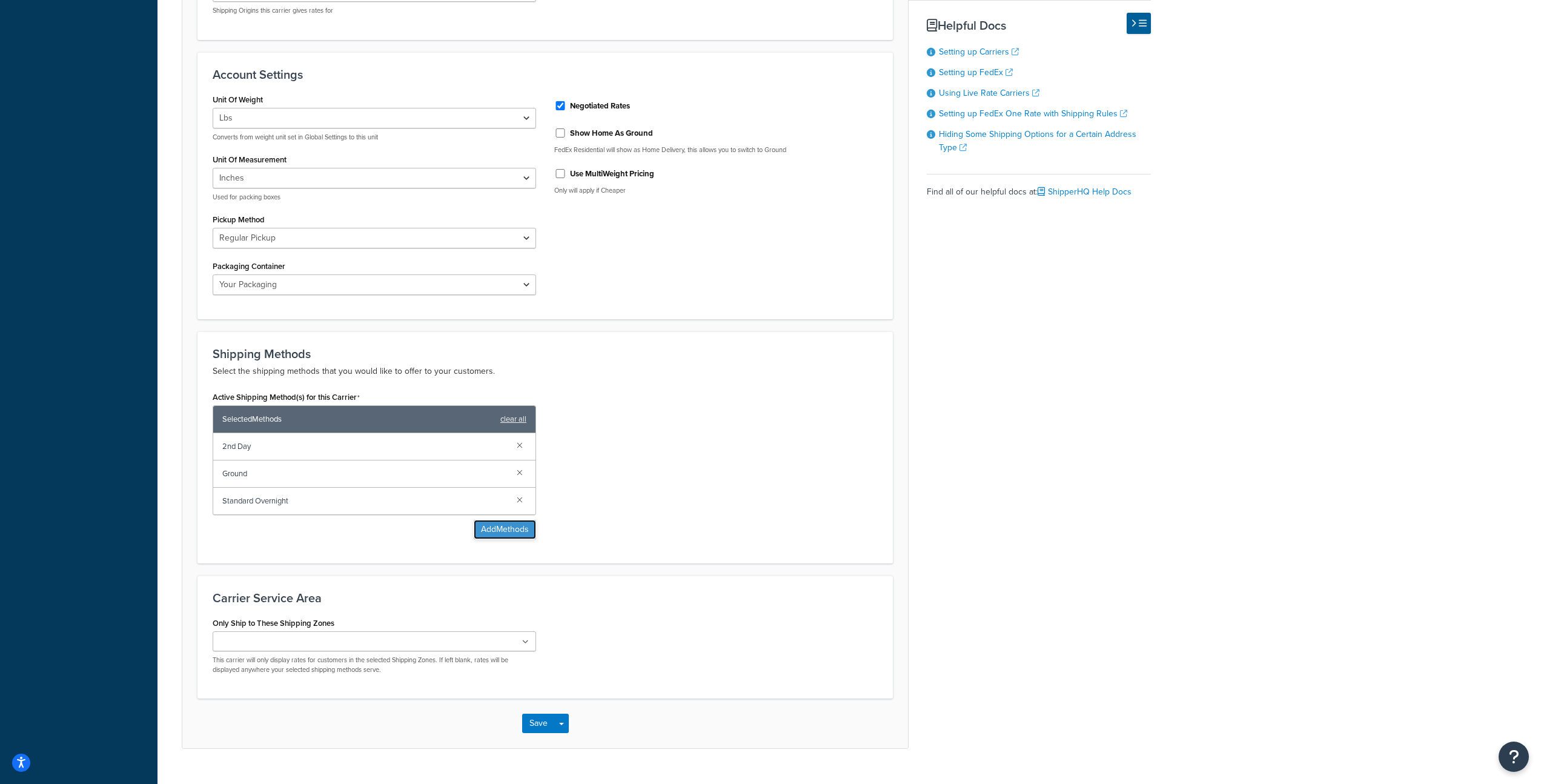
click at [508, 537] on button "Add Methods" at bounding box center [505, 529] width 63 height 19
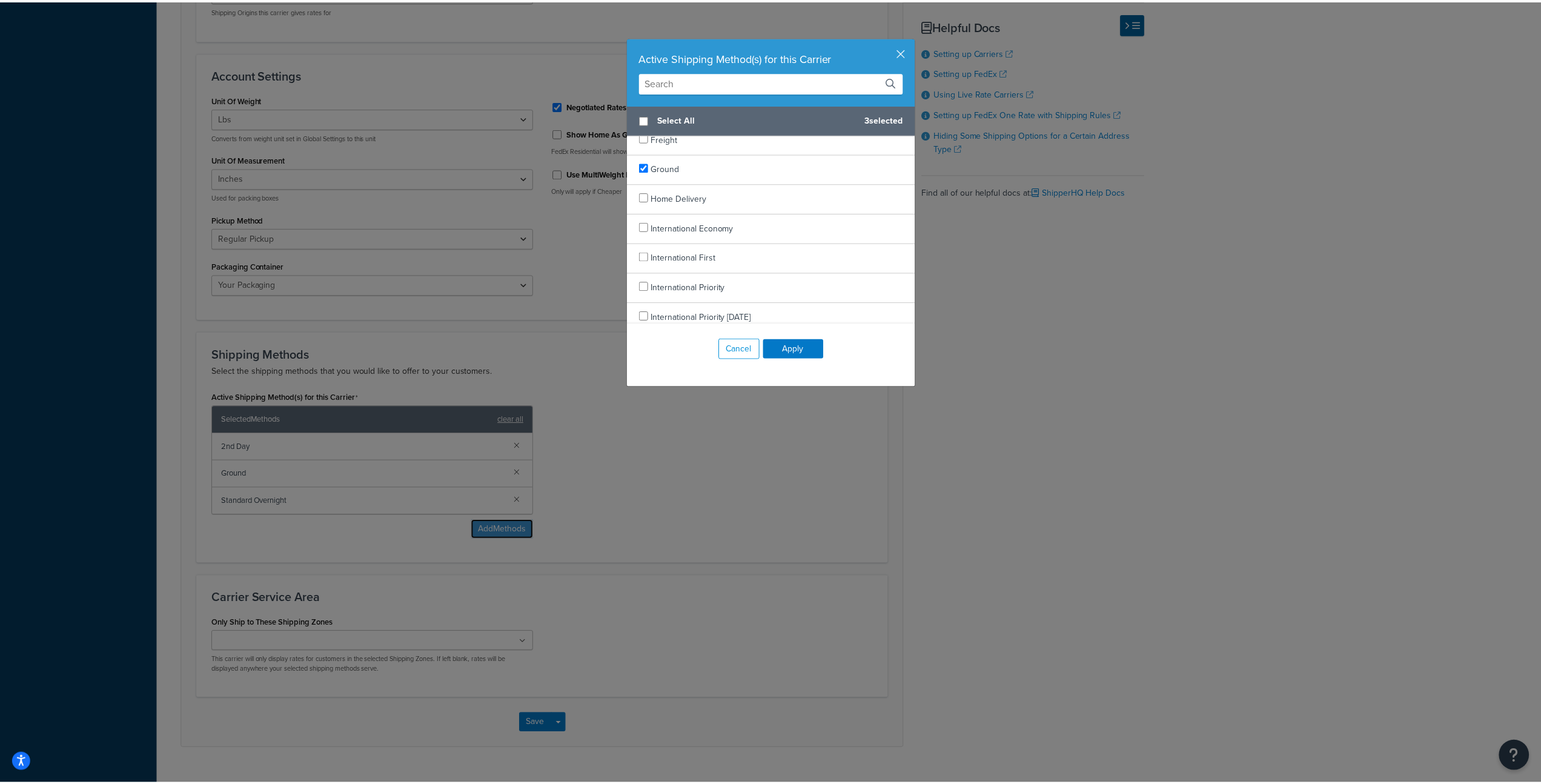
scroll to position [720, 0]
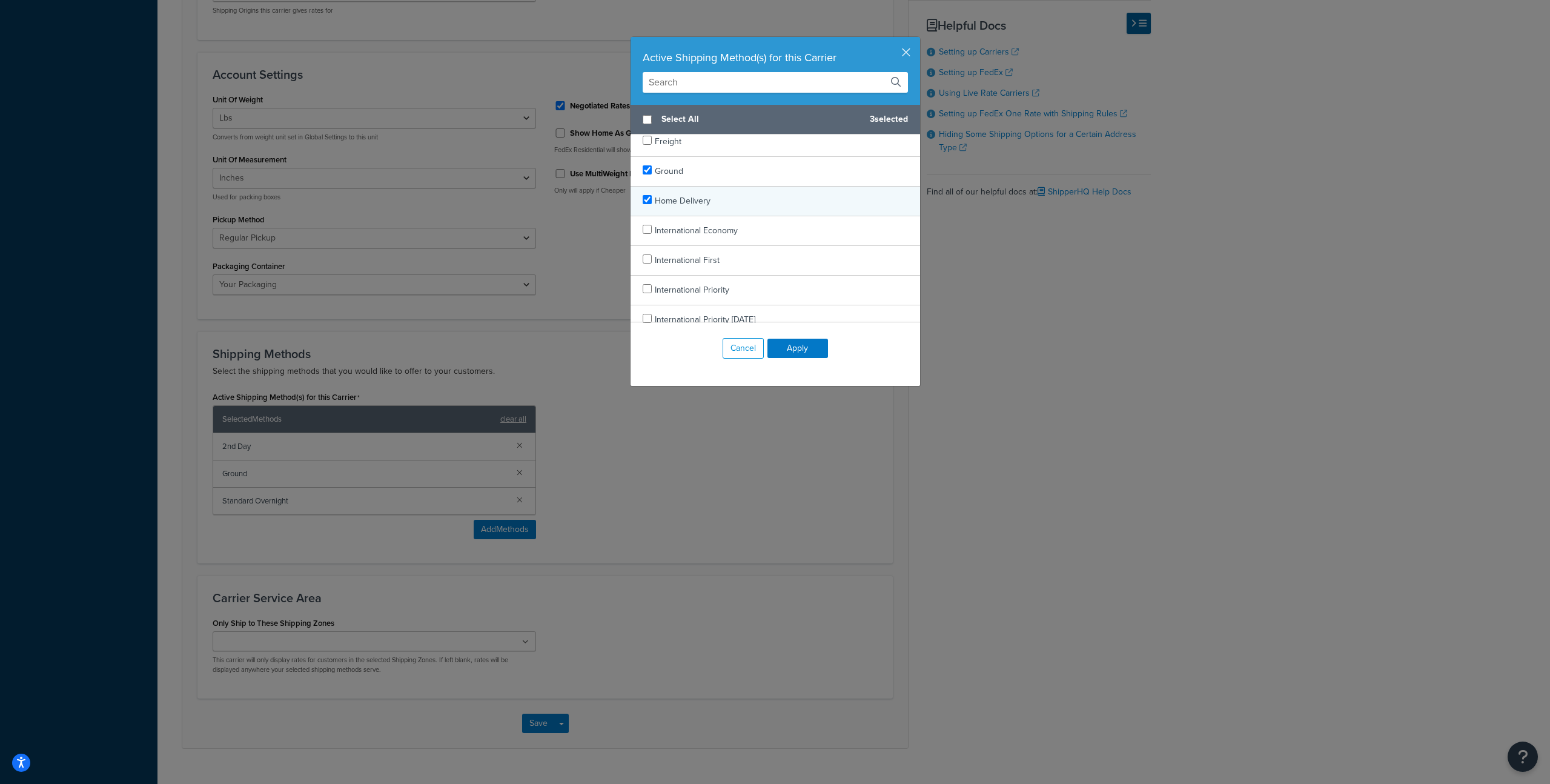
checkbox input "true"
click at [680, 205] on span "Home Delivery" at bounding box center [683, 201] width 56 height 13
click at [800, 343] on button "Apply" at bounding box center [798, 348] width 61 height 19
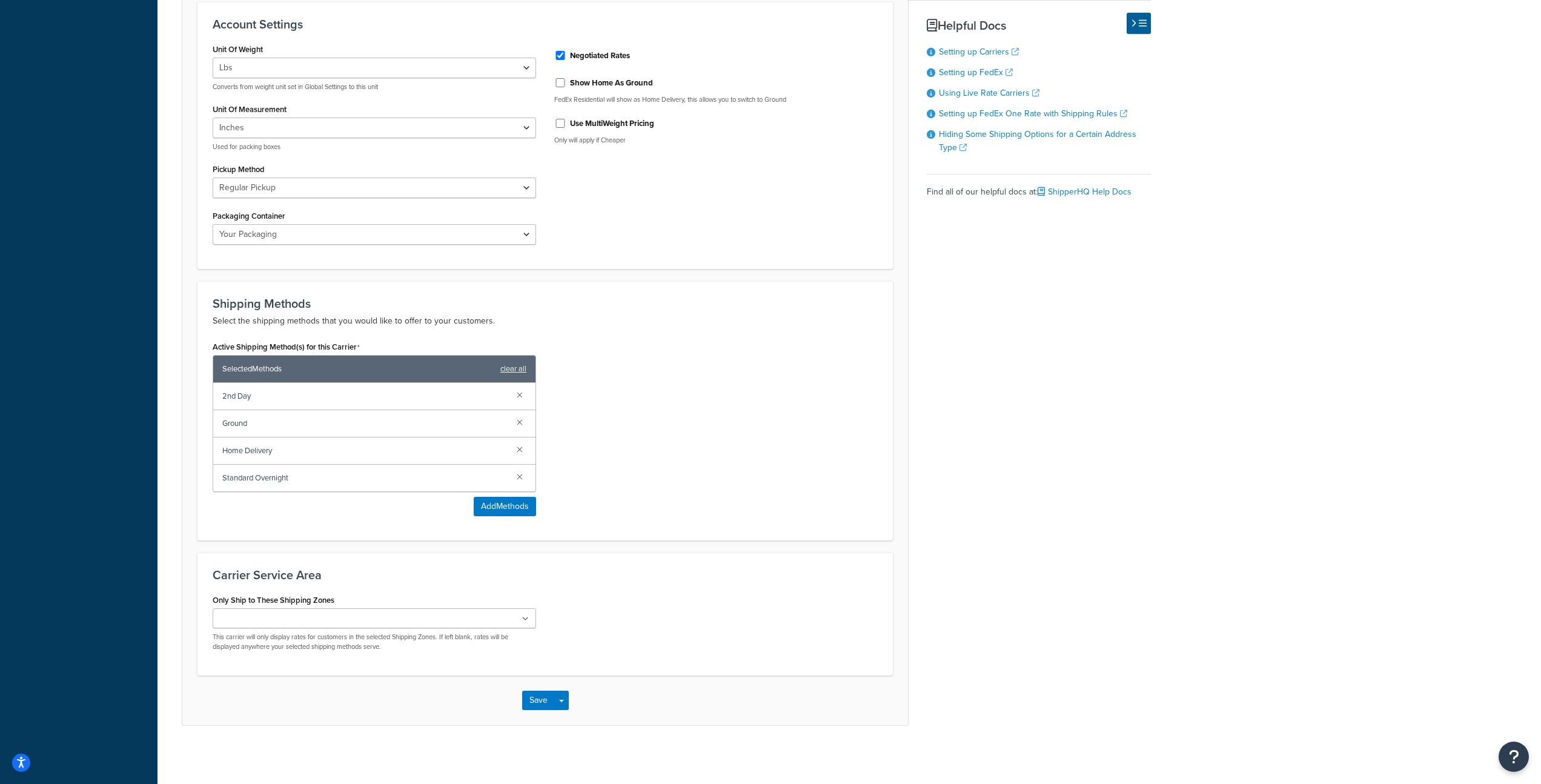
scroll to position [565, 0]
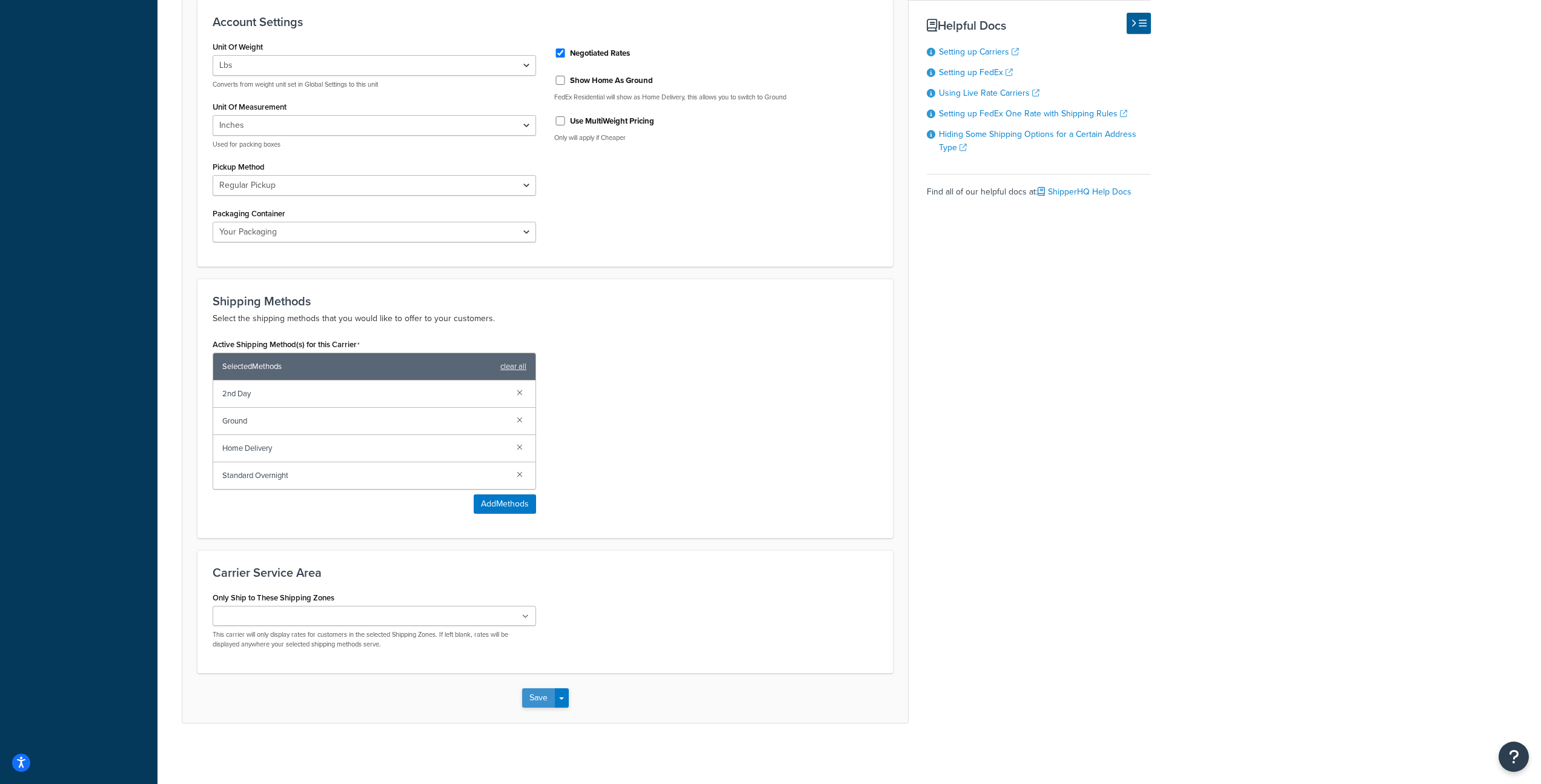
click at [531, 695] on button "Save" at bounding box center [539, 698] width 33 height 19
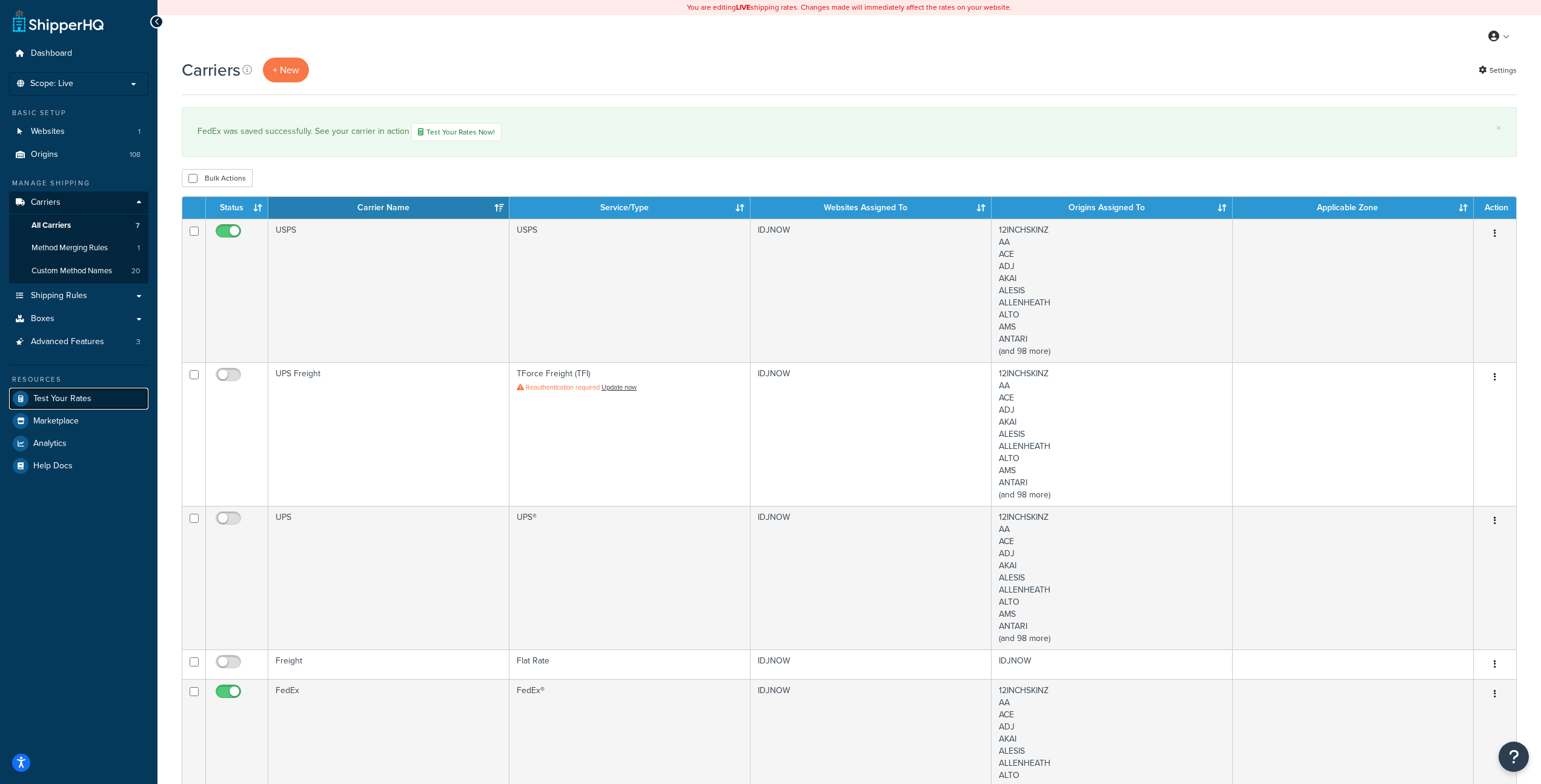
click at [72, 394] on span "Test Your Rates" at bounding box center [63, 399] width 58 height 10
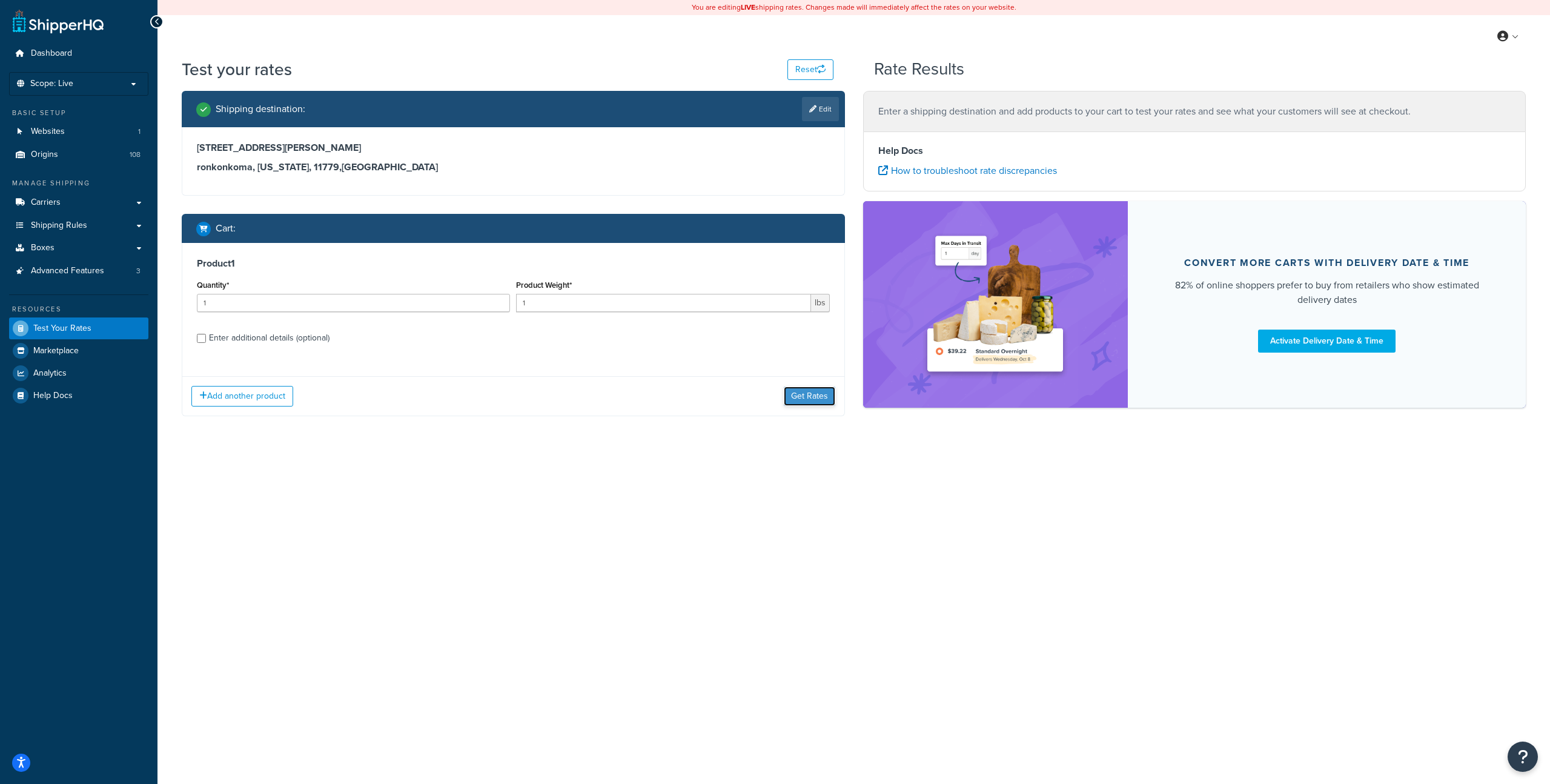
click at [800, 395] on button "Get Rates" at bounding box center [810, 396] width 52 height 19
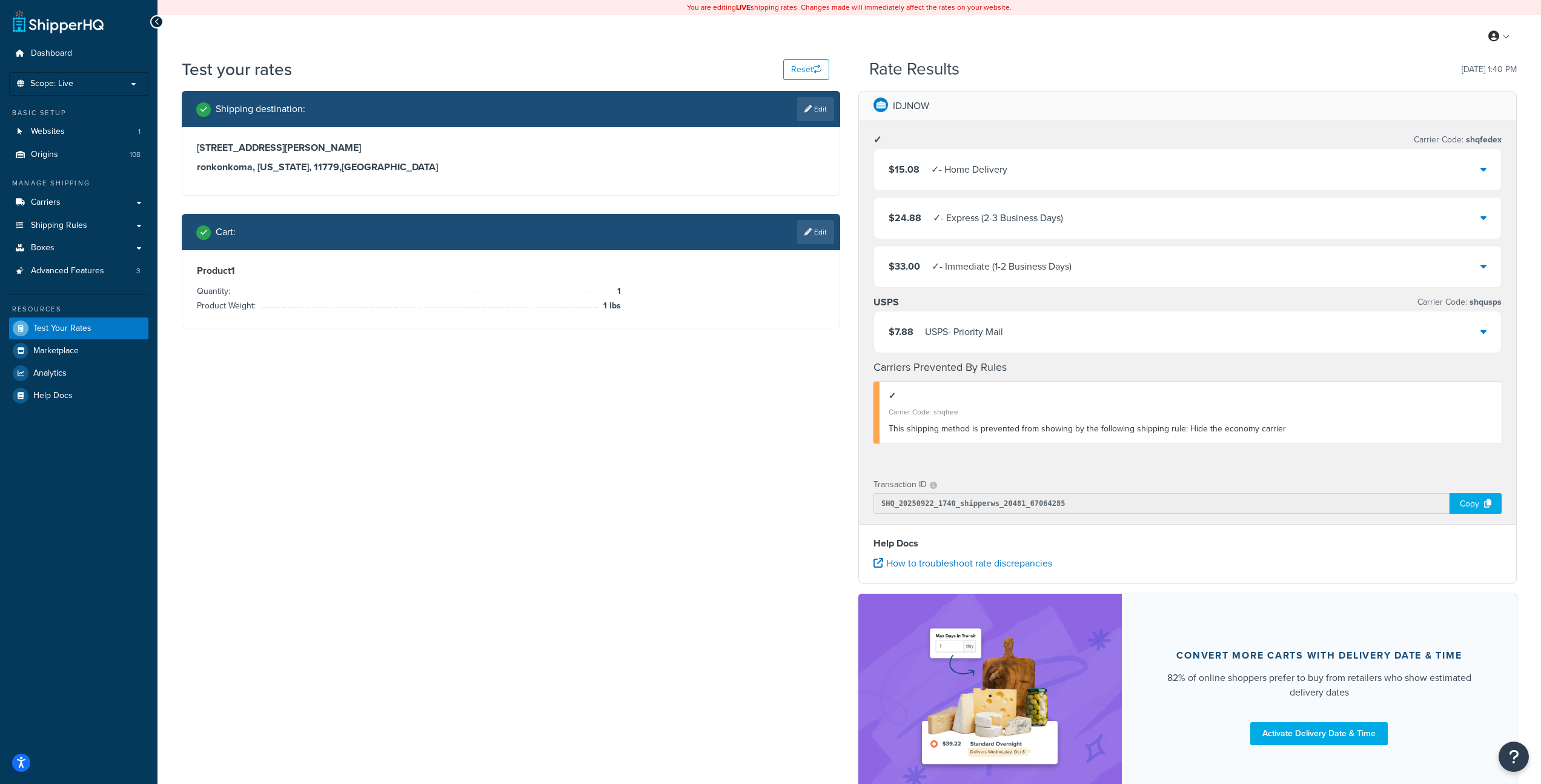
click at [1239, 170] on div "$15.08 ✓ - Home Delivery" at bounding box center [1188, 170] width 627 height 41
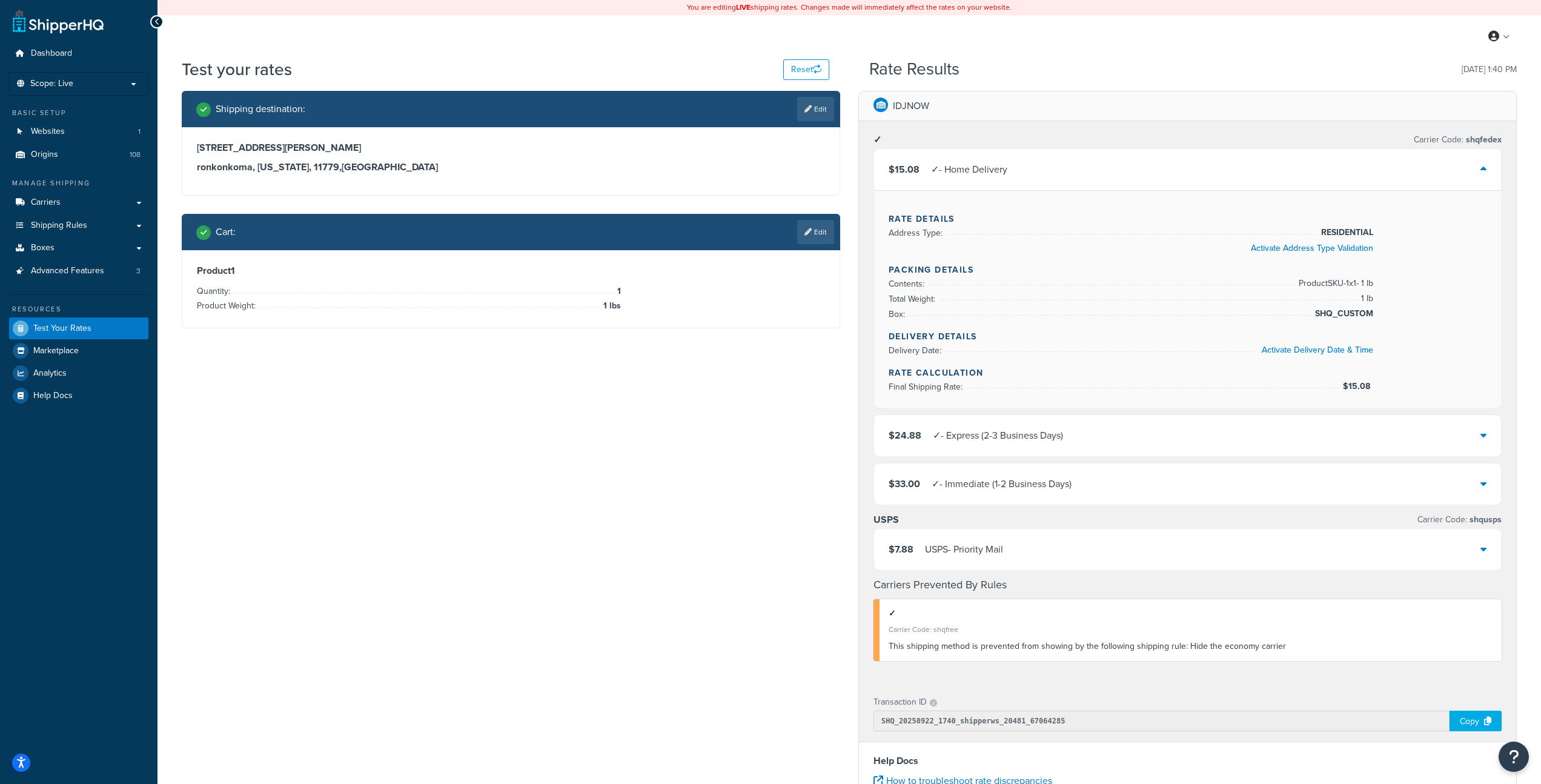
click at [1239, 170] on div "$15.08 ✓ - Home Delivery" at bounding box center [1188, 170] width 627 height 41
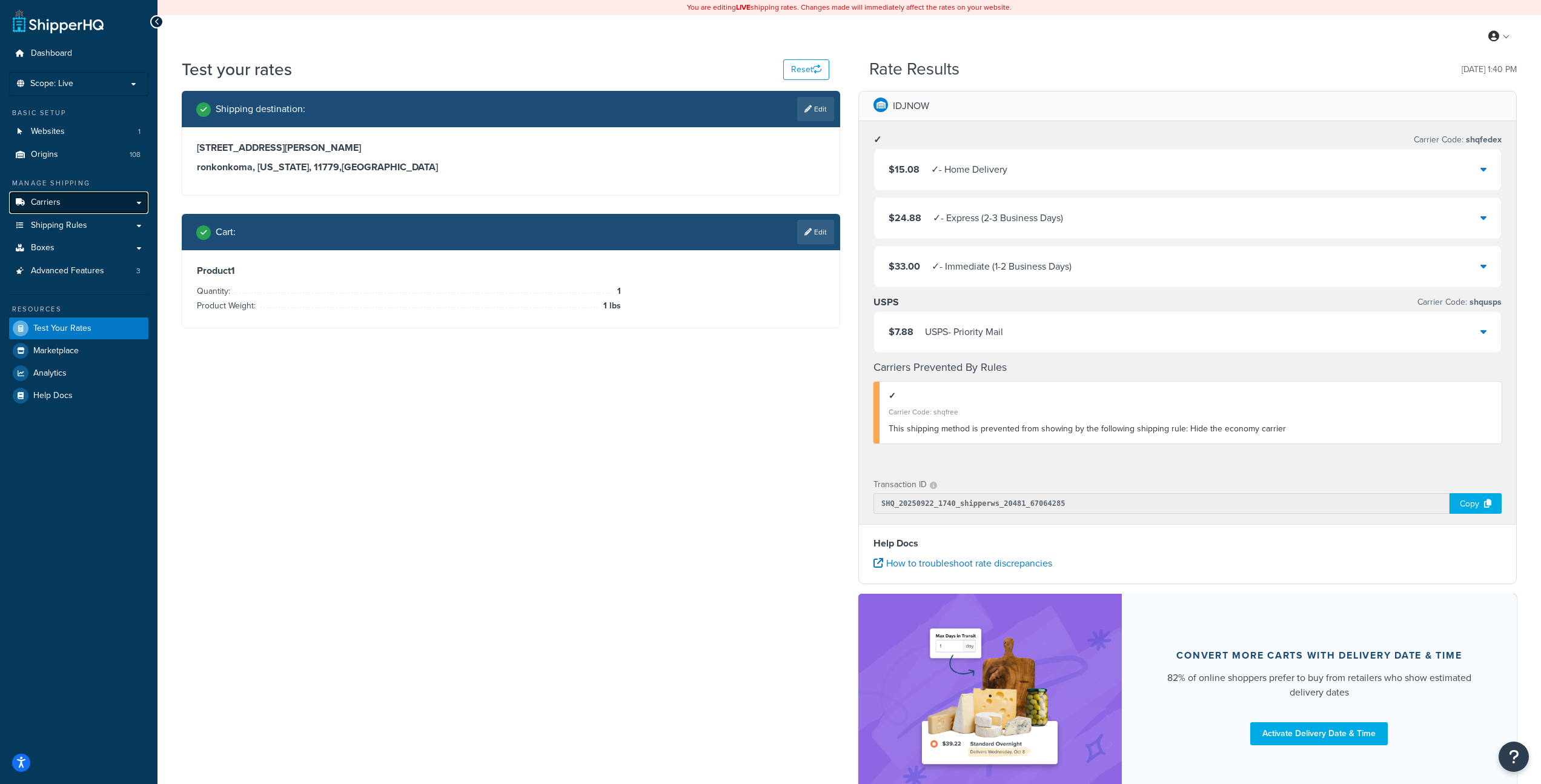
click at [55, 204] on span "Carriers" at bounding box center [46, 202] width 30 height 10
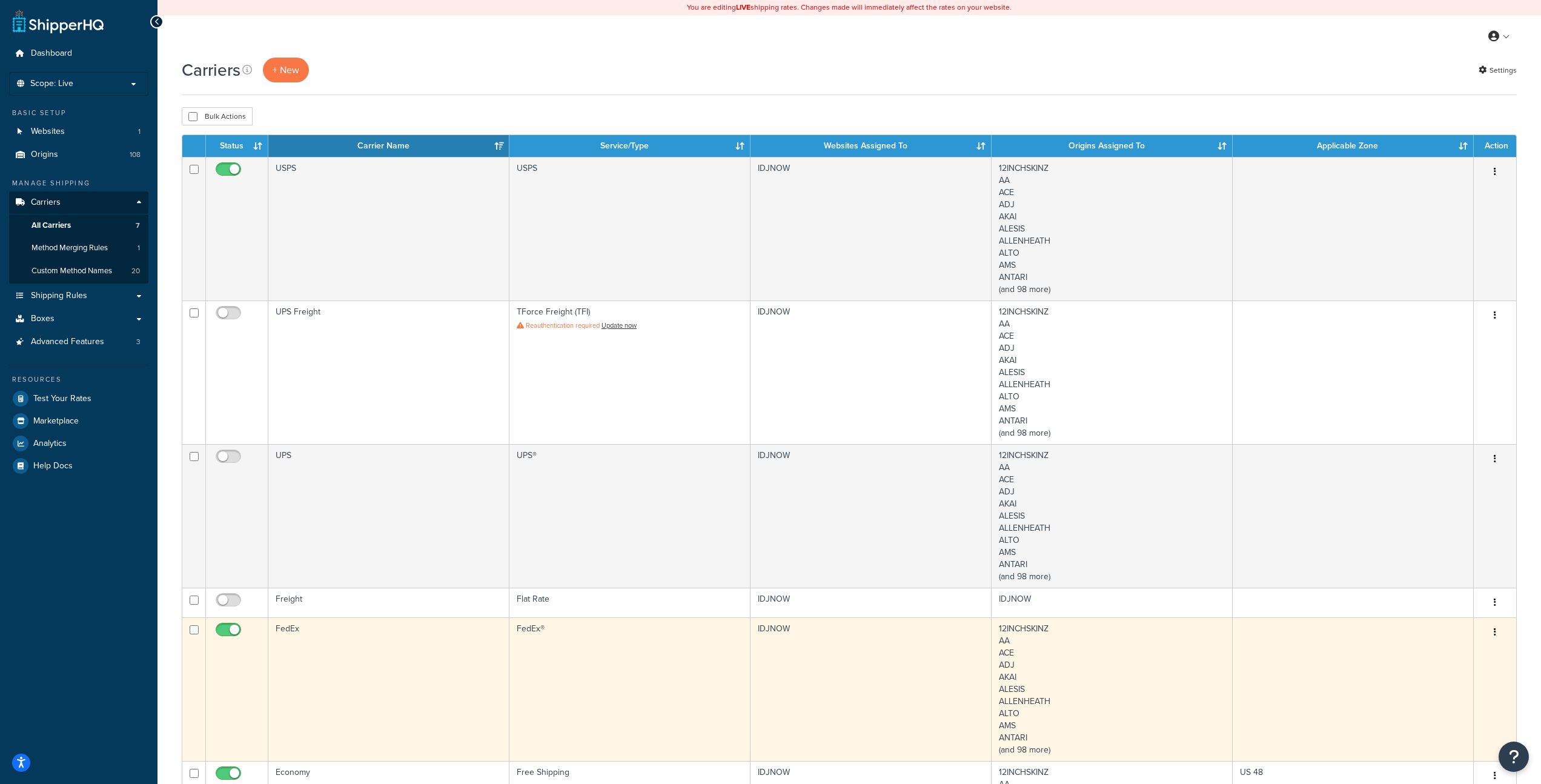
click at [351, 649] on td "FedEx" at bounding box center [389, 689] width 241 height 143
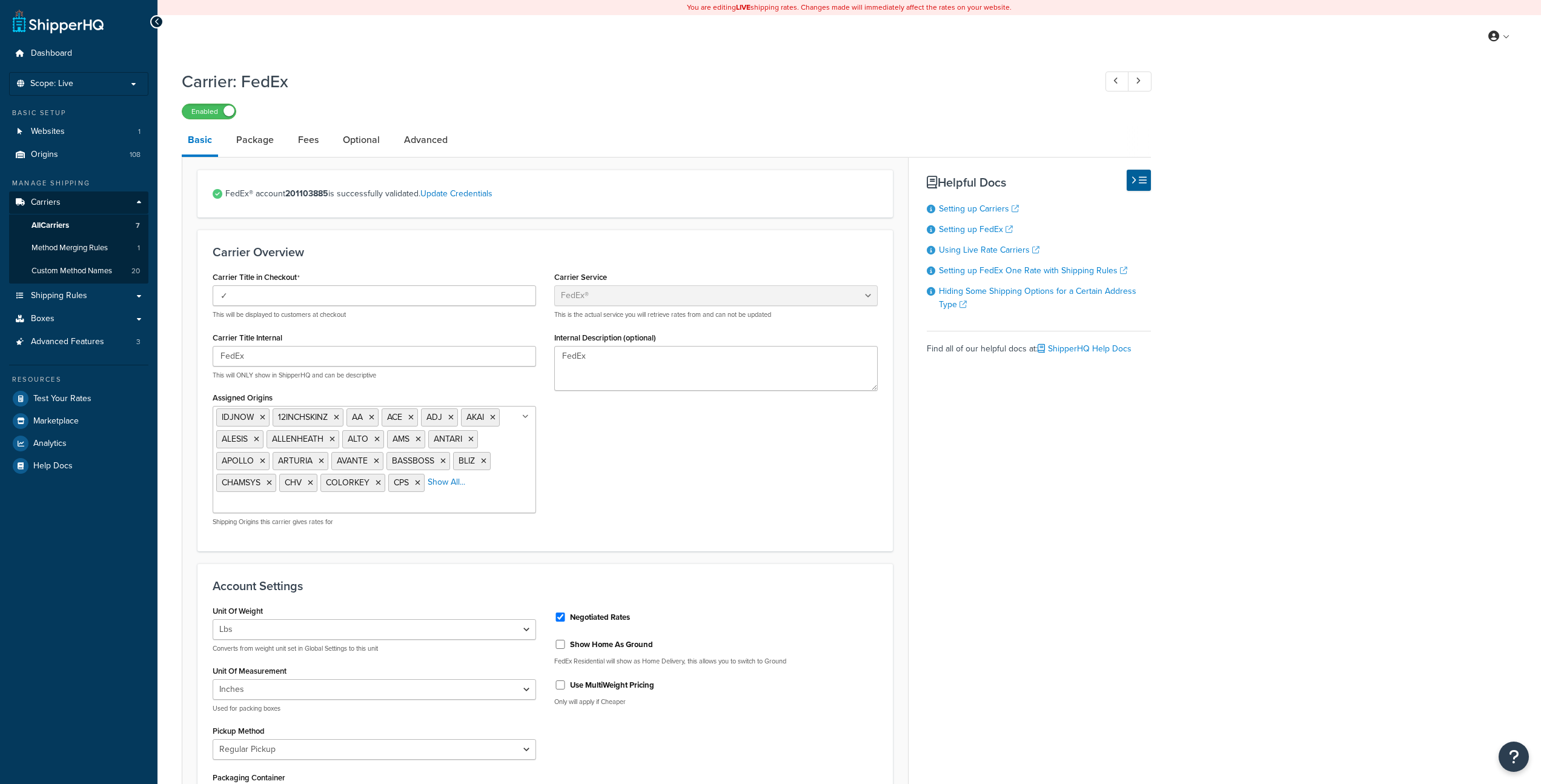
select select "fedEx"
select select "REGULAR_PICKUP"
select select "YOUR_PACKAGING"
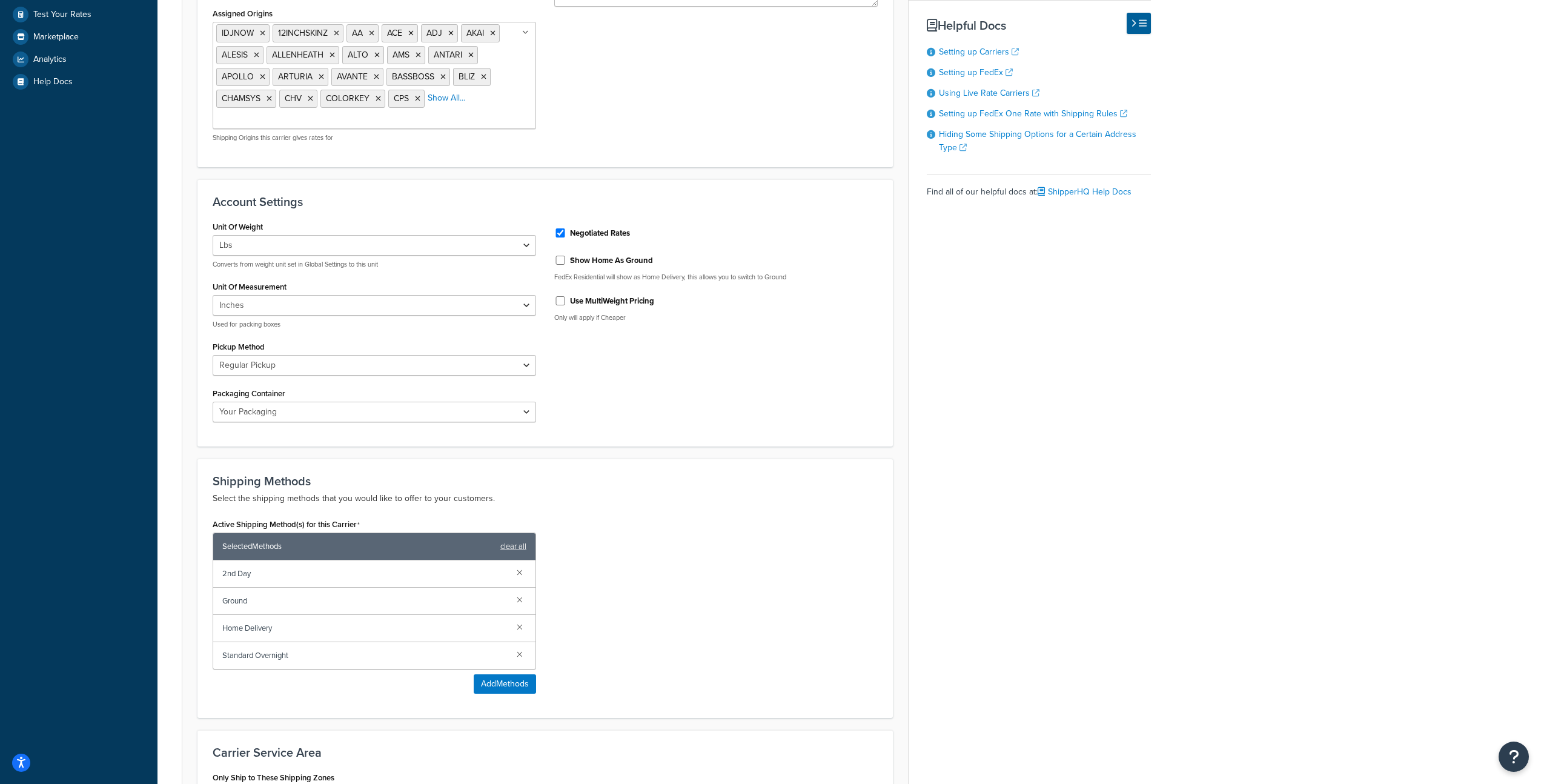
scroll to position [391, 0]
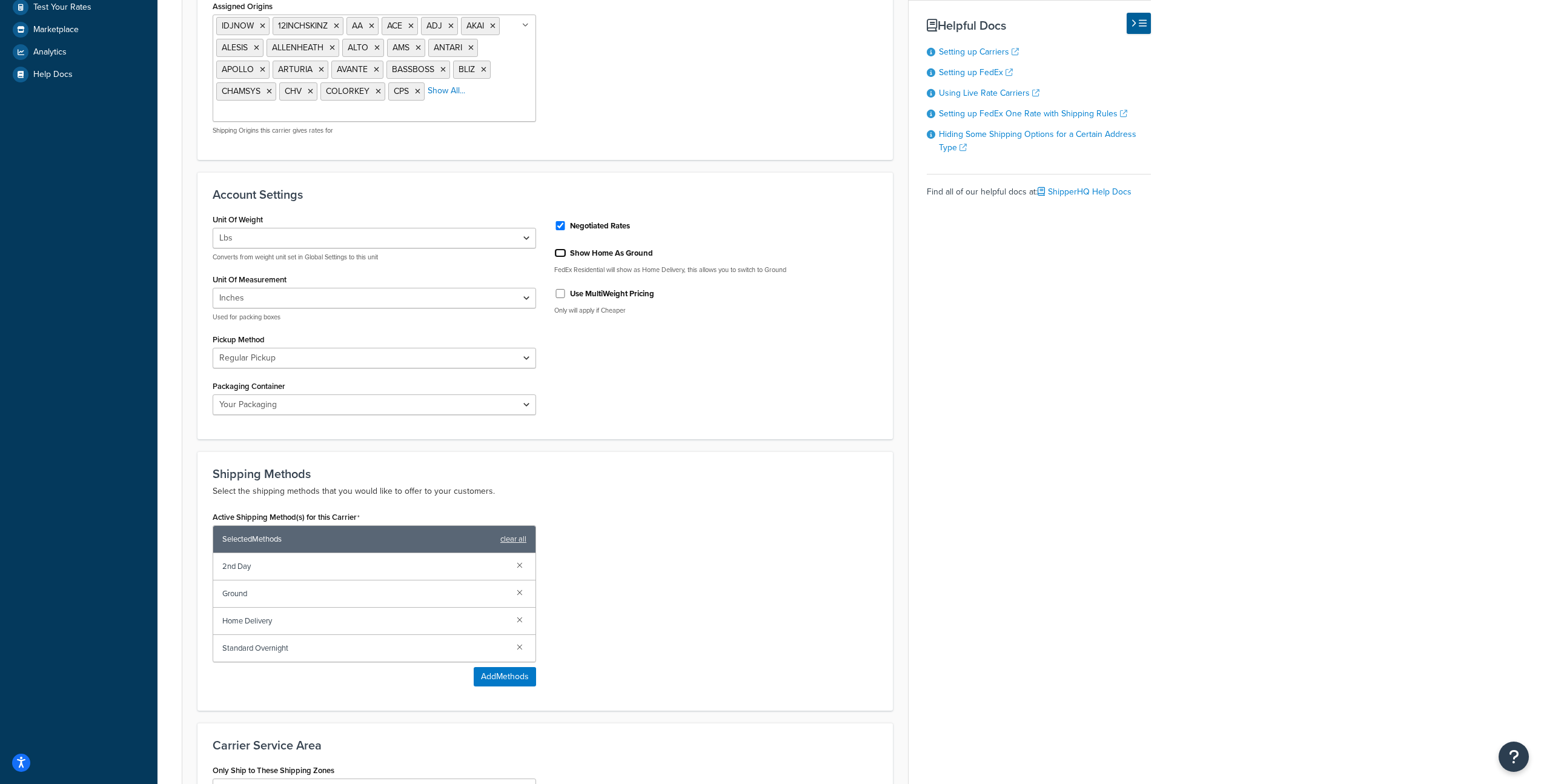
click at [563, 253] on input "Show Home As Ground" at bounding box center [560, 253] width 12 height 9
checkbox input "true"
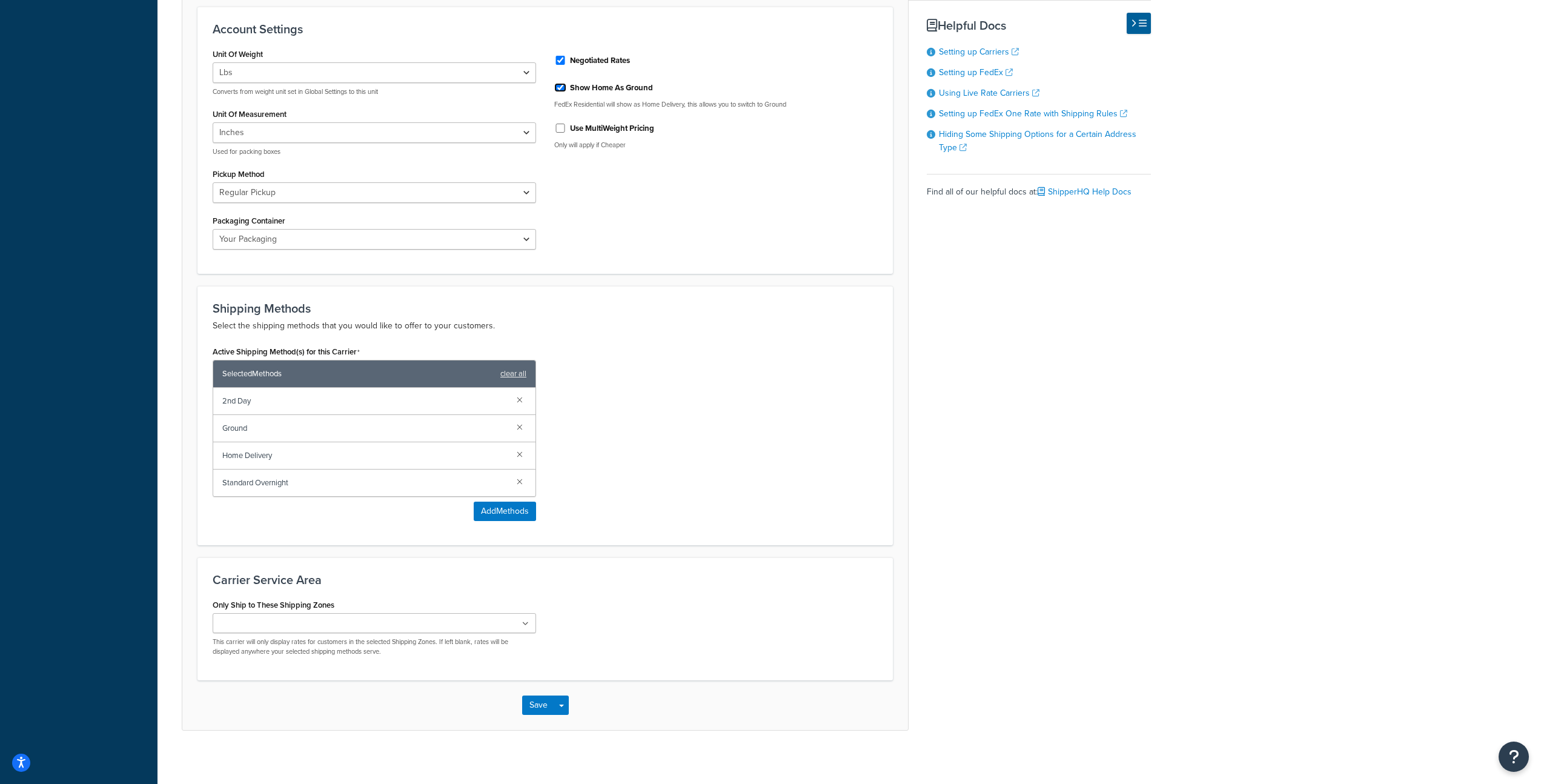
scroll to position [565, 0]
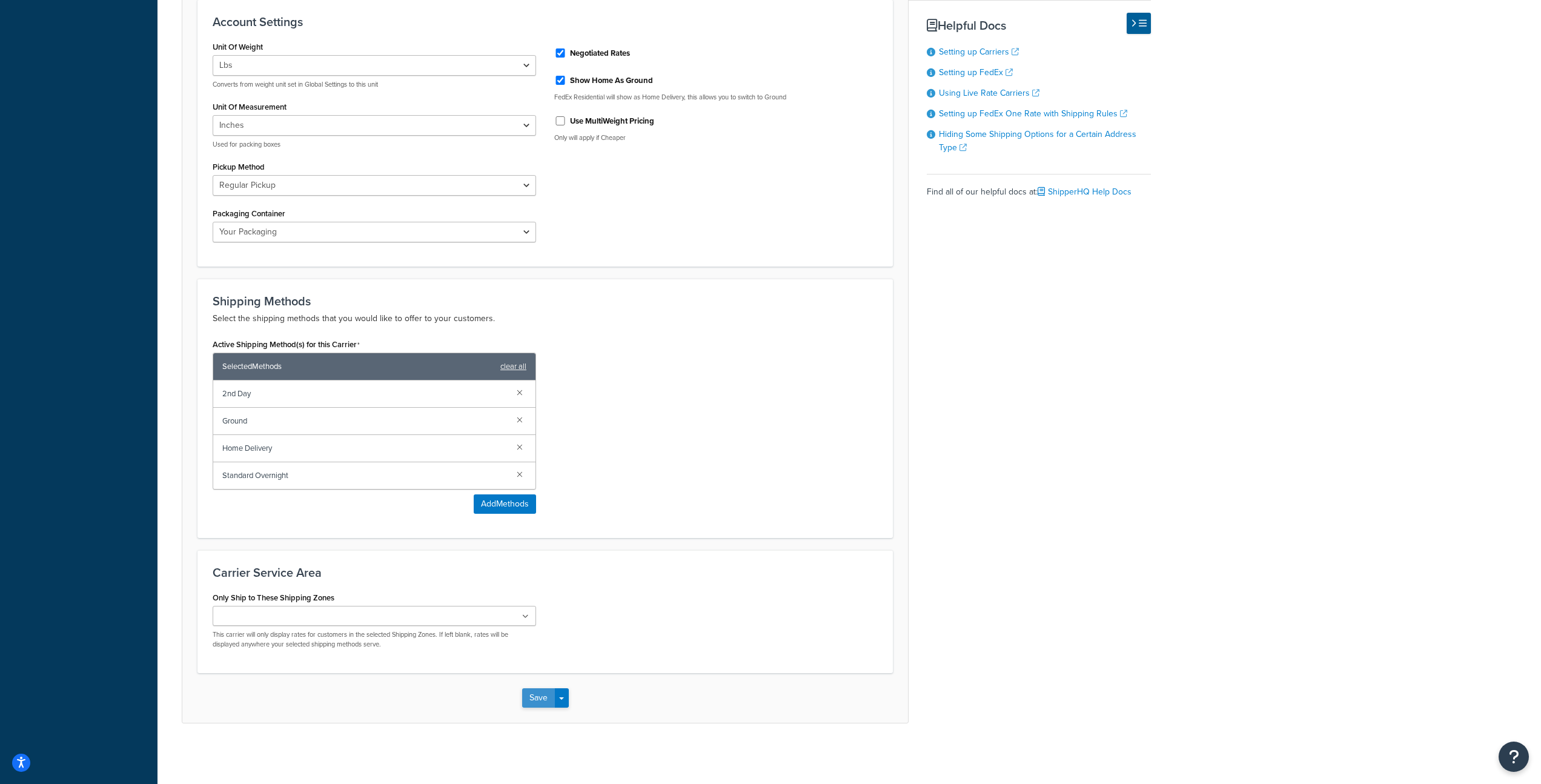
click at [536, 699] on button "Save" at bounding box center [539, 698] width 33 height 19
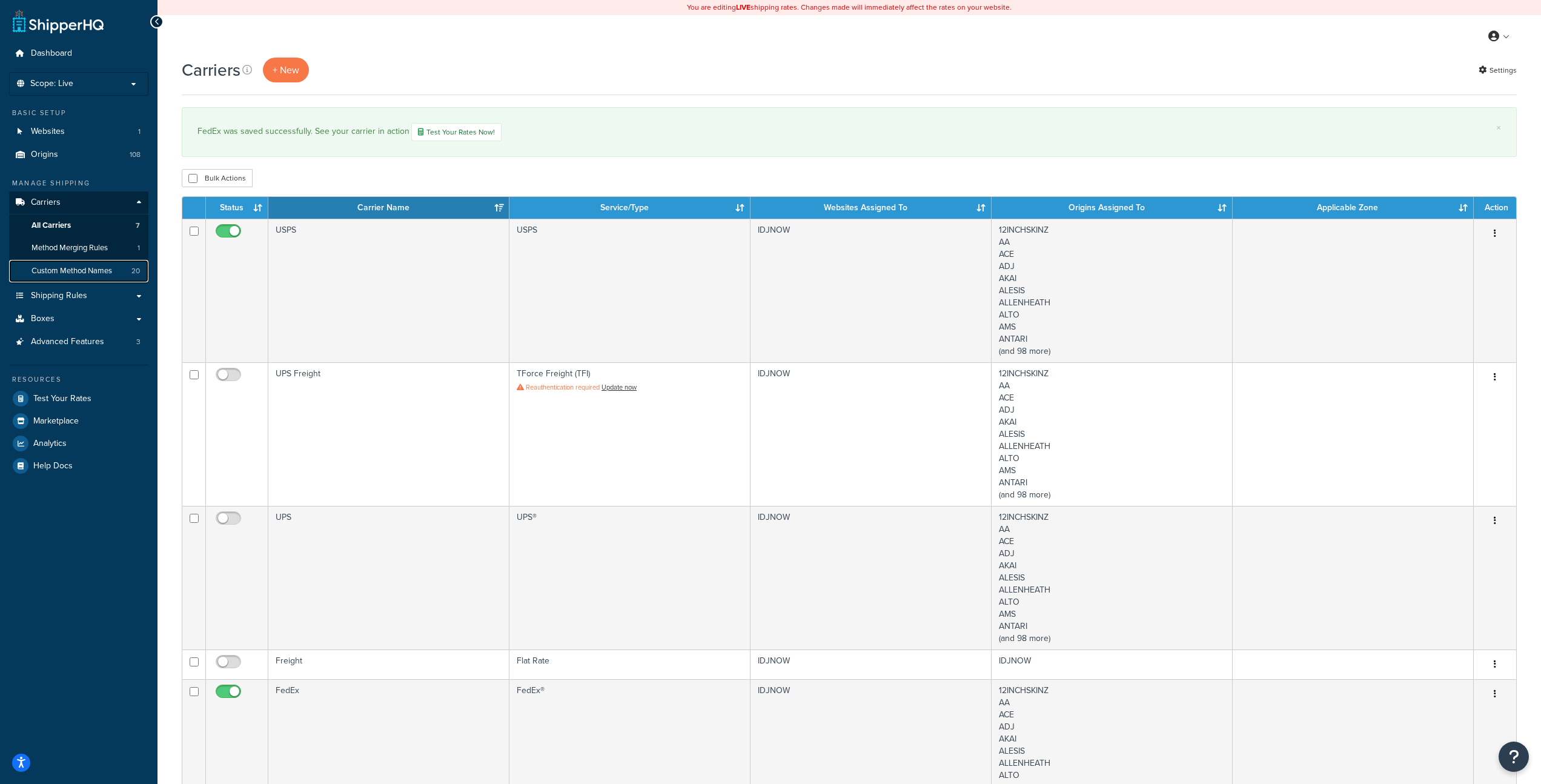
click at [97, 269] on span "Custom Method Names" at bounding box center [72, 271] width 81 height 10
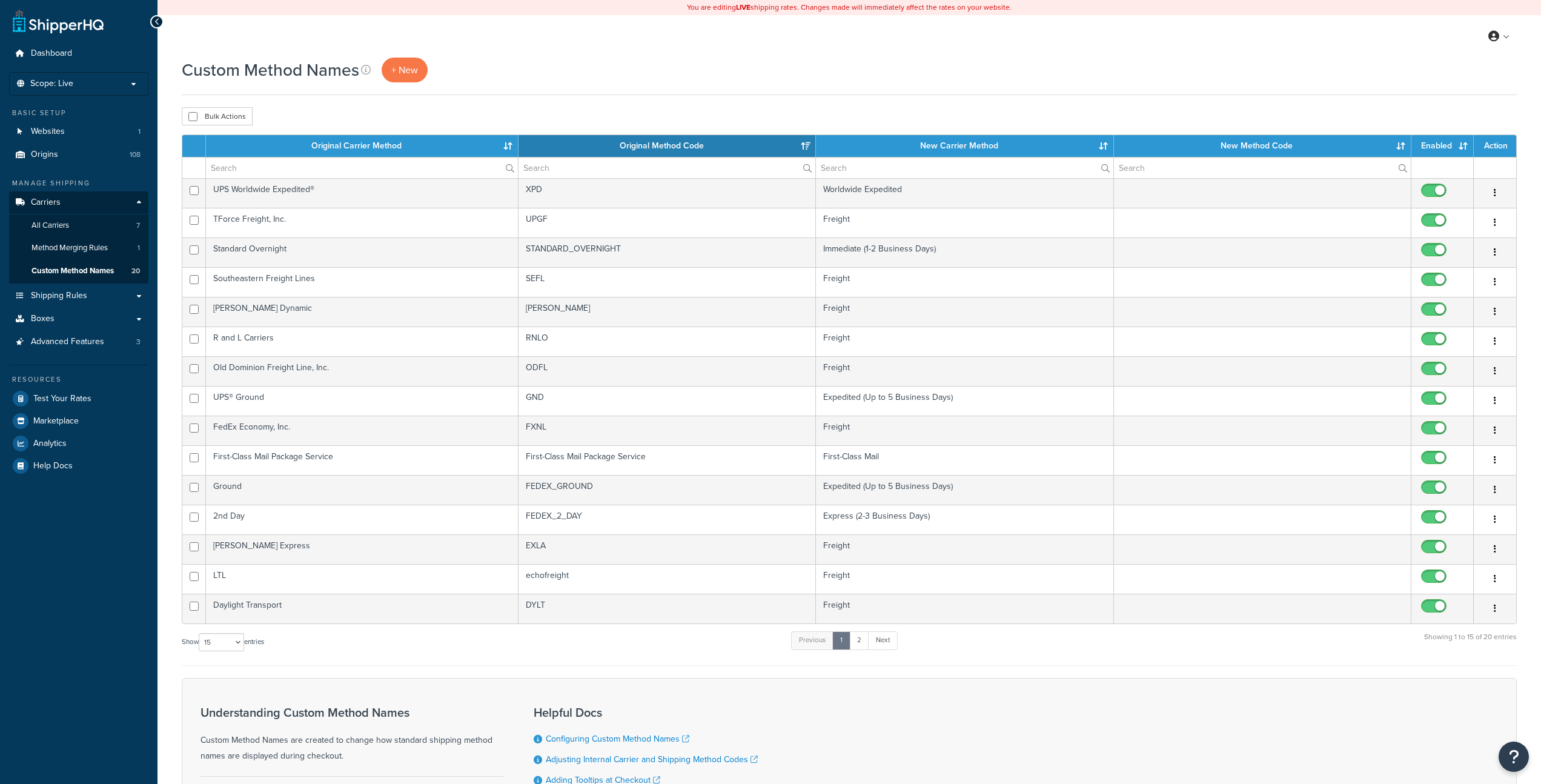
select select "15"
click at [928, 142] on th "New Carrier Method" at bounding box center [964, 146] width 297 height 22
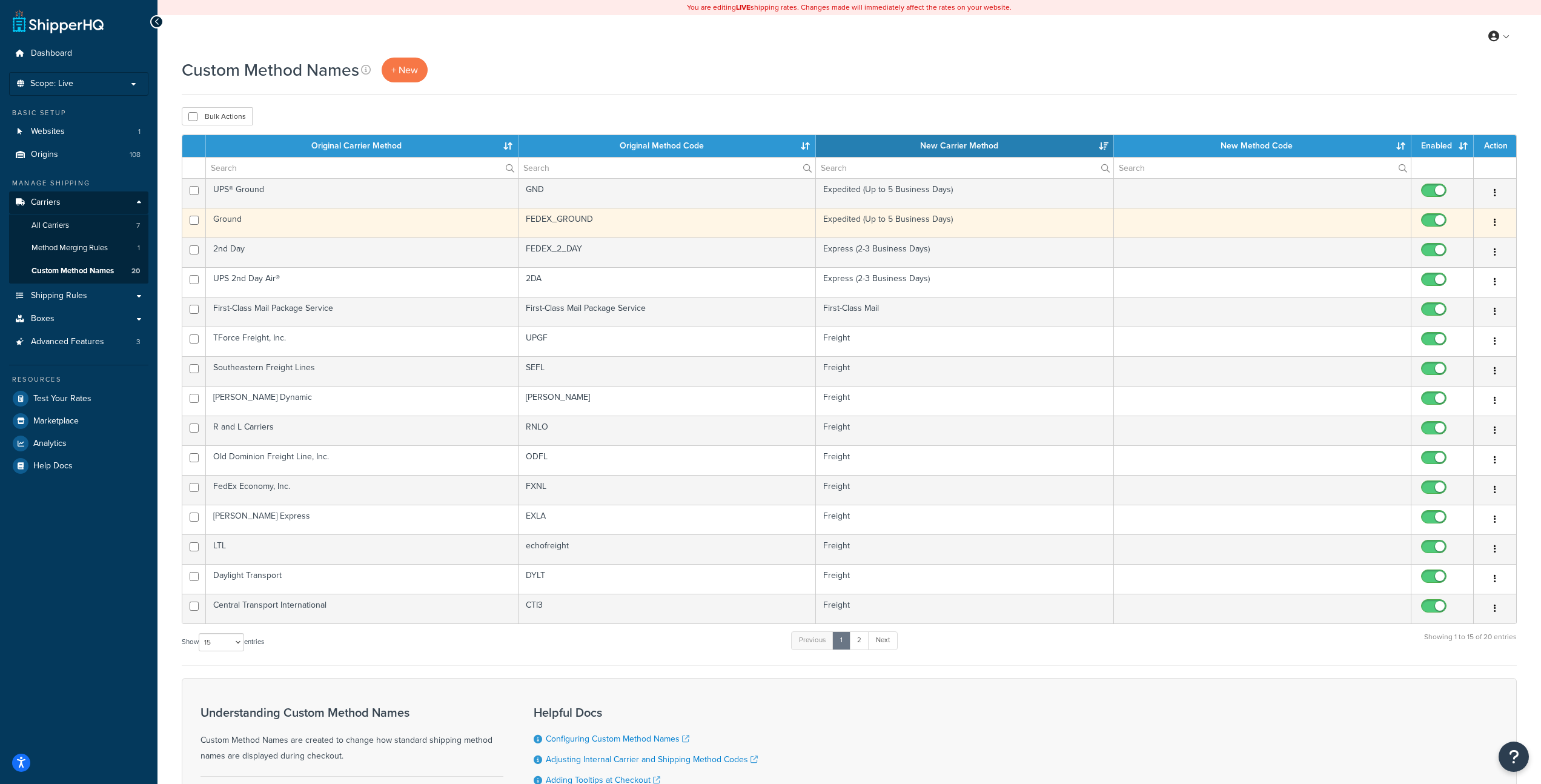
click at [1501, 221] on button "button" at bounding box center [1495, 223] width 17 height 19
click at [1458, 273] on link "Duplicate" at bounding box center [1446, 272] width 95 height 25
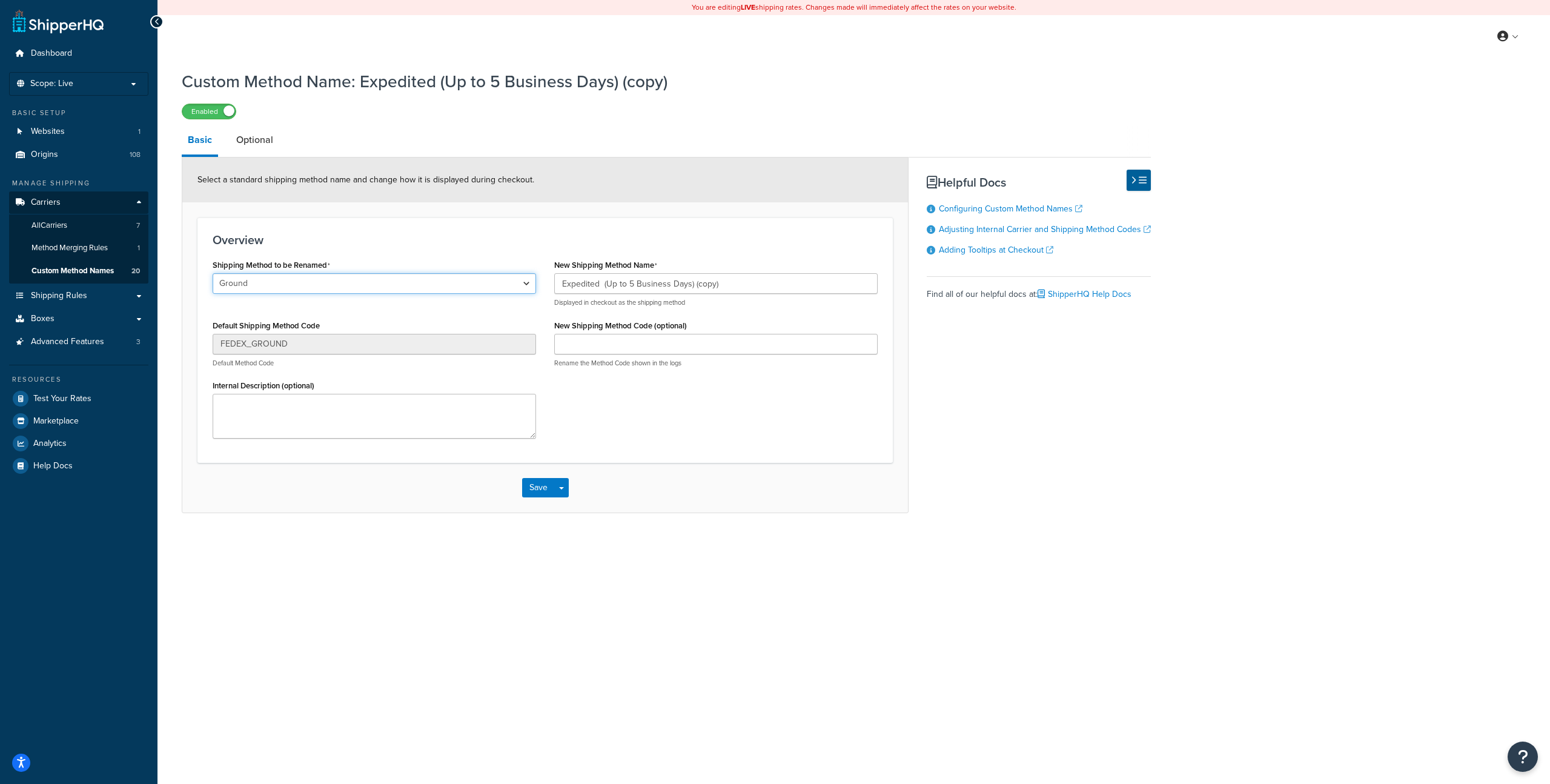
click at [472, 292] on select "LTL Ground 2nd Day Home Delivery Standard Overnight UPS® Ground UPS Next Day Ai…" at bounding box center [374, 283] width 323 height 21
select select "705951"
click at [213, 273] on select "LTL Ground 2nd Day Home Delivery Standard Overnight UPS® Ground UPS Next Day Ai…" at bounding box center [374, 283] width 323 height 21
type input "GROUND_HOME_DELIVERY"
click at [753, 285] on input "Expedited (Up to 5 Business Days) (copy)" at bounding box center [716, 283] width 323 height 21
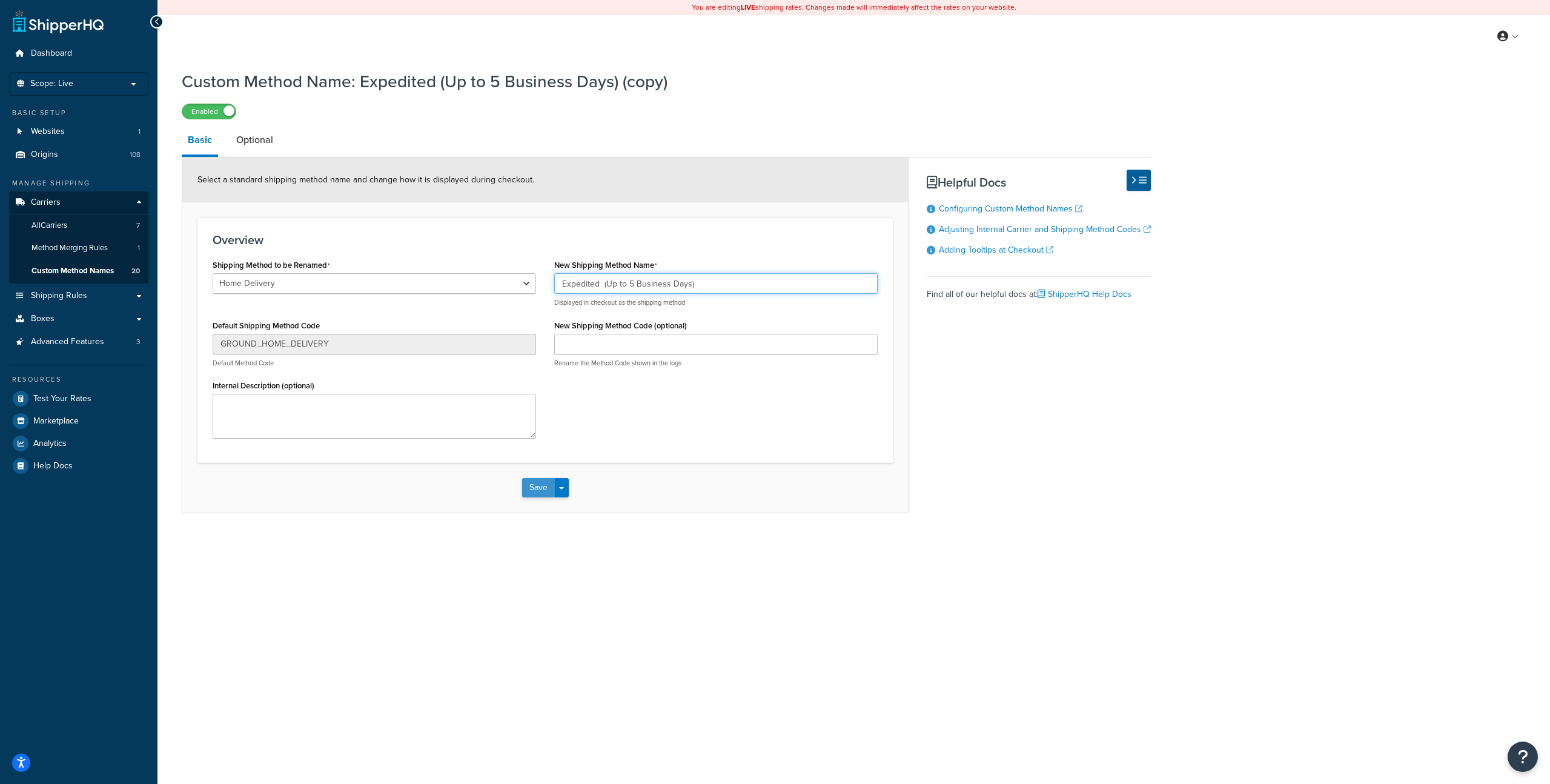
type input "Expedited (Up to 5 Business Days)"
click at [536, 489] on button "Save" at bounding box center [539, 487] width 33 height 19
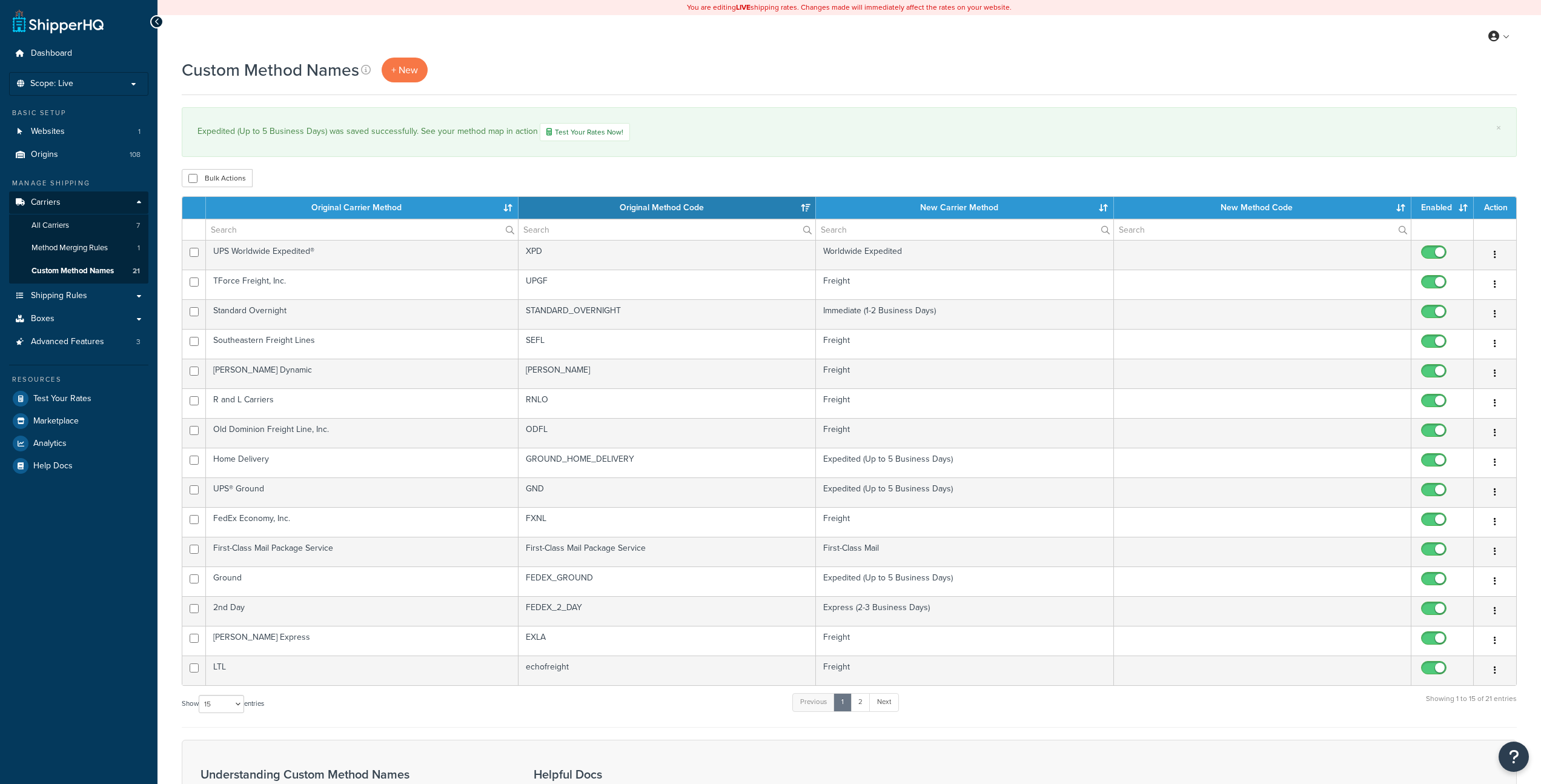
select select "15"
click at [53, 399] on span "Test Your Rates" at bounding box center [63, 399] width 58 height 10
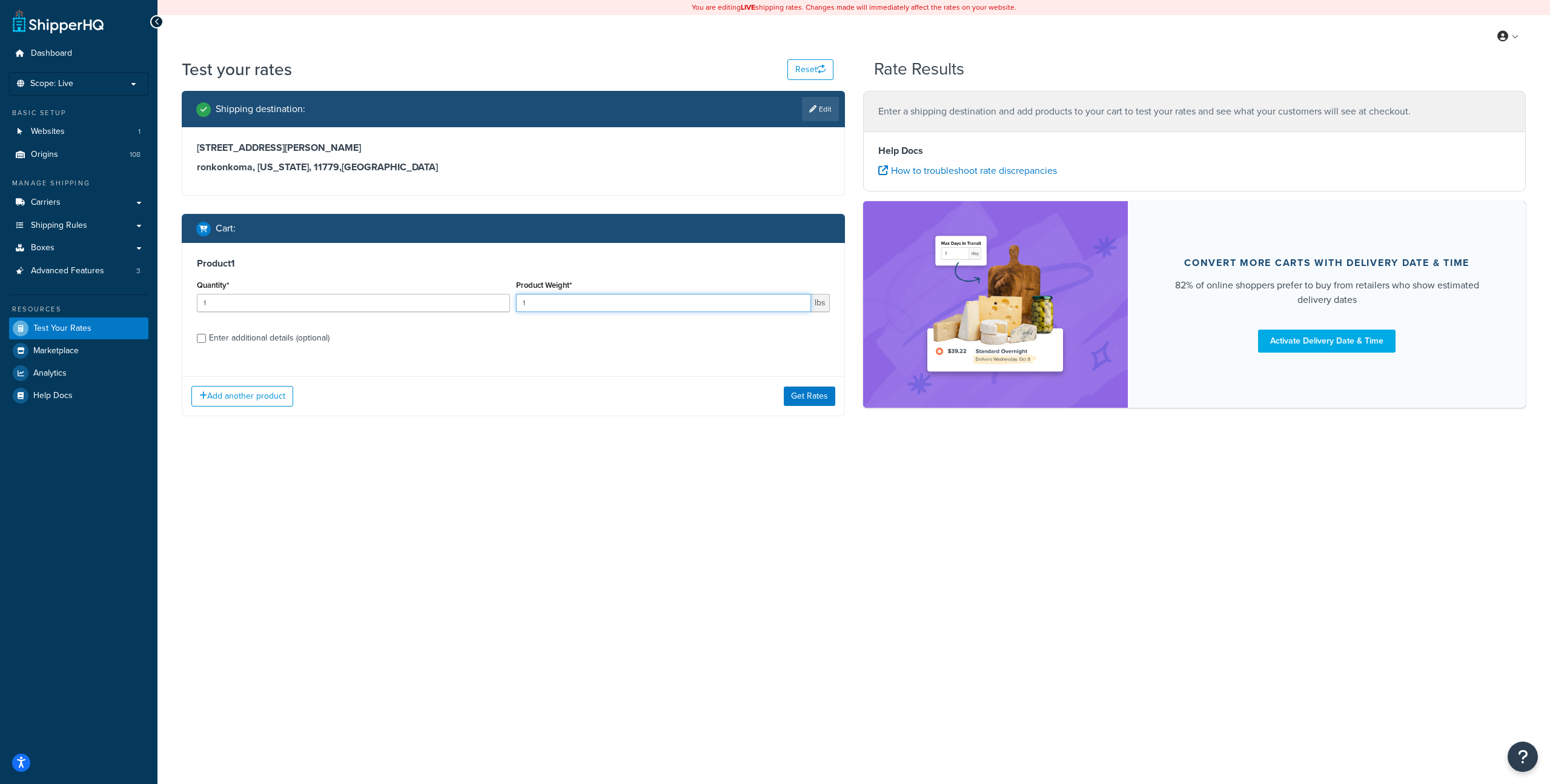
drag, startPoint x: 571, startPoint y: 300, endPoint x: 450, endPoint y: 292, distance: 121.3
click at [450, 292] on div "Quantity* 1 Product Weight* 1 lbs" at bounding box center [513, 298] width 639 height 44
type input "25"
click at [818, 391] on button "Get Rates" at bounding box center [810, 396] width 52 height 19
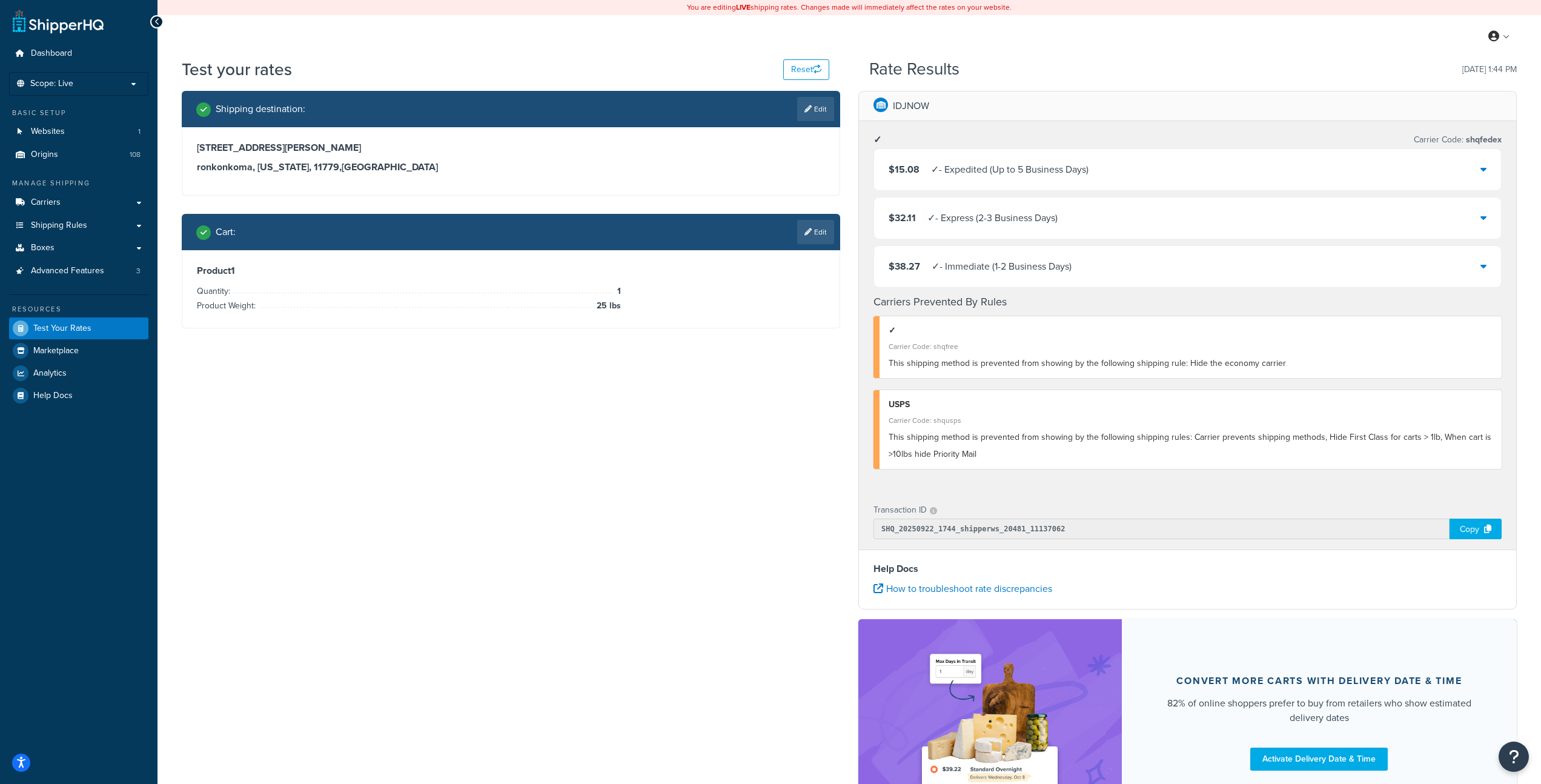
click at [1488, 167] on div "$15.08 ✓ - Expedited (Up to 5 Business Days)" at bounding box center [1188, 170] width 627 height 41
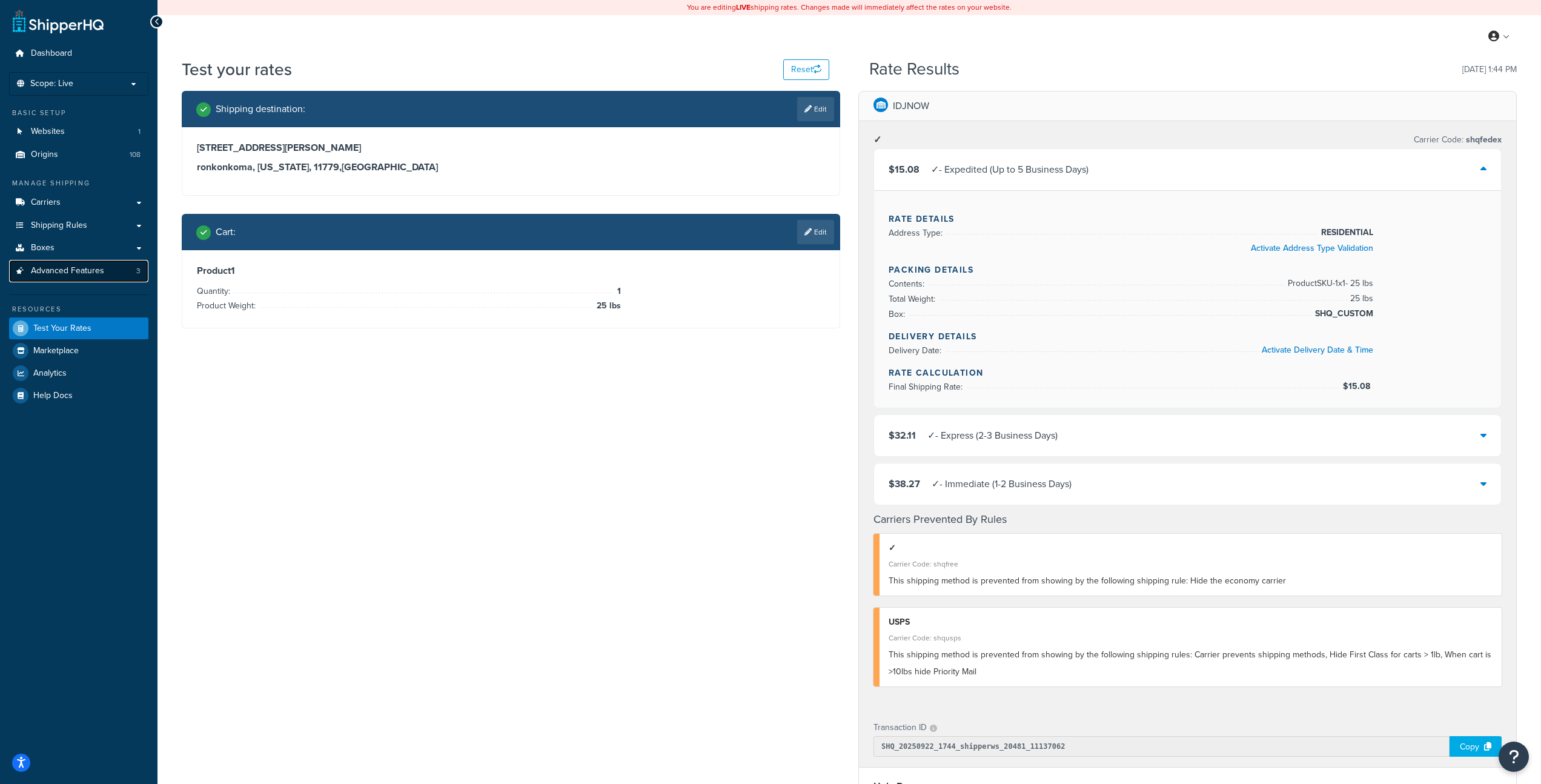
click at [114, 268] on link "Advanced Features 3" at bounding box center [78, 271] width 139 height 22
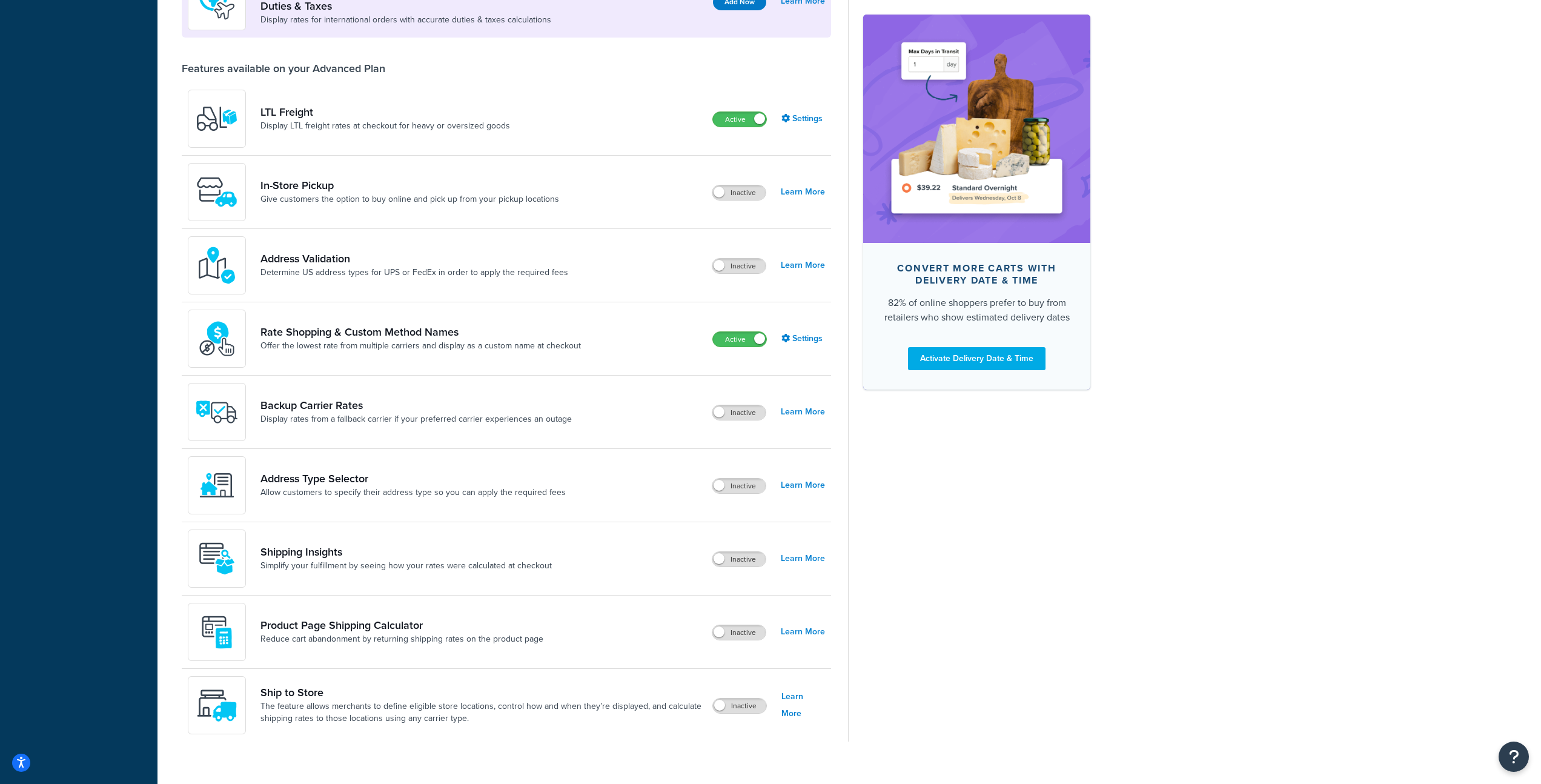
scroll to position [433, 0]
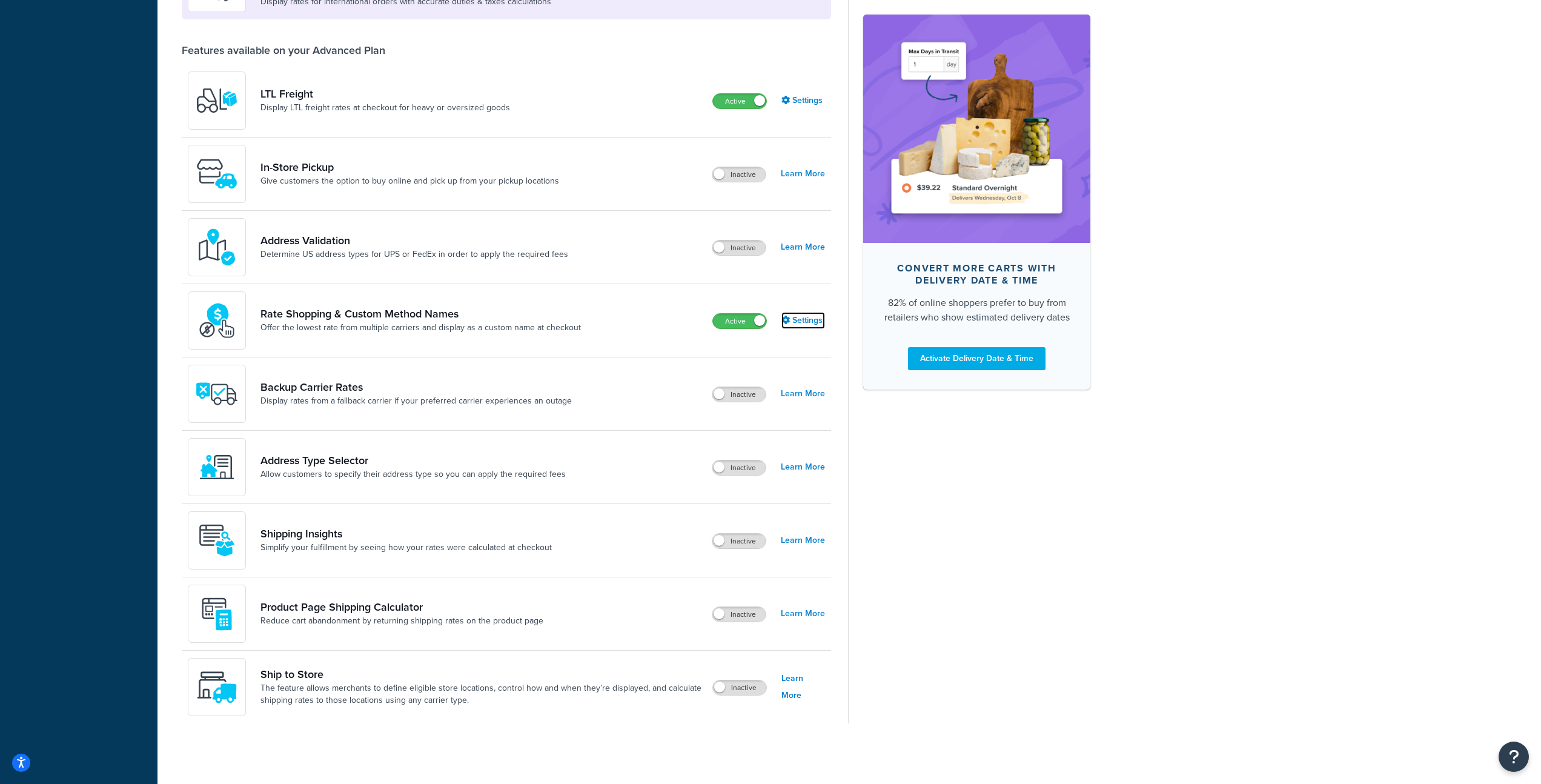
click at [806, 318] on link "Settings" at bounding box center [804, 320] width 44 height 17
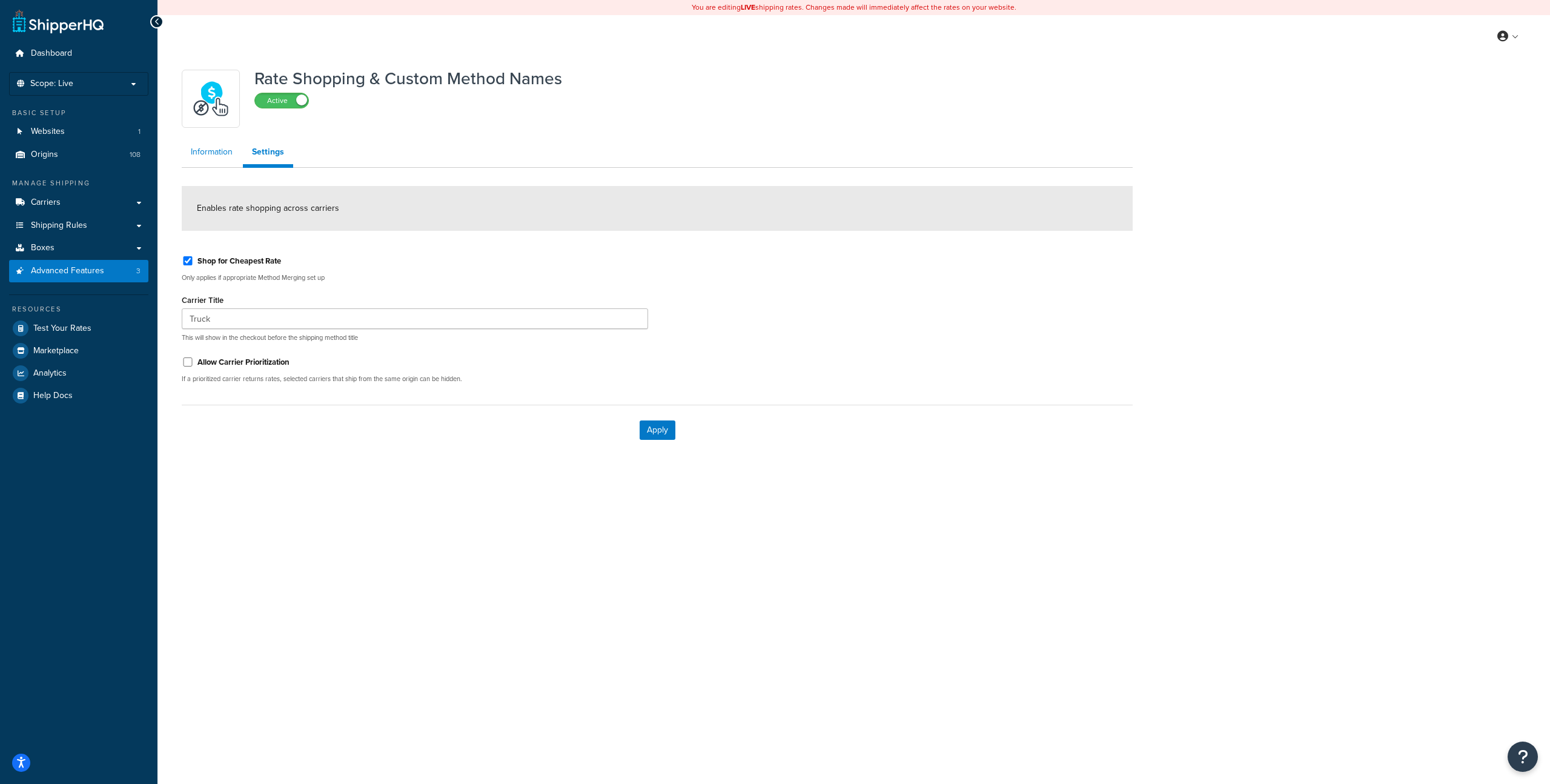
click at [210, 156] on link "Information" at bounding box center [212, 152] width 60 height 24
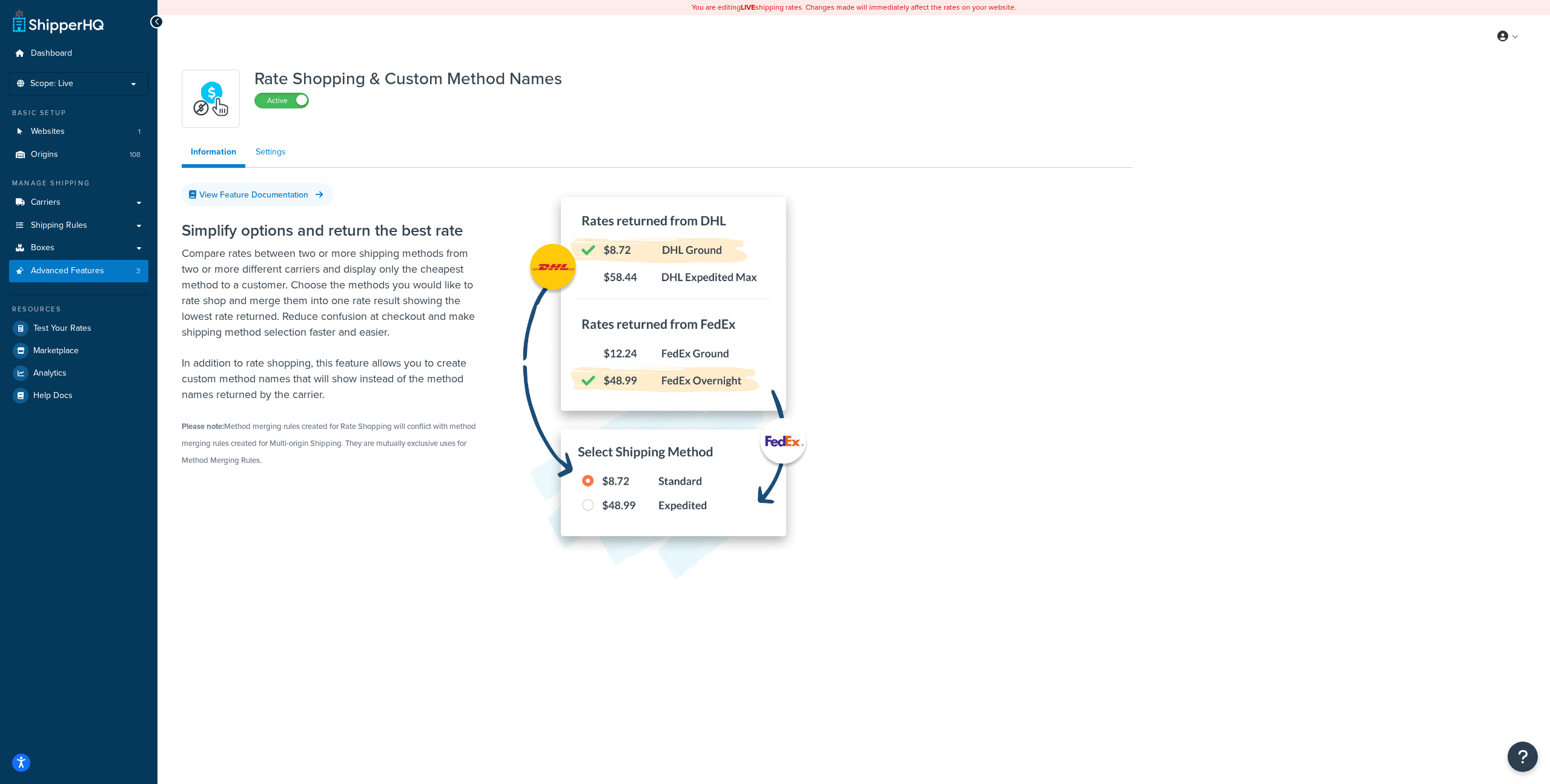
click at [257, 150] on link "Settings" at bounding box center [271, 152] width 49 height 24
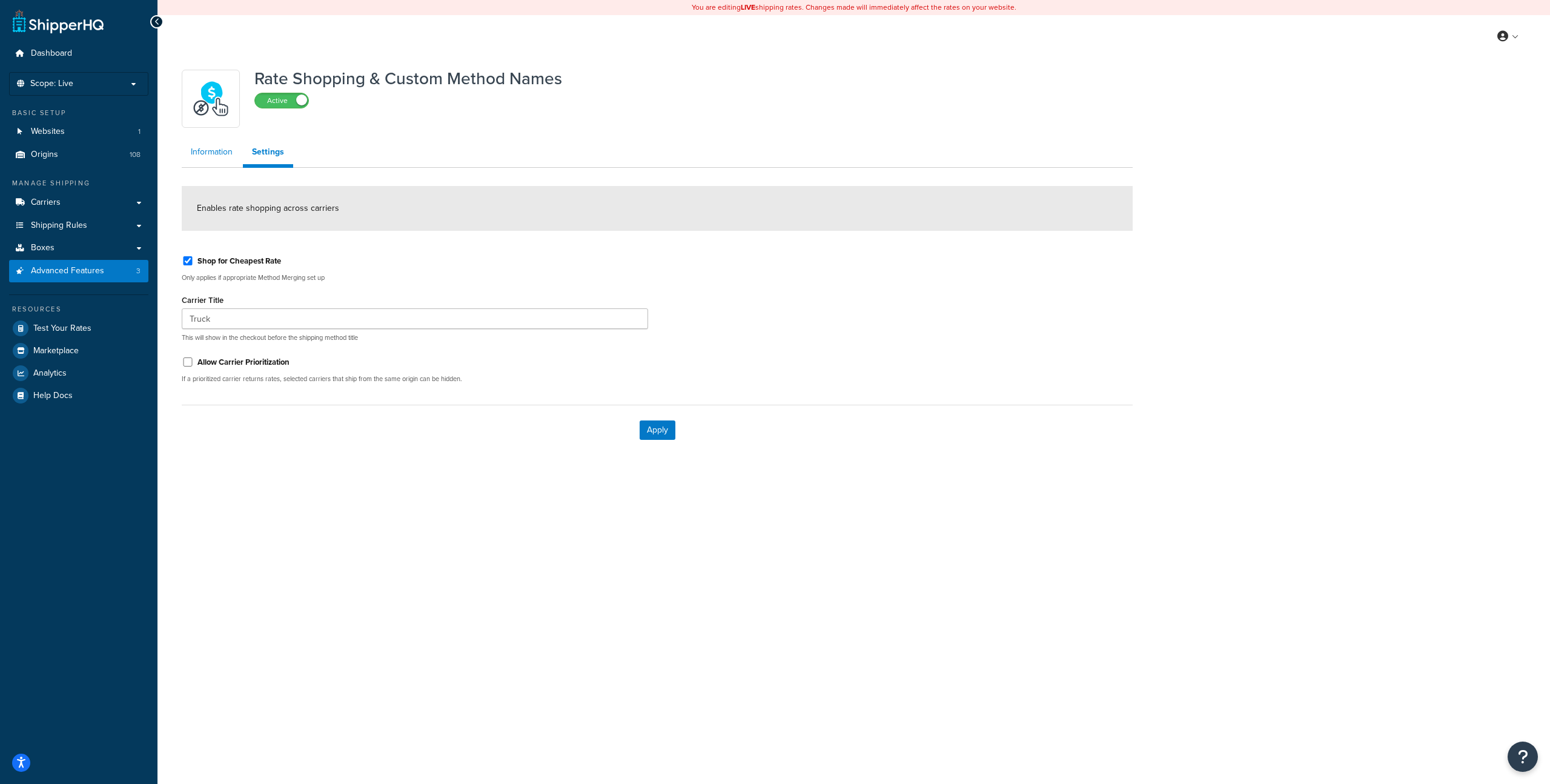
click at [219, 148] on link "Information" at bounding box center [212, 152] width 60 height 24
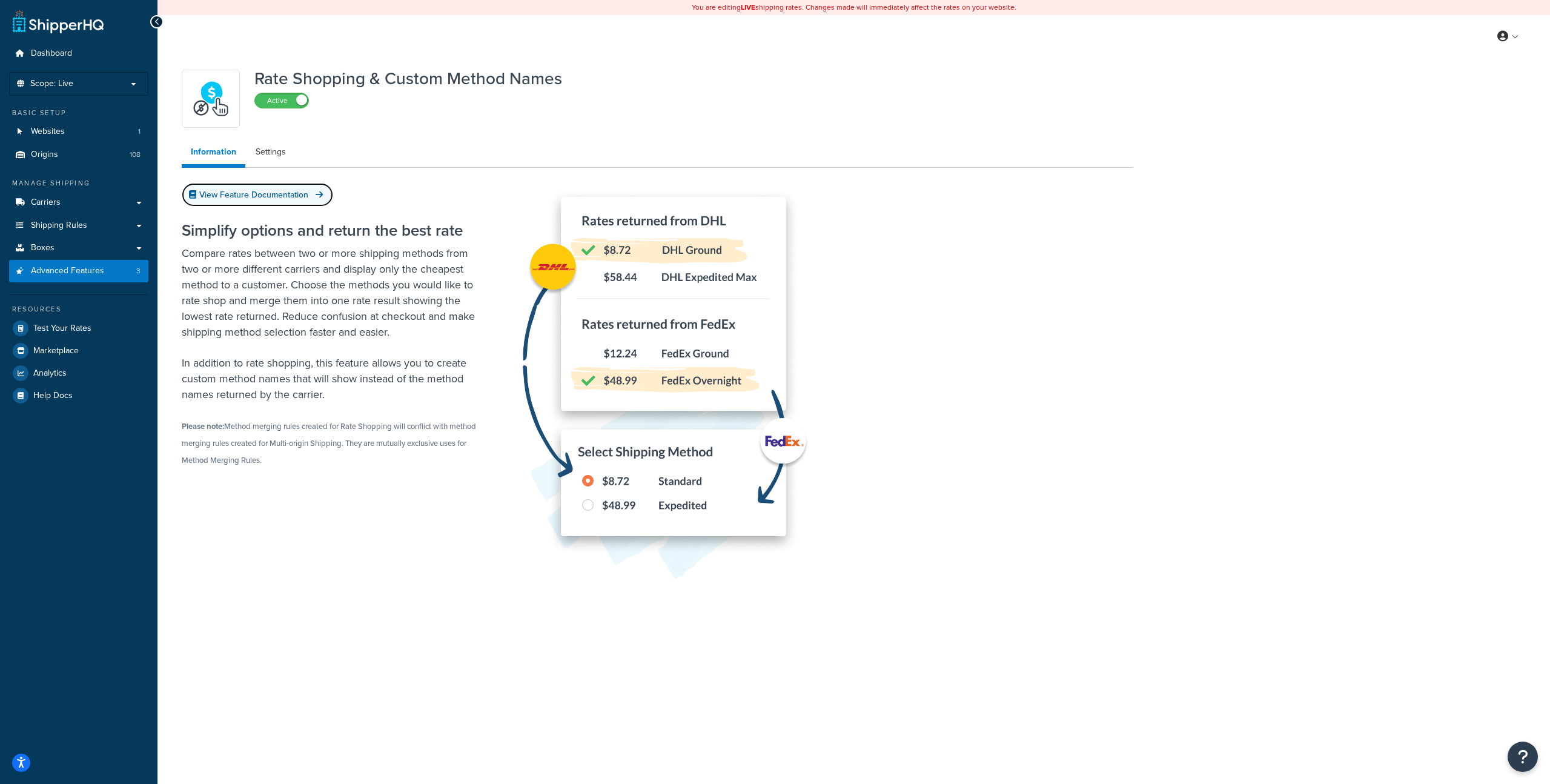
click at [305, 193] on link "View Feature Documentation" at bounding box center [257, 194] width 151 height 24
click at [66, 202] on link "Carriers" at bounding box center [78, 202] width 139 height 22
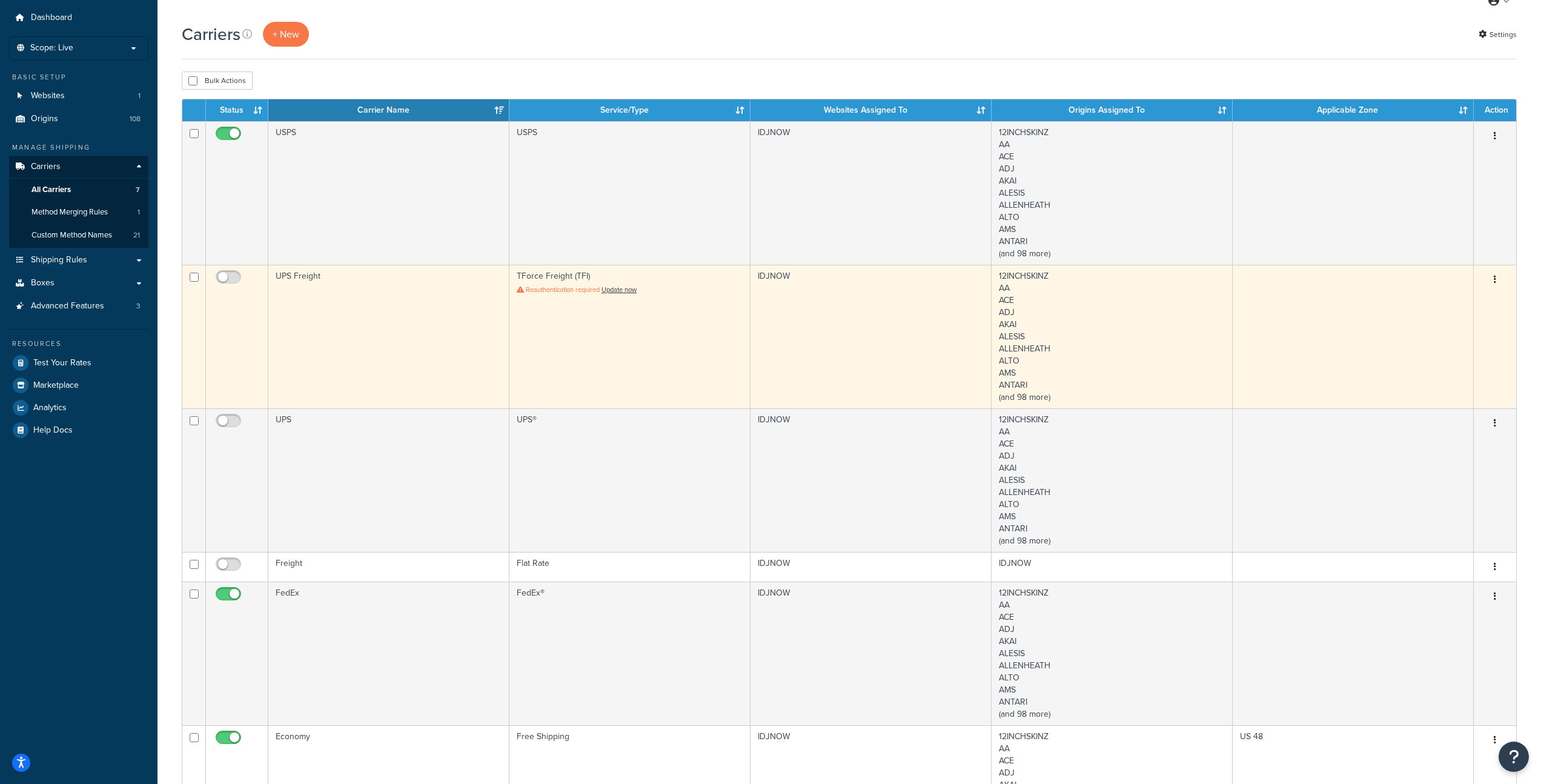
scroll to position [23, 0]
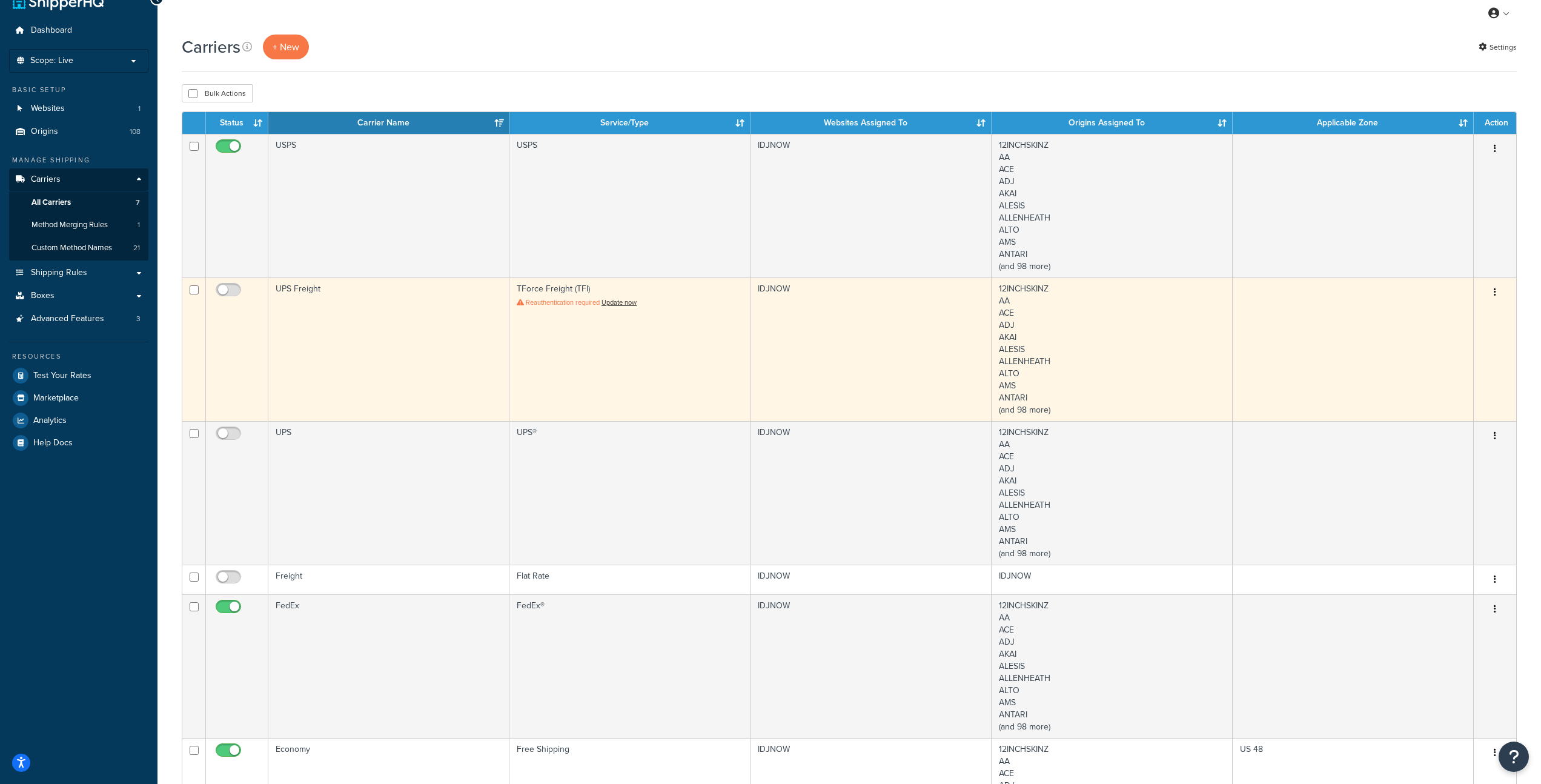
click at [1503, 290] on div "Edit Duplicate Delete" at bounding box center [1495, 292] width 28 height 19
click at [1495, 292] on icon "button" at bounding box center [1495, 292] width 2 height 9
click at [1426, 365] on link "Delete" at bounding box center [1446, 366] width 95 height 25
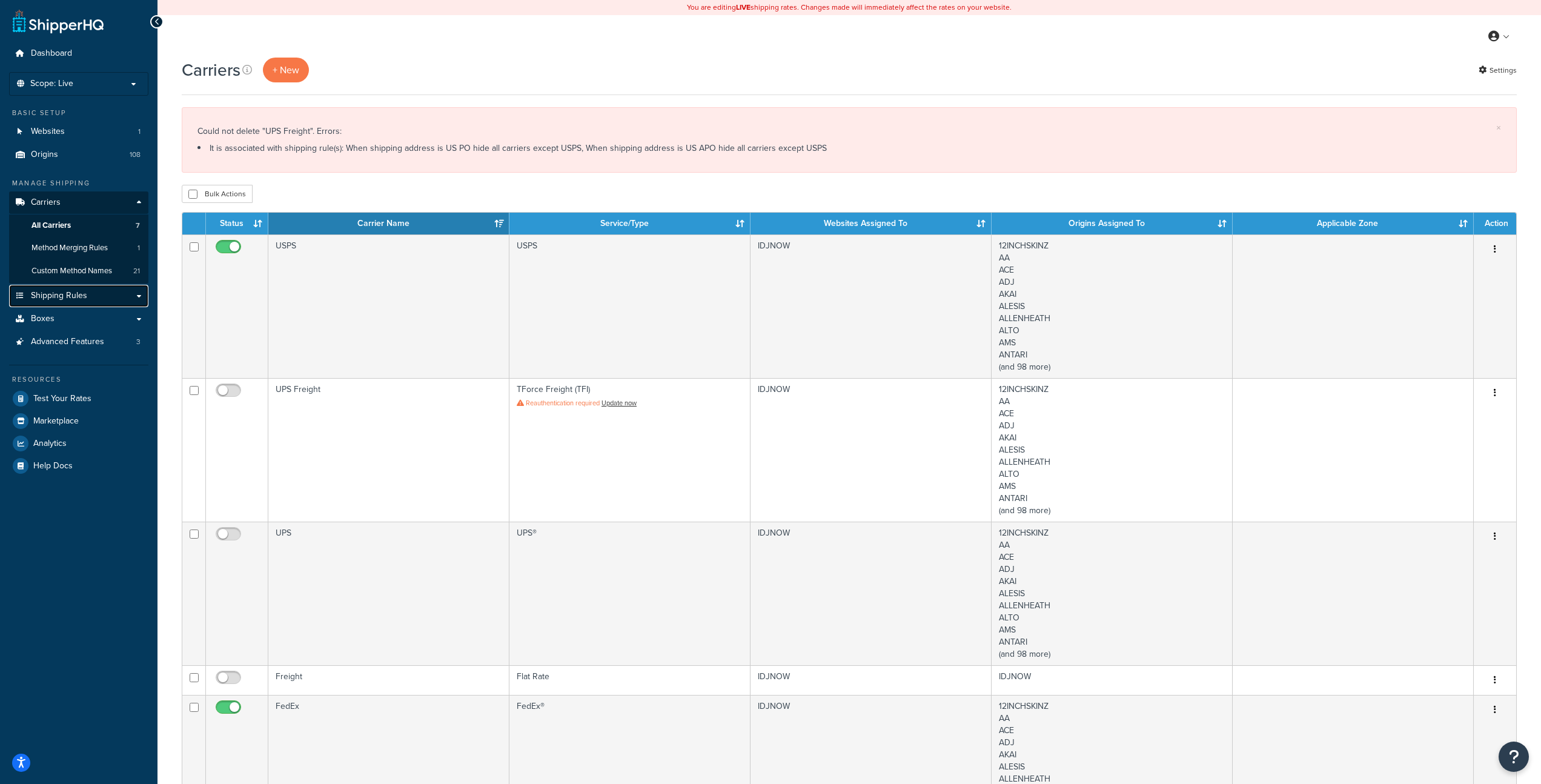
click at [68, 298] on span "Shipping Rules" at bounding box center [59, 295] width 57 height 10
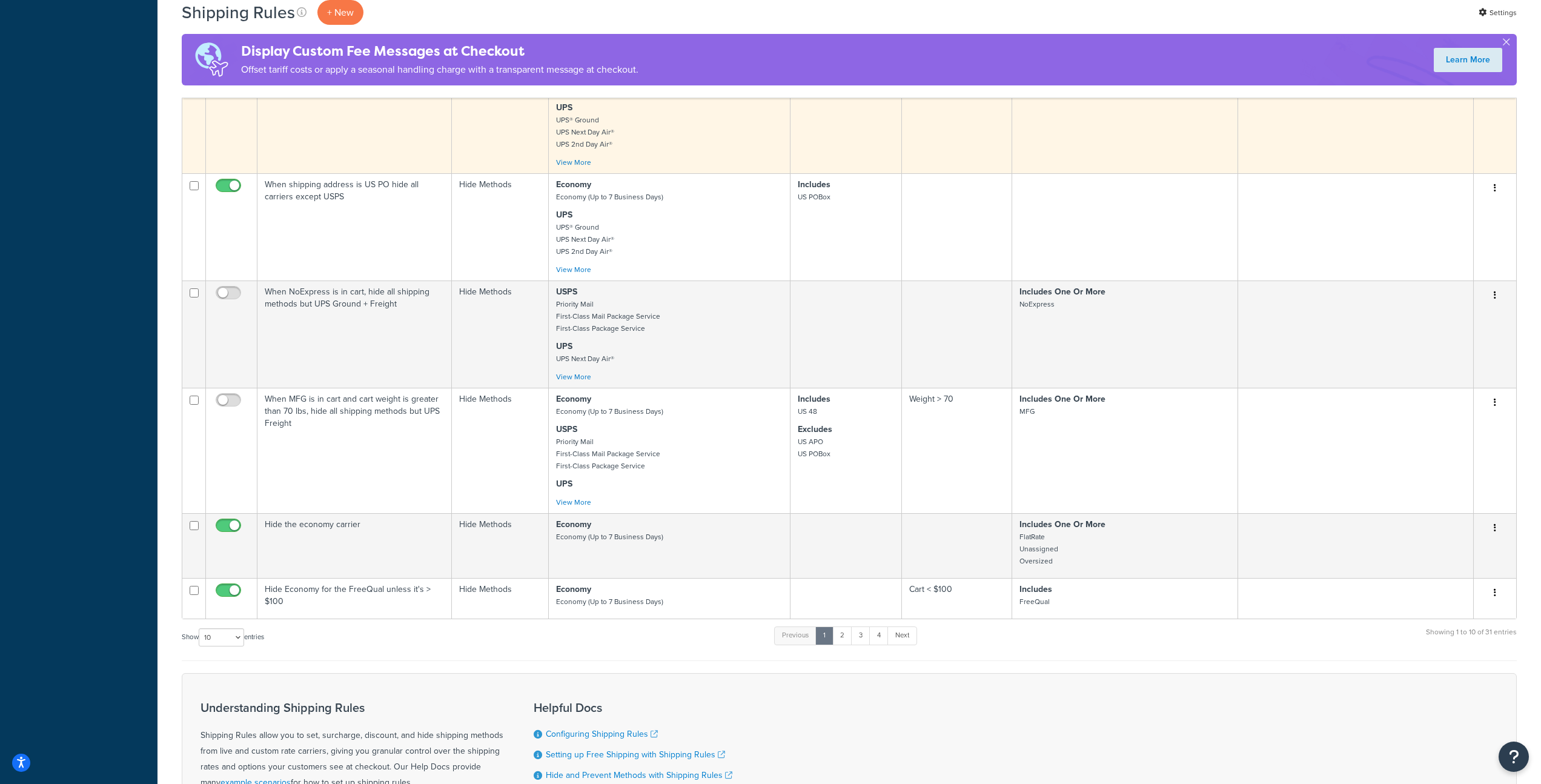
scroll to position [548, 0]
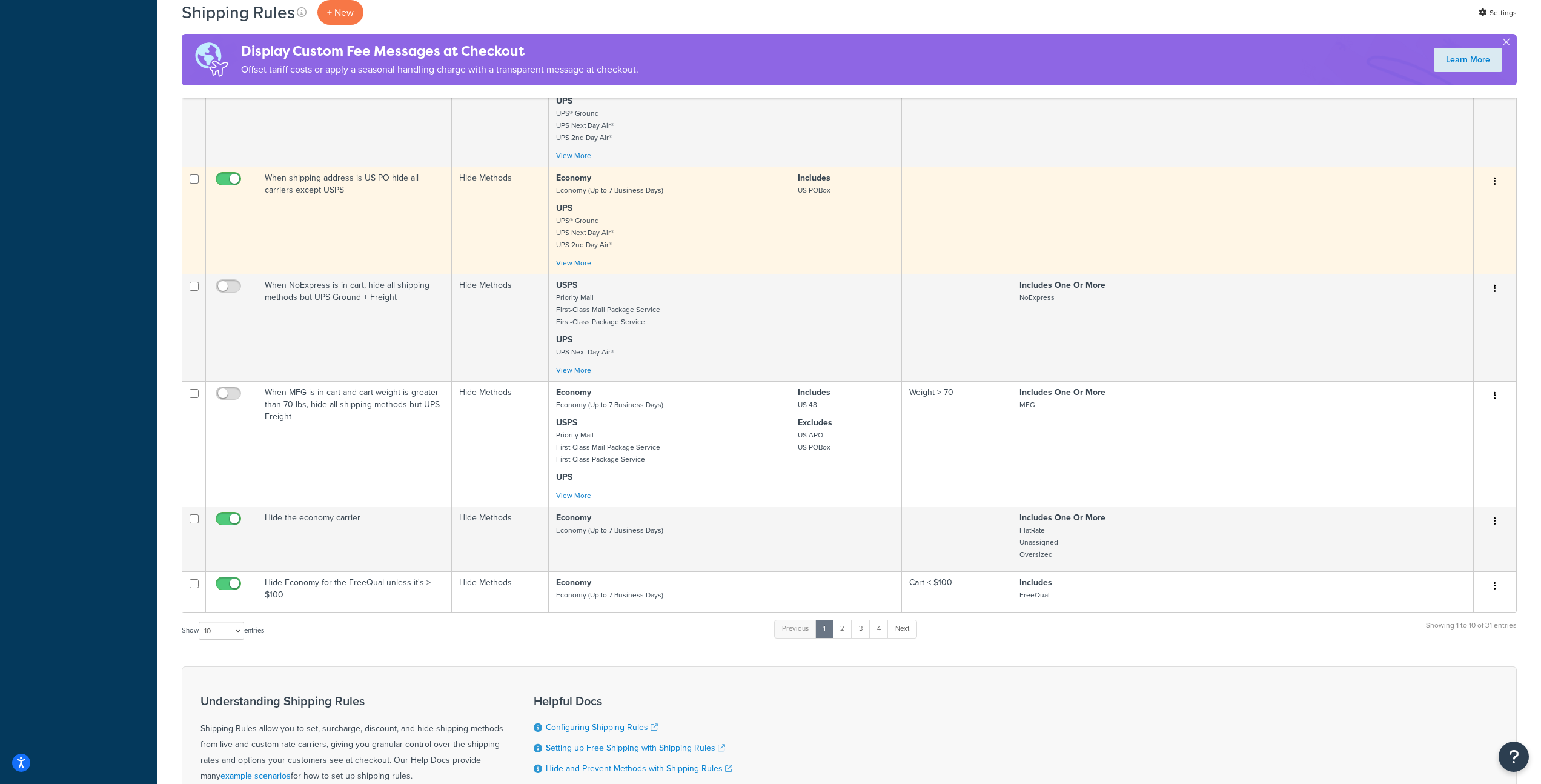
click at [695, 230] on p "UPS UPS® Ground UPS Next Day Air® UPS 2nd Day Air®" at bounding box center [669, 227] width 227 height 49
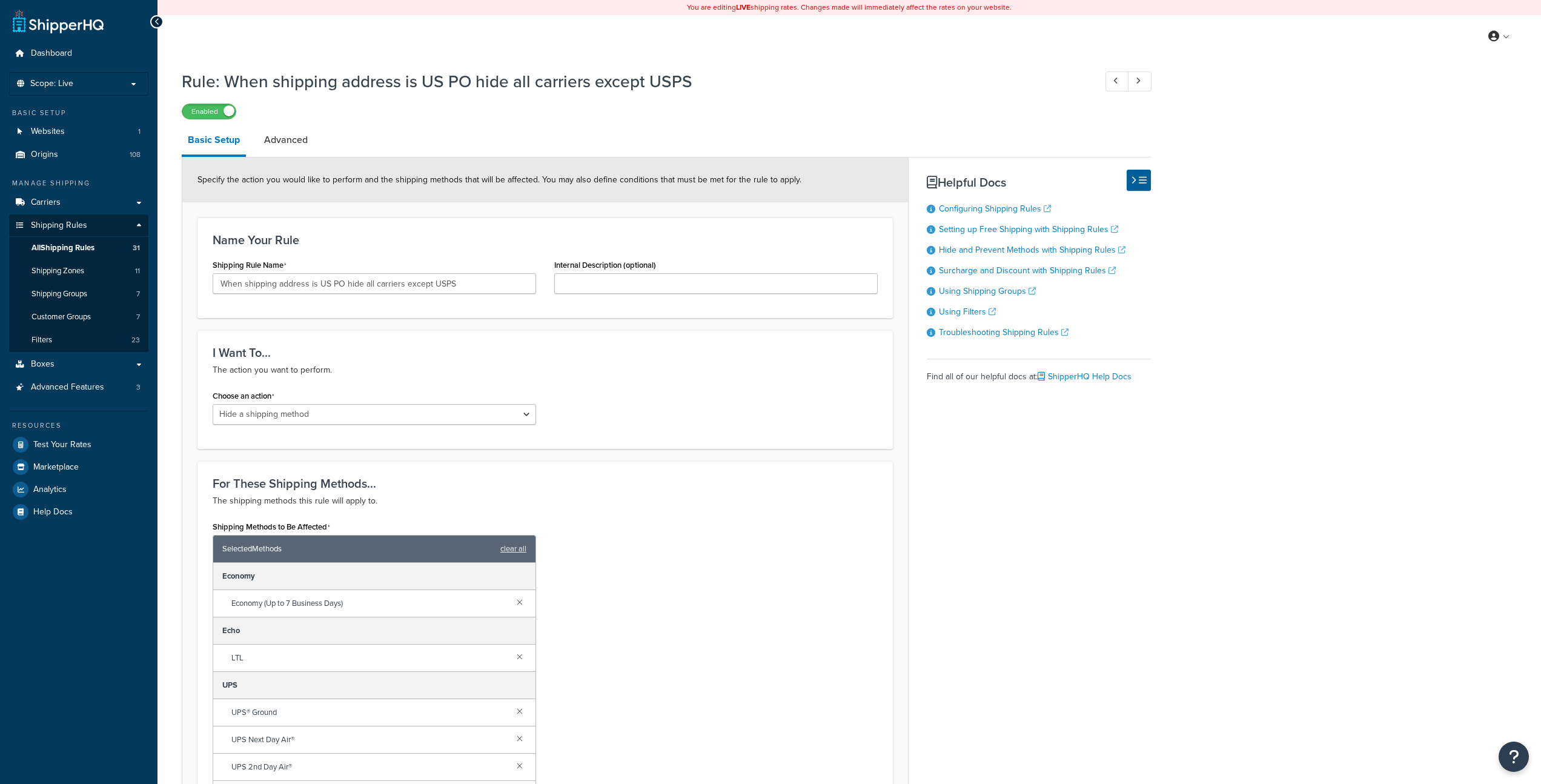
select select "HIDE"
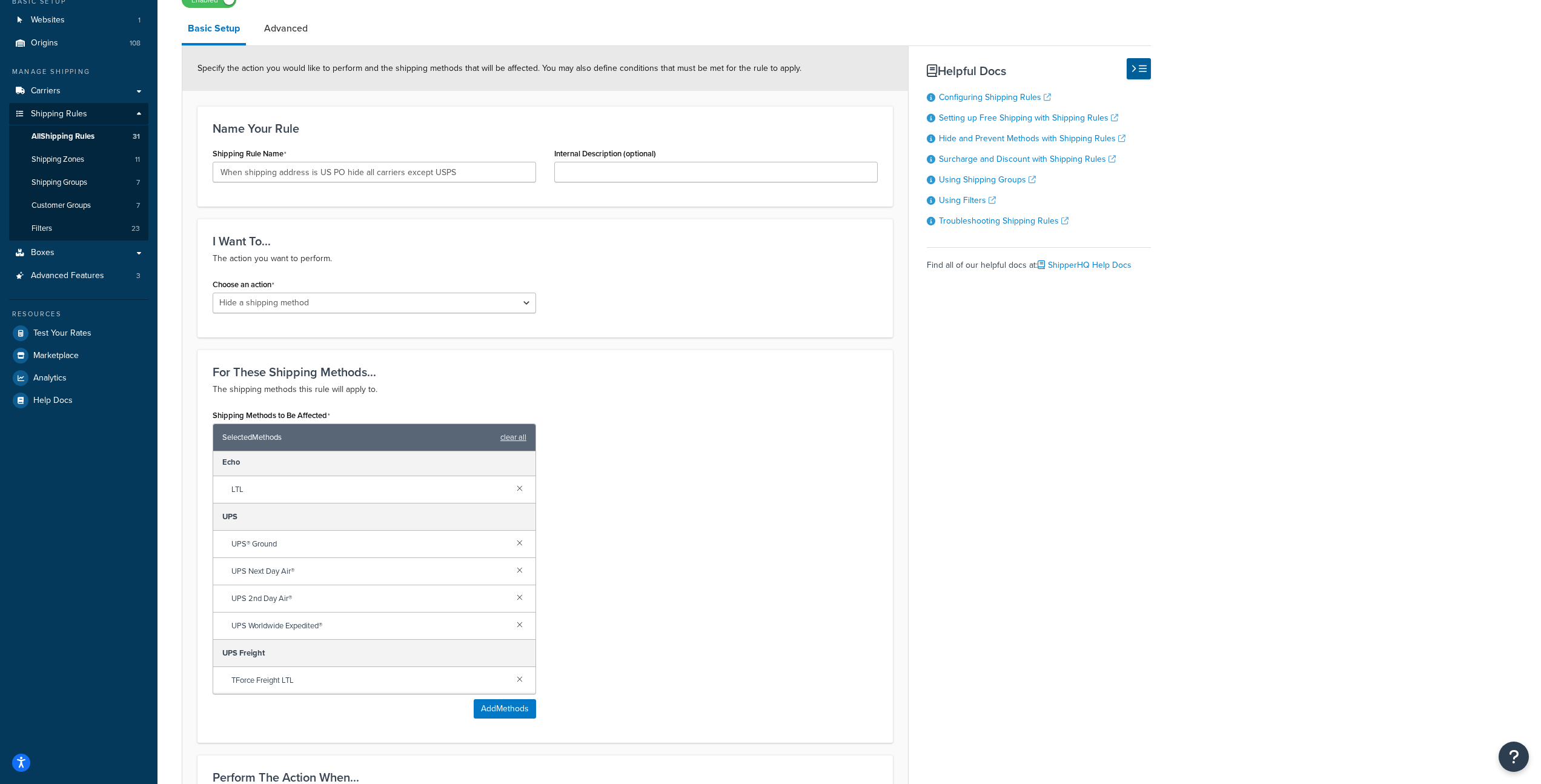
scroll to position [456, 0]
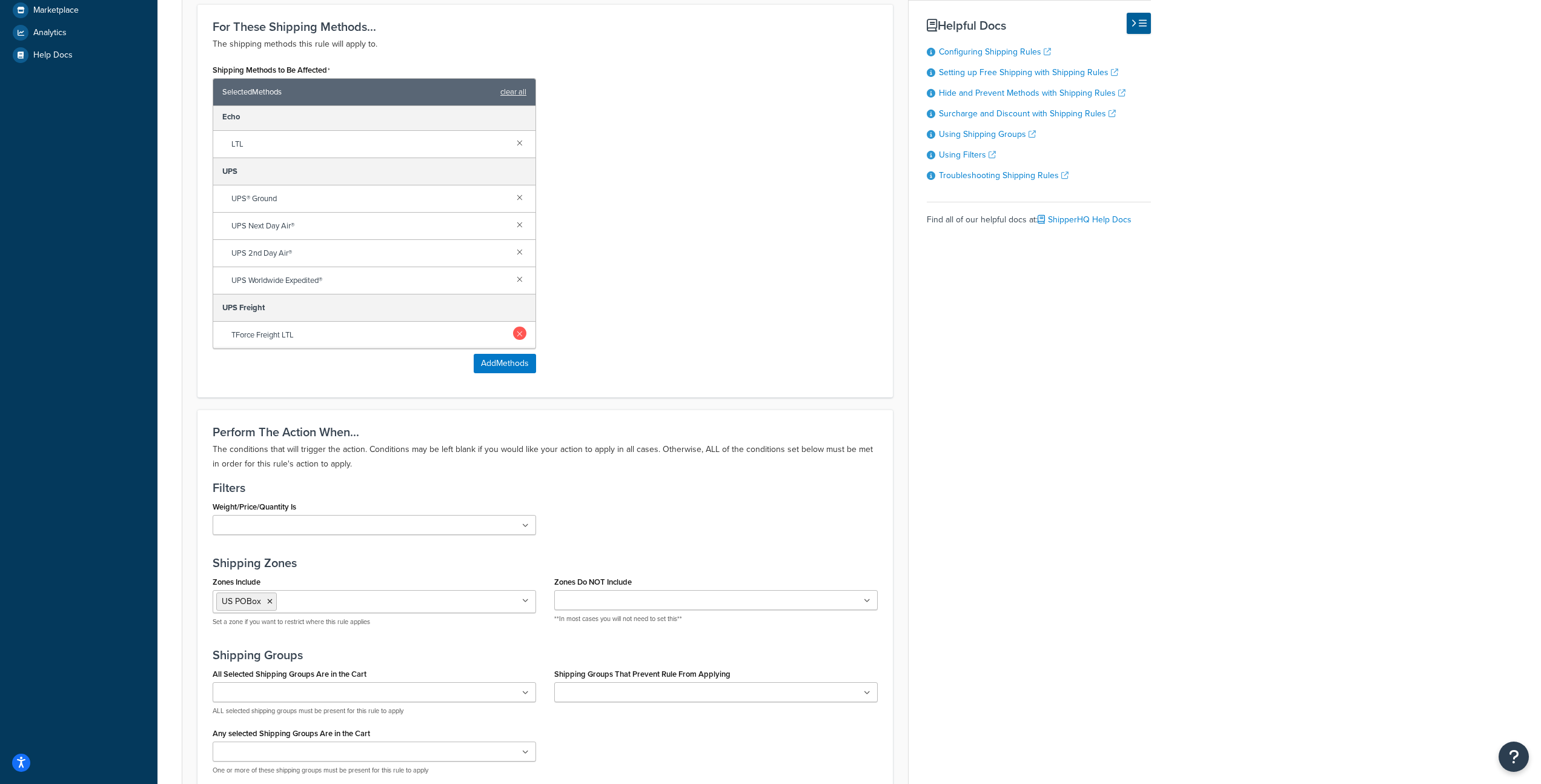
click at [514, 337] on link at bounding box center [520, 333] width 13 height 13
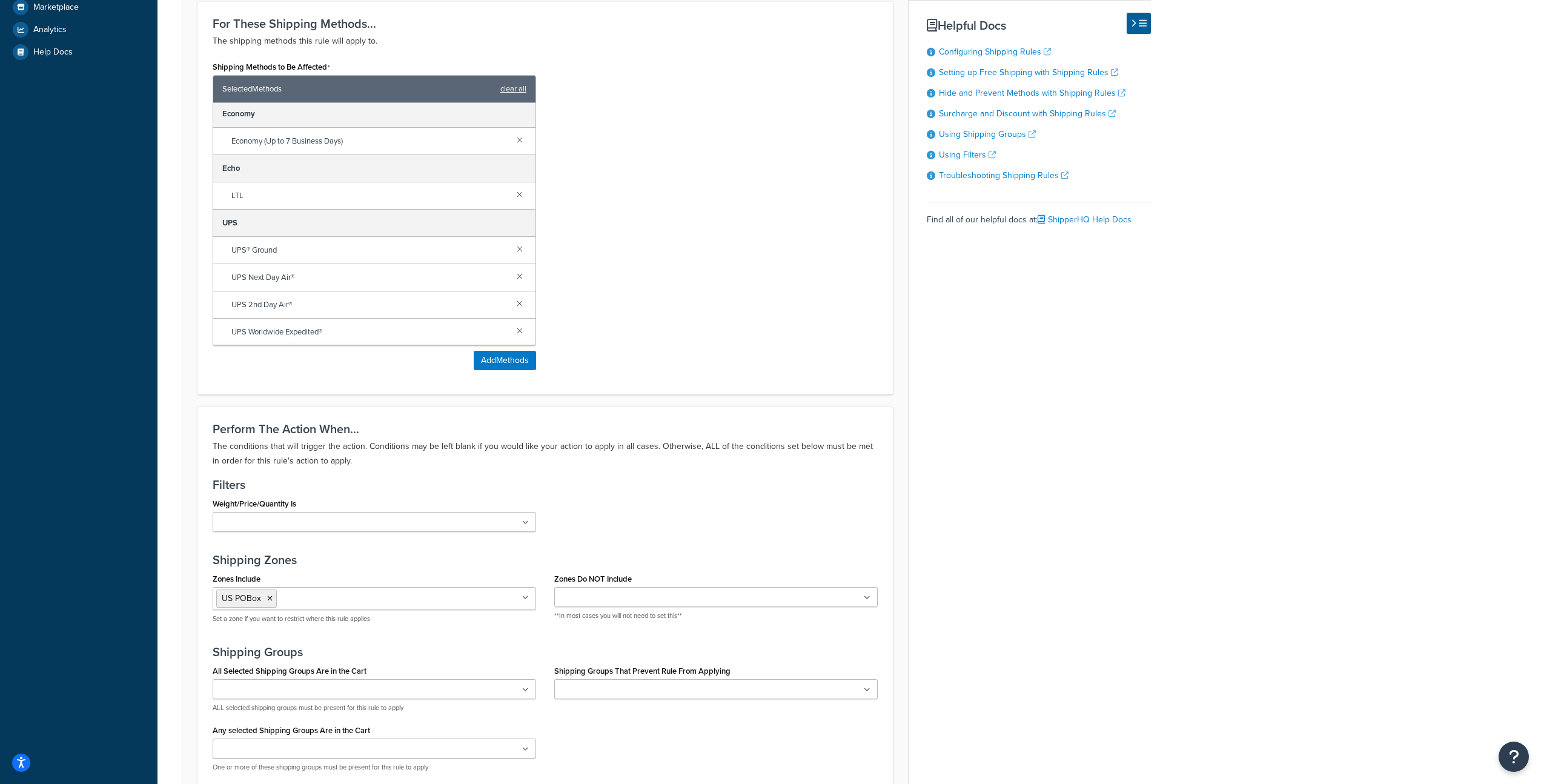
scroll to position [670, 0]
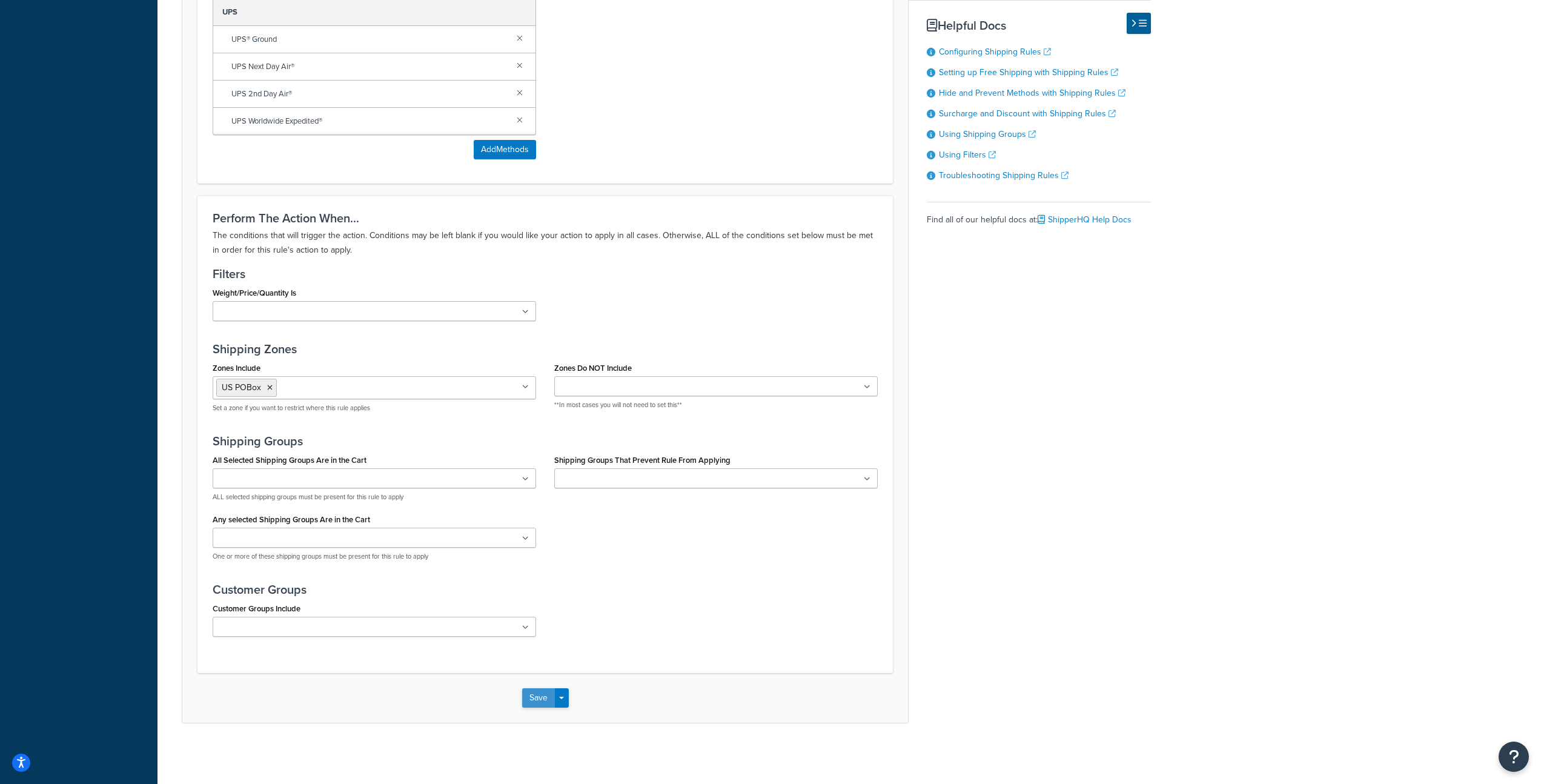
click at [540, 696] on button "Save" at bounding box center [539, 698] width 33 height 19
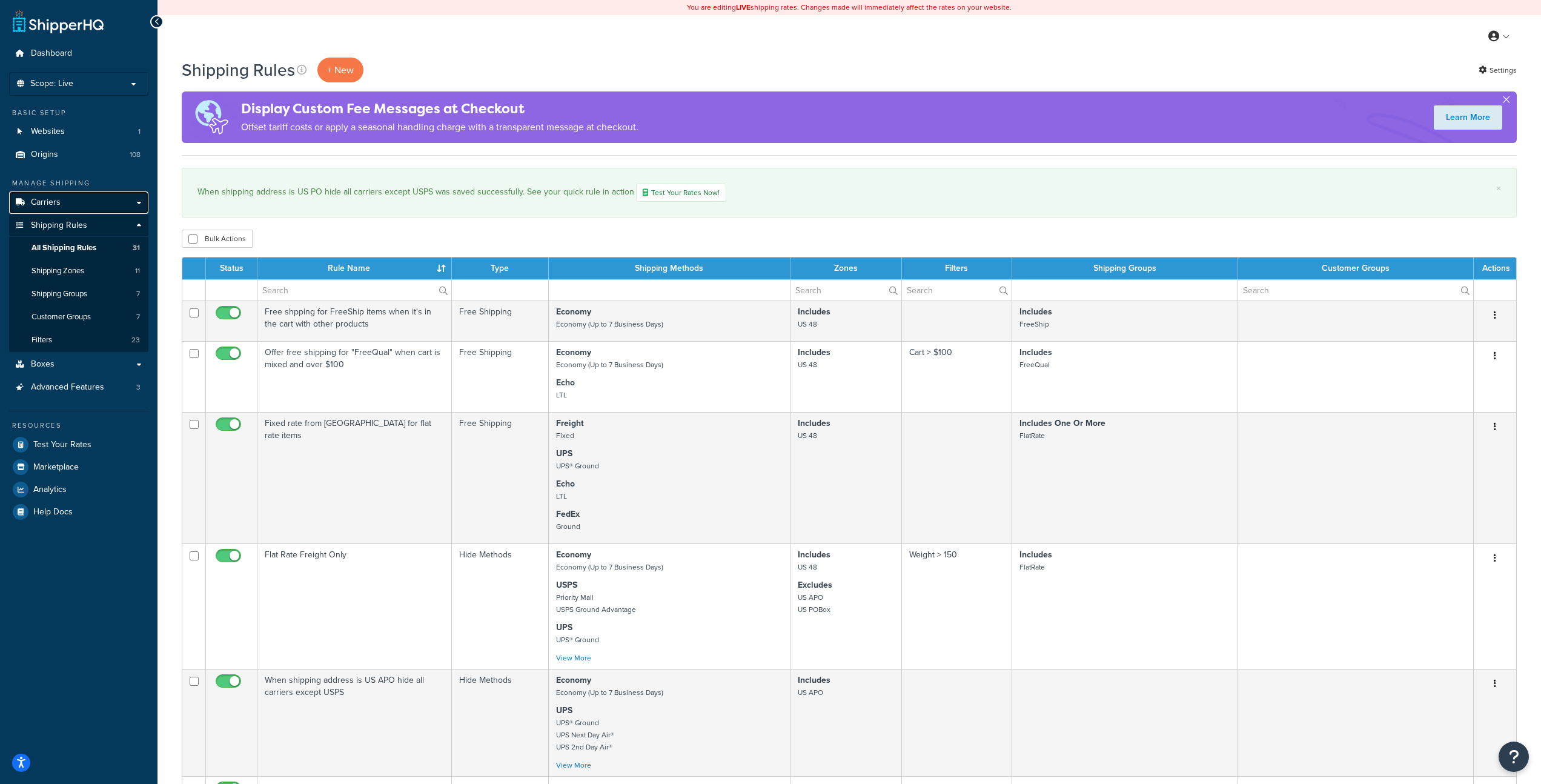
click at [47, 198] on span "Carriers" at bounding box center [46, 202] width 30 height 10
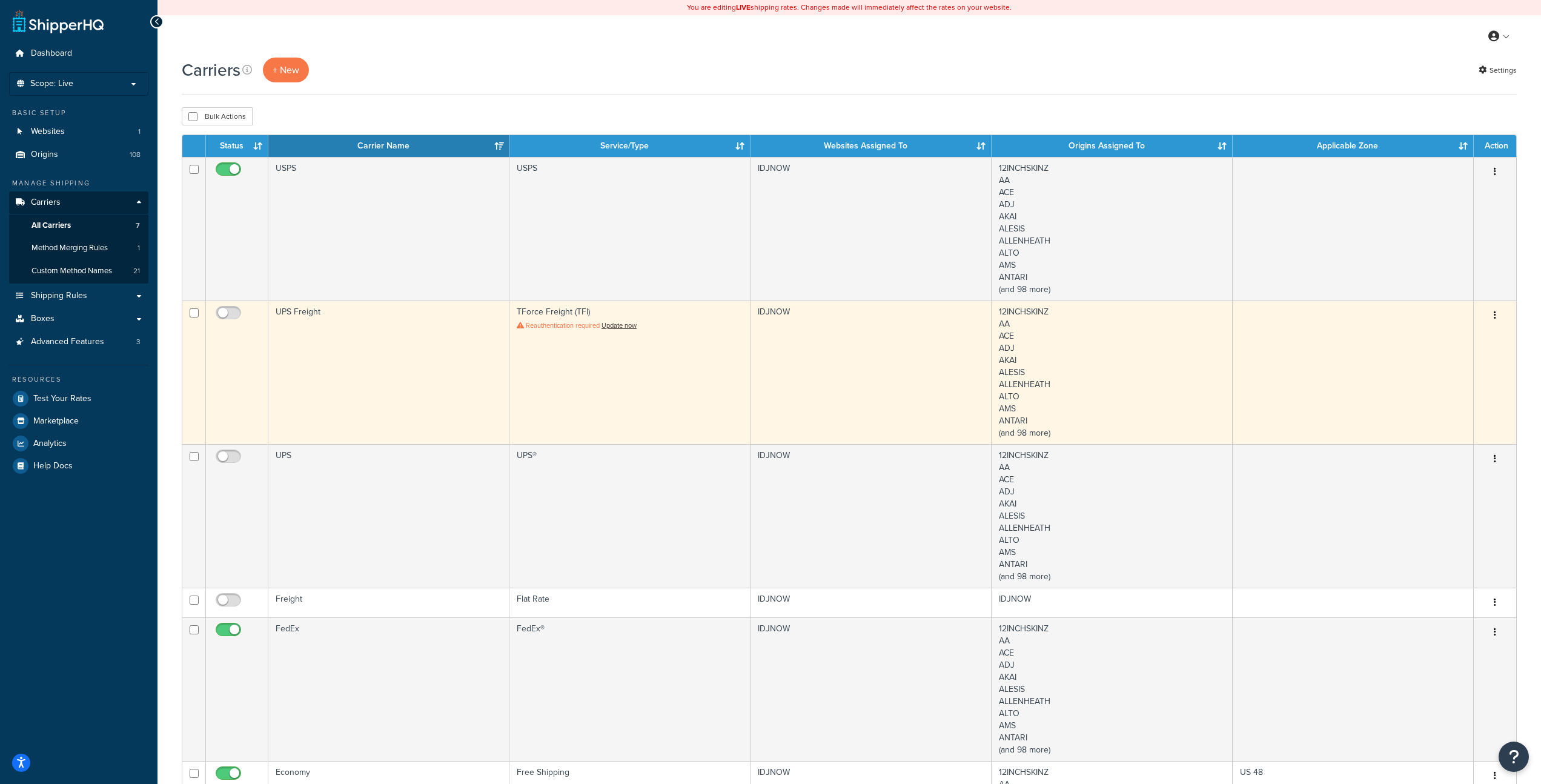
click at [1495, 314] on icon "button" at bounding box center [1495, 315] width 2 height 9
click at [1438, 388] on link "Delete" at bounding box center [1446, 390] width 95 height 25
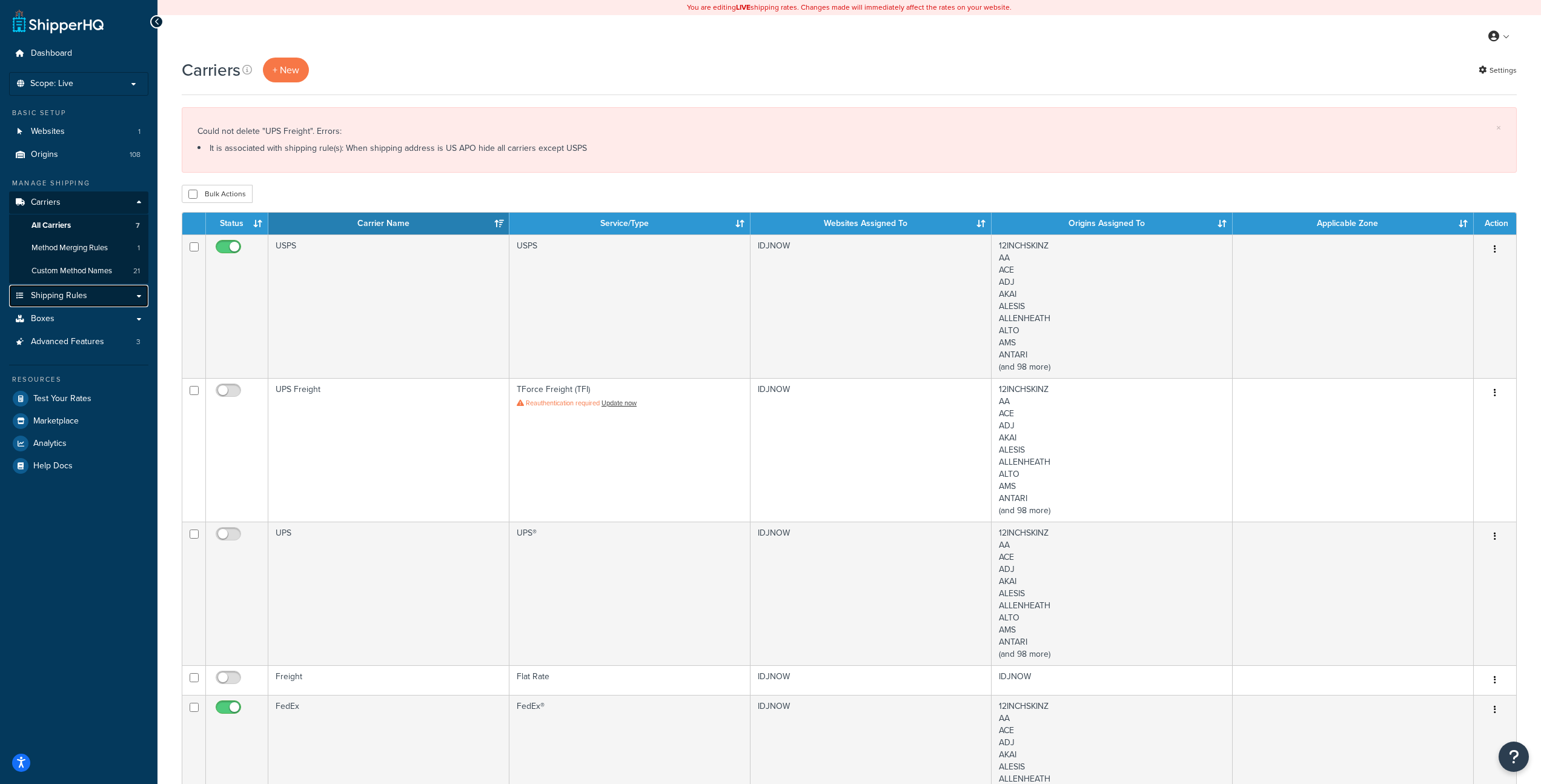
click at [81, 297] on span "Shipping Rules" at bounding box center [59, 295] width 57 height 10
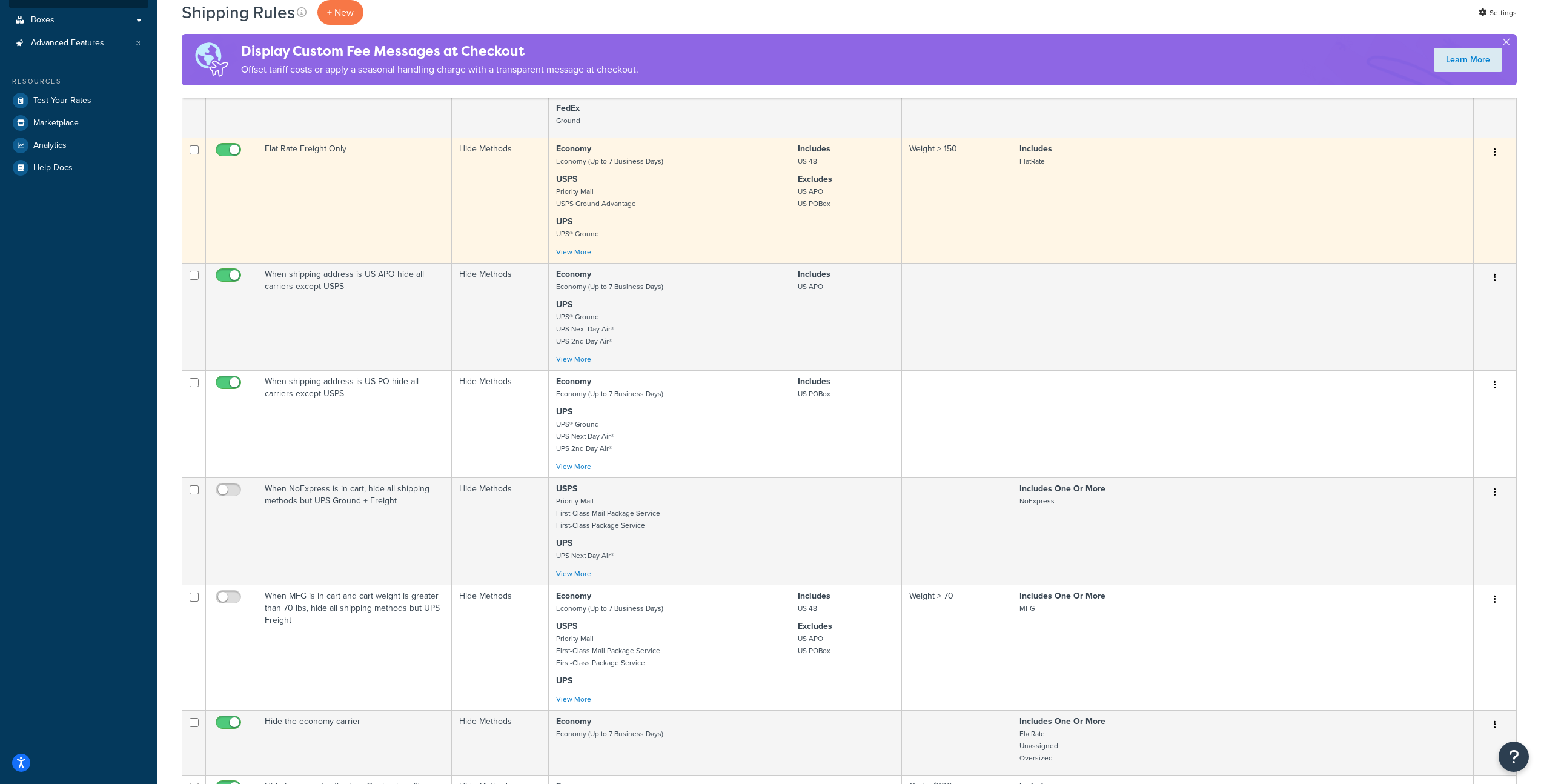
scroll to position [397, 0]
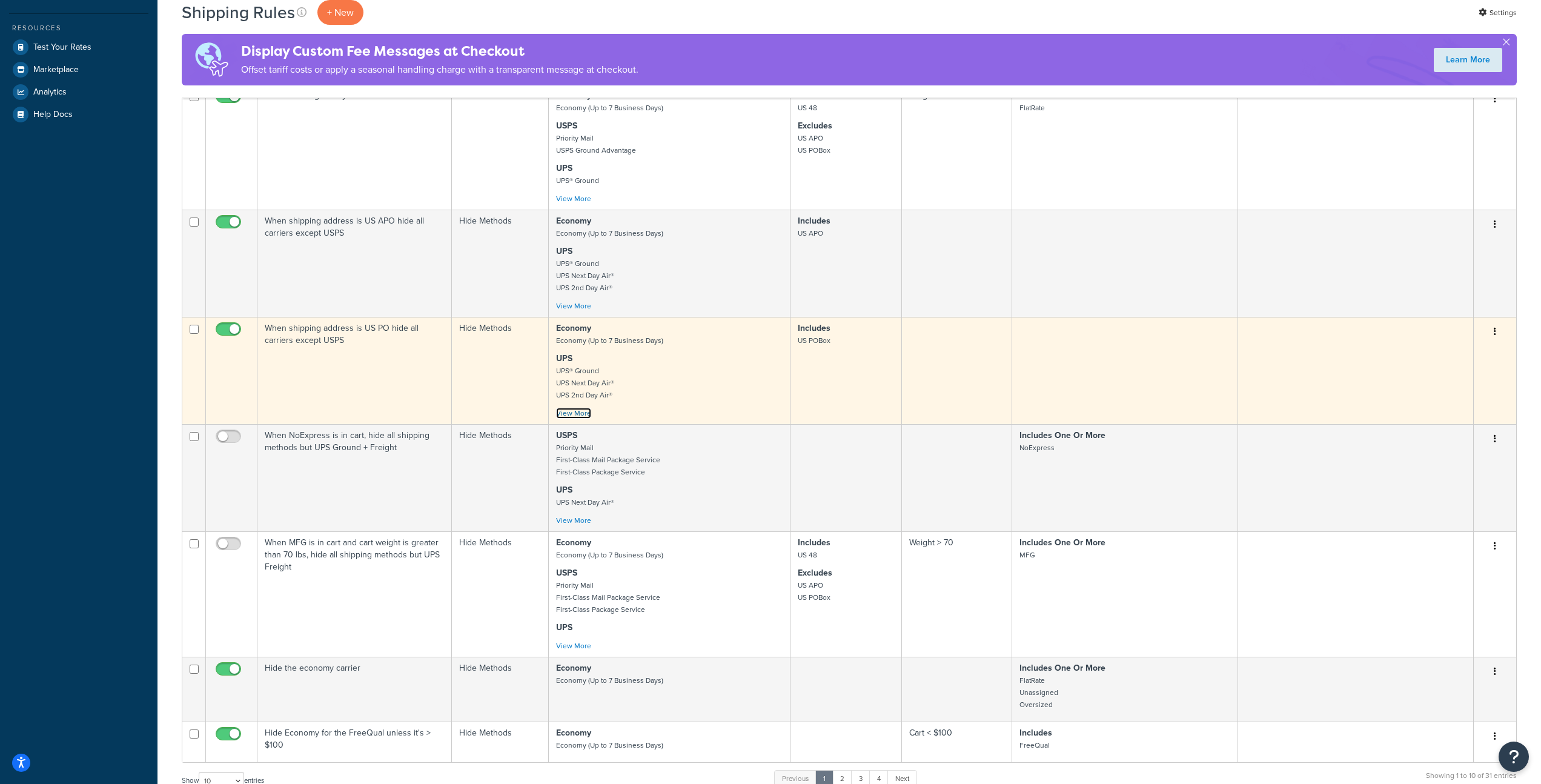
click at [574, 418] on link "View More" at bounding box center [574, 413] width 35 height 11
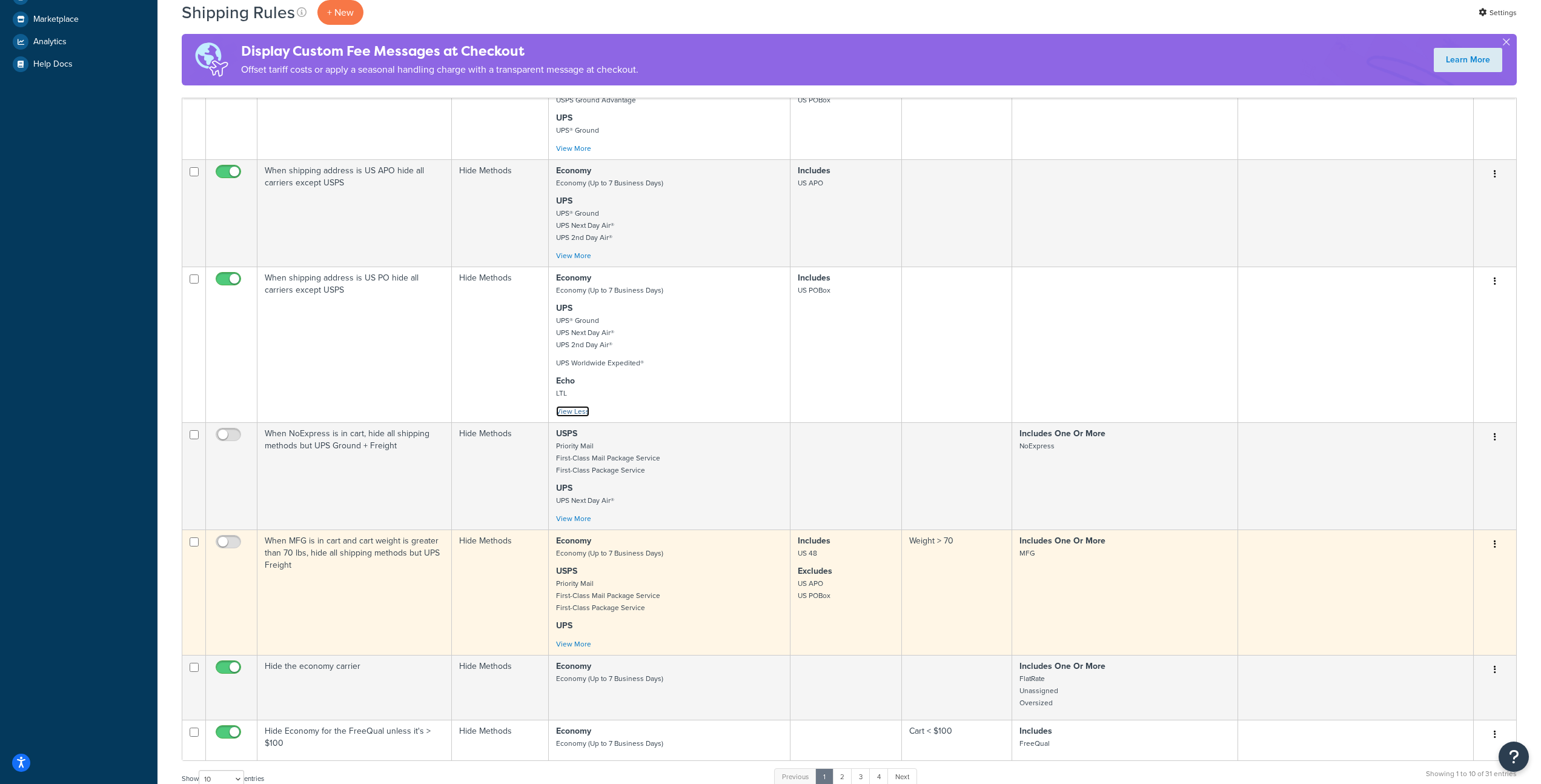
scroll to position [476, 0]
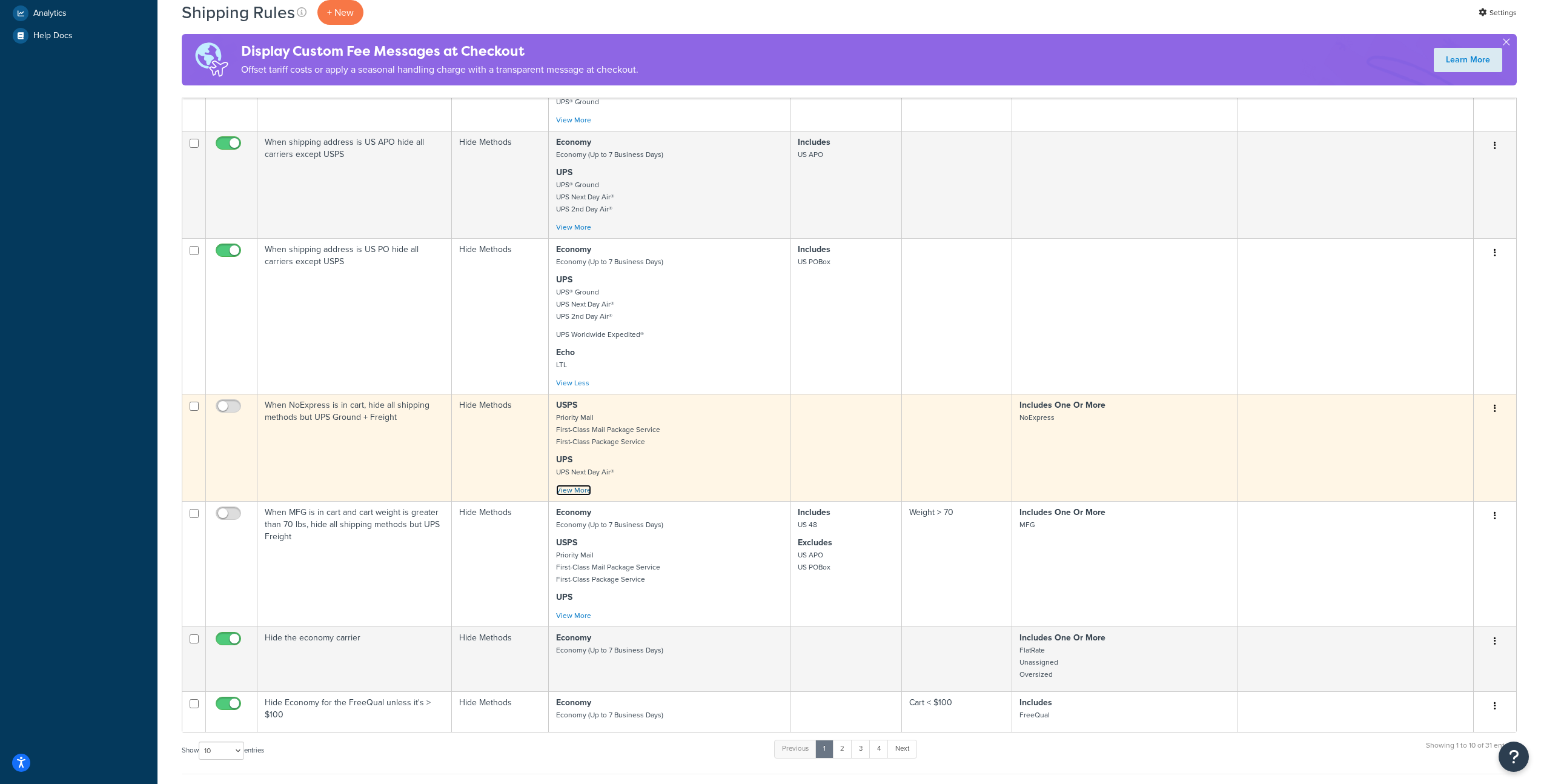
click at [584, 495] on link "View More" at bounding box center [574, 490] width 35 height 11
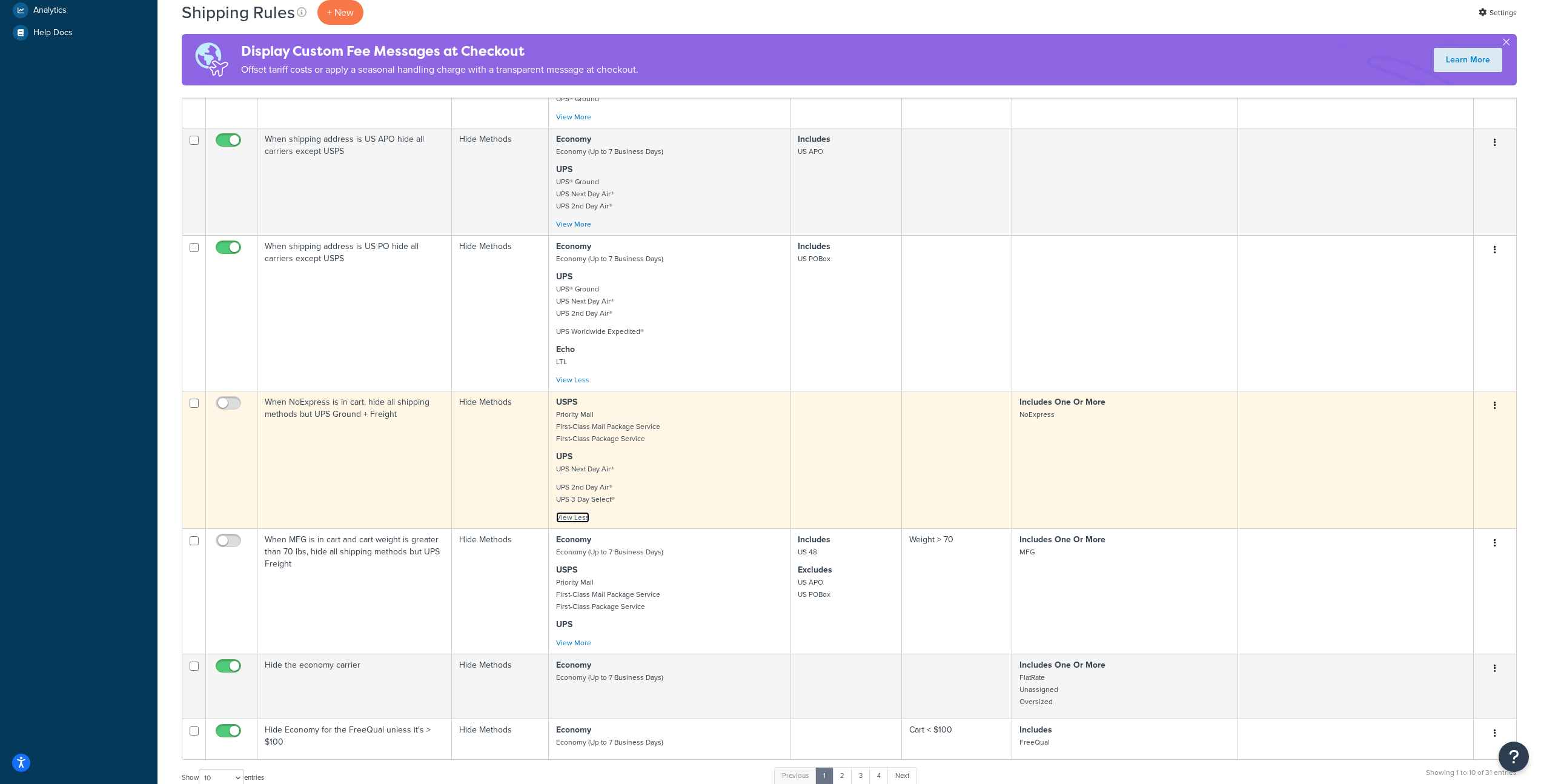
scroll to position [555, 0]
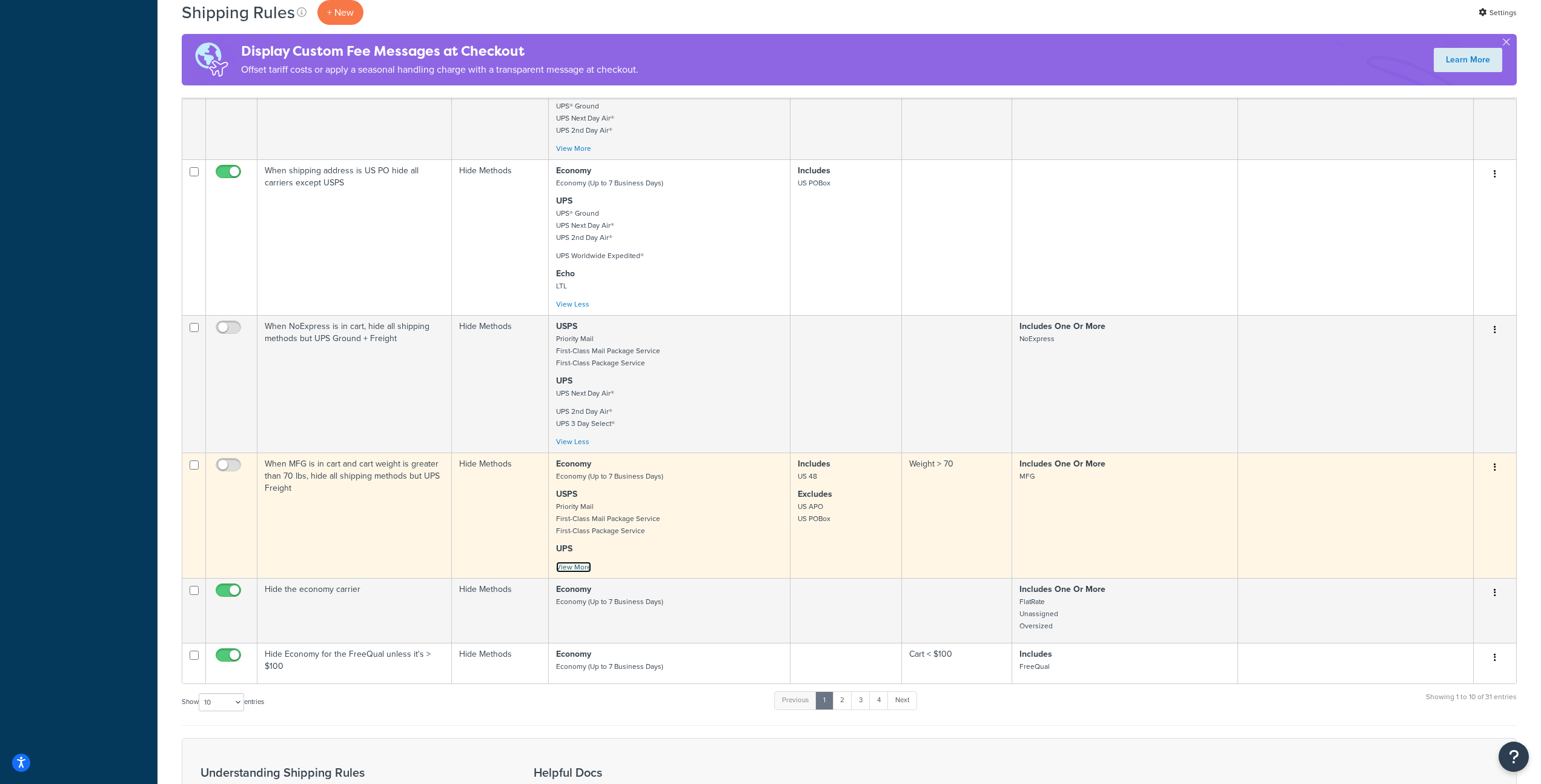
click at [571, 572] on link "View More" at bounding box center [574, 567] width 35 height 11
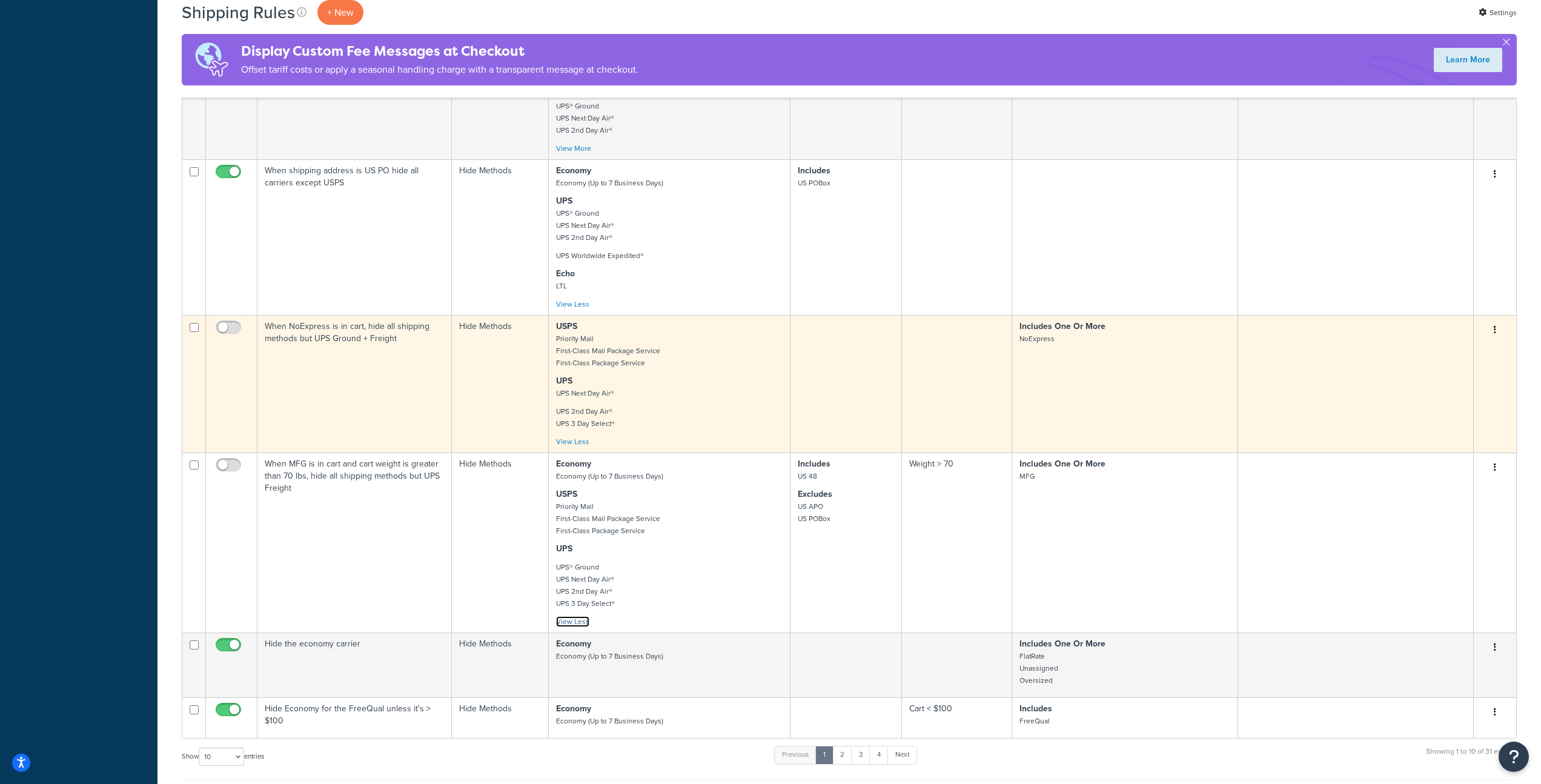
scroll to position [735, 0]
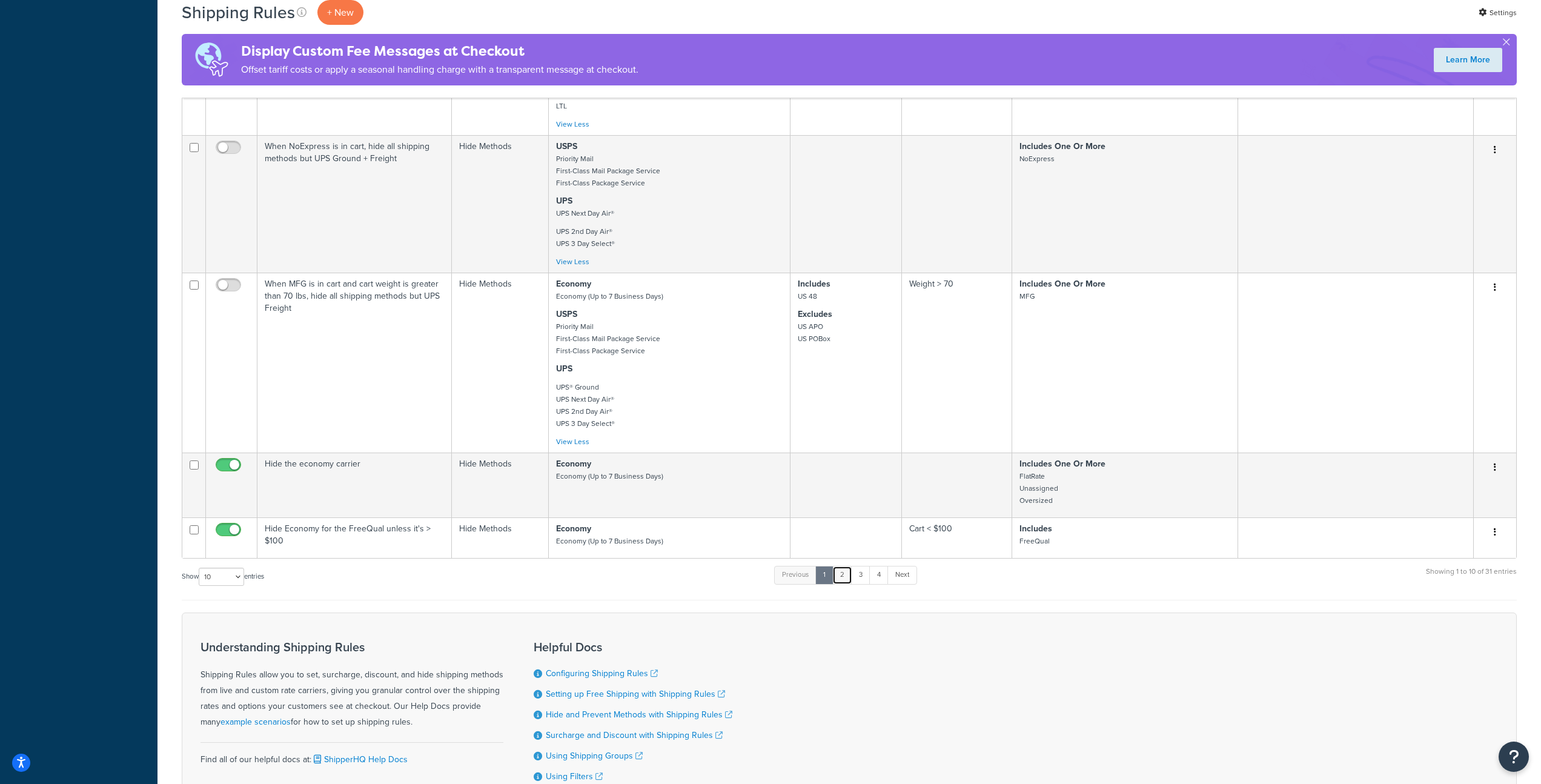
click at [846, 583] on link "2" at bounding box center [842, 575] width 20 height 18
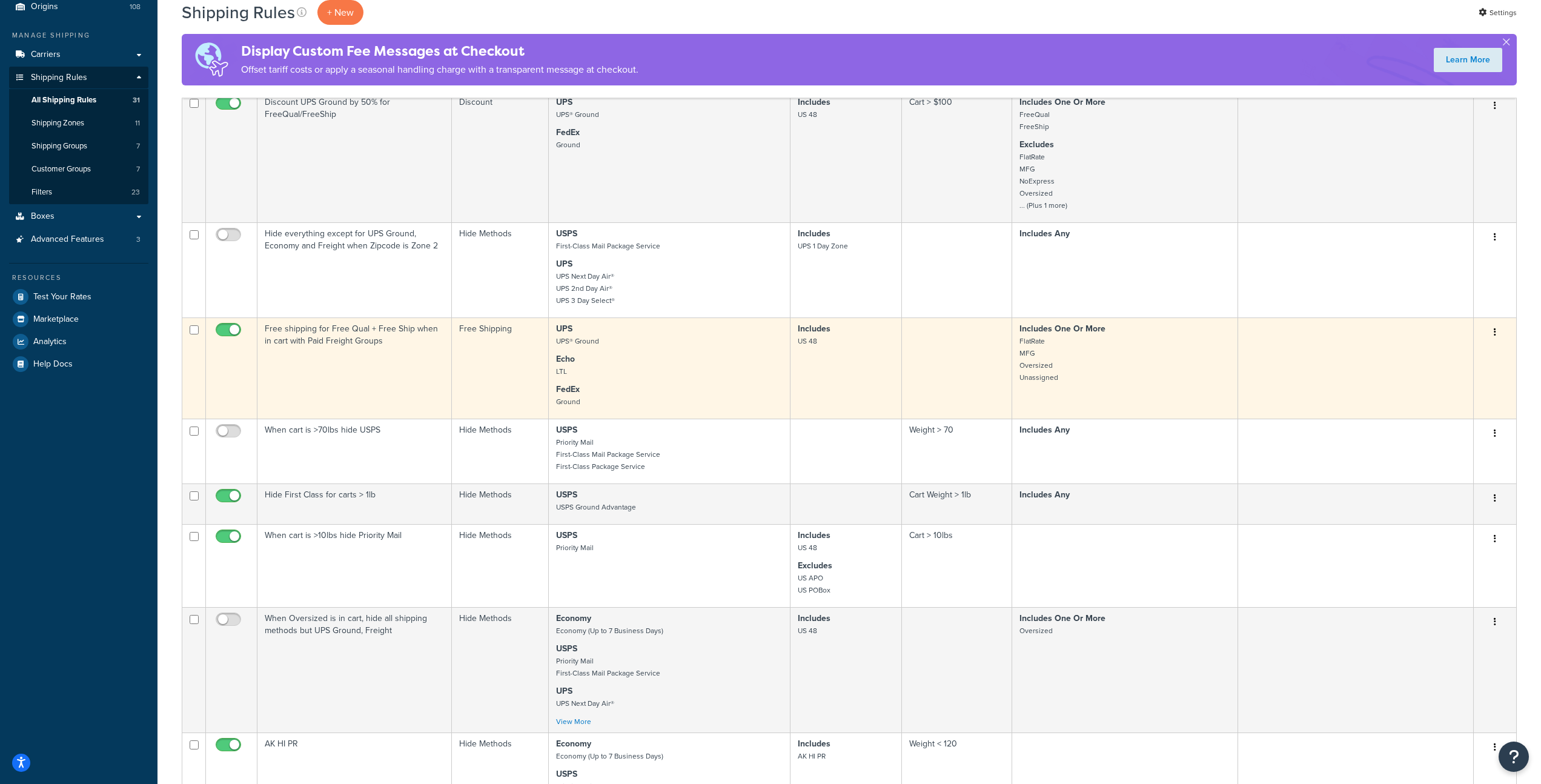
scroll to position [228, 0]
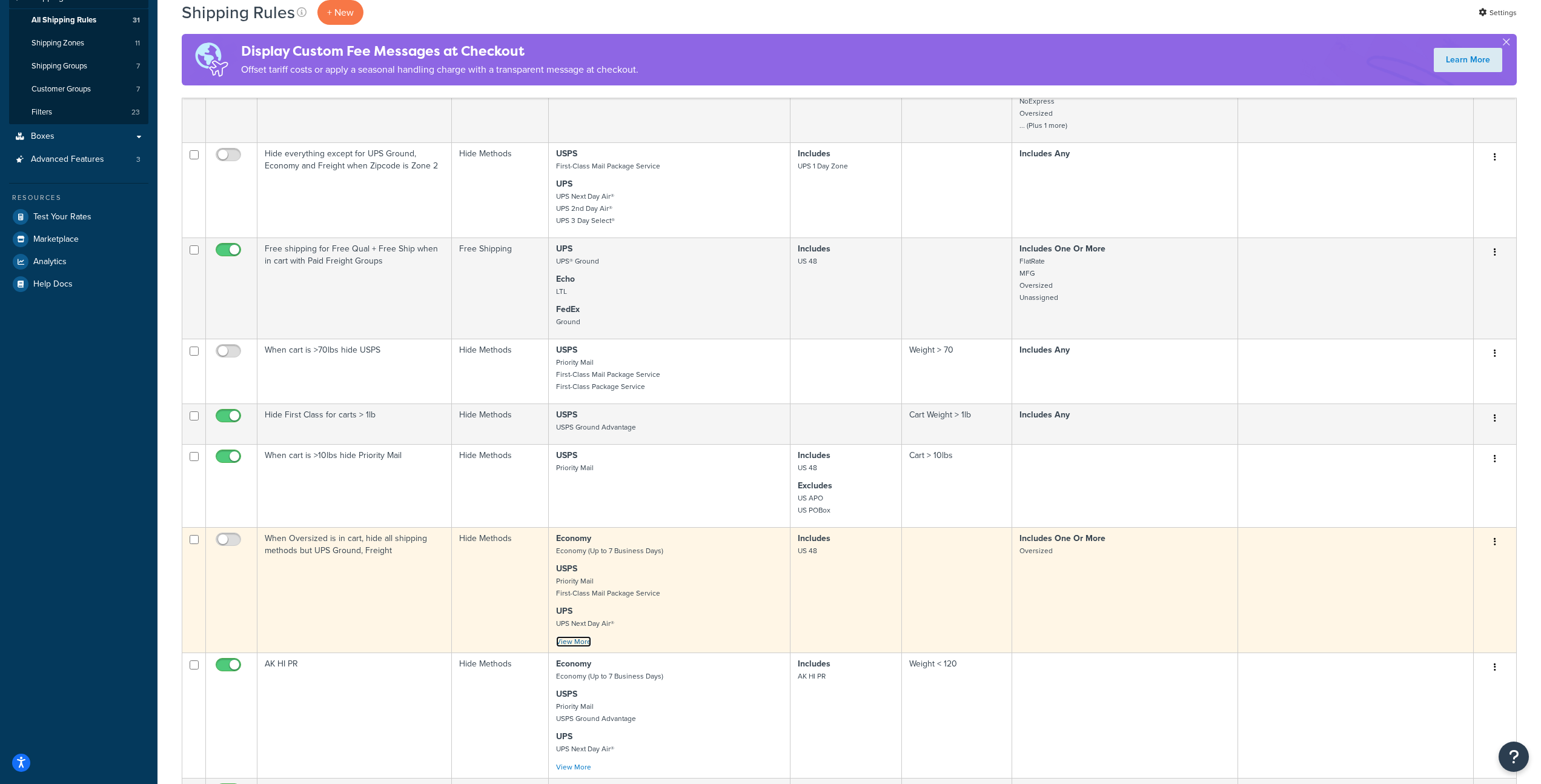
click at [579, 644] on link "View More" at bounding box center [574, 641] width 35 height 11
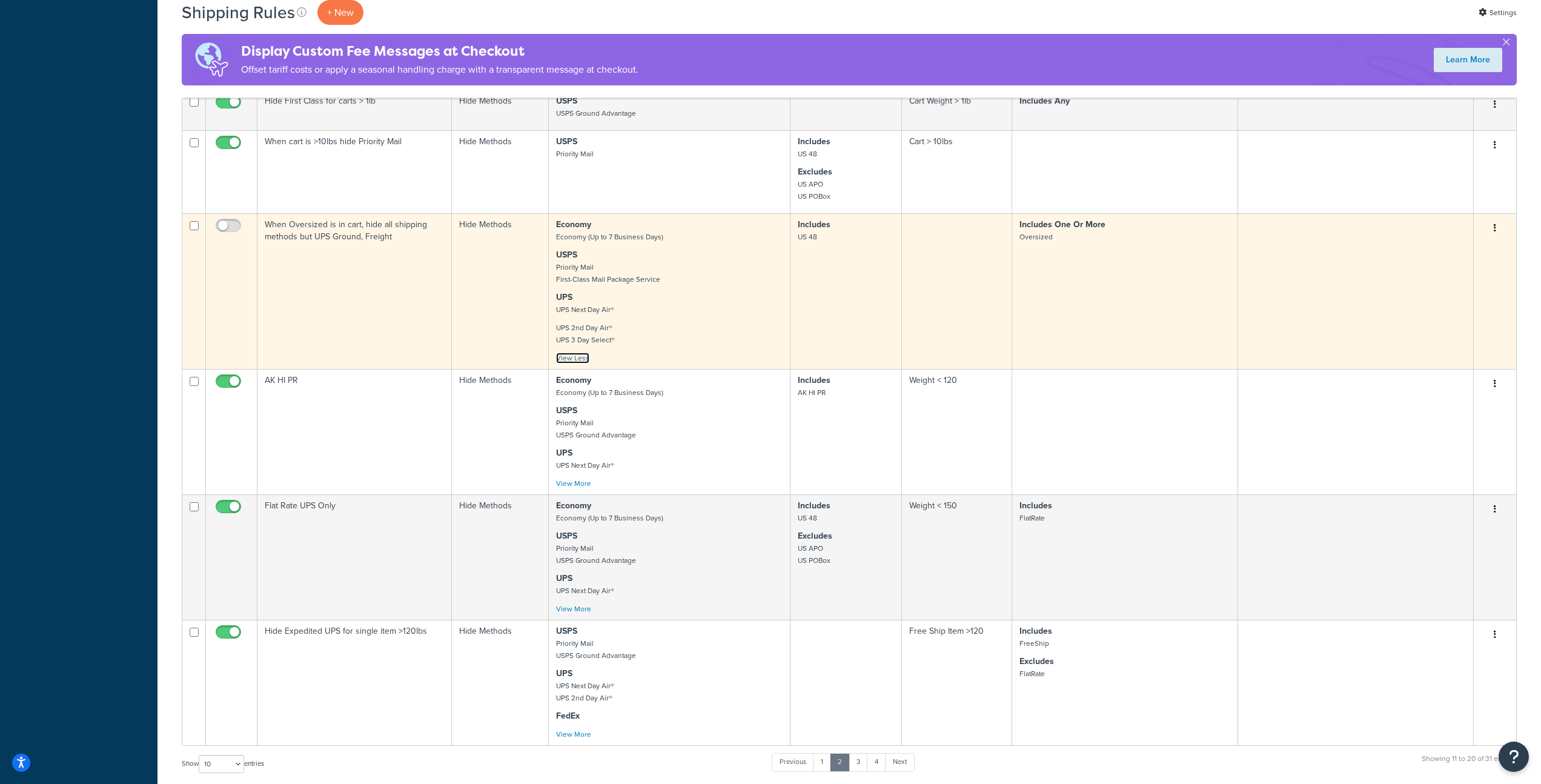
scroll to position [548, 0]
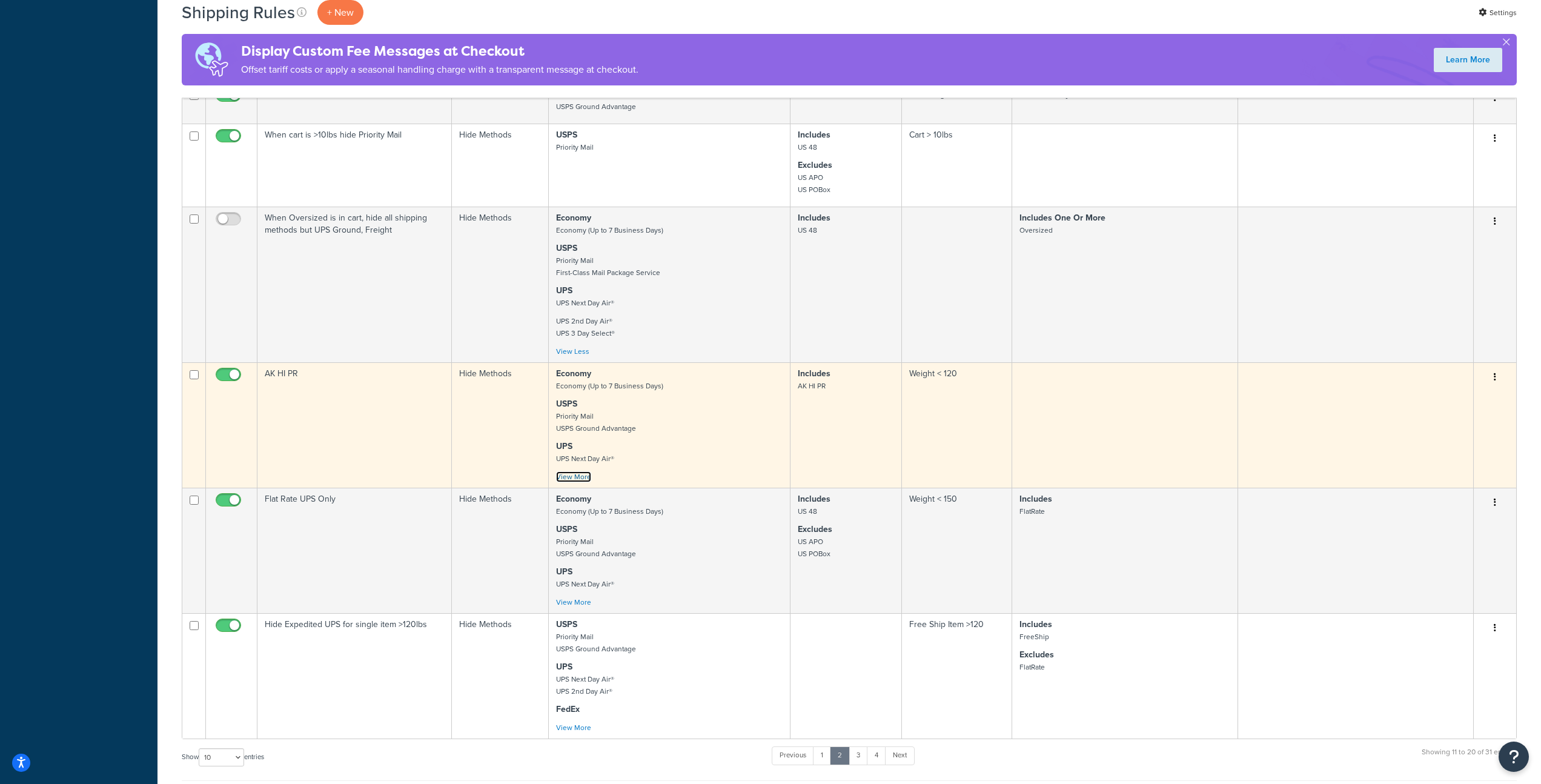
click at [586, 480] on link "View More" at bounding box center [574, 476] width 35 height 11
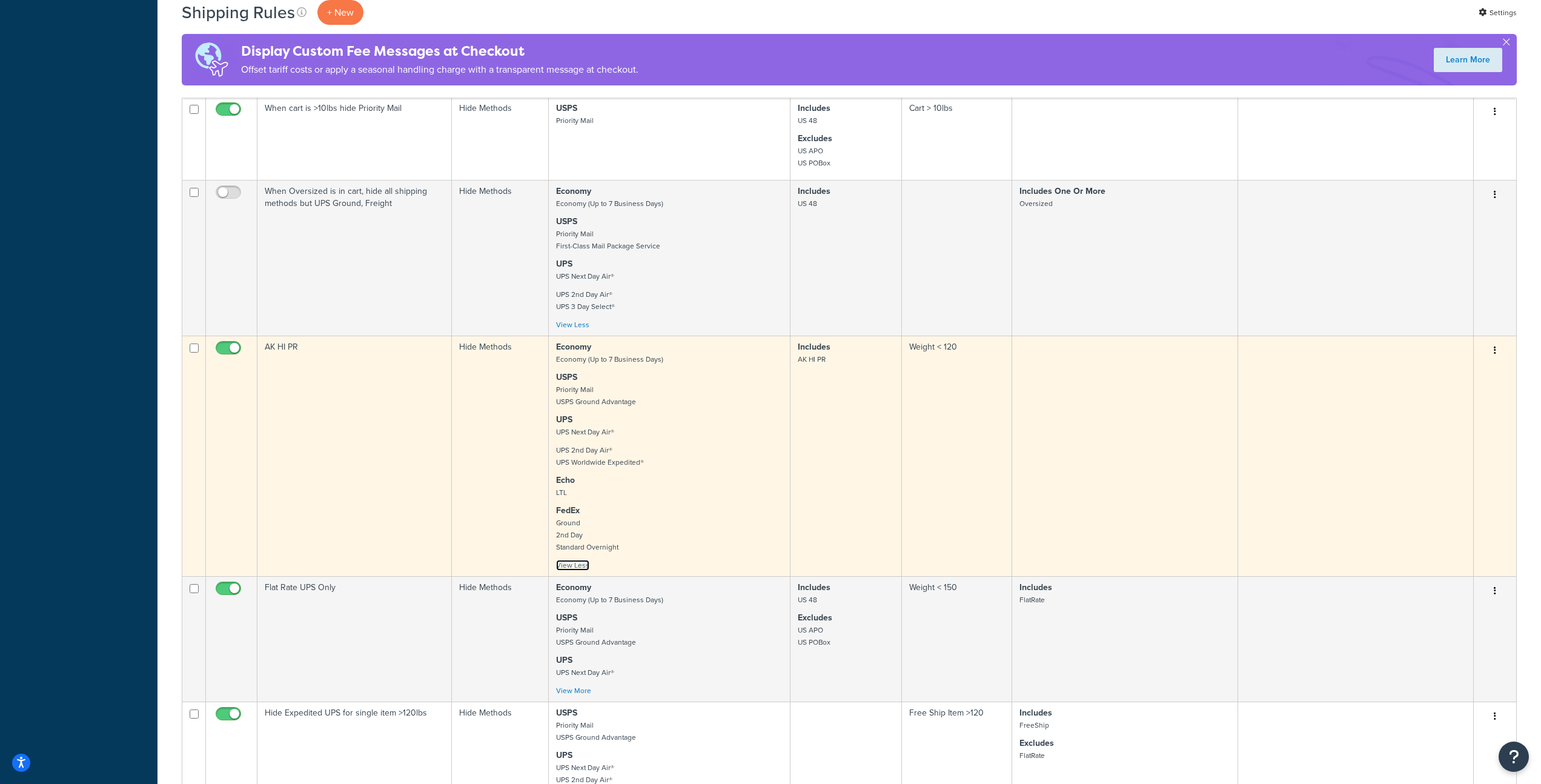
scroll to position [617, 0]
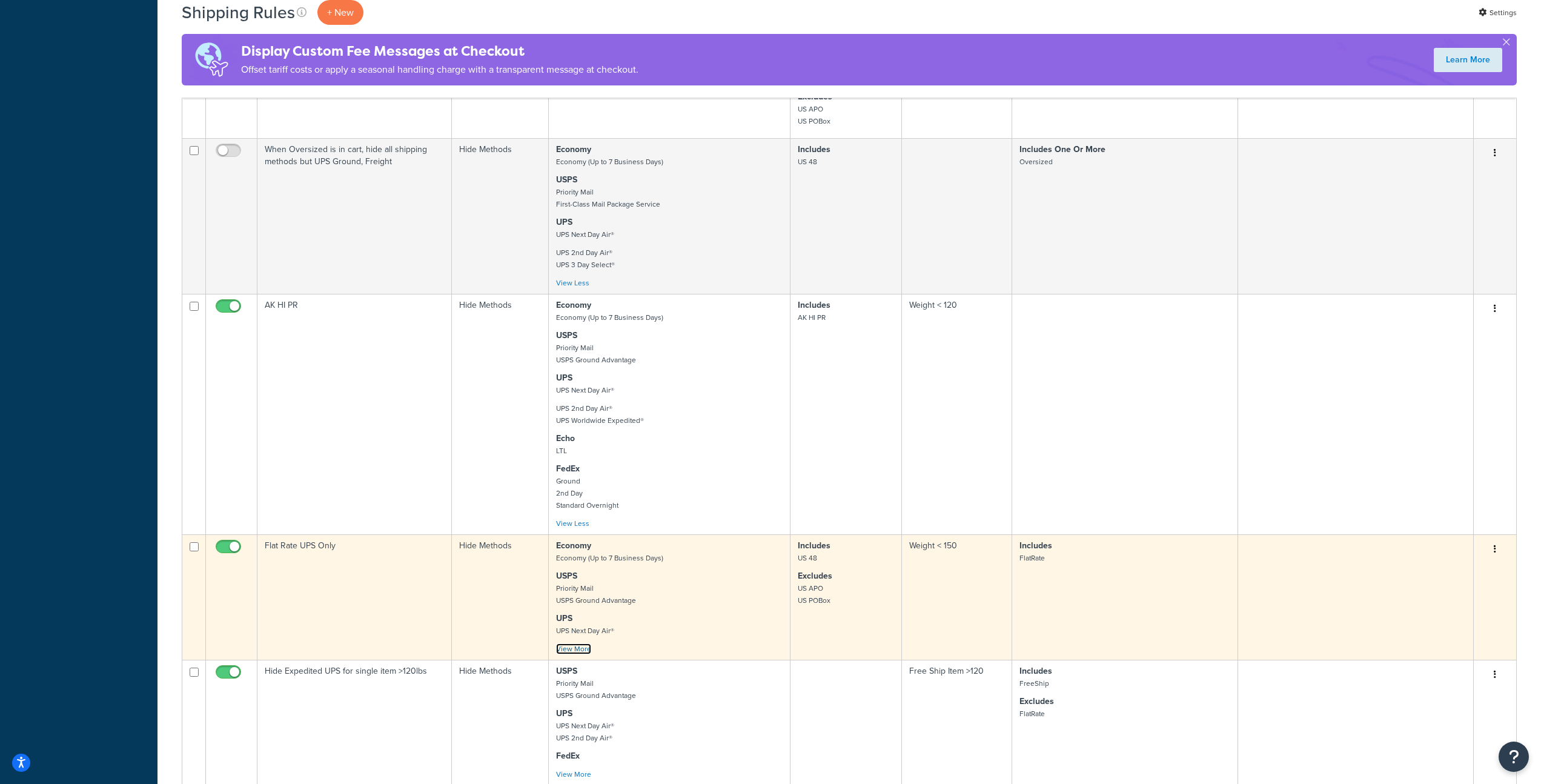
click at [587, 654] on link "View More" at bounding box center [574, 648] width 35 height 11
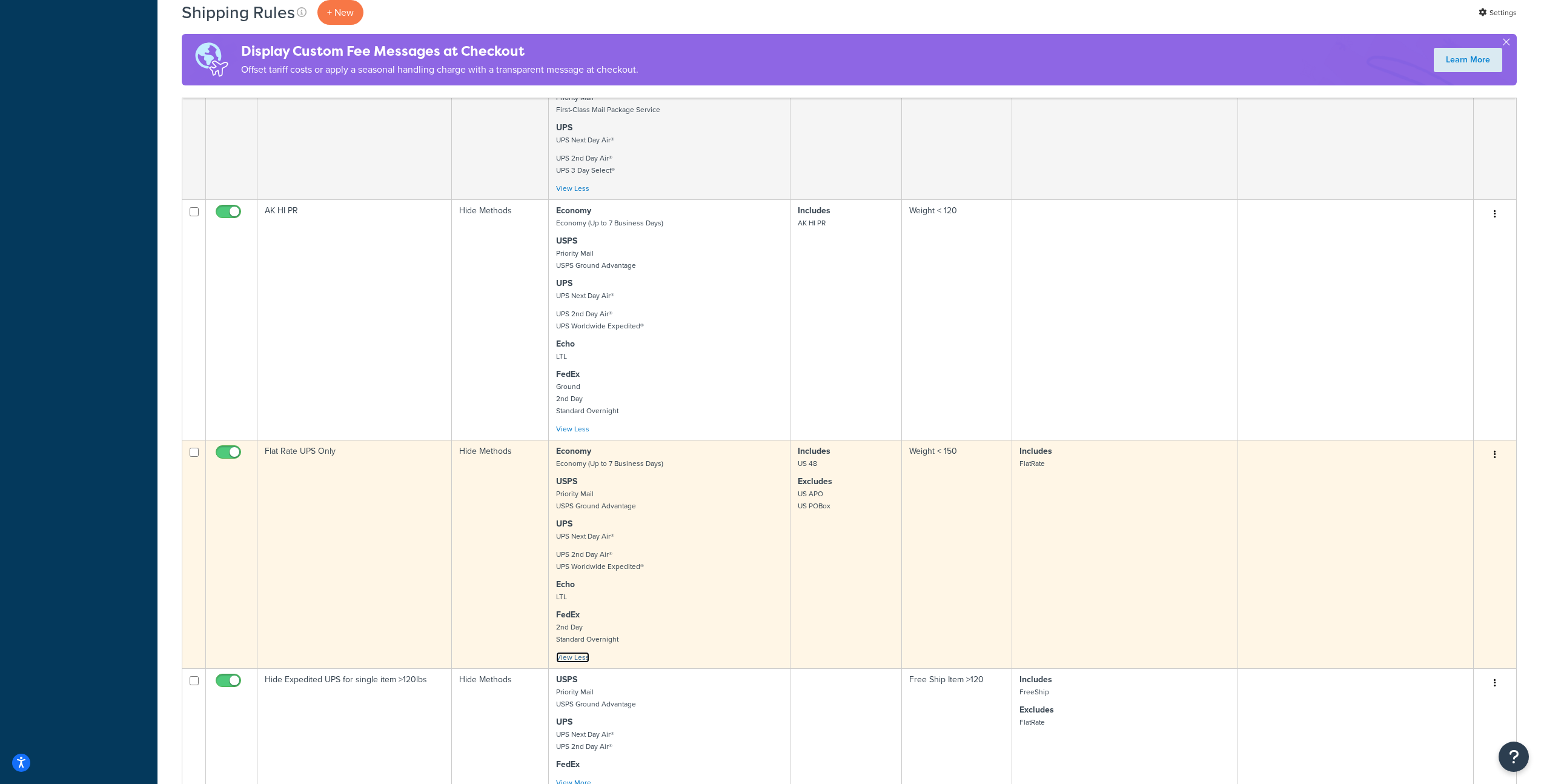
scroll to position [794, 0]
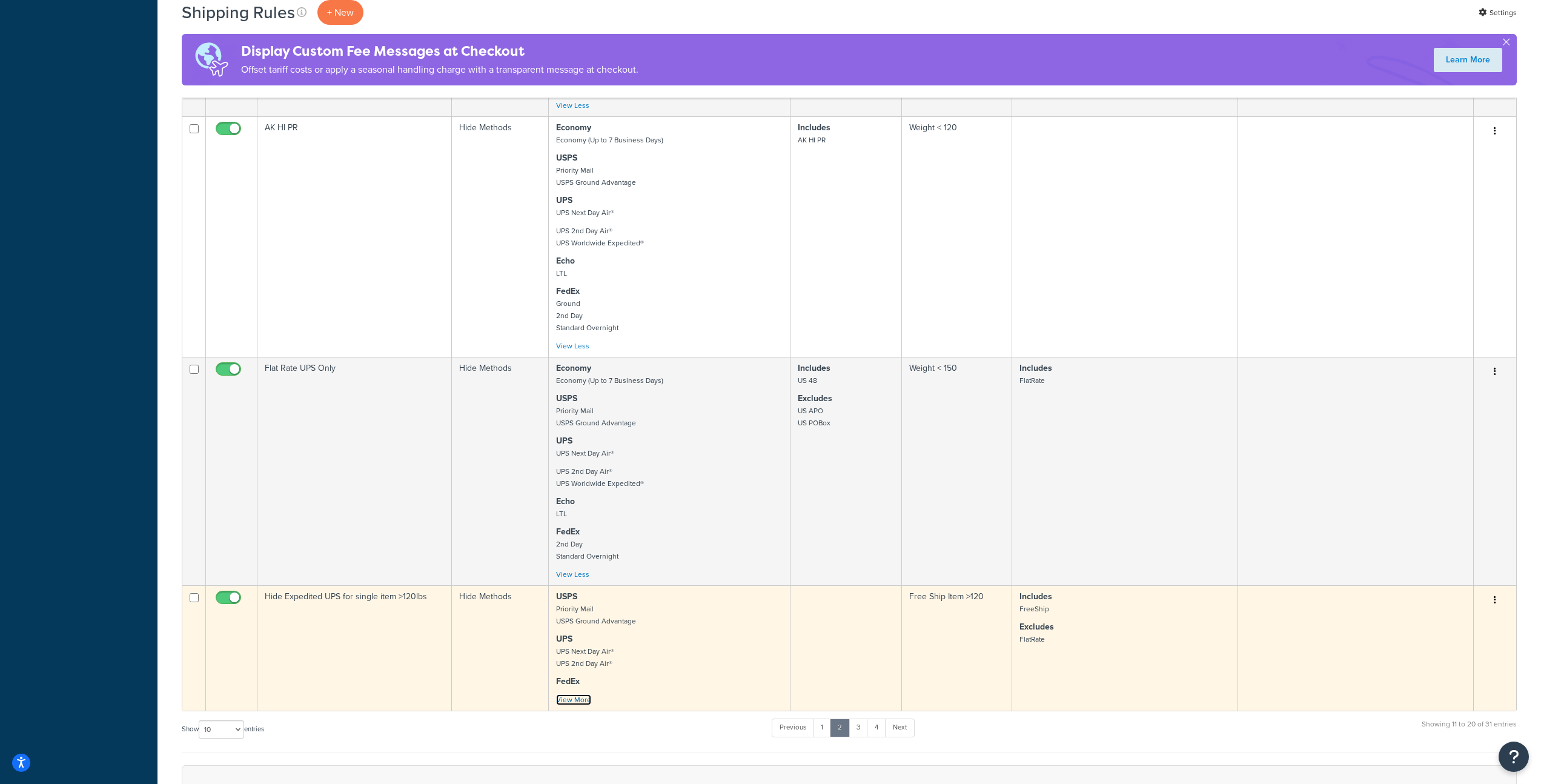
click at [577, 705] on link "View More" at bounding box center [574, 700] width 35 height 11
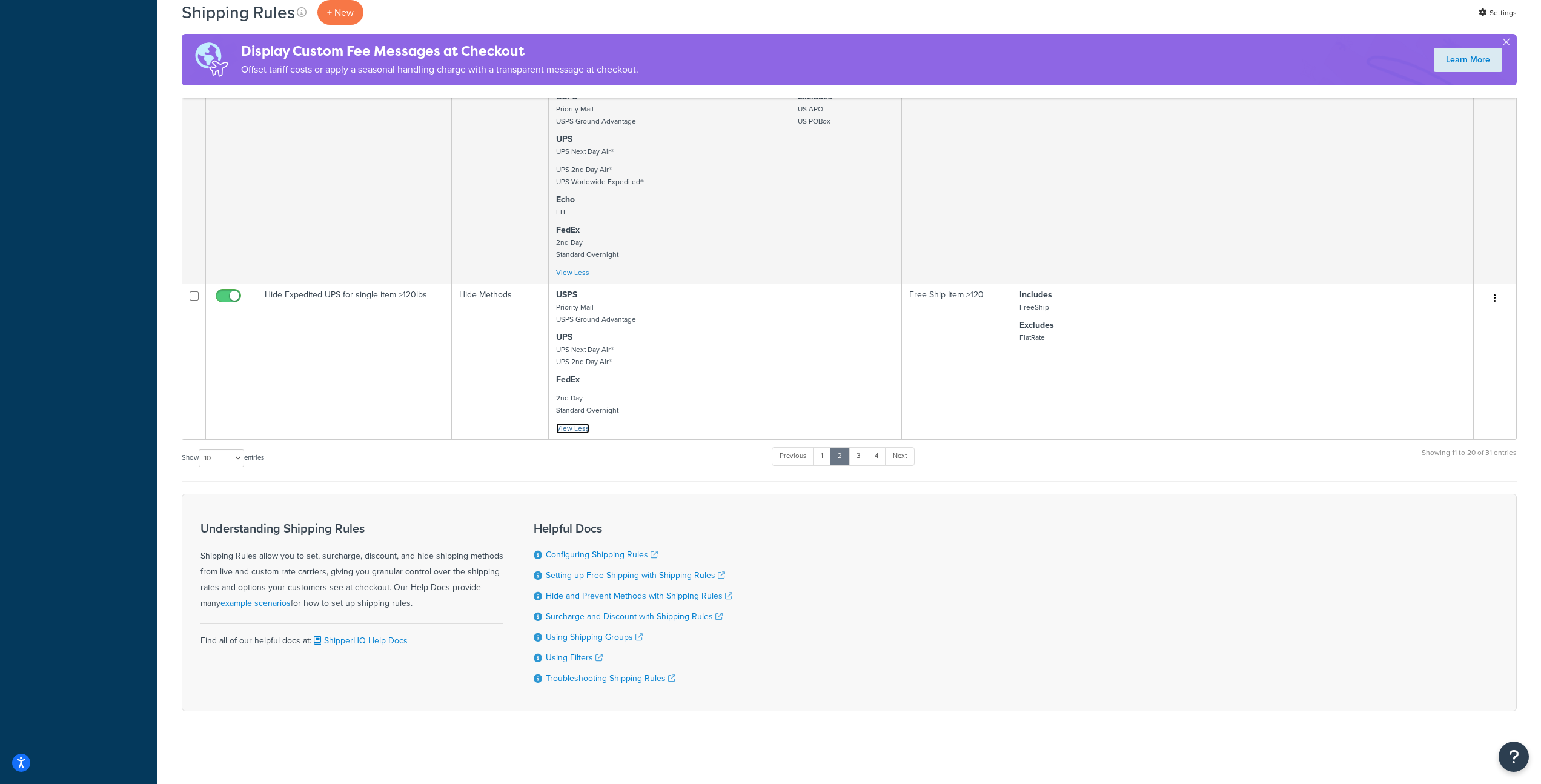
scroll to position [1104, 0]
click at [865, 455] on link "3" at bounding box center [858, 456] width 19 height 18
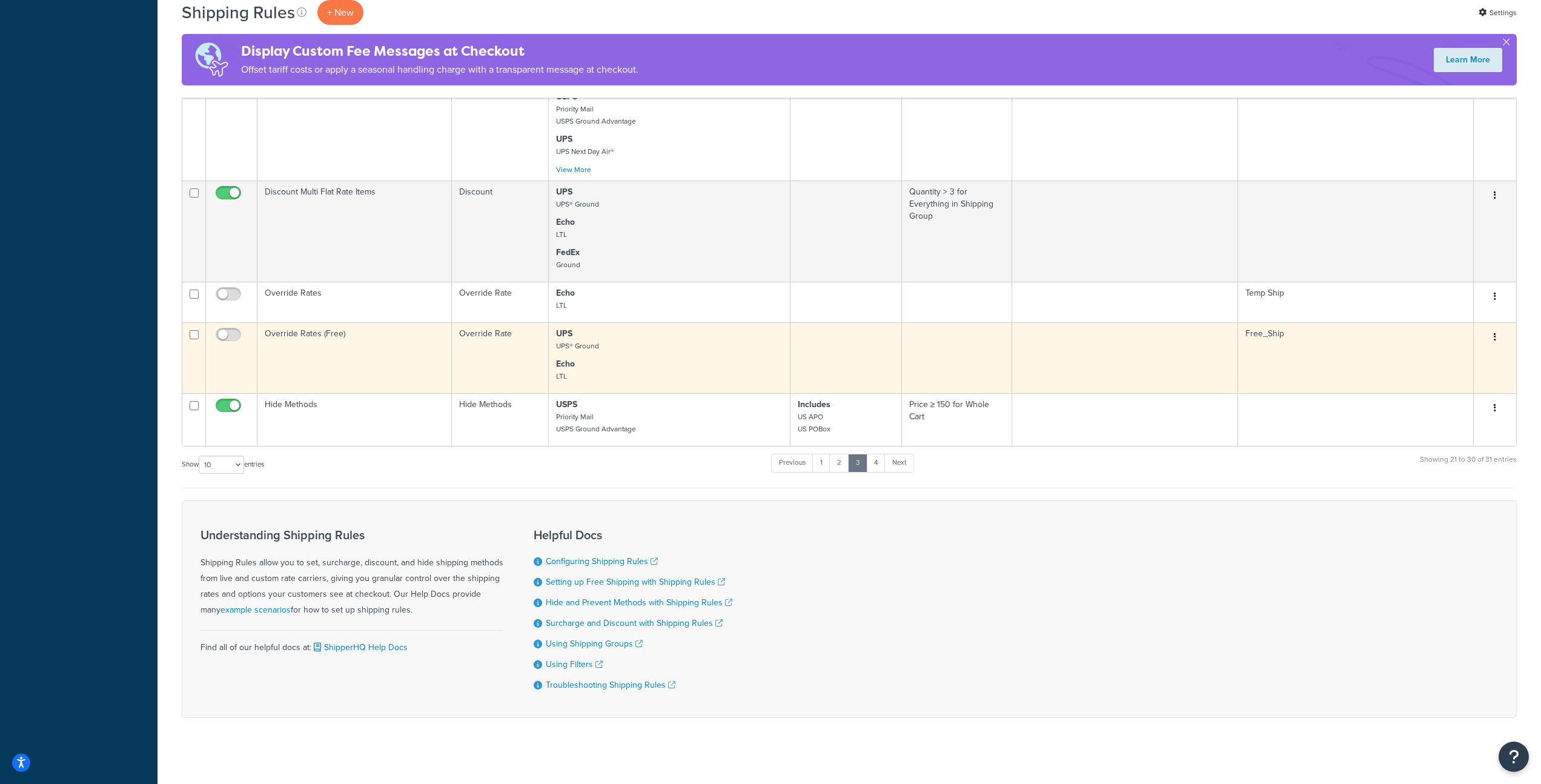
scroll to position [0, 0]
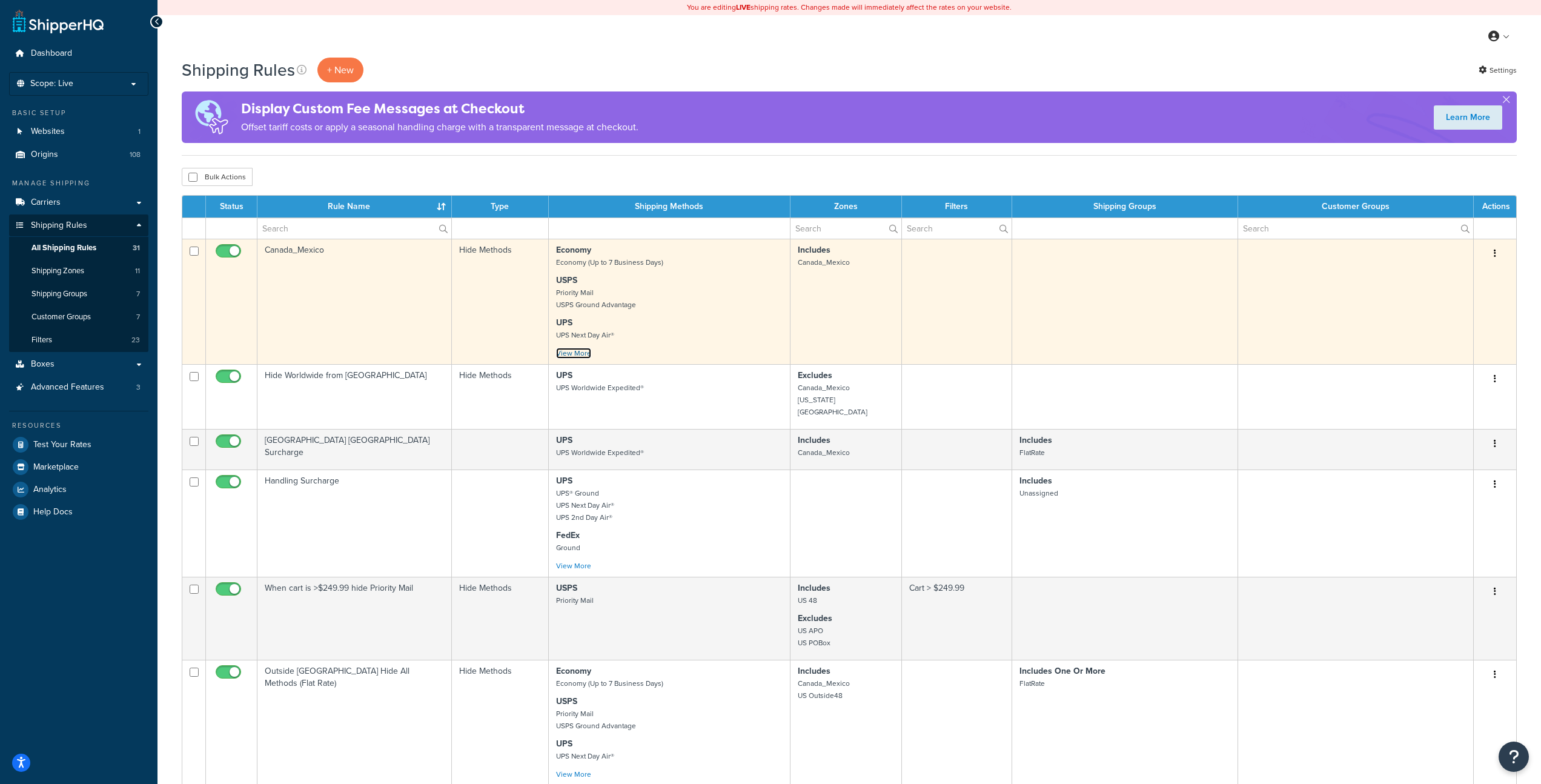
click at [585, 357] on link "View More" at bounding box center [574, 353] width 35 height 11
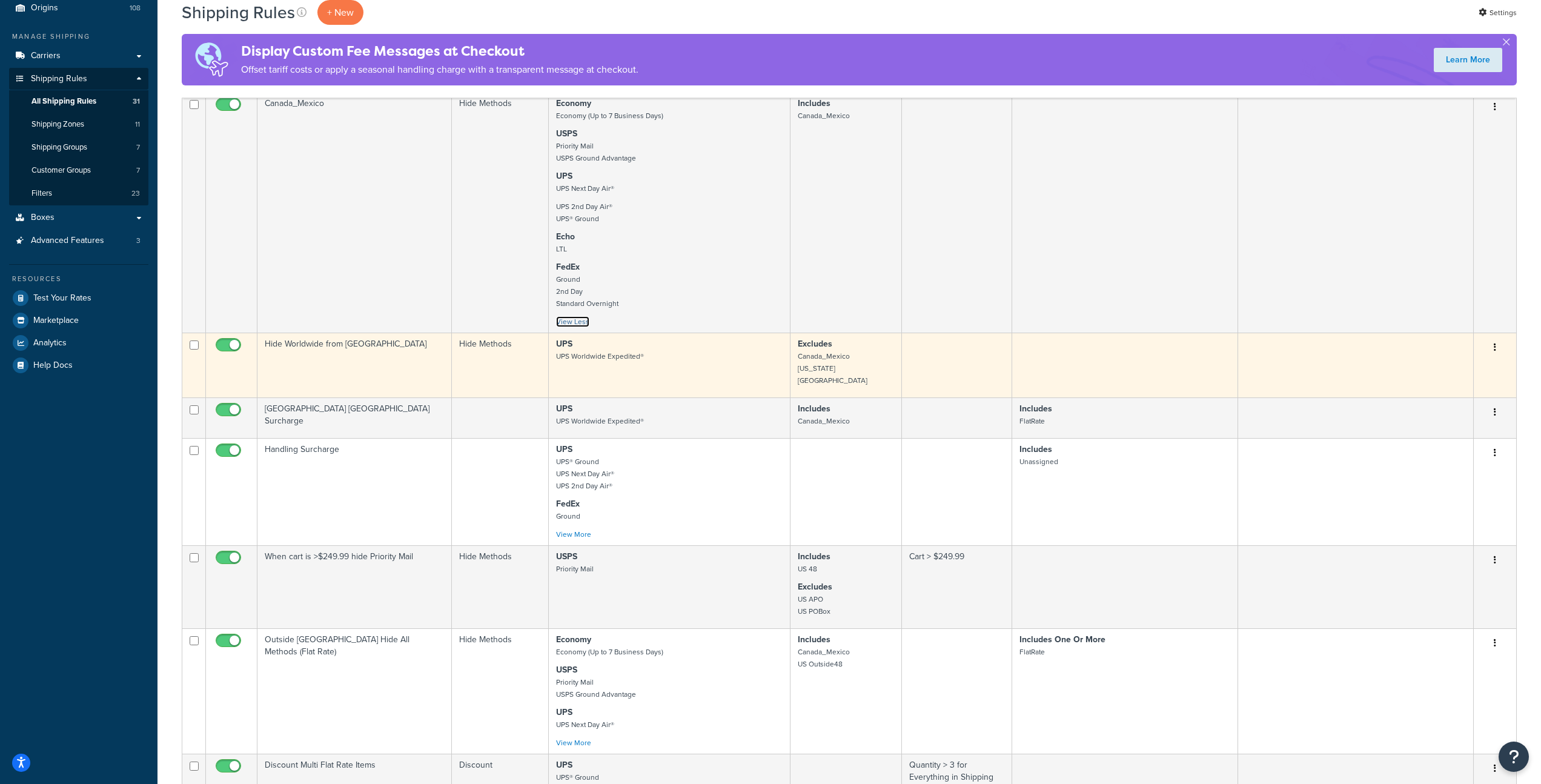
scroll to position [262, 0]
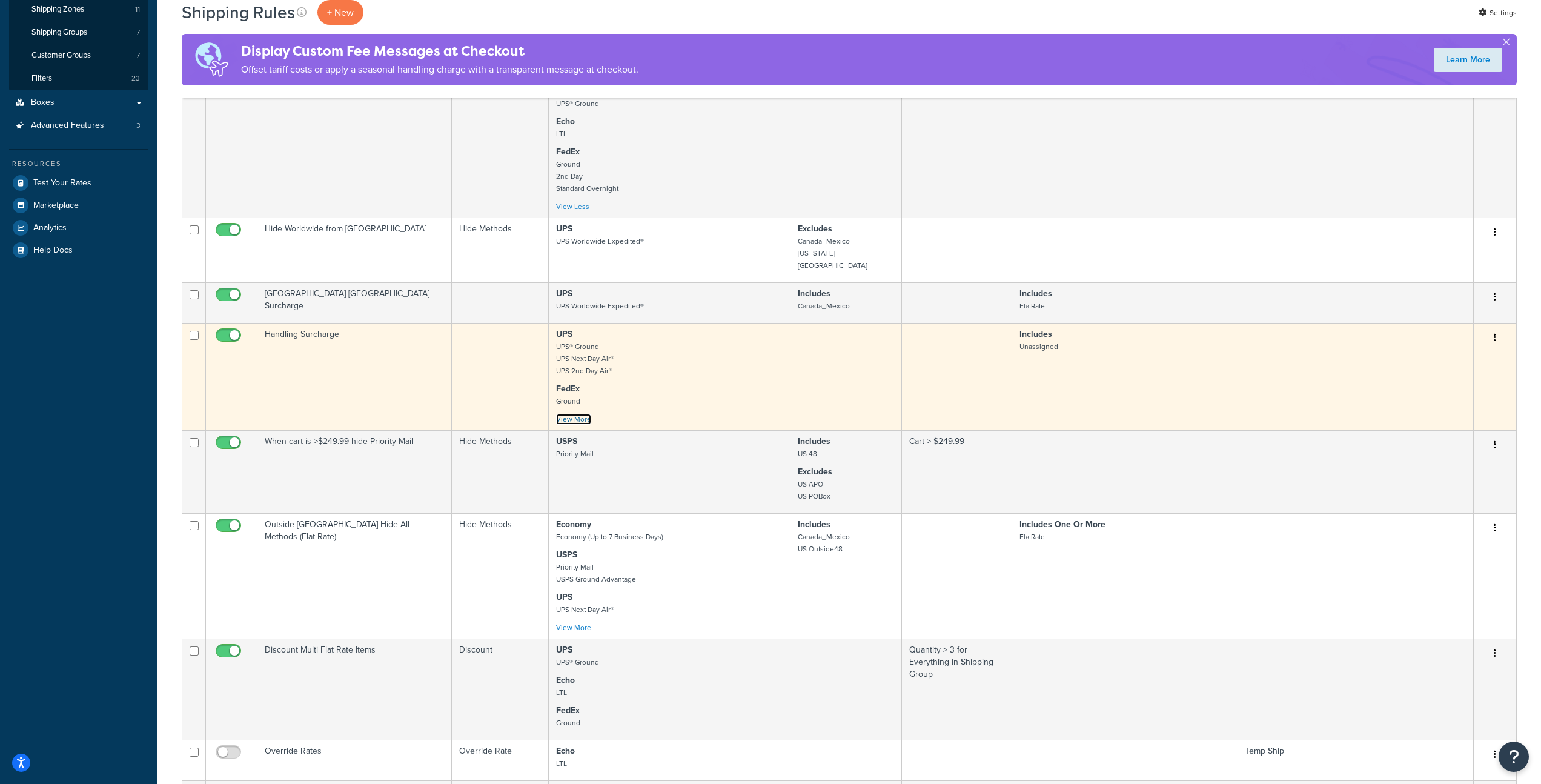
click at [576, 414] on link "View More" at bounding box center [574, 419] width 35 height 11
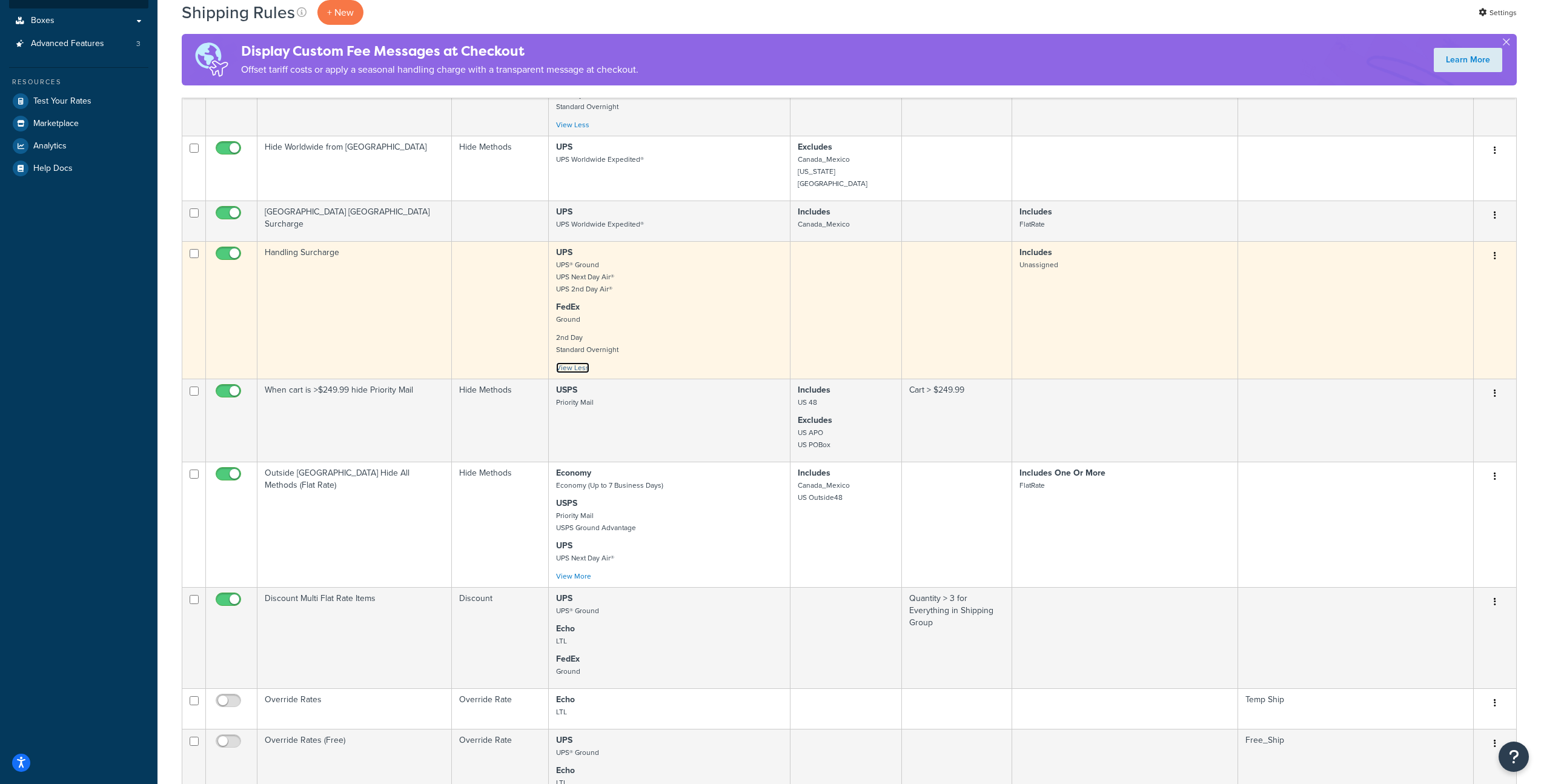
scroll to position [360, 0]
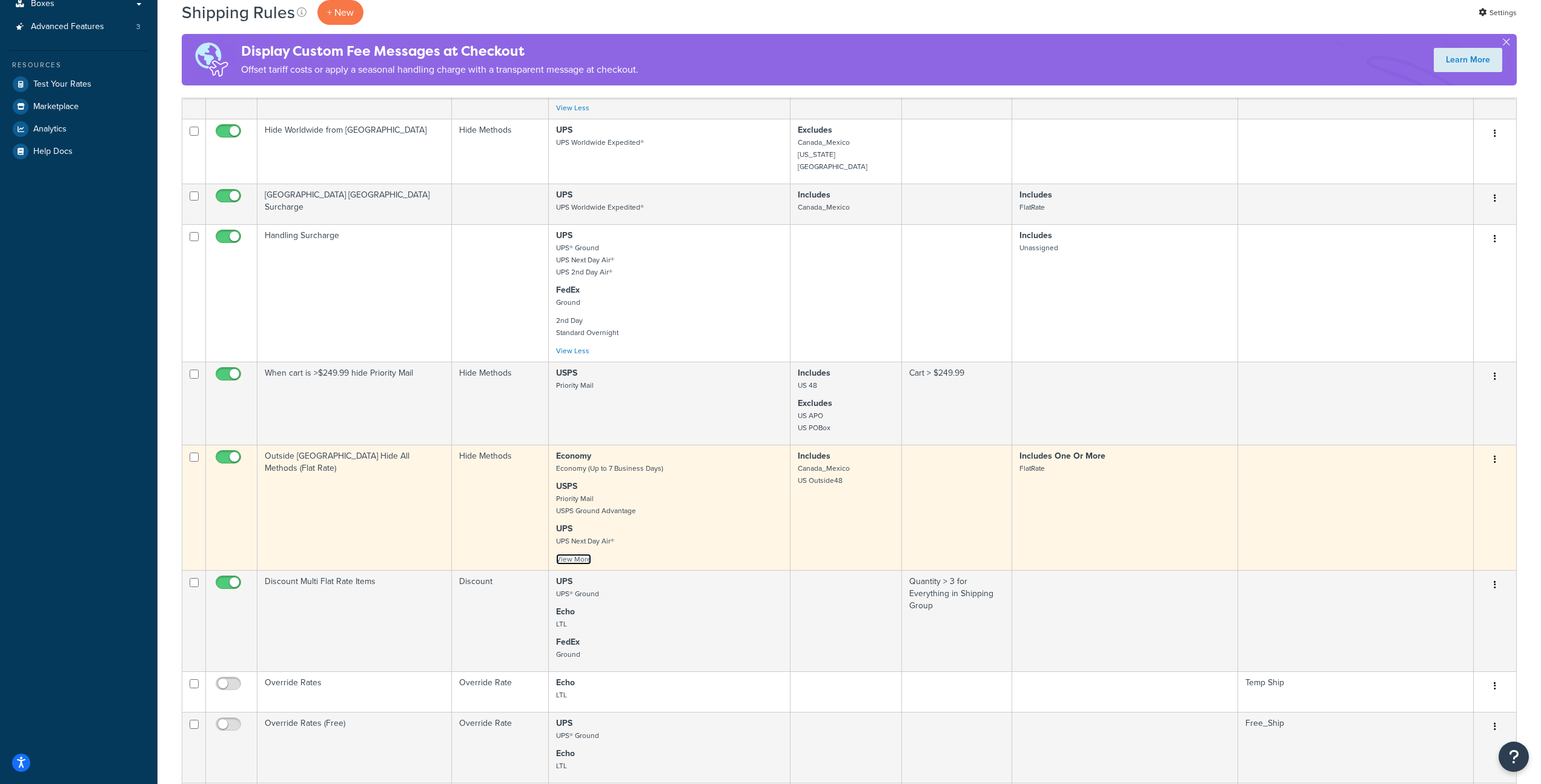
click at [588, 554] on link "View More" at bounding box center [574, 559] width 35 height 11
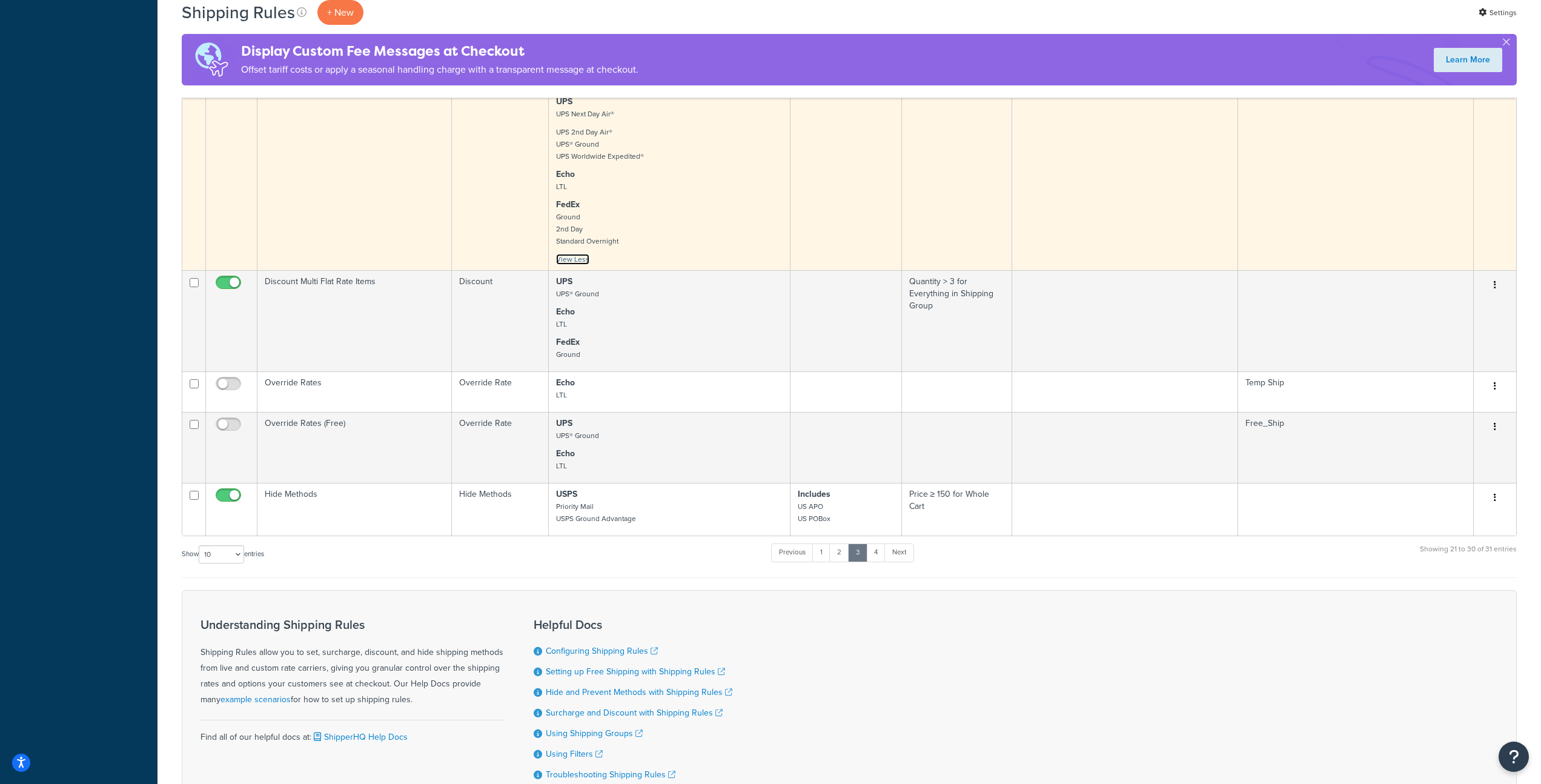
scroll to position [819, 0]
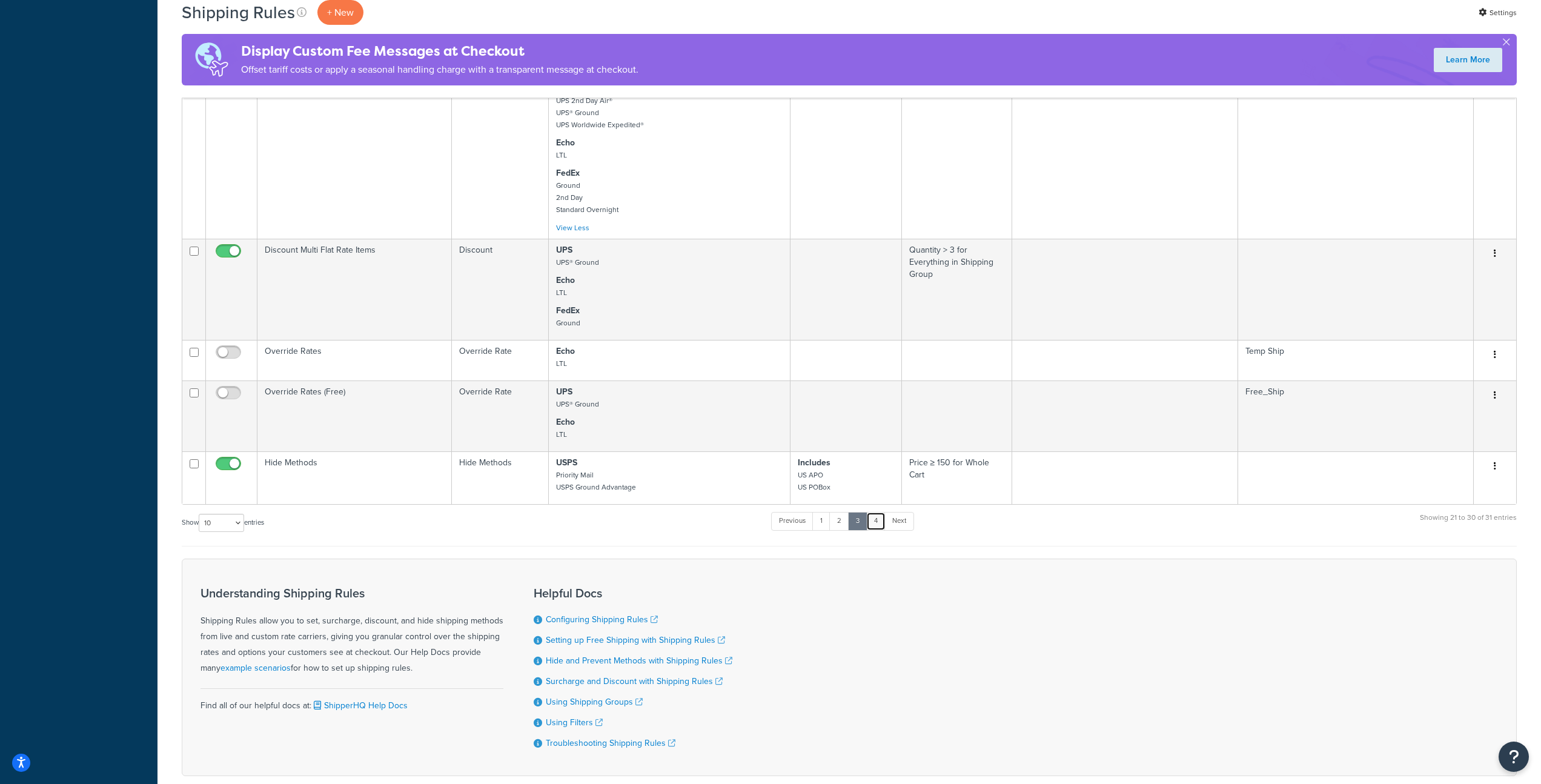
click at [880, 515] on link "4" at bounding box center [876, 521] width 19 height 18
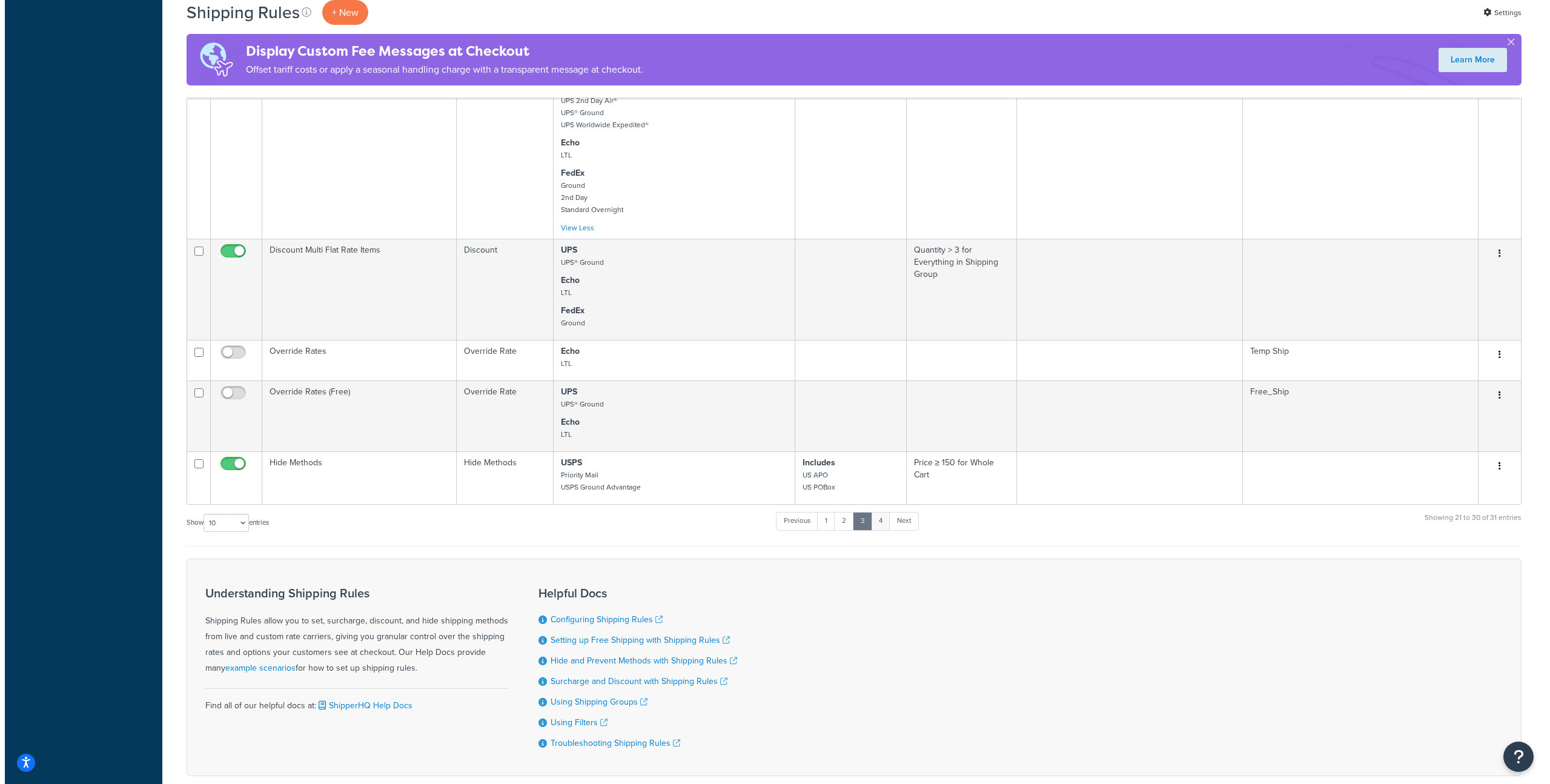
scroll to position [0, 0]
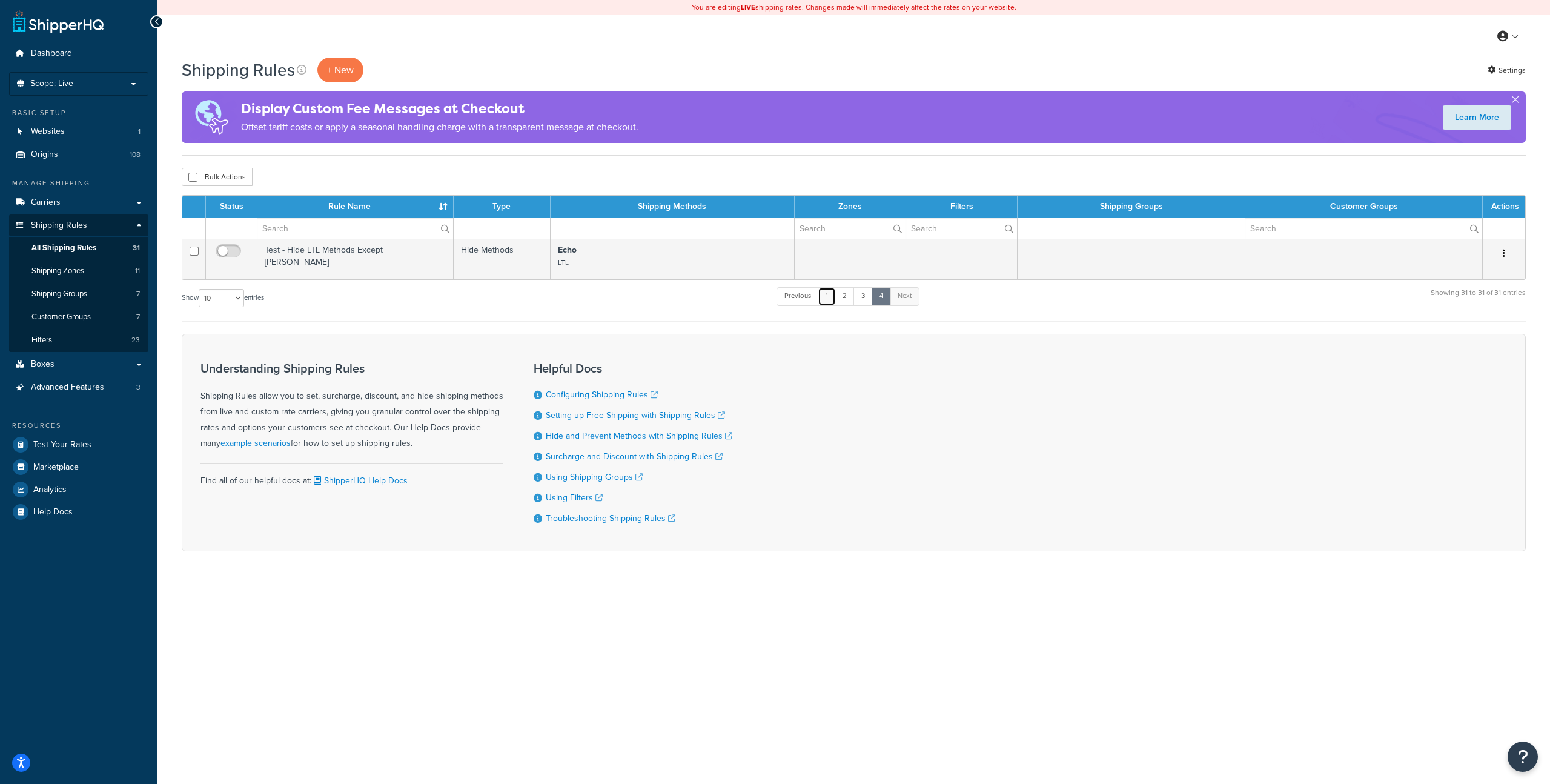
click at [827, 298] on link "1" at bounding box center [827, 296] width 18 height 18
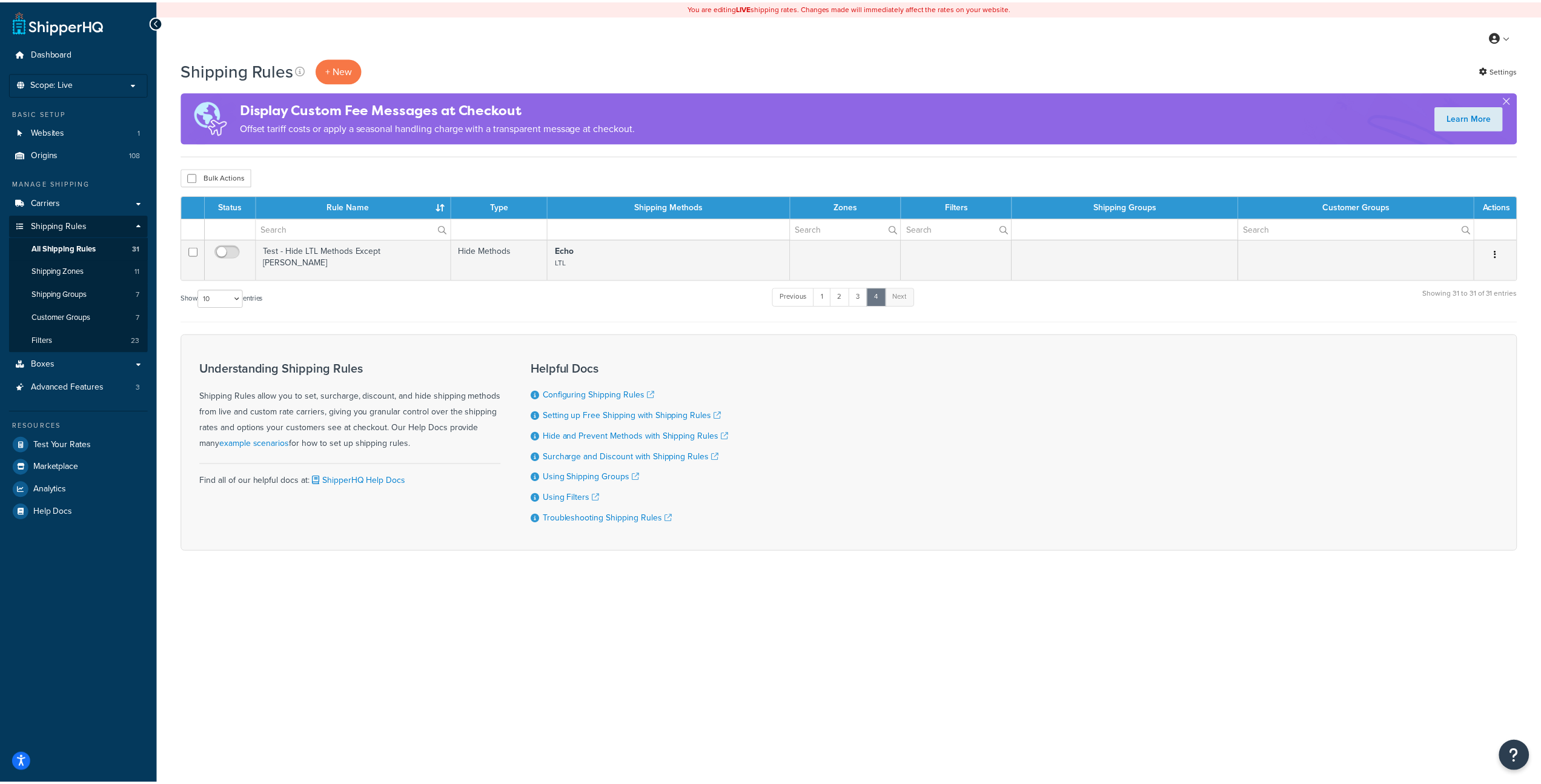
scroll to position [726, 0]
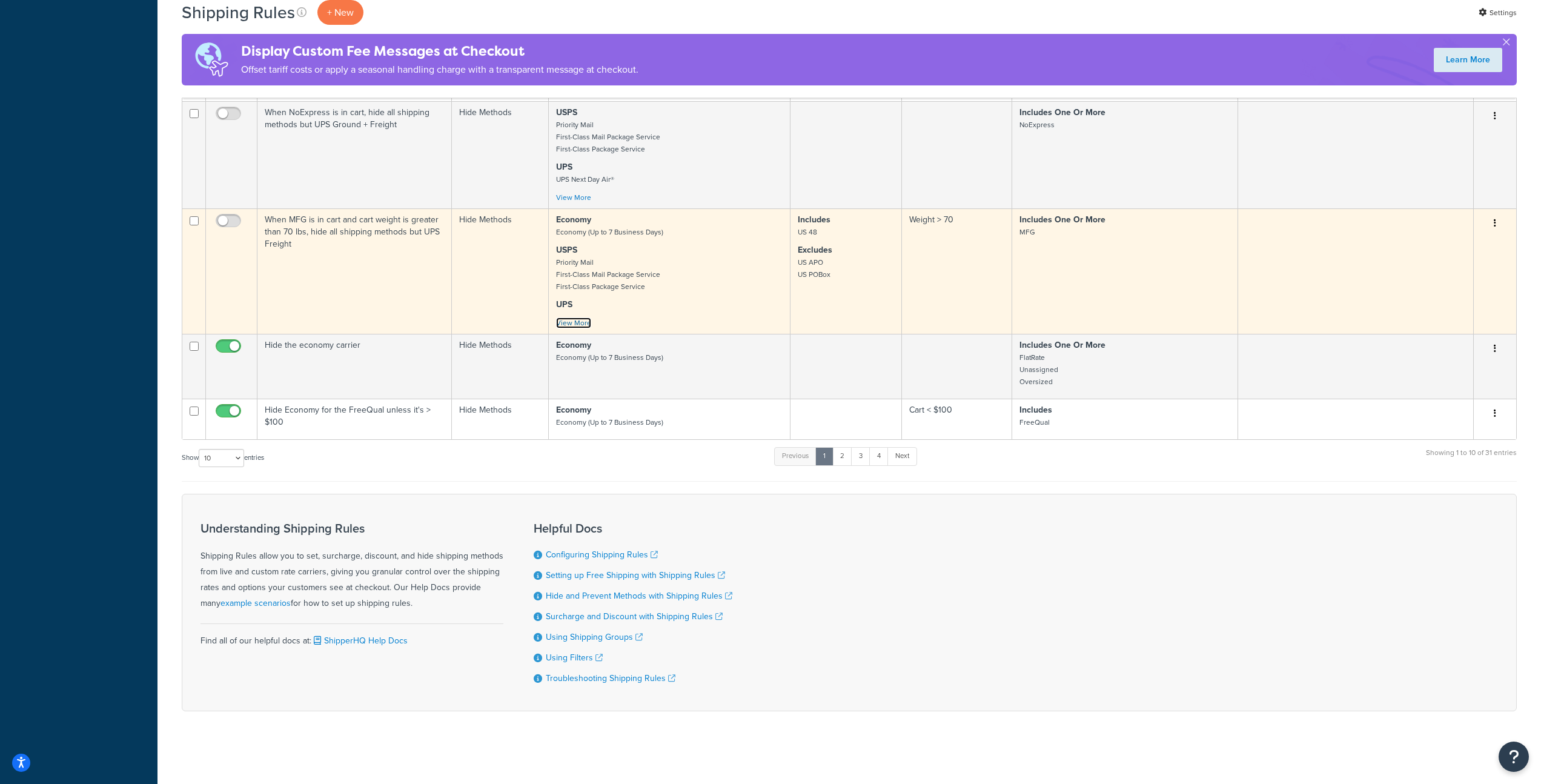
click at [573, 322] on link "View More" at bounding box center [574, 323] width 35 height 11
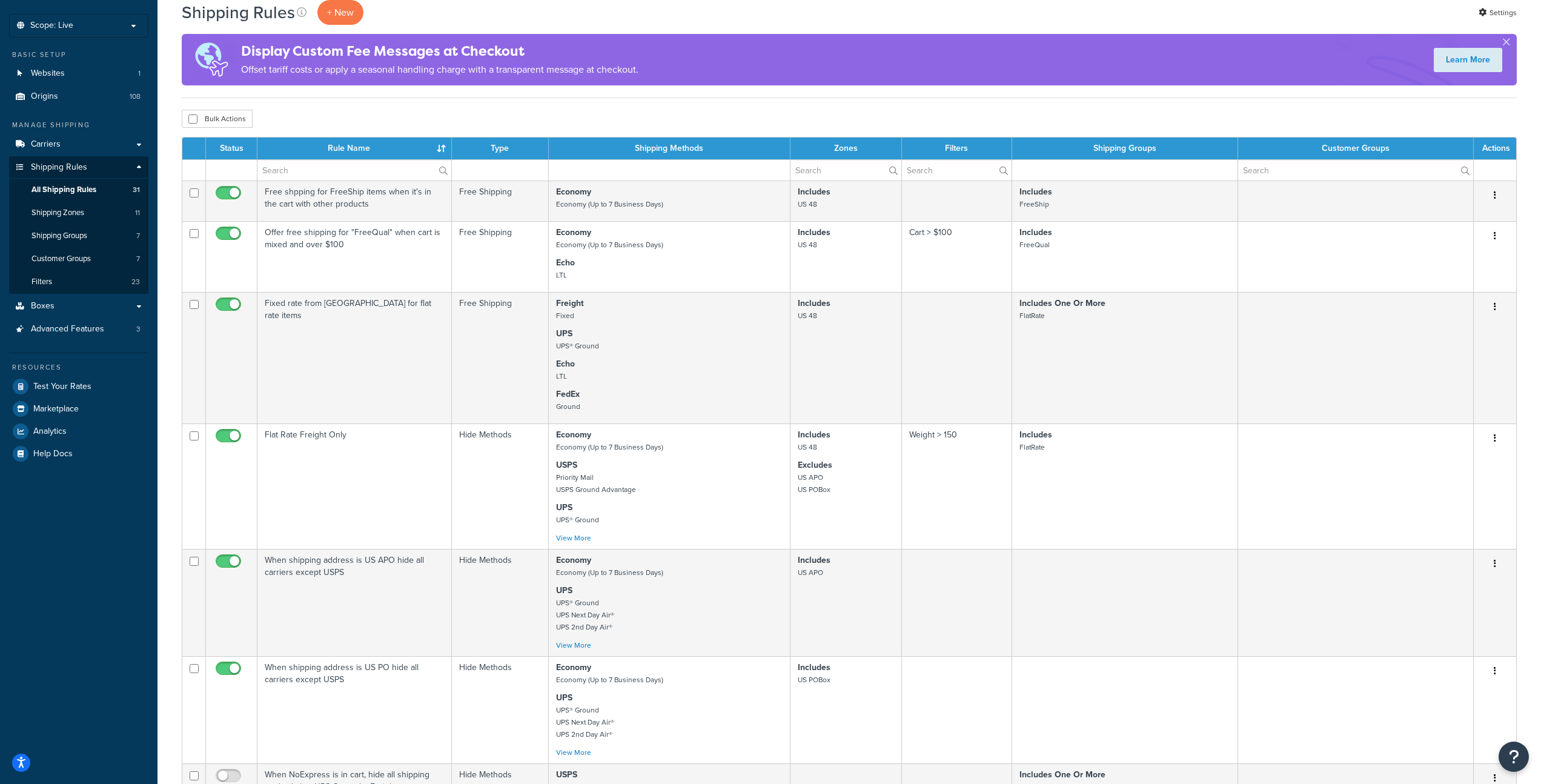
scroll to position [0, 0]
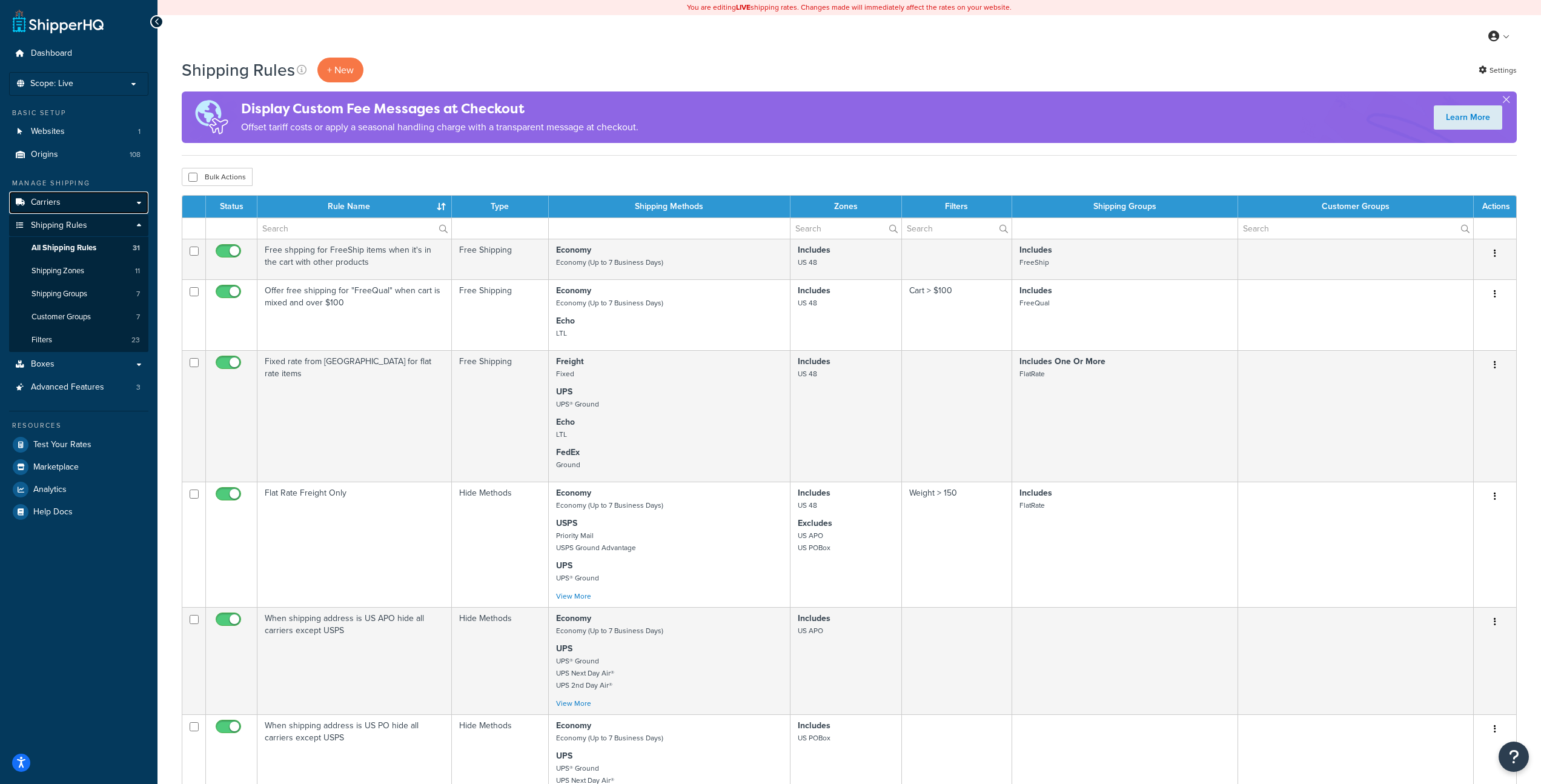
click at [52, 198] on span "Carriers" at bounding box center [46, 202] width 30 height 10
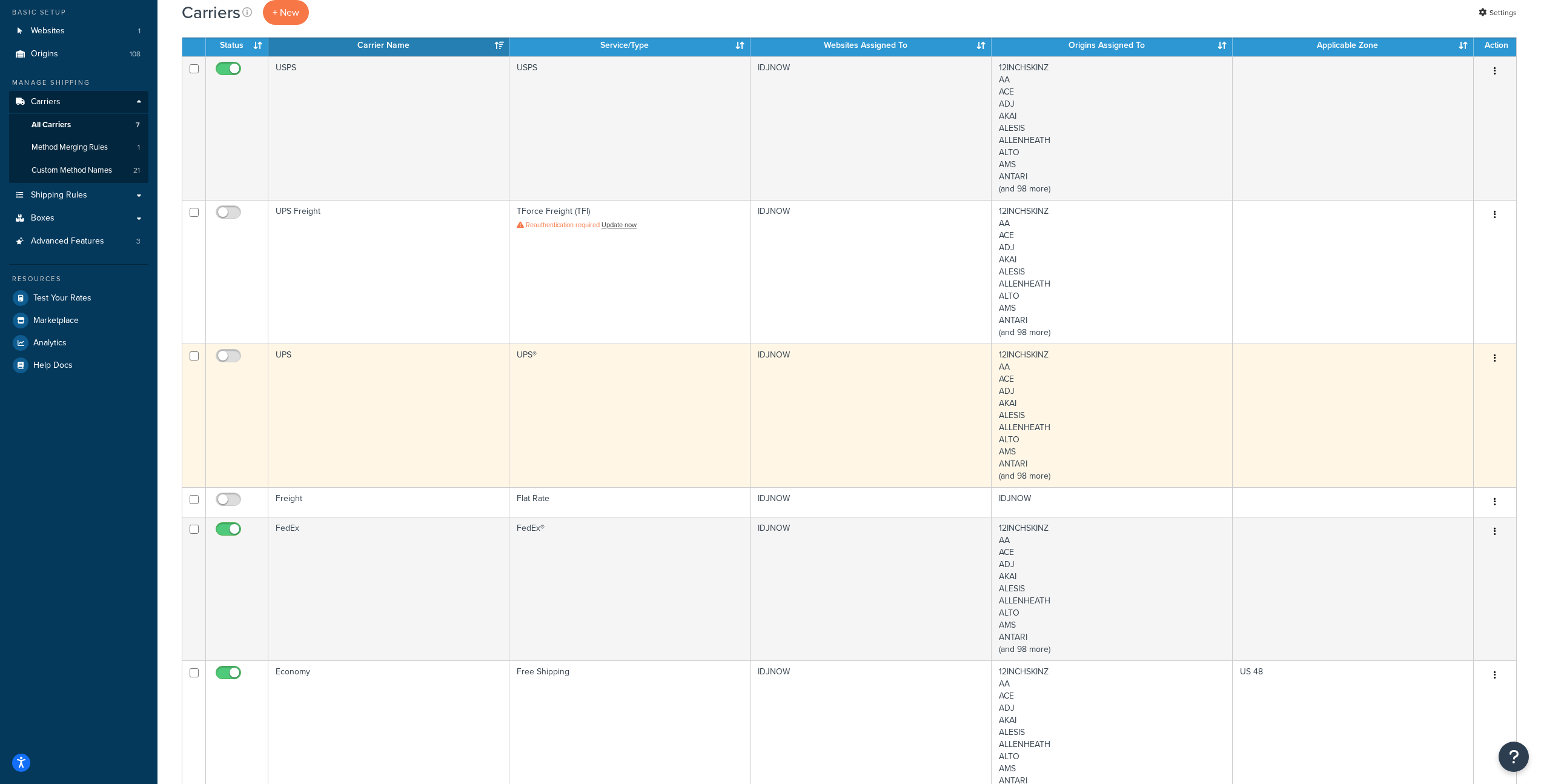
scroll to position [100, 0]
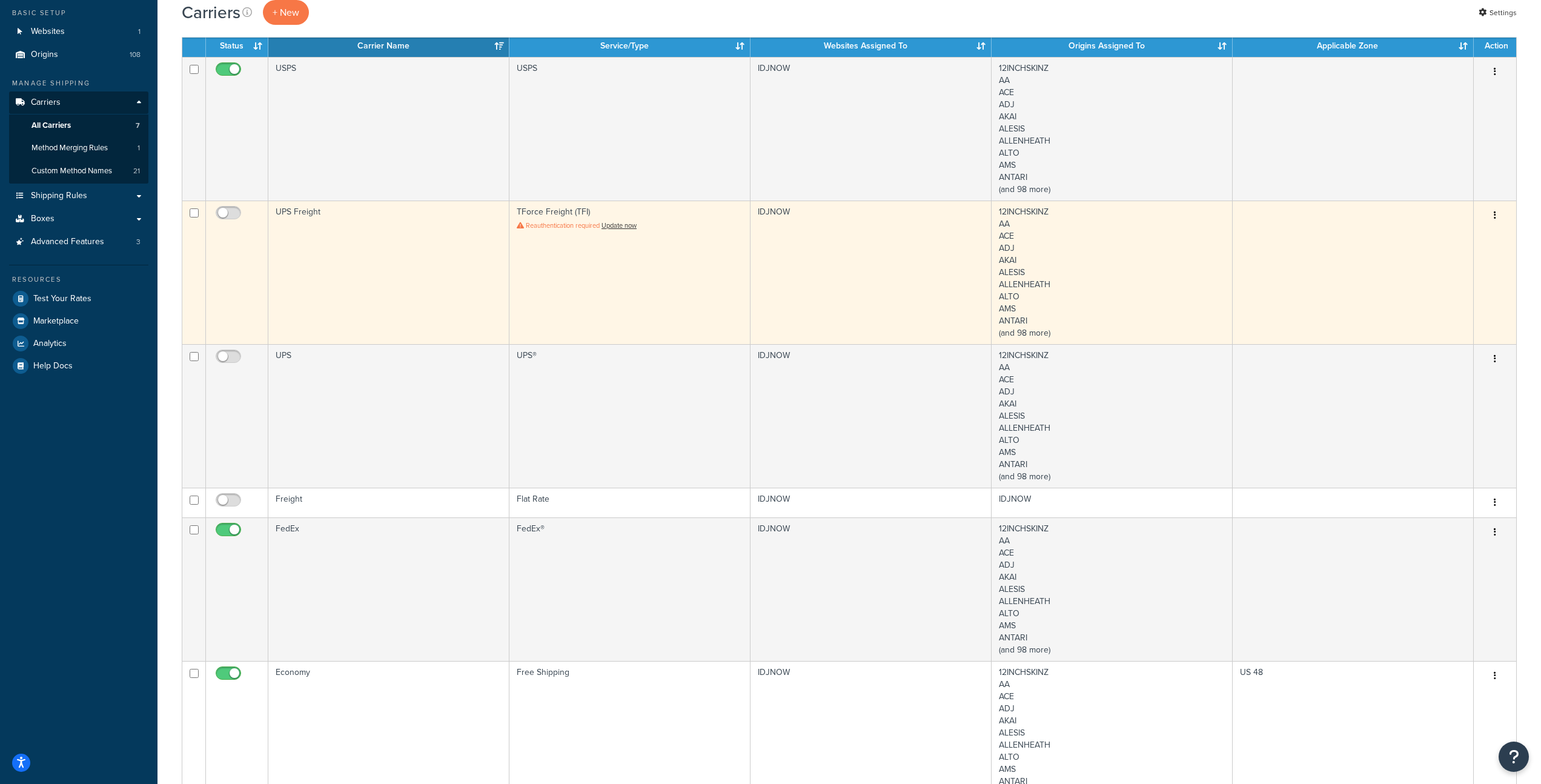
click at [1497, 212] on button "button" at bounding box center [1495, 216] width 17 height 19
click at [1445, 285] on link "Delete" at bounding box center [1446, 289] width 95 height 25
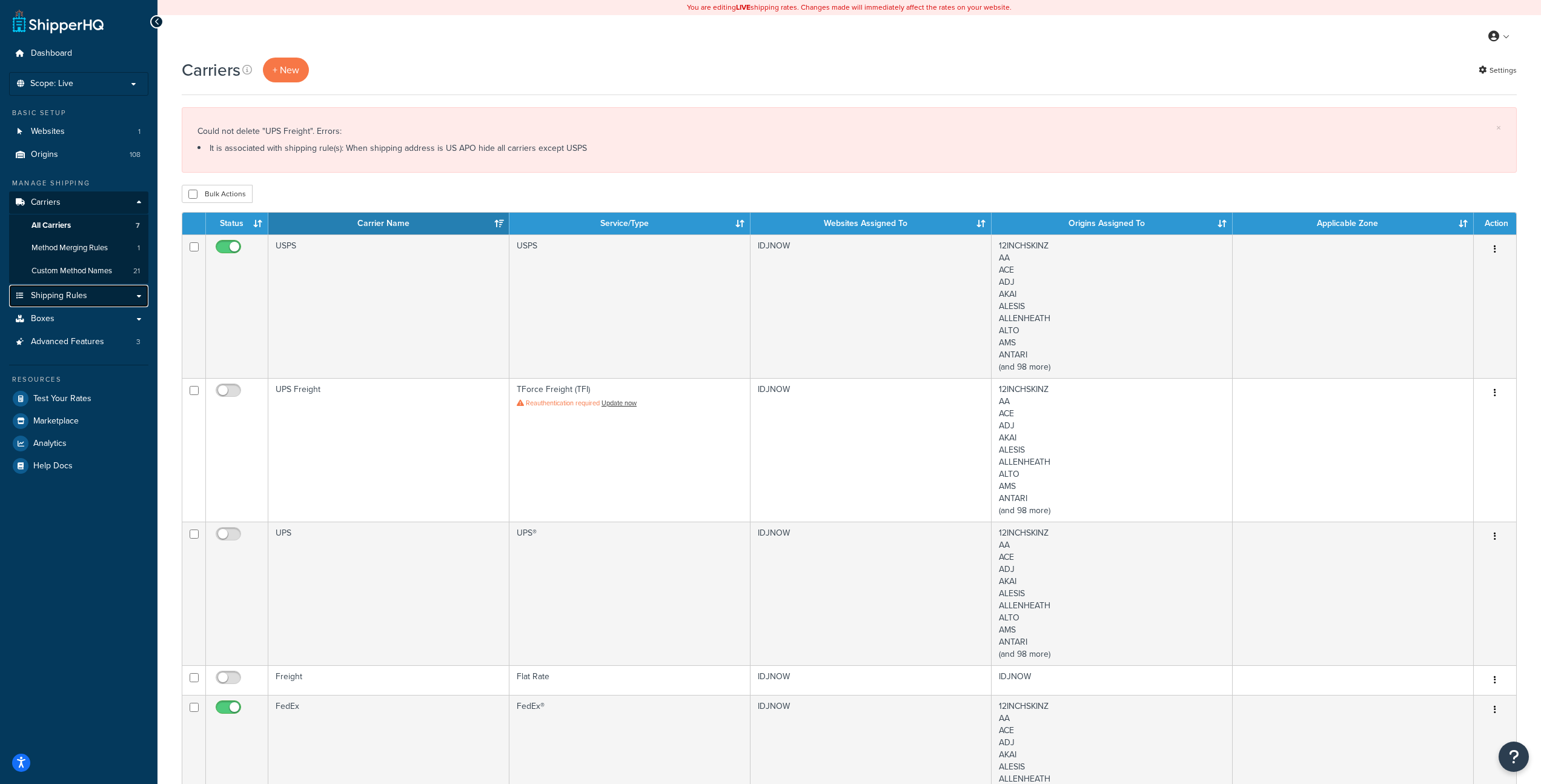
click at [63, 298] on span "Shipping Rules" at bounding box center [59, 295] width 57 height 10
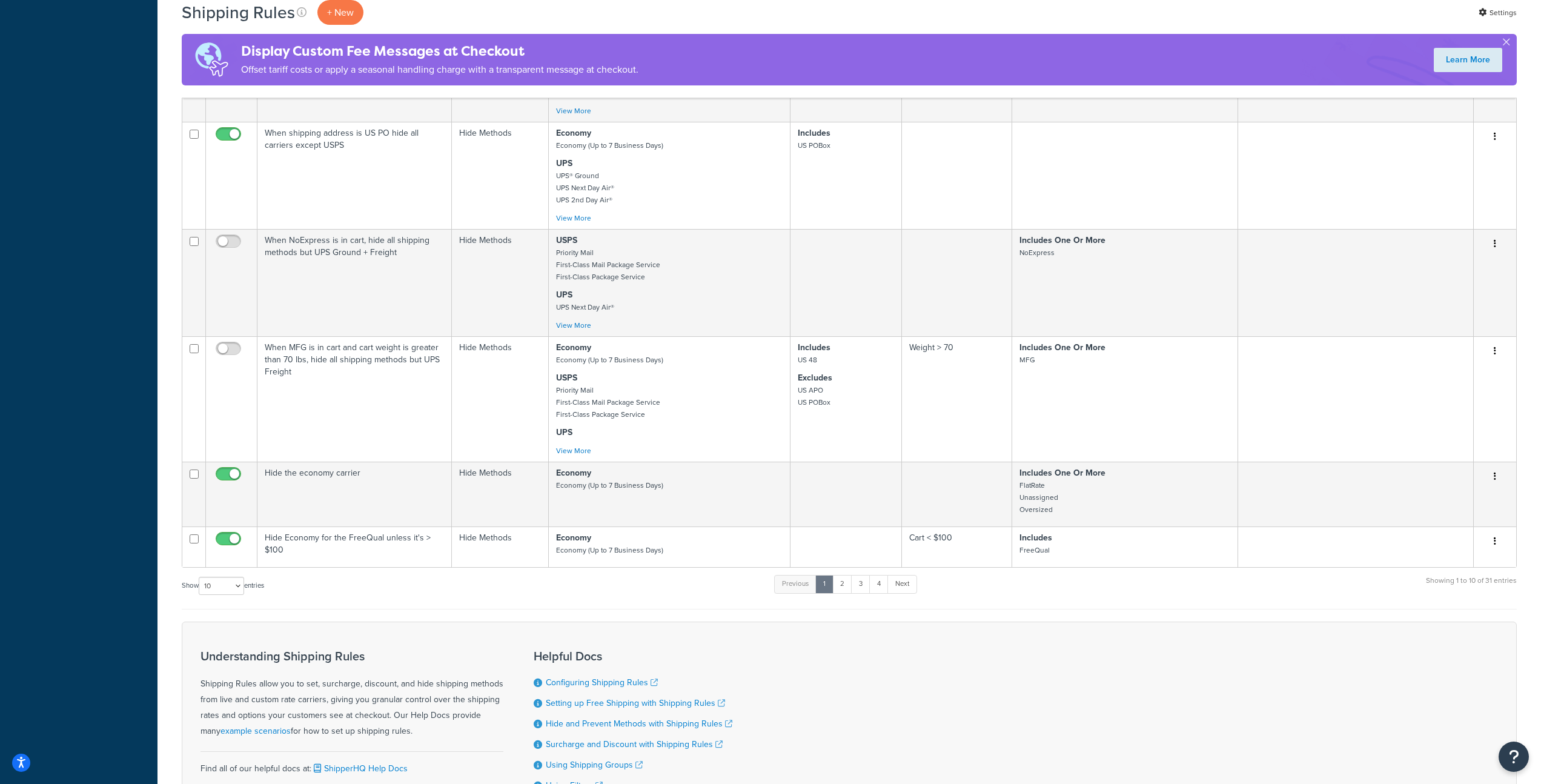
scroll to position [379, 0]
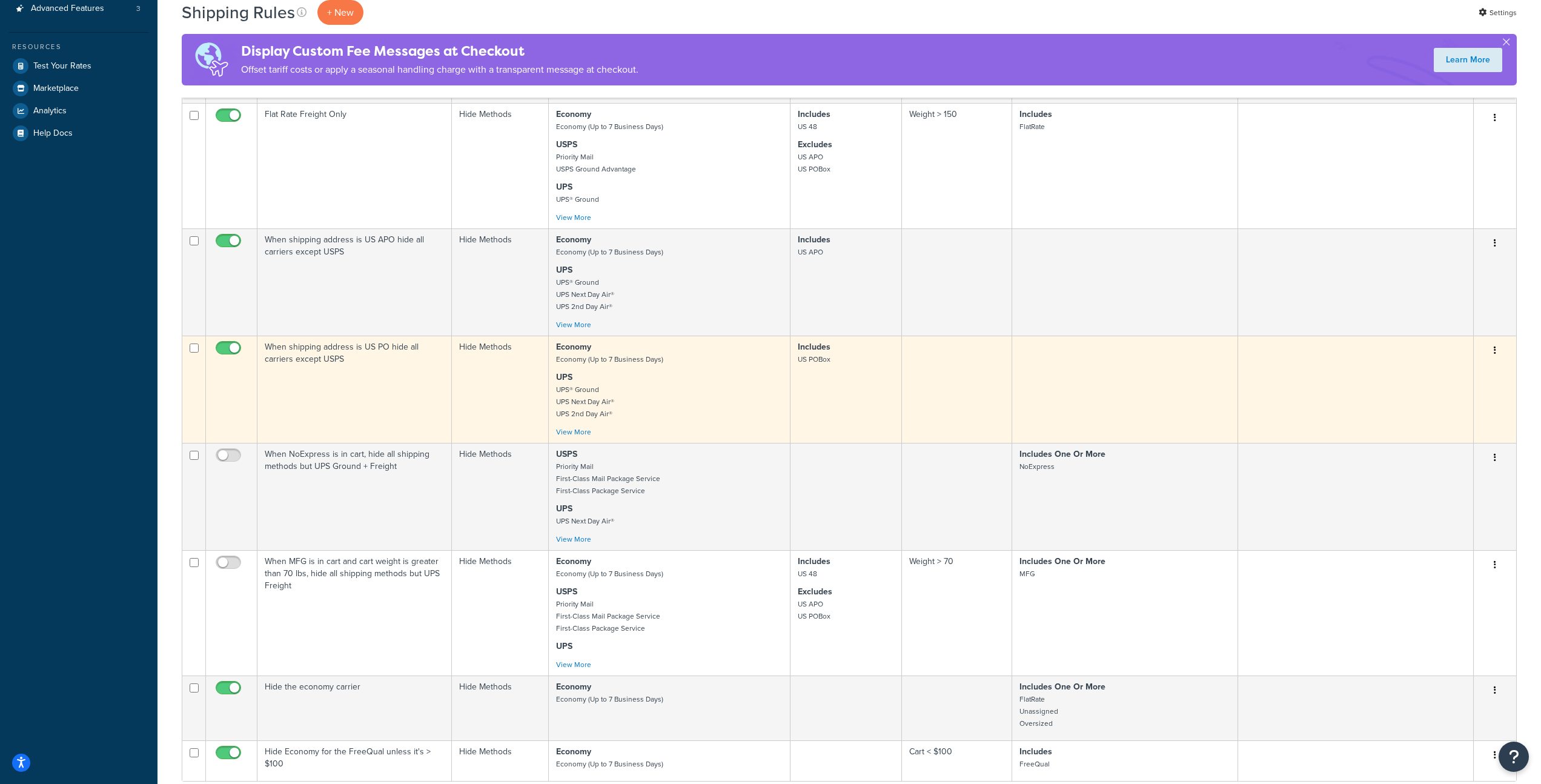
click at [672, 396] on p "UPS UPS® Ground UPS Next Day Air® UPS 2nd Day Air®" at bounding box center [669, 396] width 227 height 49
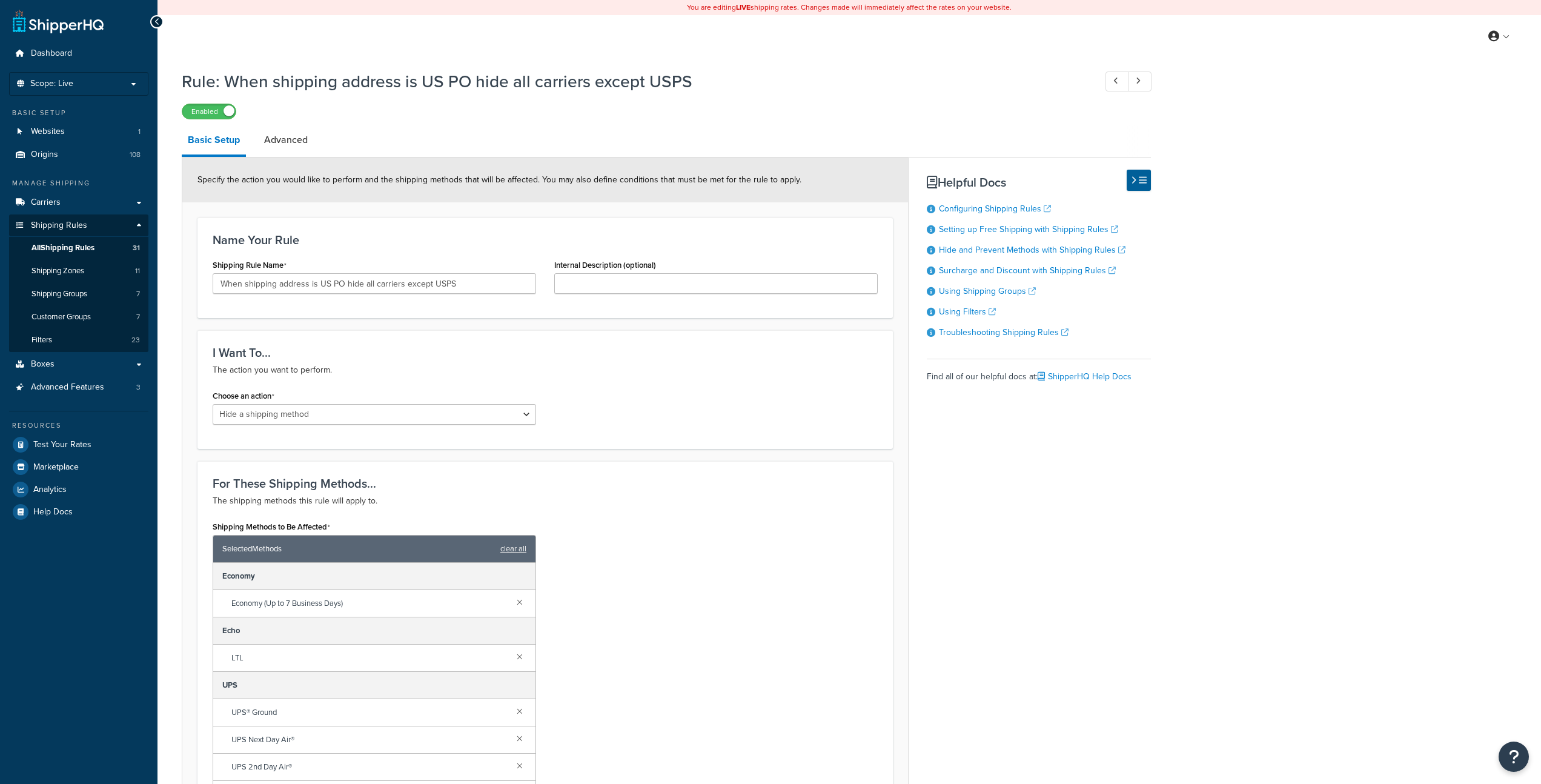
select select "HIDE"
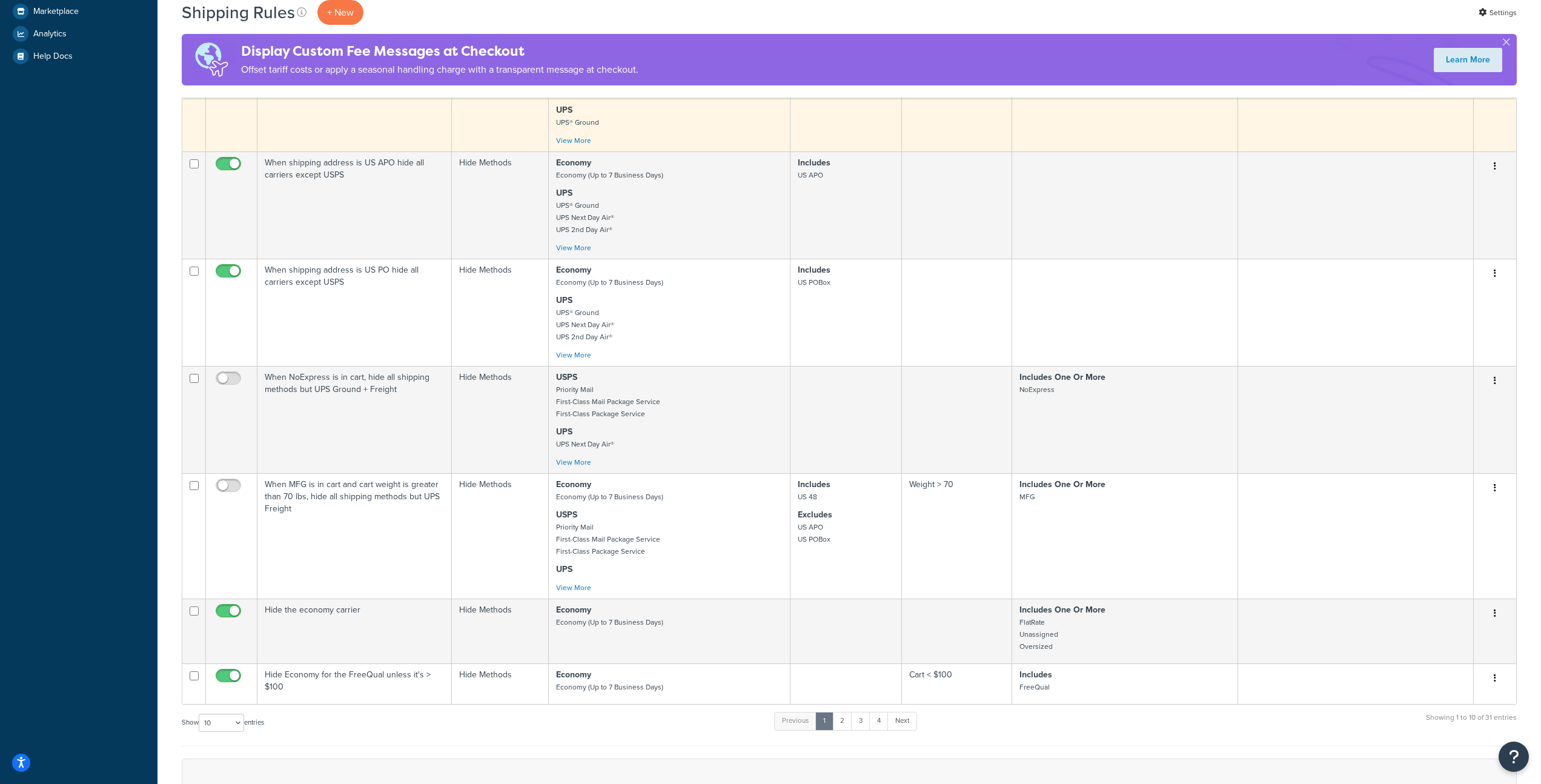
scroll to position [593, 0]
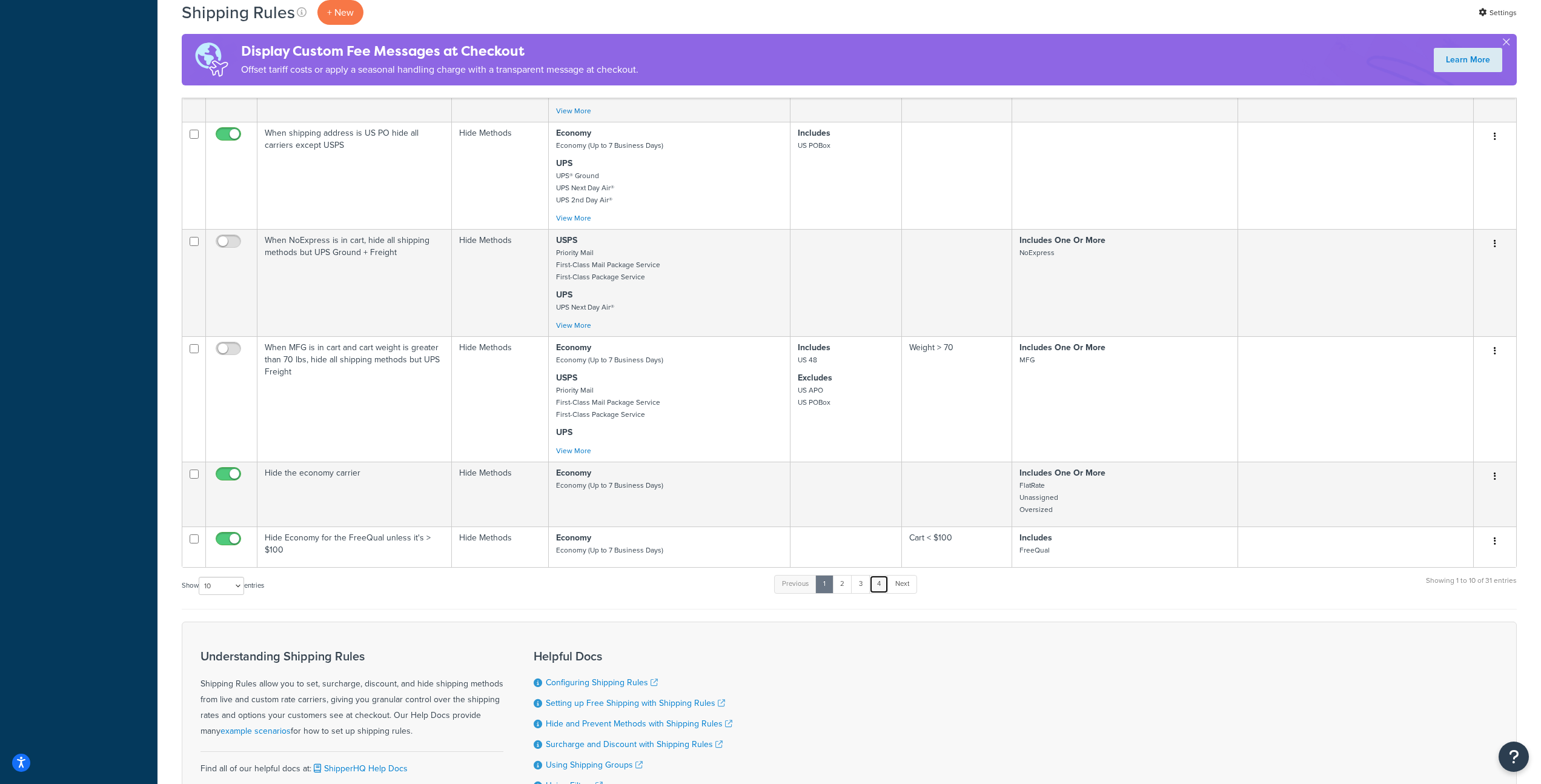
click at [879, 589] on link "4" at bounding box center [879, 584] width 19 height 18
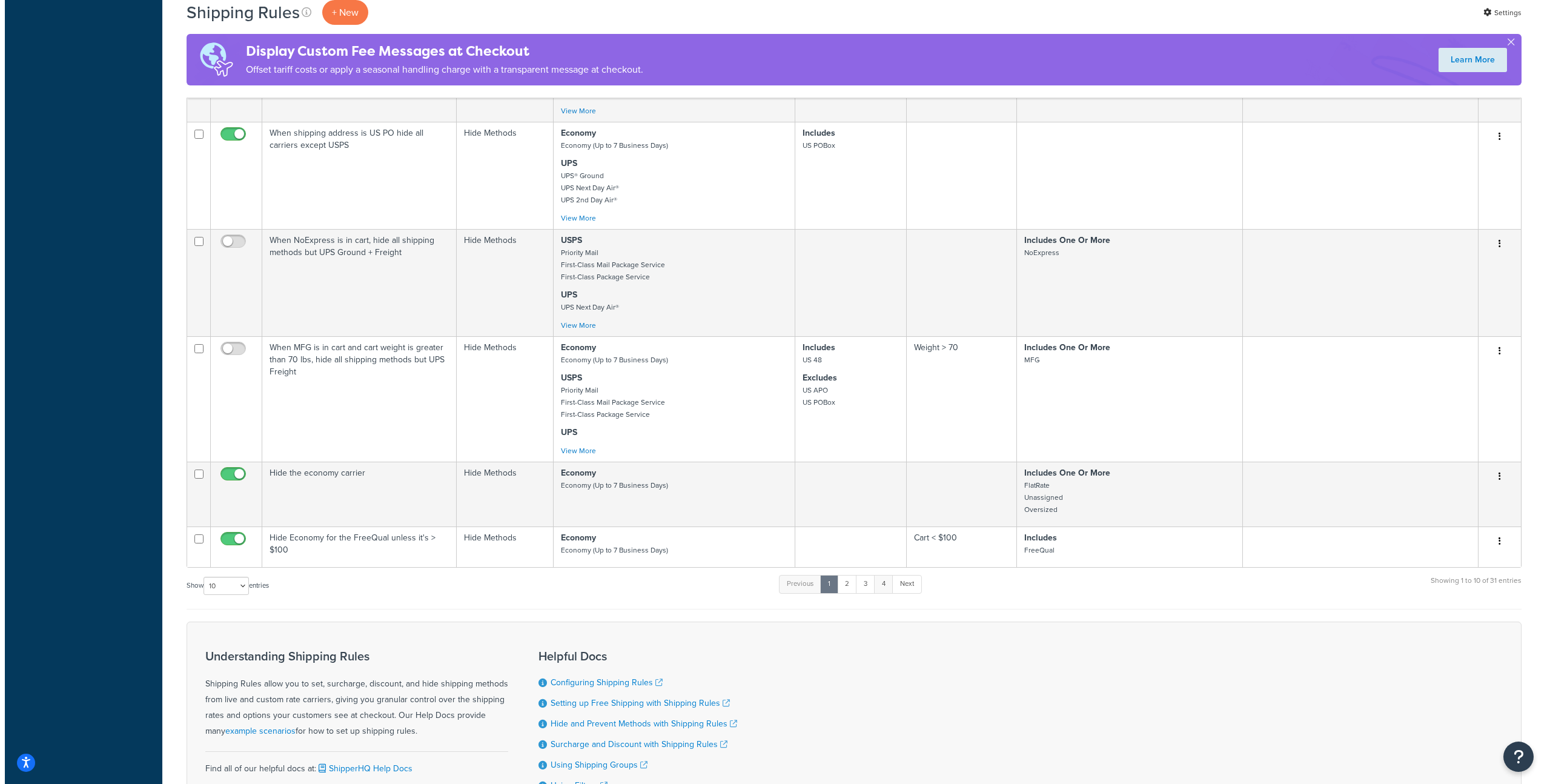
scroll to position [0, 0]
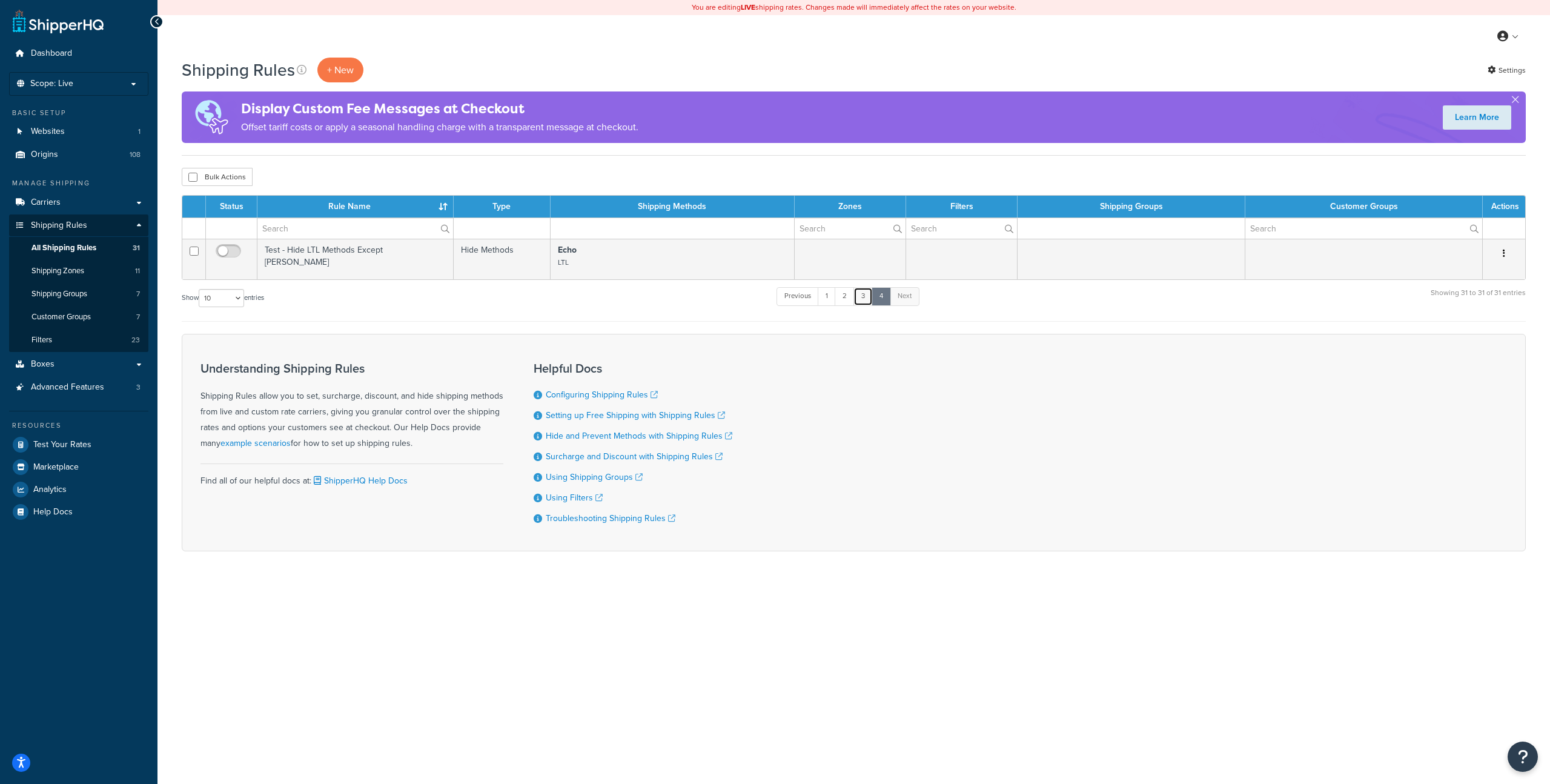
click at [861, 295] on link "3" at bounding box center [863, 296] width 19 height 18
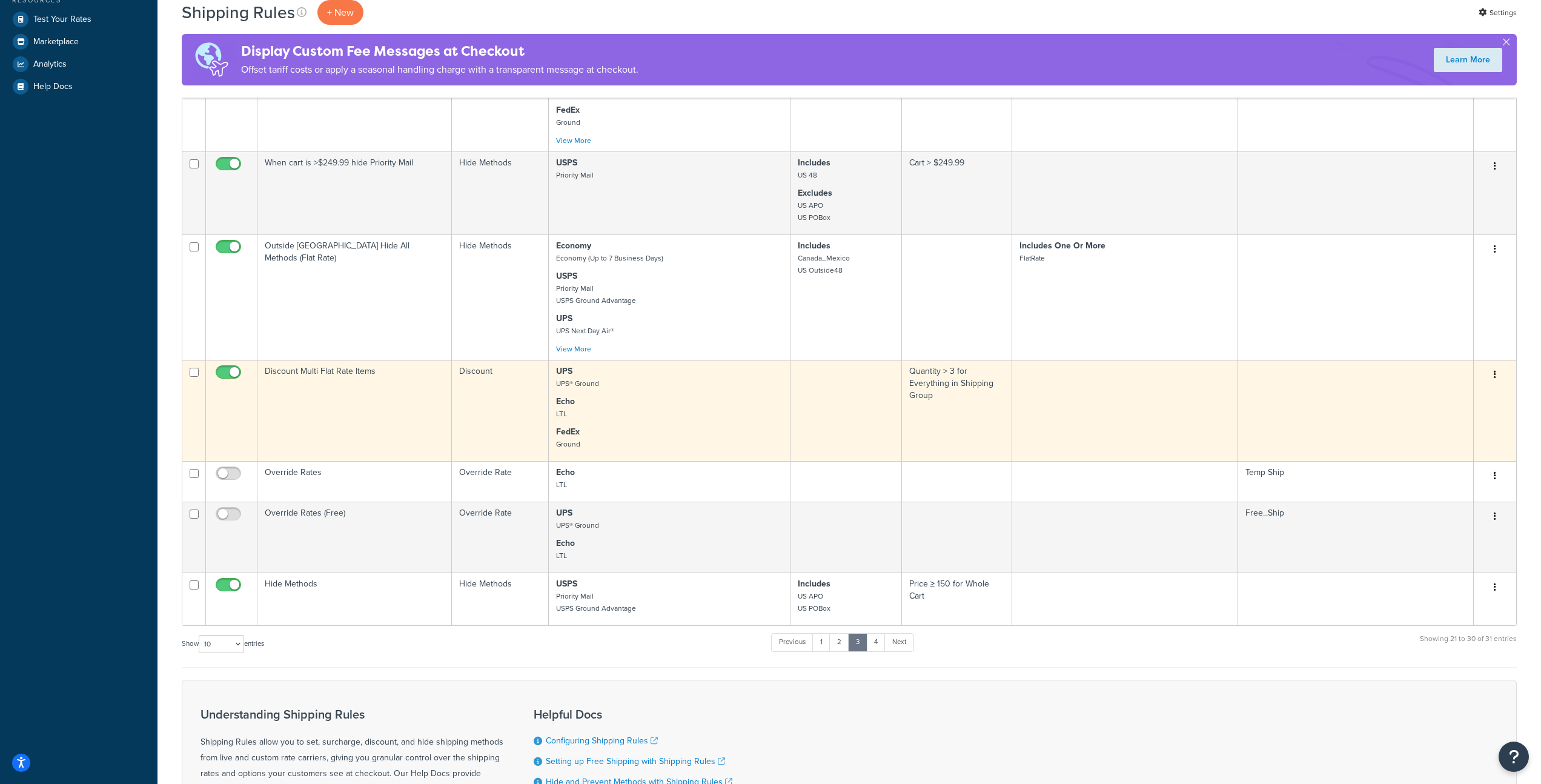
scroll to position [605, 0]
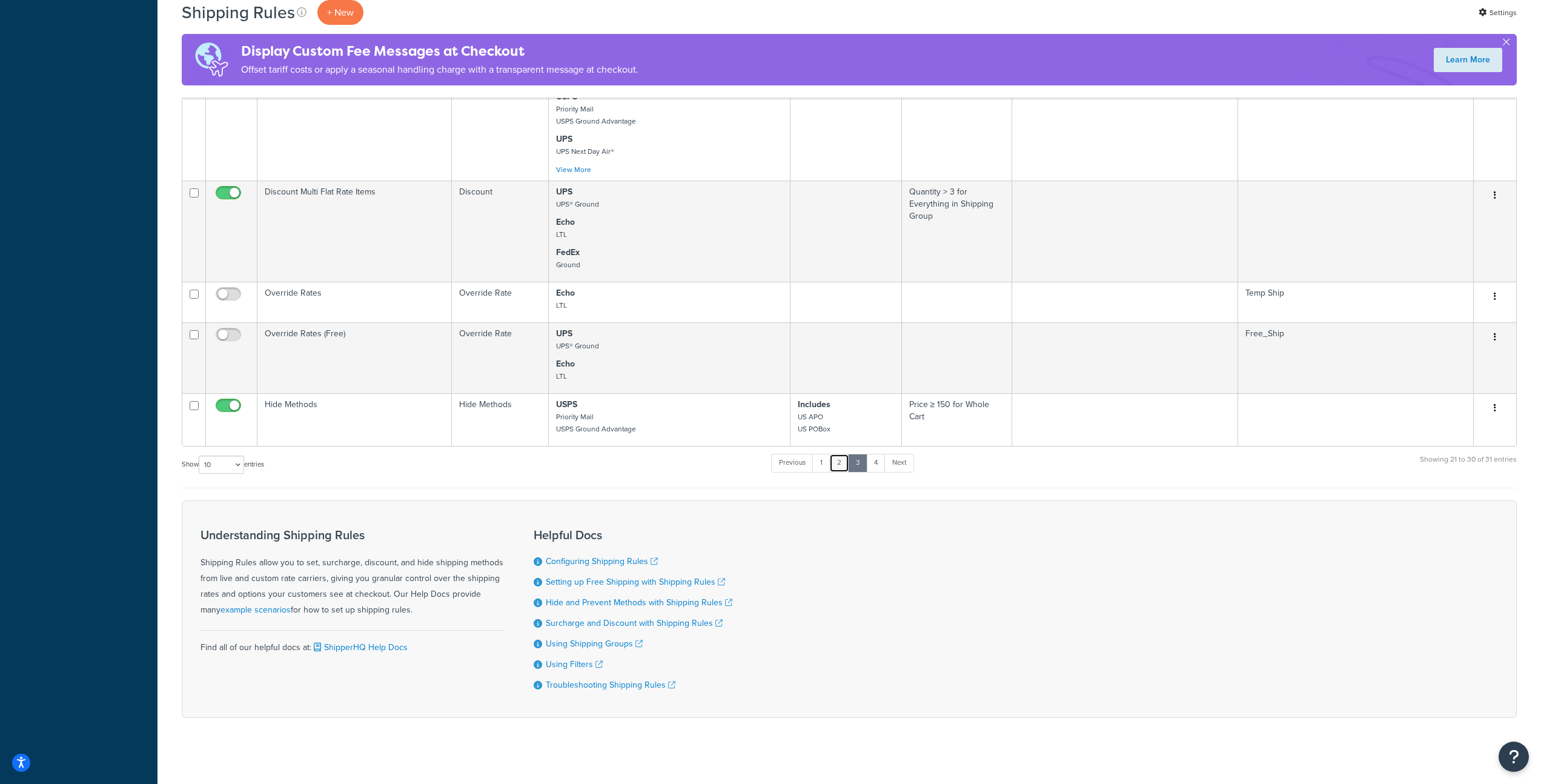
click at [843, 458] on link "2" at bounding box center [839, 462] width 20 height 18
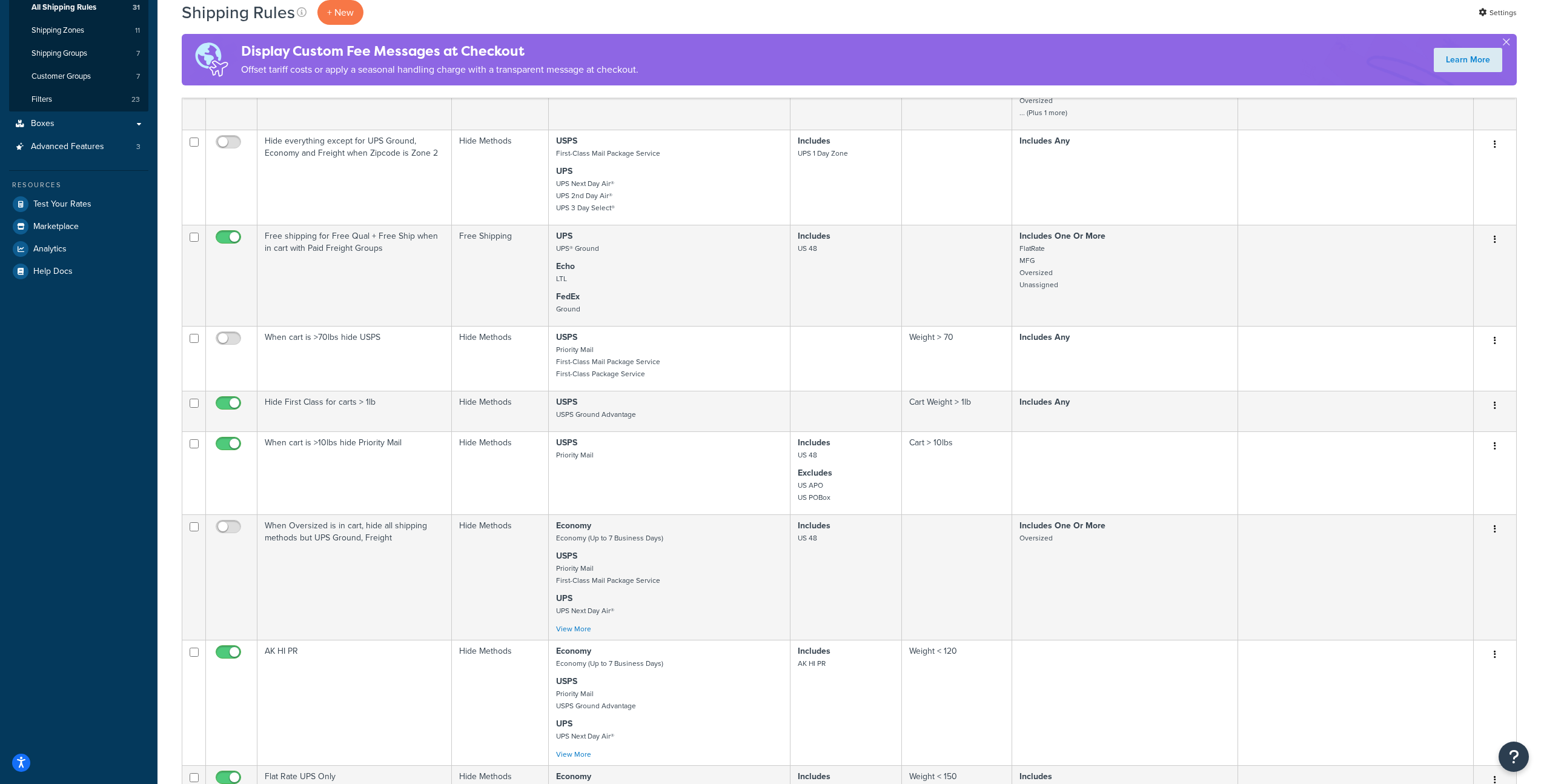
scroll to position [554, 0]
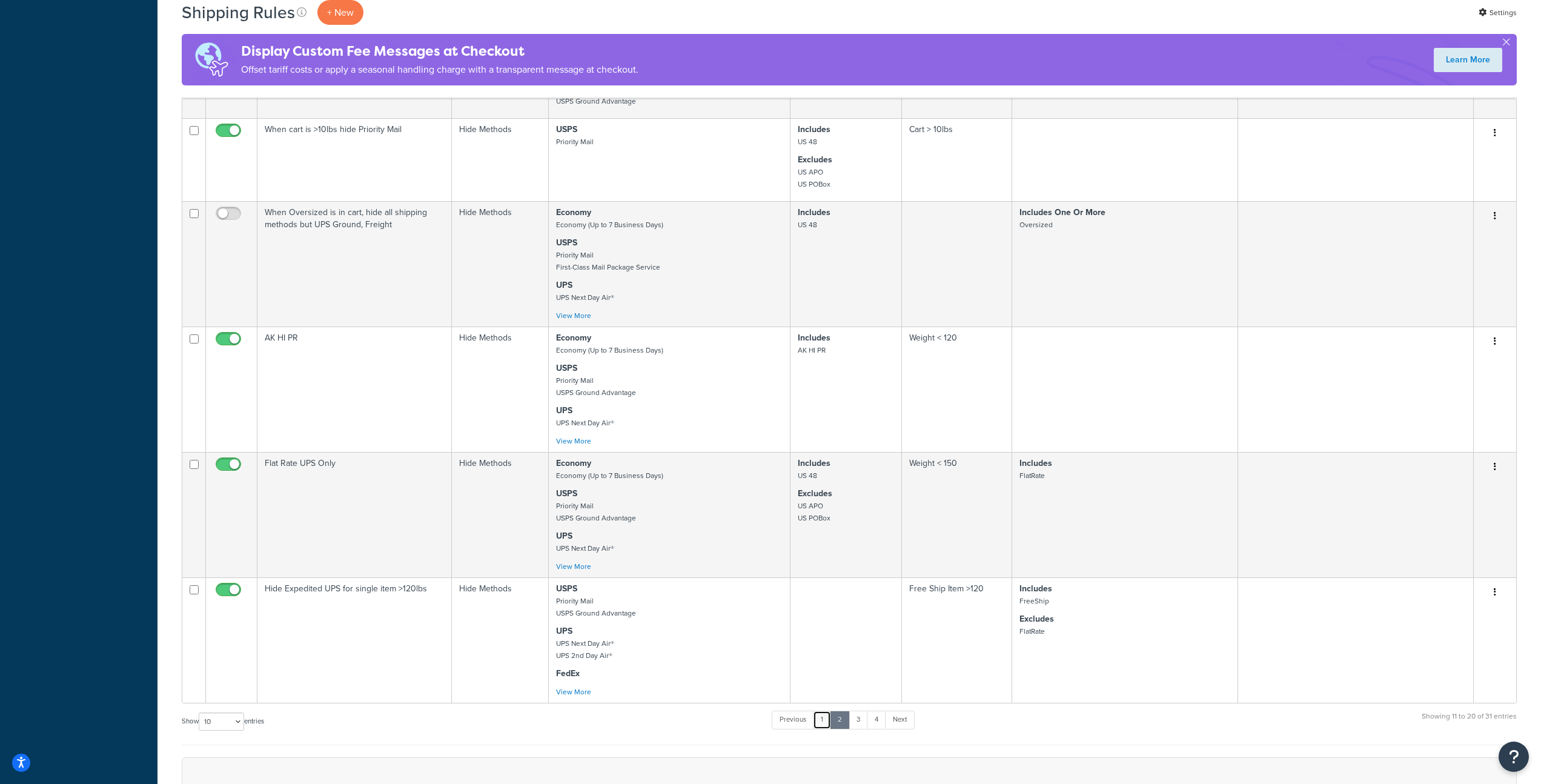
click at [826, 727] on link "1" at bounding box center [822, 720] width 18 height 18
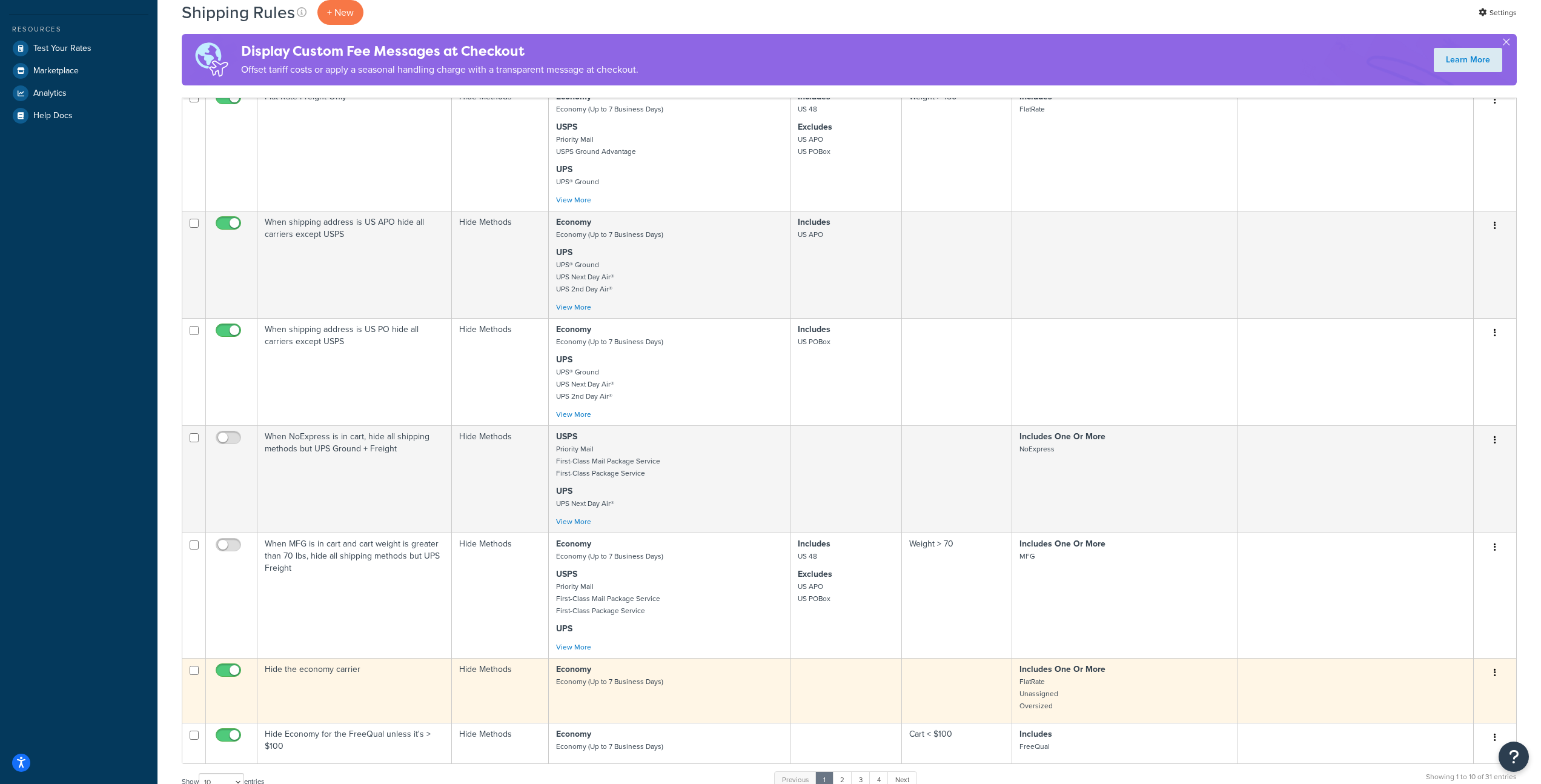
scroll to position [392, 0]
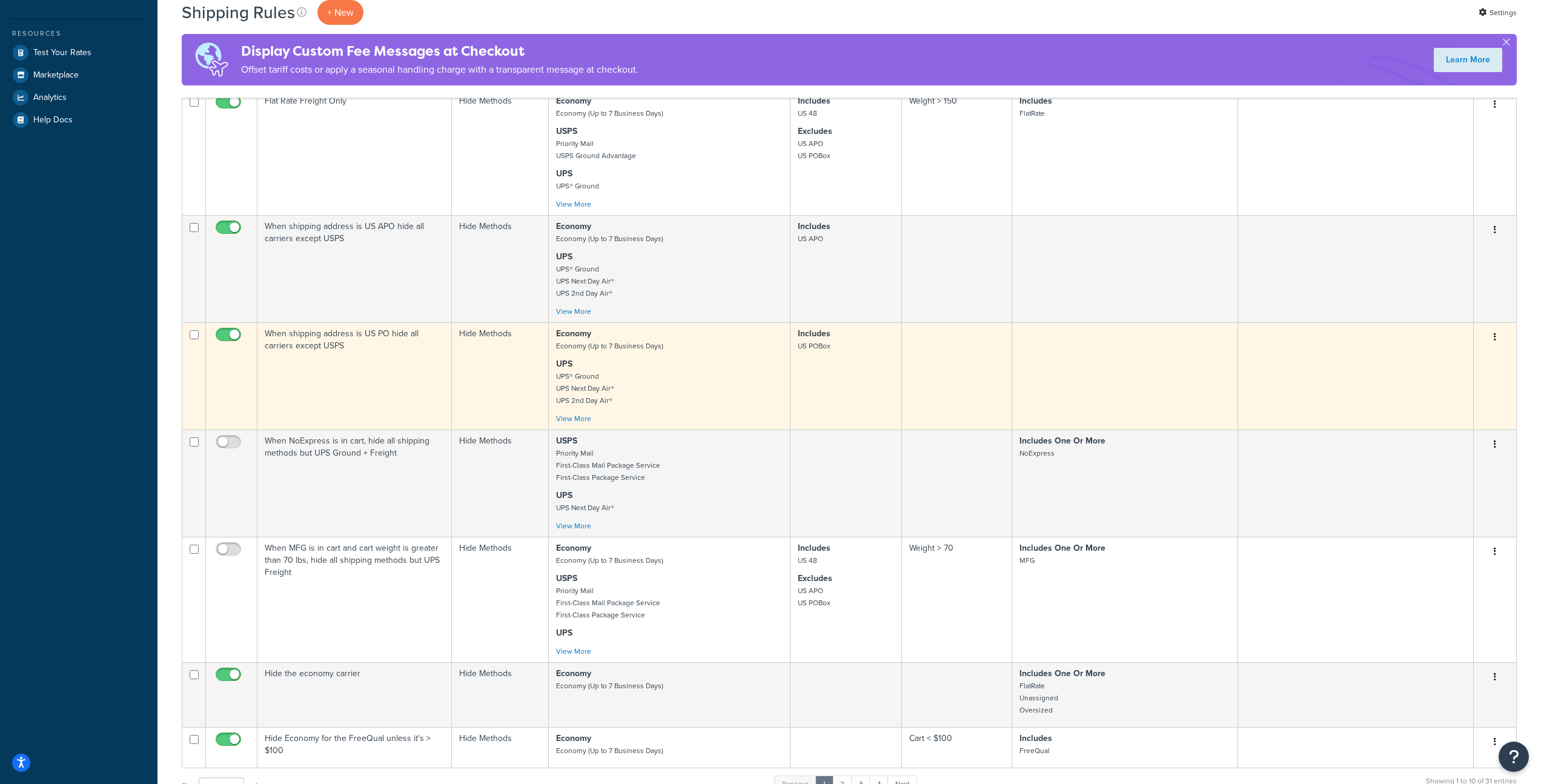
click at [703, 378] on p "UPS UPS® Ground UPS Next Day Air® UPS 2nd Day Air®" at bounding box center [669, 382] width 227 height 49
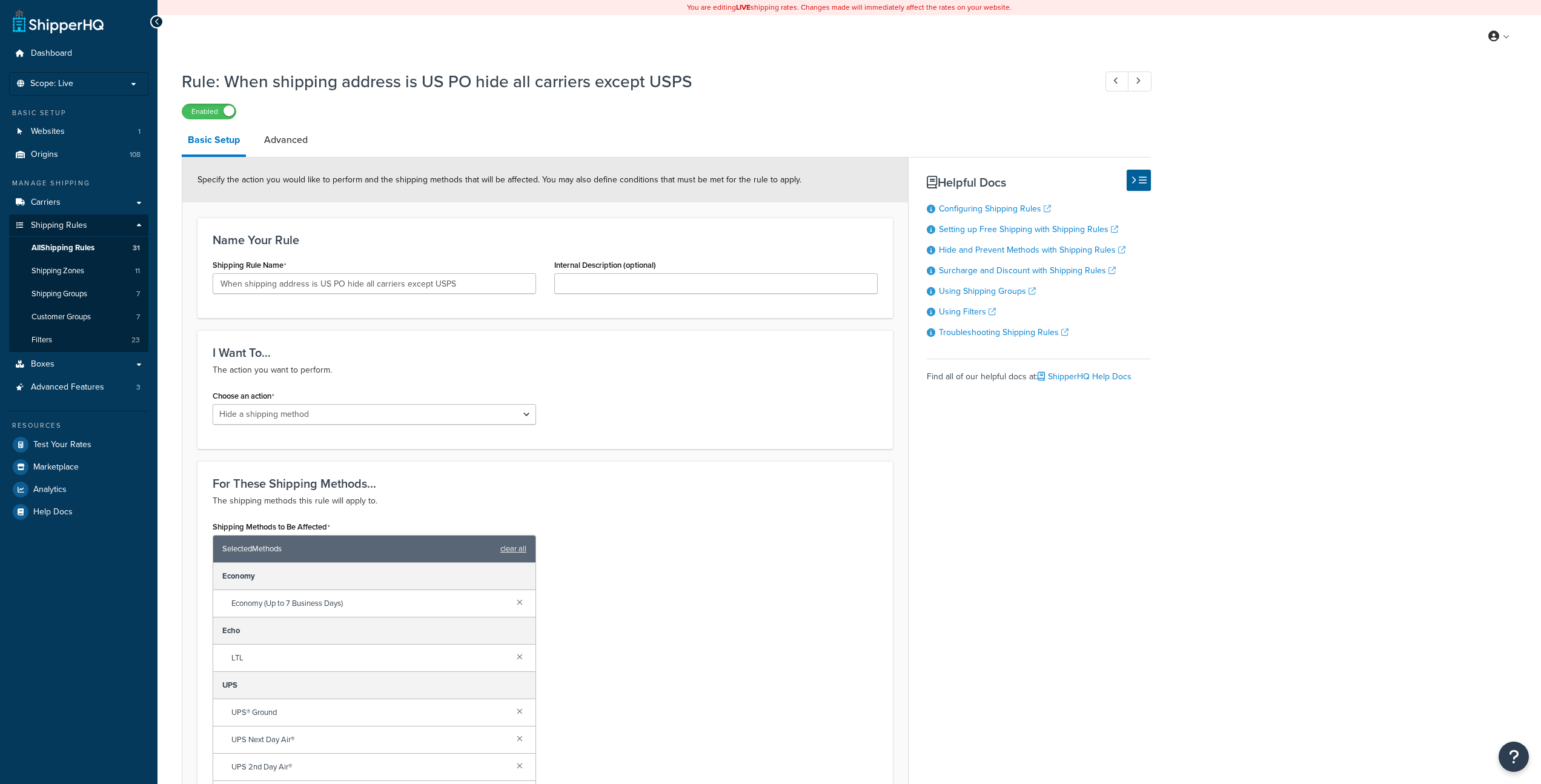
select select "HIDE"
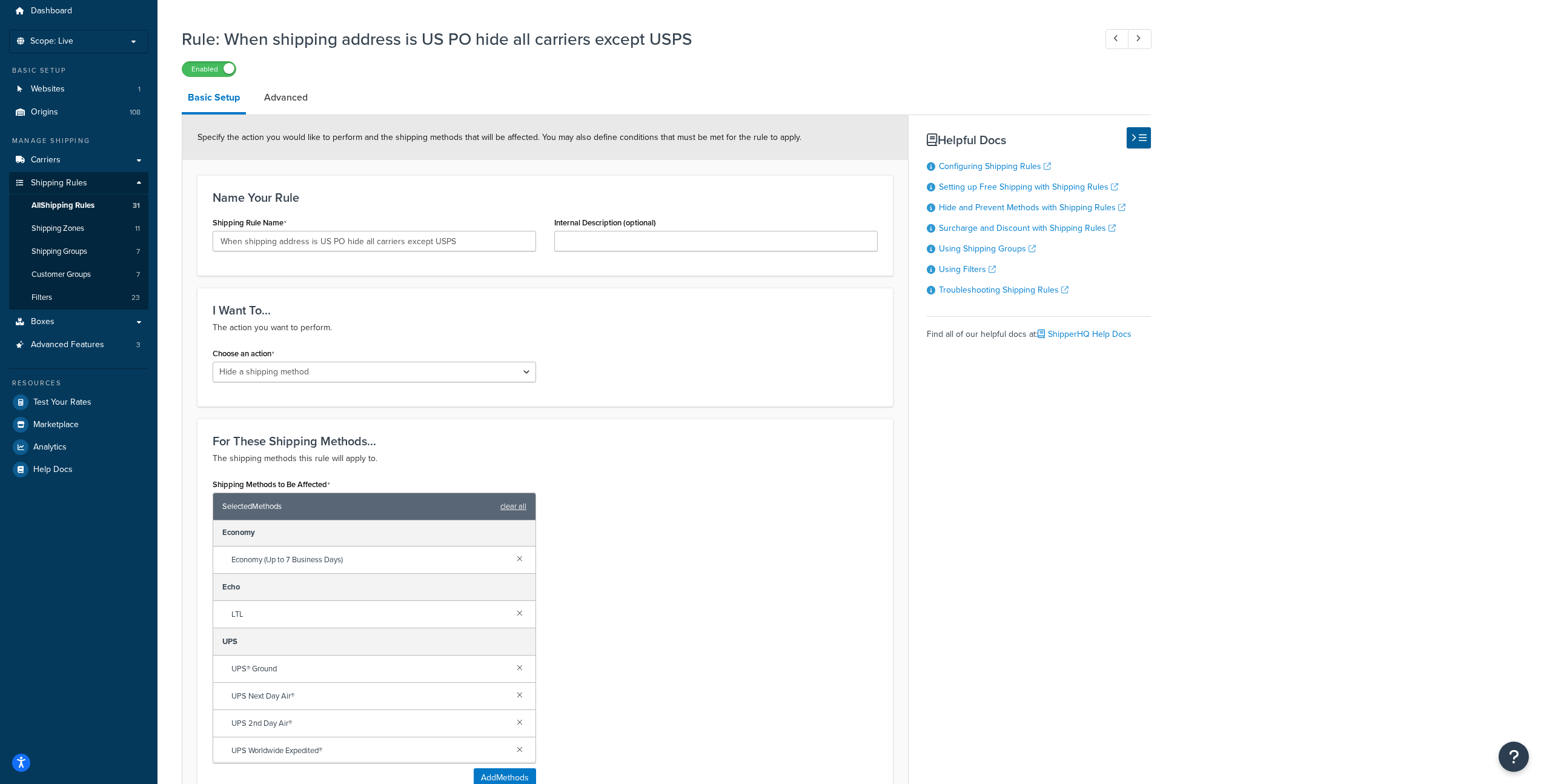
scroll to position [2, 0]
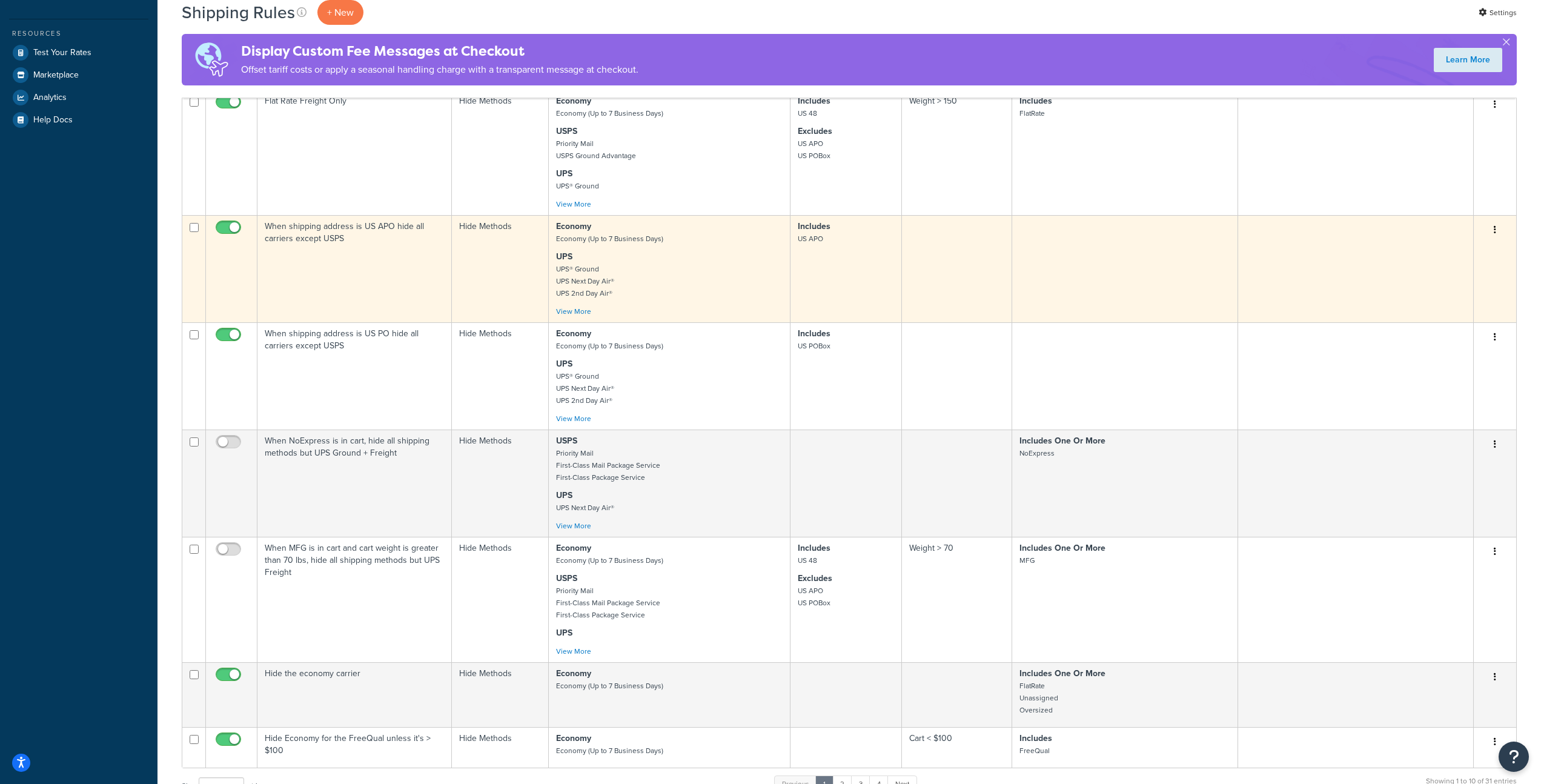
click at [421, 270] on td "When shipping address is US APO hide all carriers except USPS" at bounding box center [355, 269] width 195 height 107
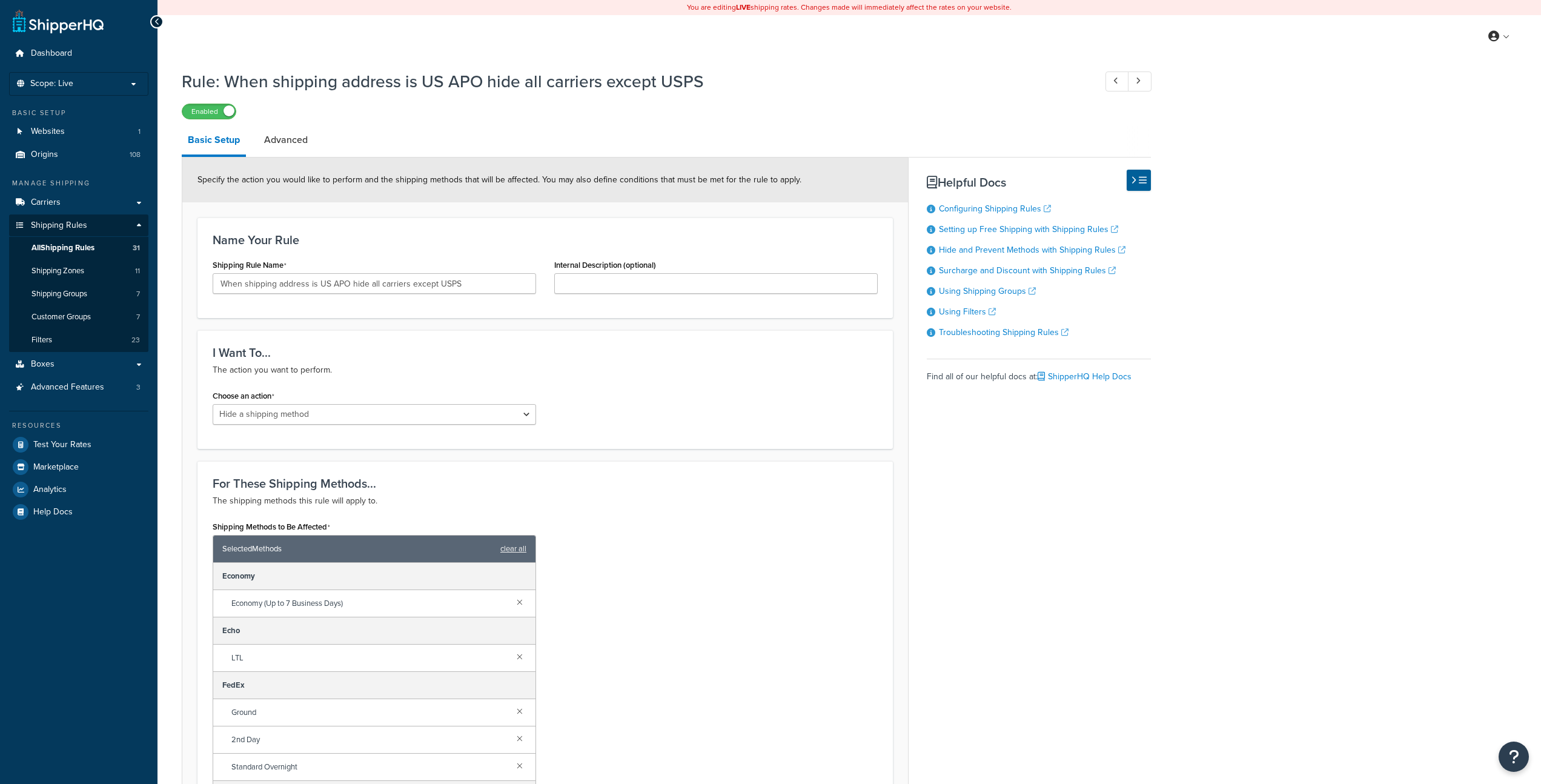
select select "HIDE"
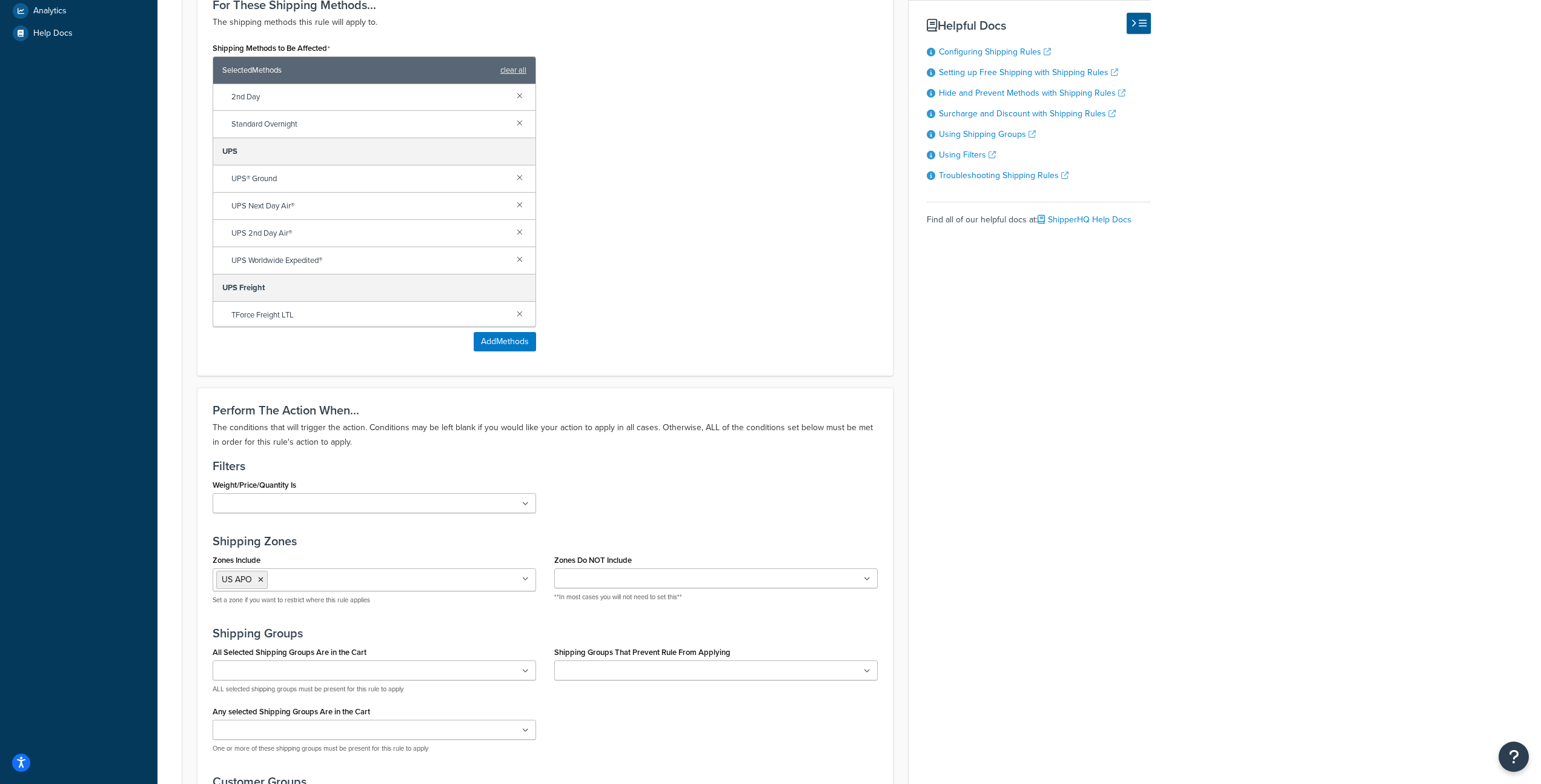
scroll to position [166, 0]
click at [513, 312] on link at bounding box center [520, 311] width 13 height 13
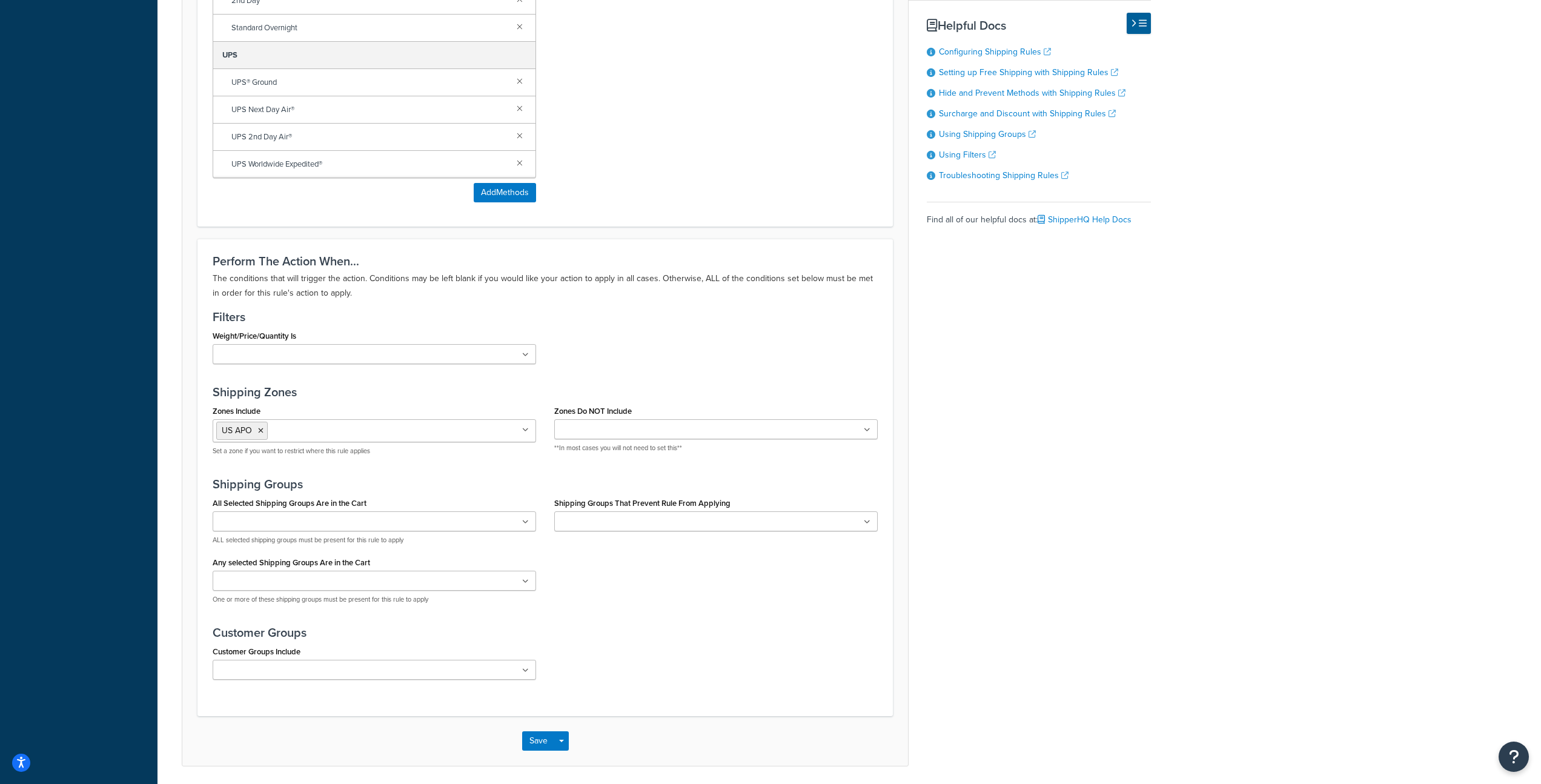
scroll to position [670, 0]
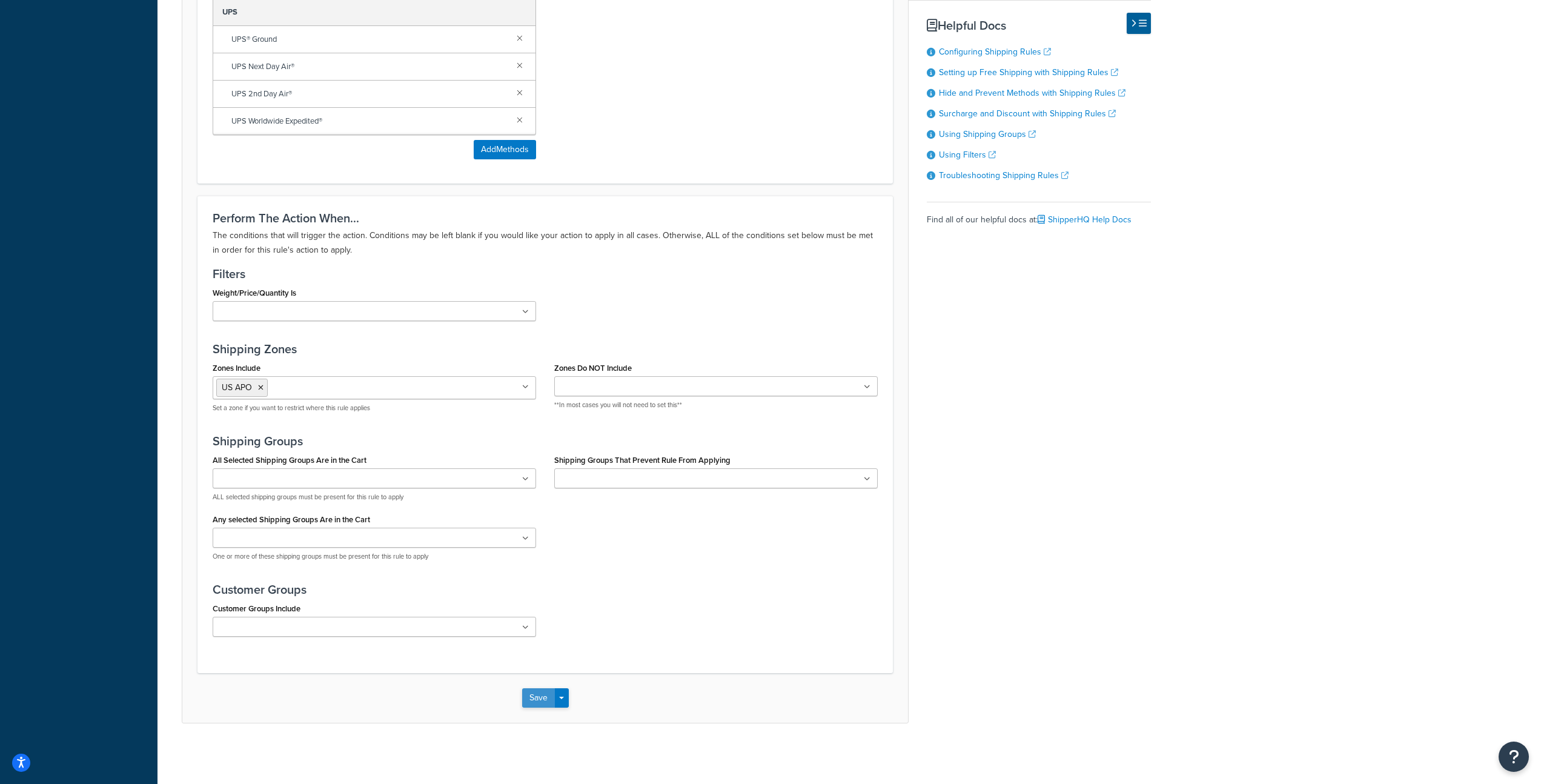
click at [542, 697] on button "Save" at bounding box center [539, 698] width 33 height 19
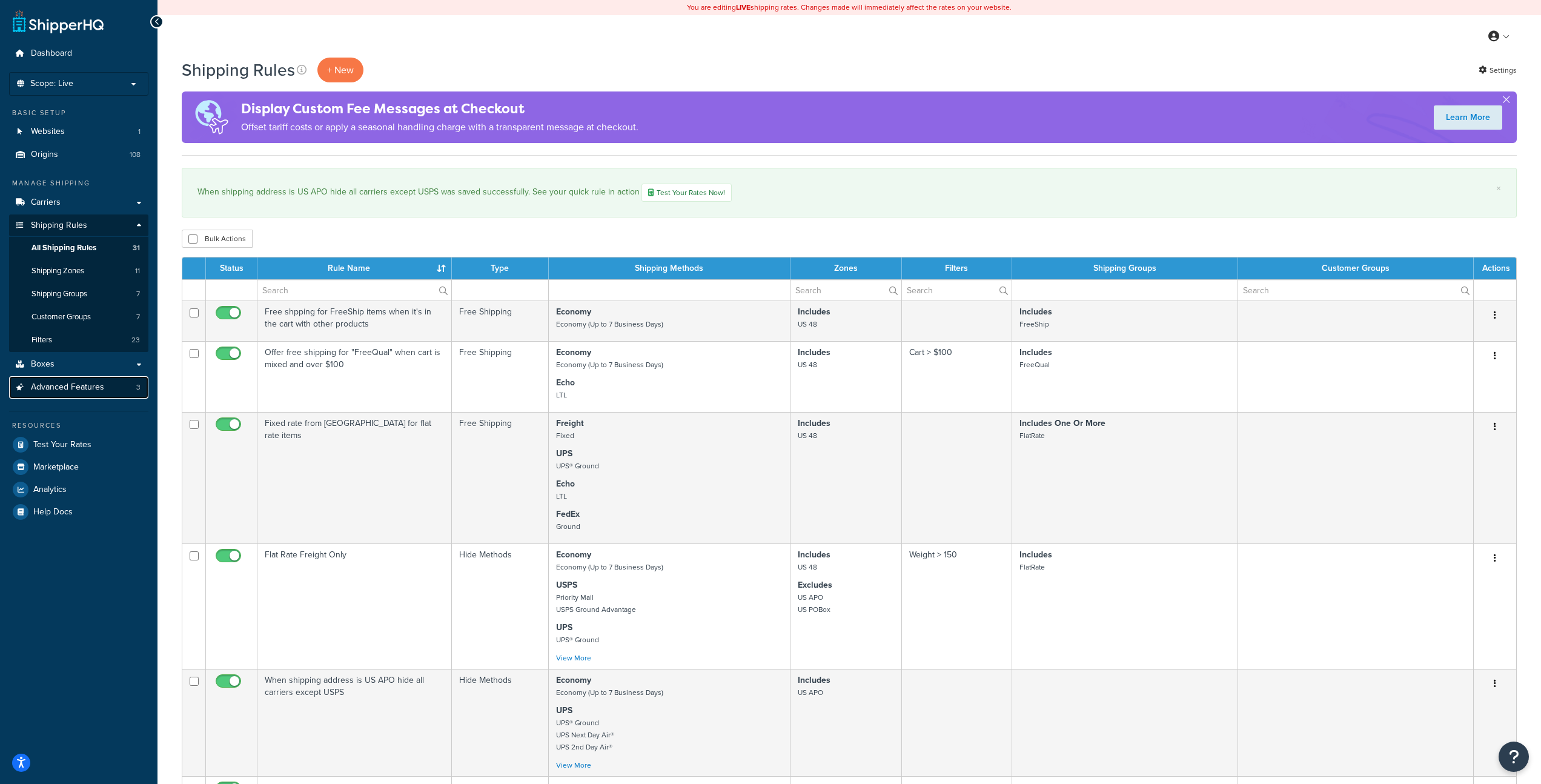
click at [92, 386] on span "Advanced Features" at bounding box center [67, 387] width 74 height 10
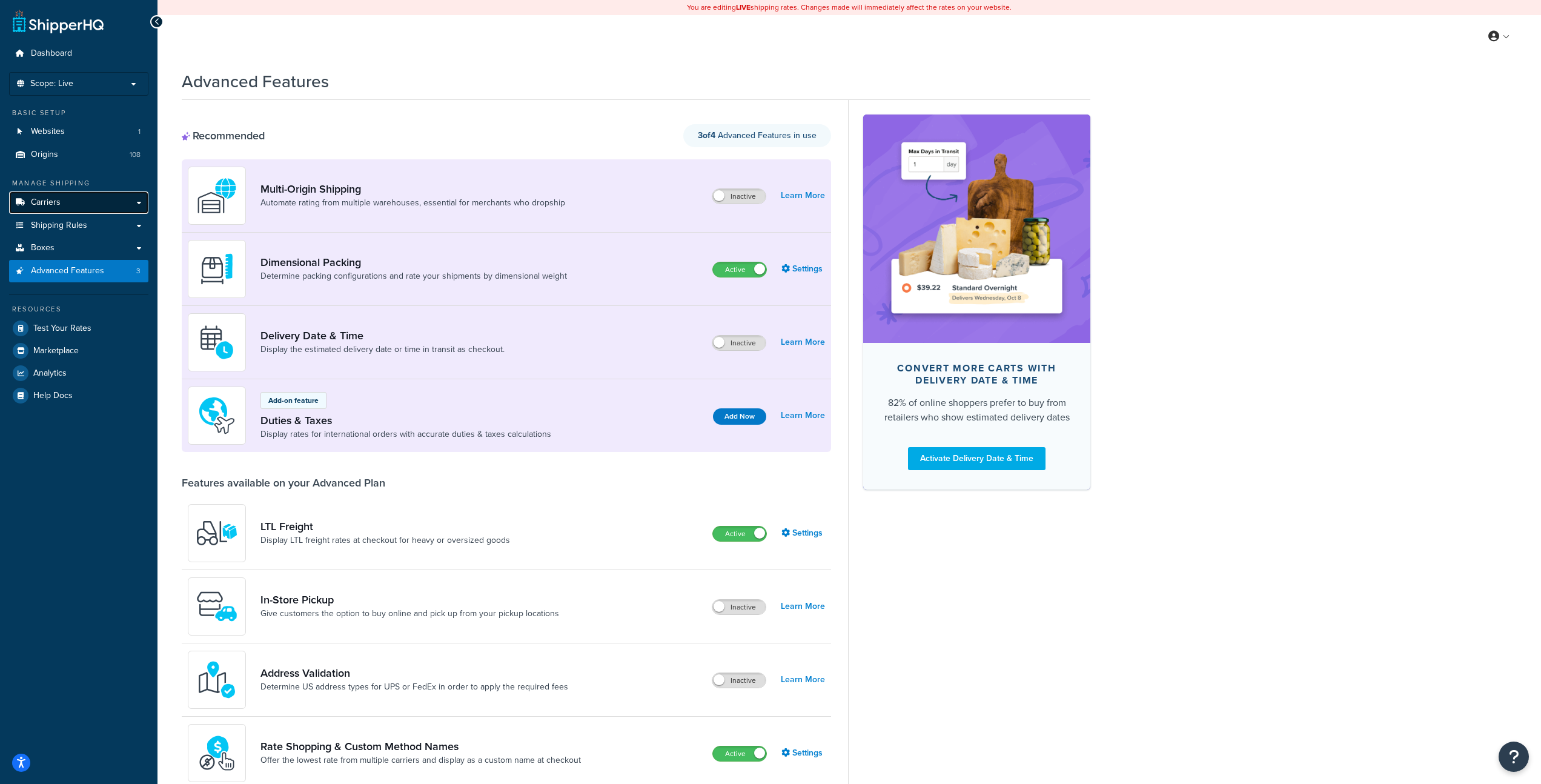
click at [46, 202] on span "Carriers" at bounding box center [46, 202] width 30 height 10
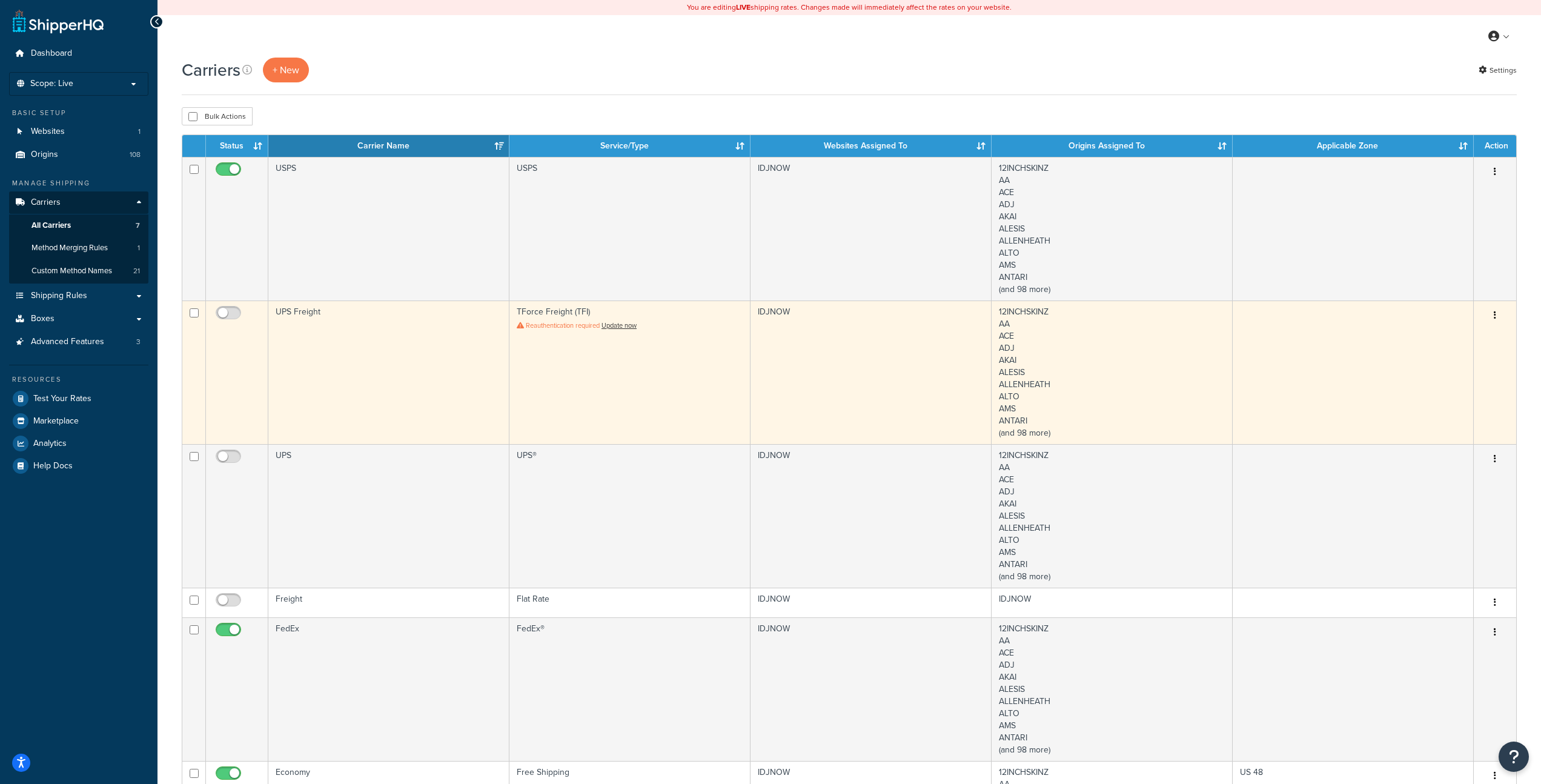
click at [1494, 312] on icon "button" at bounding box center [1495, 315] width 2 height 9
click at [1444, 388] on link "Delete" at bounding box center [1446, 390] width 95 height 25
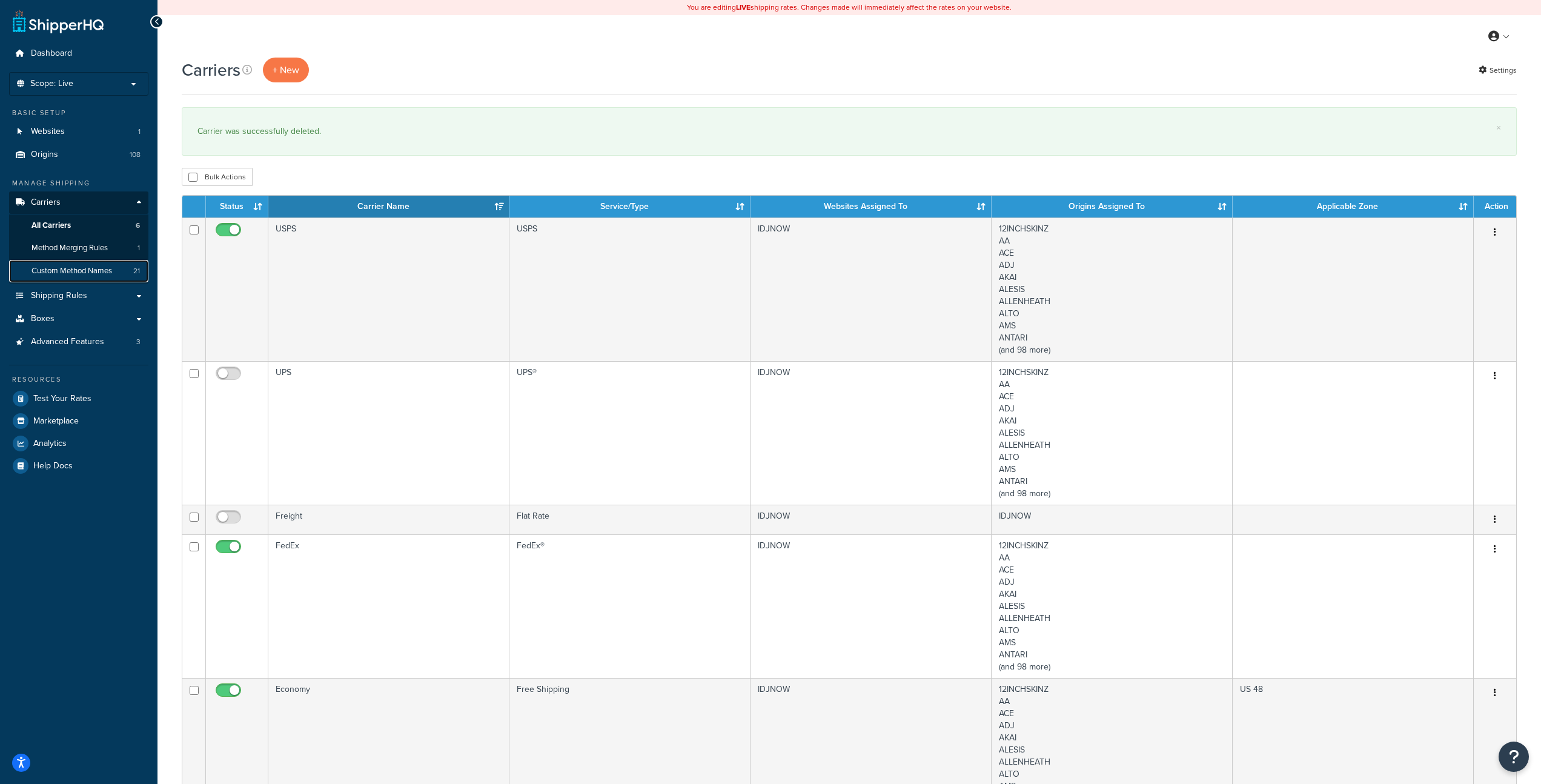
click at [83, 272] on span "Custom Method Names" at bounding box center [72, 271] width 81 height 10
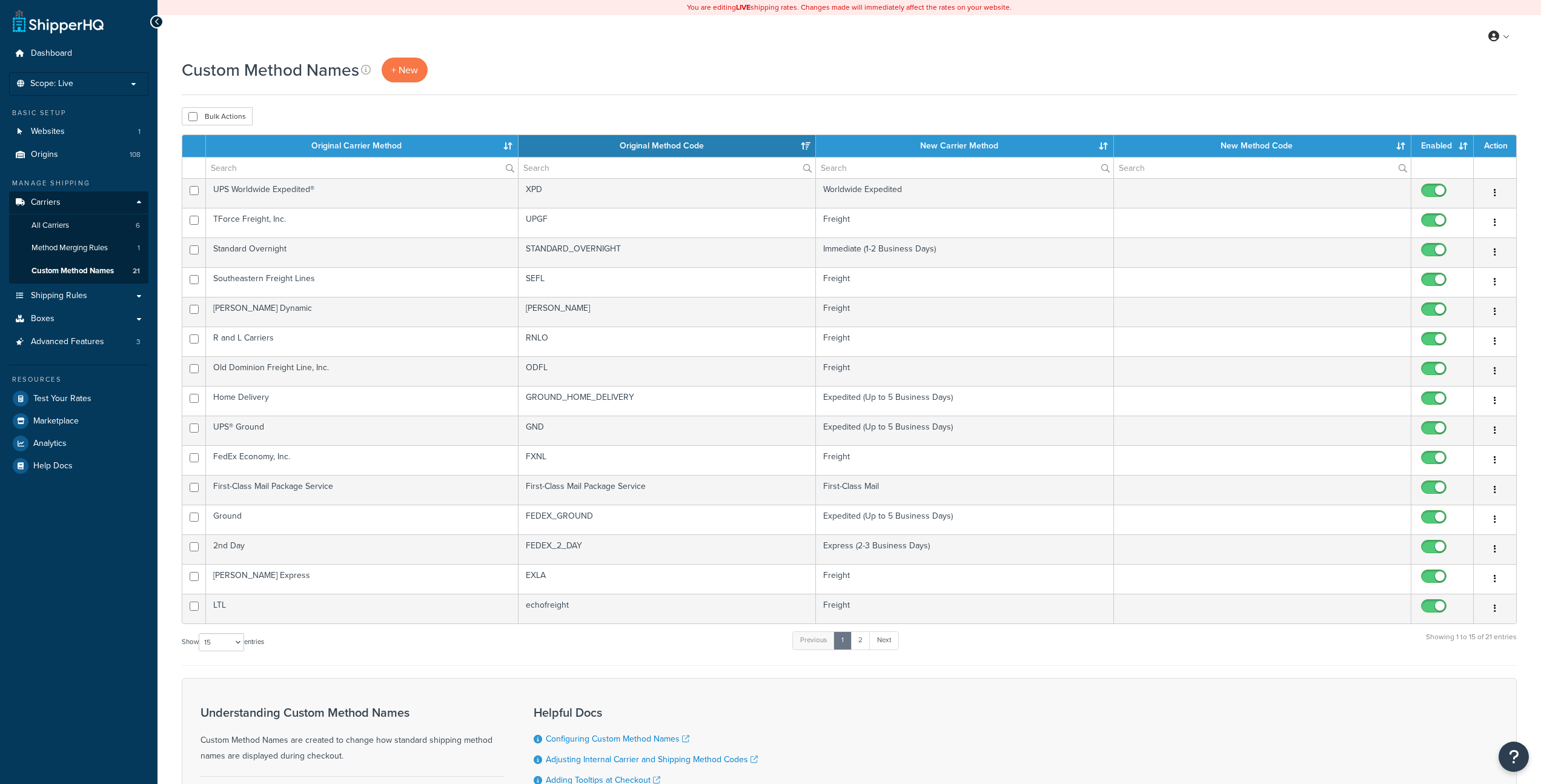
select select "15"
click at [943, 145] on th "New Carrier Method" at bounding box center [964, 146] width 297 height 22
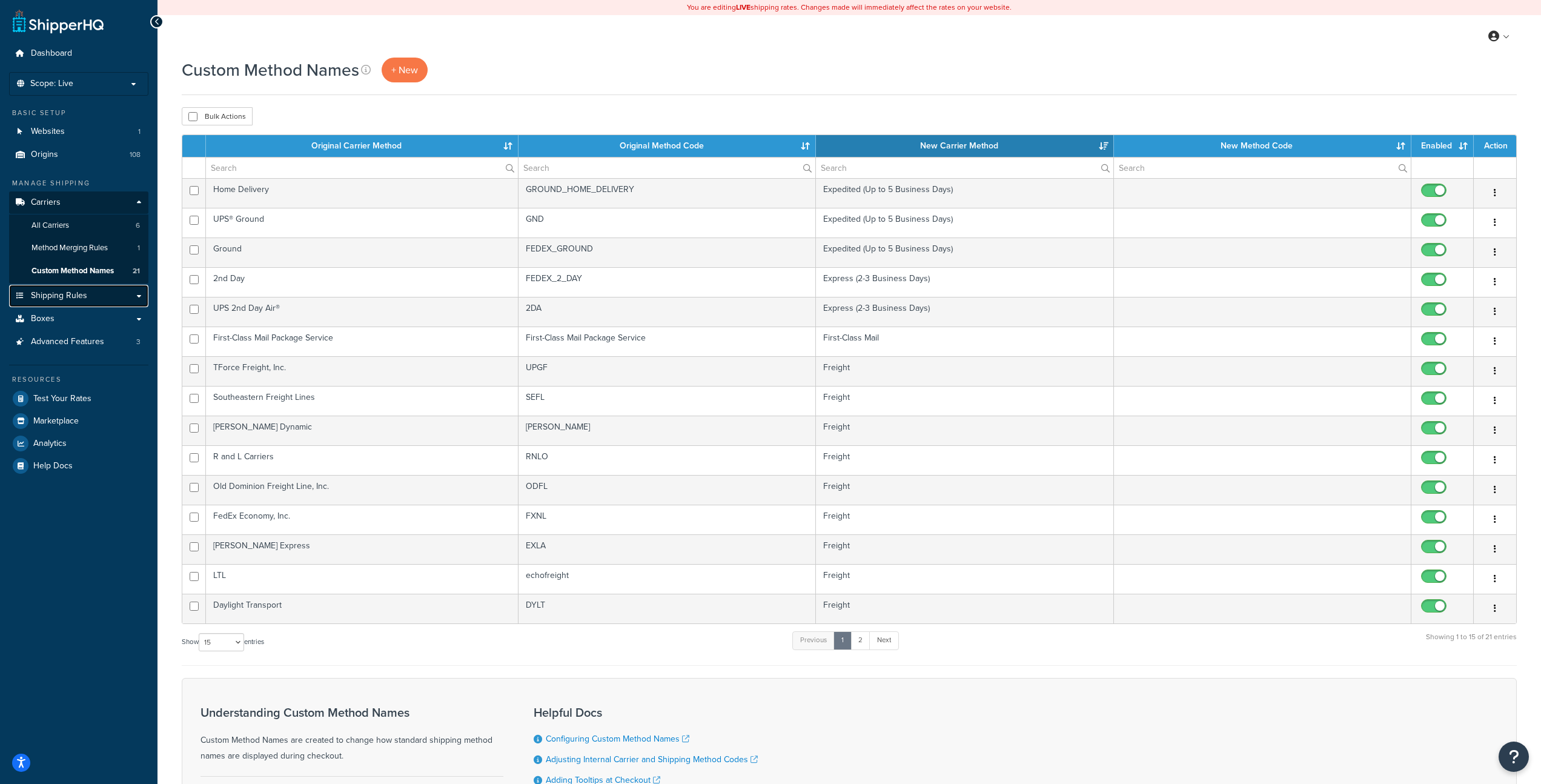
click at [61, 296] on span "Shipping Rules" at bounding box center [59, 295] width 57 height 10
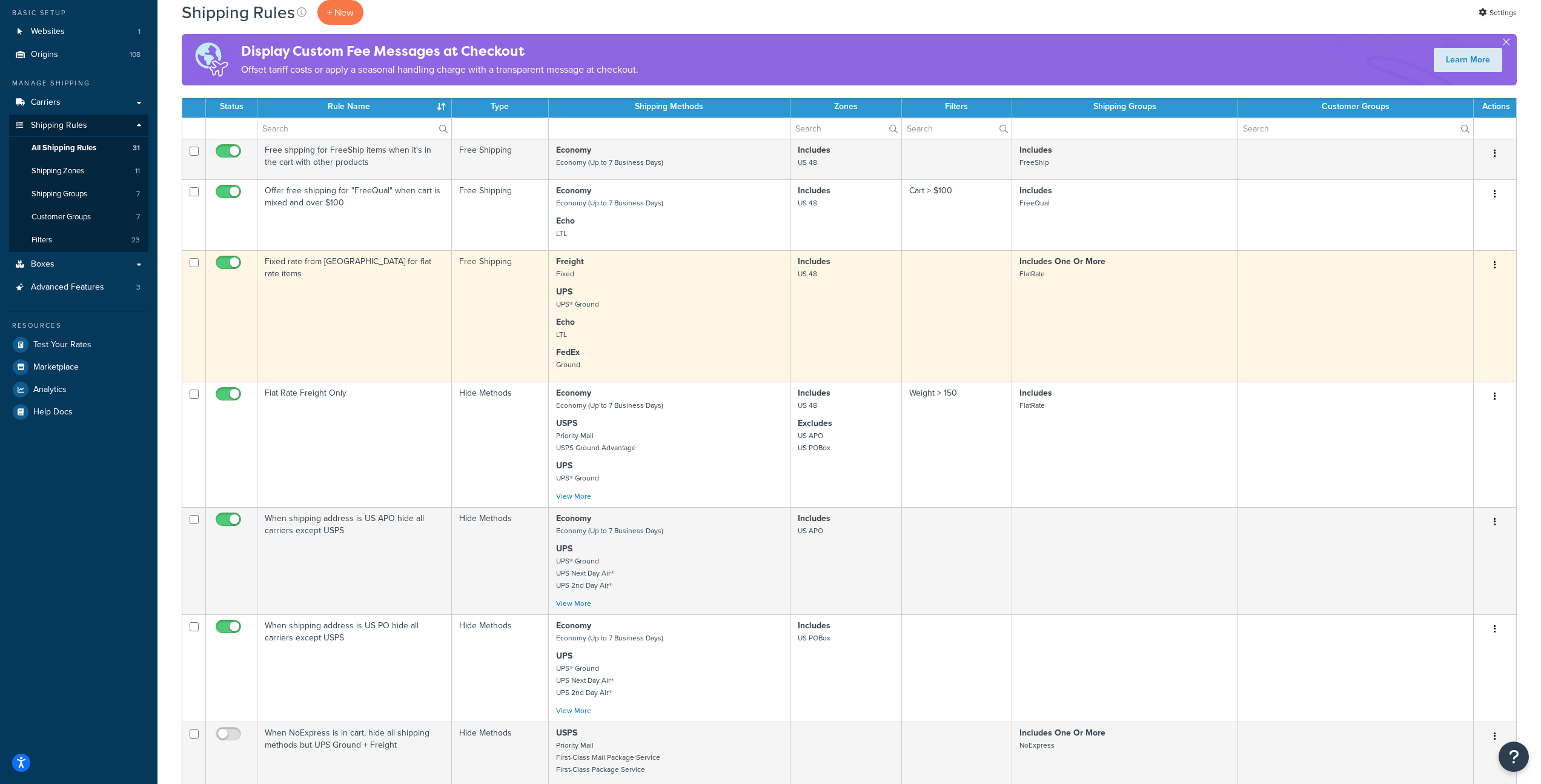
scroll to position [103, 0]
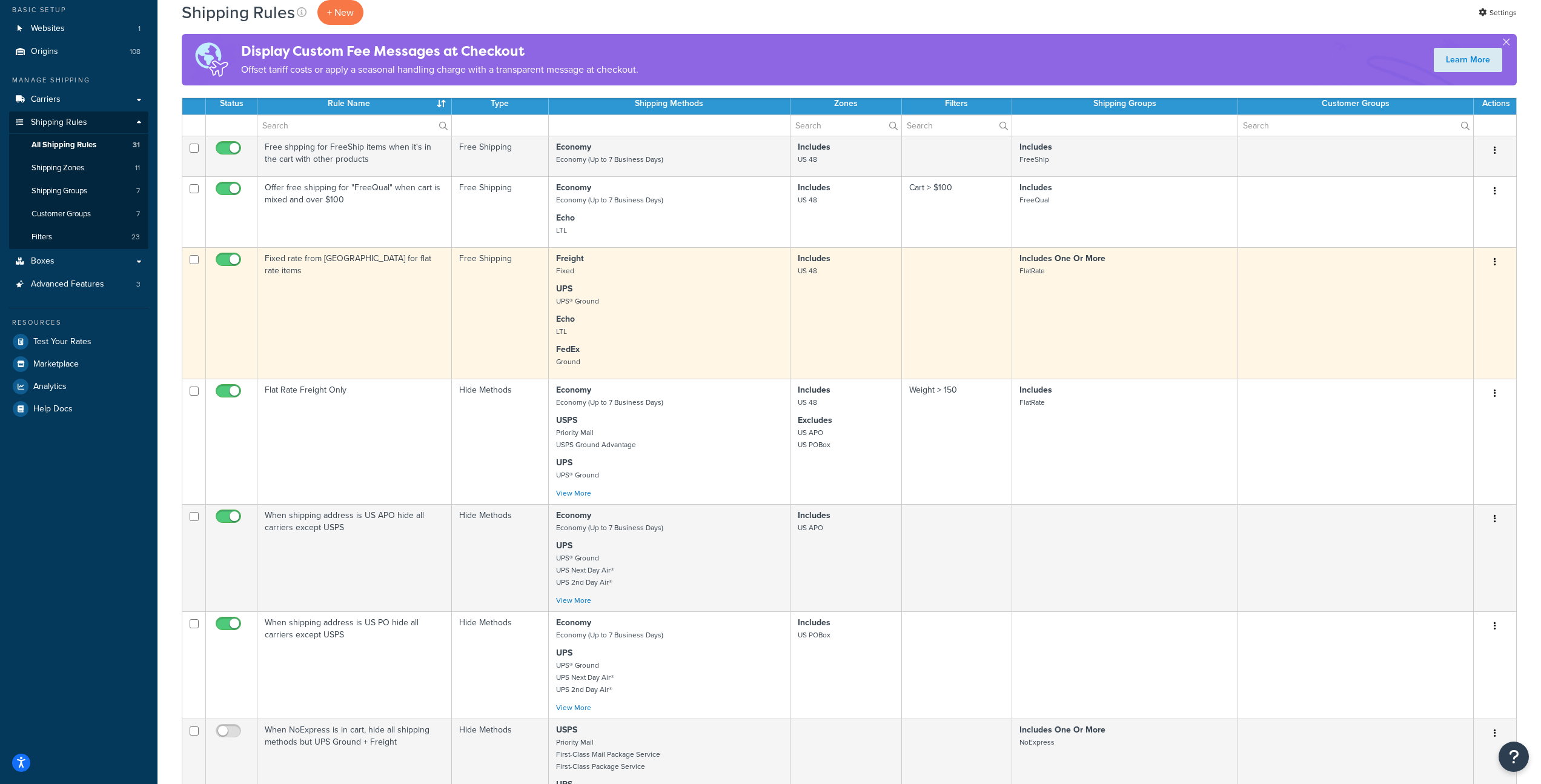
click at [677, 311] on td "Freight Fixed UPS UPS® Ground Echo LTL FedEx Ground" at bounding box center [670, 313] width 242 height 131
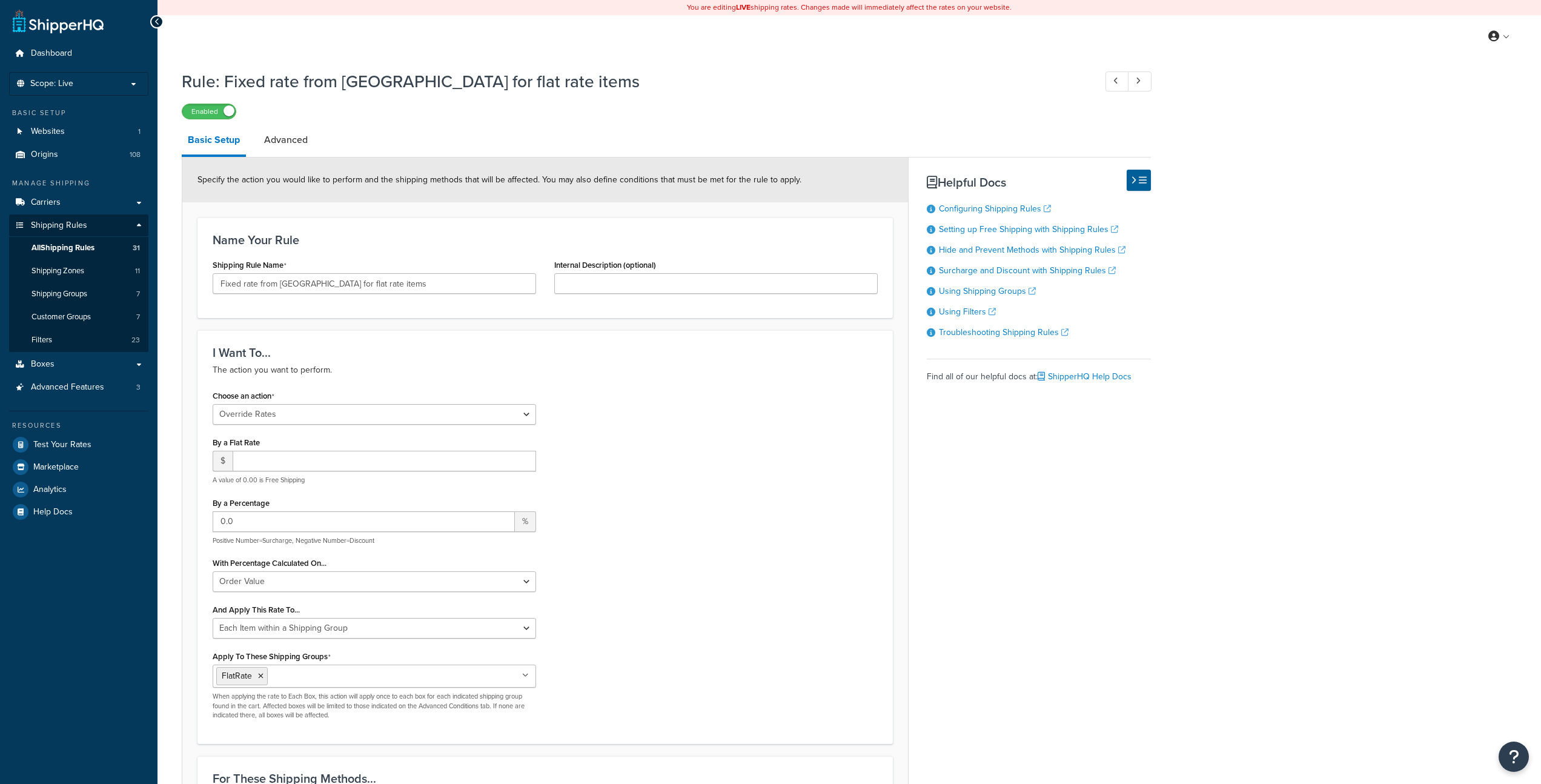
select select "OVERRIDE"
select select "ITEM"
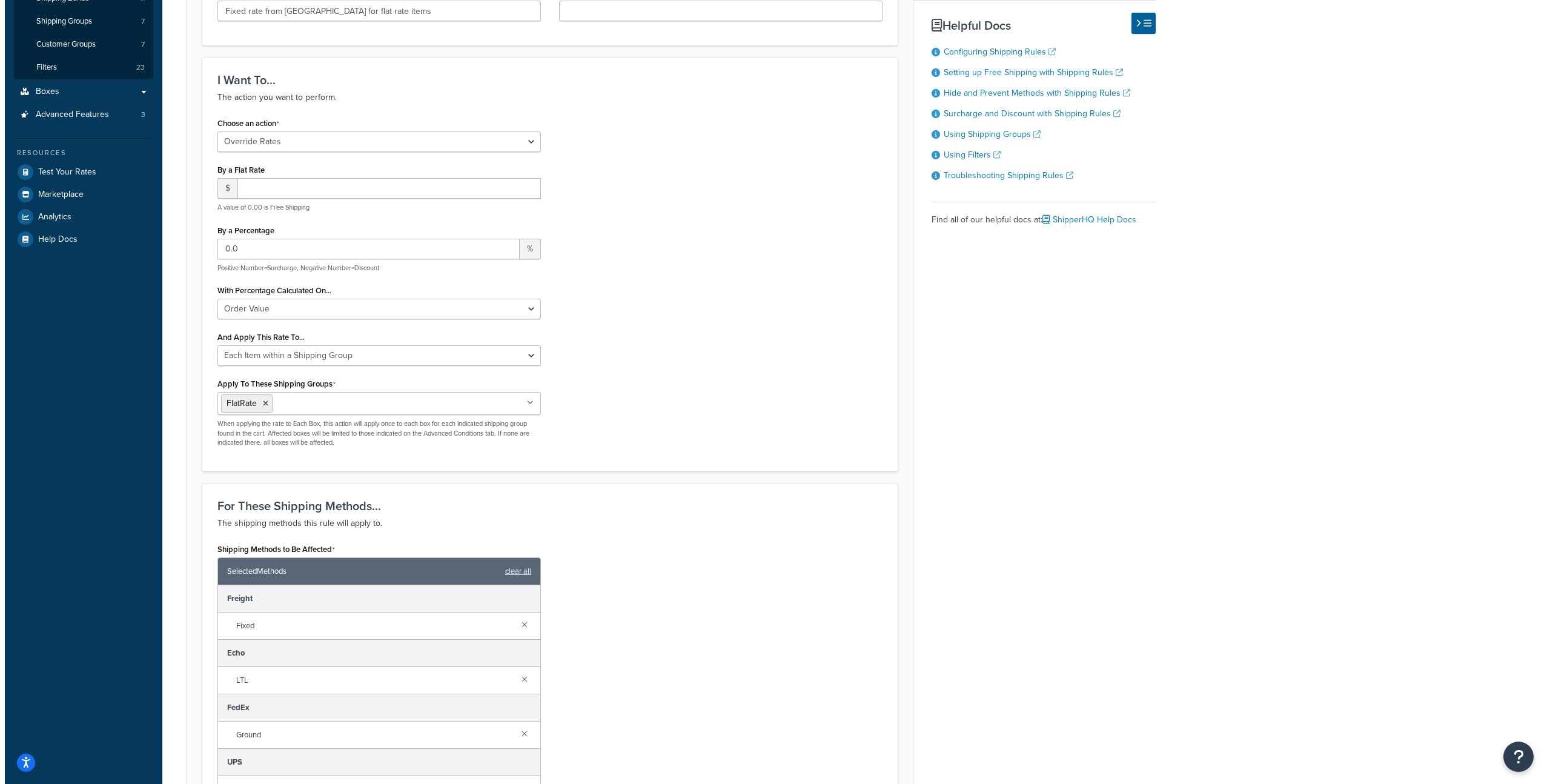
scroll to position [558, 0]
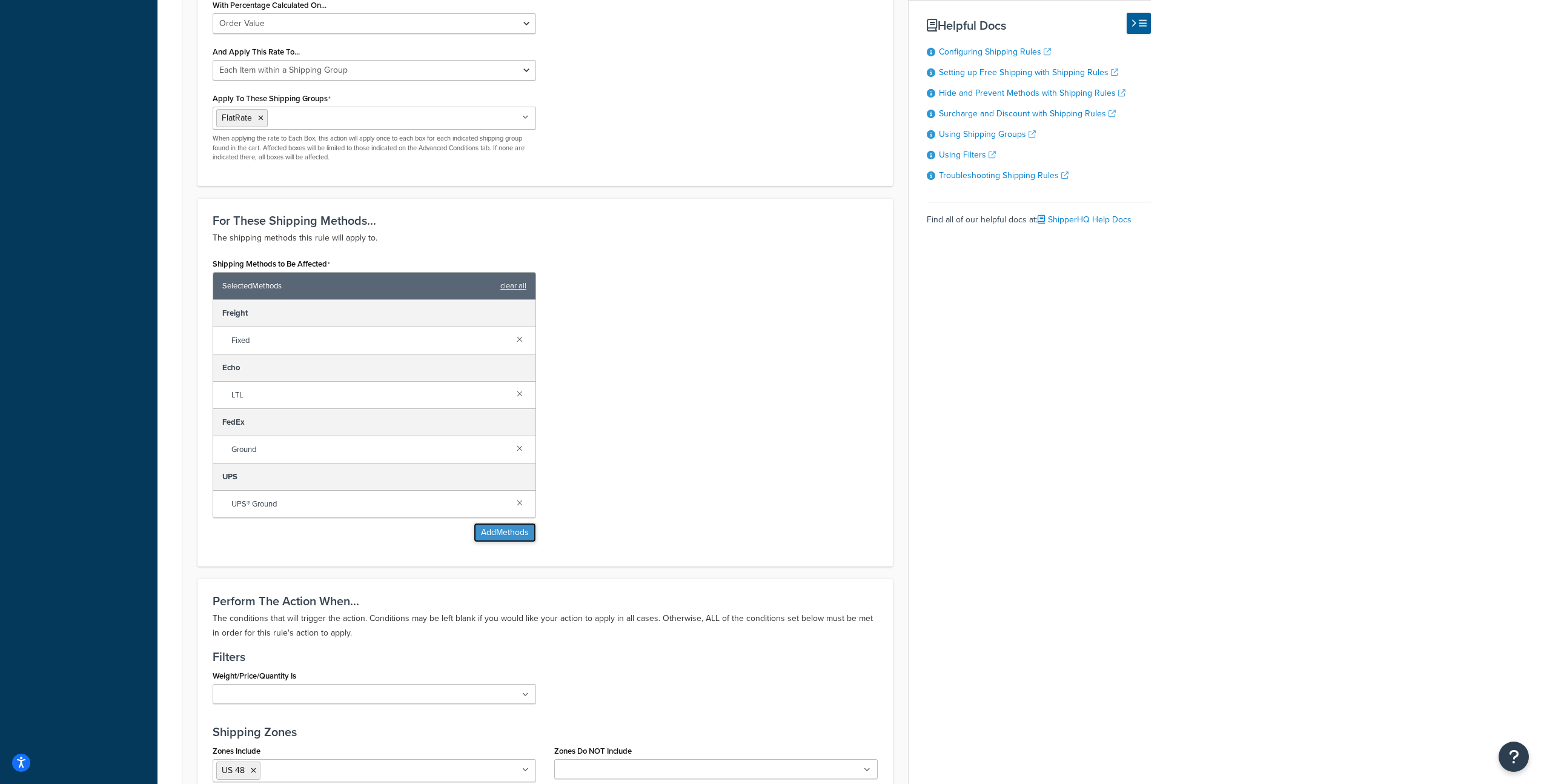
click at [512, 532] on button "Add Methods" at bounding box center [505, 532] width 63 height 19
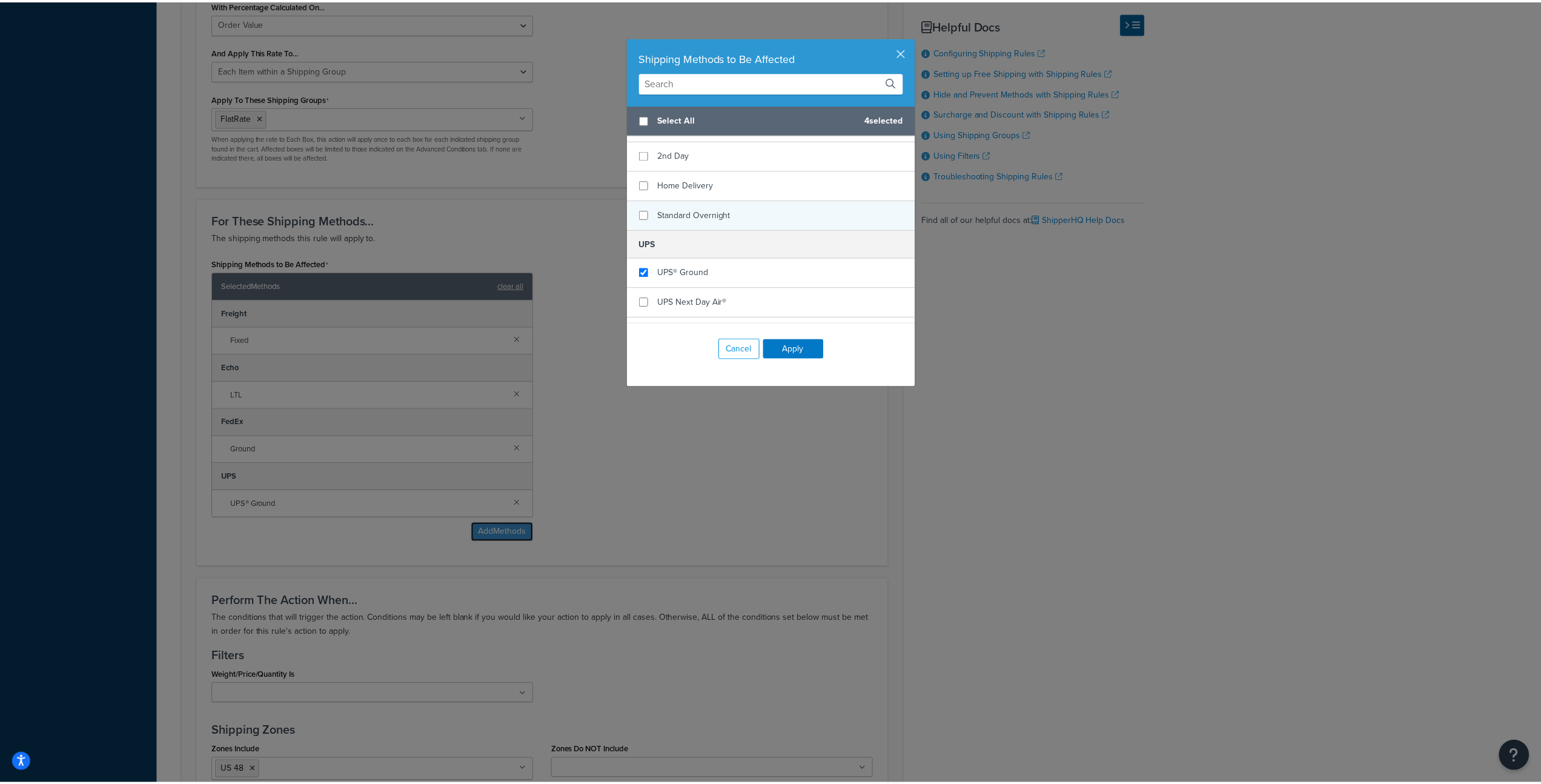
scroll to position [225, 0]
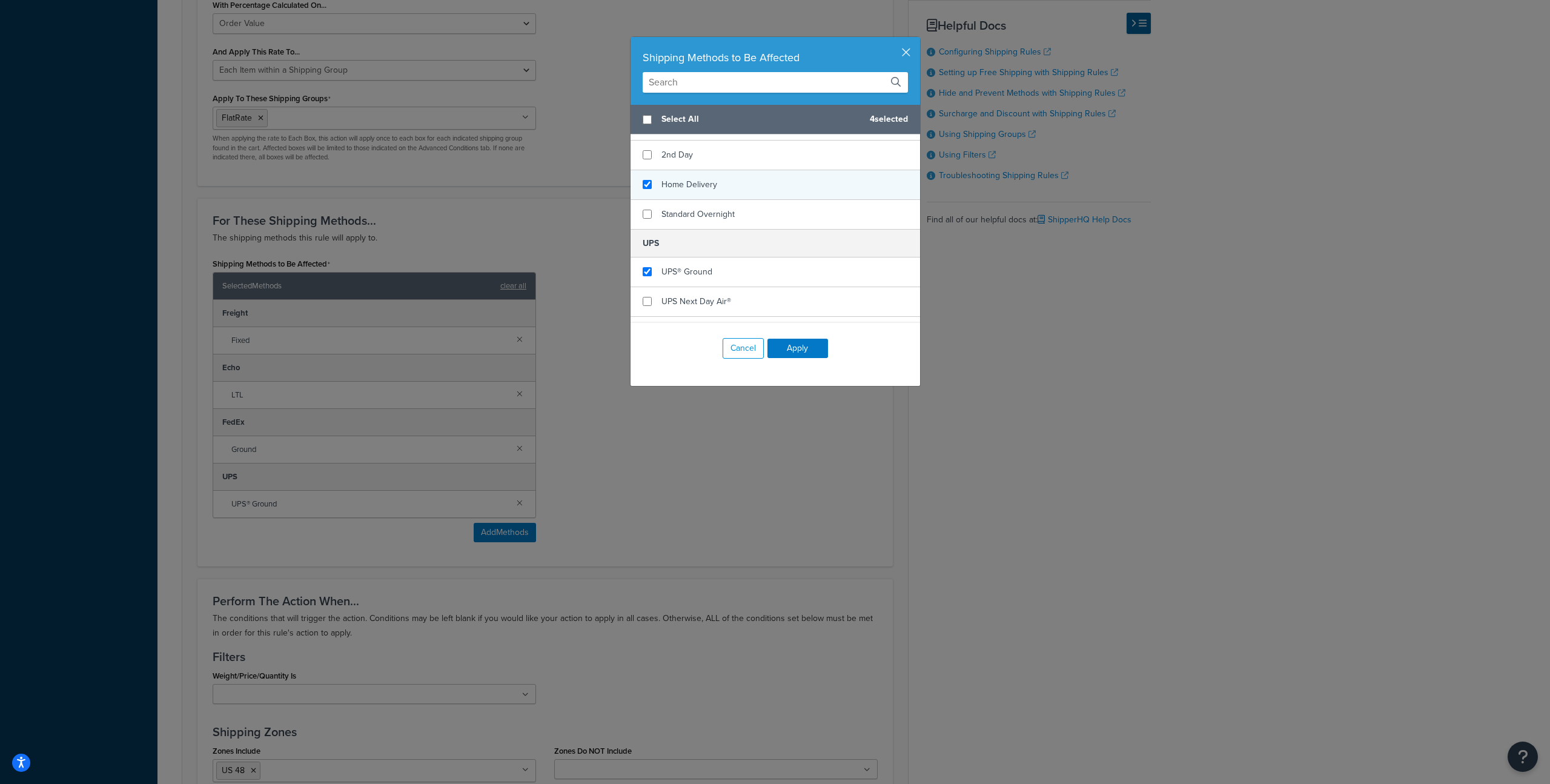
checkbox input "true"
click at [702, 182] on span "Home Delivery" at bounding box center [689, 184] width 56 height 13
click at [801, 346] on button "Apply" at bounding box center [798, 348] width 61 height 19
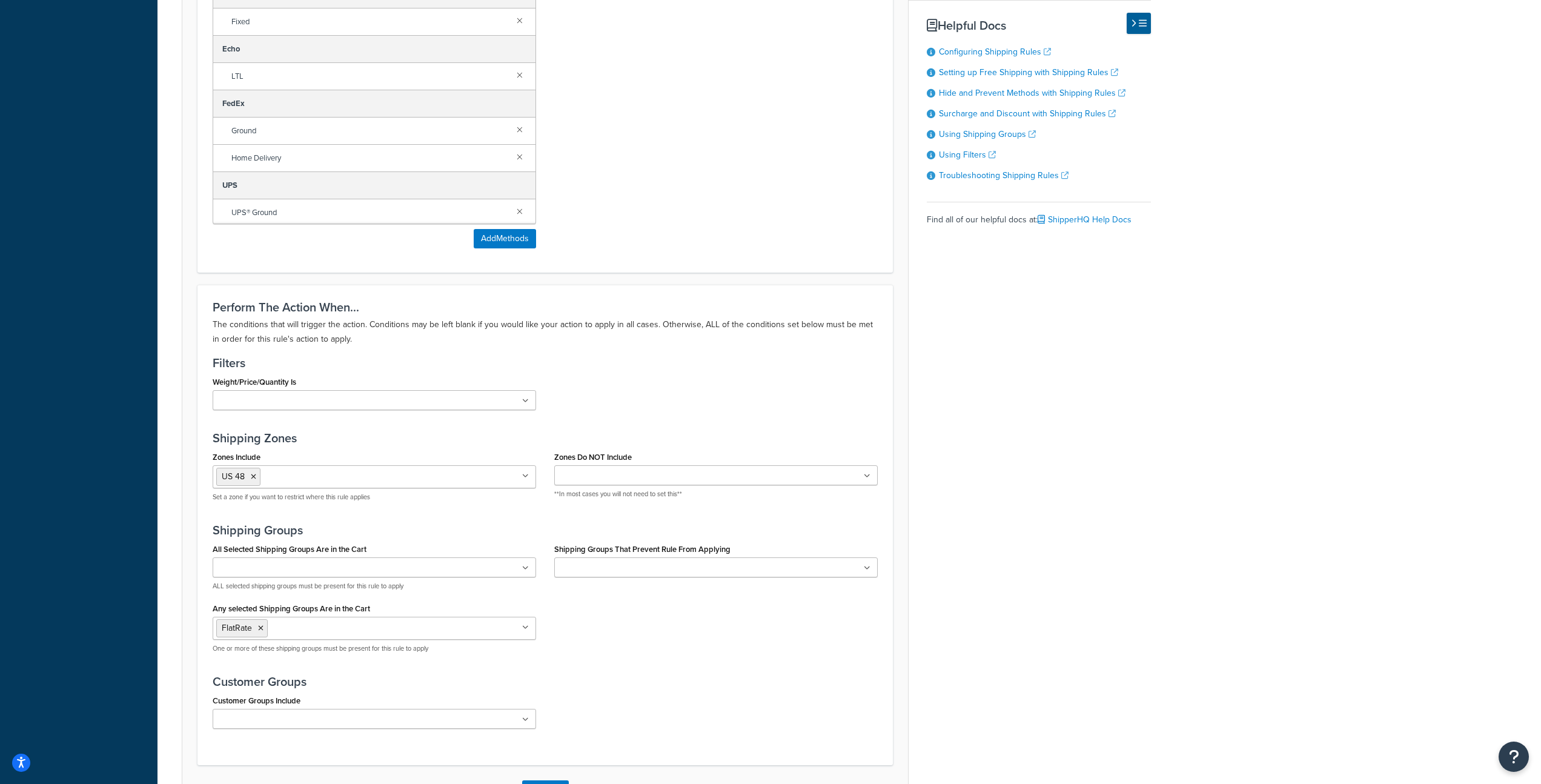
scroll to position [969, 0]
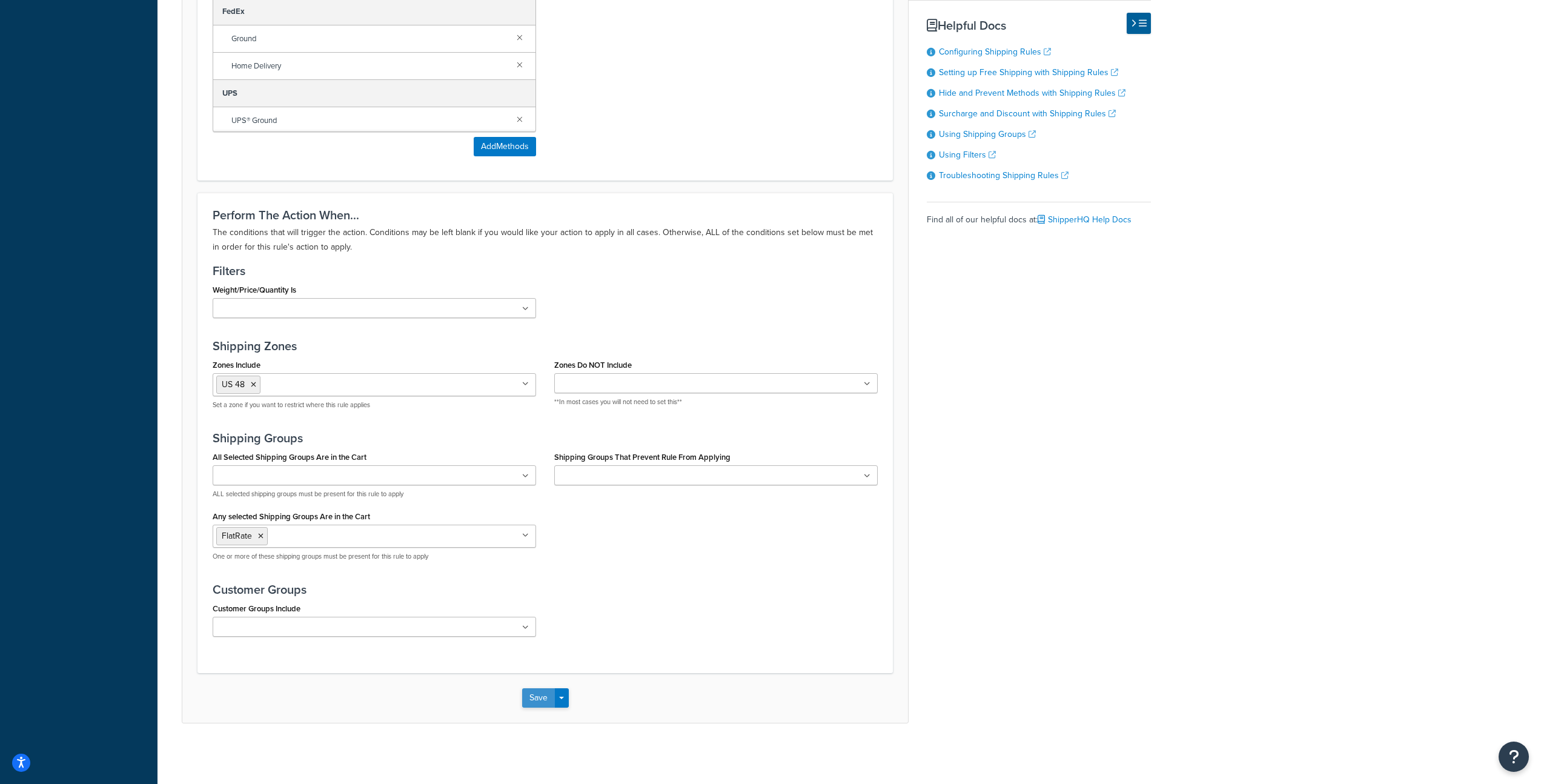
click at [542, 695] on button "Save" at bounding box center [539, 698] width 33 height 19
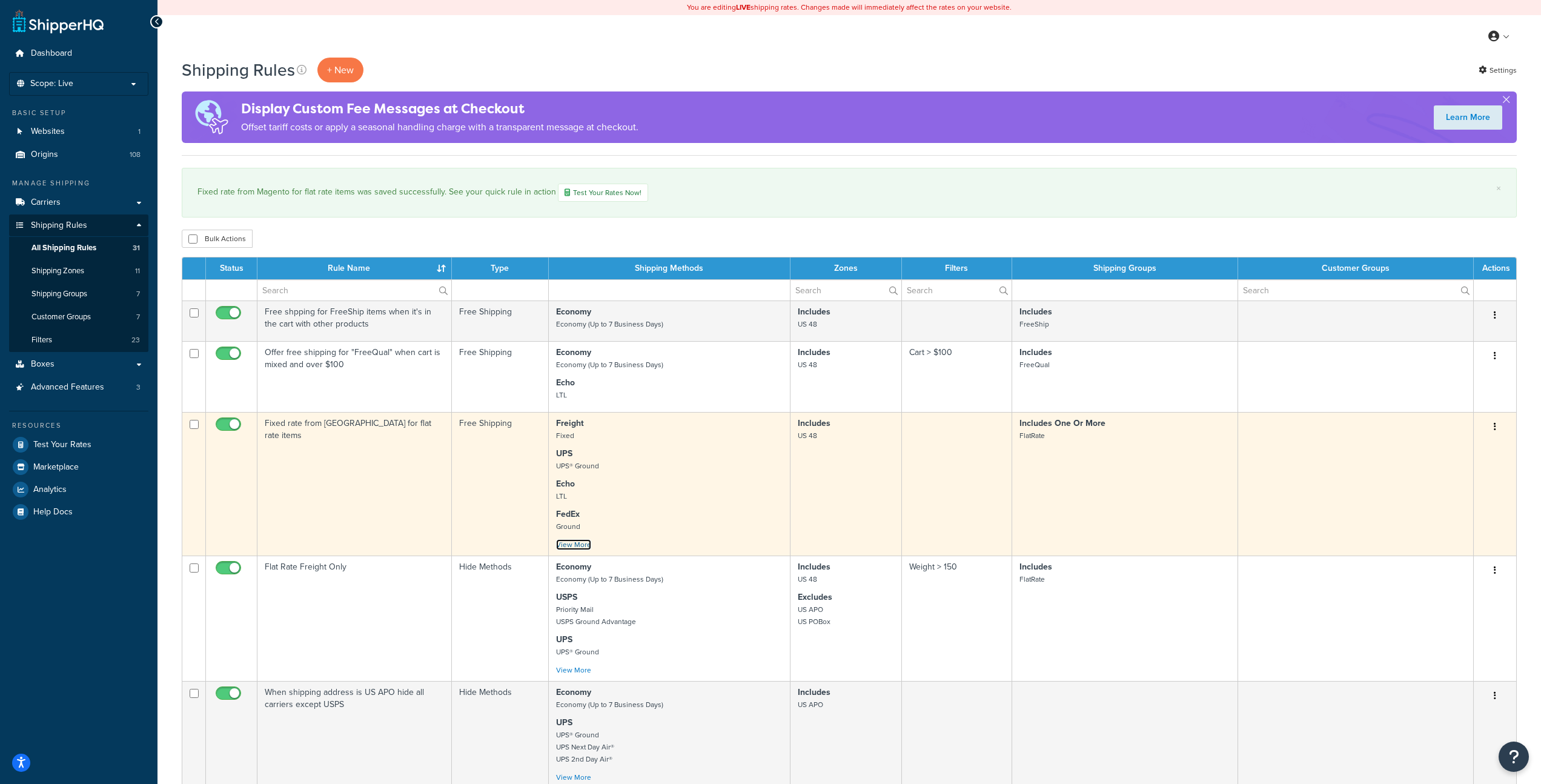
click at [582, 547] on link "View More" at bounding box center [574, 545] width 35 height 11
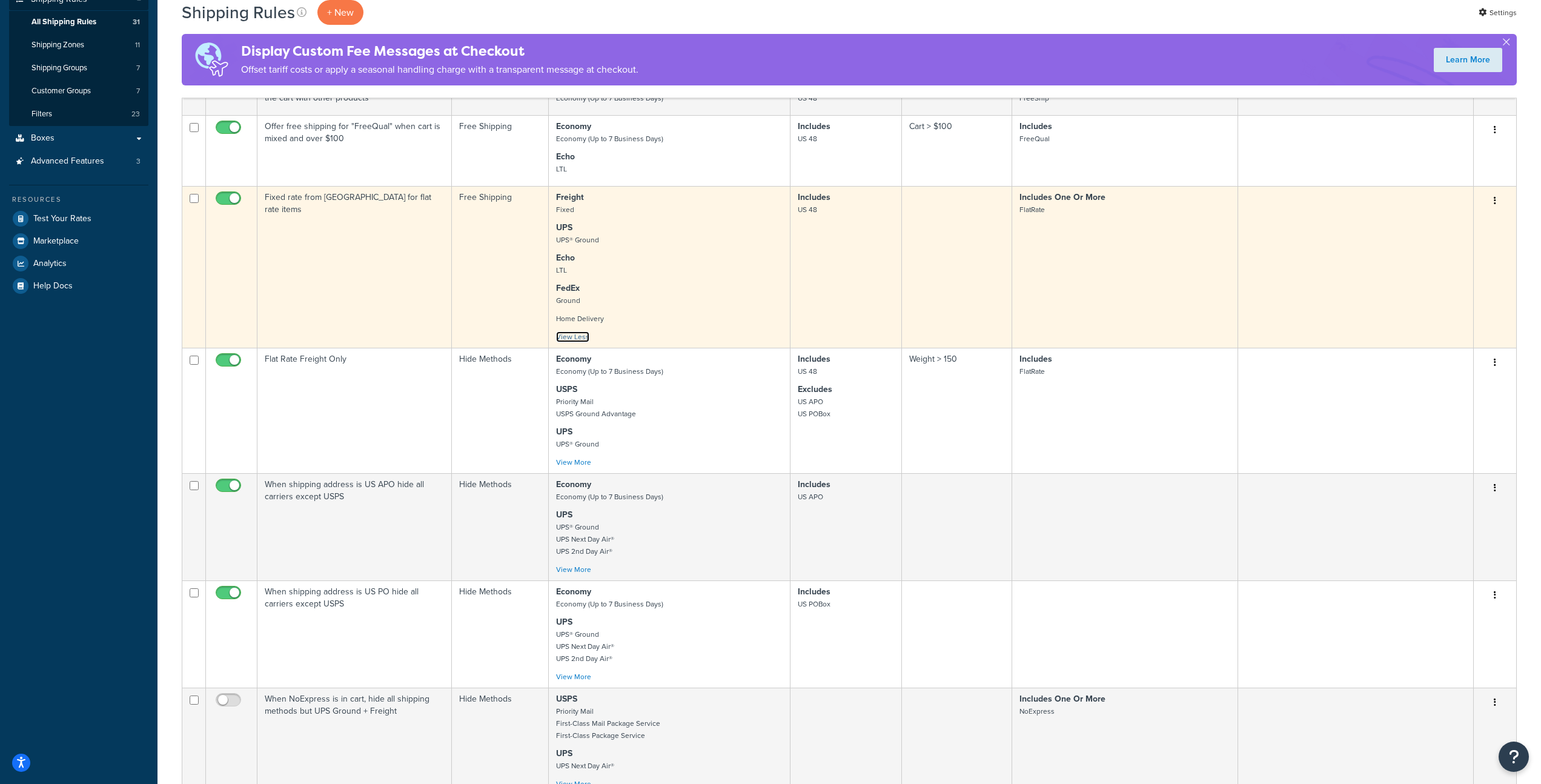
scroll to position [280, 0]
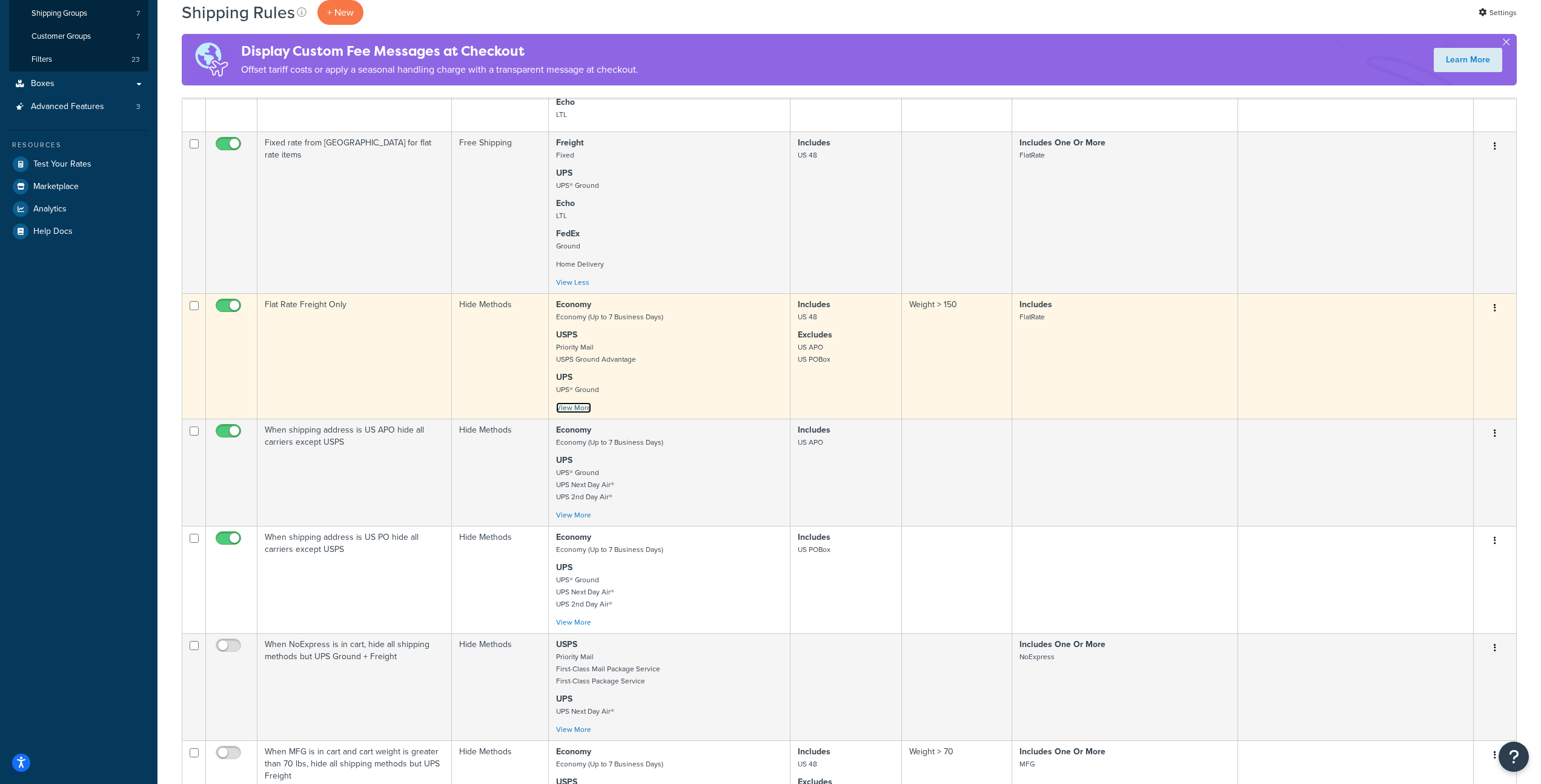
click at [566, 408] on link "View More" at bounding box center [574, 408] width 35 height 11
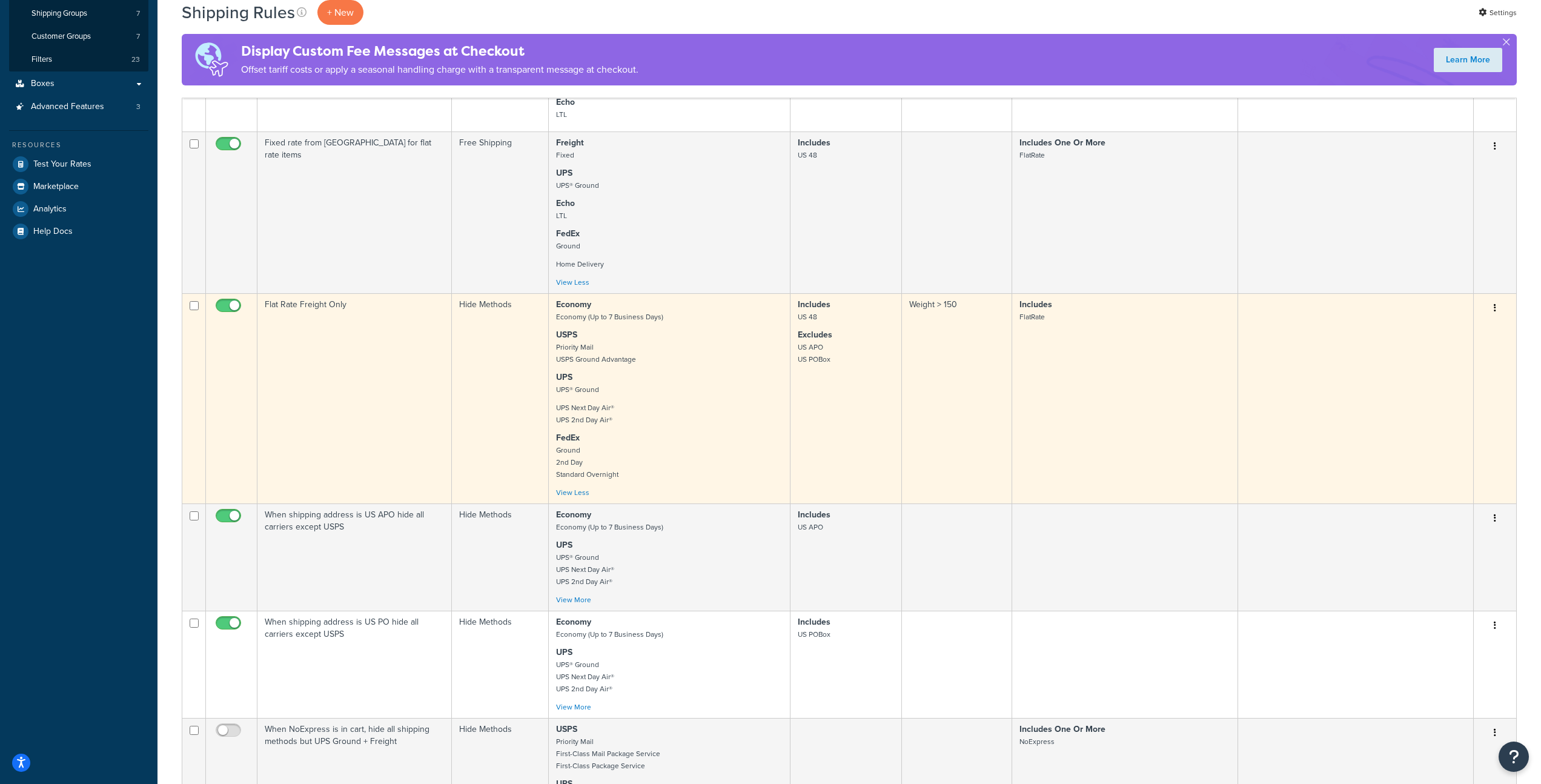
click at [672, 450] on p "FedEx Ground 2nd Day Standard Overnight" at bounding box center [669, 456] width 227 height 49
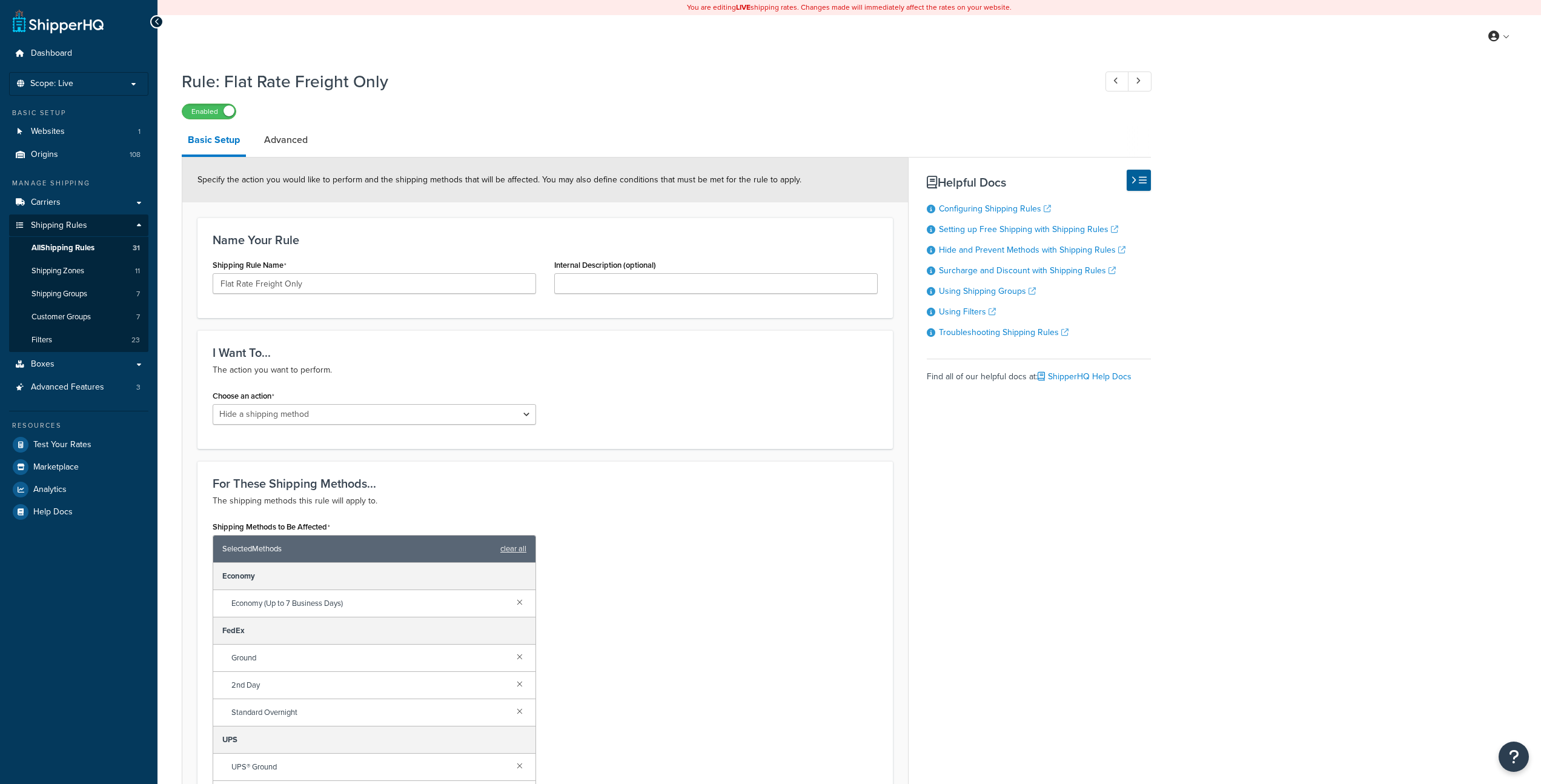
select select "HIDE"
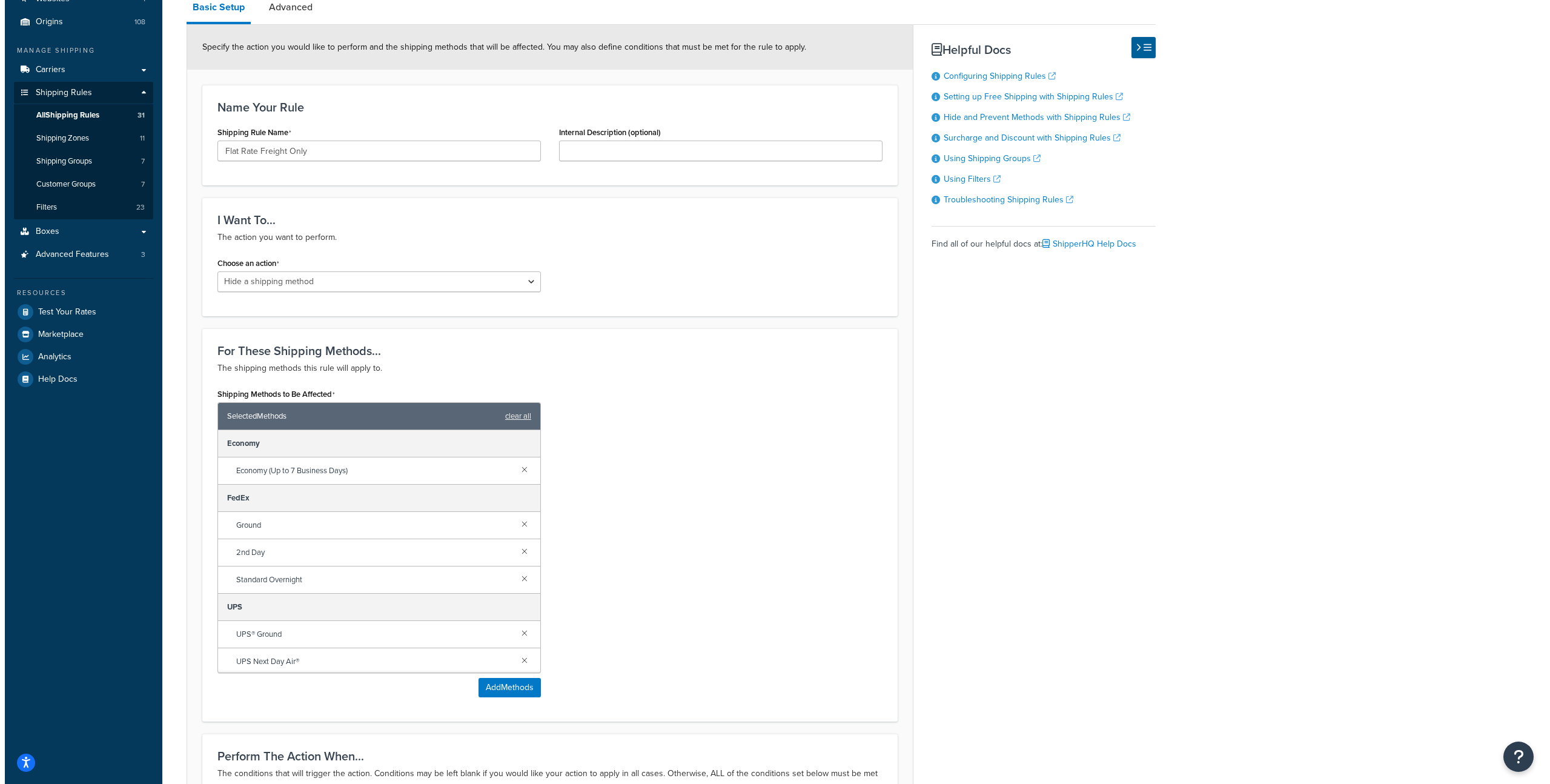
scroll to position [464, 0]
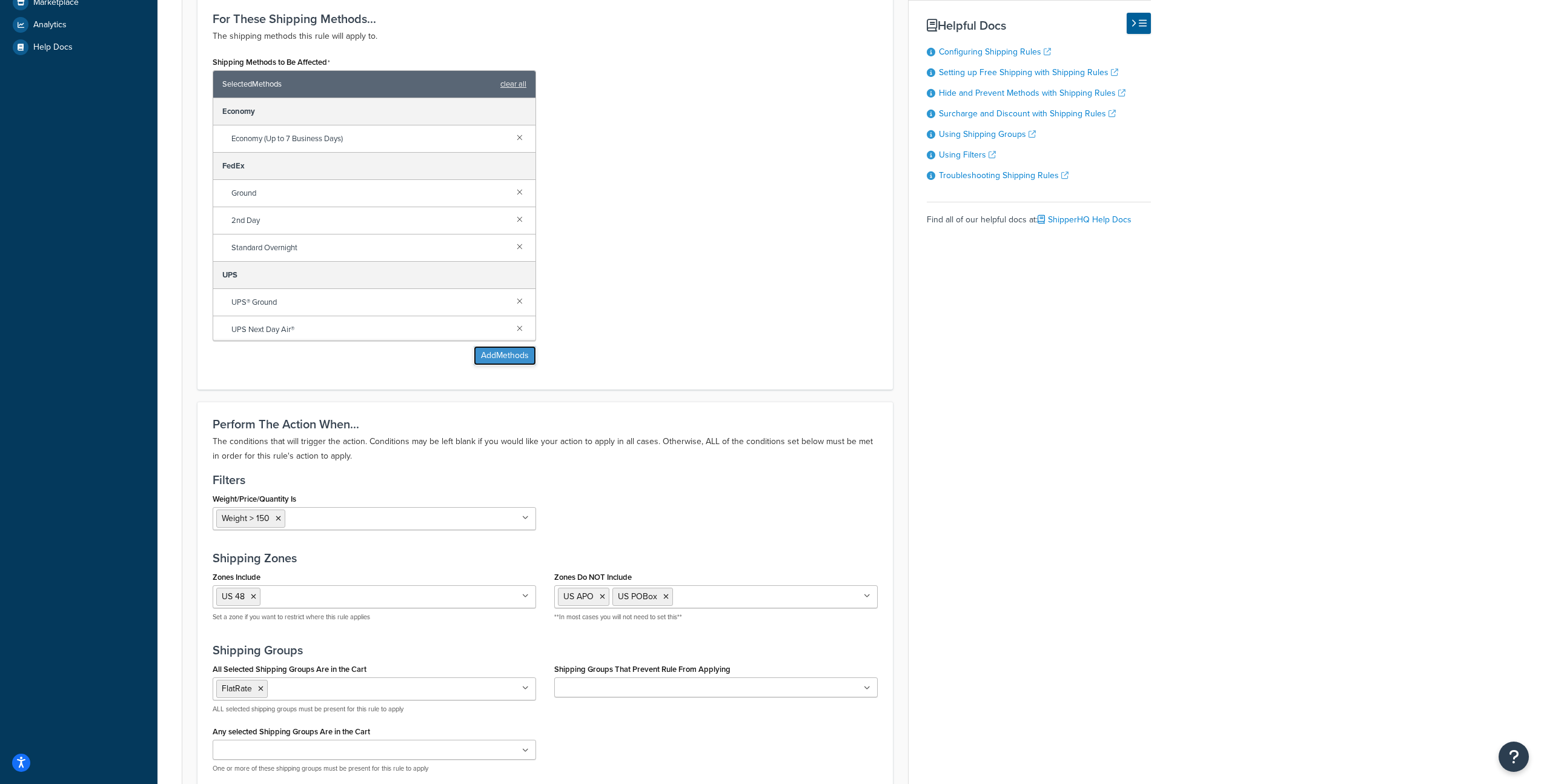
click at [492, 357] on button "Add Methods" at bounding box center [505, 356] width 63 height 19
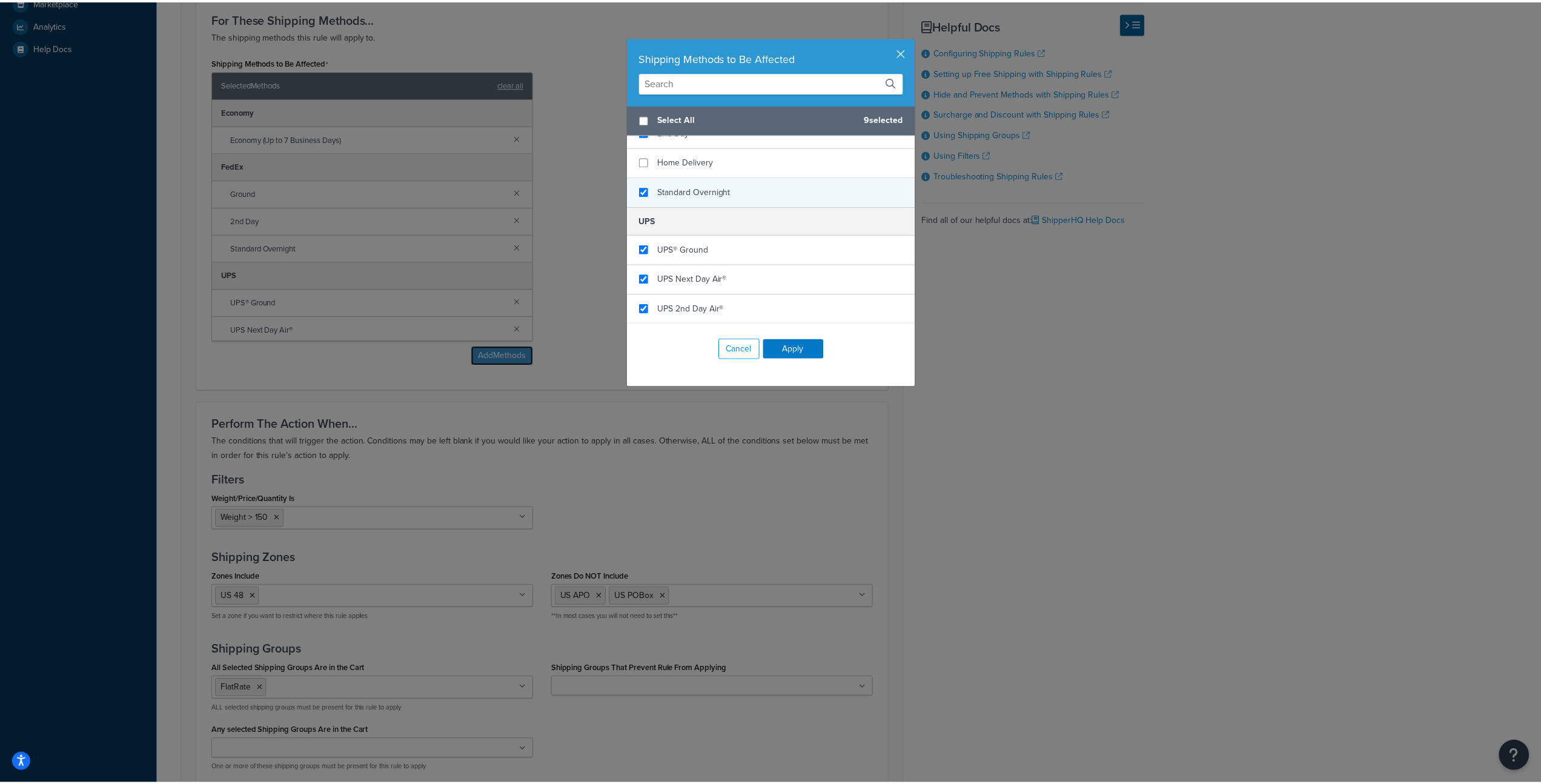
scroll to position [246, 0]
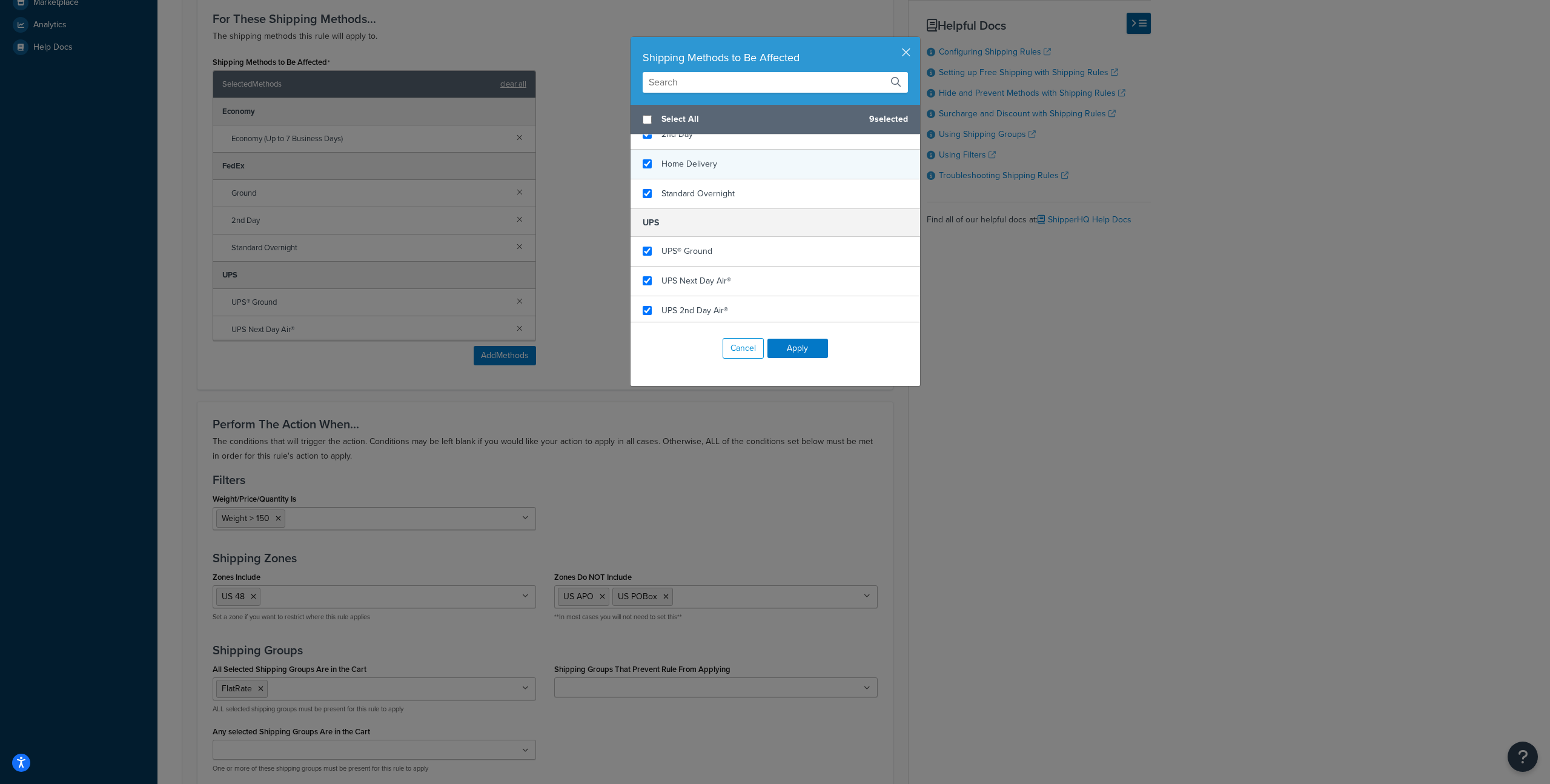
checkbox input "true"
click at [705, 159] on span "Home Delivery" at bounding box center [689, 163] width 56 height 13
click at [801, 348] on button "Apply" at bounding box center [798, 348] width 61 height 19
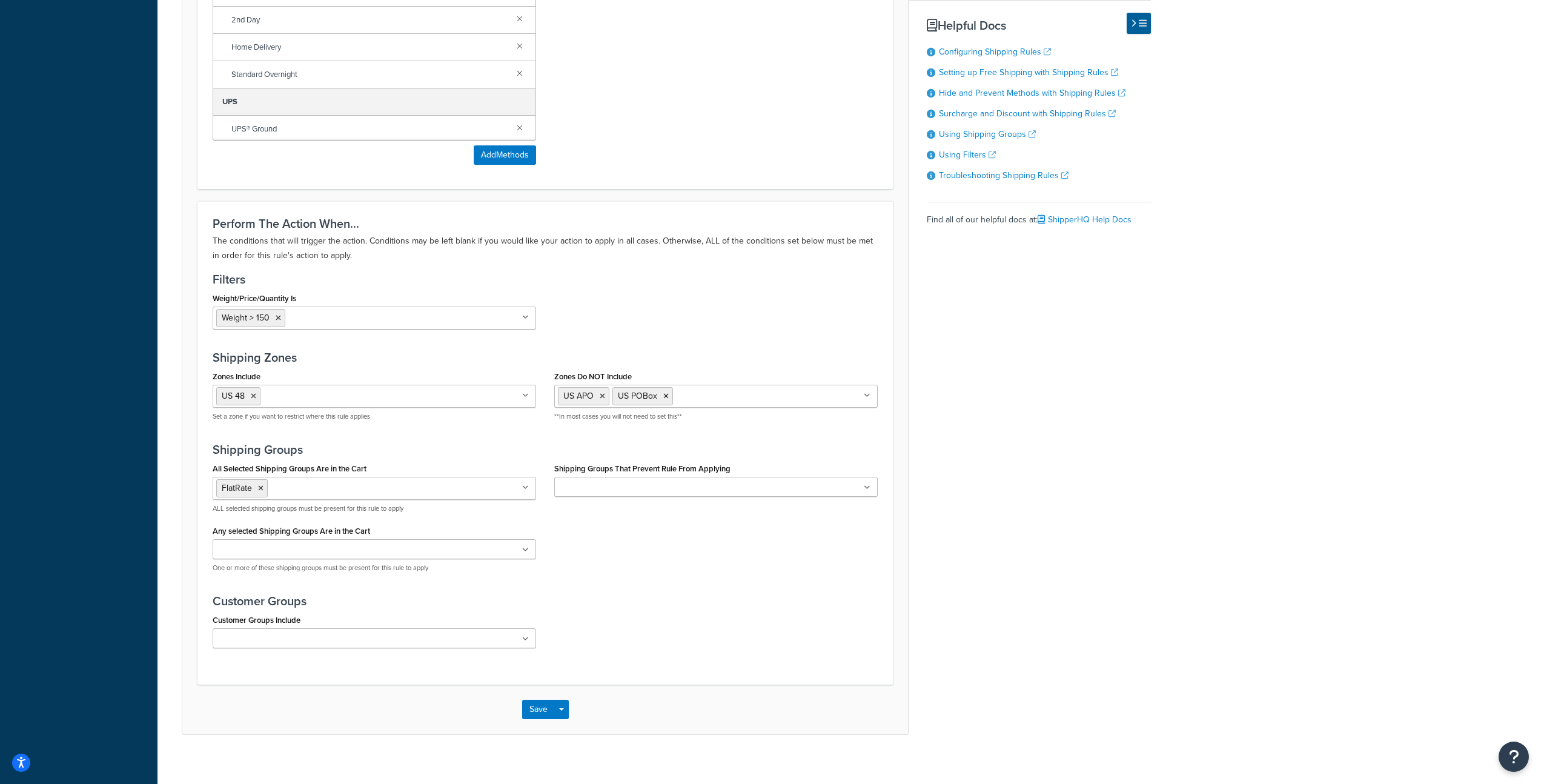
scroll to position [676, 0]
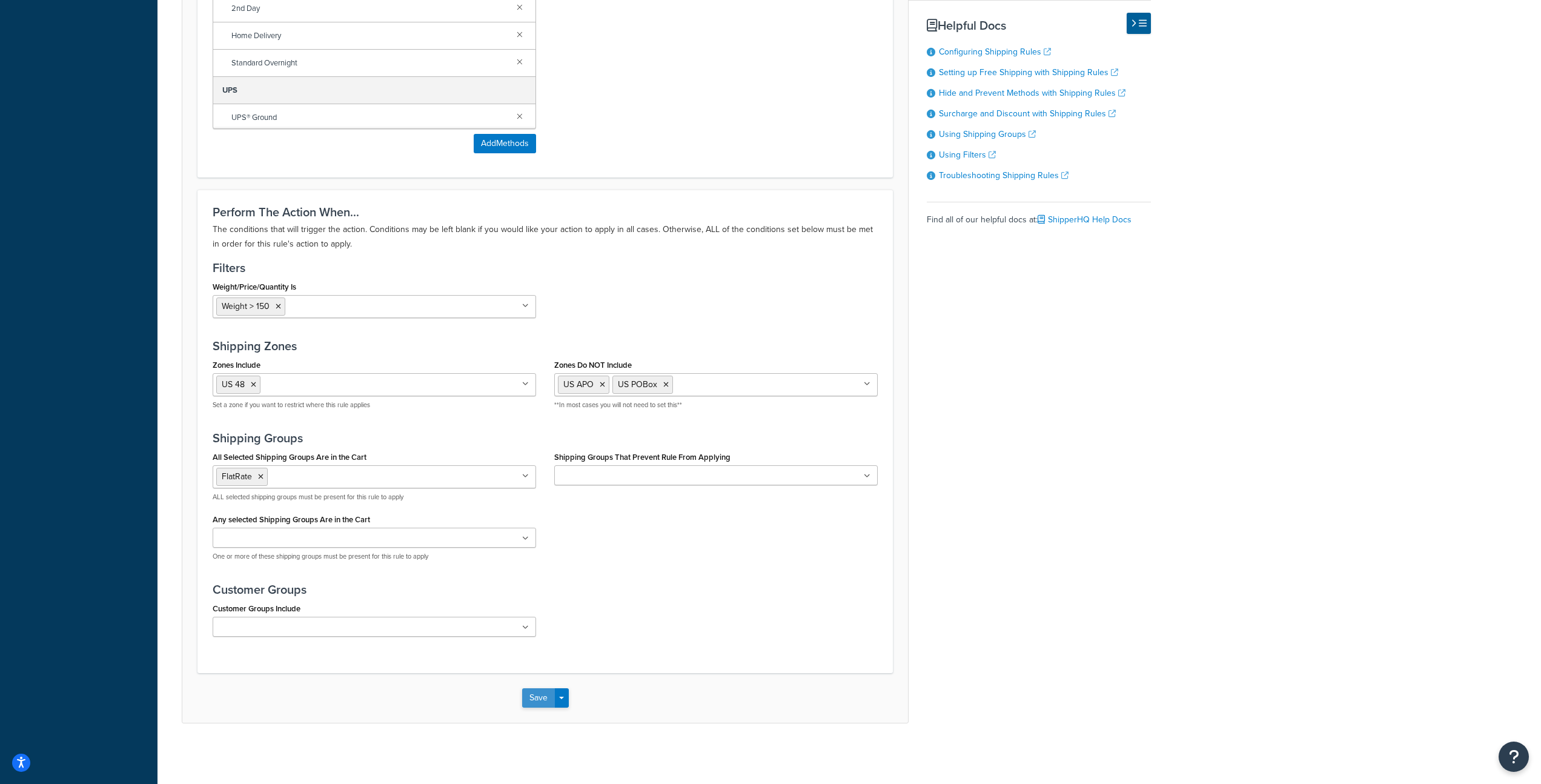
click at [533, 697] on button "Save" at bounding box center [539, 698] width 33 height 19
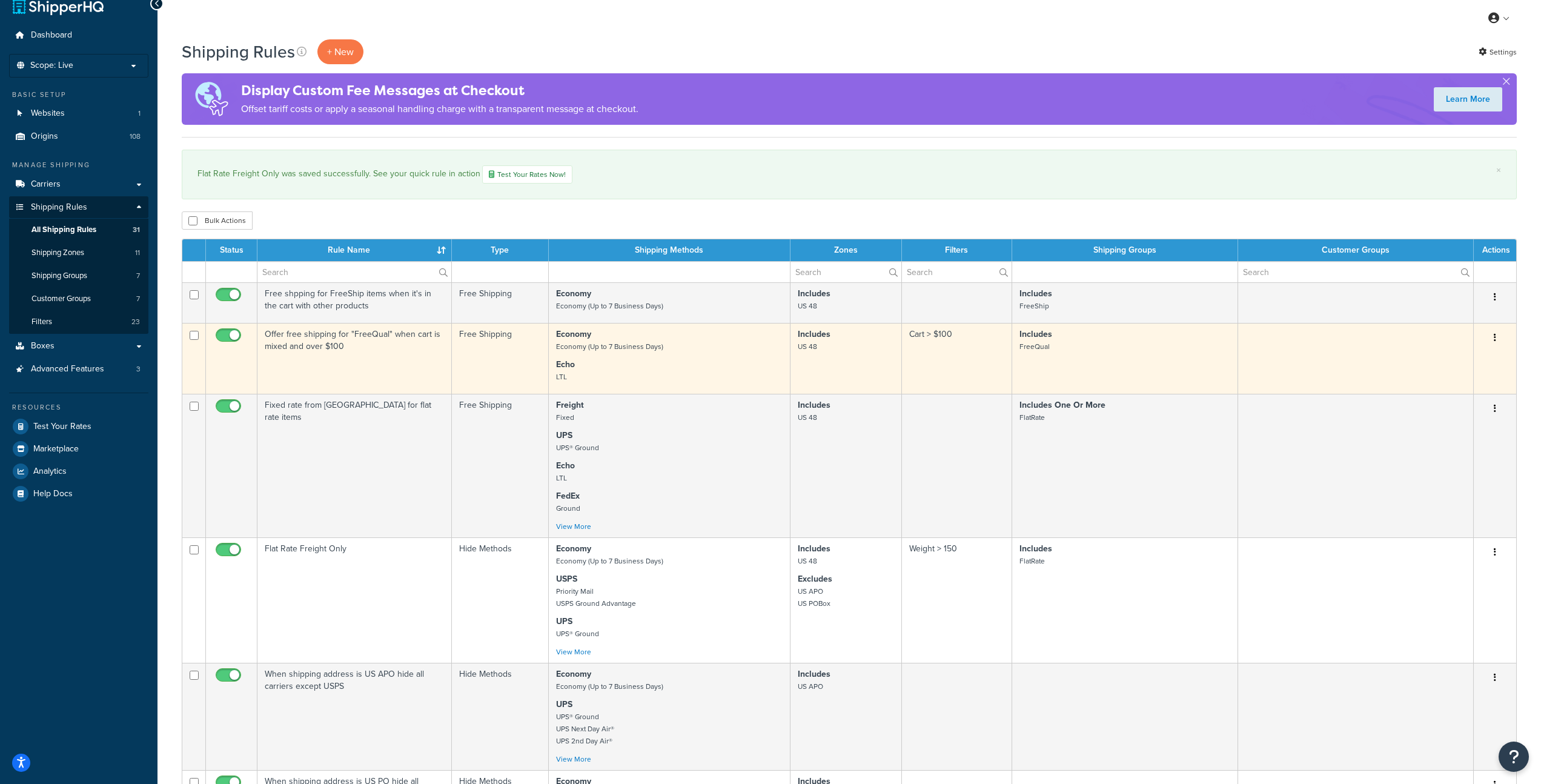
scroll to position [122, 0]
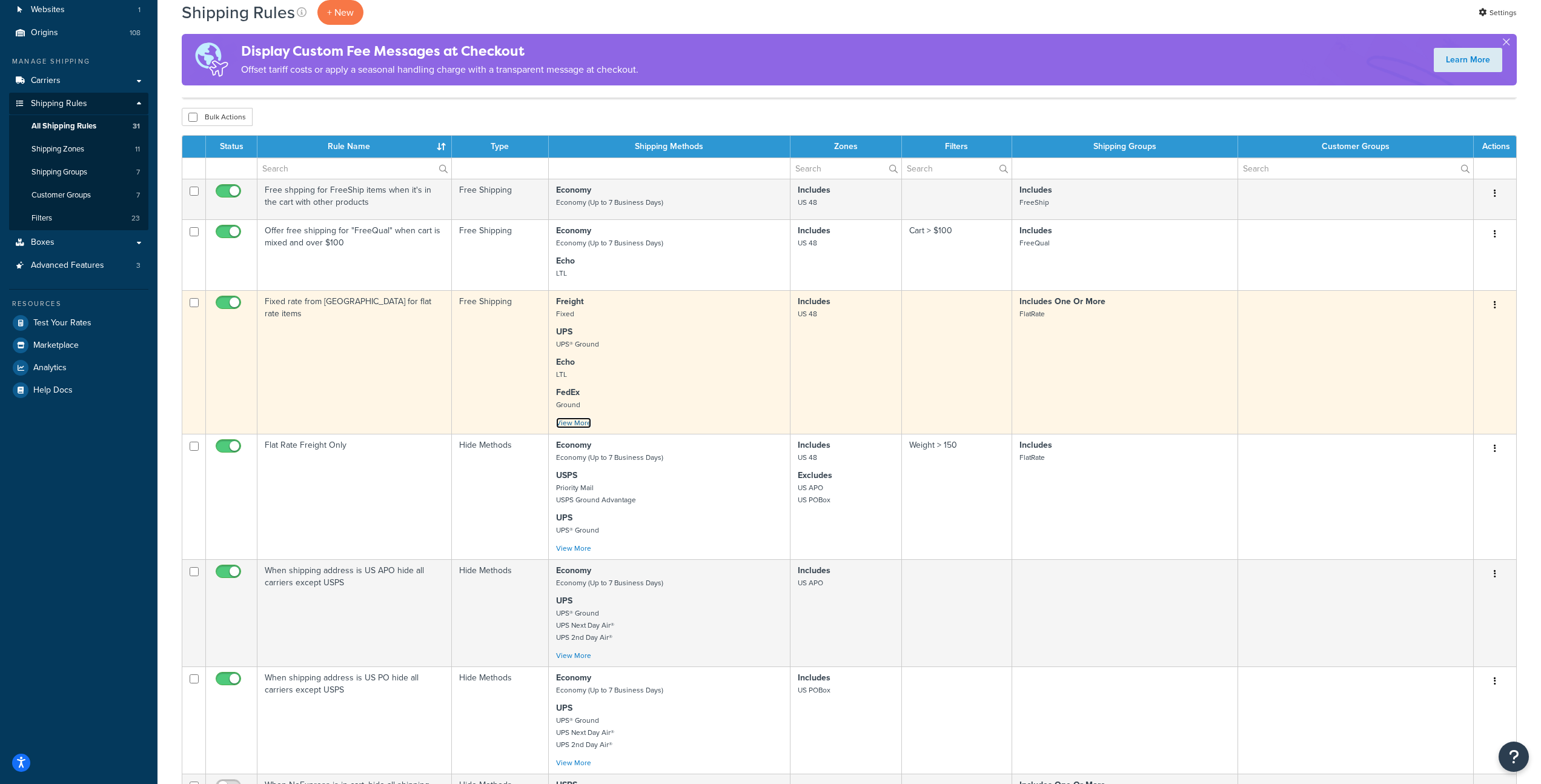
click at [583, 428] on link "View More" at bounding box center [574, 423] width 35 height 11
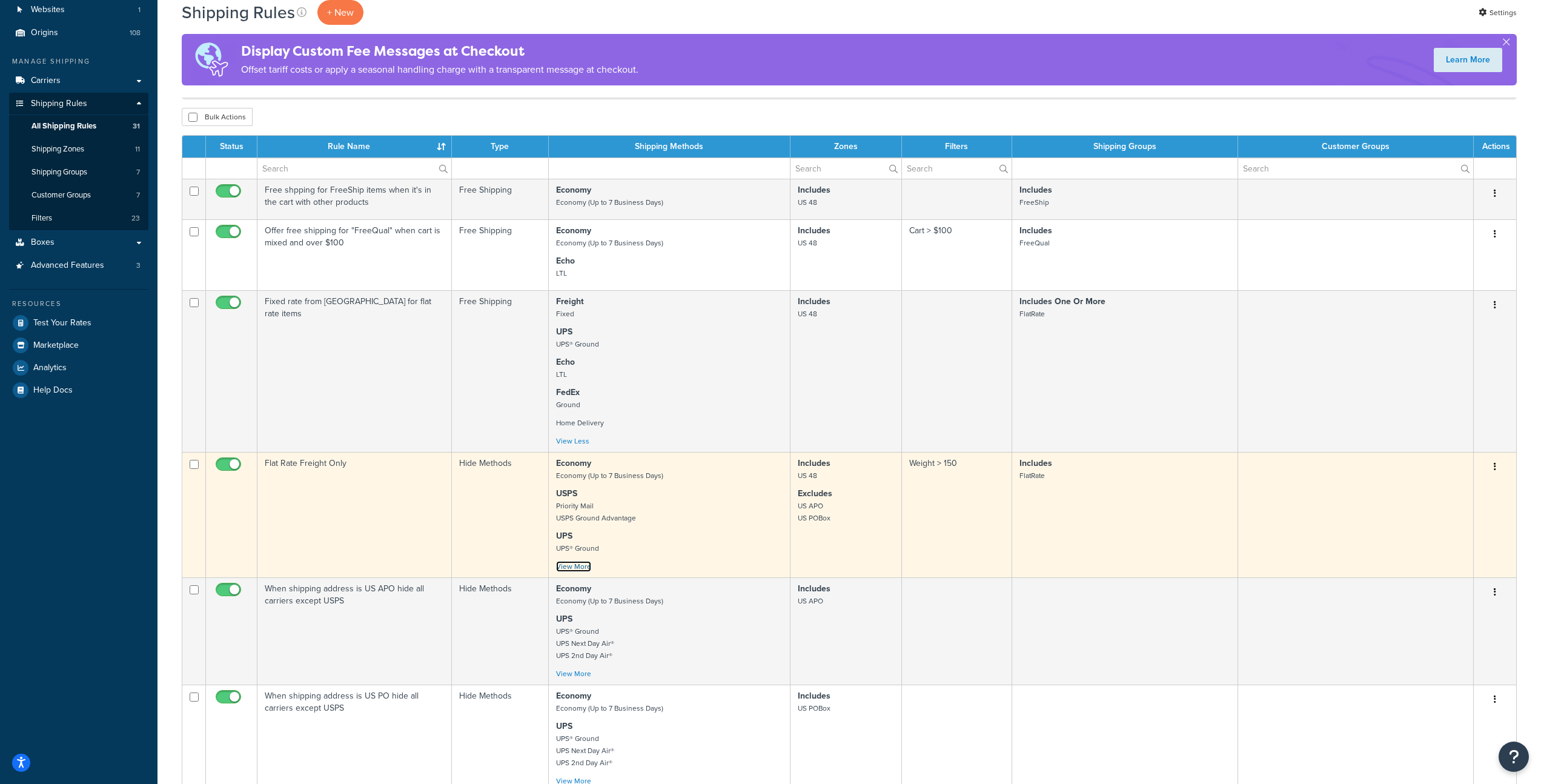
click at [565, 572] on link "View More" at bounding box center [574, 566] width 35 height 11
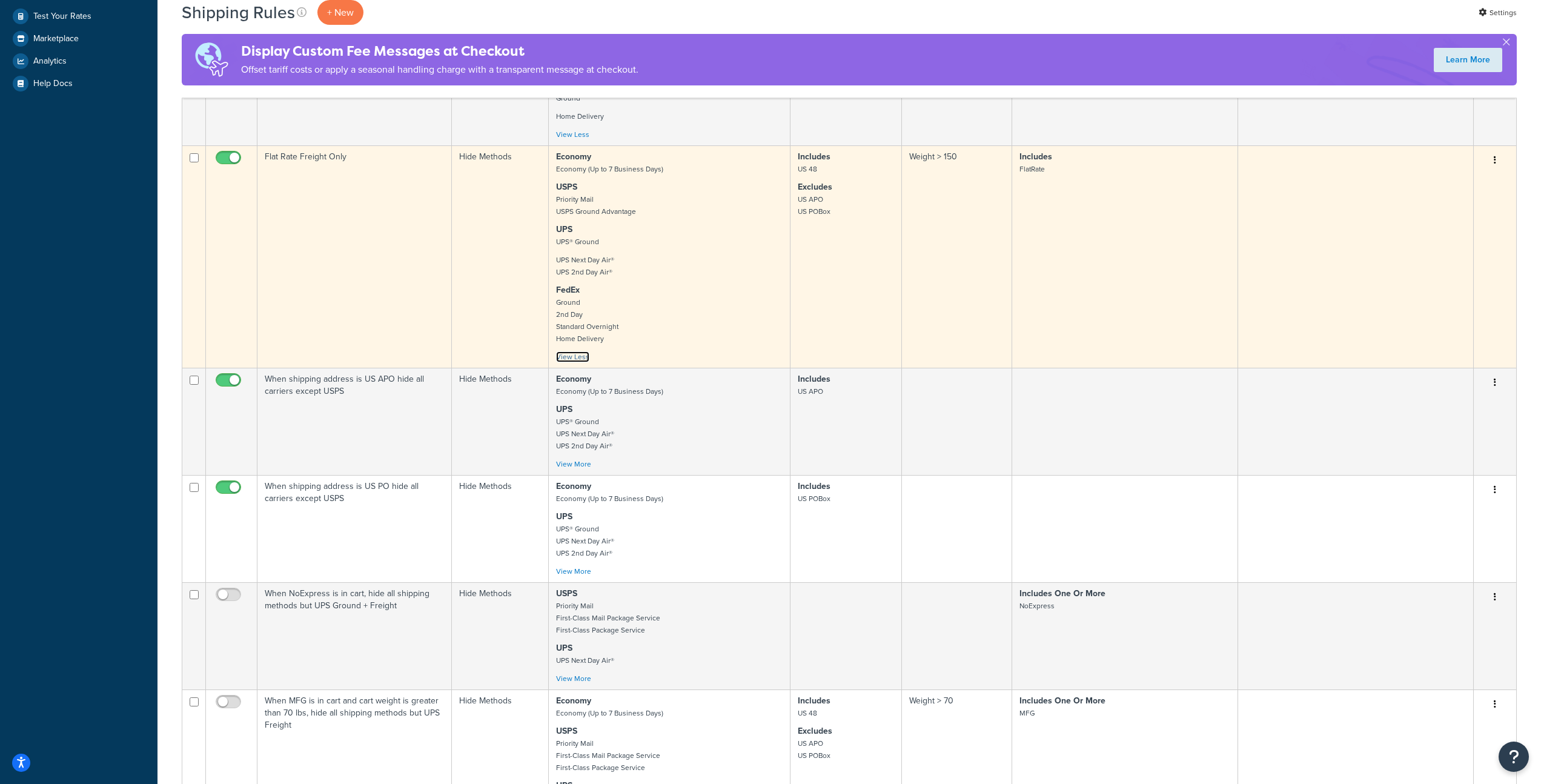
scroll to position [445, 0]
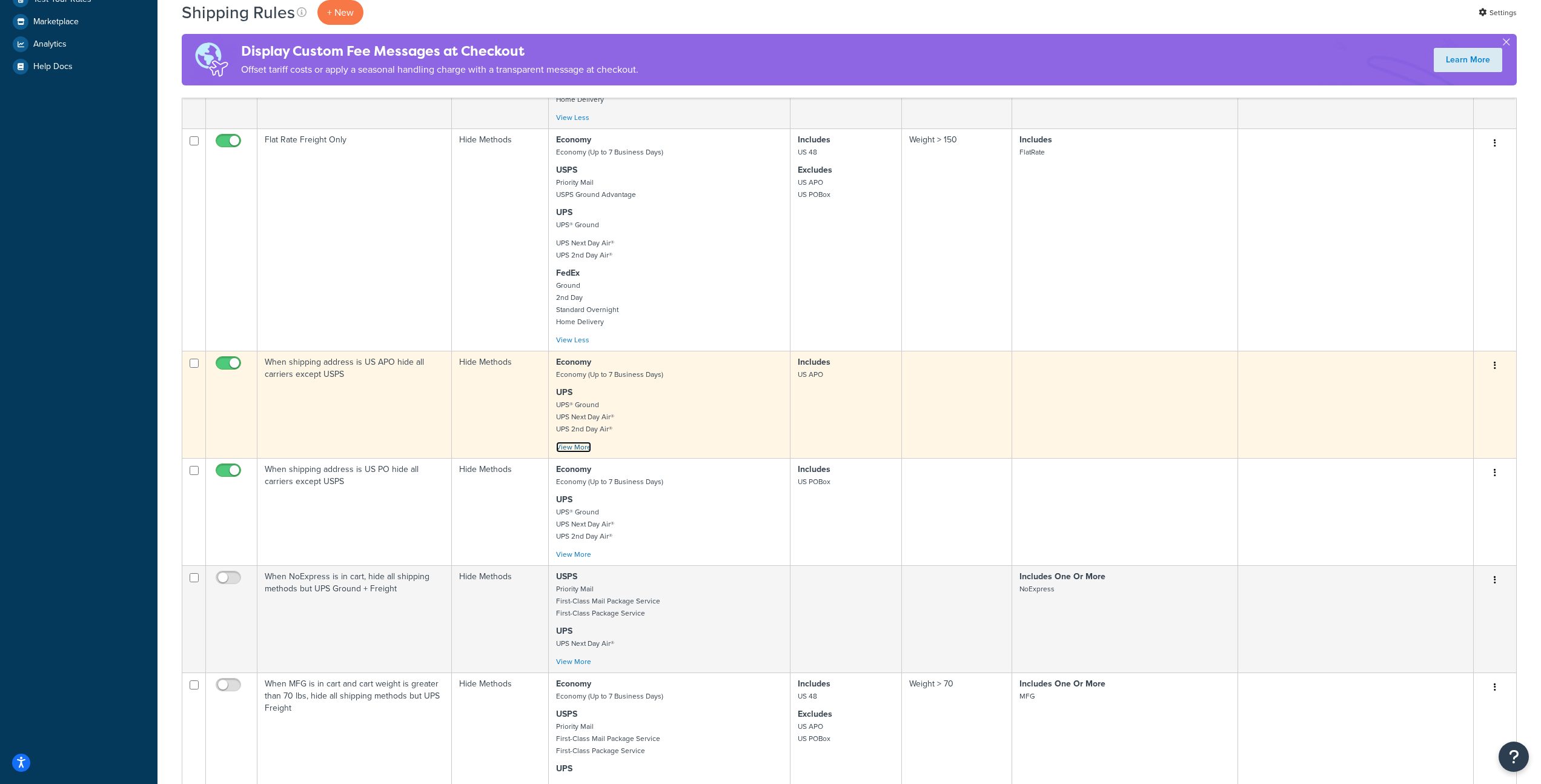
click at [590, 450] on link "View More" at bounding box center [574, 447] width 35 height 11
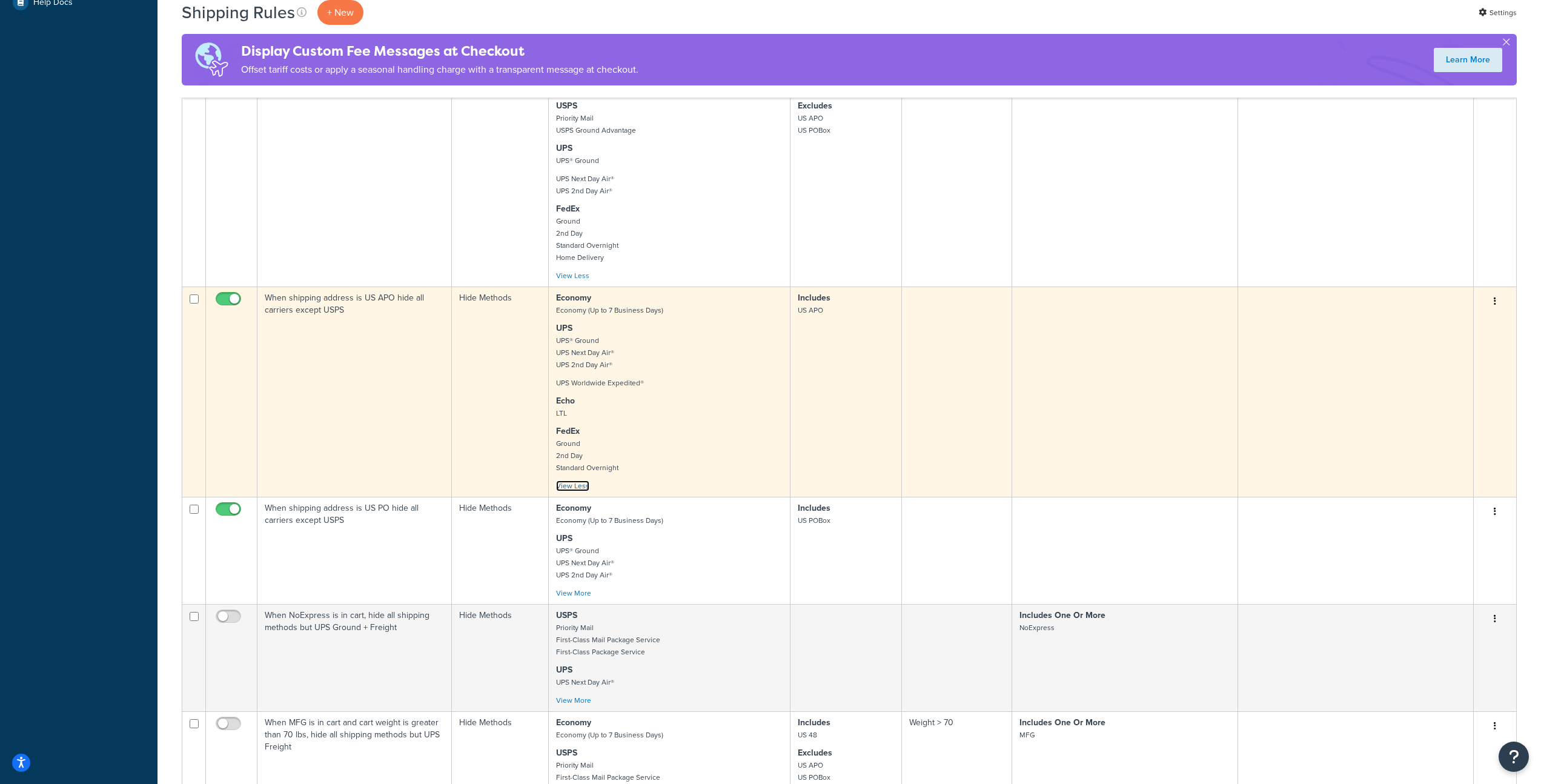
scroll to position [535, 0]
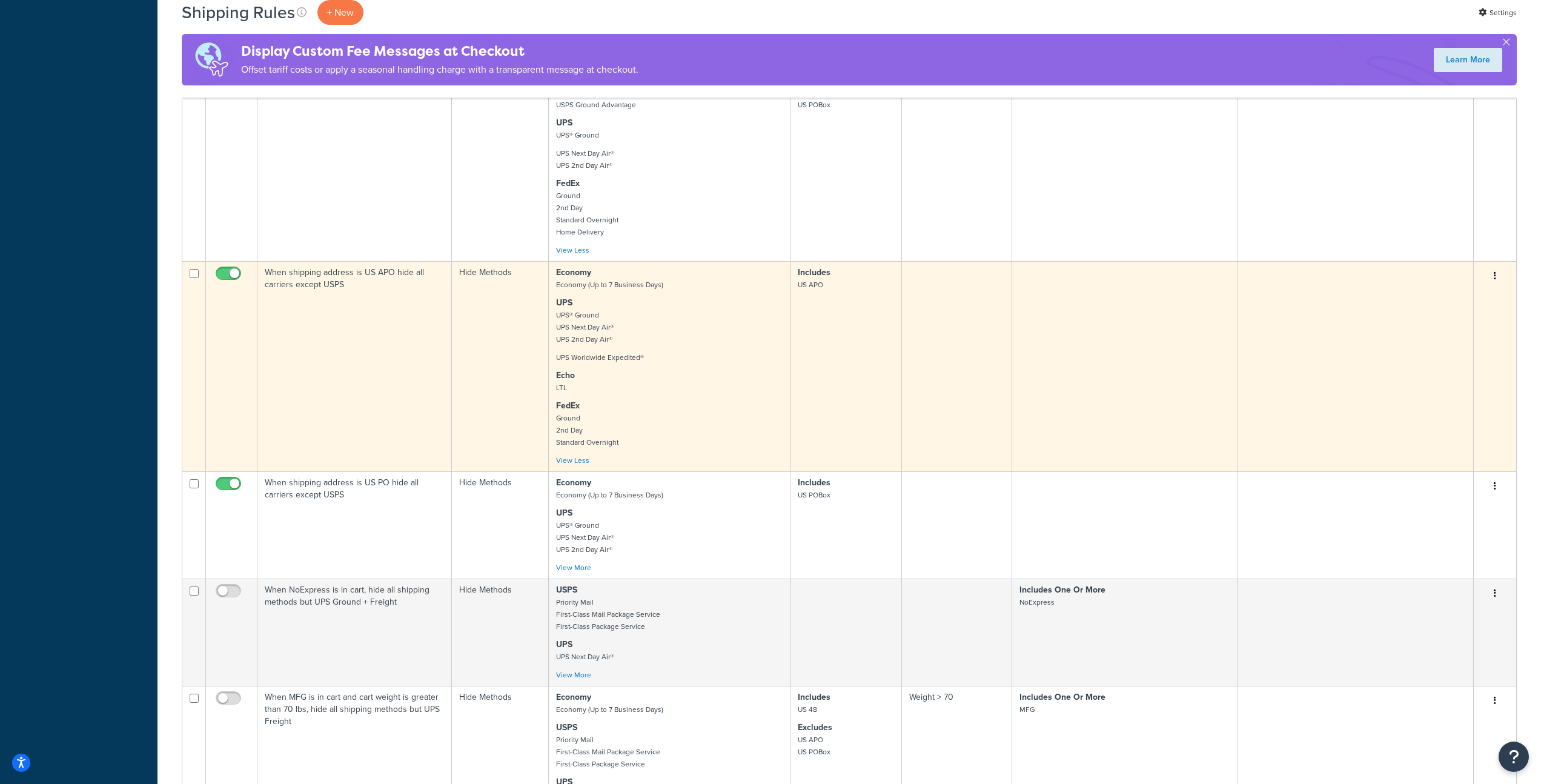
click at [658, 419] on p "FedEx Ground 2nd Day Standard Overnight" at bounding box center [669, 424] width 227 height 49
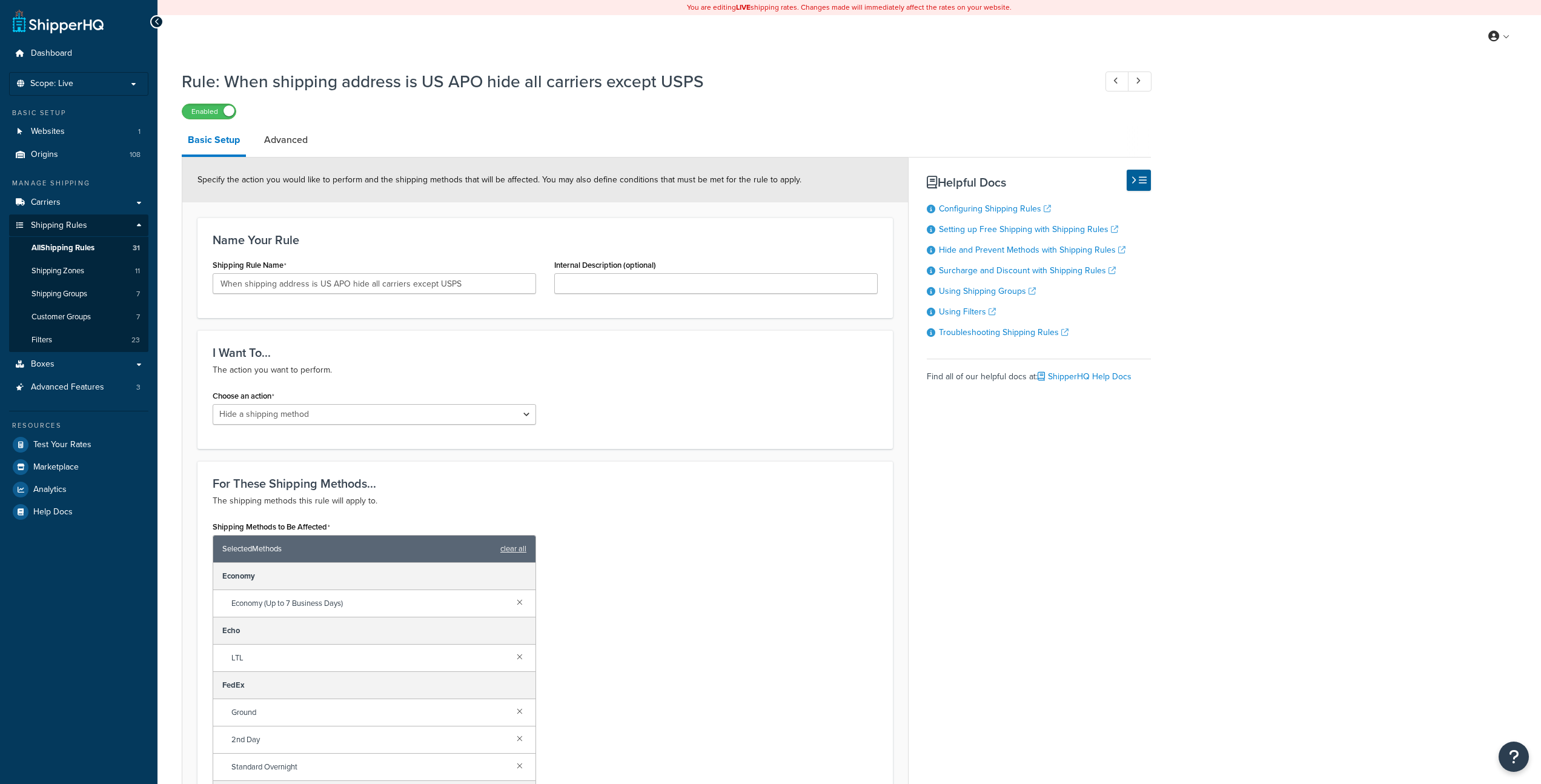
select select "HIDE"
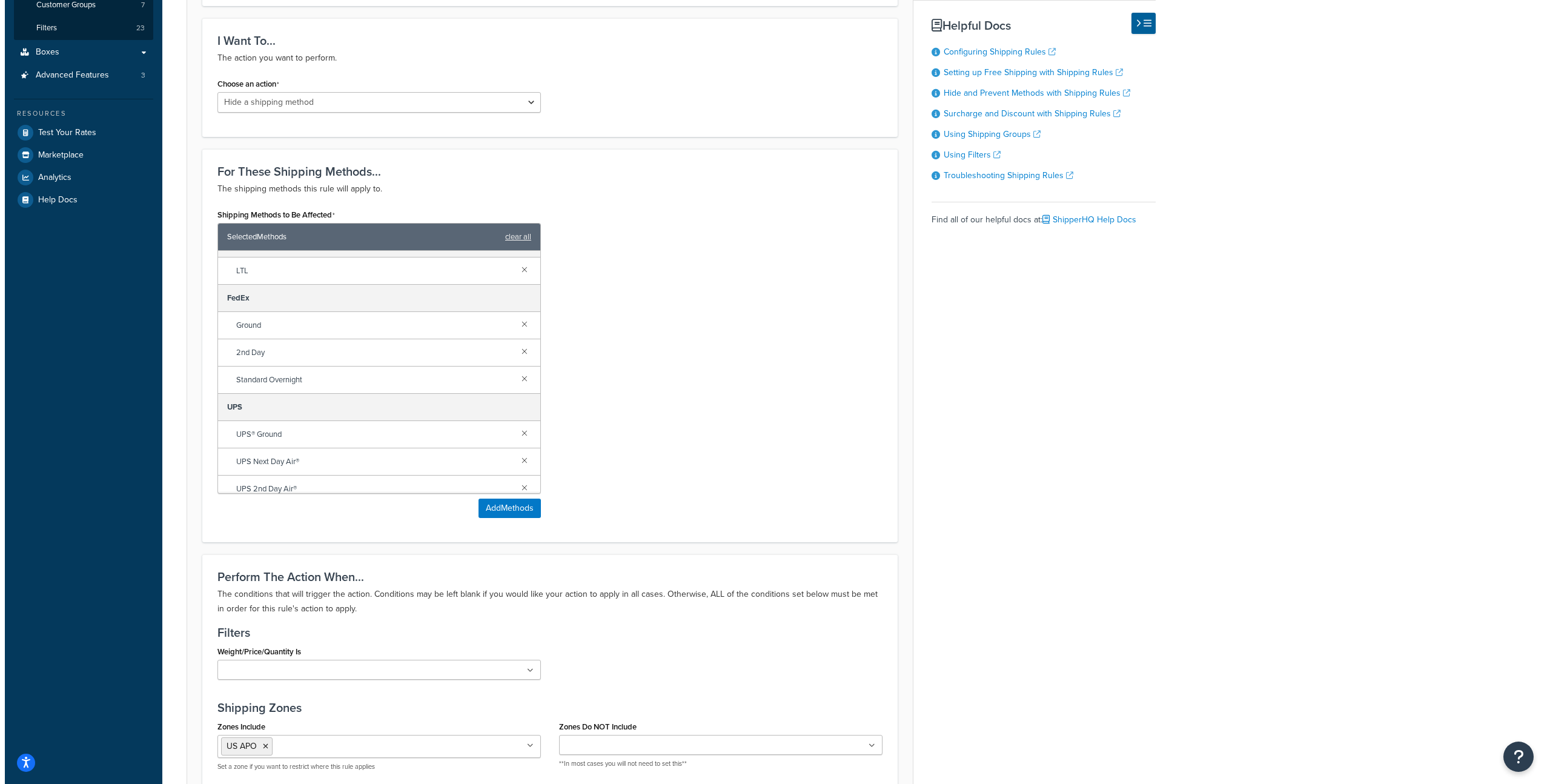
scroll to position [75, 0]
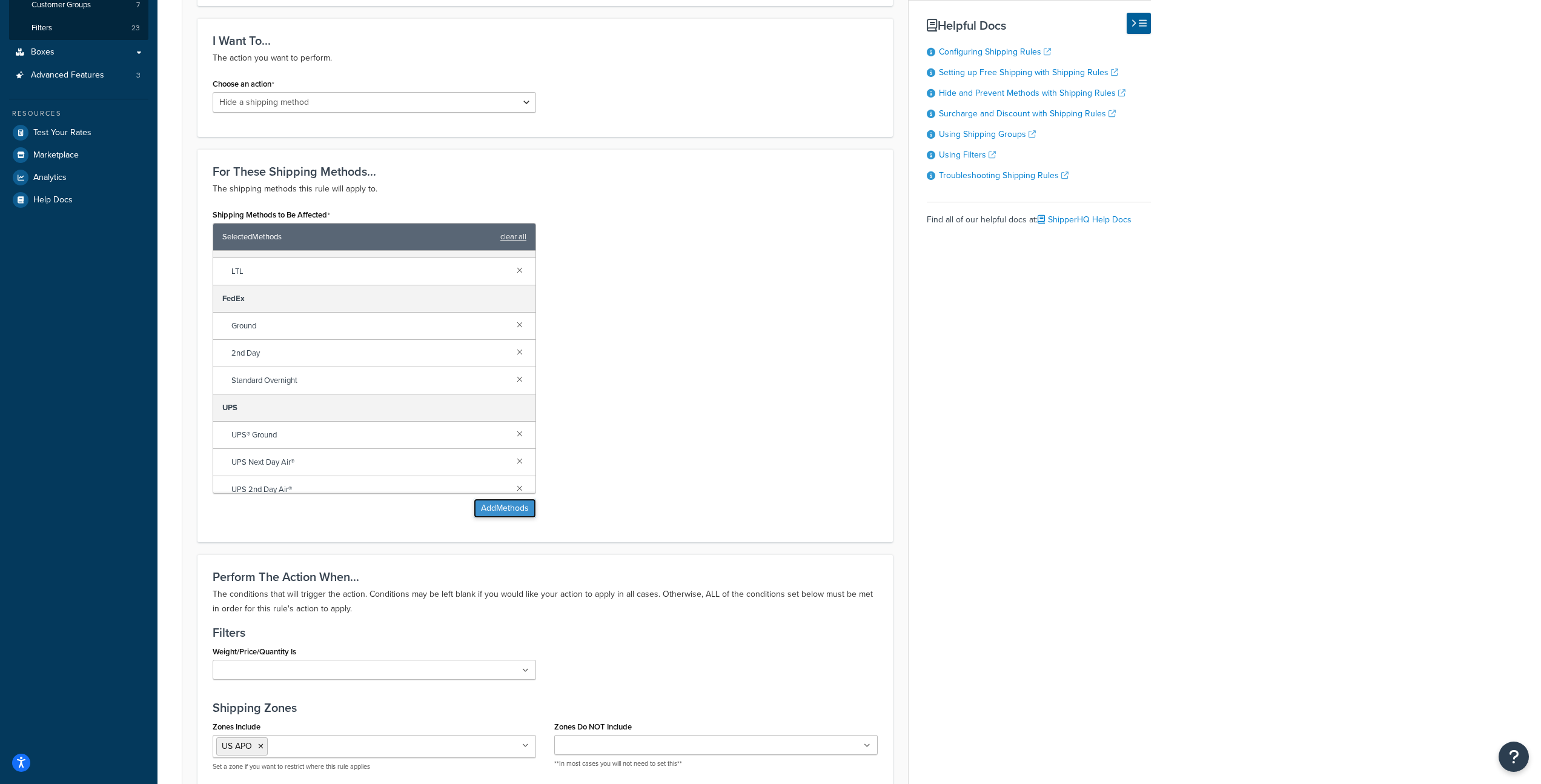
click at [514, 511] on button "Add Methods" at bounding box center [505, 508] width 63 height 19
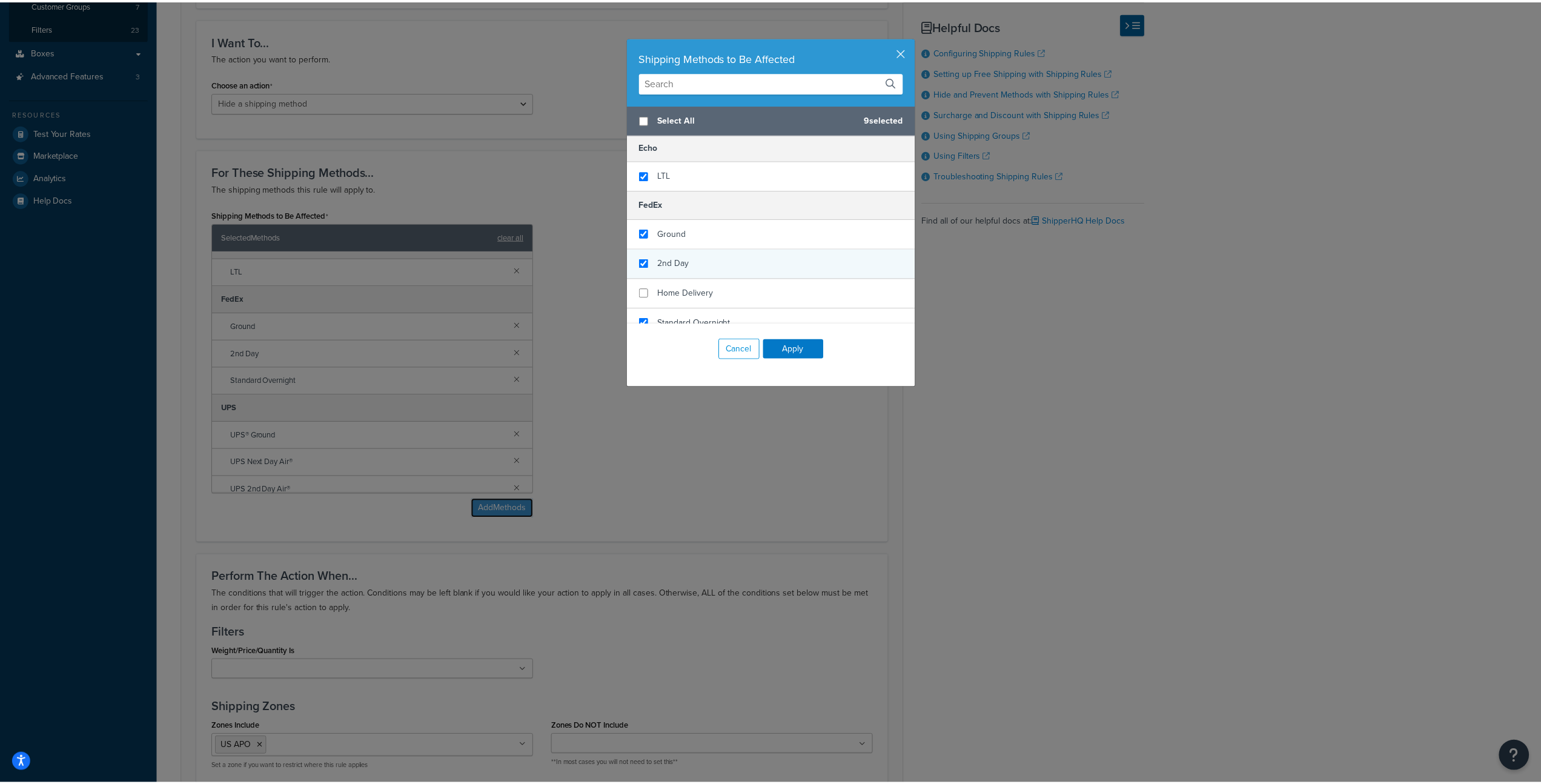
scroll to position [117, 0]
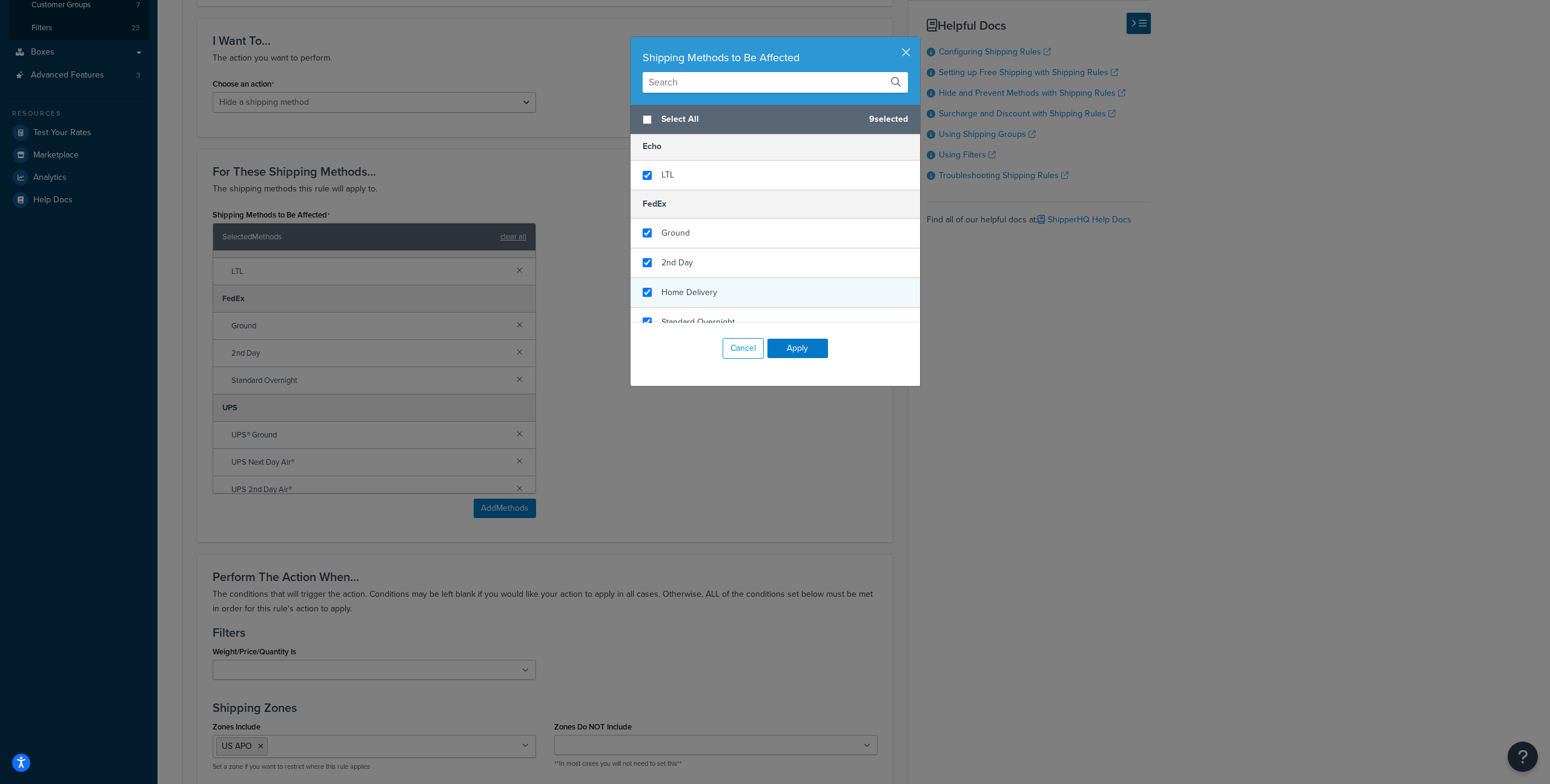
checkbox input "true"
click at [711, 291] on span "Home Delivery" at bounding box center [689, 292] width 56 height 13
click at [800, 345] on button "Apply" at bounding box center [798, 348] width 61 height 19
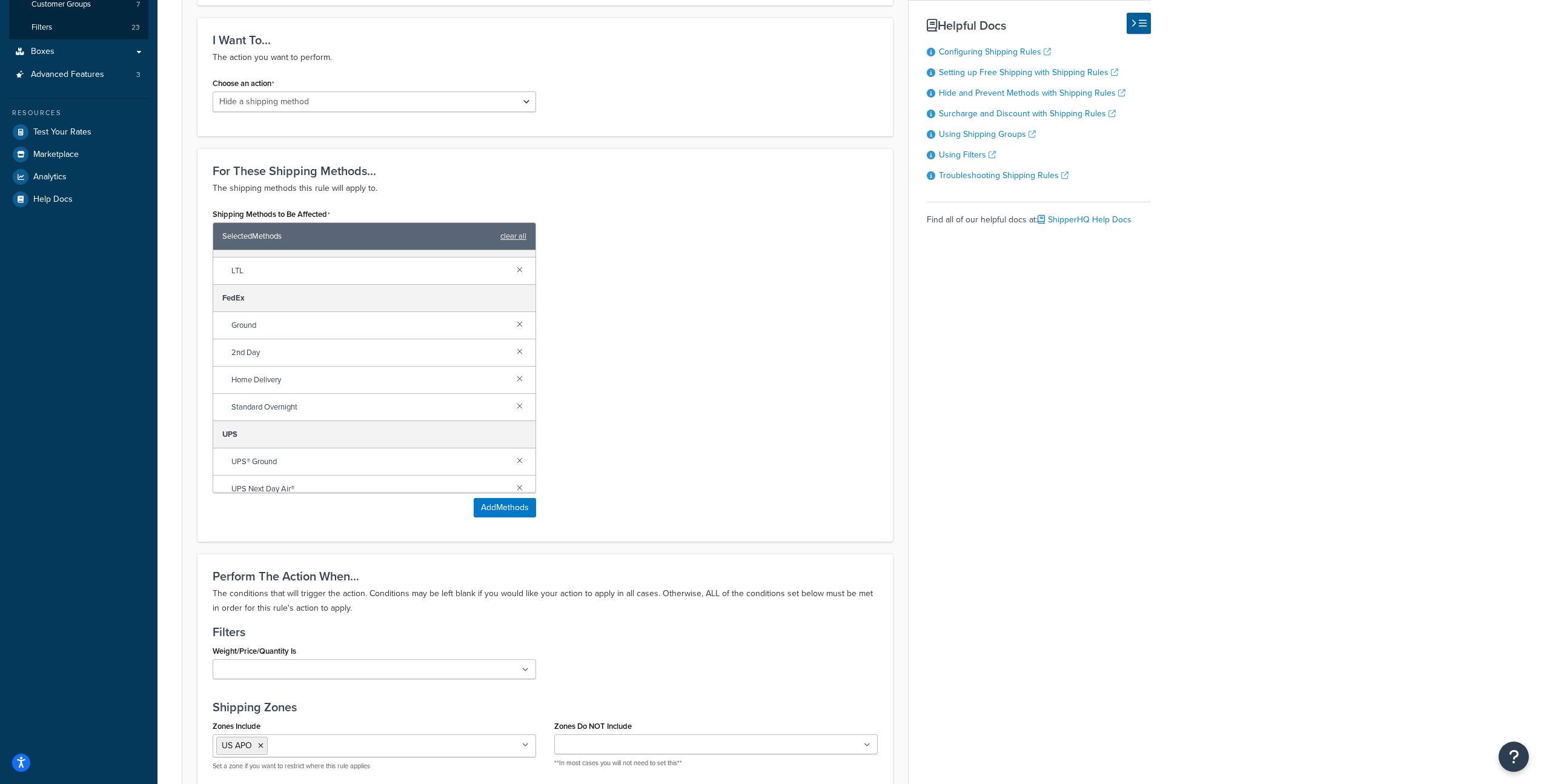
scroll to position [670, 0]
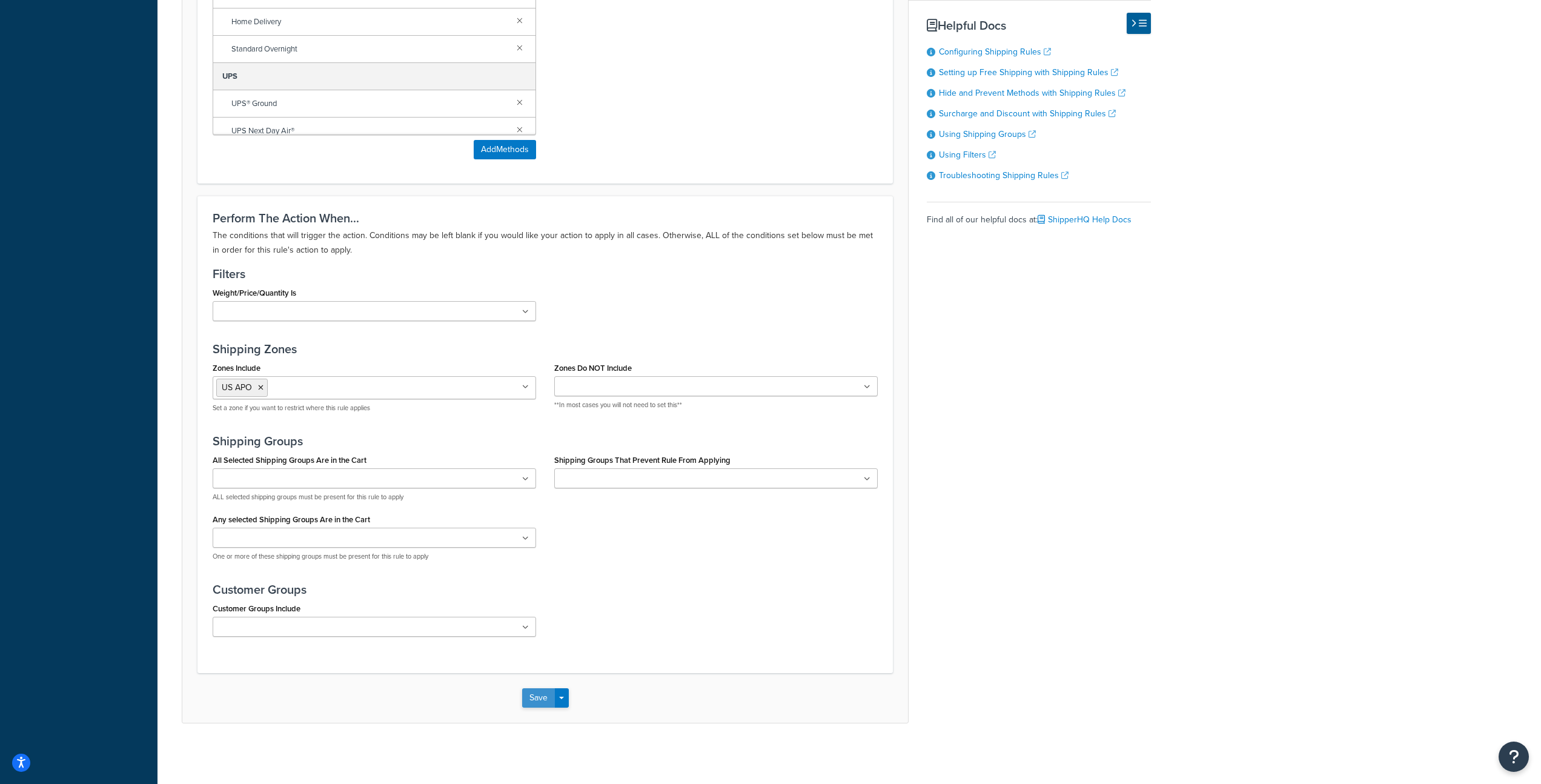
click at [537, 698] on button "Save" at bounding box center [539, 698] width 33 height 19
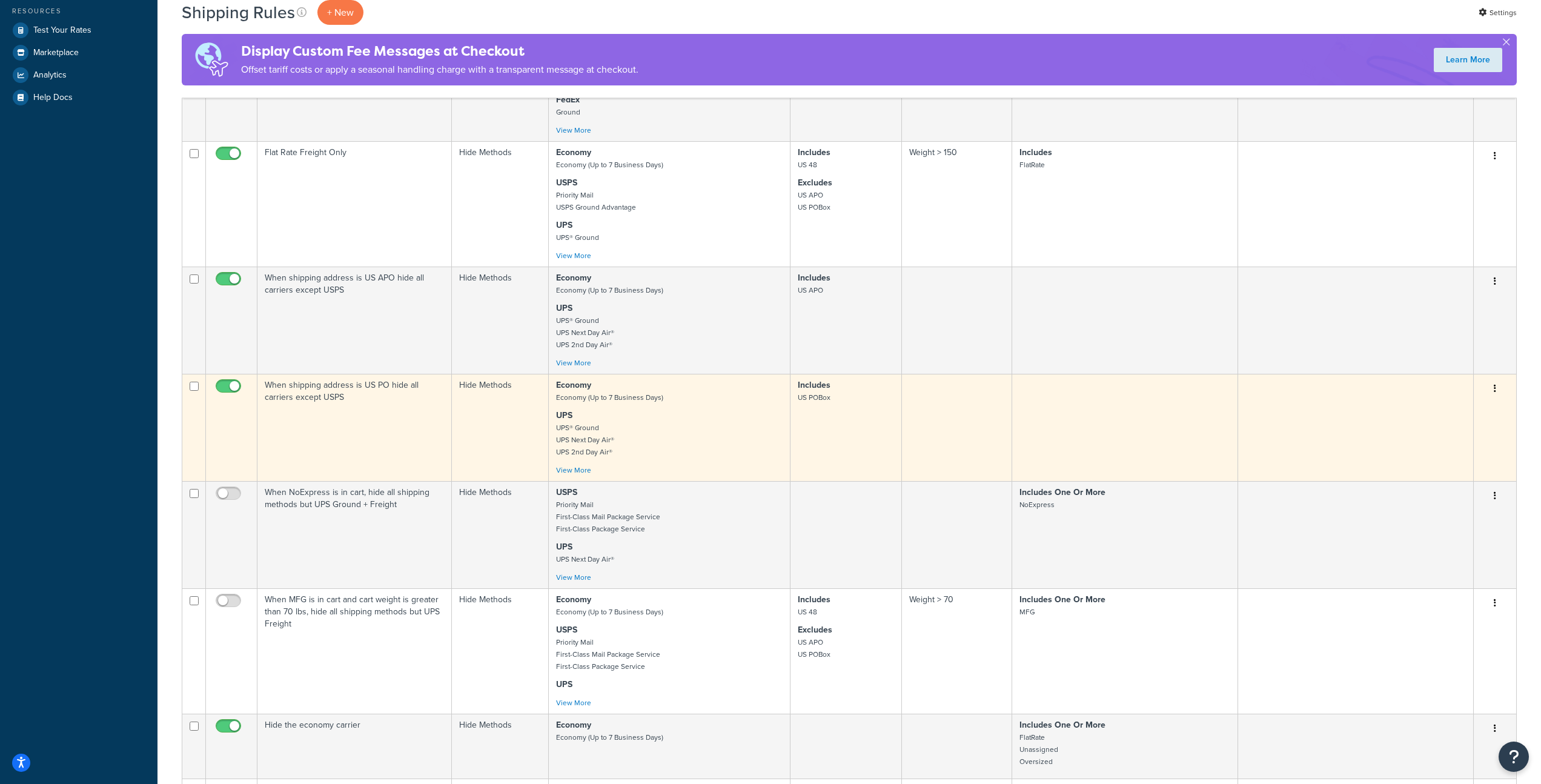
scroll to position [416, 0]
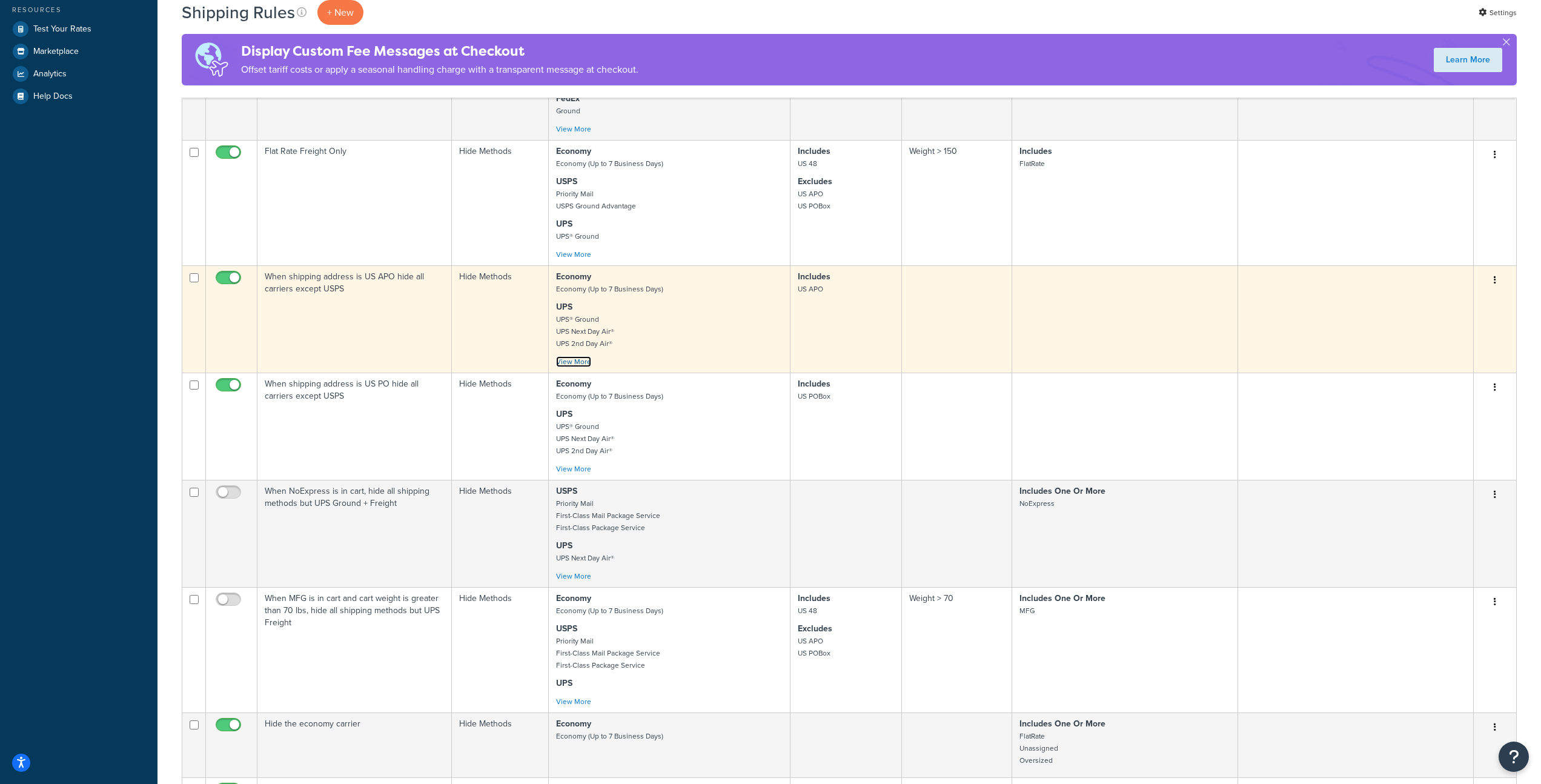
click at [588, 363] on link "View More" at bounding box center [574, 362] width 35 height 11
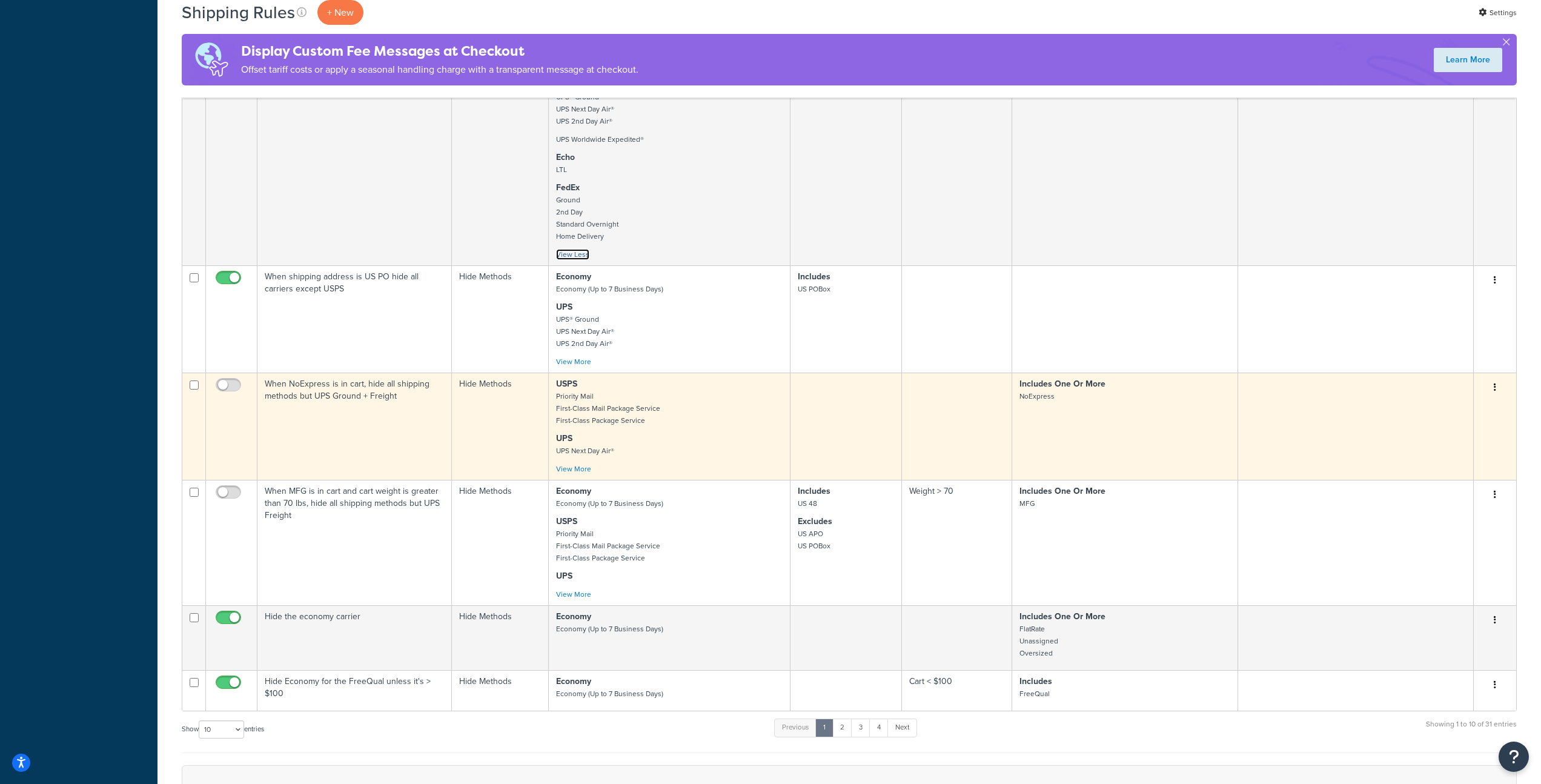
scroll to position [638, 0]
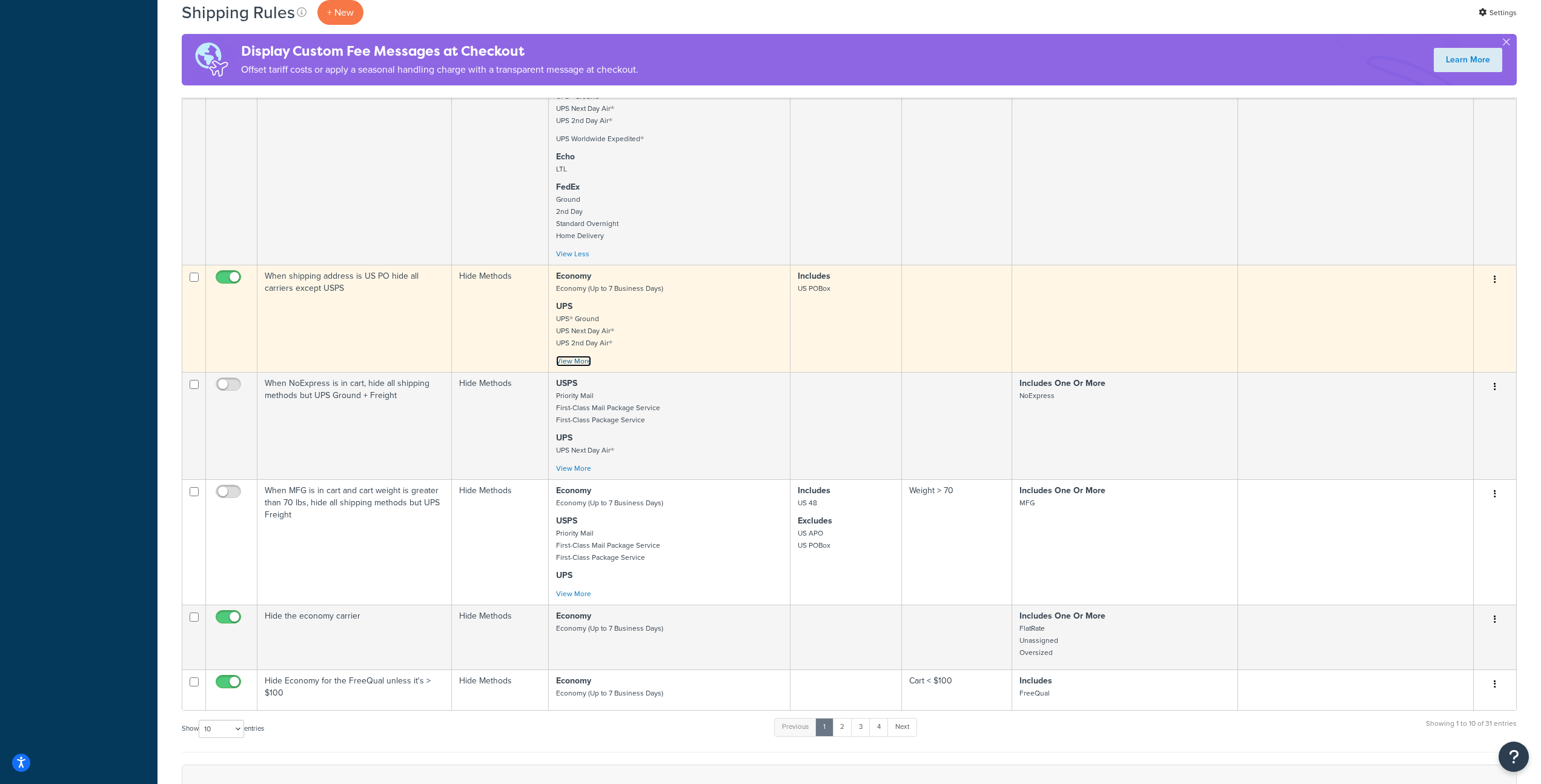
click at [587, 365] on link "View More" at bounding box center [574, 361] width 35 height 11
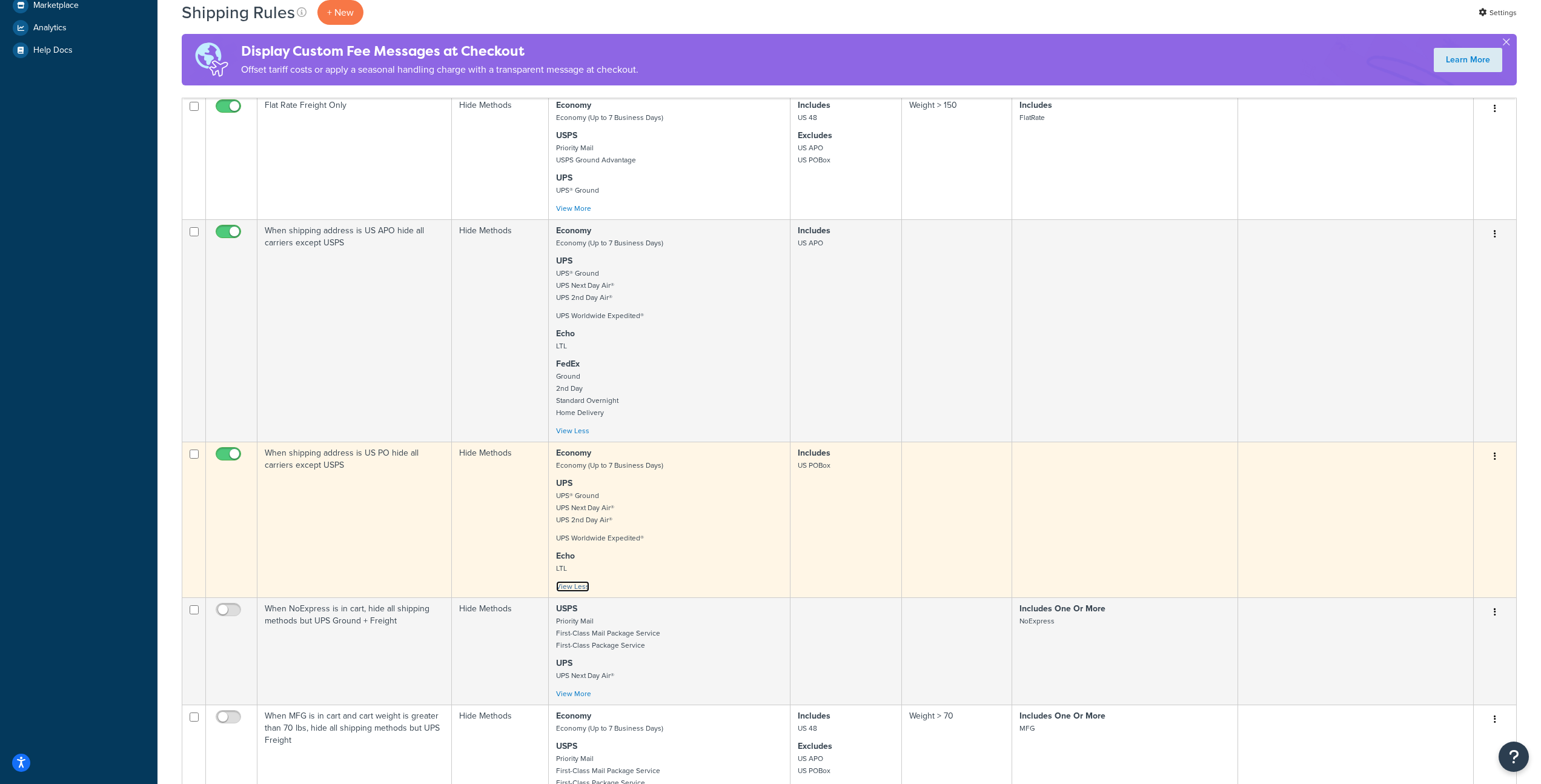
scroll to position [506, 0]
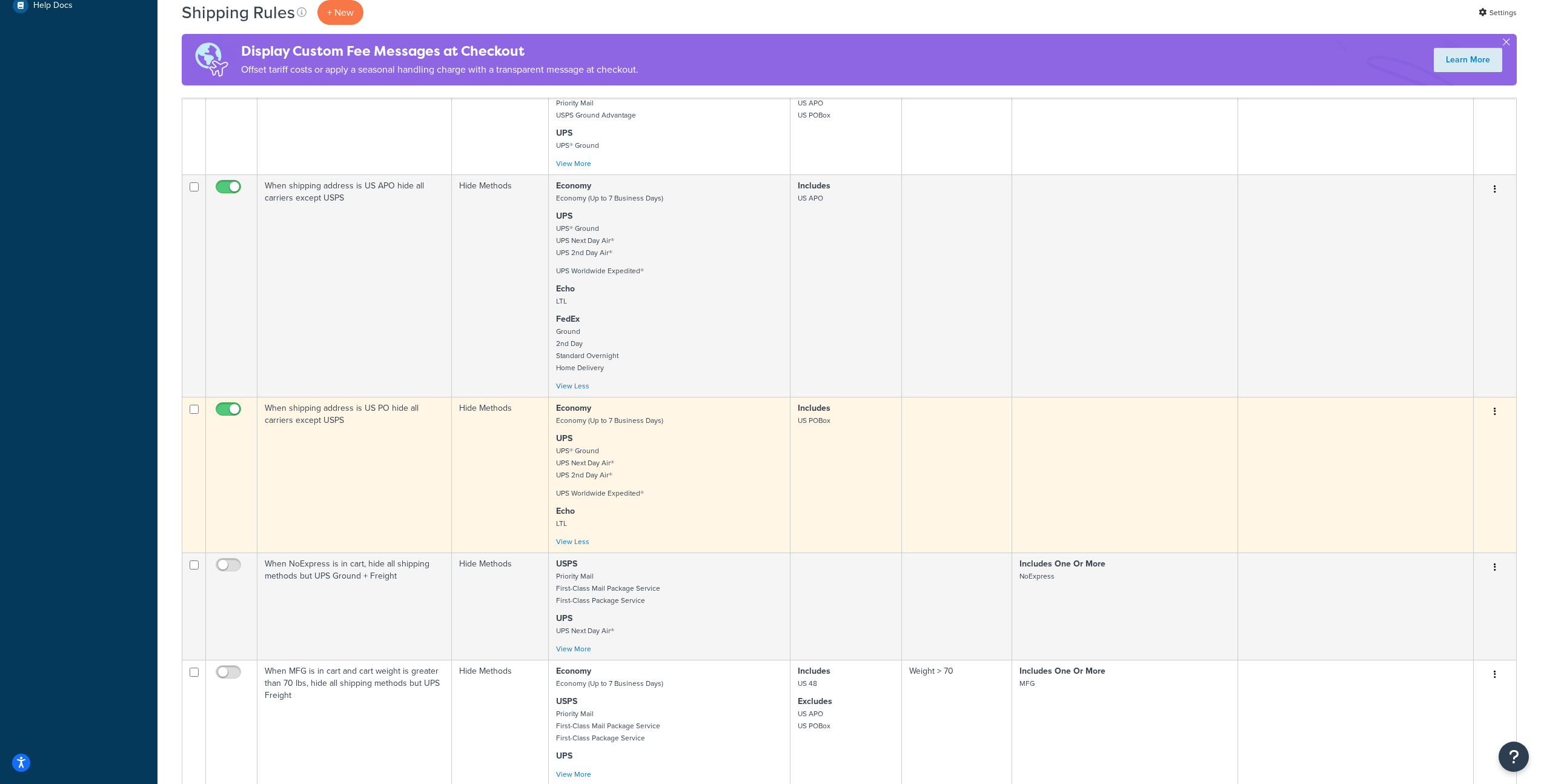
click at [683, 478] on p "UPS UPS® Ground UPS Next Day Air® UPS 2nd Day Air®" at bounding box center [669, 457] width 227 height 49
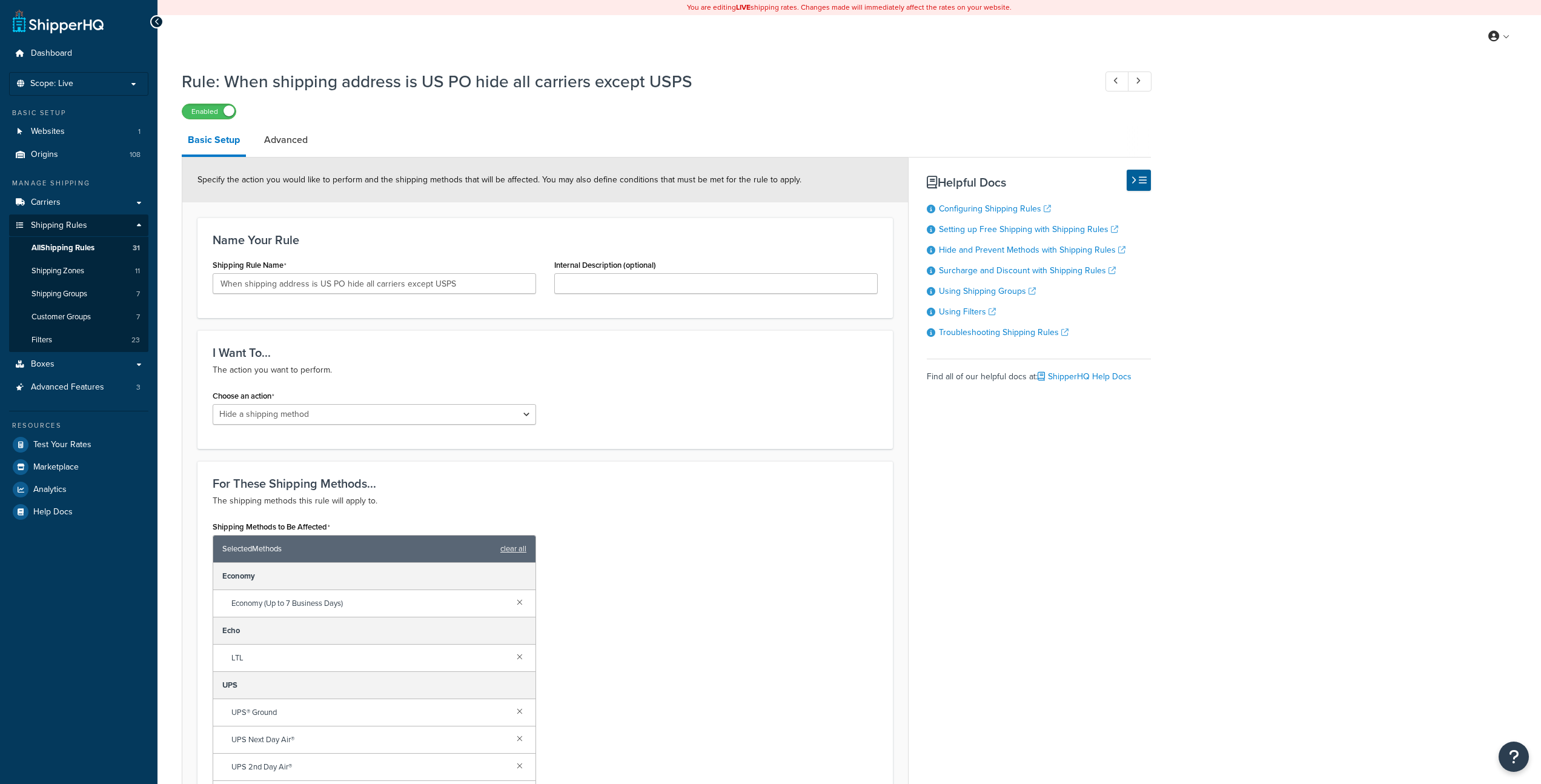
select select "HIDE"
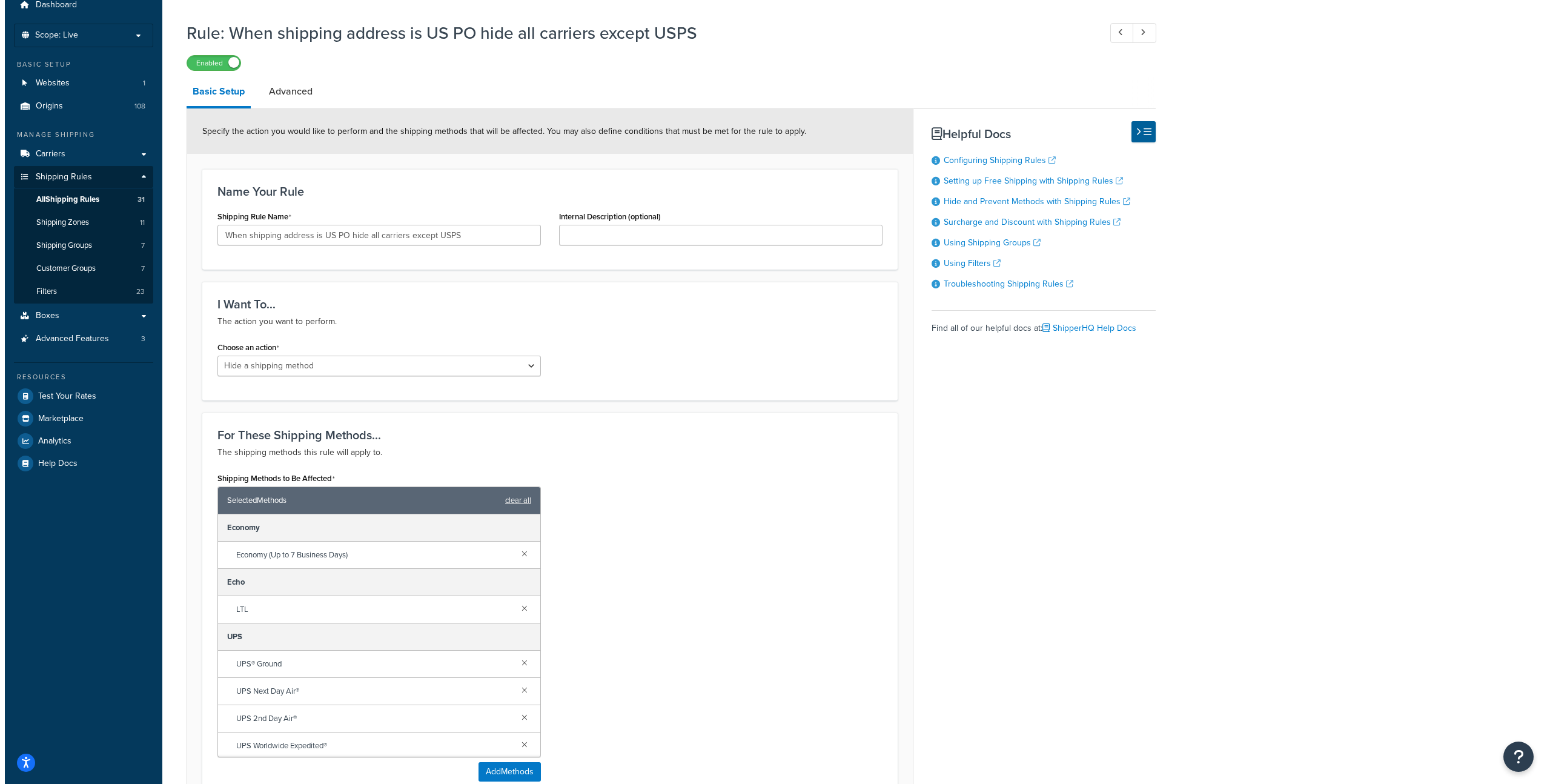
scroll to position [163, 0]
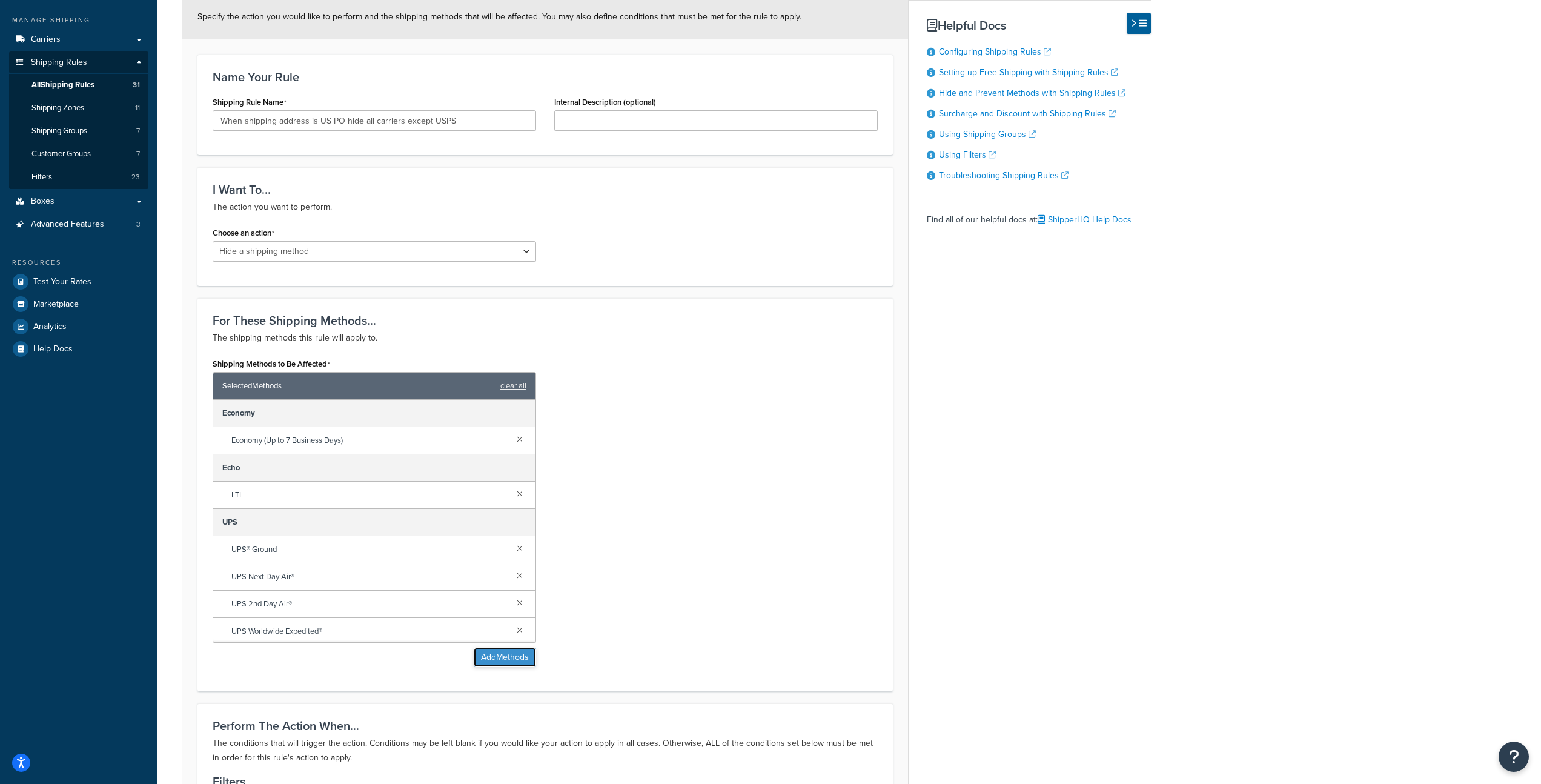
click at [488, 656] on button "Add Methods" at bounding box center [505, 657] width 63 height 19
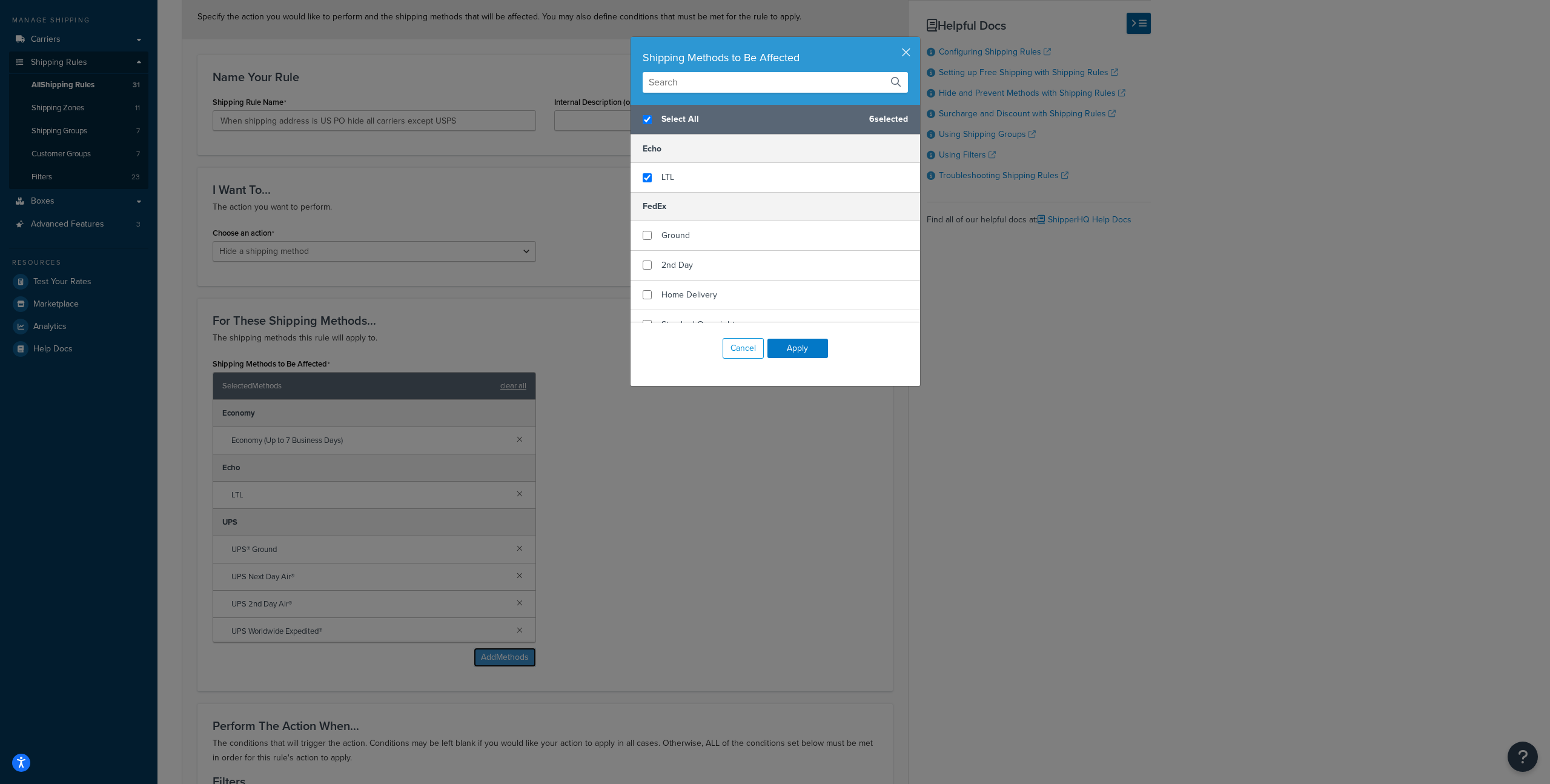
scroll to position [226, 0]
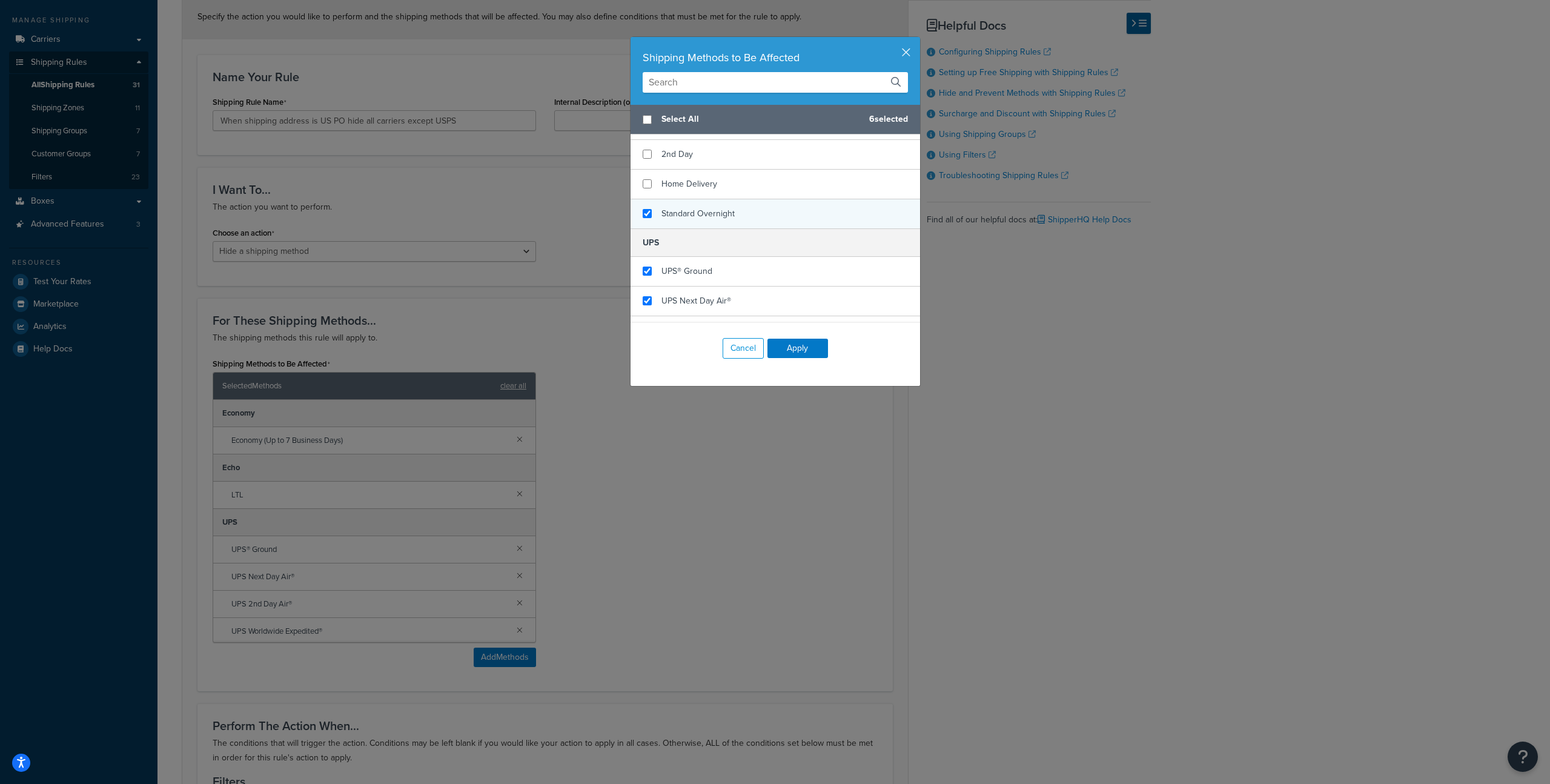
checkbox input "false"
checkbox input "true"
click at [708, 210] on span "Standard Overnight" at bounding box center [698, 213] width 74 height 13
checkbox input "true"
click at [703, 185] on span "Home Delivery" at bounding box center [689, 184] width 56 height 13
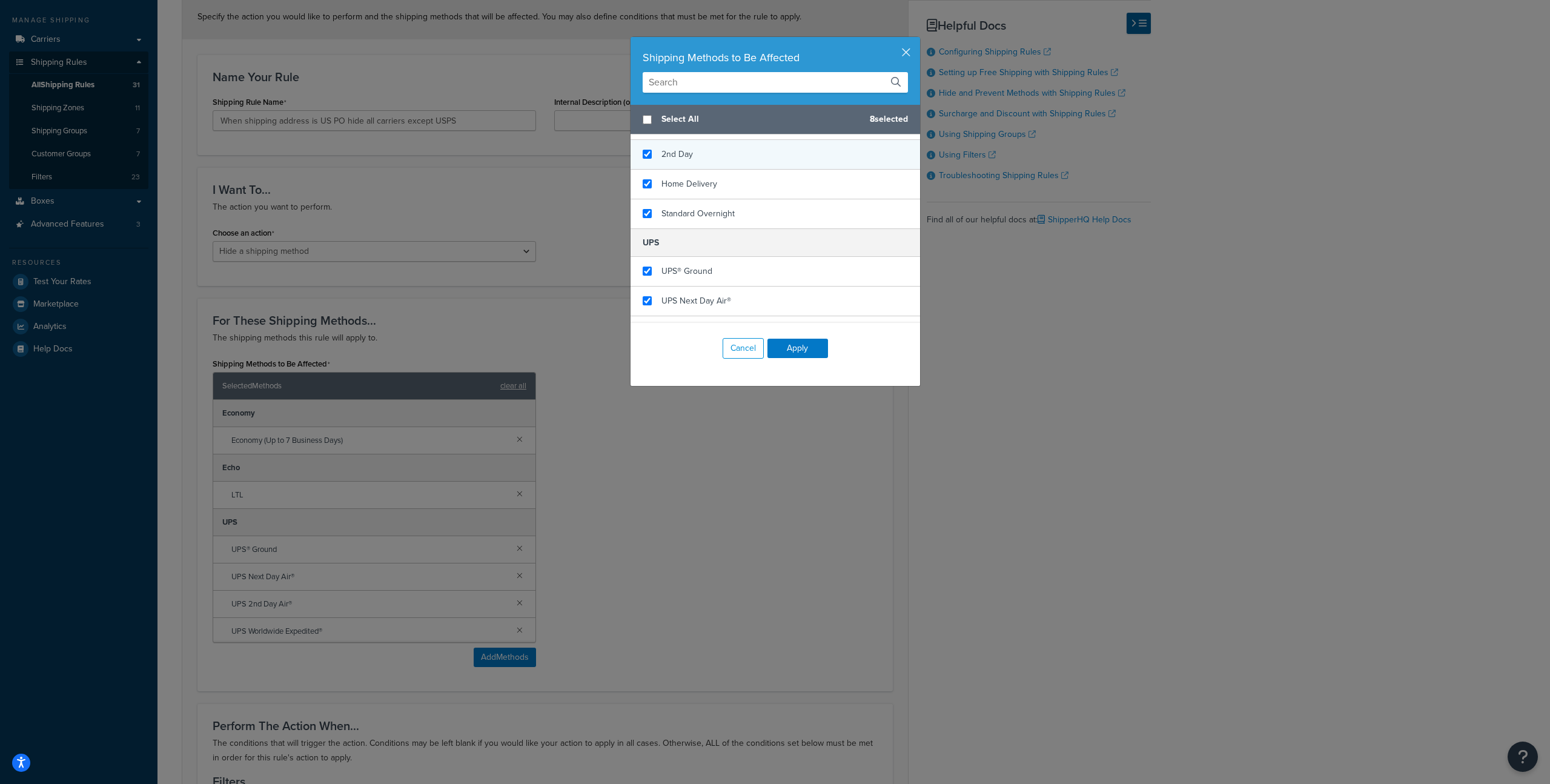
checkbox input "true"
click at [702, 151] on div "2nd Day" at bounding box center [776, 154] width 289 height 30
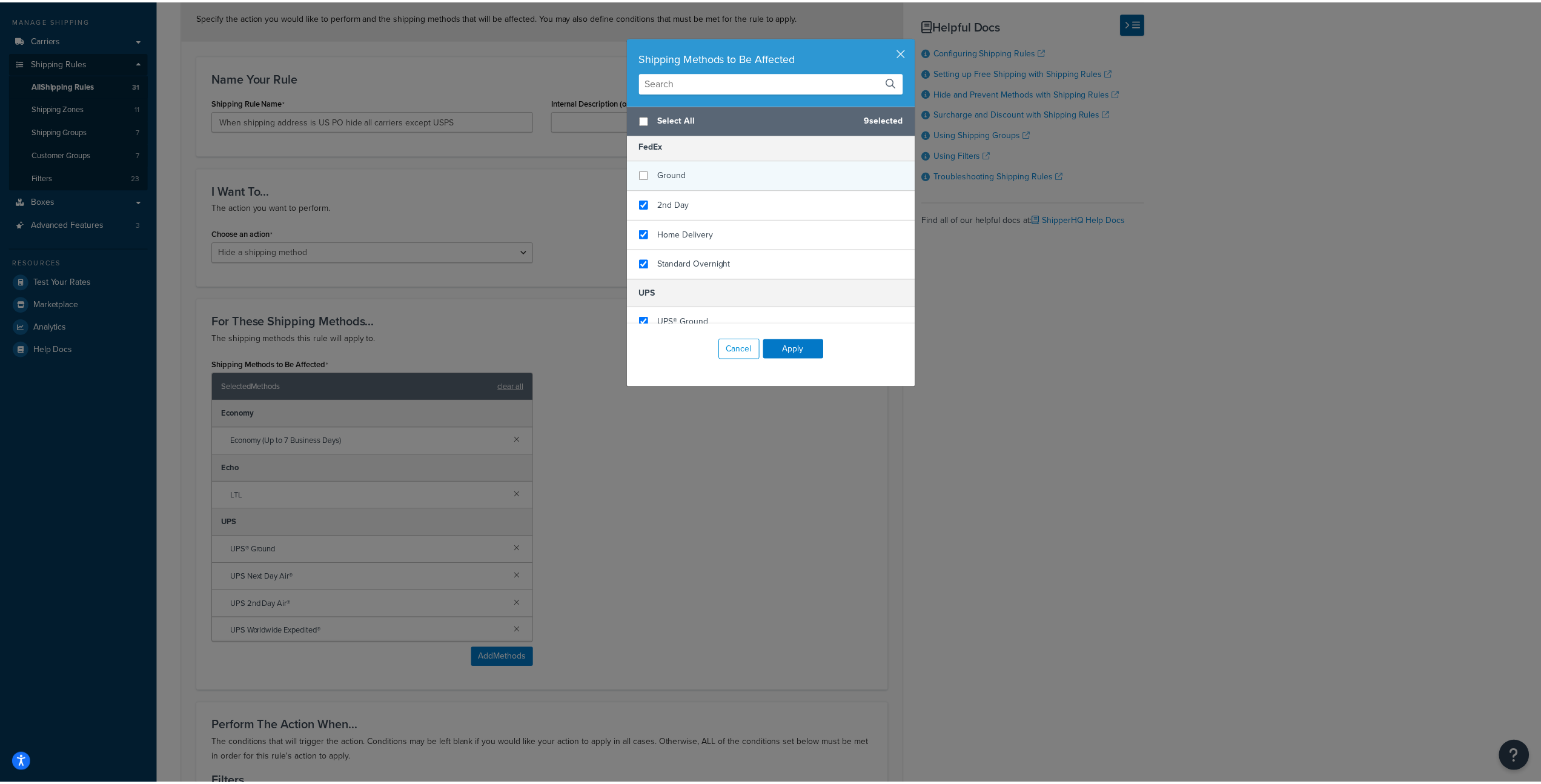
scroll to position [165, 0]
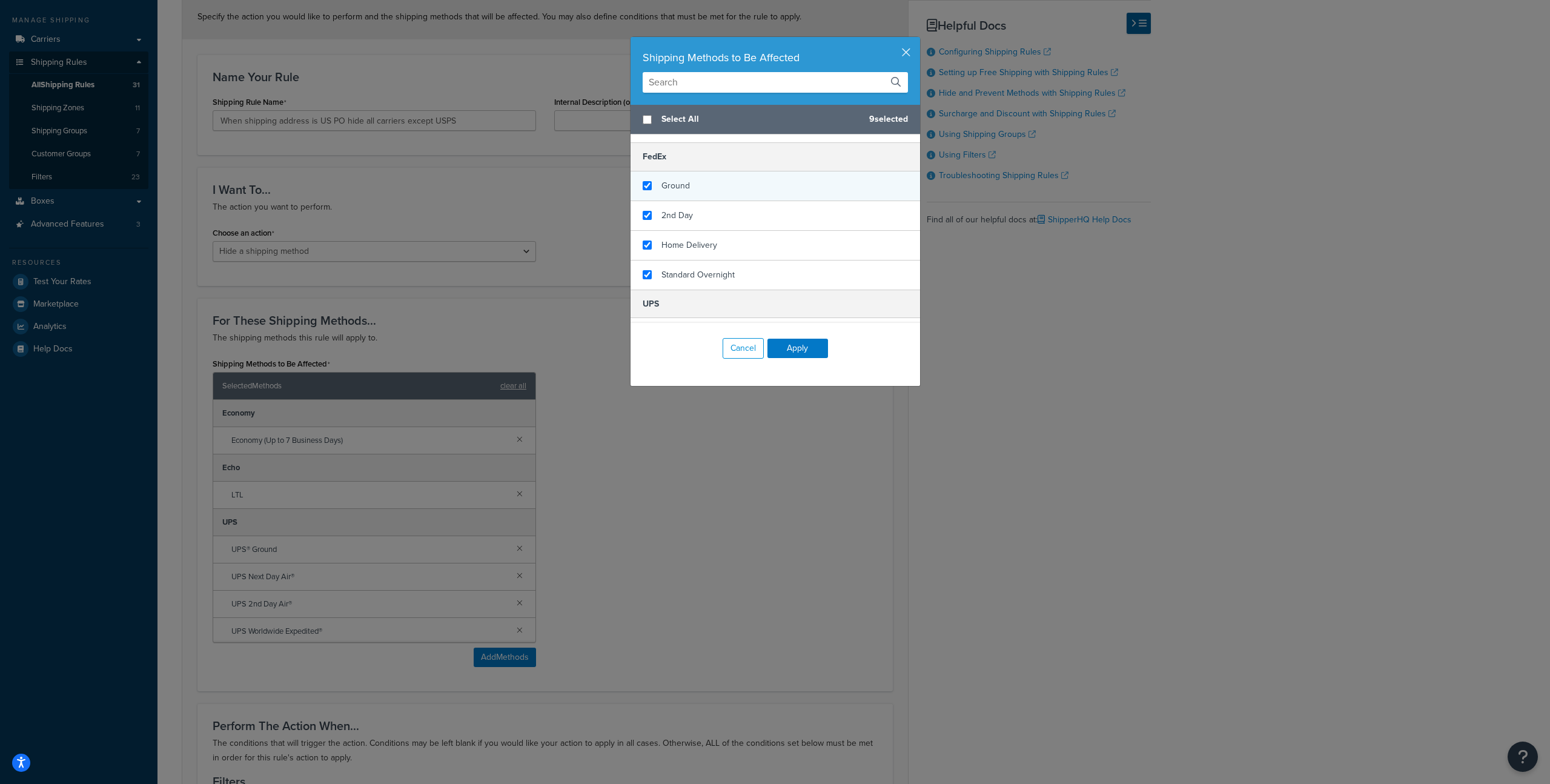
checkbox input "true"
click at [724, 191] on div "Ground" at bounding box center [776, 186] width 289 height 30
click at [800, 350] on button "Apply" at bounding box center [798, 348] width 61 height 19
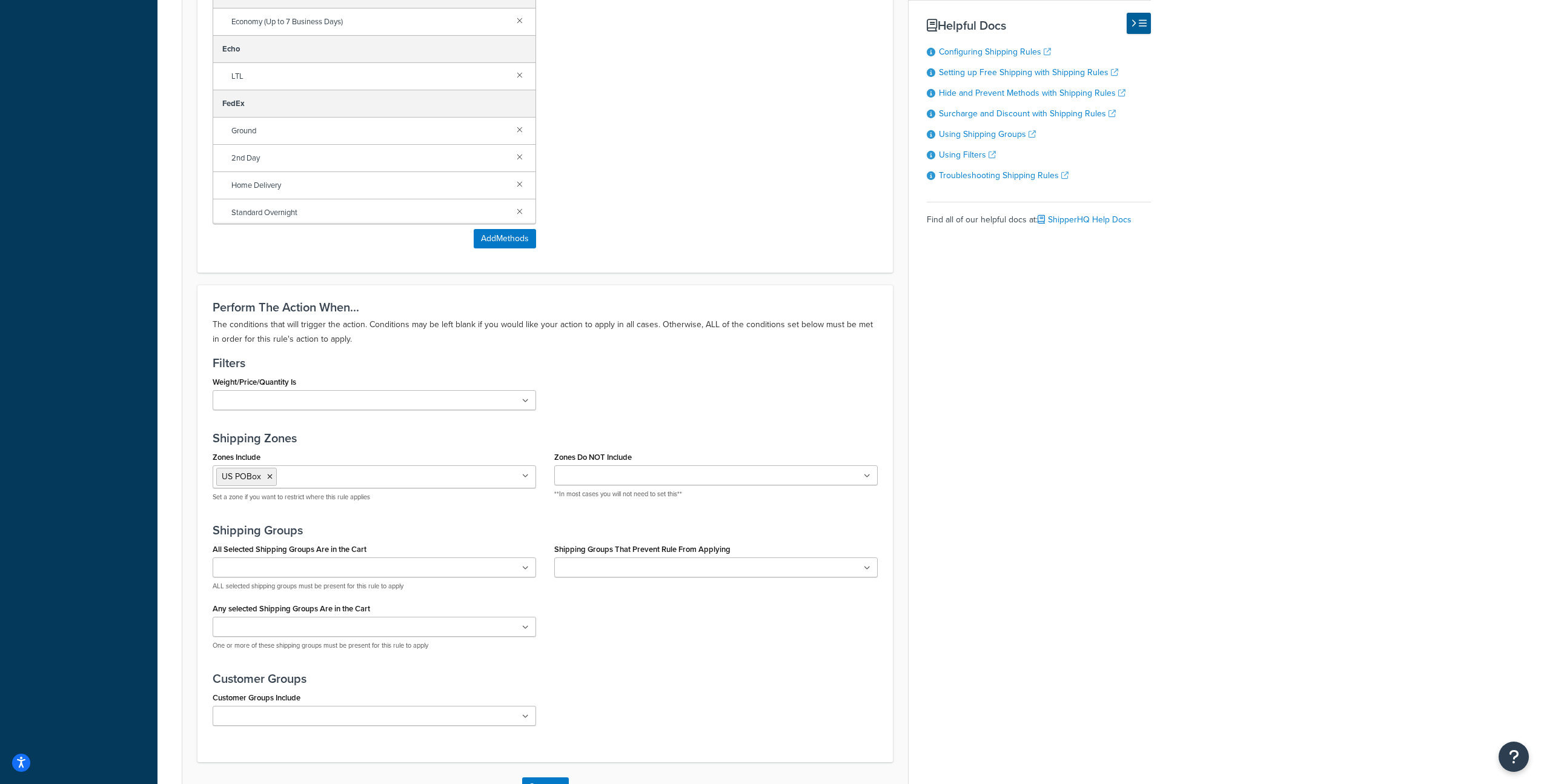
scroll to position [670, 0]
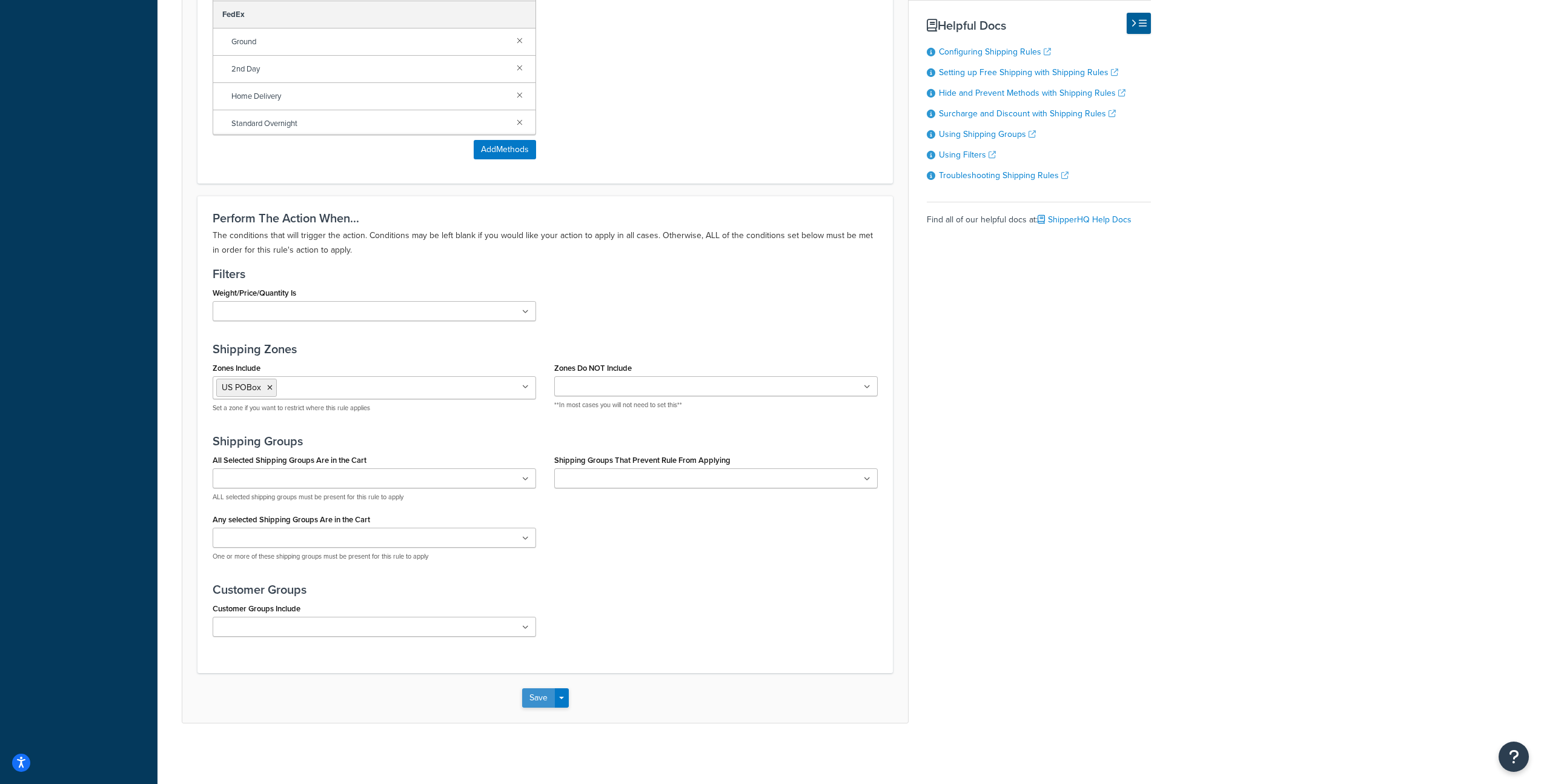
click at [532, 698] on button "Save" at bounding box center [539, 698] width 33 height 19
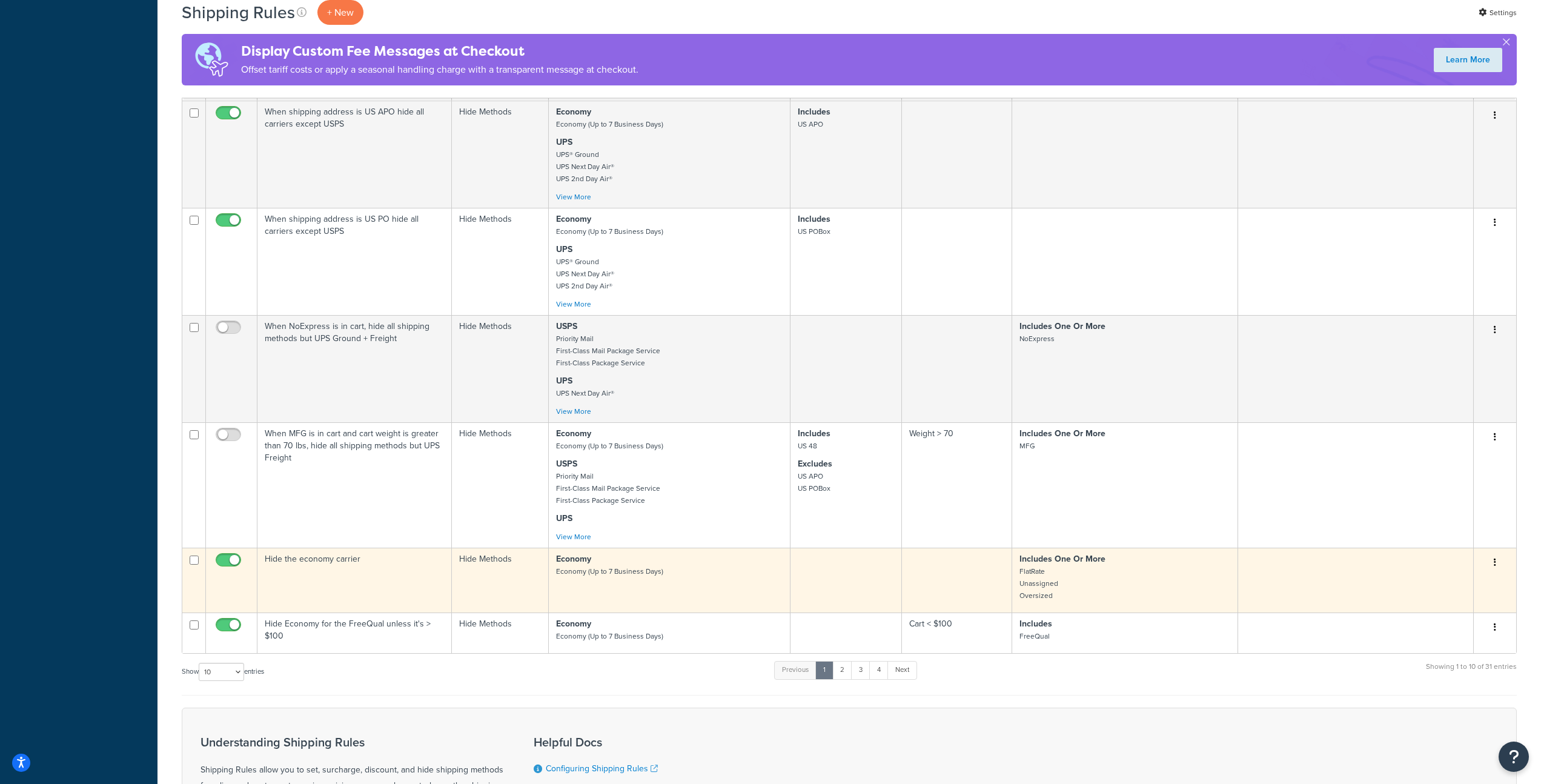
scroll to position [583, 0]
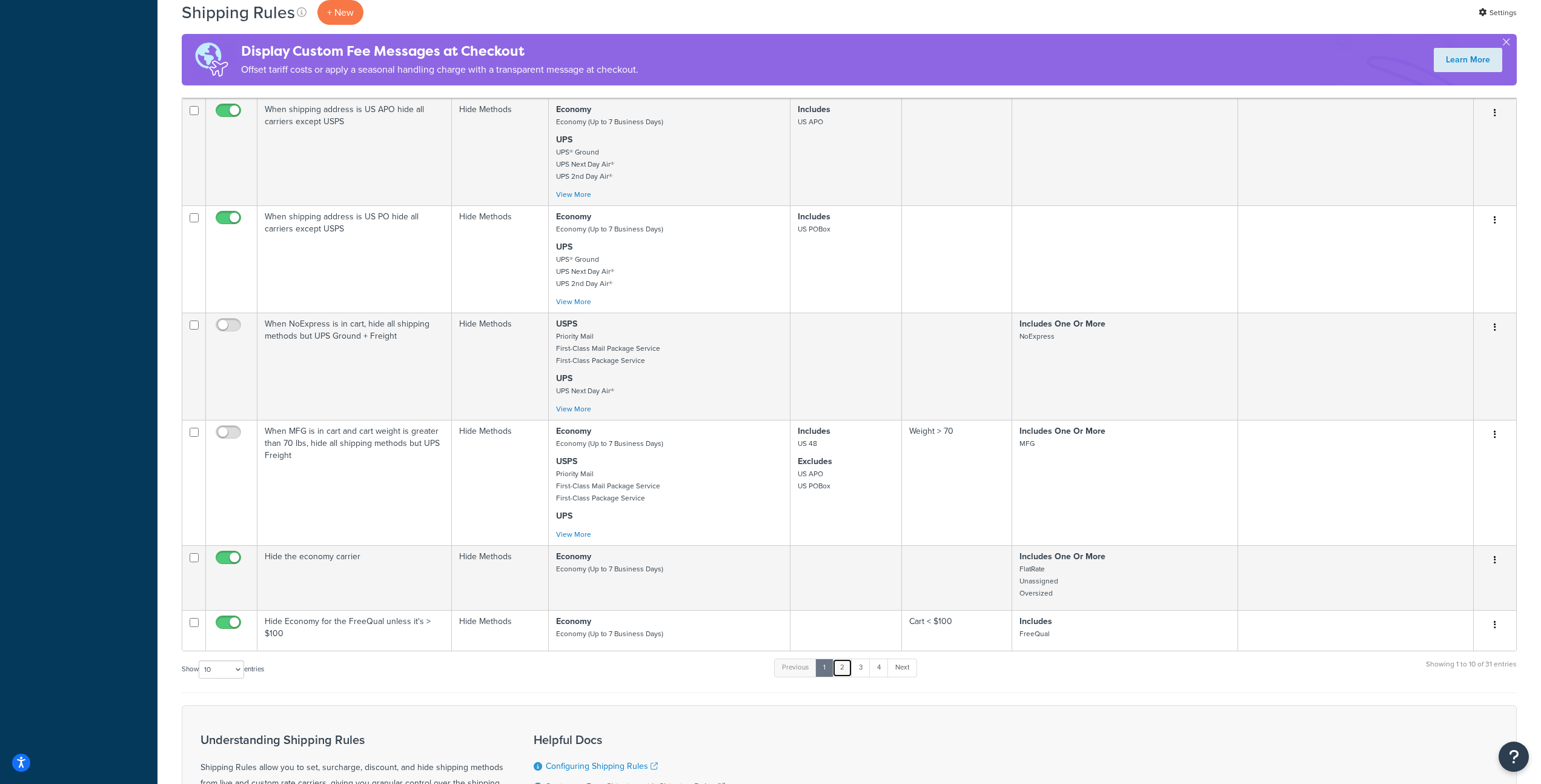
click at [847, 675] on link "2" at bounding box center [842, 667] width 20 height 18
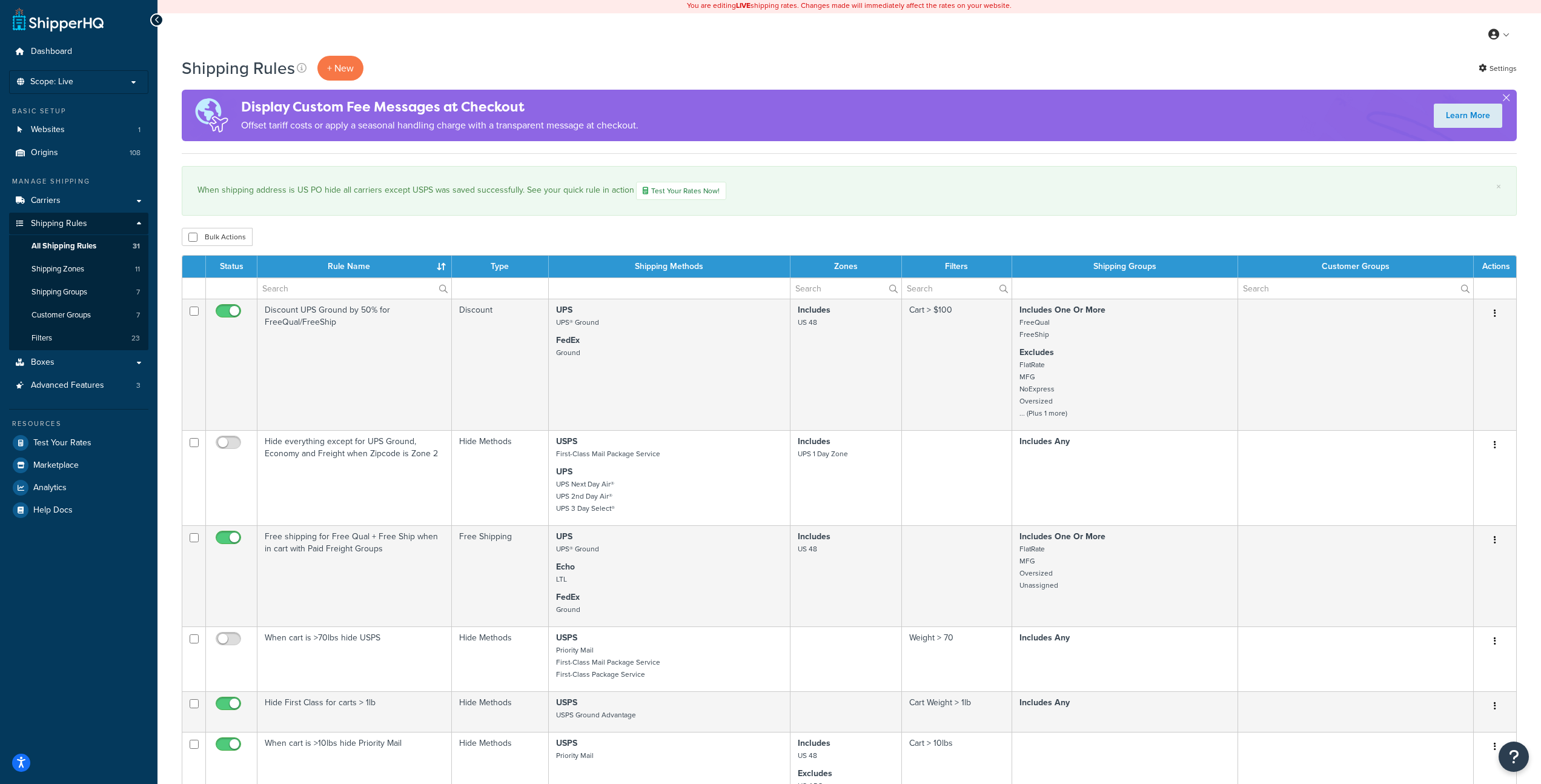
scroll to position [2, 0]
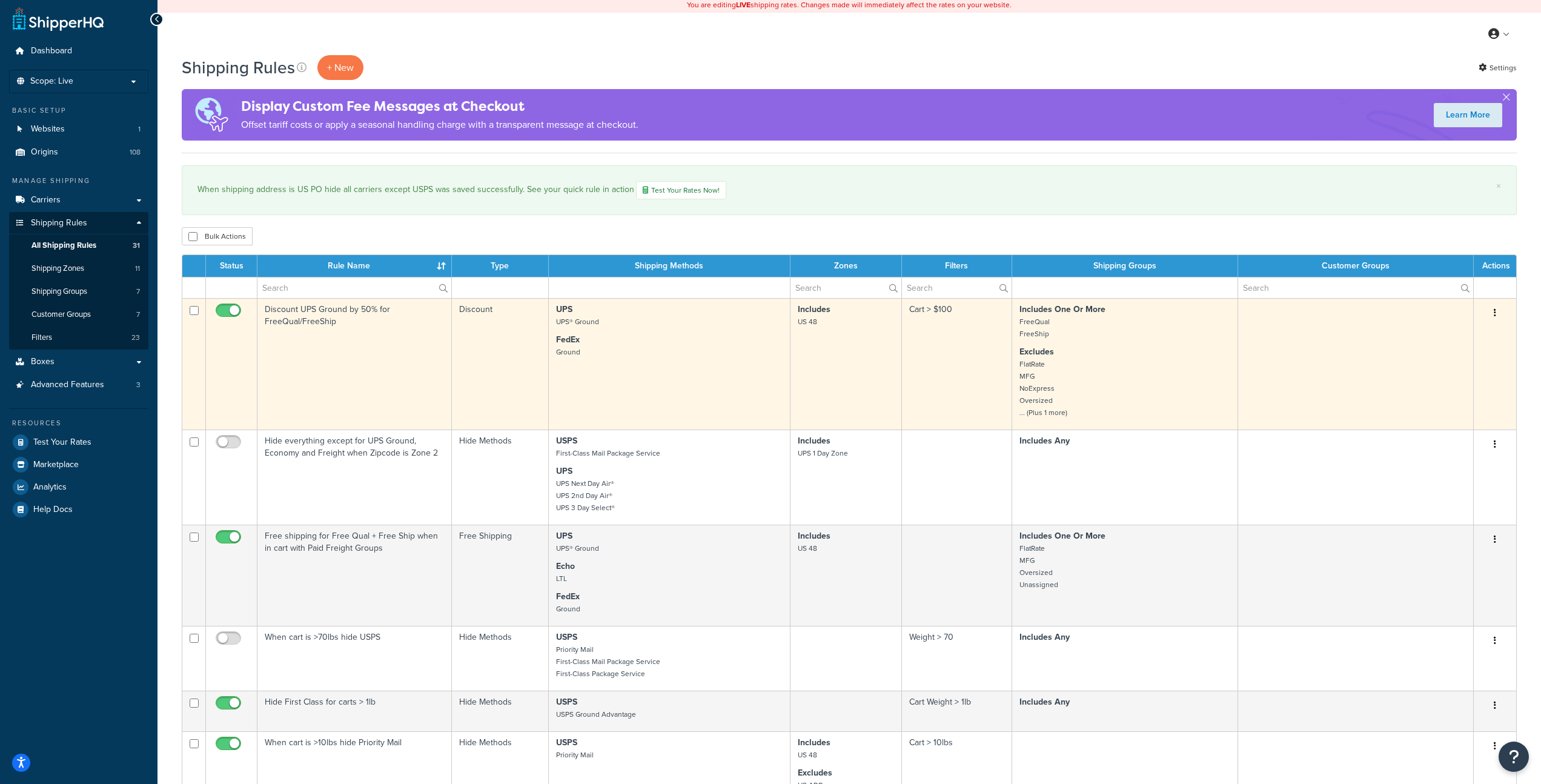
click at [660, 377] on td "UPS UPS® Ground FedEx Ground" at bounding box center [670, 363] width 242 height 131
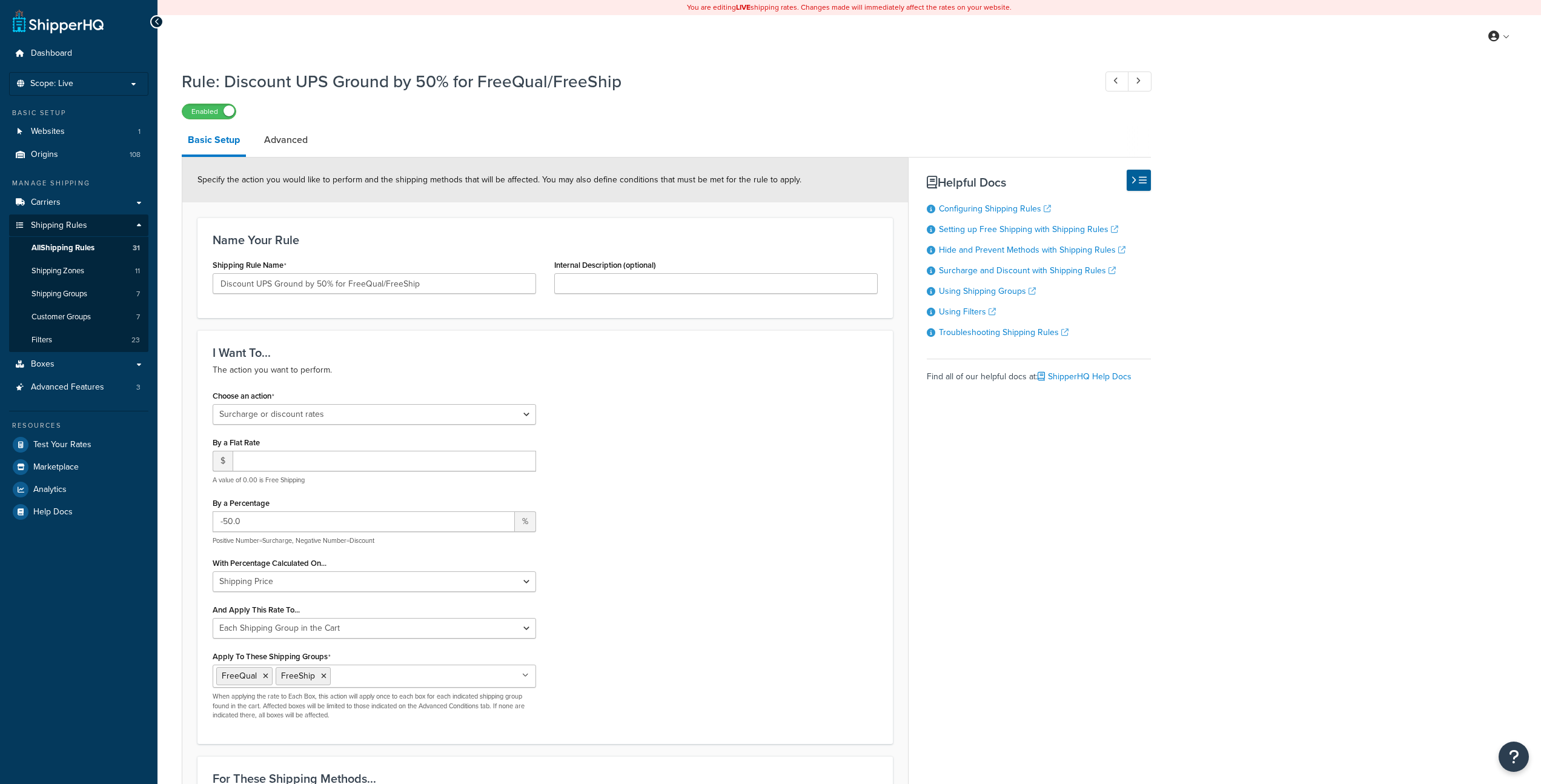
select select "SURCHARGE"
select select "SHIPPING_GROUP"
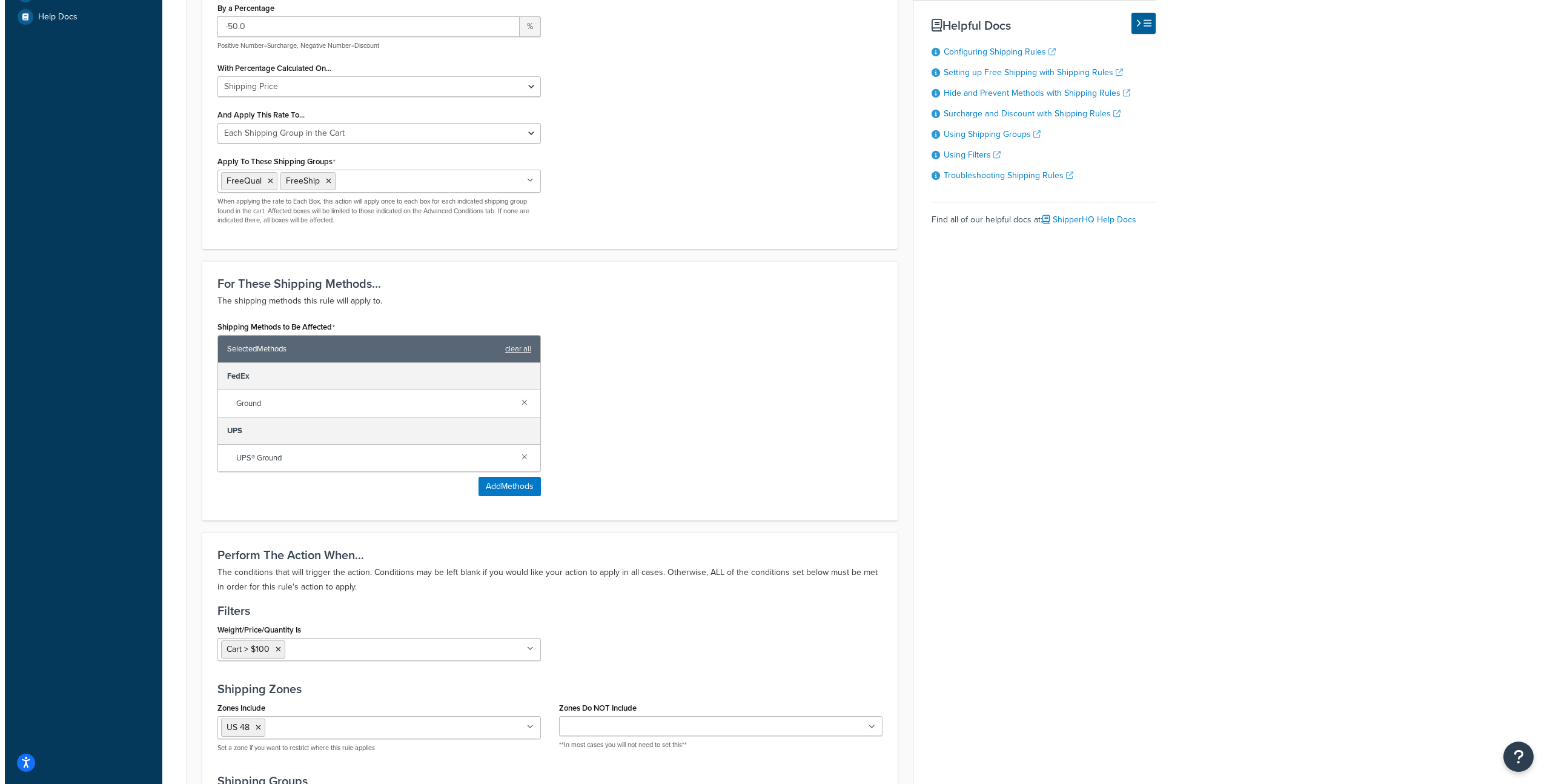
scroll to position [500, 0]
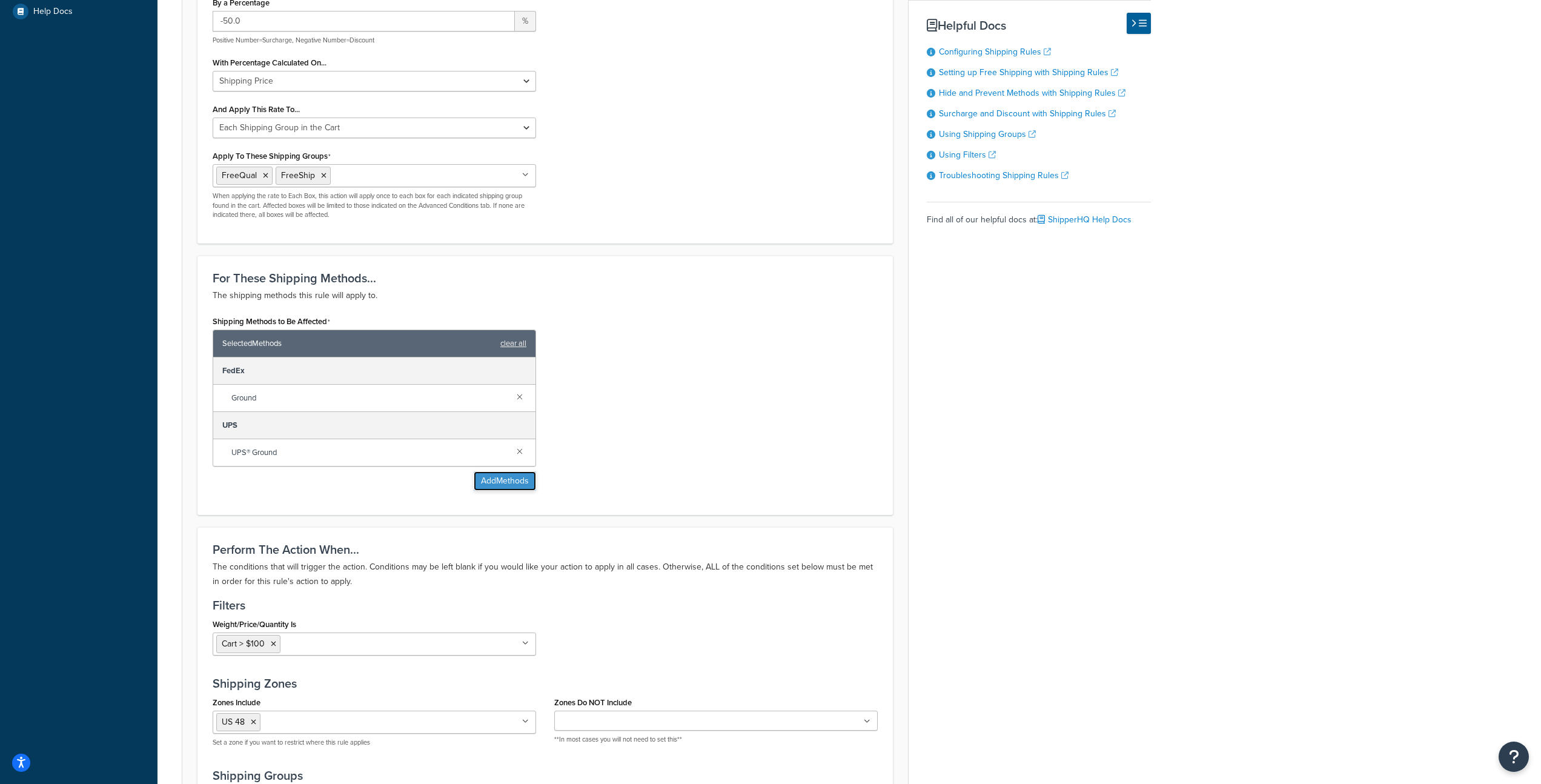
click at [497, 484] on button "Add Methods" at bounding box center [505, 481] width 63 height 19
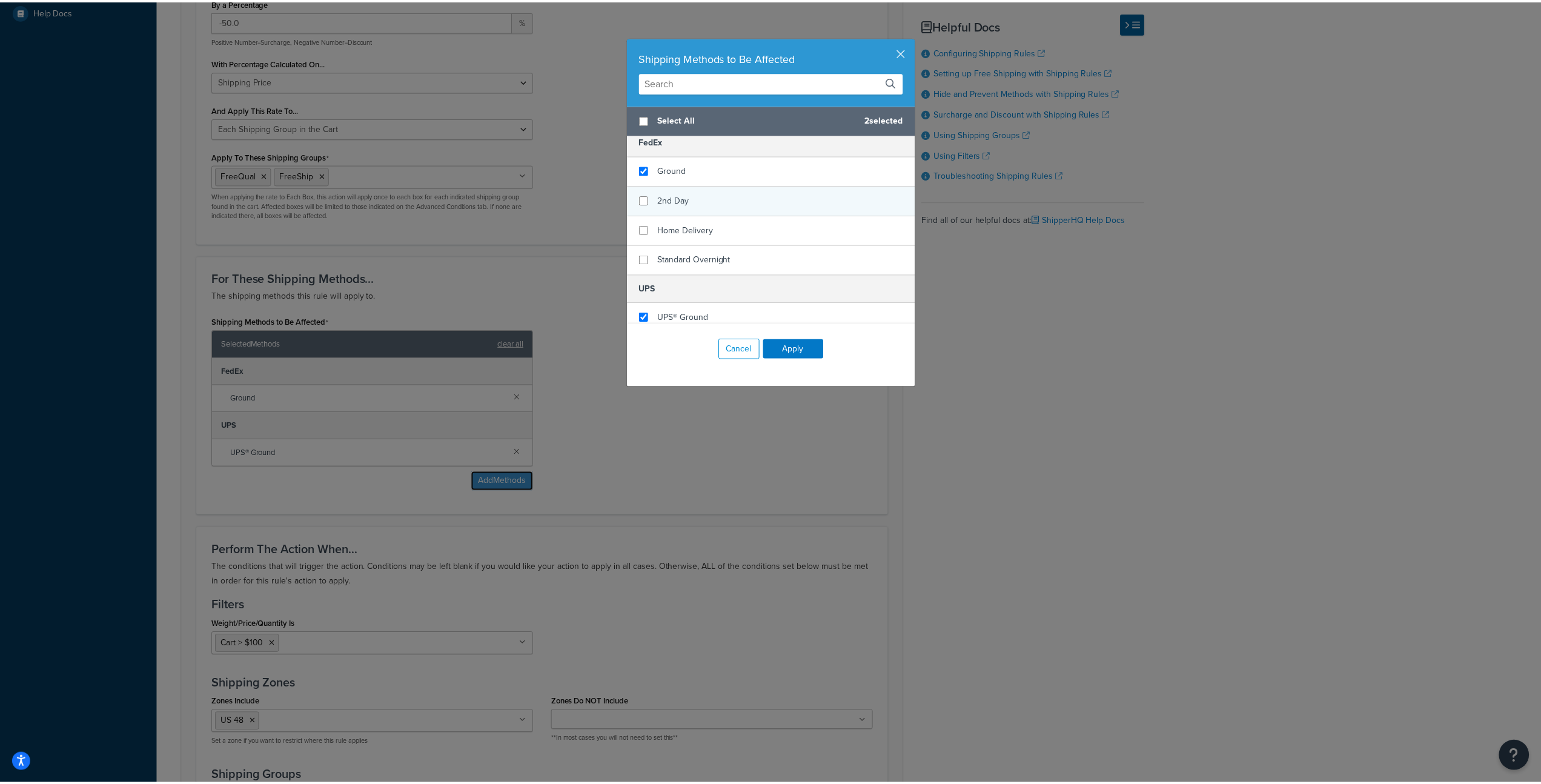
scroll to position [184, 0]
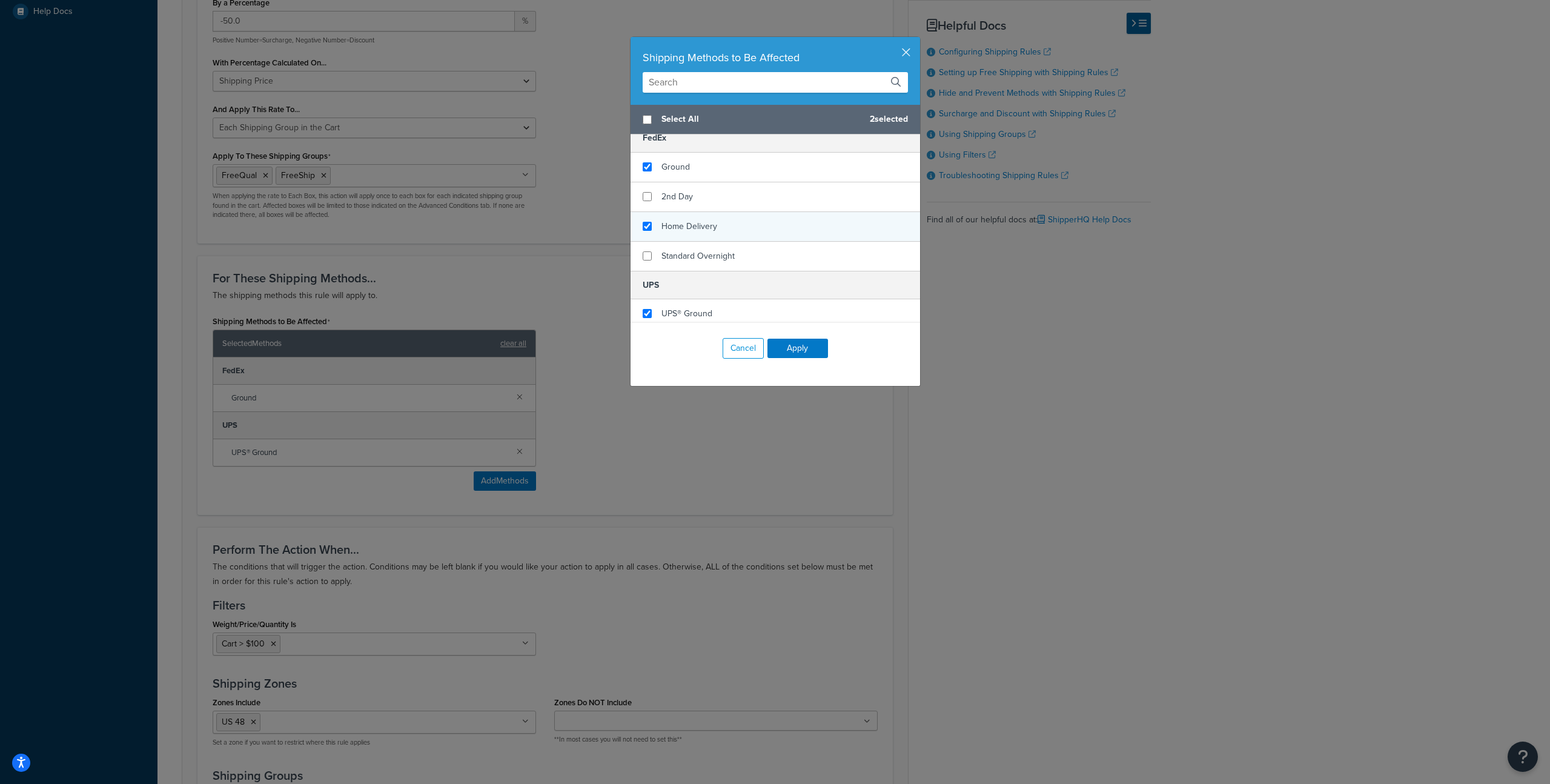
checkbox input "true"
click at [731, 231] on div "Home Delivery" at bounding box center [776, 227] width 289 height 30
click at [795, 349] on button "Apply" at bounding box center [798, 348] width 61 height 19
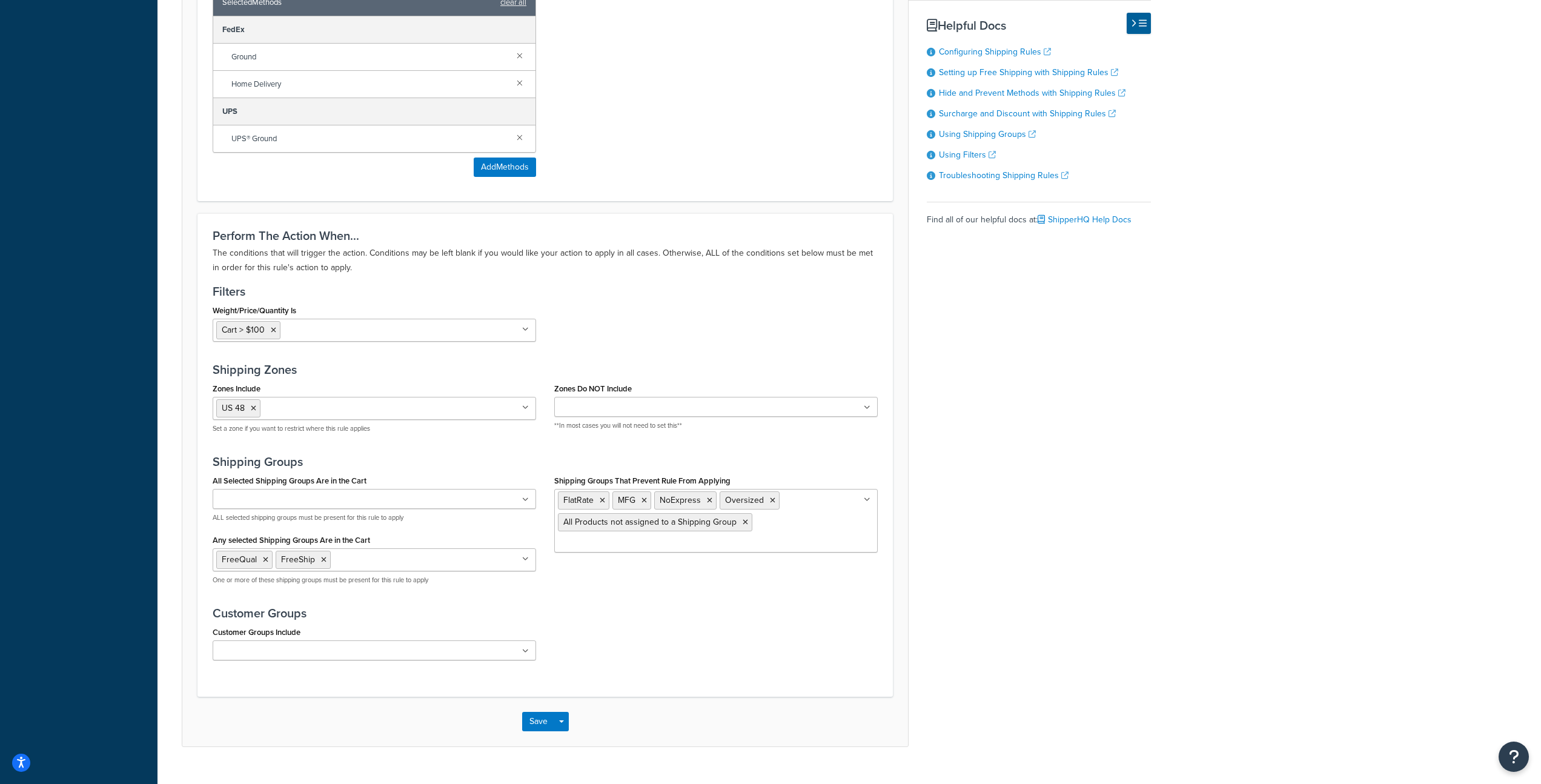
scroll to position [865, 0]
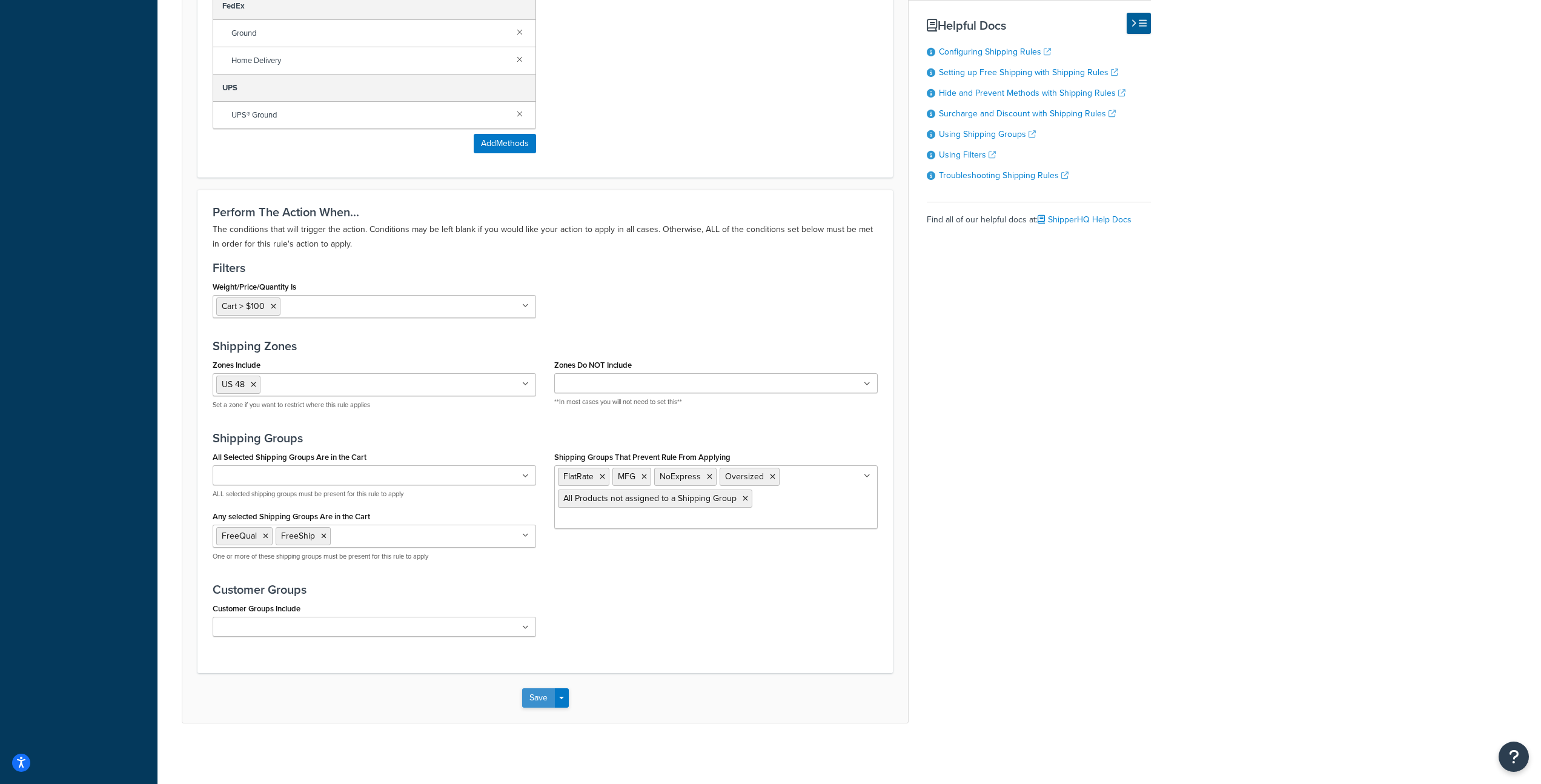
click at [534, 699] on button "Save" at bounding box center [539, 698] width 33 height 19
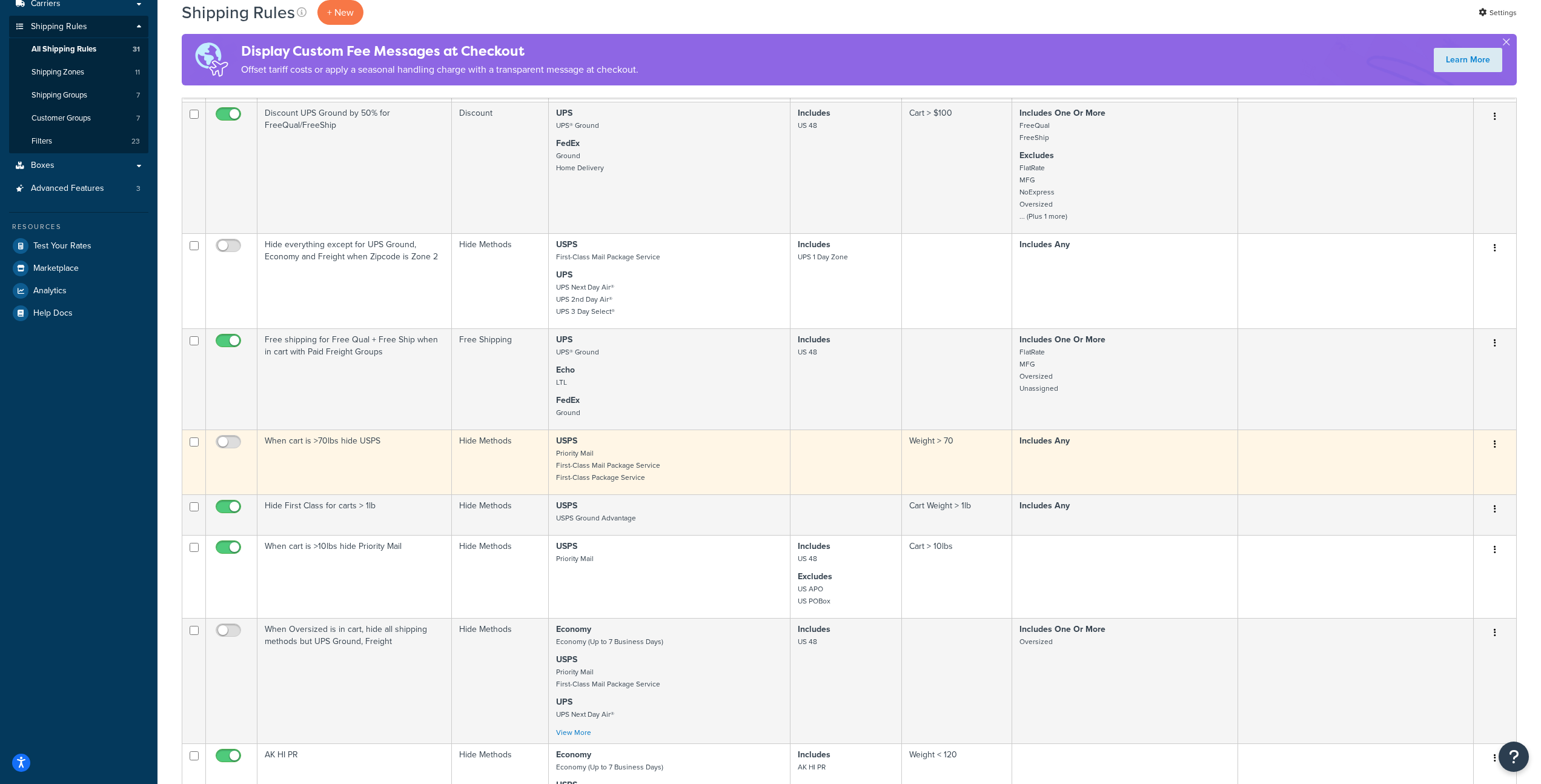
scroll to position [200, 0]
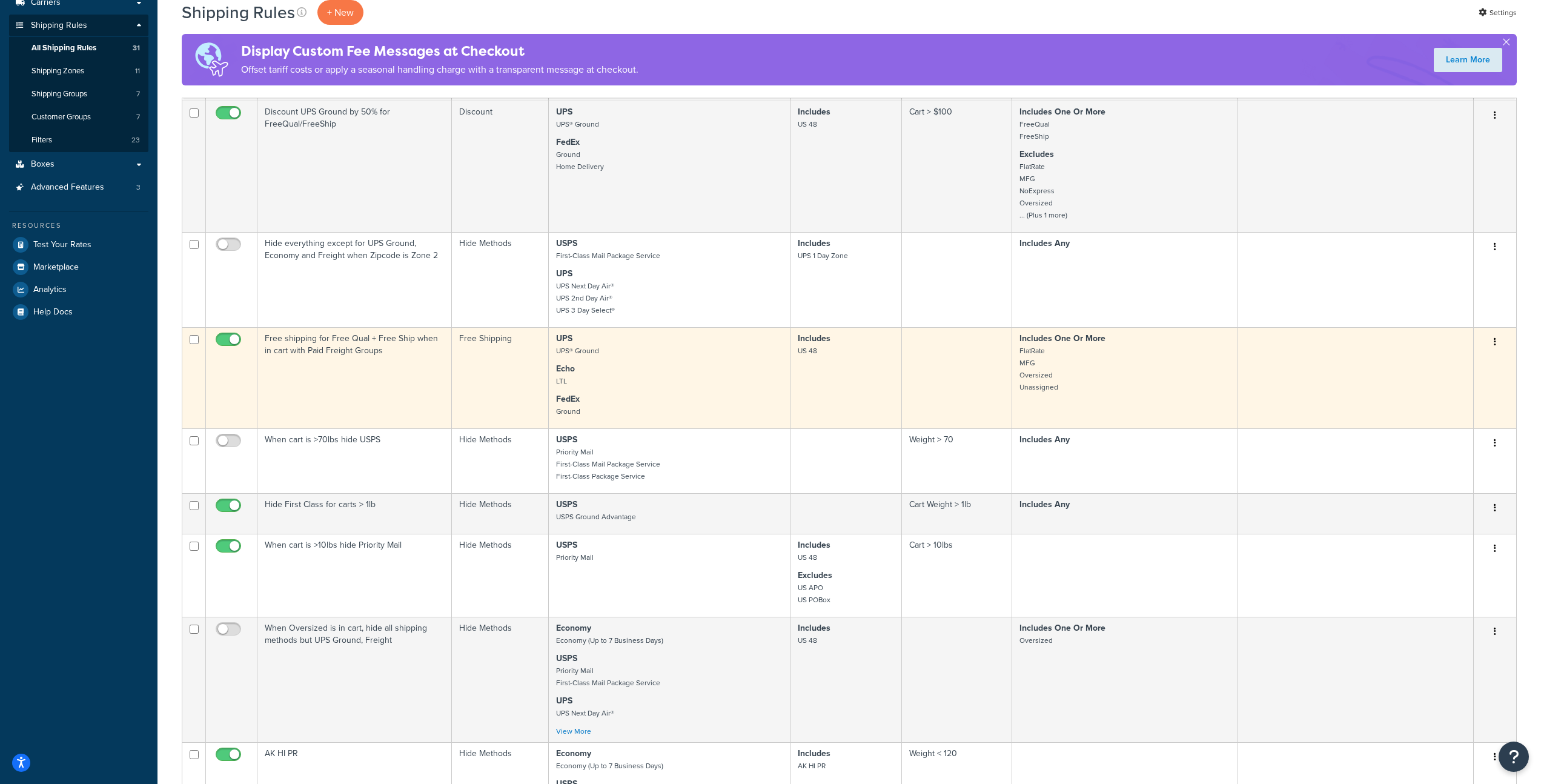
click at [649, 387] on p "Echo LTL" at bounding box center [669, 375] width 227 height 24
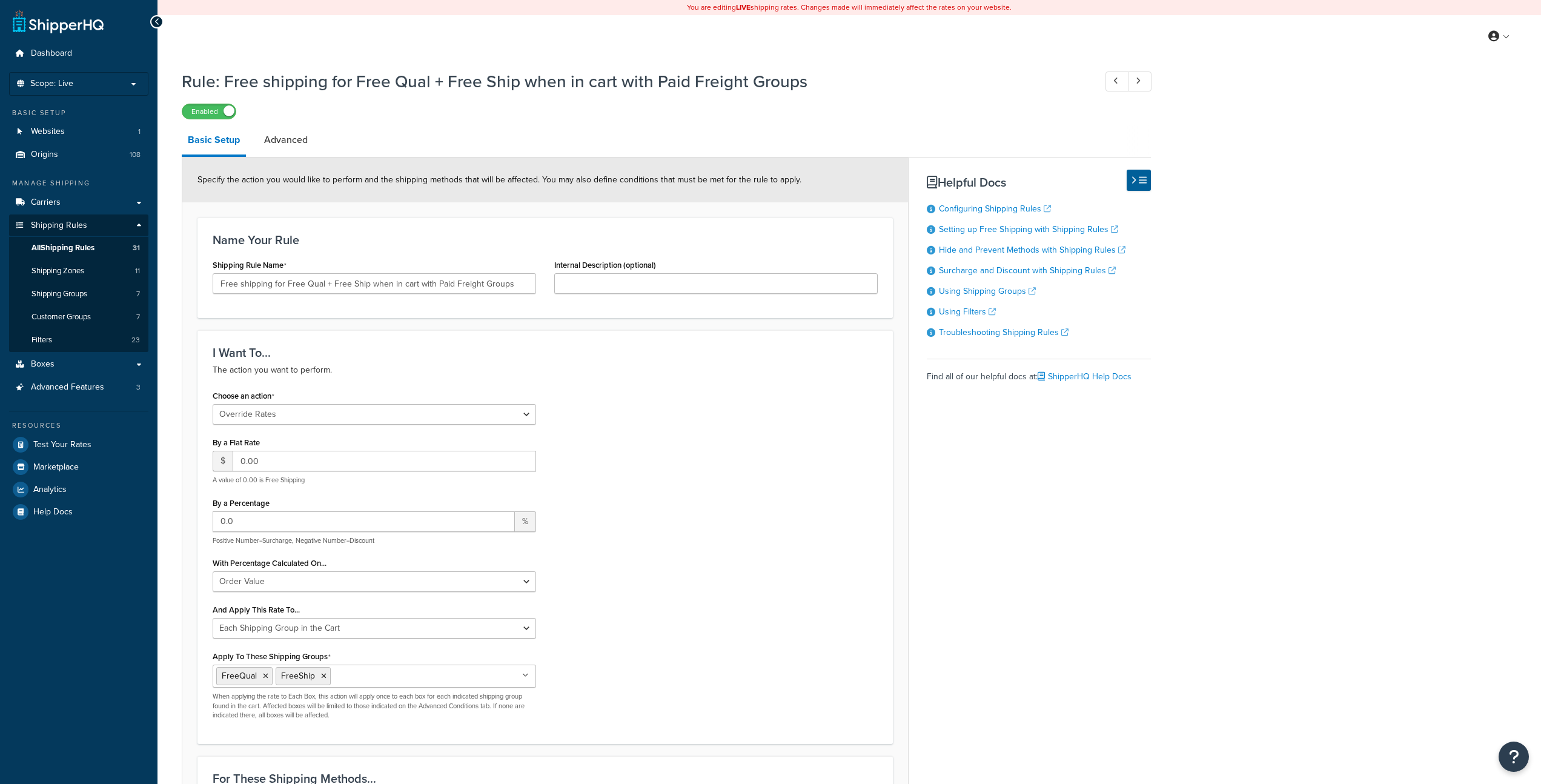
select select "OVERRIDE"
select select "SHIPPING_GROUP"
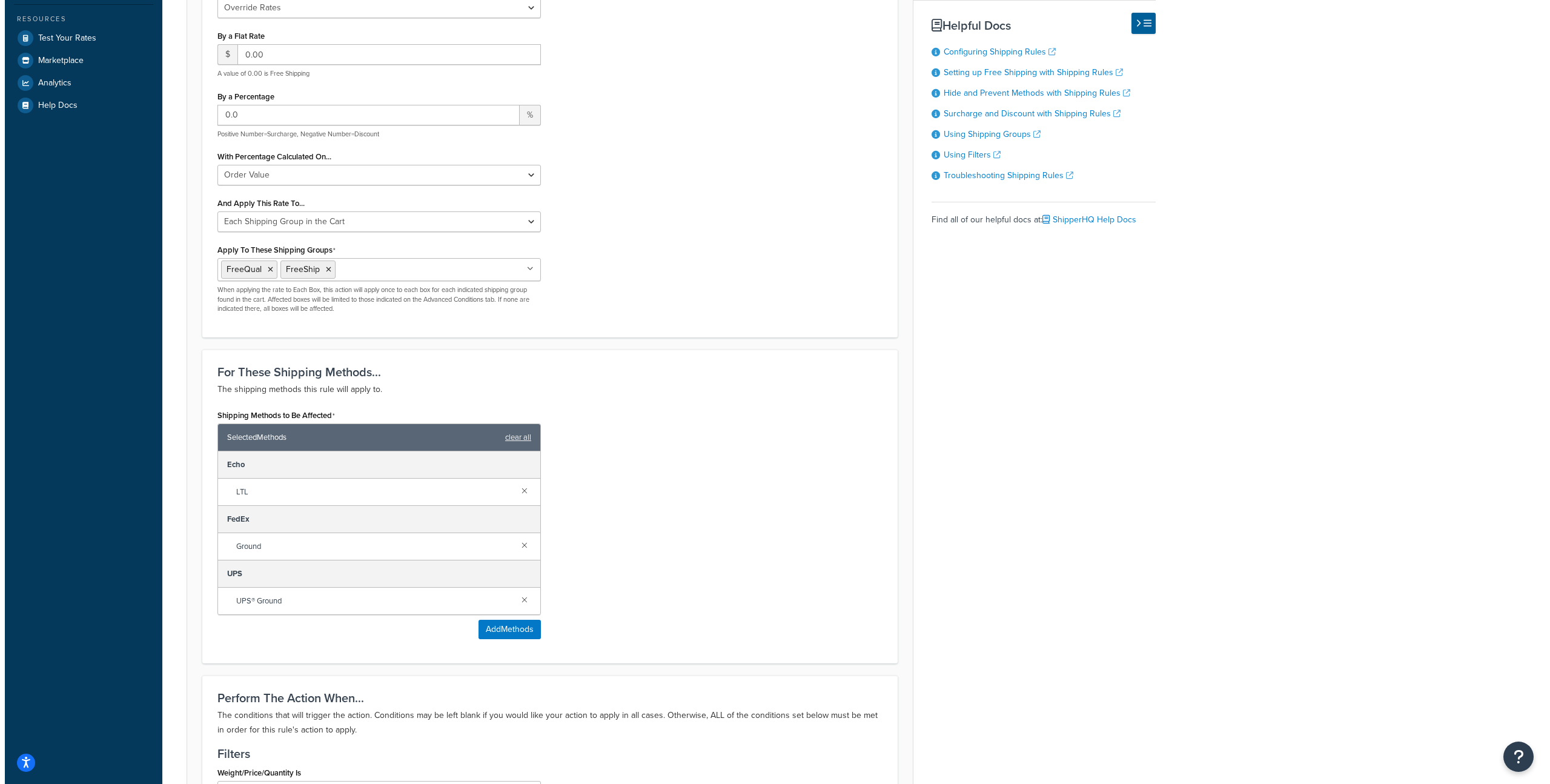
scroll to position [414, 0]
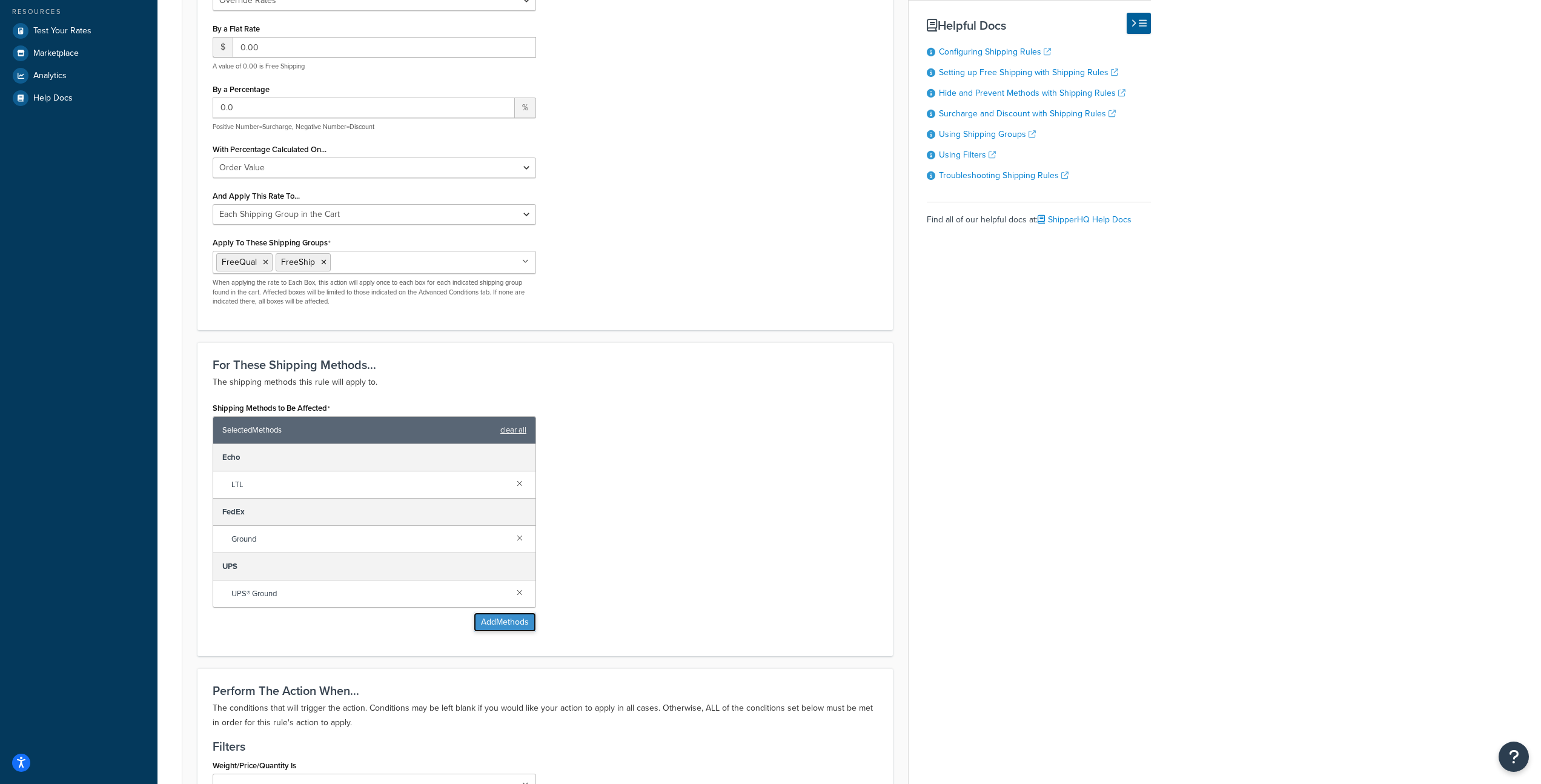
click at [516, 625] on button "Add Methods" at bounding box center [505, 622] width 63 height 19
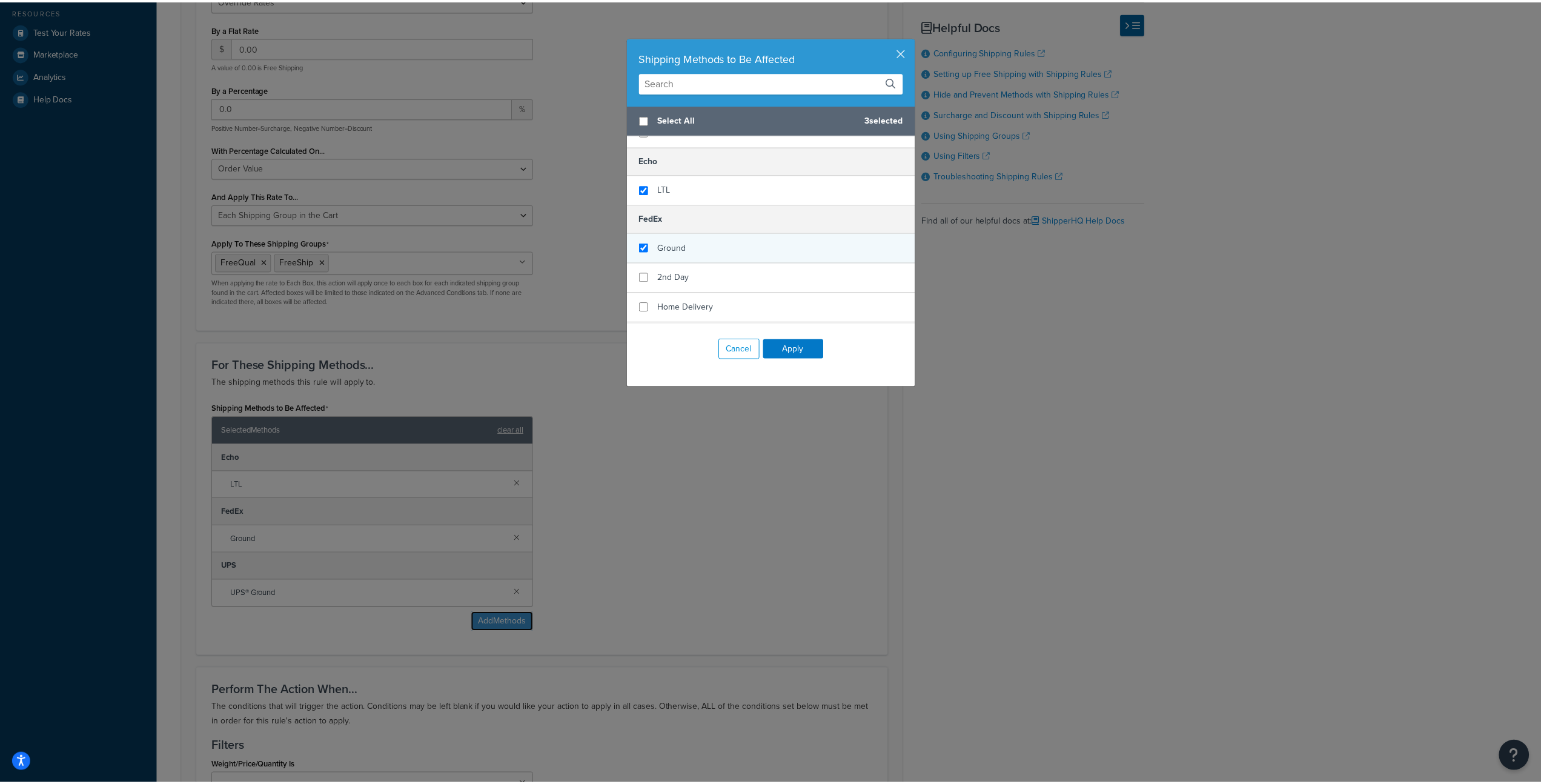
scroll to position [106, 0]
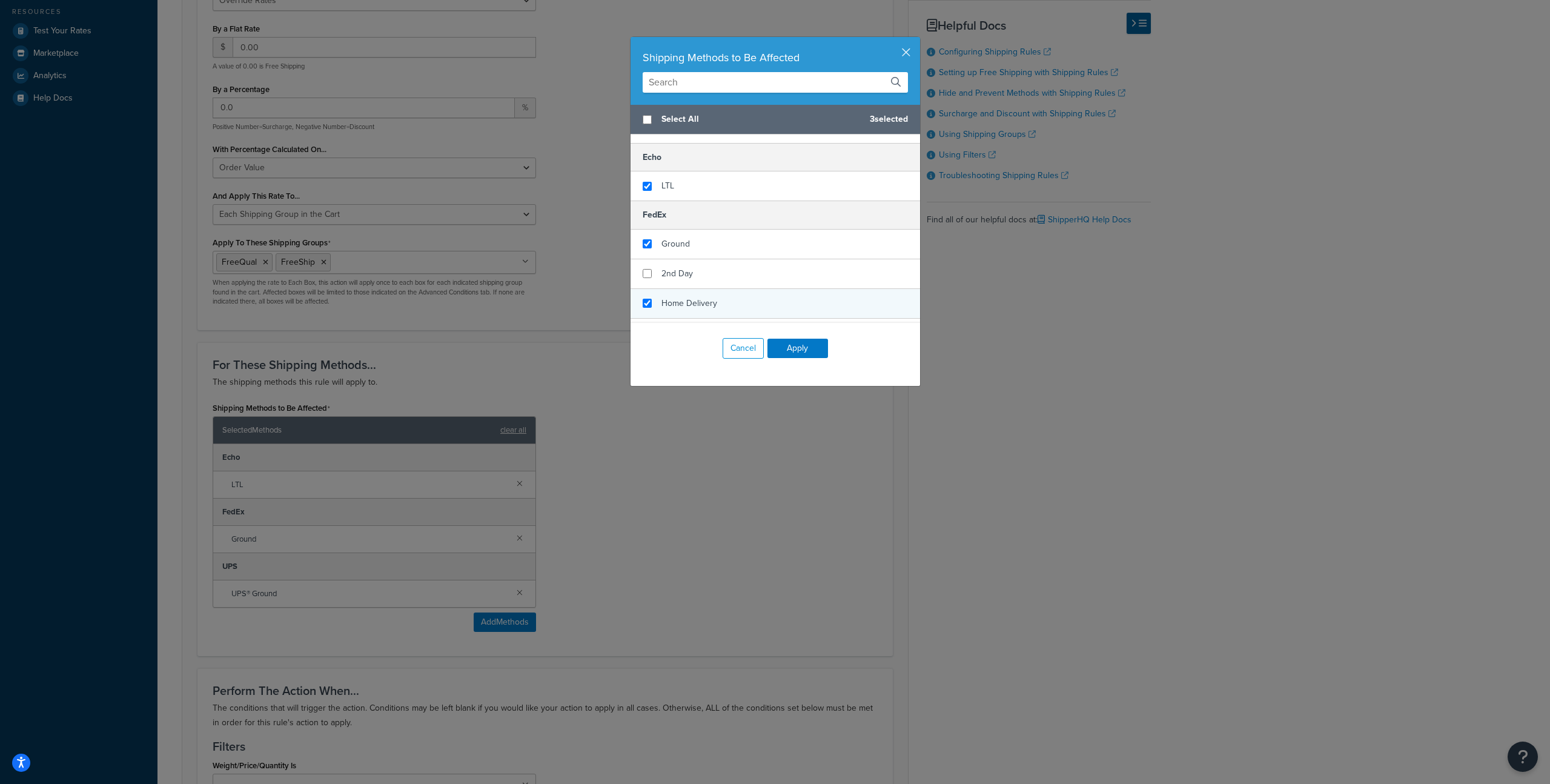
checkbox input "true"
click at [690, 297] on span "Home Delivery" at bounding box center [689, 303] width 56 height 13
click at [790, 345] on button "Apply" at bounding box center [798, 348] width 61 height 19
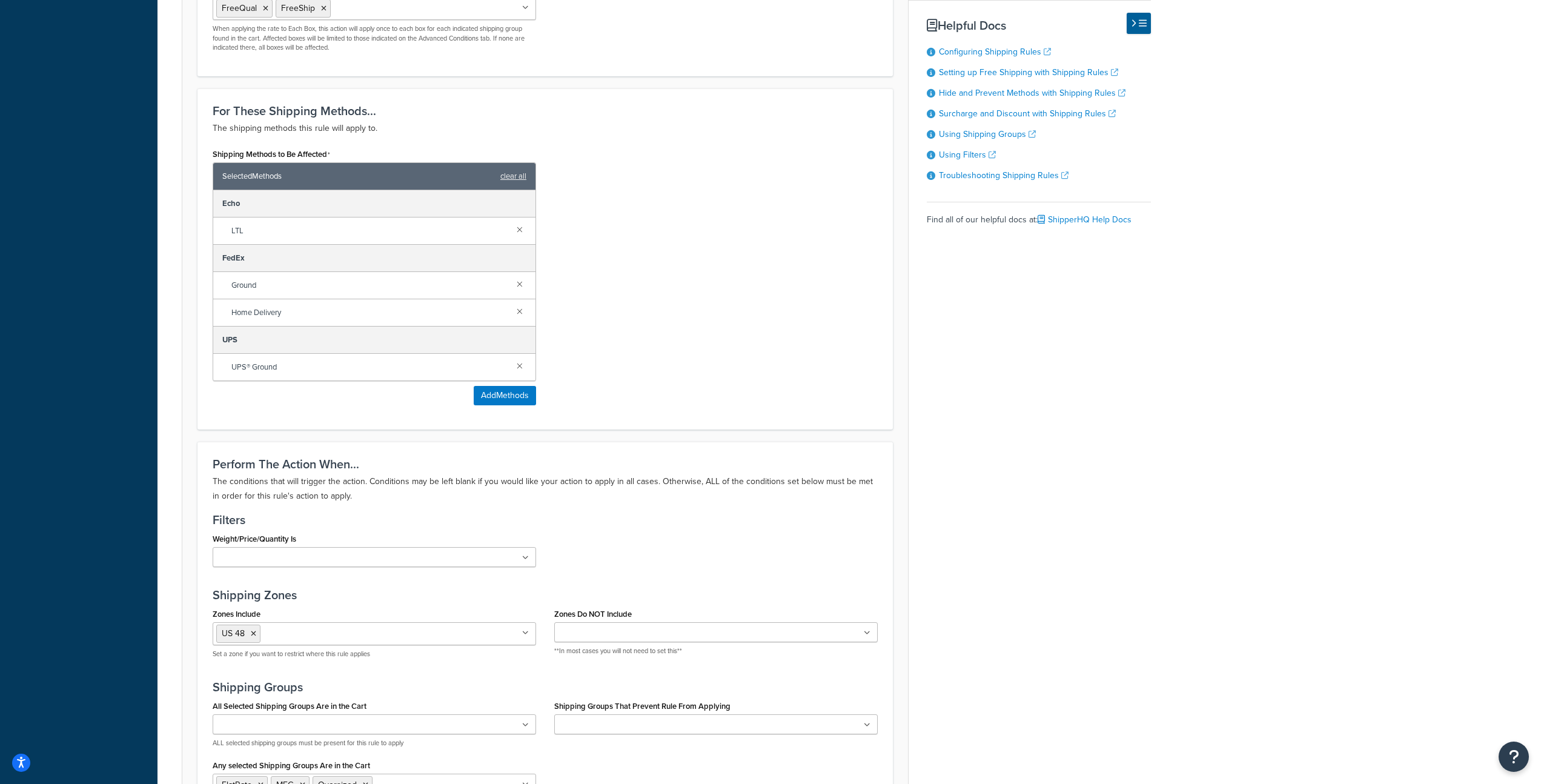
scroll to position [938, 0]
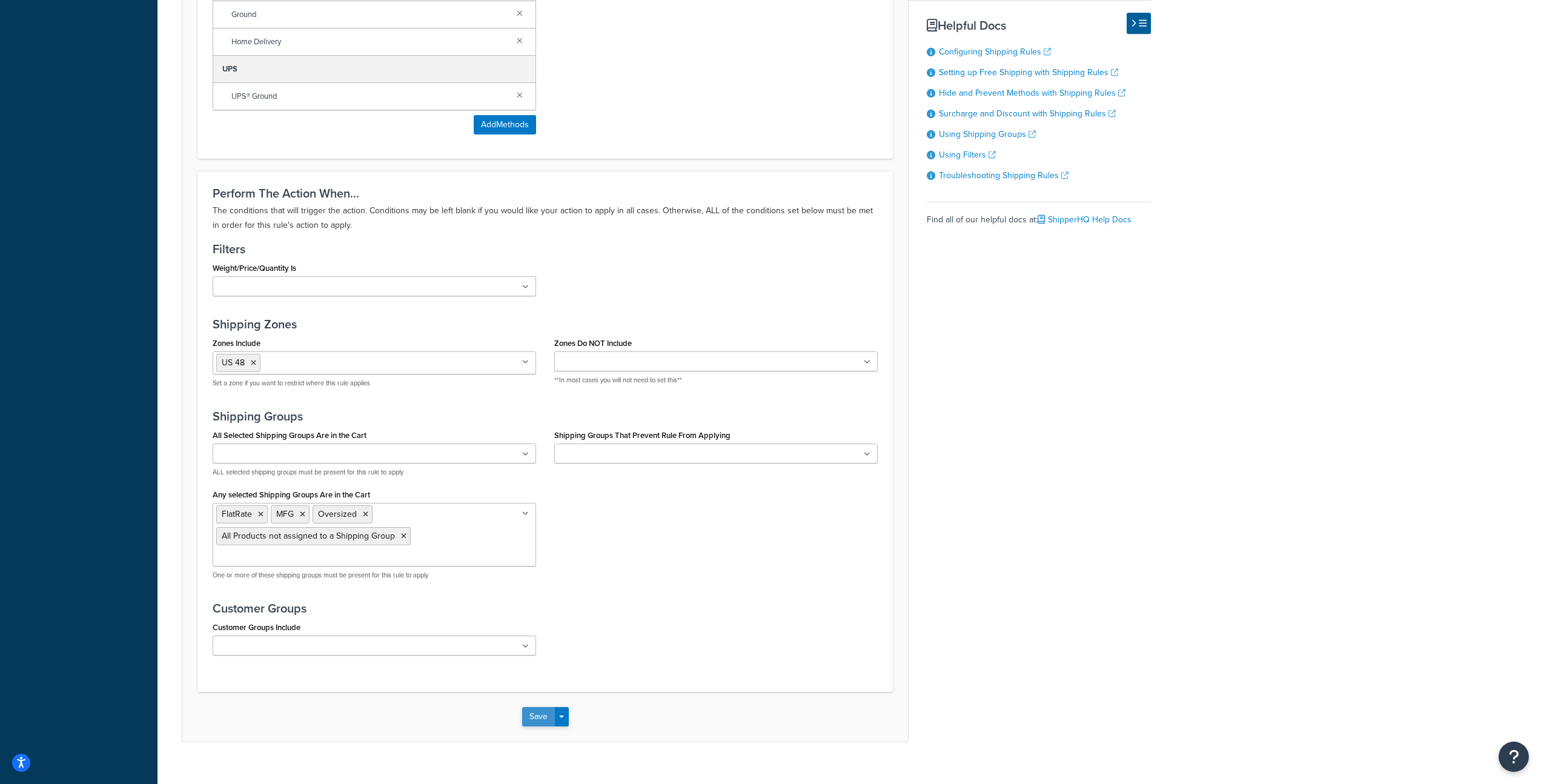
click at [540, 707] on button "Save" at bounding box center [539, 717] width 33 height 19
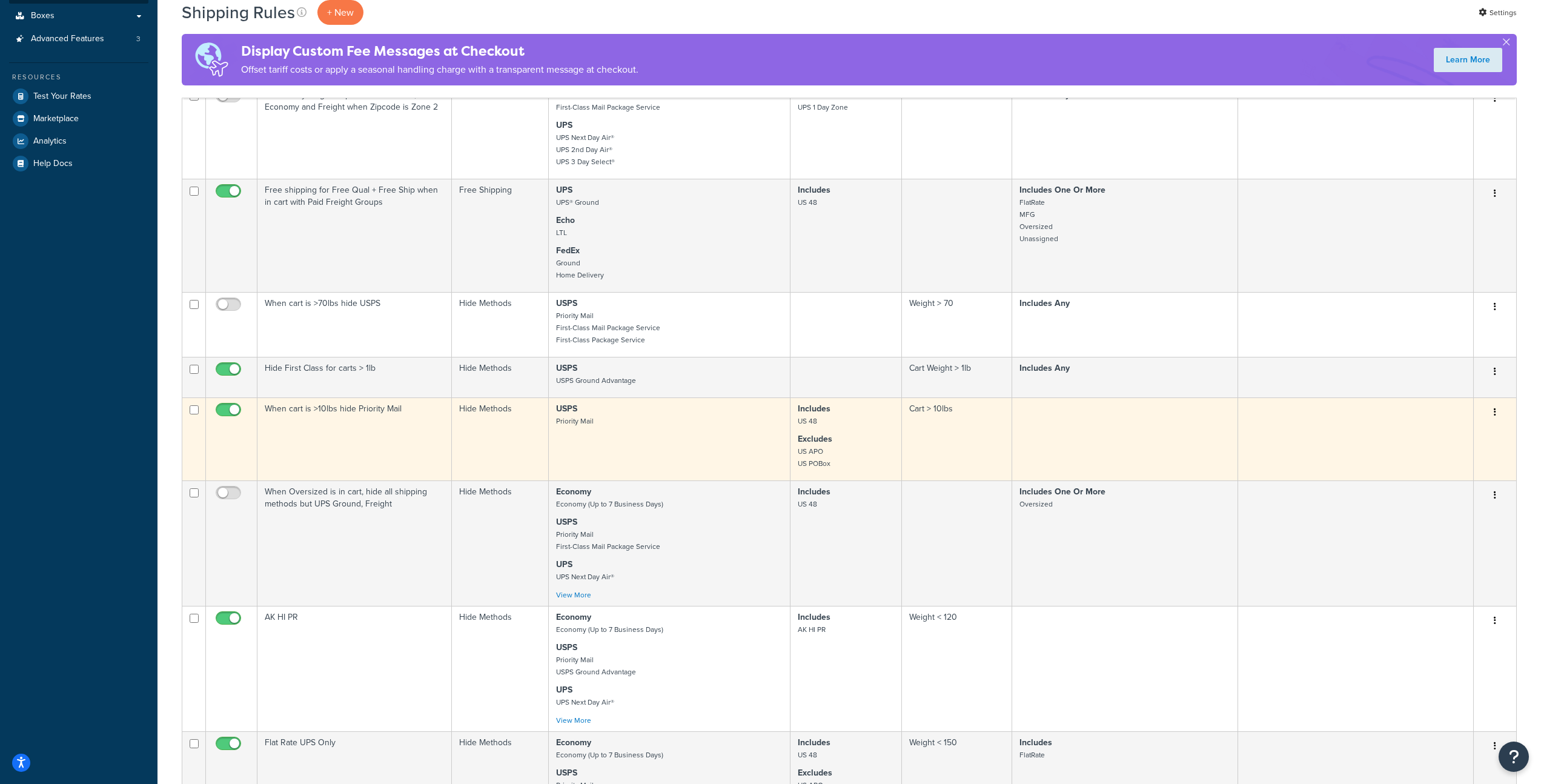
scroll to position [486, 0]
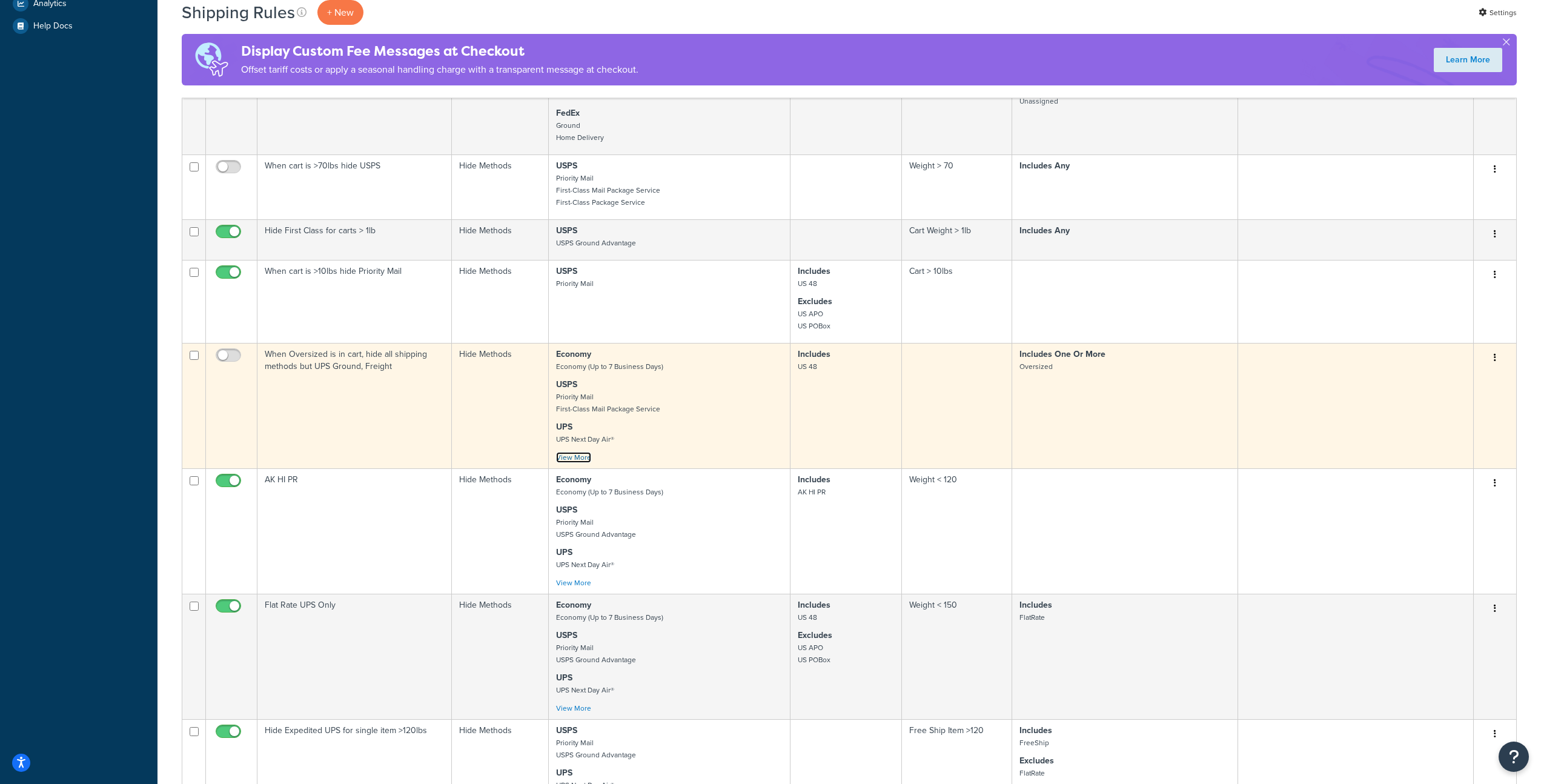
click at [585, 462] on link "View More" at bounding box center [574, 458] width 35 height 11
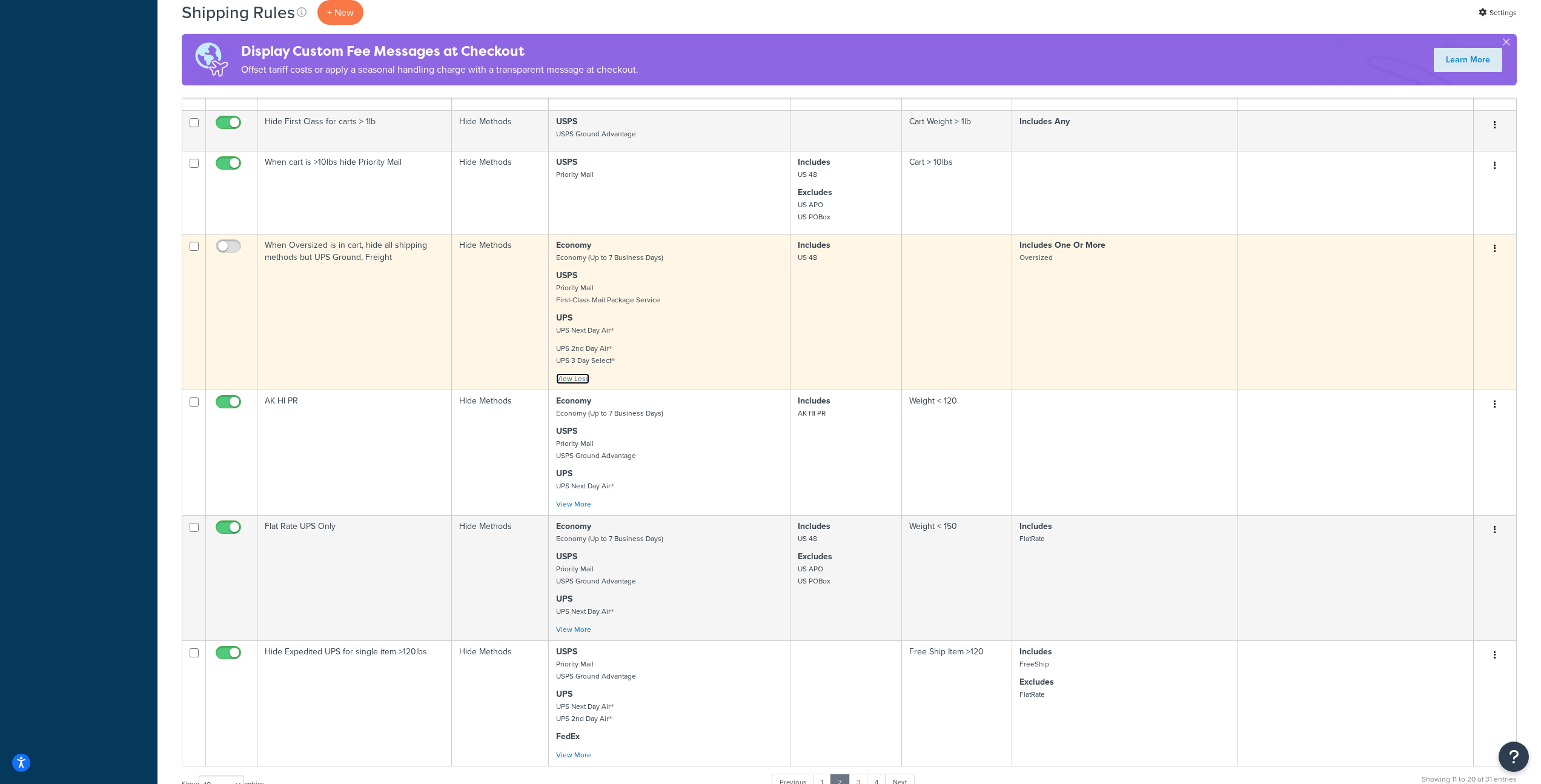
scroll to position [619, 0]
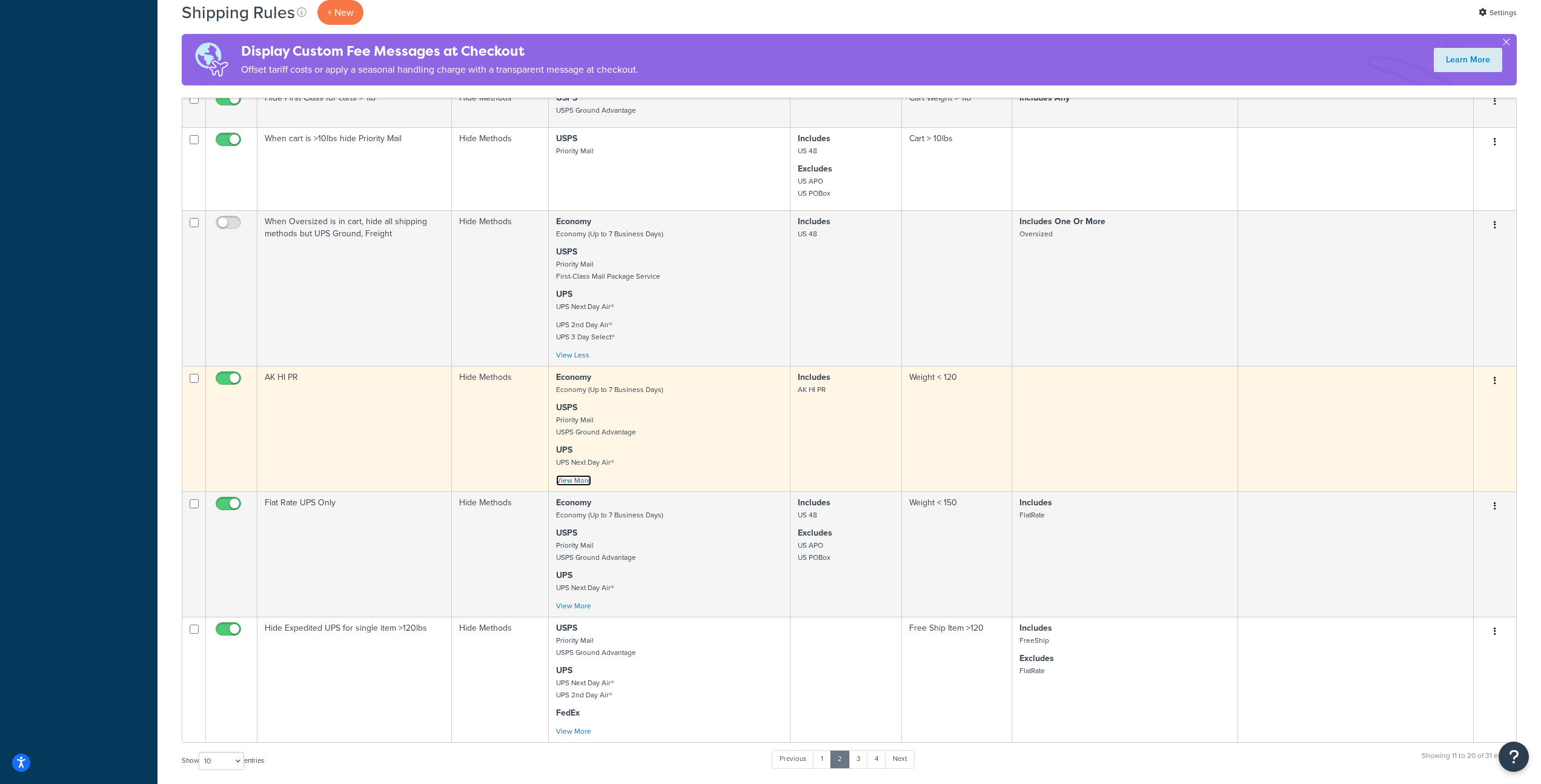
click at [583, 486] on link "View More" at bounding box center [574, 480] width 35 height 11
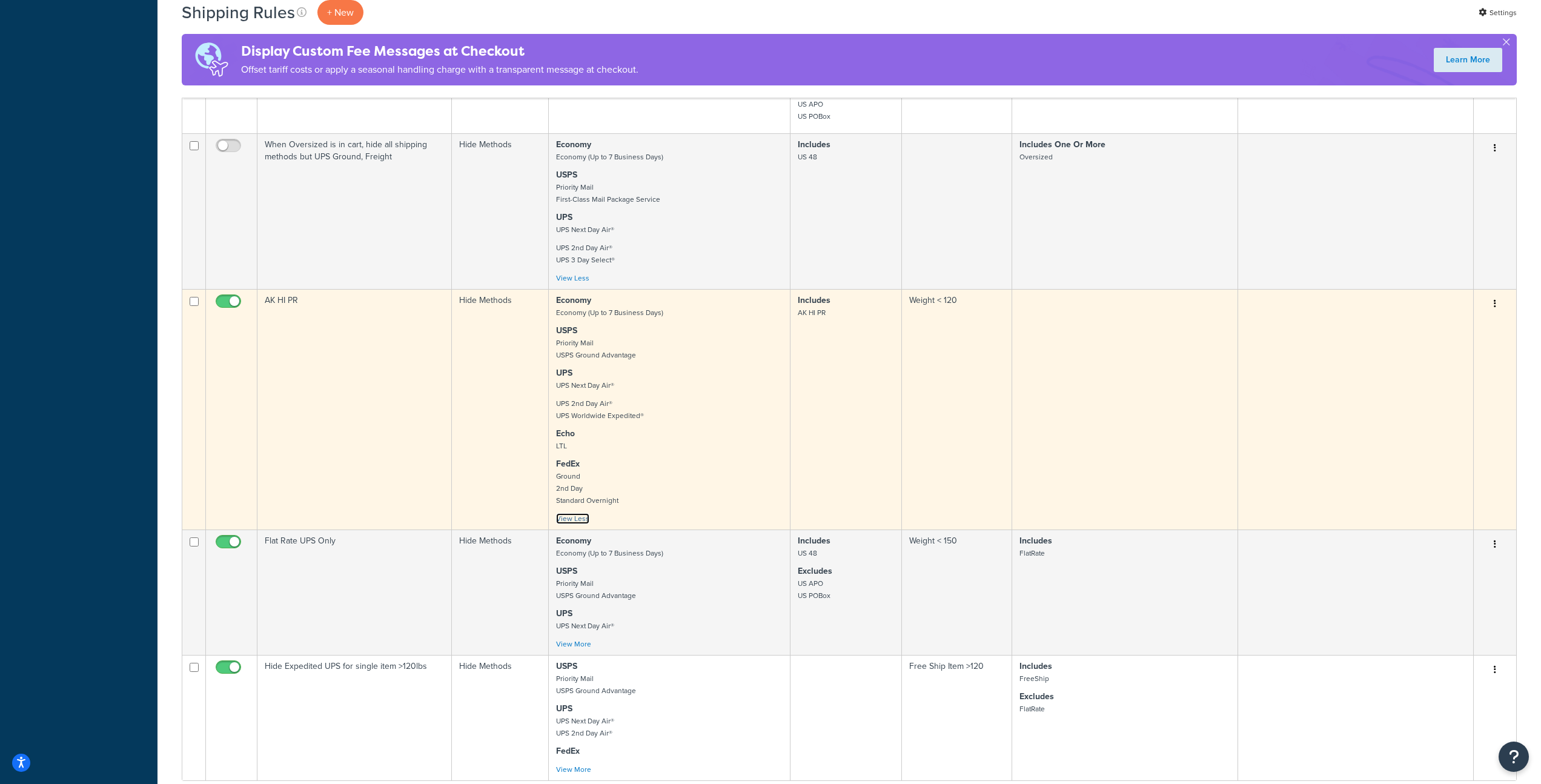
scroll to position [696, 0]
click at [654, 452] on p "Echo LTL" at bounding box center [669, 439] width 227 height 24
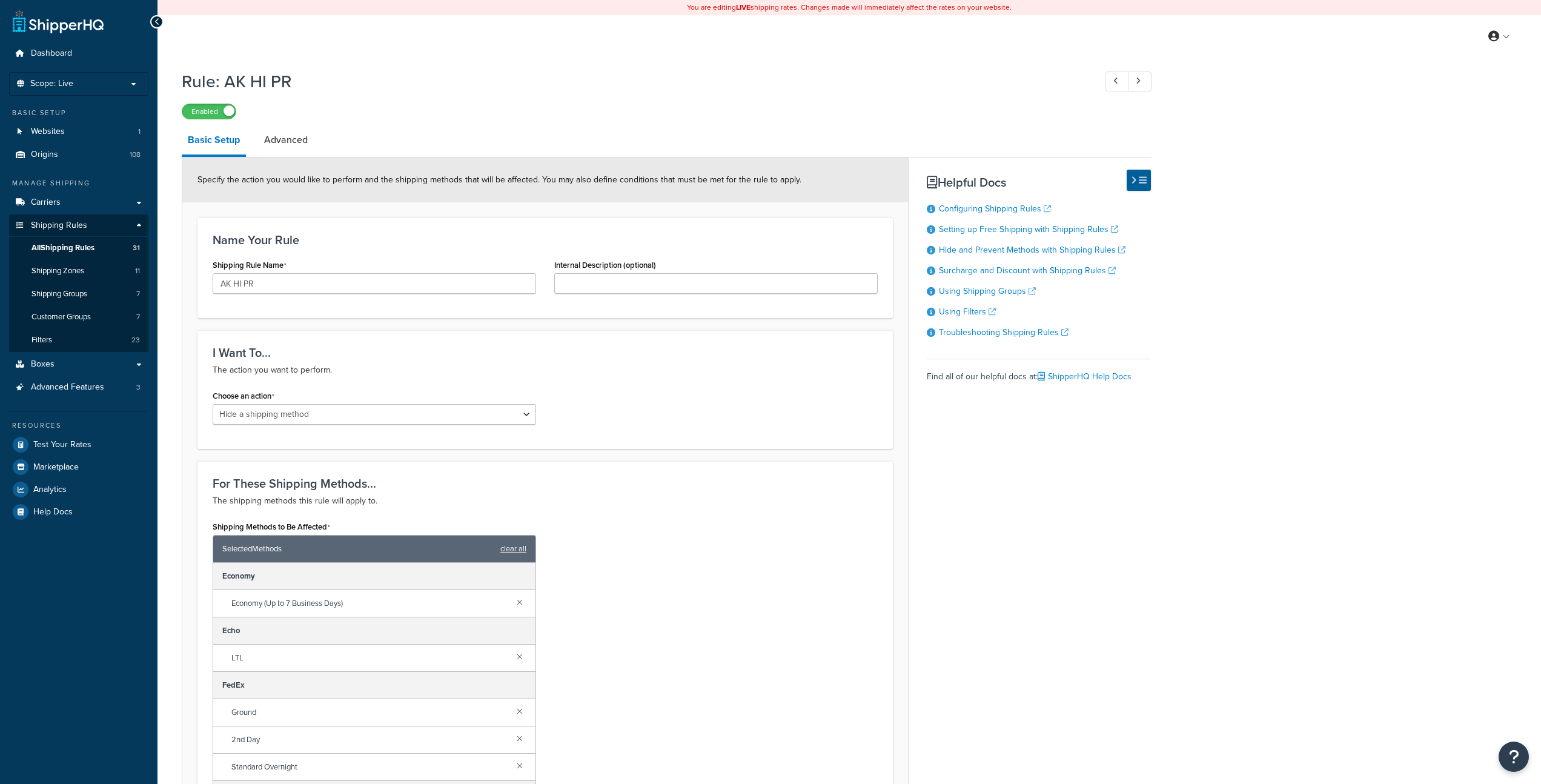
select select "HIDE"
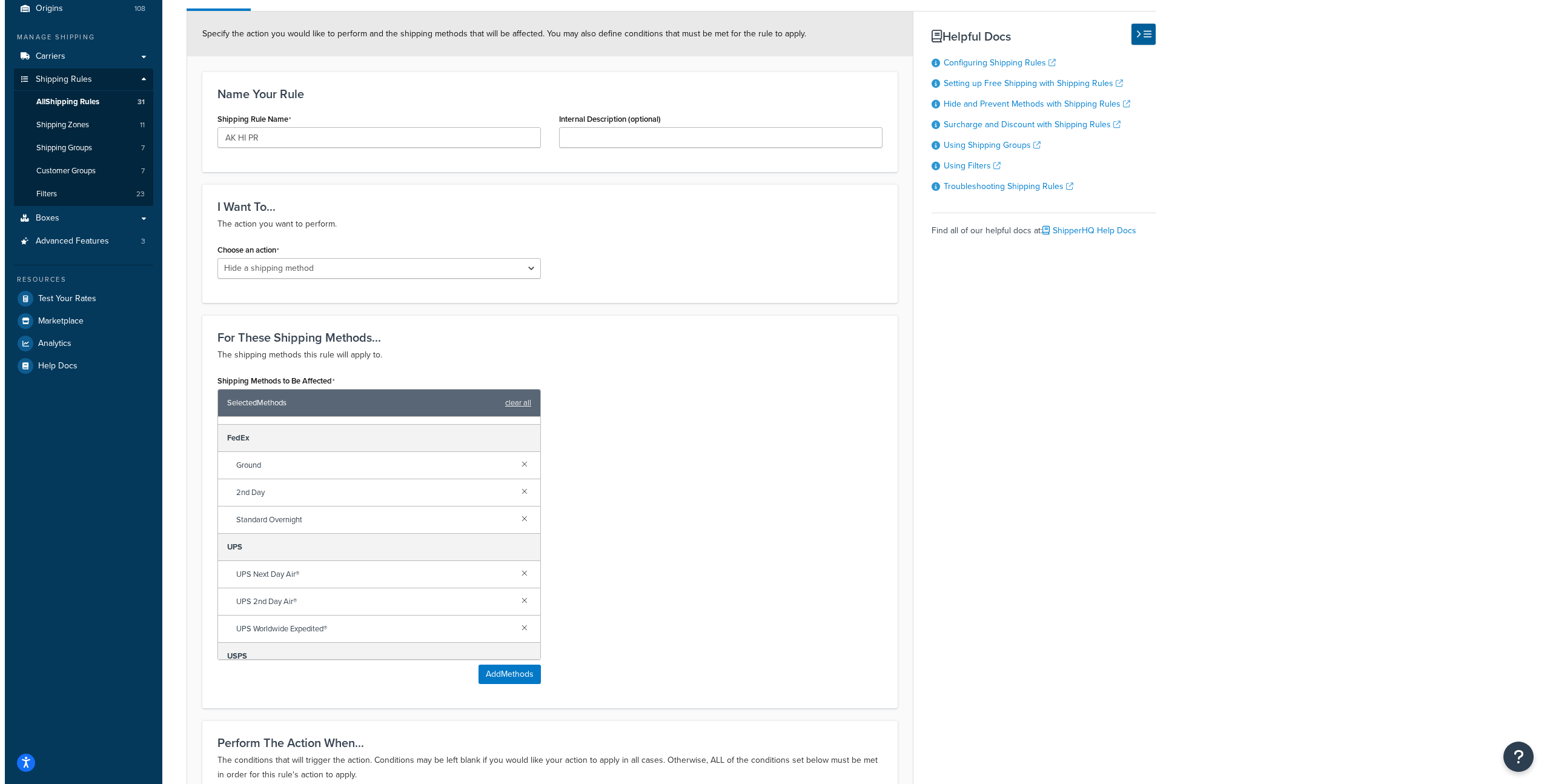
scroll to position [98, 0]
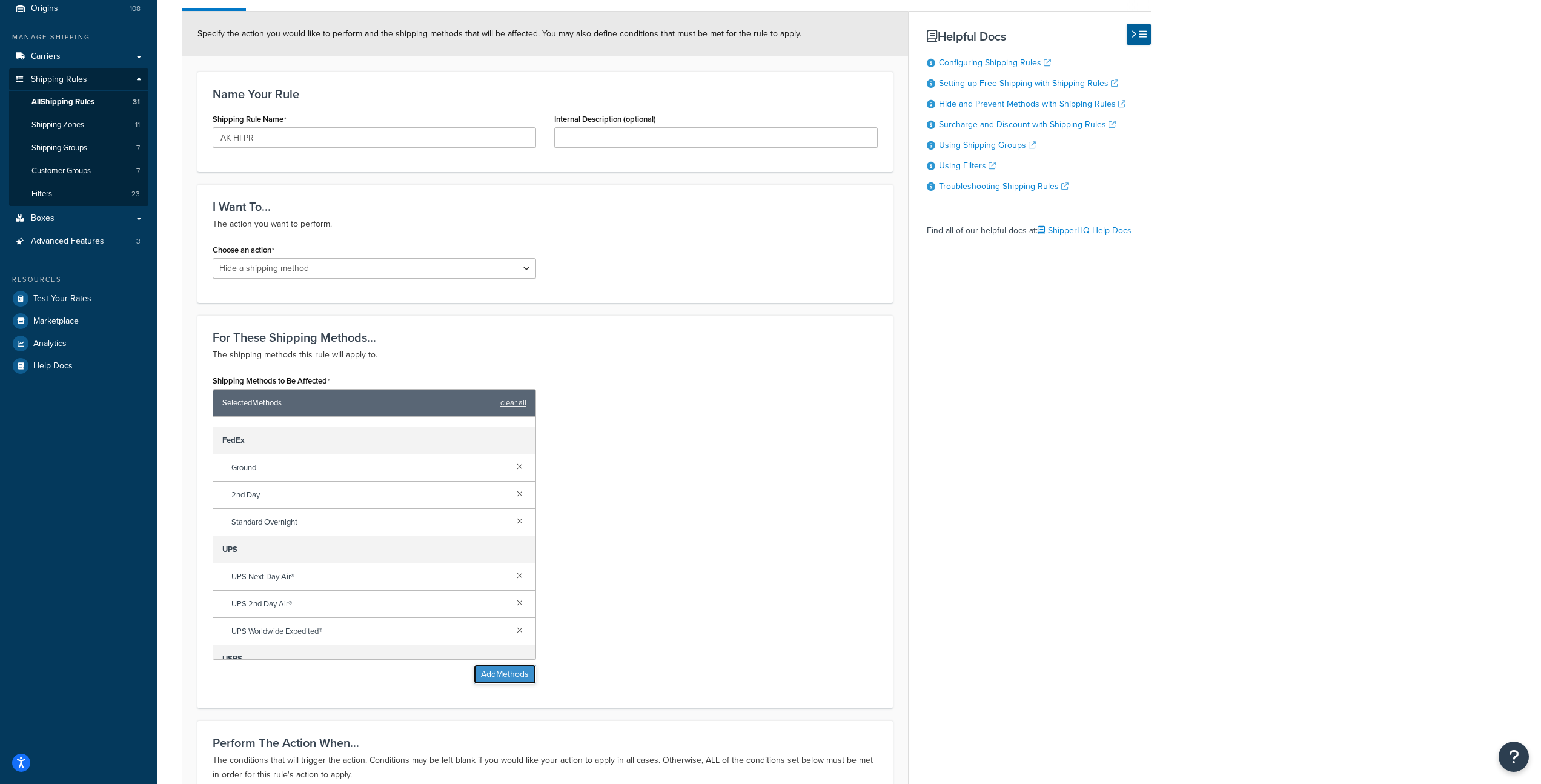
click at [517, 672] on button "Add Methods" at bounding box center [505, 674] width 63 height 19
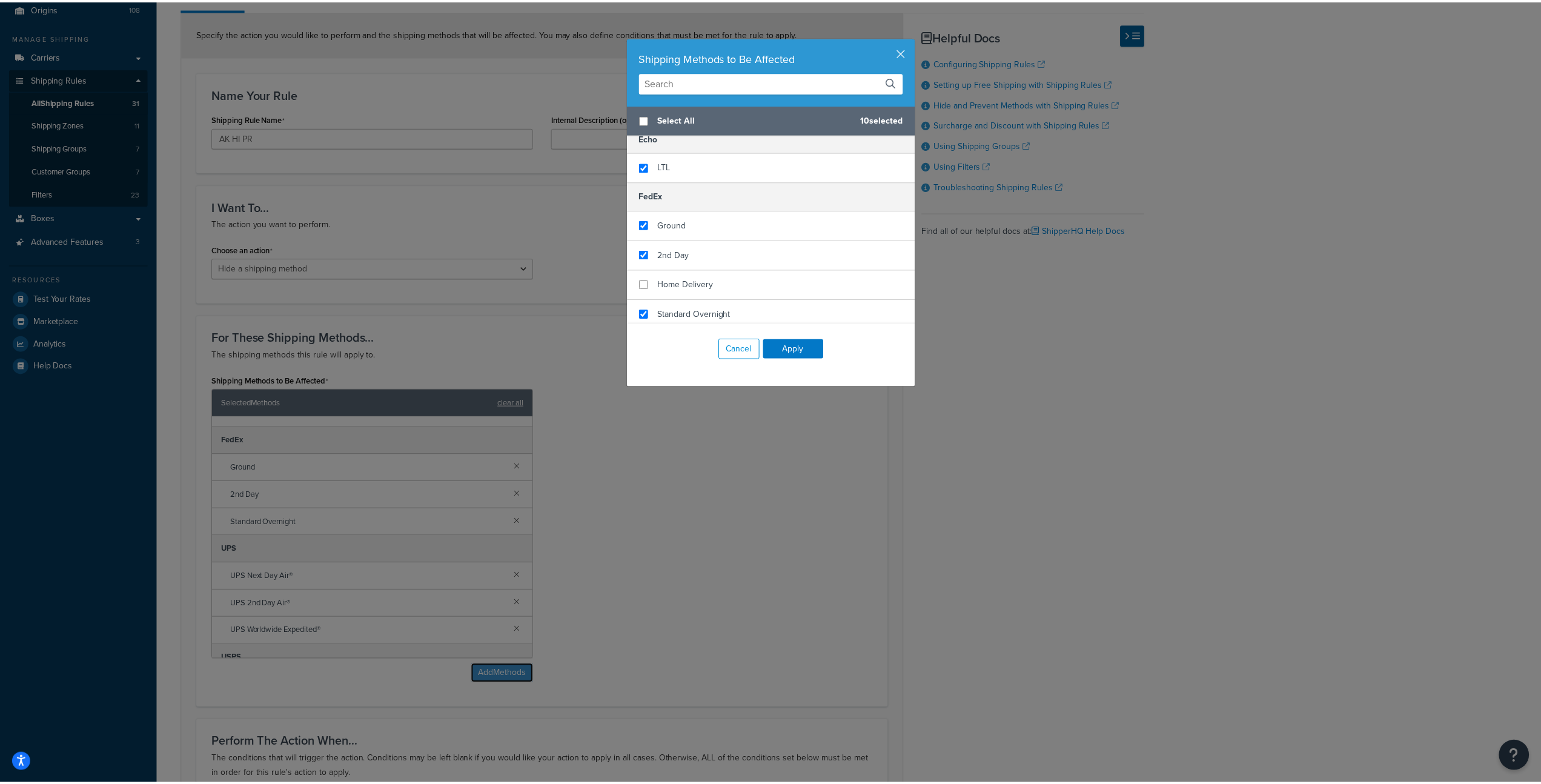
scroll to position [126, 0]
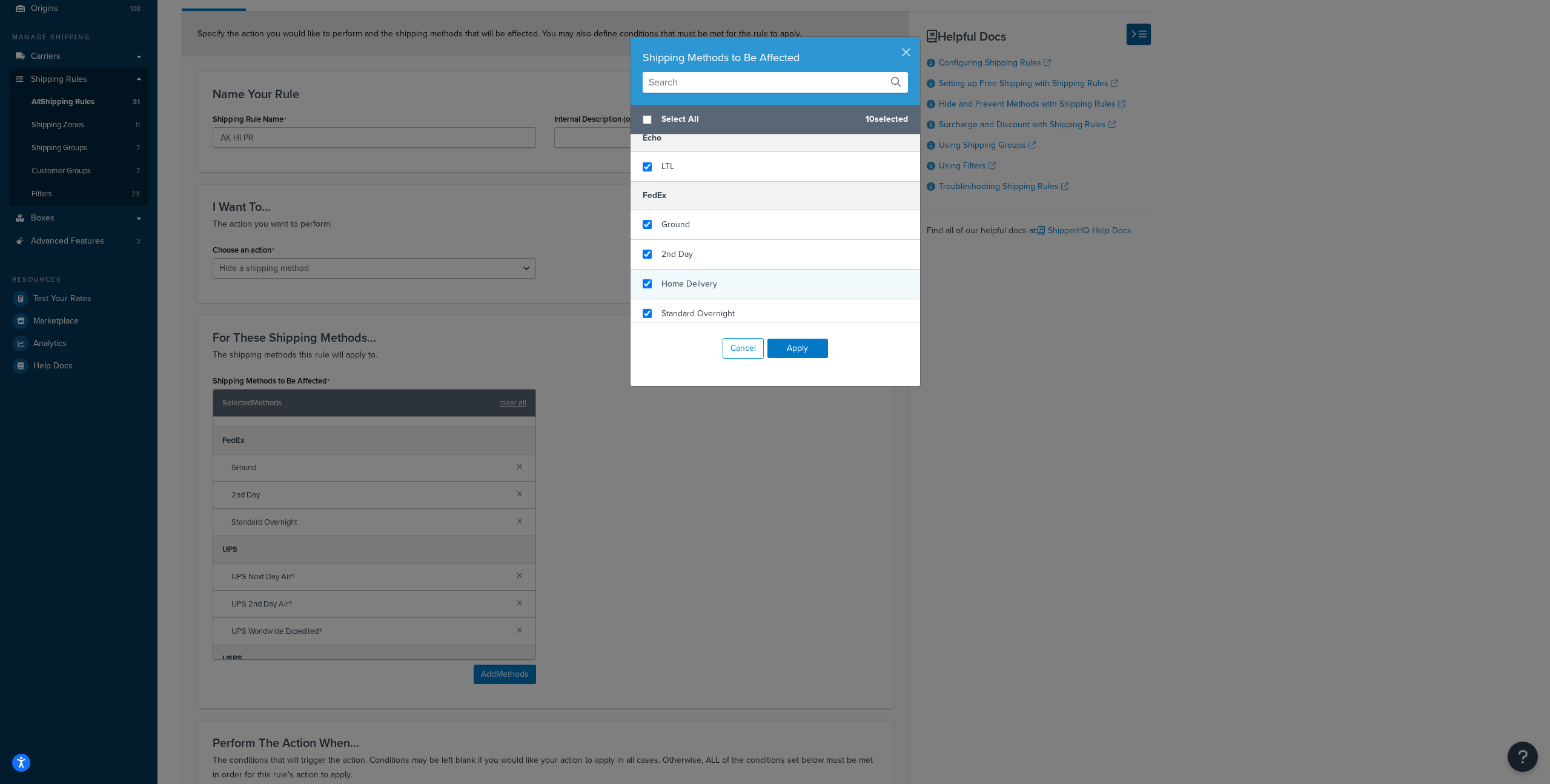
checkbox input "true"
drag, startPoint x: 691, startPoint y: 277, endPoint x: 711, endPoint y: 312, distance: 40.3
click at [691, 279] on span "Home Delivery" at bounding box center [689, 283] width 56 height 13
drag, startPoint x: 784, startPoint y: 345, endPoint x: 790, endPoint y: 352, distance: 9.2
click at [784, 345] on button "Apply" at bounding box center [798, 348] width 61 height 19
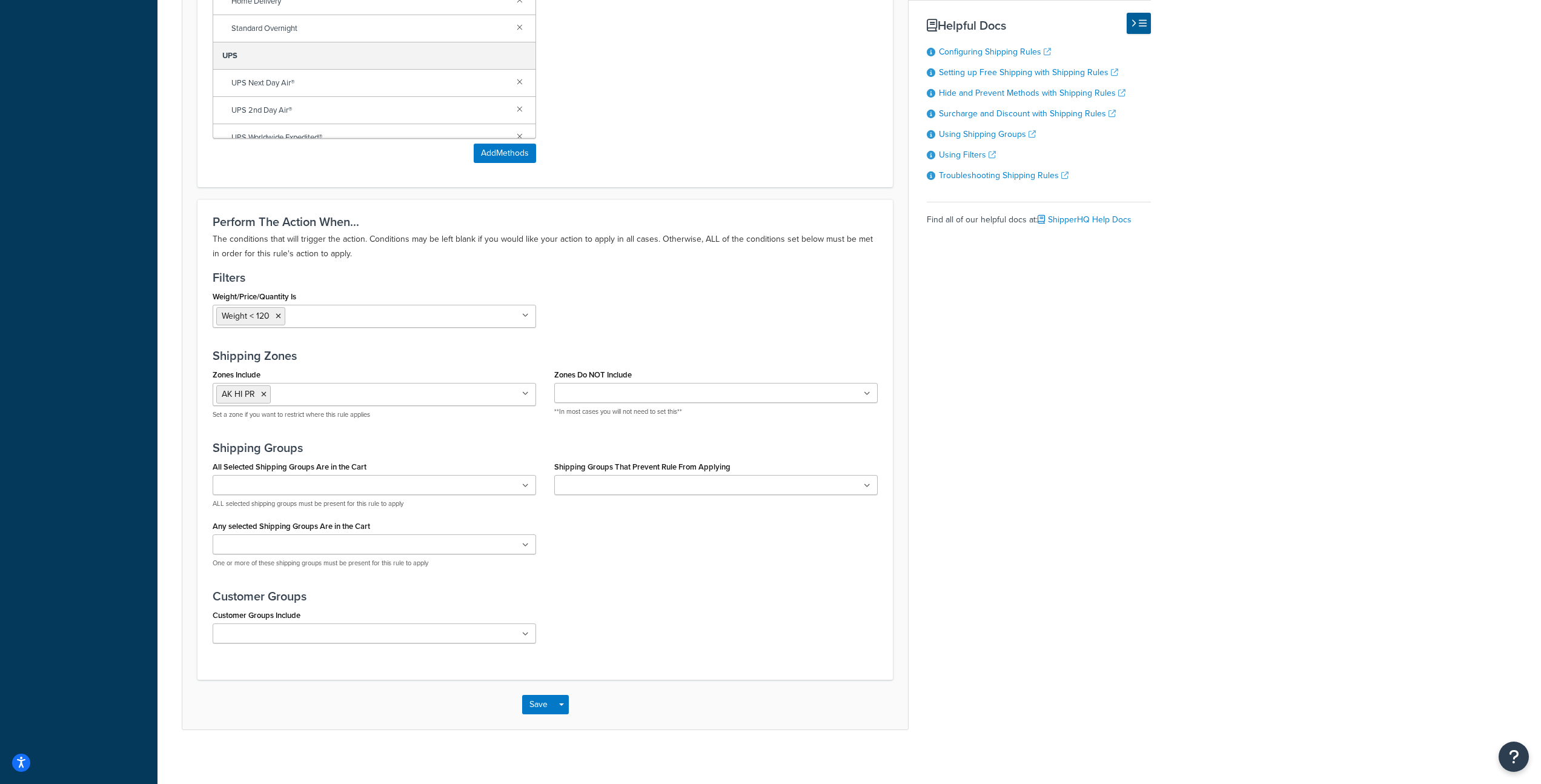
scroll to position [673, 0]
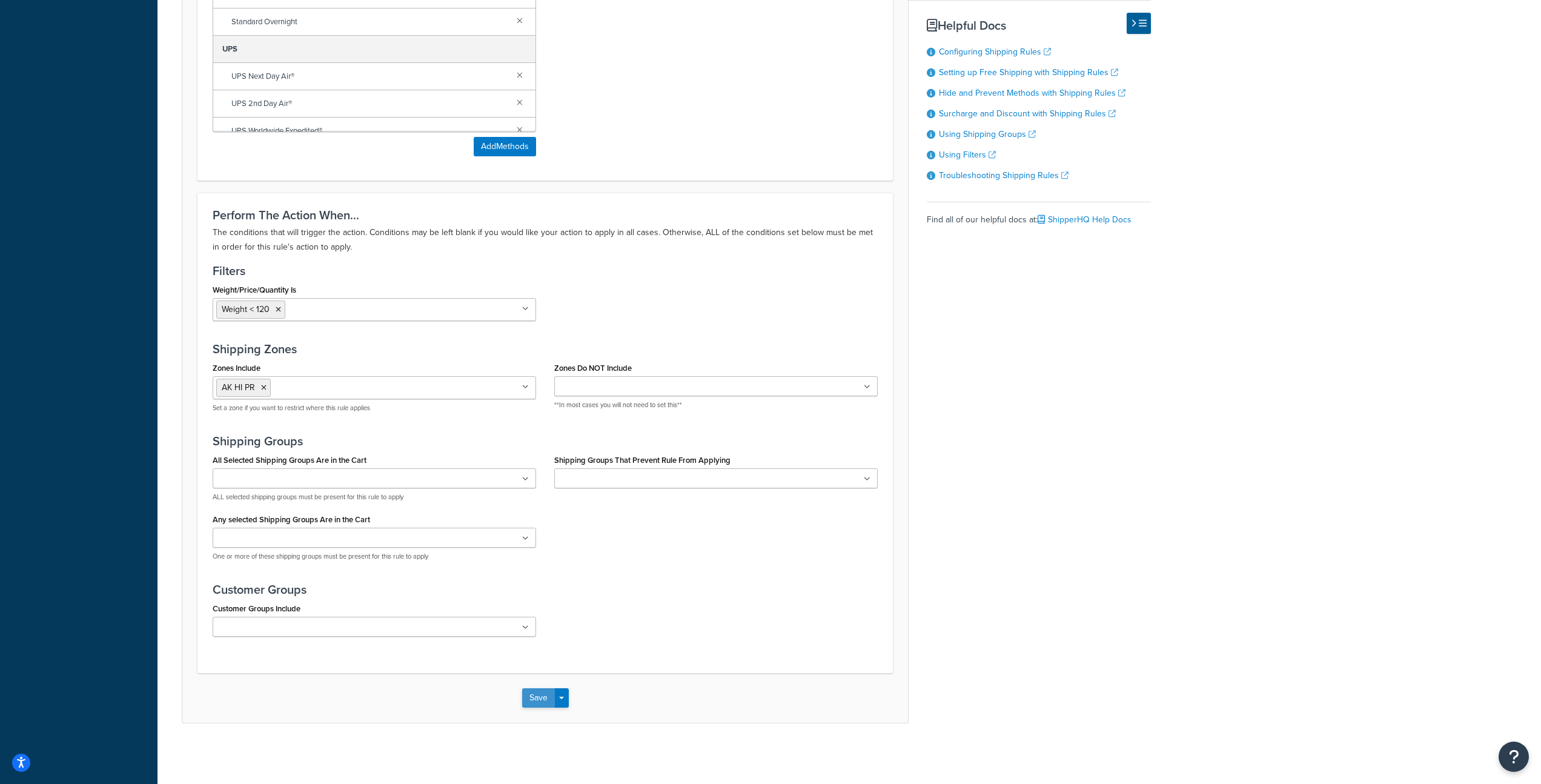
click at [537, 693] on button "Save" at bounding box center [539, 698] width 33 height 19
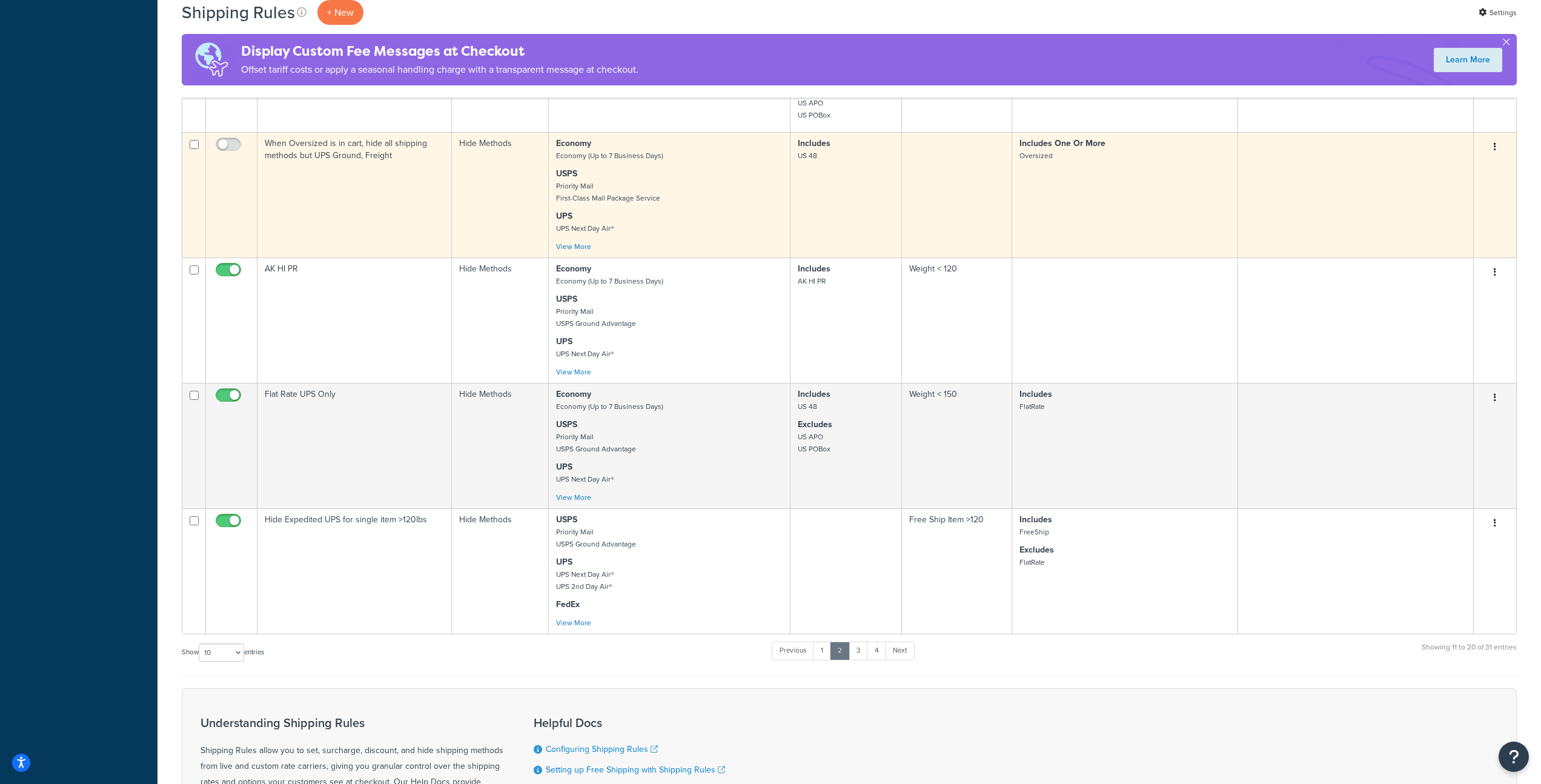
scroll to position [765, 0]
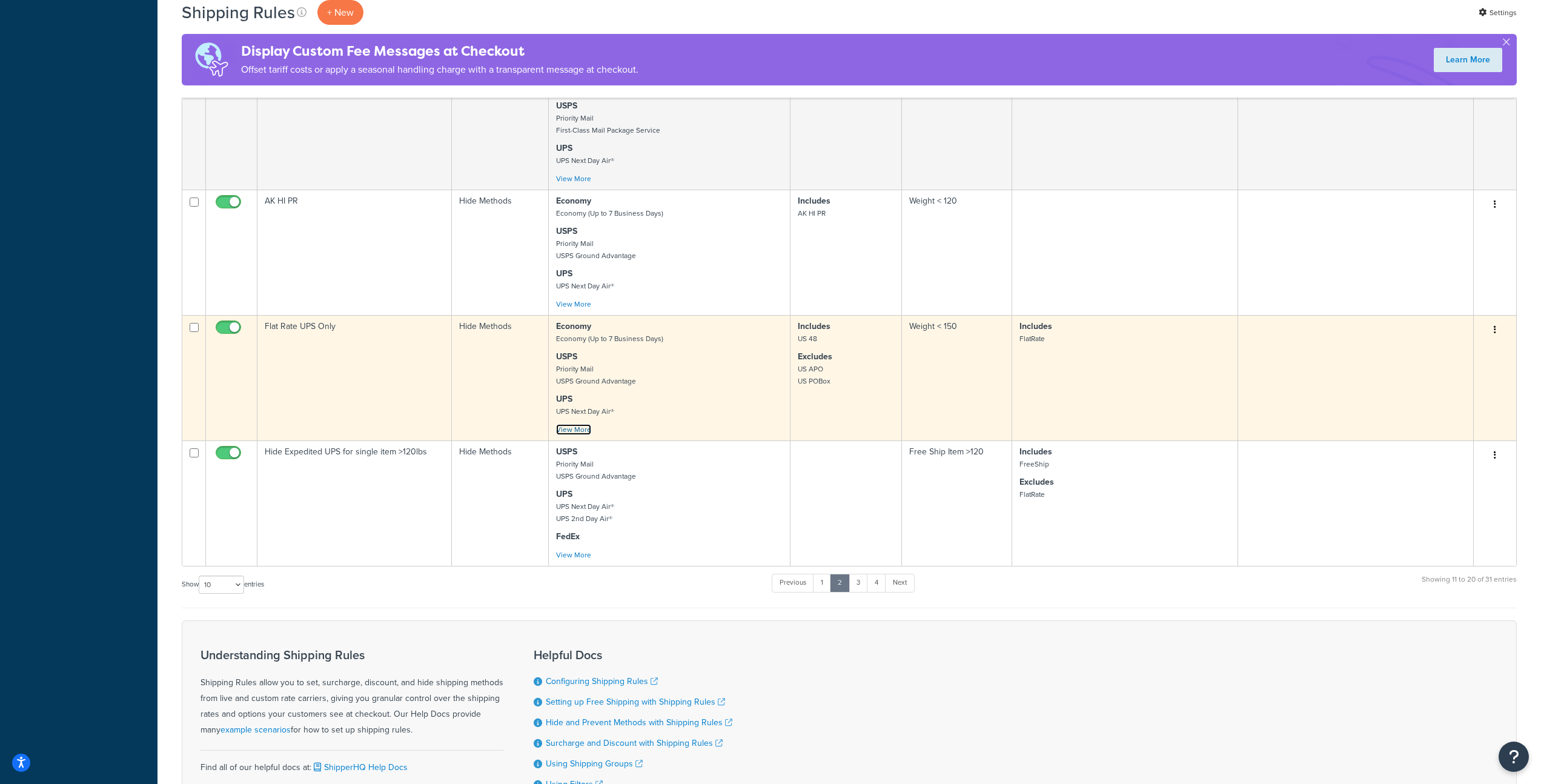
click at [584, 435] on link "View More" at bounding box center [574, 430] width 35 height 11
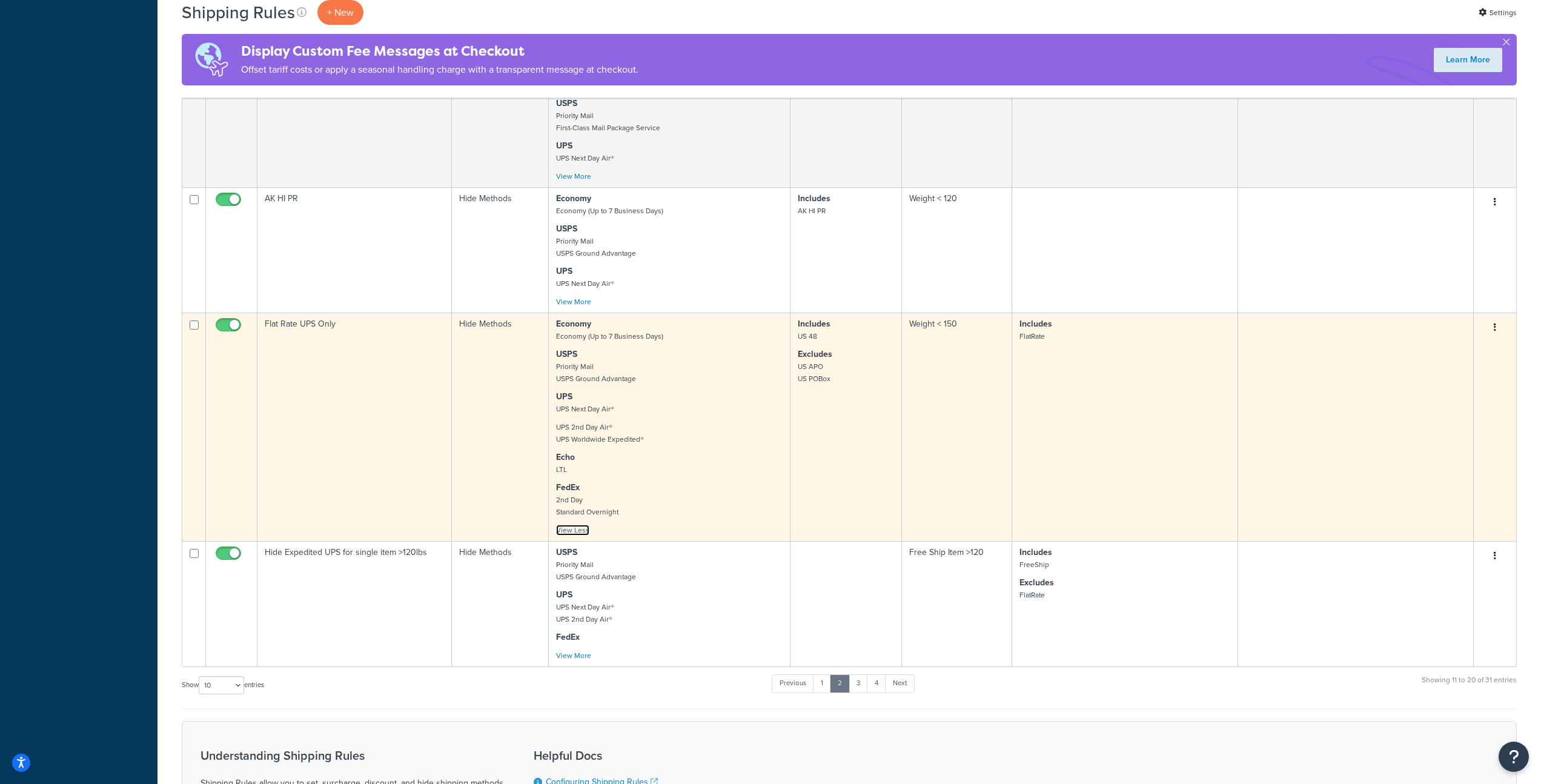
scroll to position [767, 0]
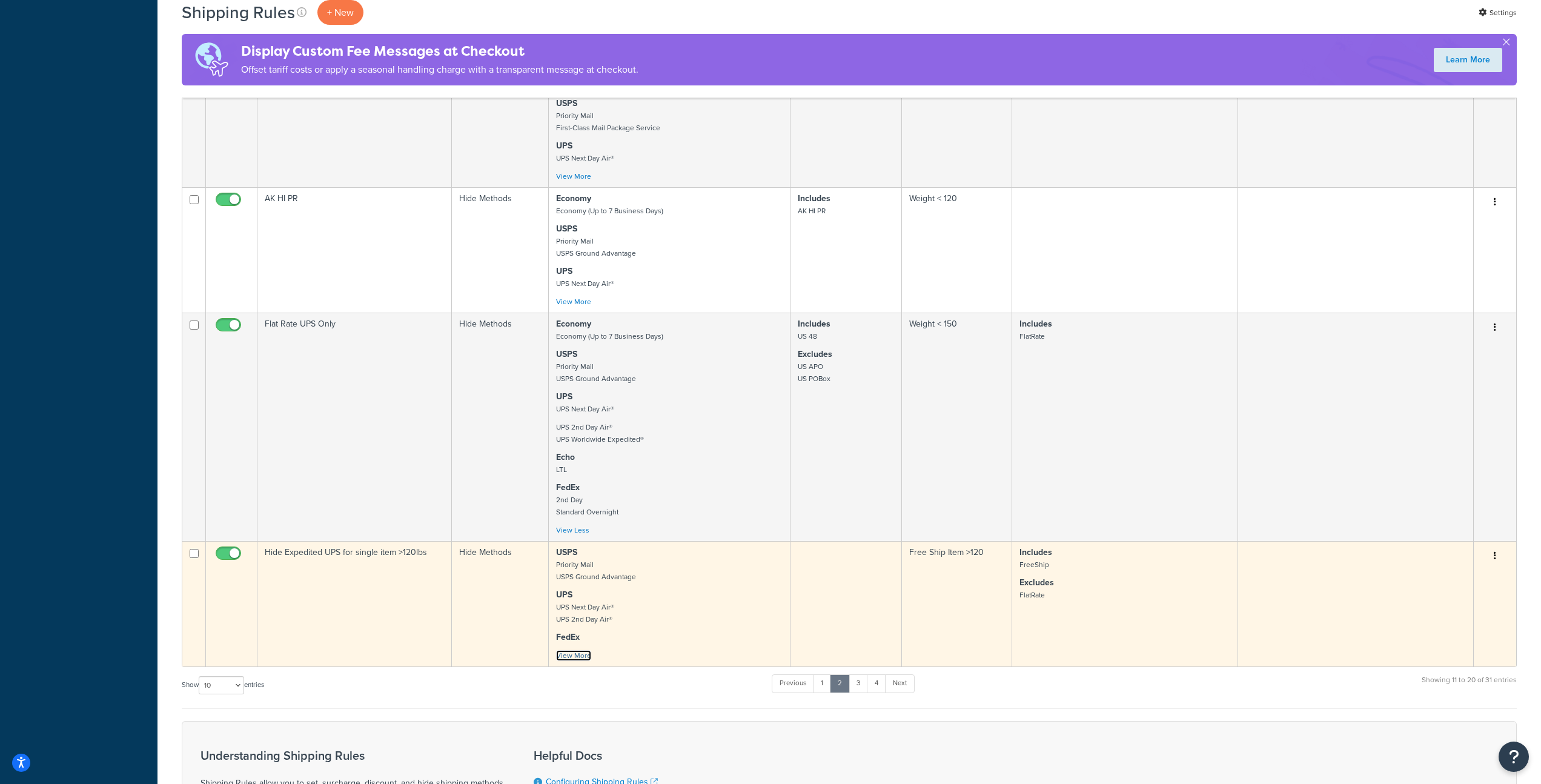
click at [581, 661] on link "View More" at bounding box center [574, 655] width 35 height 11
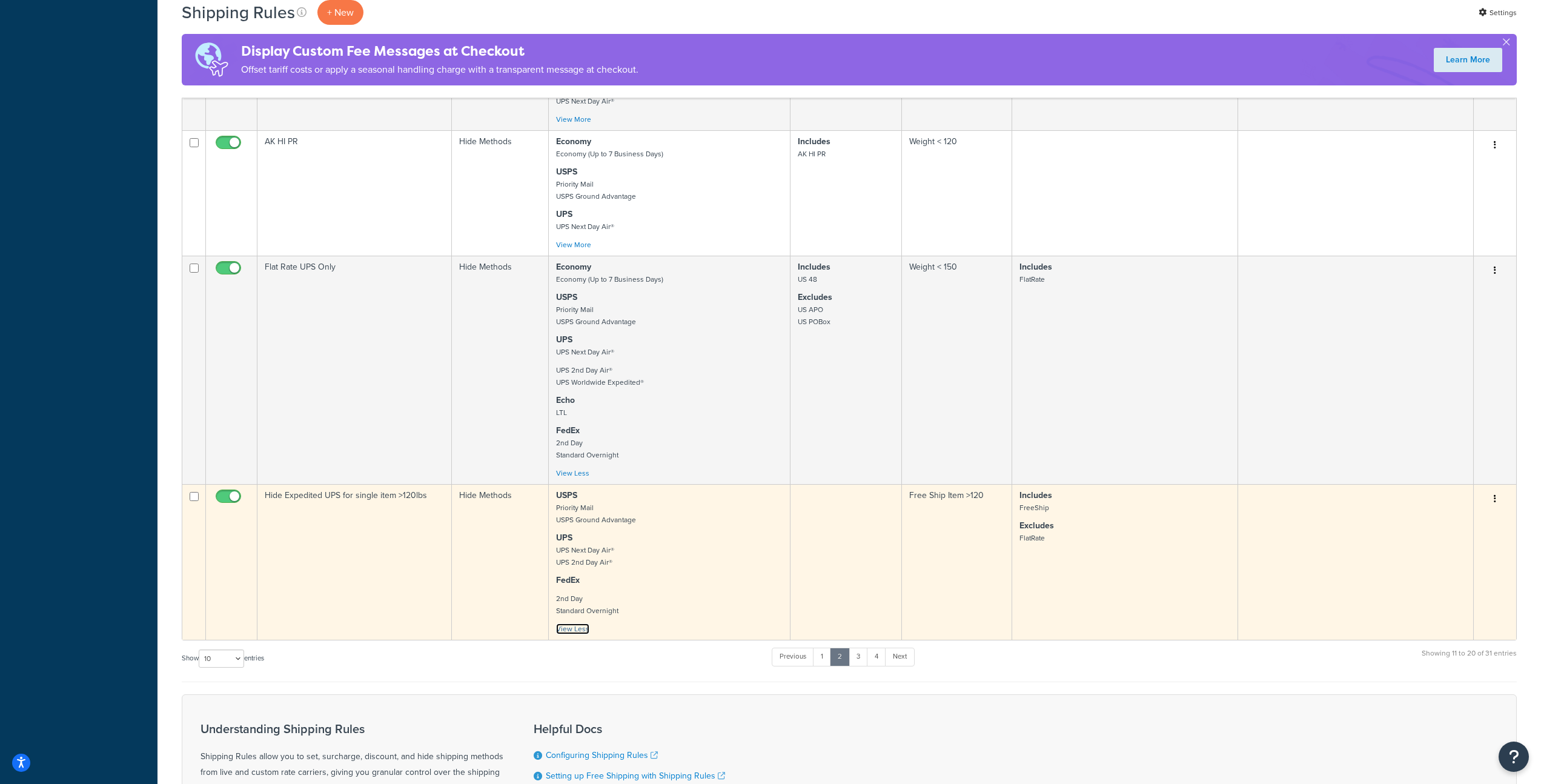
scroll to position [850, 0]
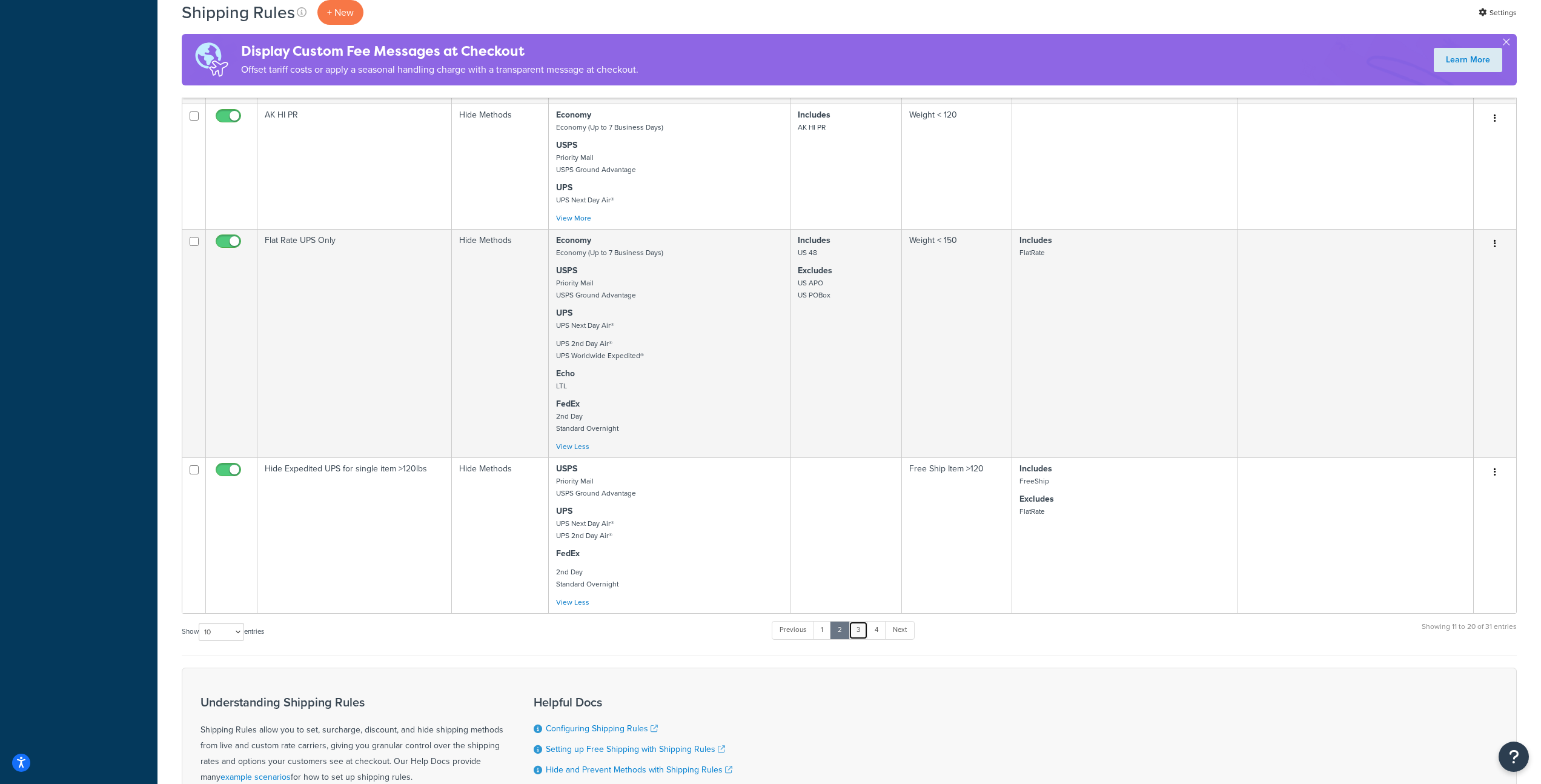
click at [863, 638] on link "3" at bounding box center [858, 630] width 19 height 18
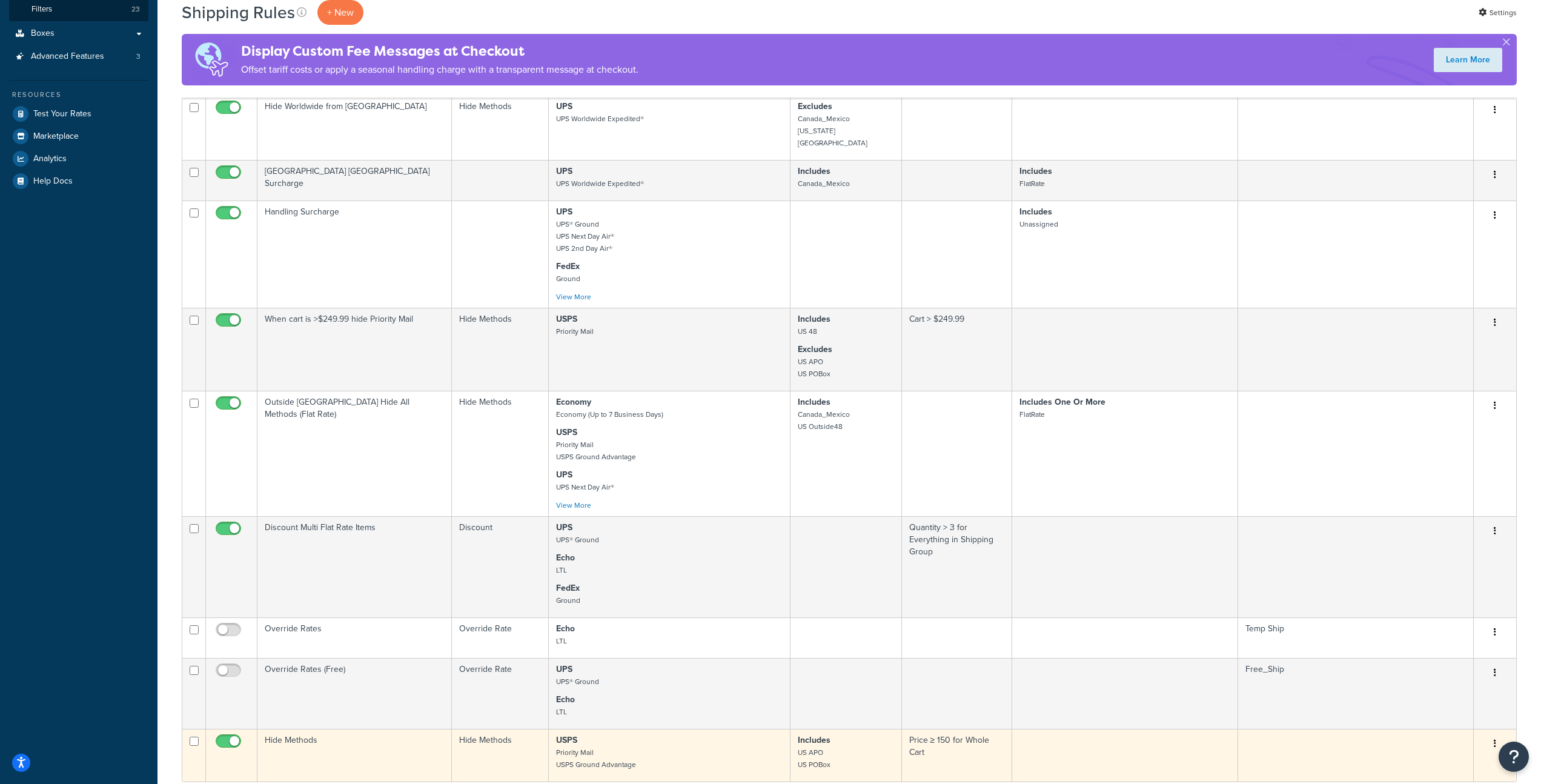
scroll to position [0, 0]
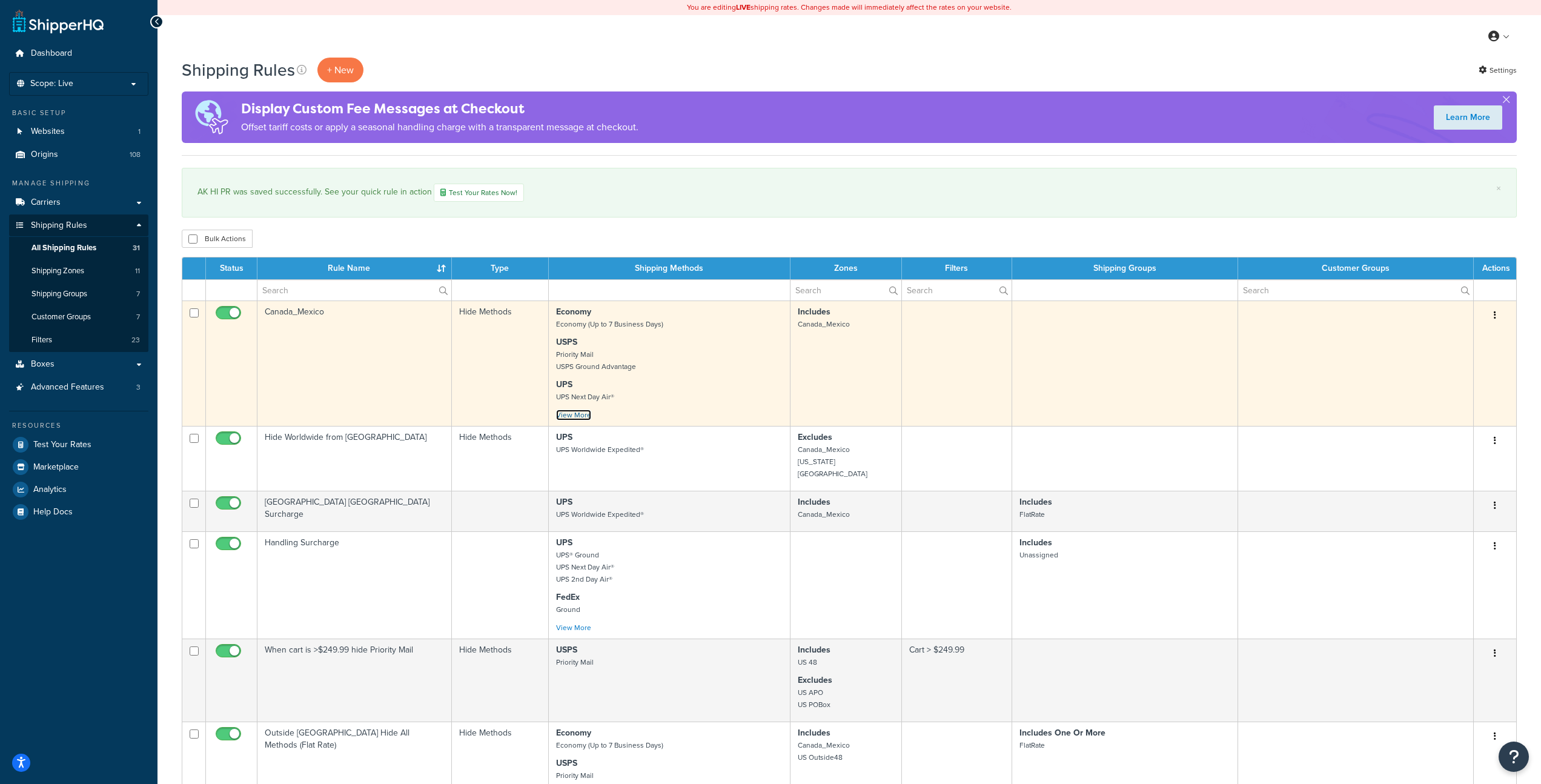
click at [578, 415] on link "View More" at bounding box center [574, 415] width 35 height 11
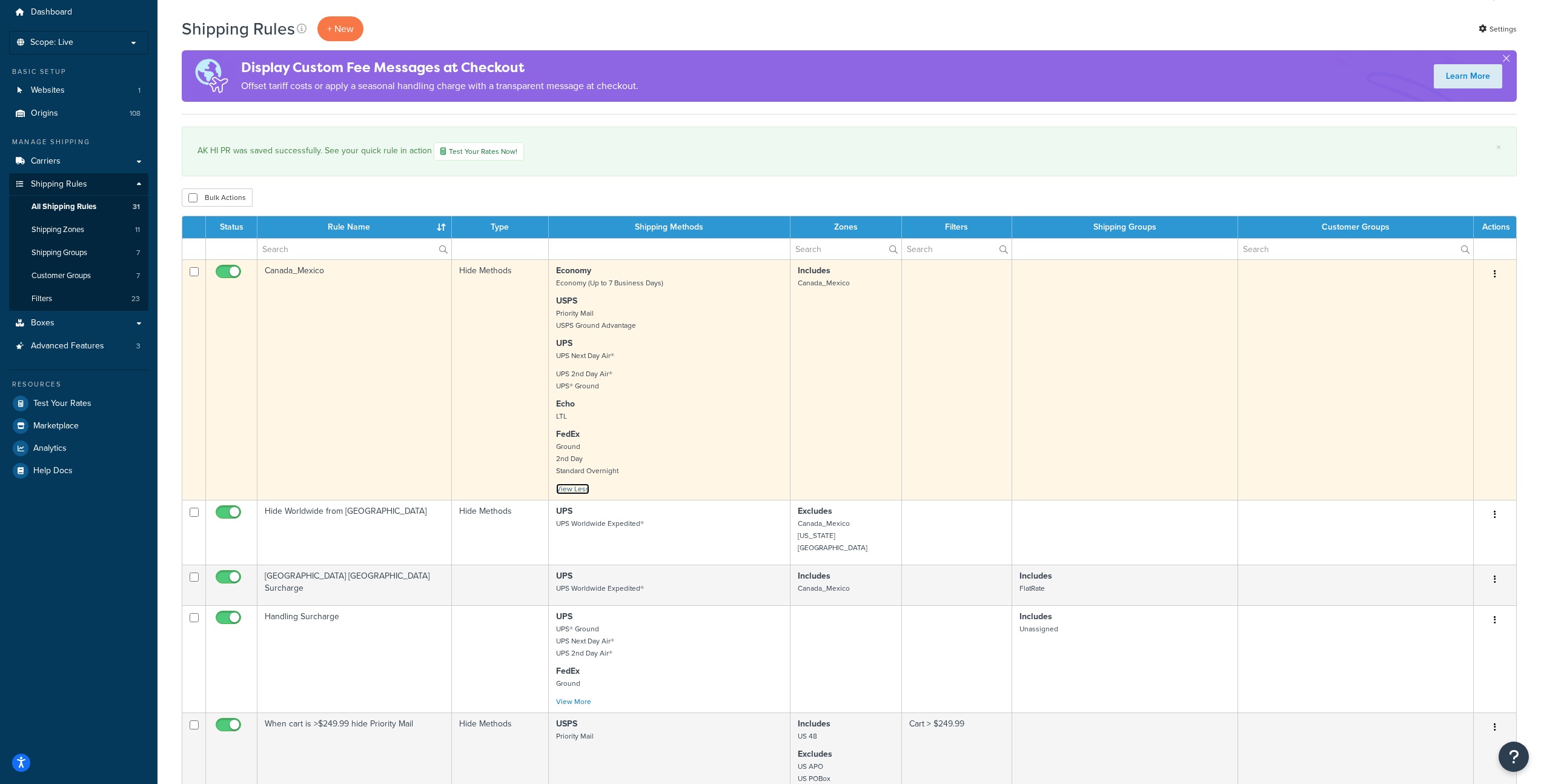
scroll to position [43, 0]
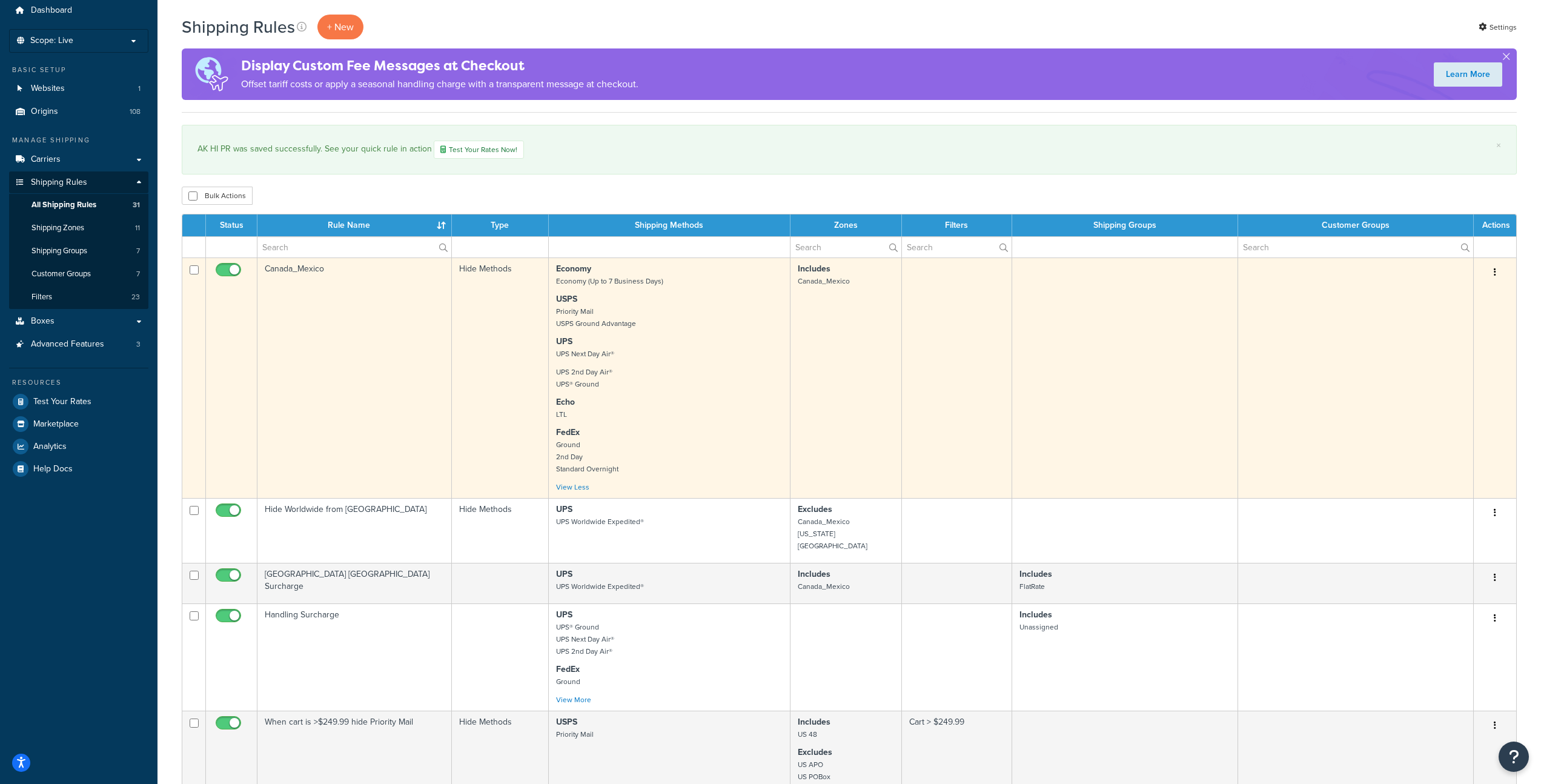
click at [653, 444] on p "FedEx Ground 2nd Day Standard Overnight" at bounding box center [669, 451] width 227 height 49
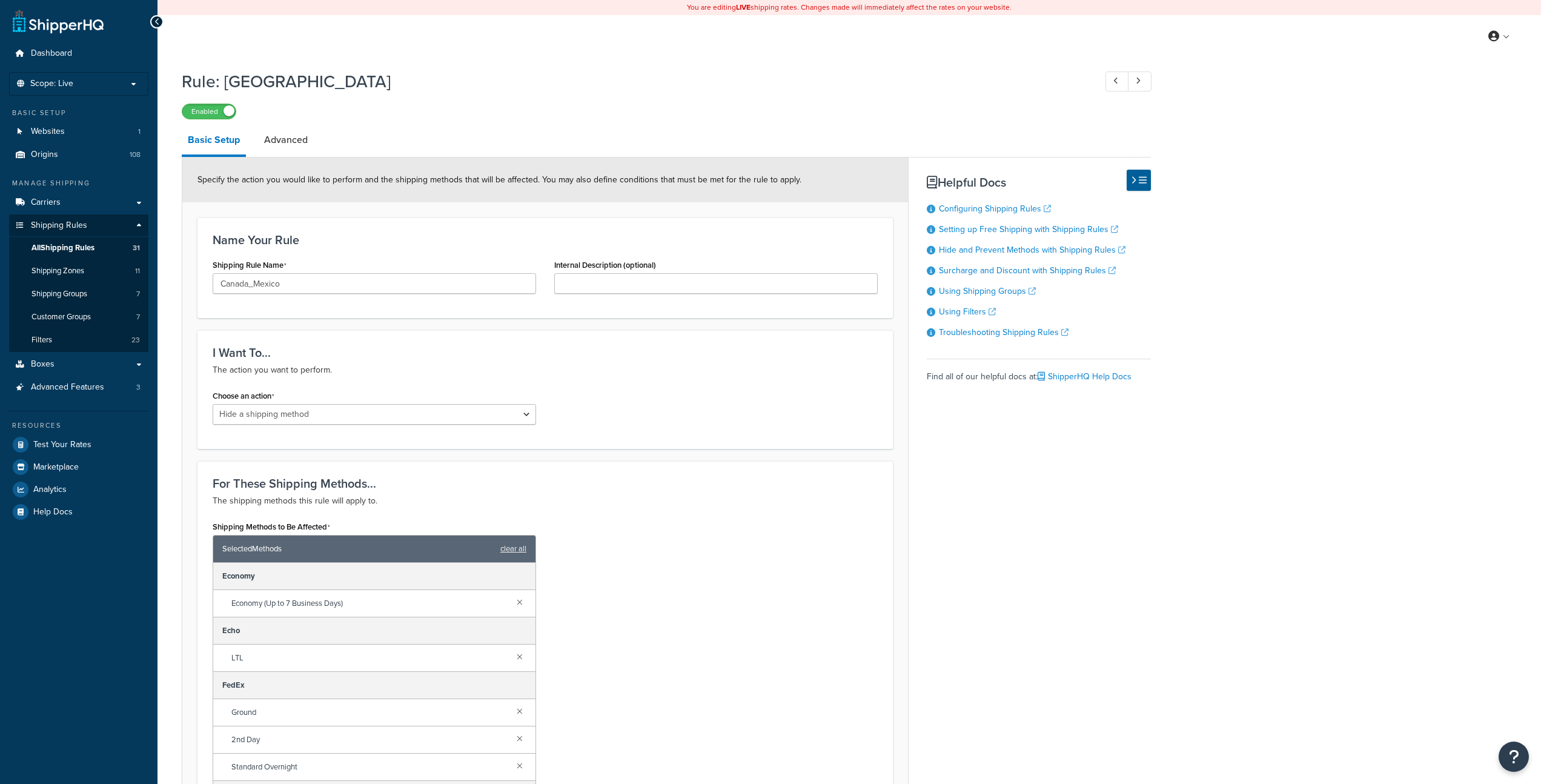
select select "HIDE"
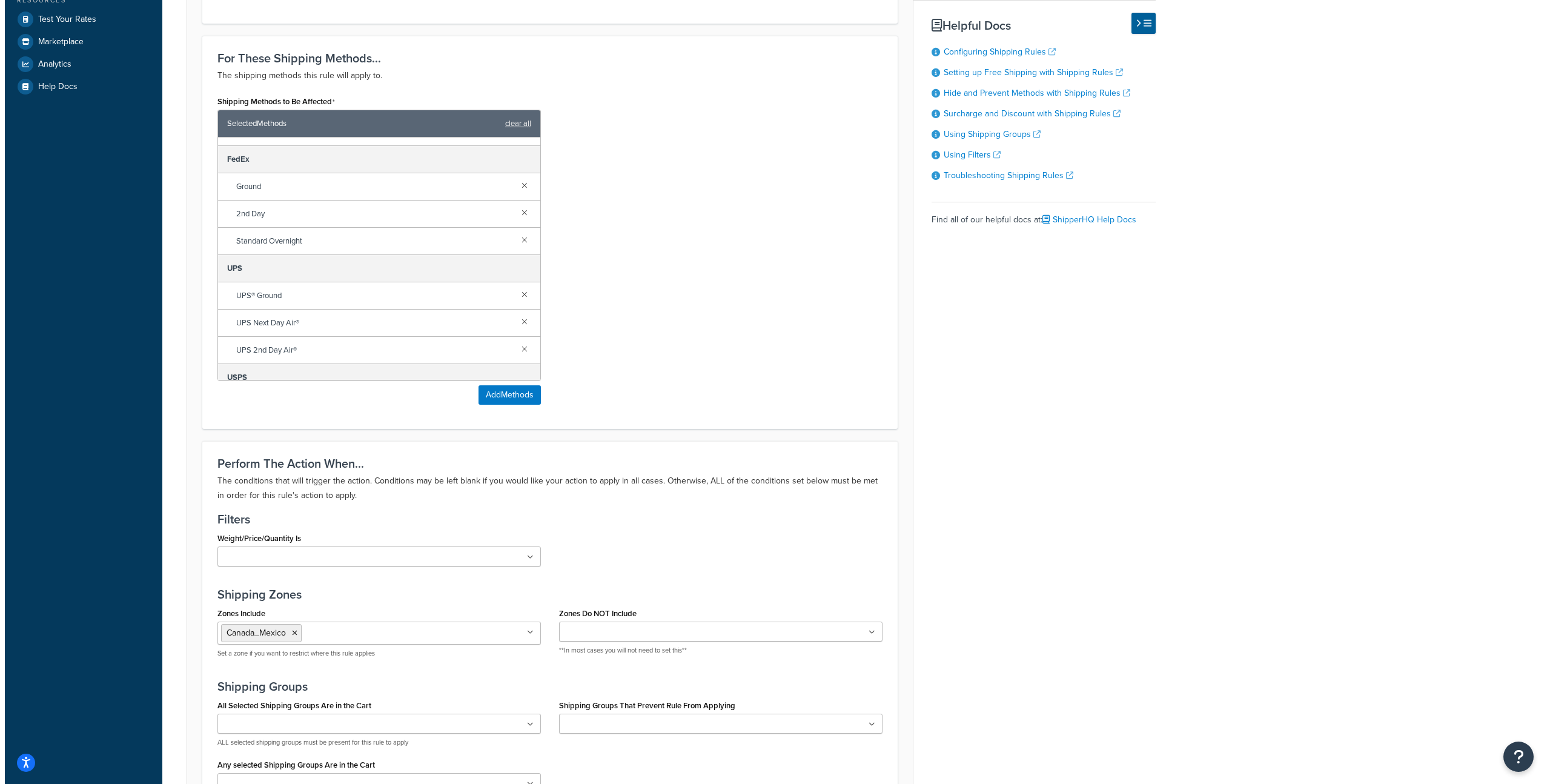
scroll to position [104, 0]
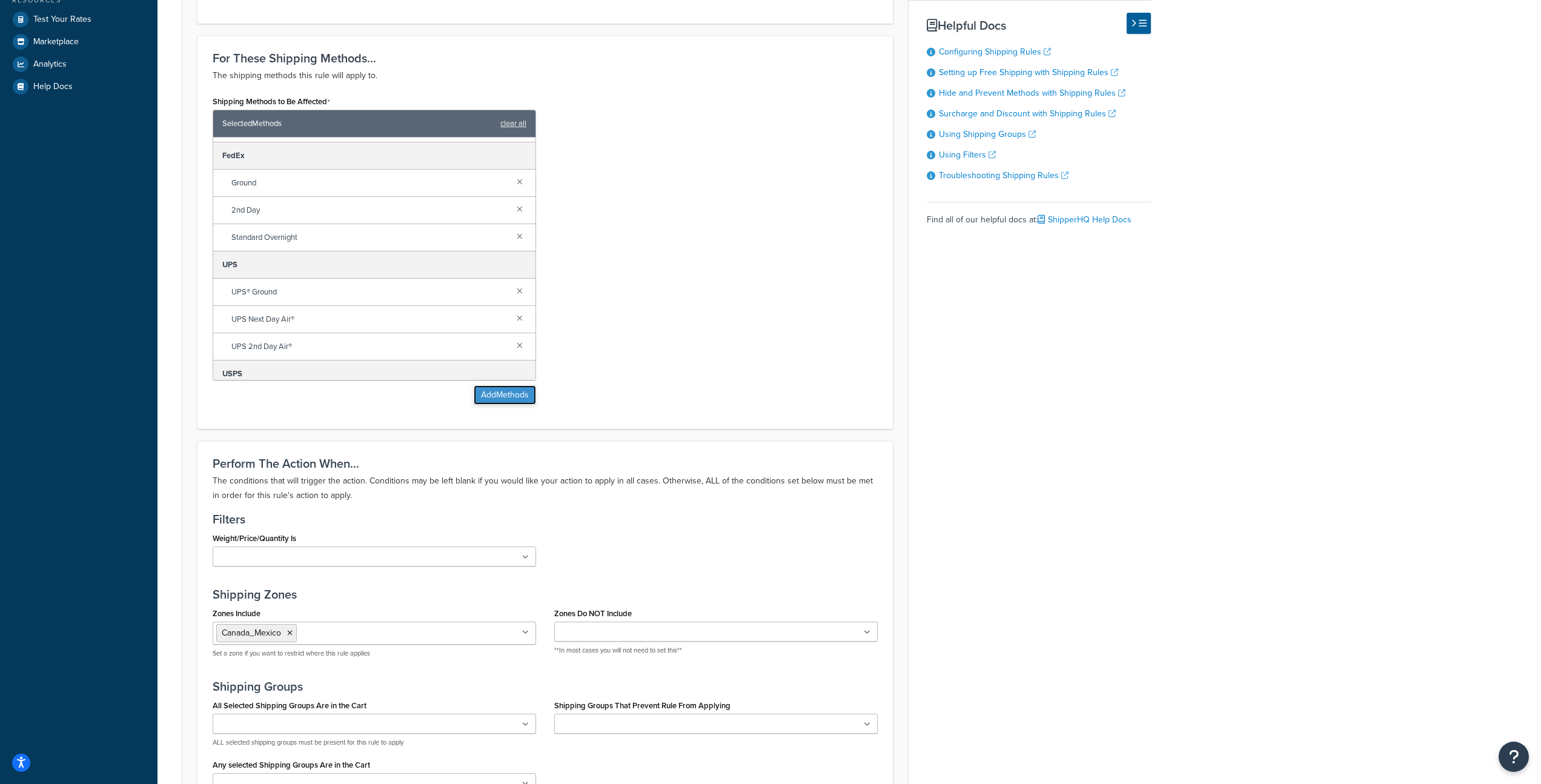
click at [508, 399] on button "Add Methods" at bounding box center [505, 395] width 63 height 19
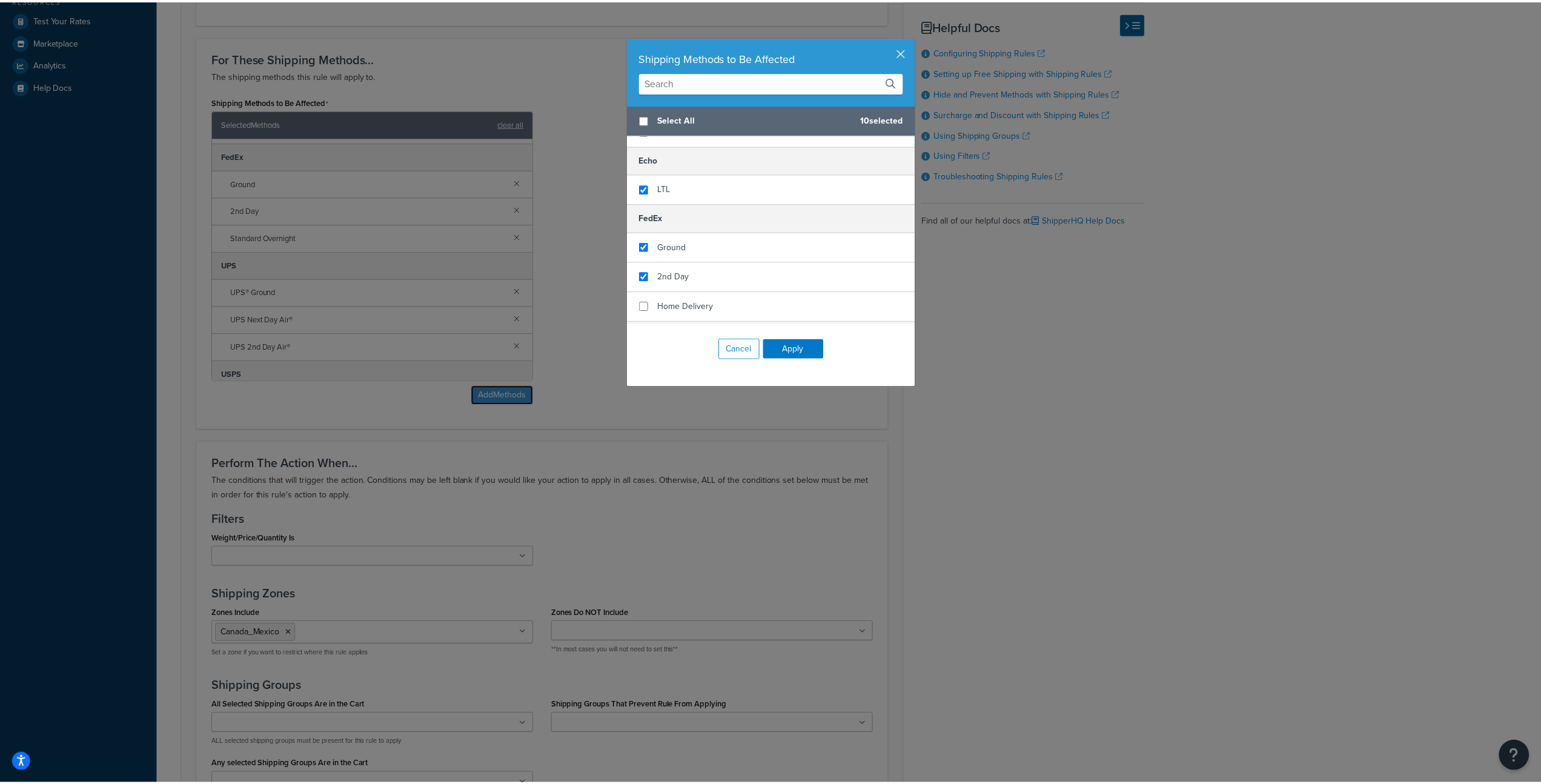
scroll to position [159, 0]
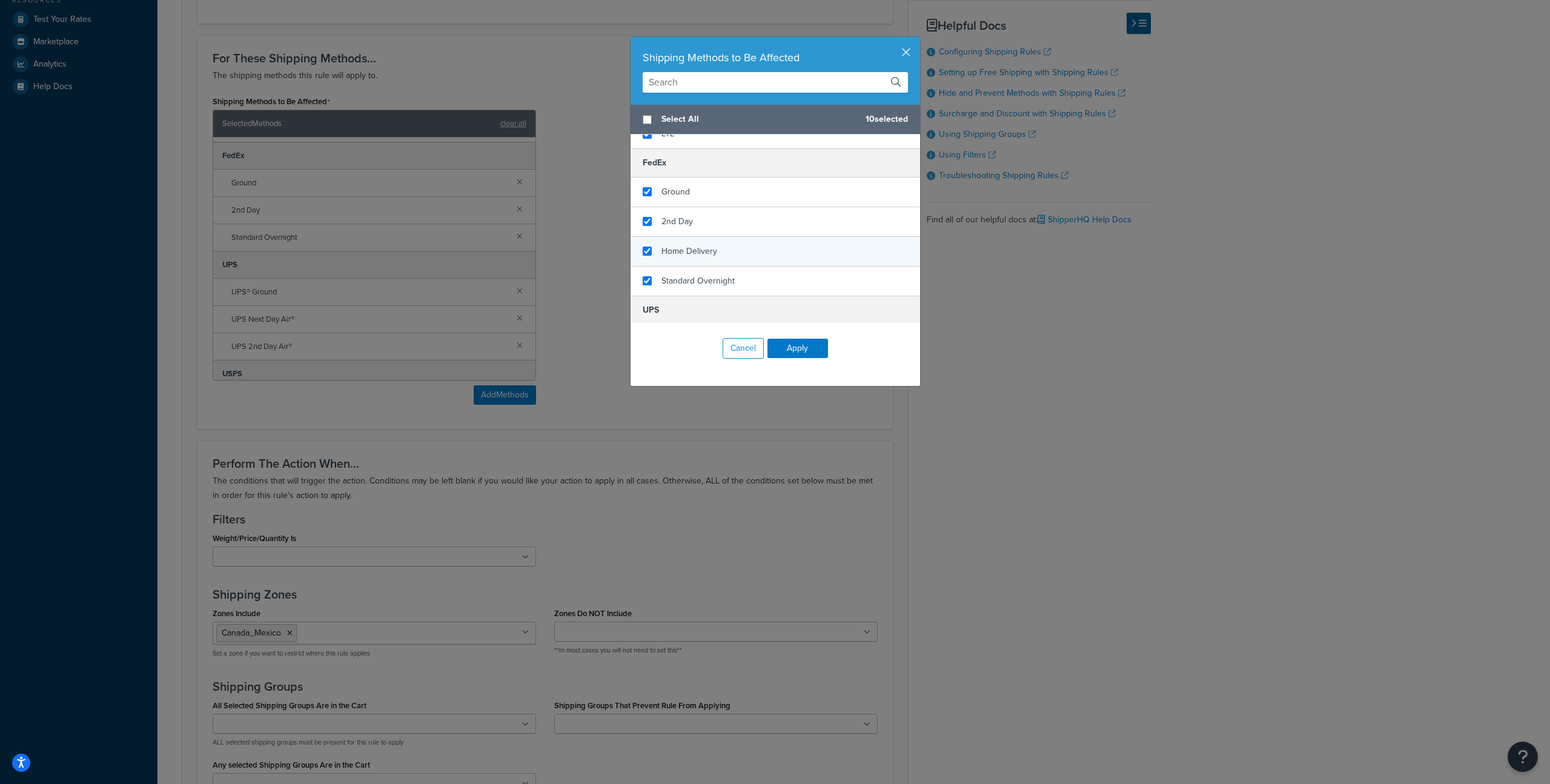
checkbox input "true"
click at [701, 254] on span "Home Delivery" at bounding box center [689, 251] width 56 height 13
click at [785, 346] on button "Apply" at bounding box center [798, 348] width 61 height 19
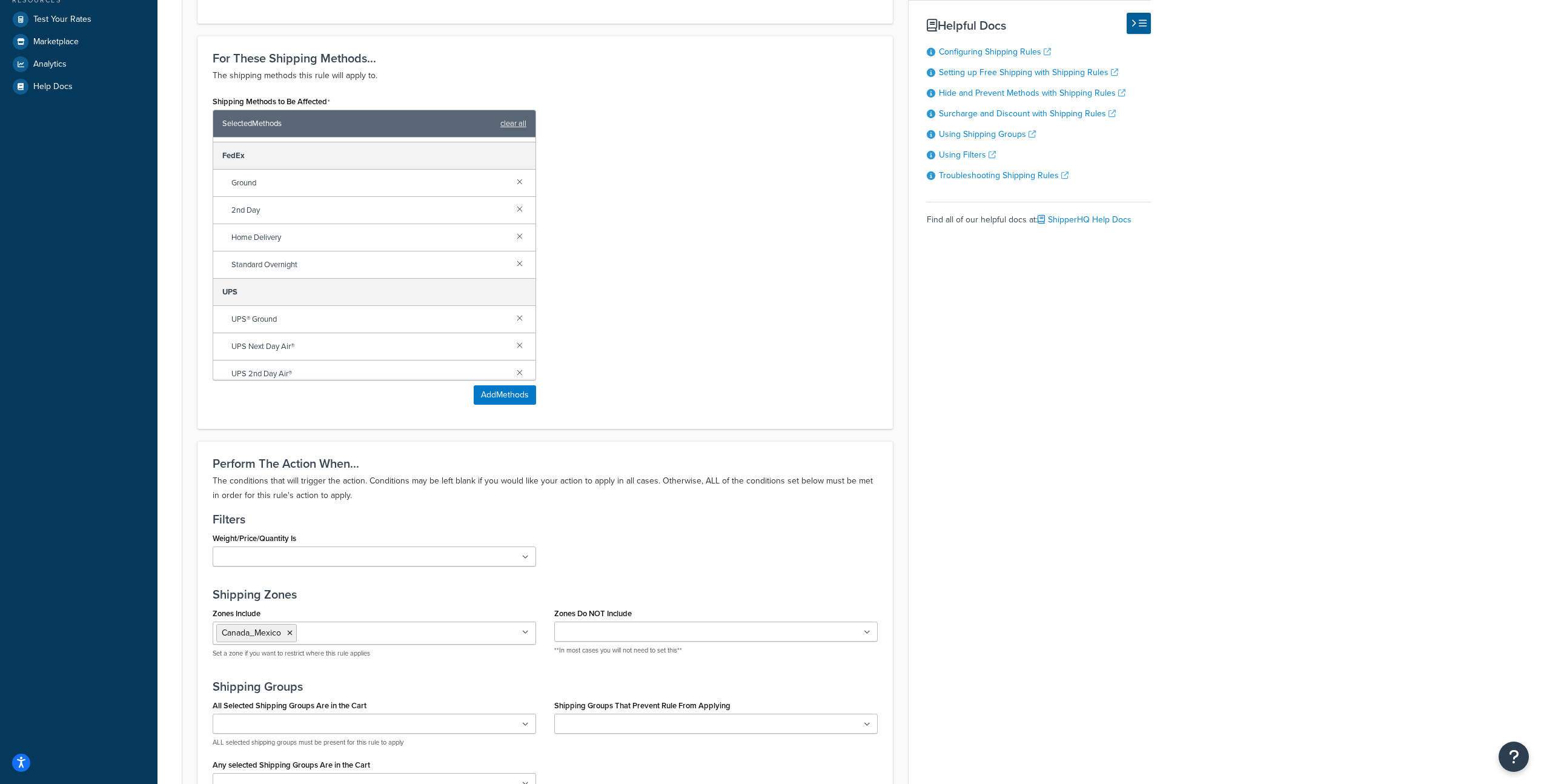
scroll to position [670, 0]
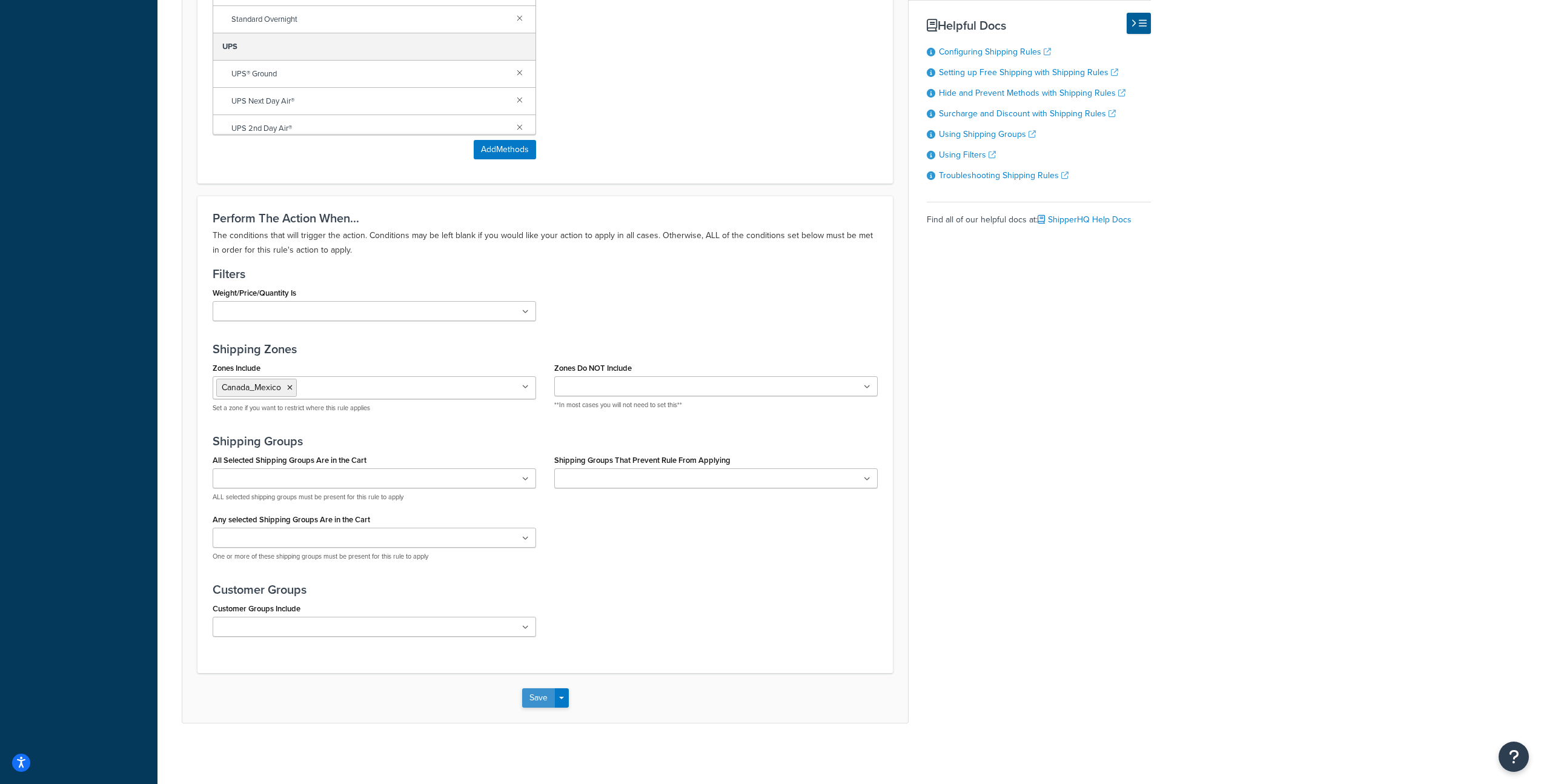
click at [542, 699] on button "Save" at bounding box center [539, 698] width 33 height 19
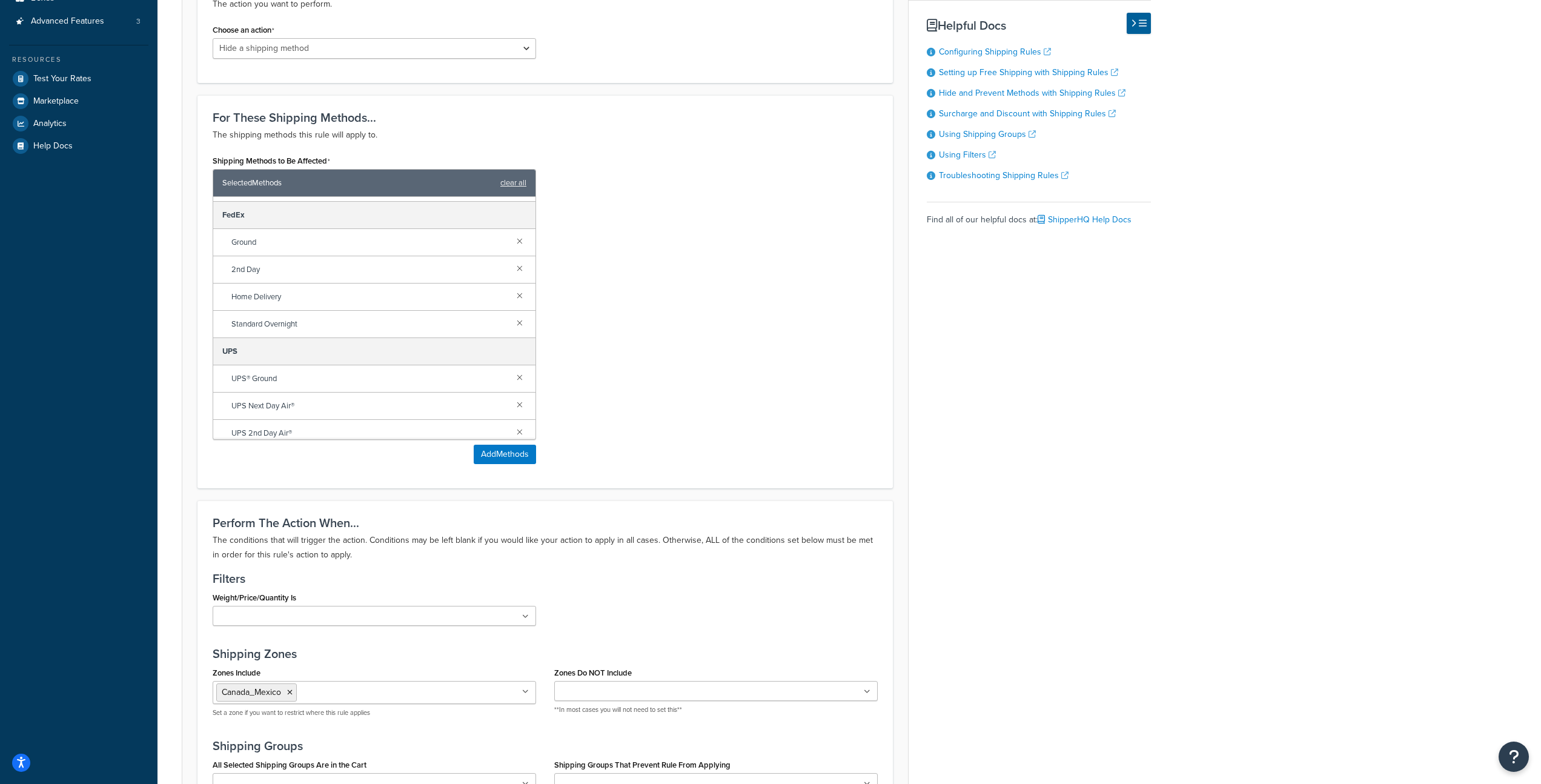
scroll to position [0, 0]
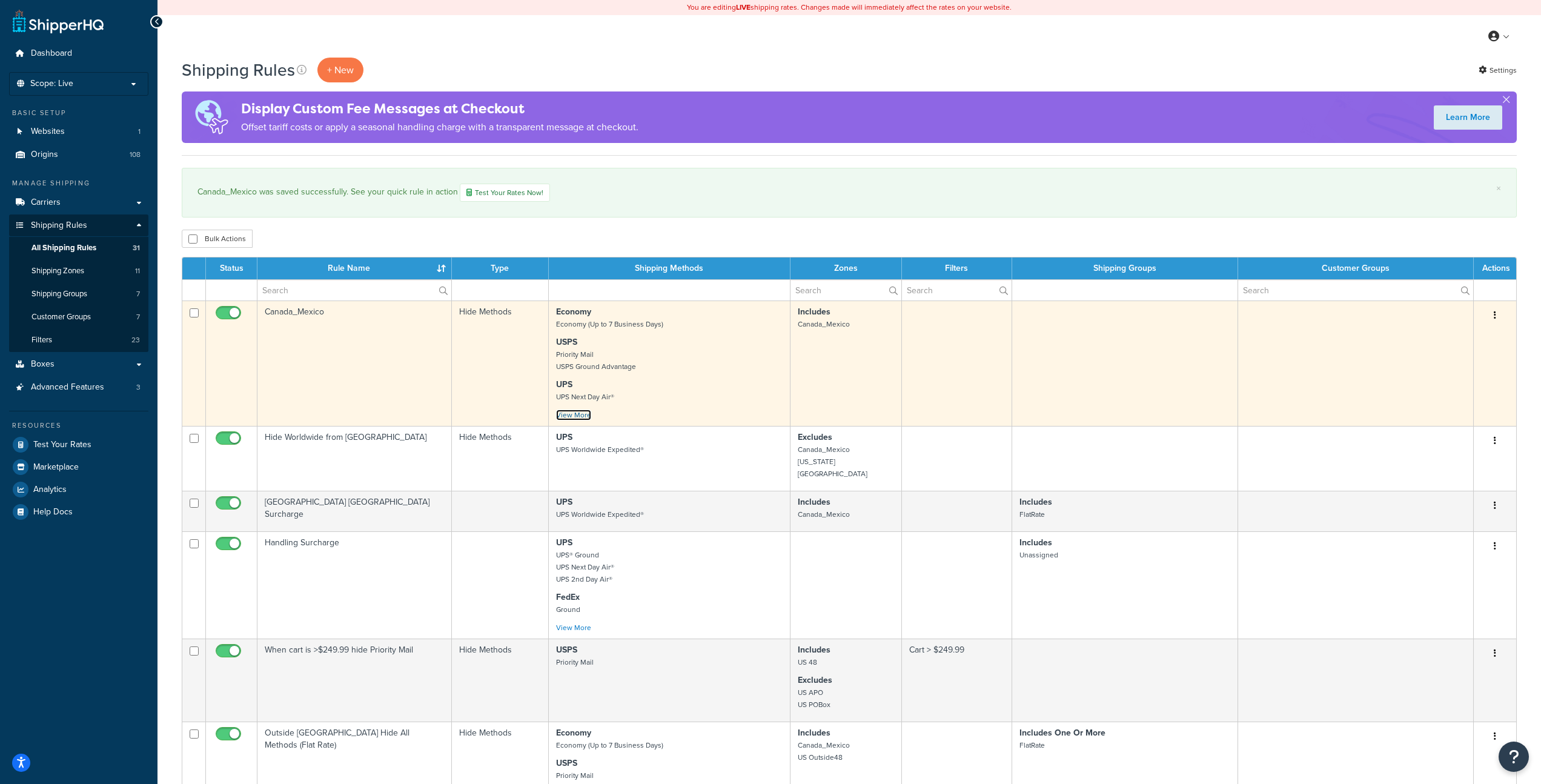
click at [580, 417] on link "View More" at bounding box center [574, 415] width 35 height 11
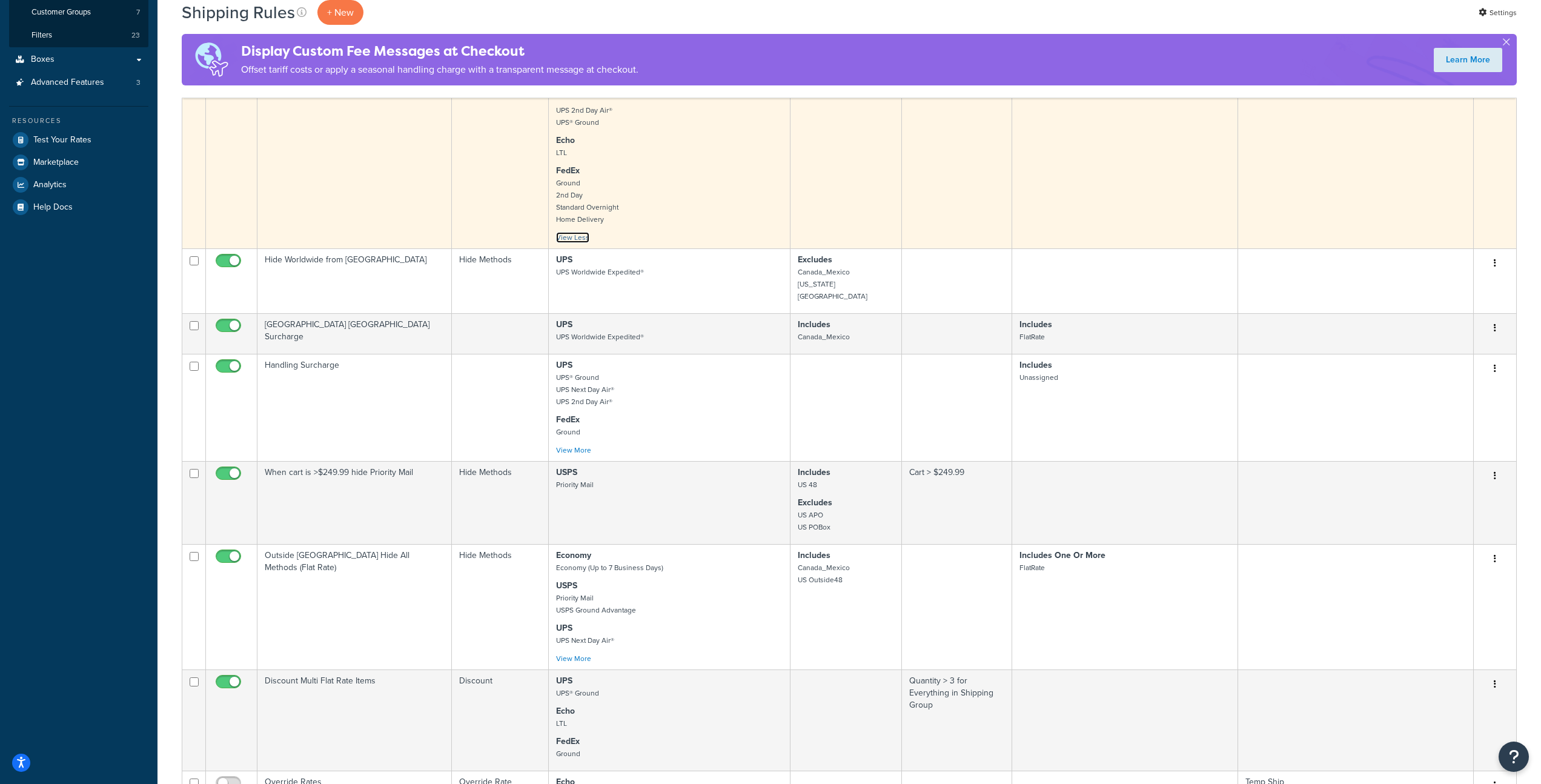
scroll to position [305, 0]
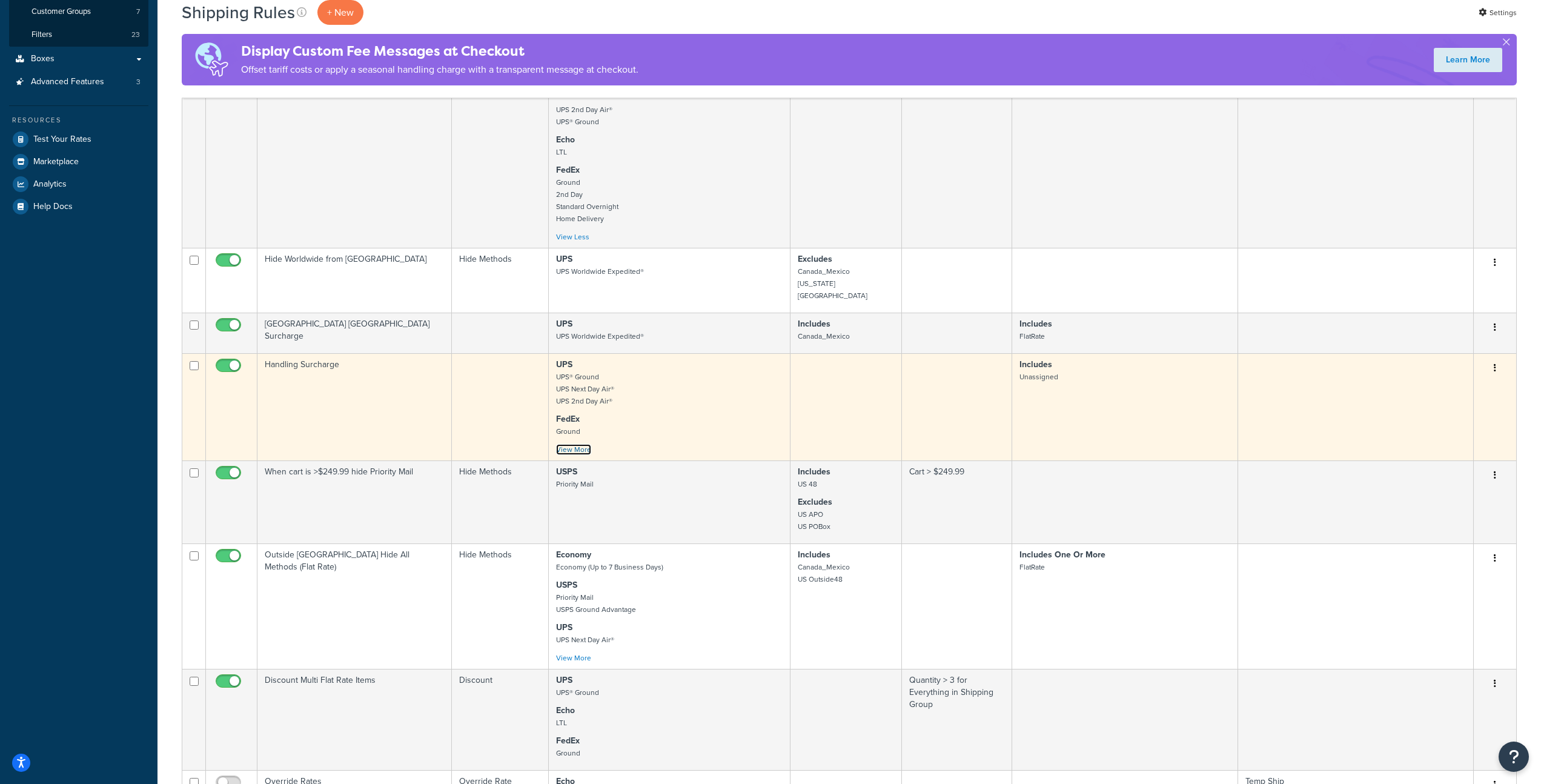
click at [583, 444] on link "View More" at bounding box center [574, 450] width 35 height 11
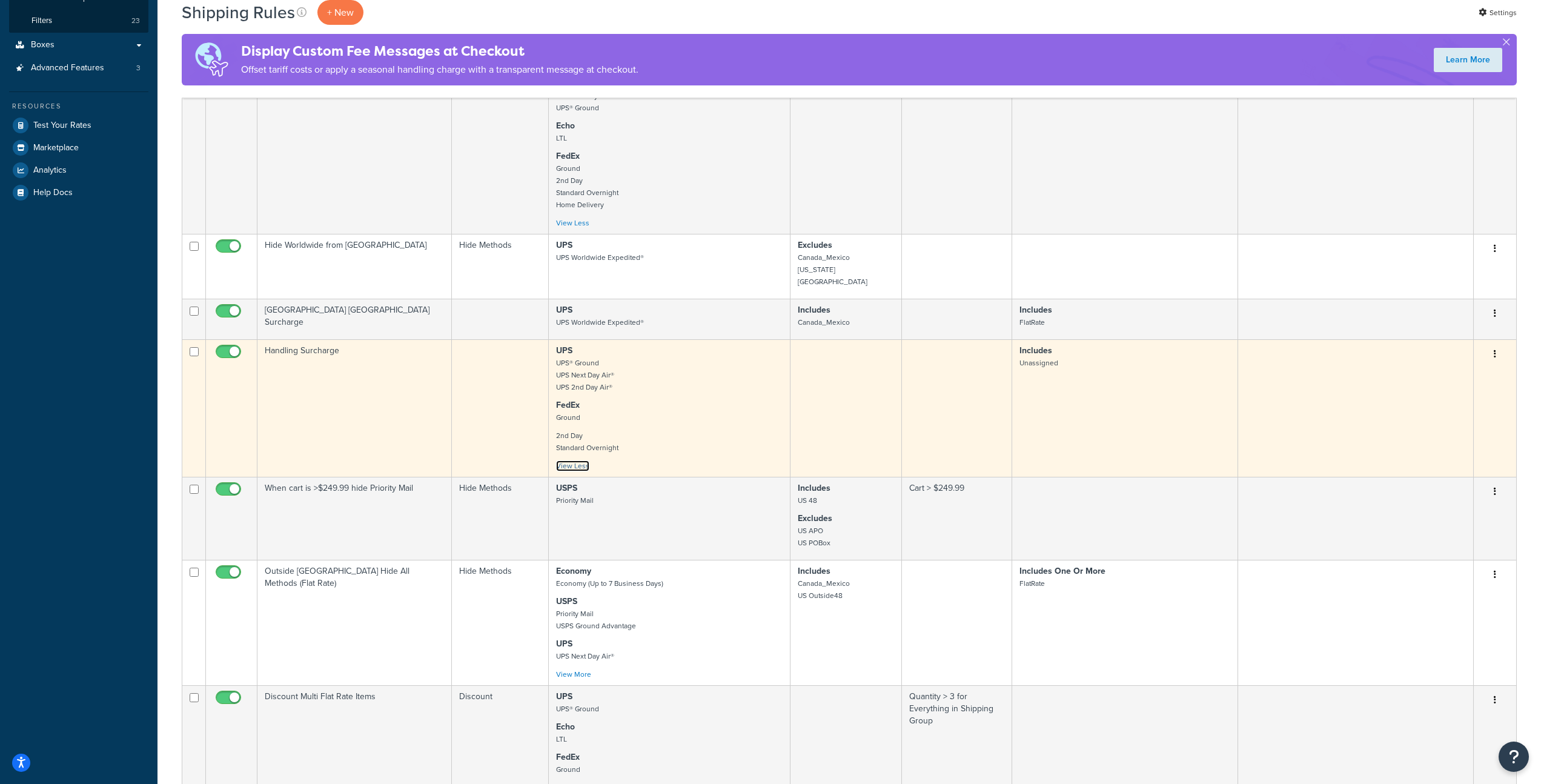
scroll to position [332, 0]
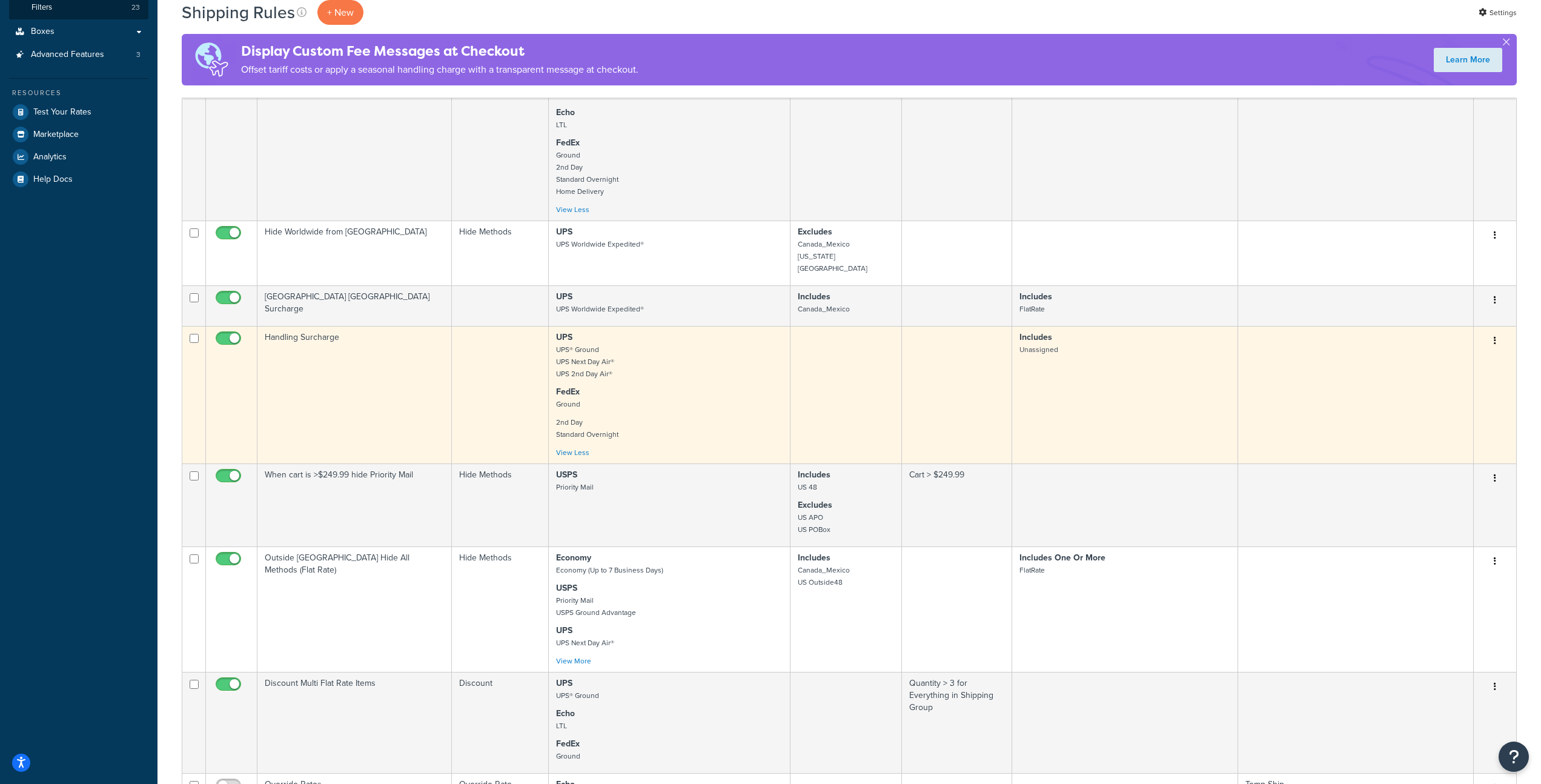
click at [661, 416] on p "2nd Day Standard Overnight" at bounding box center [669, 428] width 227 height 24
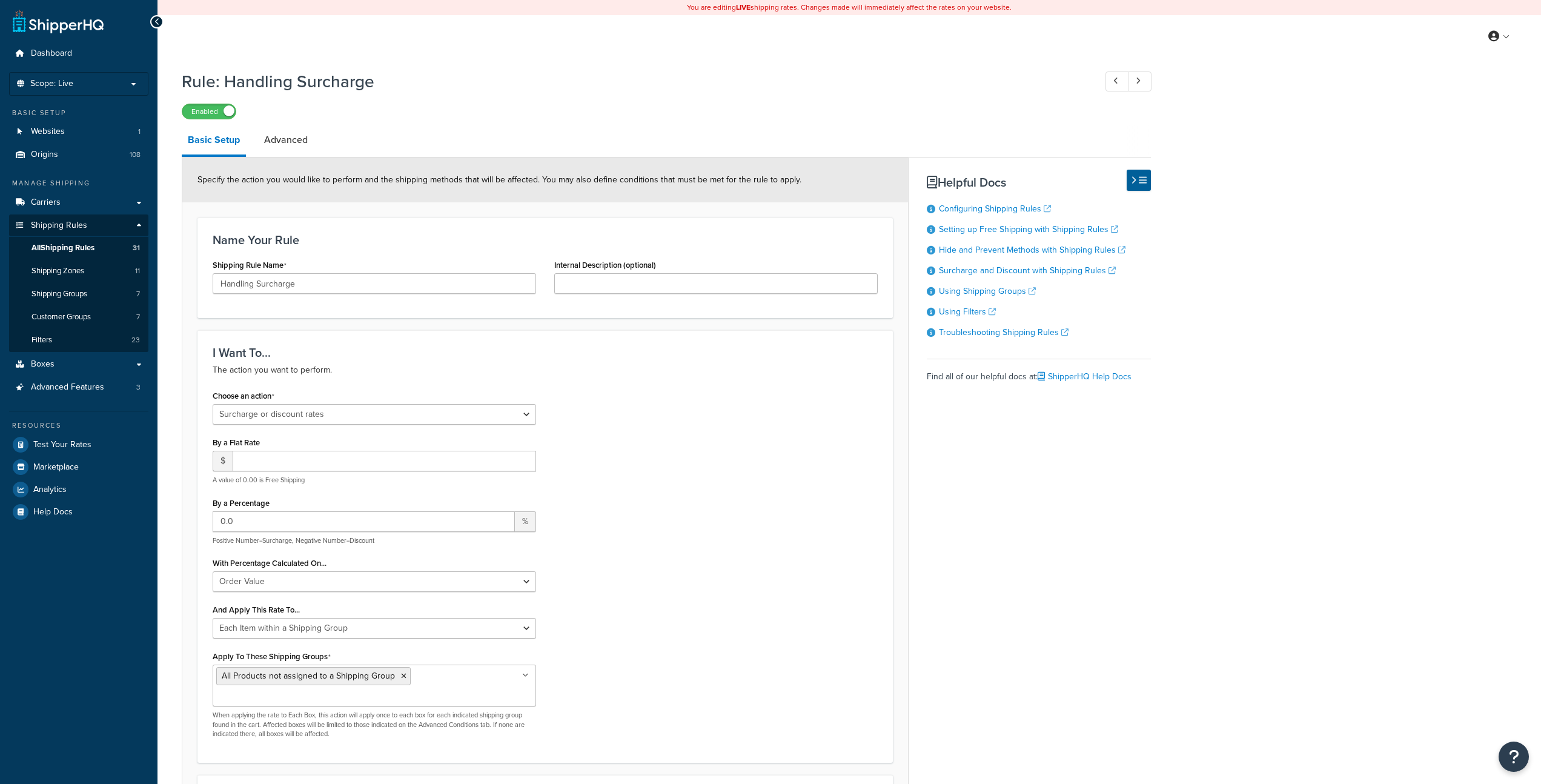
select select "SURCHARGE"
select select "ORDER"
select select "ITEM"
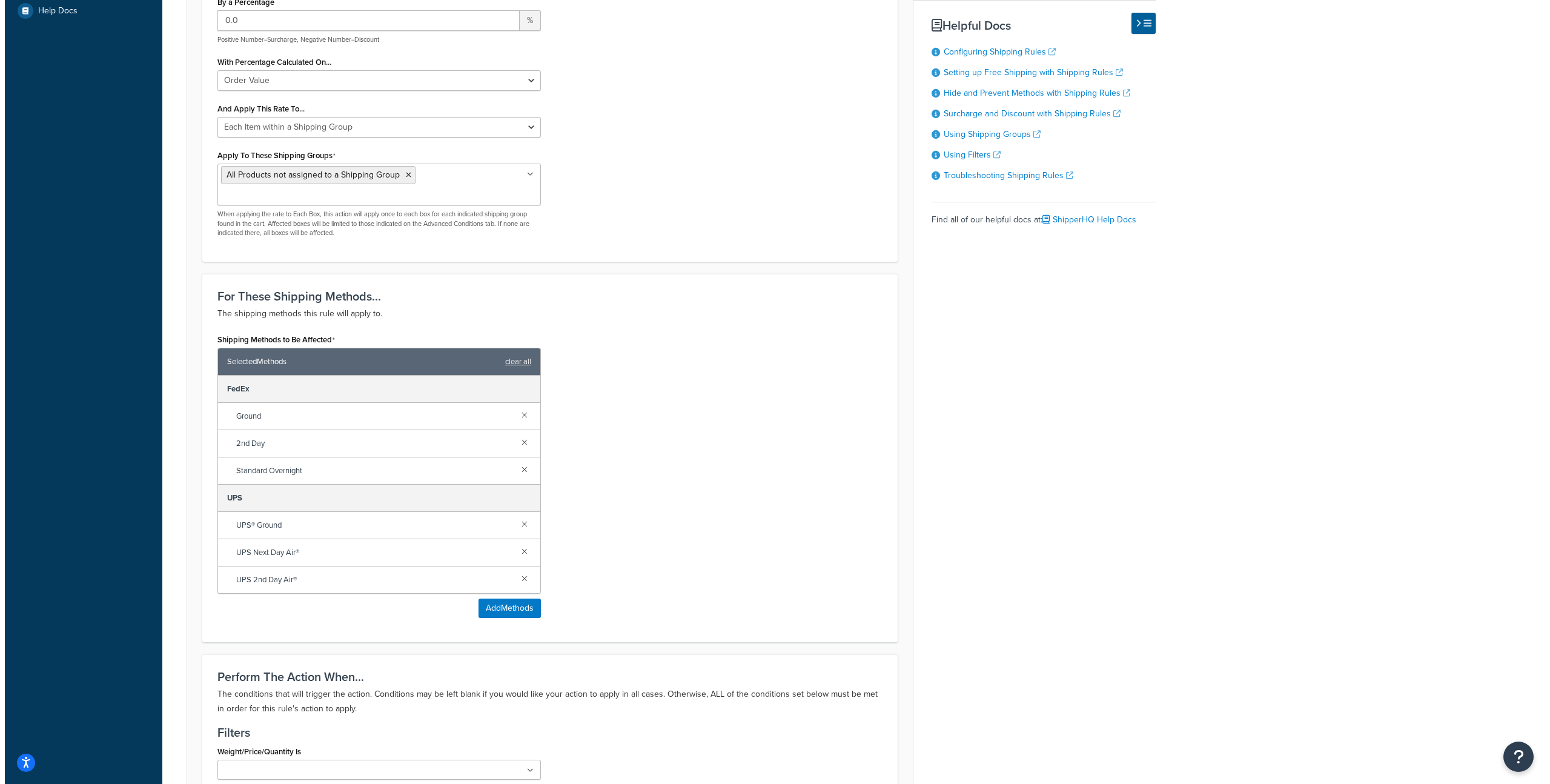
scroll to position [503, 0]
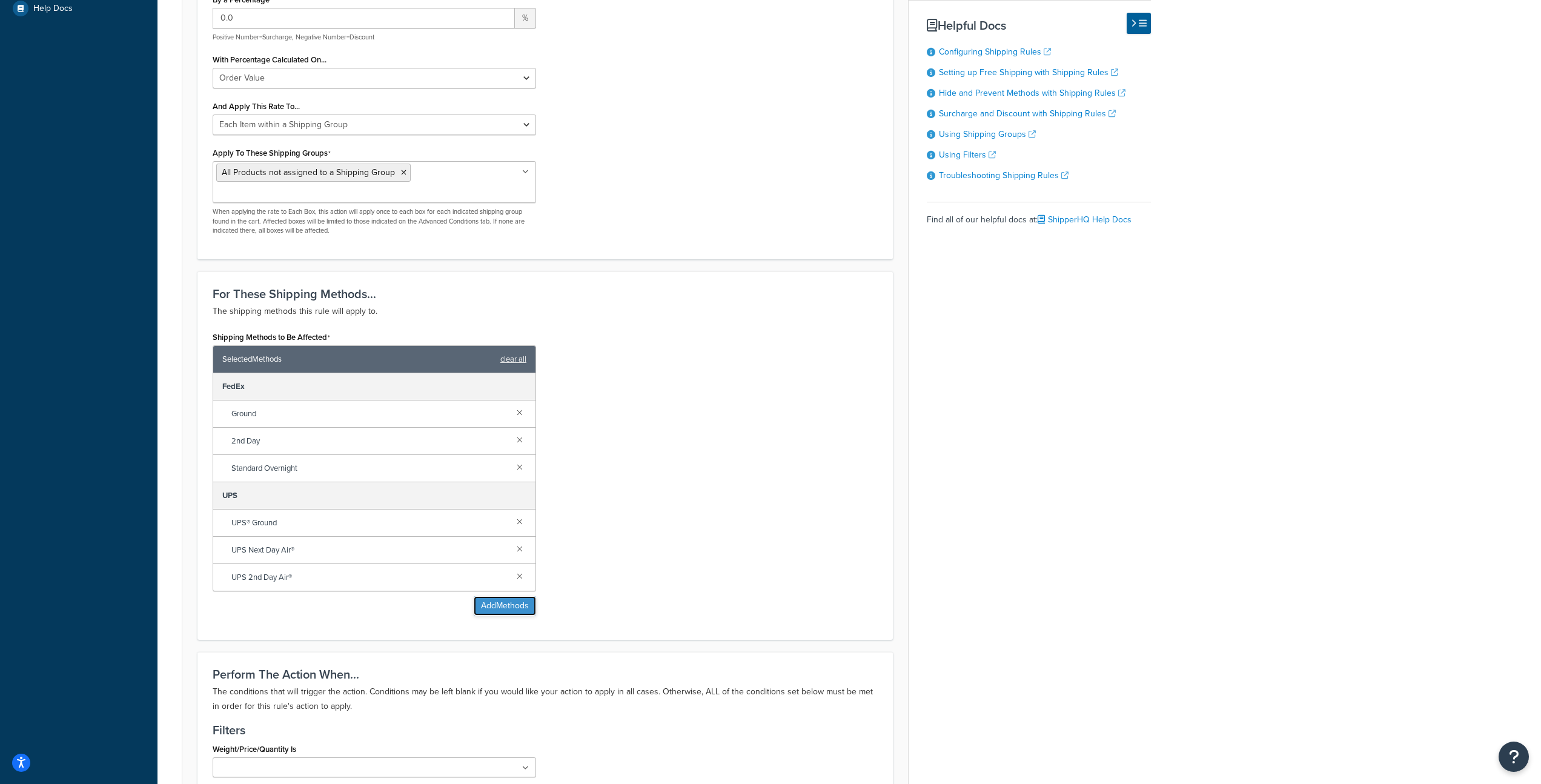
click at [518, 596] on button "Add Methods" at bounding box center [505, 606] width 63 height 19
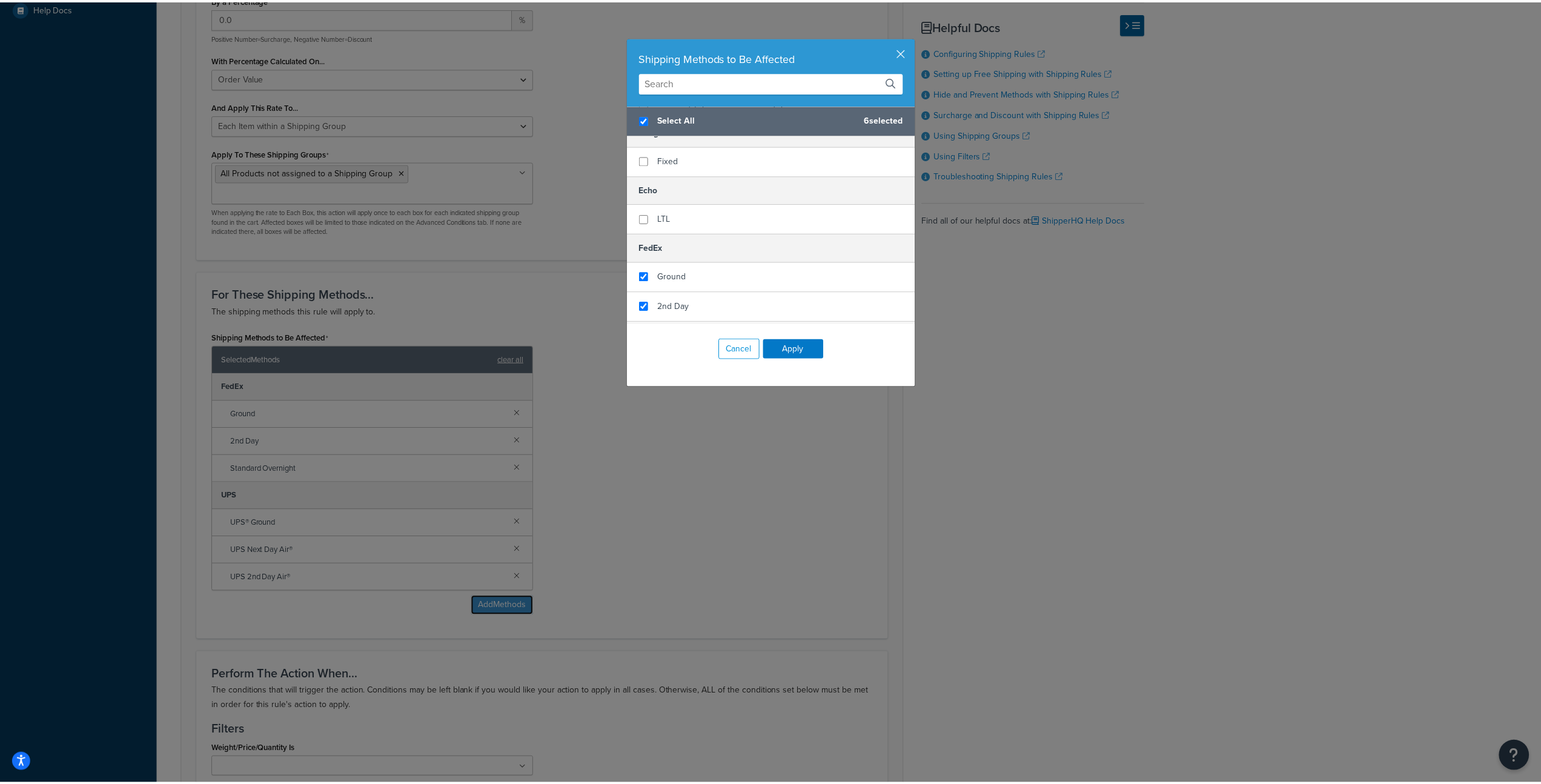
scroll to position [123, 0]
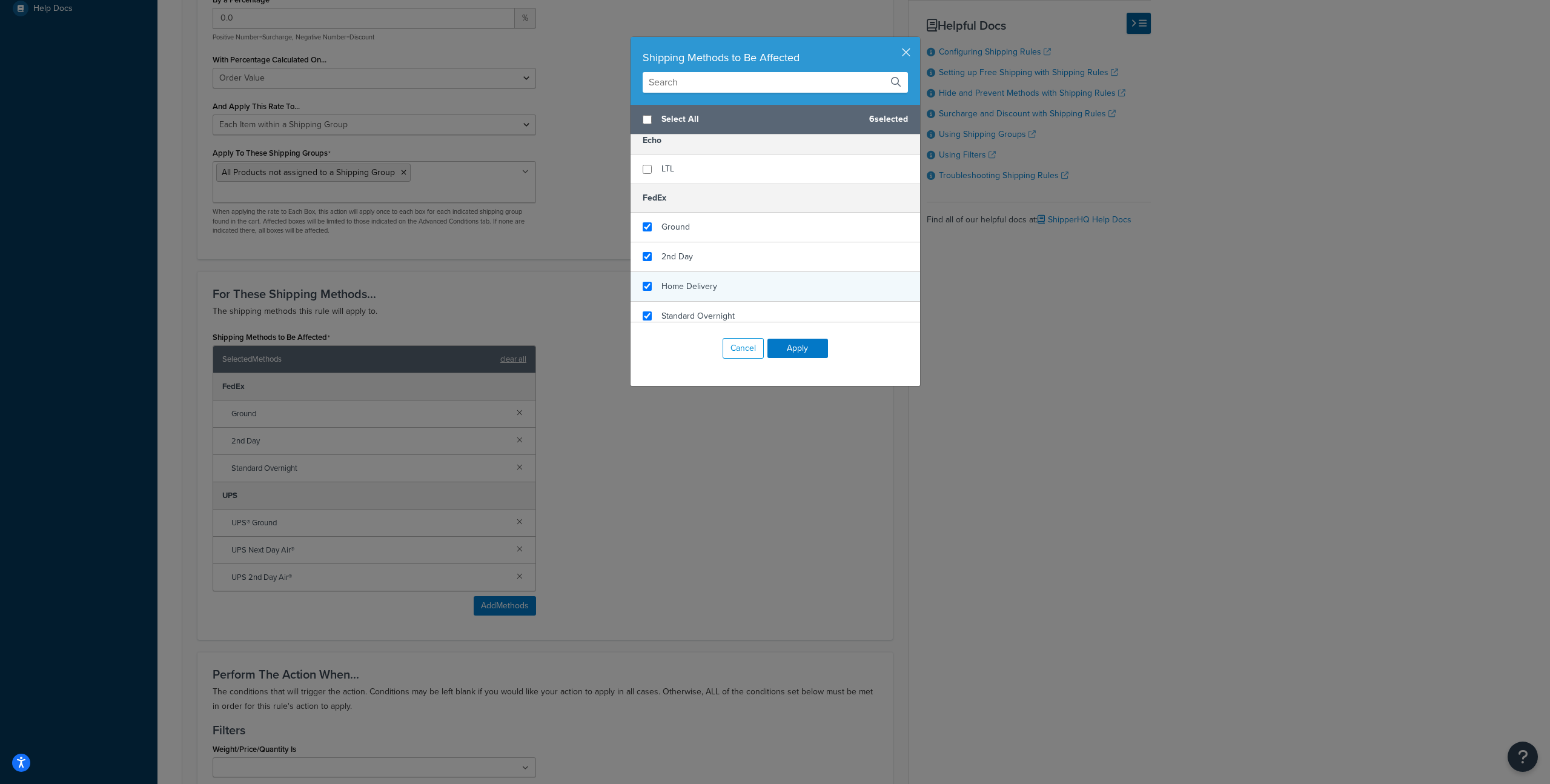
checkbox input "false"
checkbox input "true"
click at [735, 294] on div "Home Delivery" at bounding box center [776, 286] width 289 height 30
click at [793, 349] on button "Apply" at bounding box center [798, 348] width 61 height 19
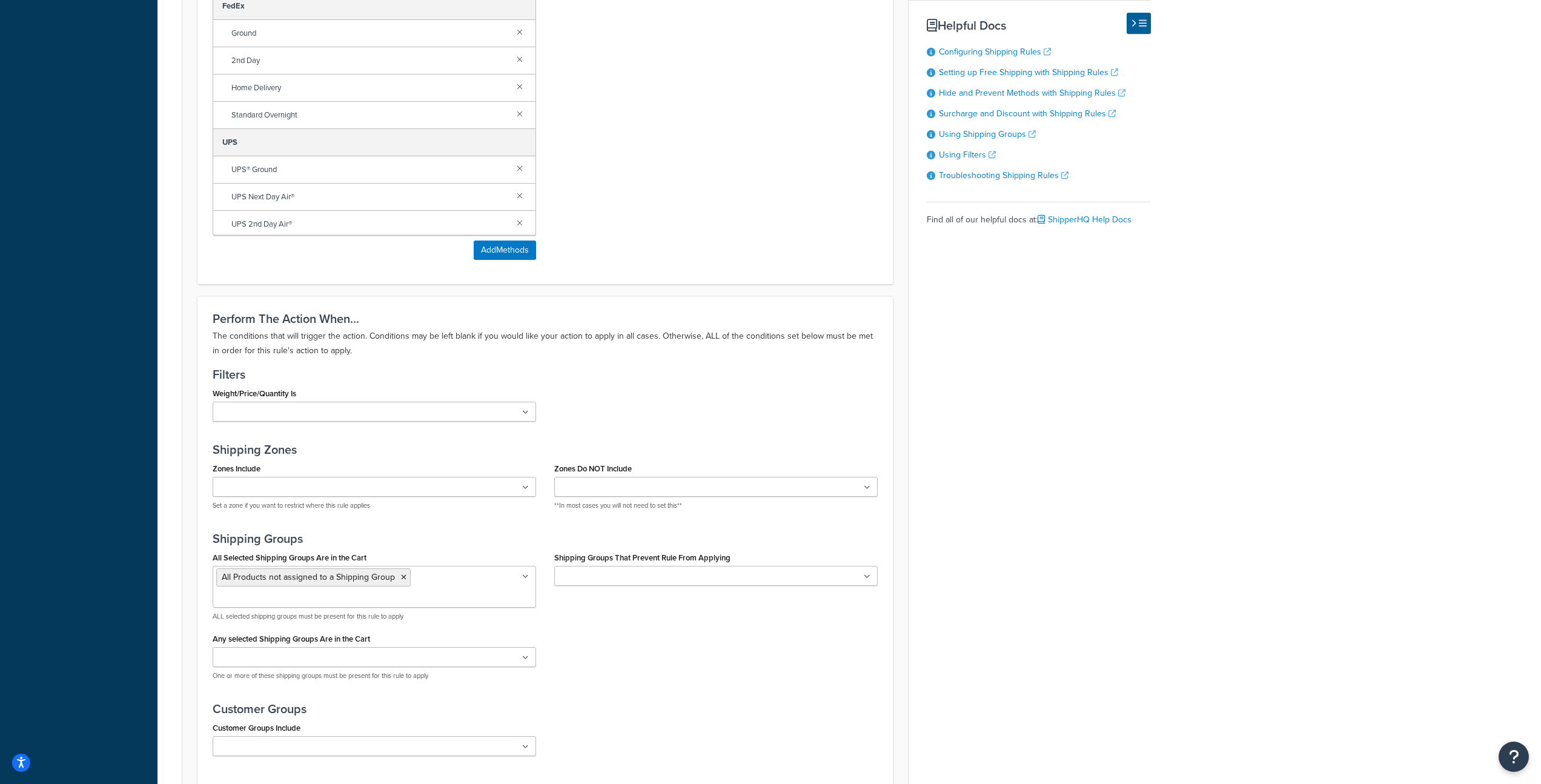
scroll to position [966, 0]
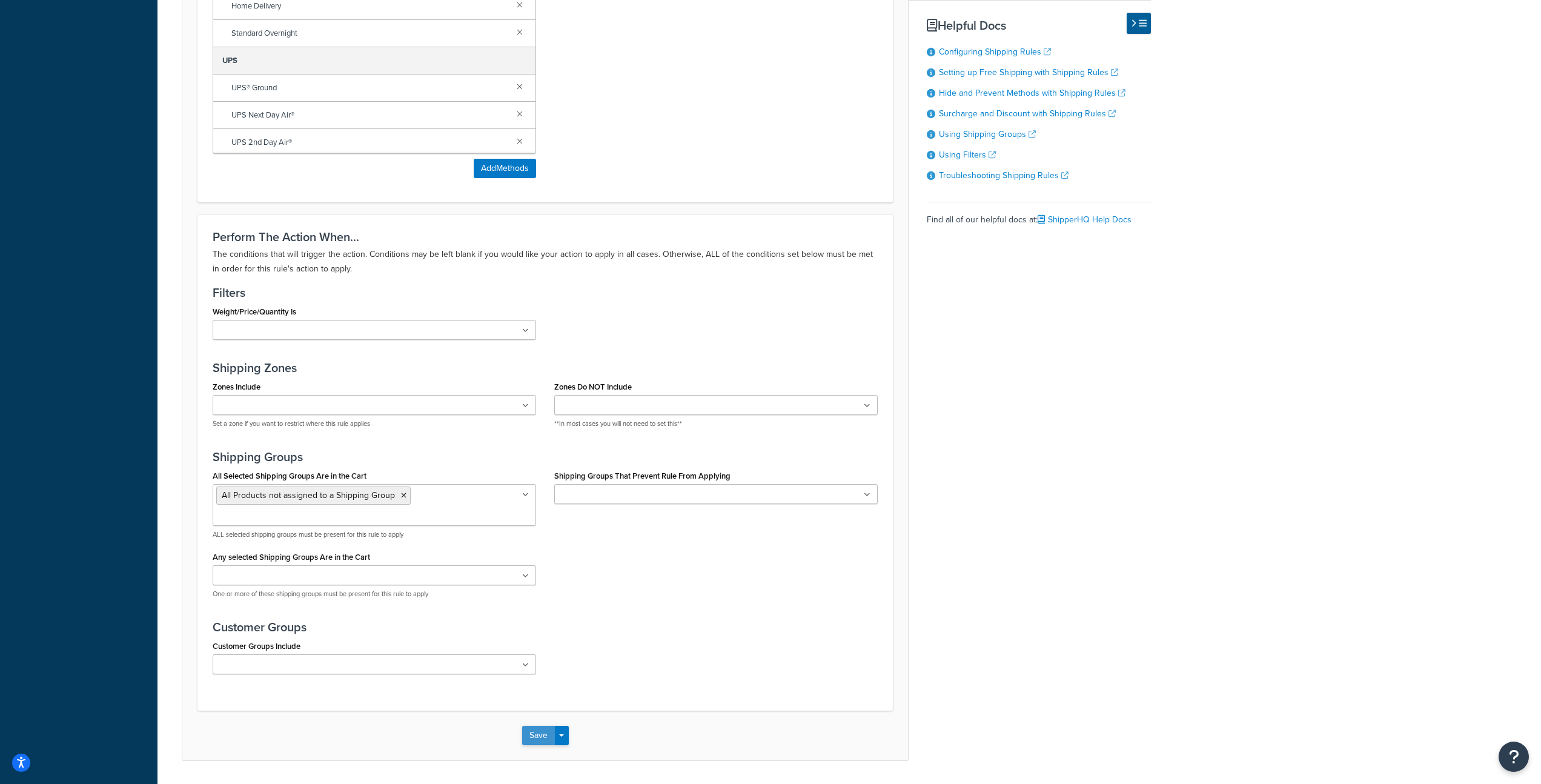
click at [531, 726] on button "Save" at bounding box center [539, 735] width 33 height 19
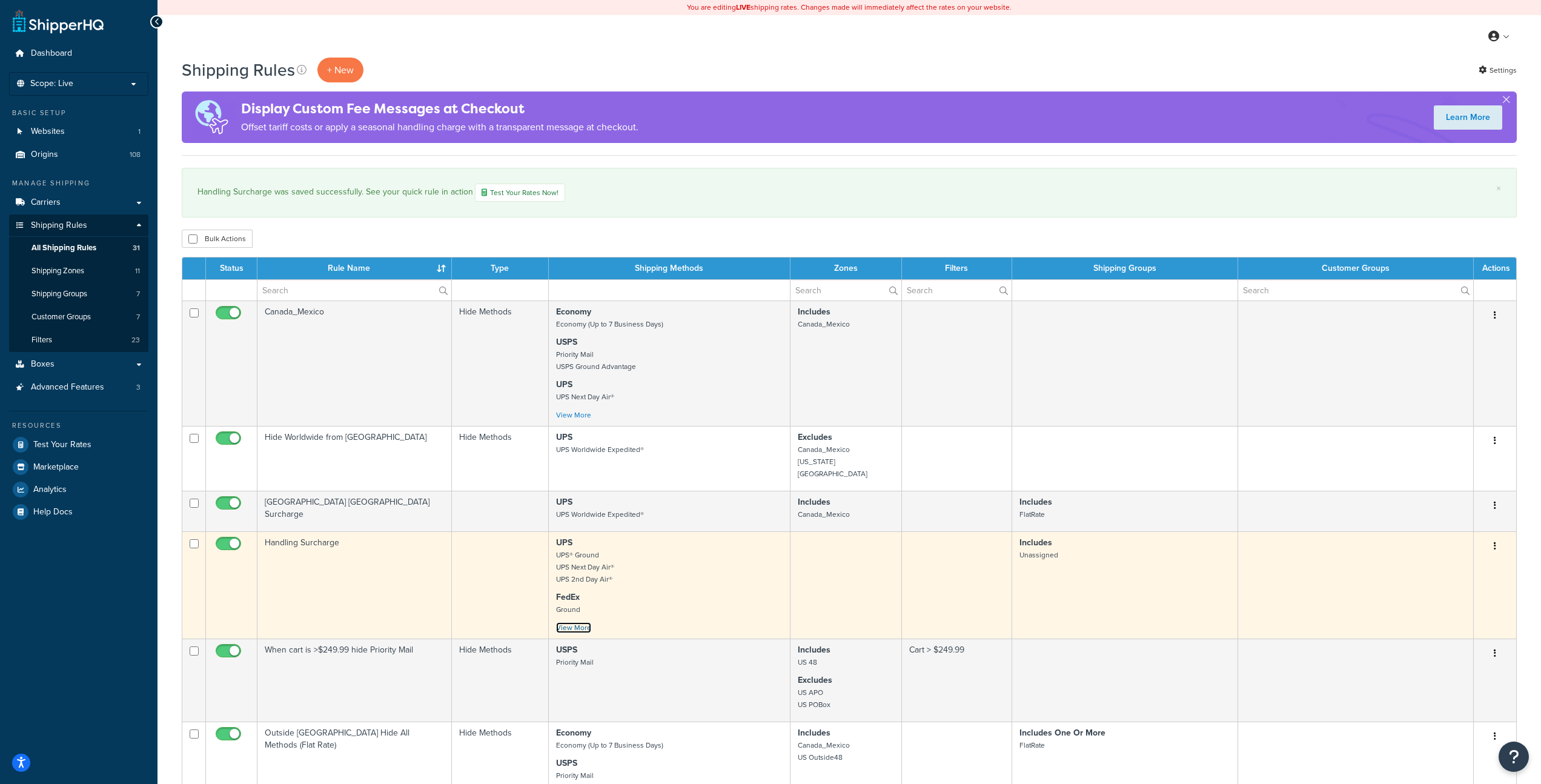
click at [578, 622] on link "View More" at bounding box center [574, 628] width 35 height 11
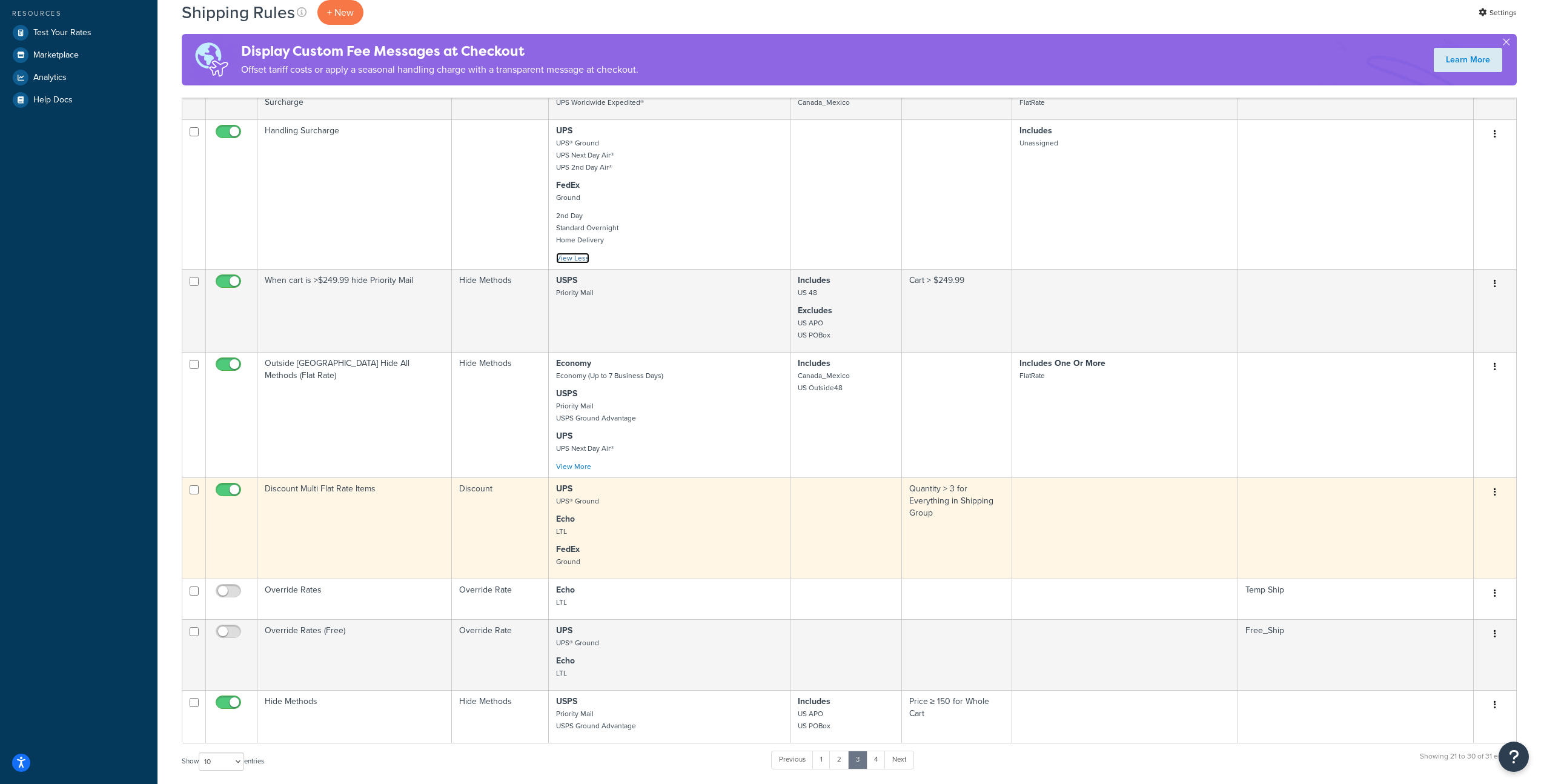
scroll to position [413, 0]
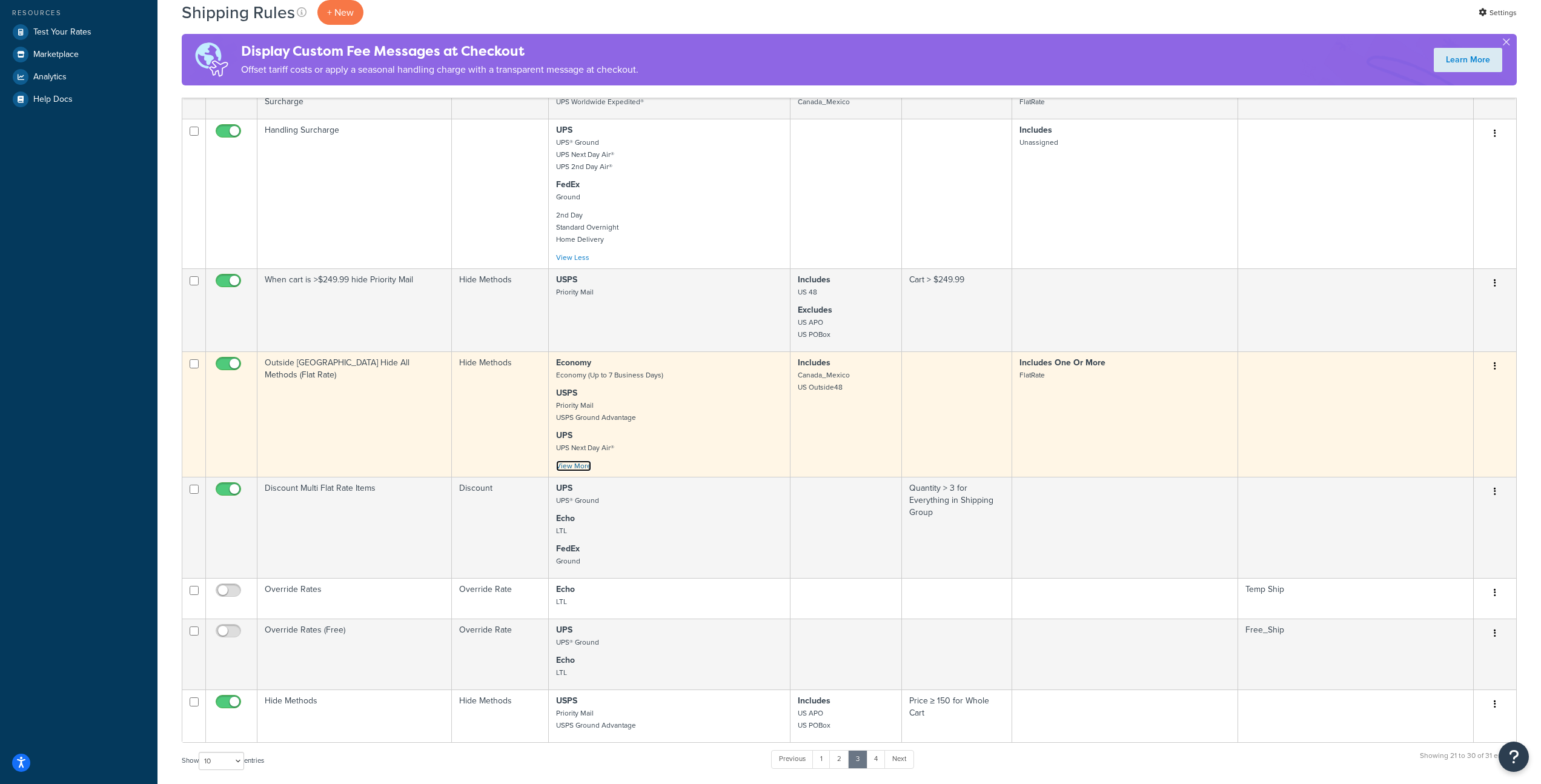
click at [580, 460] on link "View More" at bounding box center [574, 466] width 35 height 11
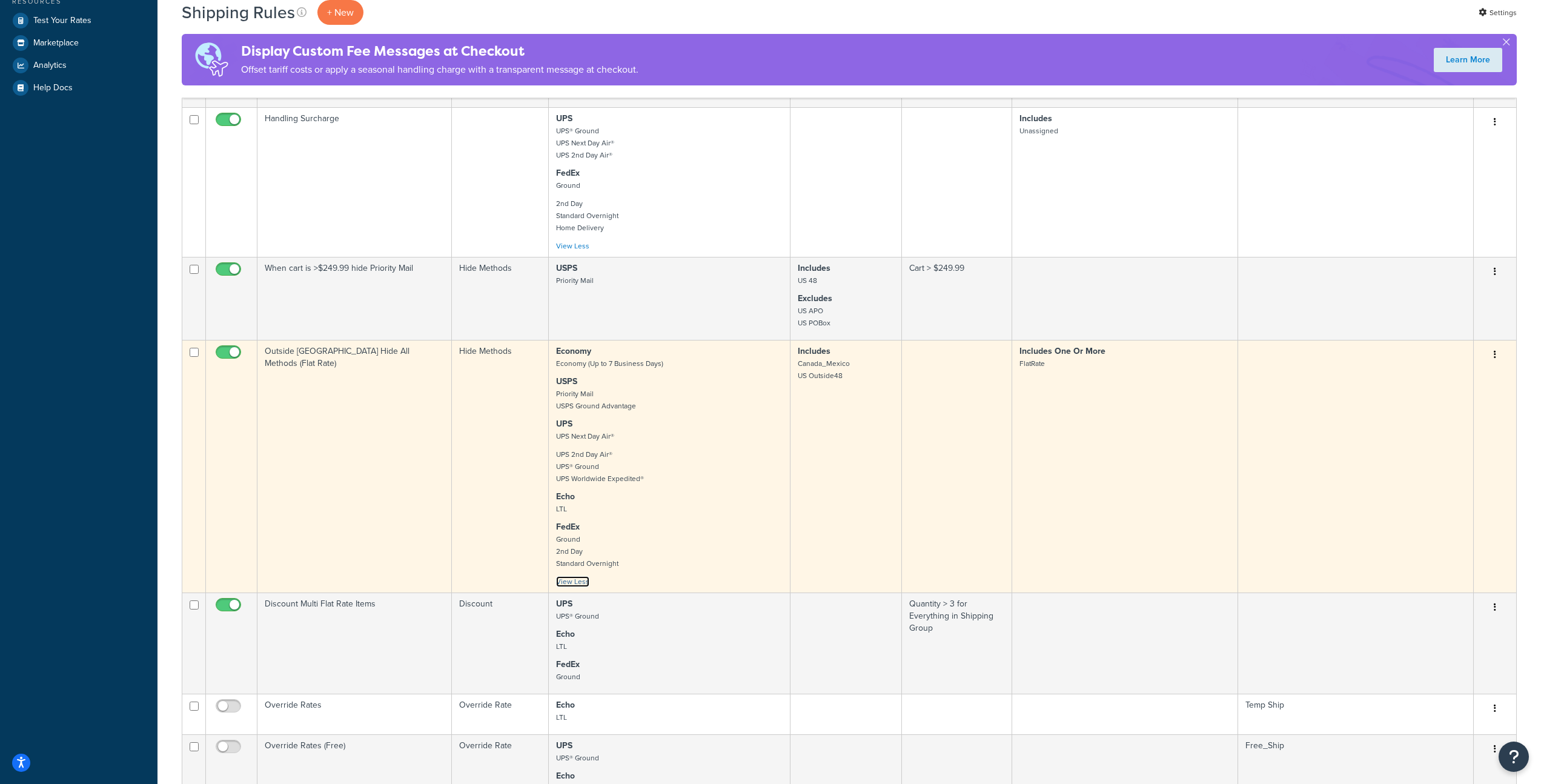
scroll to position [532, 0]
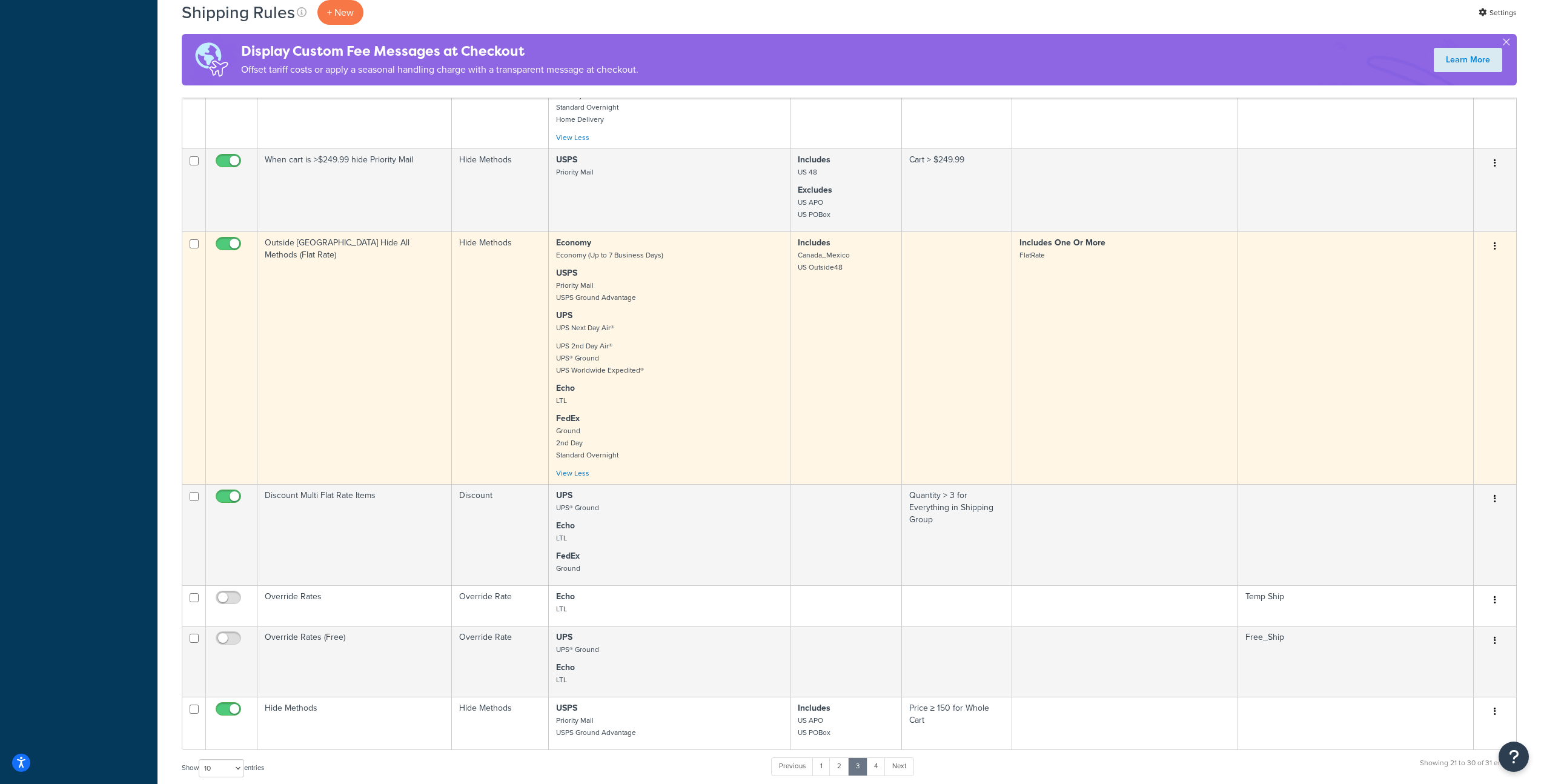
click at [660, 413] on p "FedEx Ground 2nd Day Standard Overnight" at bounding box center [669, 437] width 227 height 49
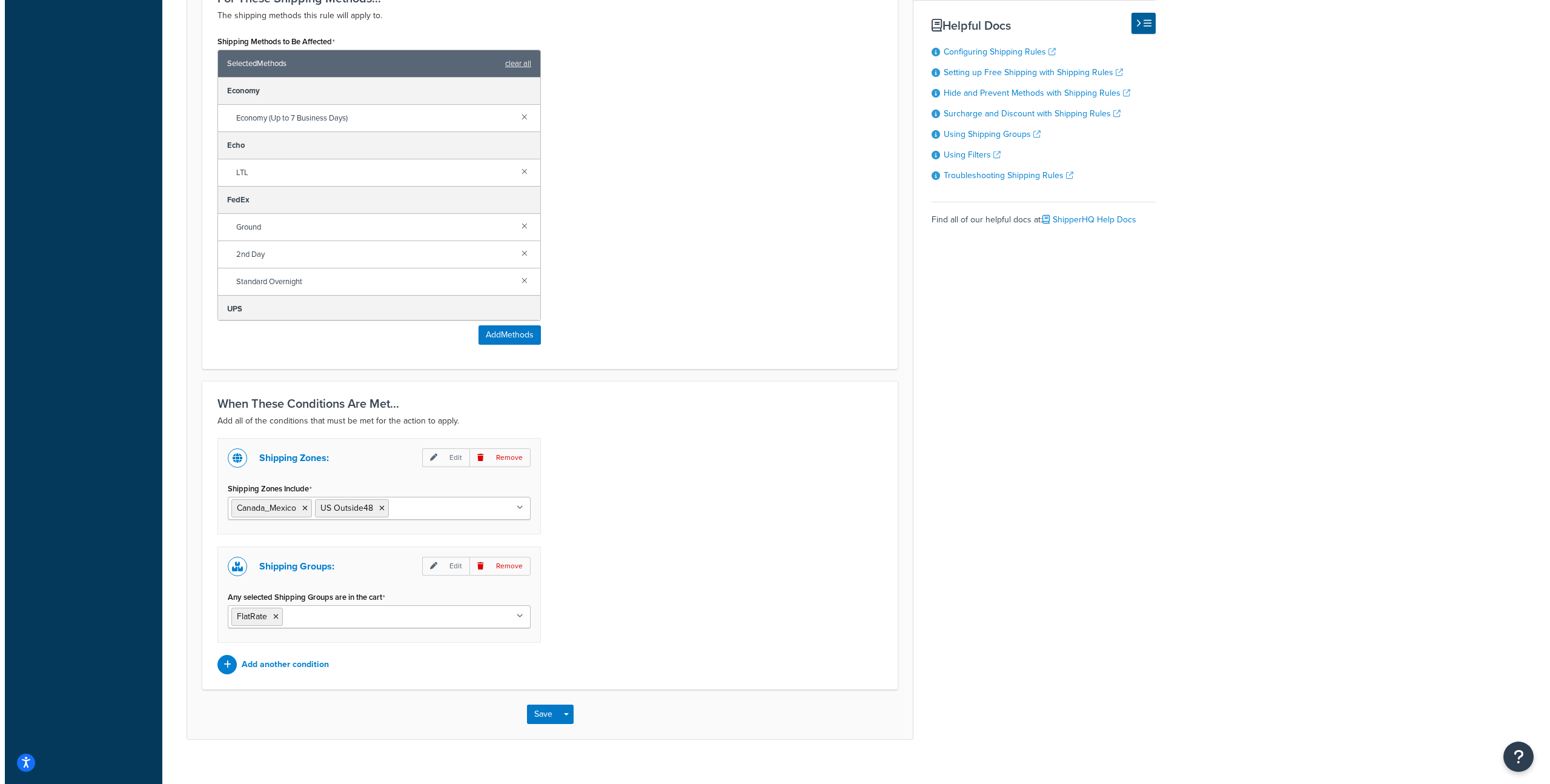
scroll to position [503, 0]
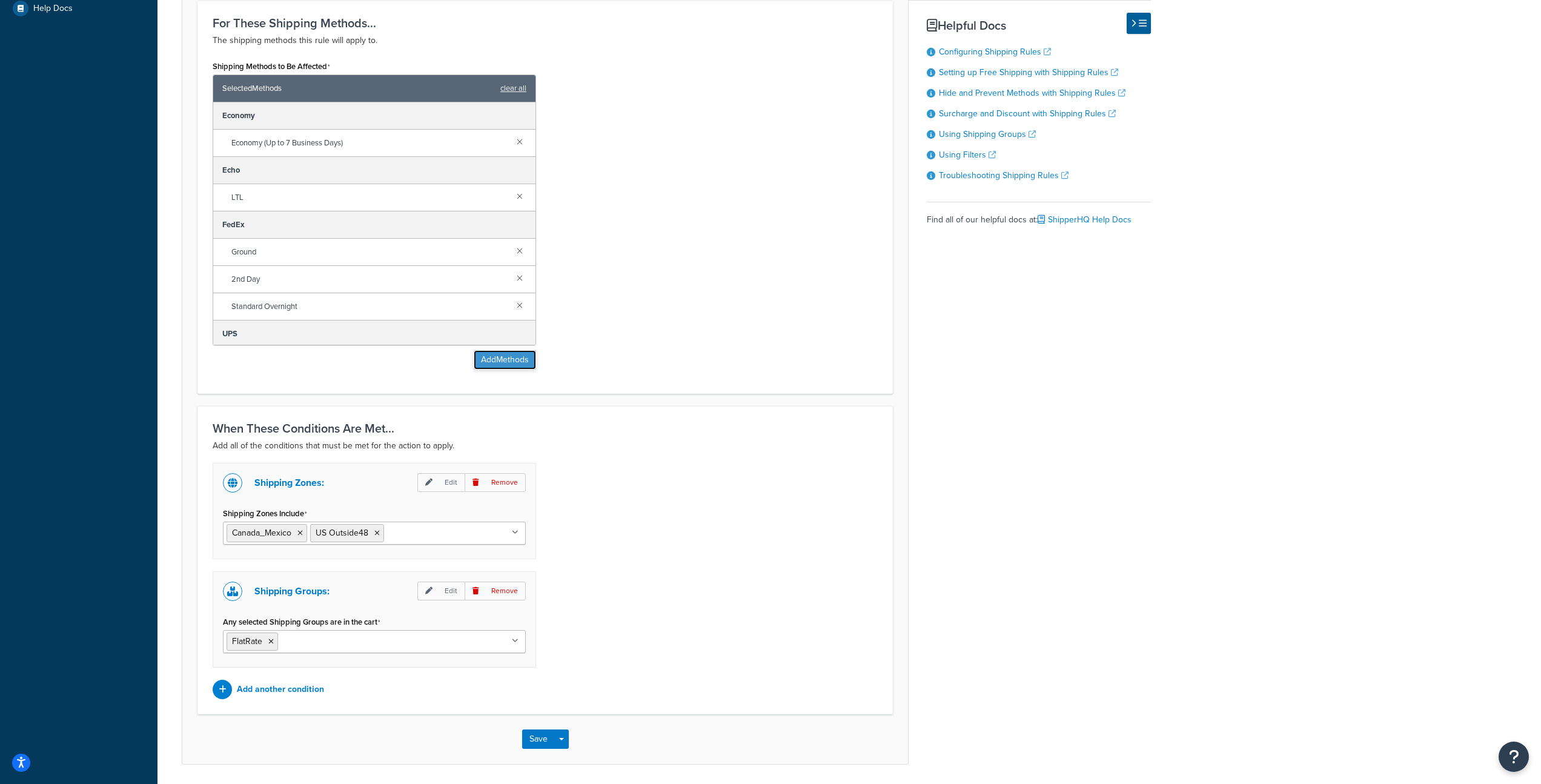
click at [500, 360] on button "Add Methods" at bounding box center [505, 360] width 63 height 19
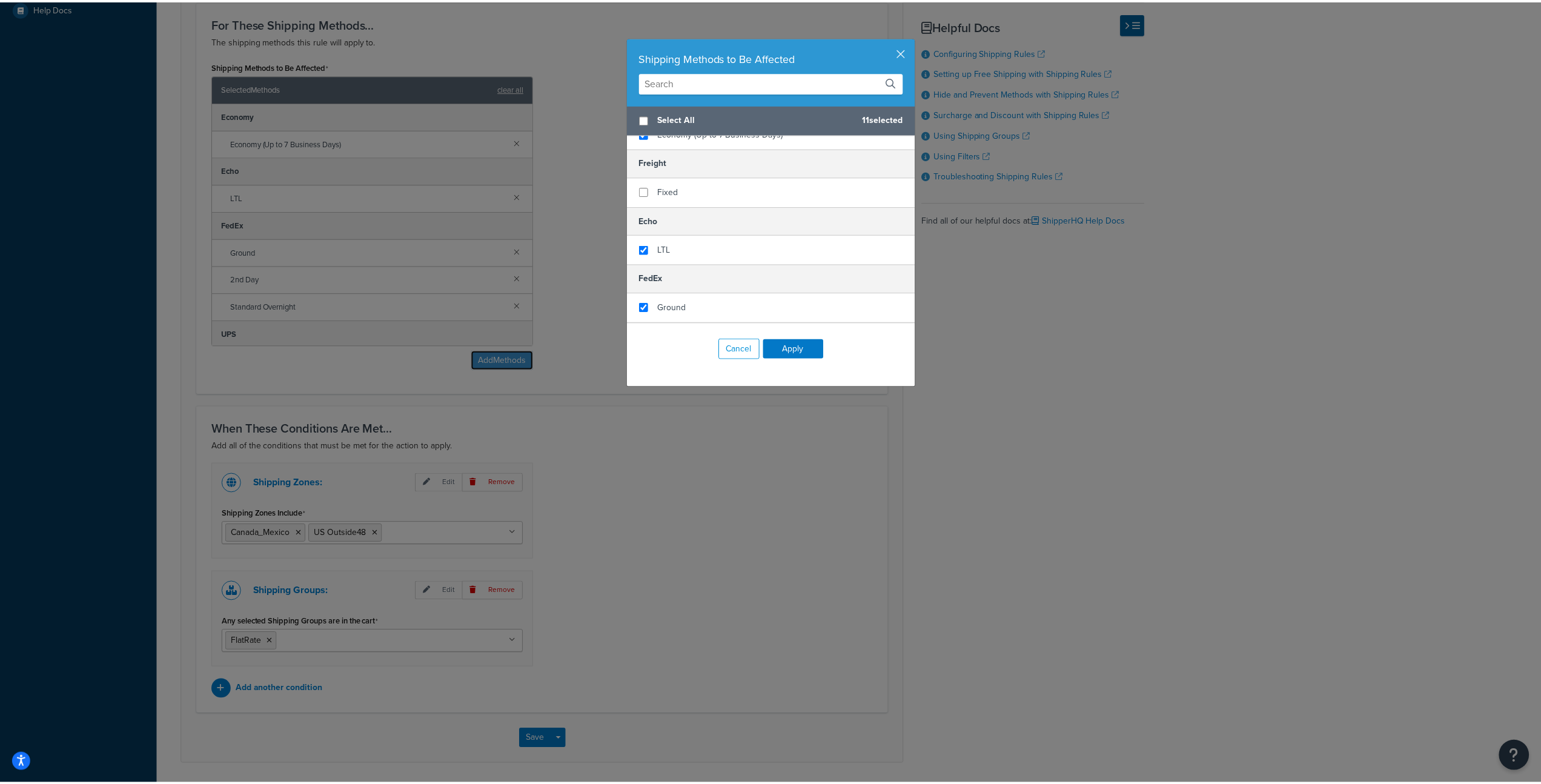
scroll to position [151, 0]
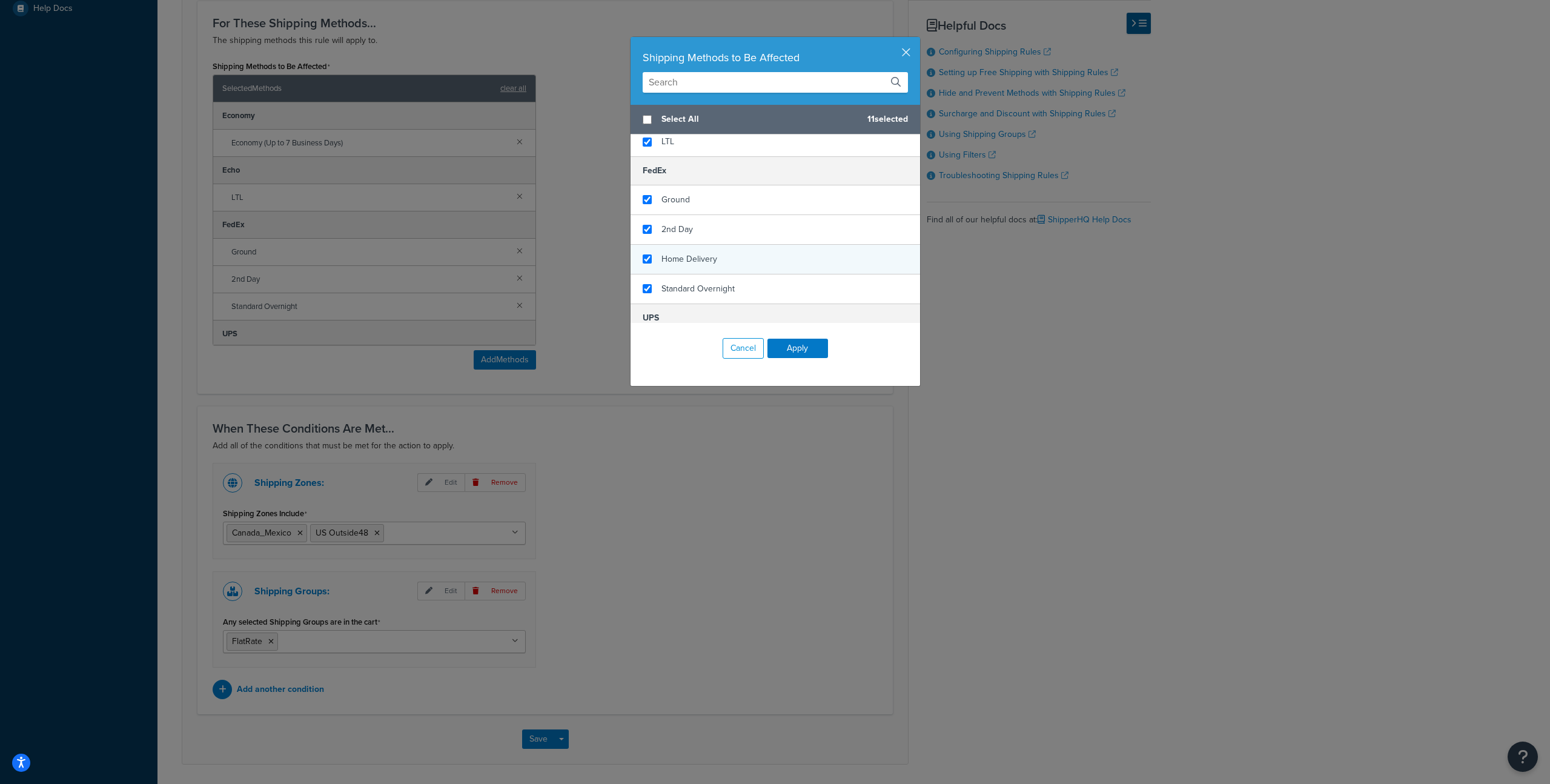
checkbox input "true"
click at [691, 256] on span "Home Delivery" at bounding box center [689, 259] width 56 height 13
click at [796, 350] on button "Apply" at bounding box center [798, 348] width 61 height 19
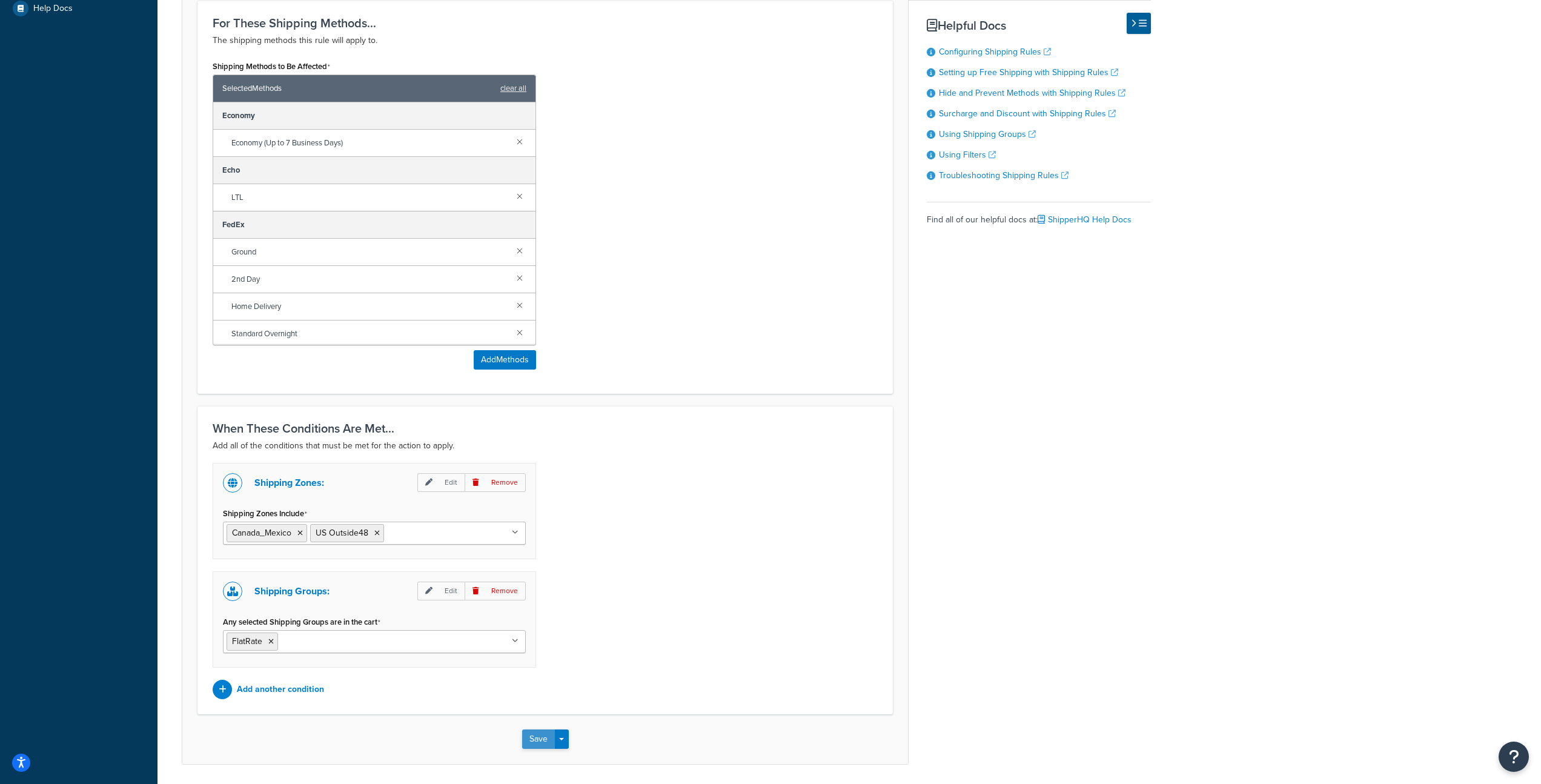
click at [532, 740] on button "Save" at bounding box center [539, 739] width 33 height 19
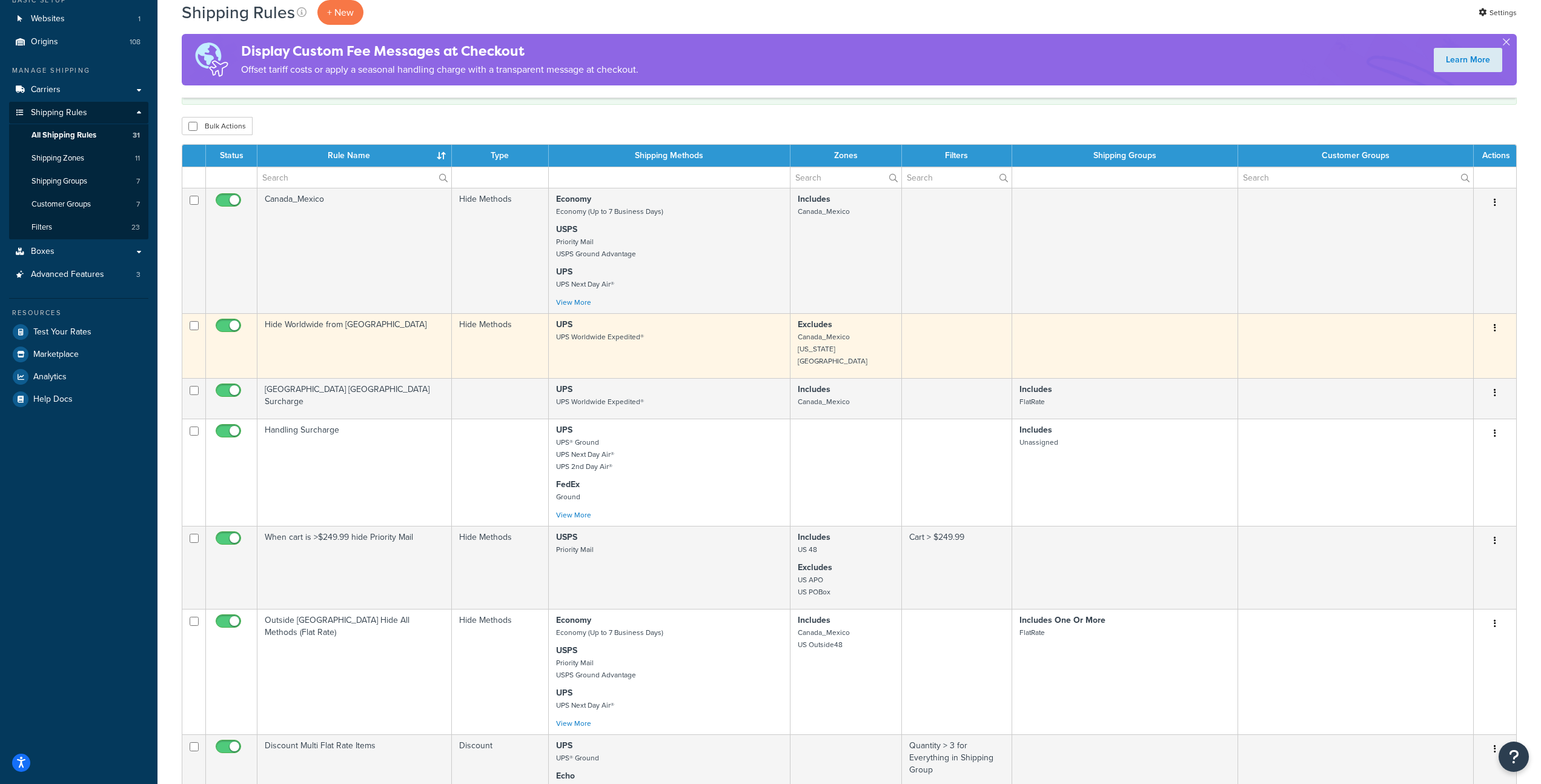
scroll to position [507, 0]
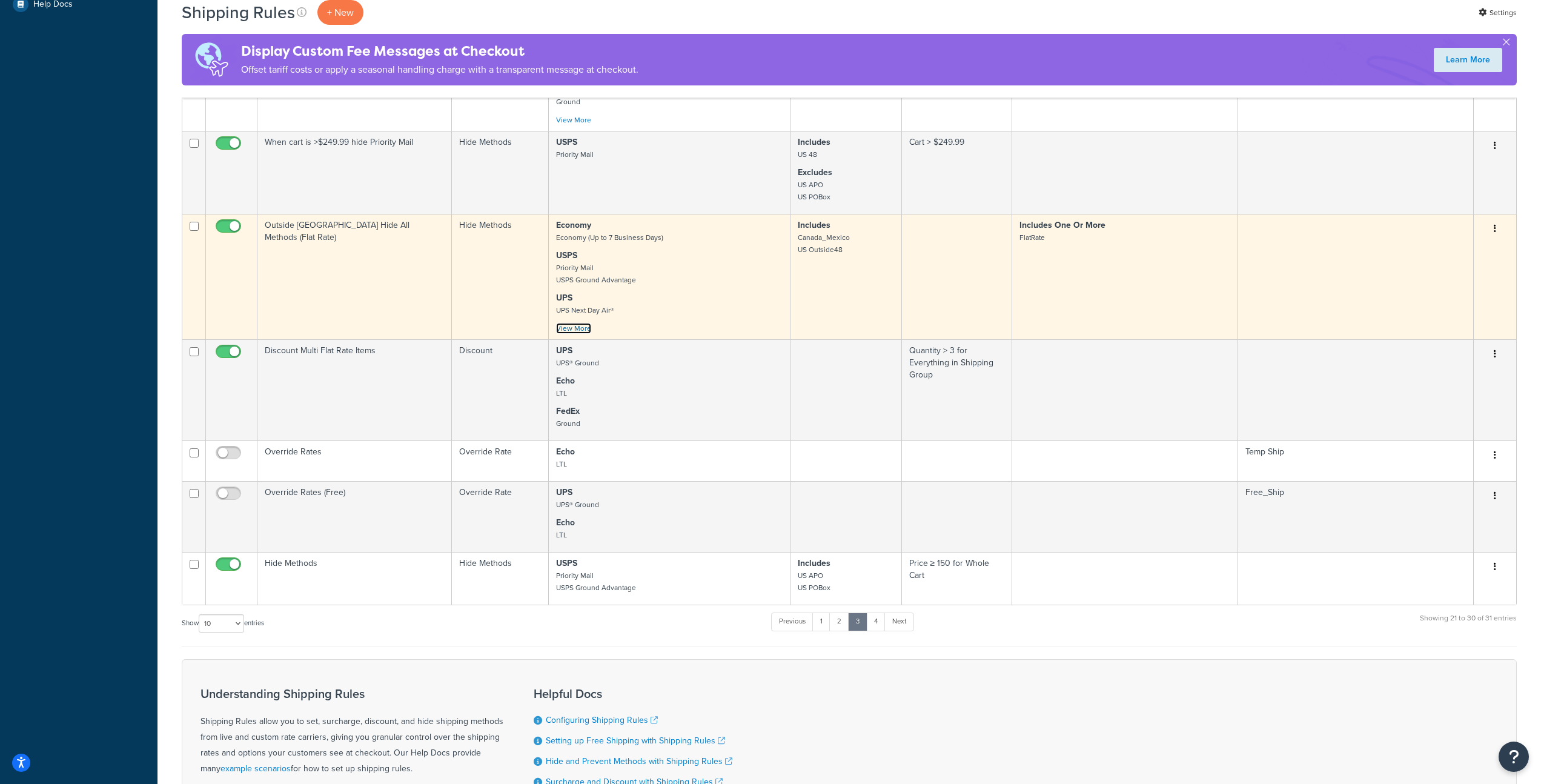
click at [567, 323] on link "View More" at bounding box center [574, 328] width 35 height 11
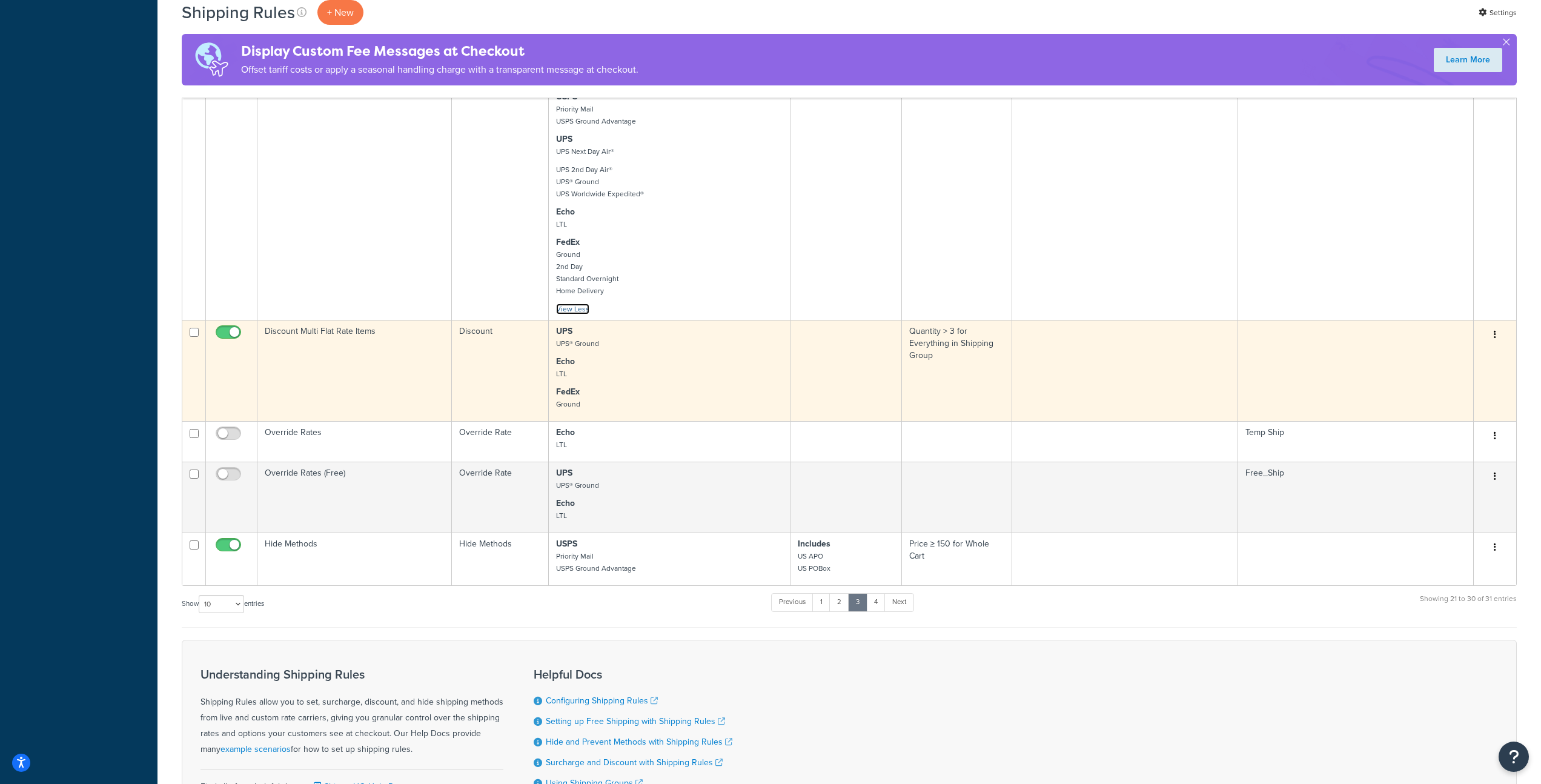
scroll to position [669, 0]
click at [636, 365] on p "Echo LTL" at bounding box center [669, 365] width 227 height 24
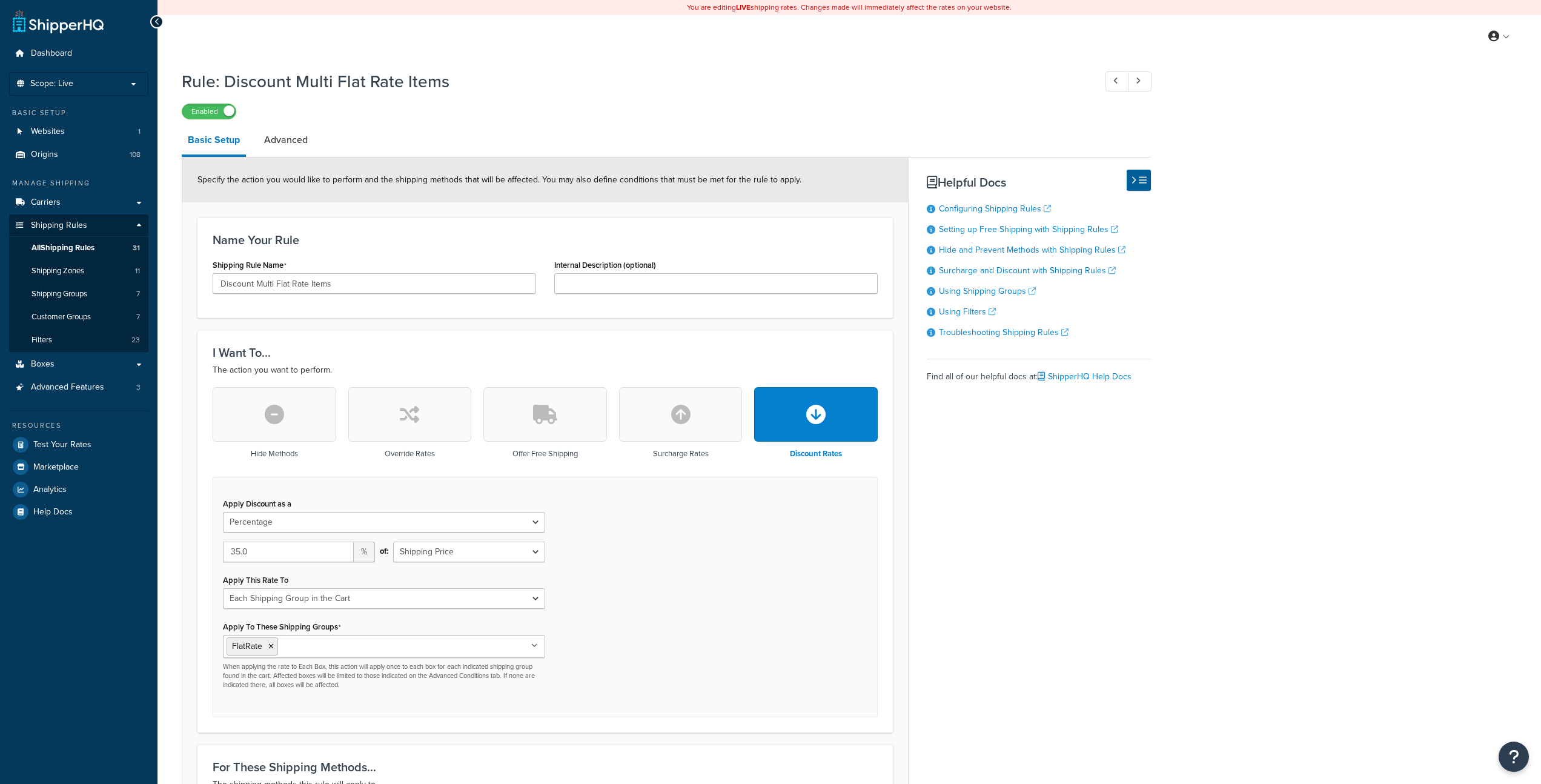
select select "PERCENTAGE"
select select "SHIPPING_GROUP"
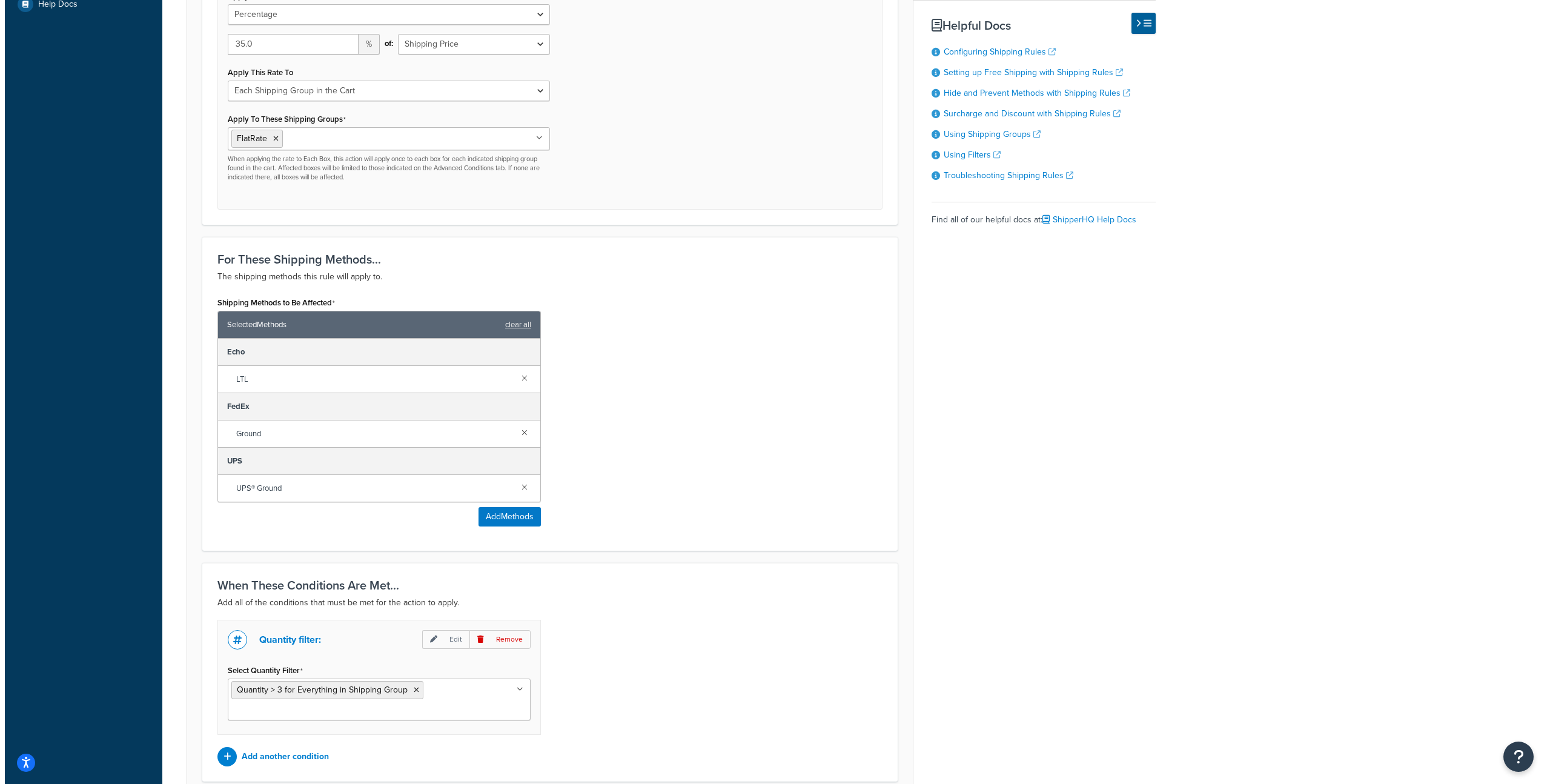
scroll to position [537, 0]
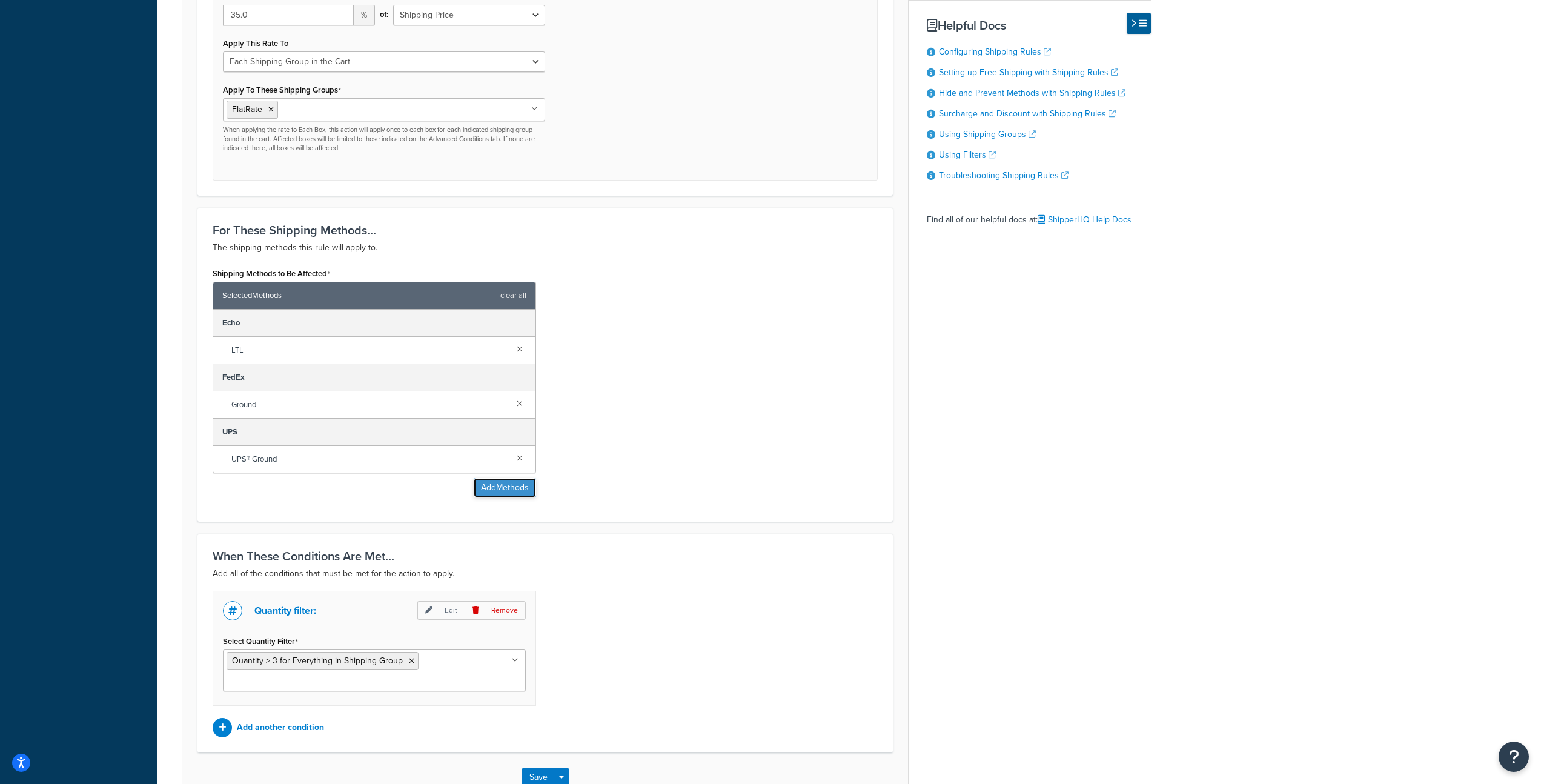
click at [522, 480] on button "Add Methods" at bounding box center [505, 487] width 63 height 19
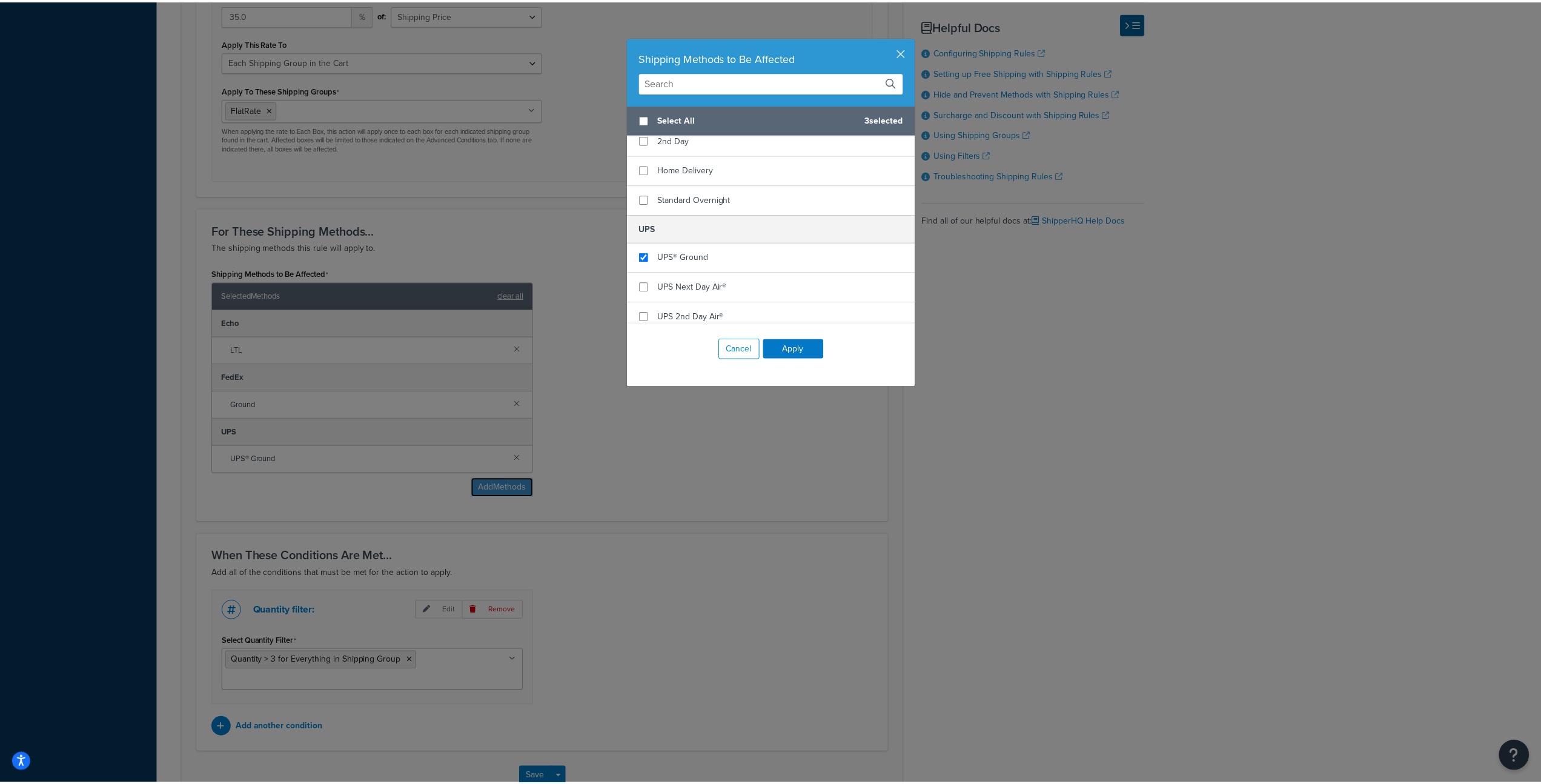
scroll to position [238, 0]
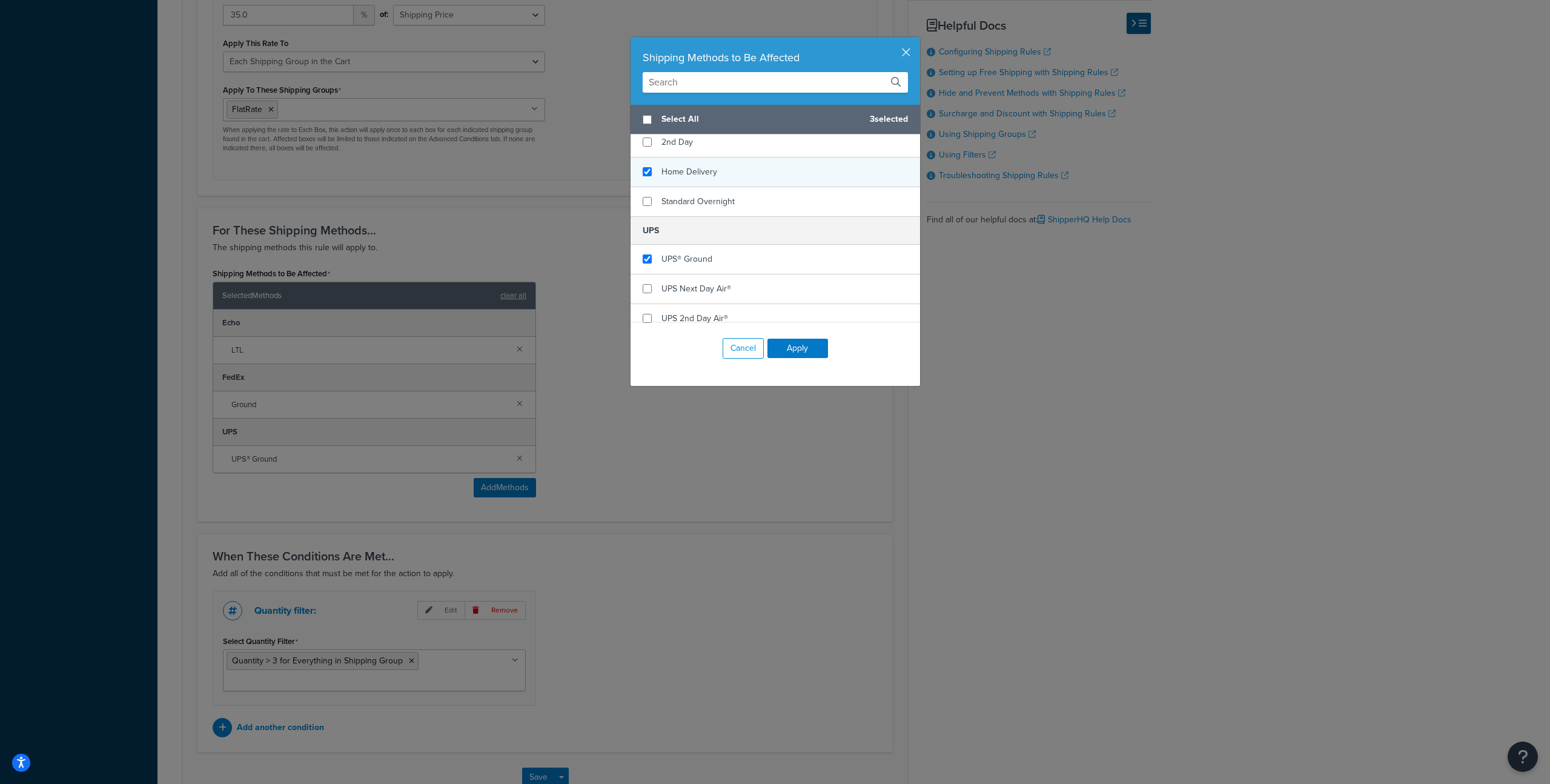
checkbox input "true"
click at [708, 175] on span "Home Delivery" at bounding box center [689, 171] width 56 height 13
click at [785, 346] on button "Apply" at bounding box center [798, 348] width 61 height 19
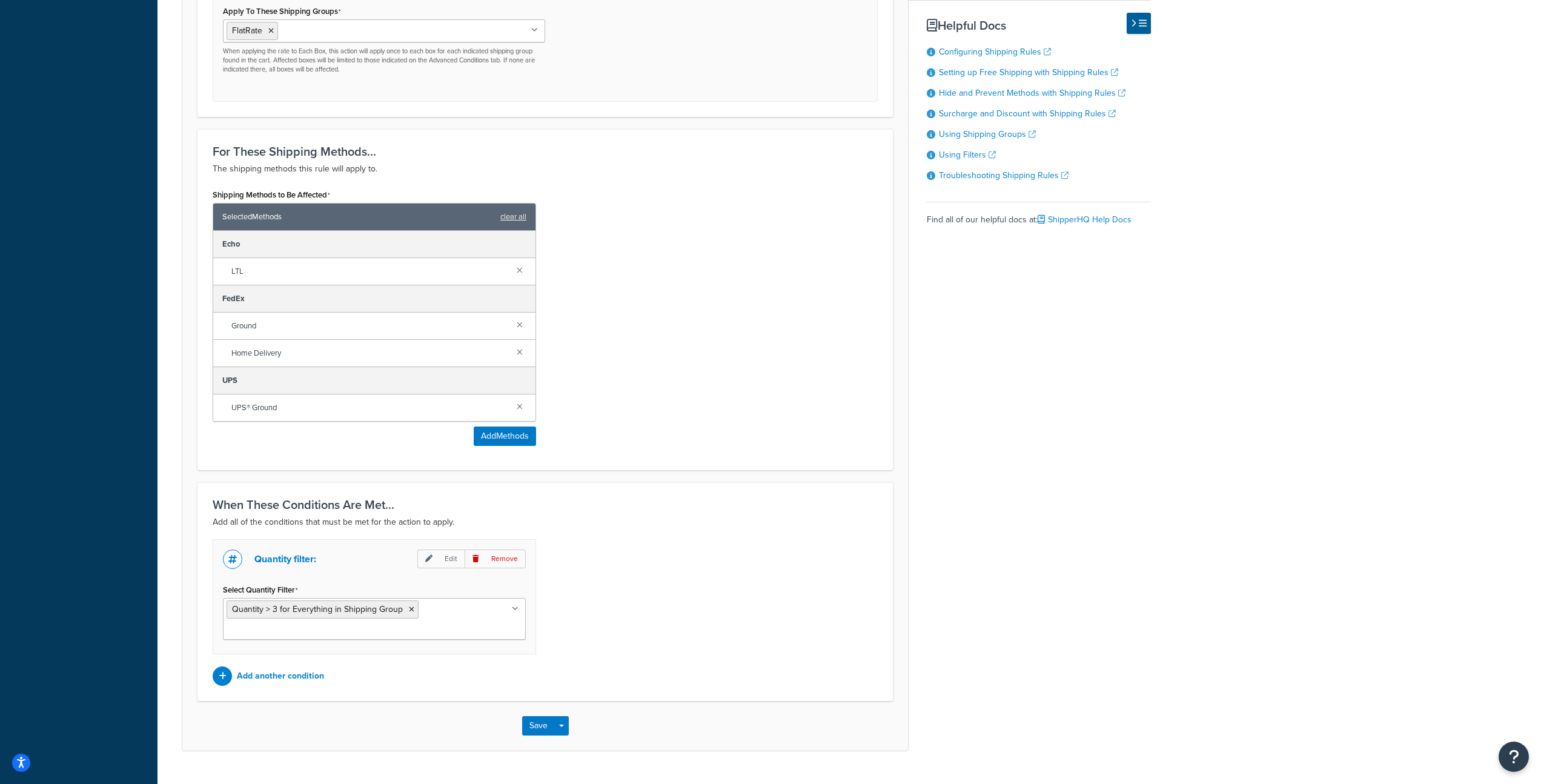
scroll to position [643, 0]
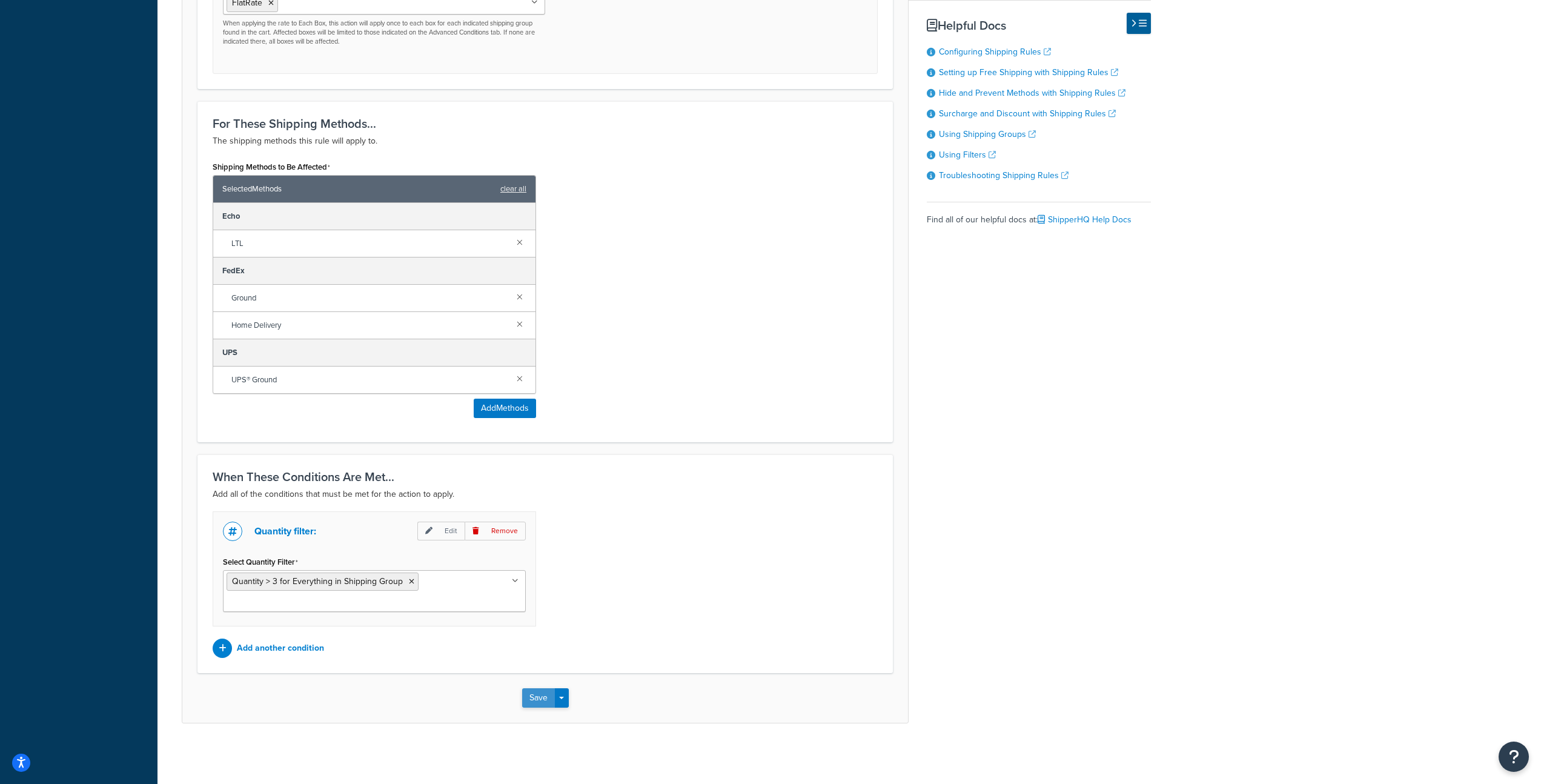
click at [539, 691] on button "Save" at bounding box center [539, 698] width 33 height 19
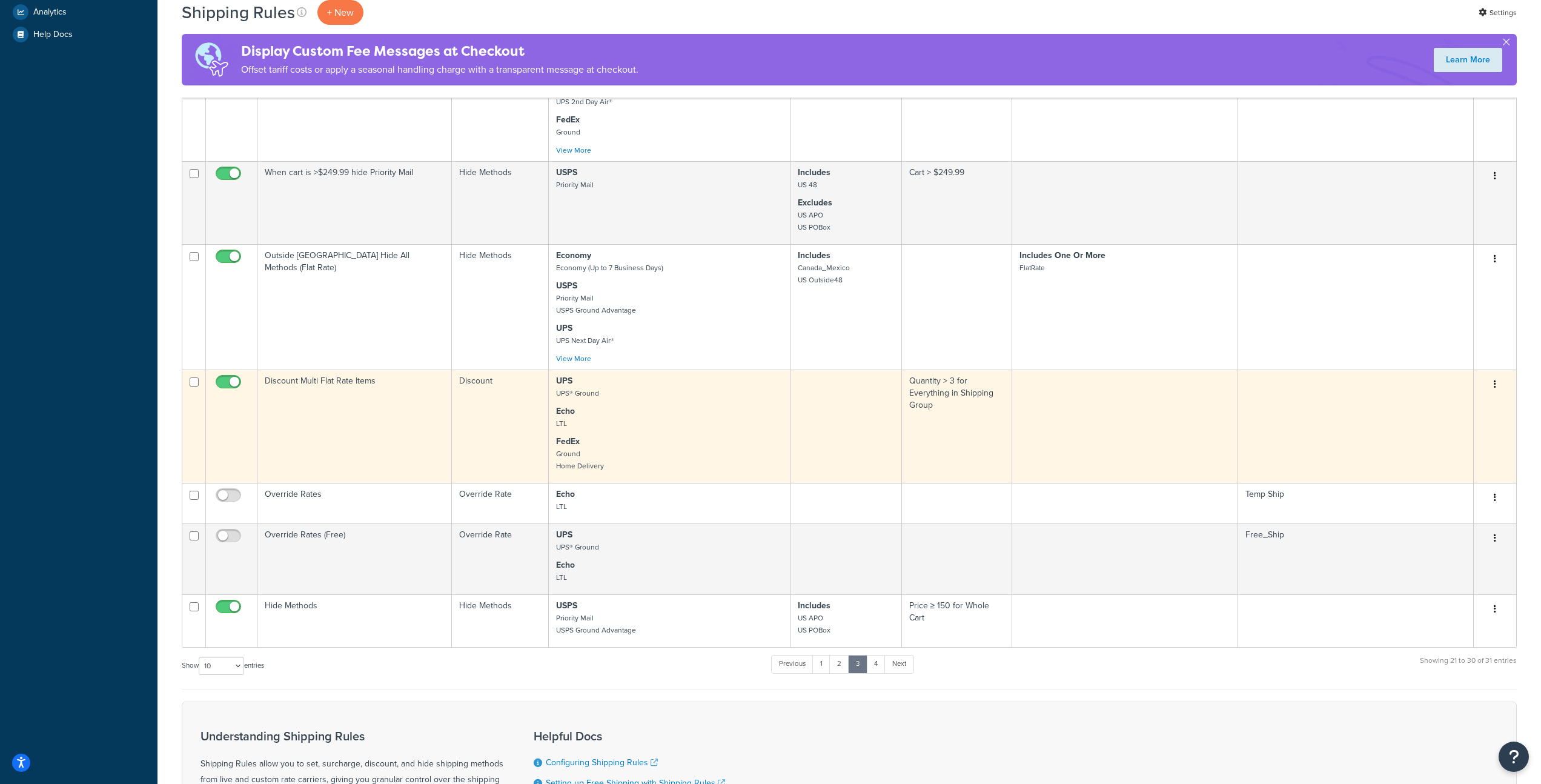
scroll to position [488, 0]
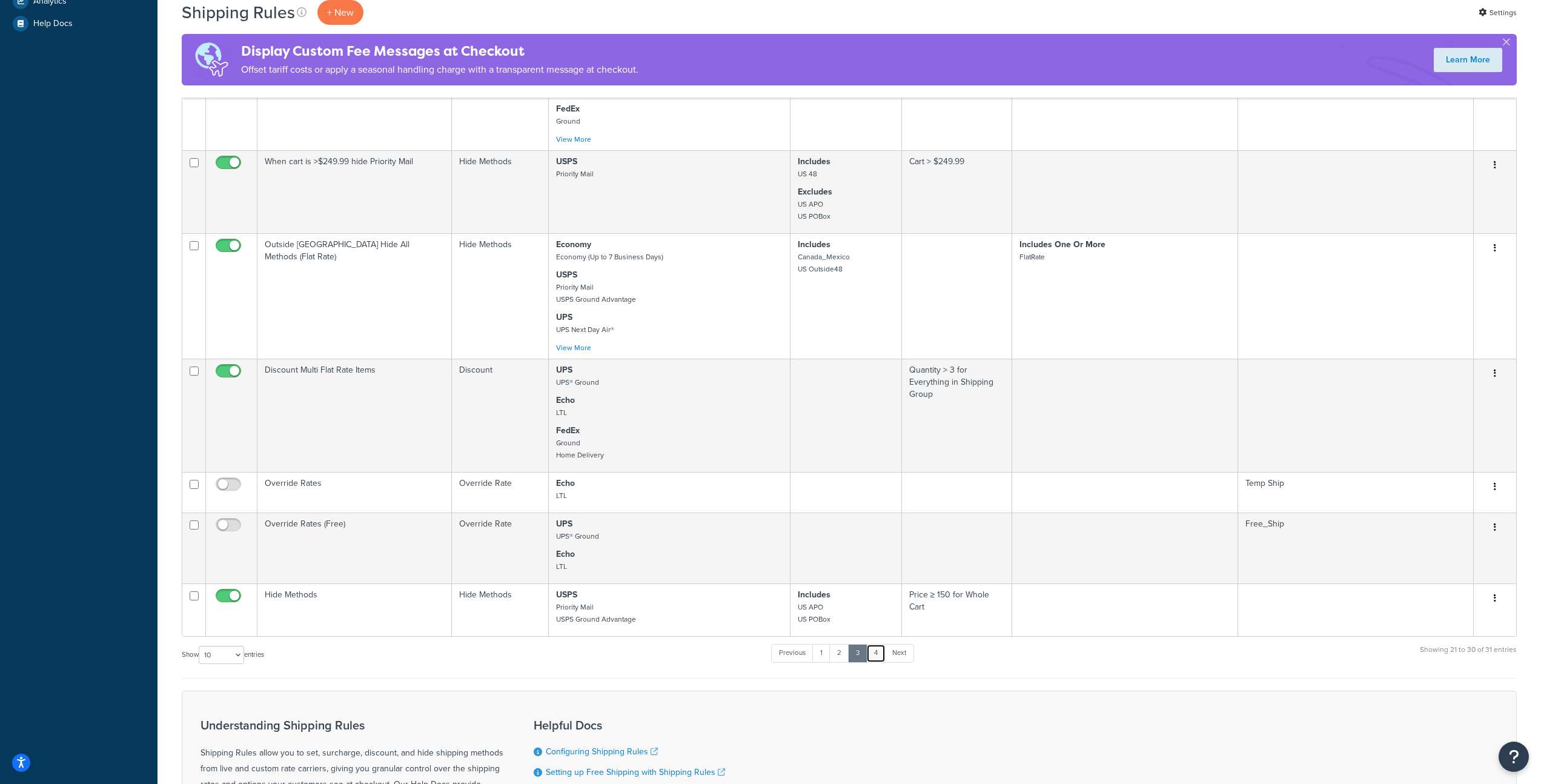
click at [880, 648] on link "4" at bounding box center [876, 653] width 19 height 18
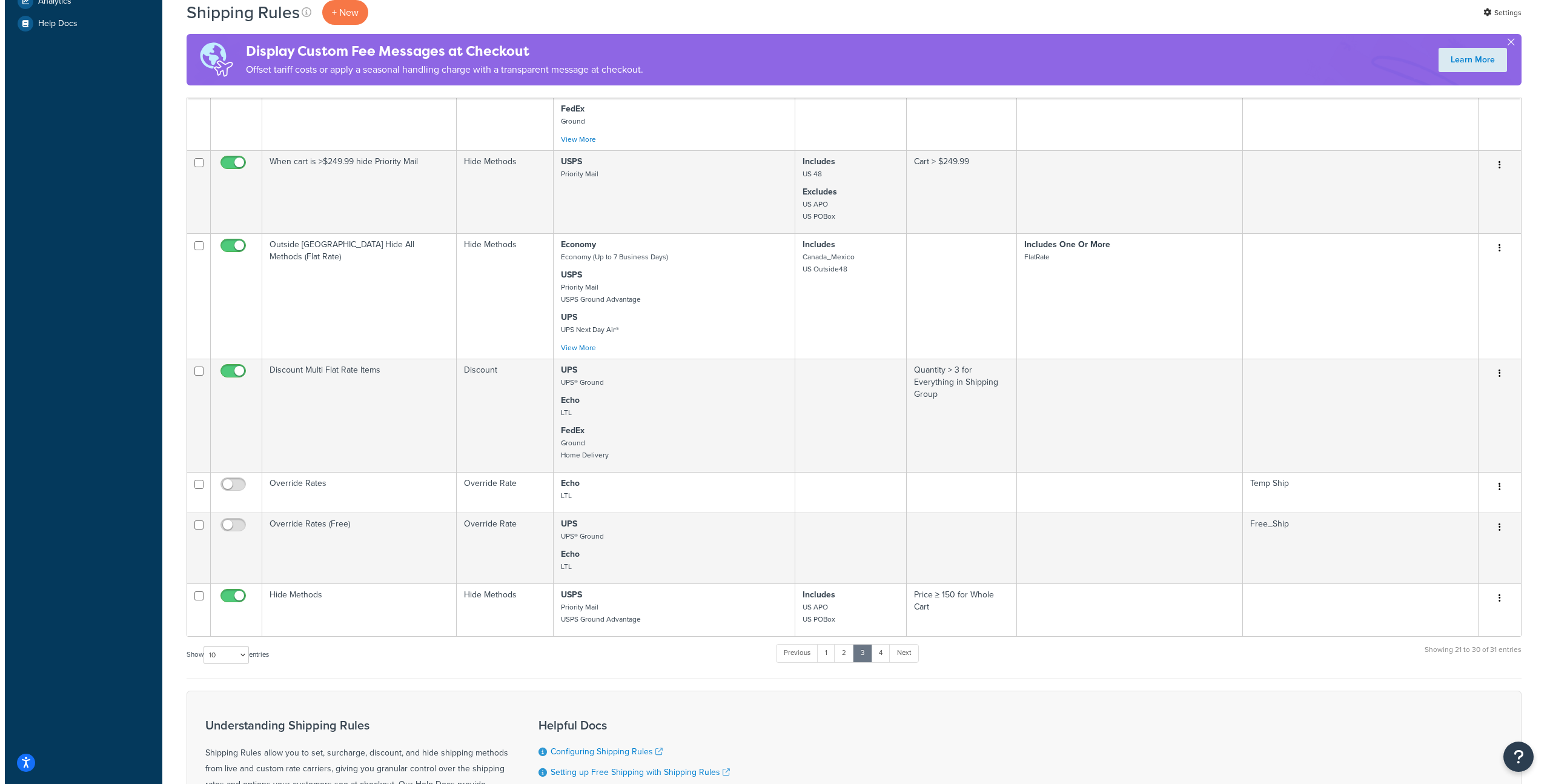
scroll to position [0, 0]
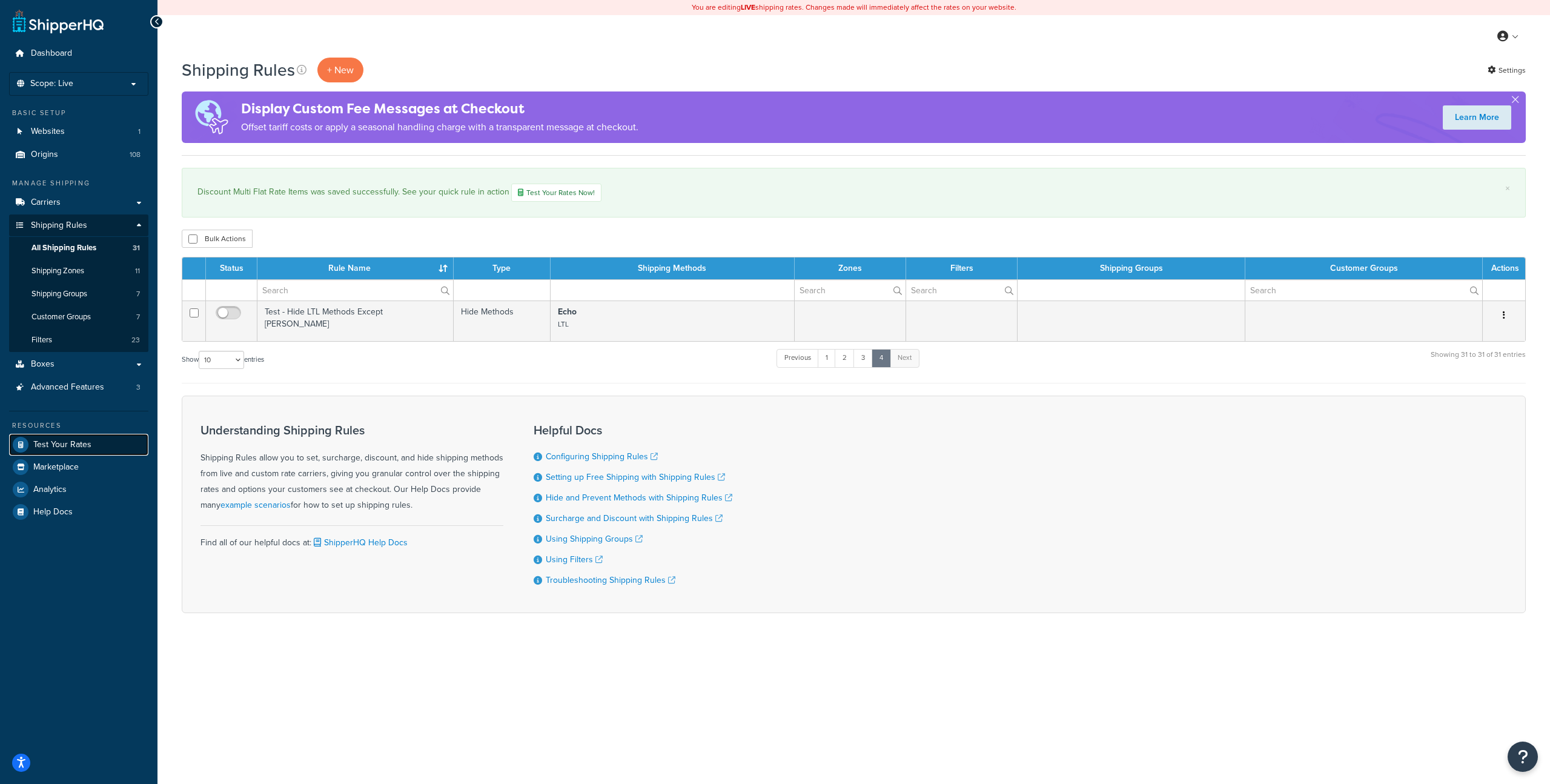
click at [52, 440] on span "Test Your Rates" at bounding box center [63, 445] width 58 height 10
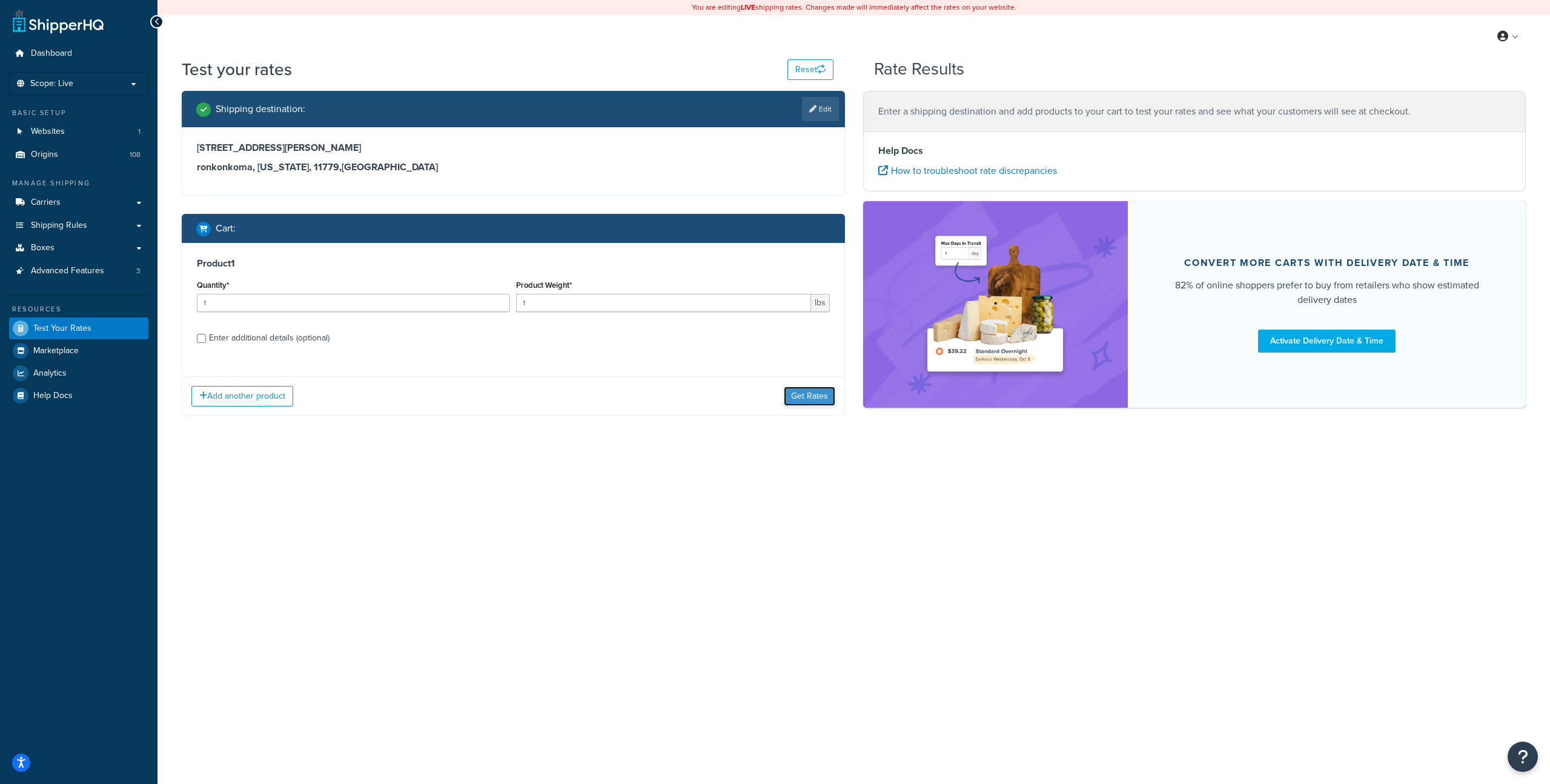
click at [806, 397] on button "Get Rates" at bounding box center [810, 396] width 52 height 19
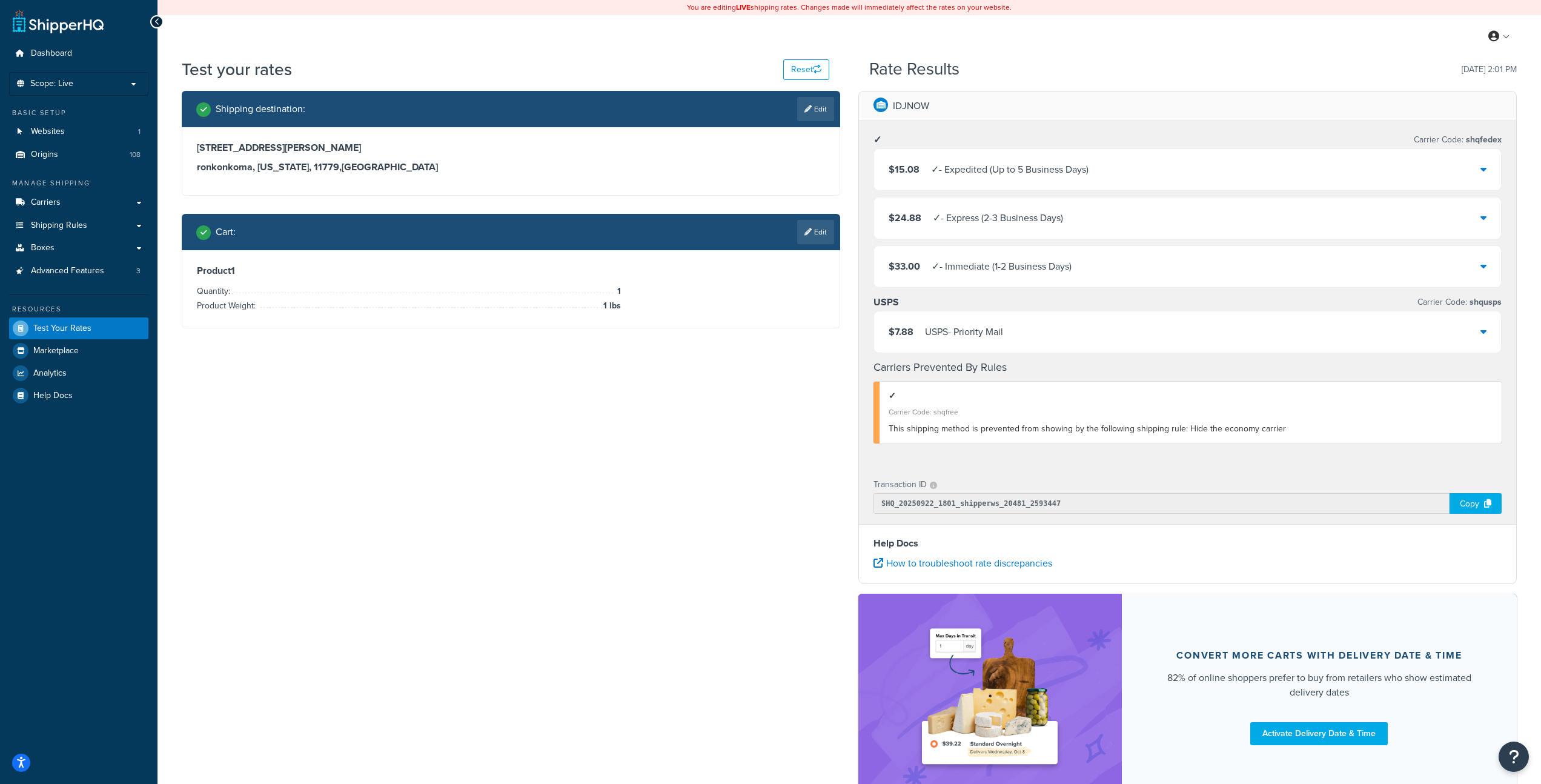
click at [1475, 173] on div "$15.08 ✓ - Expedited (Up to 5 Business Days)" at bounding box center [1188, 170] width 627 height 41
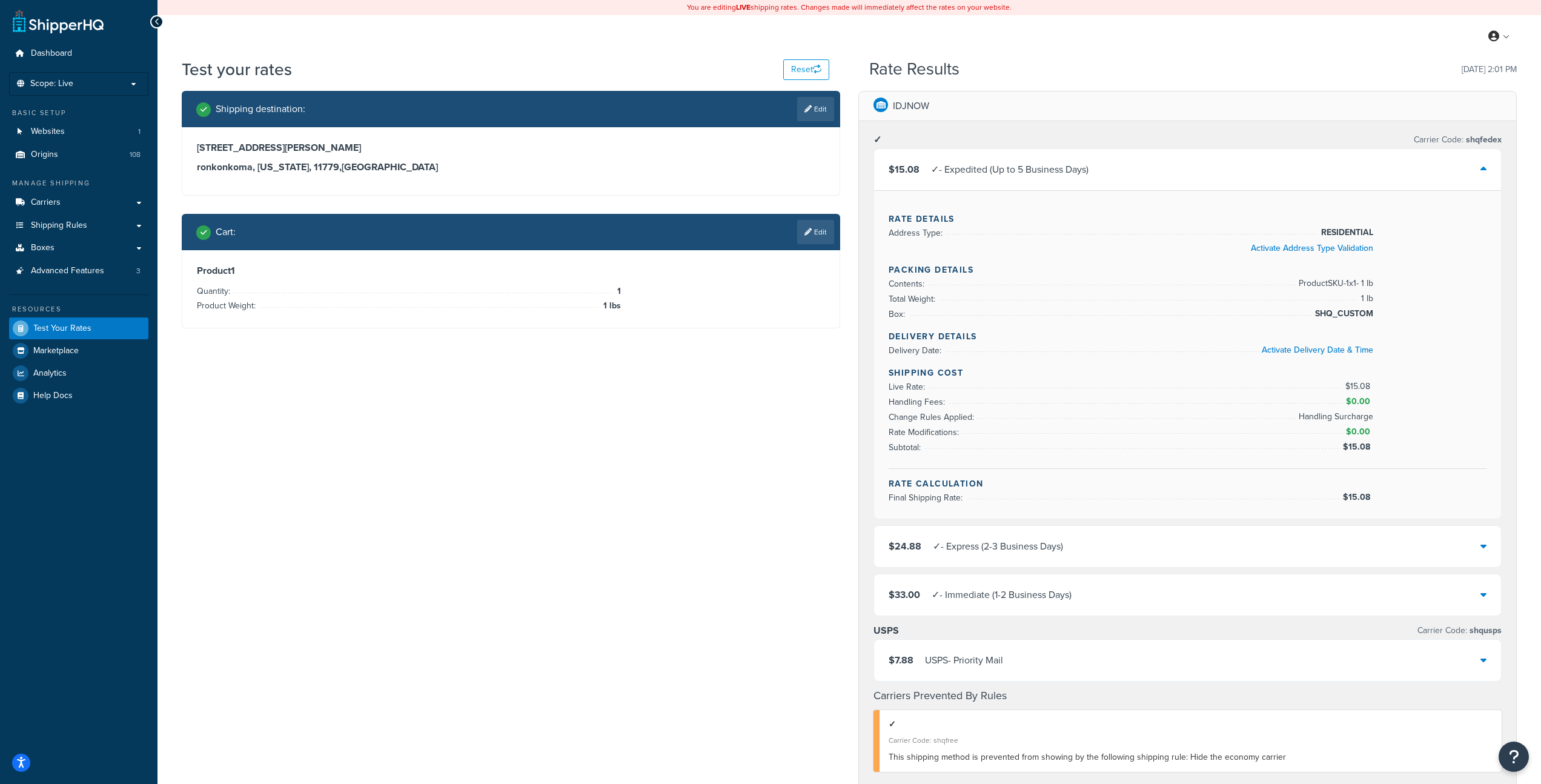
click at [1477, 168] on div "$15.08 ✓ - Expedited (Up to 5 Business Days)" at bounding box center [1188, 170] width 627 height 41
